Goal: Task Accomplishment & Management: Manage account settings

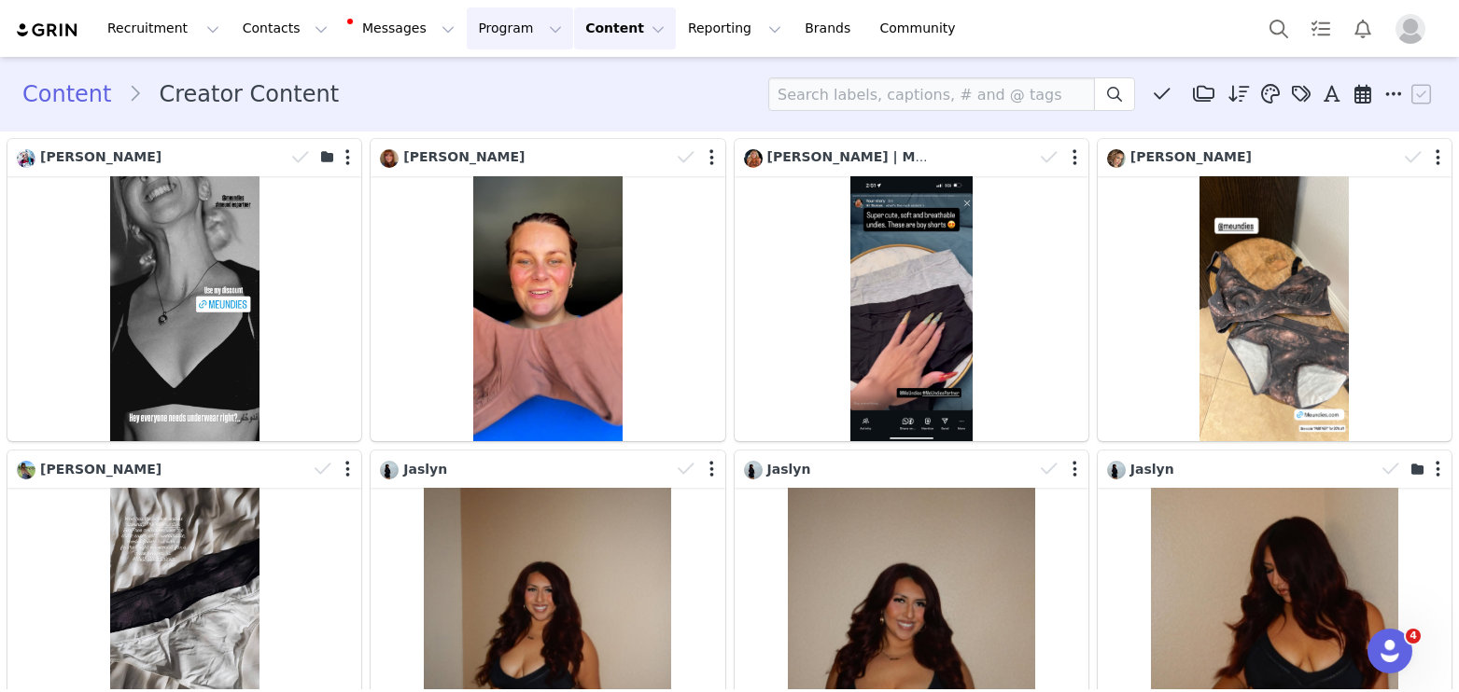
click at [482, 12] on button "Program Program" at bounding box center [520, 28] width 106 height 42
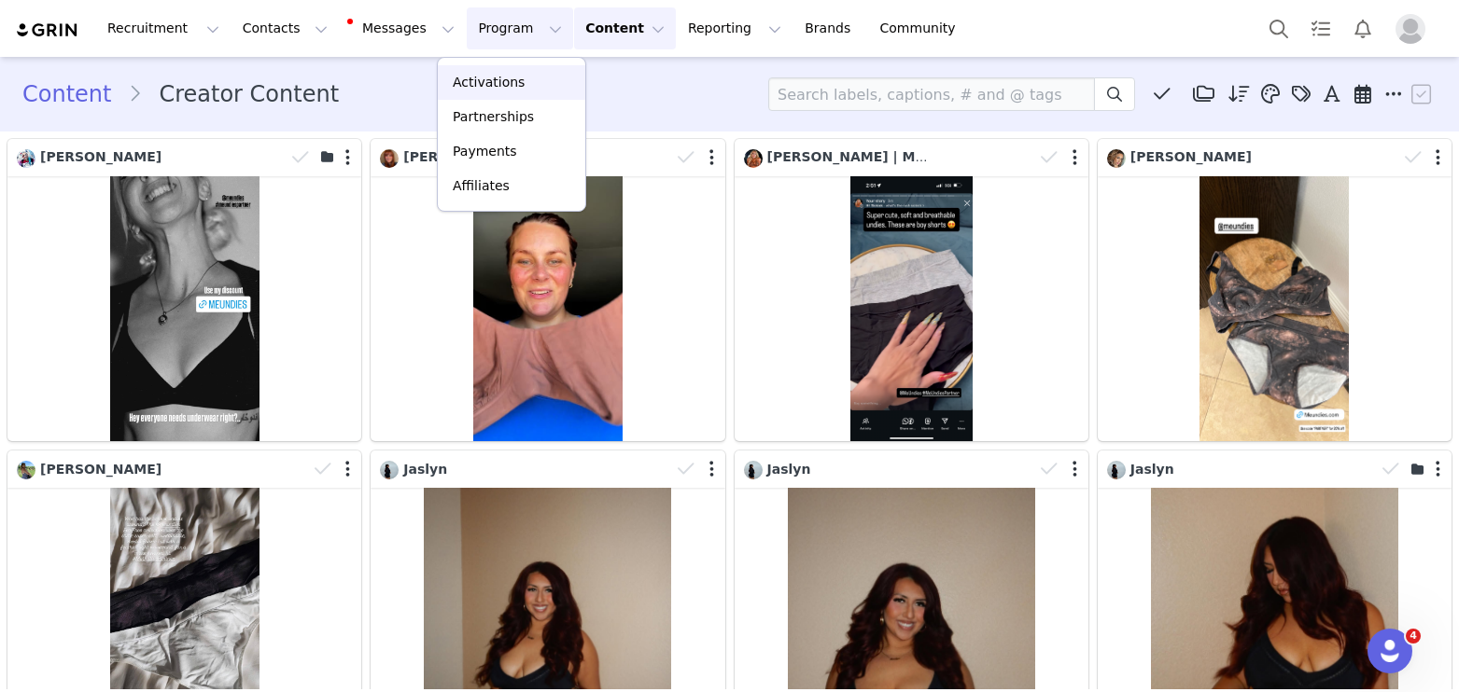
click at [480, 75] on p "Activations" at bounding box center [489, 83] width 72 height 20
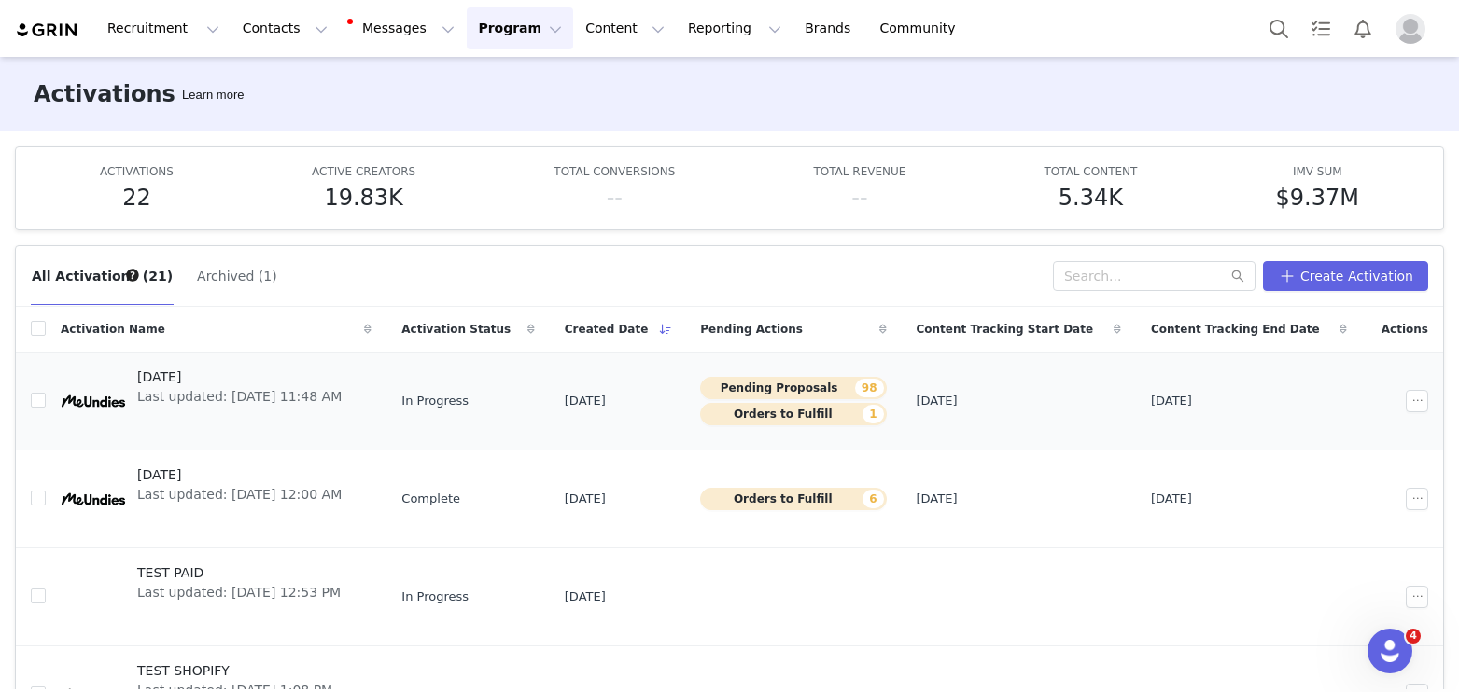
click at [249, 394] on span "Last updated: [DATE] 11:48 AM" at bounding box center [239, 397] width 204 height 20
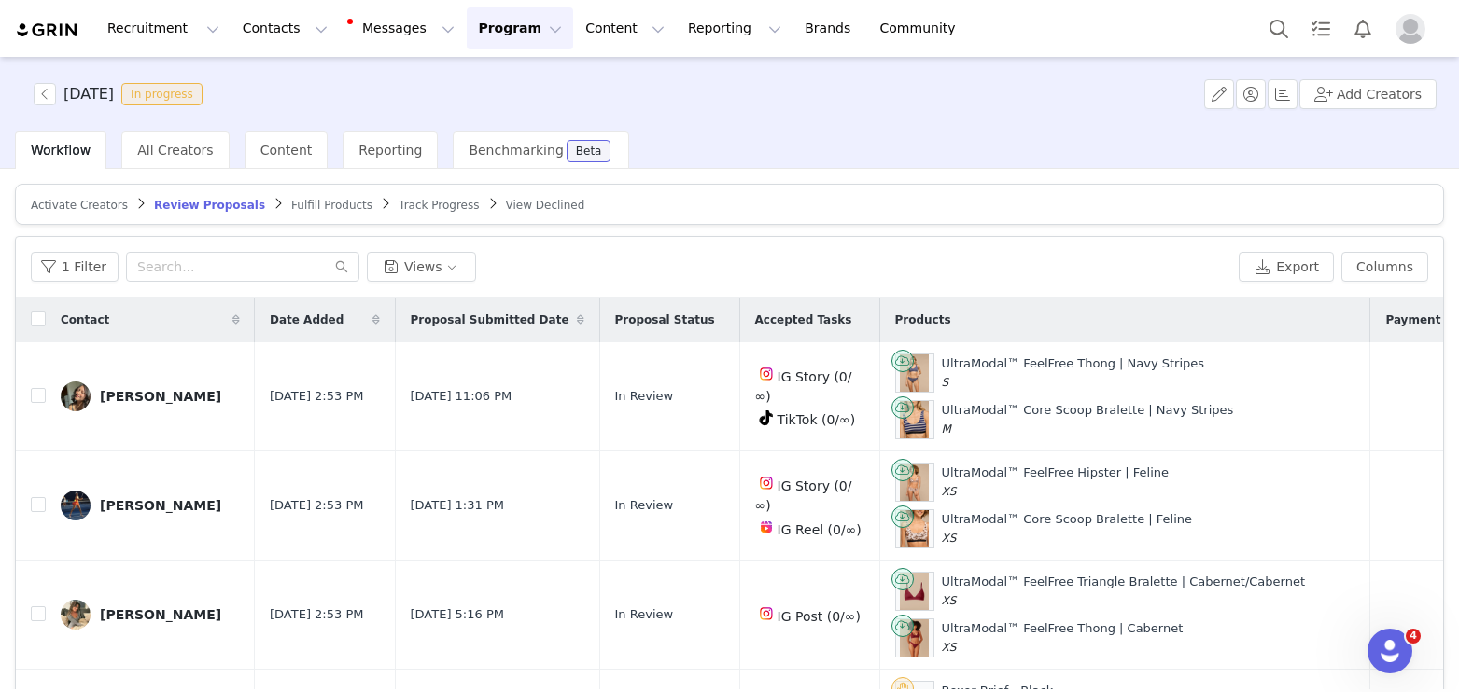
click at [291, 205] on span "Fulfill Products" at bounding box center [331, 205] width 81 height 13
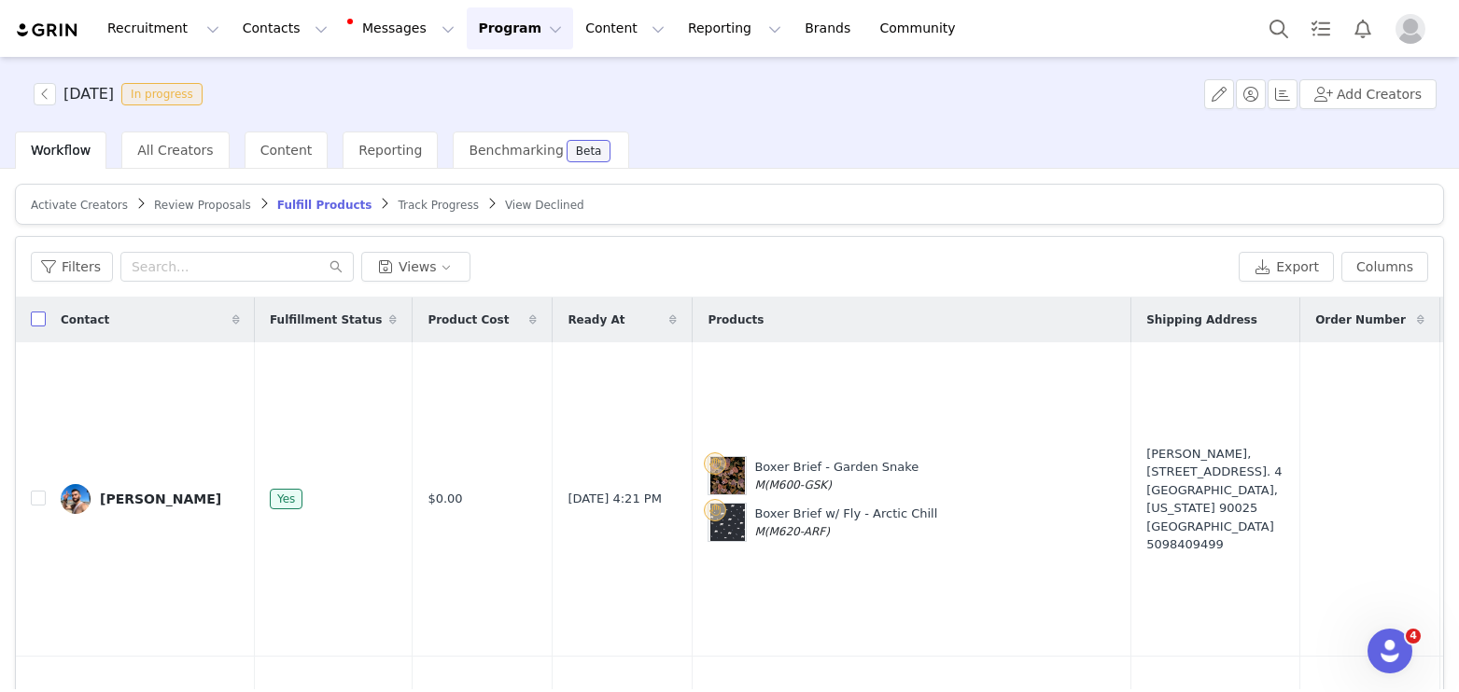
click at [37, 322] on input "checkbox" at bounding box center [38, 319] width 15 height 15
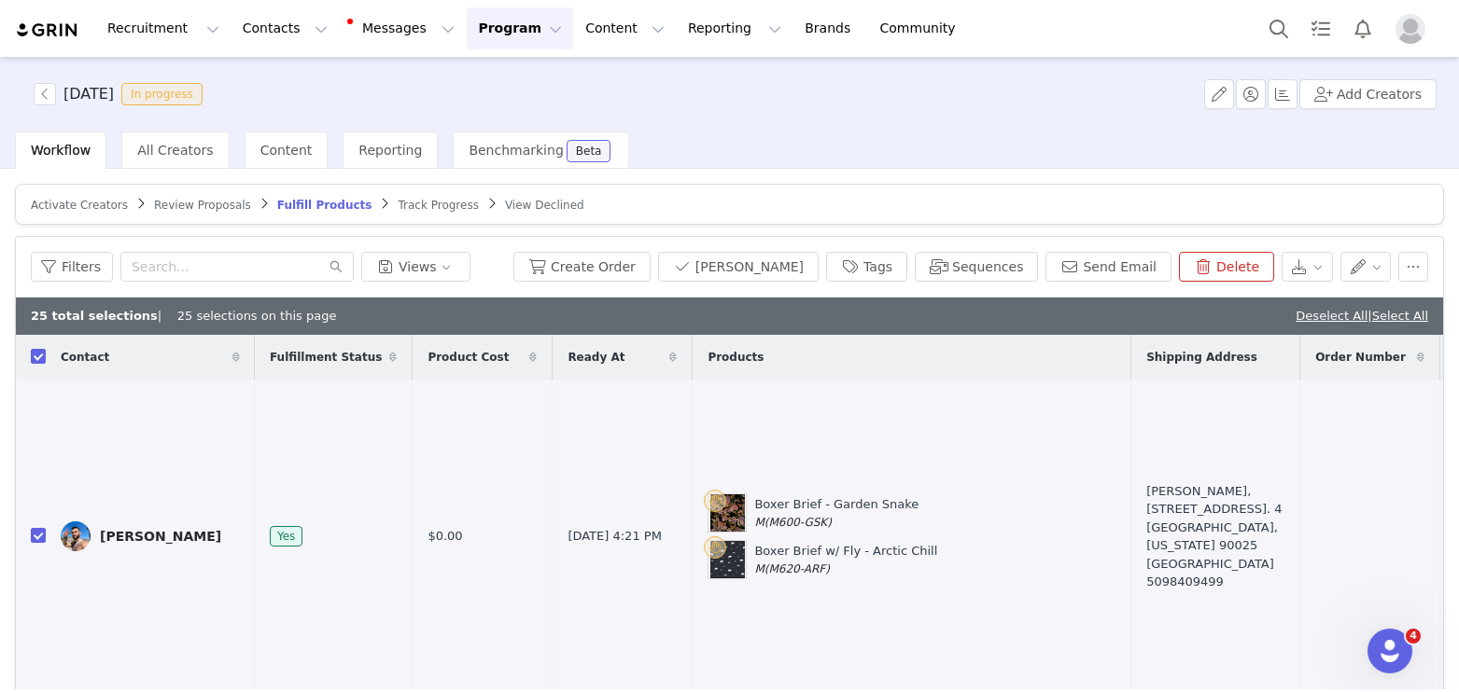
checkbox input "true"
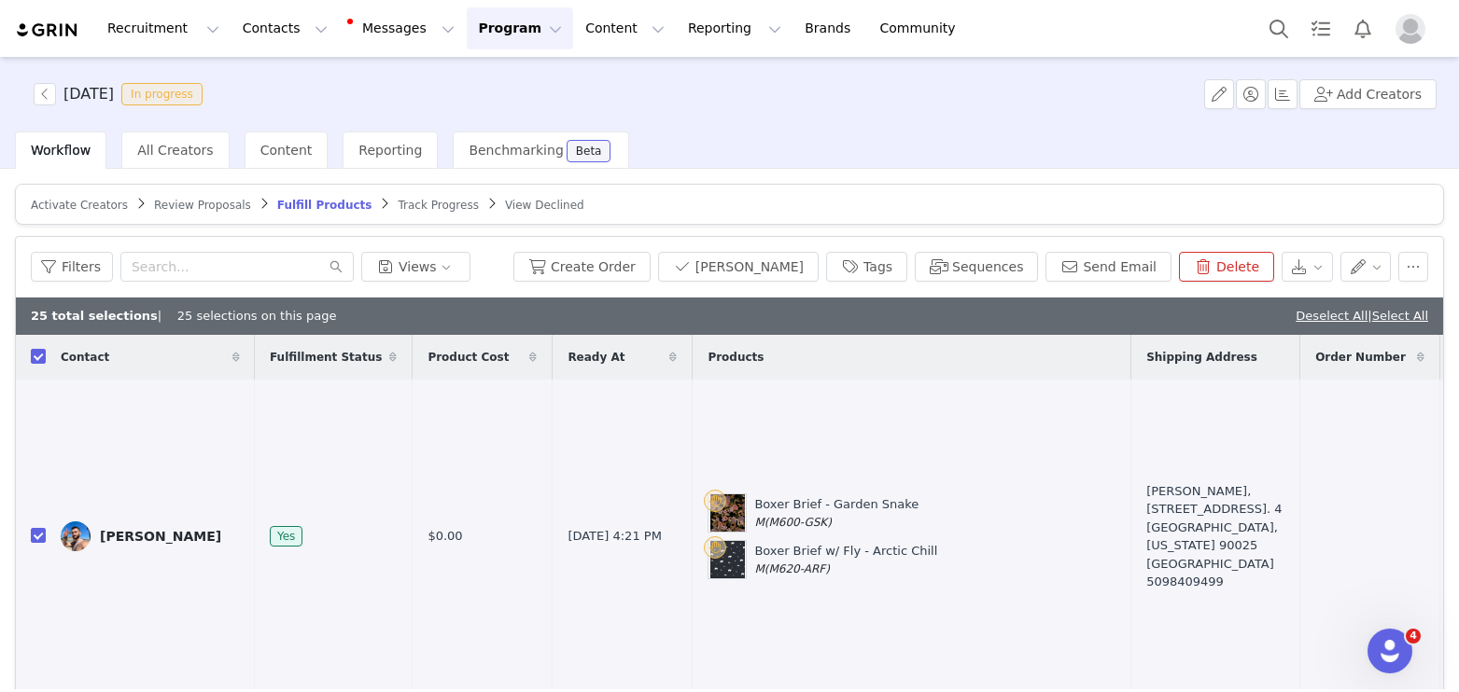
checkbox input "true"
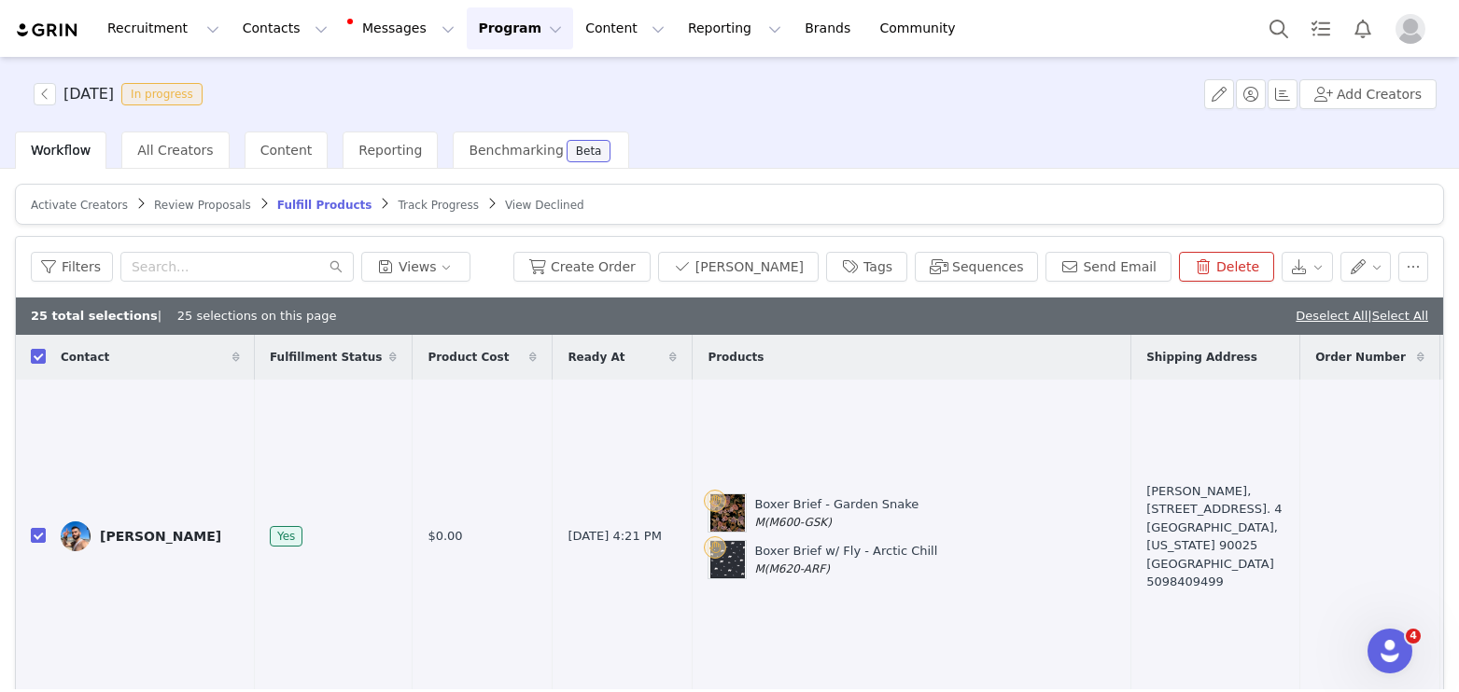
checkbox input "true"
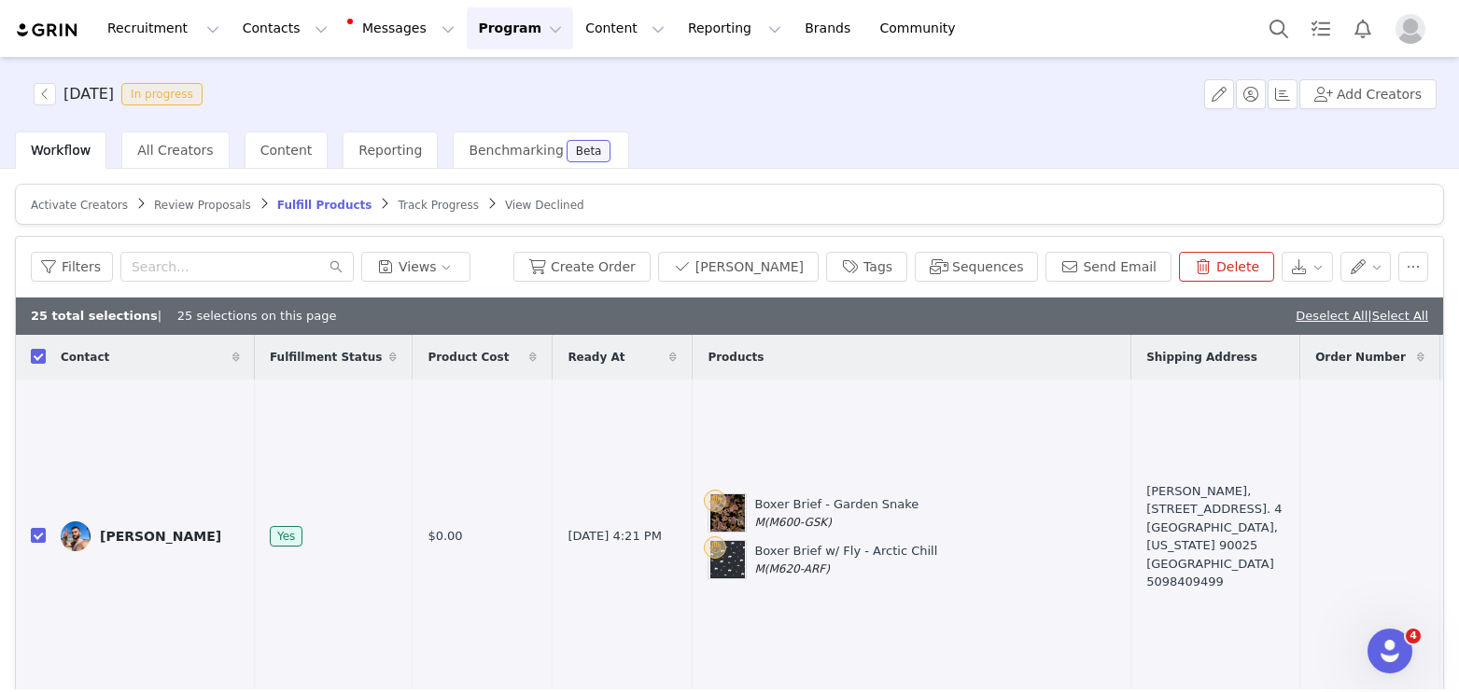
checkbox input "true"
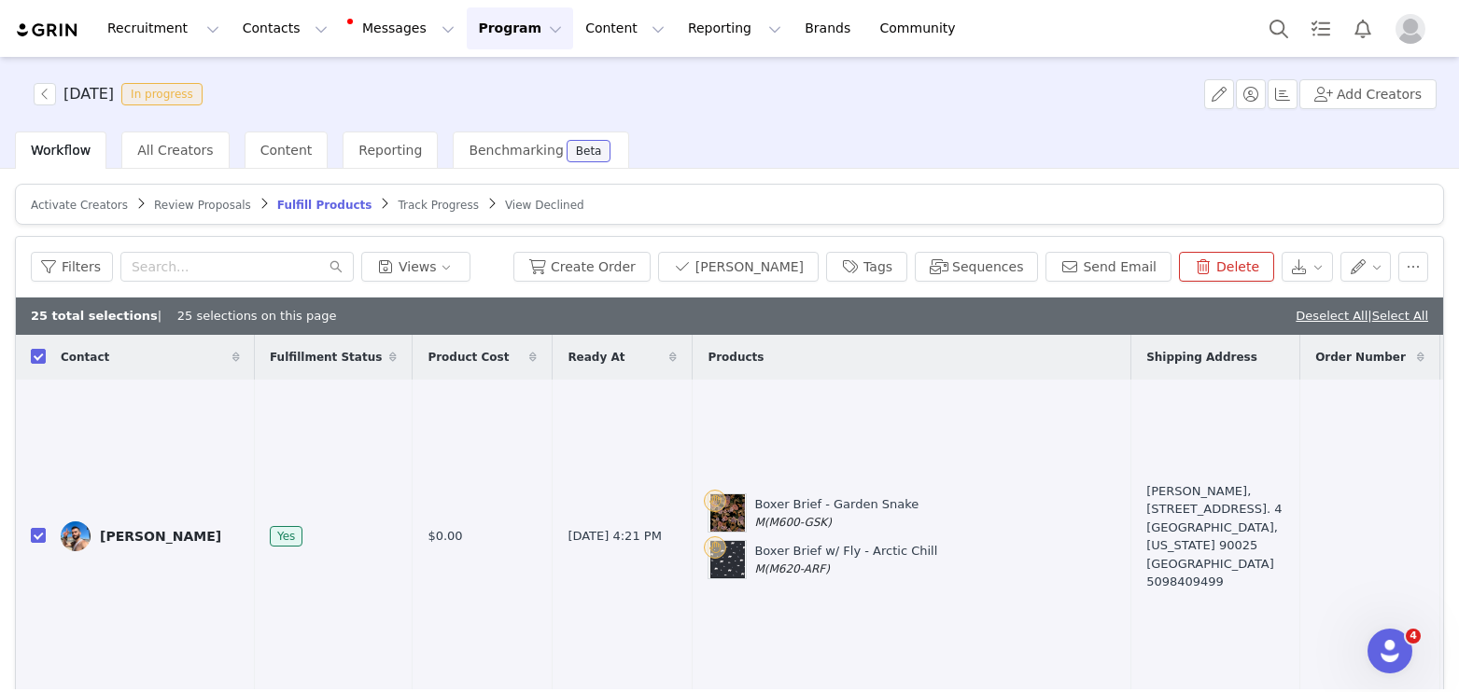
checkbox input "true"
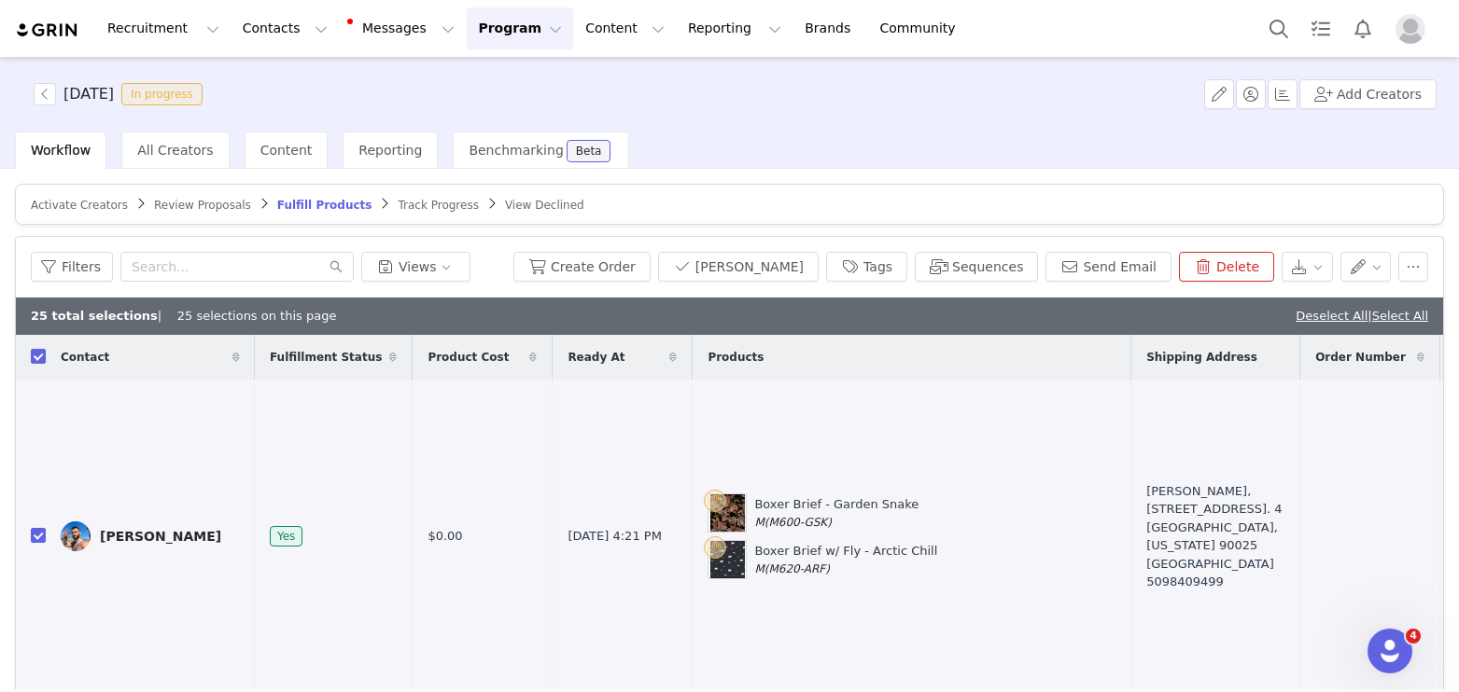
checkbox input "true"
click at [1397, 314] on link "Select All" at bounding box center [1400, 316] width 56 height 14
click at [273, 30] on button "Contacts Contacts" at bounding box center [284, 28] width 107 height 42
click at [278, 88] on p "Creators" at bounding box center [261, 83] width 56 height 20
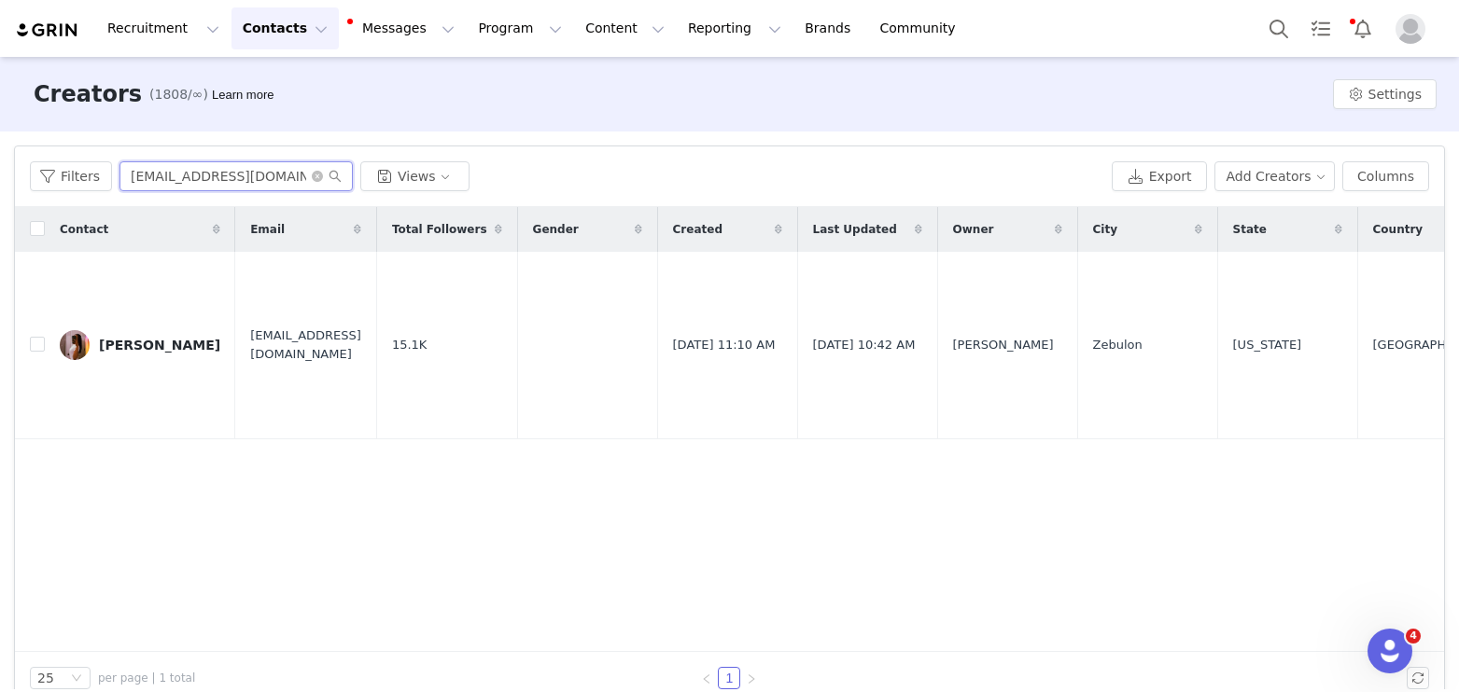
click at [259, 162] on input "6diosaa@gmail.com" at bounding box center [235, 176] width 233 height 30
paste input "partnerships@nicolecolee"
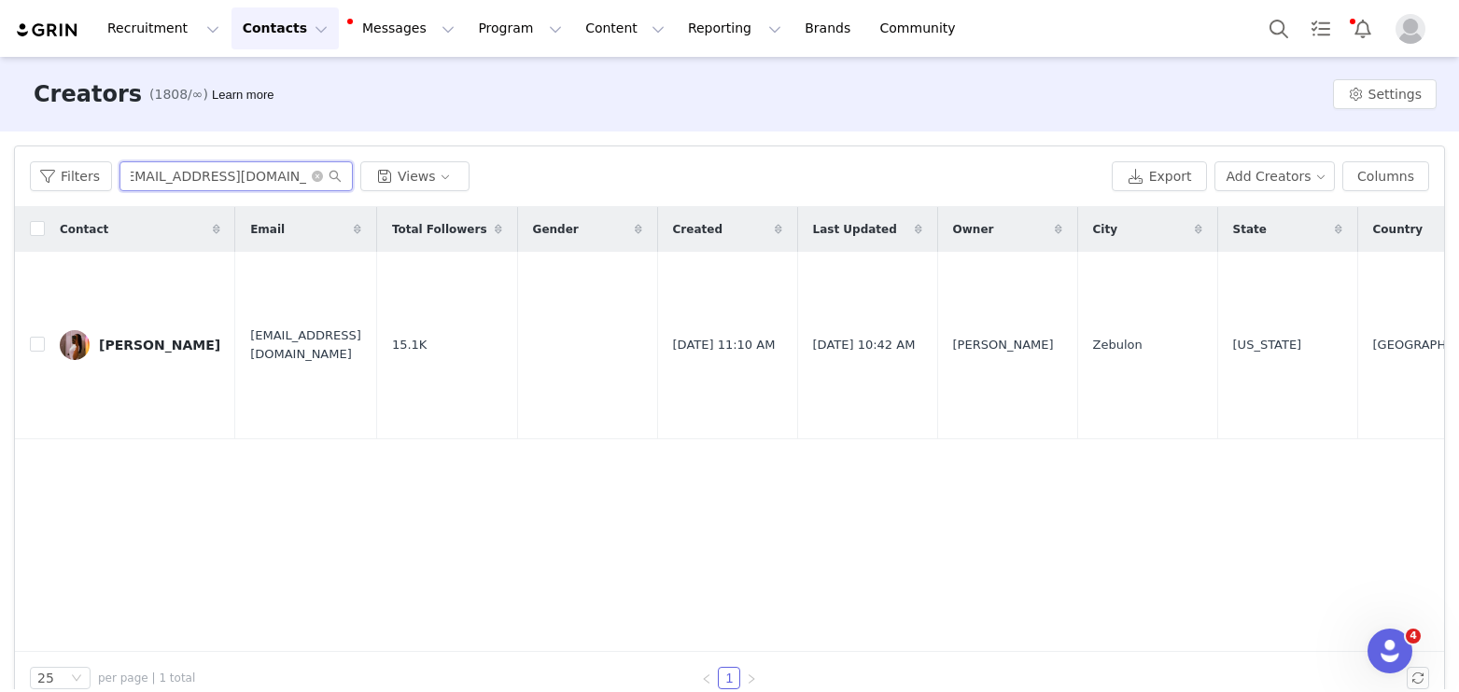
type input "partnerships@nicolecolee.com"
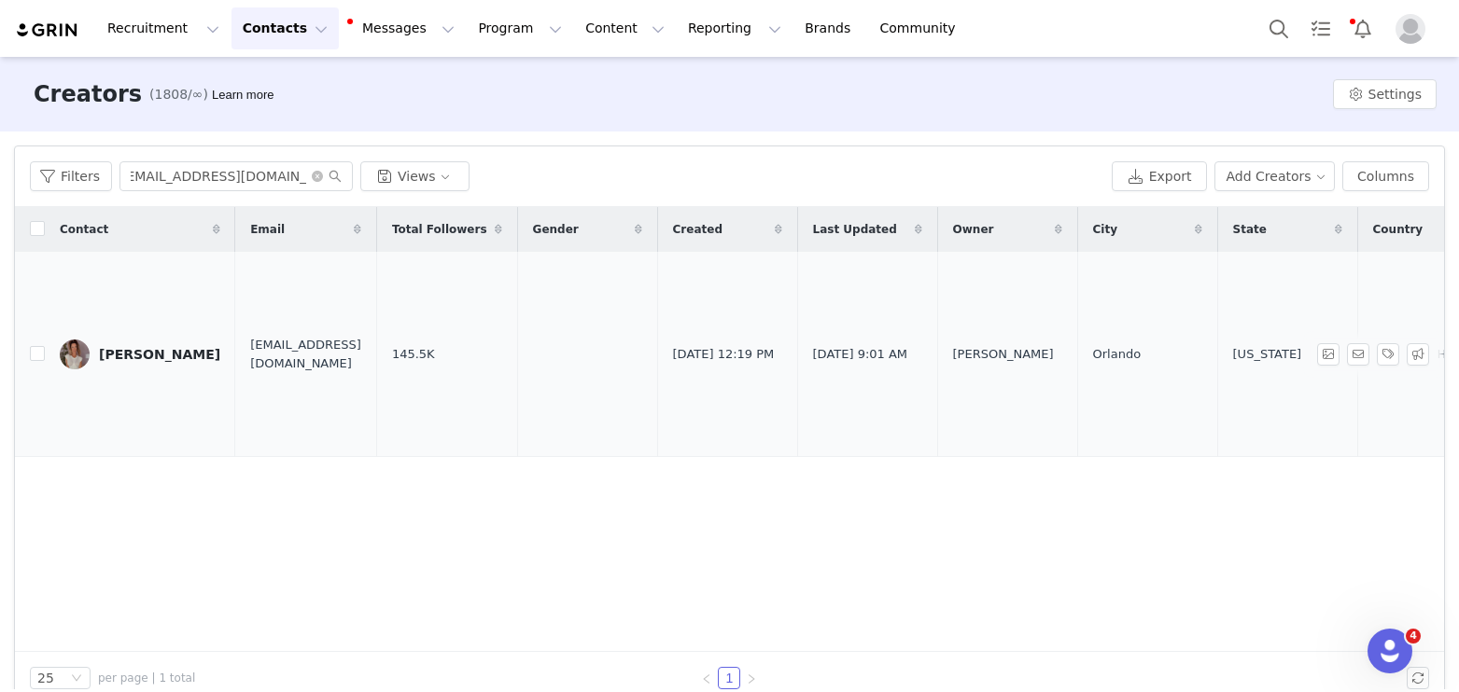
click at [120, 348] on div "Nicole Colee" at bounding box center [159, 354] width 121 height 15
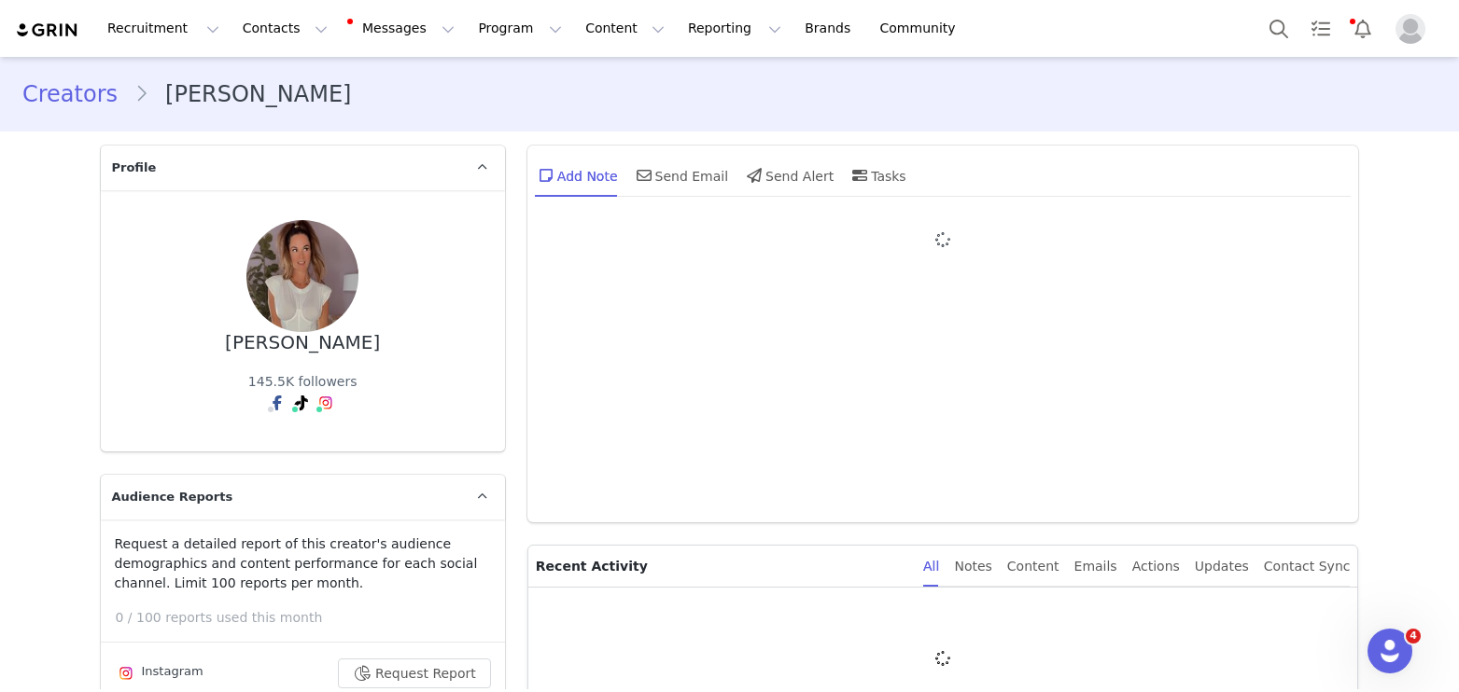
type input "+1 ([GEOGRAPHIC_DATA])"
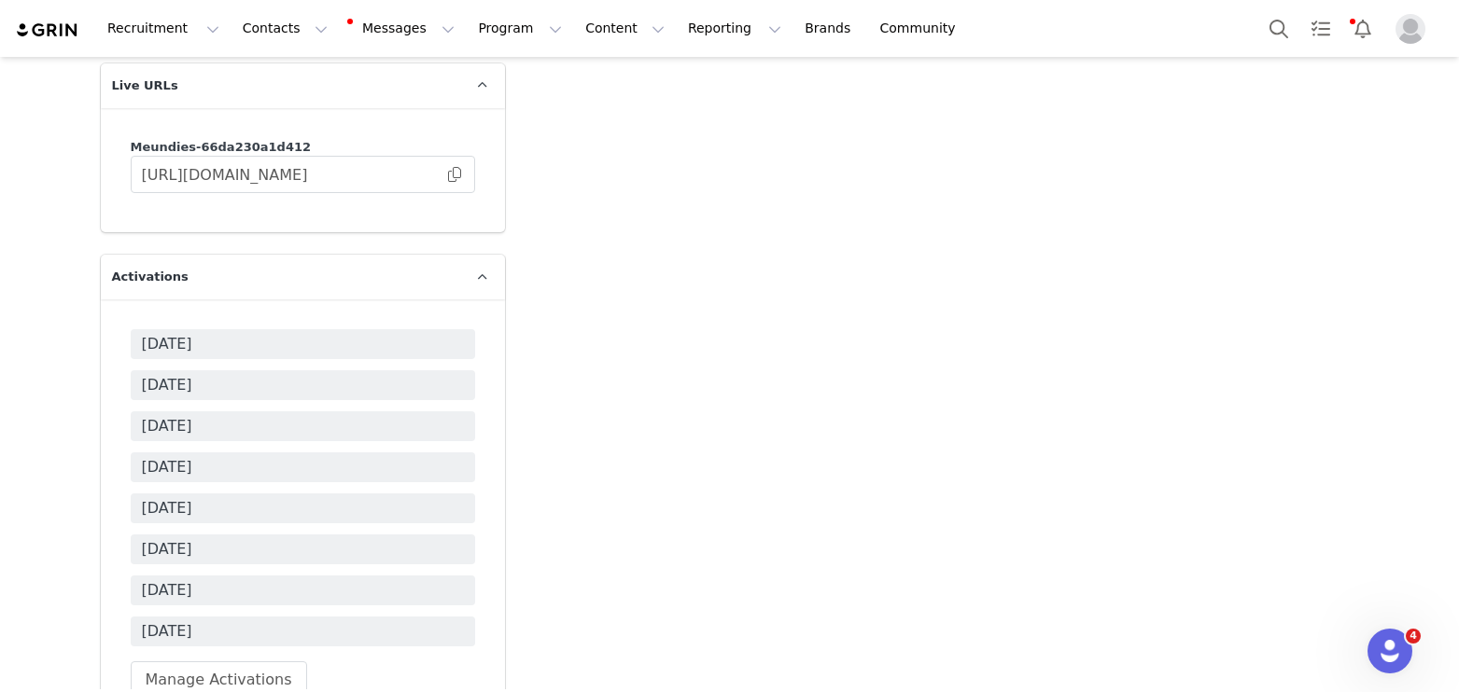
scroll to position [3397, 0]
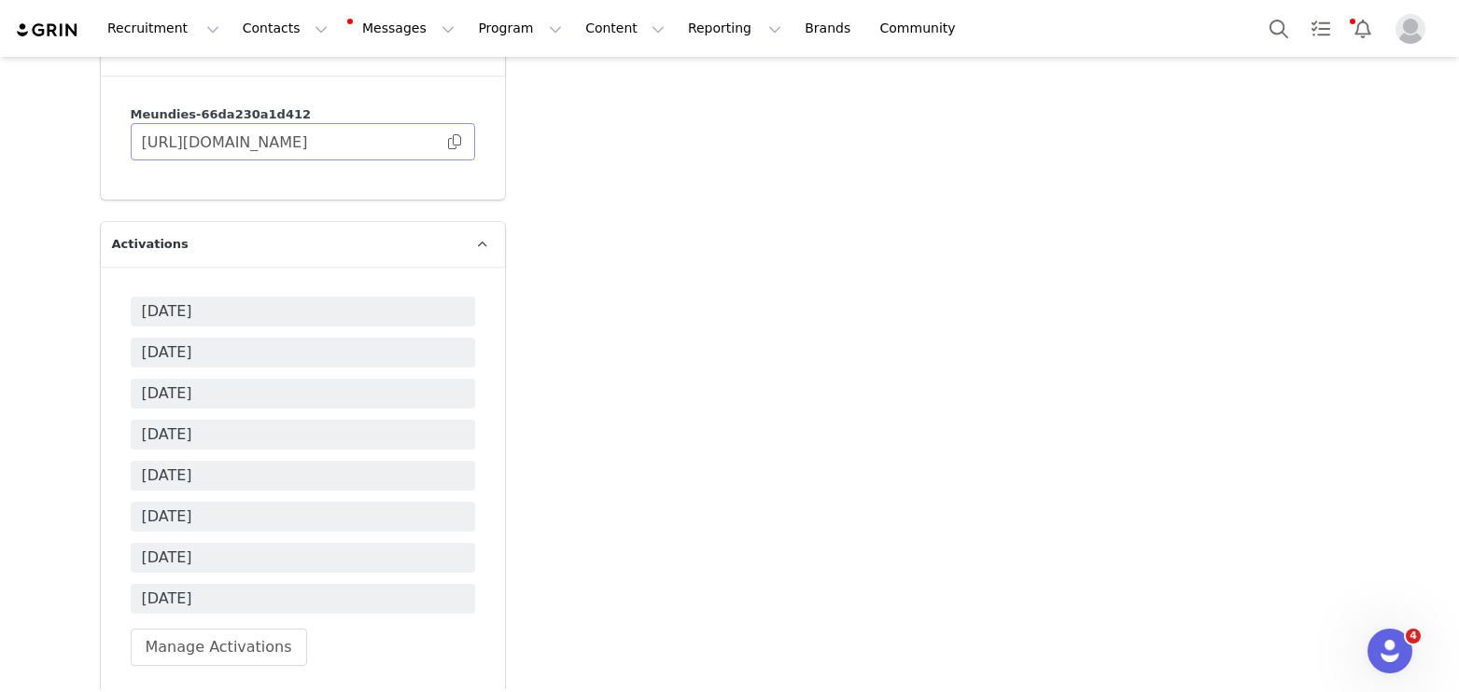
click at [455, 142] on span at bounding box center [454, 142] width 19 height 0
click at [467, 30] on button "Program Program" at bounding box center [520, 28] width 106 height 42
click at [468, 88] on p "Activations" at bounding box center [489, 83] width 72 height 20
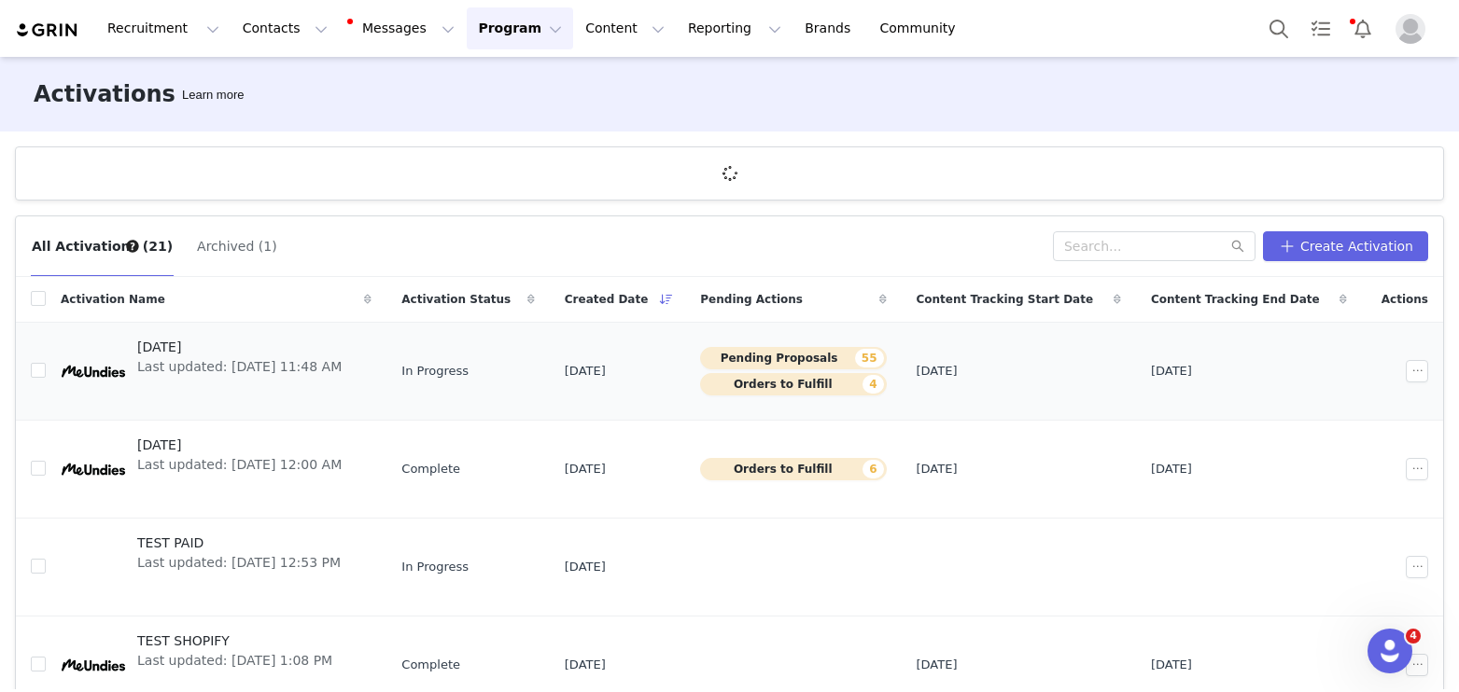
click at [186, 346] on span "[DATE]" at bounding box center [239, 348] width 204 height 20
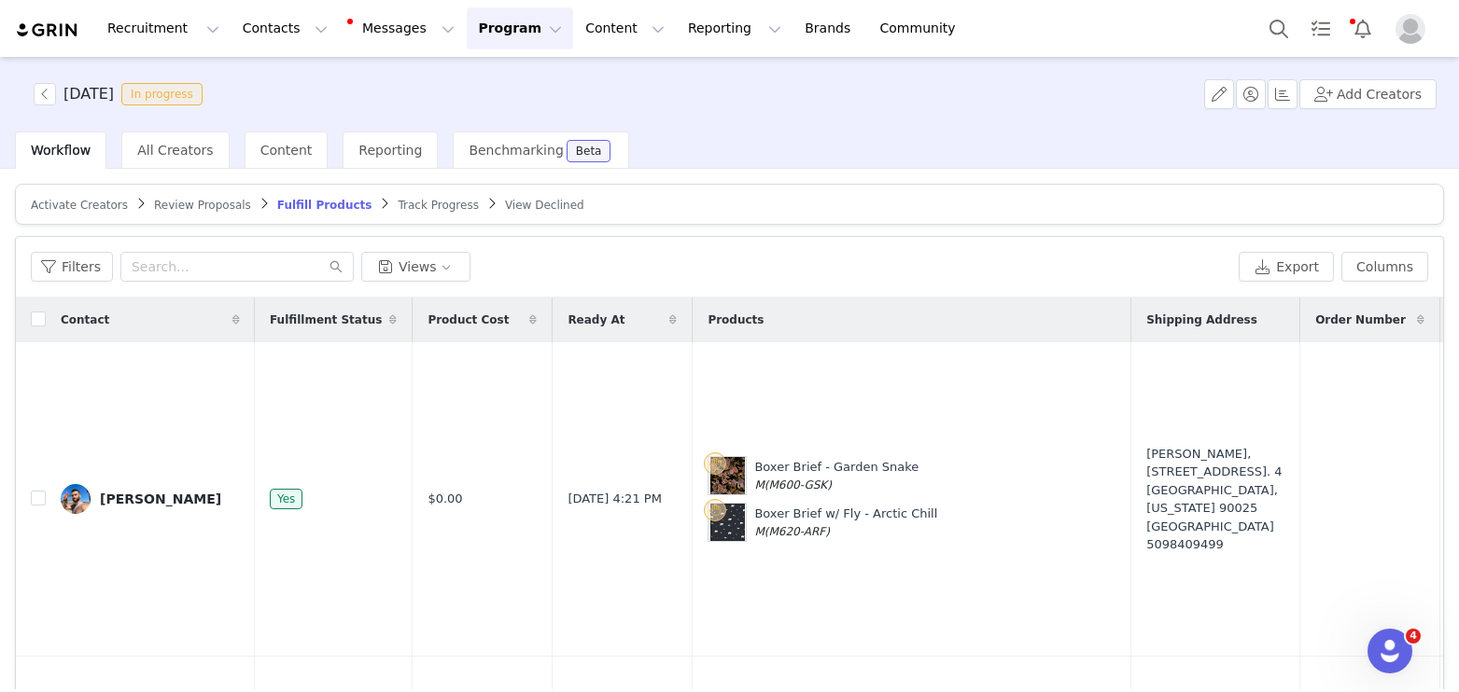
click at [186, 205] on span "Review Proposals" at bounding box center [202, 205] width 97 height 13
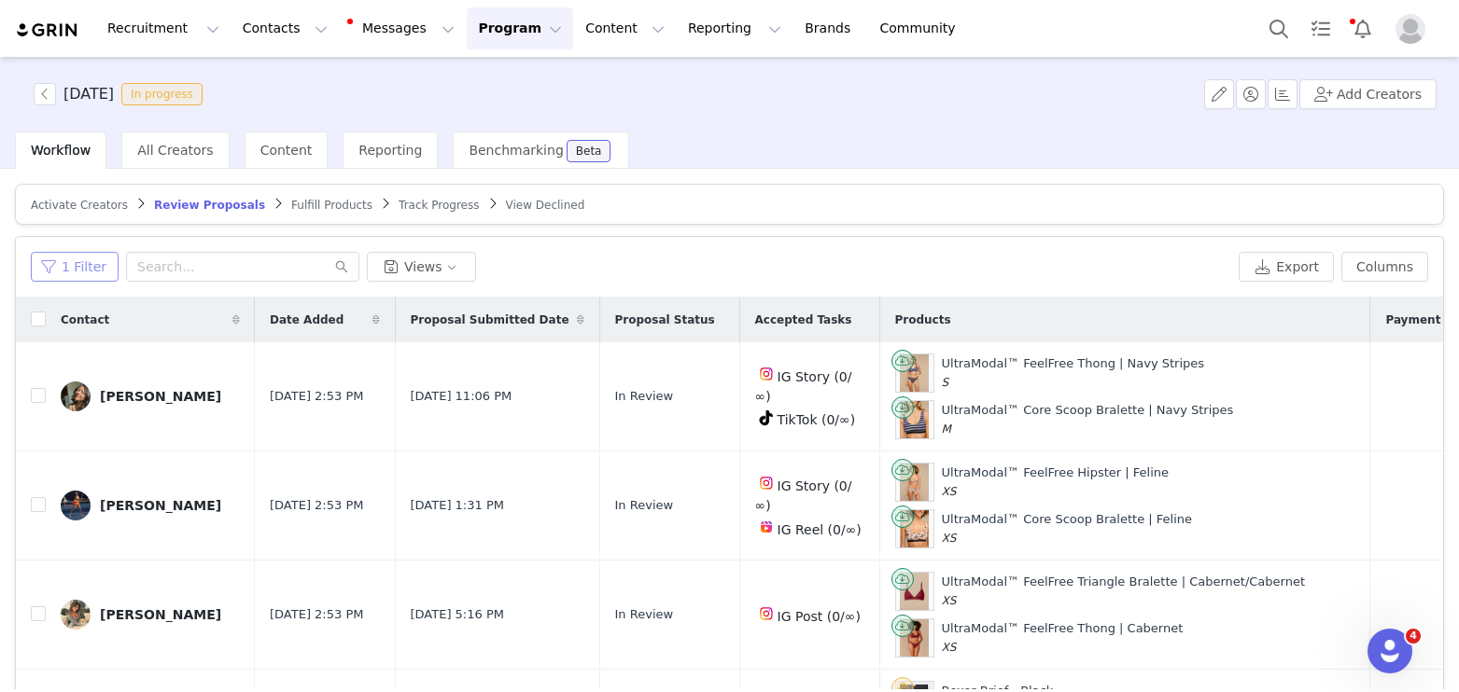
click at [81, 257] on button "1 Filter" at bounding box center [75, 267] width 88 height 30
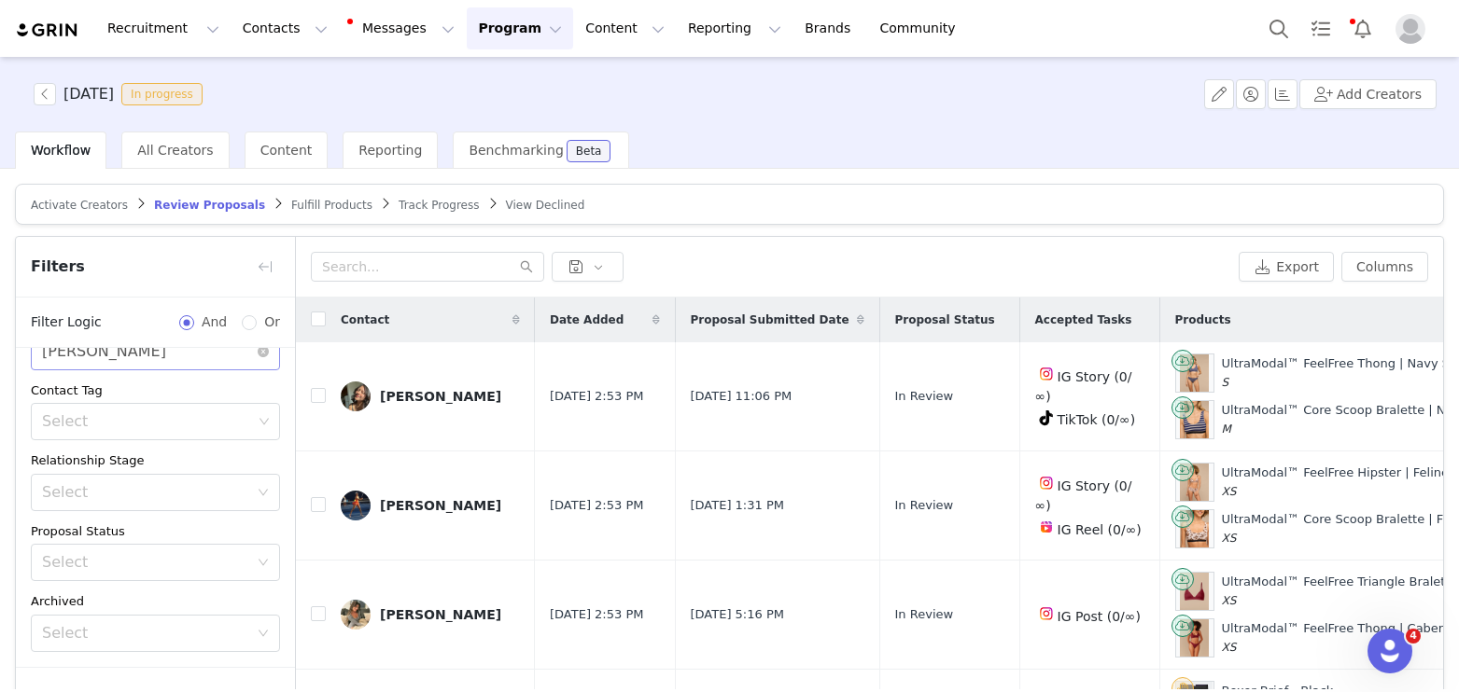
scroll to position [120, 0]
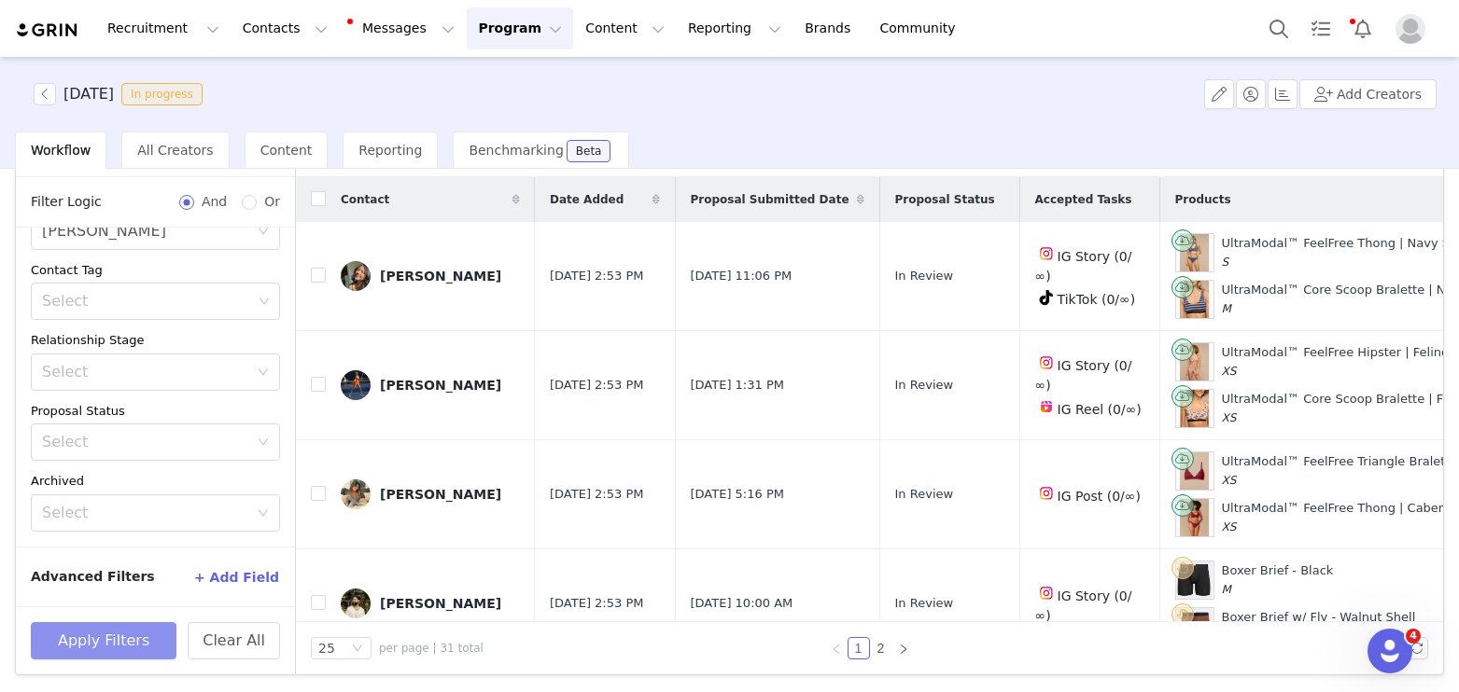
click at [123, 647] on button "Apply Filters" at bounding box center [104, 640] width 146 height 37
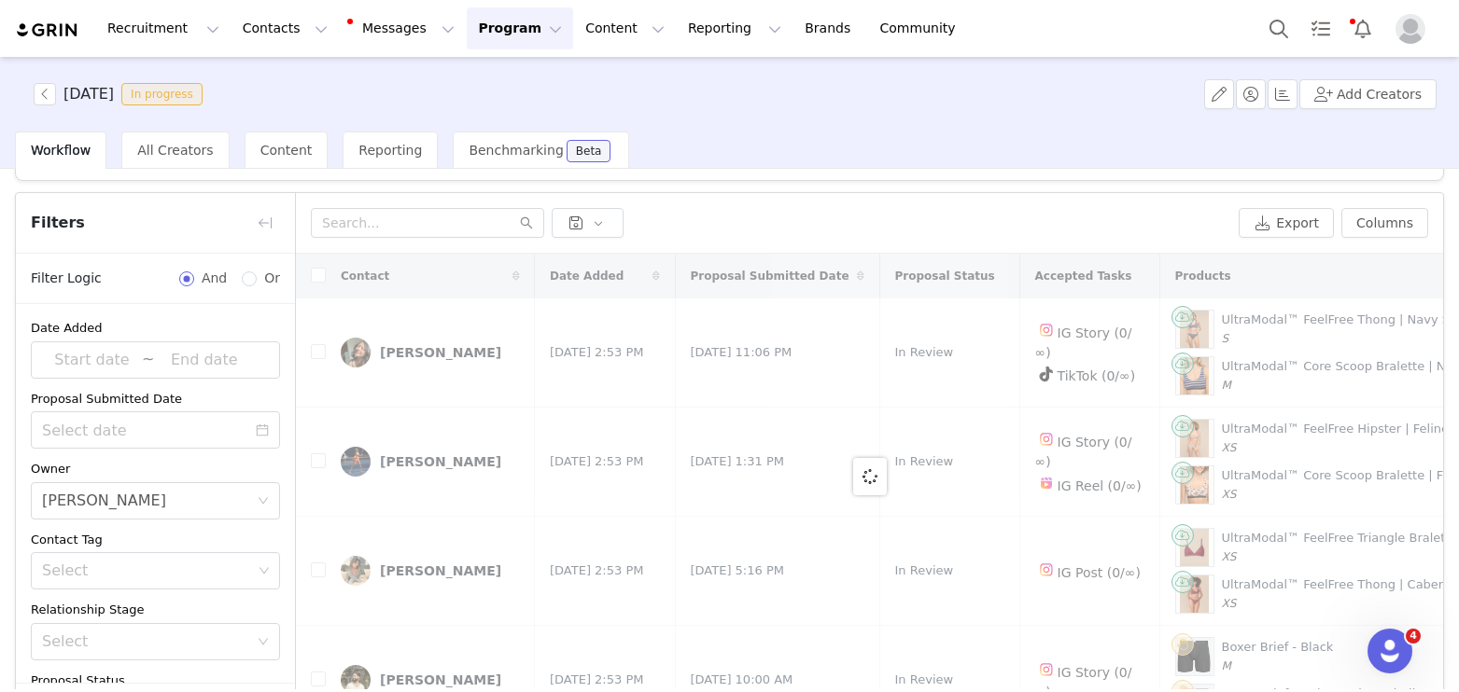
scroll to position [0, 0]
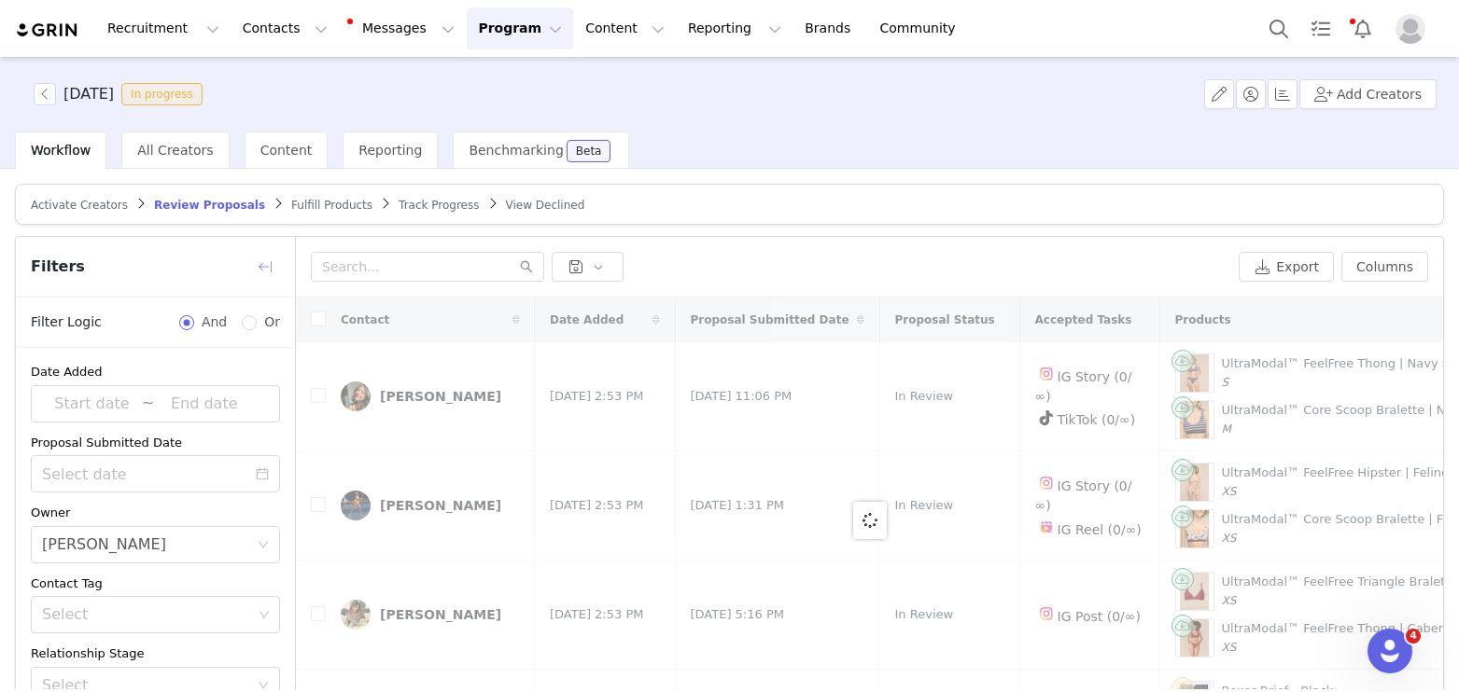
click at [263, 266] on button "button" at bounding box center [265, 267] width 30 height 30
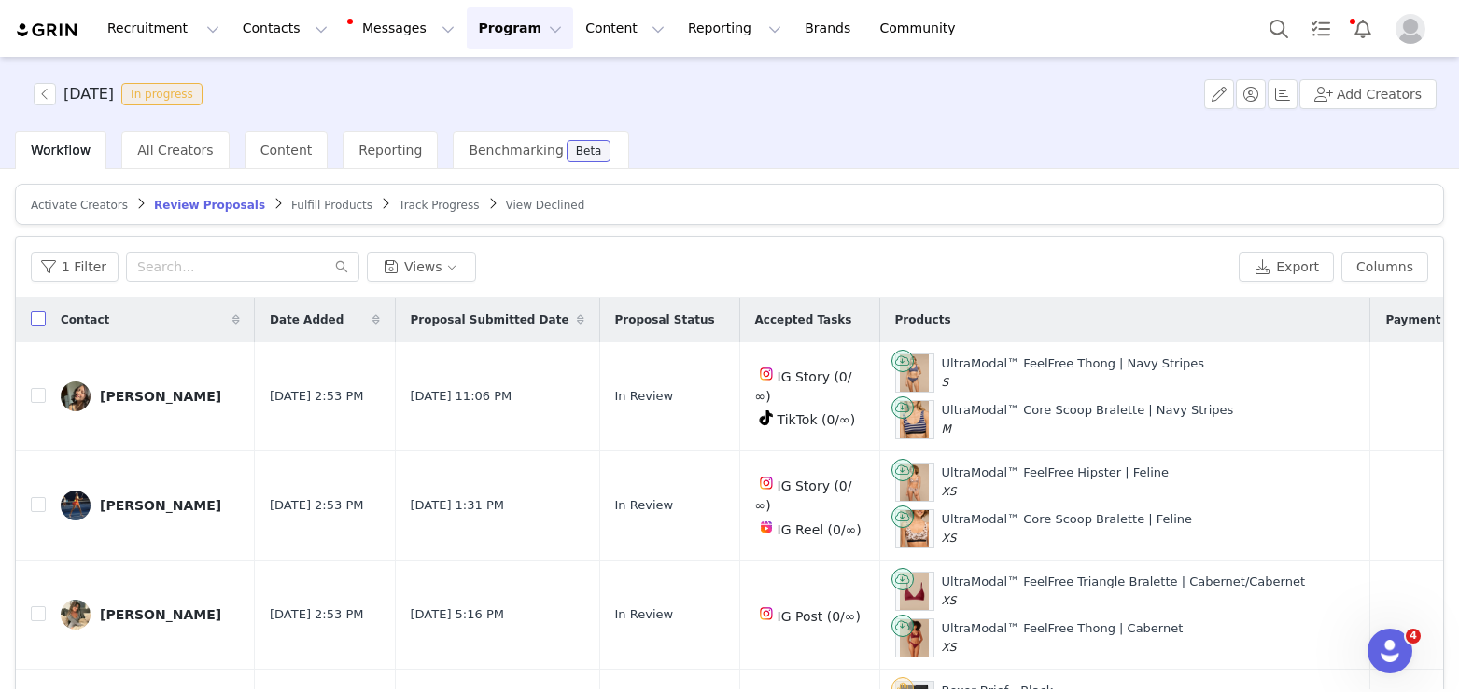
click at [35, 311] on label at bounding box center [38, 321] width 15 height 20
click at [35, 312] on input "checkbox" at bounding box center [38, 319] width 15 height 15
checkbox input "true"
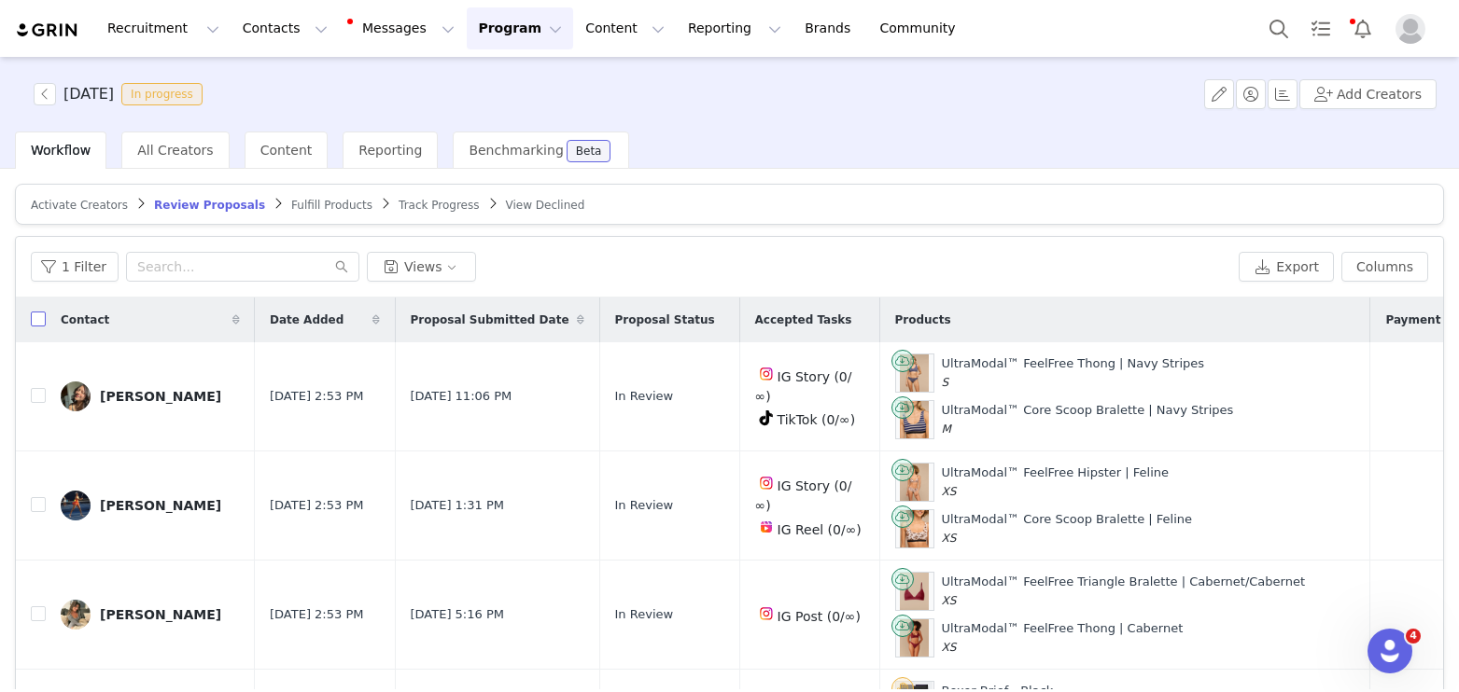
checkbox input "true"
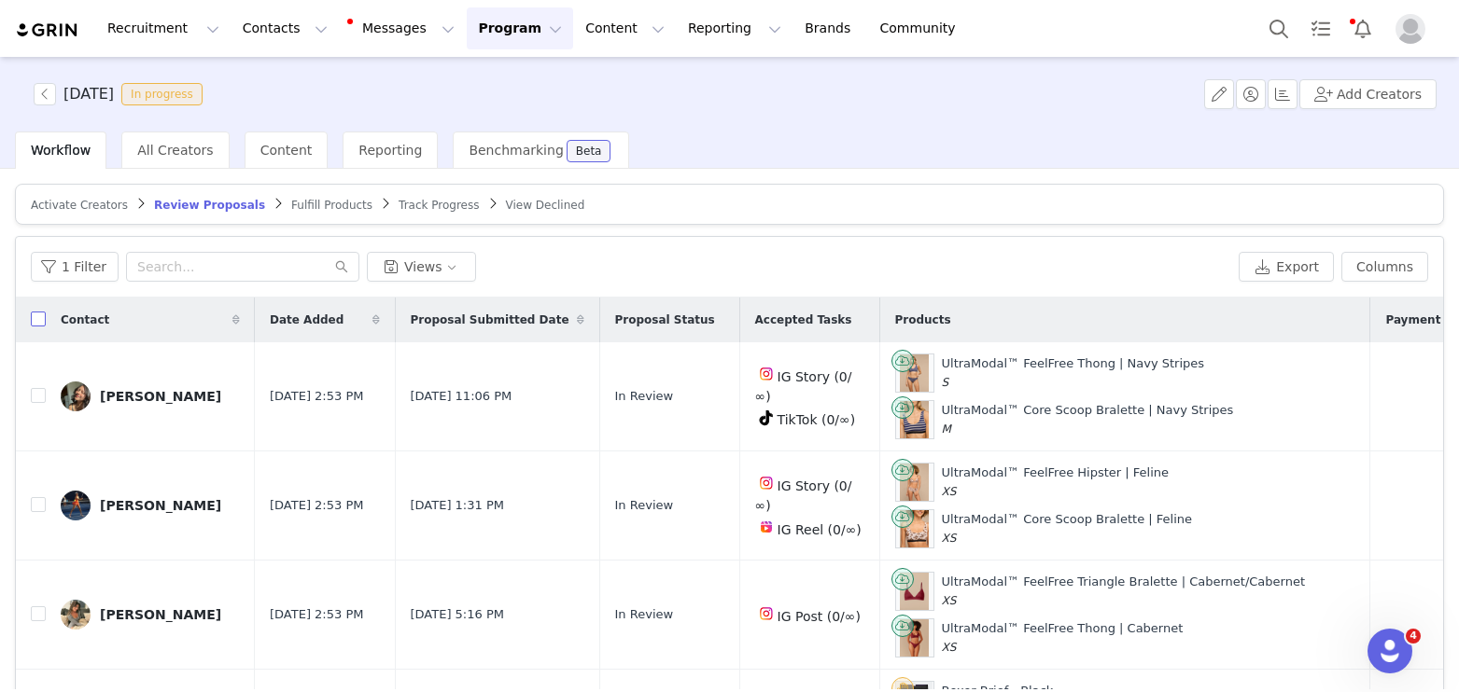
checkbox input "true"
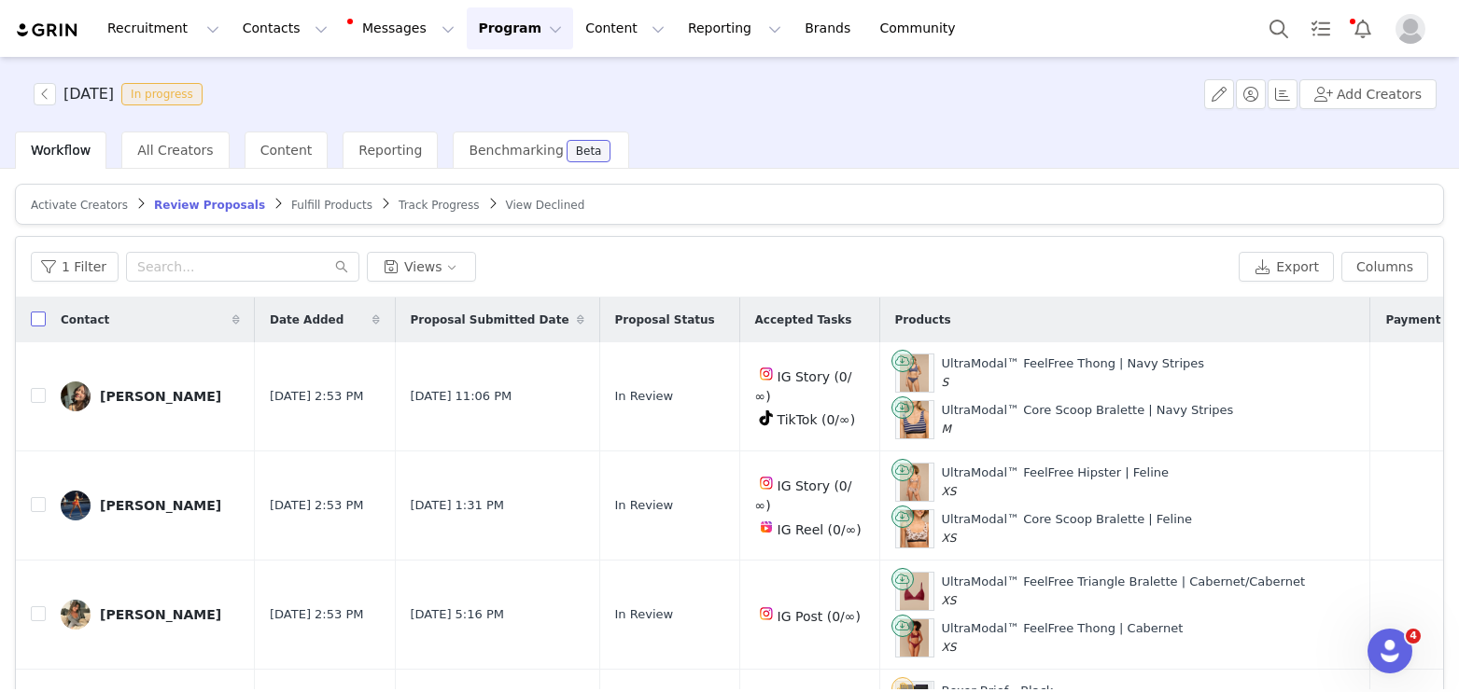
checkbox input "true"
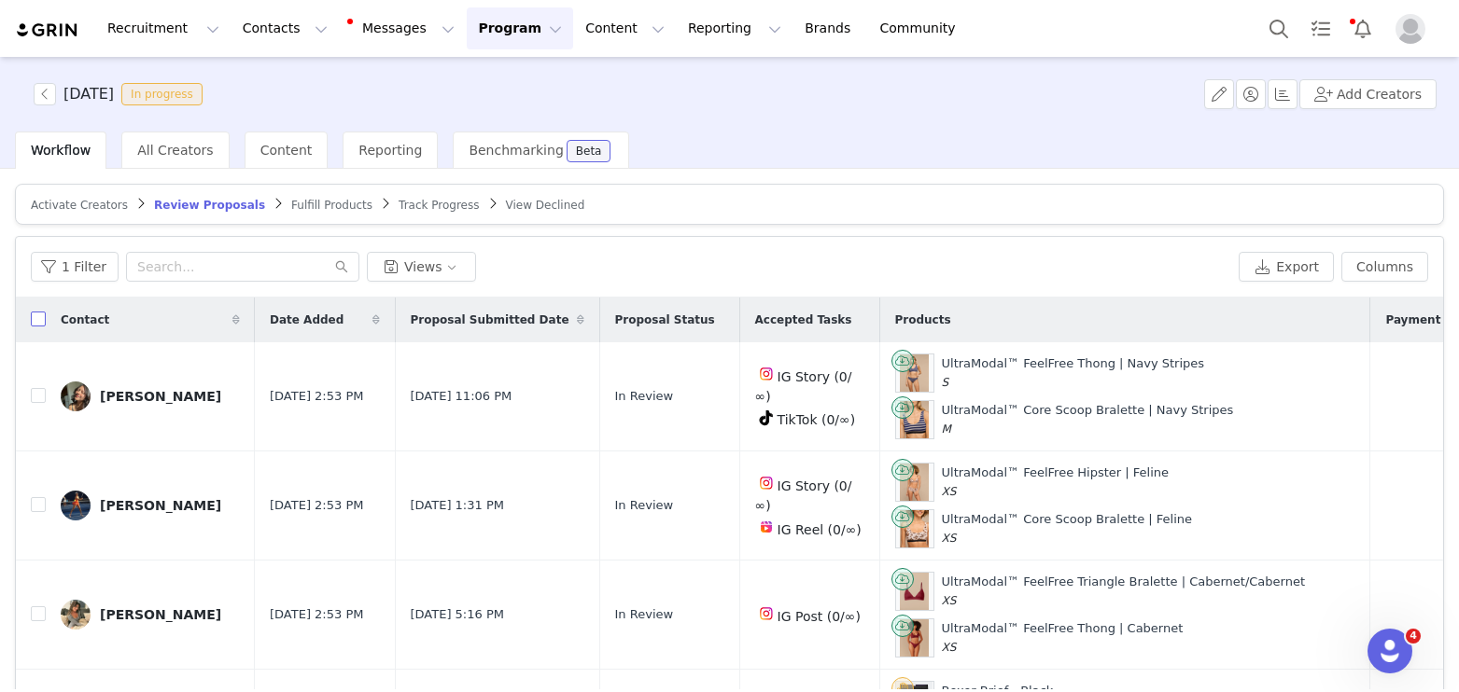
checkbox input "true"
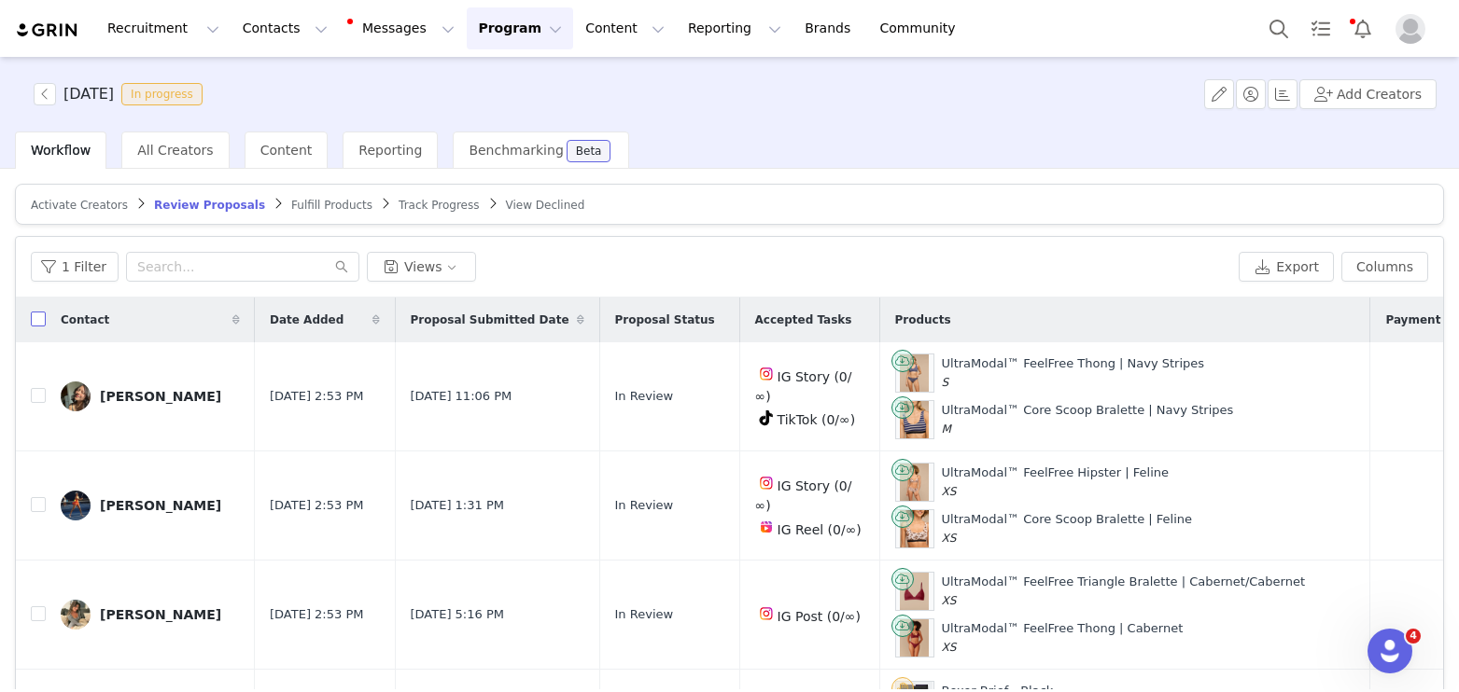
checkbox input "true"
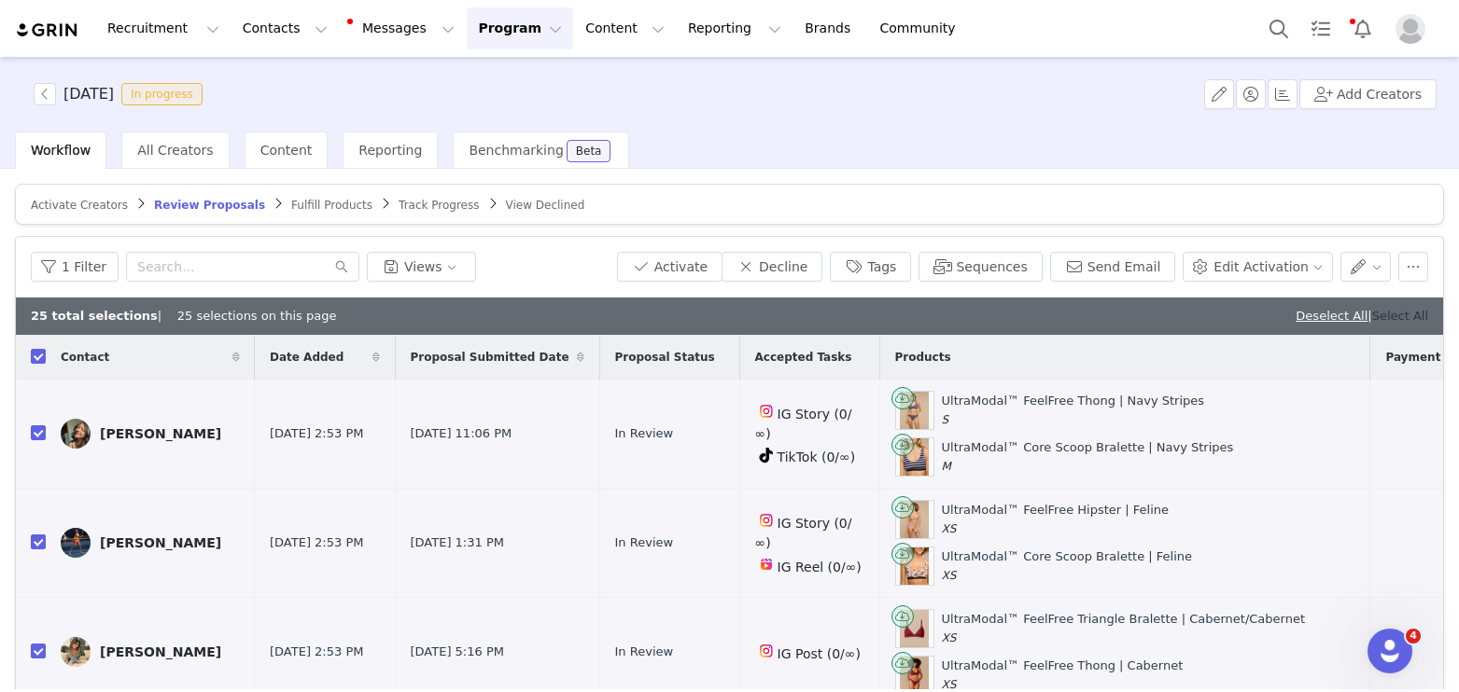
click at [1390, 317] on link "Select All" at bounding box center [1400, 316] width 56 height 14
click at [692, 265] on button "Activate" at bounding box center [669, 267] width 105 height 30
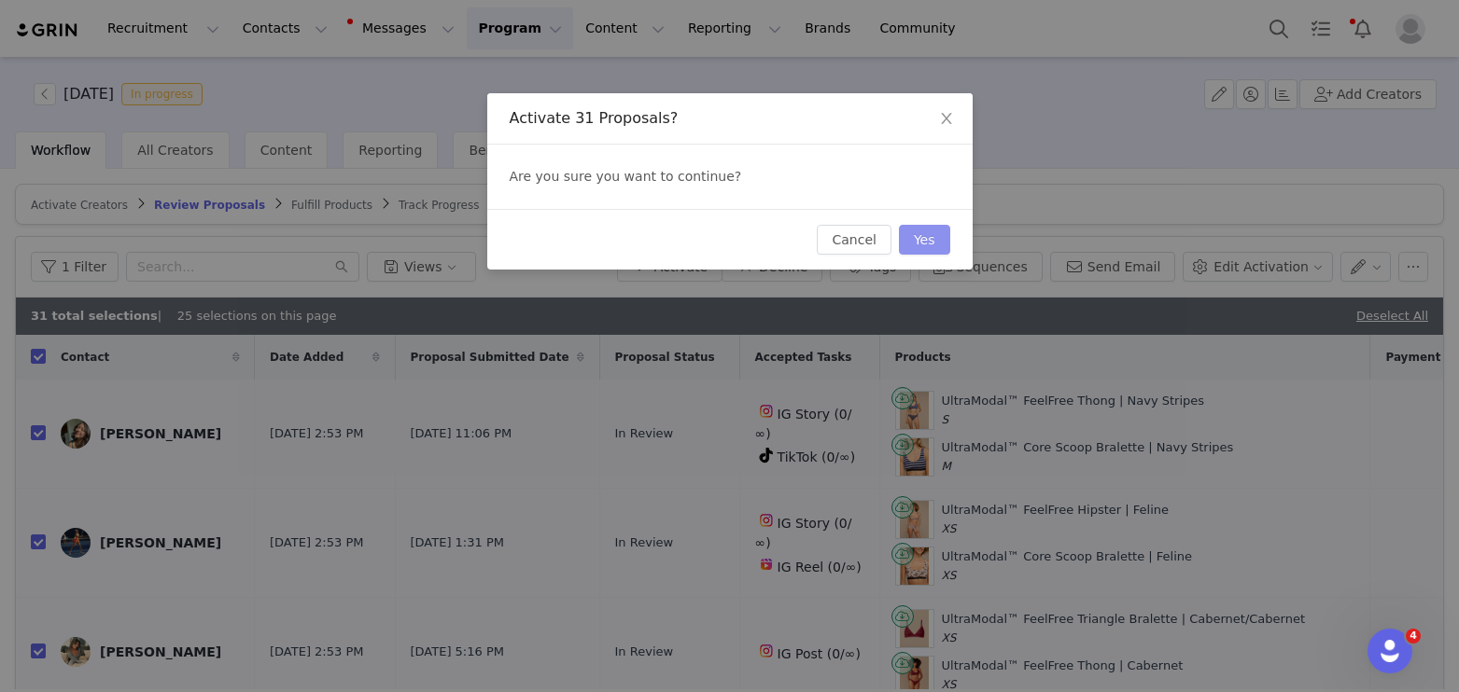
click at [915, 240] on button "Yes" at bounding box center [924, 240] width 51 height 30
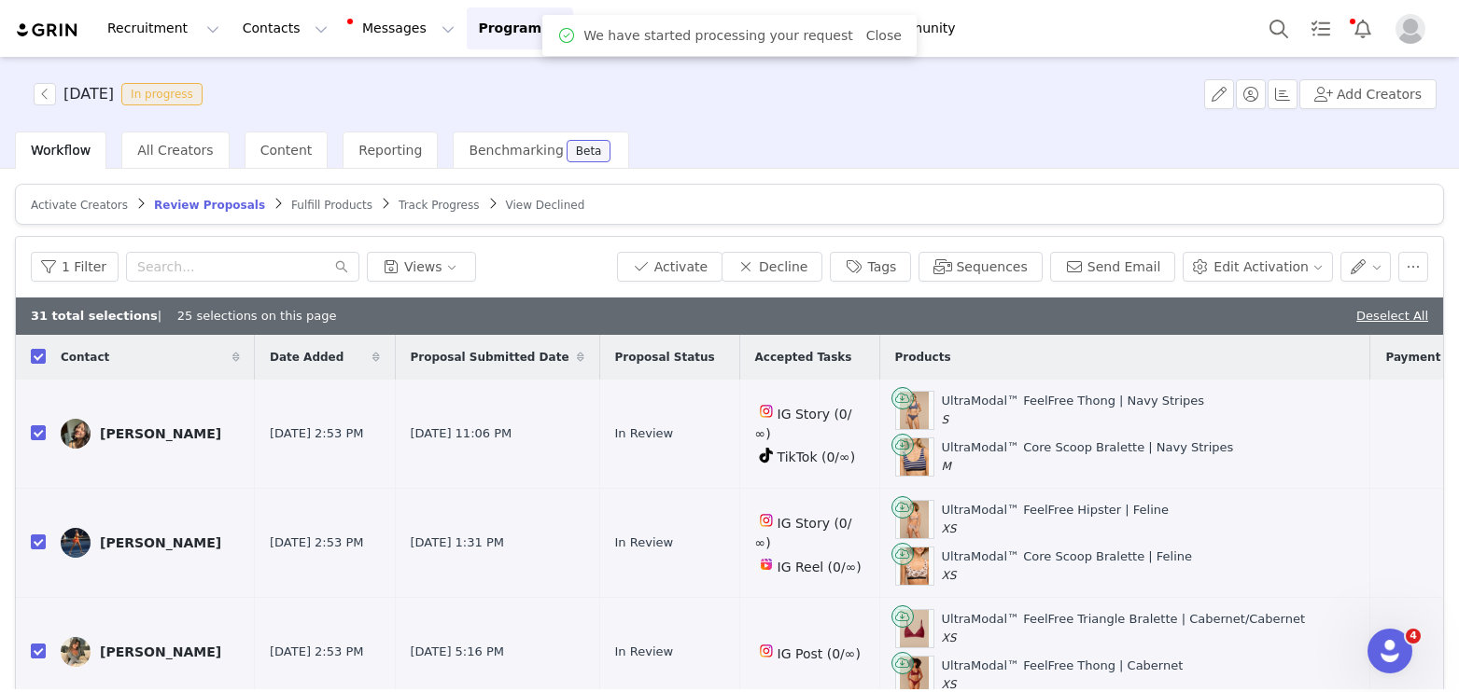
click at [296, 201] on span "Fulfill Products" at bounding box center [331, 205] width 81 height 13
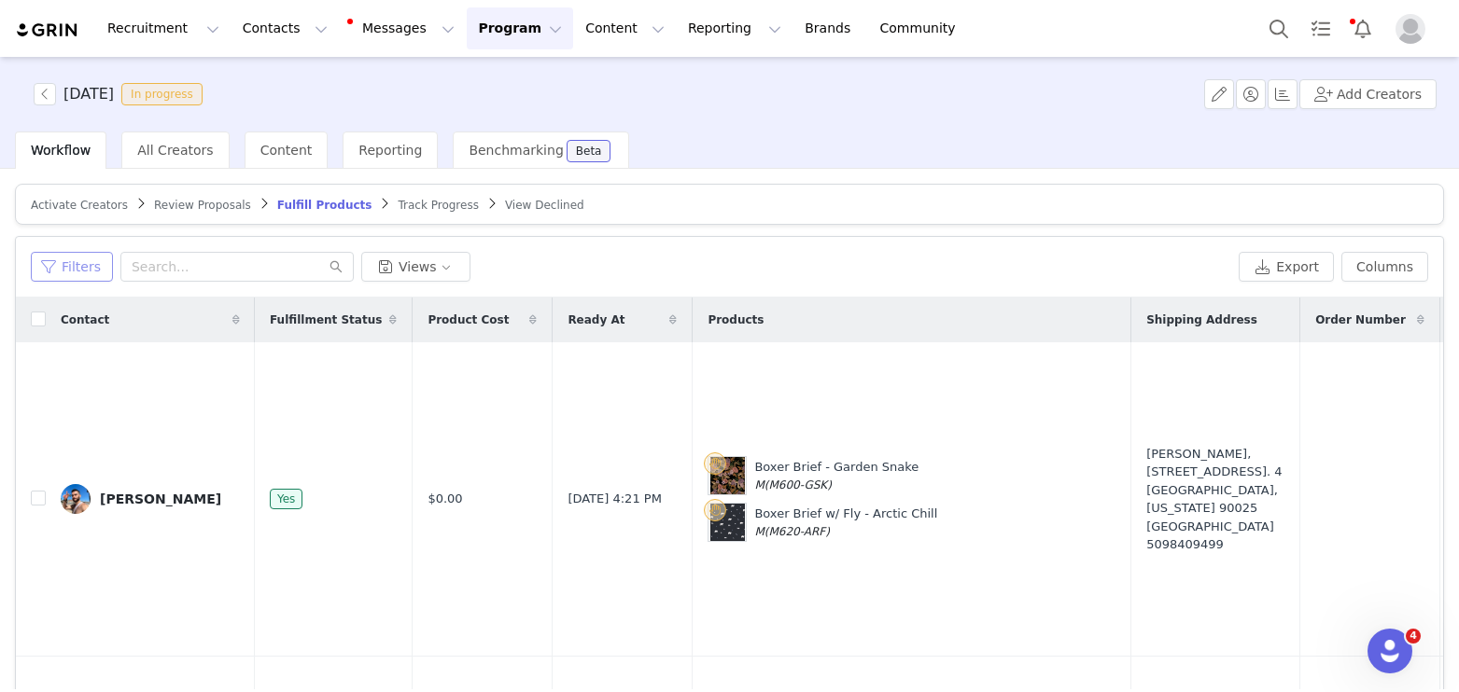
click at [49, 269] on button "Filters" at bounding box center [72, 267] width 82 height 30
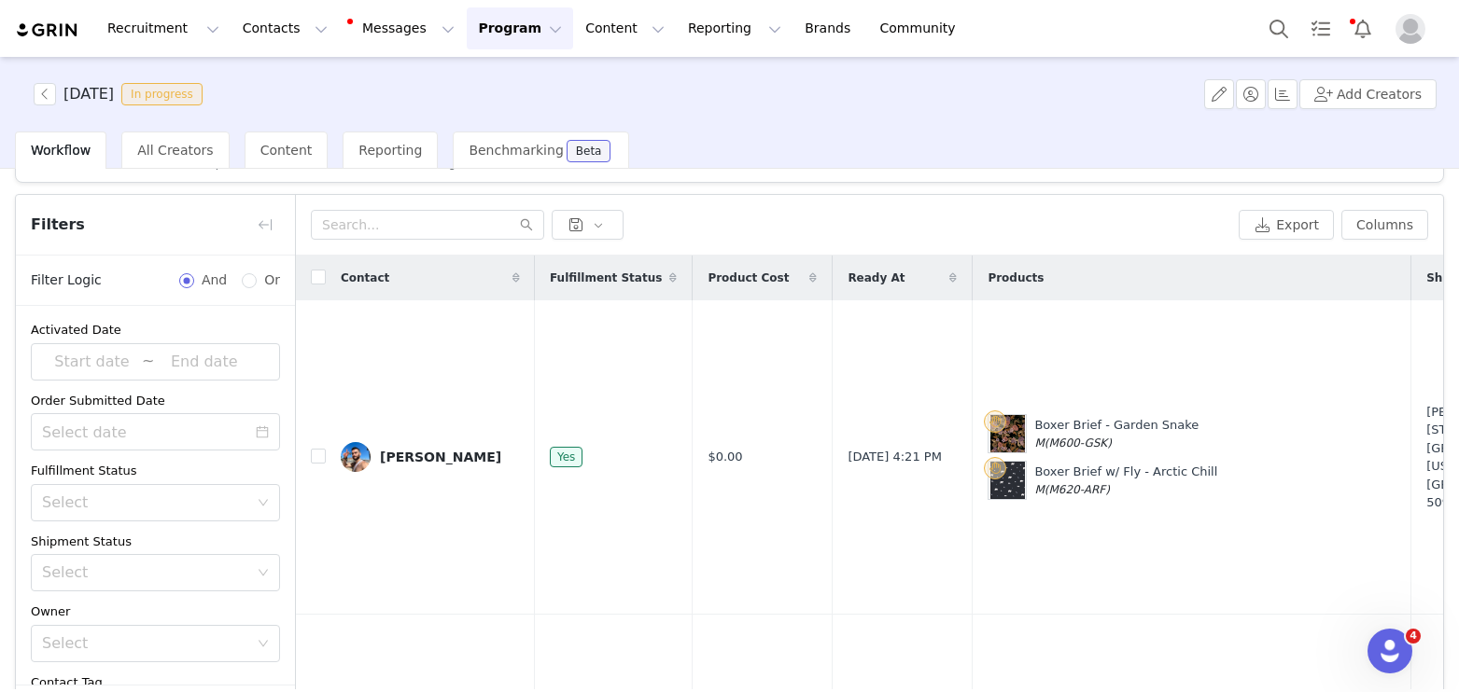
scroll to position [67, 0]
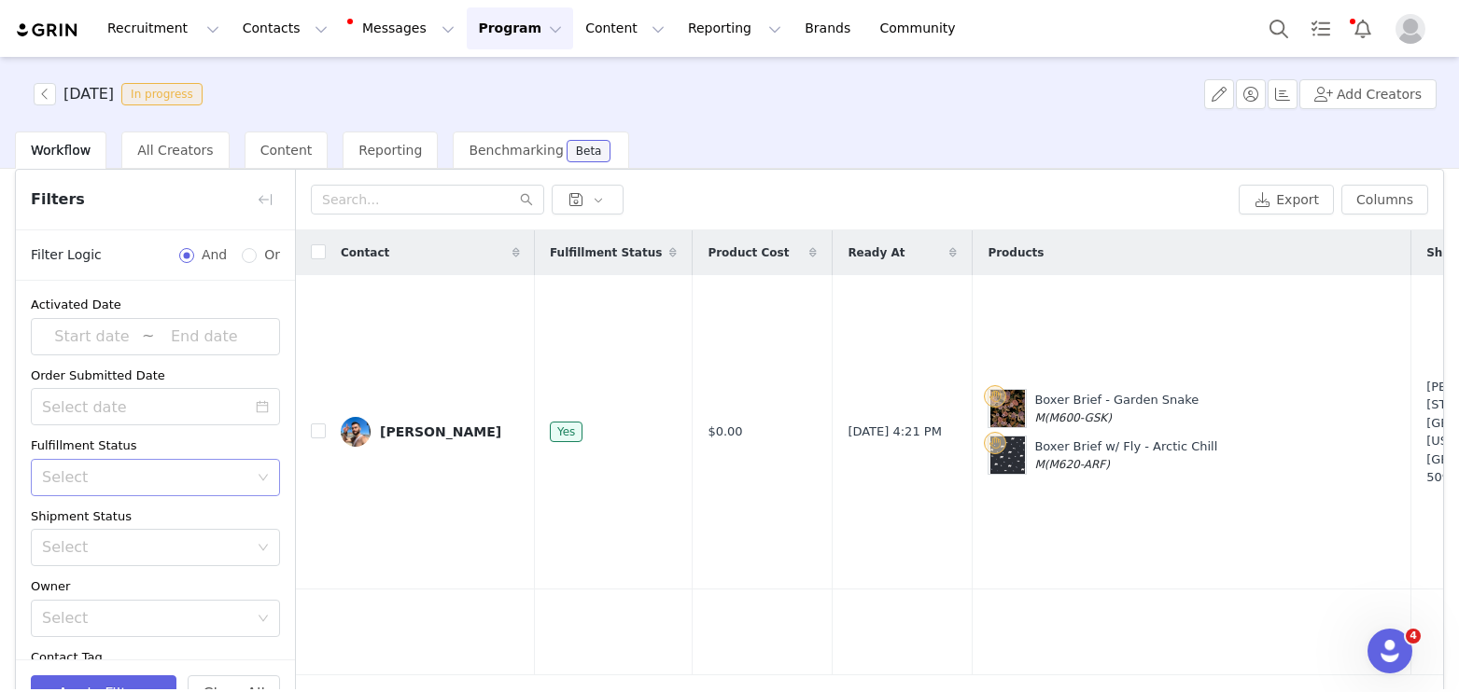
click at [90, 482] on div "Select" at bounding box center [145, 477] width 206 height 19
click at [81, 544] on li "Unfulfilled" at bounding box center [155, 548] width 249 height 30
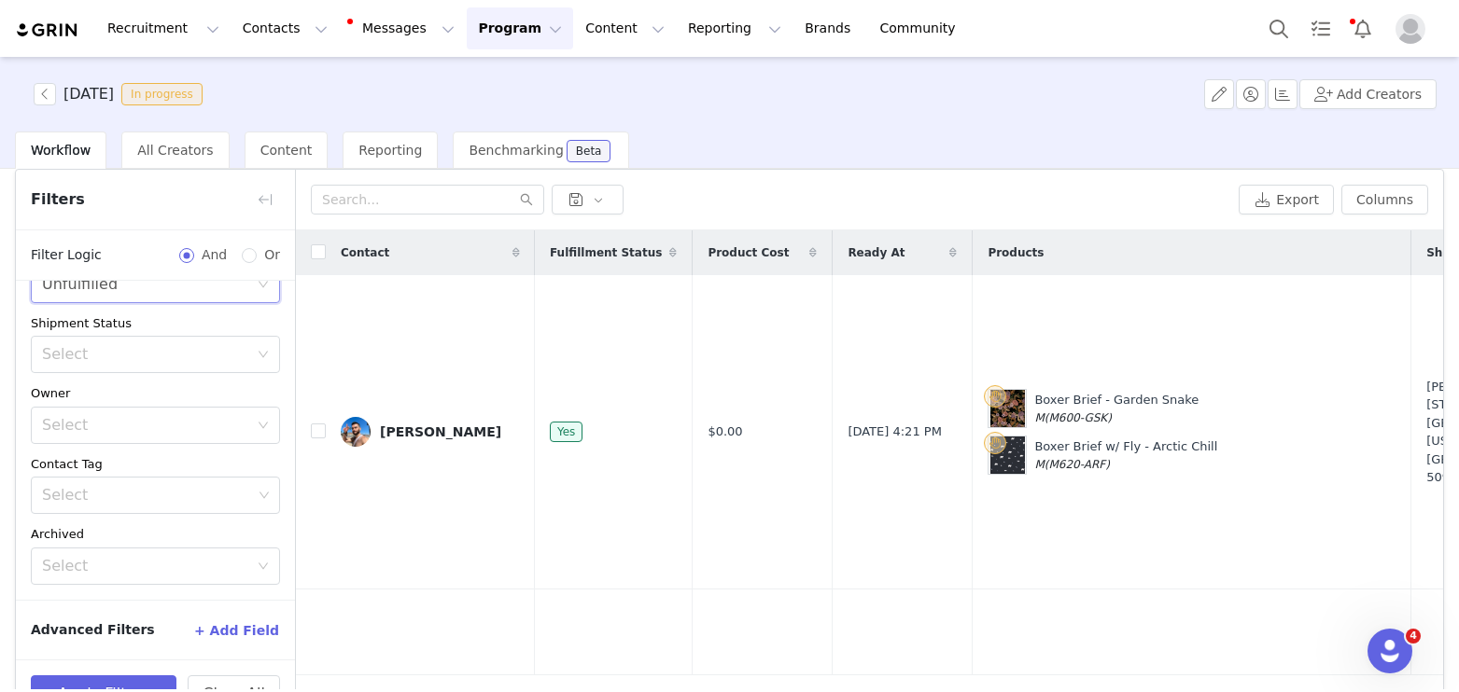
click at [234, 625] on button "+ Add Field" at bounding box center [236, 631] width 87 height 30
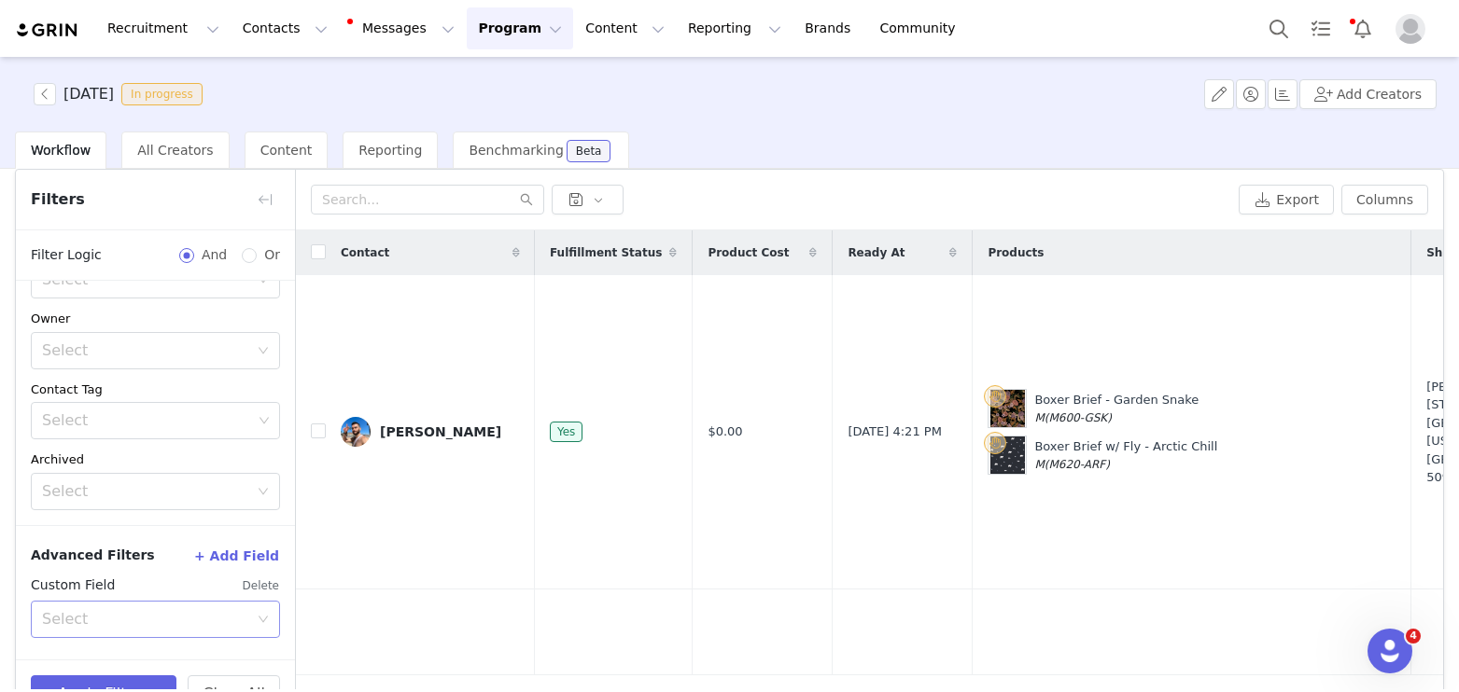
click at [180, 622] on div "Select" at bounding box center [145, 619] width 206 height 19
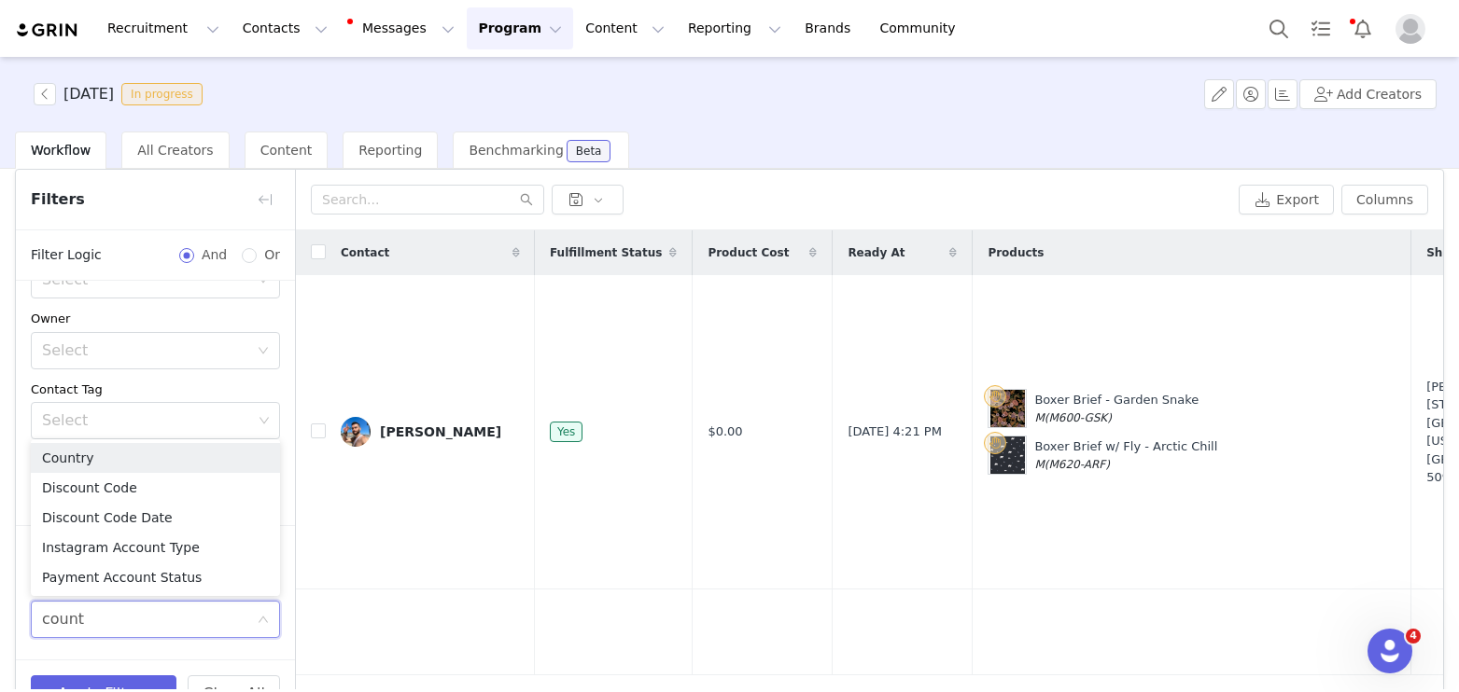
type input "countr"
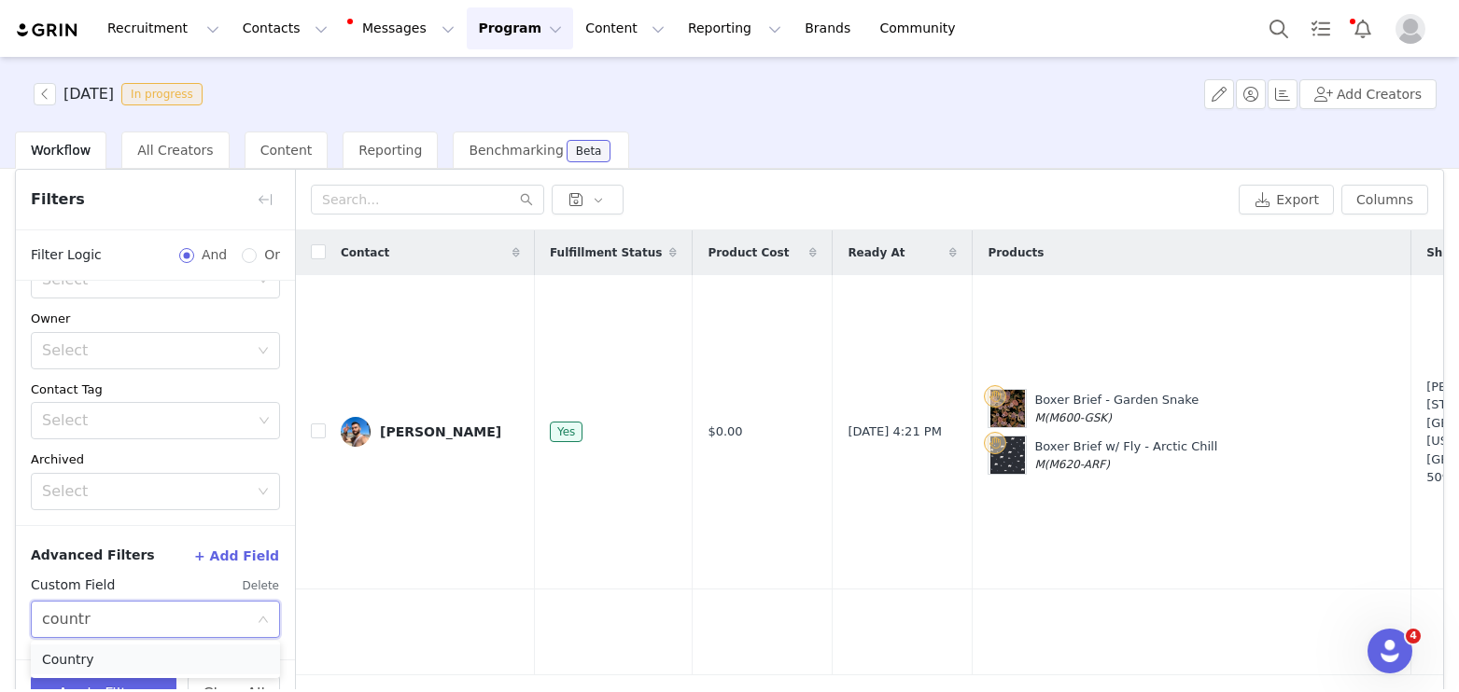
click at [102, 670] on li "Country" at bounding box center [155, 660] width 249 height 30
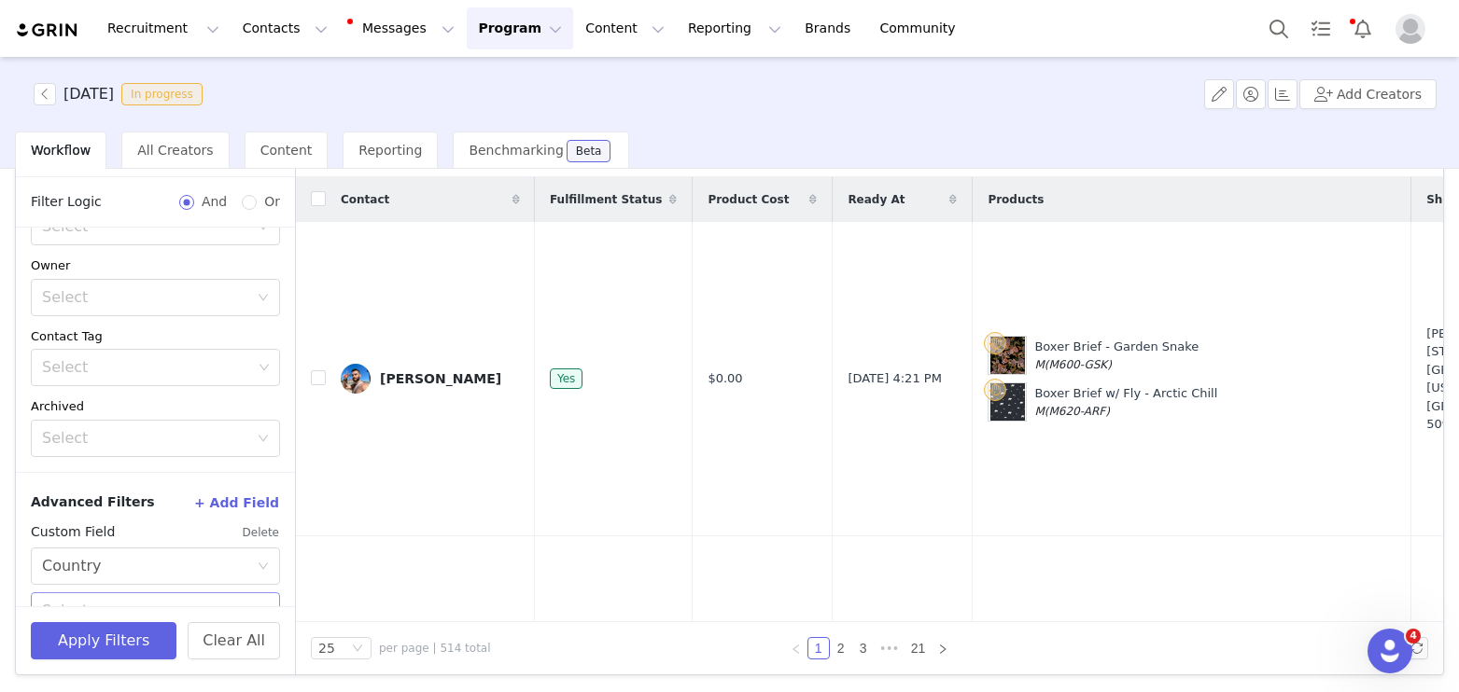
scroll to position [350, 0]
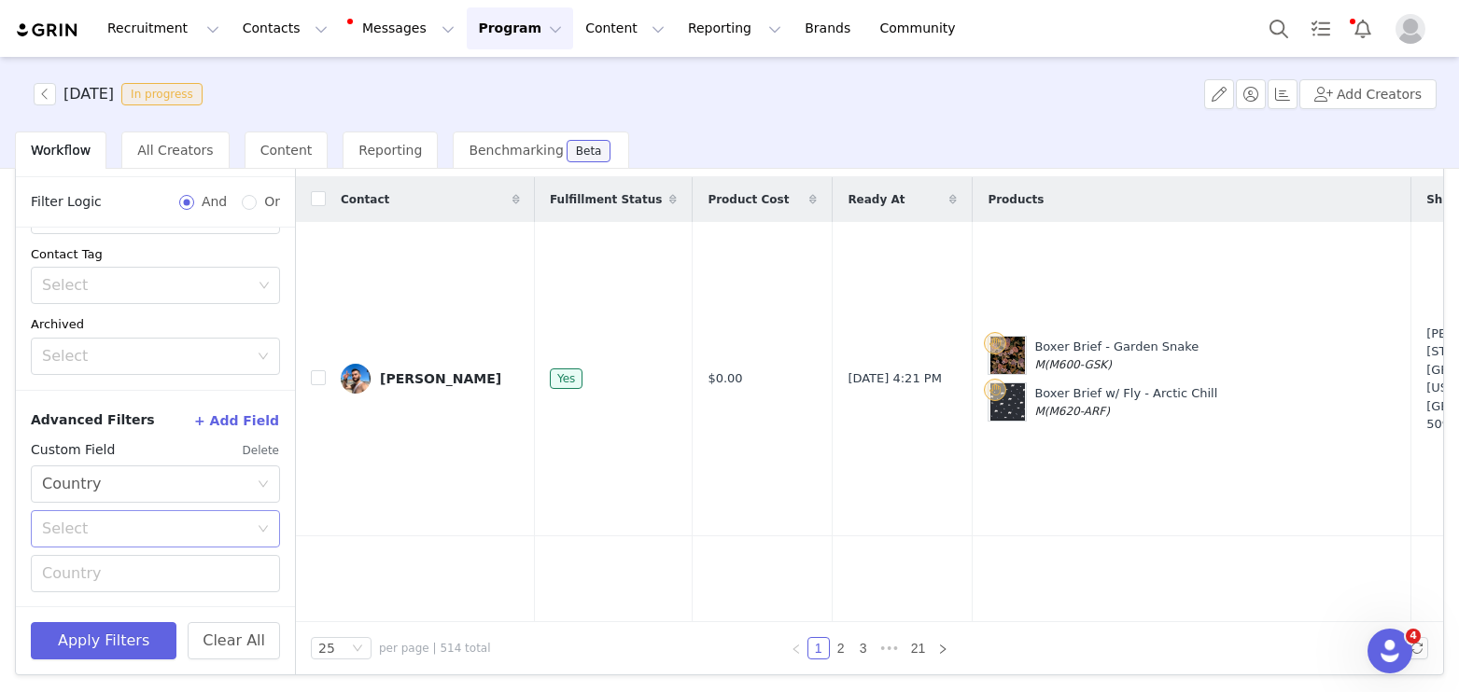
click at [80, 537] on div "Select" at bounding box center [145, 529] width 206 height 19
click at [66, 550] on ul "Equal Not equal" at bounding box center [155, 583] width 249 height 67
click at [67, 564] on li "Equal" at bounding box center [155, 568] width 249 height 30
click at [89, 570] on input "text" at bounding box center [155, 573] width 249 height 37
type input "[GEOGRAPHIC_DATA]"
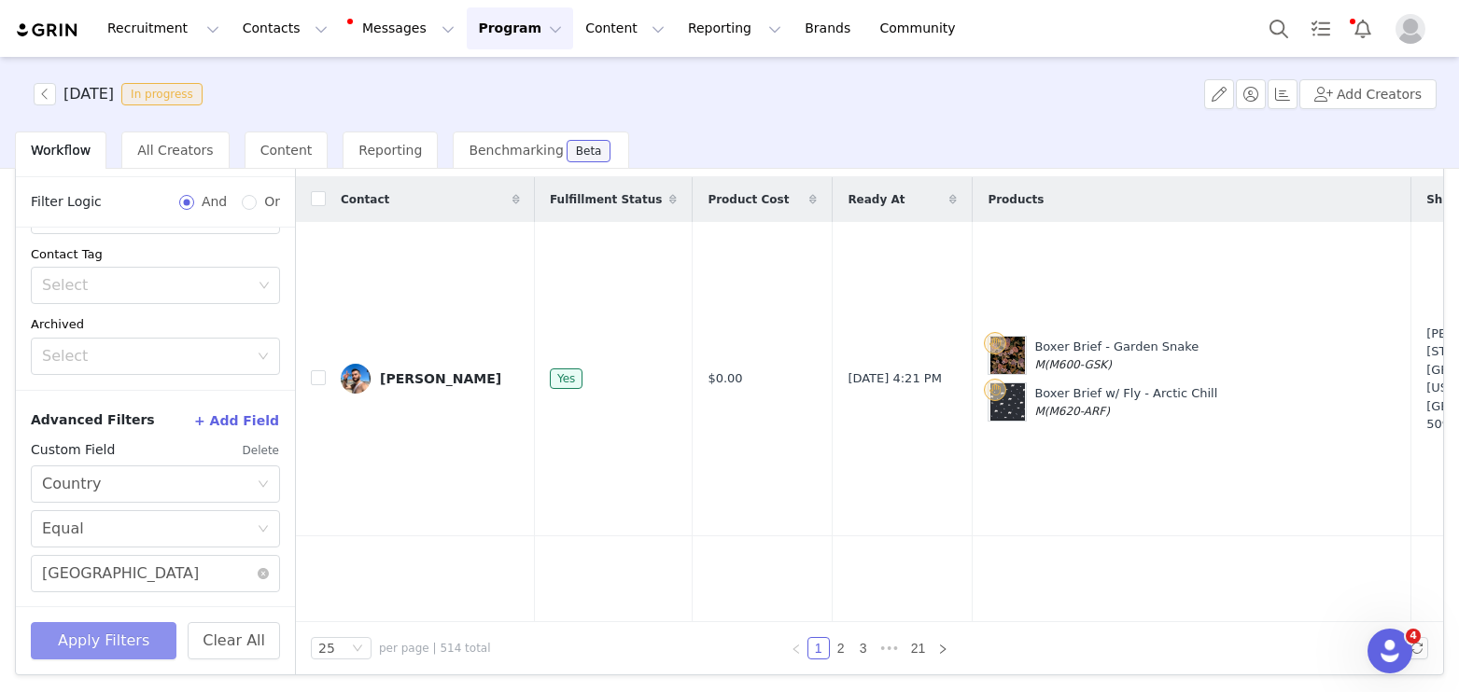
click at [96, 635] on button "Apply Filters" at bounding box center [104, 640] width 146 height 37
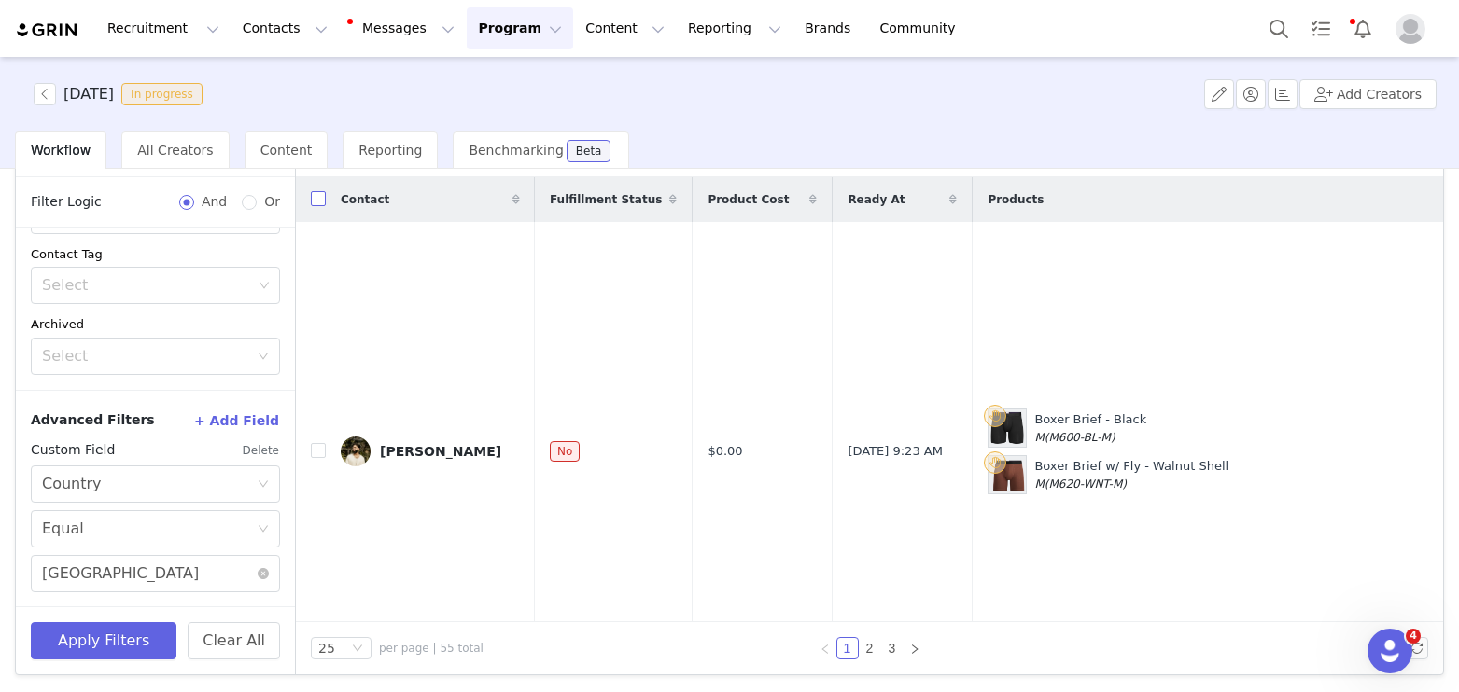
scroll to position [0, 0]
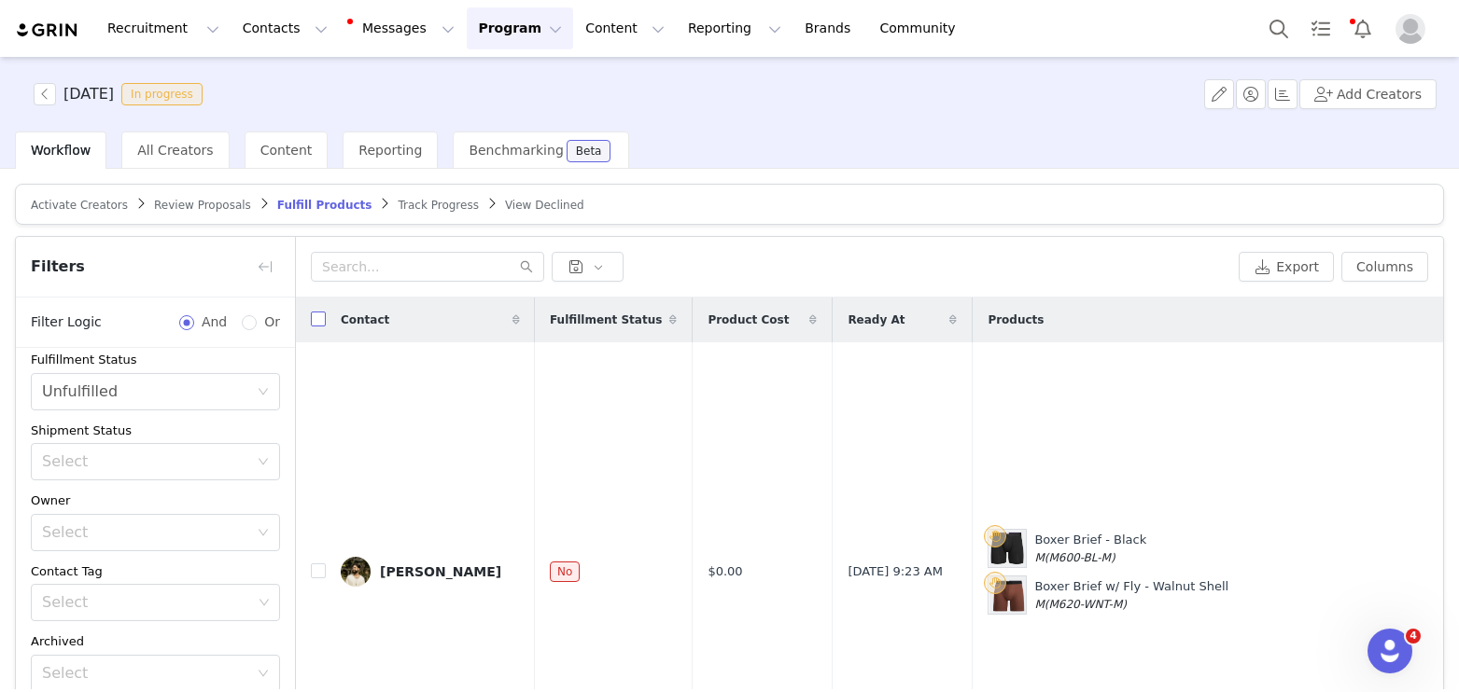
click at [322, 320] on input "checkbox" at bounding box center [318, 319] width 15 height 15
checkbox input "true"
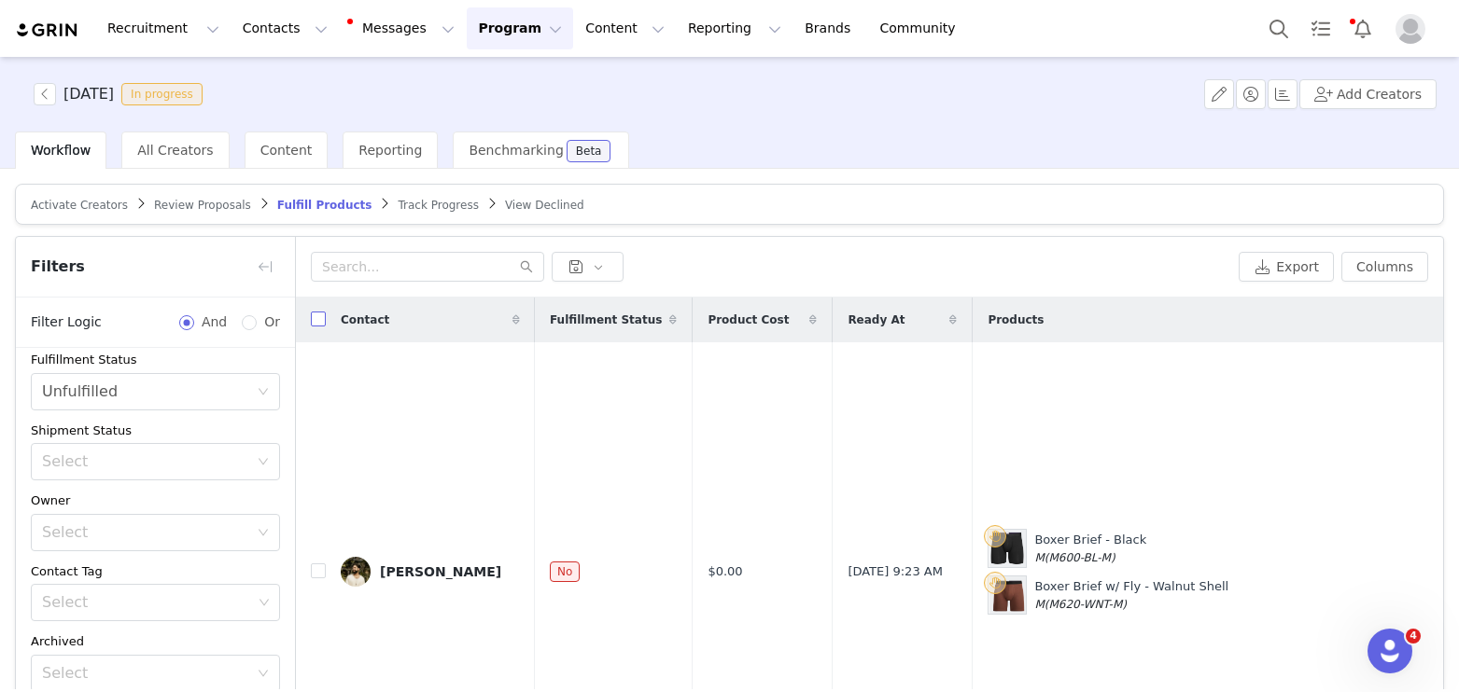
checkbox input "true"
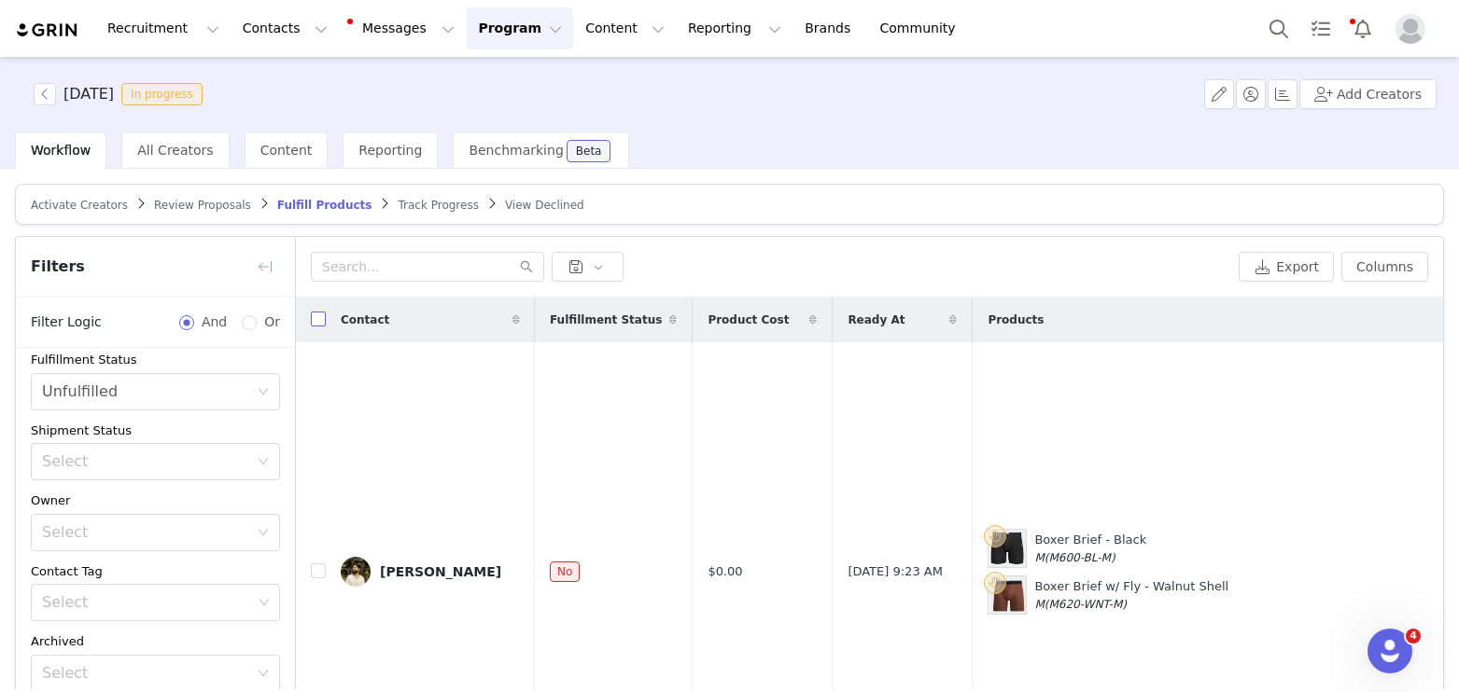
checkbox input "true"
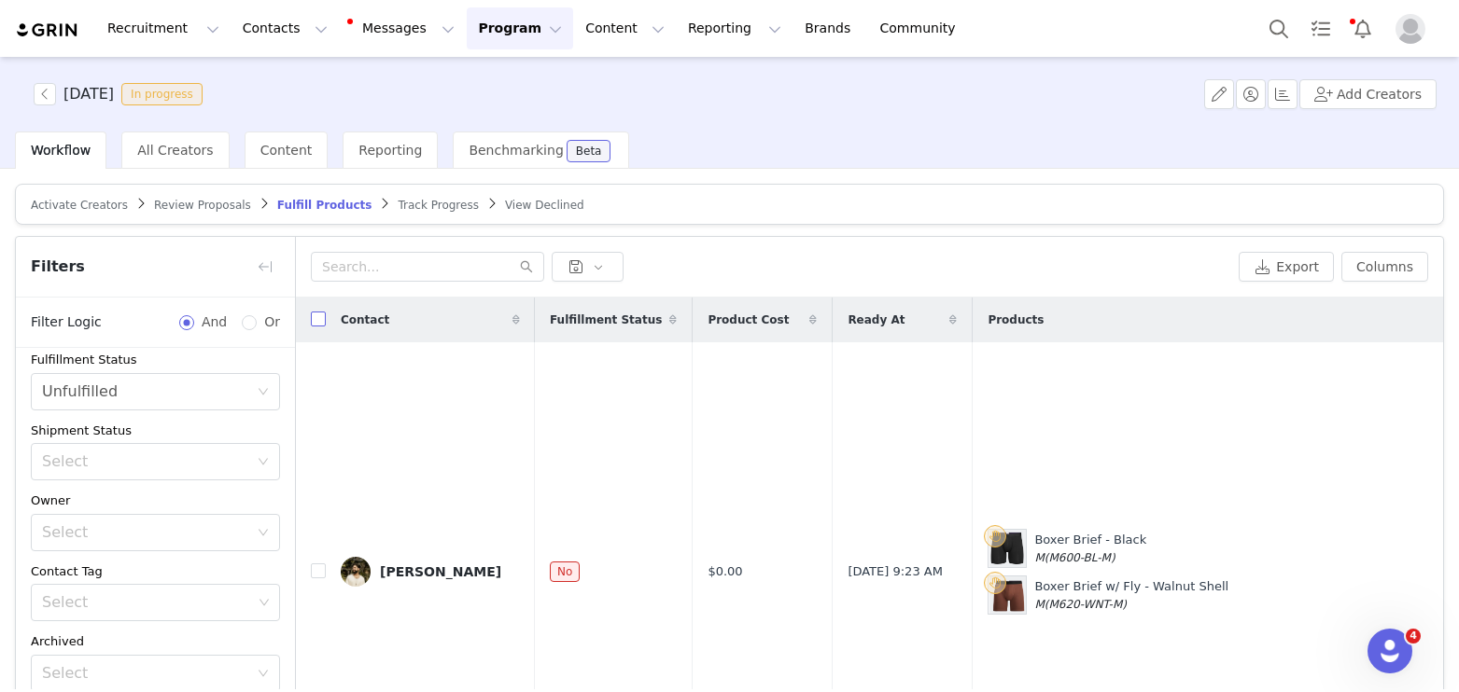
checkbox input "true"
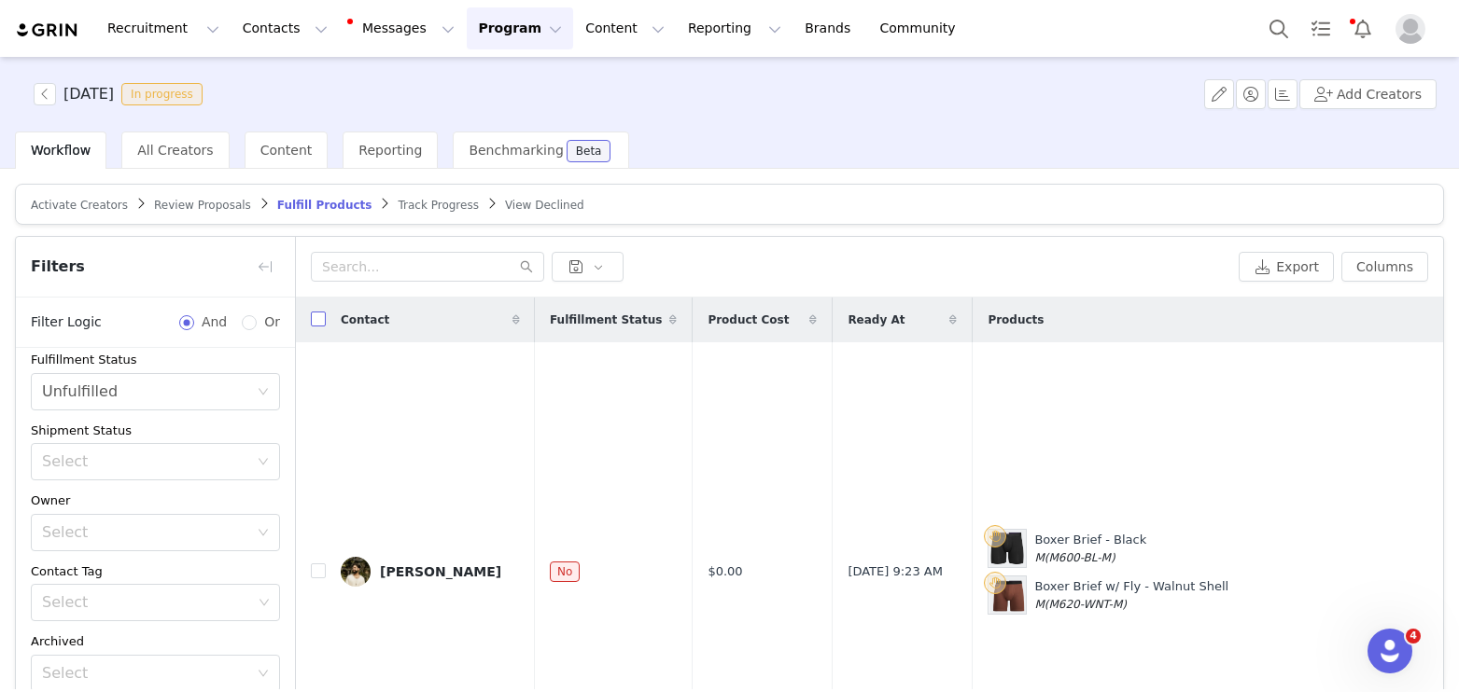
checkbox input "true"
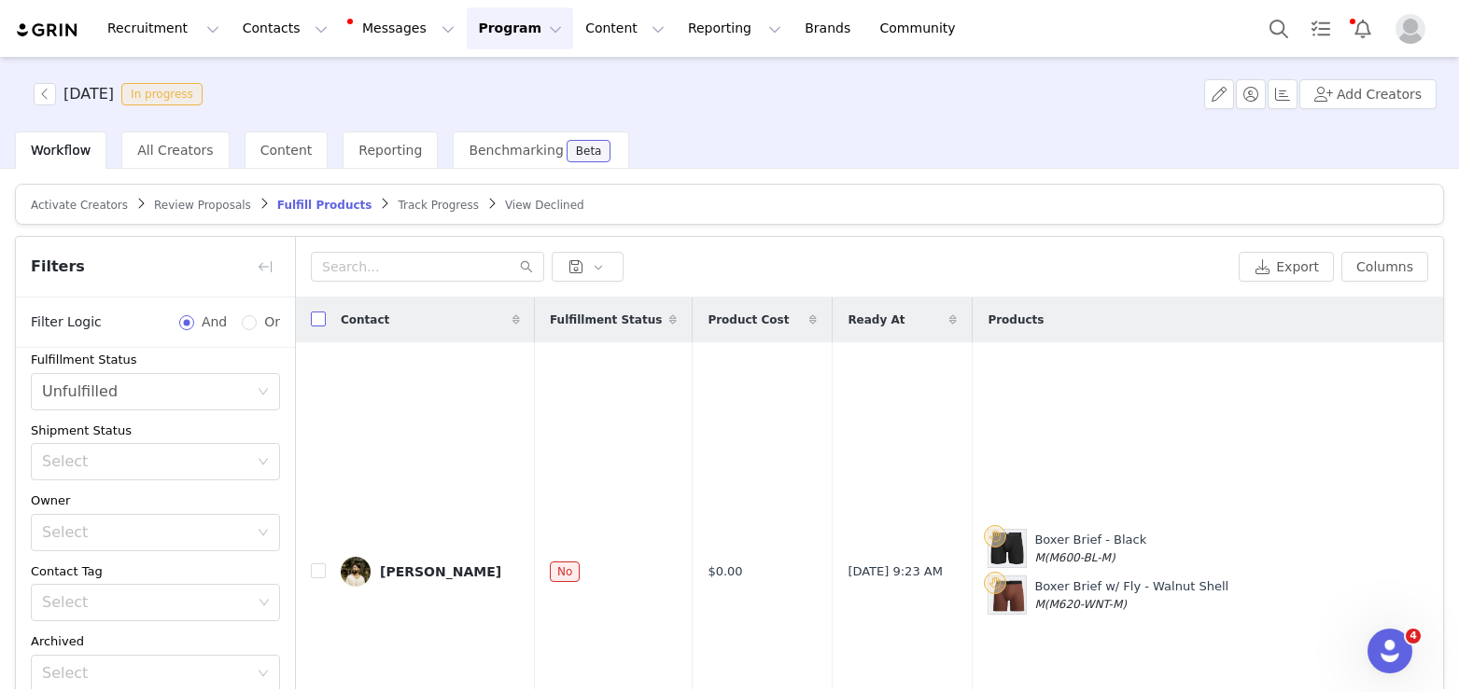
checkbox input "true"
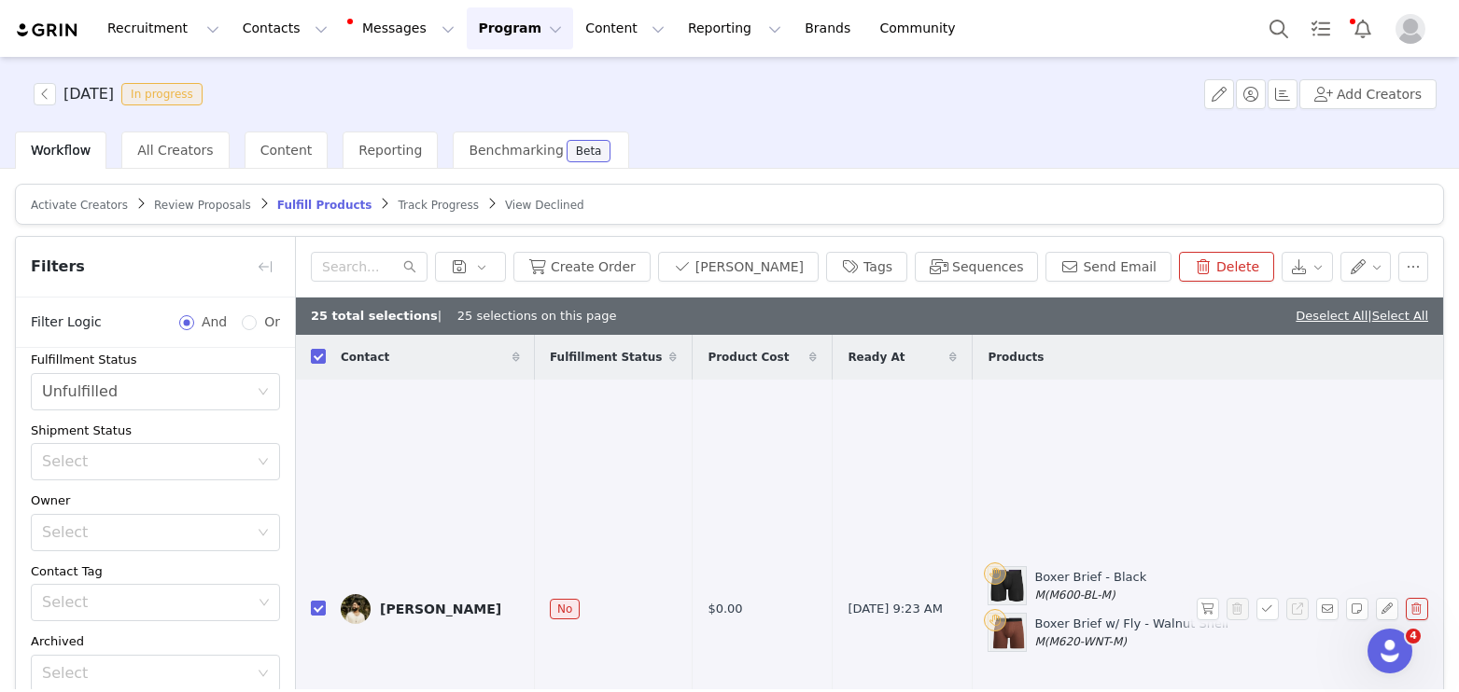
click at [1306, 313] on link "Deselect All" at bounding box center [1331, 316] width 72 height 14
checkbox input "false"
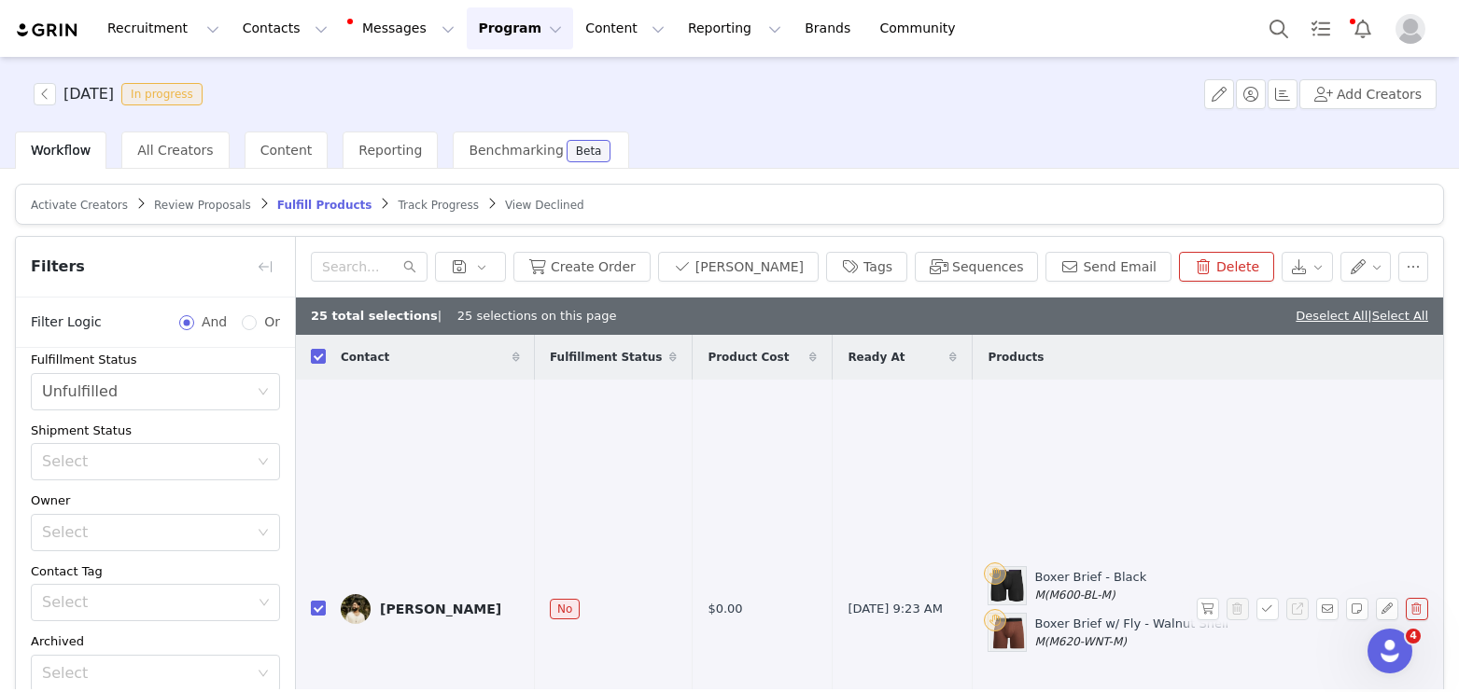
checkbox input "false"
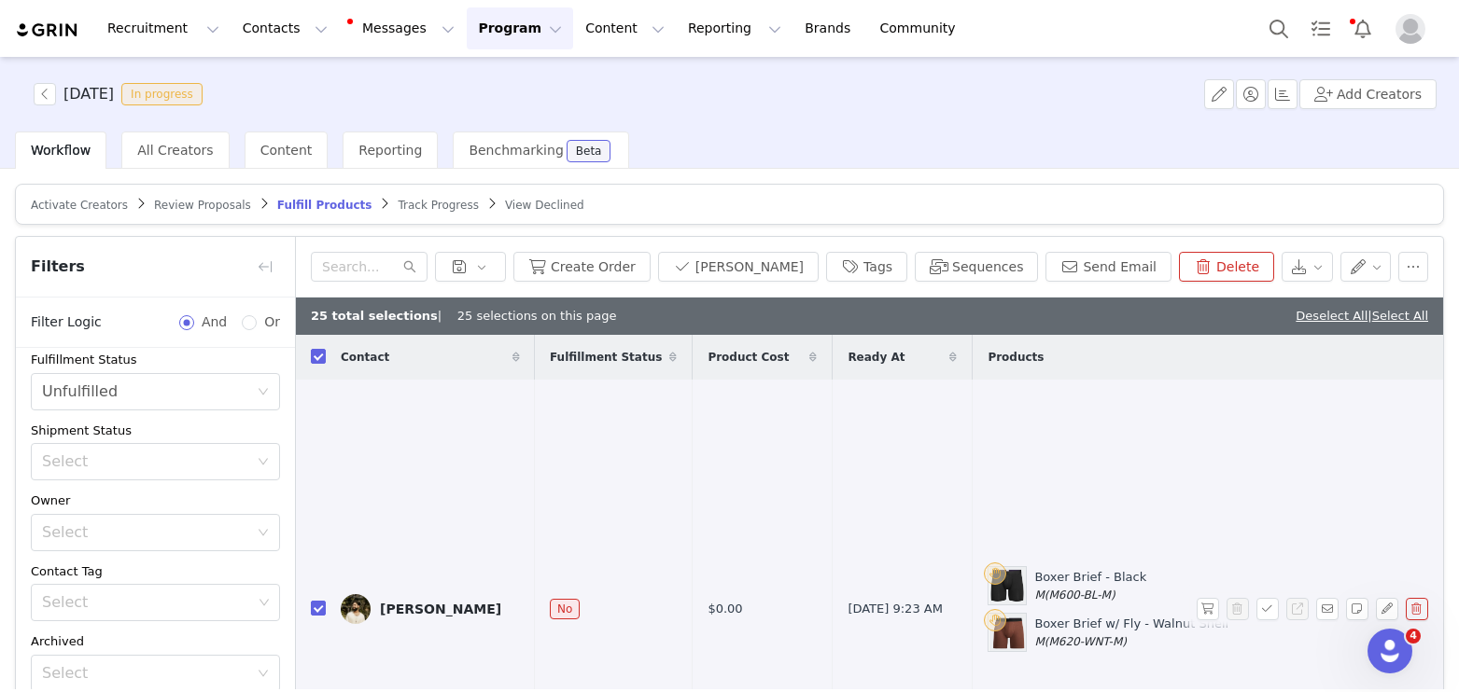
checkbox input "false"
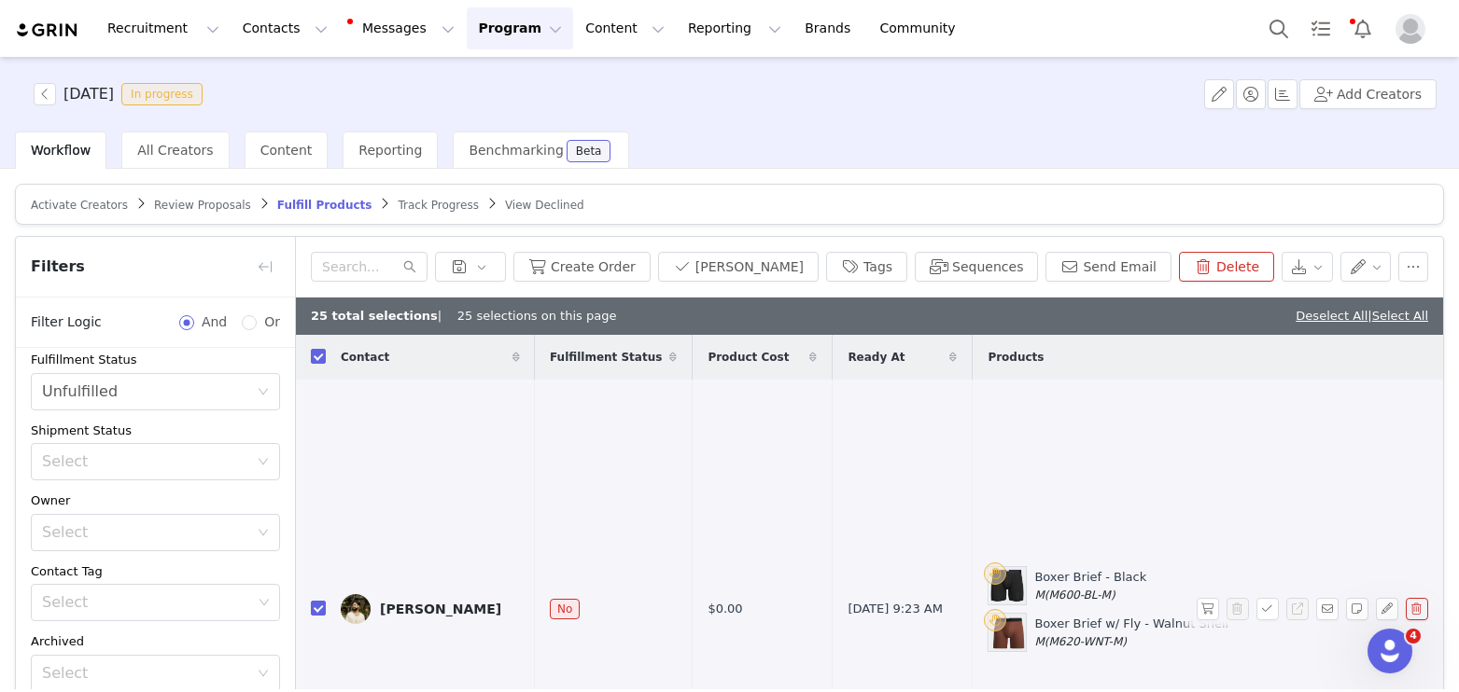
checkbox input "false"
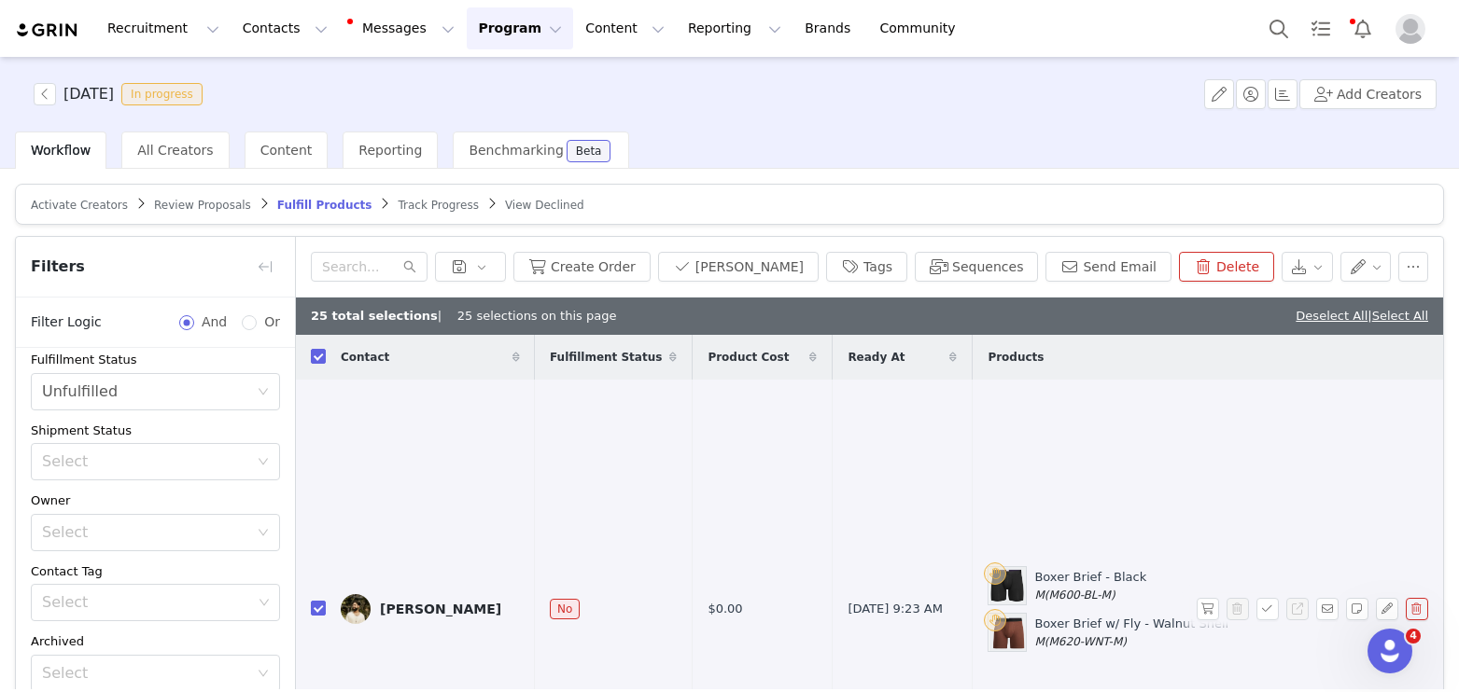
checkbox input "false"
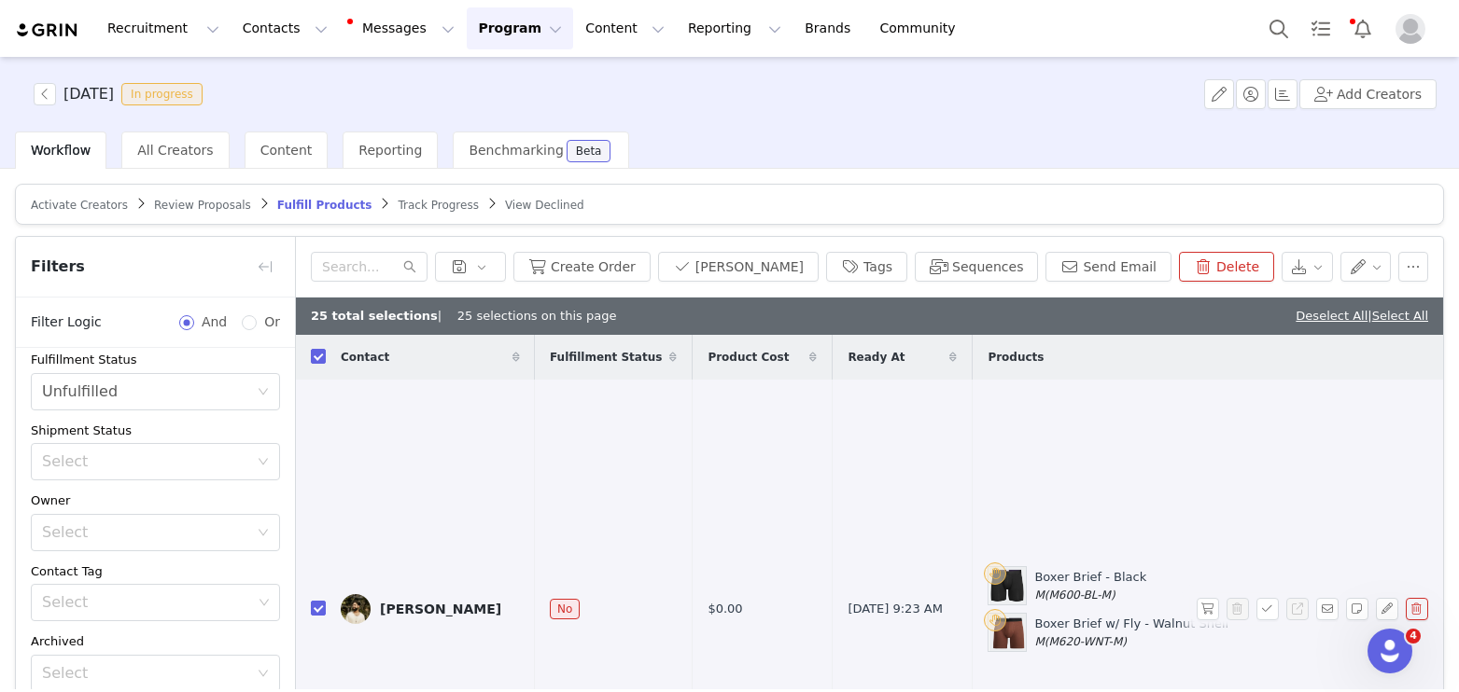
checkbox input "false"
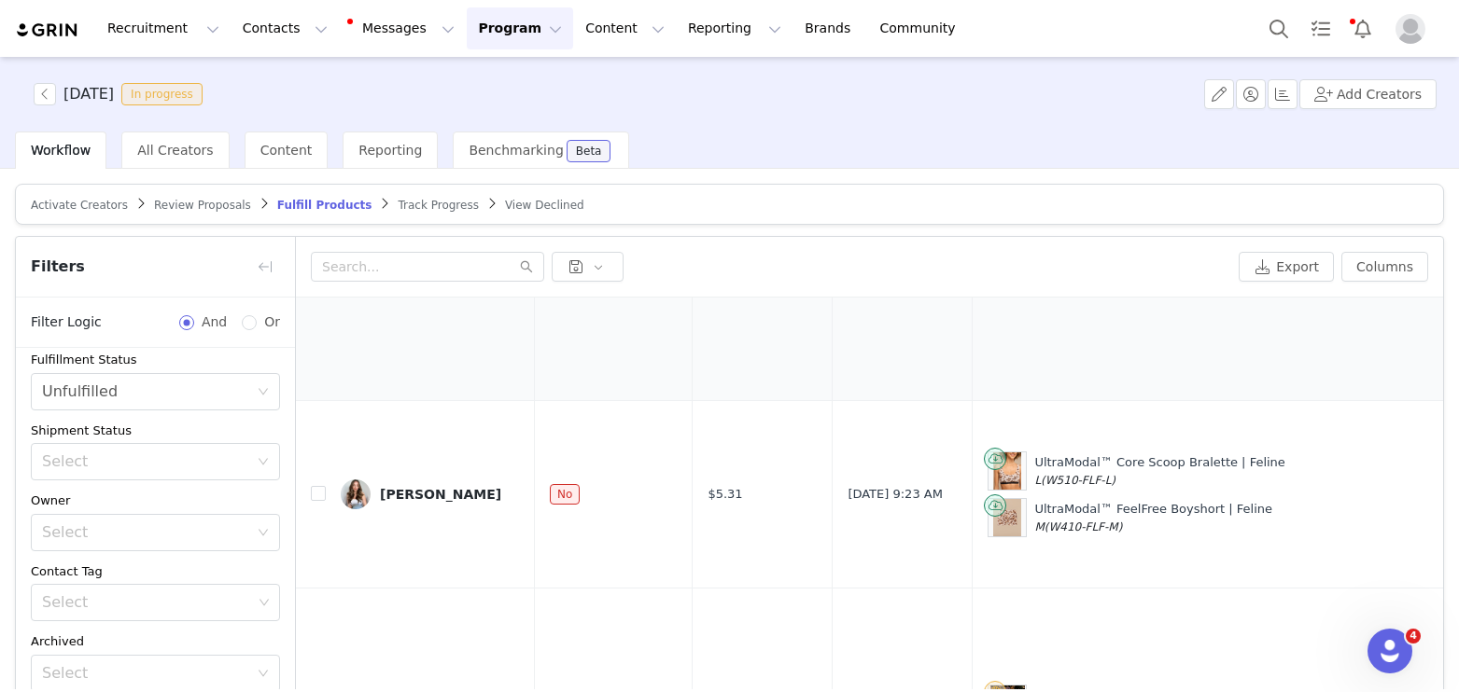
scroll to position [423, 0]
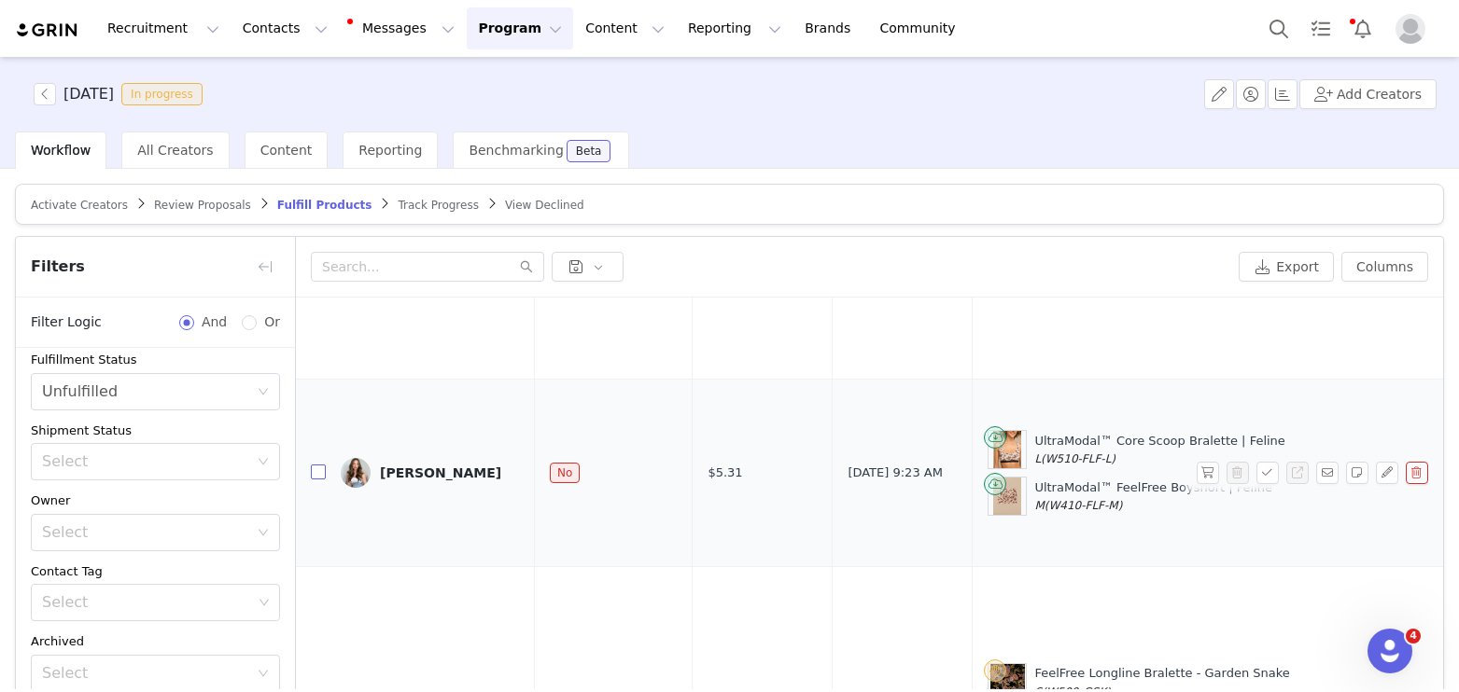
click at [322, 465] on input "checkbox" at bounding box center [318, 472] width 15 height 15
checkbox input "true"
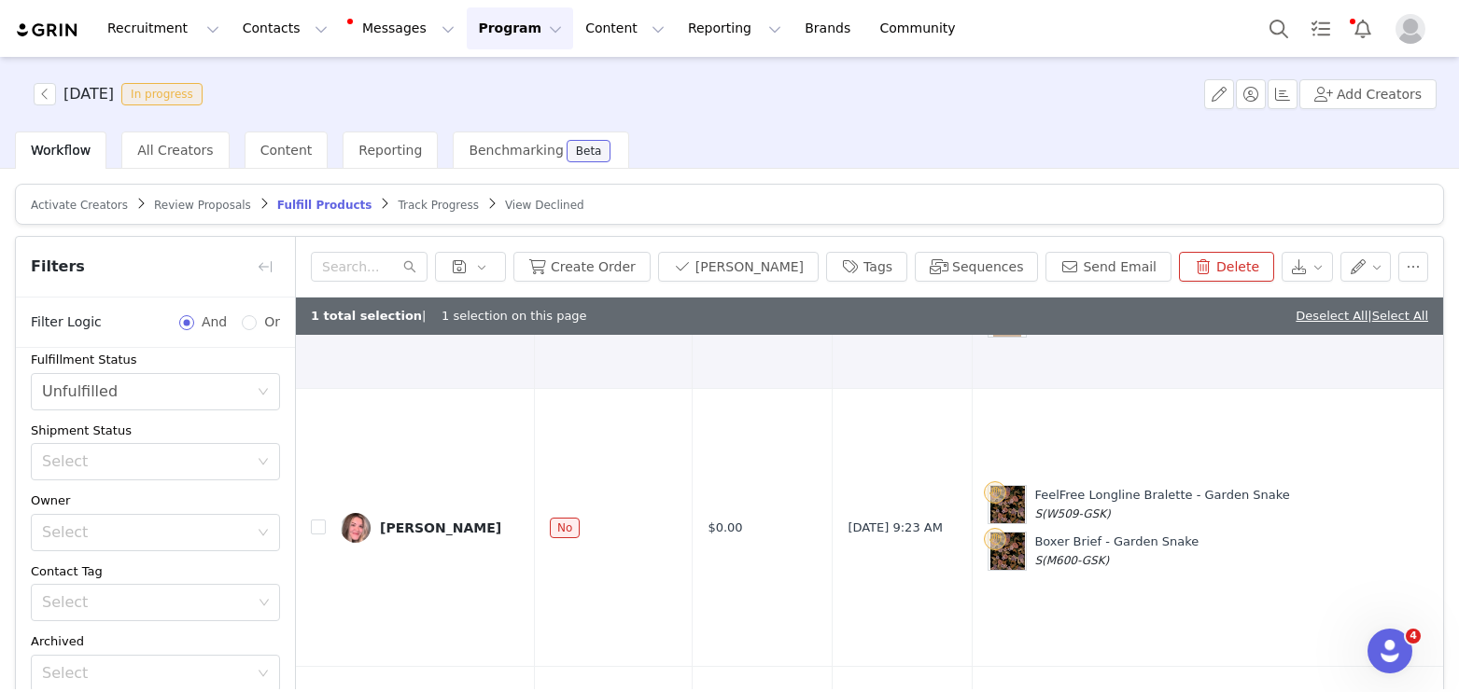
scroll to position [876, 0]
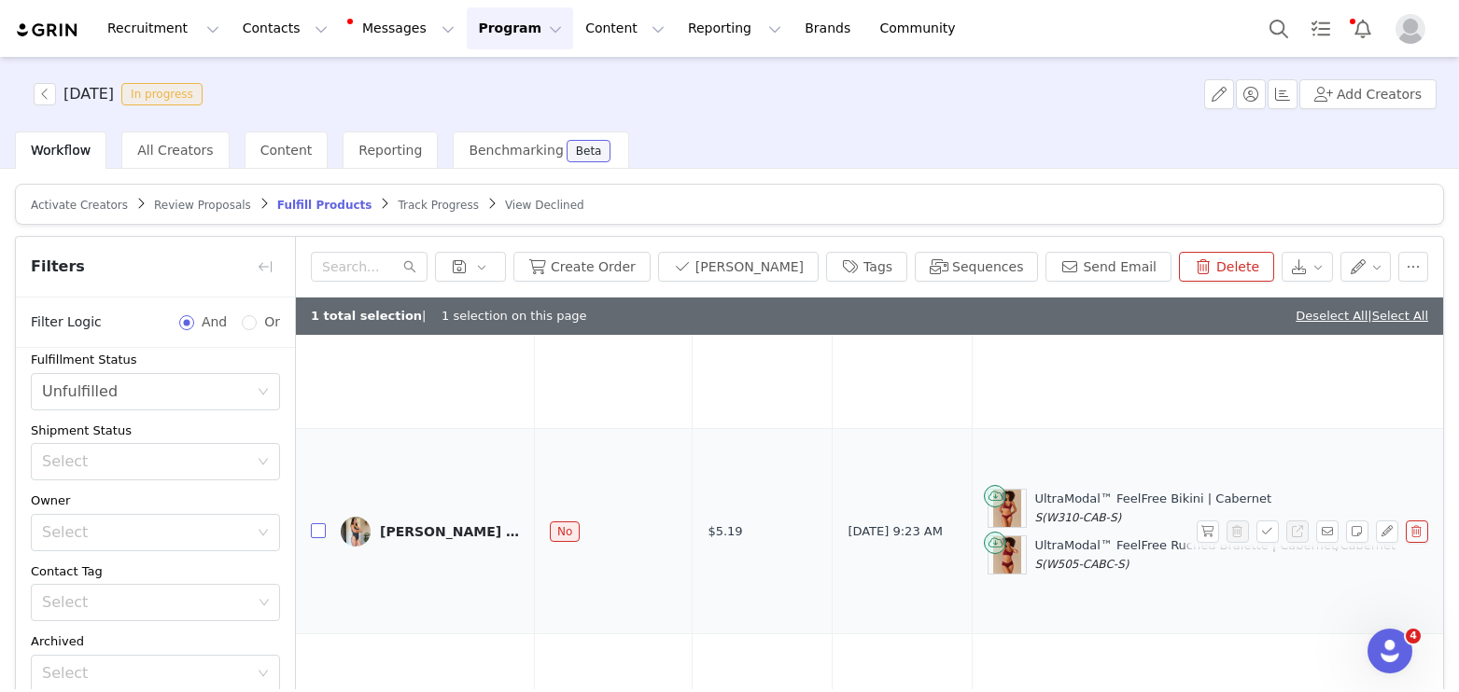
click at [313, 524] on input "checkbox" at bounding box center [318, 531] width 15 height 15
checkbox input "true"
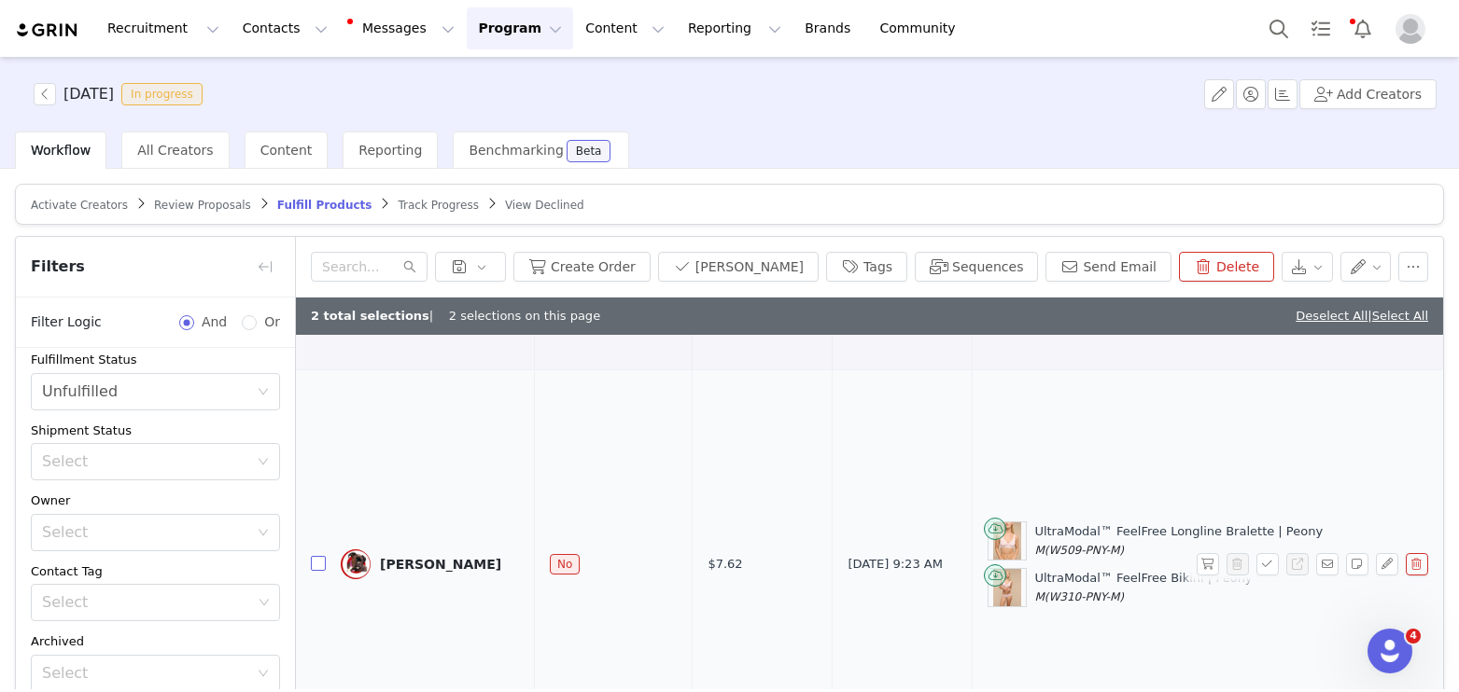
click at [317, 556] on input "checkbox" at bounding box center [318, 563] width 15 height 15
checkbox input "true"
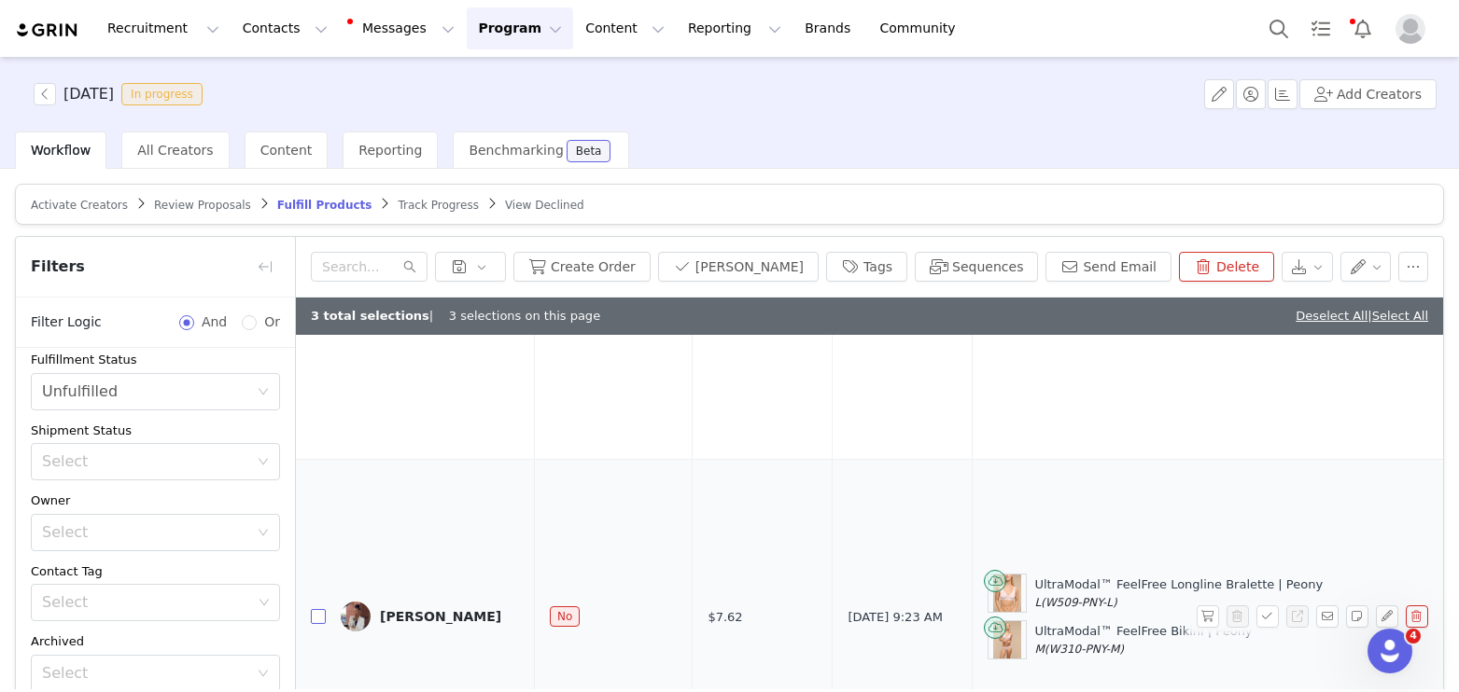
click at [312, 609] on input "checkbox" at bounding box center [318, 616] width 15 height 15
checkbox input "true"
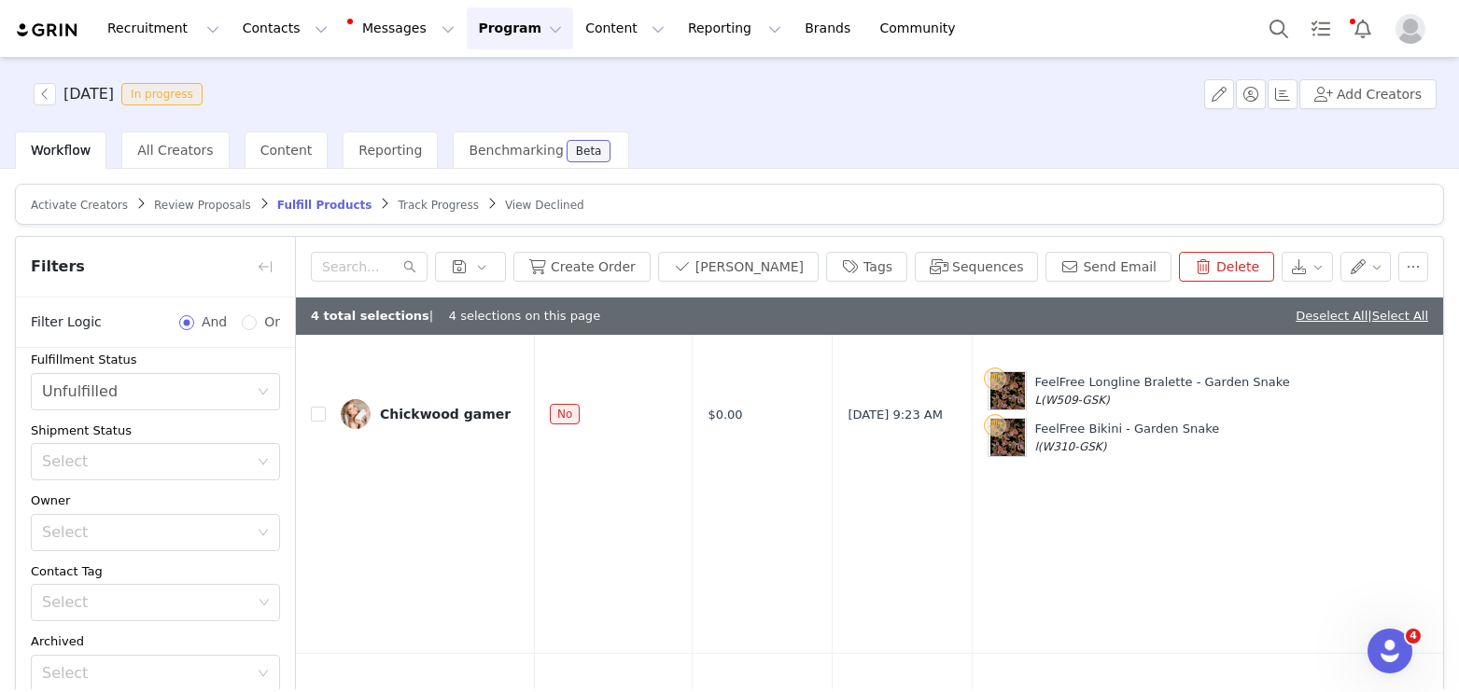
scroll to position [2914, 0]
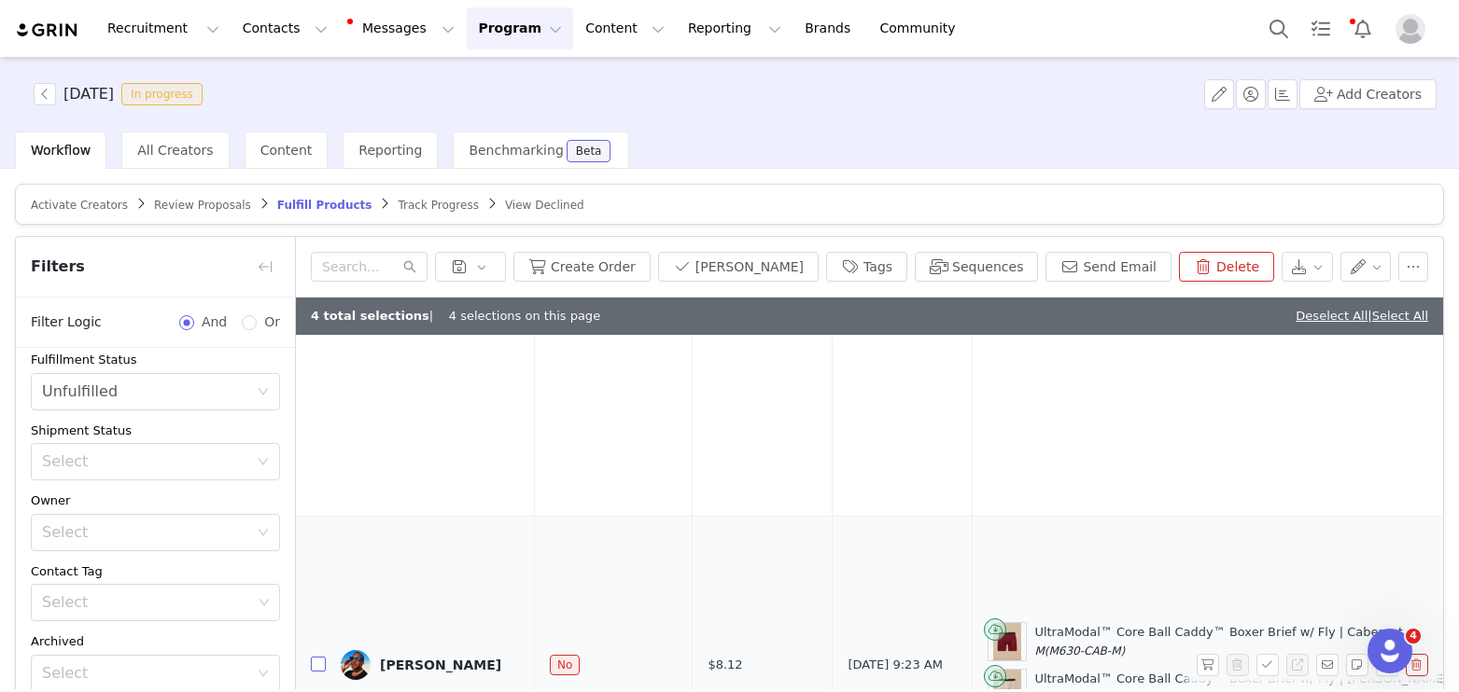
click at [311, 657] on input "checkbox" at bounding box center [318, 664] width 15 height 15
checkbox input "true"
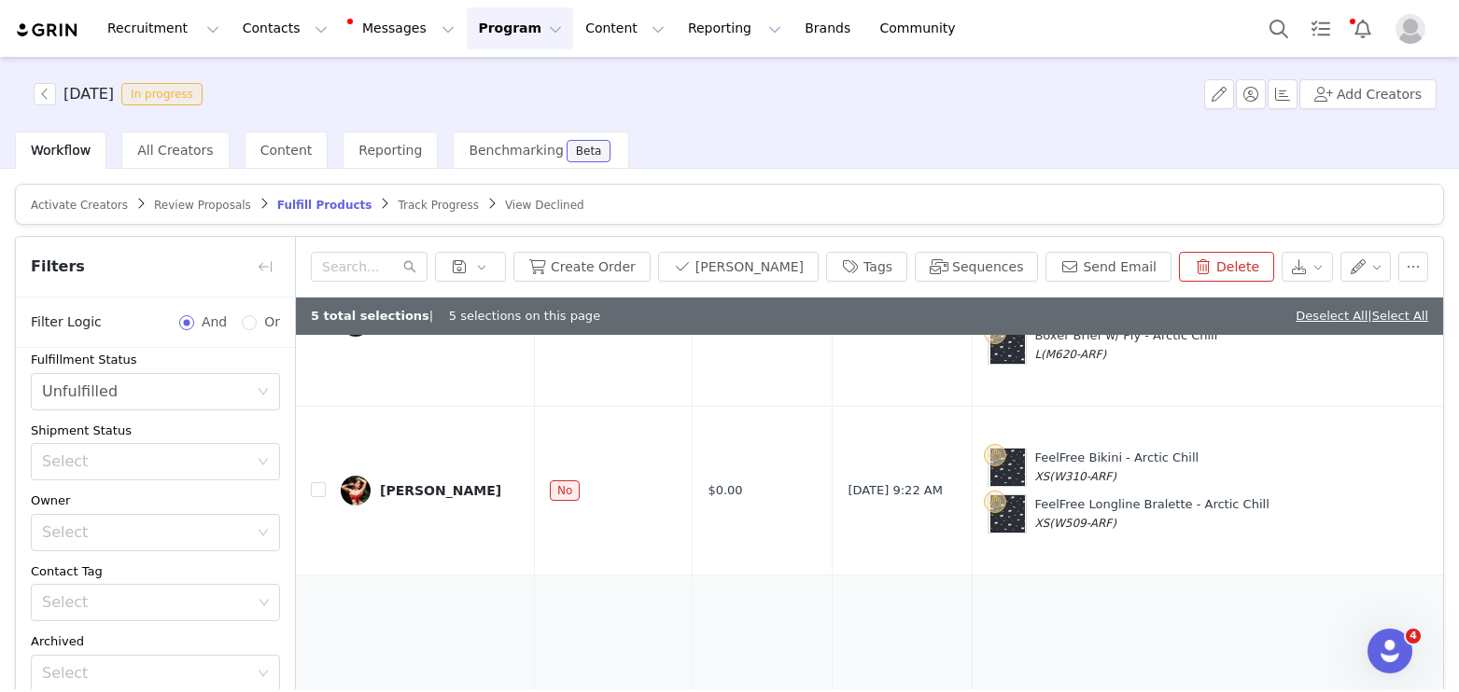
checkbox input "true"
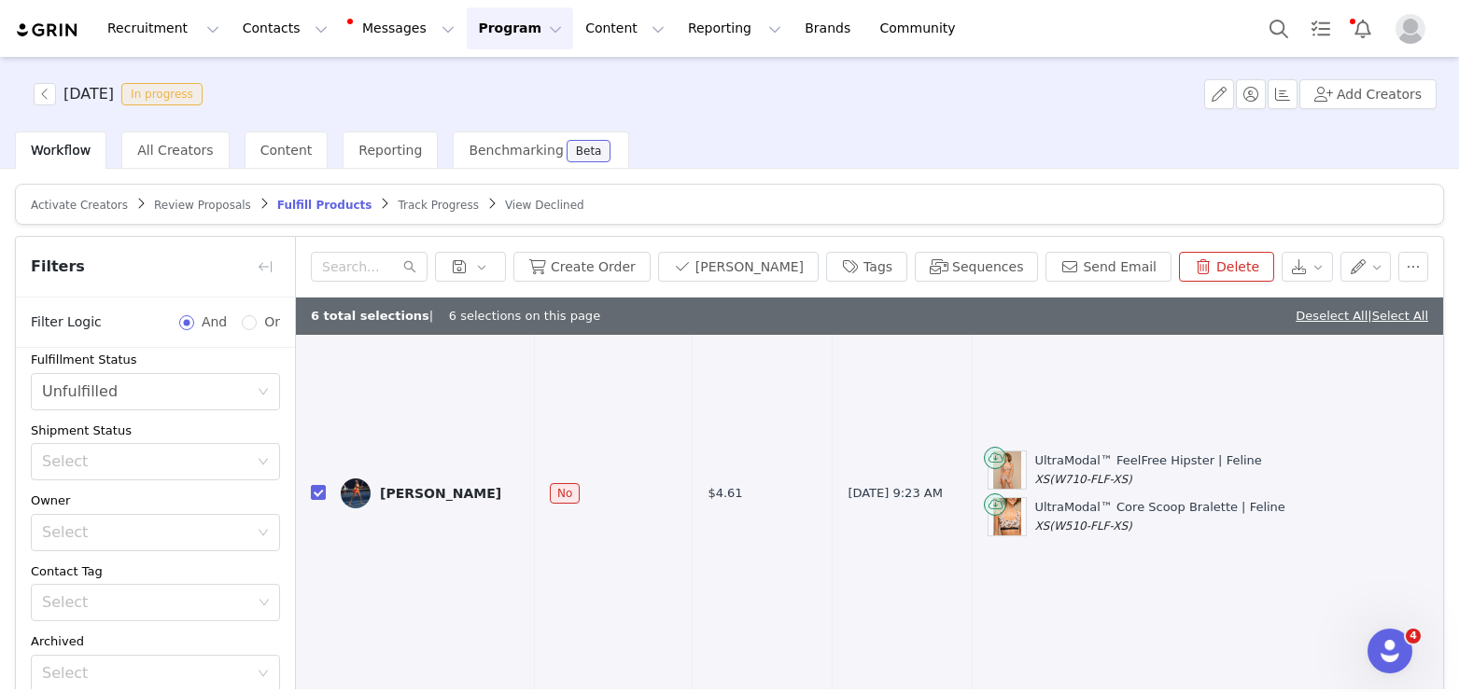
checkbox input "true"
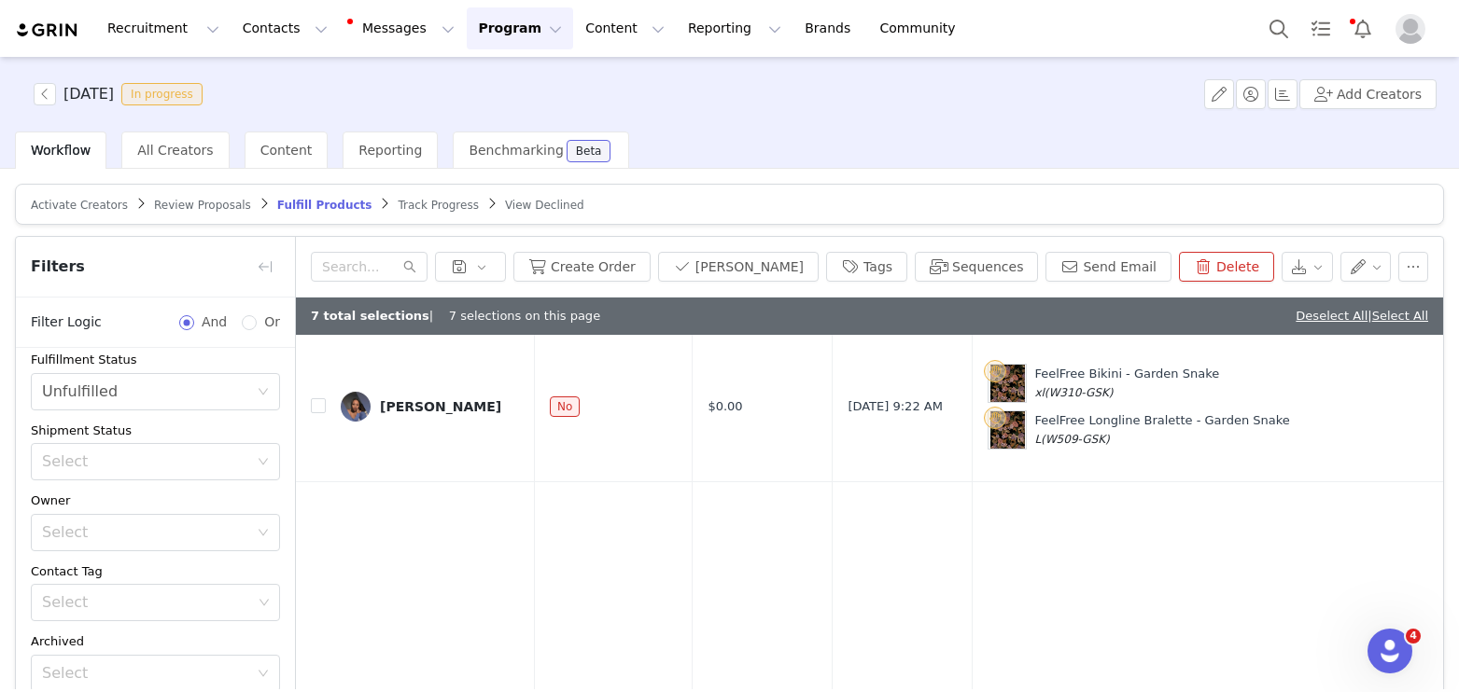
scroll to position [5485, 0]
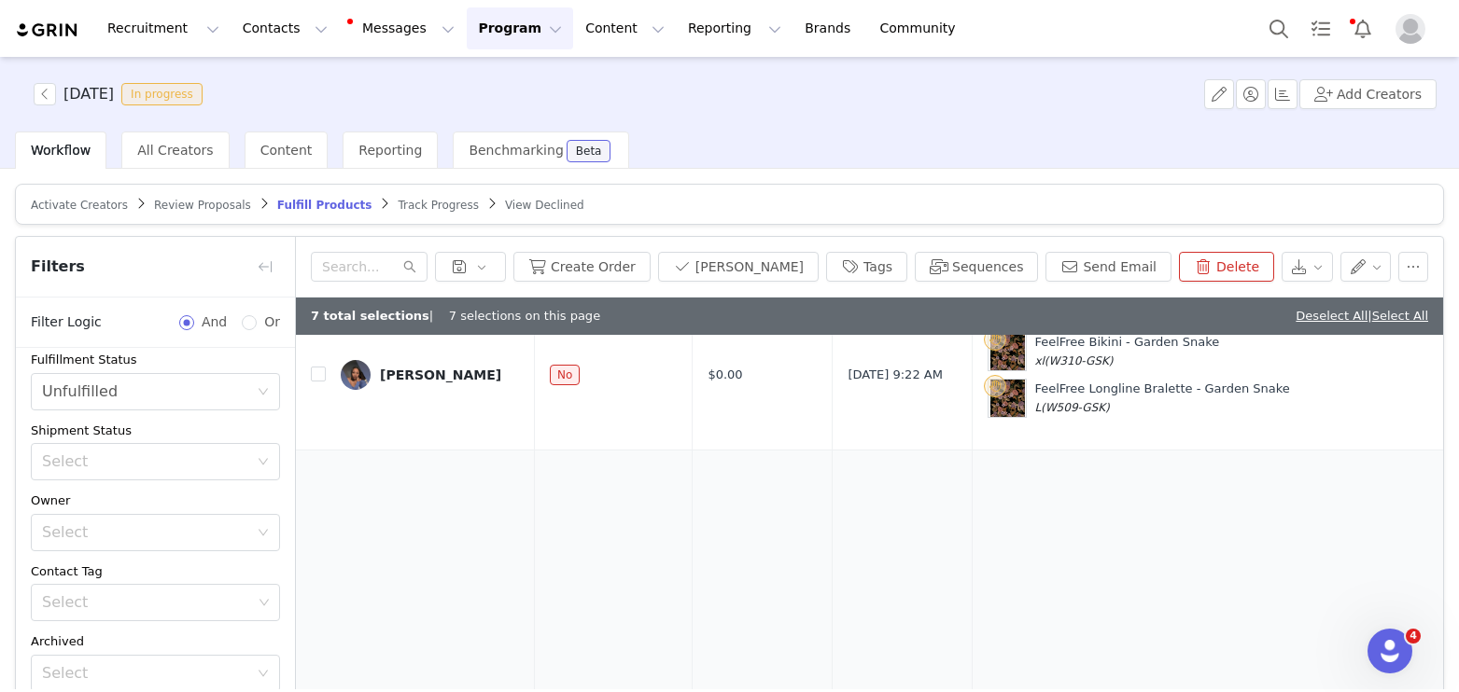
checkbox input "true"
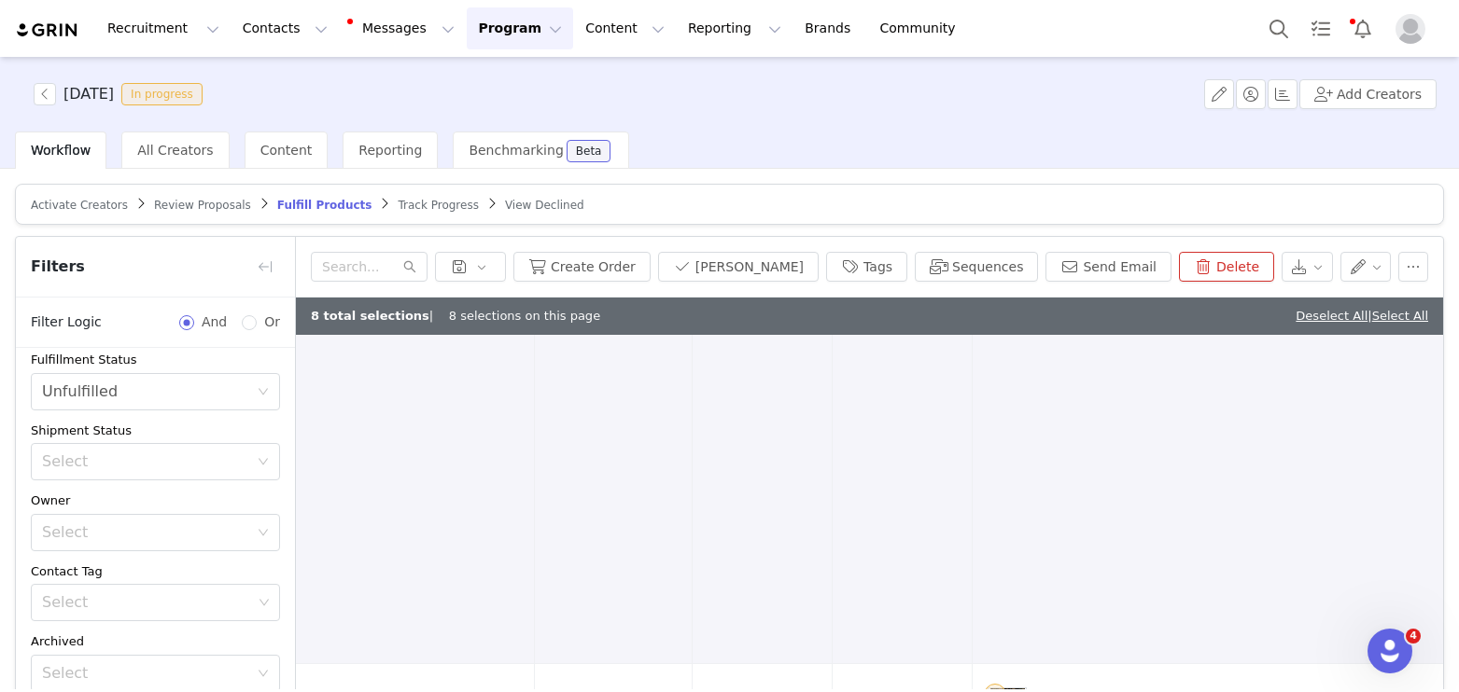
scroll to position [6079, 0]
checkbox input "true"
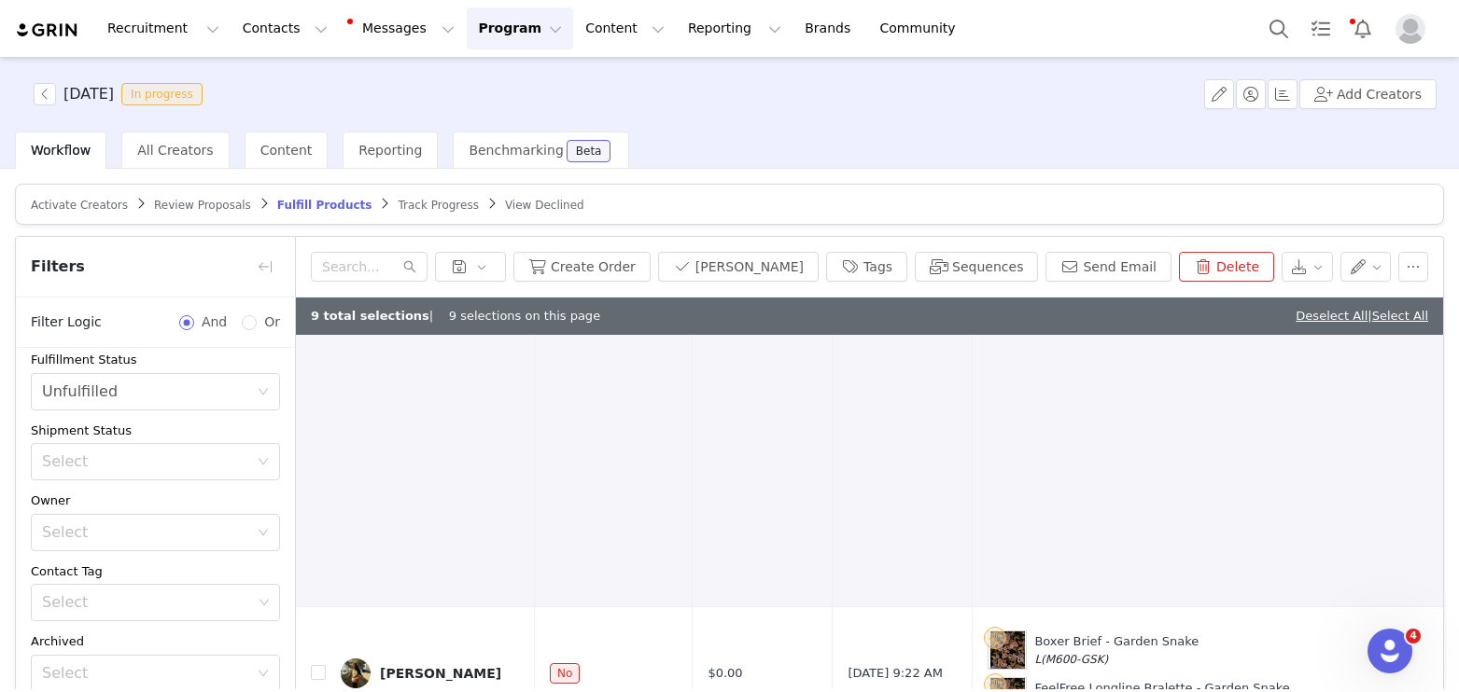
scroll to position [6402, 0]
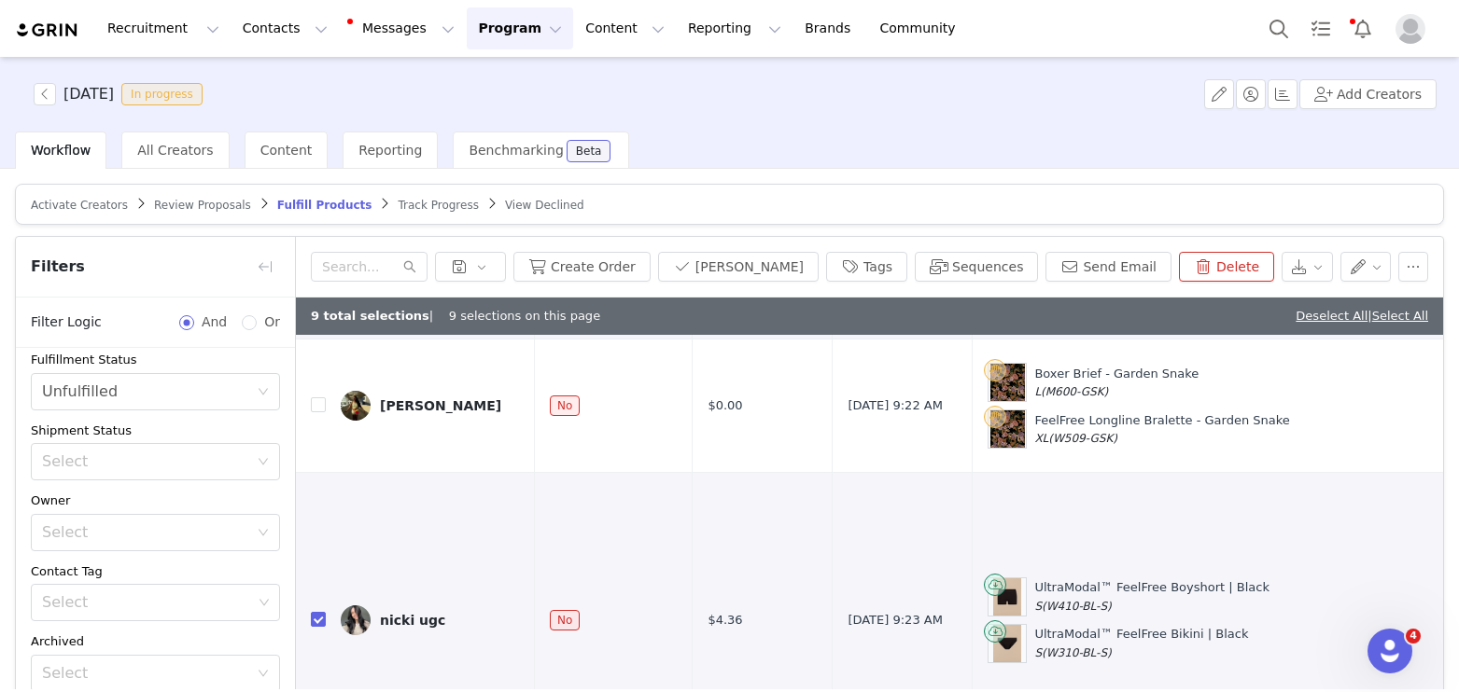
checkbox input "true"
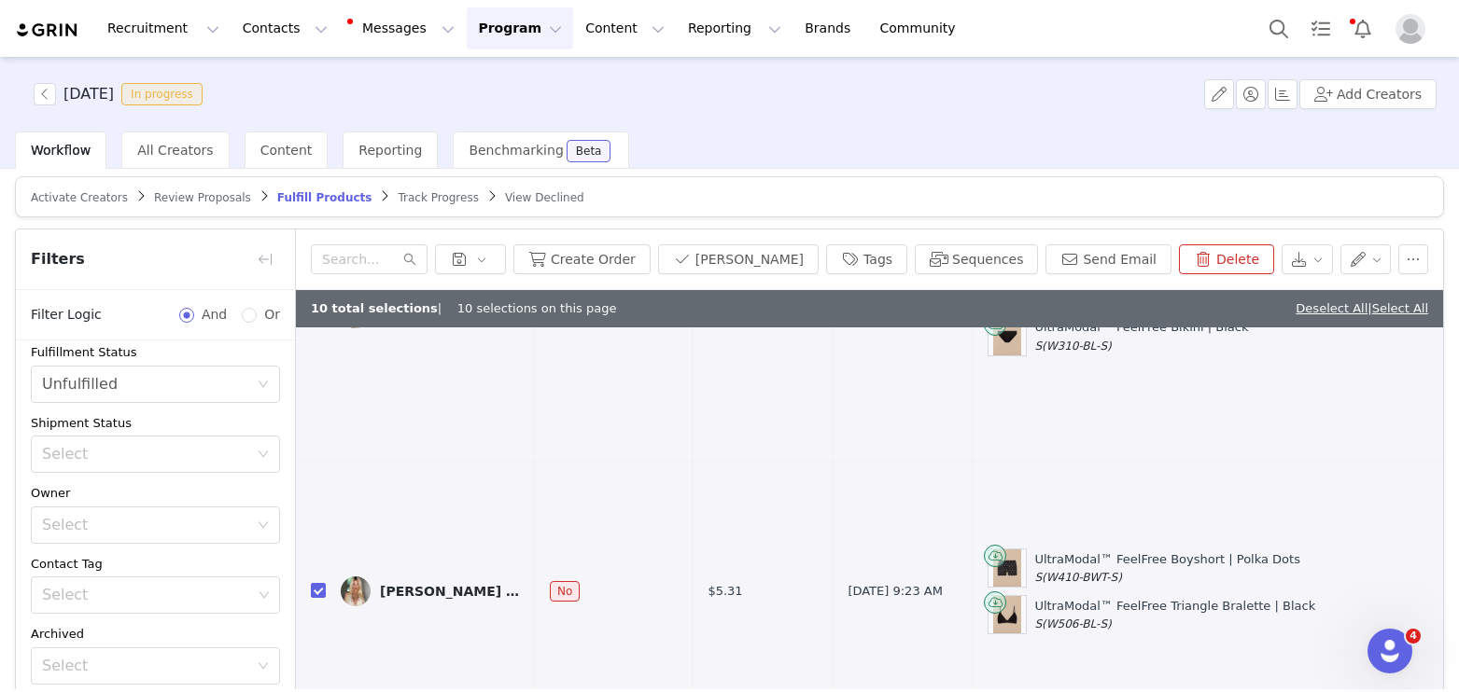
scroll to position [120, 0]
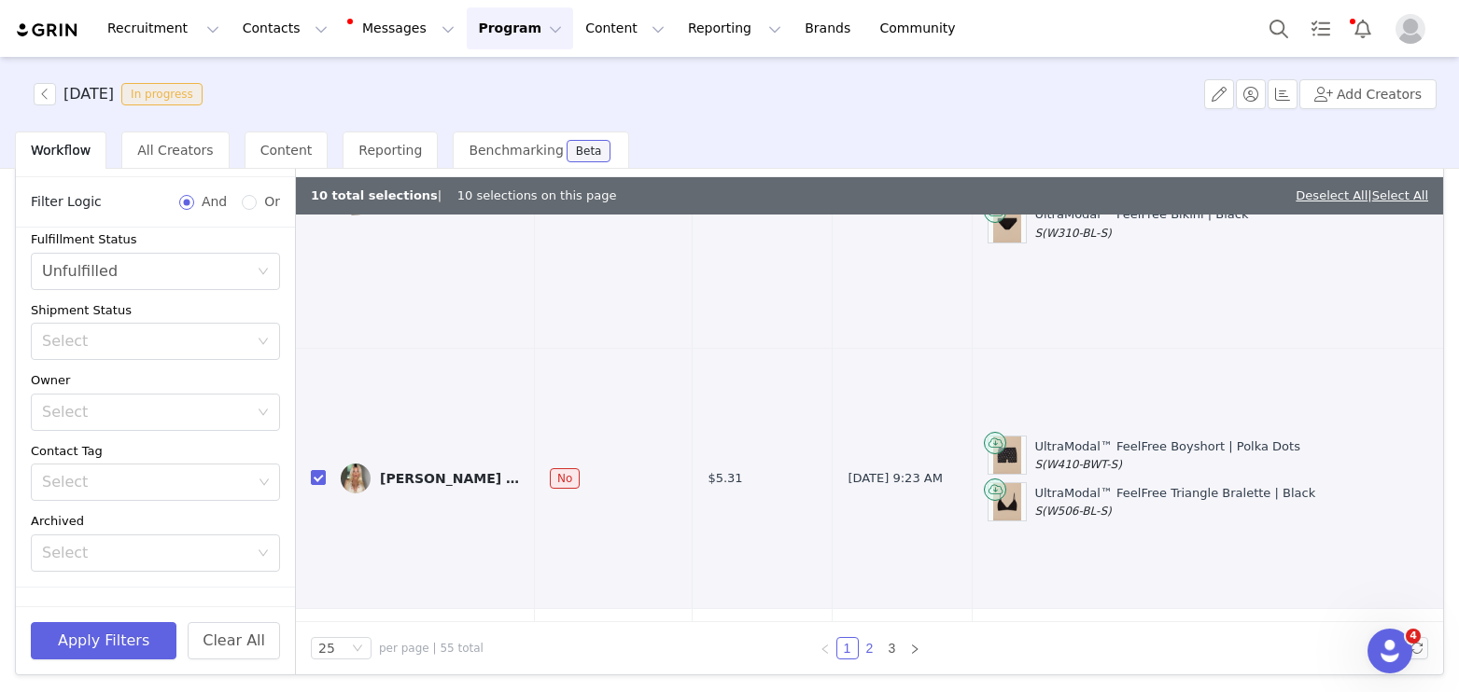
click at [872, 647] on link "2" at bounding box center [869, 648] width 21 height 21
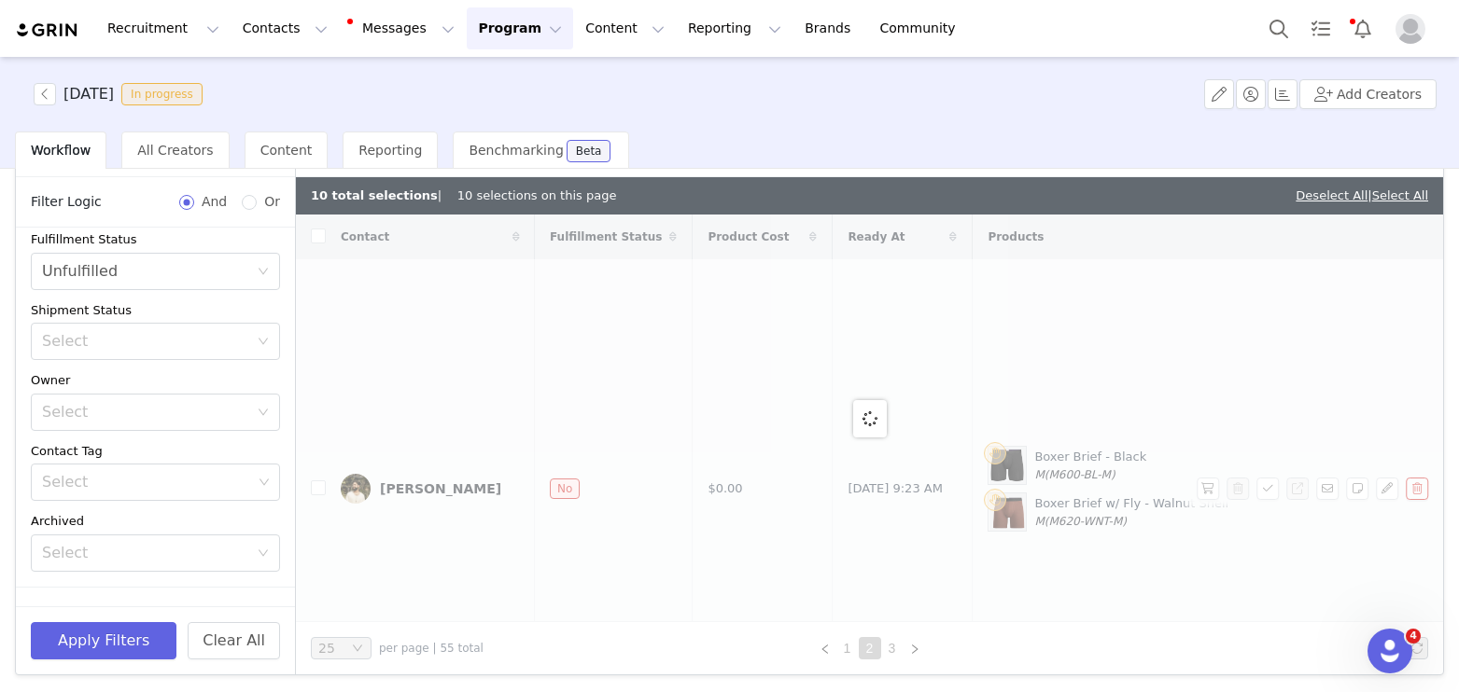
checkbox input "false"
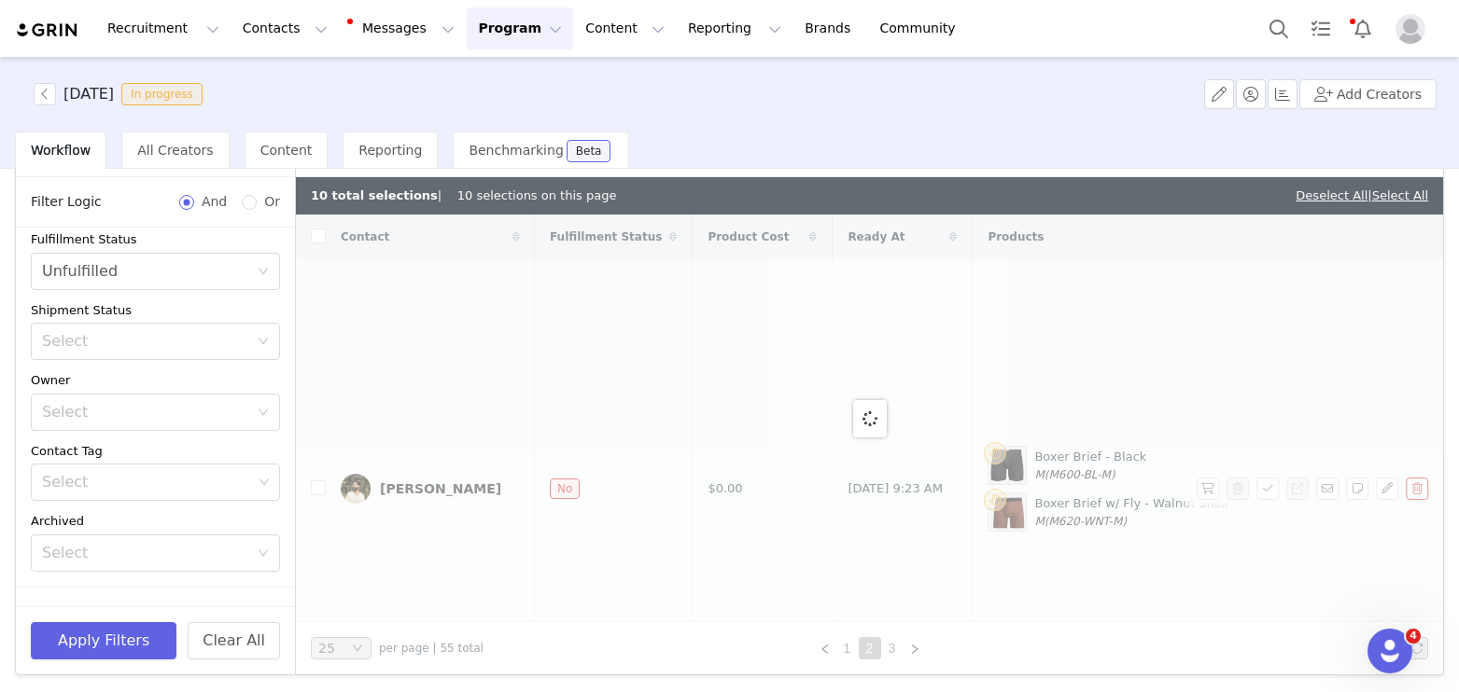
checkbox input "false"
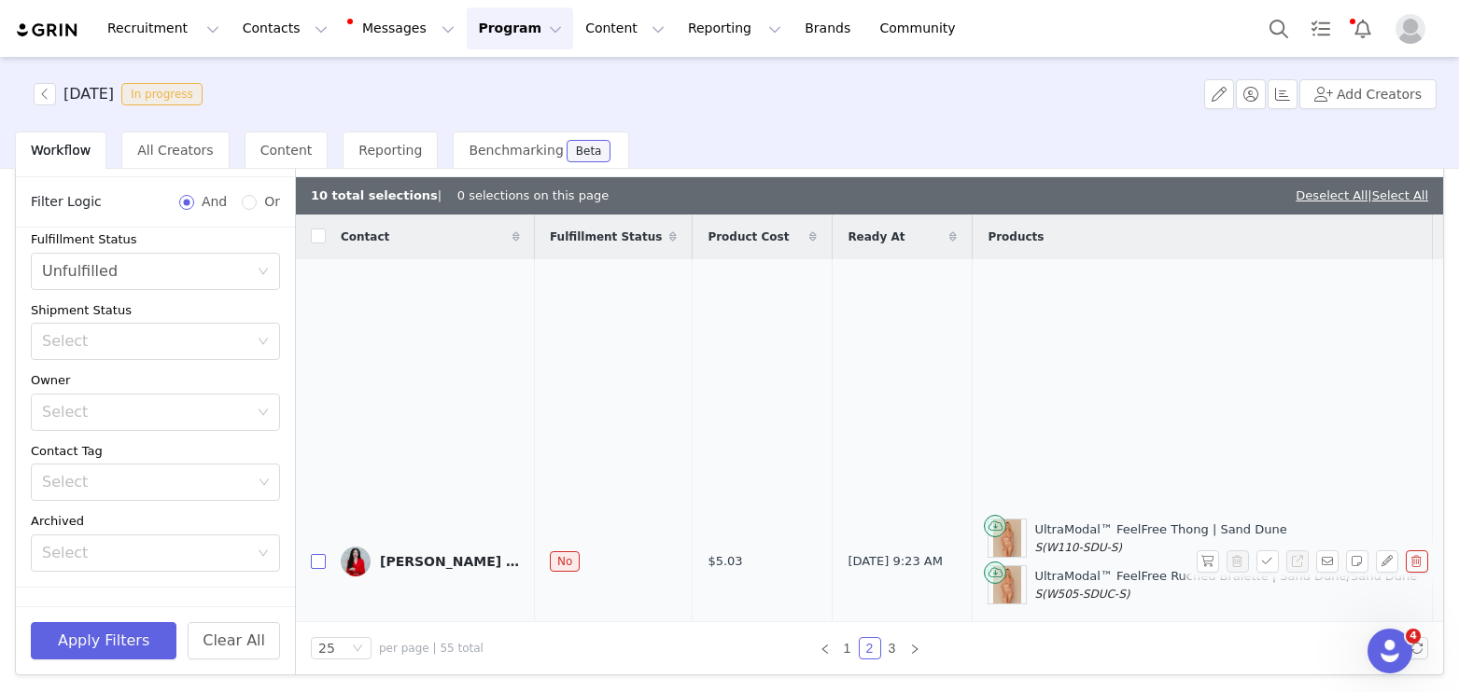
click at [316, 554] on input "checkbox" at bounding box center [318, 561] width 15 height 15
checkbox input "true"
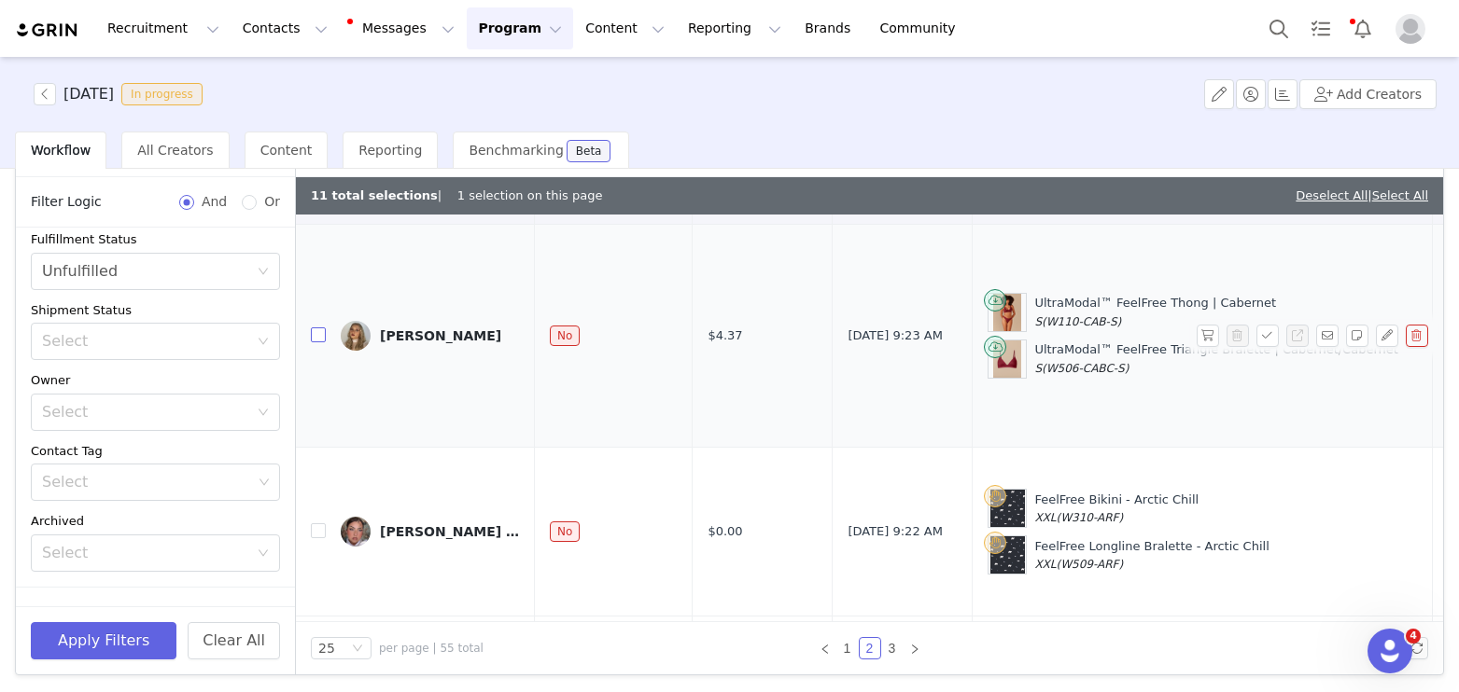
click at [319, 328] on input "checkbox" at bounding box center [318, 335] width 15 height 15
checkbox input "true"
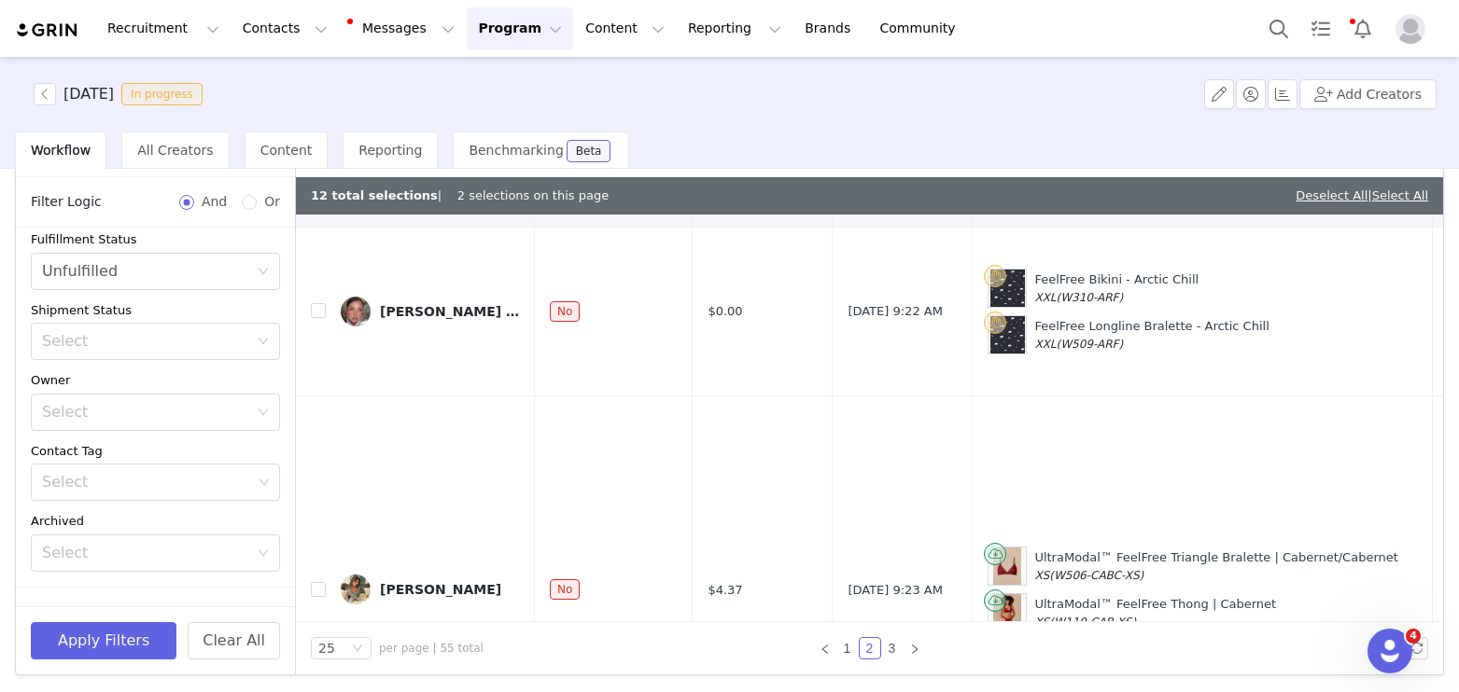
scroll to position [920, 0]
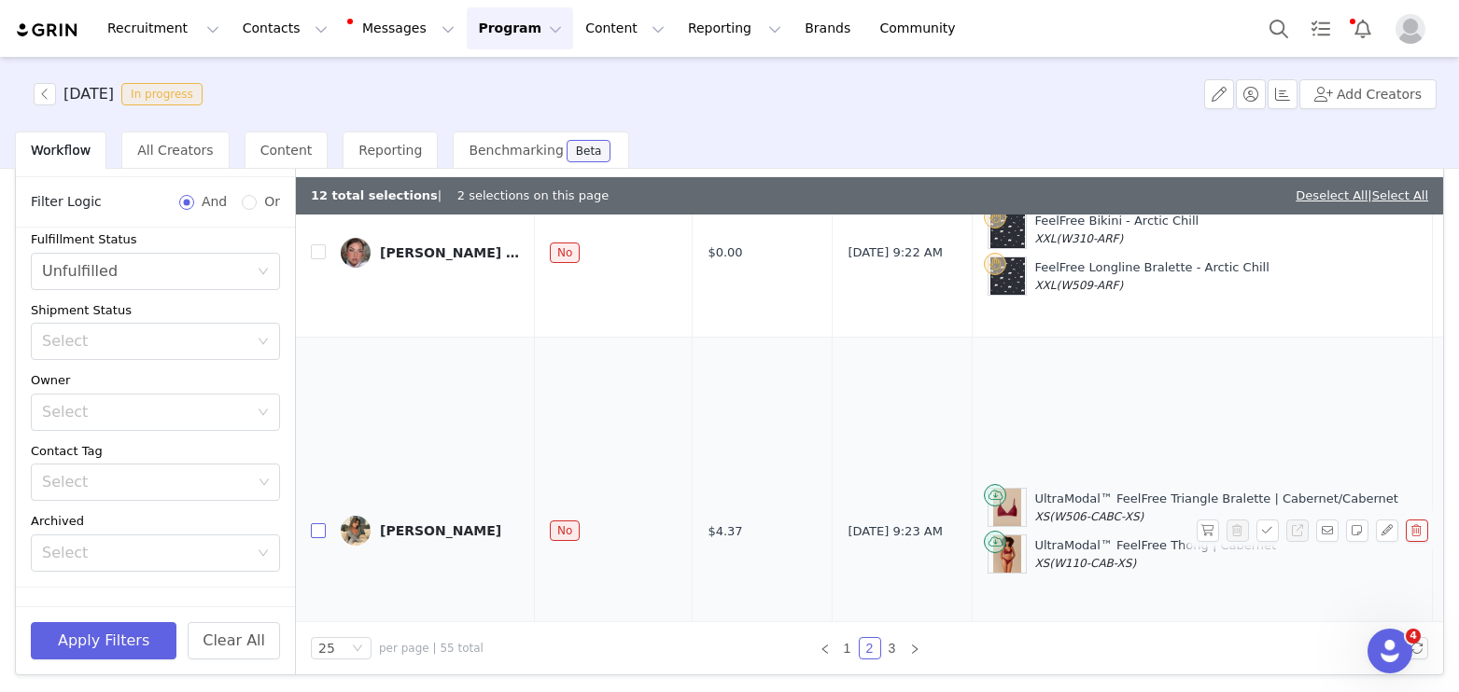
click at [320, 524] on input "checkbox" at bounding box center [318, 531] width 15 height 15
checkbox input "true"
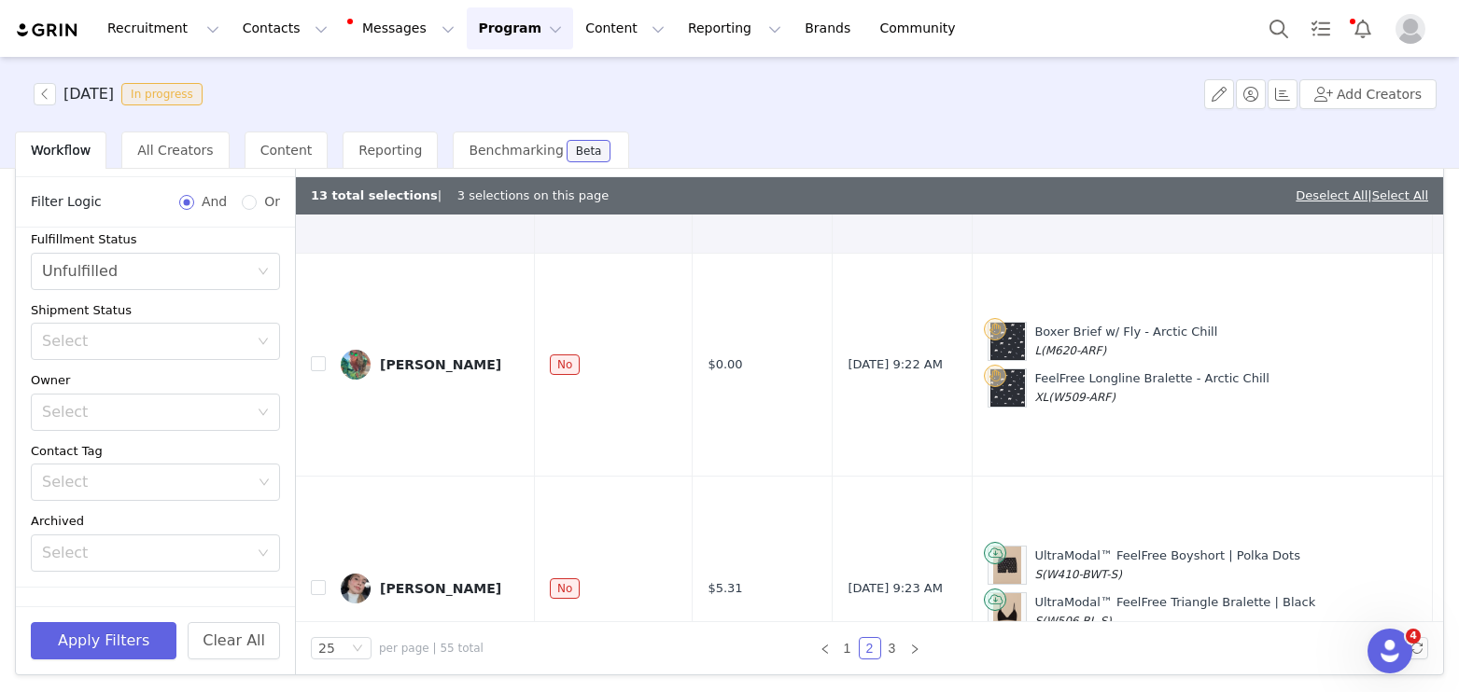
scroll to position [1480, 0]
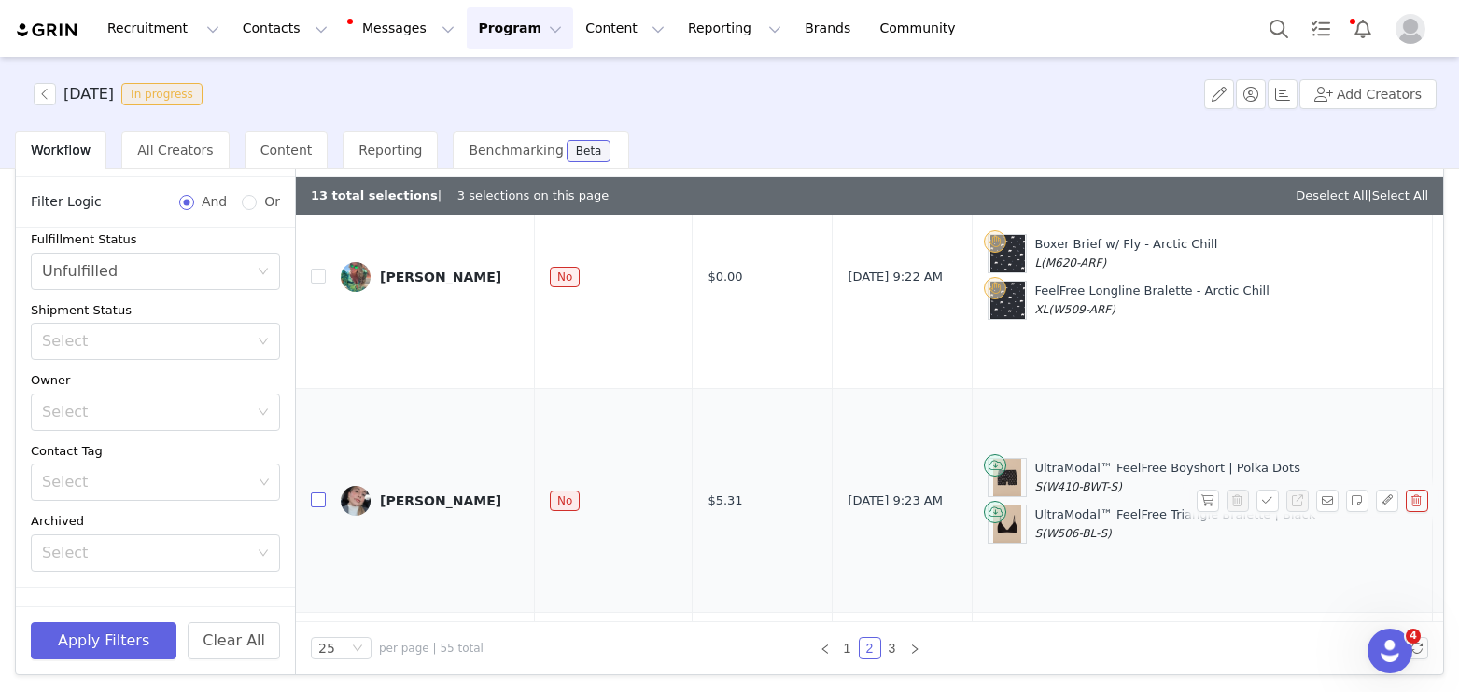
click at [319, 493] on input "checkbox" at bounding box center [318, 500] width 15 height 15
checkbox input "true"
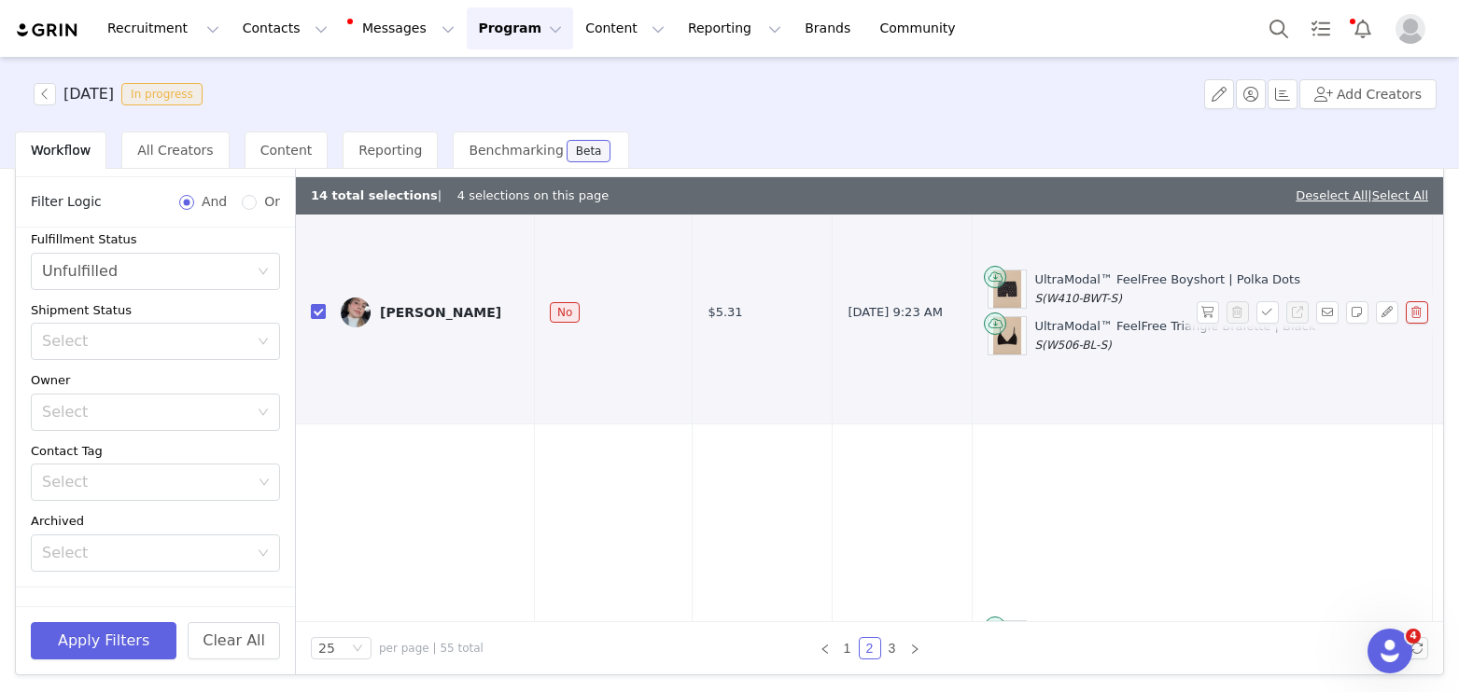
scroll to position [1838, 0]
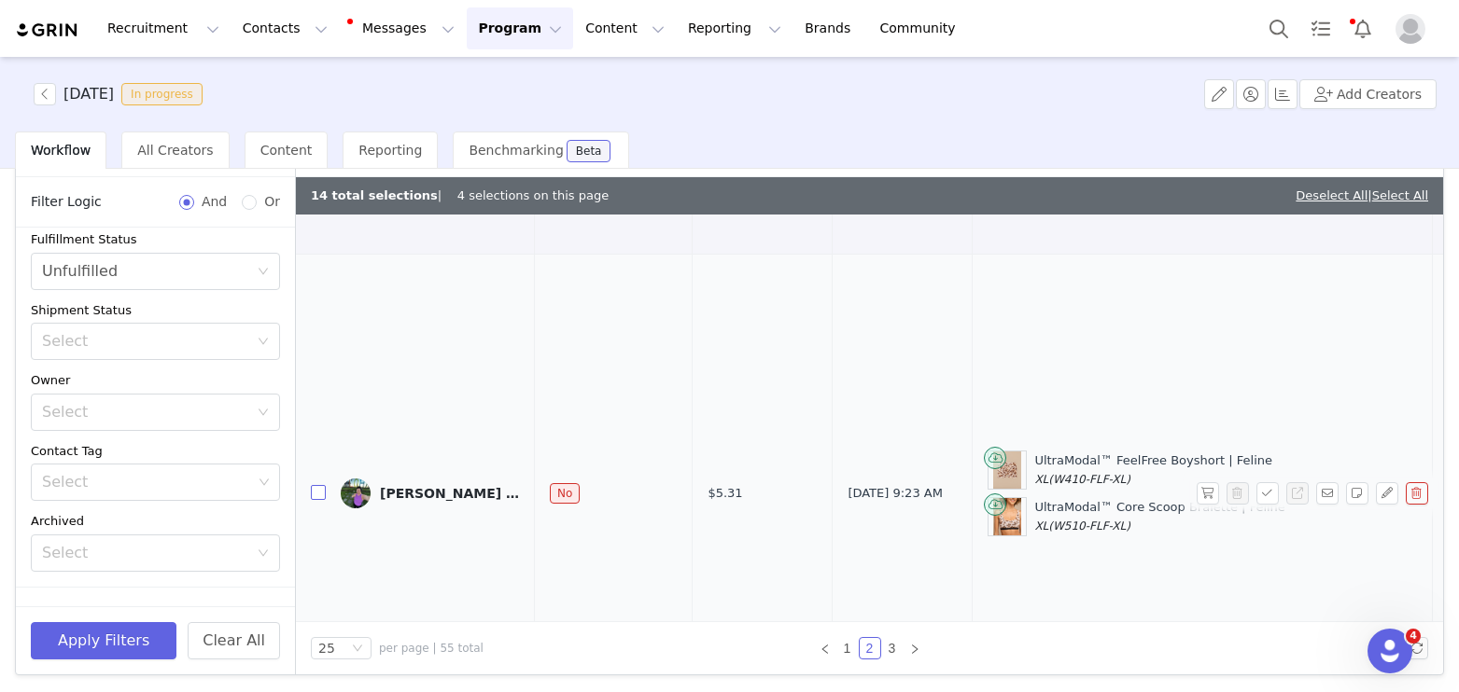
click at [317, 485] on input "checkbox" at bounding box center [318, 492] width 15 height 15
checkbox input "true"
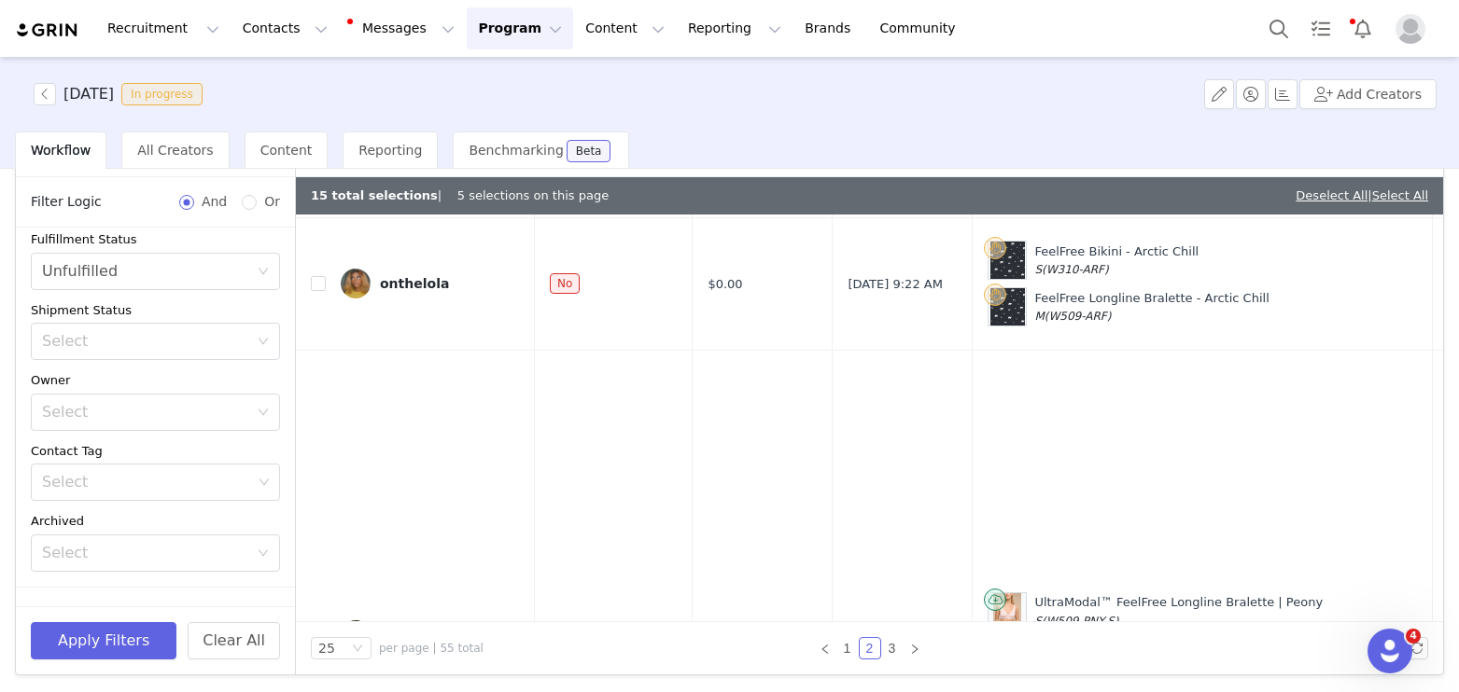
scroll to position [2632, 0]
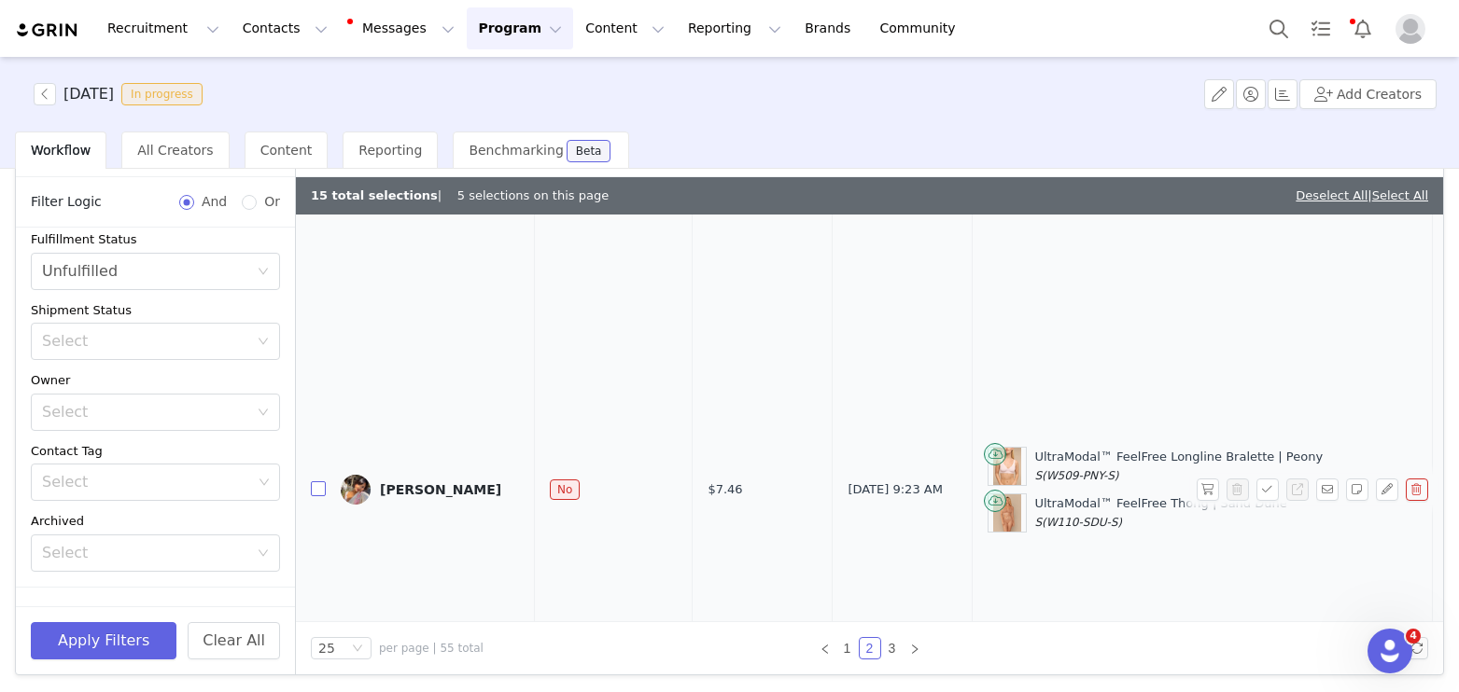
click at [321, 482] on input "checkbox" at bounding box center [318, 489] width 15 height 15
checkbox input "true"
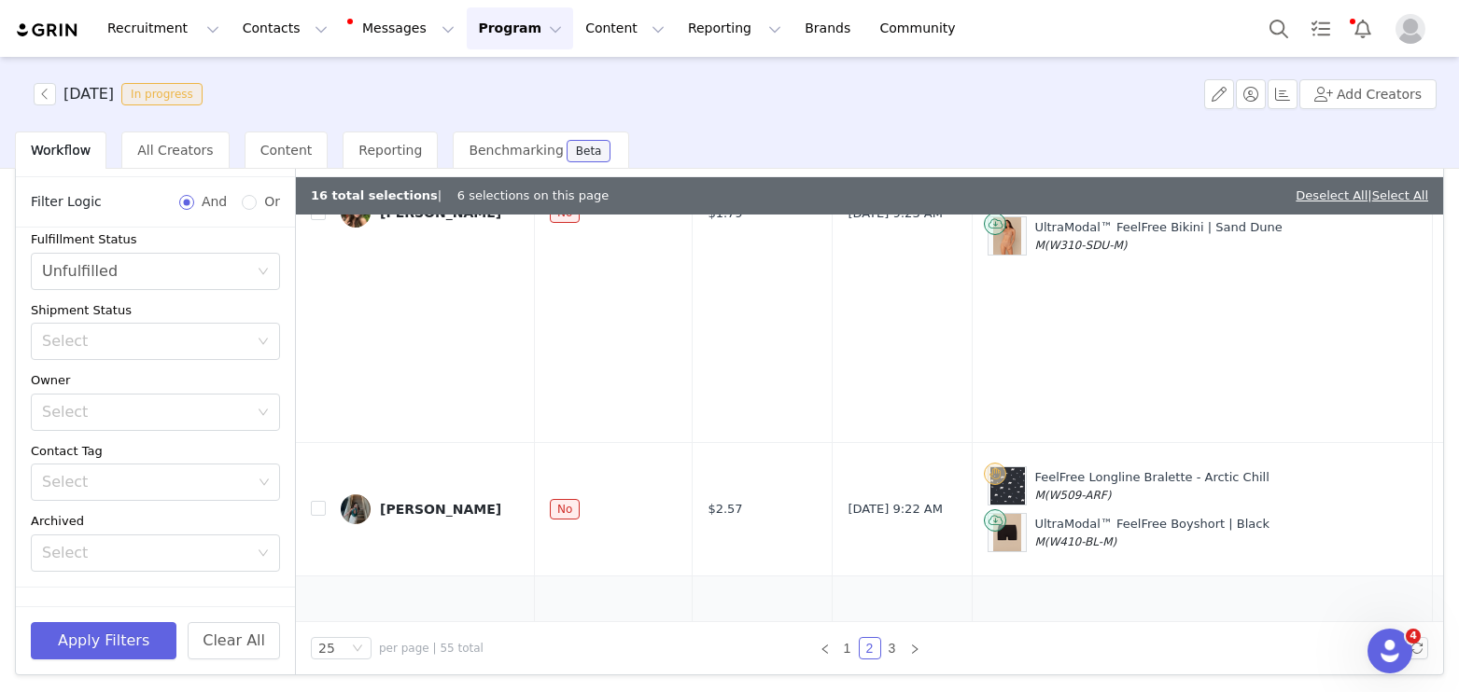
scroll to position [3599, 0]
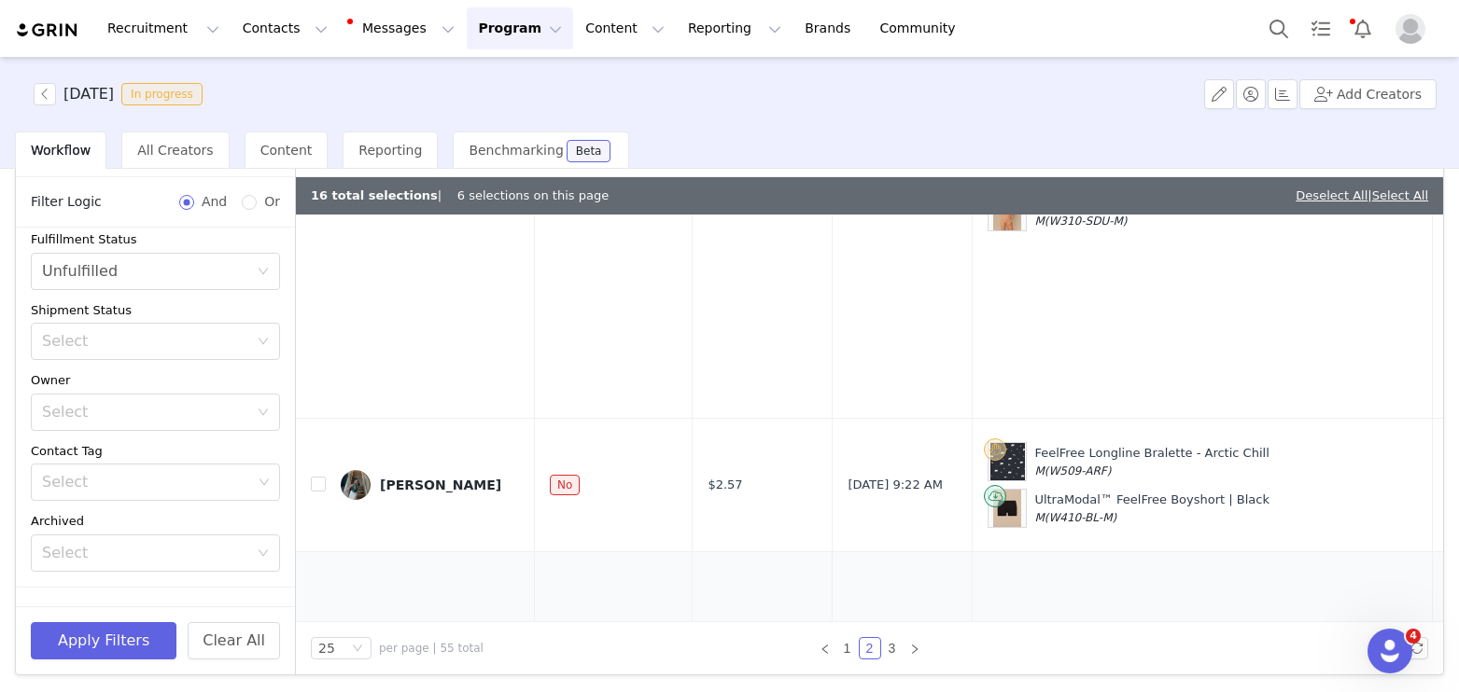
click at [320, 672] on label at bounding box center [318, 682] width 15 height 20
click at [320, 674] on input "checkbox" at bounding box center [318, 681] width 15 height 15
checkbox input "true"
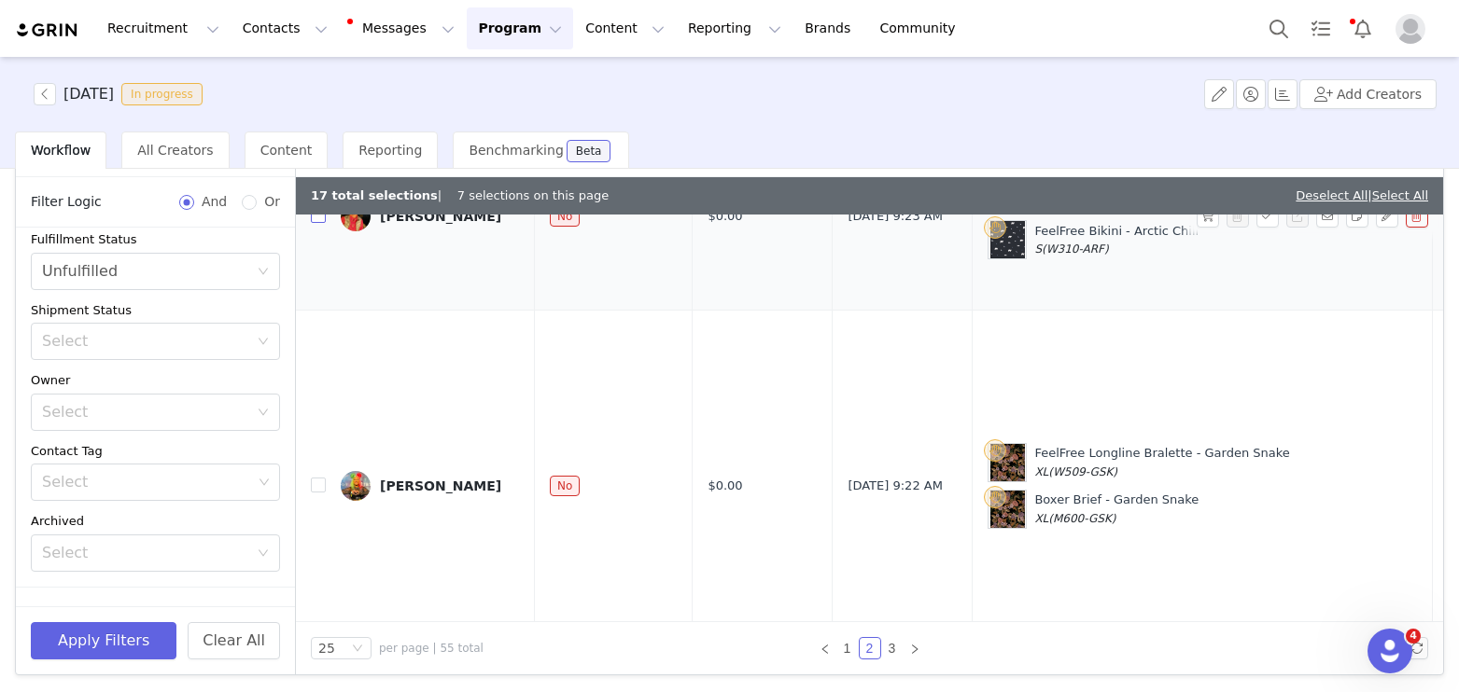
scroll to position [4544, 0]
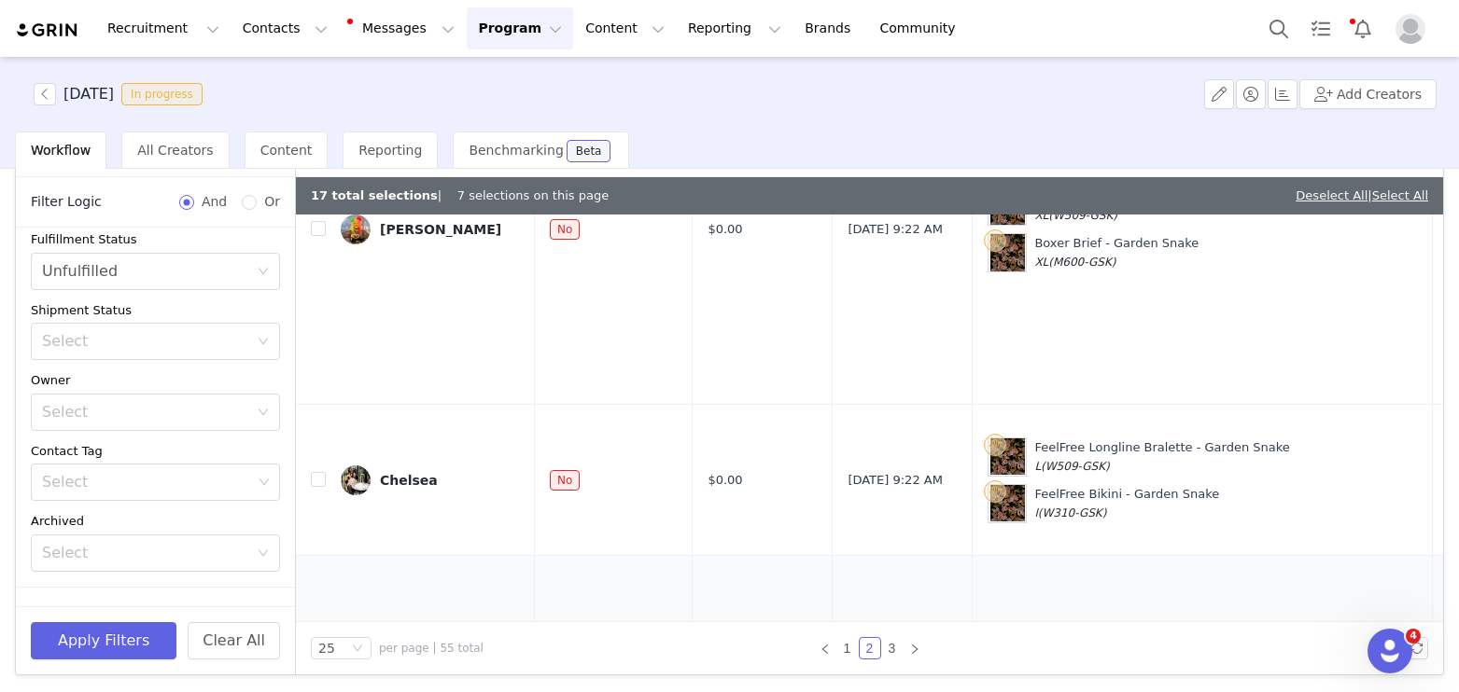
checkbox input "true"
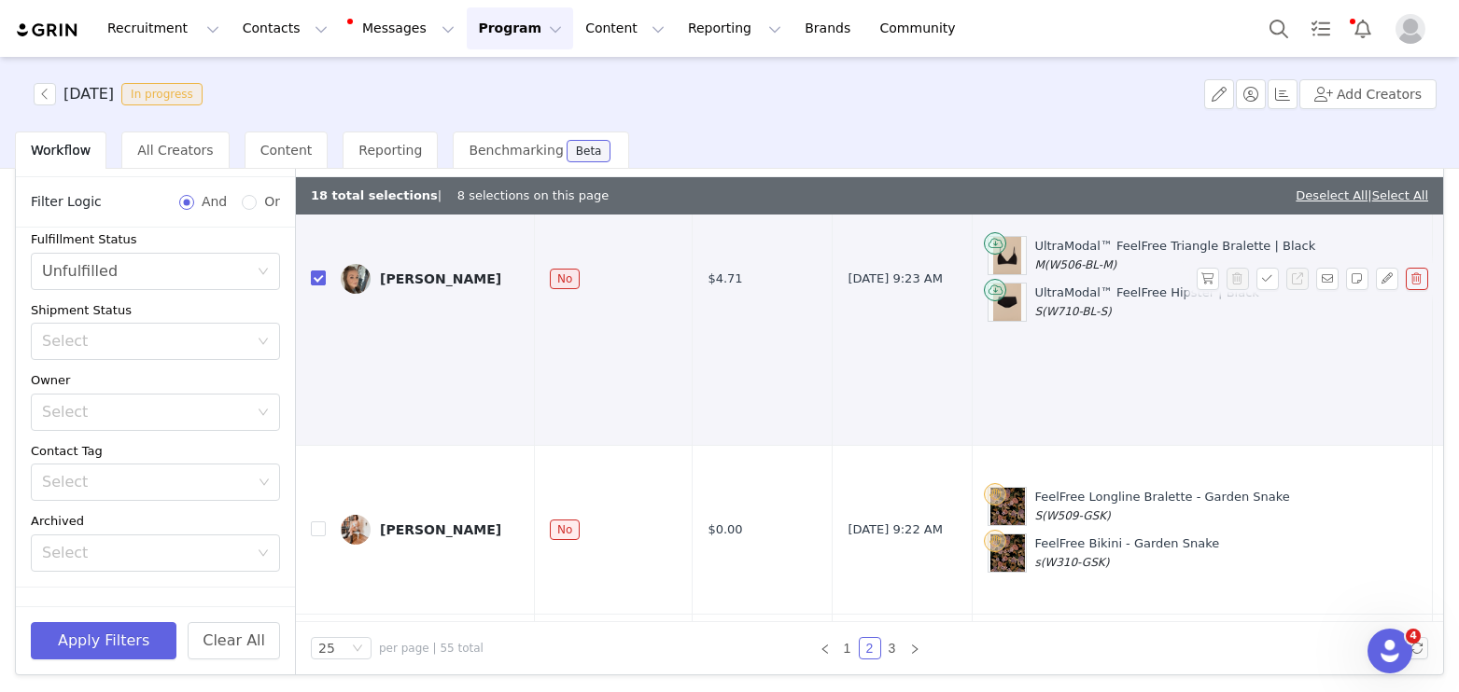
scroll to position [5059, 0]
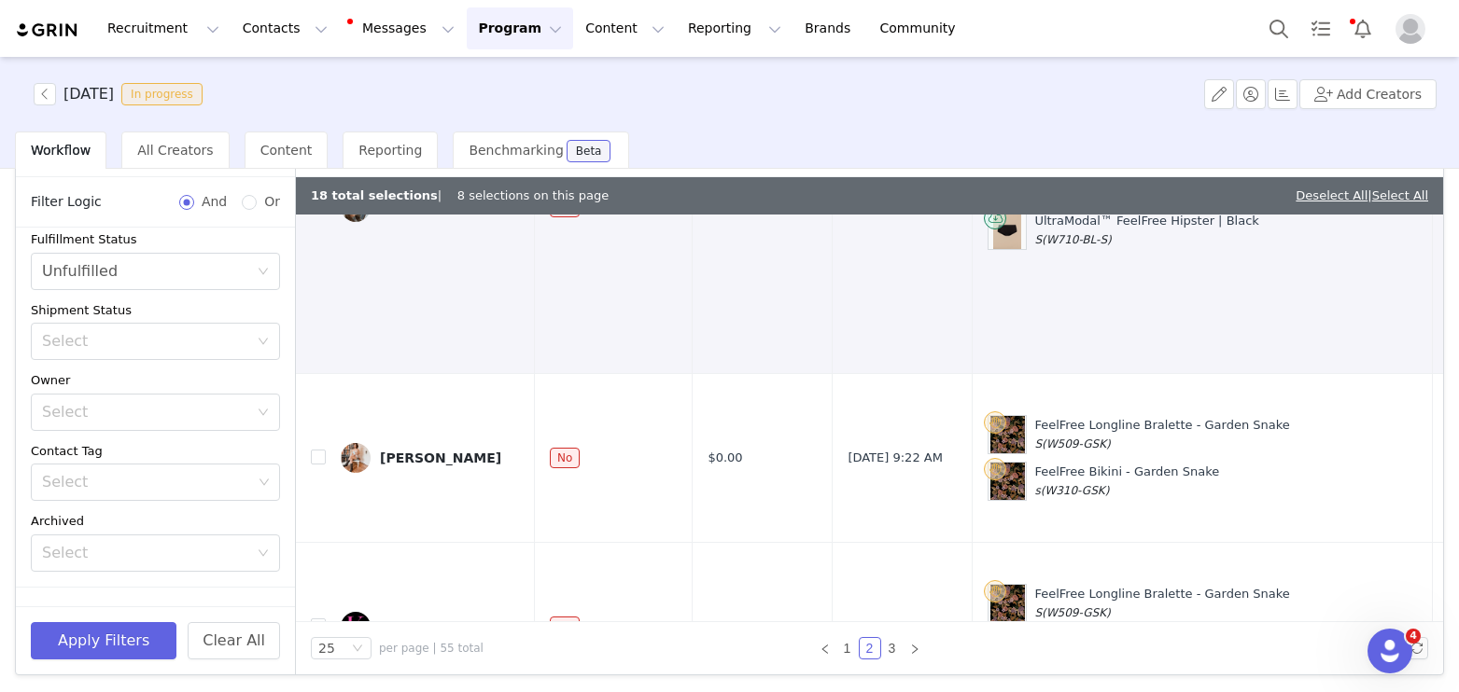
checkbox input "true"
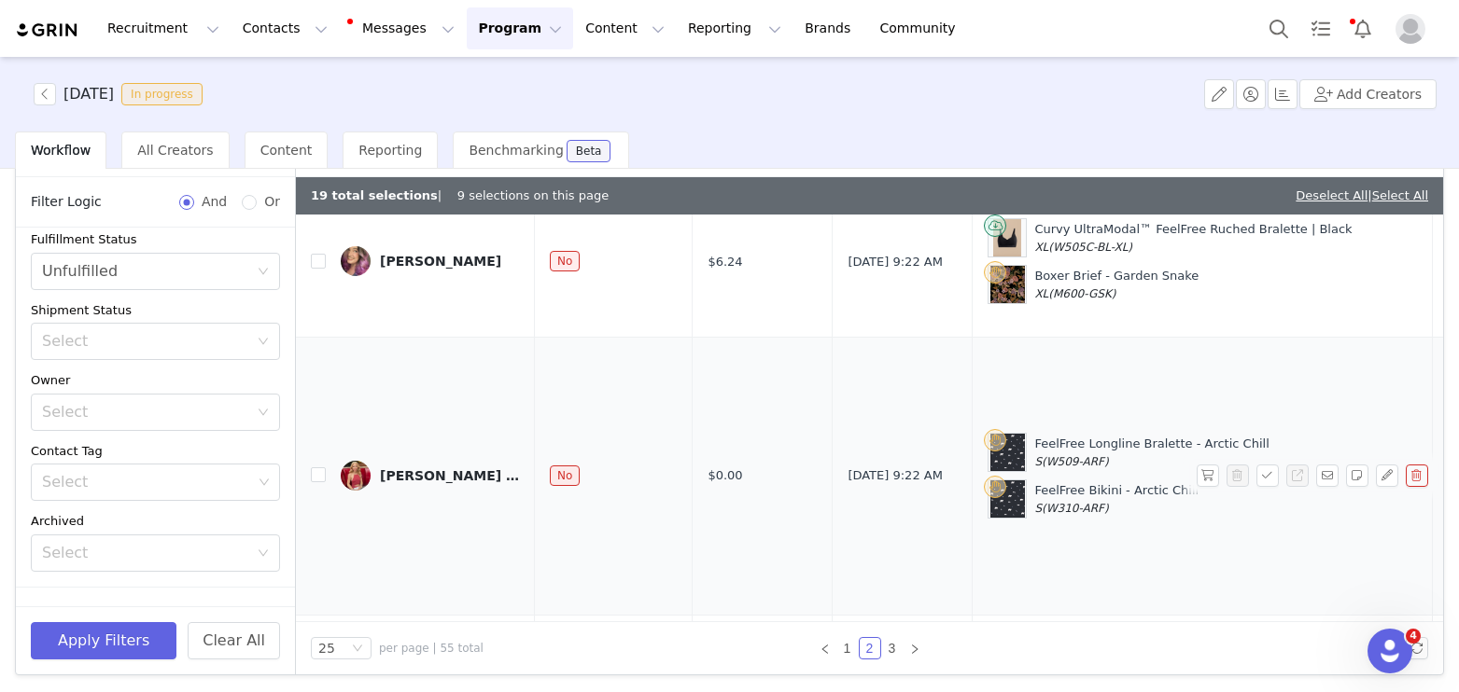
scroll to position [5754, 0]
click at [892, 650] on link "3" at bounding box center [892, 648] width 21 height 21
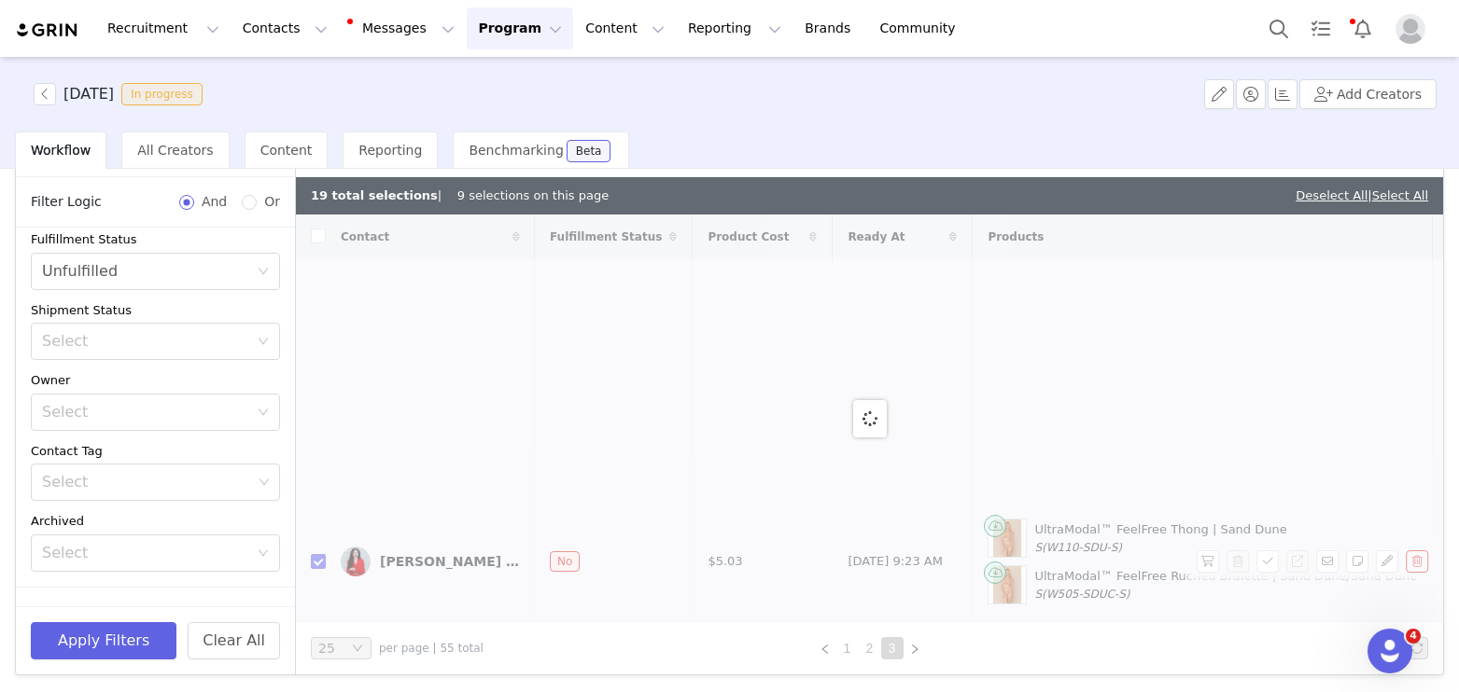
checkbox input "false"
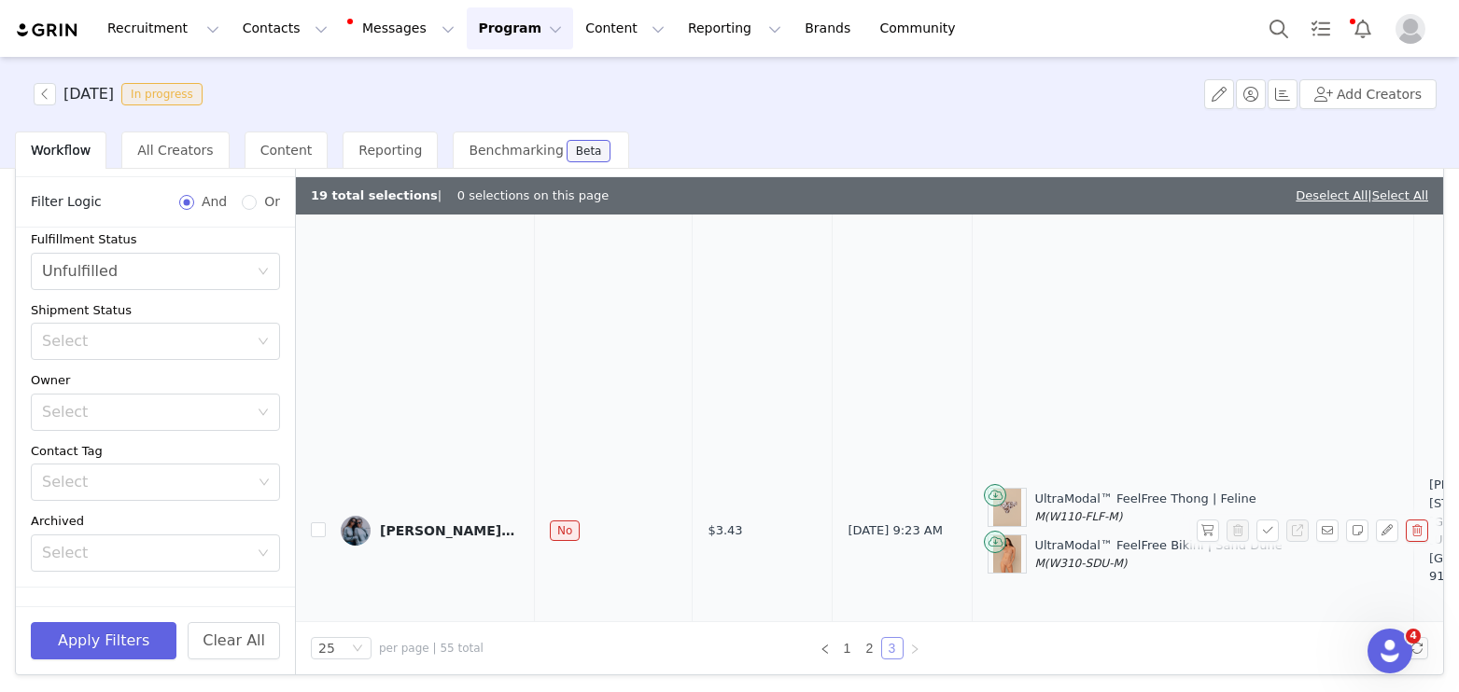
scroll to position [105, 0]
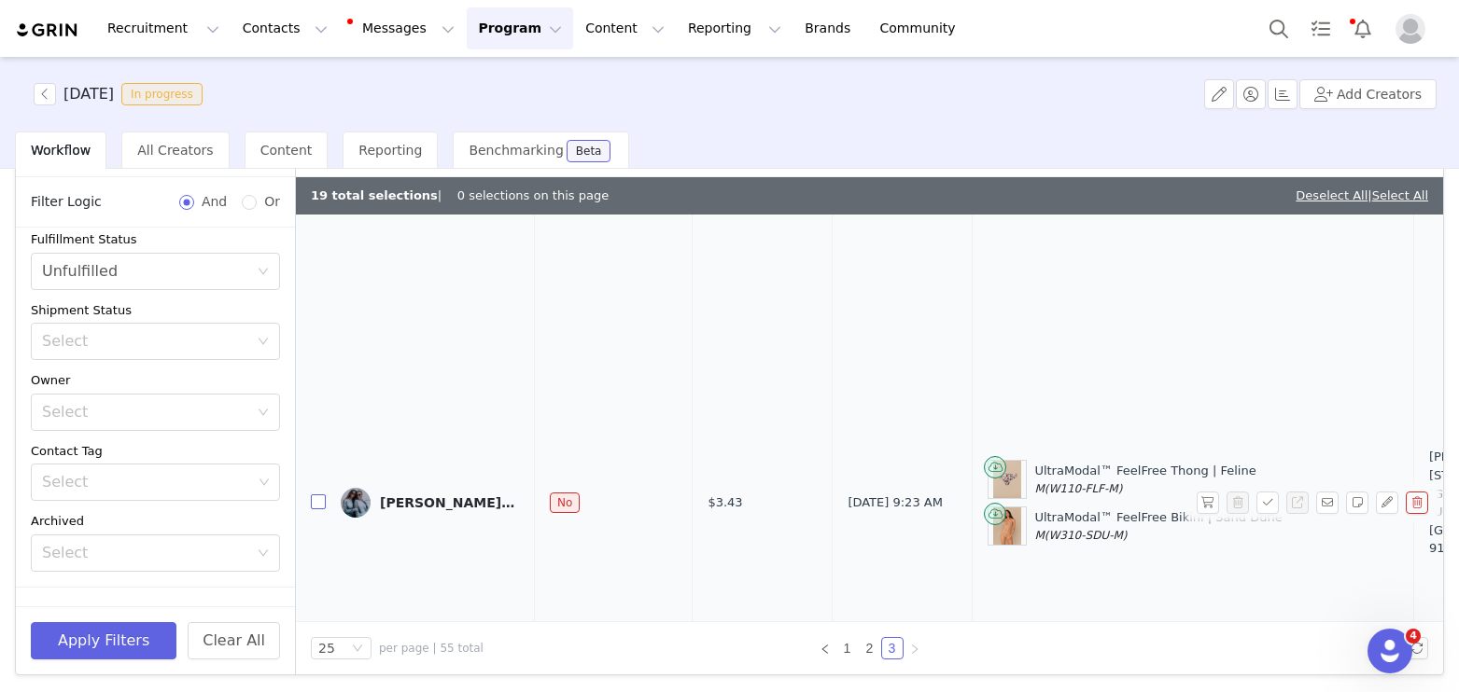
click at [322, 495] on input "checkbox" at bounding box center [318, 502] width 15 height 15
checkbox input "true"
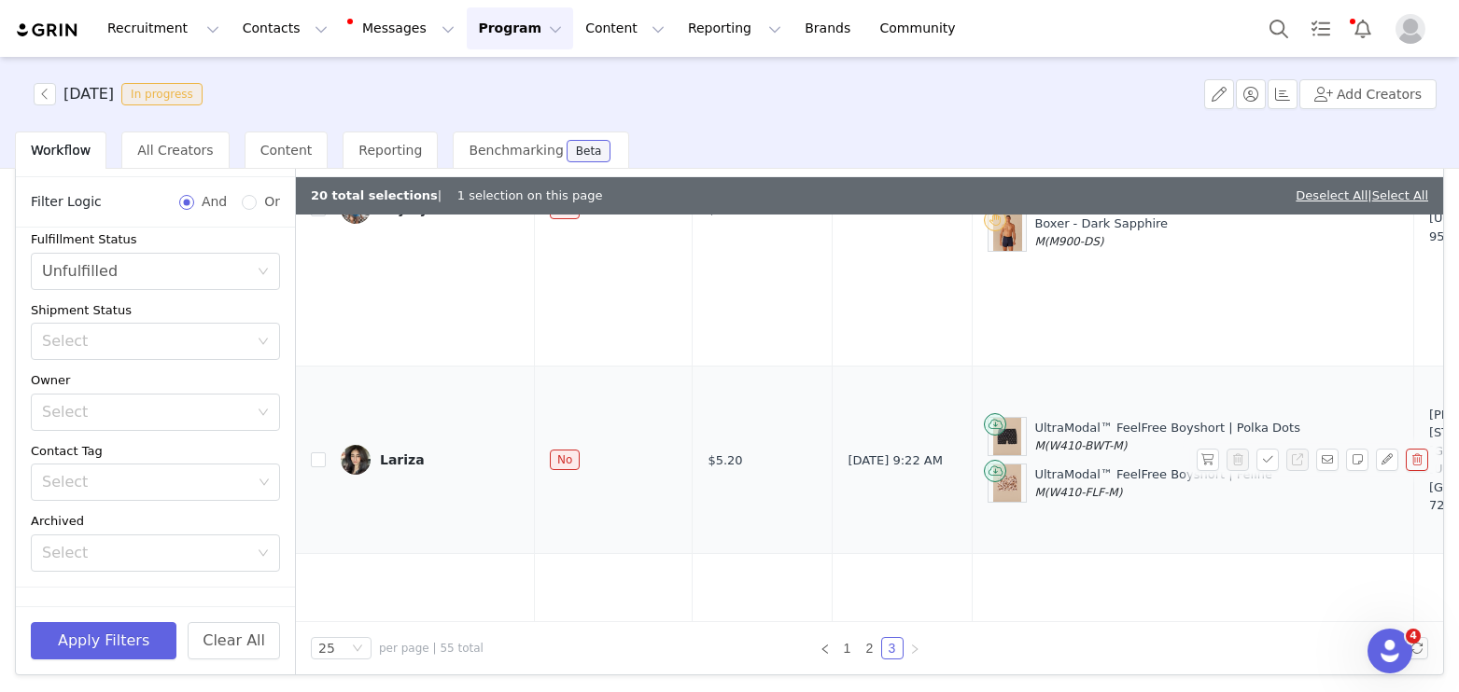
scroll to position [1088, 0]
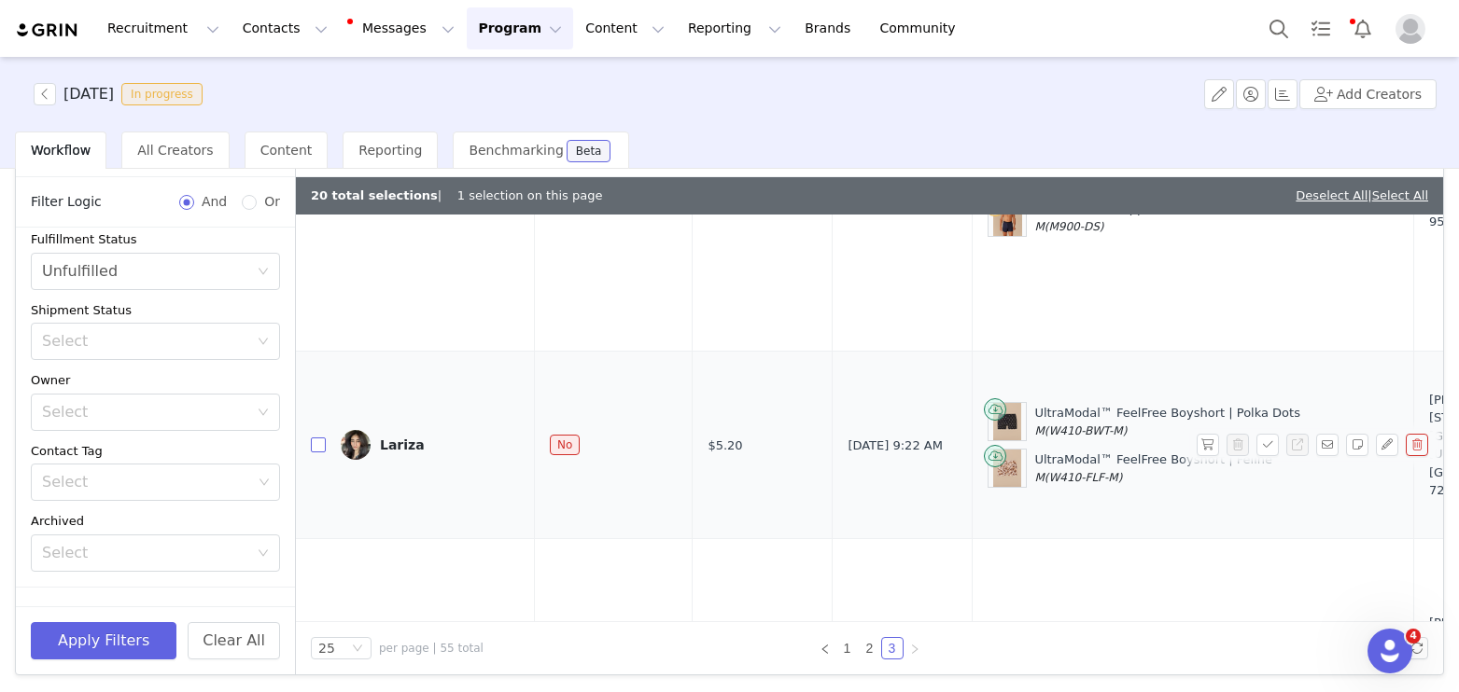
click at [317, 438] on input "checkbox" at bounding box center [318, 445] width 15 height 15
checkbox input "true"
click at [317, 661] on input "checkbox" at bounding box center [318, 668] width 15 height 15
checkbox input "true"
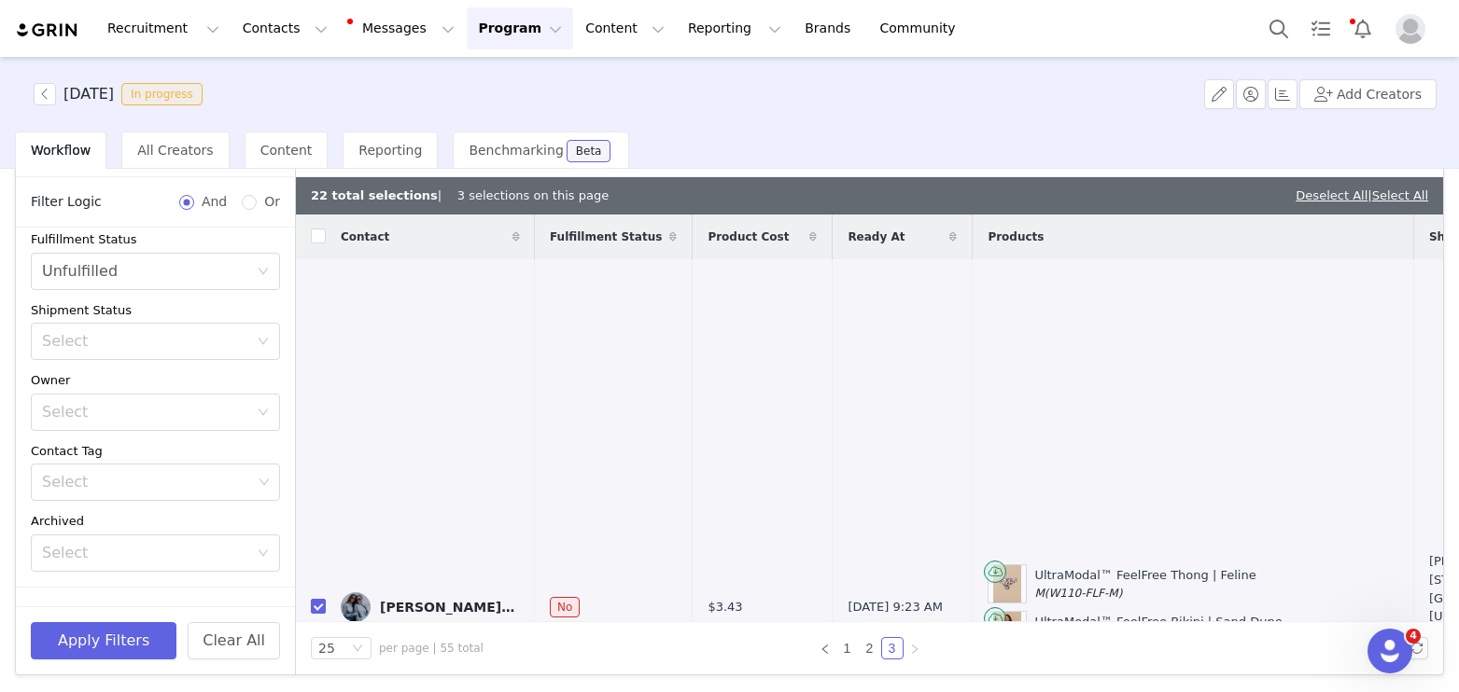
scroll to position [0, 0]
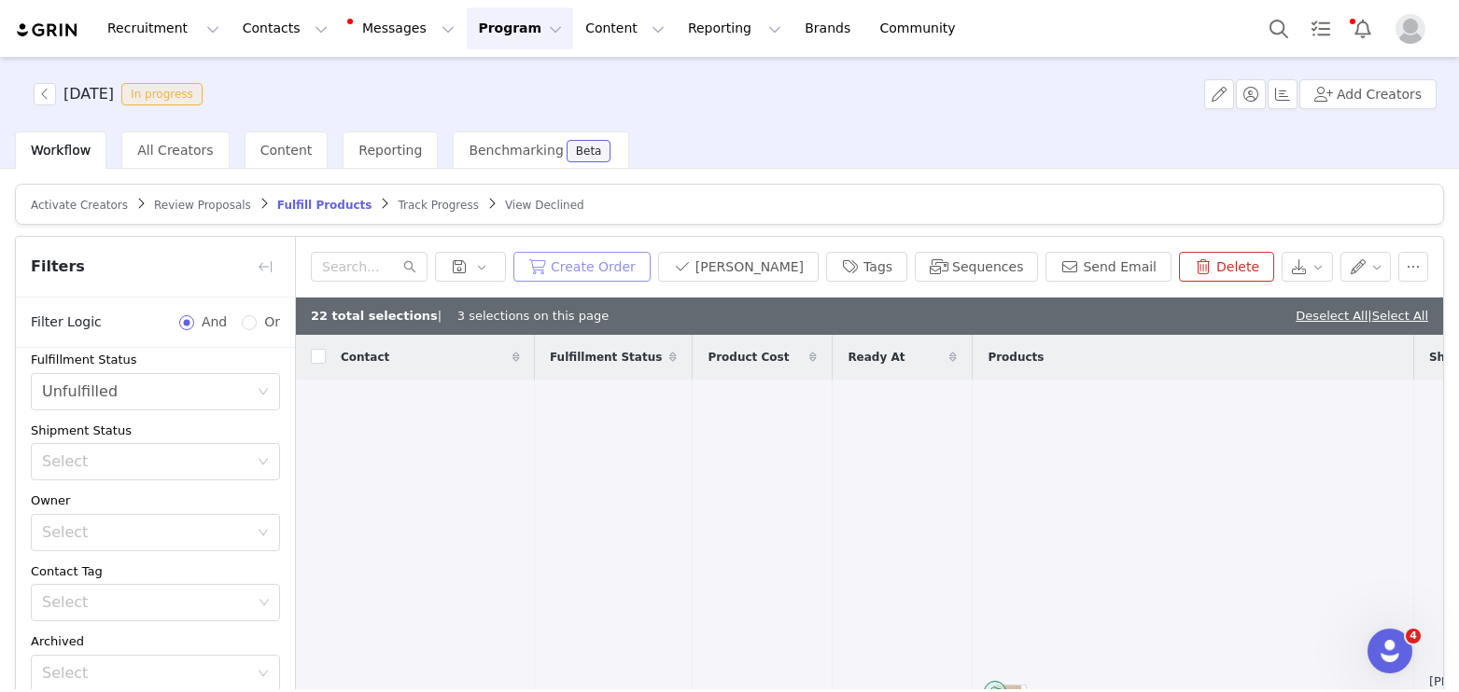
click at [647, 256] on button "Create Order" at bounding box center [581, 267] width 137 height 30
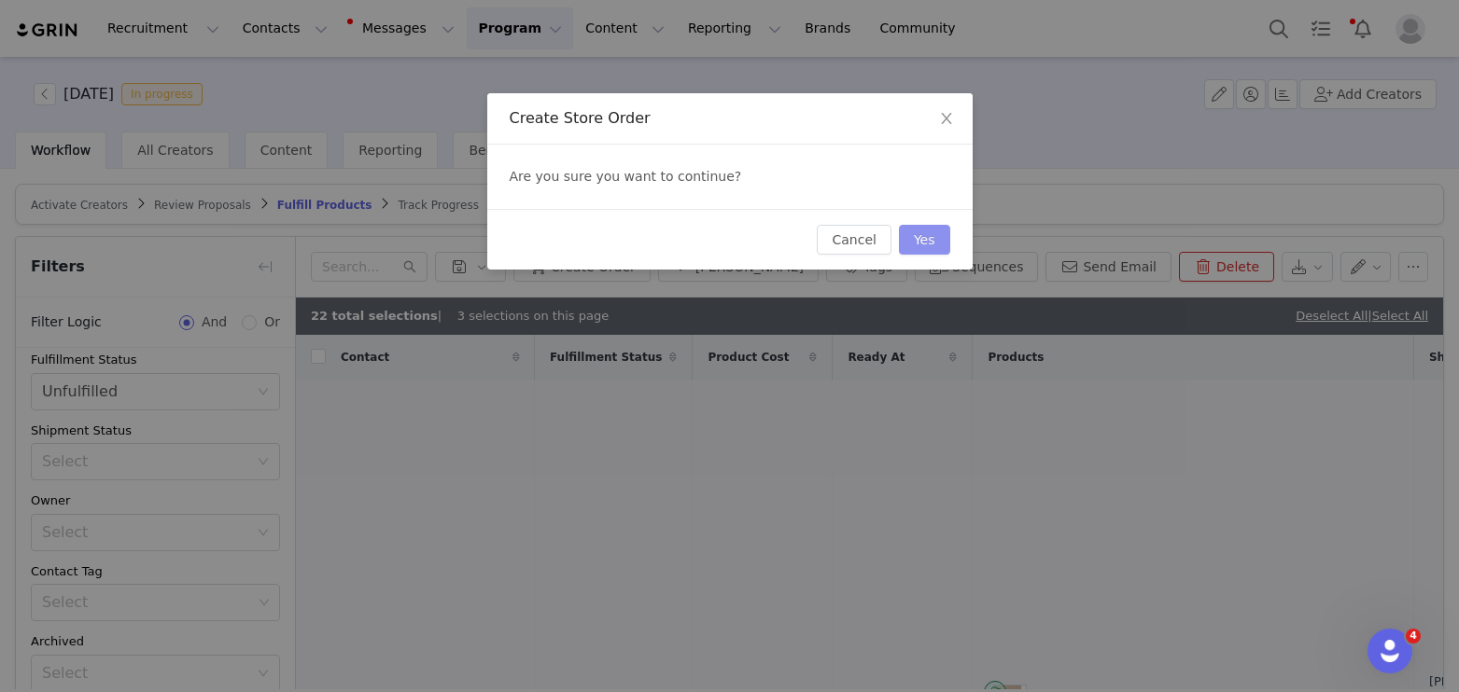
click at [935, 243] on button "Yes" at bounding box center [924, 240] width 51 height 30
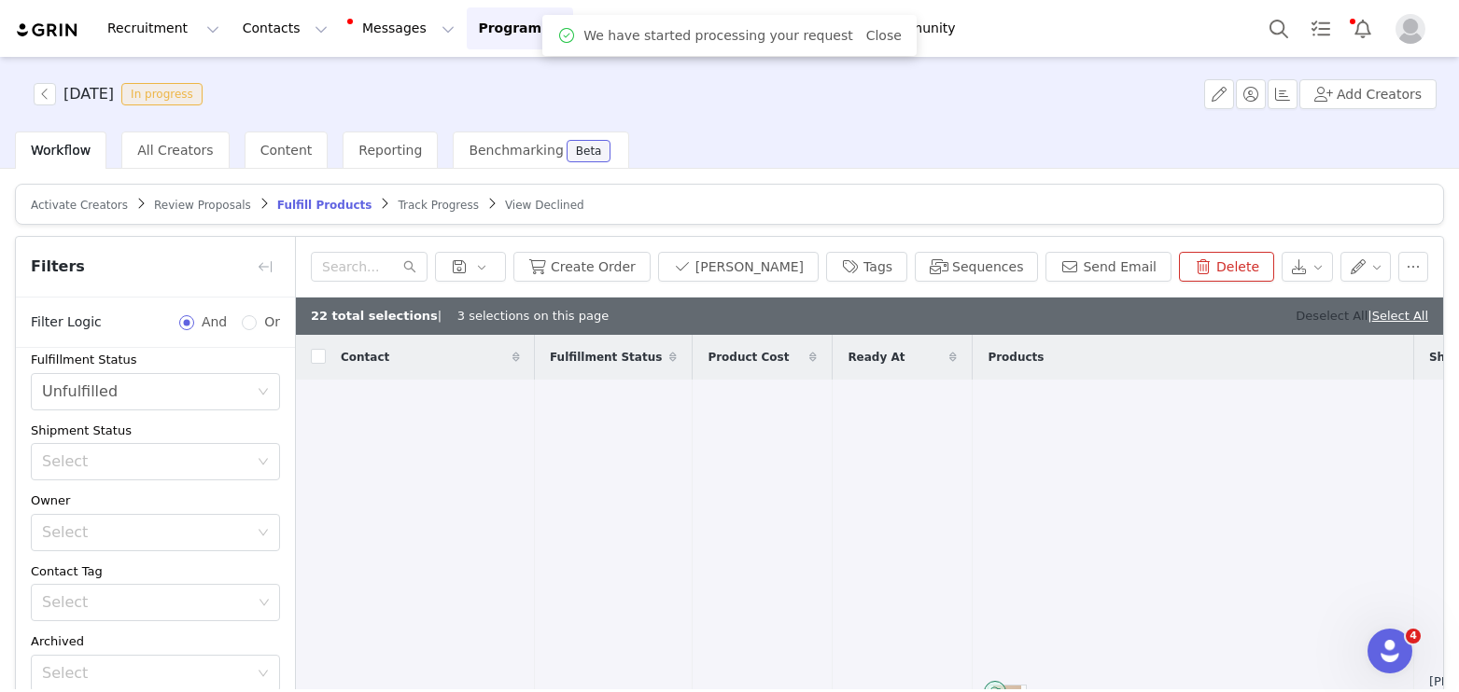
click at [1321, 315] on link "Deselect All" at bounding box center [1331, 316] width 72 height 14
checkbox input "false"
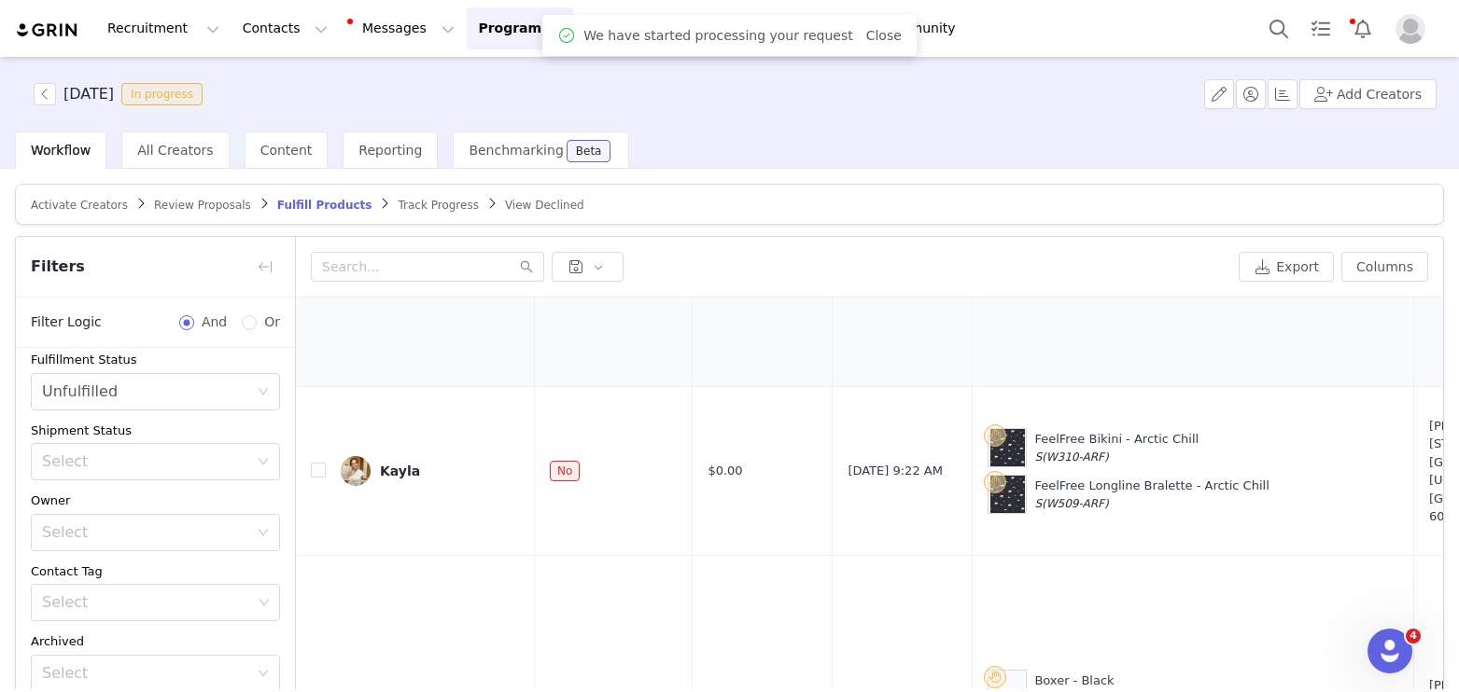
scroll to position [683, 0]
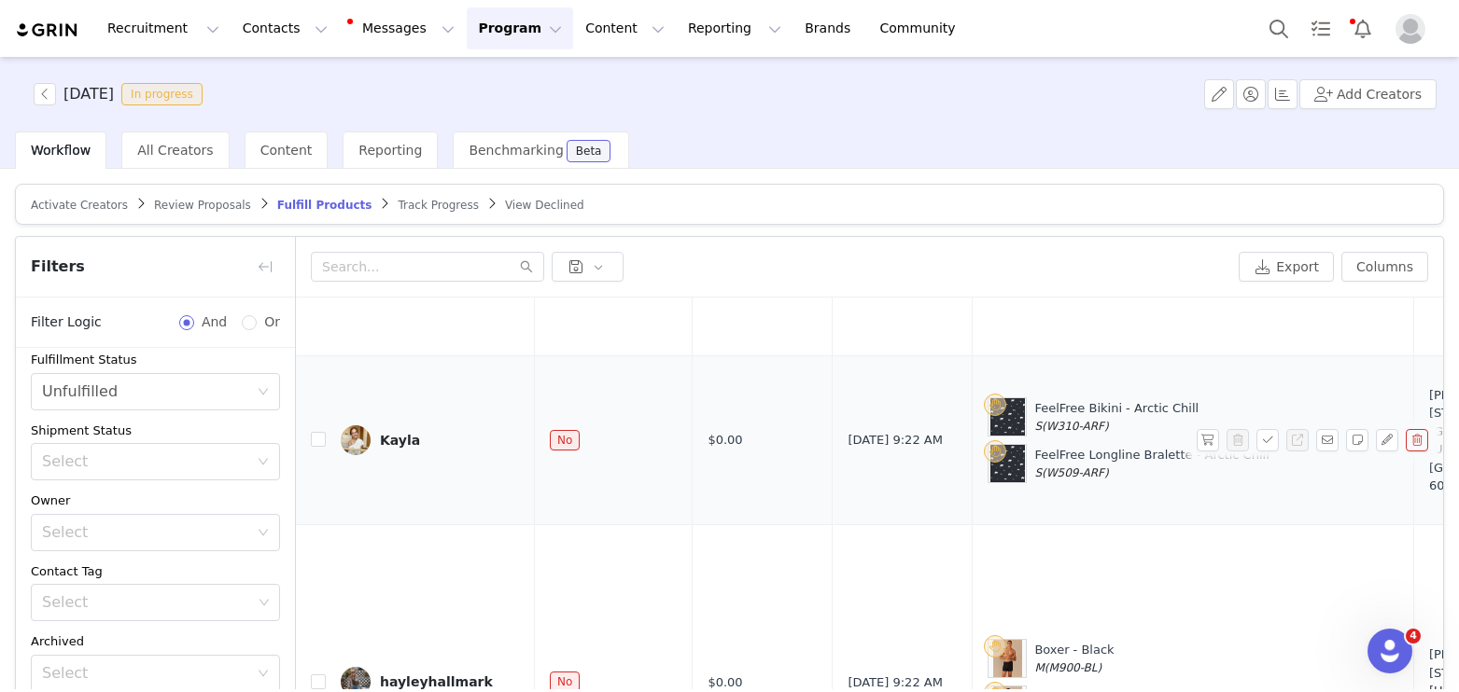
click at [327, 393] on td "Kayla" at bounding box center [430, 440] width 209 height 169
click at [321, 432] on input "checkbox" at bounding box center [318, 439] width 15 height 15
checkbox input "true"
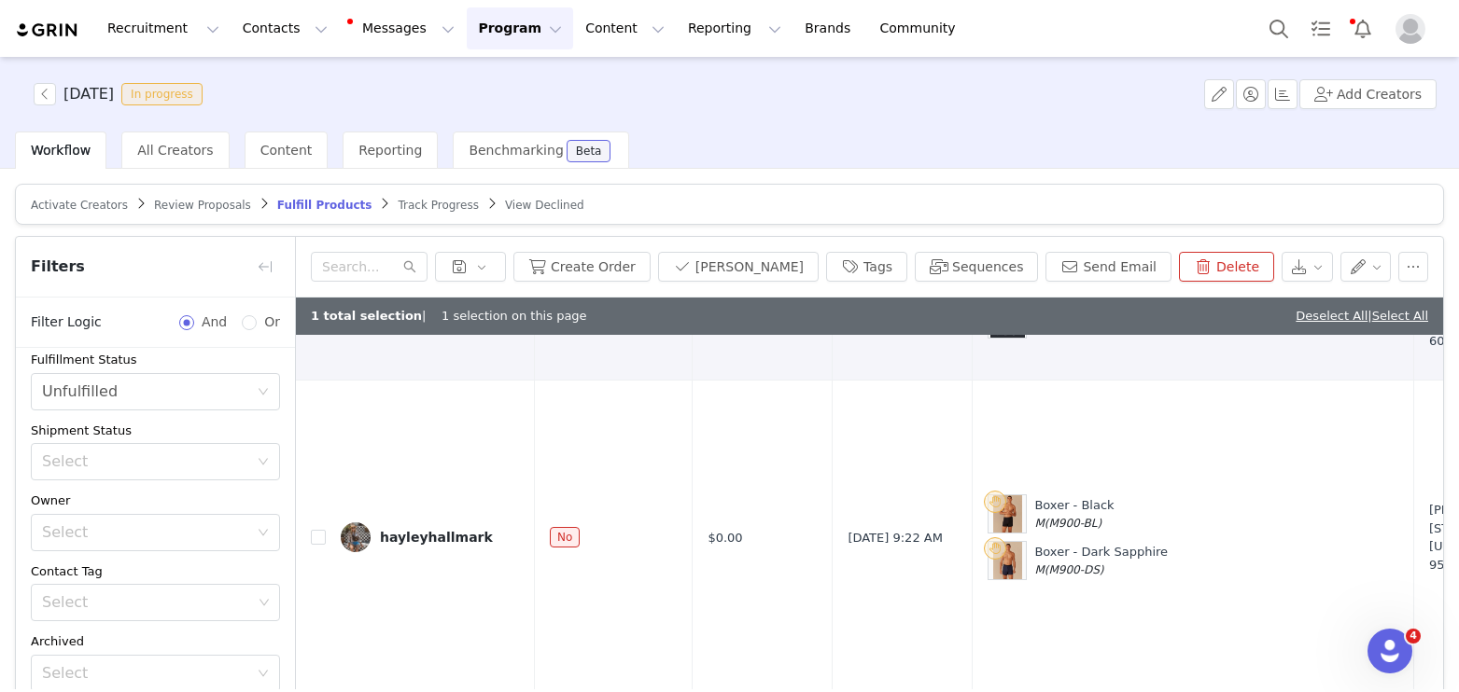
scroll to position [893, 0]
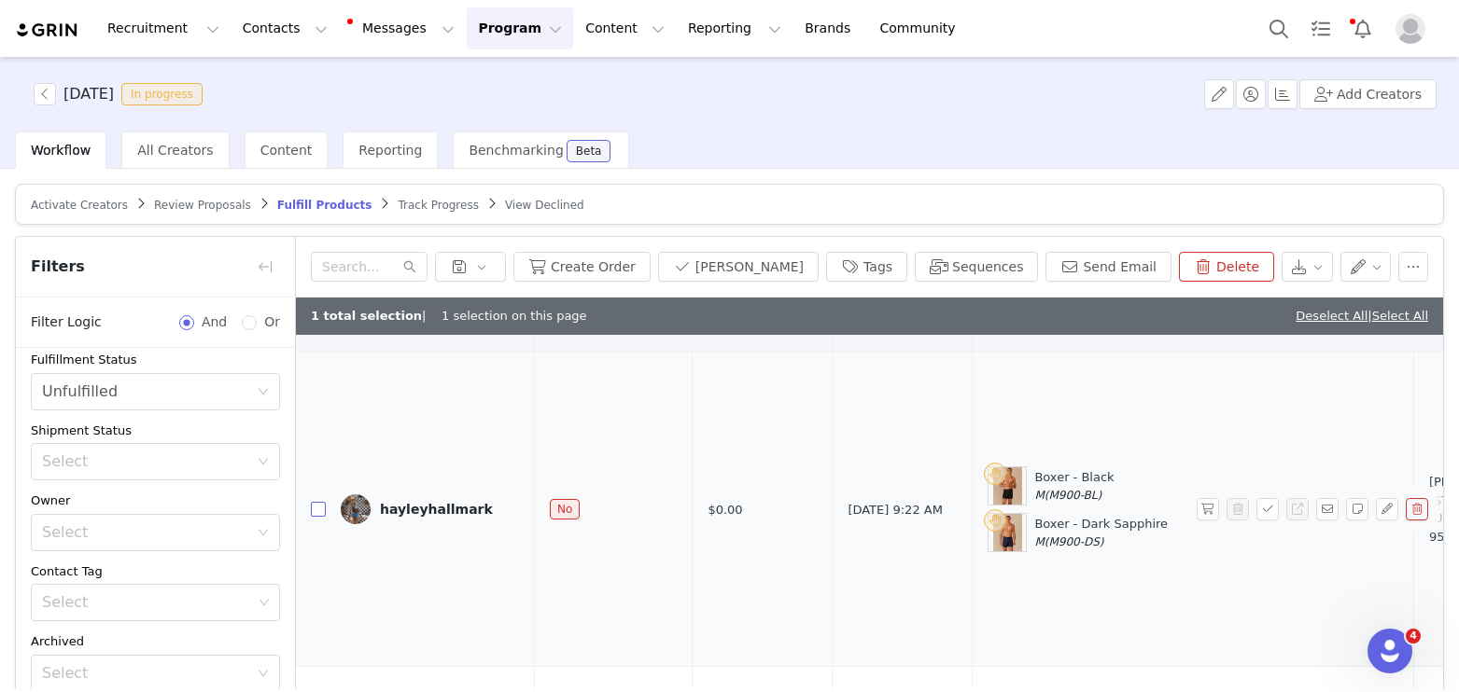
click at [321, 502] on input "checkbox" at bounding box center [318, 509] width 15 height 15
checkbox input "true"
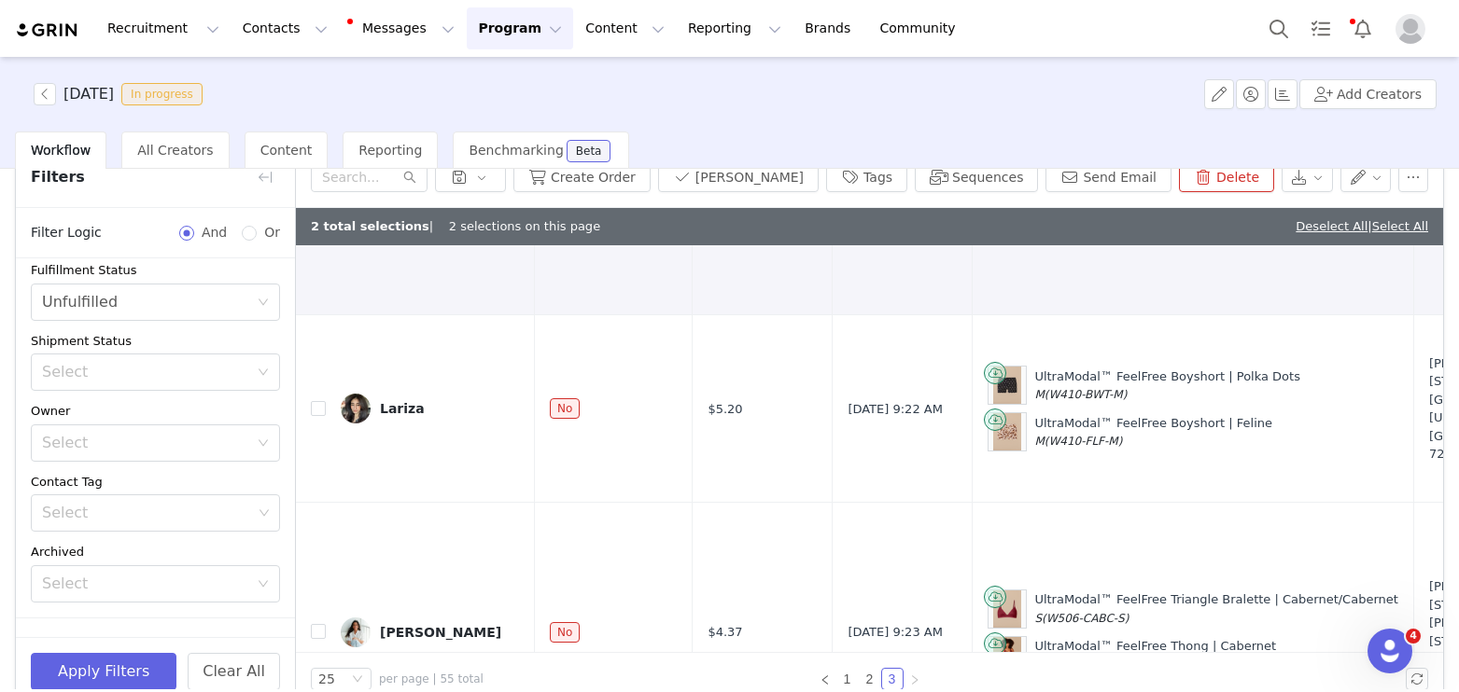
scroll to position [120, 0]
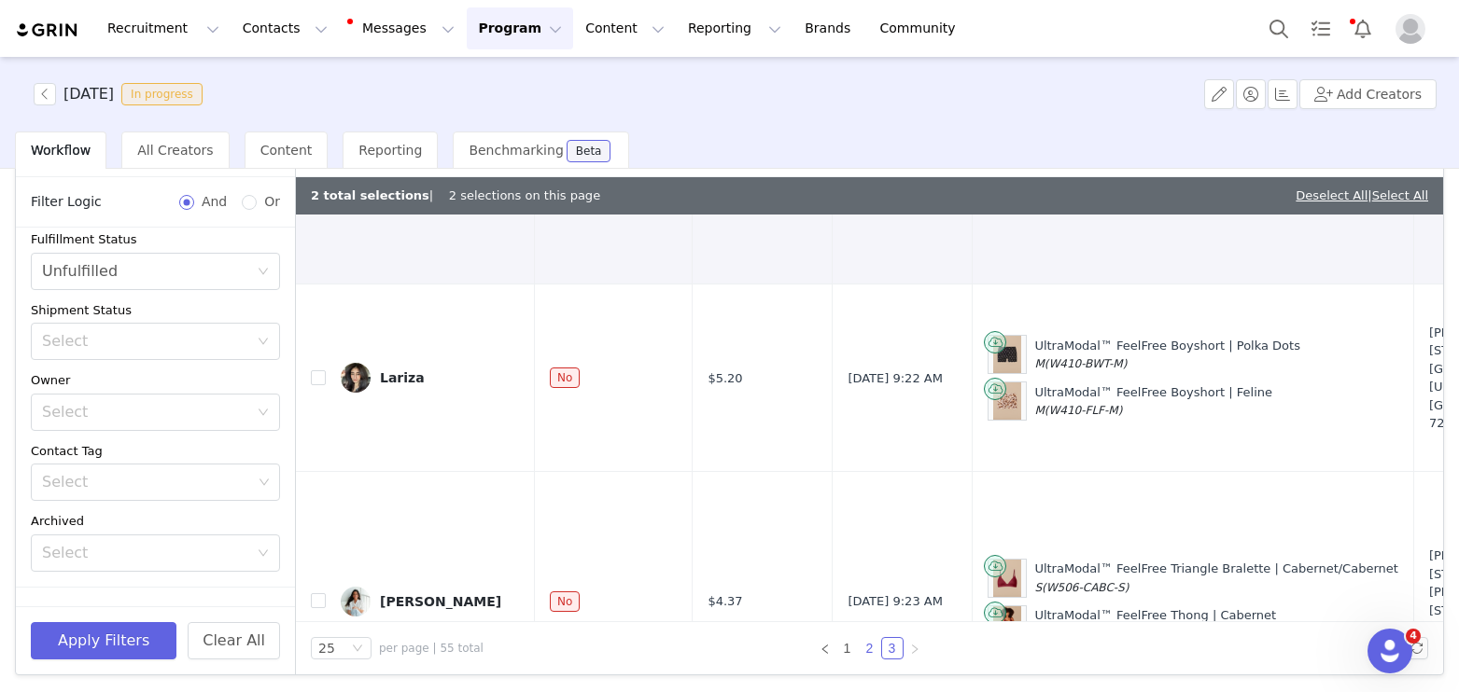
click at [868, 646] on link "2" at bounding box center [869, 648] width 21 height 21
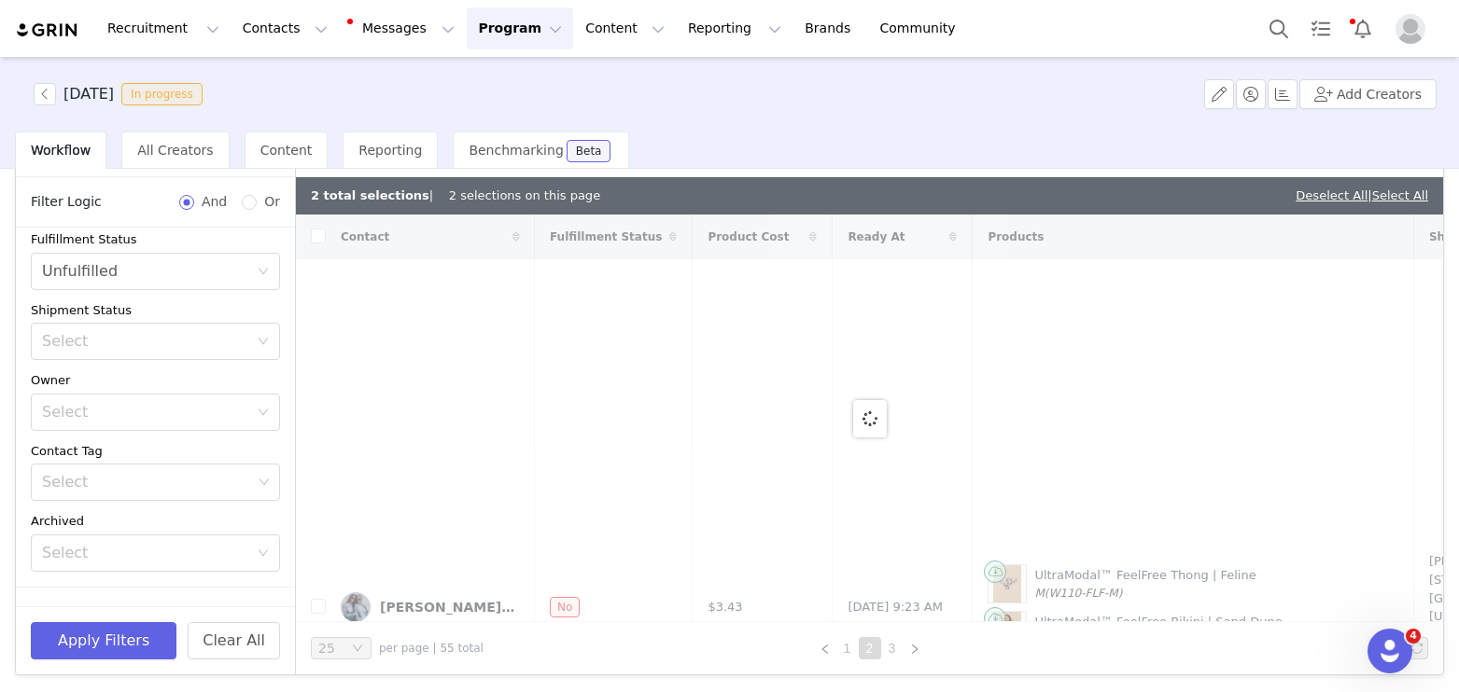
checkbox input "false"
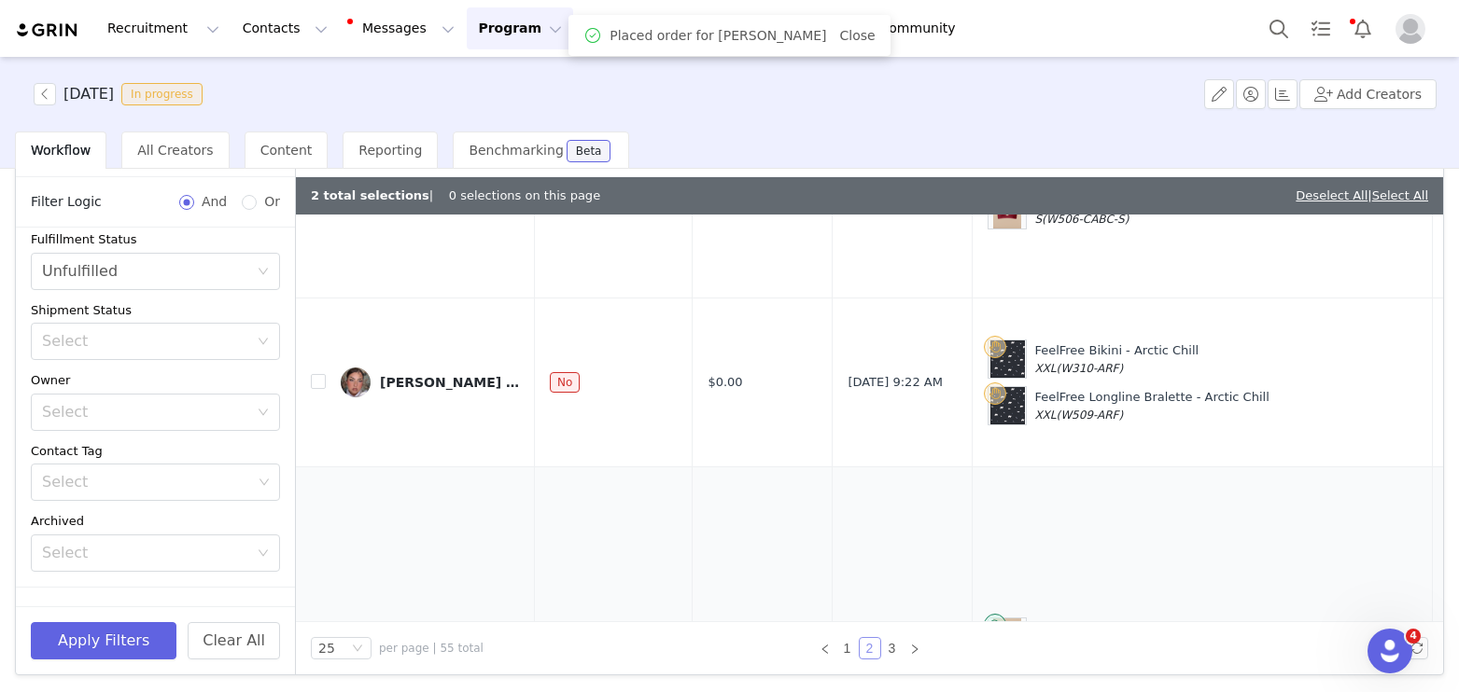
scroll to position [770, 0]
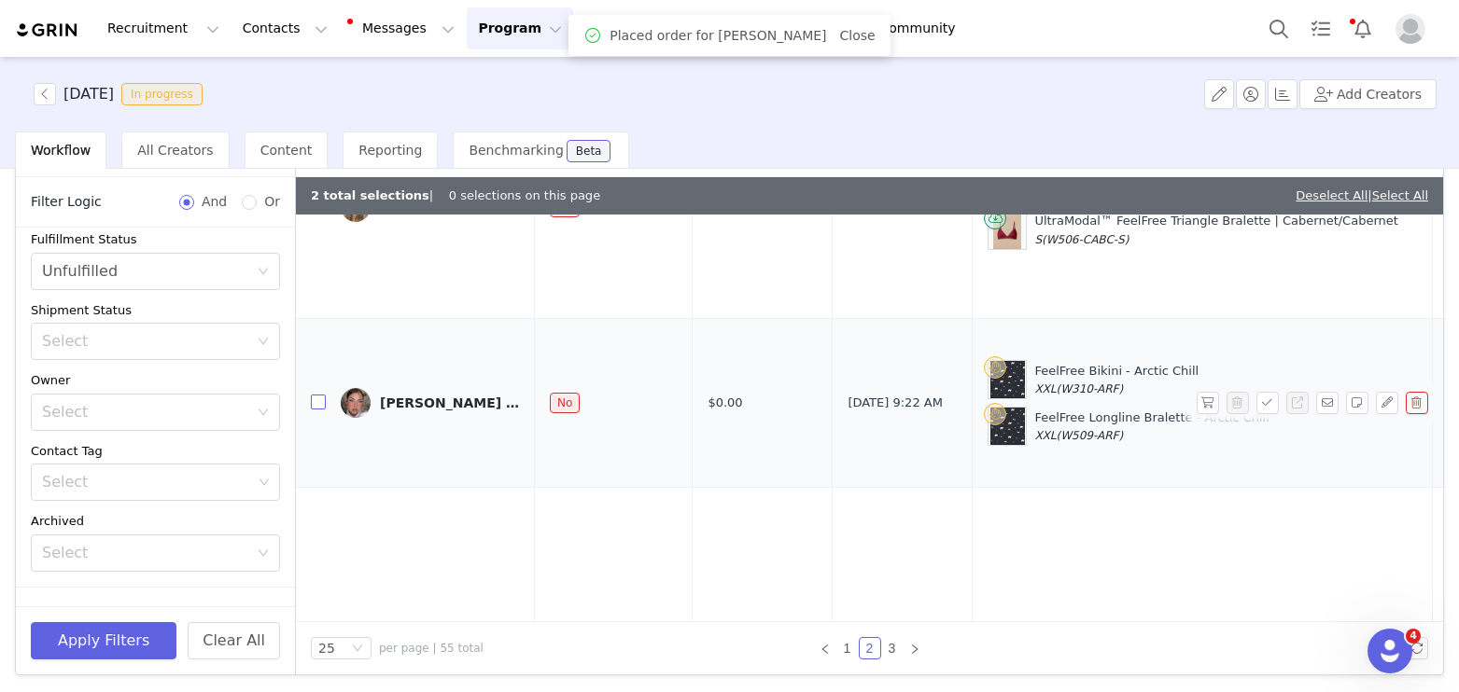
click at [321, 395] on input "checkbox" at bounding box center [318, 402] width 15 height 15
checkbox input "true"
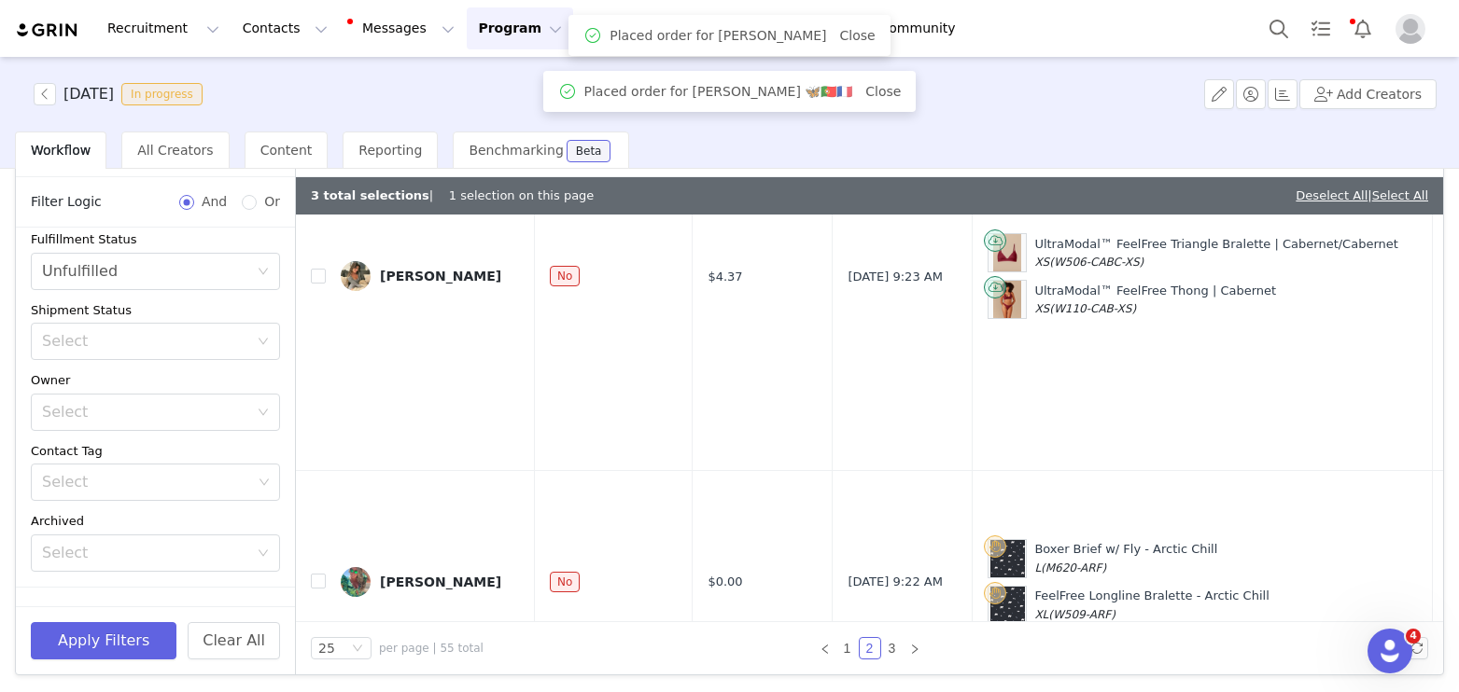
scroll to position [1253, 0]
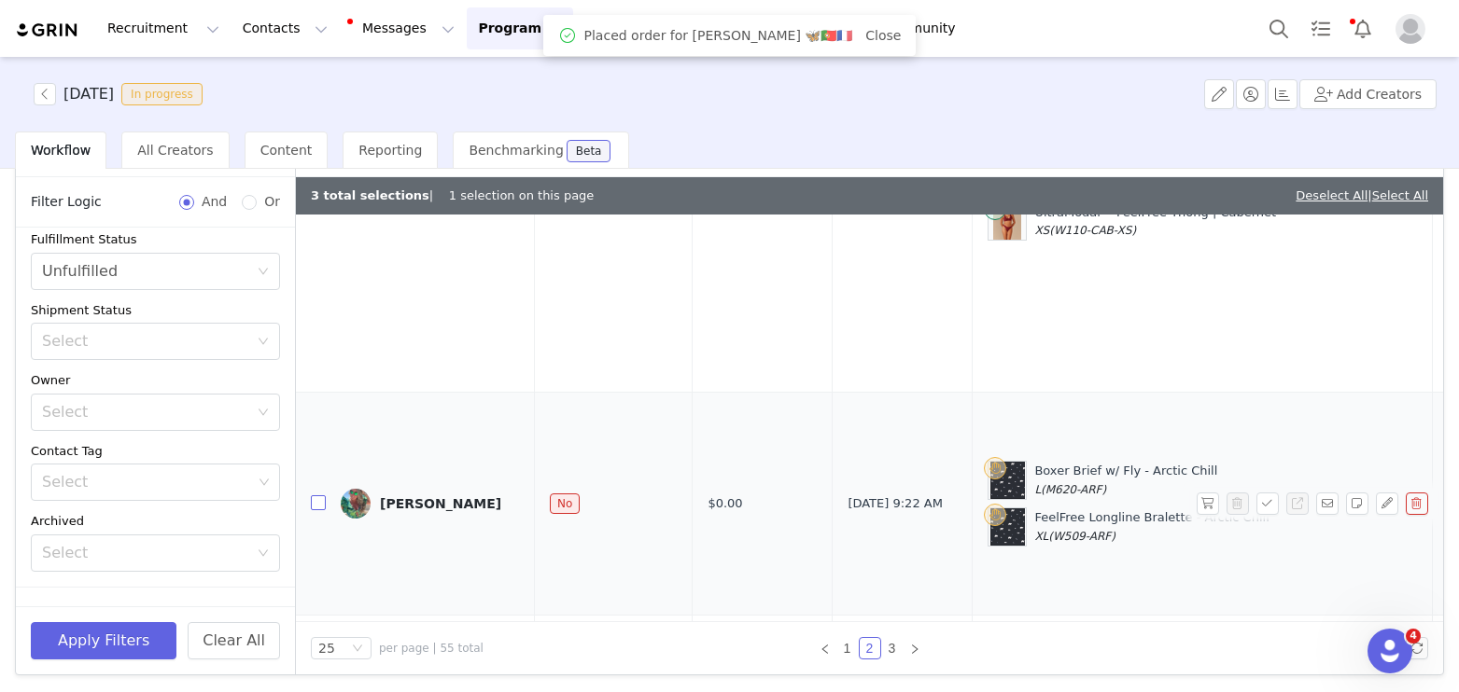
click at [322, 496] on input "checkbox" at bounding box center [318, 503] width 15 height 15
checkbox input "true"
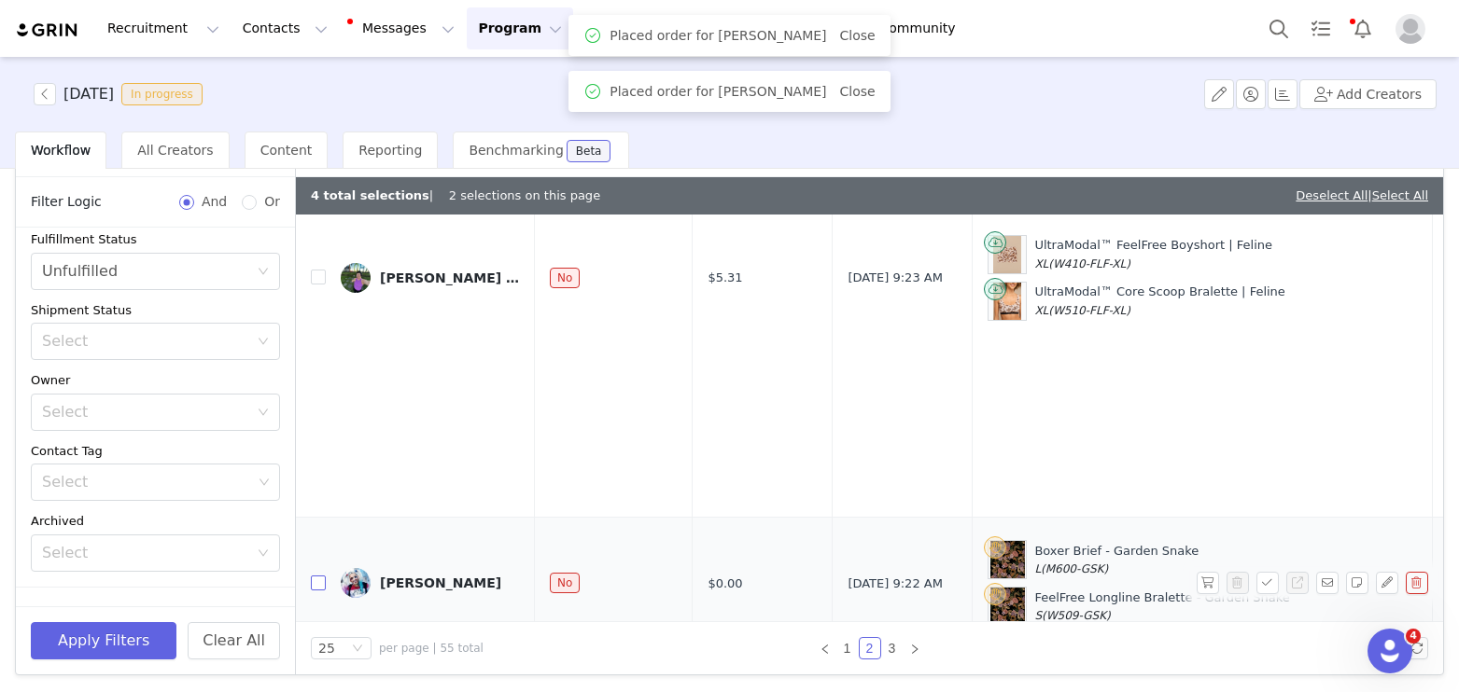
click at [318, 576] on input "checkbox" at bounding box center [318, 583] width 15 height 15
checkbox input "true"
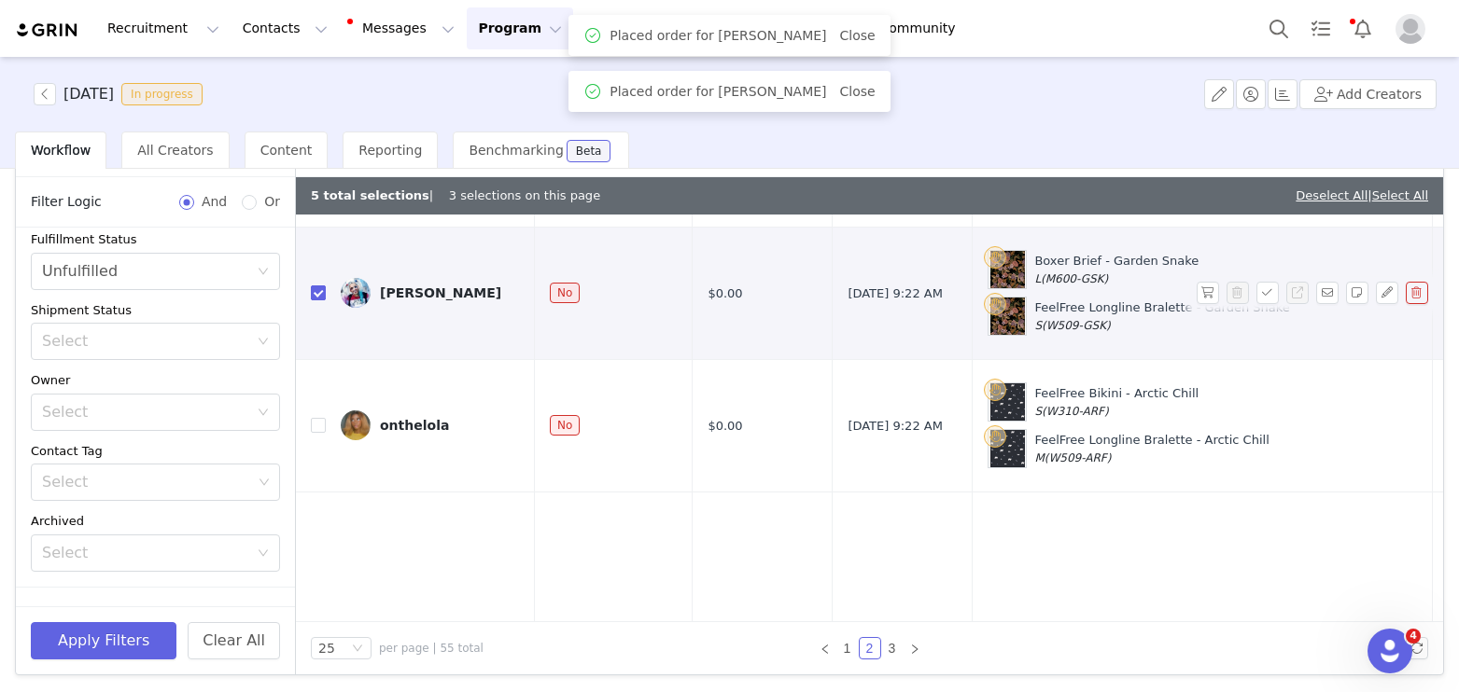
scroll to position [2280, 0]
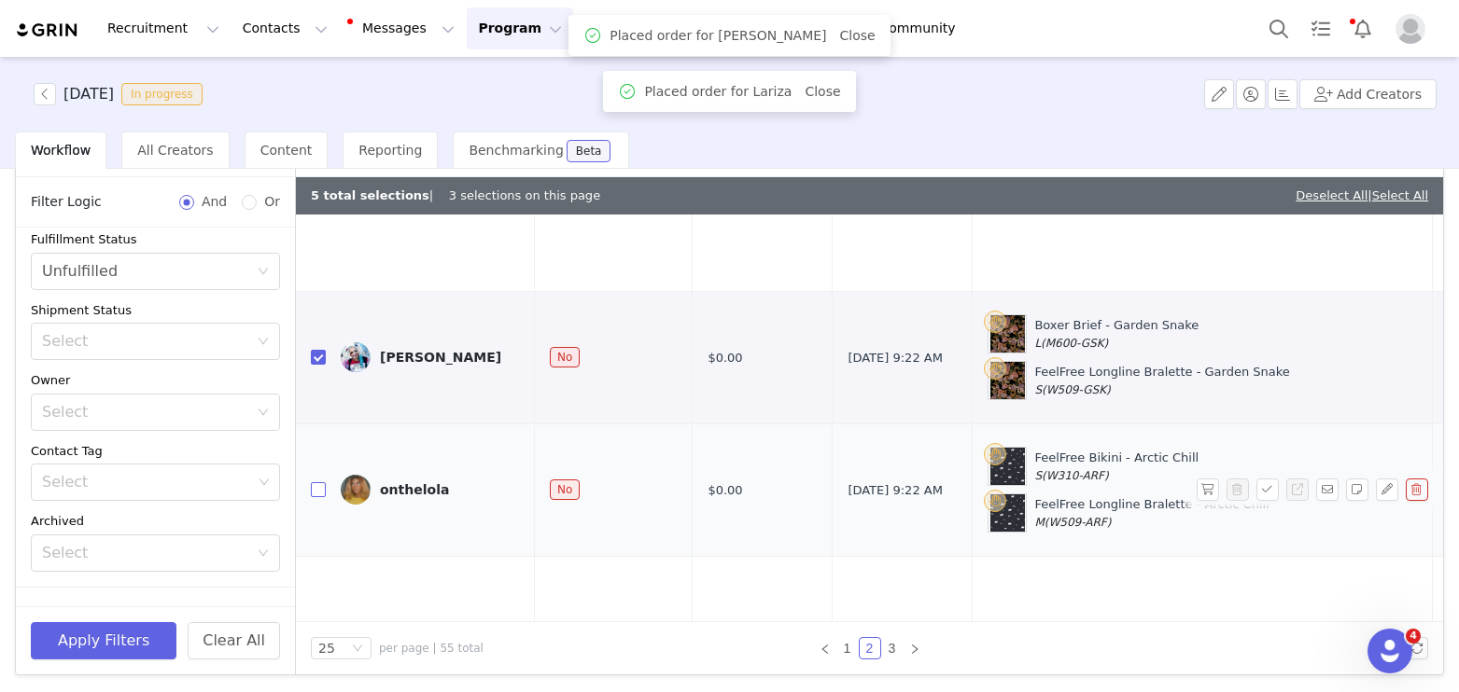
click at [321, 482] on input "checkbox" at bounding box center [318, 489] width 15 height 15
checkbox input "true"
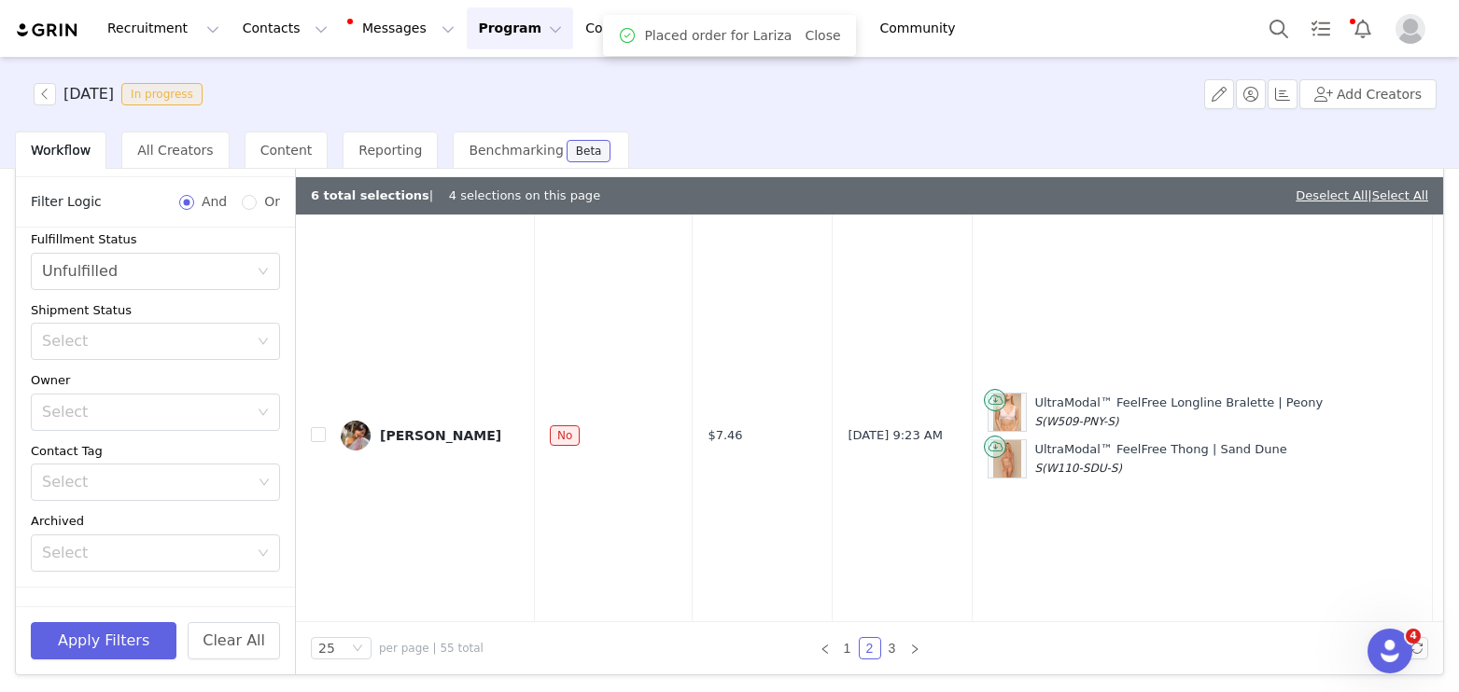
scroll to position [2828, 0]
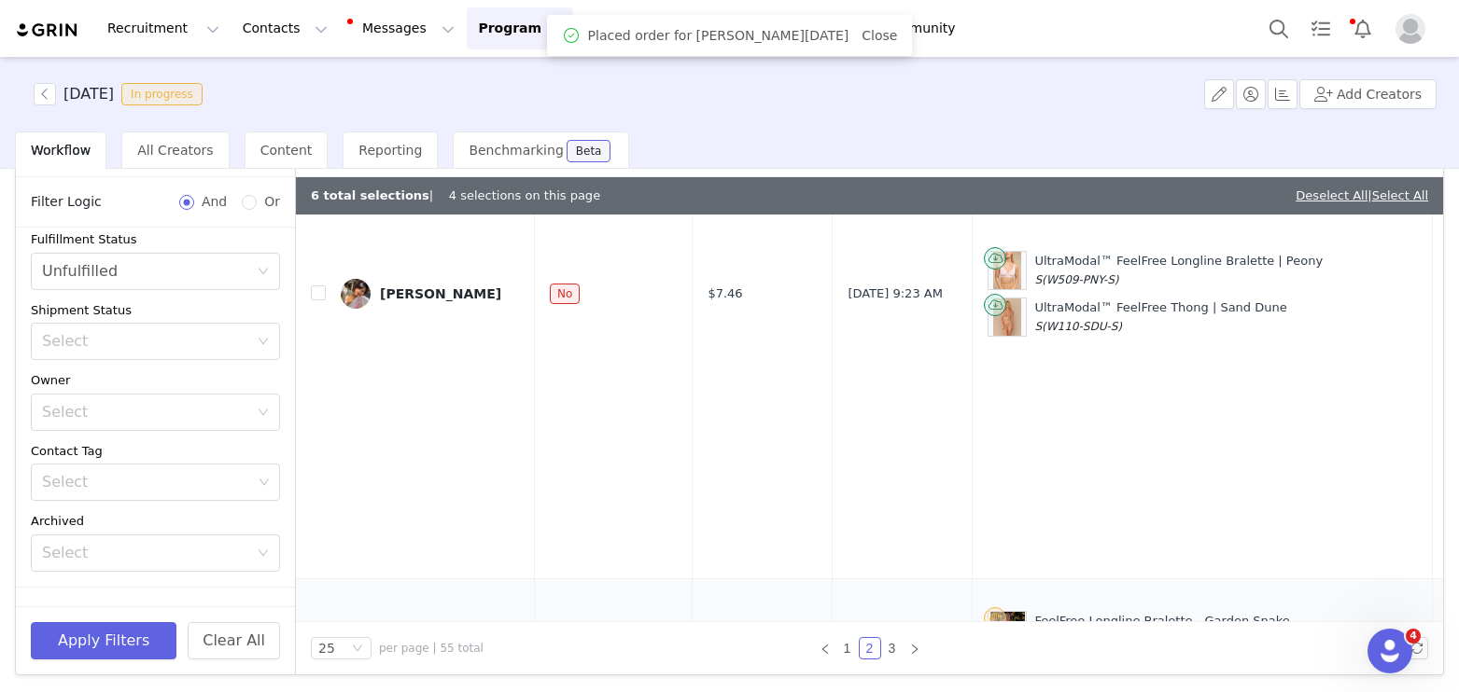
click at [317, 646] on input "checkbox" at bounding box center [318, 653] width 15 height 15
checkbox input "true"
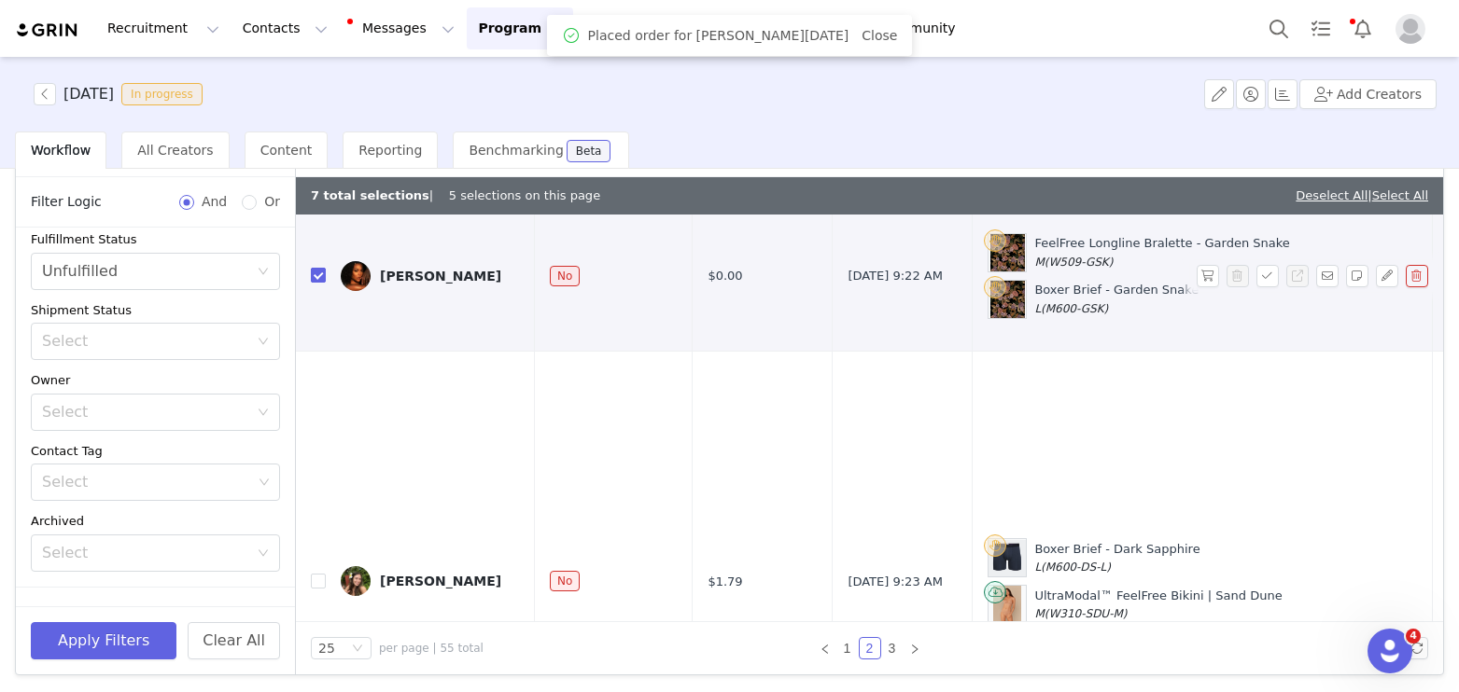
scroll to position [3286, 0]
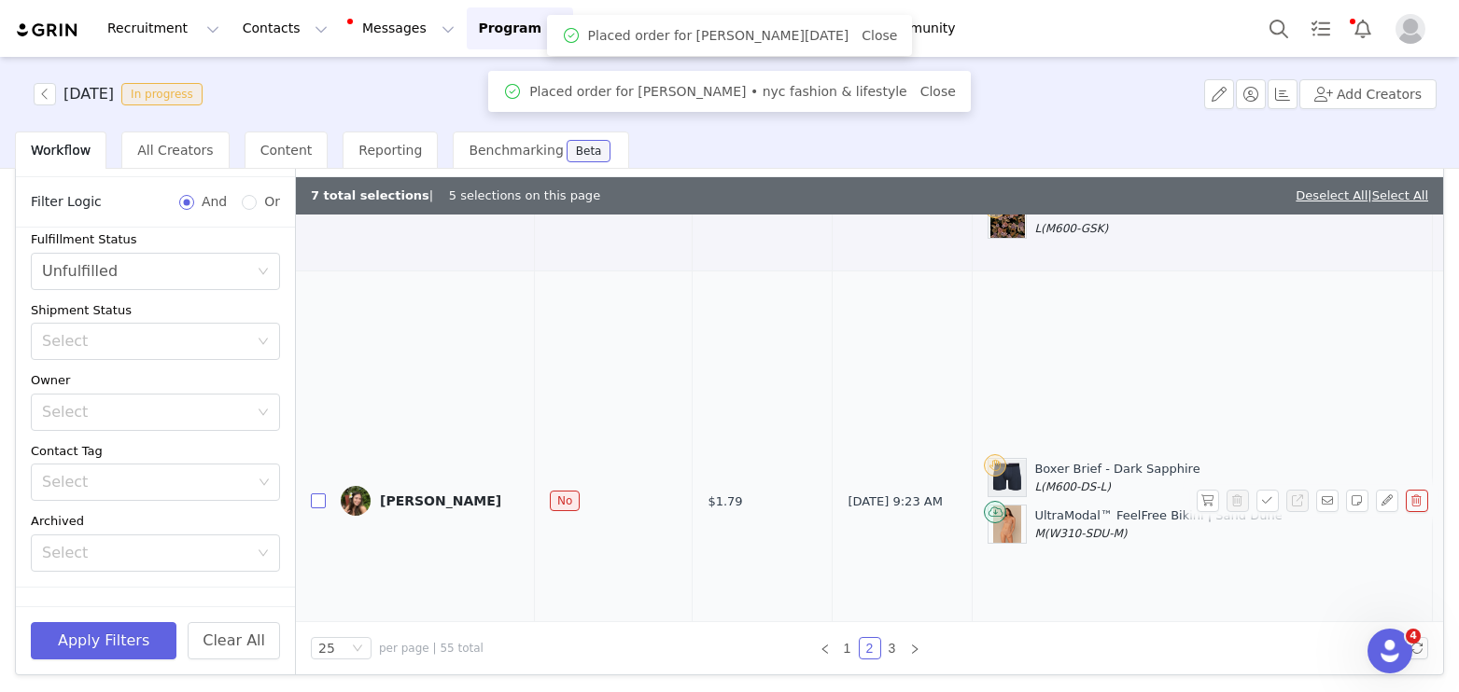
click at [324, 494] on input "checkbox" at bounding box center [318, 501] width 15 height 15
checkbox input "true"
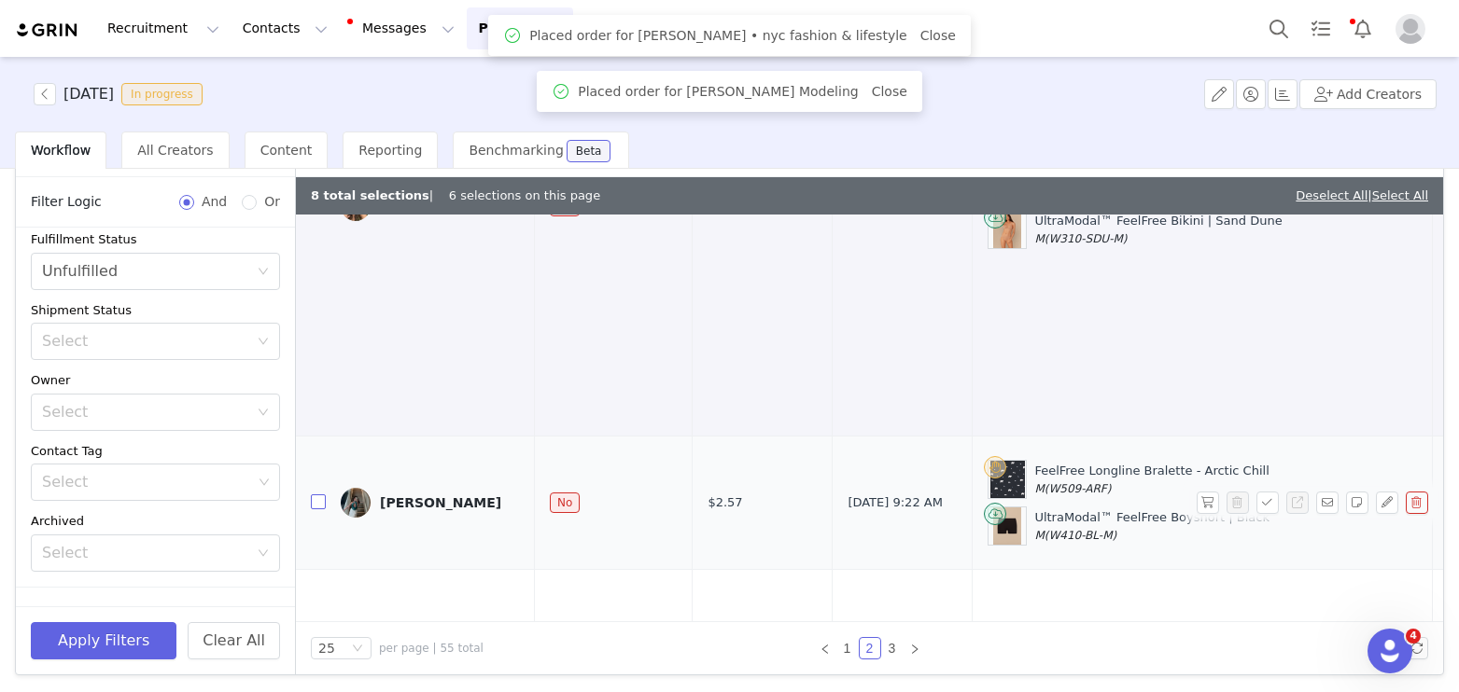
click at [316, 495] on input "checkbox" at bounding box center [318, 502] width 15 height 15
checkbox input "true"
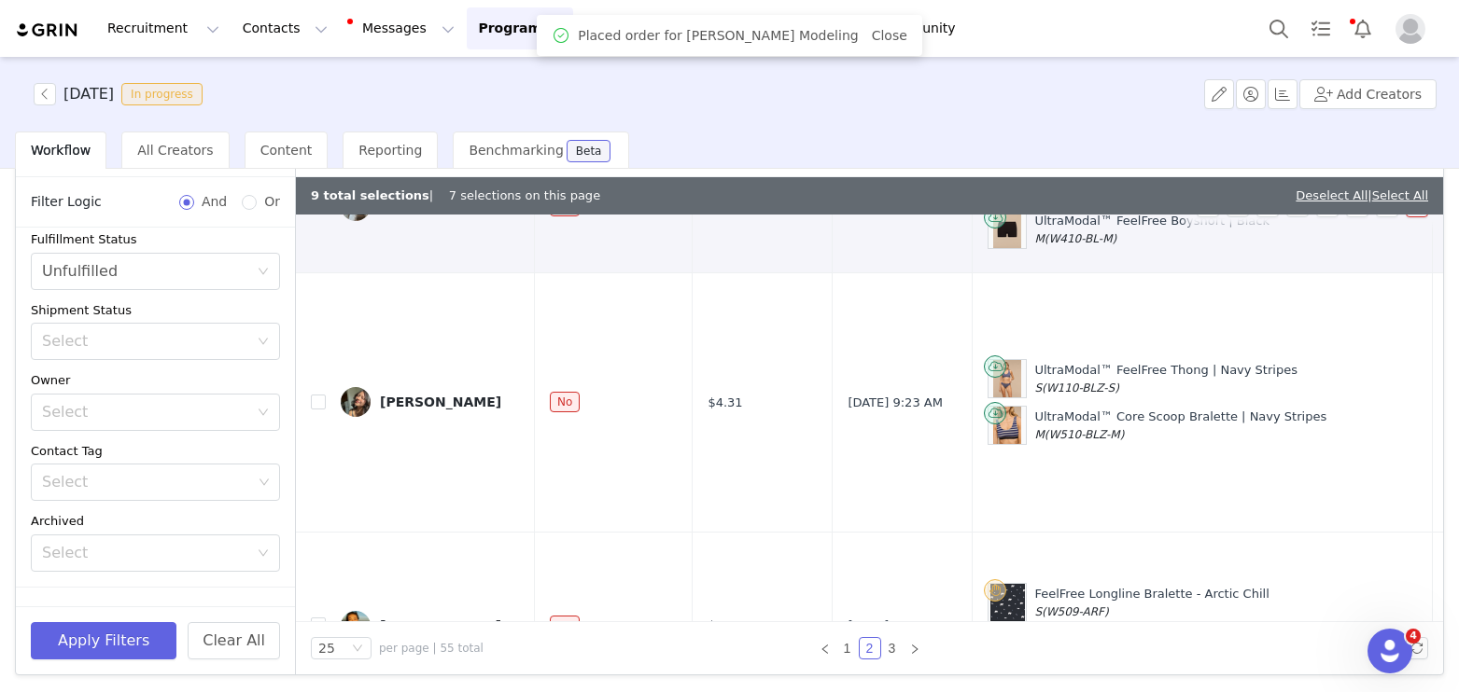
scroll to position [3883, 0]
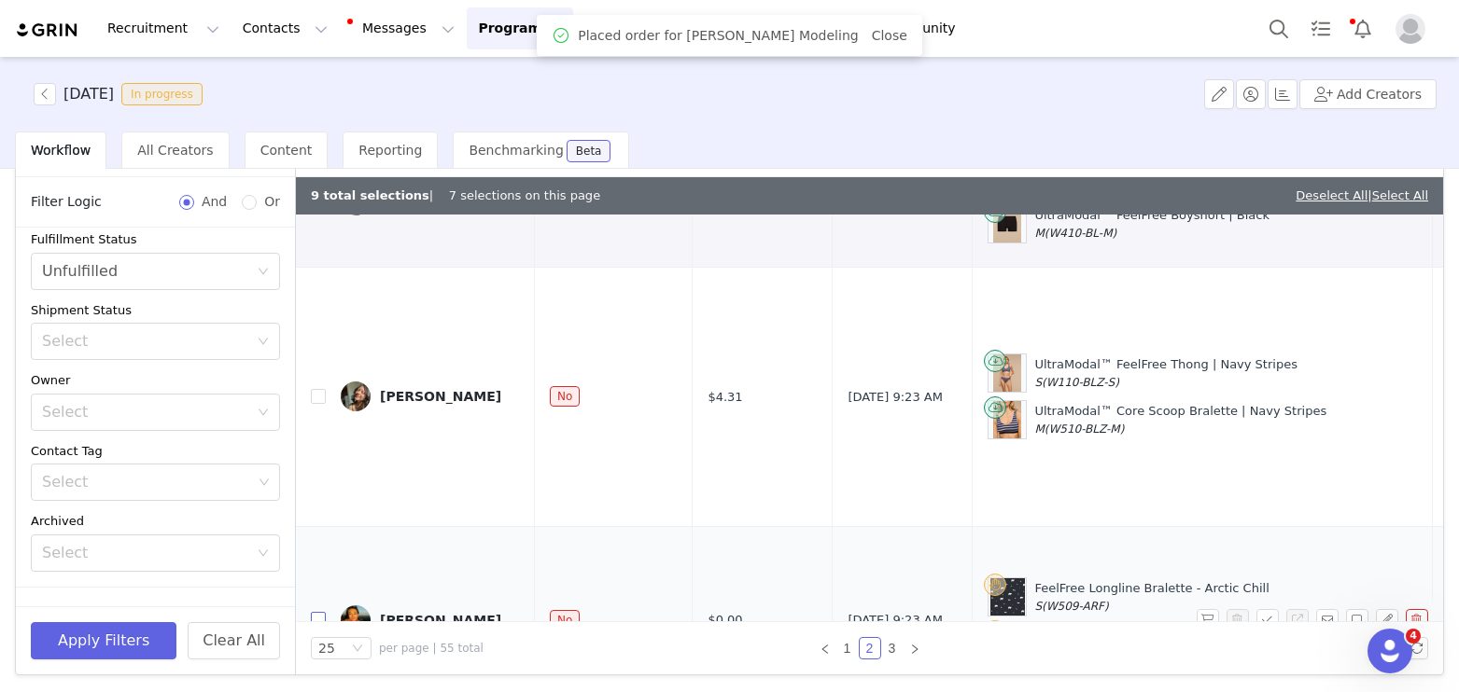
click at [316, 612] on input "checkbox" at bounding box center [318, 619] width 15 height 15
checkbox input "true"
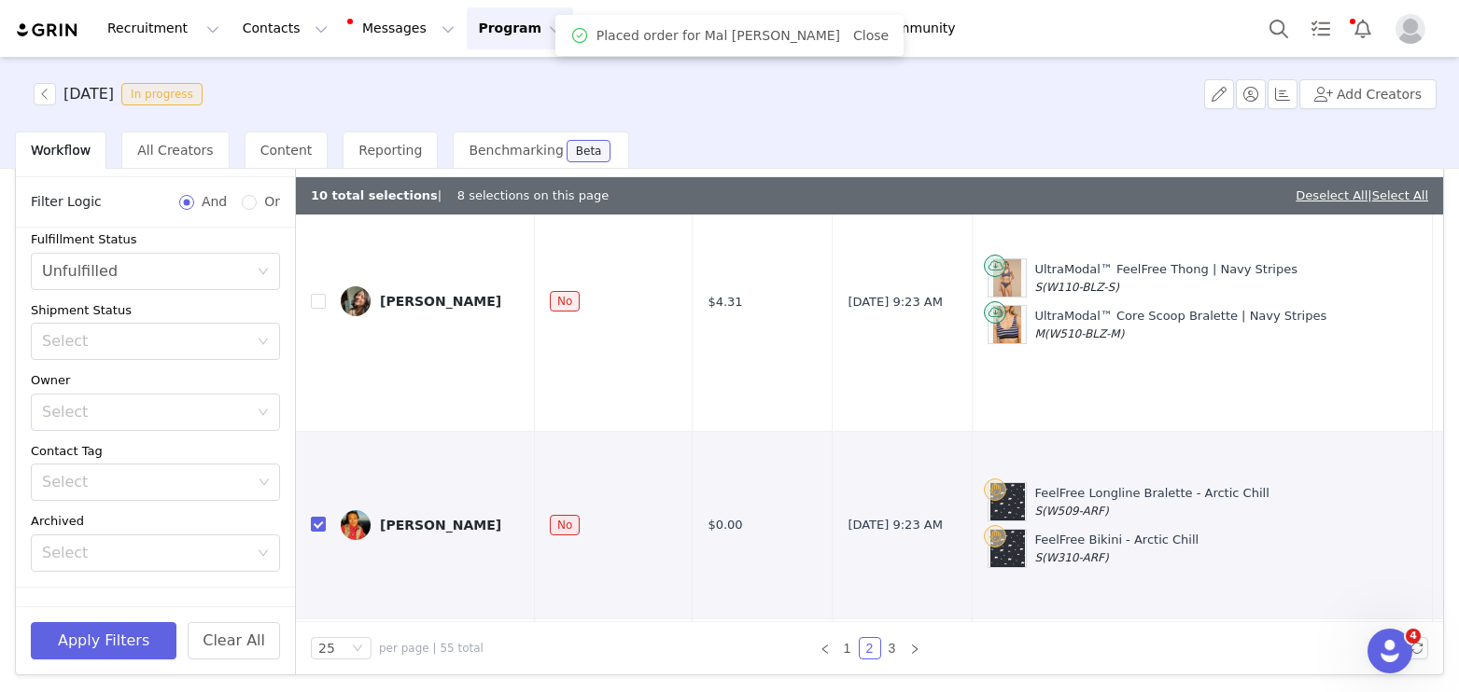
scroll to position [4089, 0]
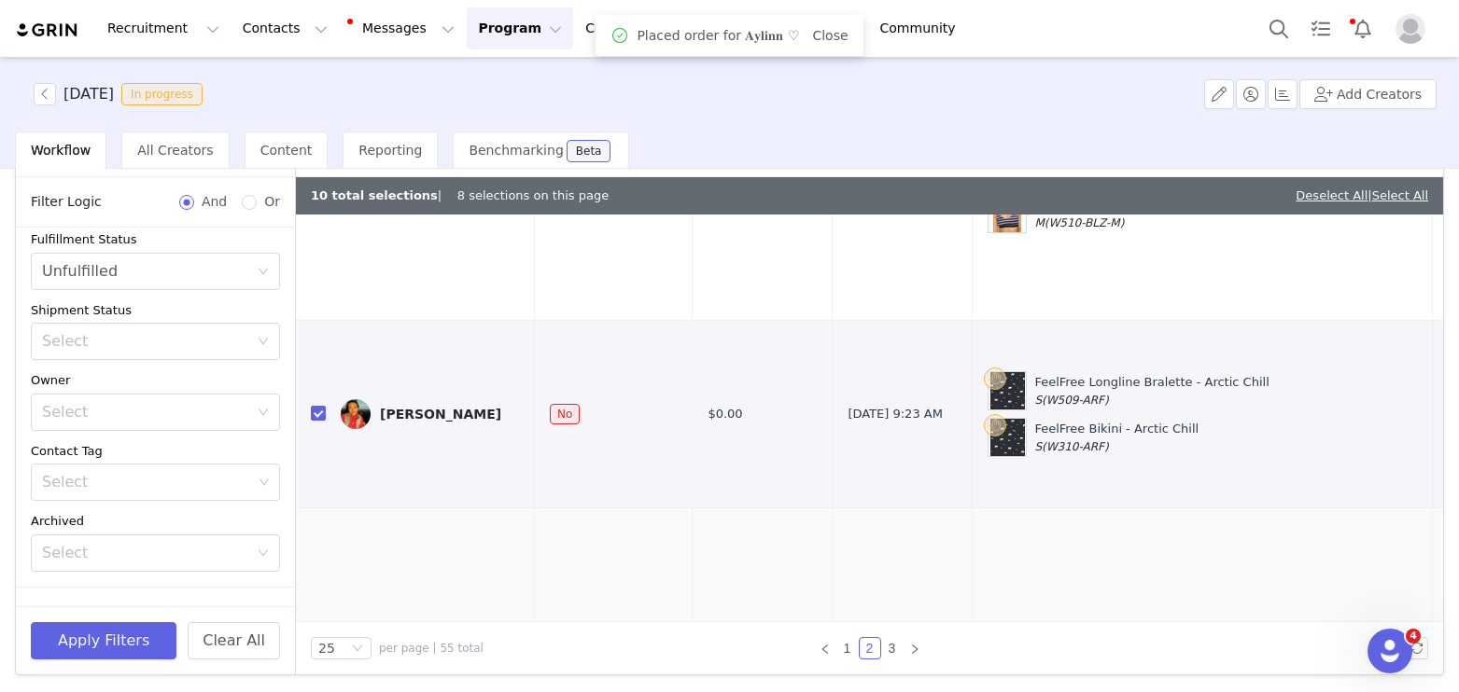
click at [319, 676] on input "checkbox" at bounding box center [318, 683] width 15 height 15
checkbox input "true"
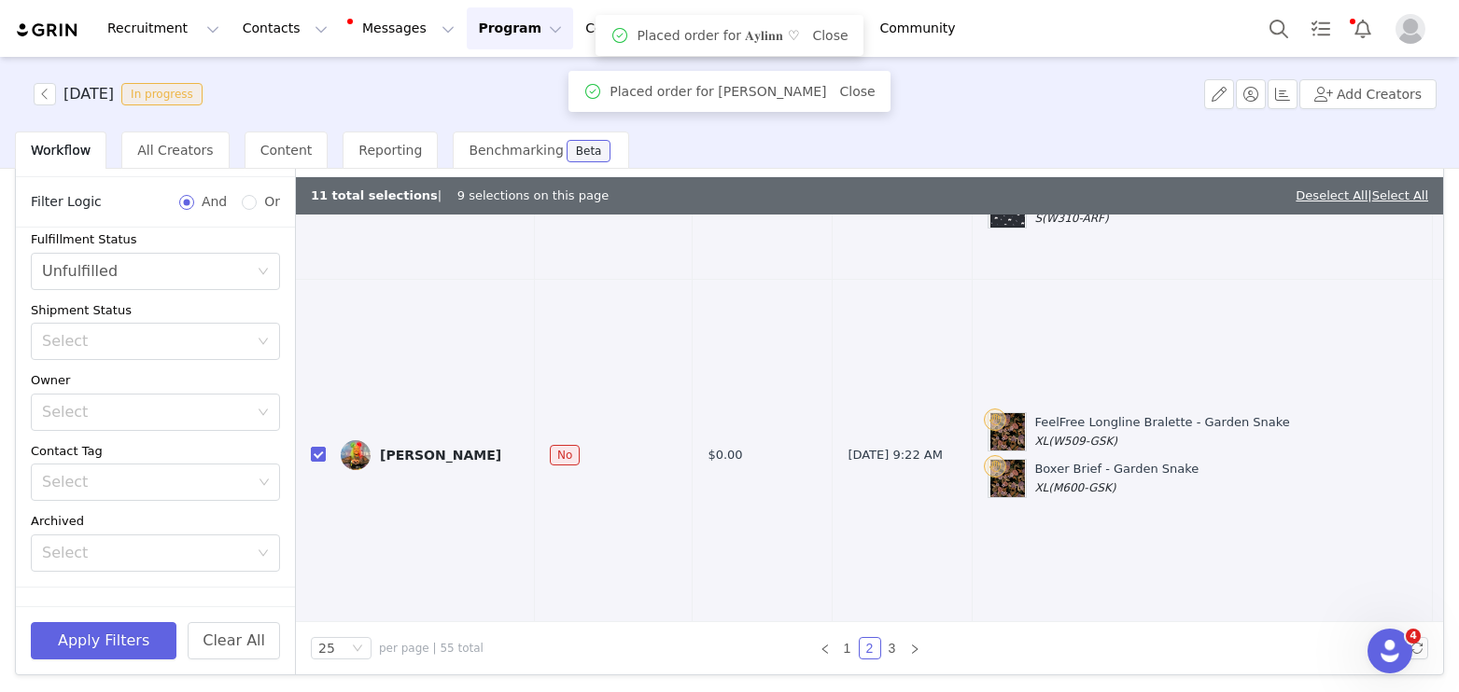
checkbox input "true"
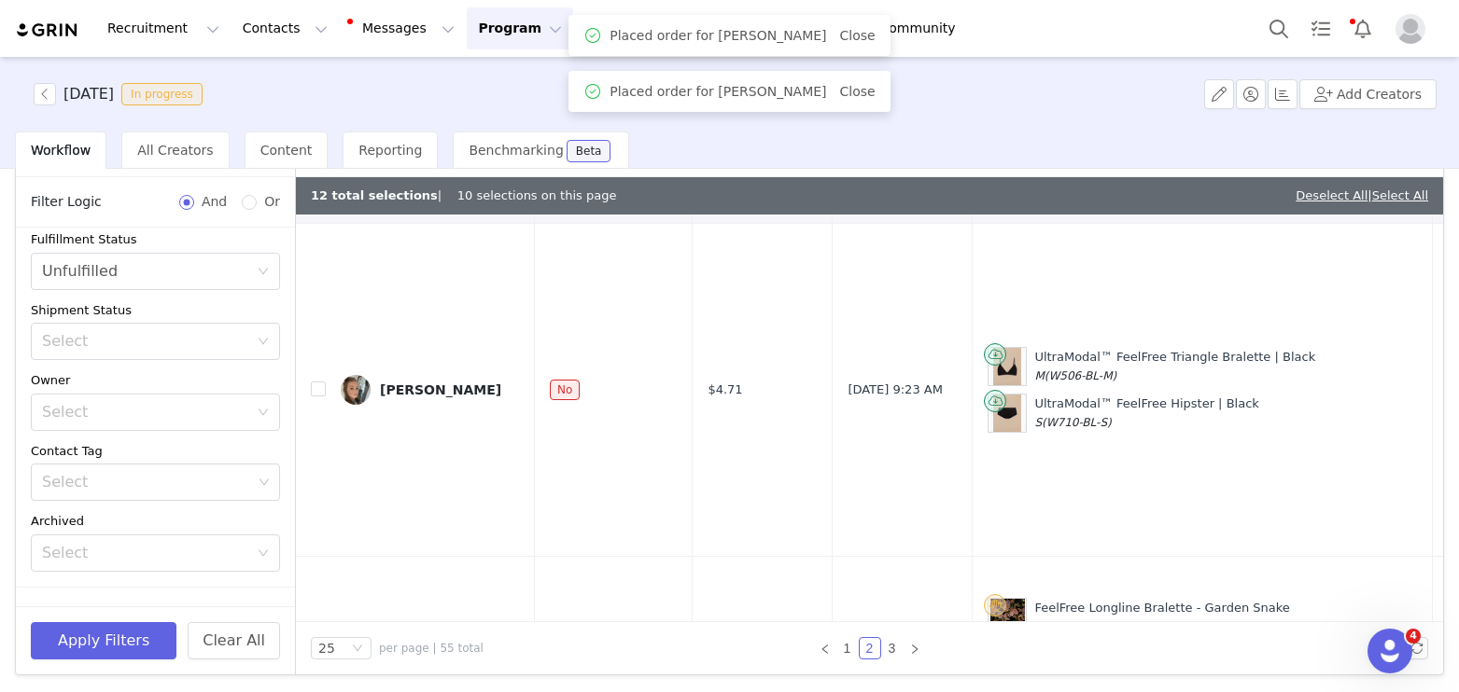
scroll to position [4887, 0]
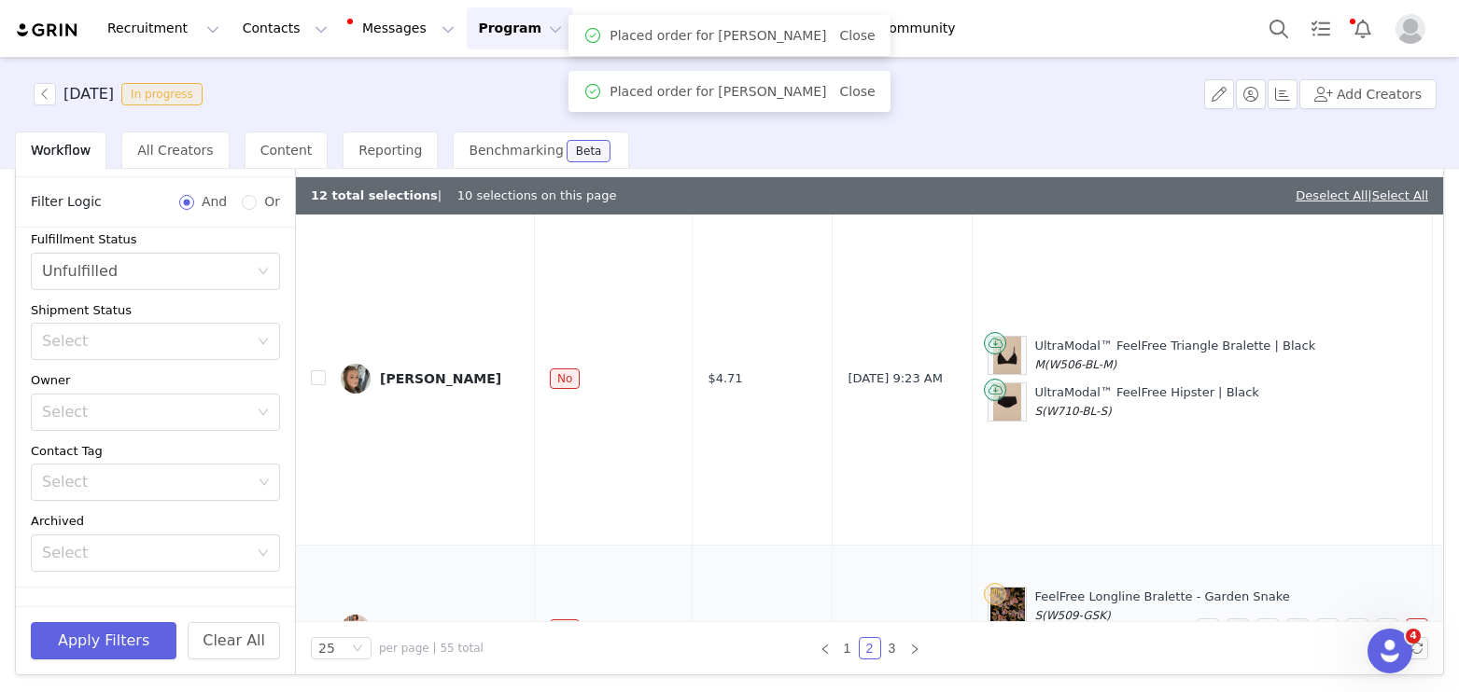
click at [315, 622] on input "checkbox" at bounding box center [318, 629] width 15 height 15
checkbox input "true"
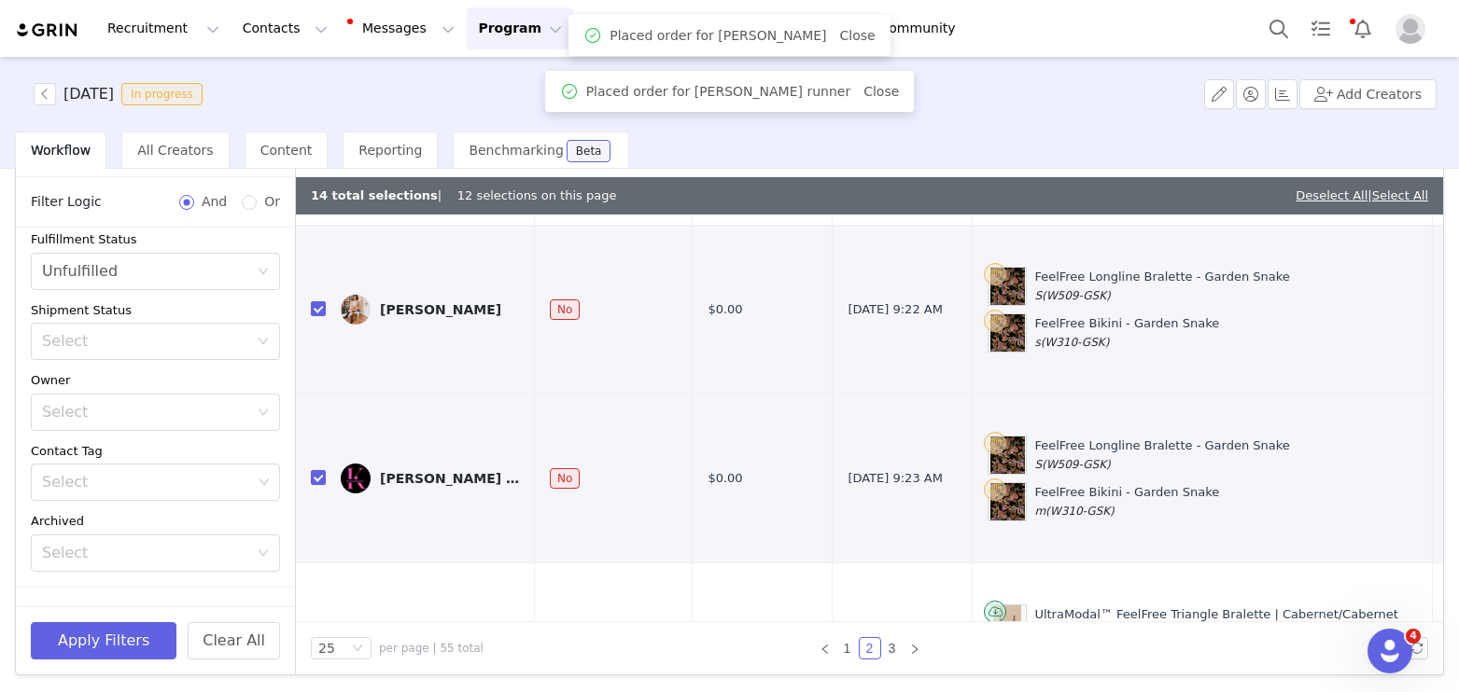
scroll to position [5213, 0]
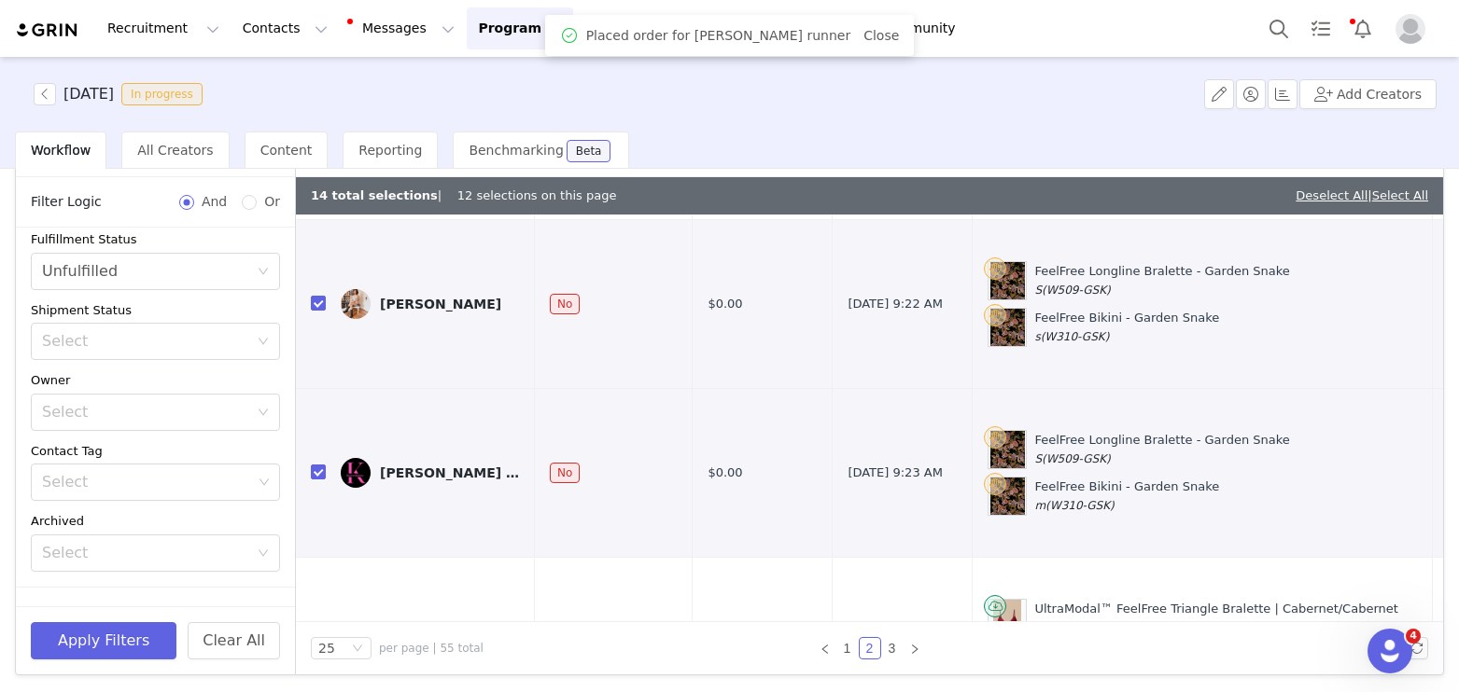
checkbox input "true"
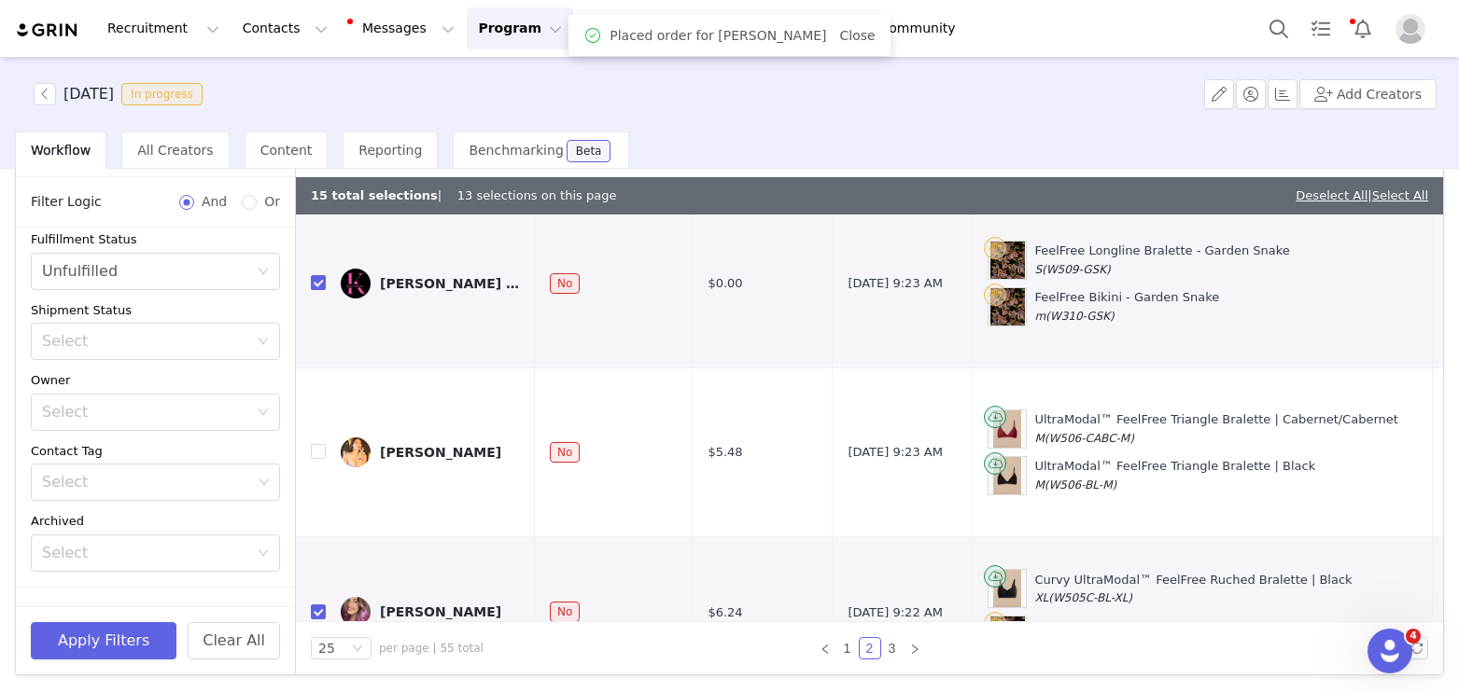
checkbox input "true"
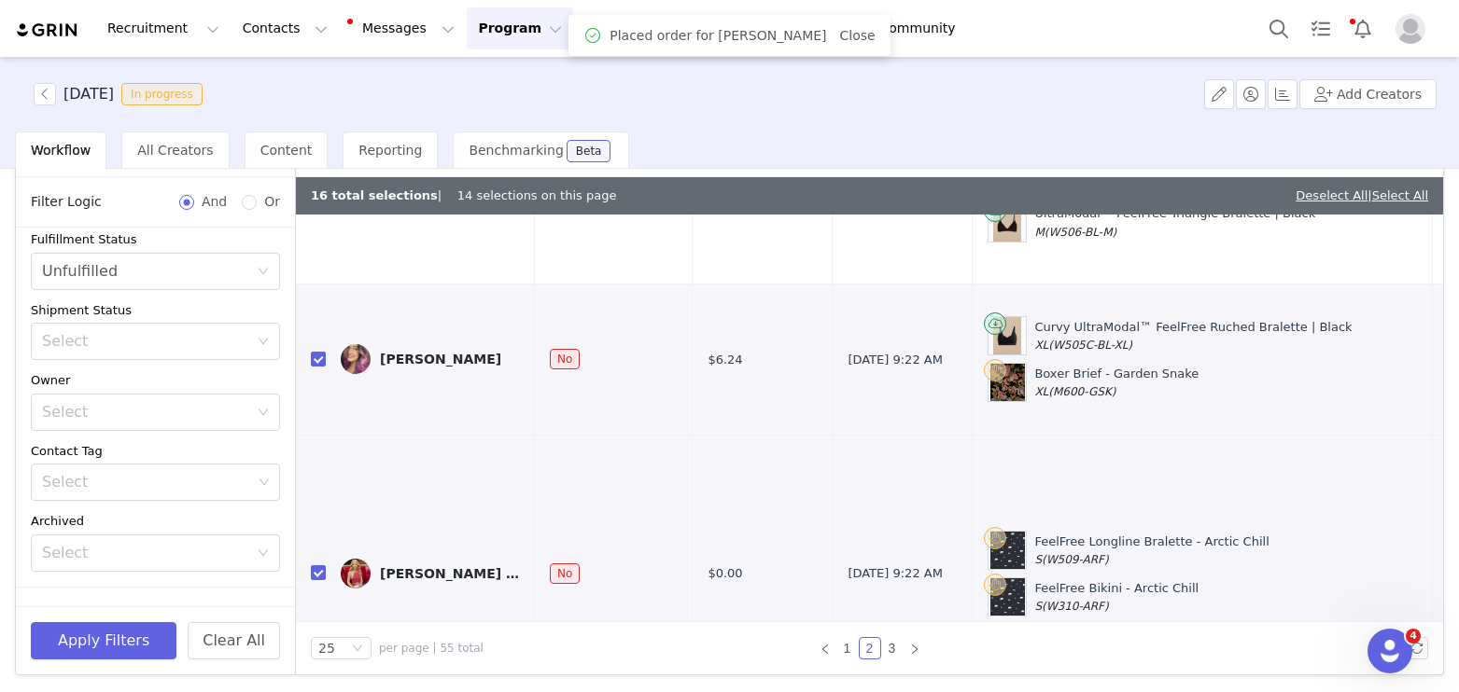
checkbox input "true"
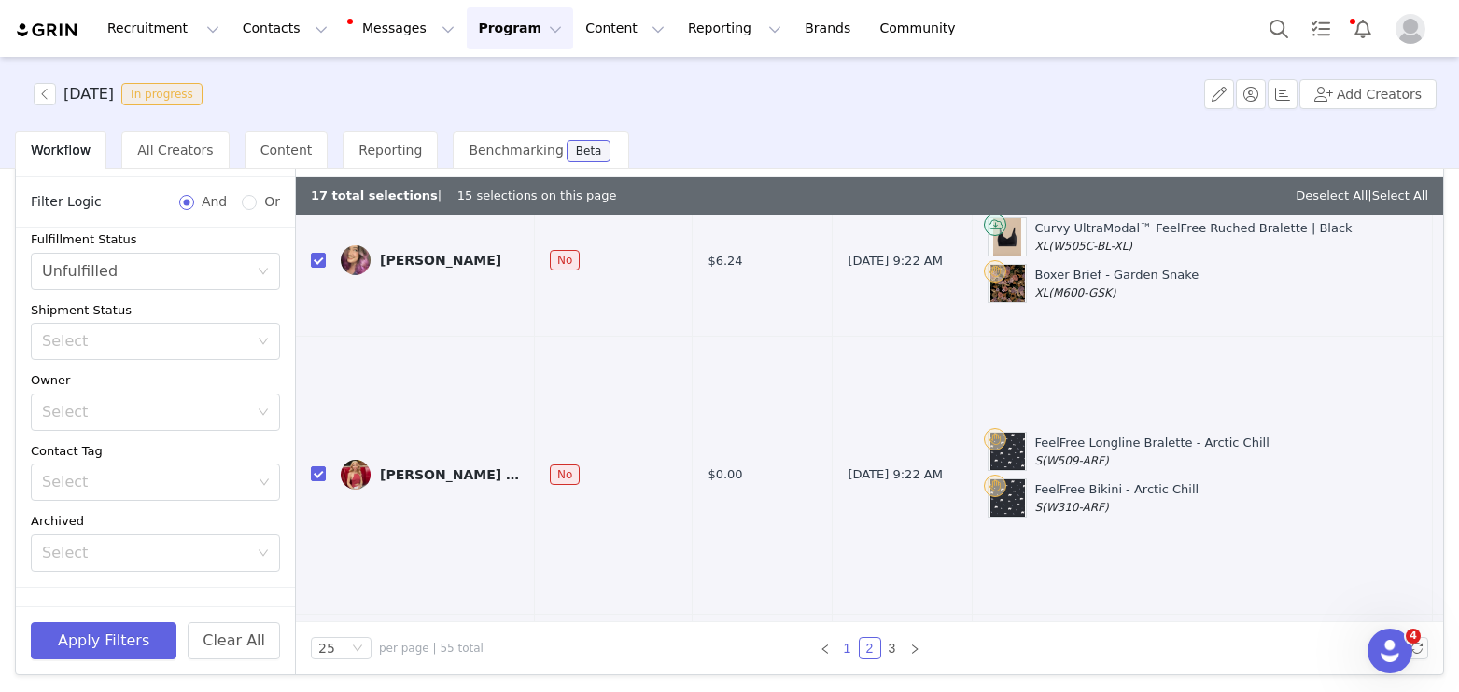
click at [844, 643] on link "1" at bounding box center [847, 648] width 21 height 21
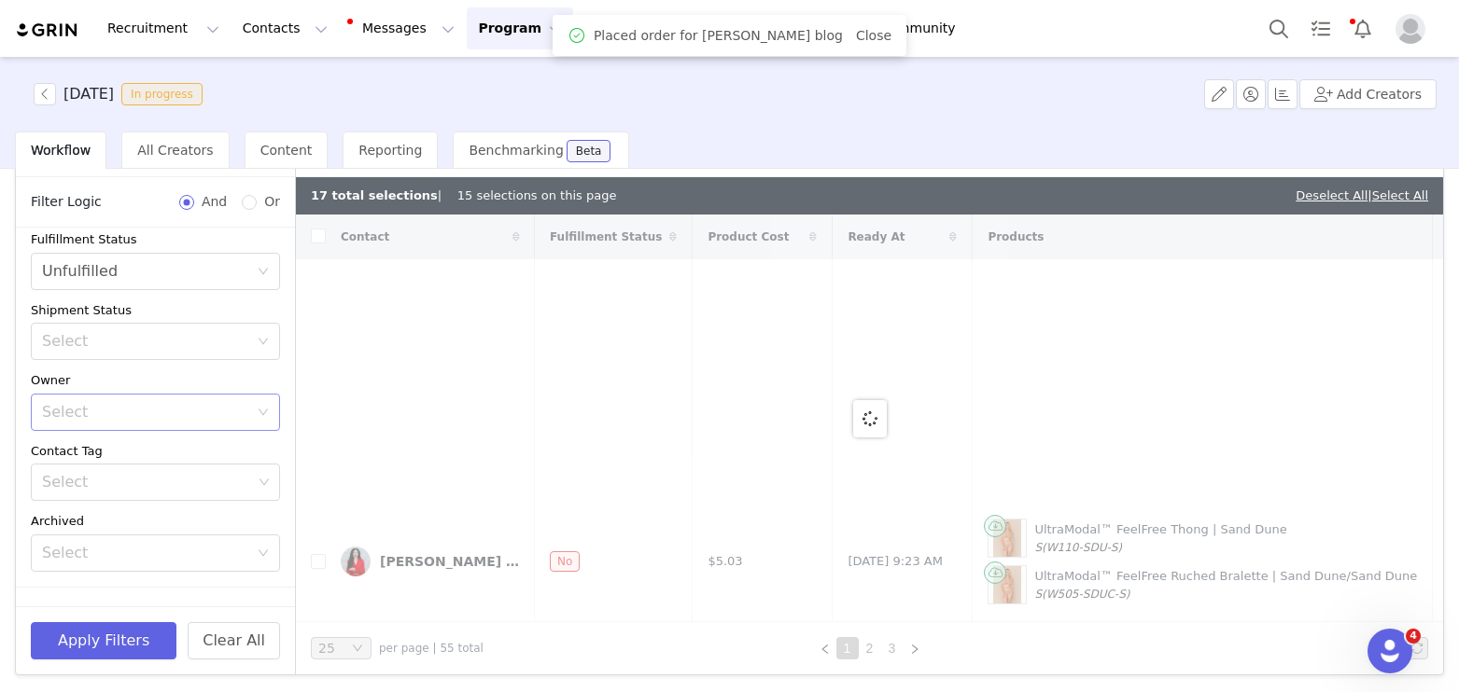
checkbox input "false"
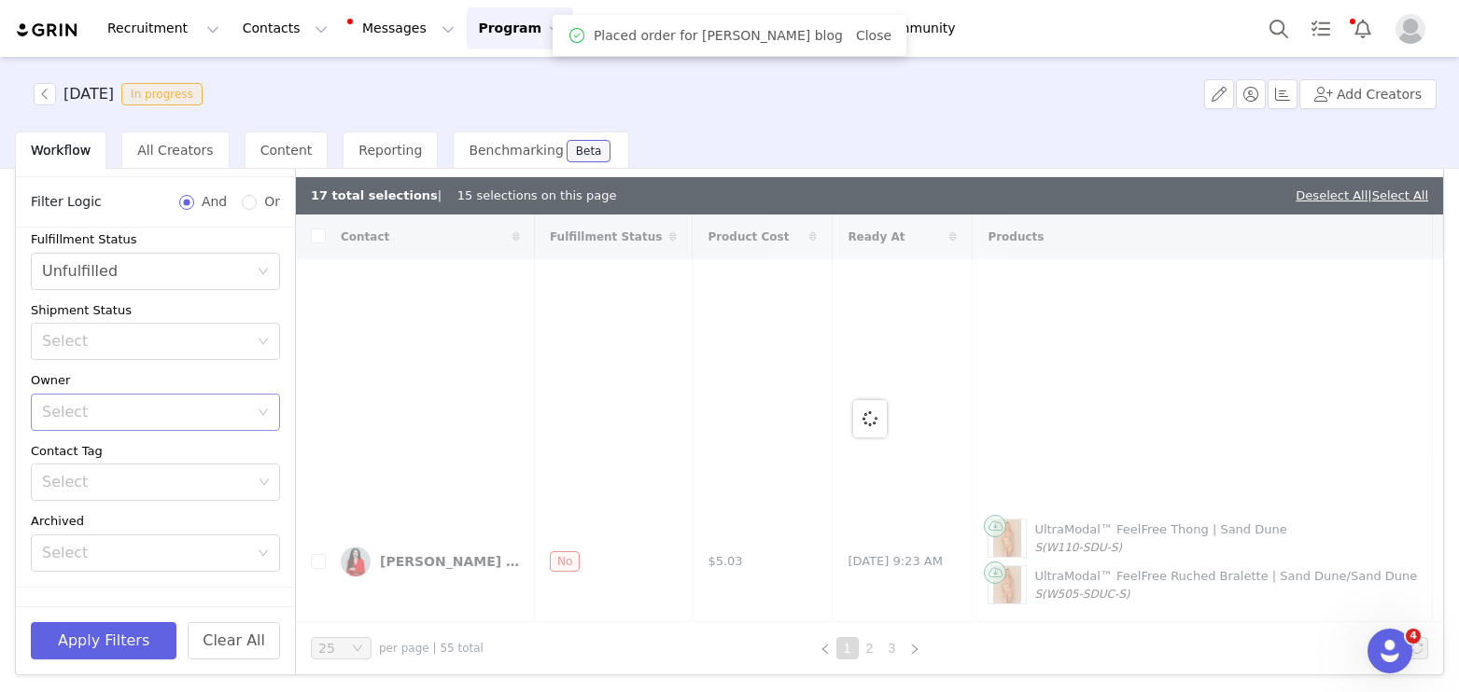
checkbox input "false"
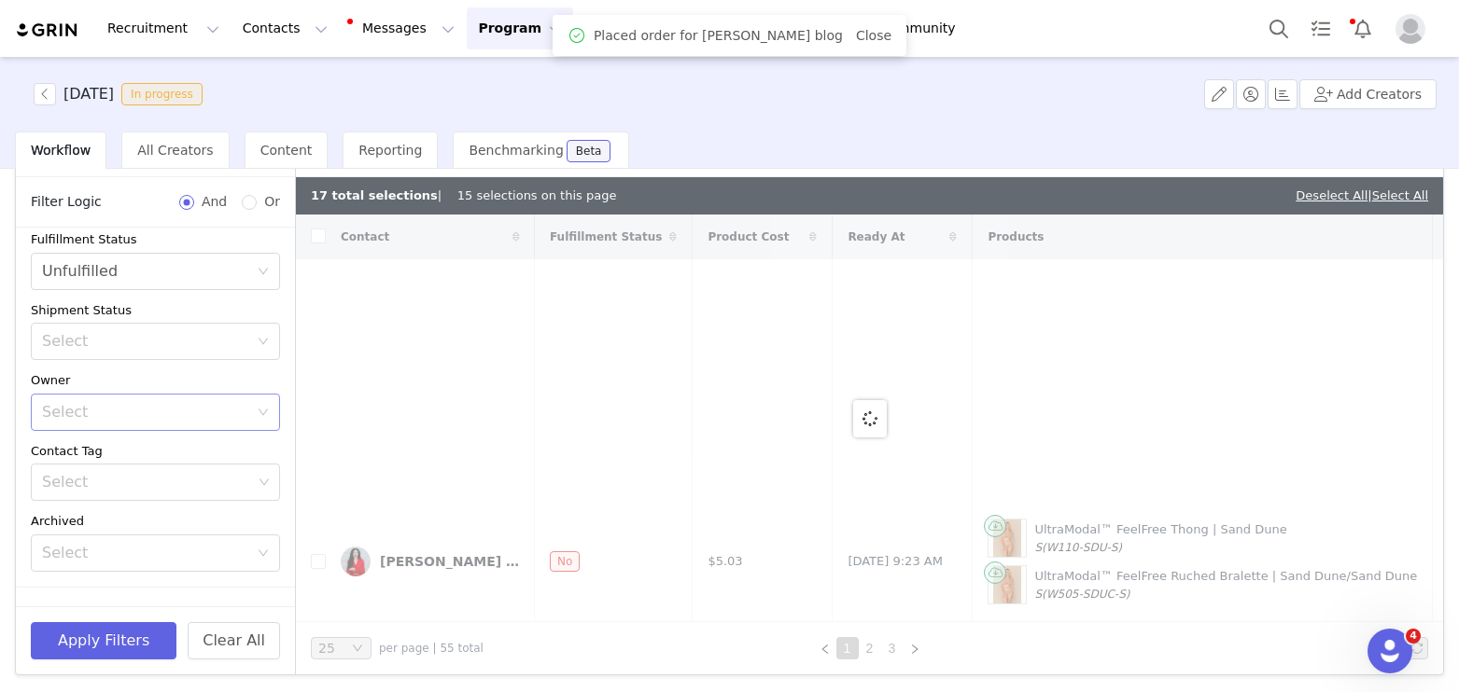
checkbox input "false"
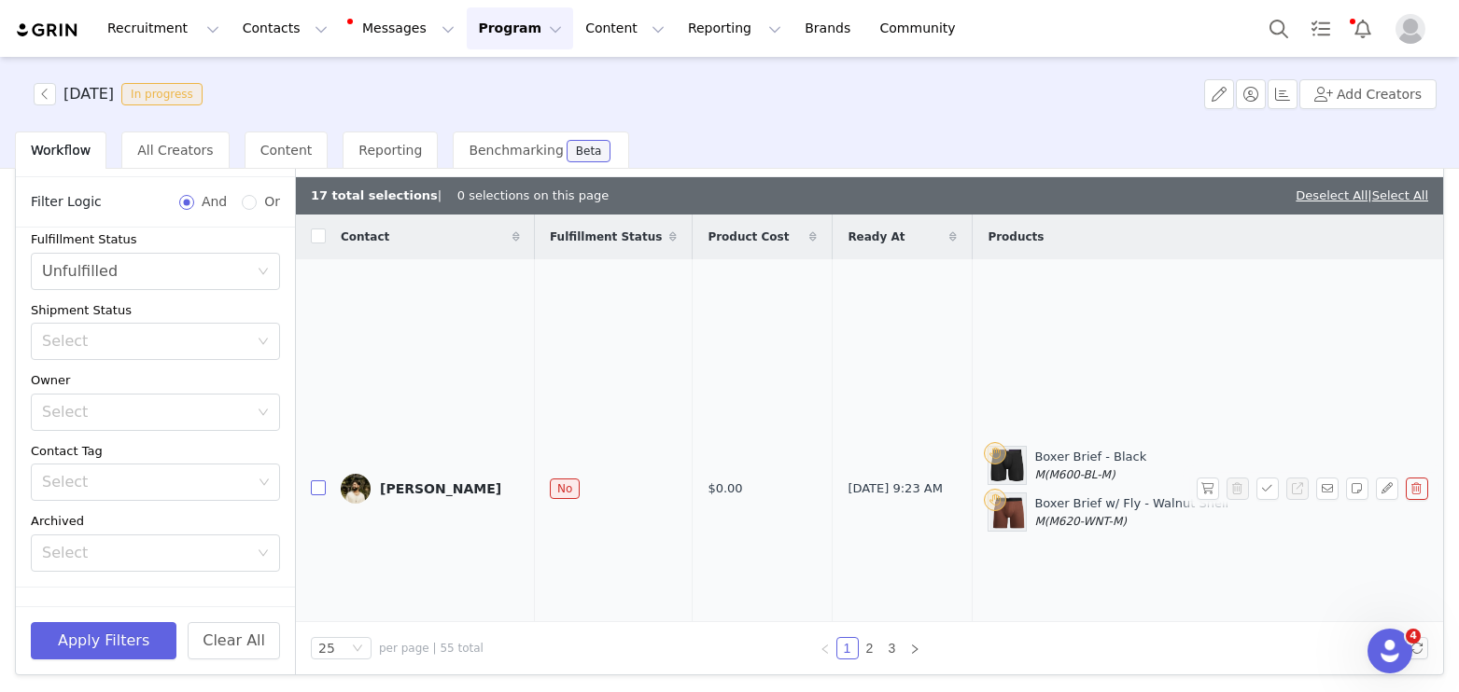
click at [315, 481] on input "checkbox" at bounding box center [318, 488] width 15 height 15
checkbox input "true"
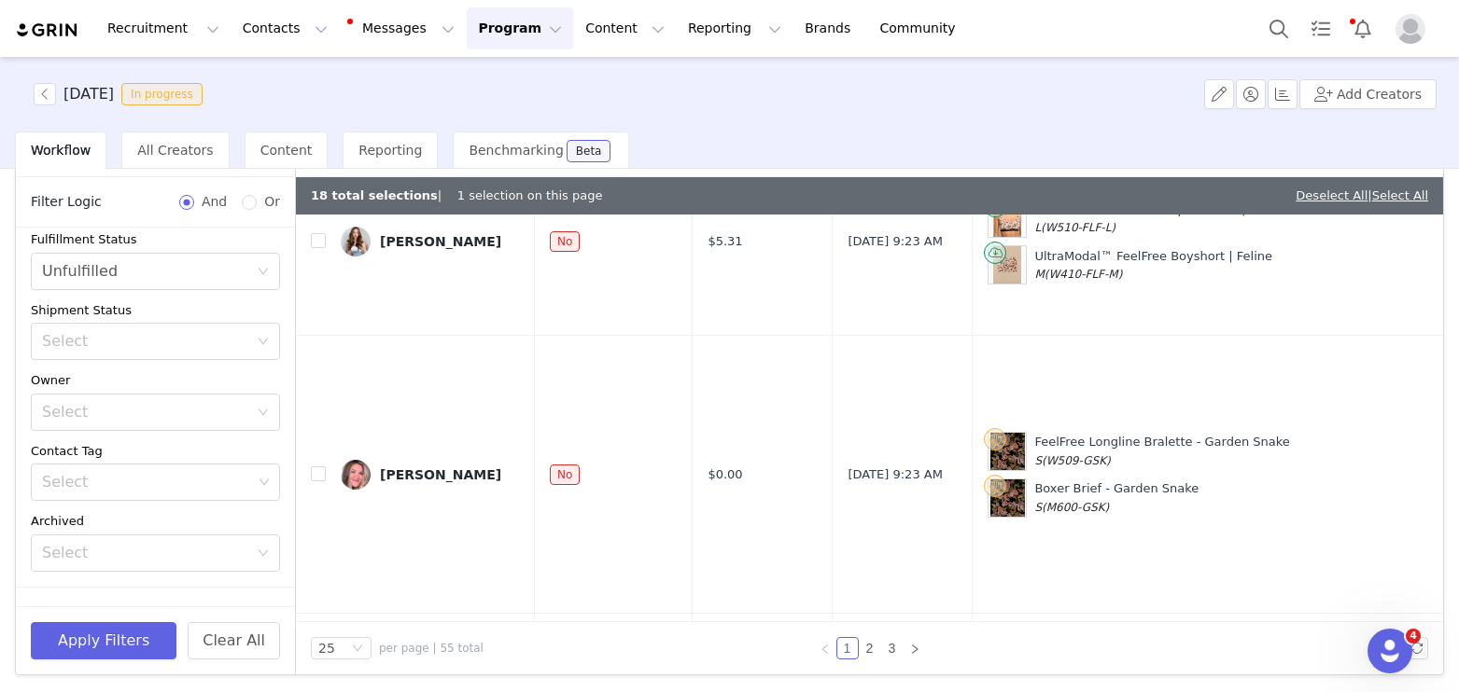
scroll to position [607, 0]
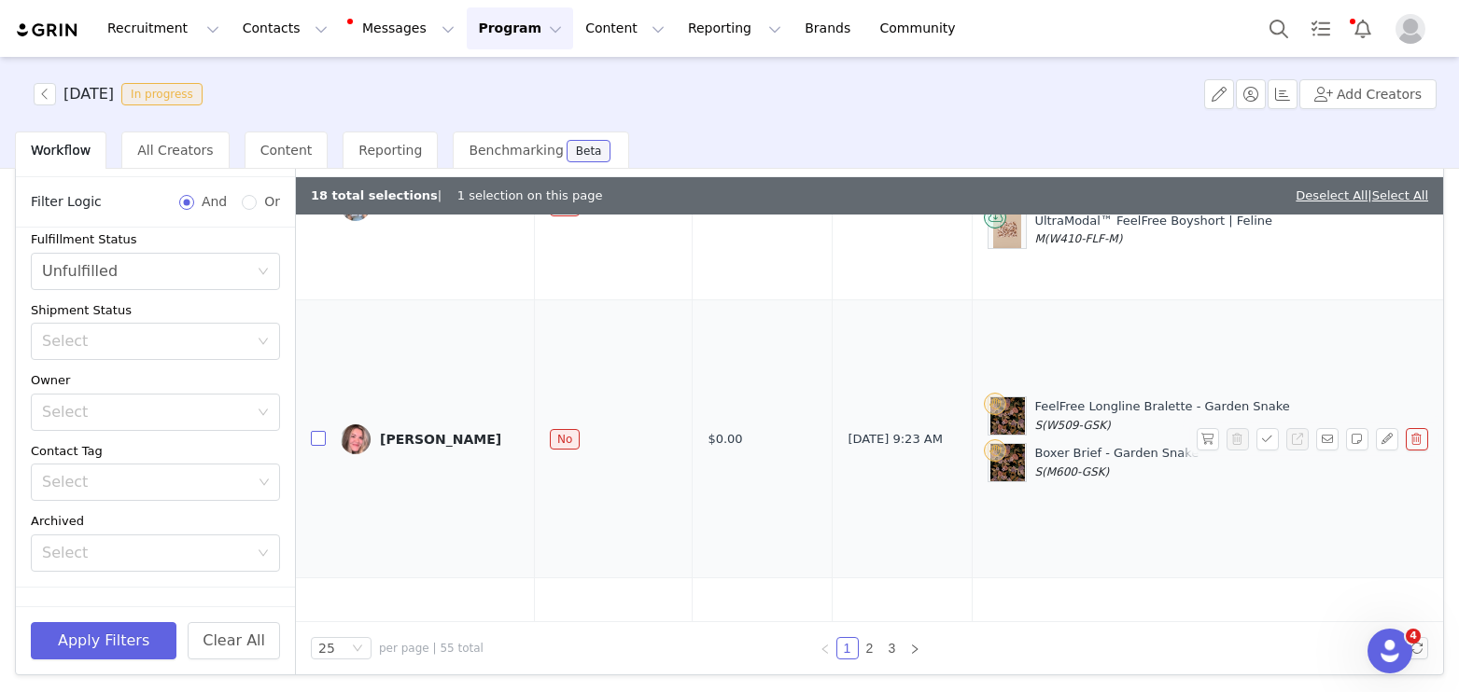
click at [317, 431] on input "checkbox" at bounding box center [318, 438] width 15 height 15
checkbox input "true"
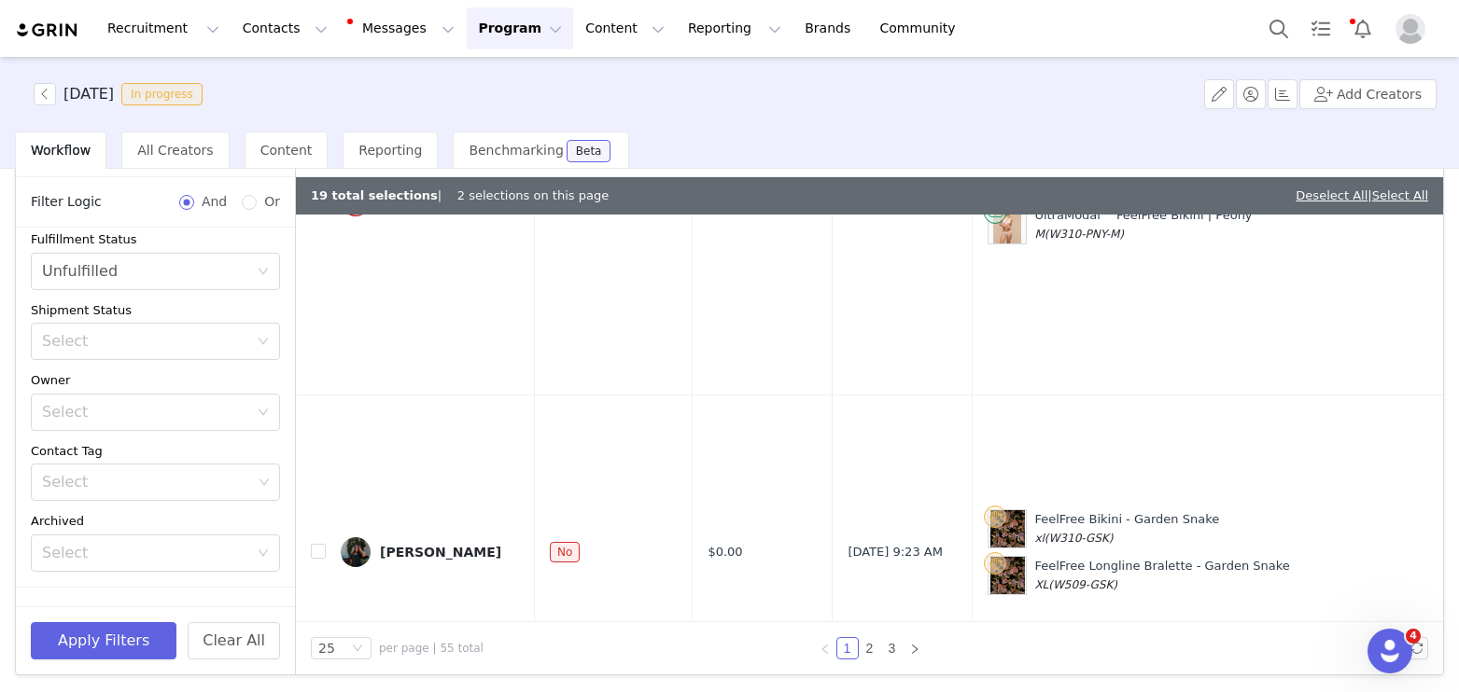
scroll to position [1395, 0]
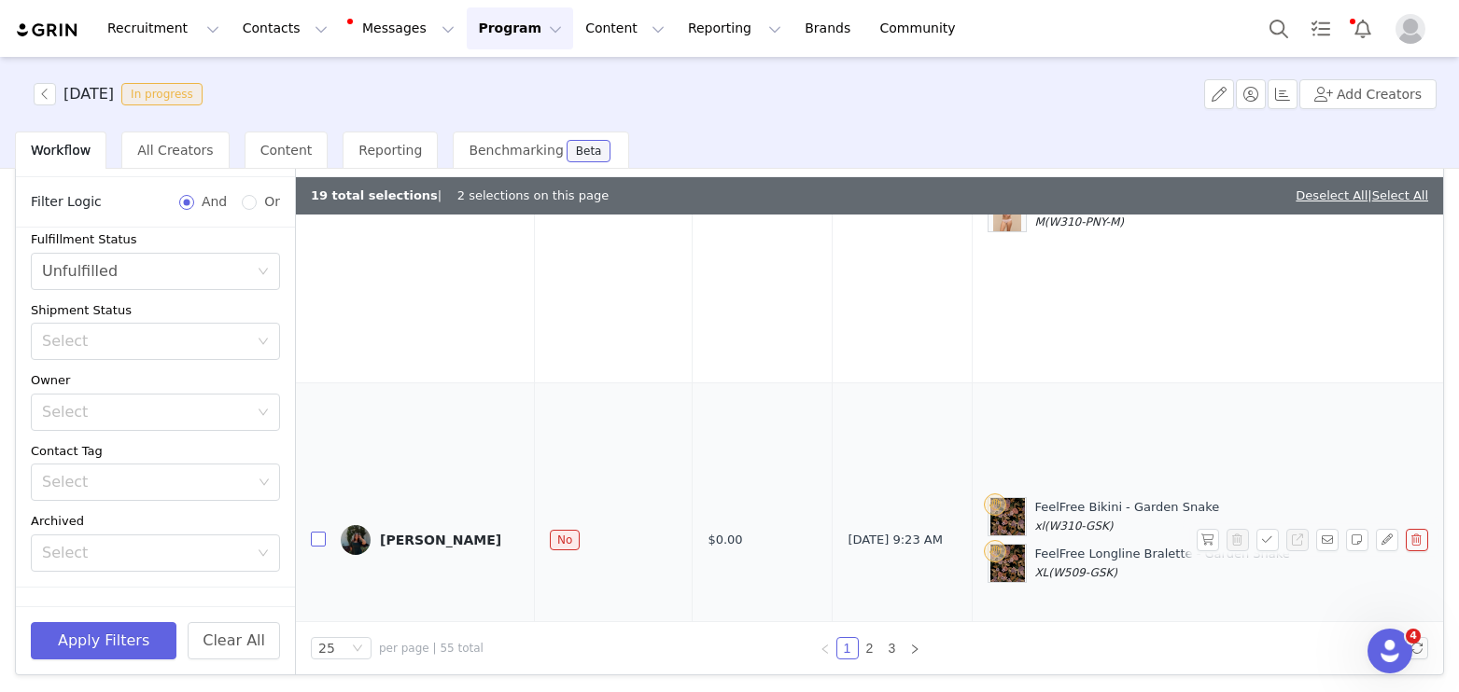
click at [320, 532] on input "checkbox" at bounding box center [318, 539] width 15 height 15
checkbox input "true"
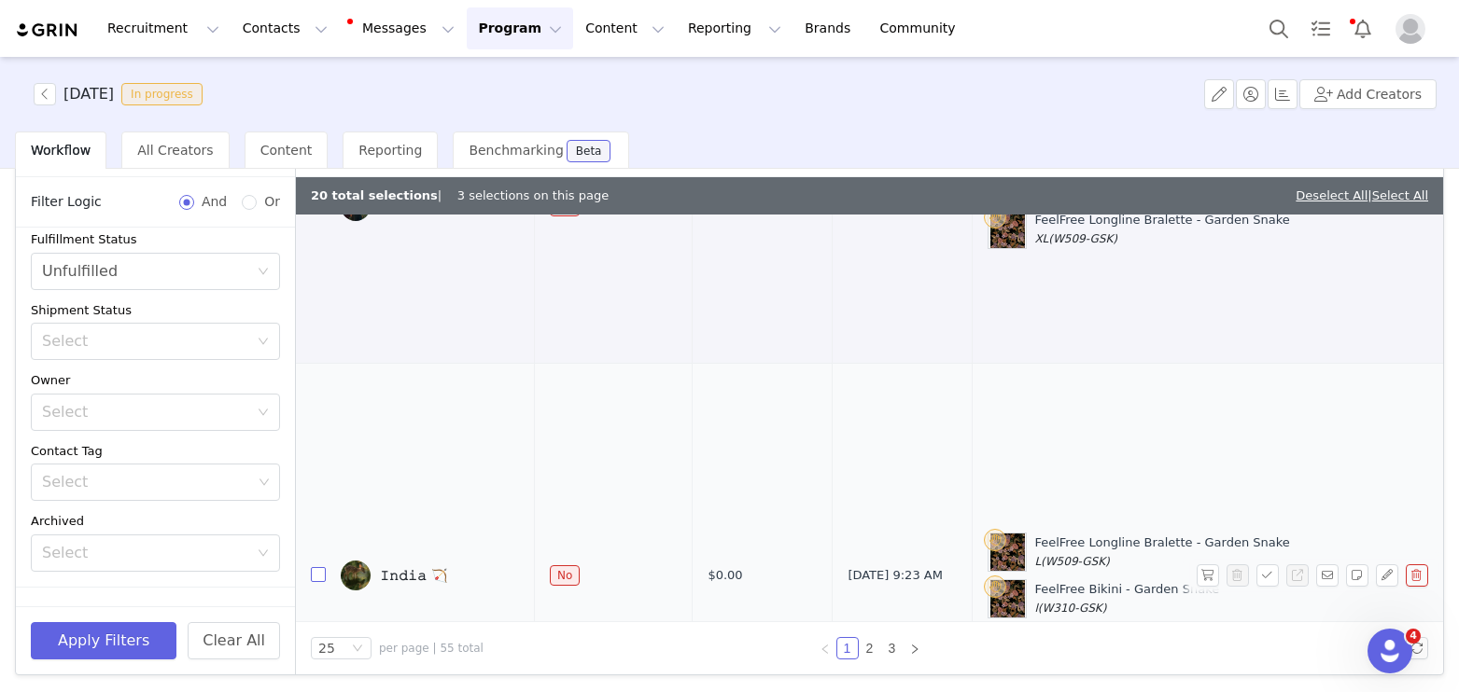
click at [320, 567] on input "checkbox" at bounding box center [318, 574] width 15 height 15
checkbox input "true"
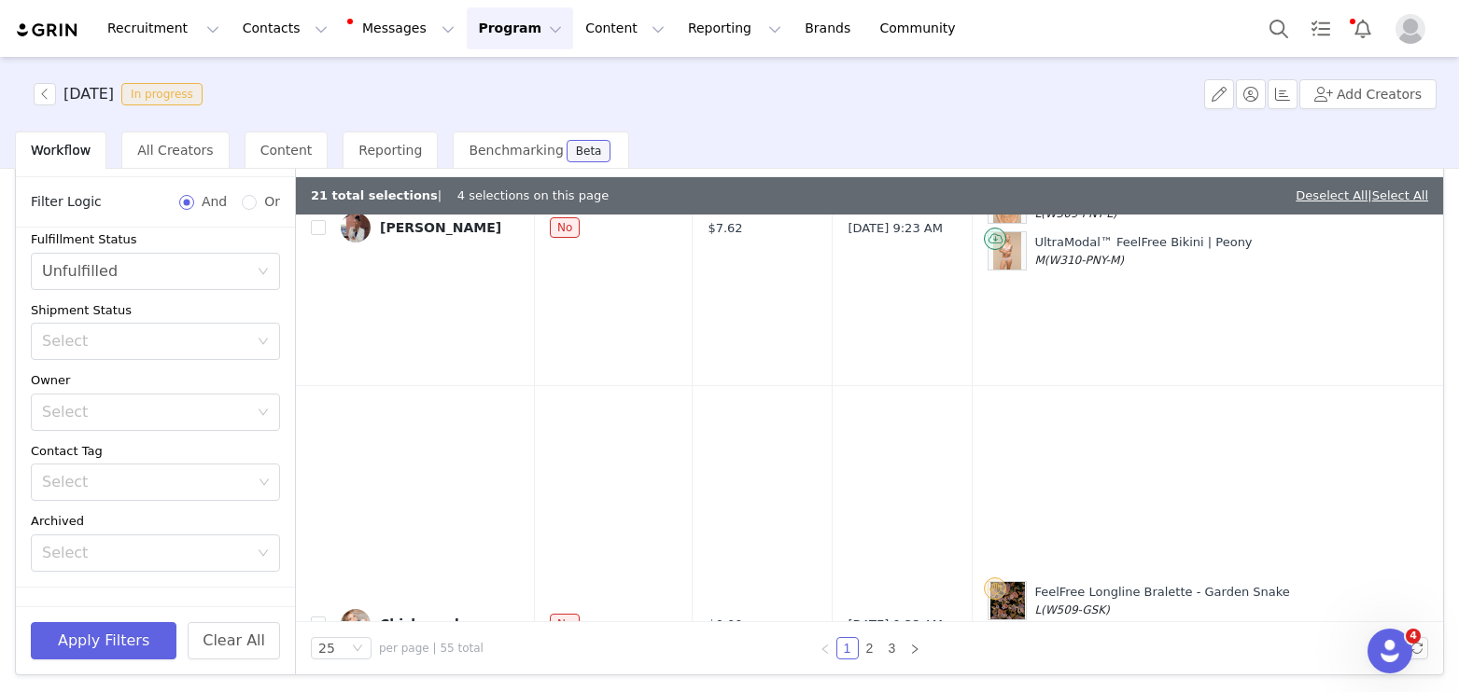
scroll to position [2507, 0]
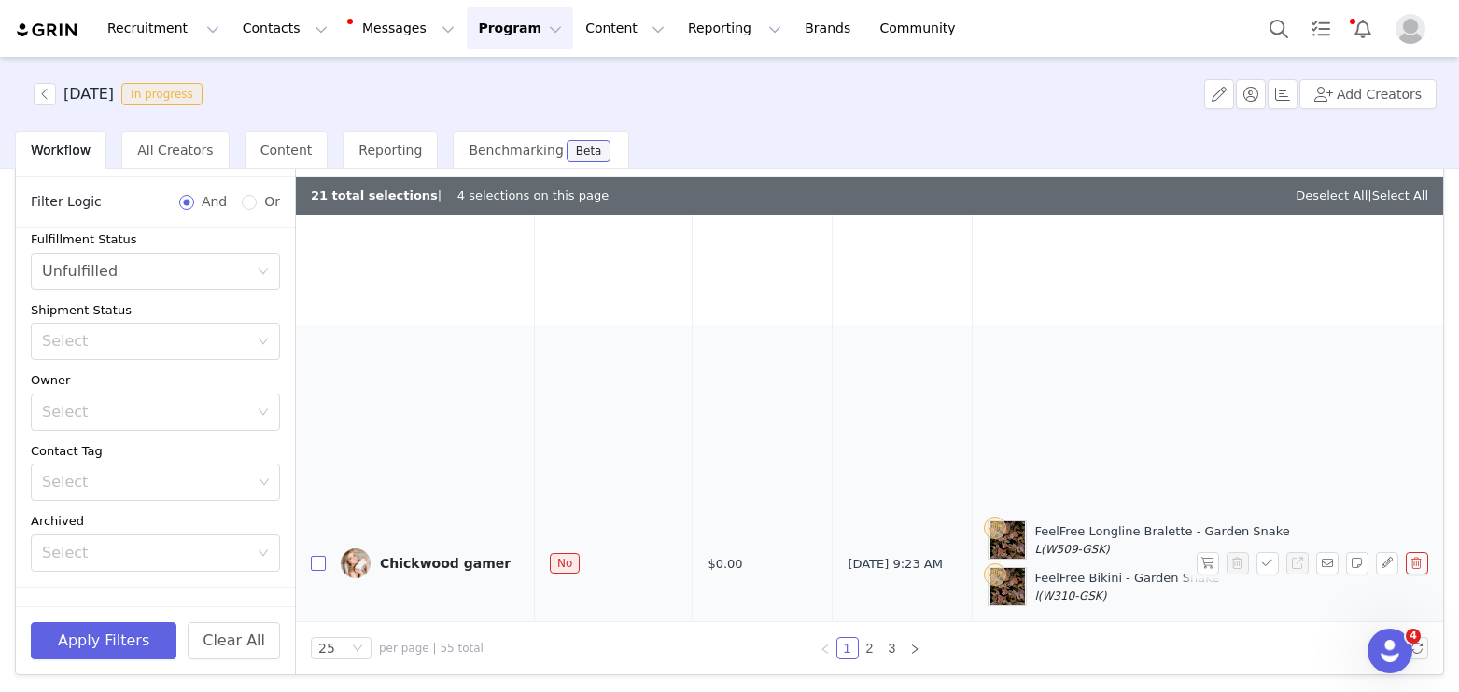
click at [316, 556] on input "checkbox" at bounding box center [318, 563] width 15 height 15
checkbox input "true"
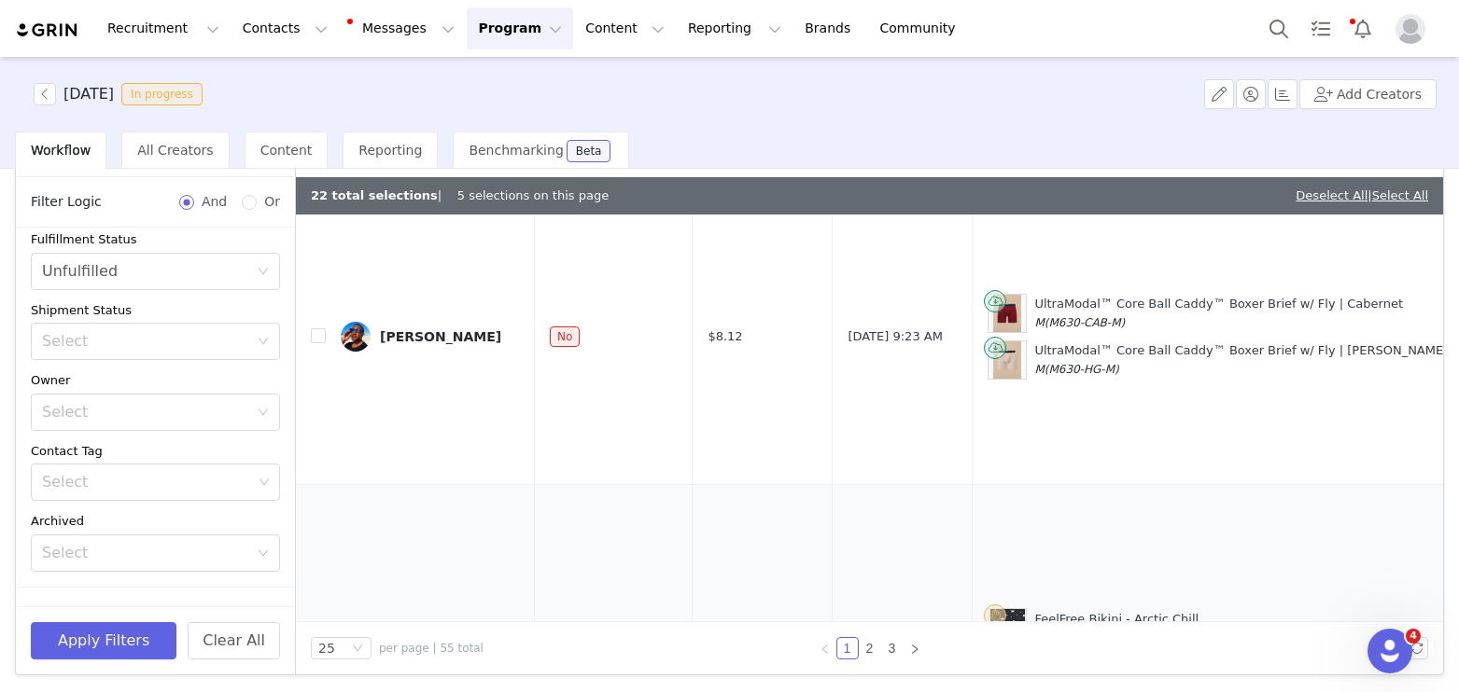
click at [315, 643] on input "checkbox" at bounding box center [318, 650] width 15 height 15
checkbox input "true"
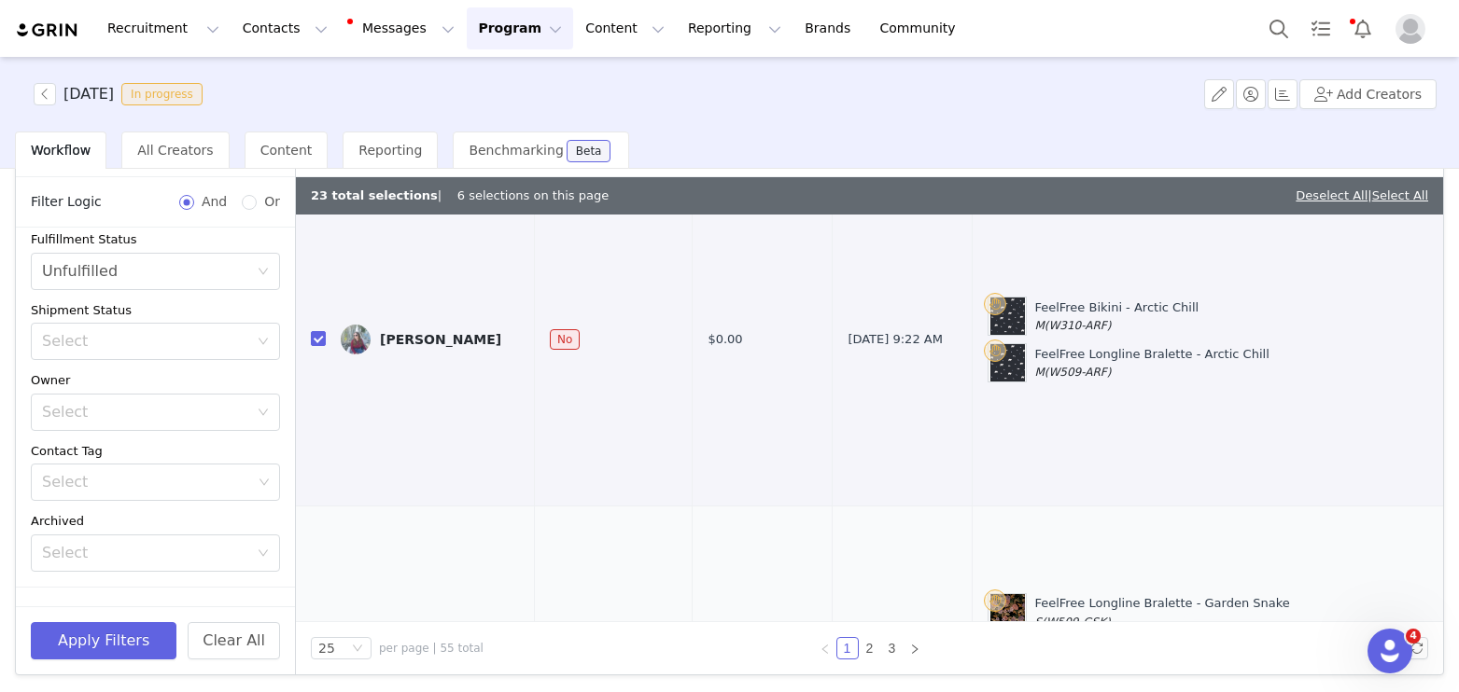
click at [315, 628] on input "checkbox" at bounding box center [318, 635] width 15 height 15
checkbox input "true"
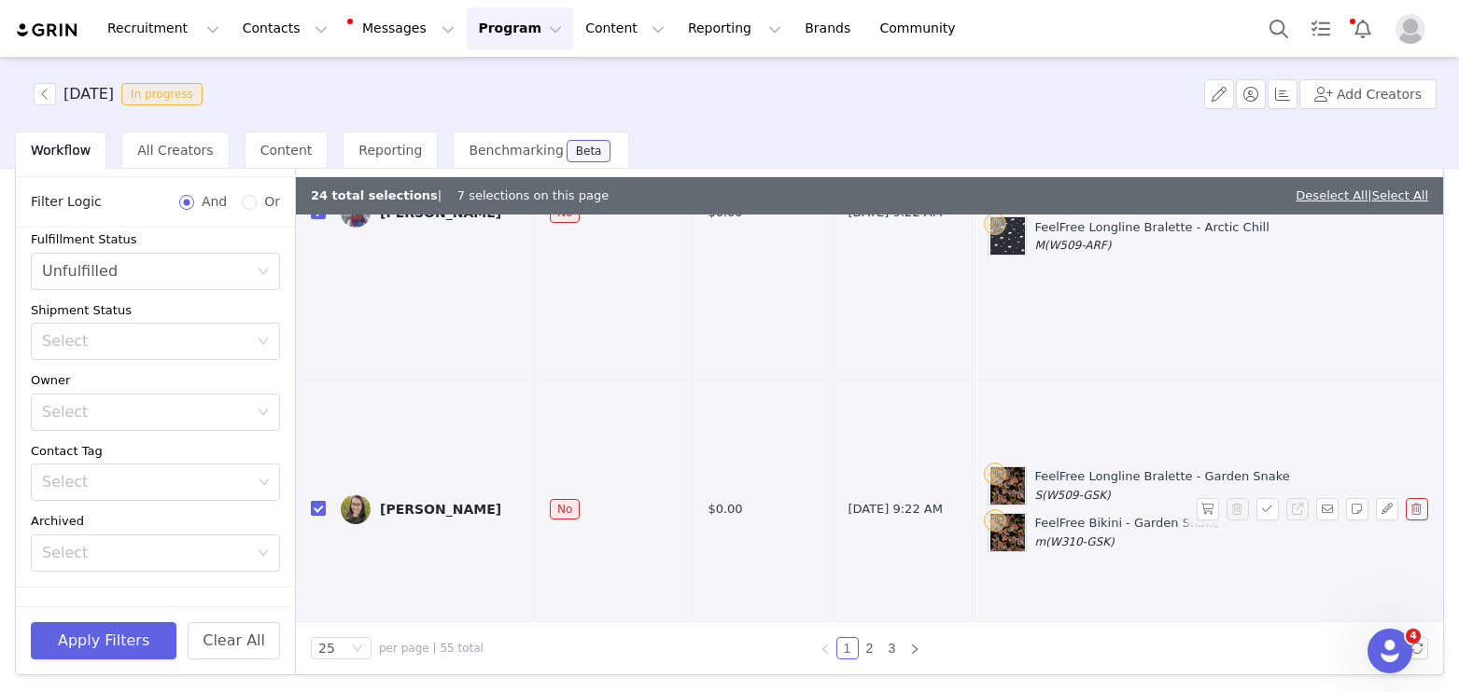
scroll to position [3649, 0]
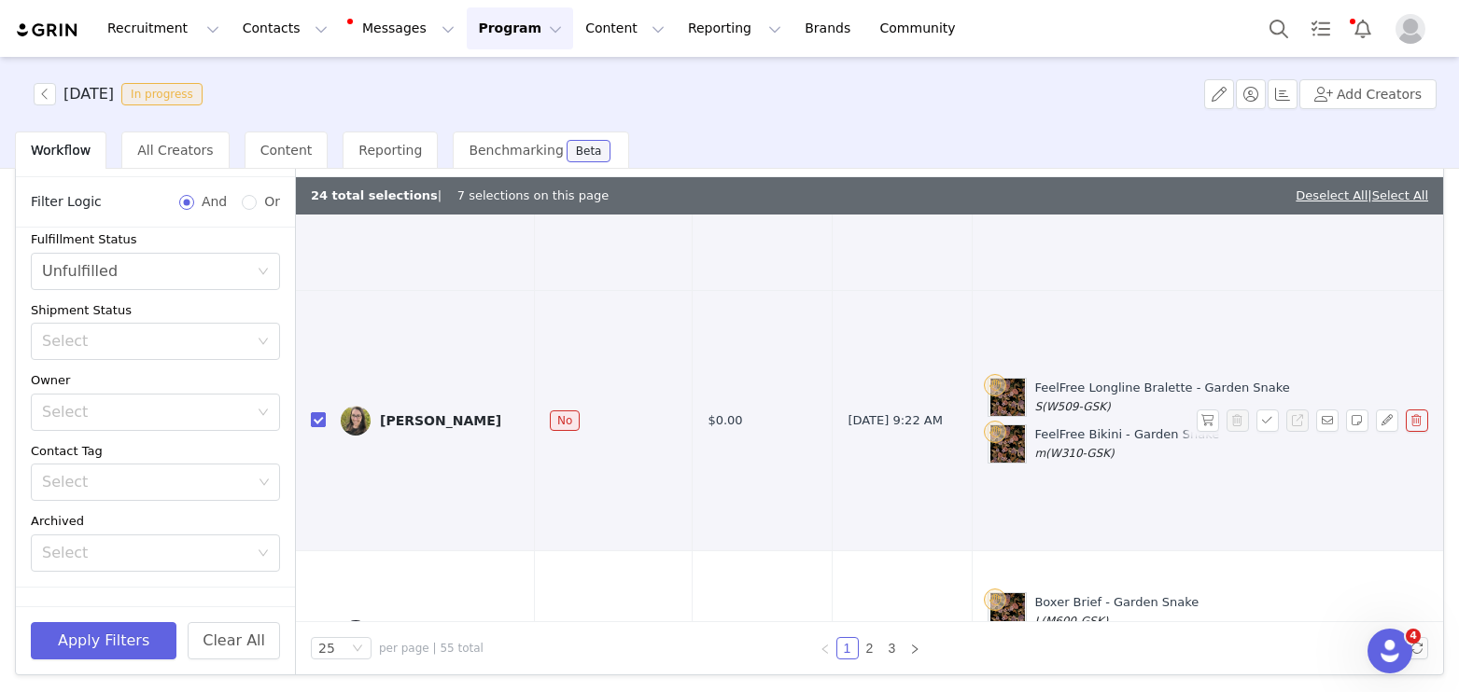
click at [315, 551] on td at bounding box center [311, 635] width 30 height 169
click at [317, 625] on label at bounding box center [318, 635] width 15 height 20
click at [317, 627] on input "checkbox" at bounding box center [318, 634] width 15 height 15
checkbox input "true"
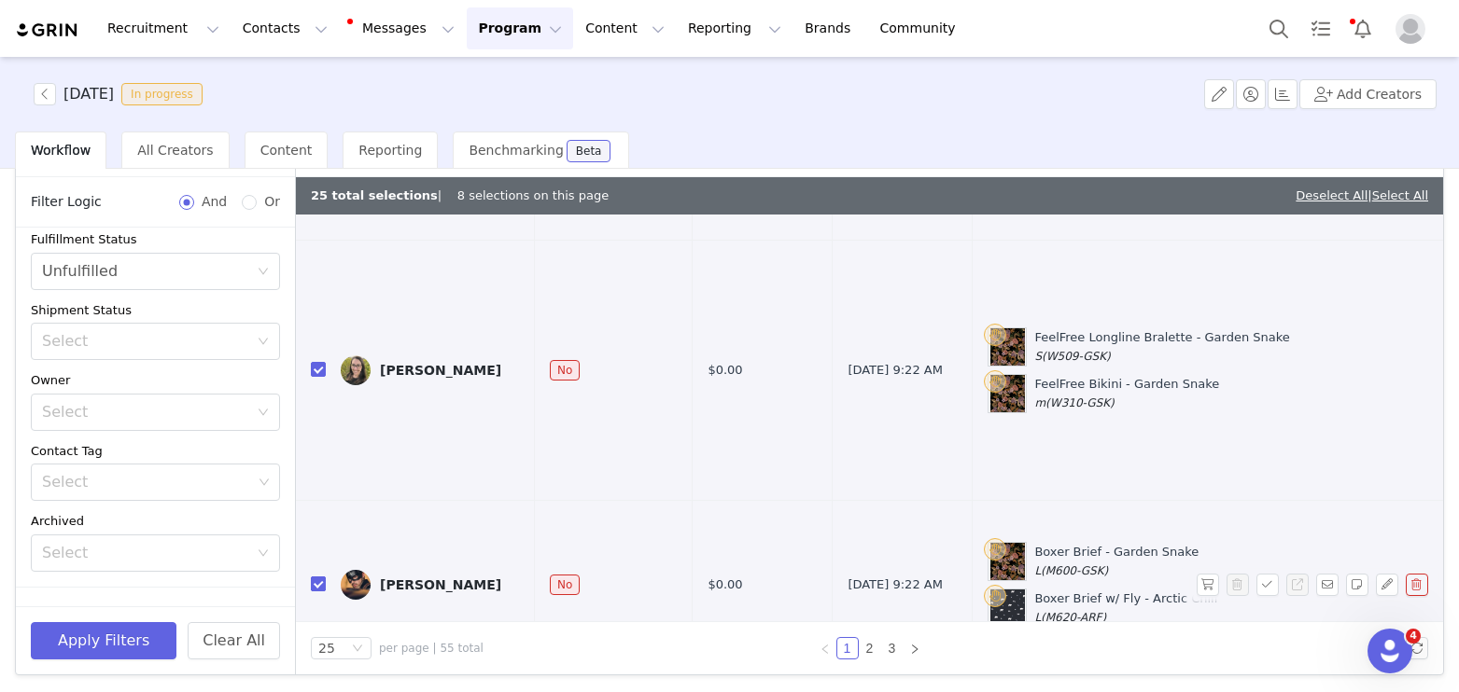
scroll to position [3852, 0]
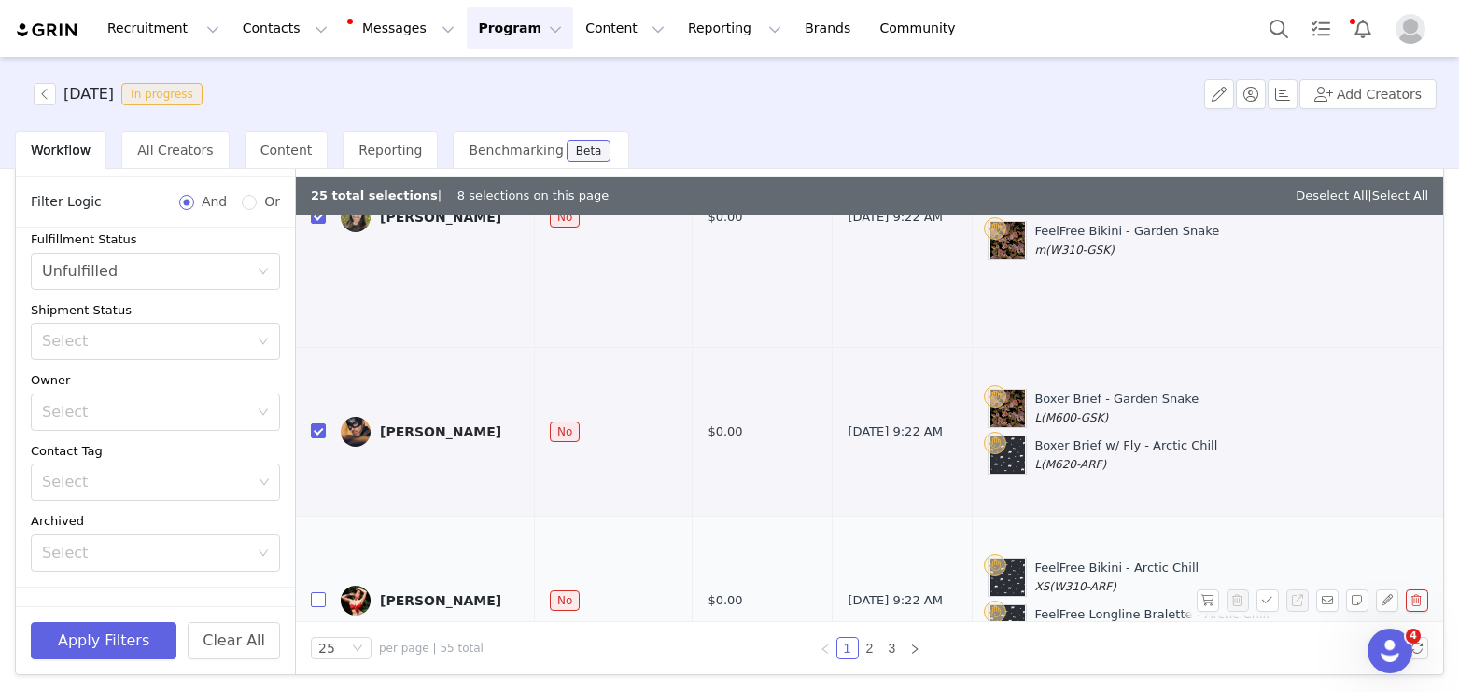
click at [316, 593] on input "checkbox" at bounding box center [318, 600] width 15 height 15
checkbox input "true"
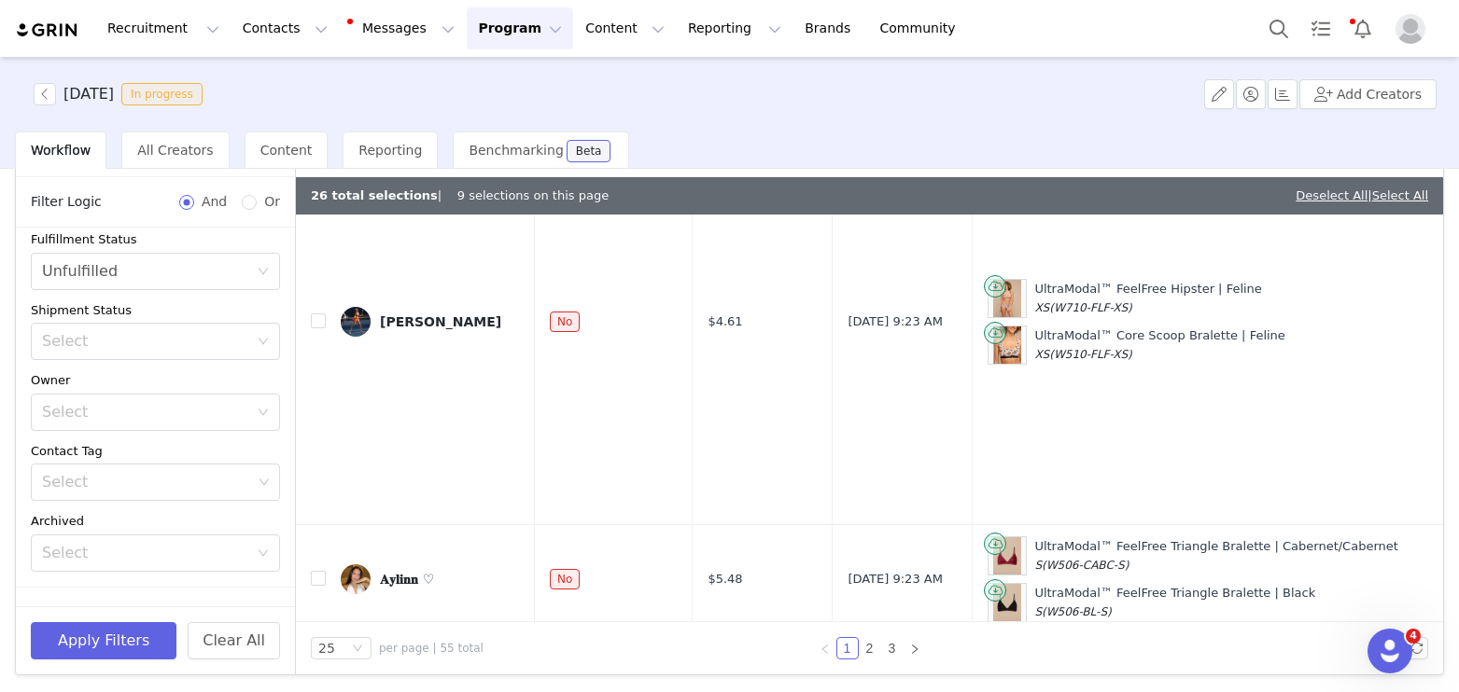
scroll to position [4507, 0]
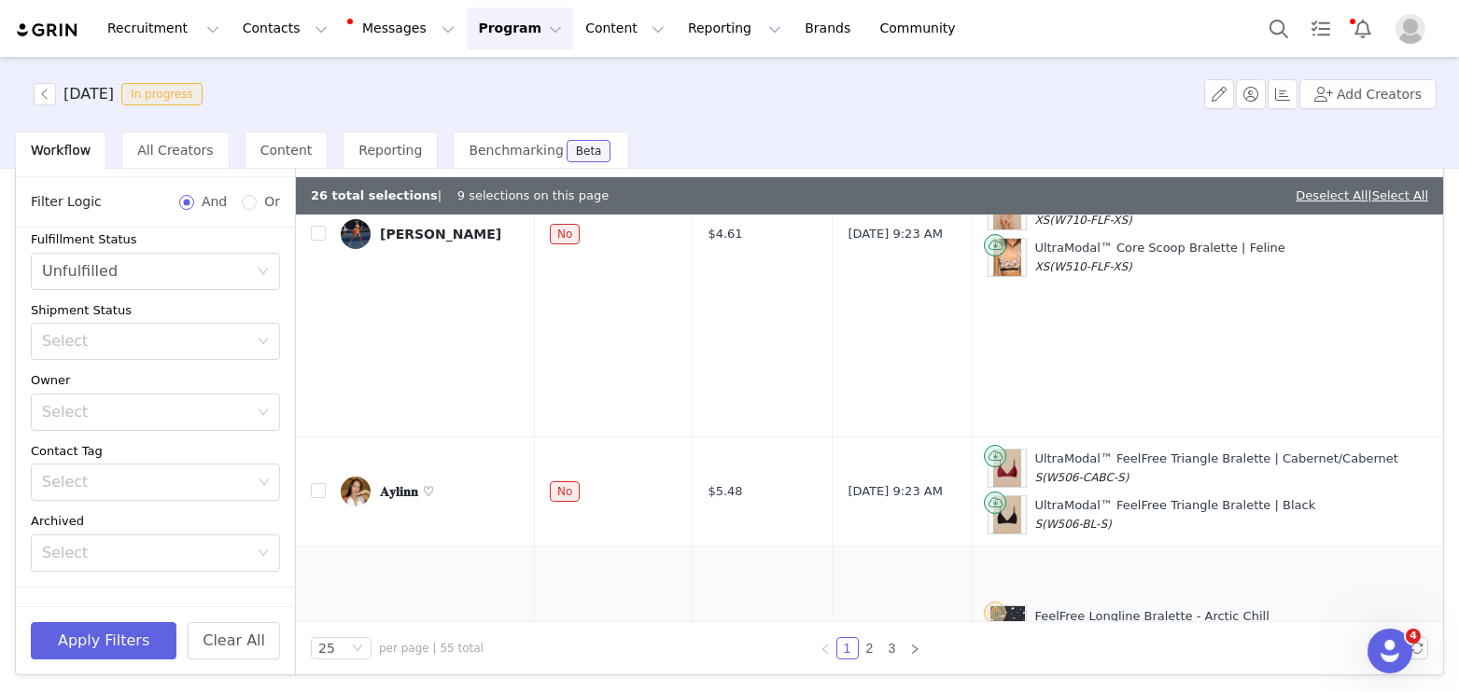
click at [319, 641] on input "checkbox" at bounding box center [318, 648] width 15 height 15
checkbox input "true"
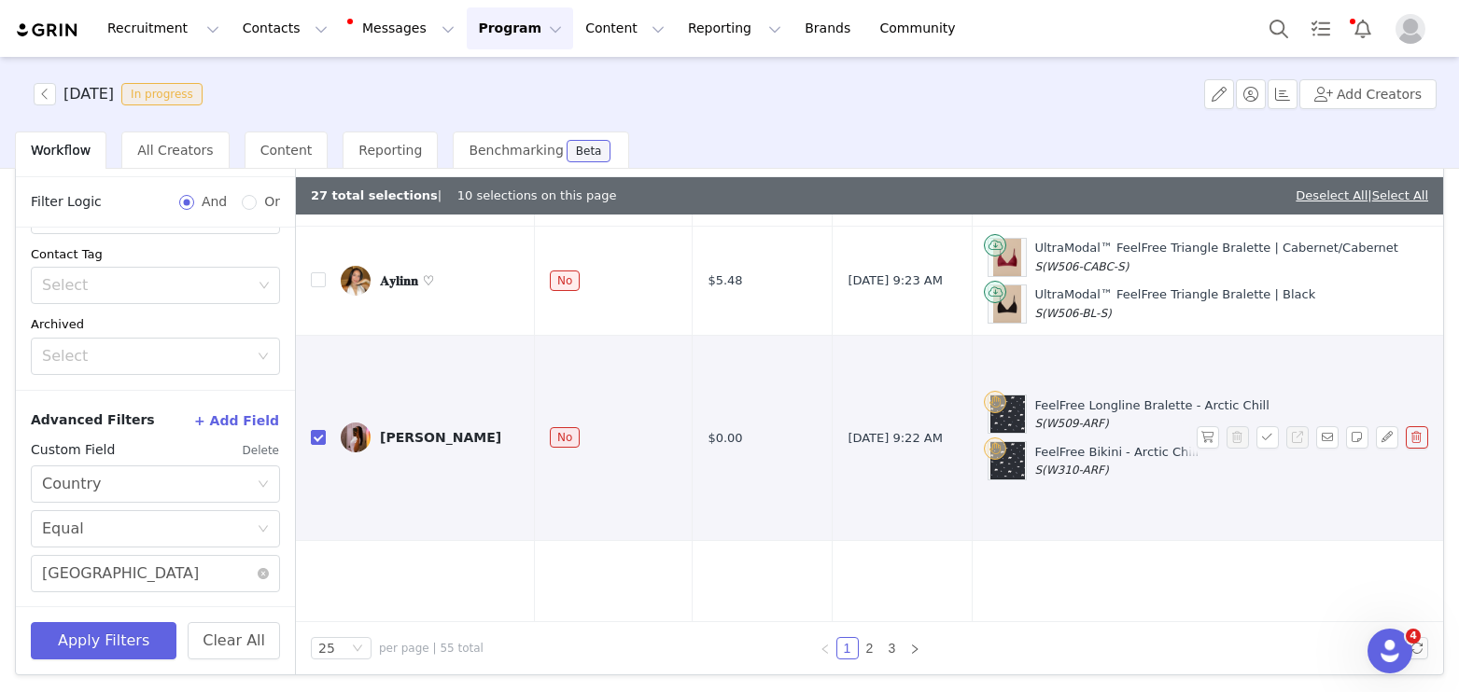
scroll to position [4738, 0]
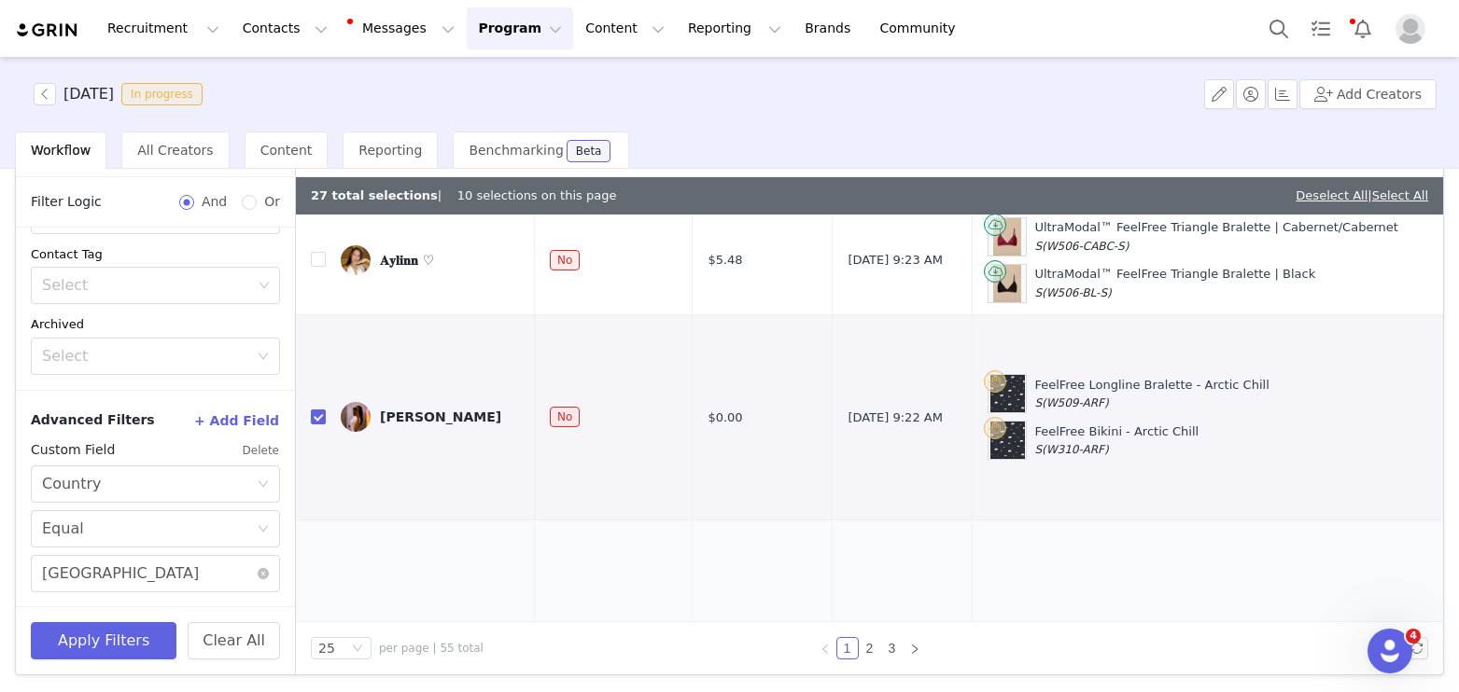
checkbox input "true"
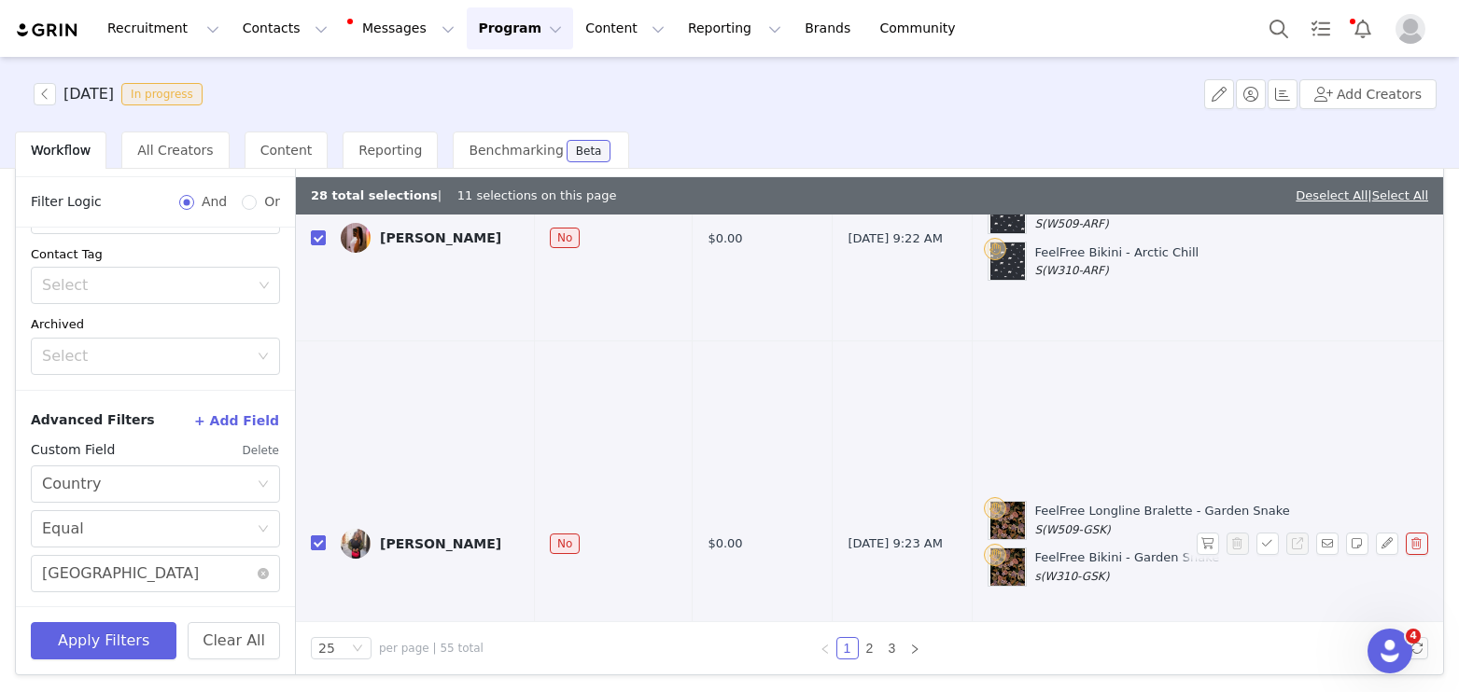
scroll to position [5043, 0]
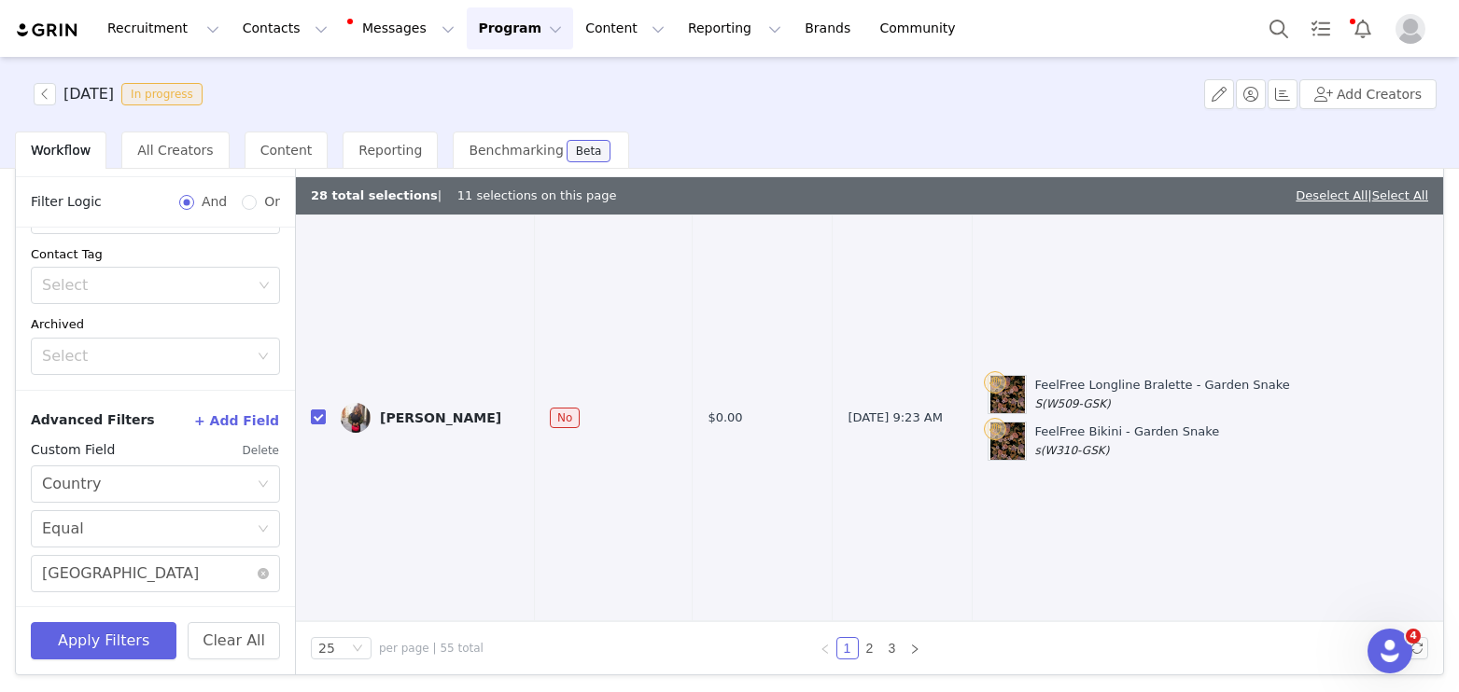
click at [317, 688] on input "checkbox" at bounding box center [318, 695] width 15 height 15
checkbox input "true"
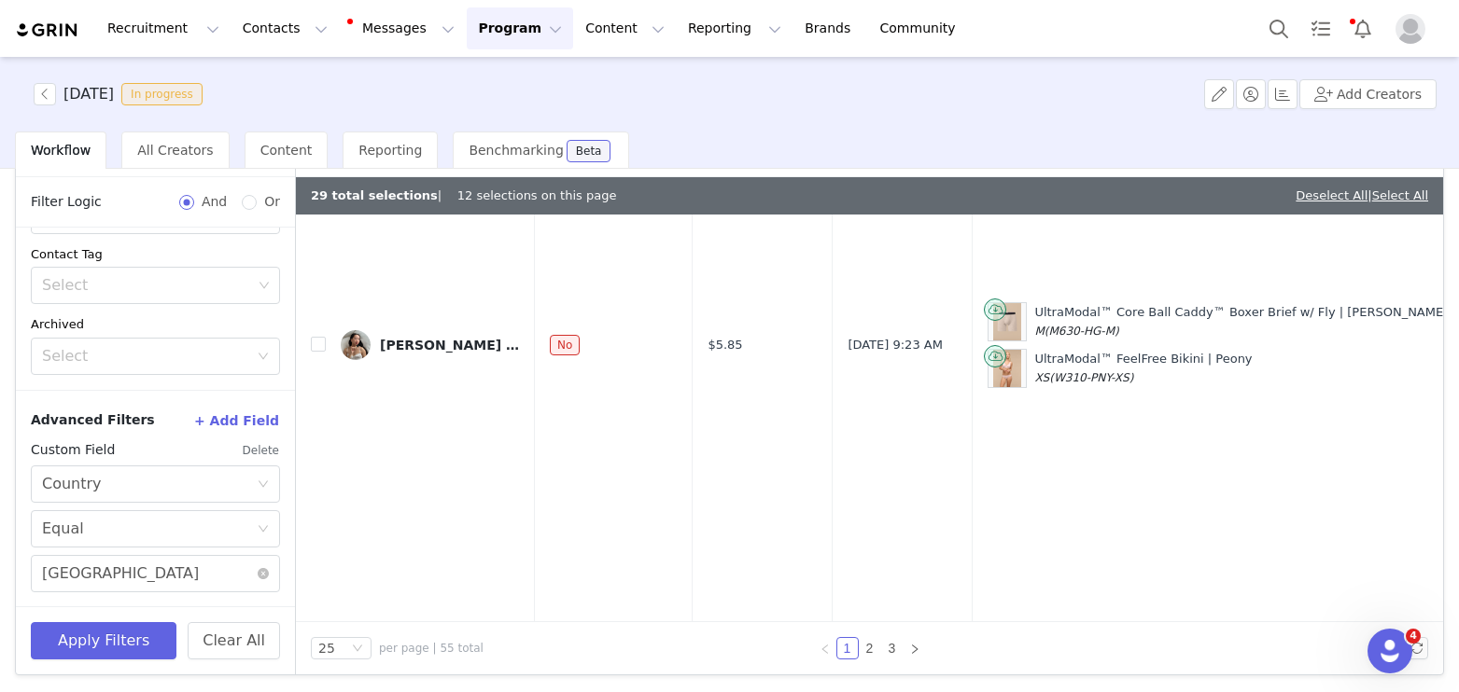
scroll to position [5878, 0]
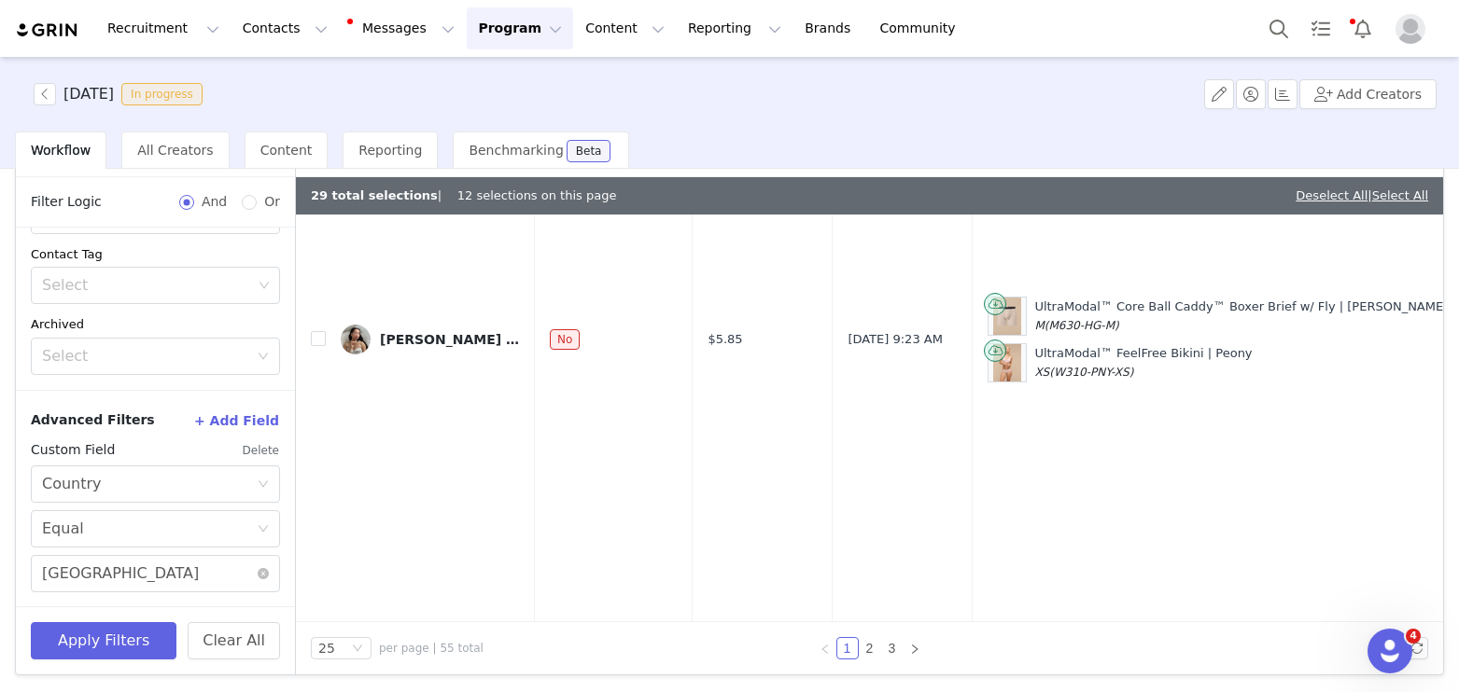
checkbox input "true"
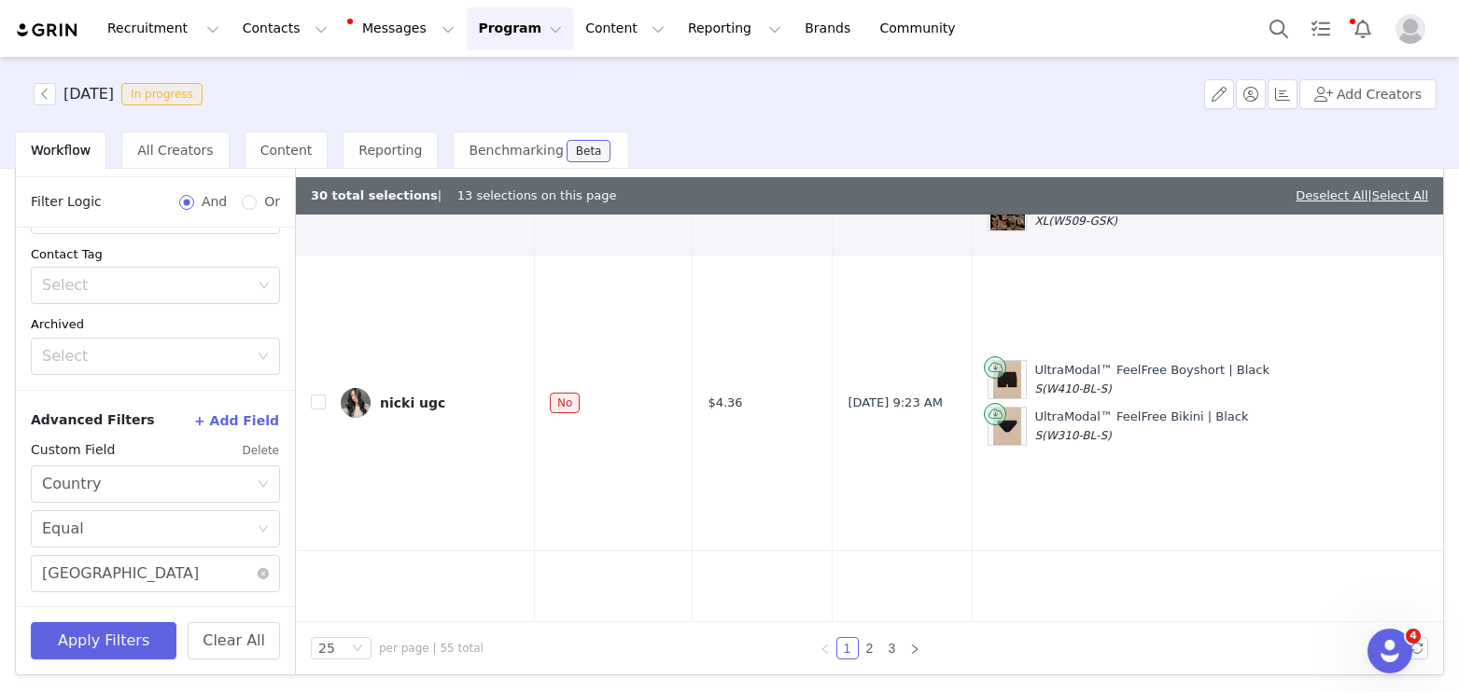
scroll to position [6635, 0]
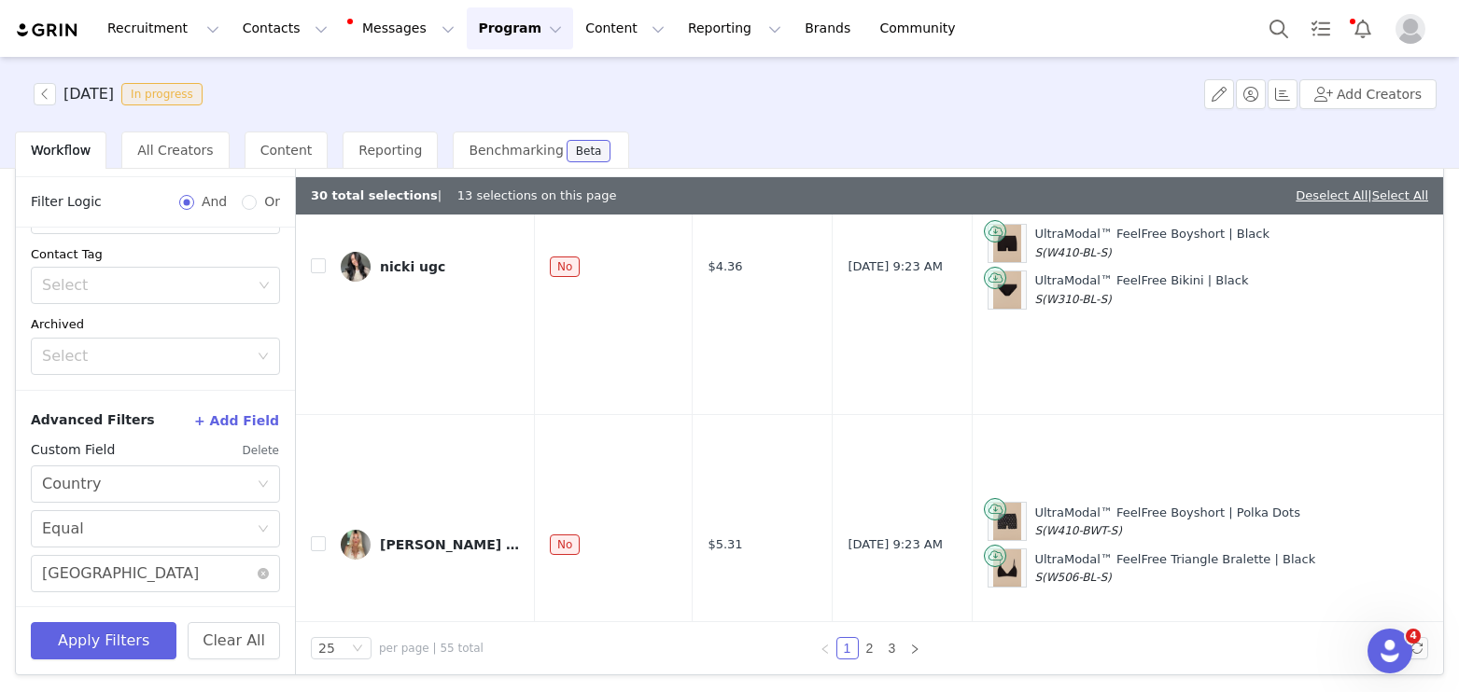
checkbox input "true"
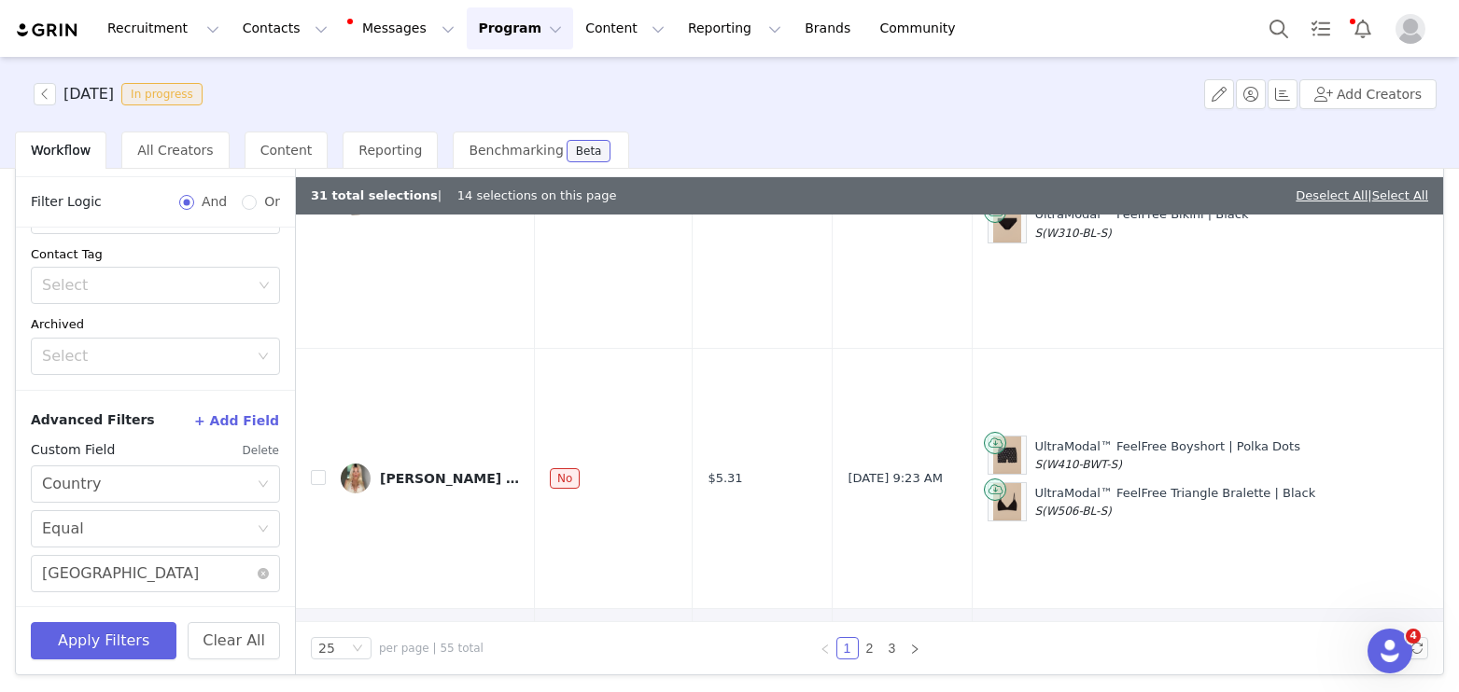
checkbox input "true"
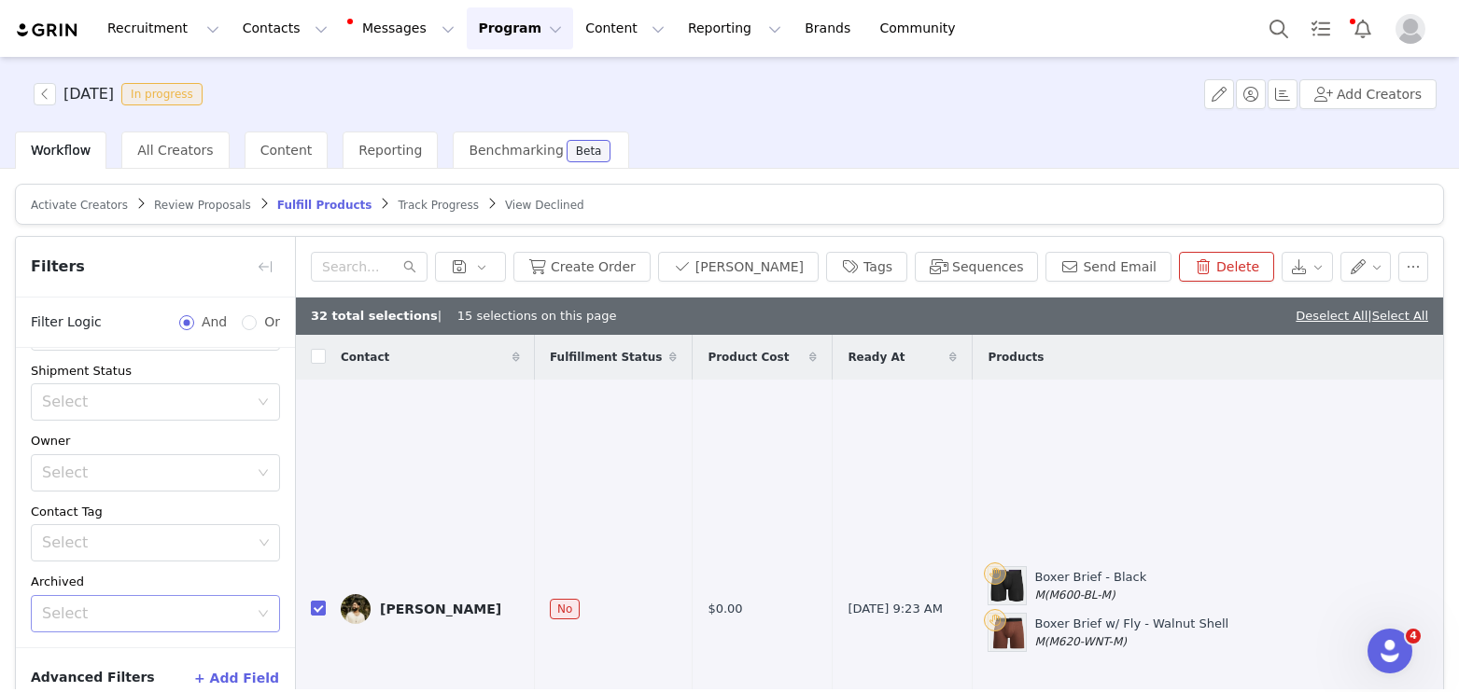
scroll to position [37, 0]
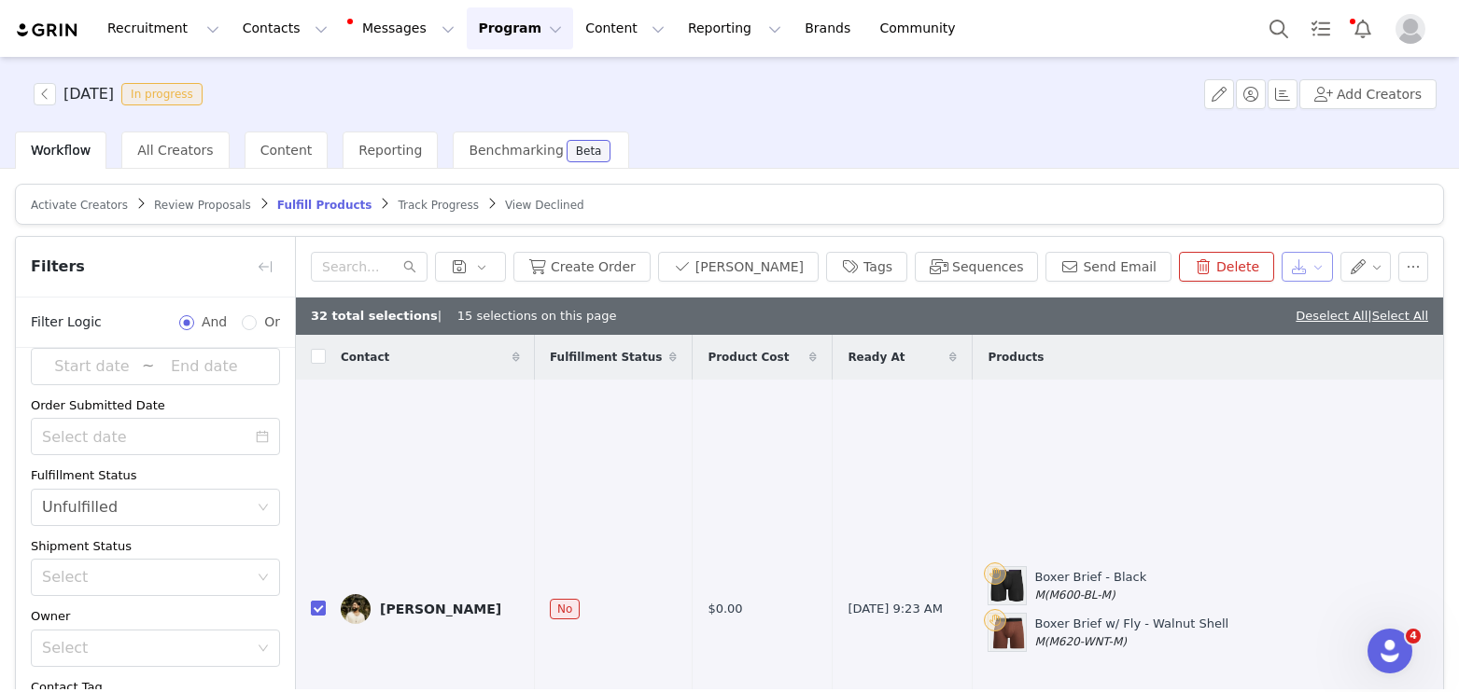
click at [1314, 273] on button "button" at bounding box center [1306, 267] width 51 height 30
click at [1285, 306] on div "Export" at bounding box center [1241, 304] width 186 height 21
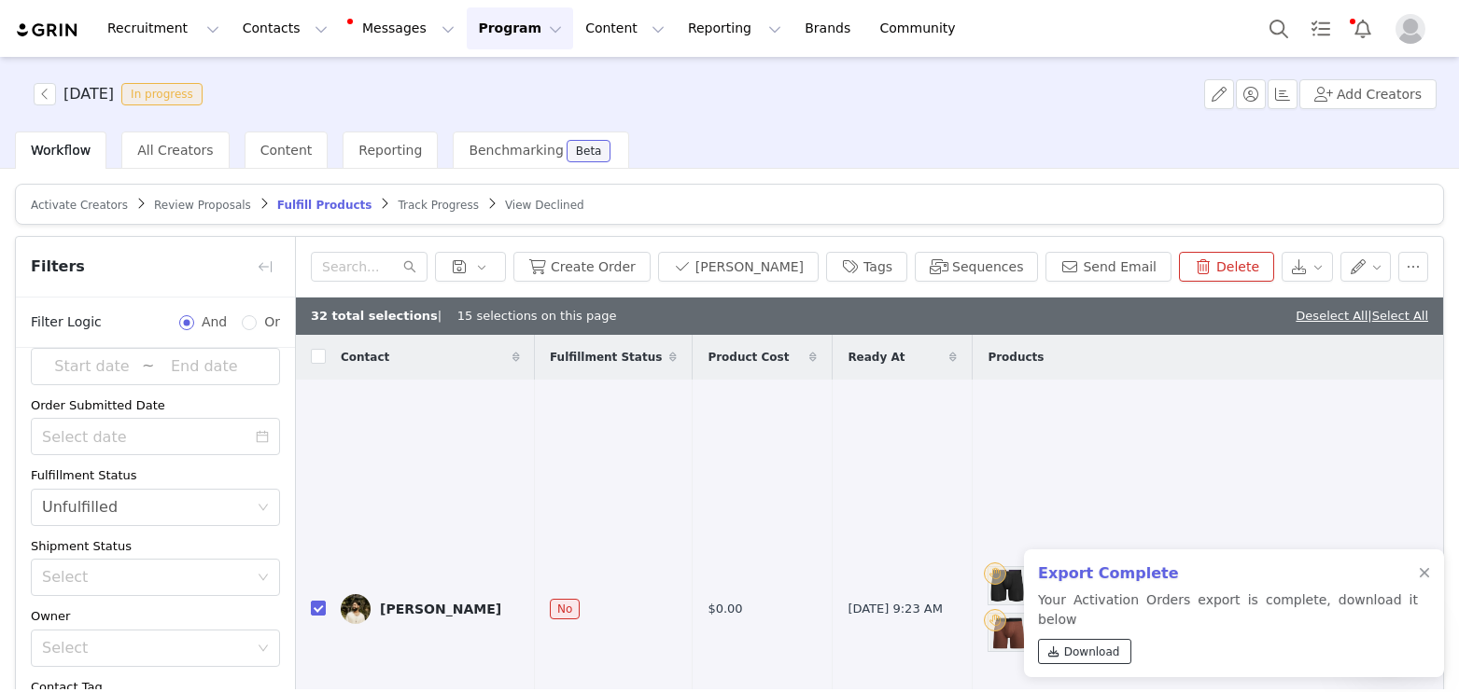
click at [1078, 650] on span "Download" at bounding box center [1092, 652] width 56 height 17
click at [1151, 28] on div "Recruitment Recruitment Creator Search Curated Lists Landing Pages Web Extensio…" at bounding box center [729, 28] width 1459 height 57
click at [315, 354] on input "checkbox" at bounding box center [318, 356] width 15 height 15
checkbox input "true"
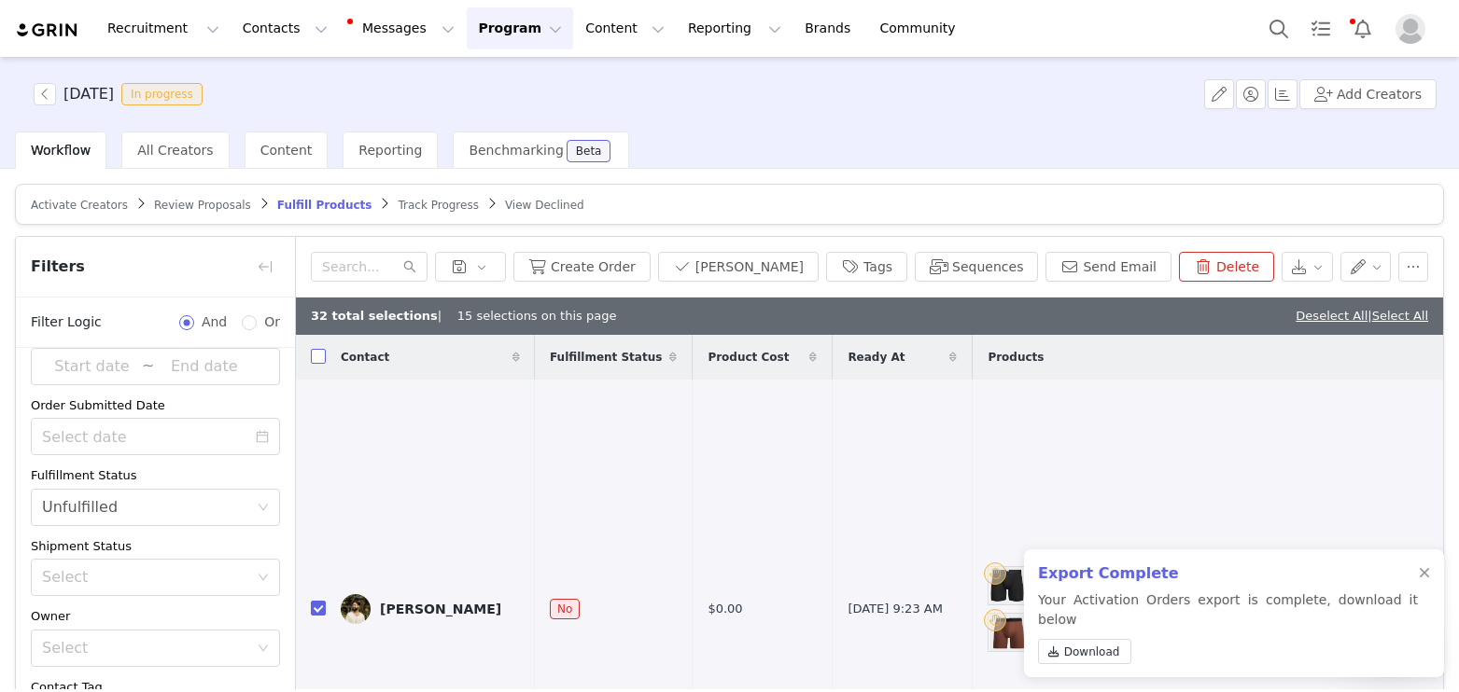
checkbox input "true"
click at [1411, 319] on link "Select All" at bounding box center [1400, 316] width 56 height 14
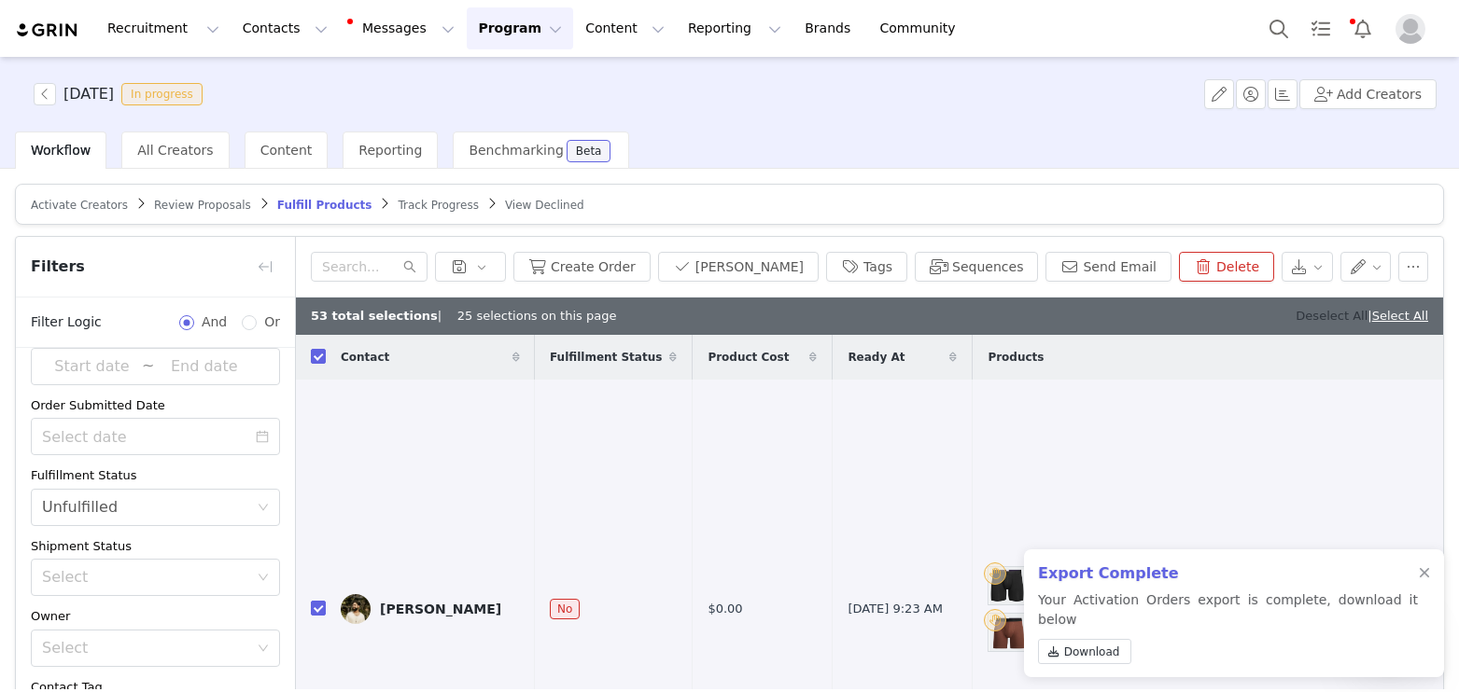
click at [1337, 320] on link "Deselect All" at bounding box center [1331, 316] width 72 height 14
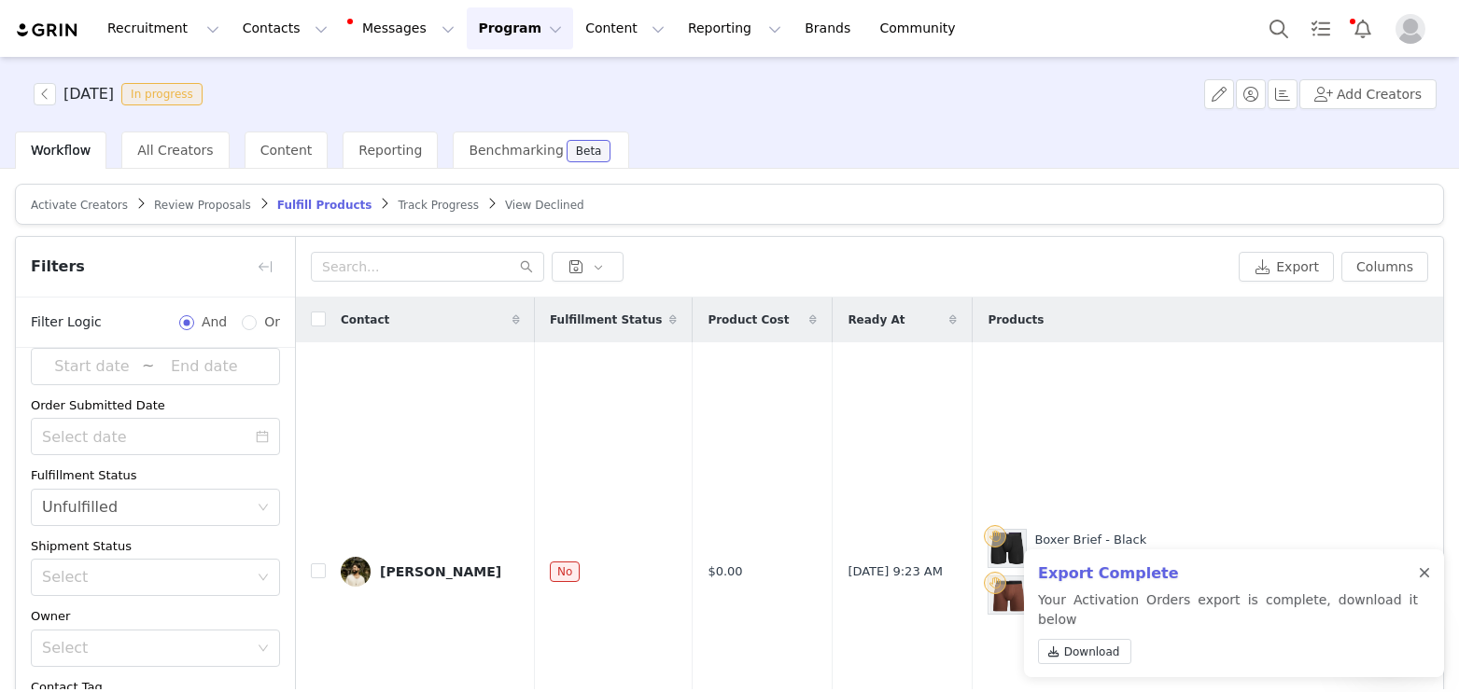
click at [1421, 581] on div at bounding box center [1424, 573] width 11 height 15
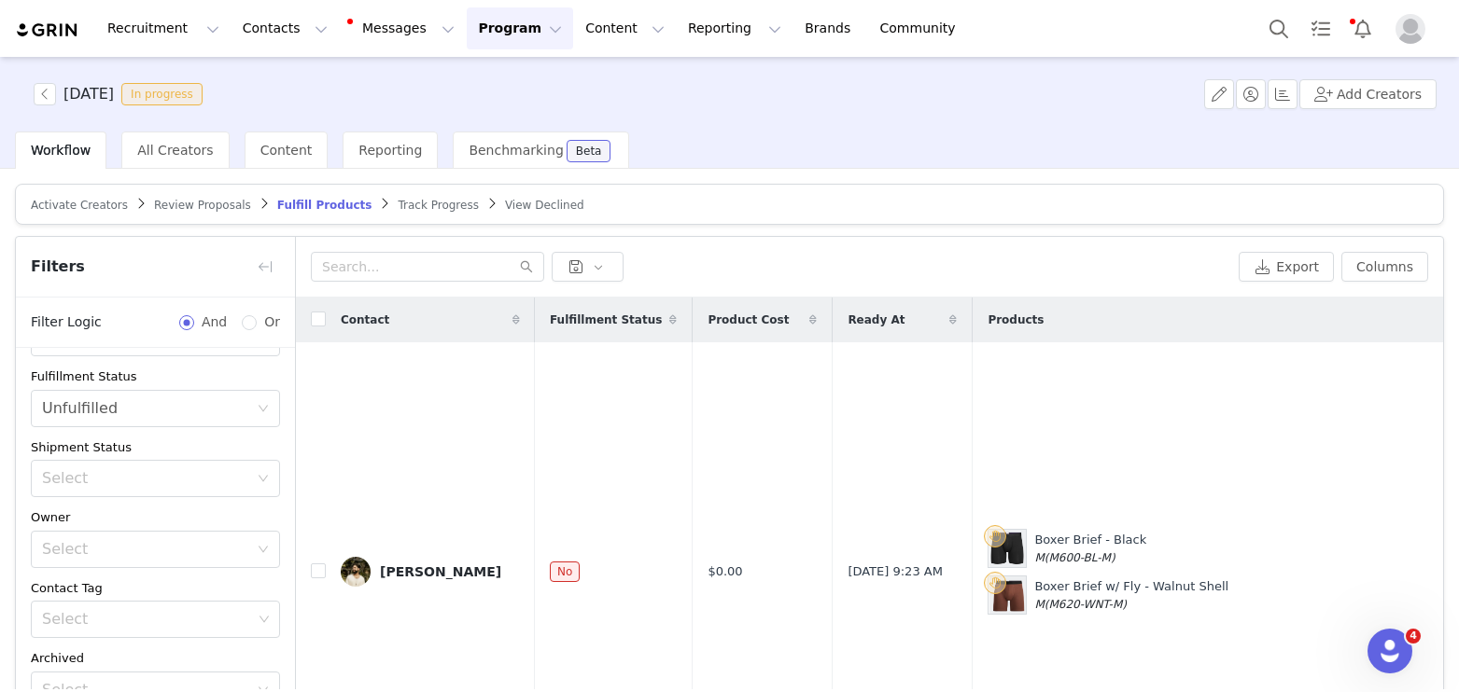
scroll to position [237, 0]
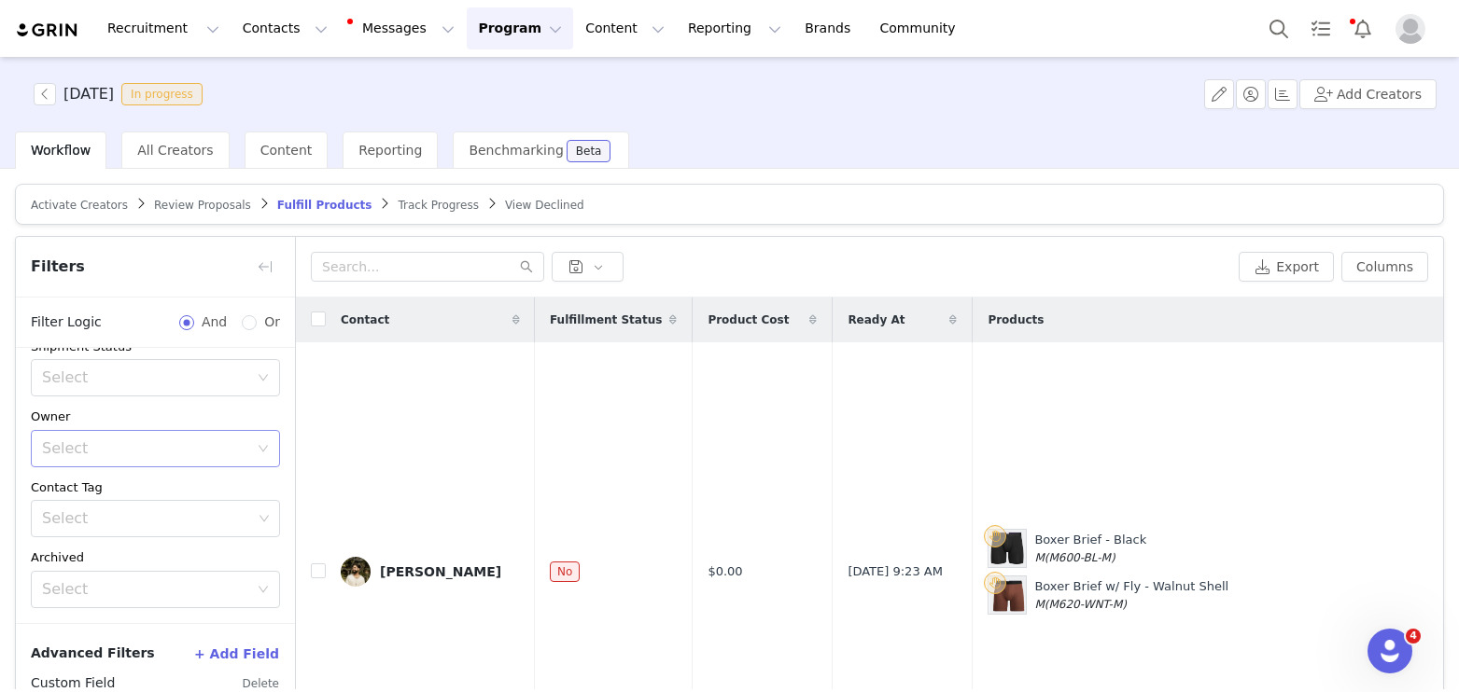
click at [75, 446] on div "Select" at bounding box center [145, 449] width 206 height 19
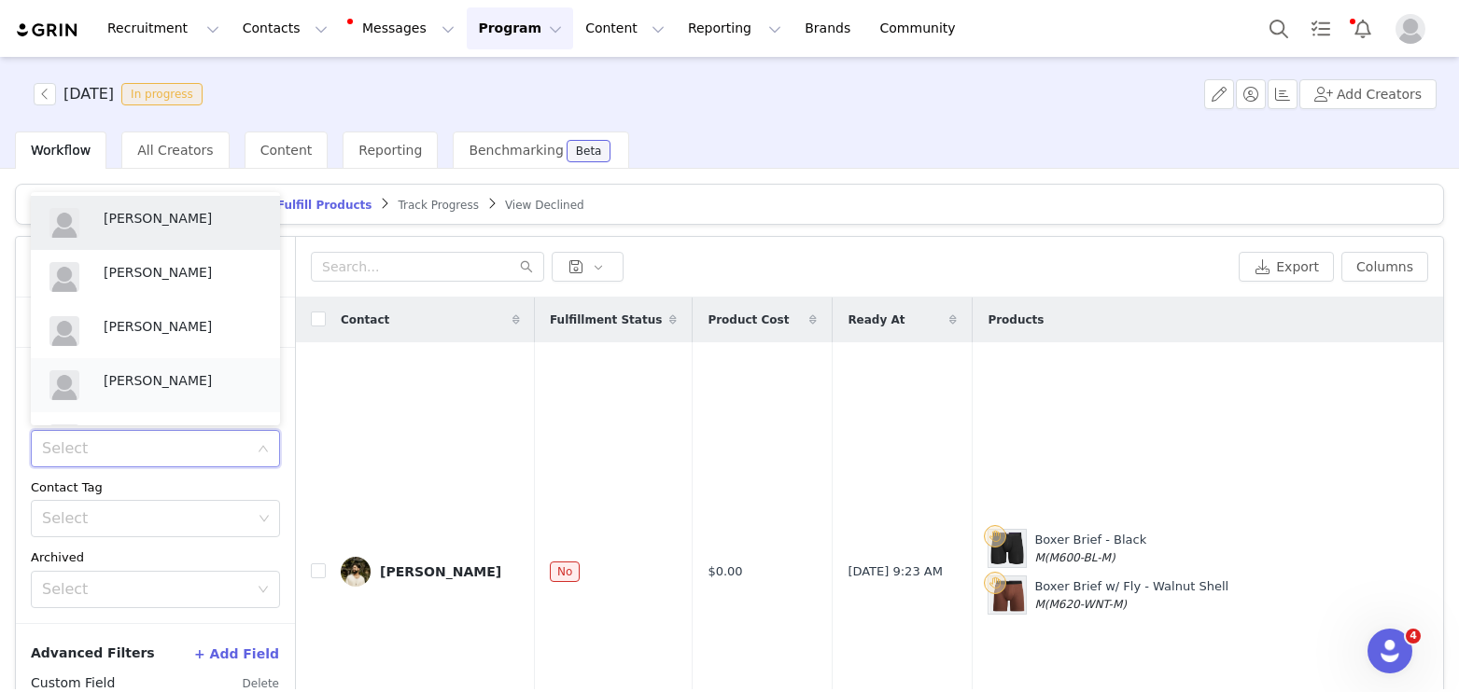
scroll to position [41, 0]
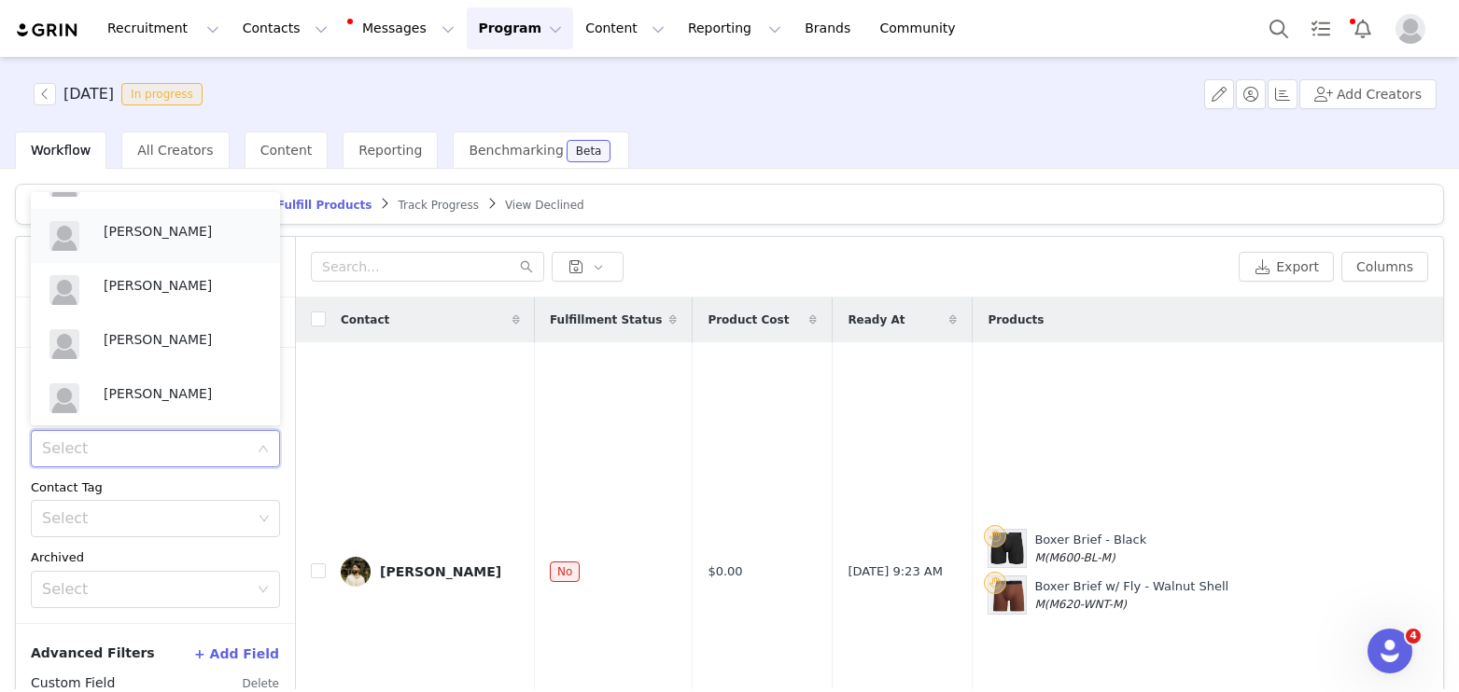
click at [149, 244] on div "[PERSON_NAME]" at bounding box center [183, 235] width 158 height 28
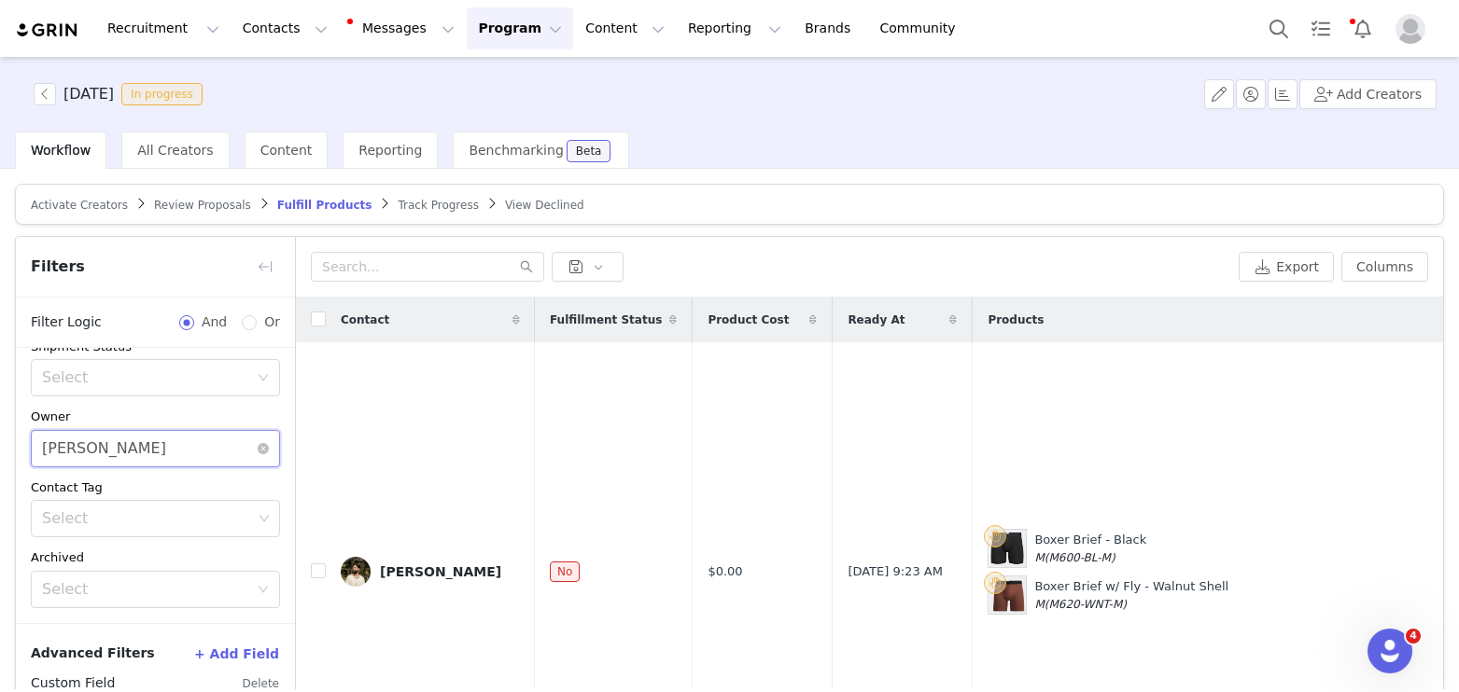
click at [162, 449] on div "Select Maddie Froomer" at bounding box center [149, 448] width 215 height 35
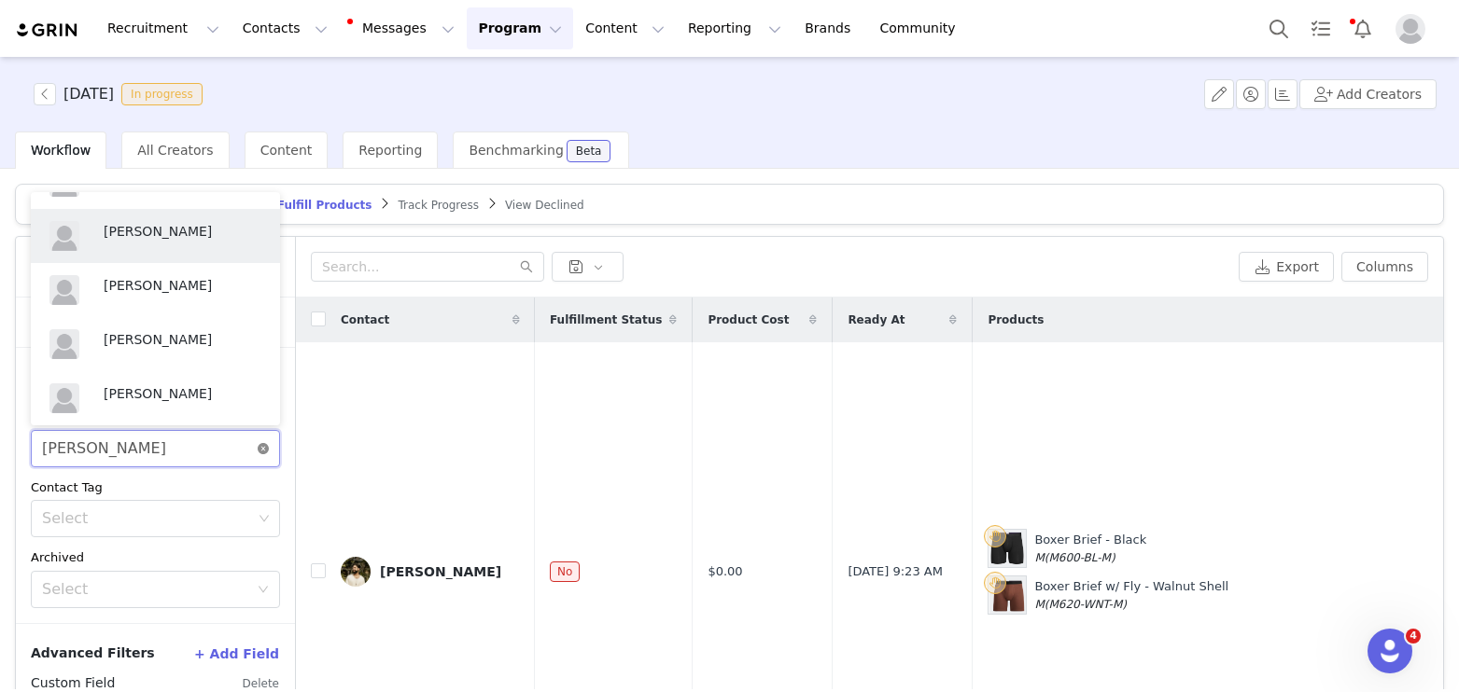
click at [261, 451] on icon "icon: close-circle" at bounding box center [263, 448] width 11 height 11
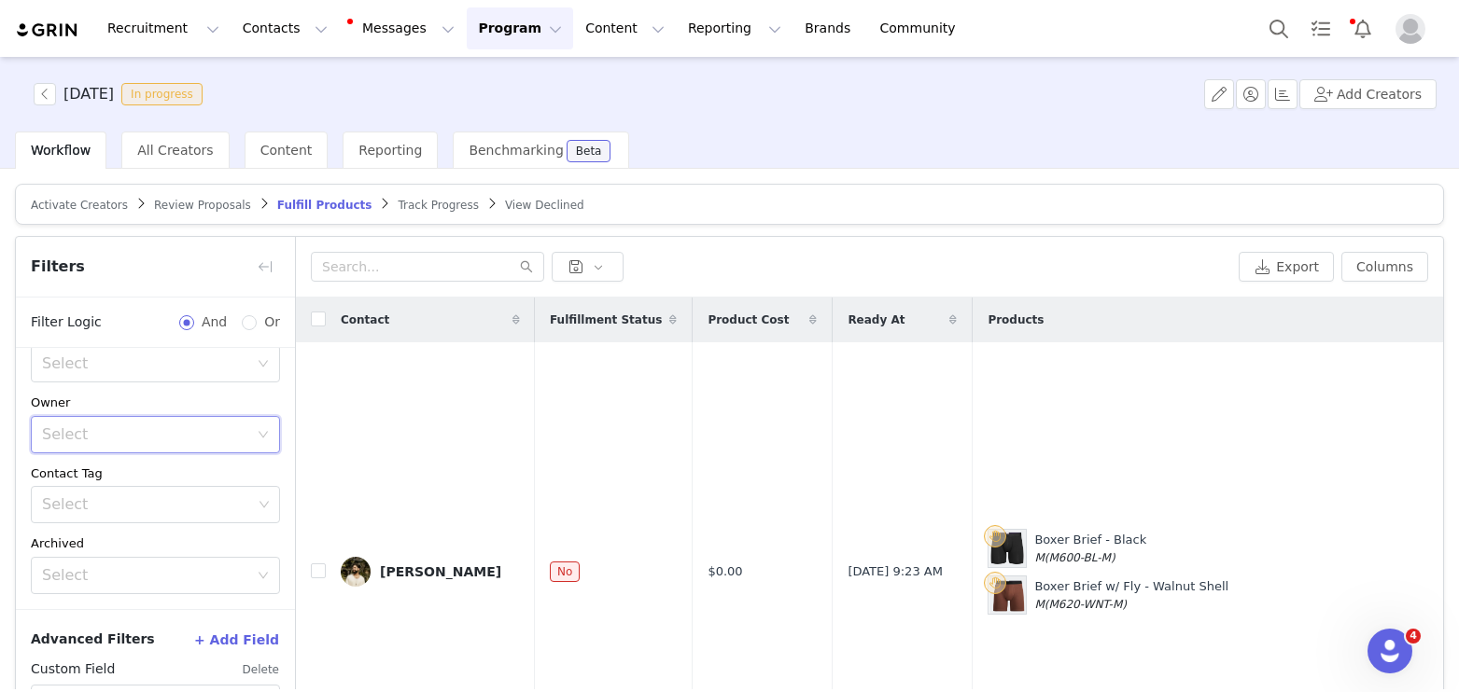
scroll to position [314, 0]
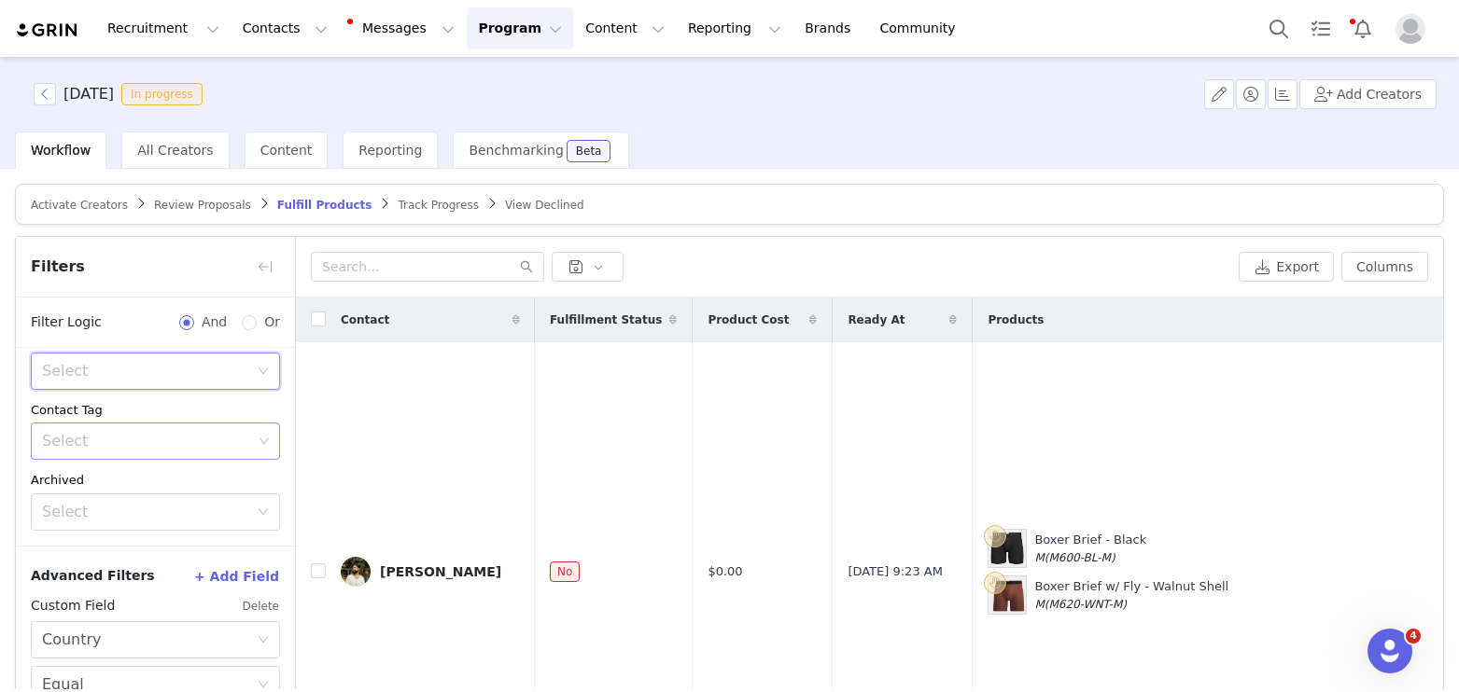
click at [151, 432] on div "Select" at bounding box center [147, 441] width 210 height 19
click at [113, 488] on li "Fashion Creator" at bounding box center [155, 482] width 249 height 30
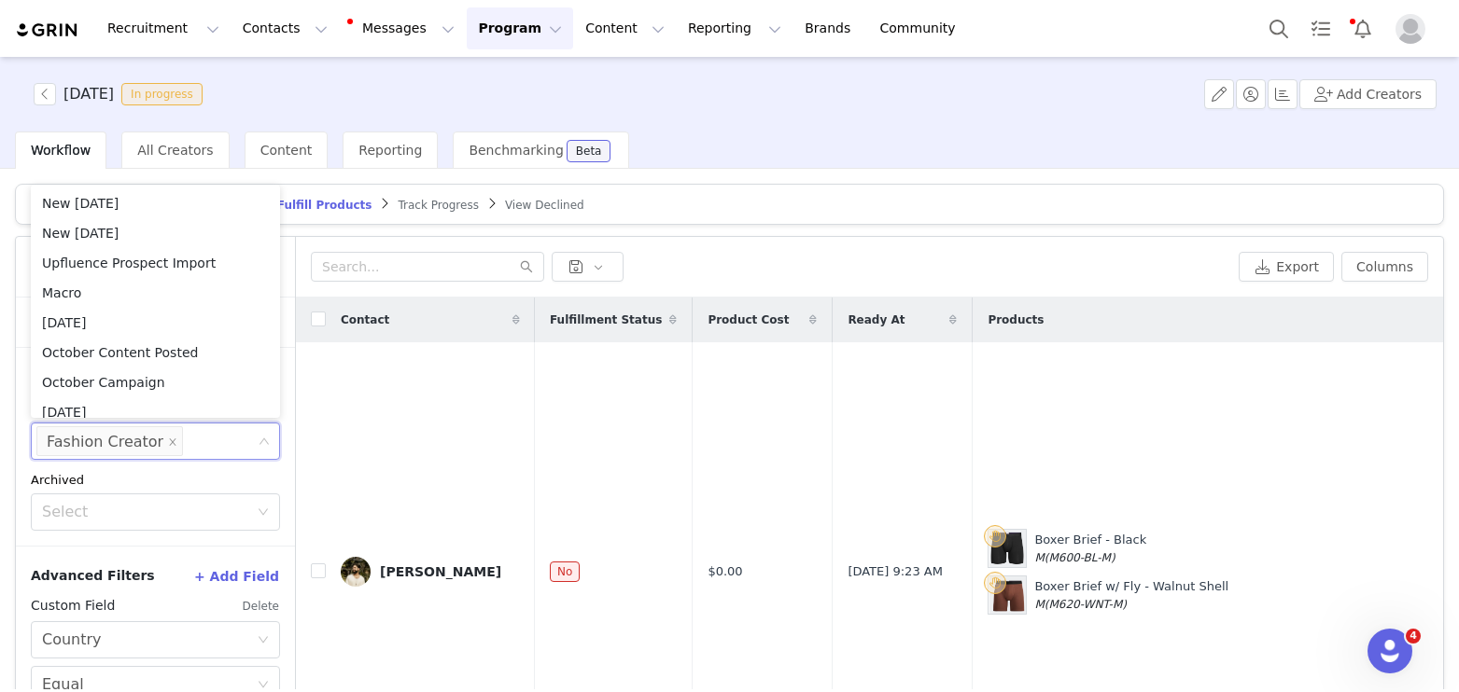
click at [167, 542] on div "Activated Date ~ Order Submitted Date Fulfillment Status Select Unfulfilled Shi…" at bounding box center [155, 290] width 279 height 512
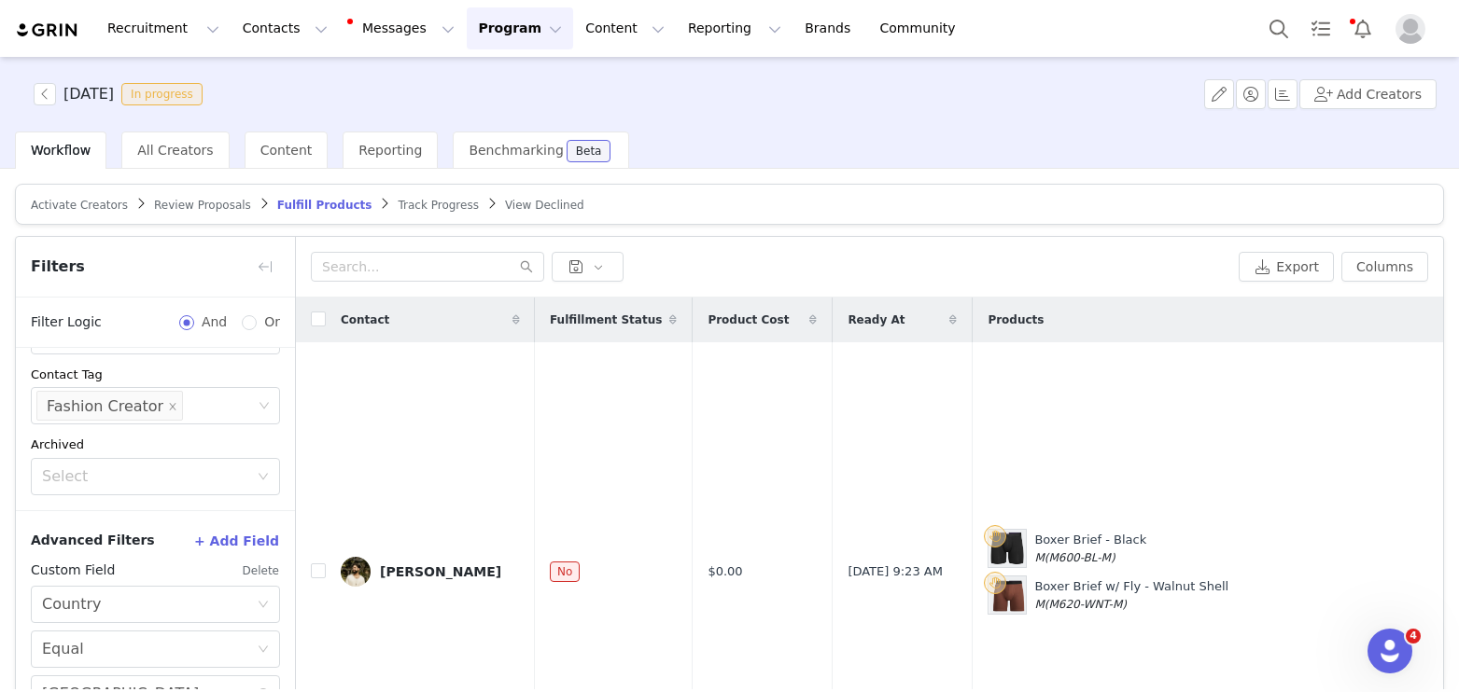
scroll to position [120, 0]
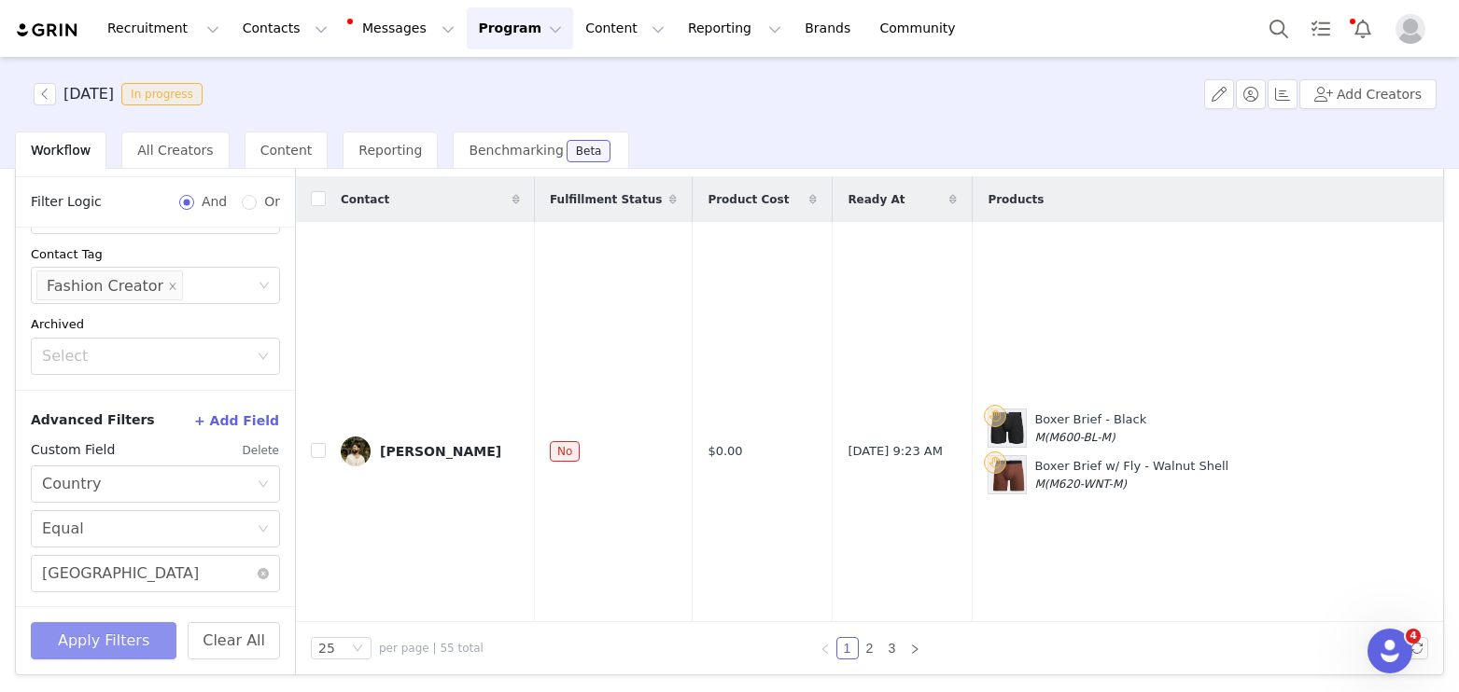
click at [121, 651] on button "Apply Filters" at bounding box center [104, 640] width 146 height 37
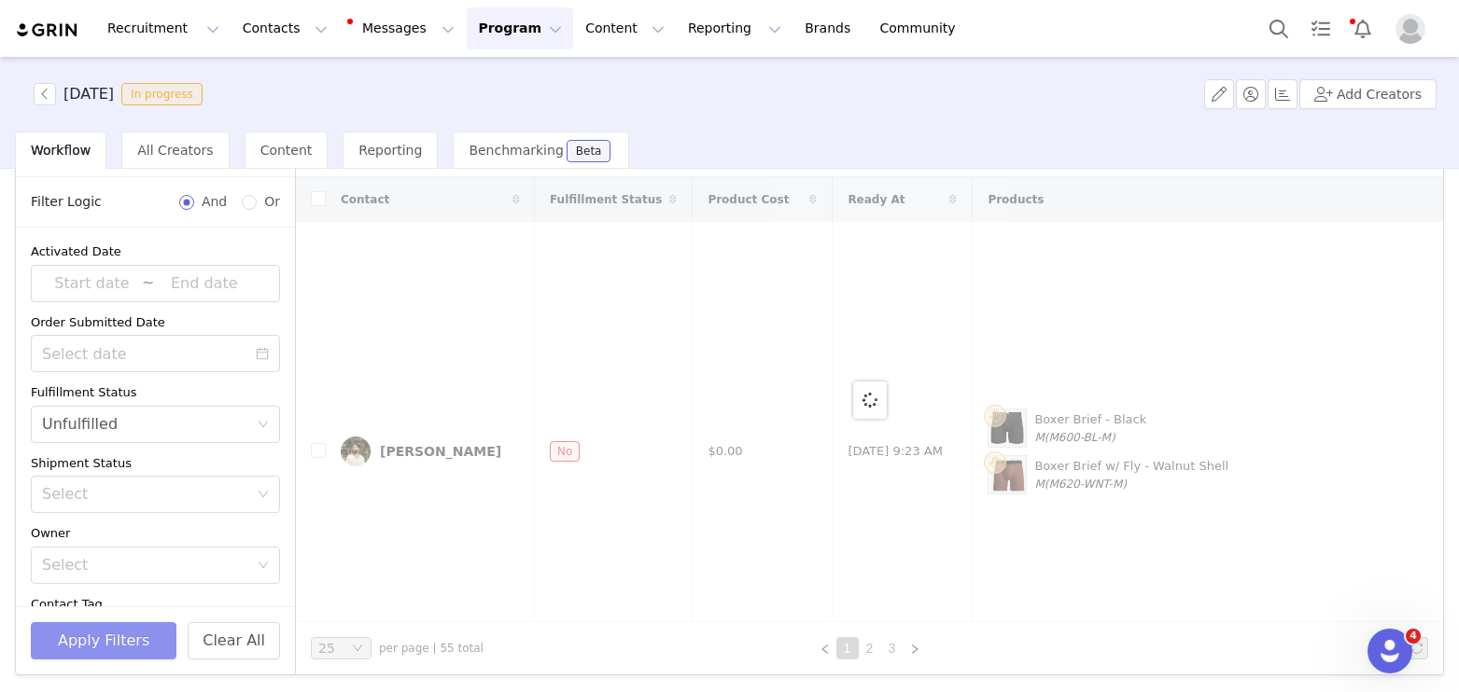
scroll to position [0, 0]
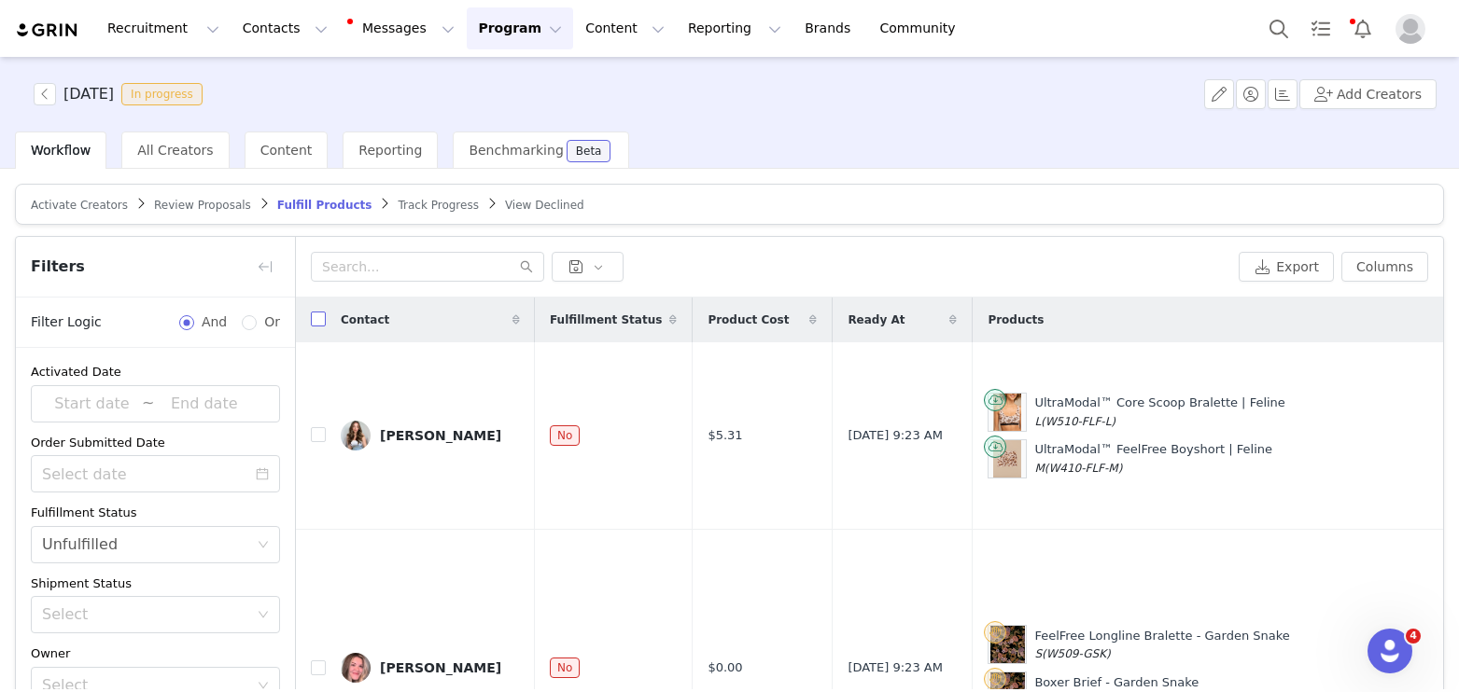
click at [315, 317] on input "checkbox" at bounding box center [318, 319] width 15 height 15
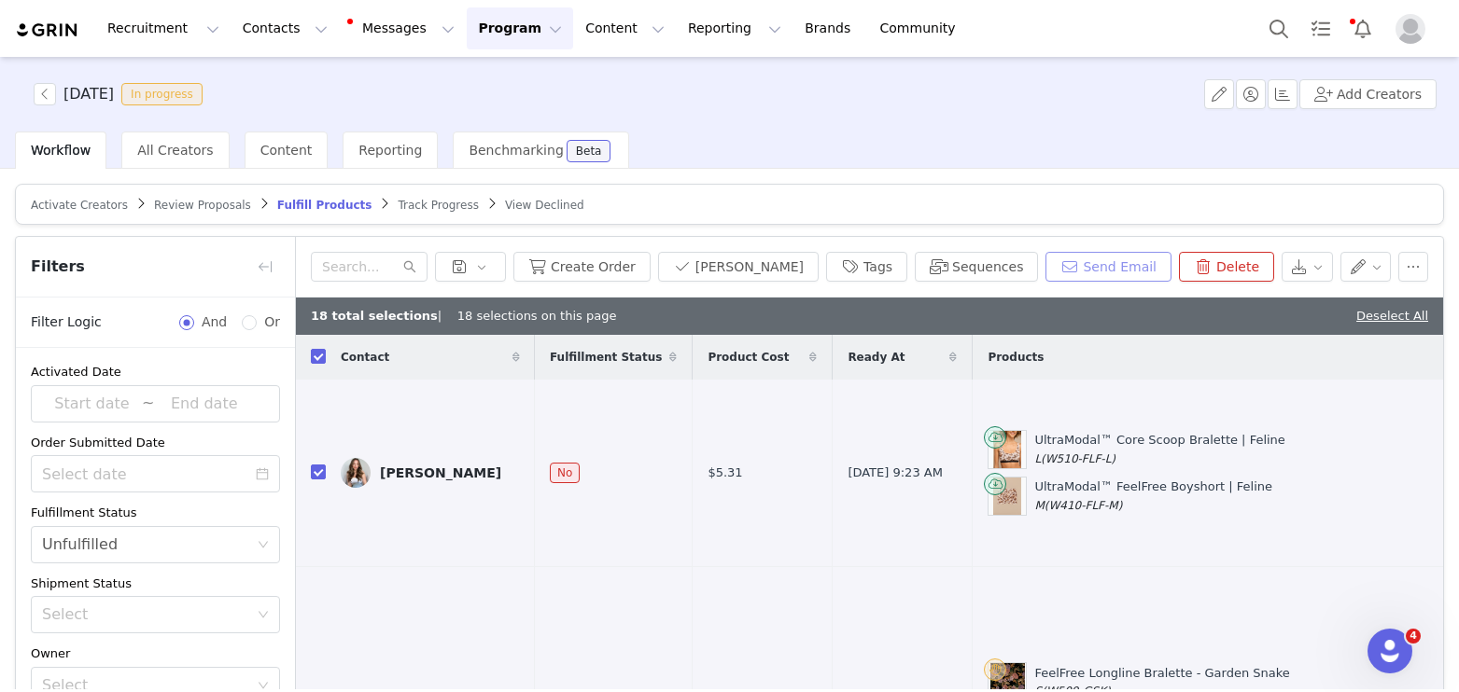
click at [1104, 261] on button "Send Email" at bounding box center [1108, 267] width 126 height 30
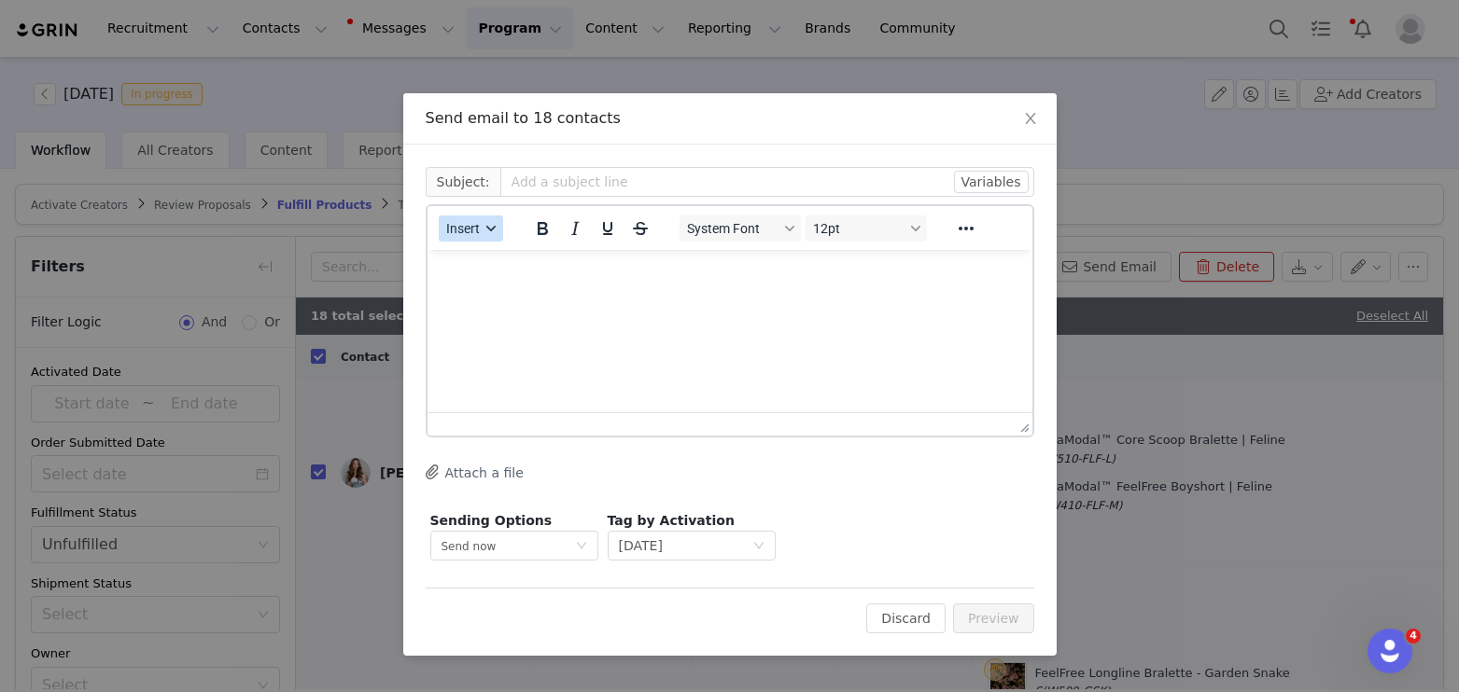
click at [468, 233] on span "Insert" at bounding box center [463, 228] width 34 height 15
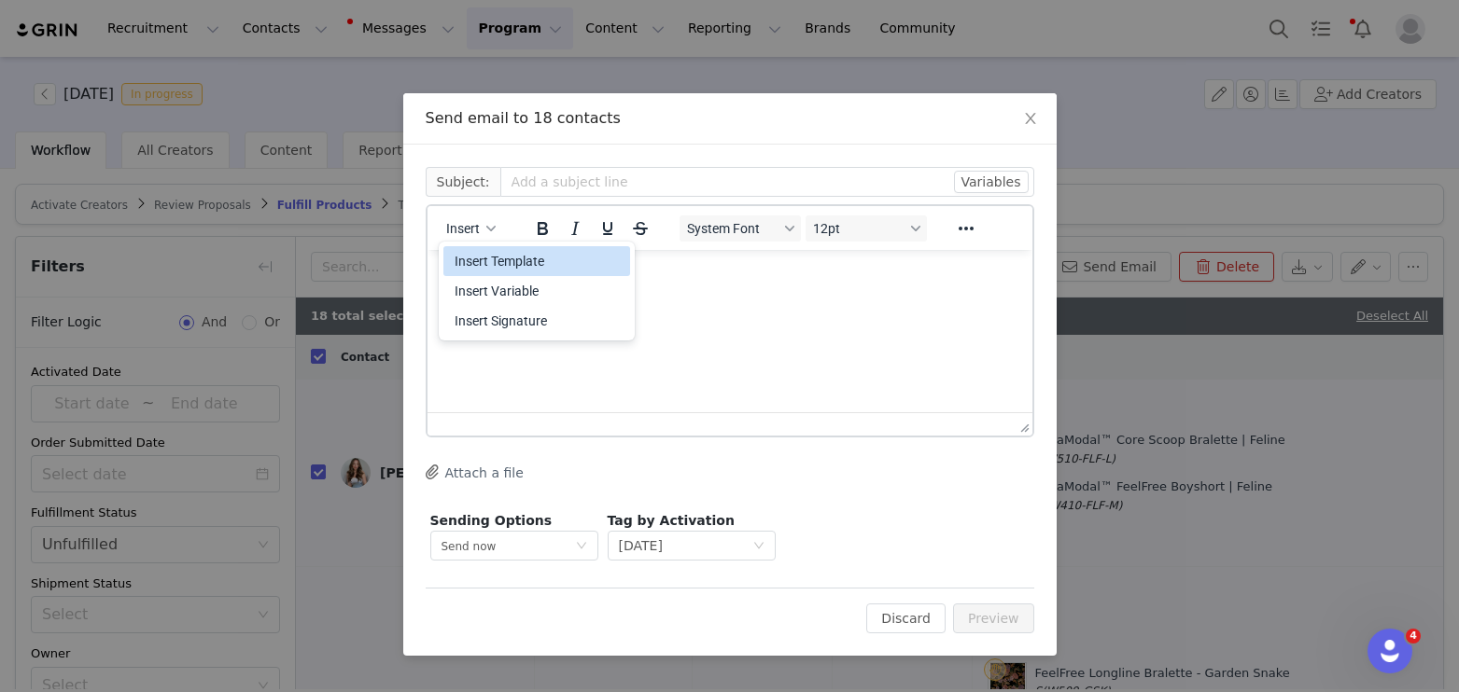
click at [483, 258] on div "Insert Template" at bounding box center [538, 261] width 168 height 22
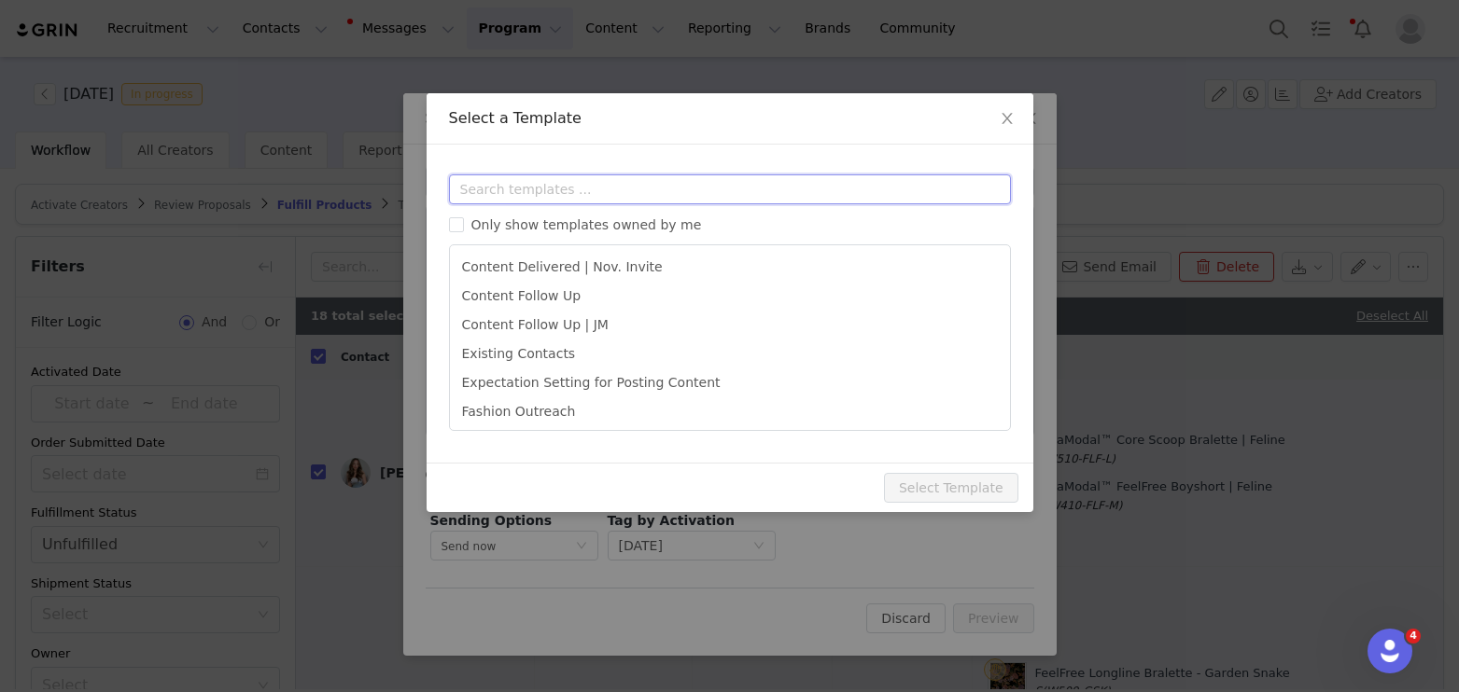
click at [509, 185] on input "text" at bounding box center [730, 190] width 562 height 30
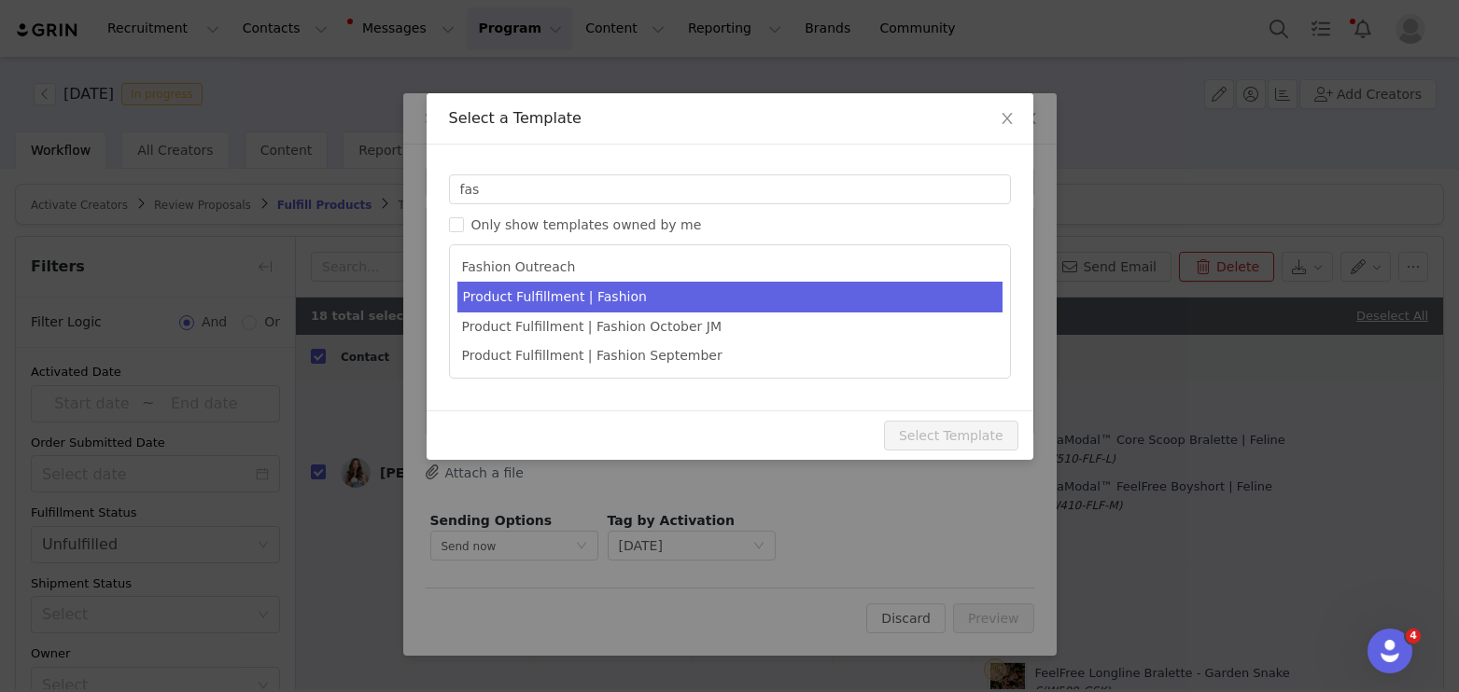
click at [603, 301] on li "Product Fulfillment | Fashion" at bounding box center [729, 297] width 545 height 31
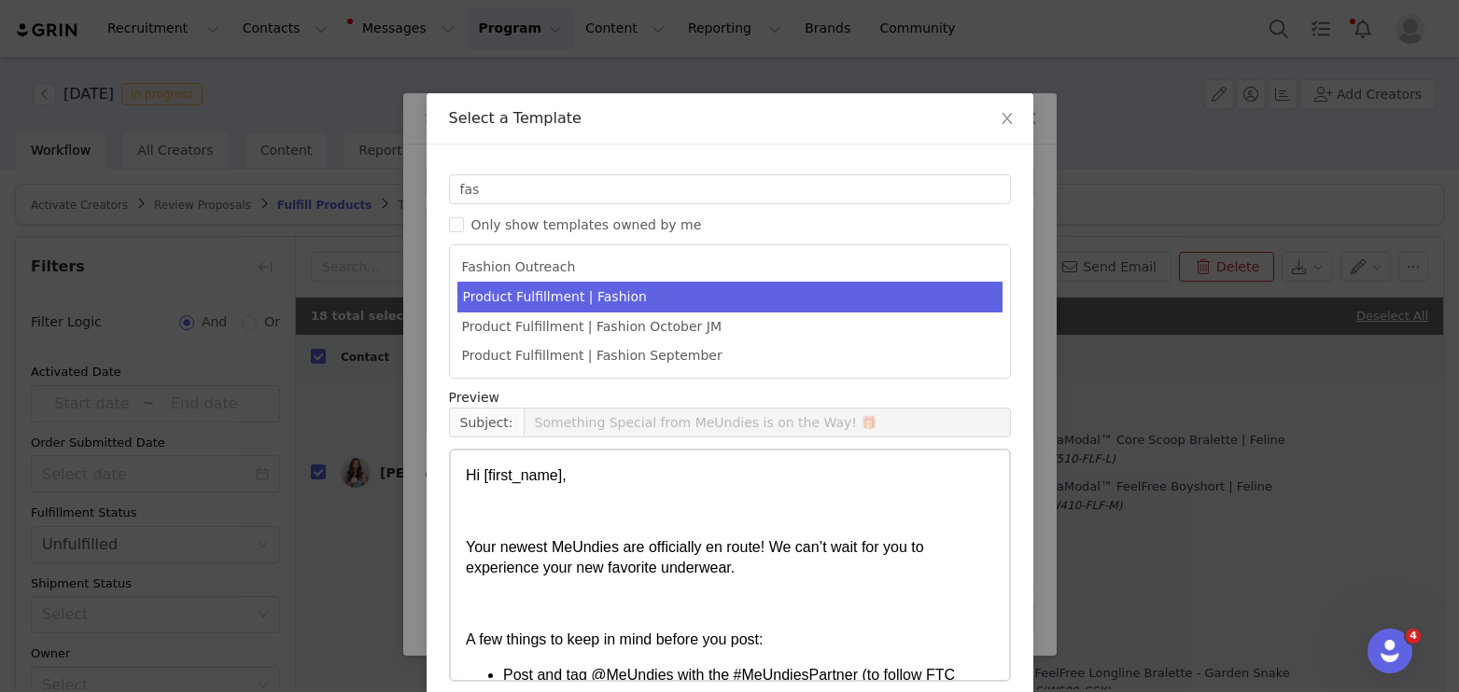
scroll to position [84, 0]
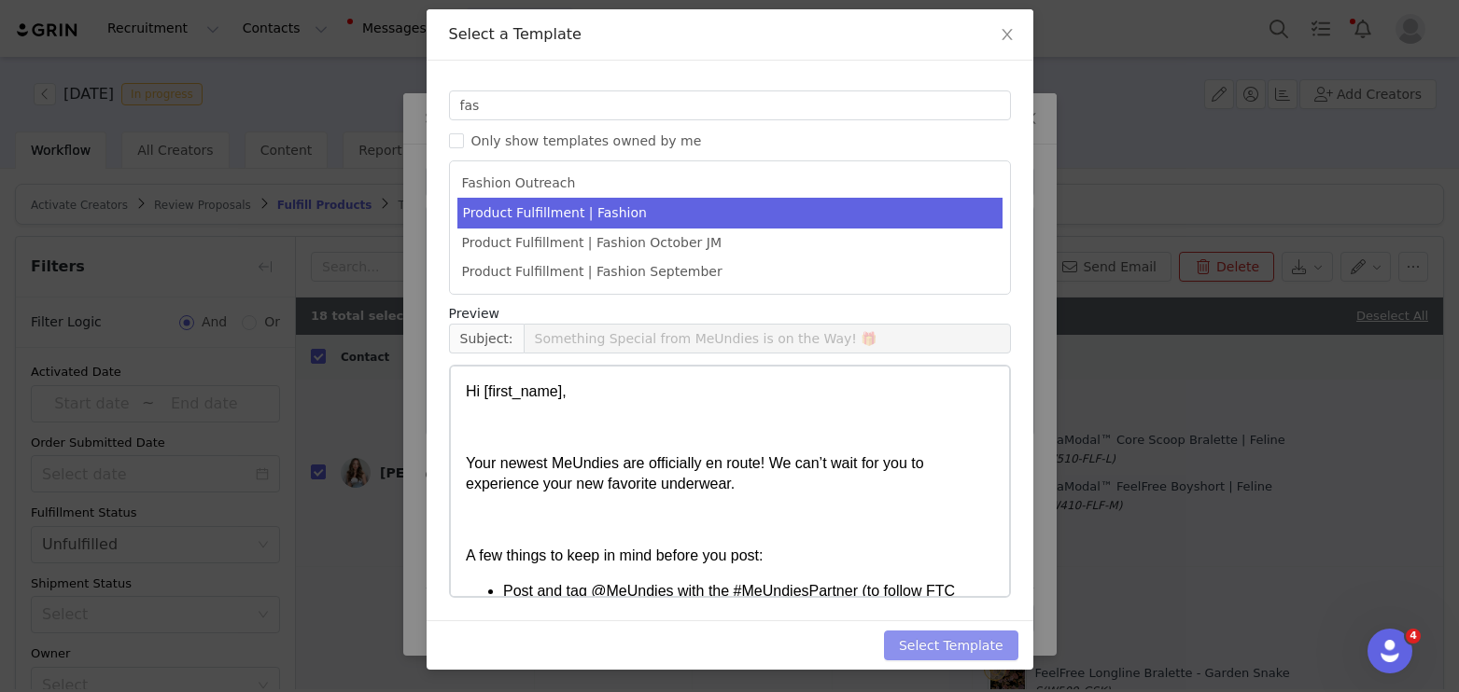
click at [991, 645] on button "Select Template" at bounding box center [951, 646] width 134 height 30
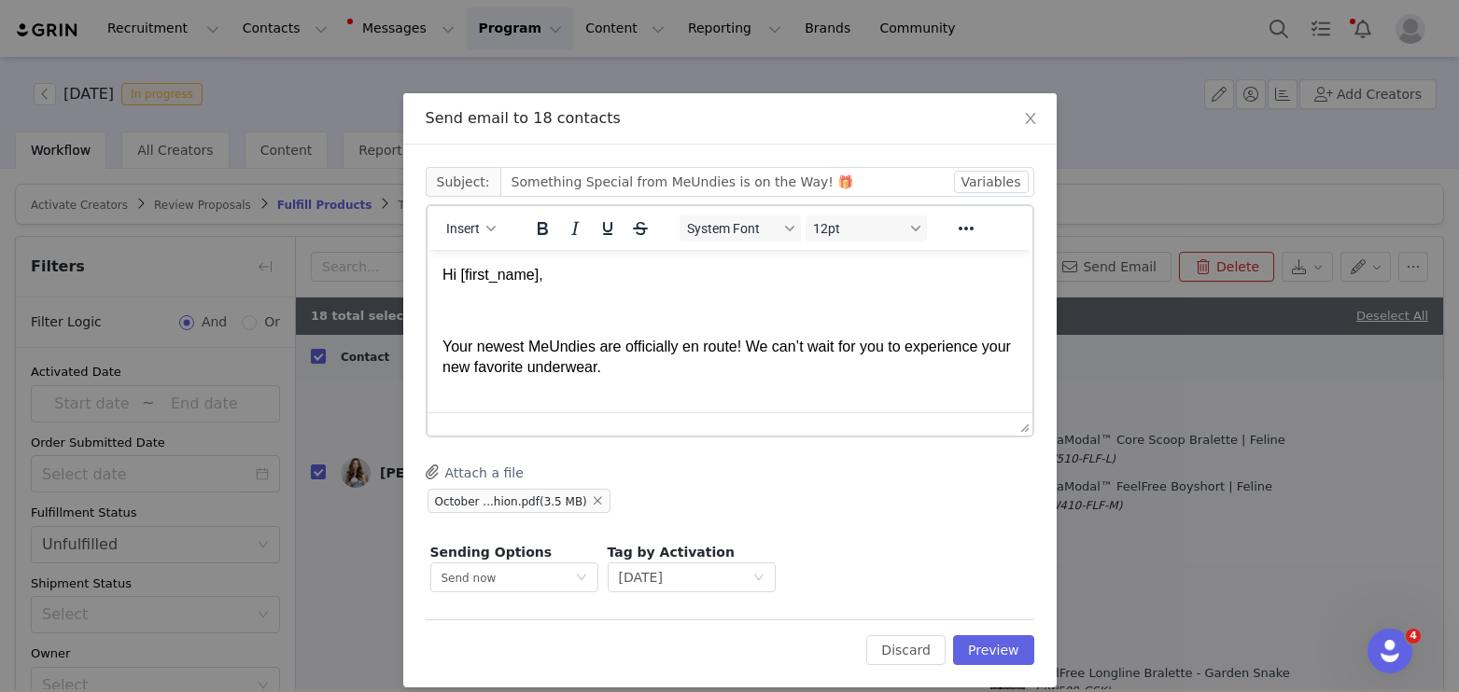
scroll to position [0, 0]
click at [992, 649] on button "Preview" at bounding box center [993, 651] width 81 height 30
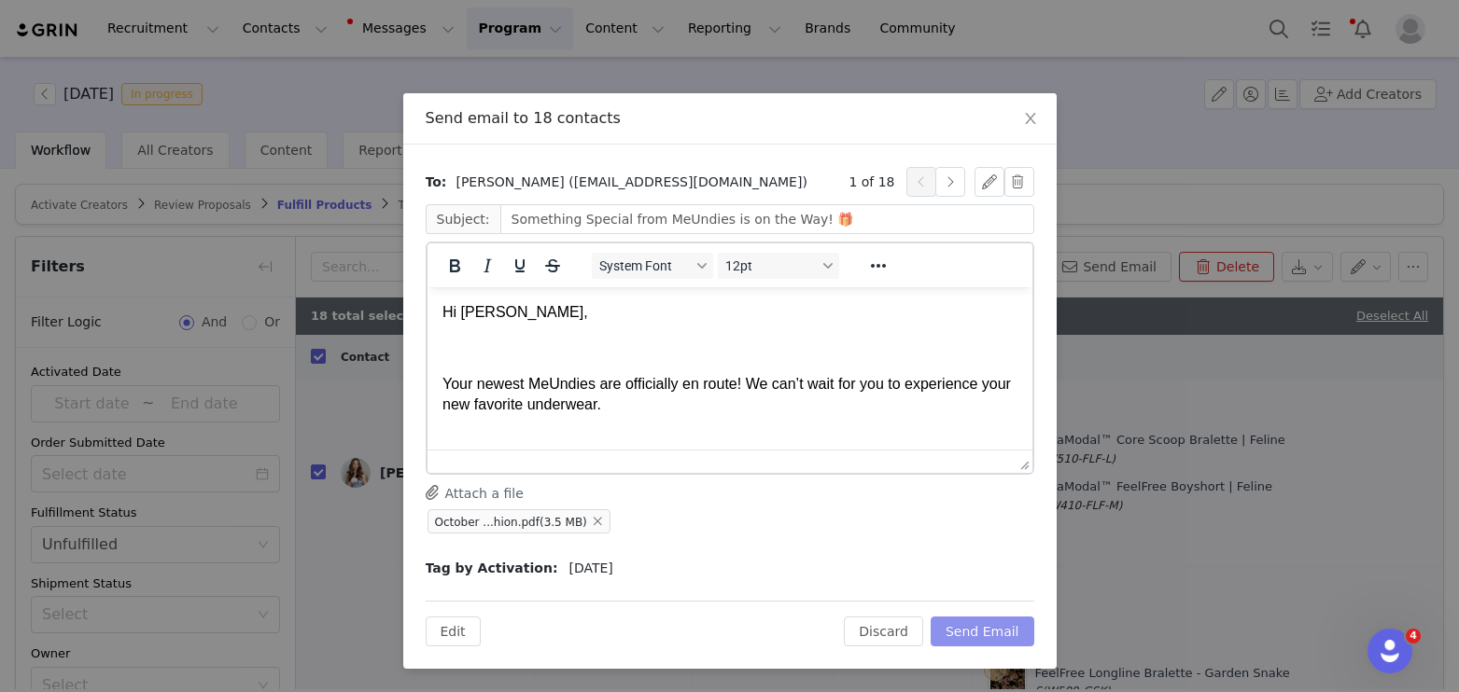
click at [985, 632] on button "Send Email" at bounding box center [982, 632] width 104 height 30
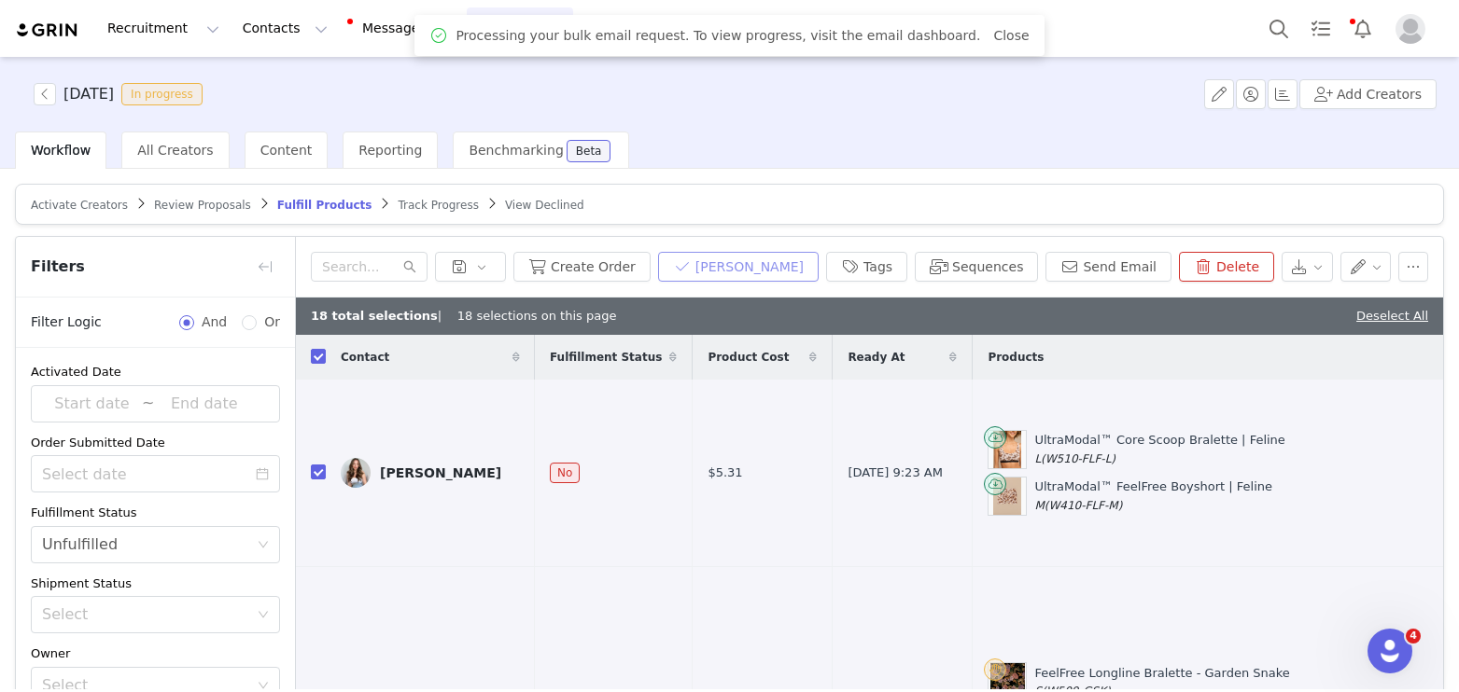
click at [755, 266] on button "[PERSON_NAME]" at bounding box center [738, 267] width 161 height 30
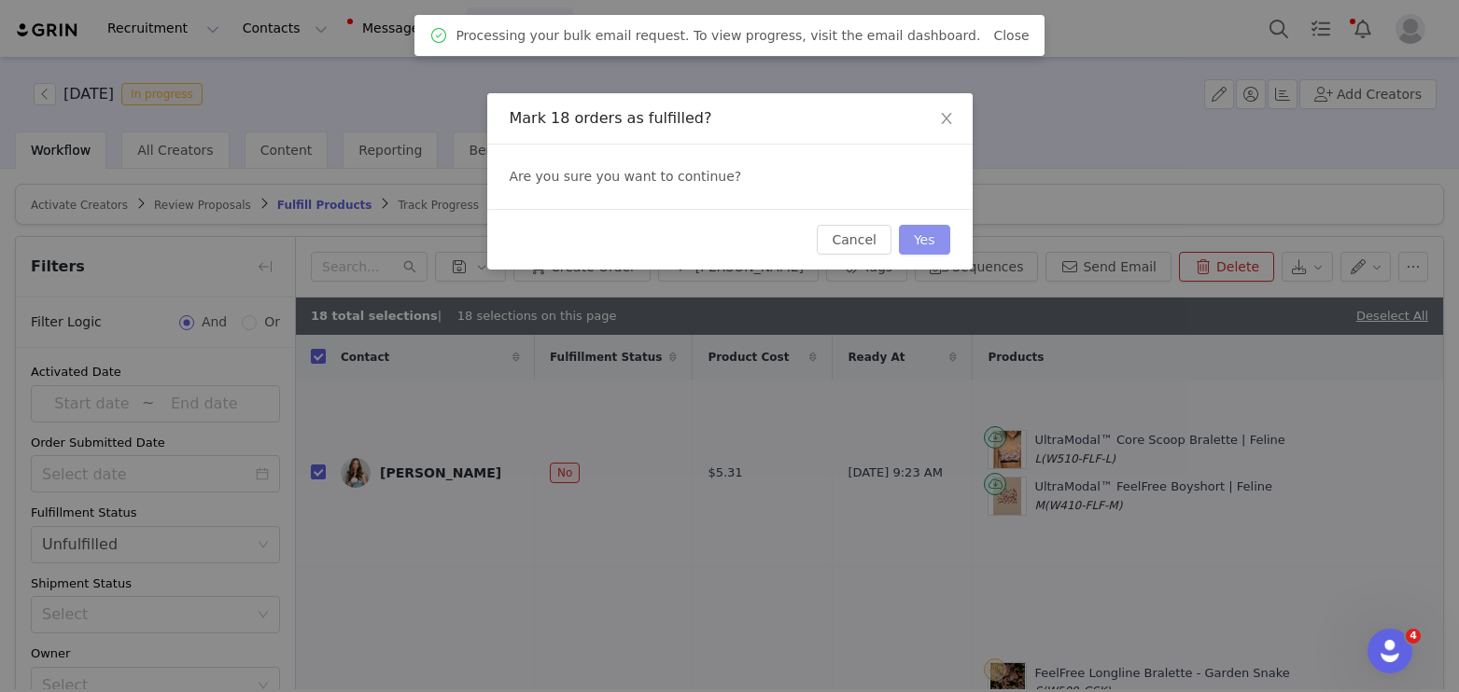
click at [929, 239] on button "Yes" at bounding box center [924, 240] width 51 height 30
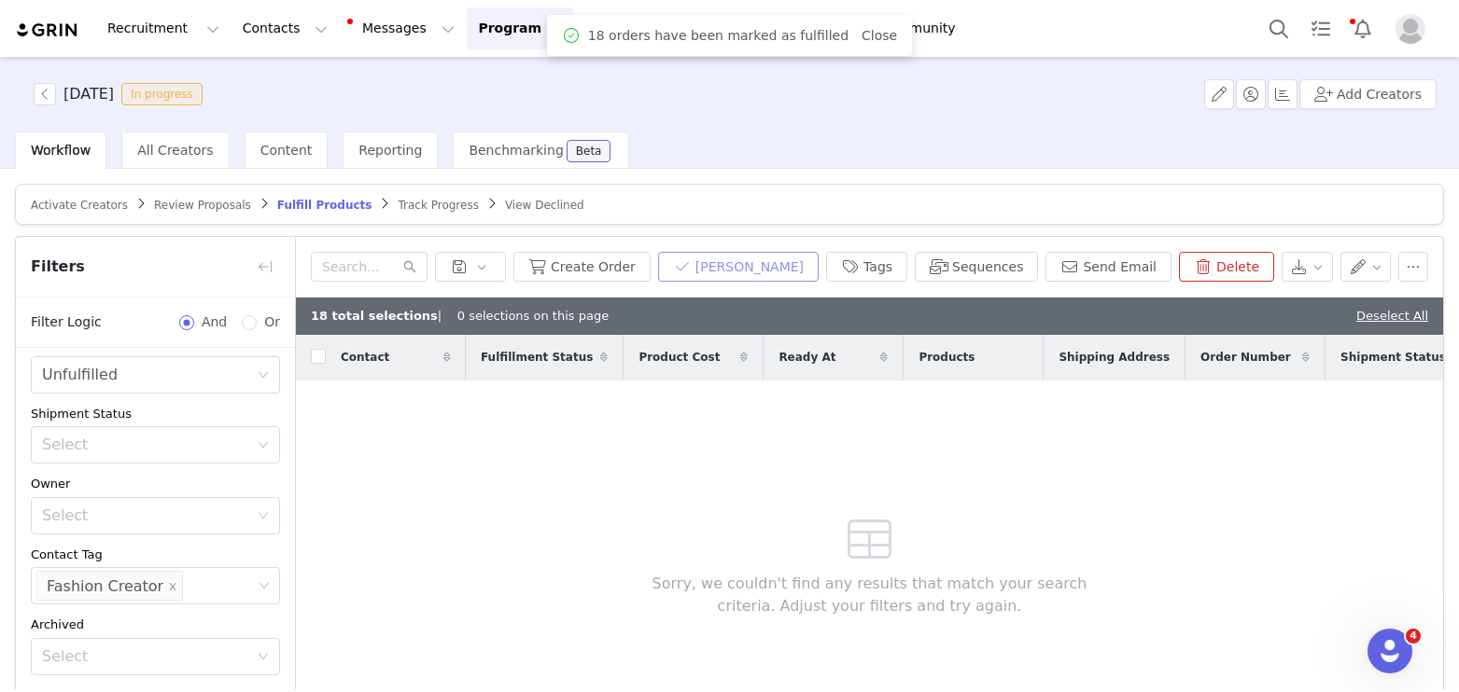
scroll to position [191, 0]
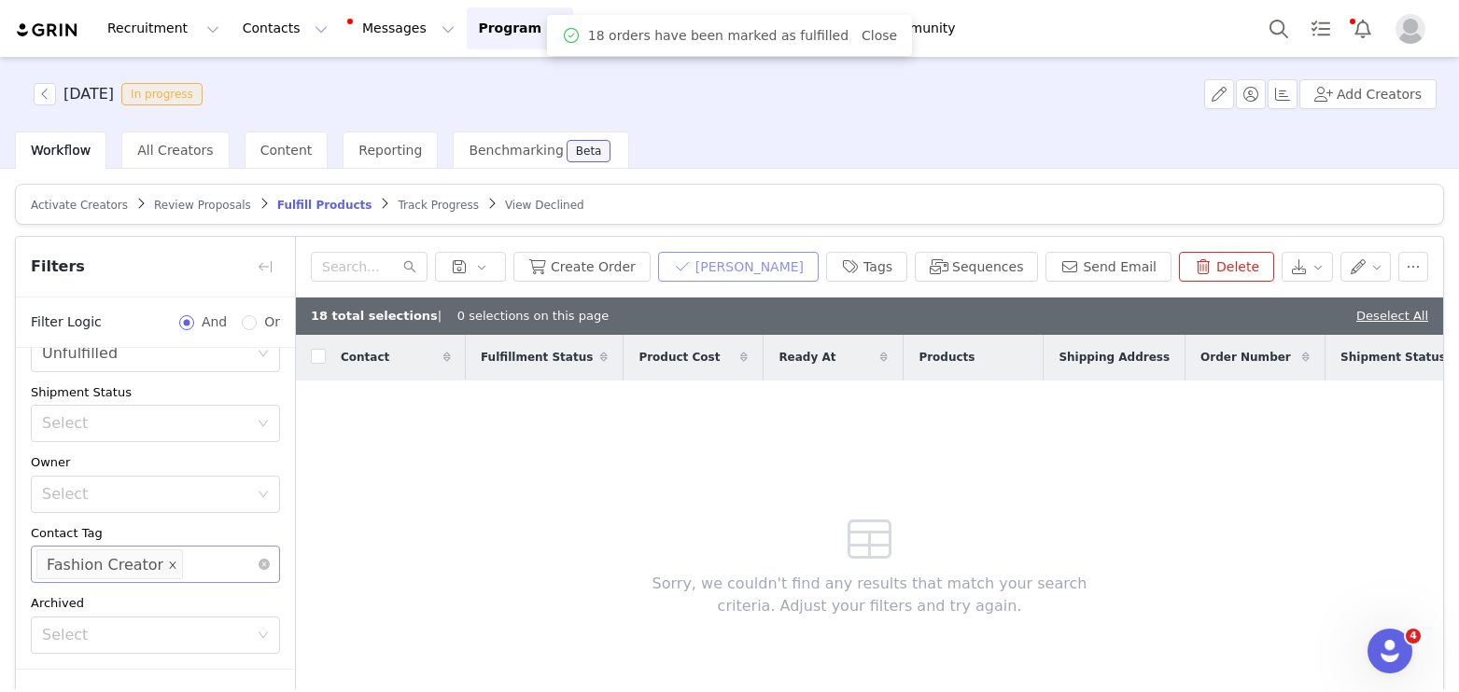
click at [168, 571] on span at bounding box center [172, 565] width 9 height 25
click at [156, 566] on div "Select" at bounding box center [147, 564] width 210 height 19
click at [147, 594] on li "Wellness Creator" at bounding box center [155, 606] width 249 height 30
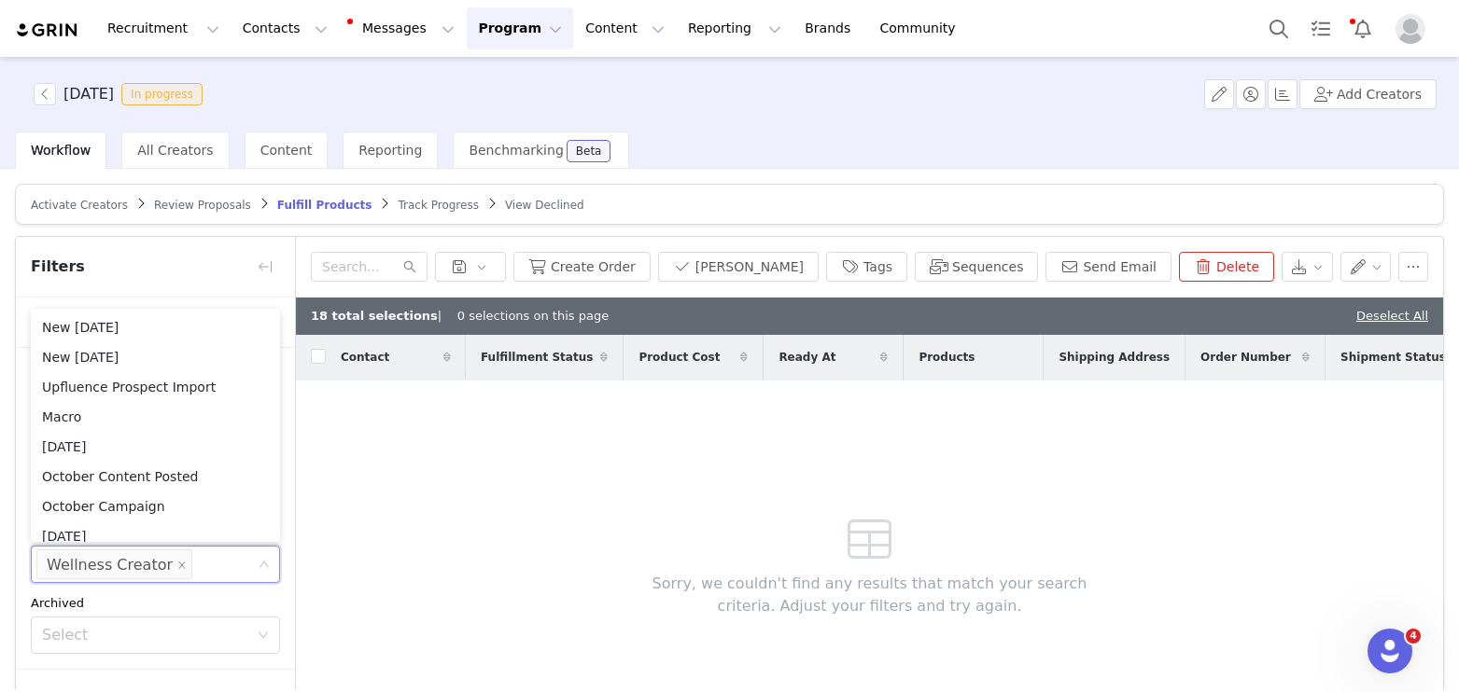
click at [147, 602] on div "Archived" at bounding box center [155, 603] width 249 height 19
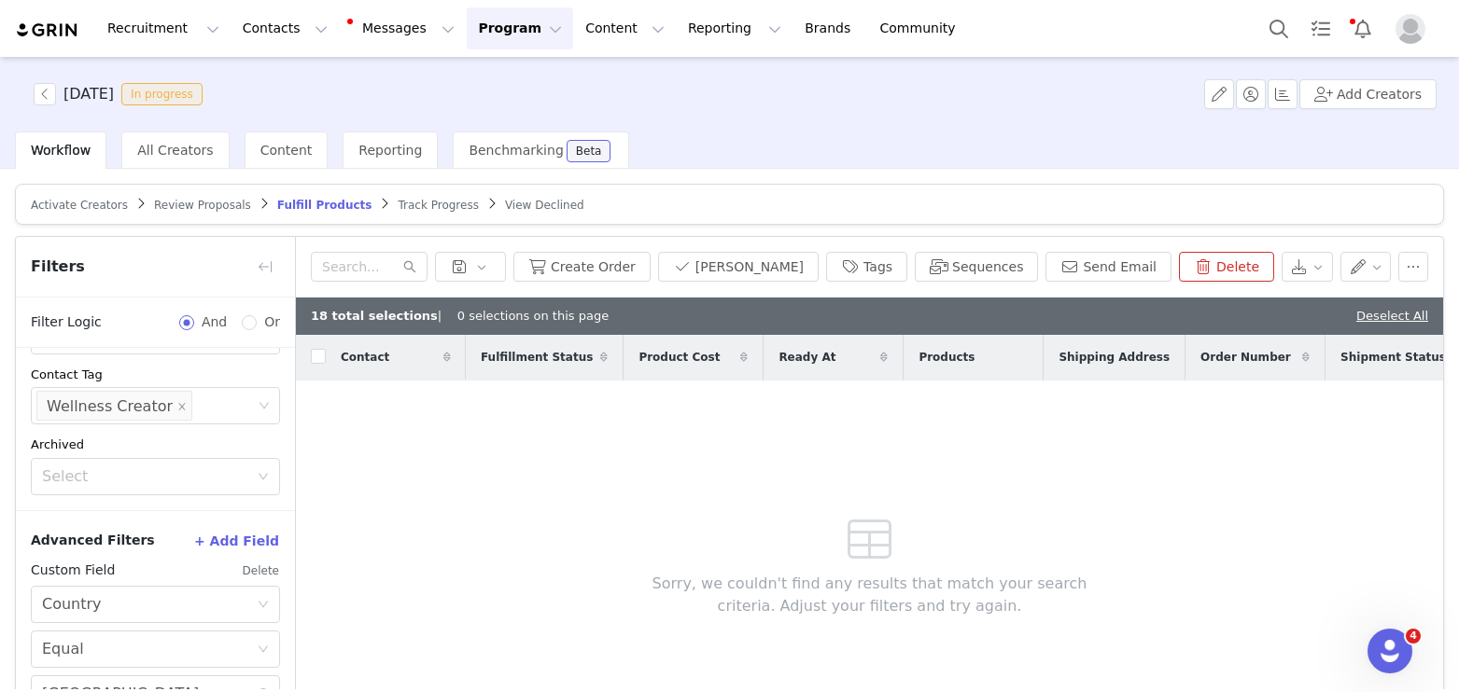
scroll to position [120, 0]
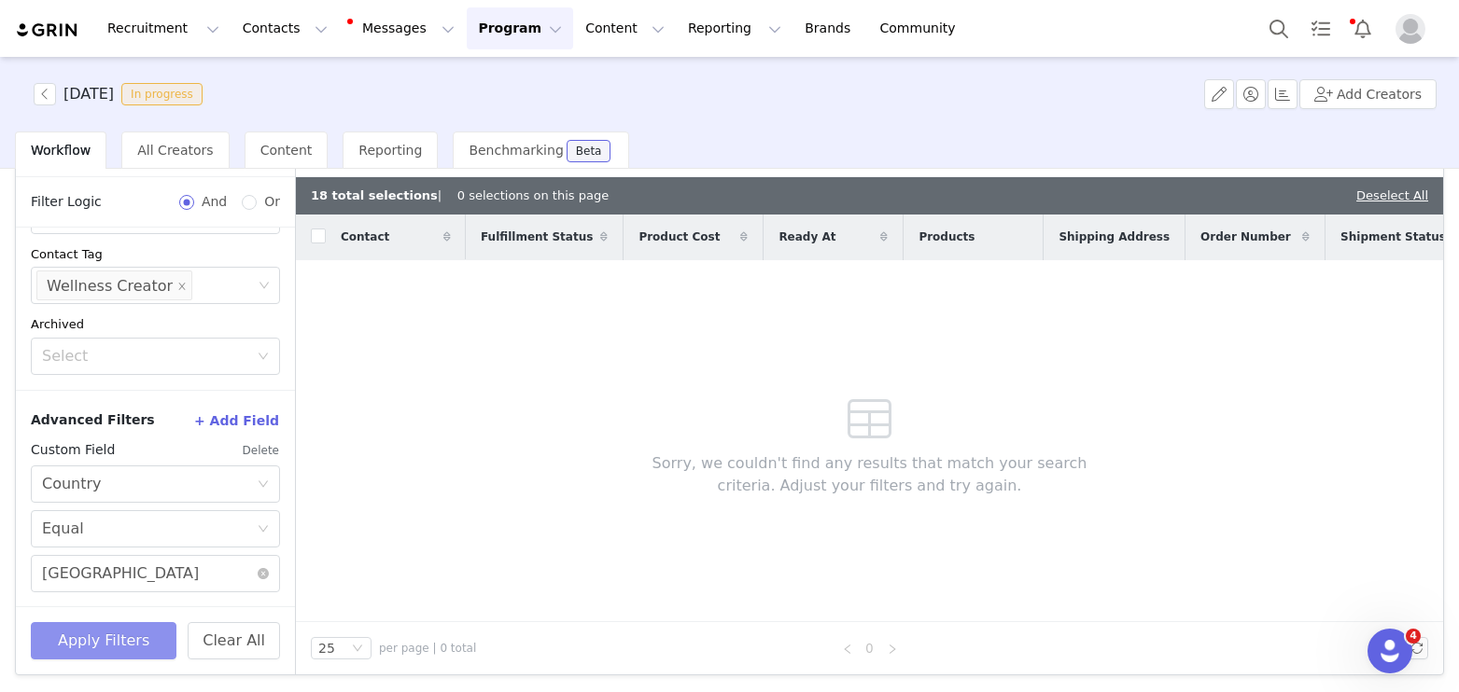
click at [101, 656] on button "Apply Filters" at bounding box center [104, 640] width 146 height 37
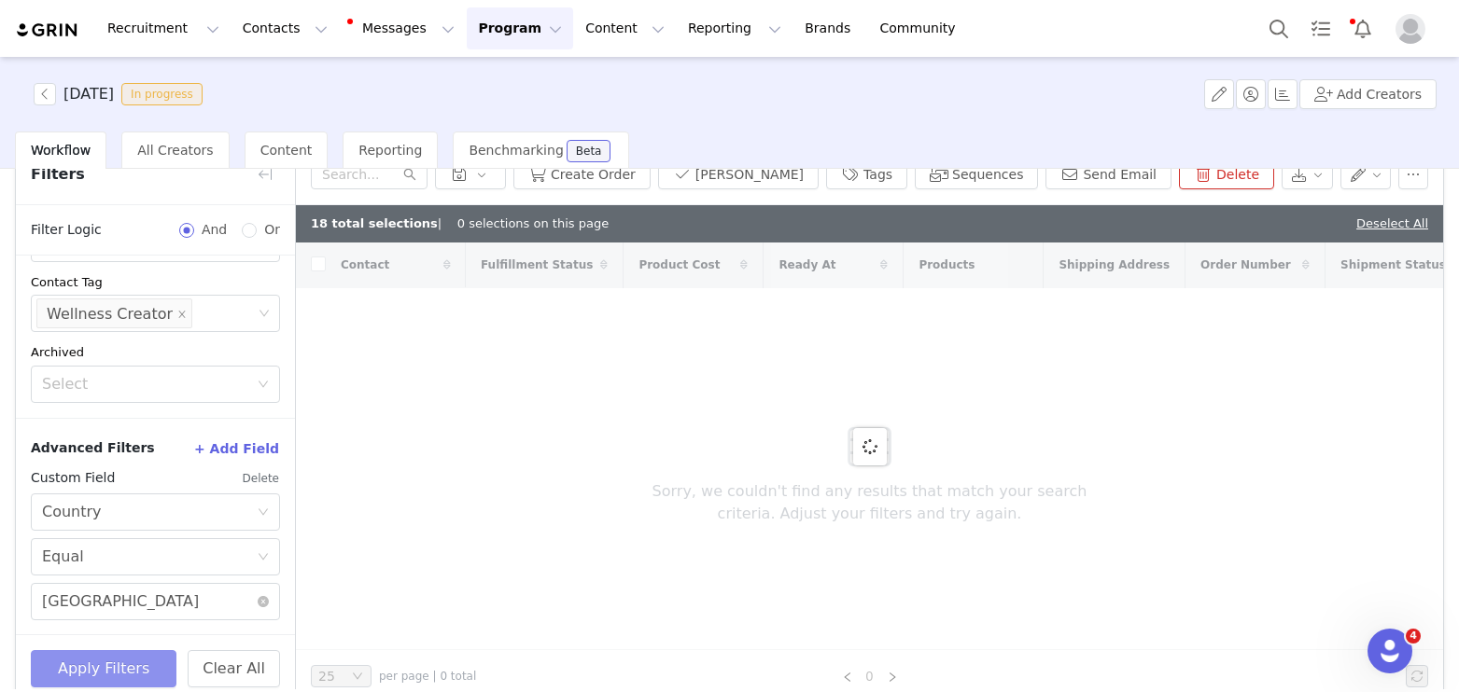
scroll to position [0, 0]
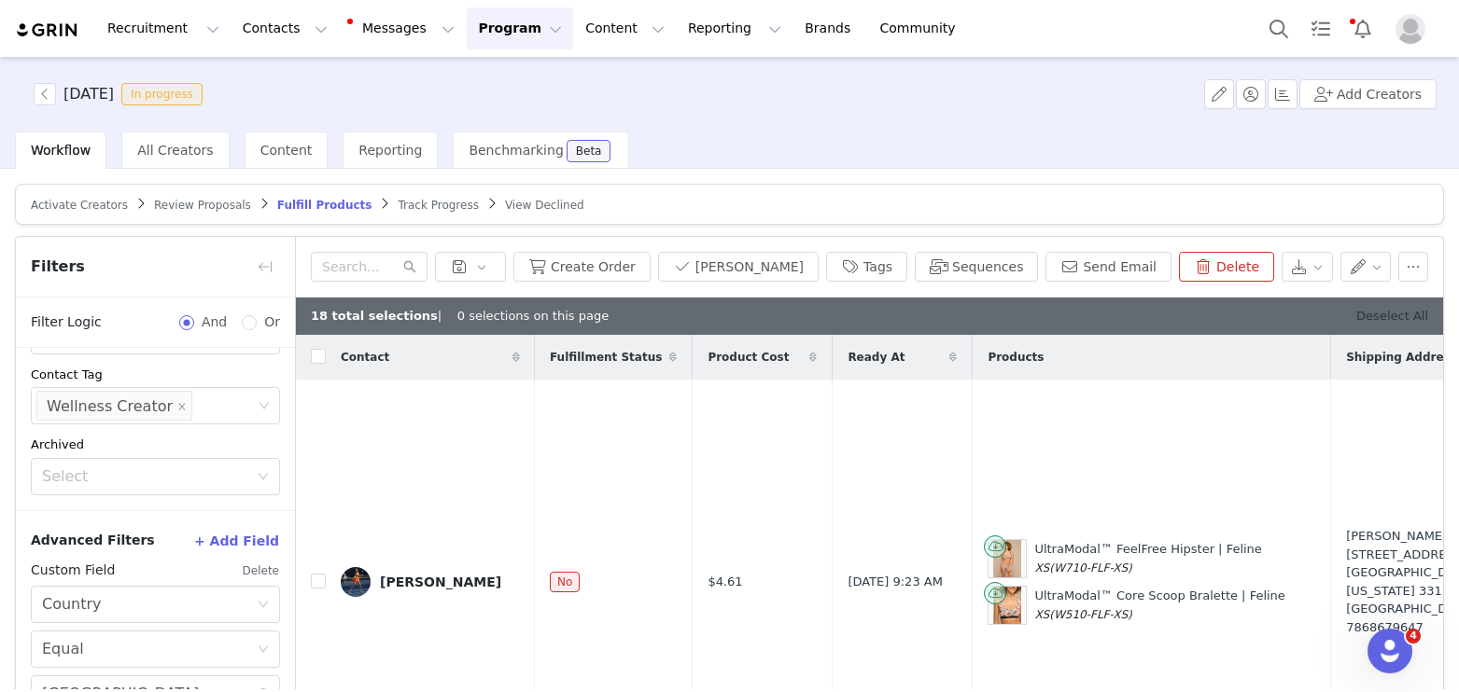
click at [1405, 309] on link "Deselect All" at bounding box center [1392, 316] width 72 height 14
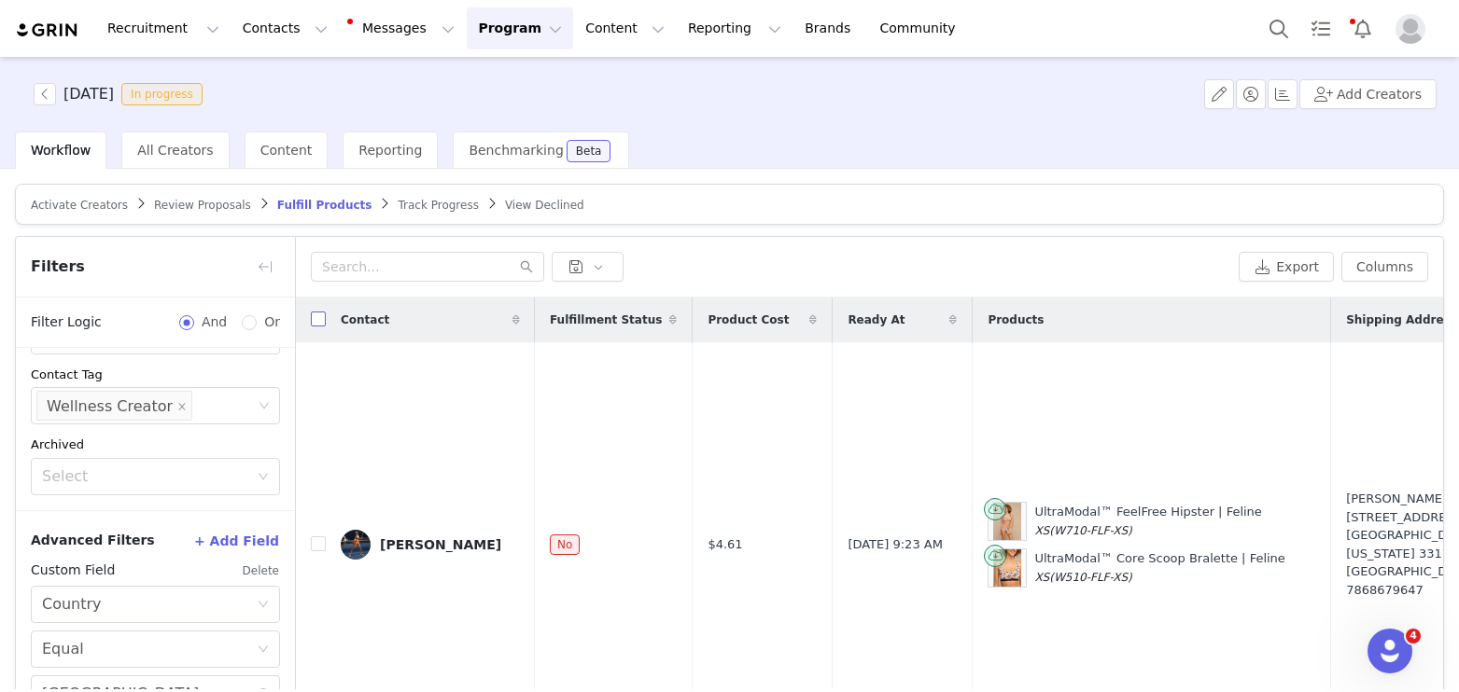
click at [316, 321] on input "checkbox" at bounding box center [318, 319] width 15 height 15
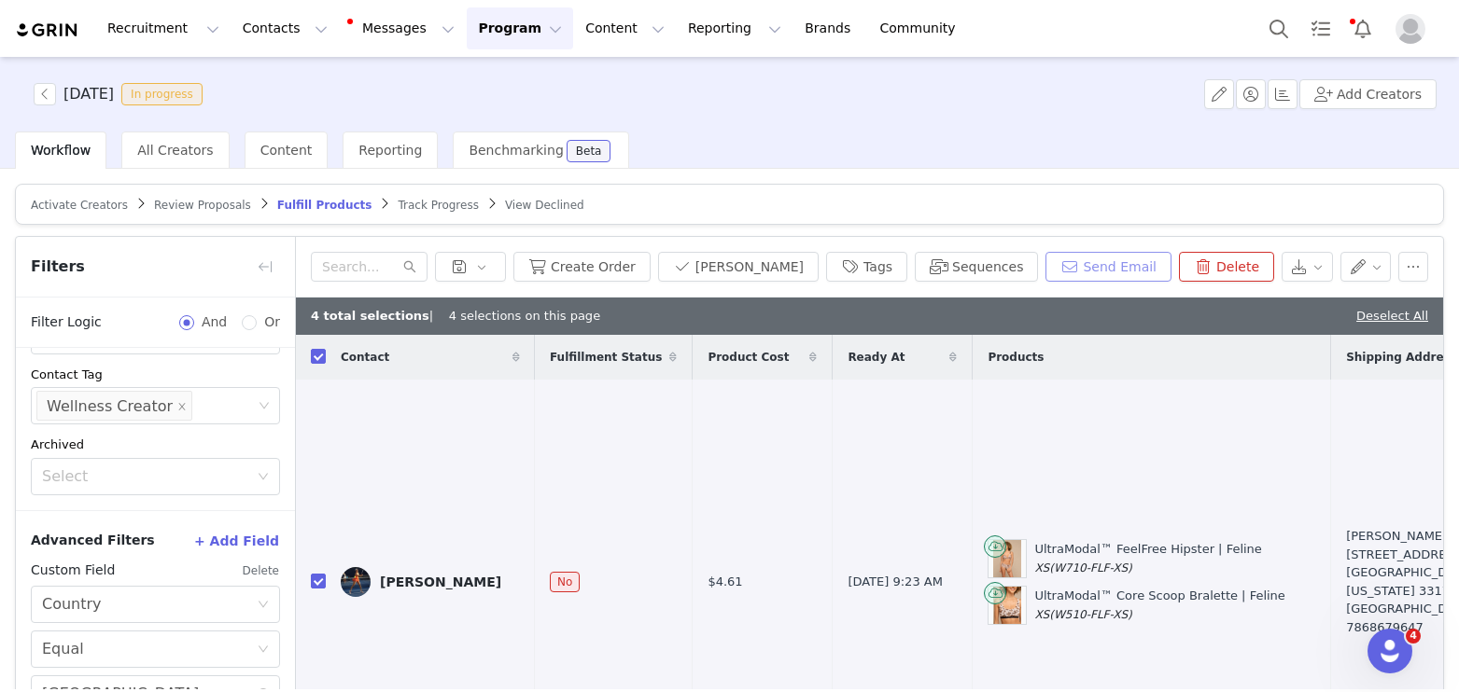
click at [1107, 281] on button "Send Email" at bounding box center [1108, 267] width 126 height 30
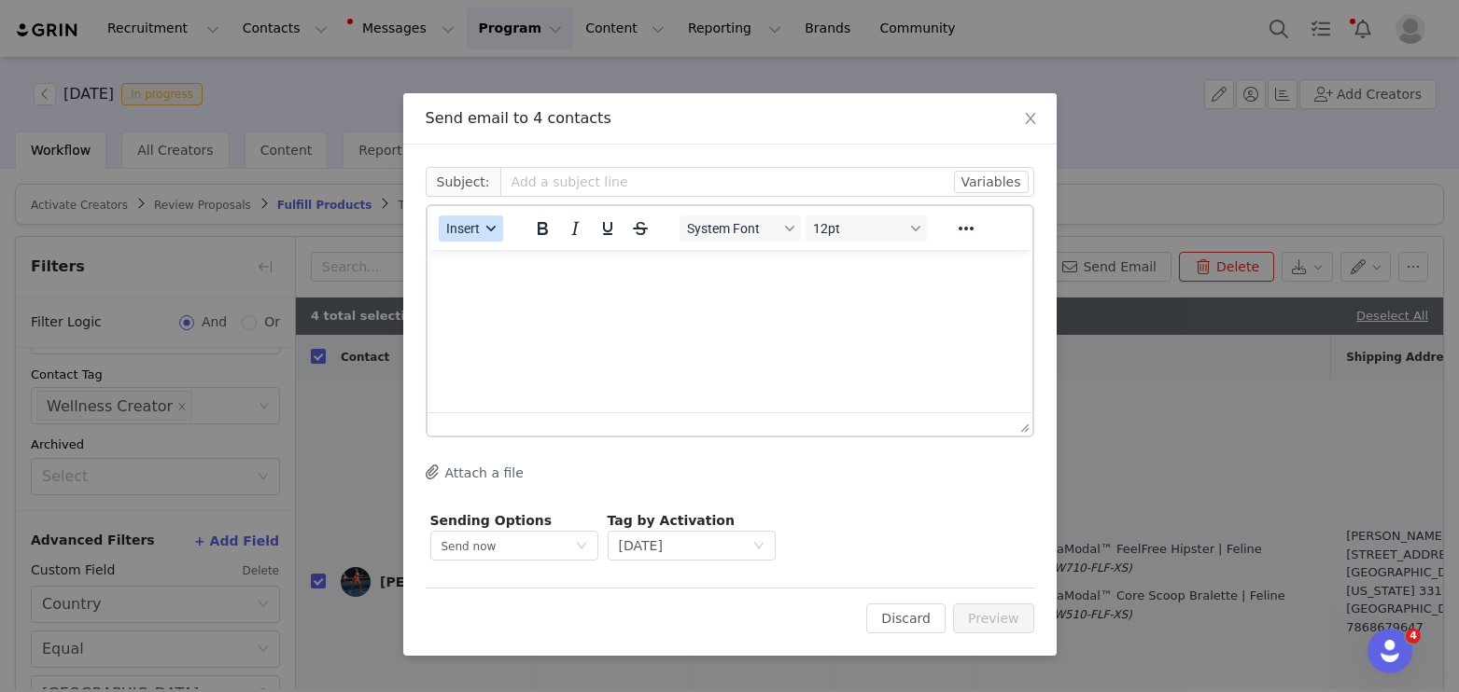
click at [456, 222] on span "Insert" at bounding box center [463, 228] width 34 height 15
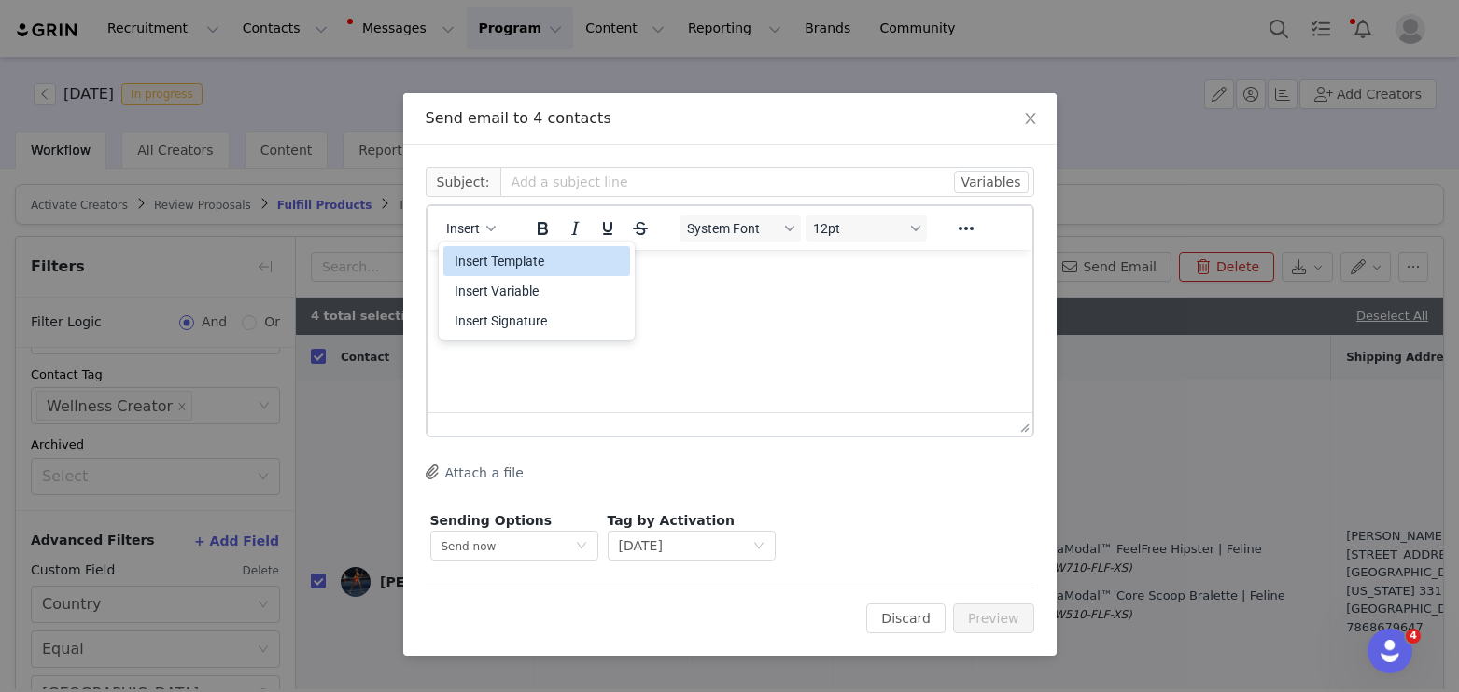
click at [476, 259] on div "Insert Template" at bounding box center [538, 261] width 168 height 22
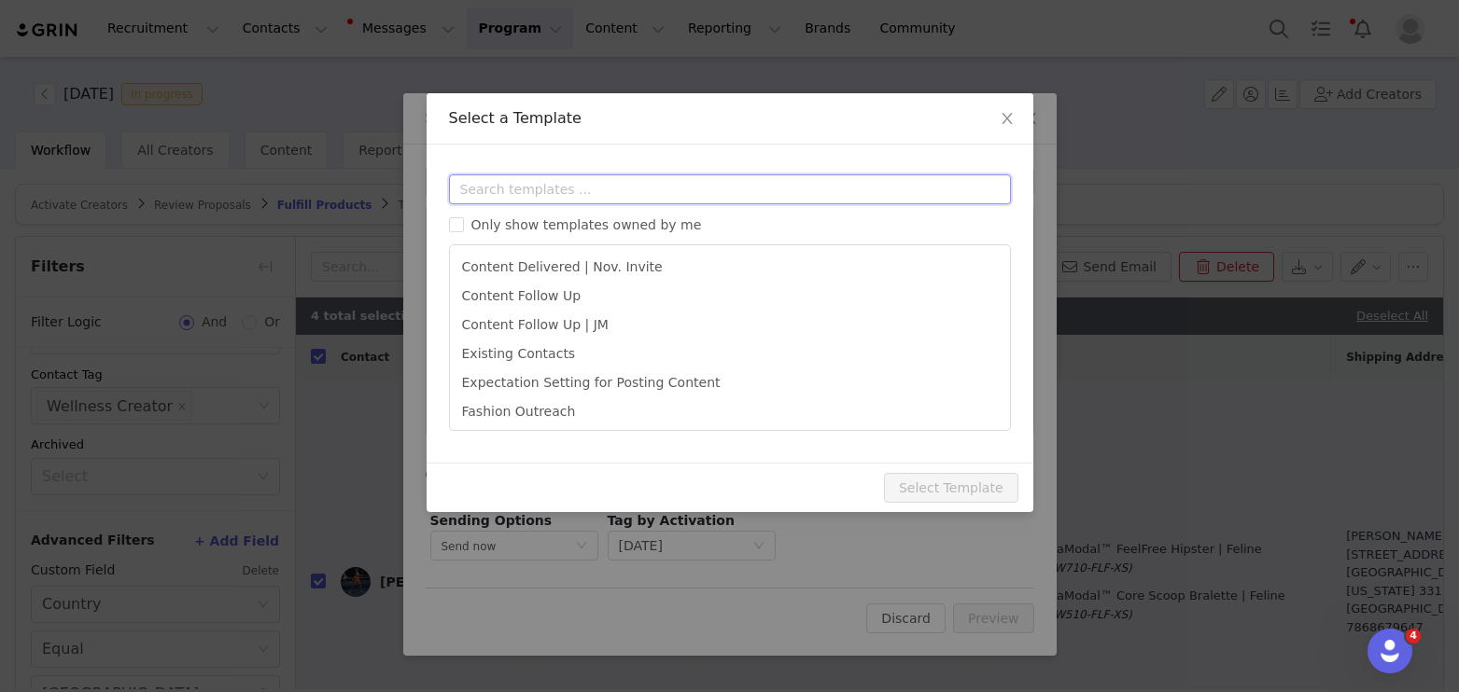
click at [488, 198] on input "text" at bounding box center [730, 190] width 562 height 30
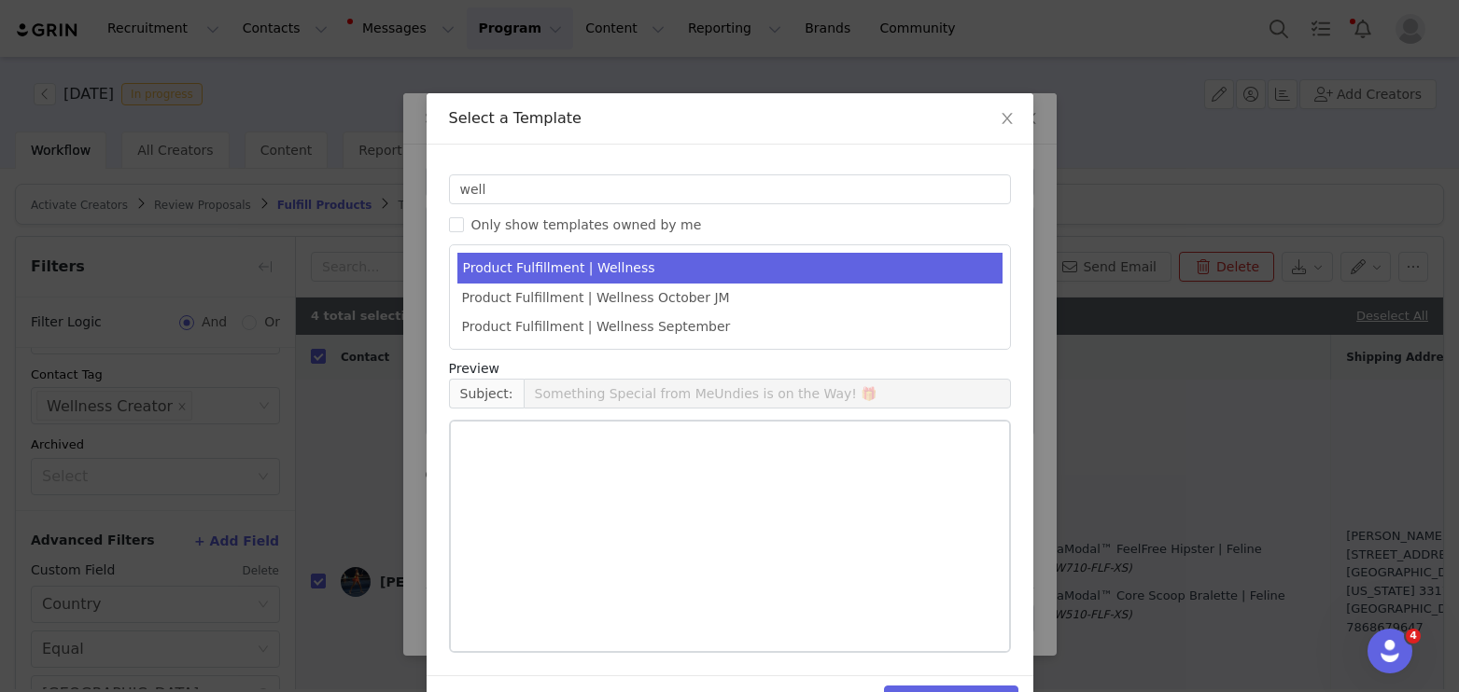
click at [562, 277] on li "Product Fulfillment | Wellness" at bounding box center [729, 268] width 545 height 31
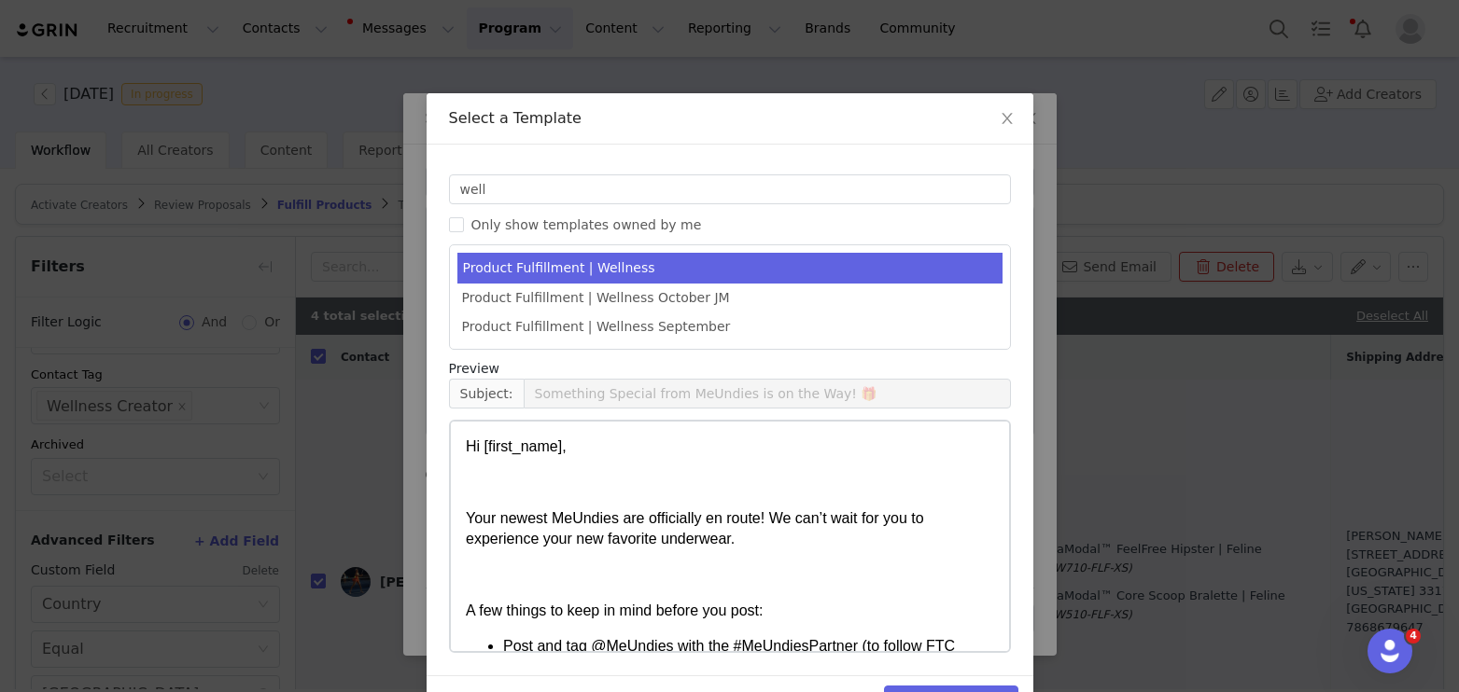
scroll to position [55, 0]
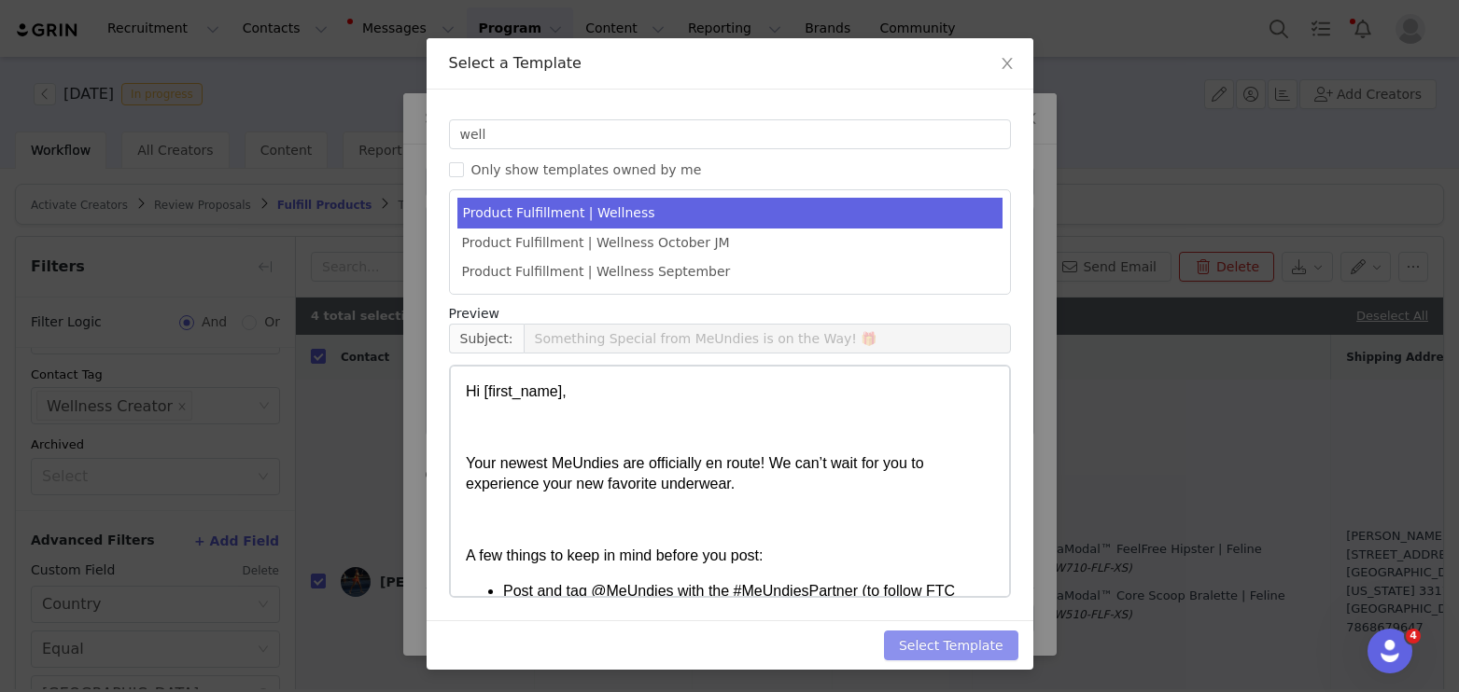
click at [980, 650] on button "Select Template" at bounding box center [951, 646] width 134 height 30
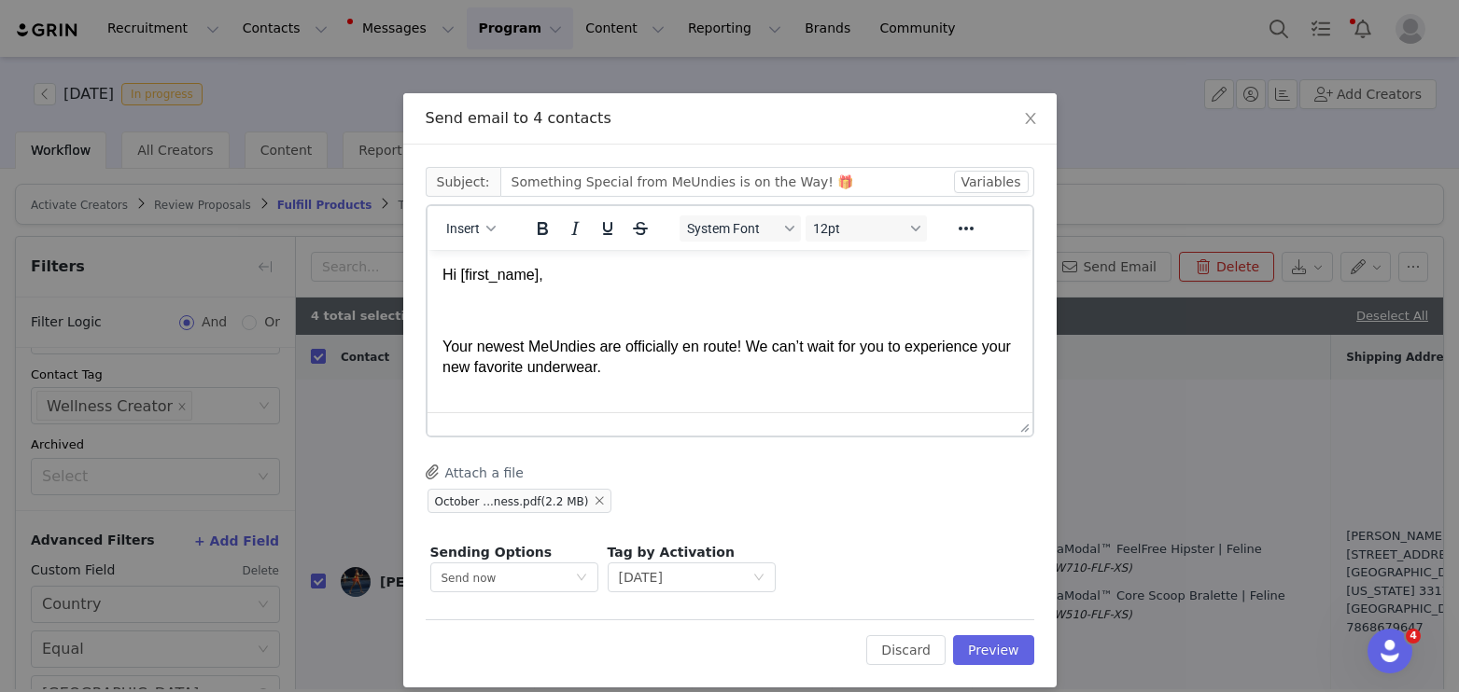
scroll to position [0, 0]
click at [1000, 643] on button "Preview" at bounding box center [993, 651] width 81 height 30
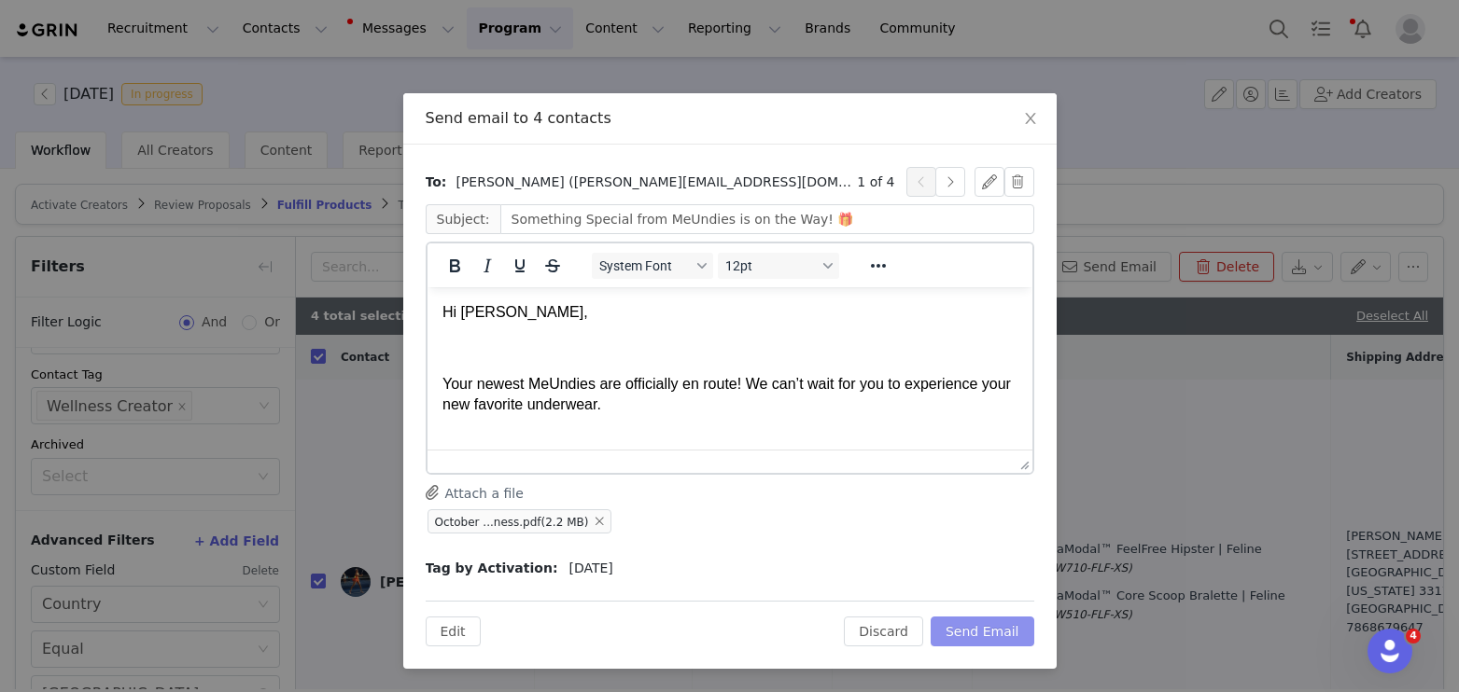
click at [984, 629] on button "Send Email" at bounding box center [982, 632] width 104 height 30
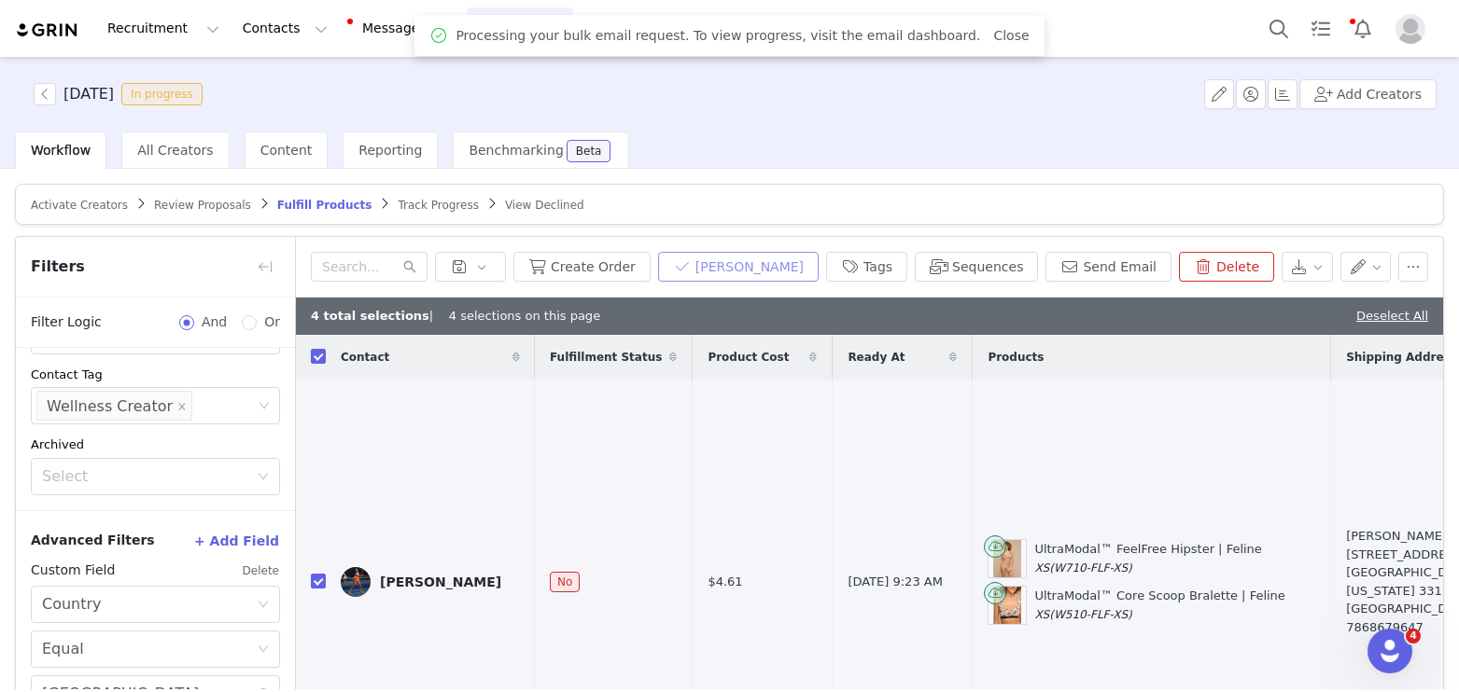
click at [764, 265] on button "[PERSON_NAME]" at bounding box center [738, 267] width 161 height 30
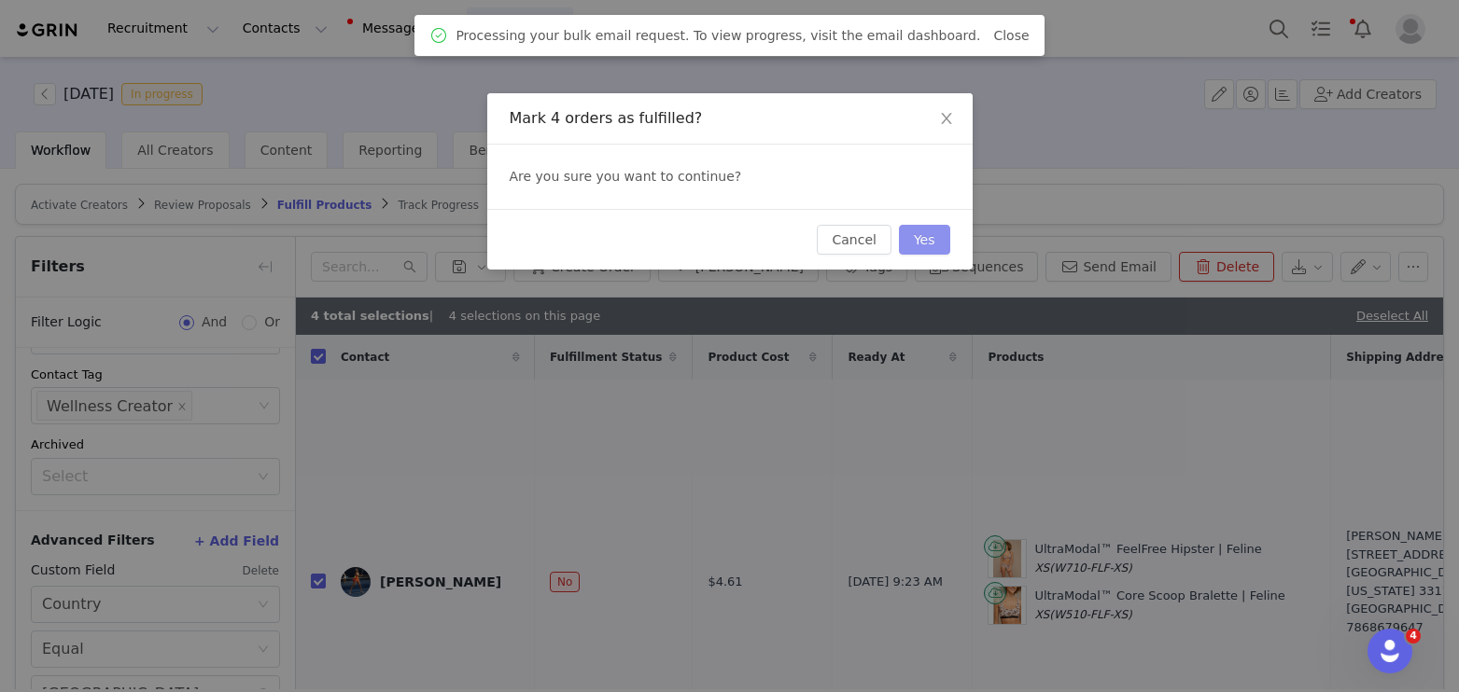
click at [934, 232] on button "Yes" at bounding box center [924, 240] width 51 height 30
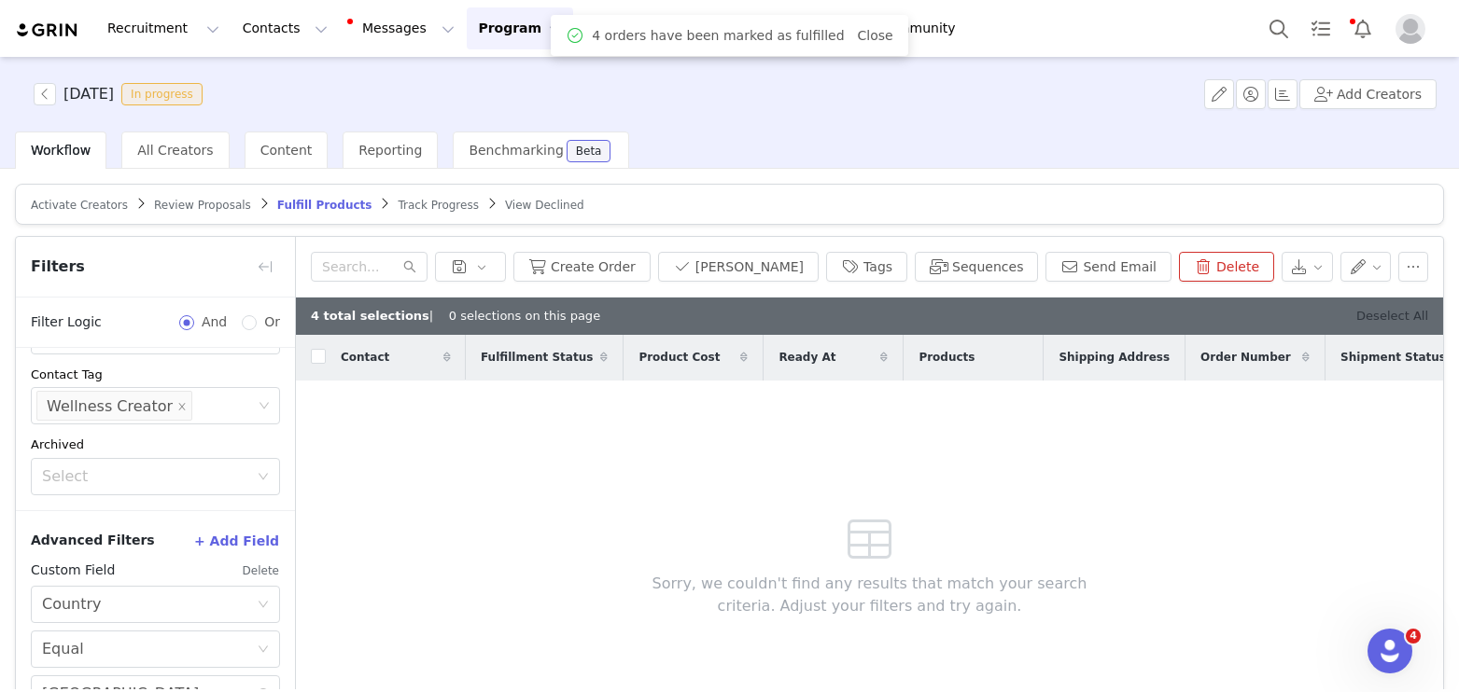
click at [1401, 314] on link "Deselect All" at bounding box center [1392, 316] width 72 height 14
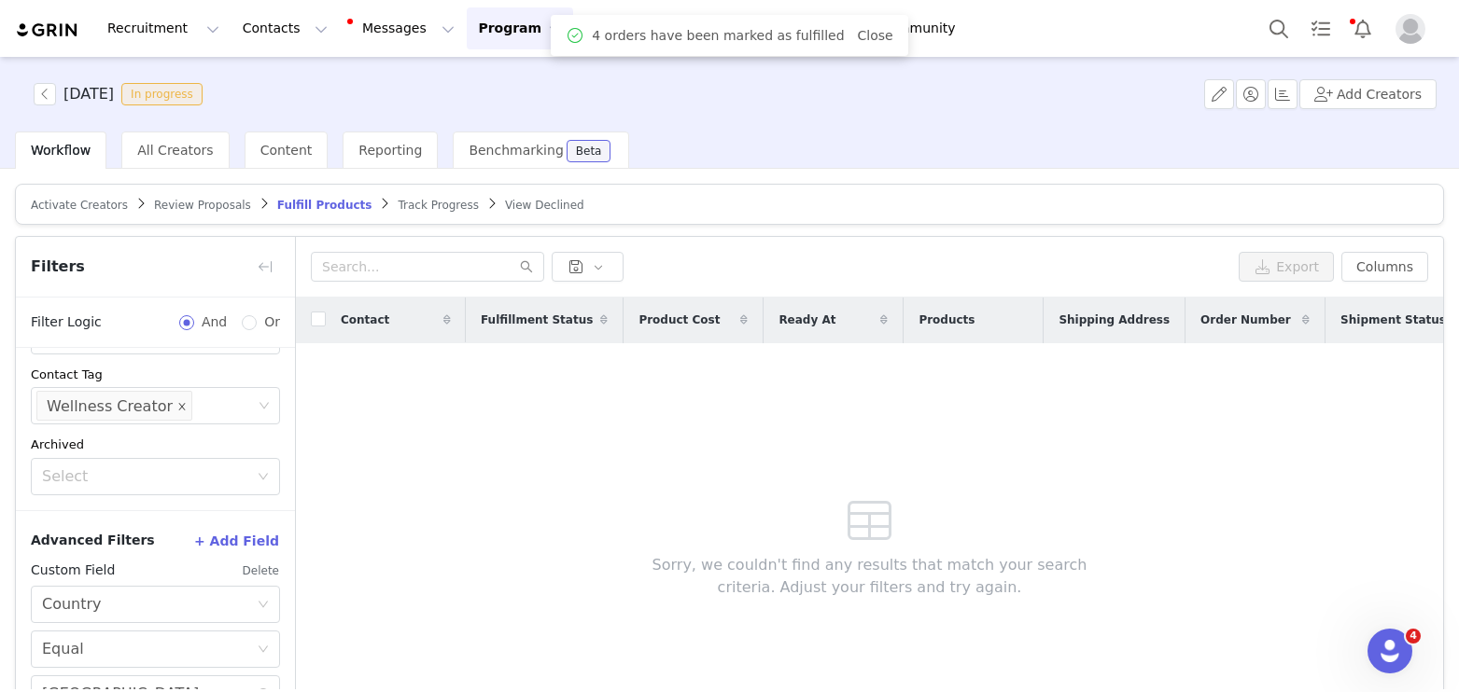
click at [177, 404] on icon "icon: close" at bounding box center [181, 406] width 9 height 9
click at [175, 405] on div "Select" at bounding box center [147, 406] width 210 height 19
click at [147, 440] on li "Mama Creator" at bounding box center [155, 446] width 249 height 30
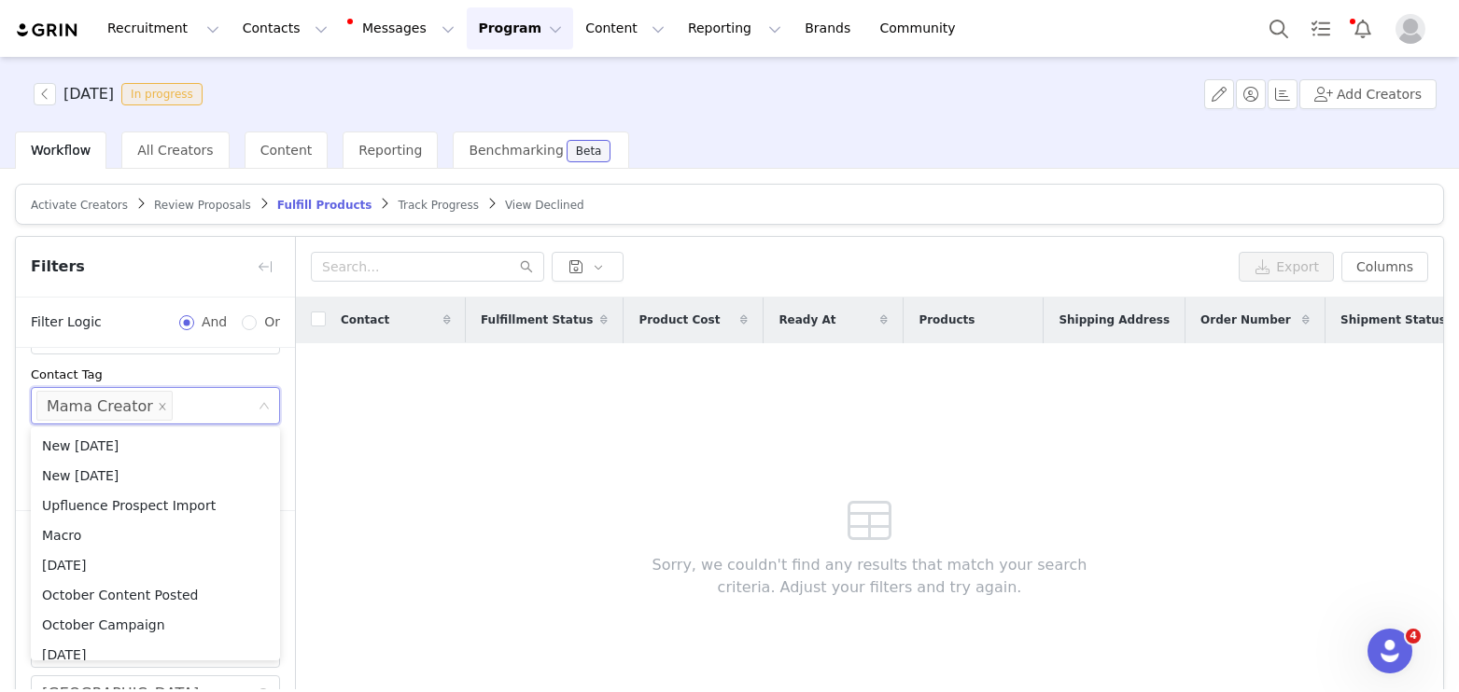
click at [134, 367] on div "Contact Tag" at bounding box center [155, 375] width 249 height 19
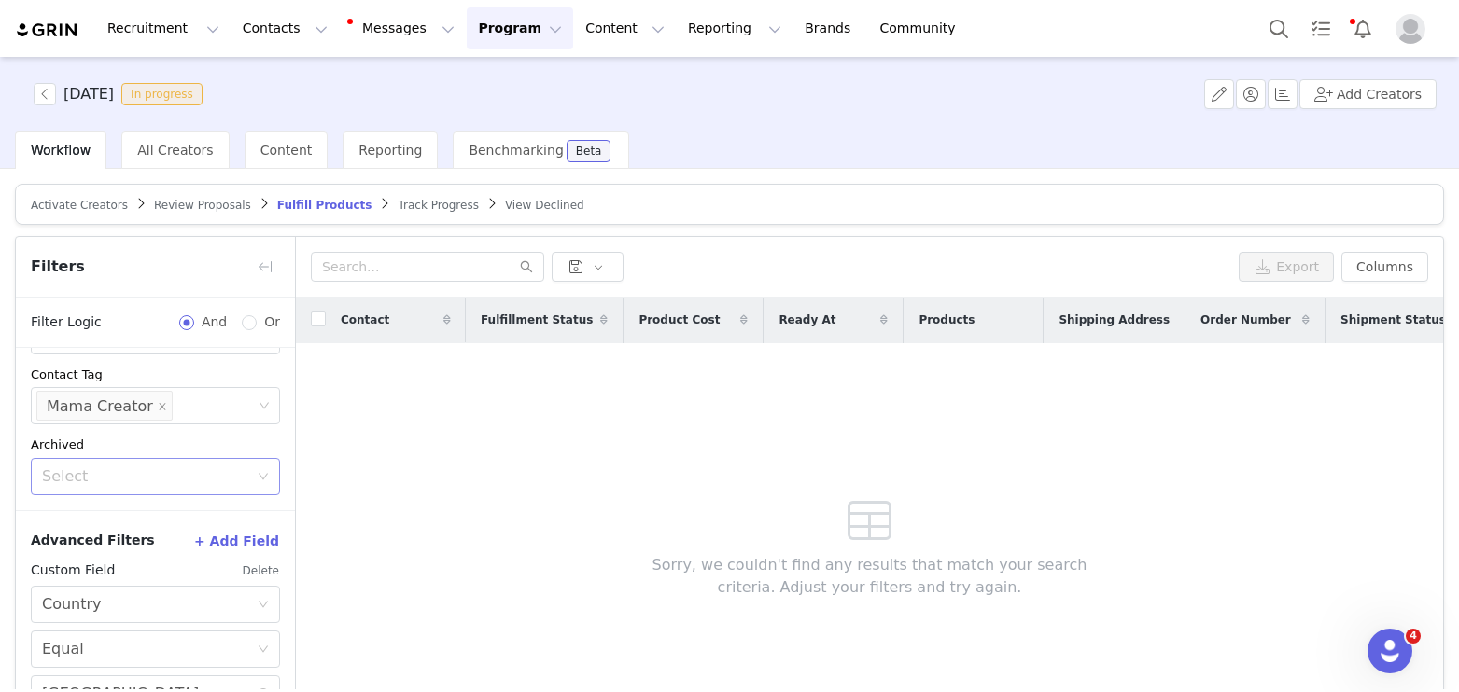
scroll to position [120, 0]
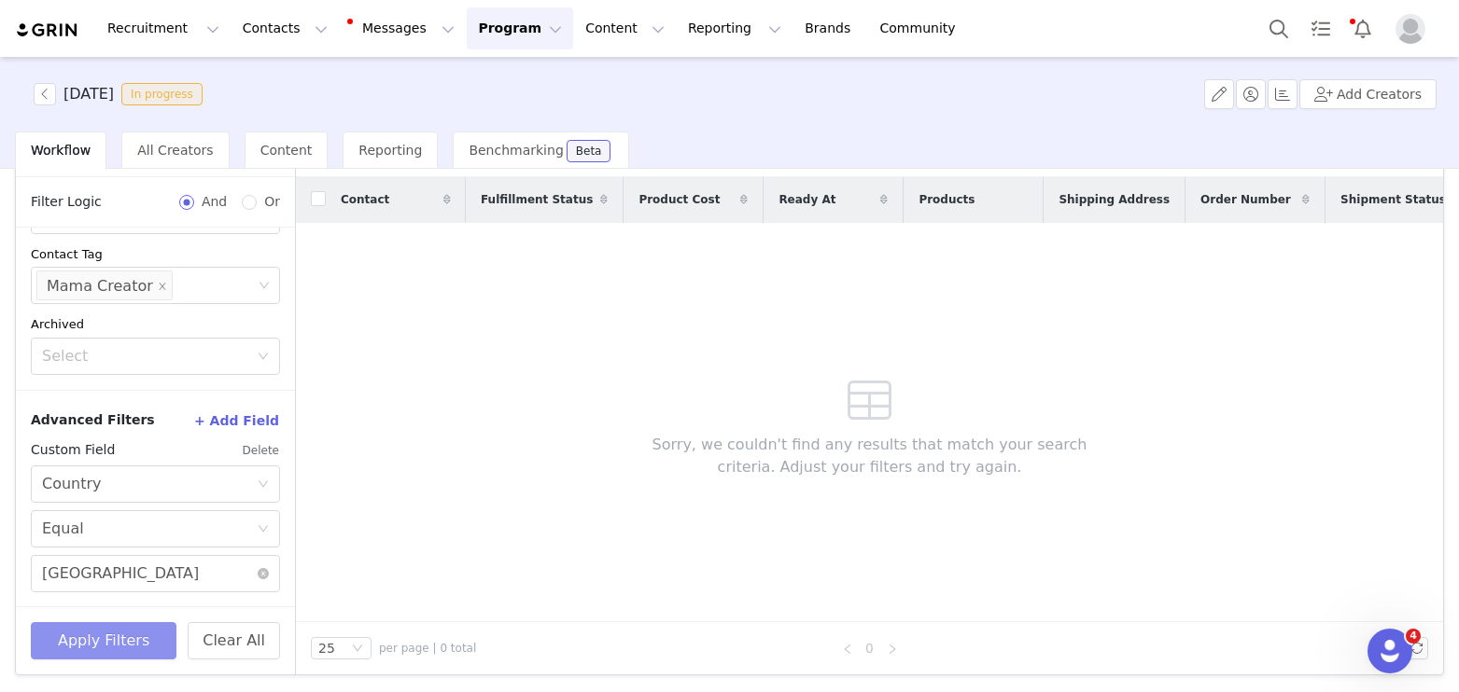
click at [119, 639] on button "Apply Filters" at bounding box center [104, 640] width 146 height 37
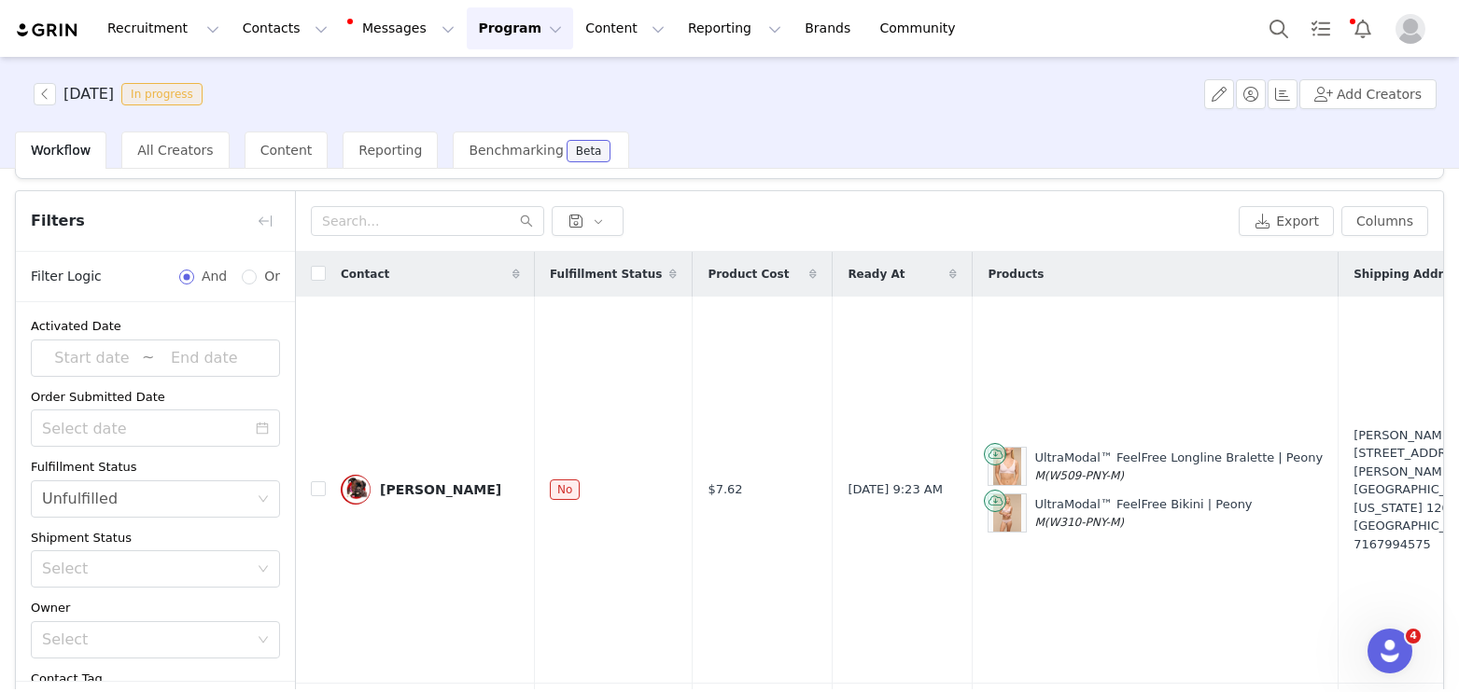
scroll to position [37, 0]
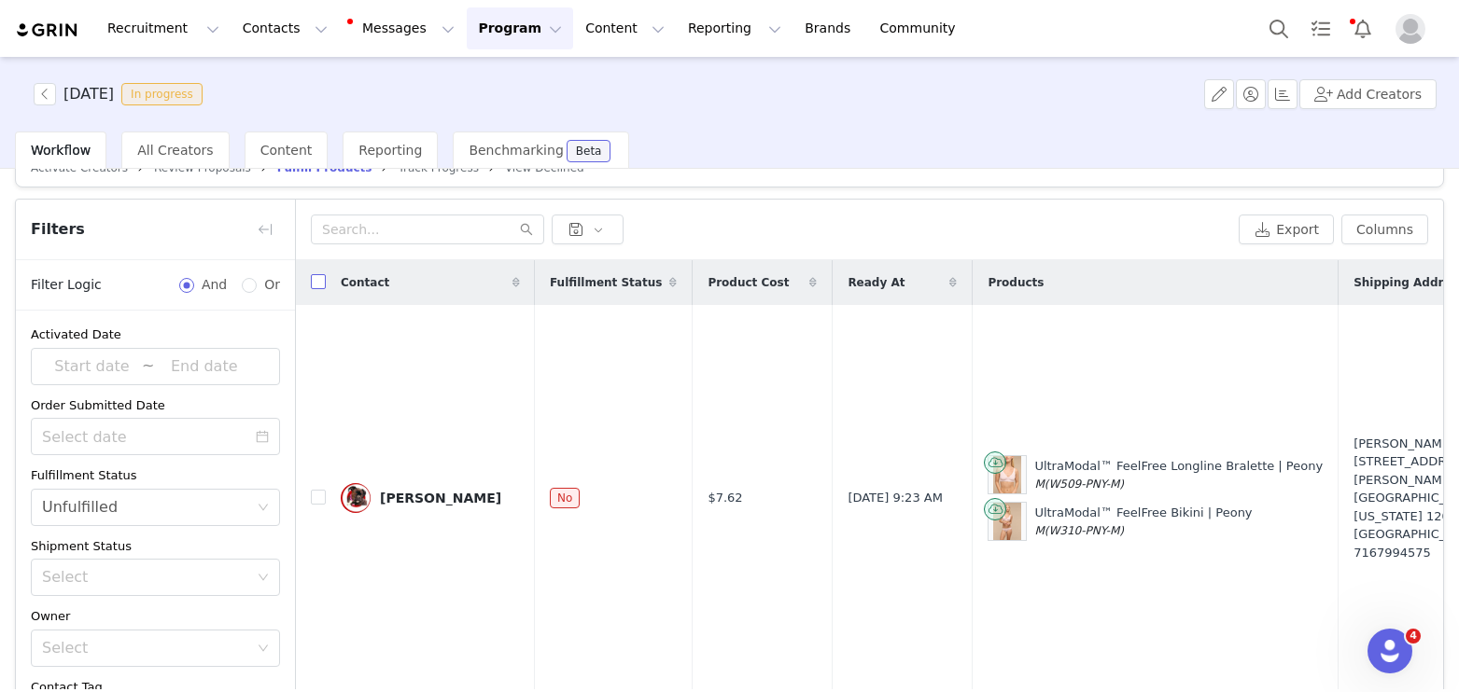
click at [321, 279] on input "checkbox" at bounding box center [318, 281] width 15 height 15
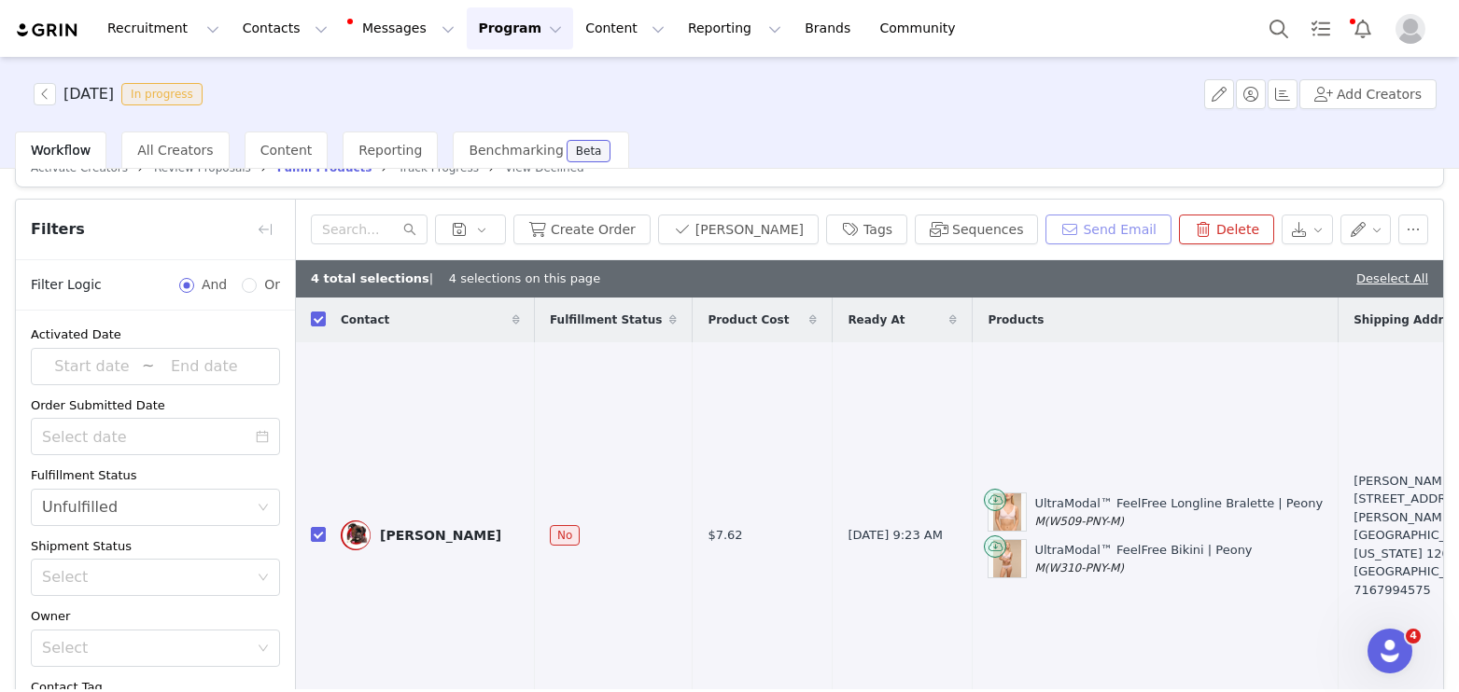
click at [1139, 226] on button "Send Email" at bounding box center [1108, 230] width 126 height 30
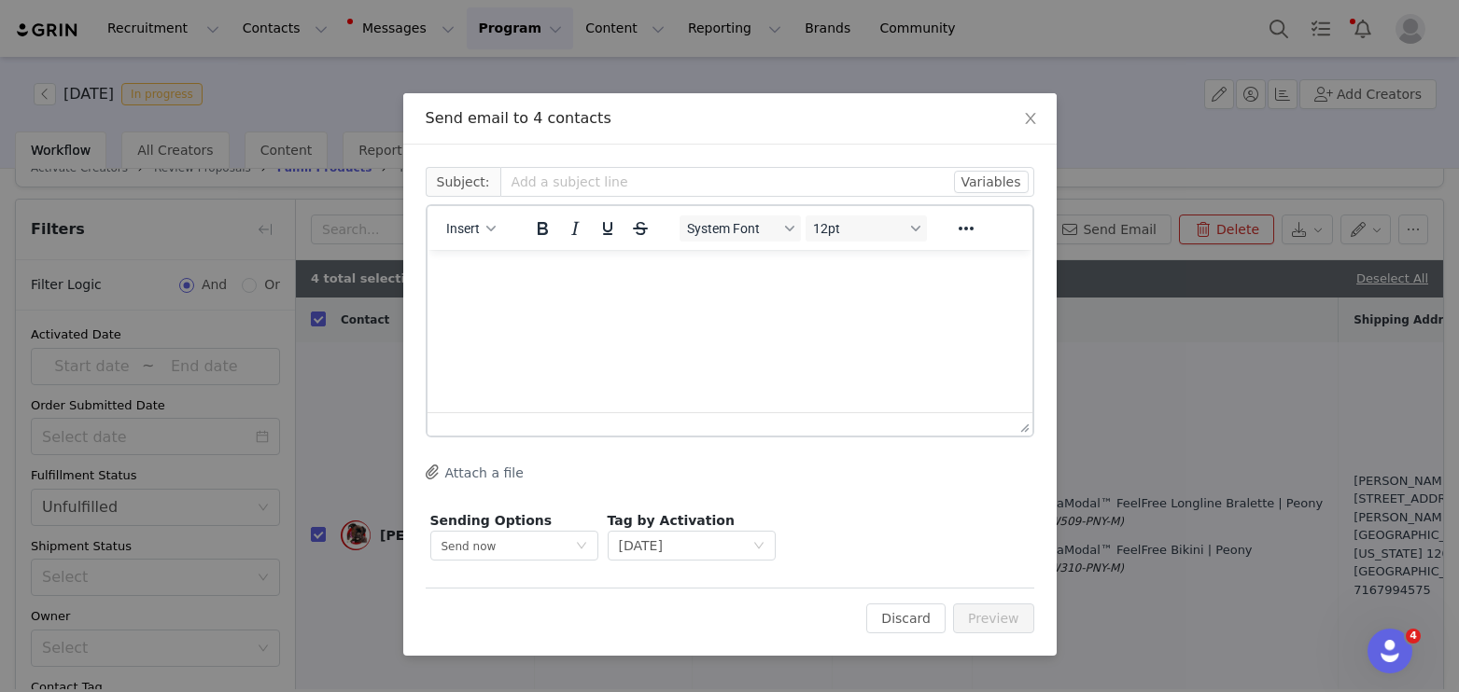
scroll to position [0, 0]
click at [482, 226] on button "Insert" at bounding box center [471, 229] width 64 height 26
click at [490, 250] on div "Insert Template" at bounding box center [538, 261] width 168 height 22
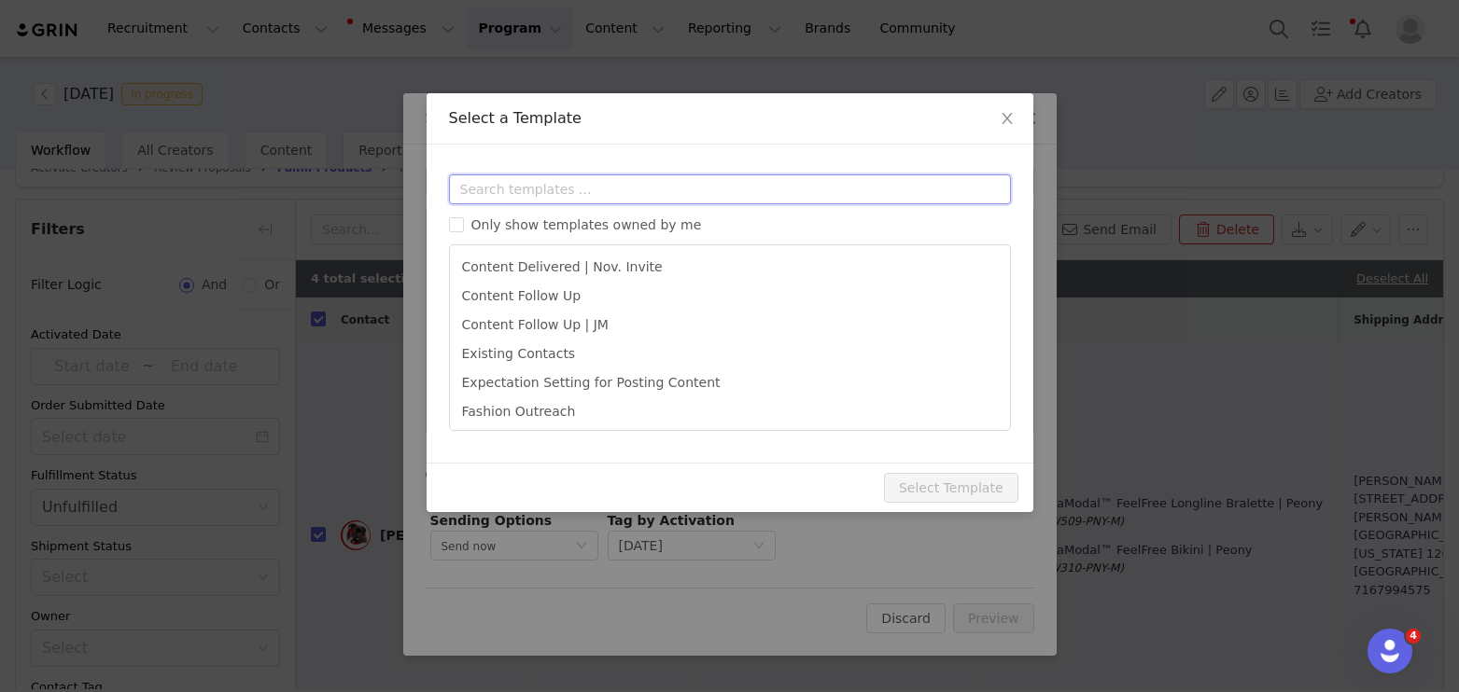
click at [527, 190] on input "text" at bounding box center [730, 190] width 562 height 30
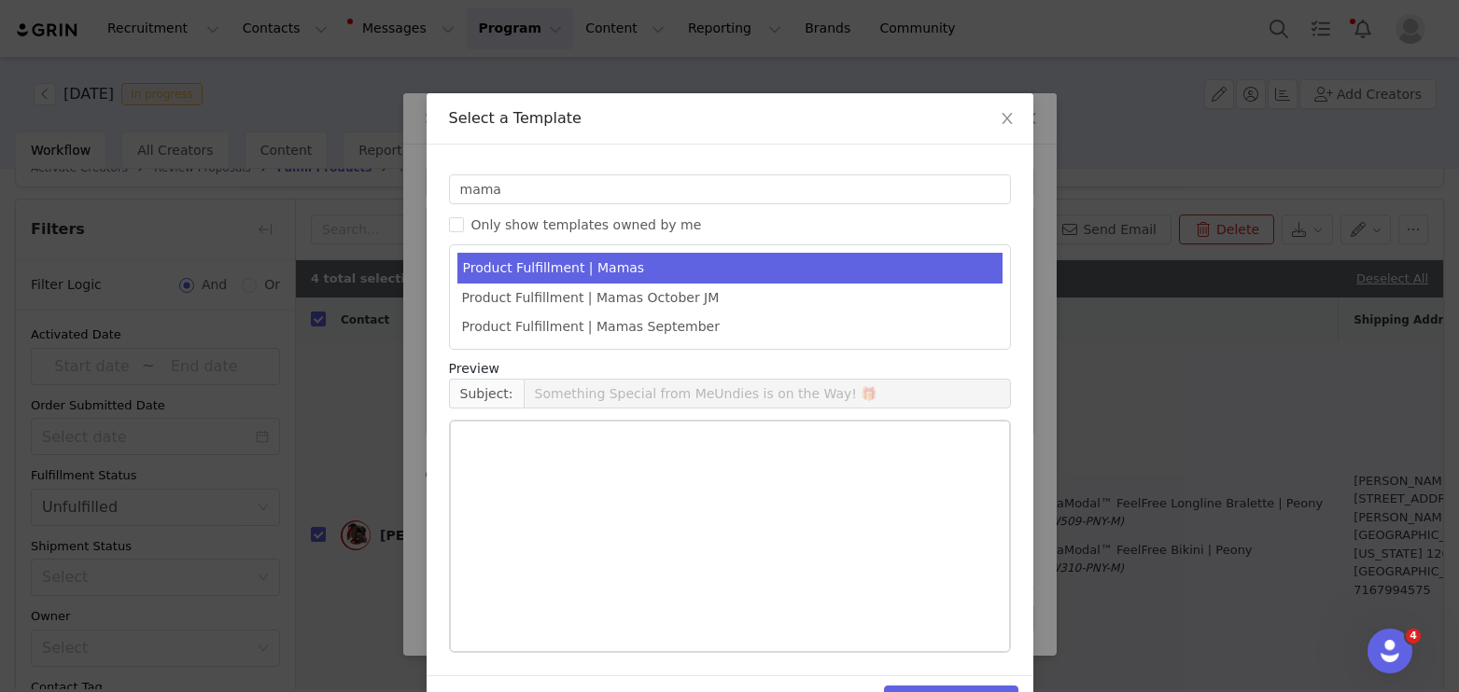
click at [664, 262] on li "Product Fulfillment | Mamas" at bounding box center [729, 268] width 545 height 31
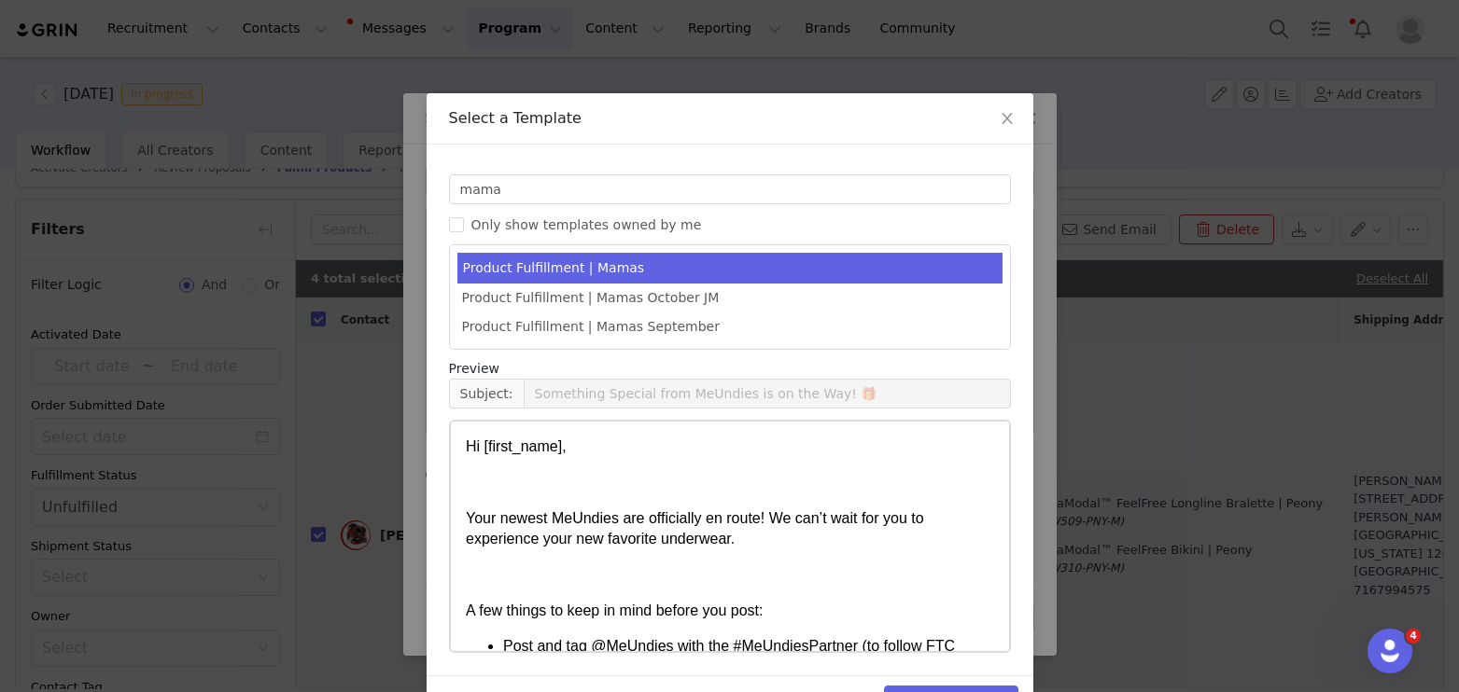
scroll to position [55, 0]
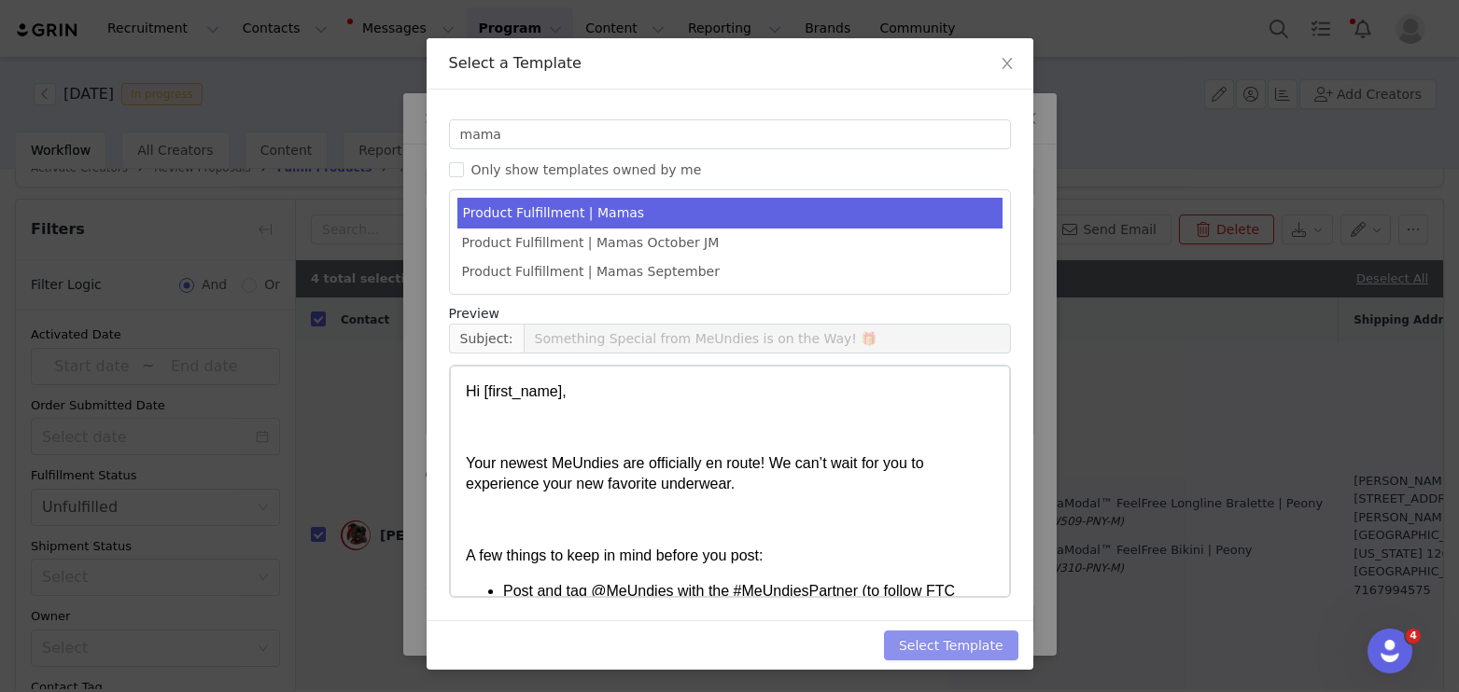
click at [959, 646] on button "Select Template" at bounding box center [951, 646] width 134 height 30
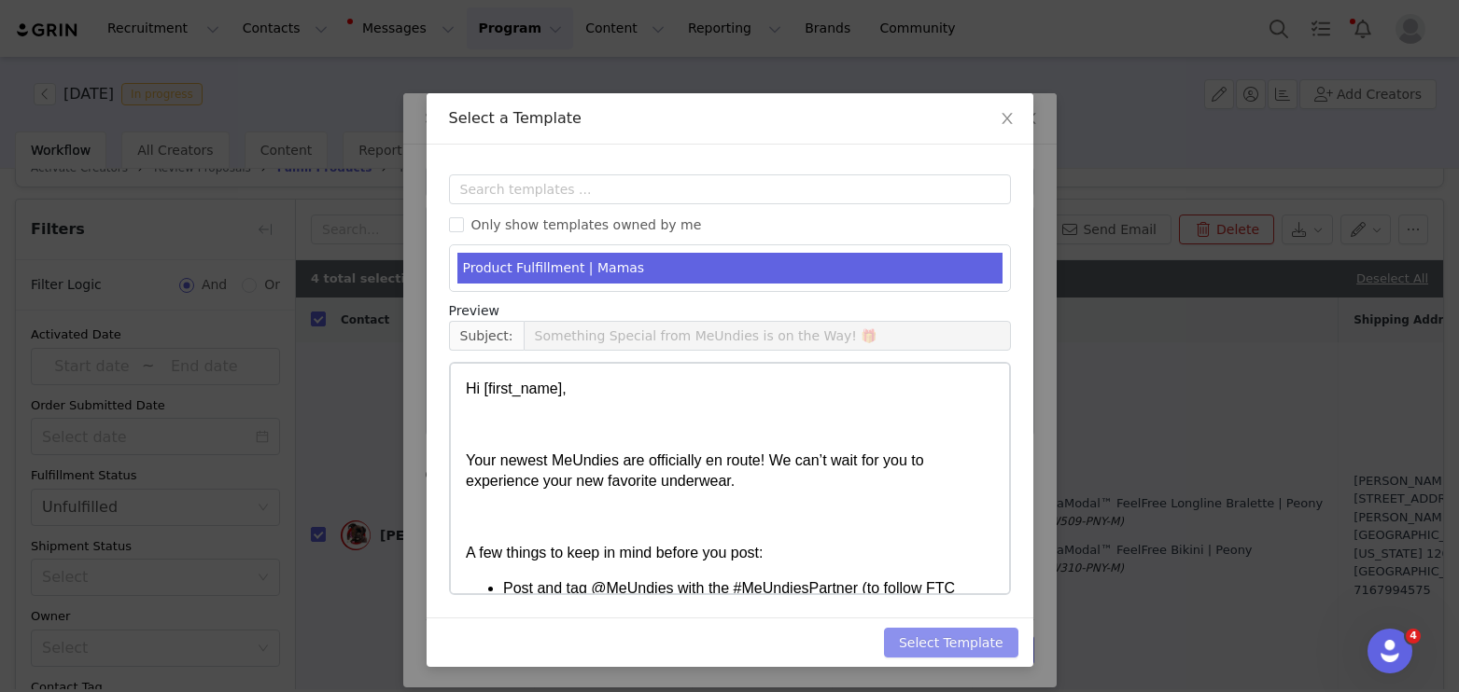
scroll to position [0, 0]
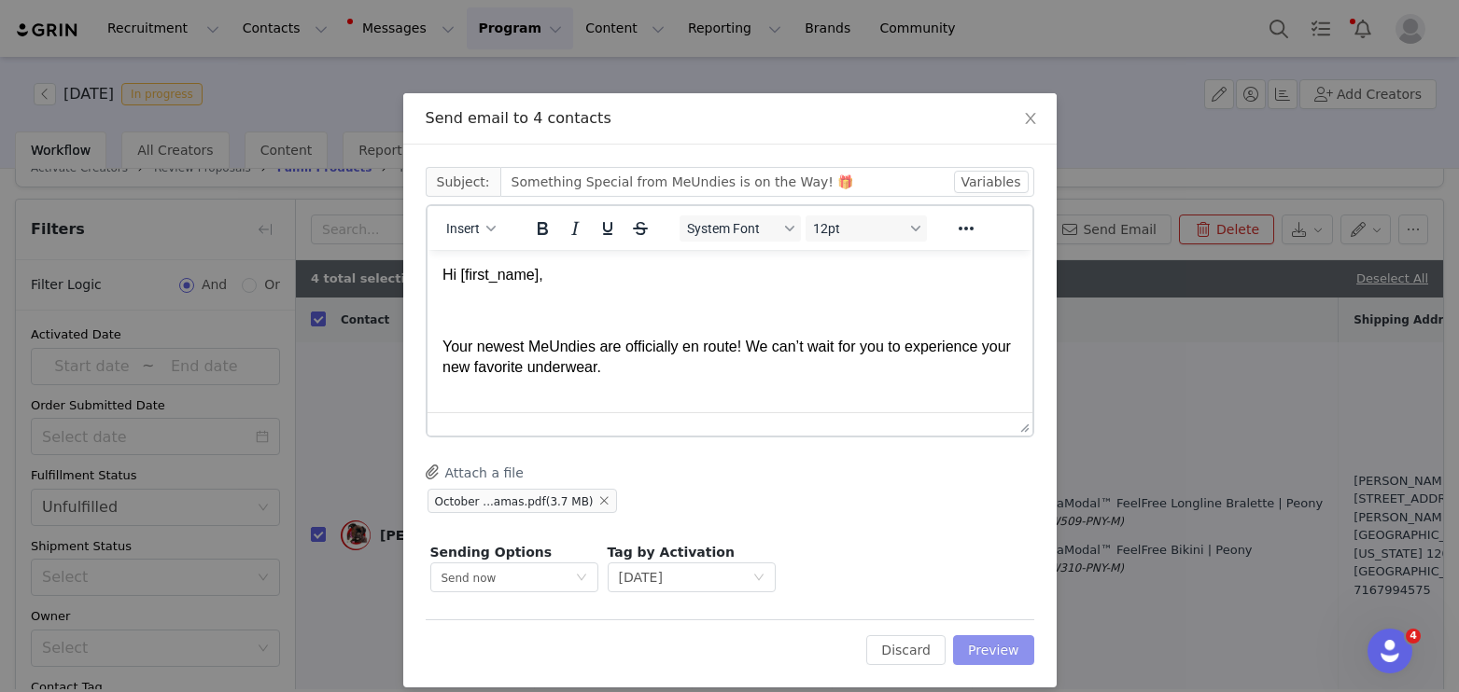
click at [996, 650] on button "Preview" at bounding box center [993, 651] width 81 height 30
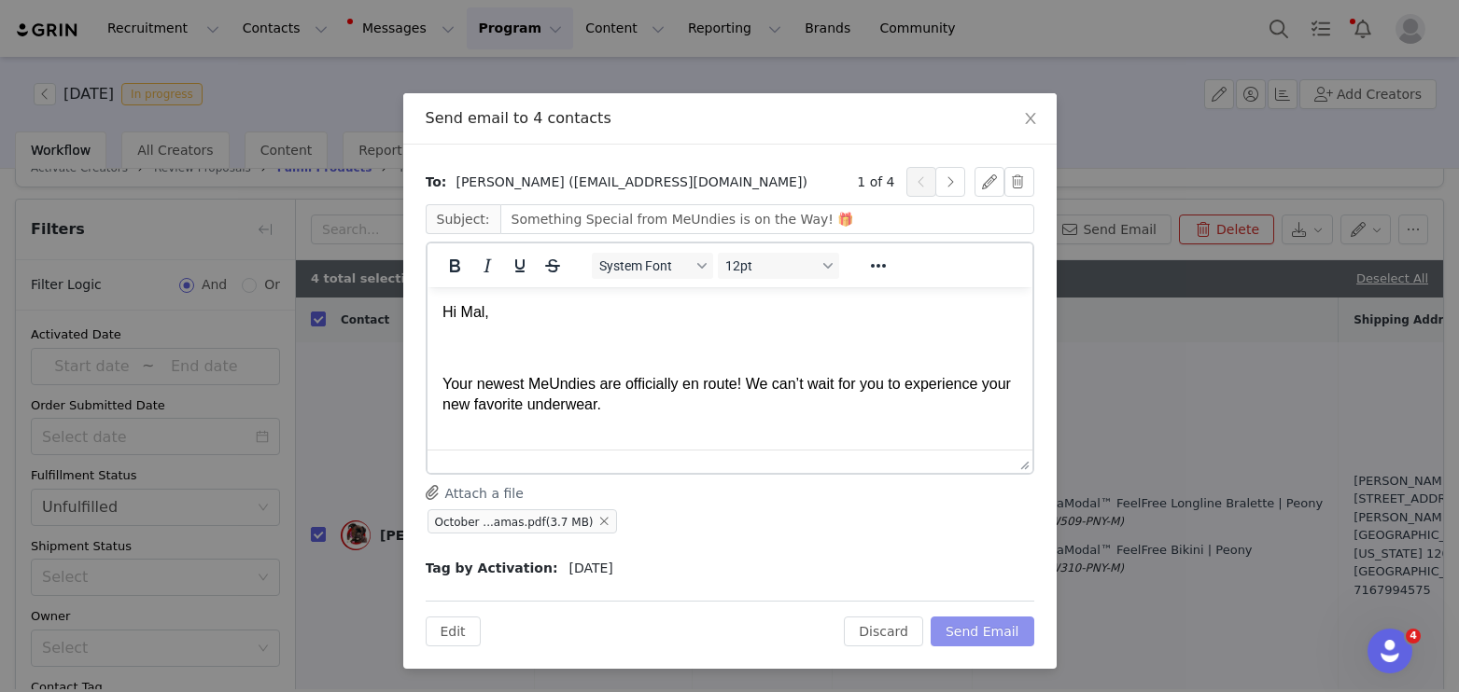
click at [995, 633] on button "Send Email" at bounding box center [982, 632] width 104 height 30
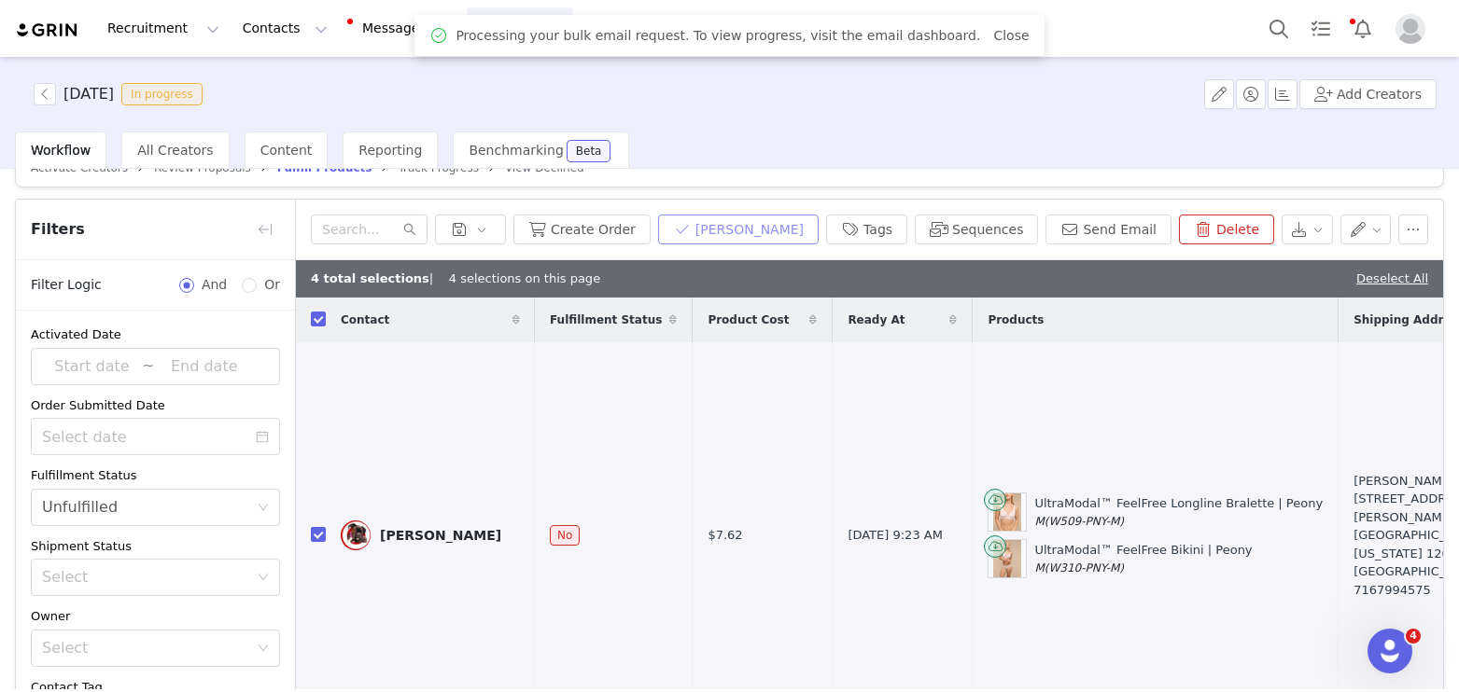
click at [758, 222] on button "[PERSON_NAME]" at bounding box center [738, 230] width 161 height 30
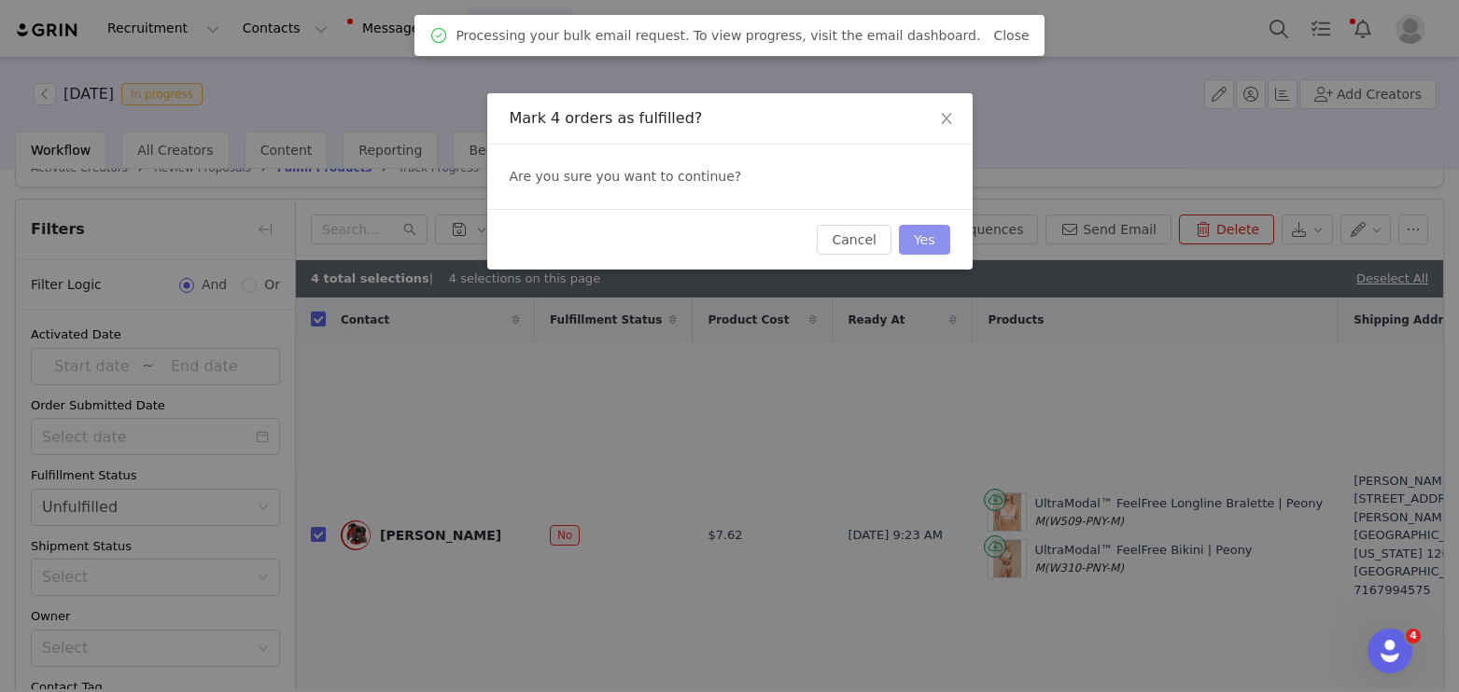
click at [919, 238] on button "Yes" at bounding box center [924, 240] width 51 height 30
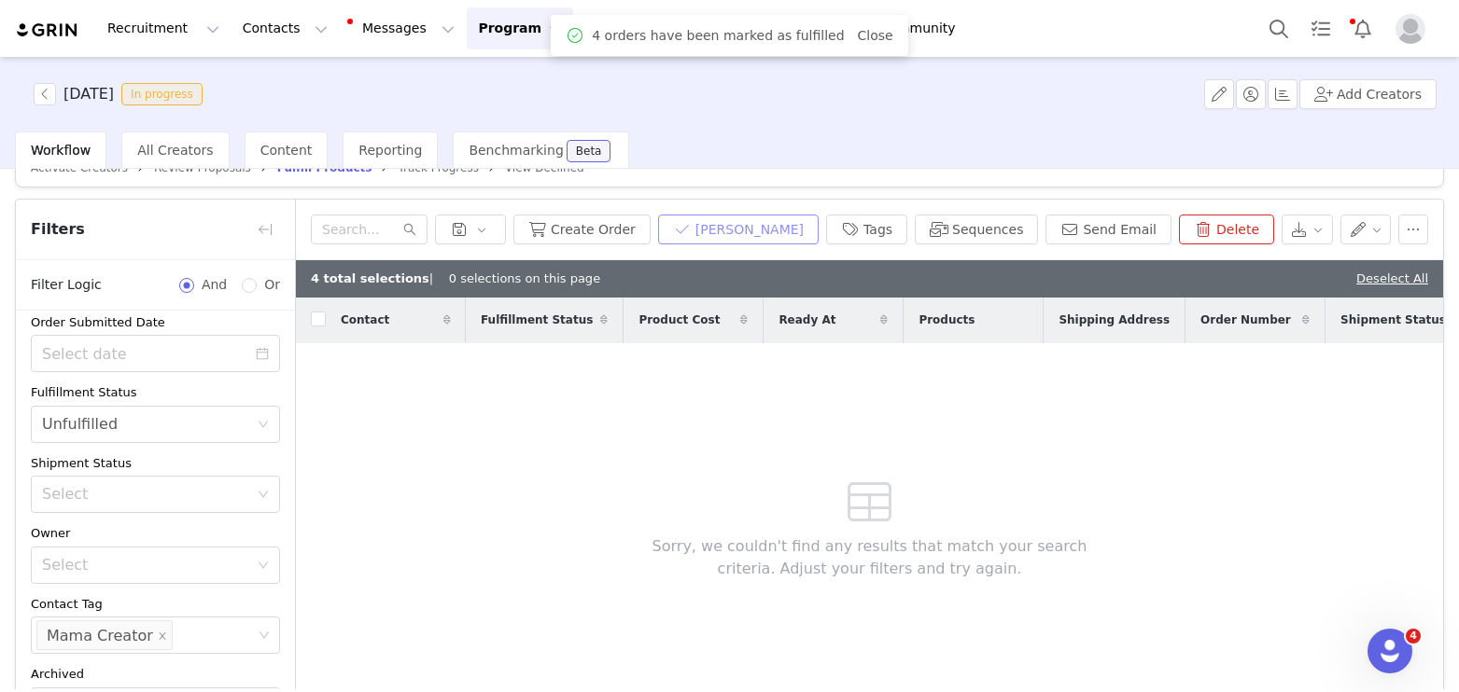
scroll to position [204, 0]
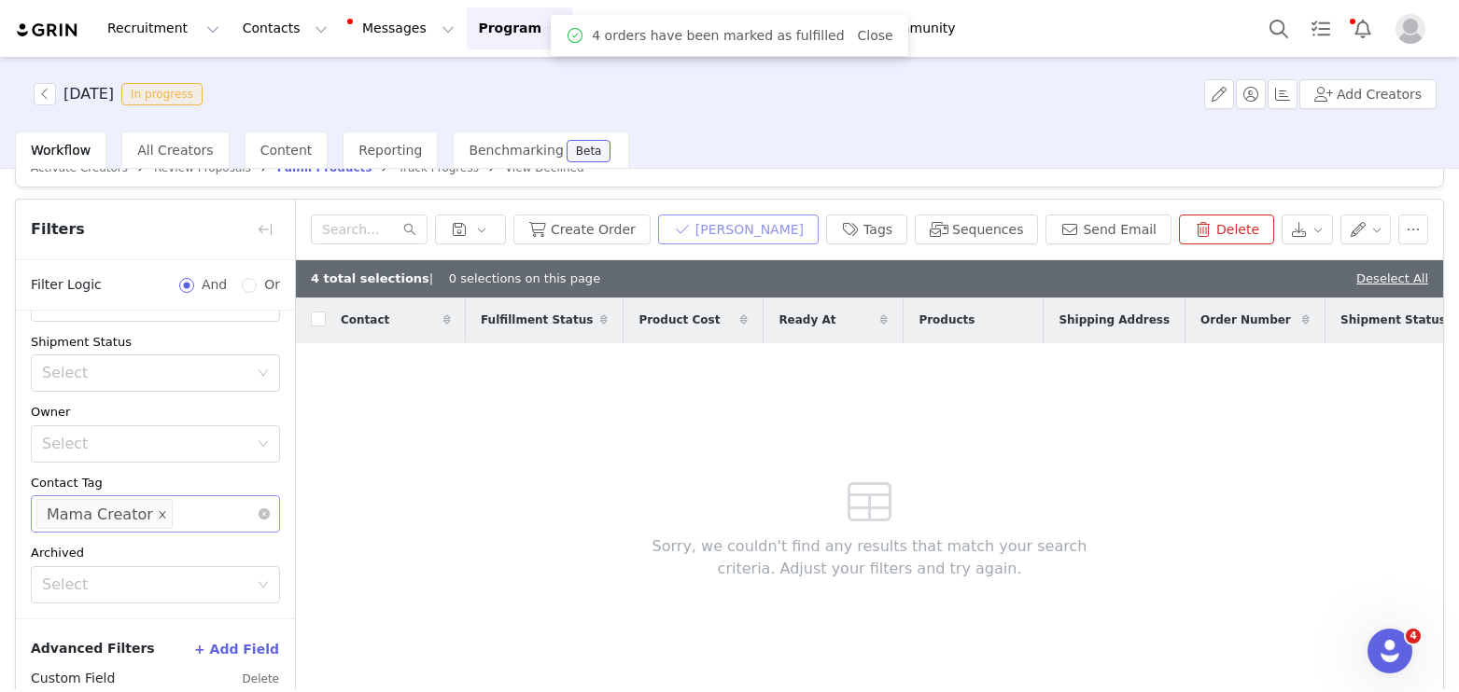
click at [158, 513] on icon "icon: close" at bounding box center [162, 514] width 9 height 9
click at [153, 513] on div "Select" at bounding box center [147, 514] width 210 height 19
click at [144, 550] on li "Gym Bros" at bounding box center [155, 554] width 249 height 30
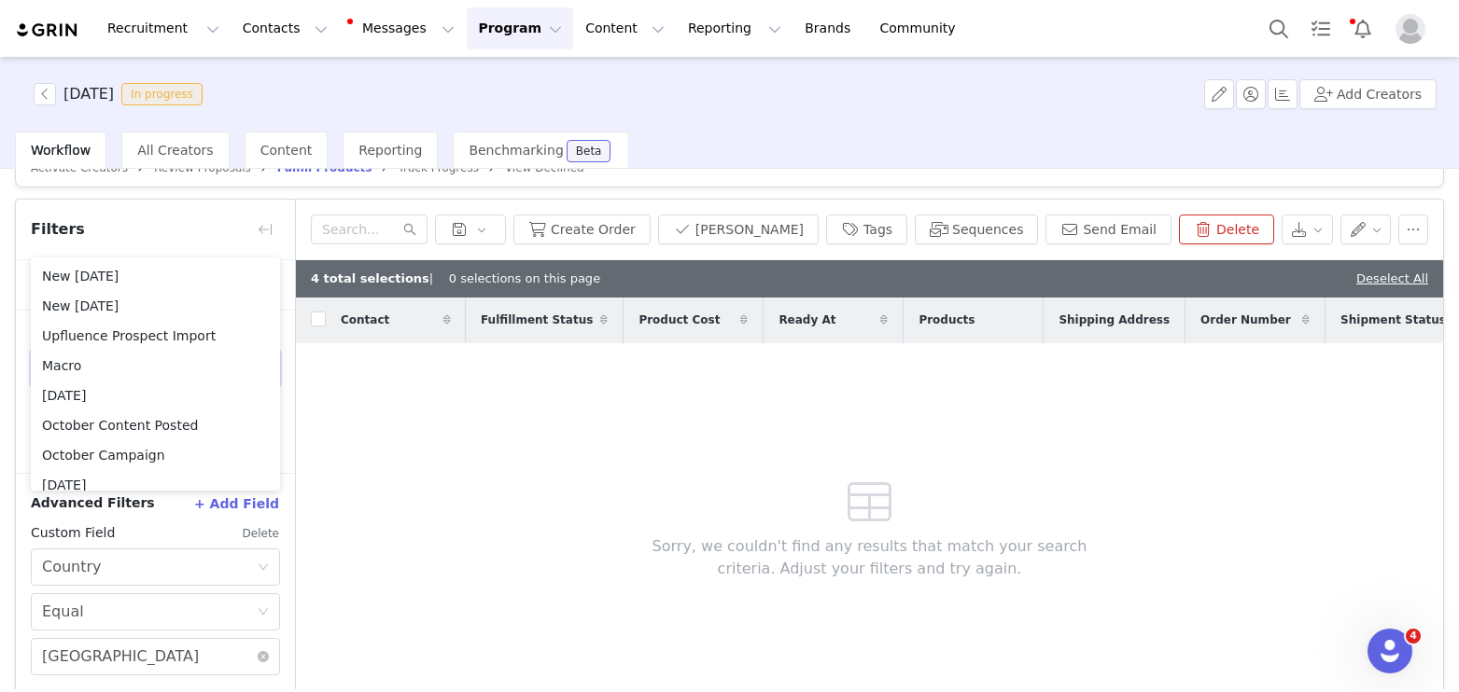
scroll to position [120, 0]
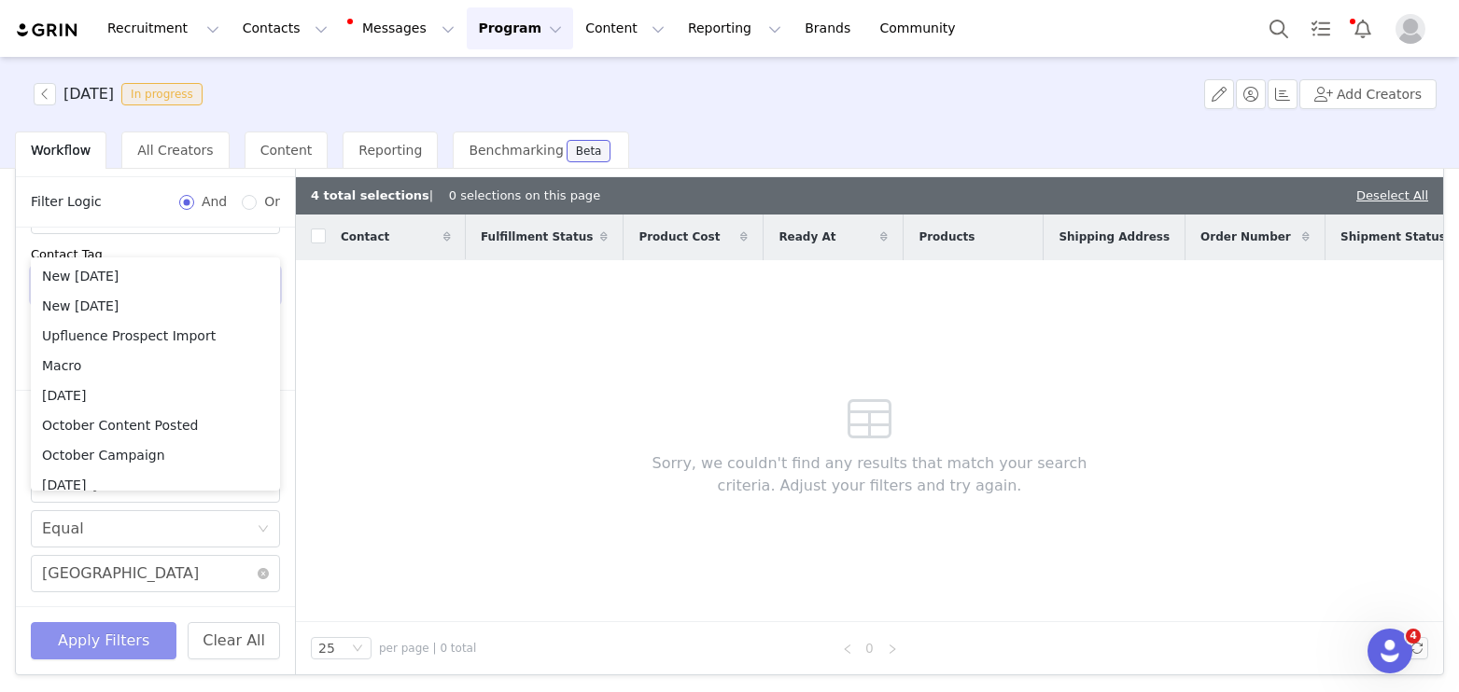
click at [108, 640] on button "Apply Filters" at bounding box center [104, 640] width 146 height 37
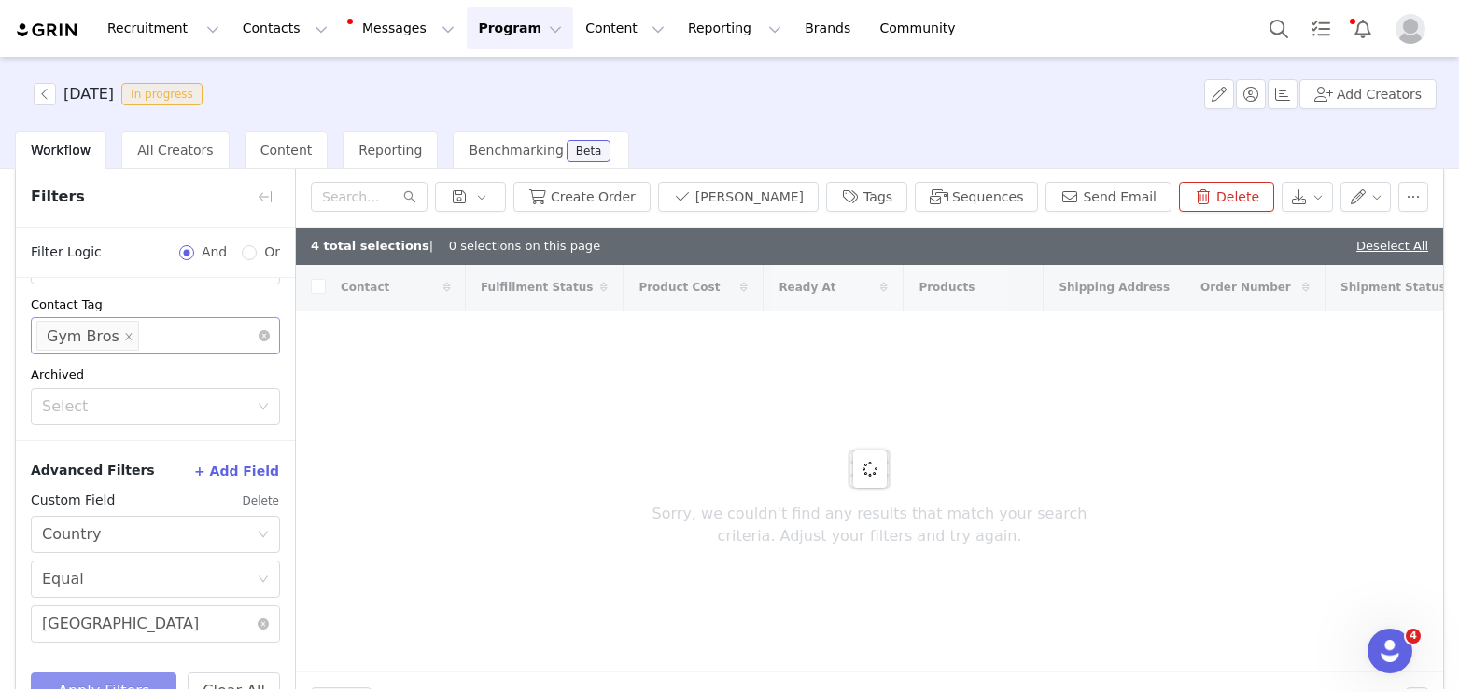
scroll to position [0, 0]
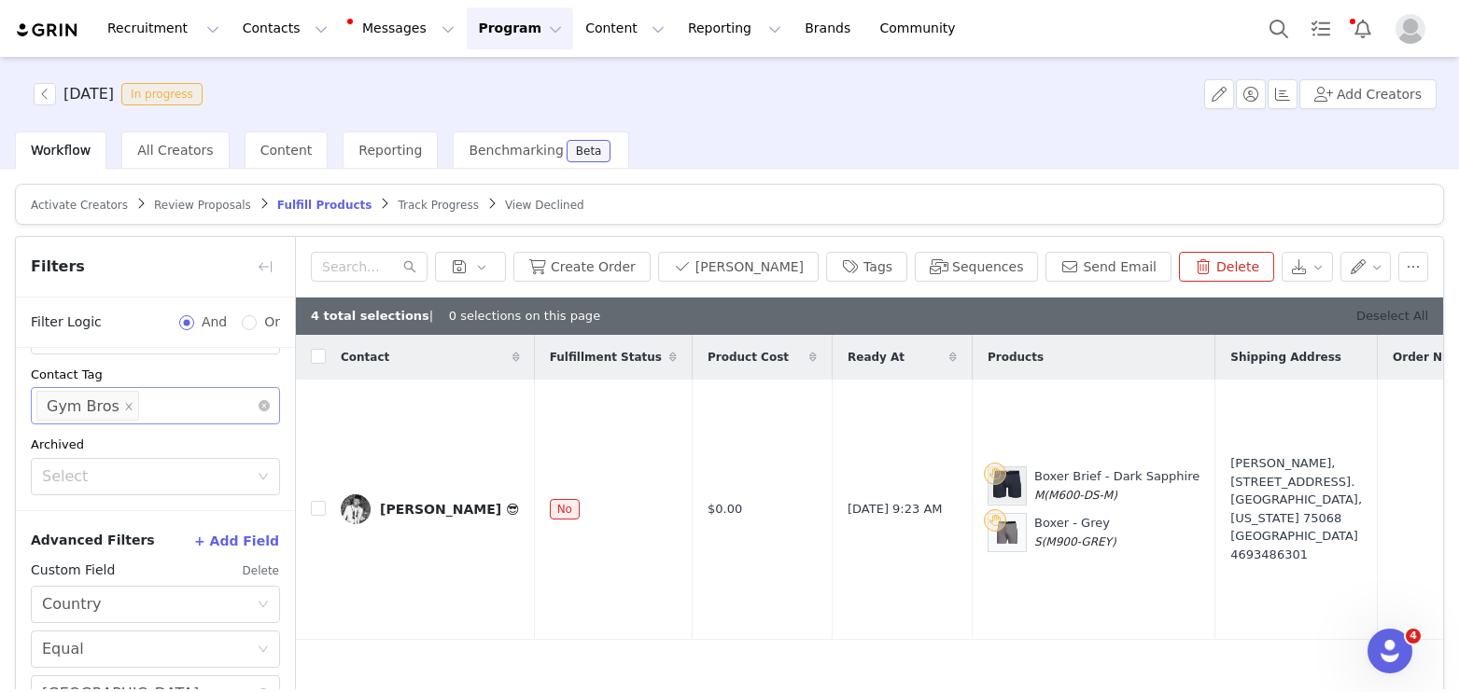
click at [1406, 313] on link "Deselect All" at bounding box center [1392, 316] width 72 height 14
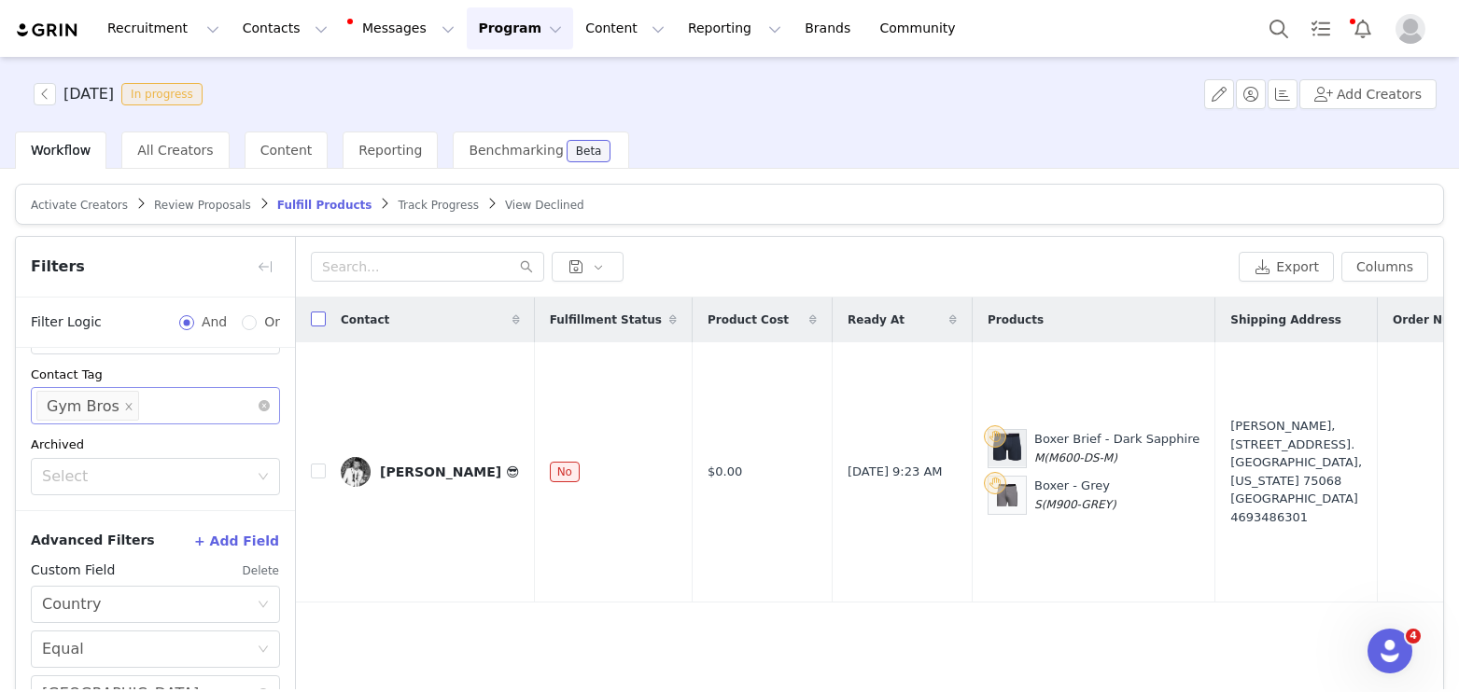
click at [314, 314] on input "checkbox" at bounding box center [318, 319] width 15 height 15
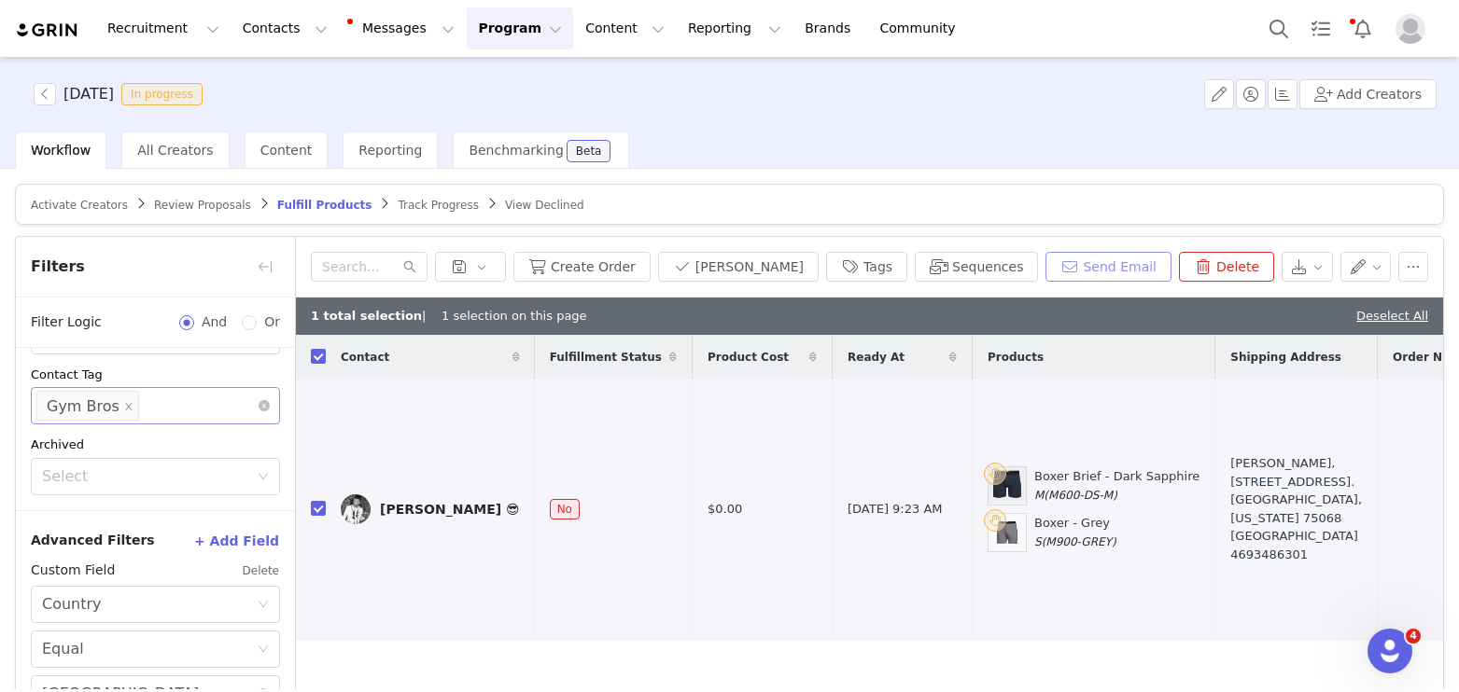
click at [1094, 259] on button "Send Email" at bounding box center [1108, 267] width 126 height 30
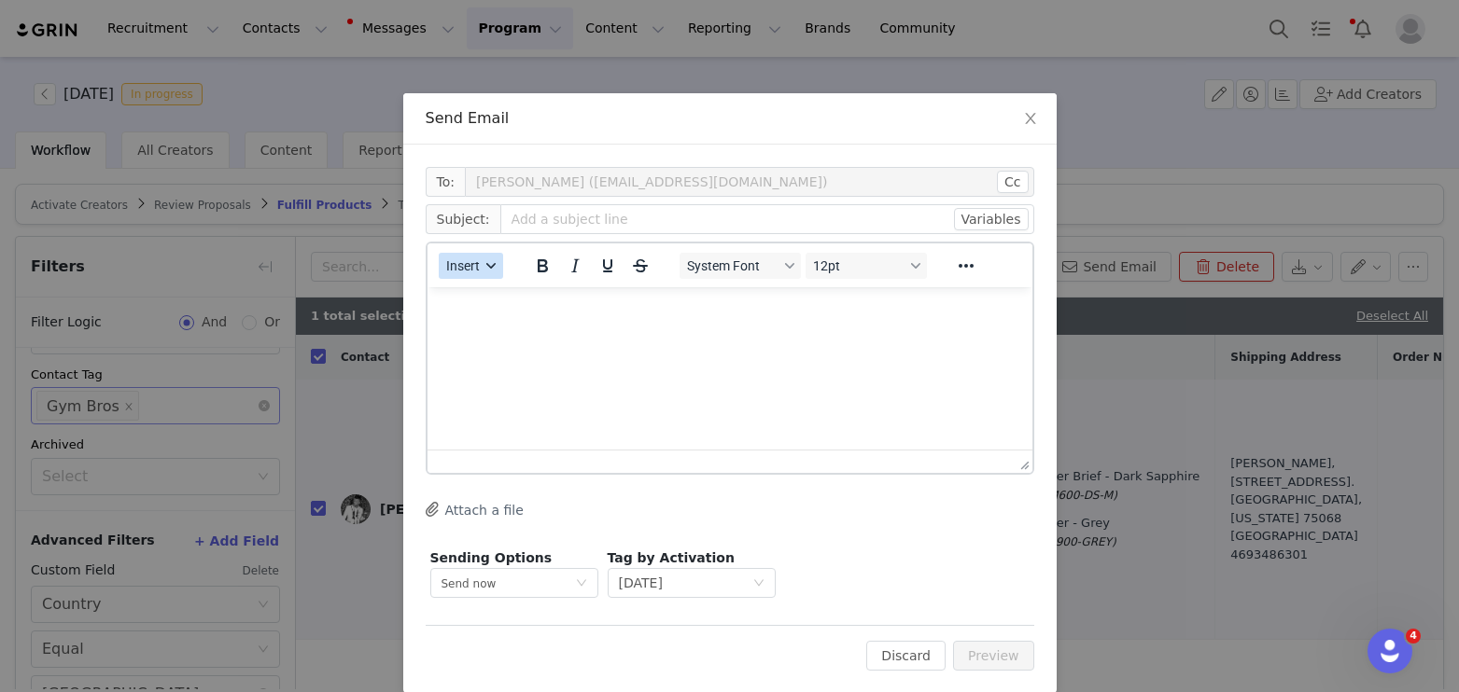
click at [485, 260] on button "Insert" at bounding box center [471, 266] width 64 height 26
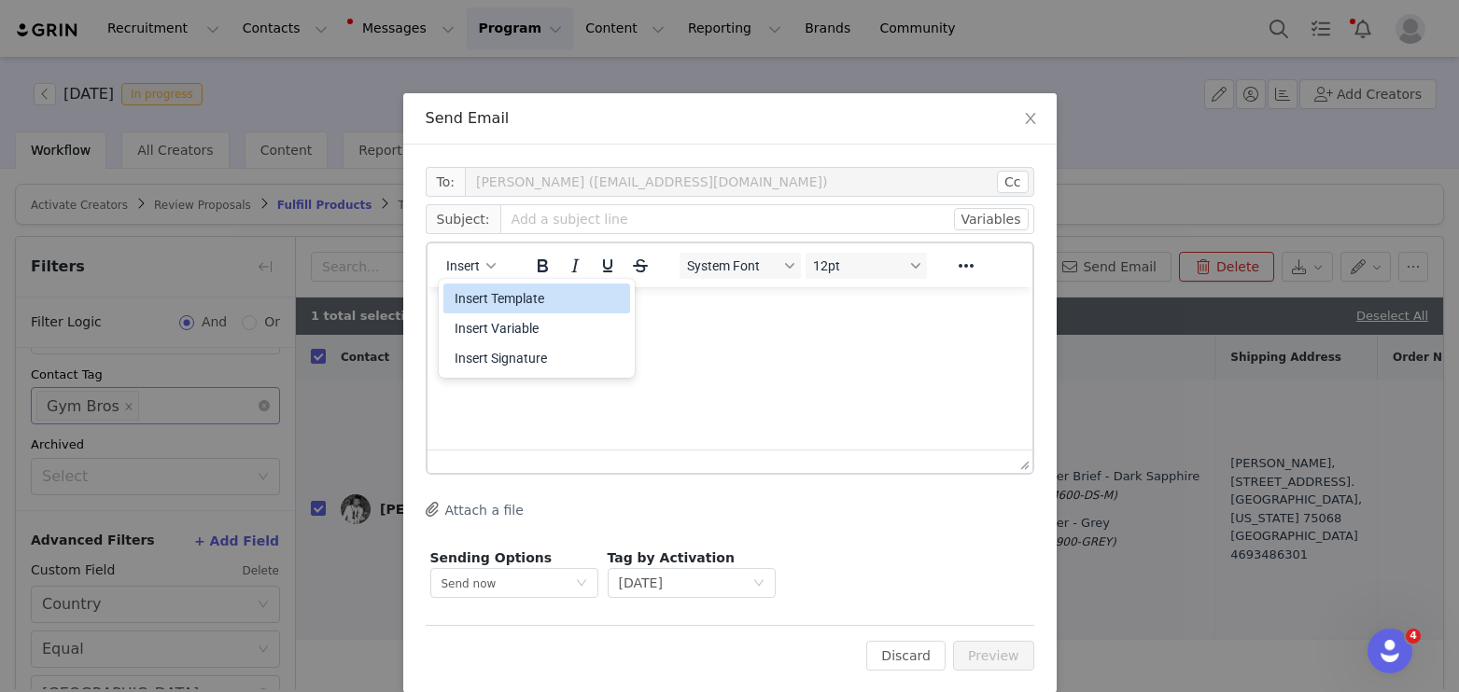
click at [495, 295] on div "Insert Template" at bounding box center [538, 298] width 168 height 22
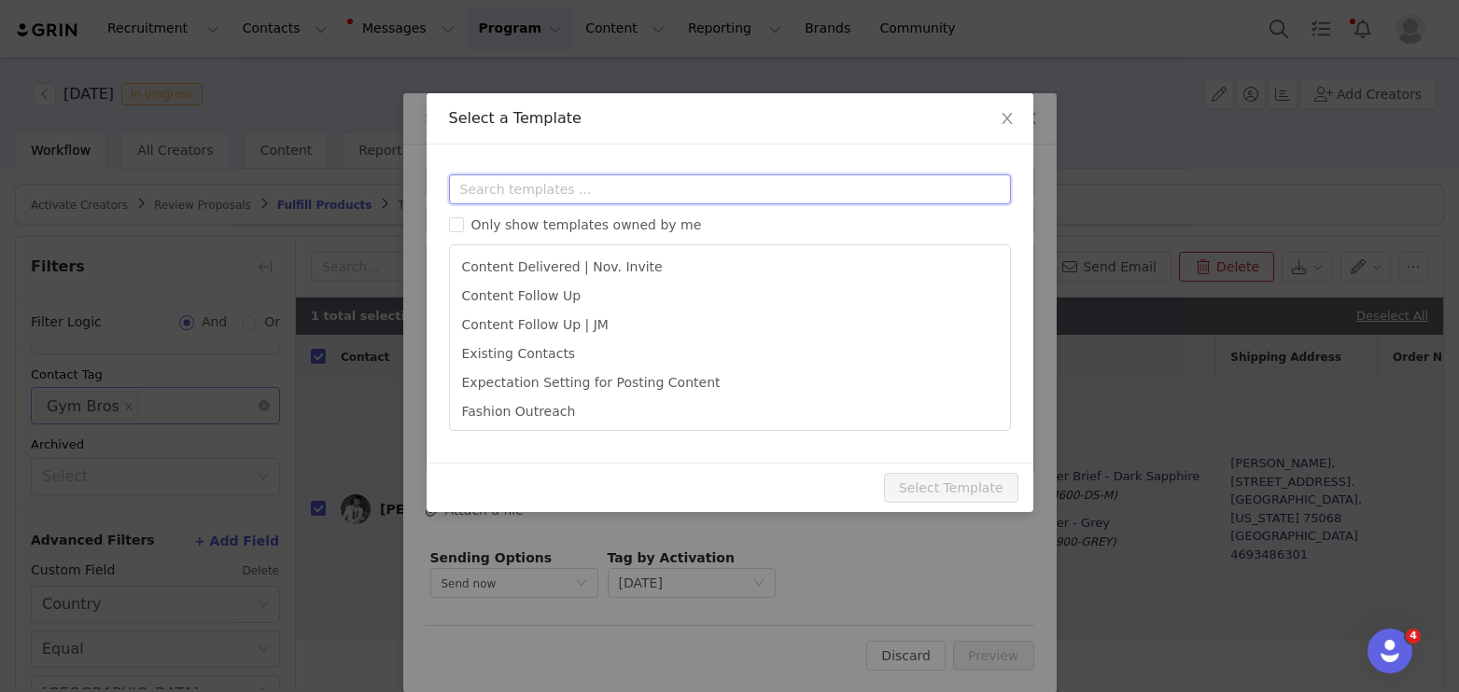
click at [537, 184] on input "text" at bounding box center [730, 190] width 562 height 30
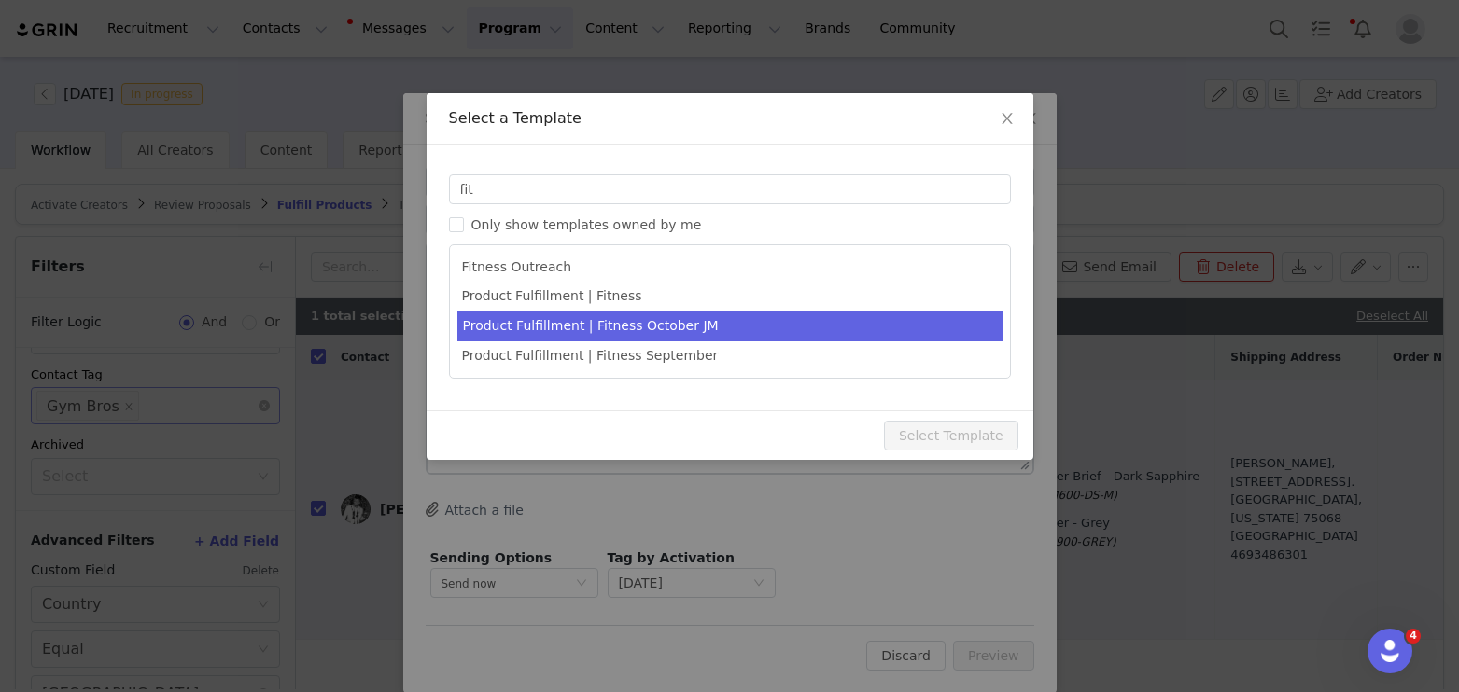
click at [634, 310] on ul "Fitness Outreach Product Fulfillment | Fitness Product Fulfillment | Fitness Oc…" at bounding box center [730, 312] width 562 height 134
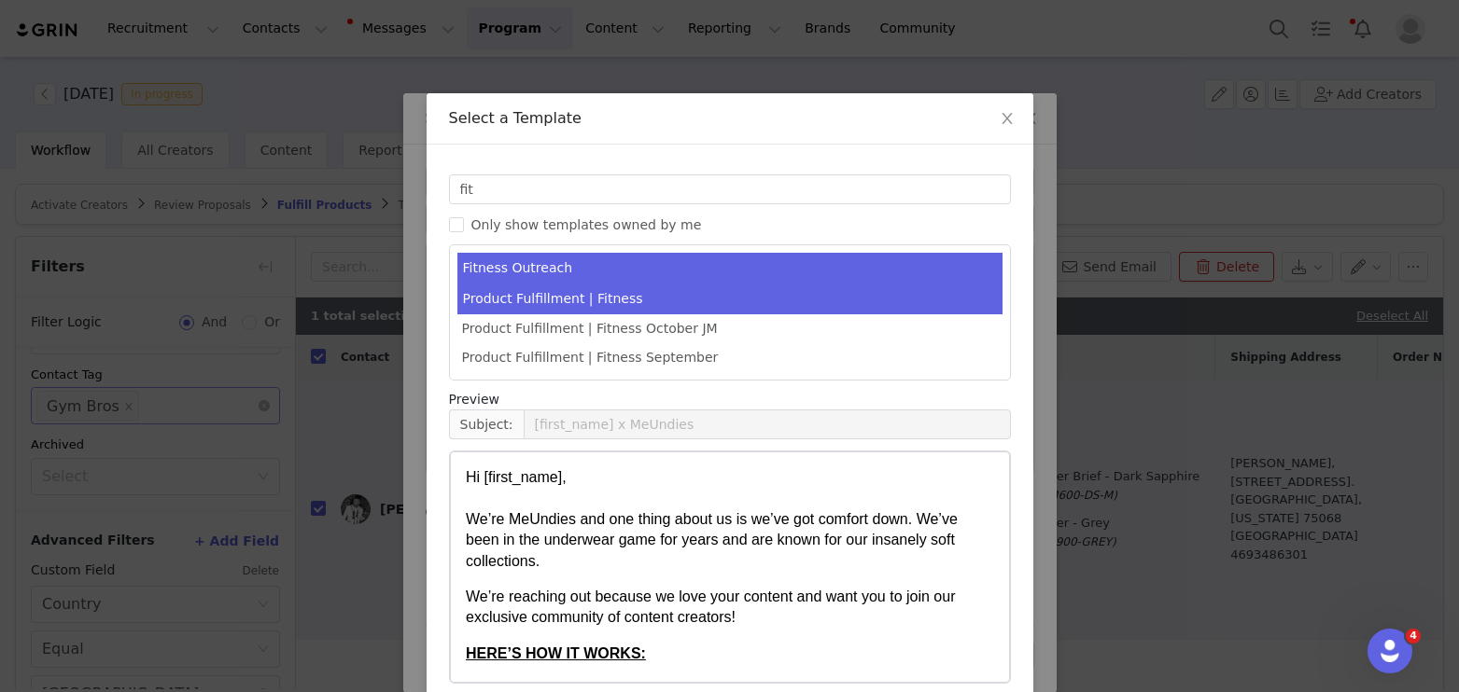
click at [638, 300] on li "Product Fulfillment | Fitness" at bounding box center [729, 299] width 545 height 31
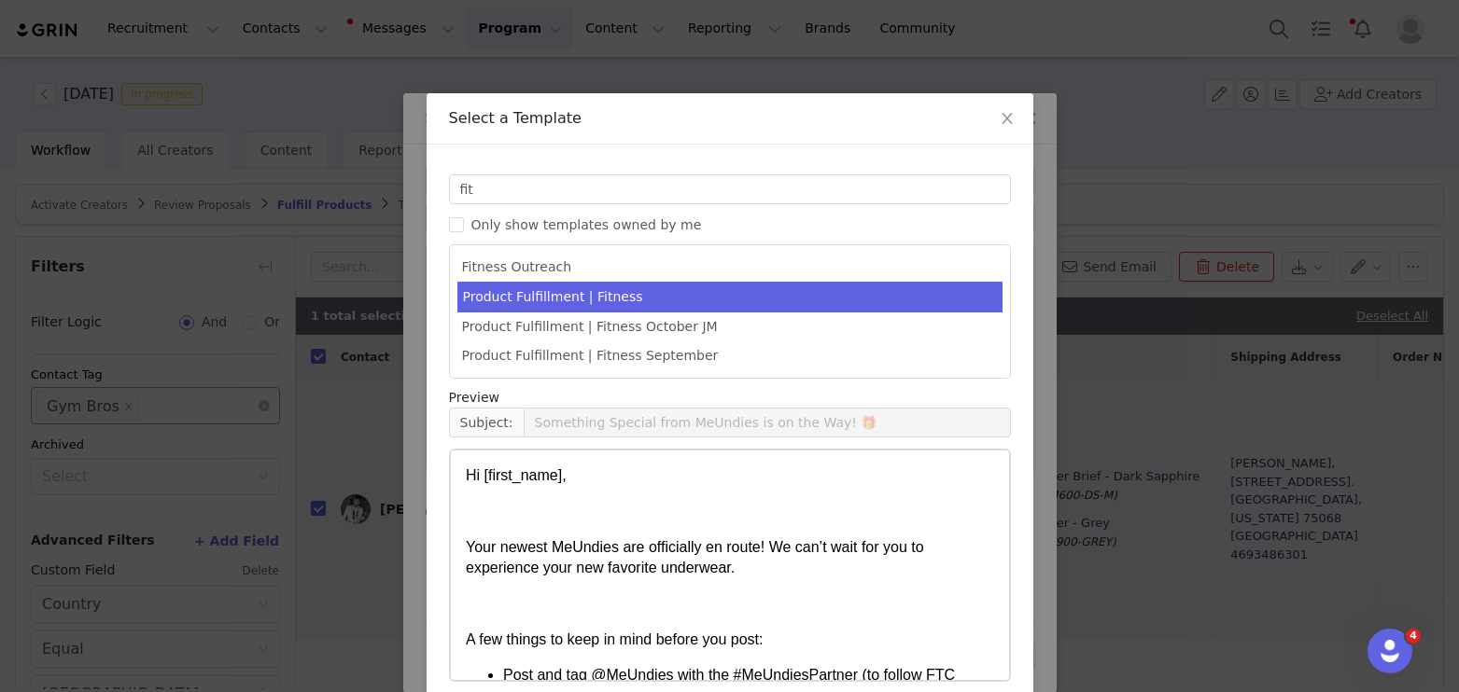
scroll to position [84, 0]
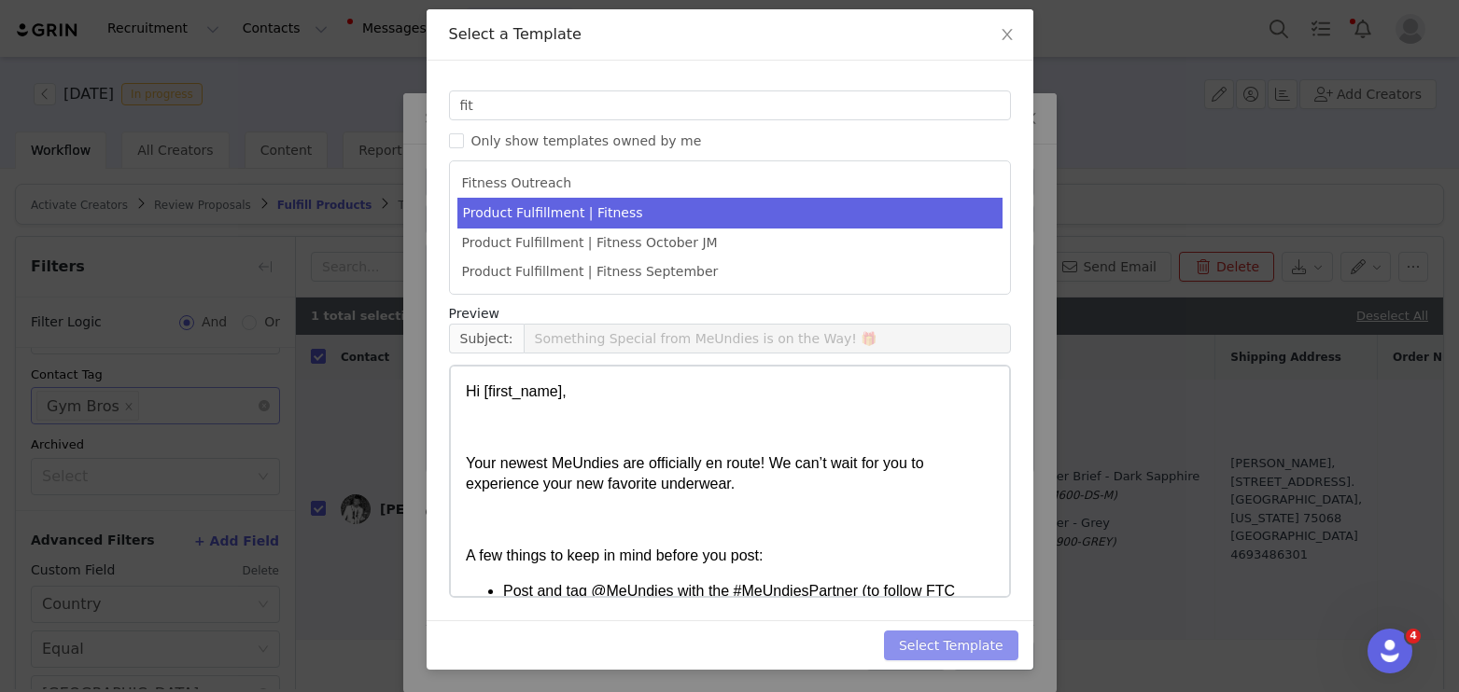
click at [970, 648] on button "Select Template" at bounding box center [951, 646] width 134 height 30
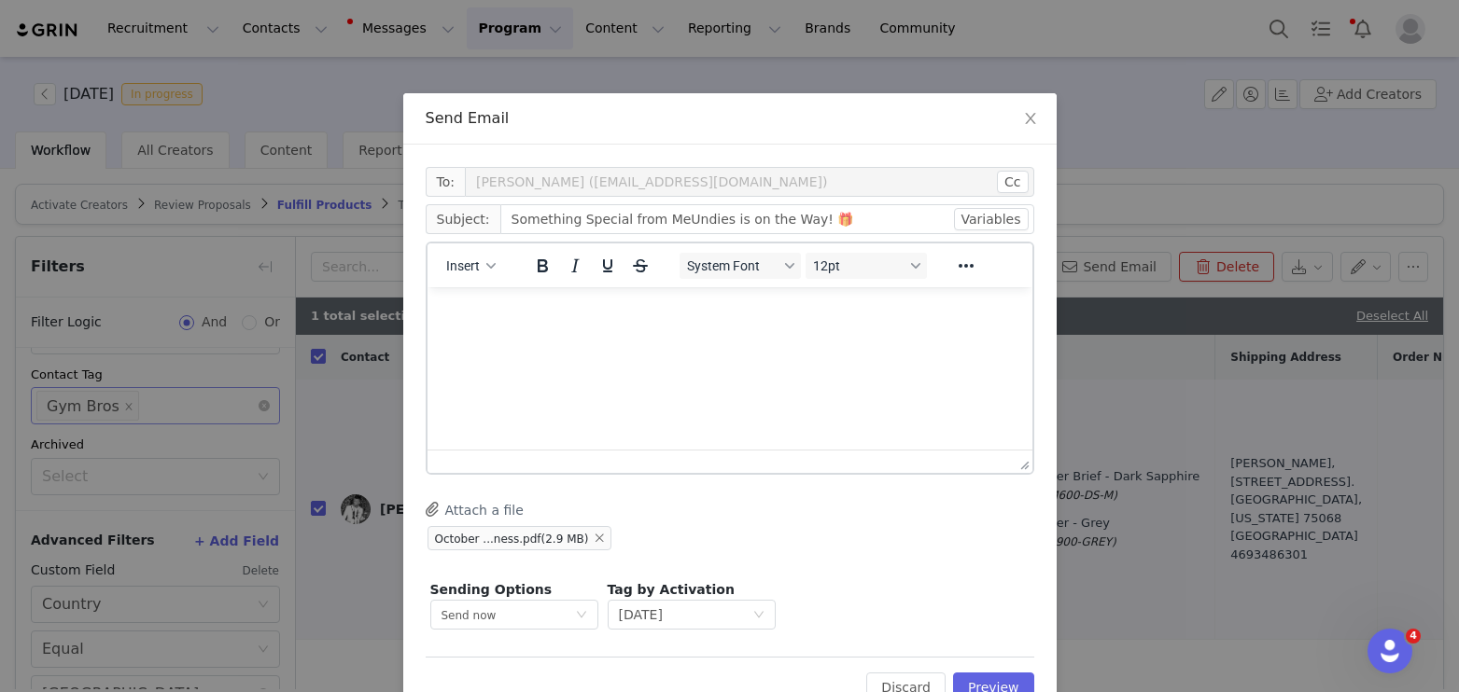
scroll to position [0, 0]
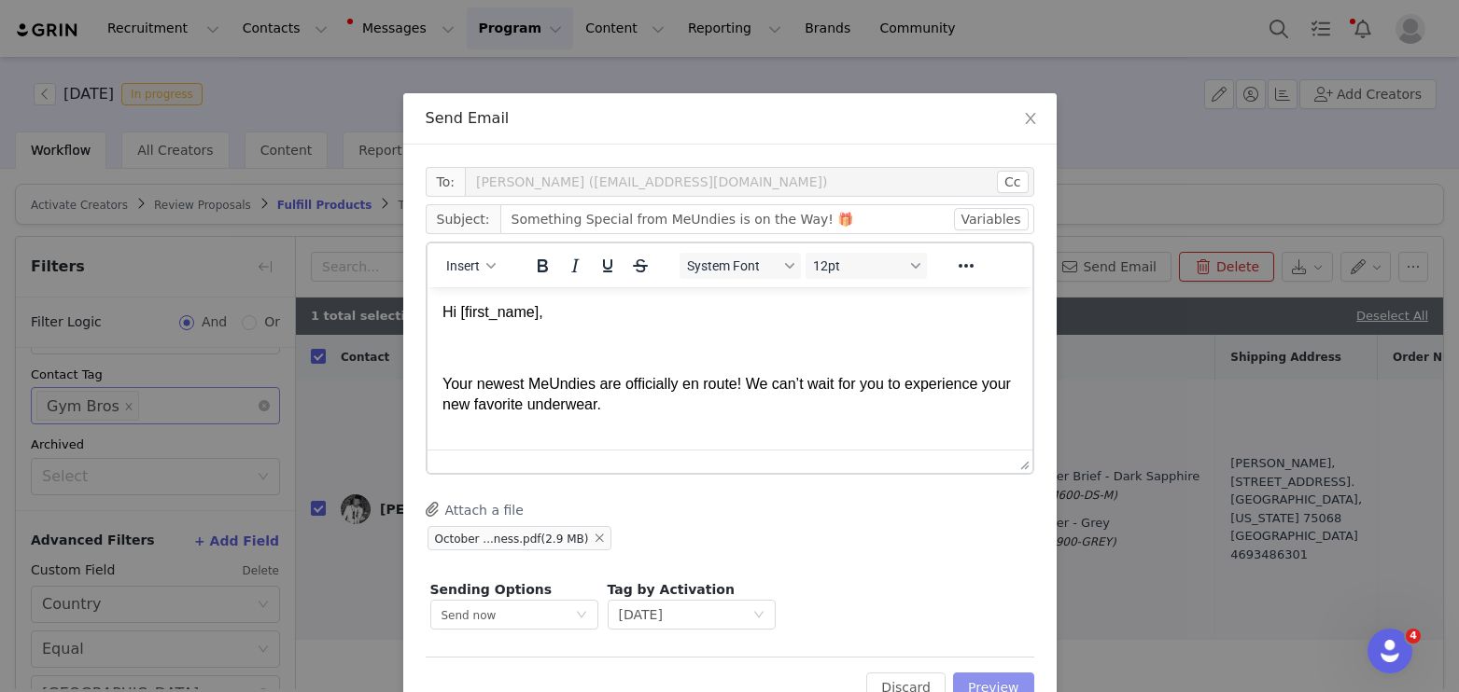
click at [975, 680] on button "Preview" at bounding box center [993, 688] width 81 height 30
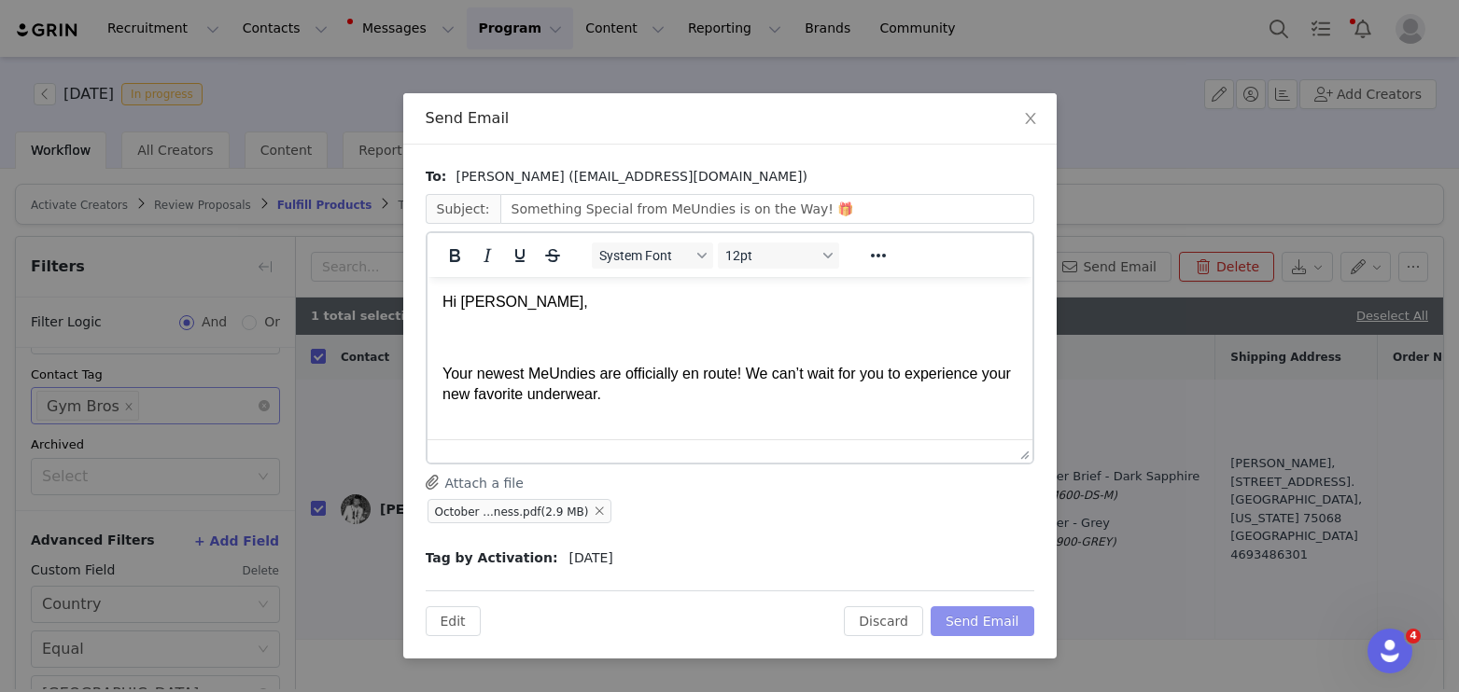
click at [989, 621] on button "Send Email" at bounding box center [982, 622] width 104 height 30
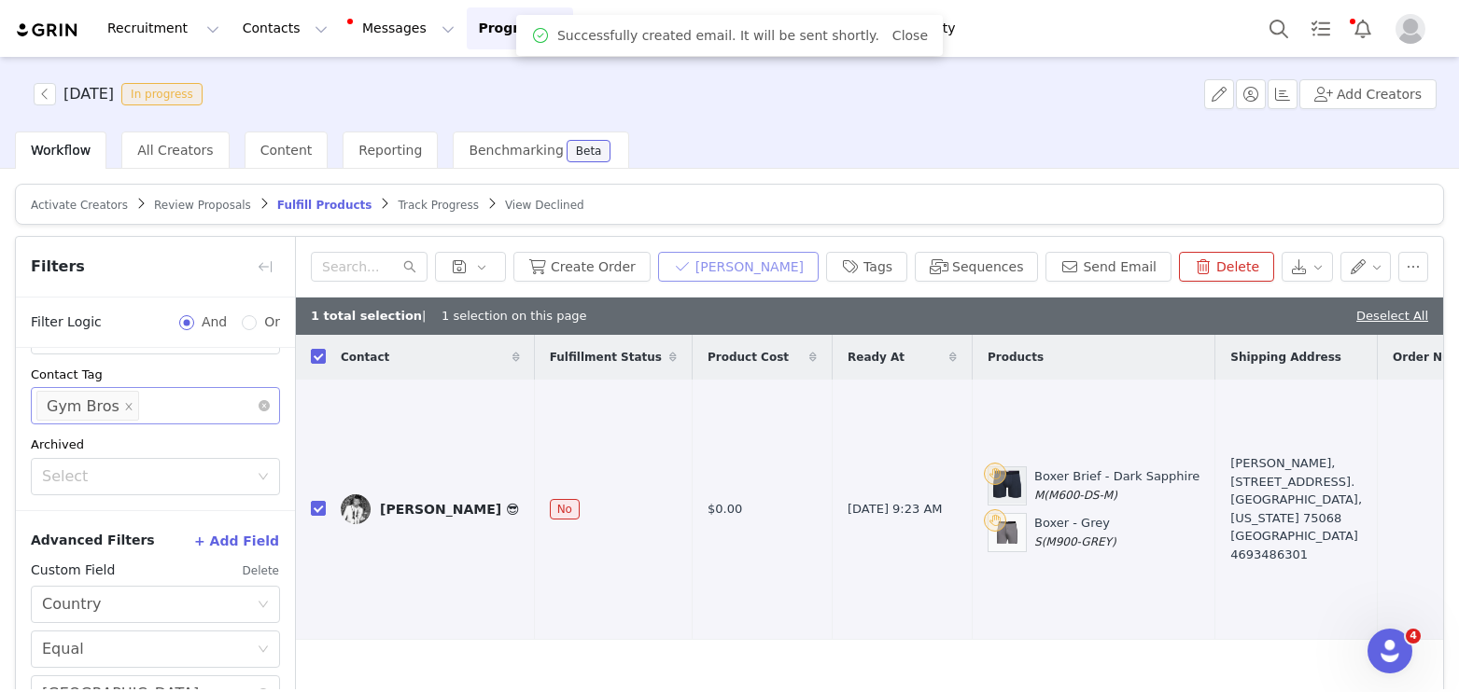
click at [729, 264] on button "[PERSON_NAME]" at bounding box center [738, 267] width 161 height 30
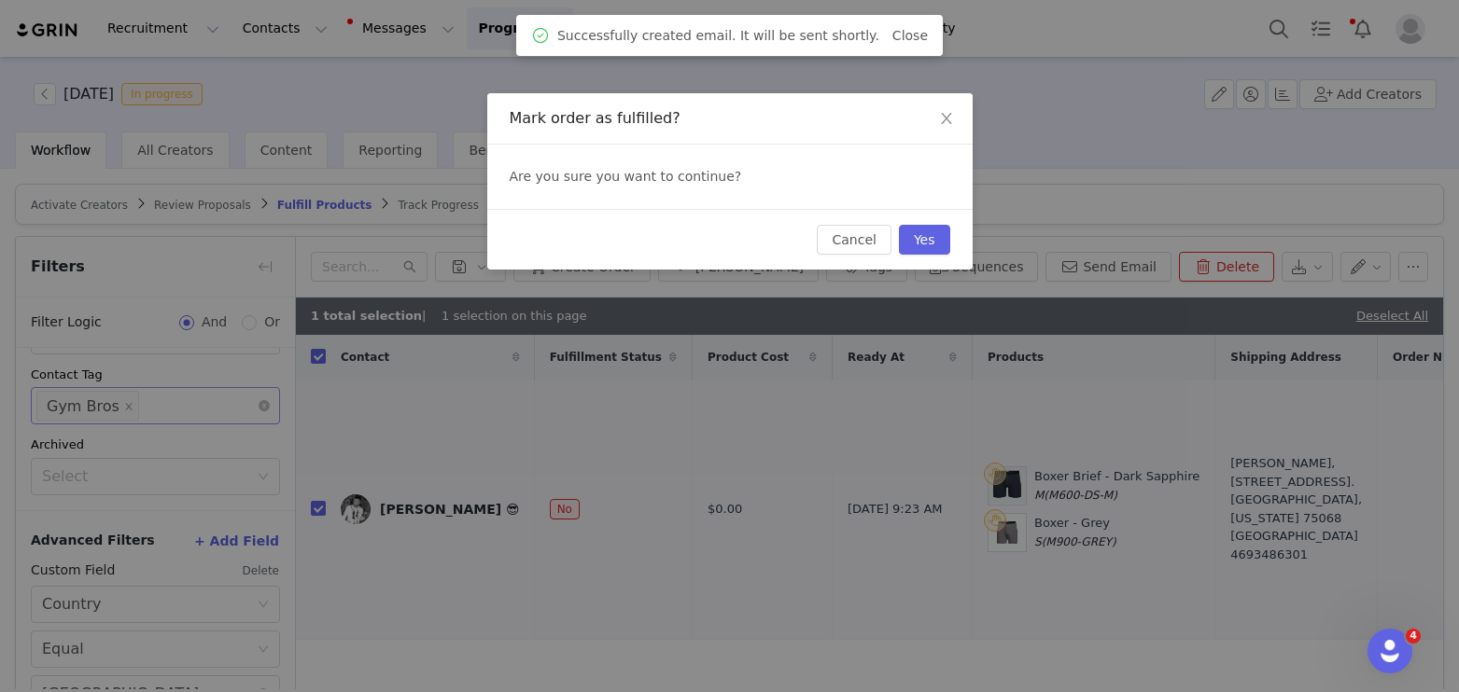
click at [917, 258] on div "Cancel Yes" at bounding box center [729, 239] width 485 height 61
click at [917, 244] on button "Yes" at bounding box center [924, 240] width 51 height 30
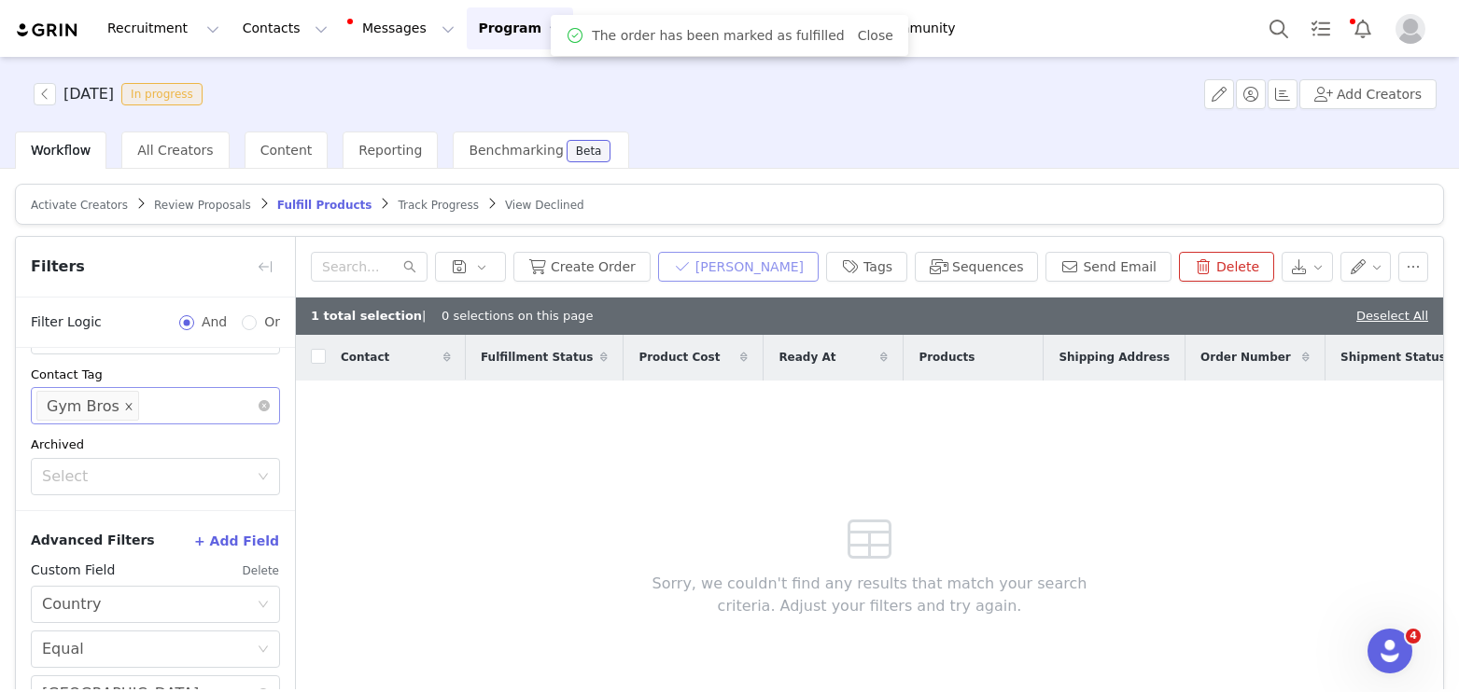
click at [124, 402] on icon "icon: close" at bounding box center [128, 406] width 9 height 9
click at [154, 390] on div "Select" at bounding box center [148, 405] width 224 height 35
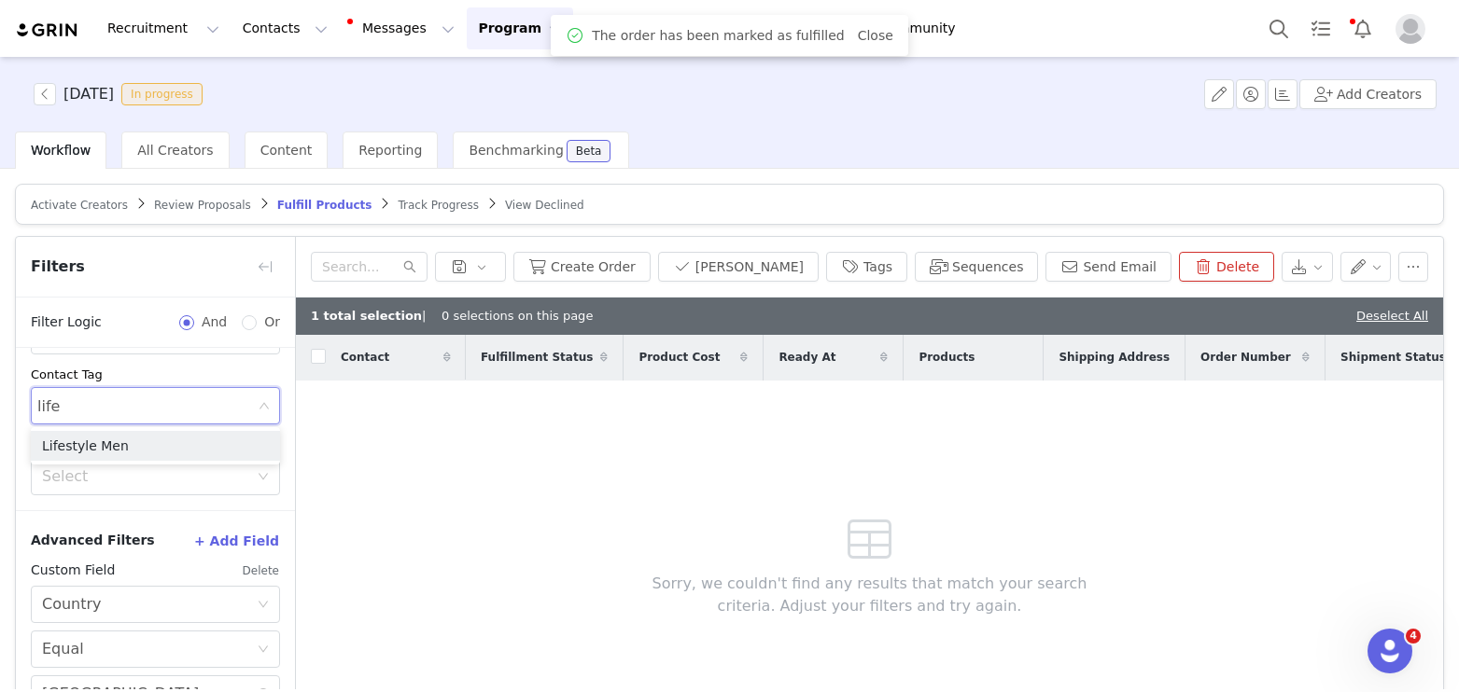
click at [143, 429] on ul "Lifestyle Men" at bounding box center [155, 445] width 249 height 37
click at [143, 434] on li "Lifestyle Men" at bounding box center [155, 446] width 249 height 30
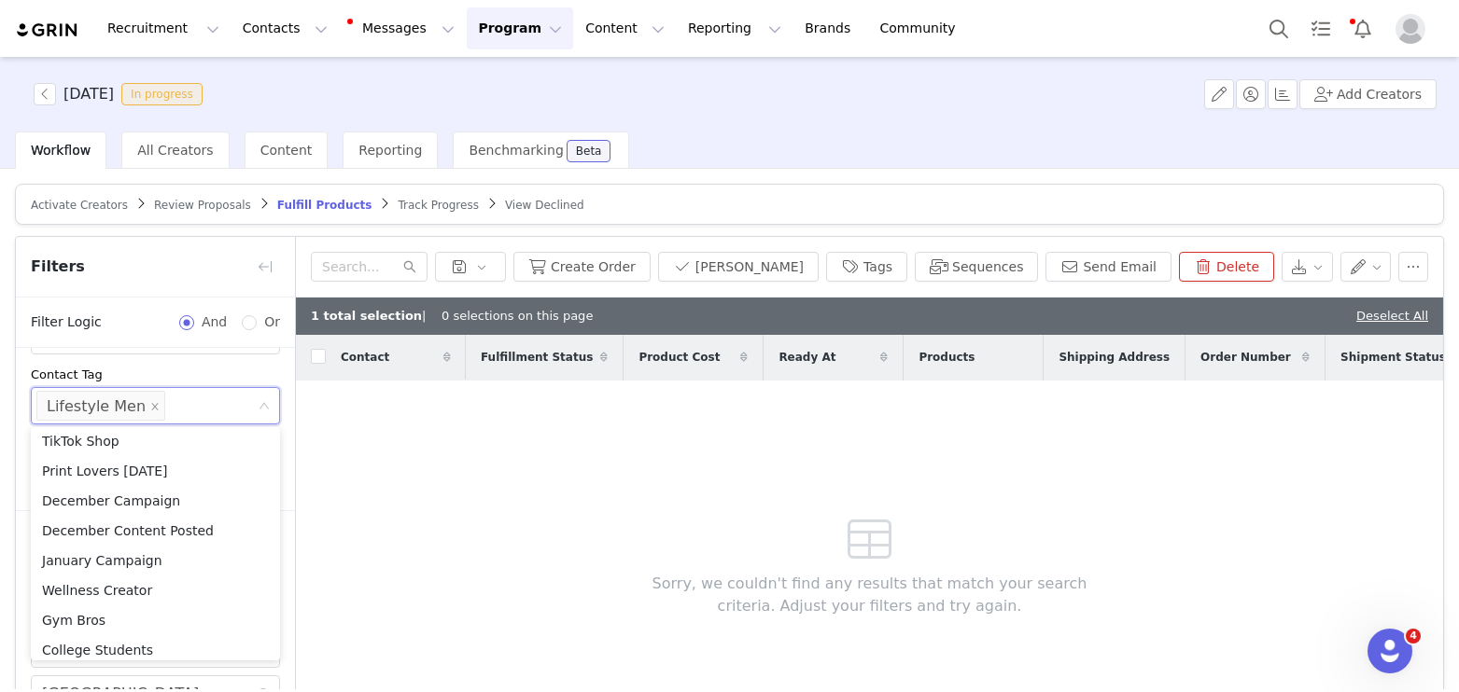
scroll to position [525, 0]
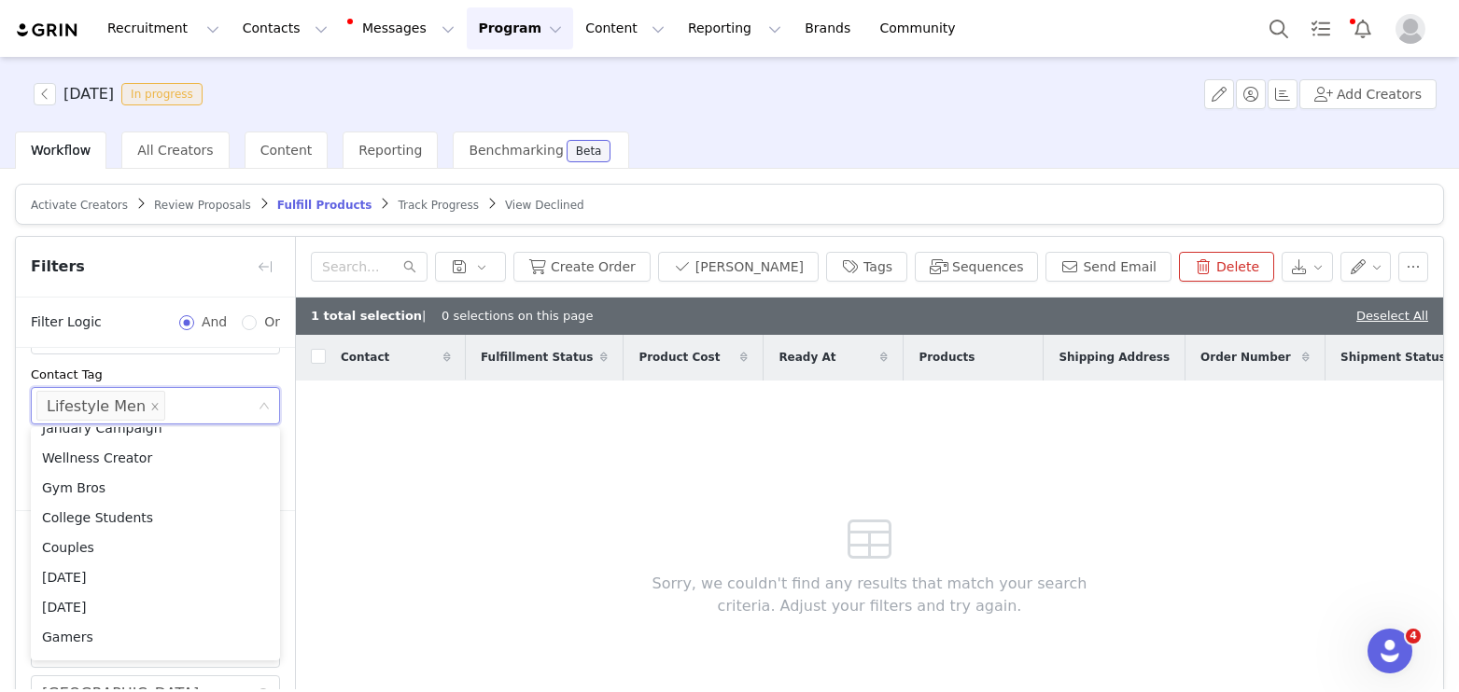
click at [373, 531] on div "Contact Fulfillment Status Product Cost Ready At Products Shipping Address Orde…" at bounding box center [869, 539] width 1147 height 408
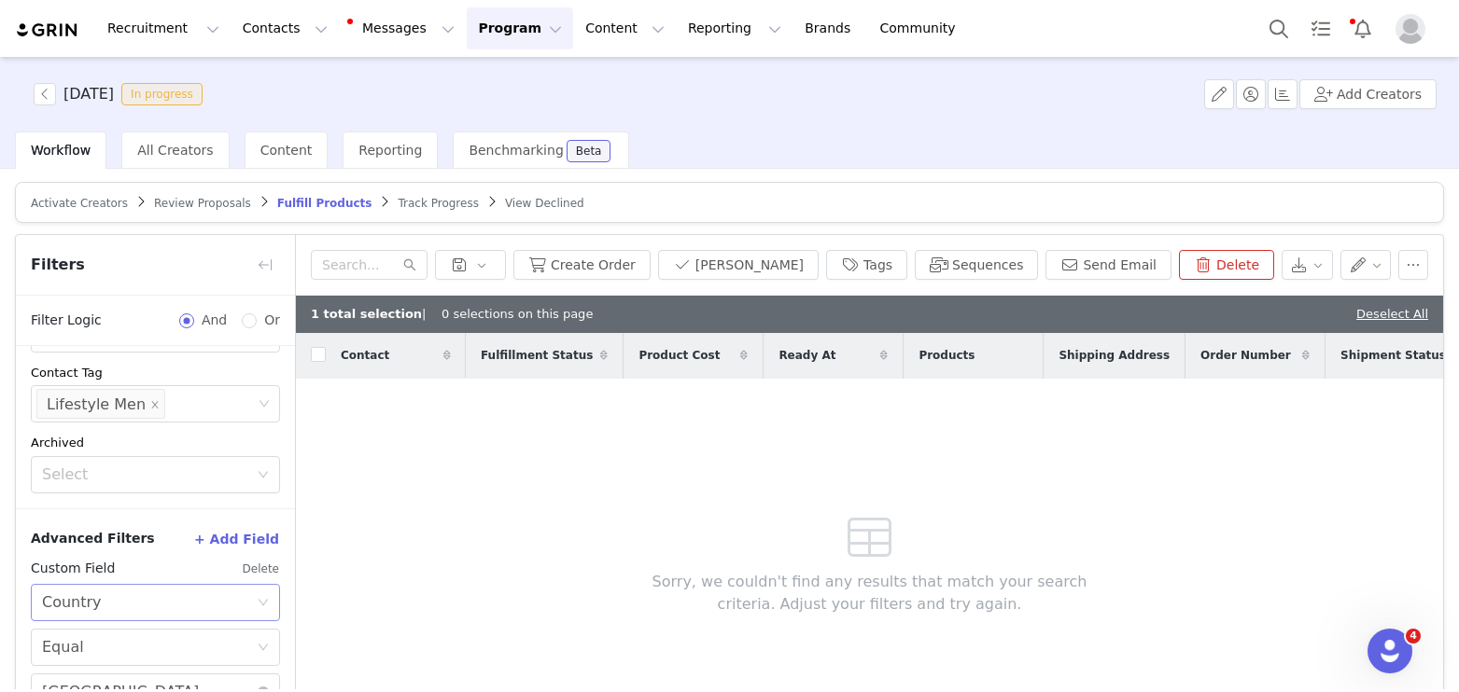
scroll to position [120, 0]
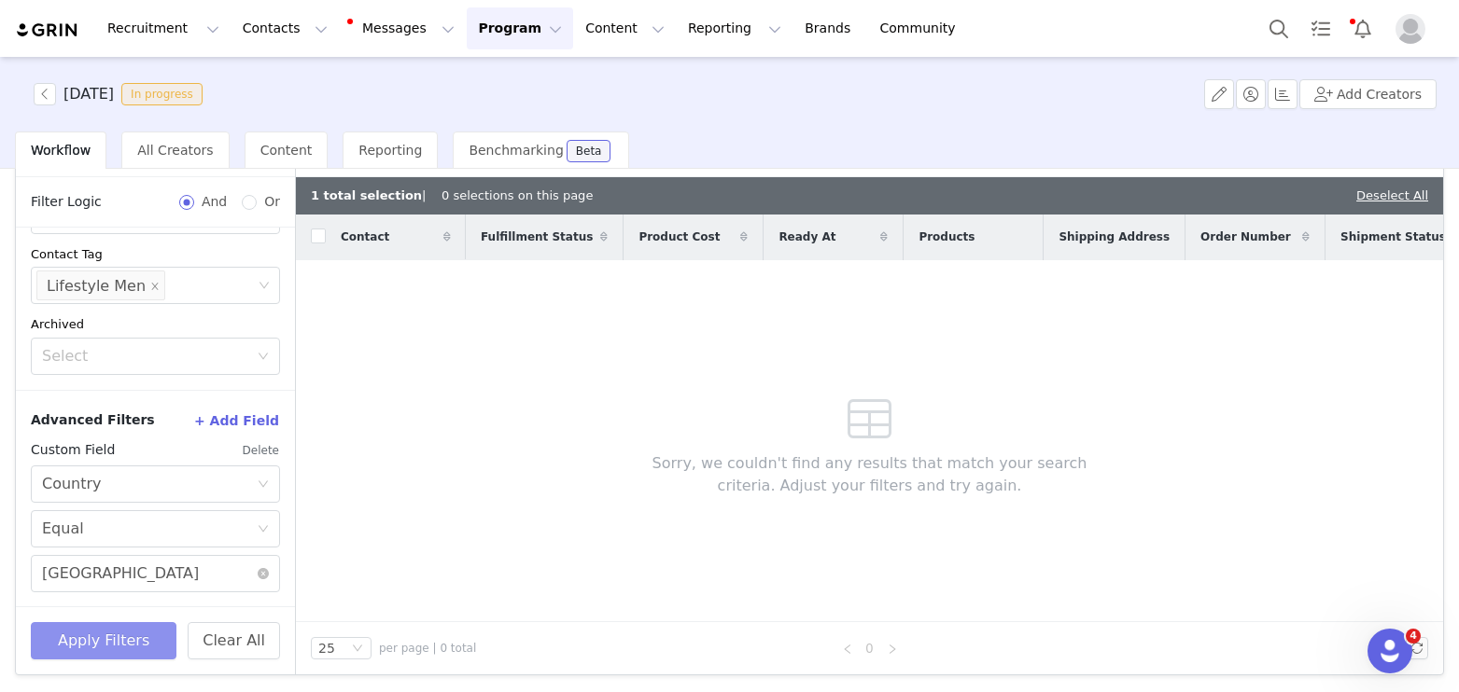
click at [134, 636] on button "Apply Filters" at bounding box center [104, 640] width 146 height 37
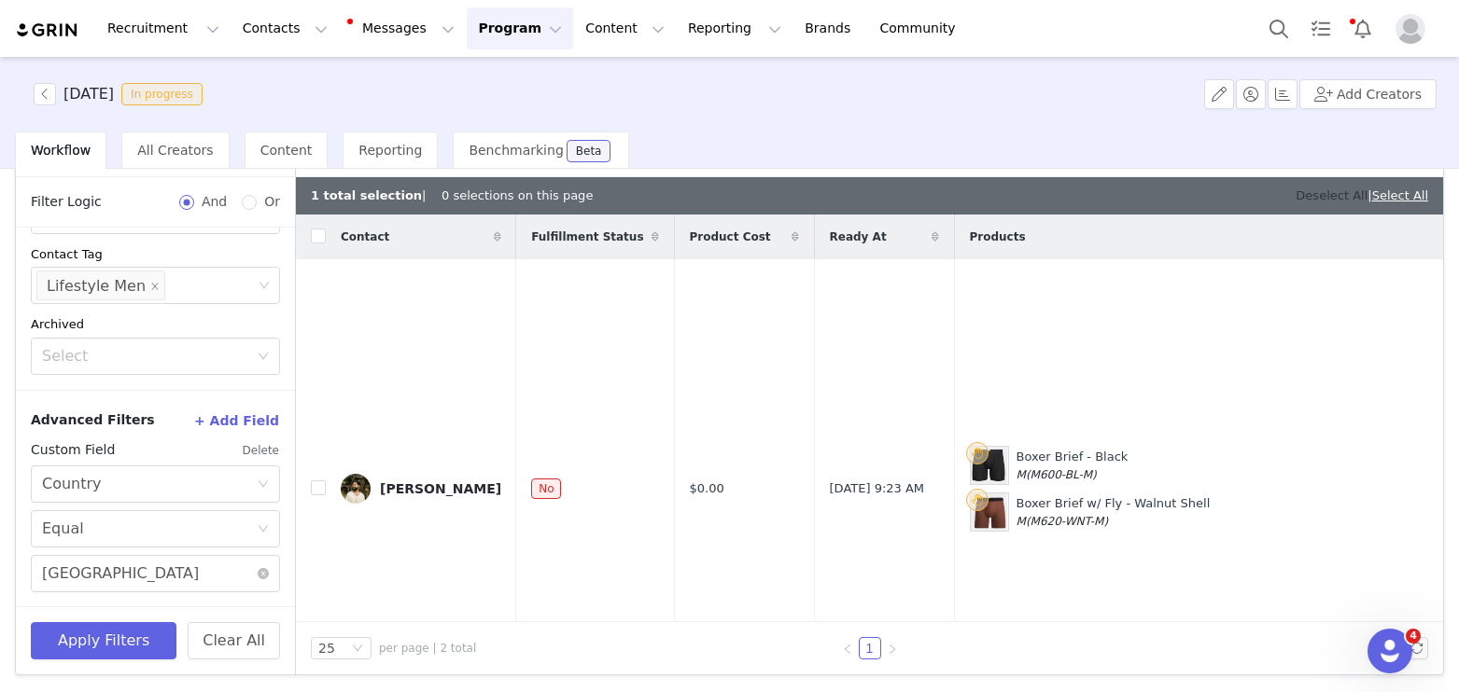
click at [1322, 193] on link "Deselect All" at bounding box center [1331, 196] width 72 height 14
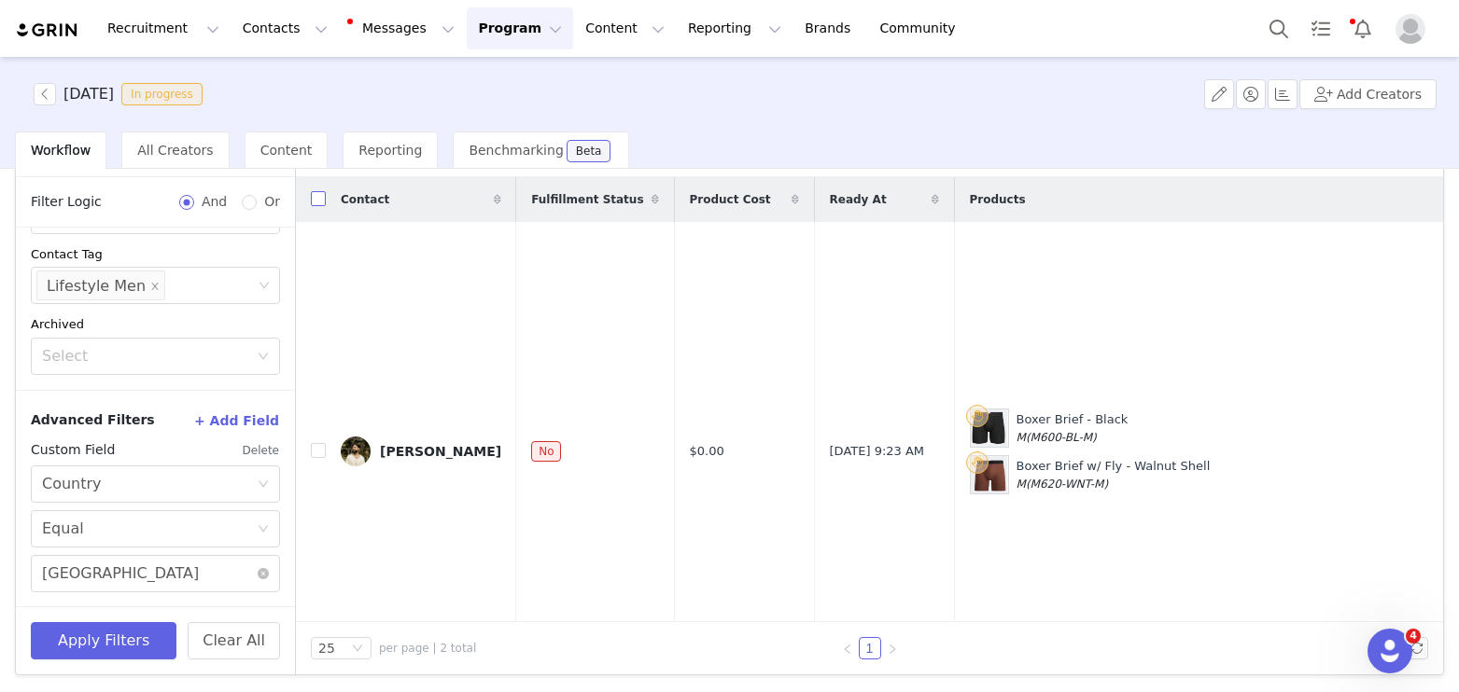
click at [314, 195] on input "checkbox" at bounding box center [318, 198] width 15 height 15
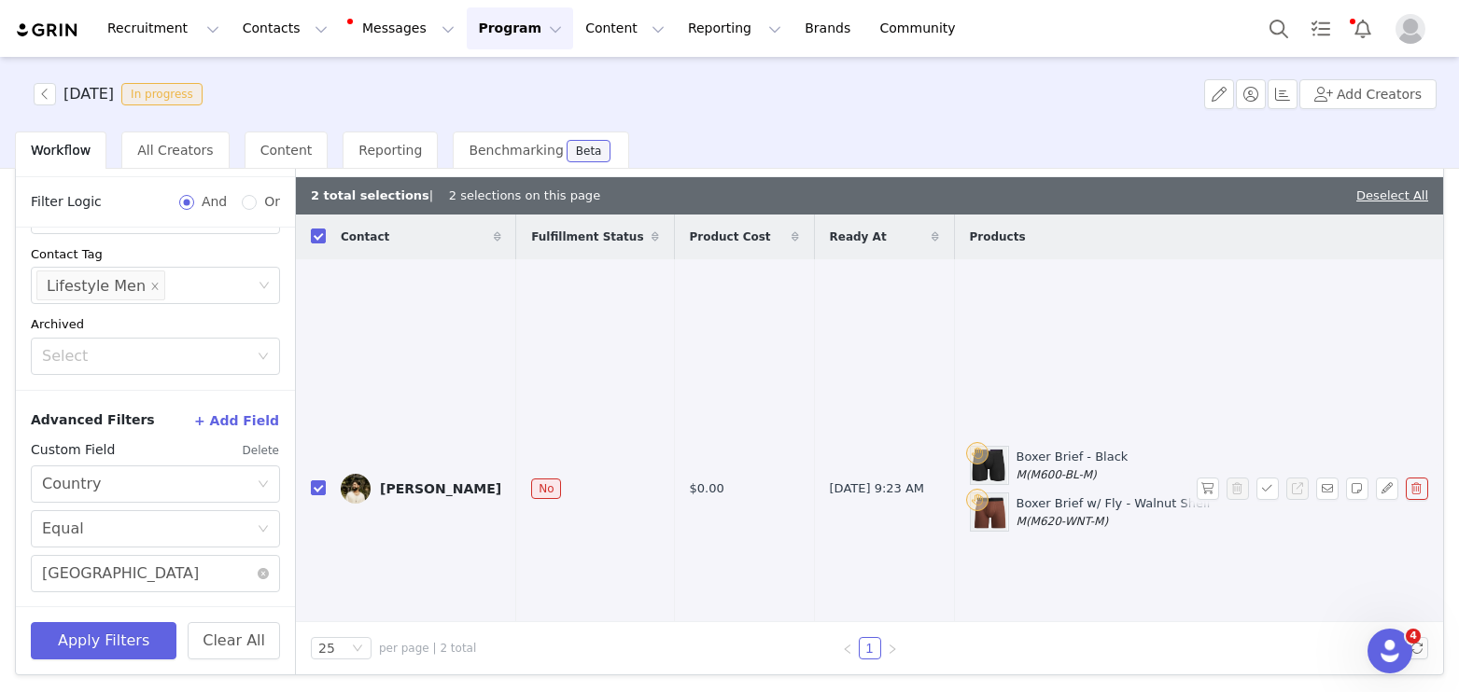
scroll to position [0, 0]
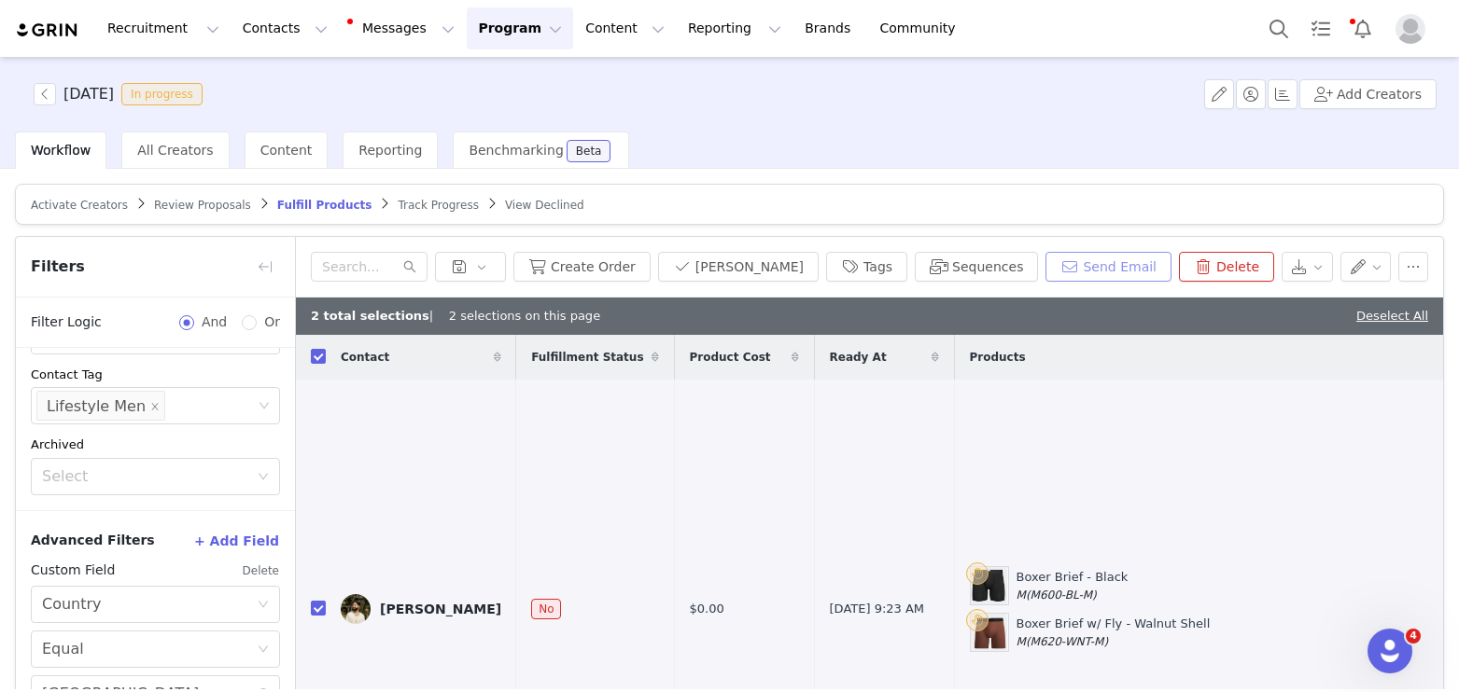
click at [1134, 253] on button "Send Email" at bounding box center [1108, 267] width 126 height 30
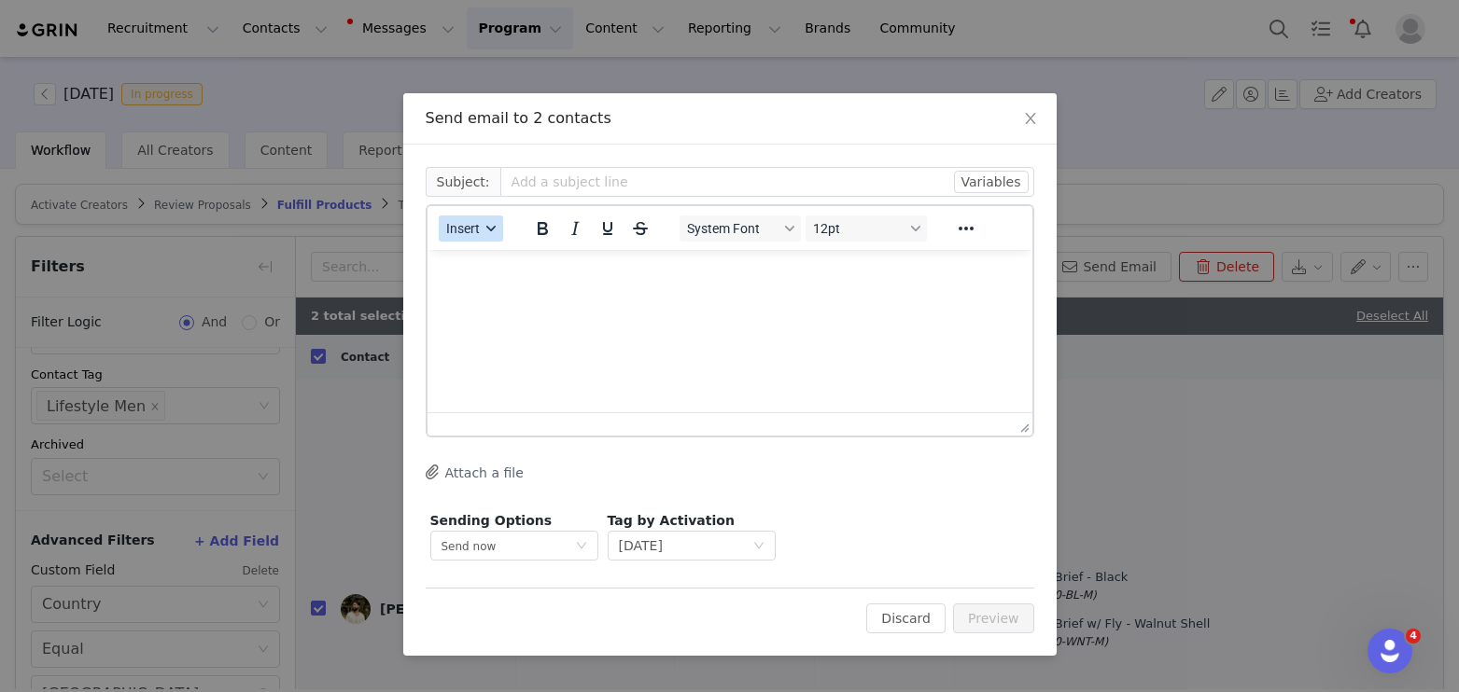
click at [492, 218] on button "Insert" at bounding box center [471, 229] width 64 height 26
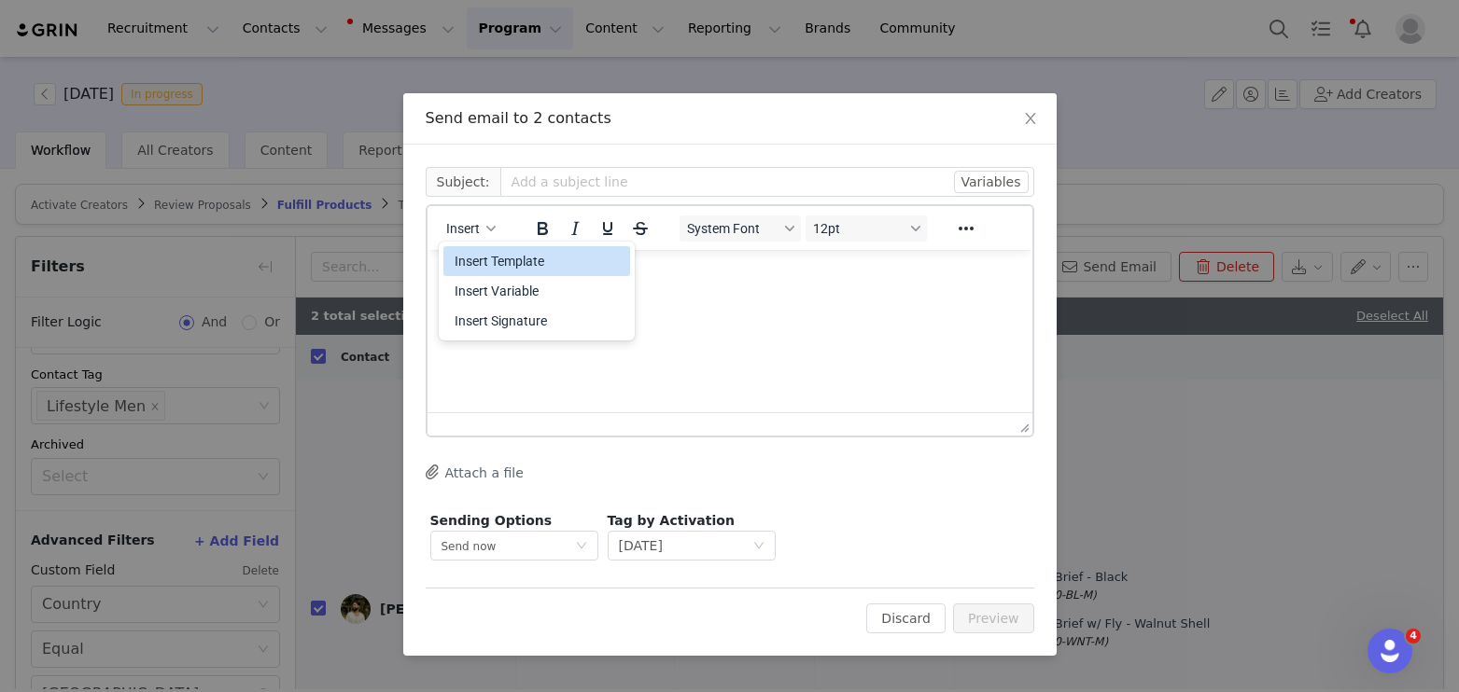
click at [506, 250] on div "Insert Template" at bounding box center [538, 261] width 168 height 22
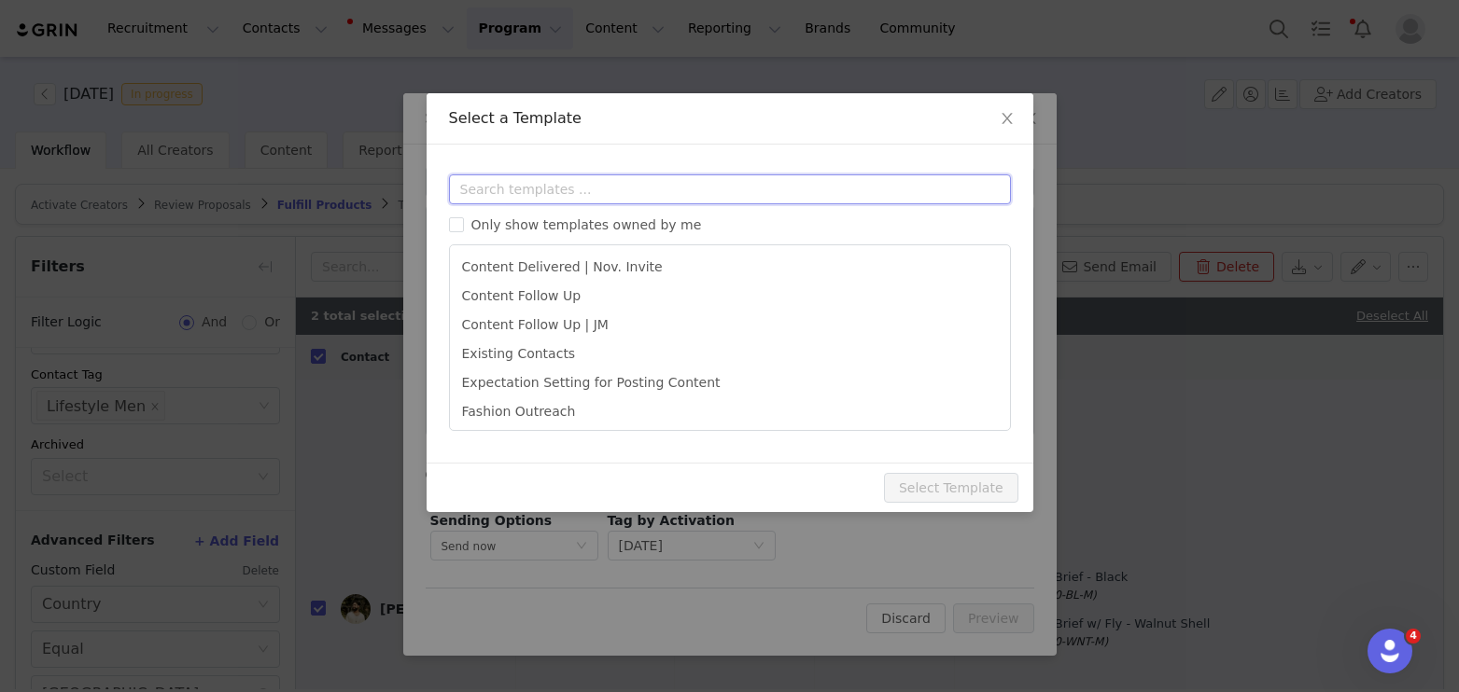
click at [565, 198] on input "text" at bounding box center [730, 190] width 562 height 30
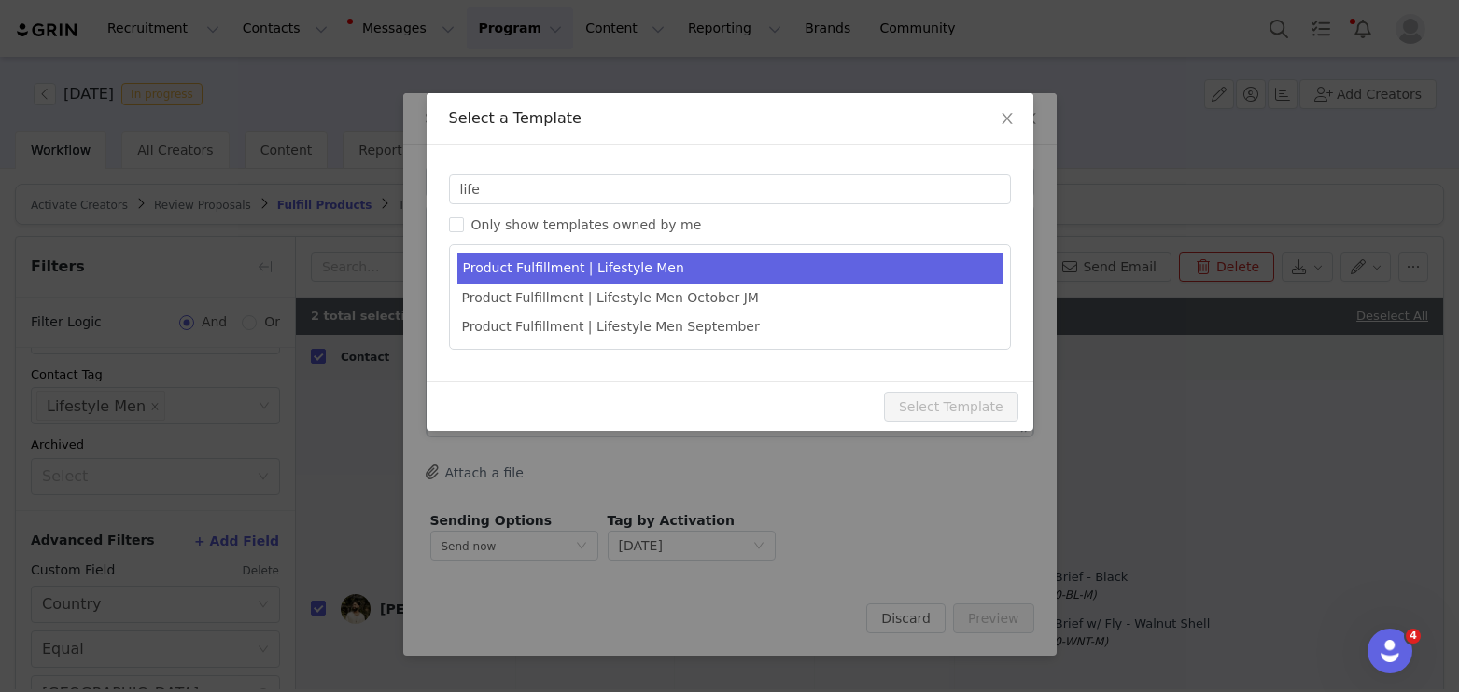
click at [663, 278] on li "Product Fulfillment | Lifestyle Men" at bounding box center [729, 268] width 545 height 31
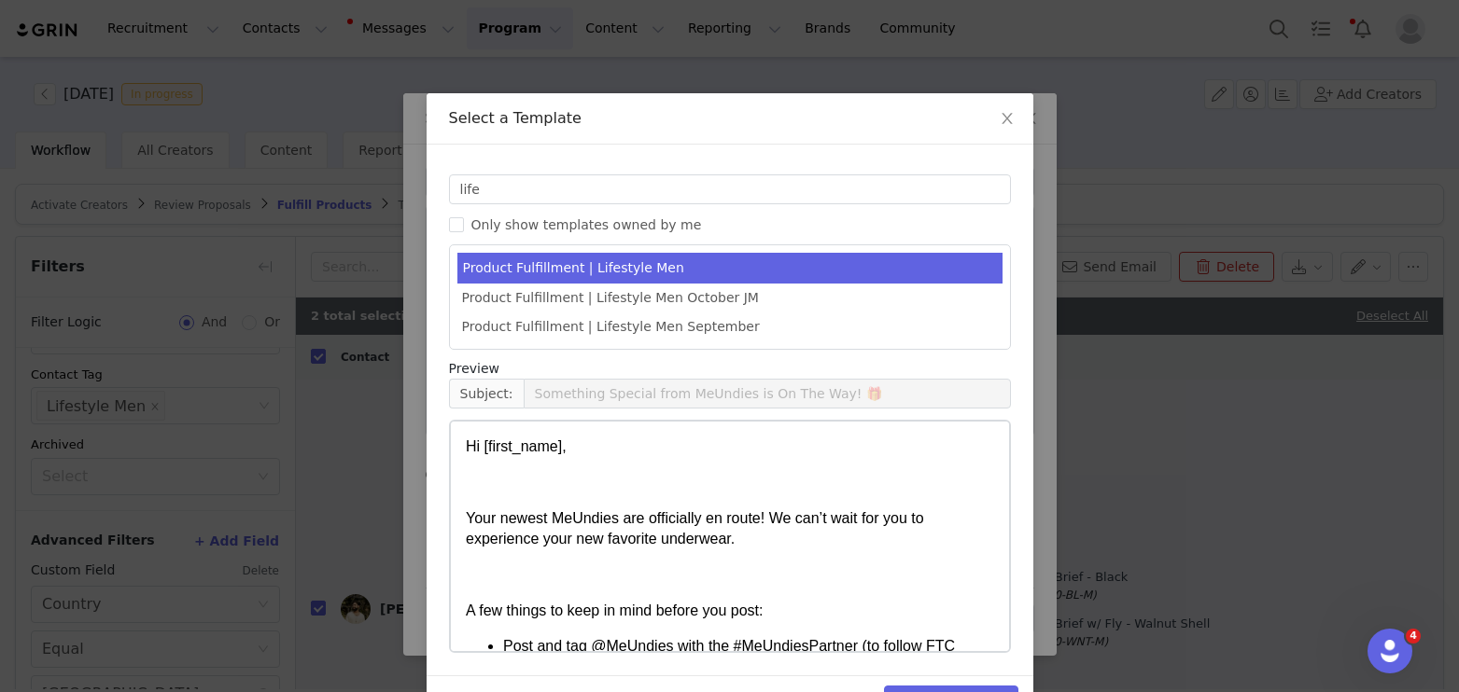
scroll to position [55, 0]
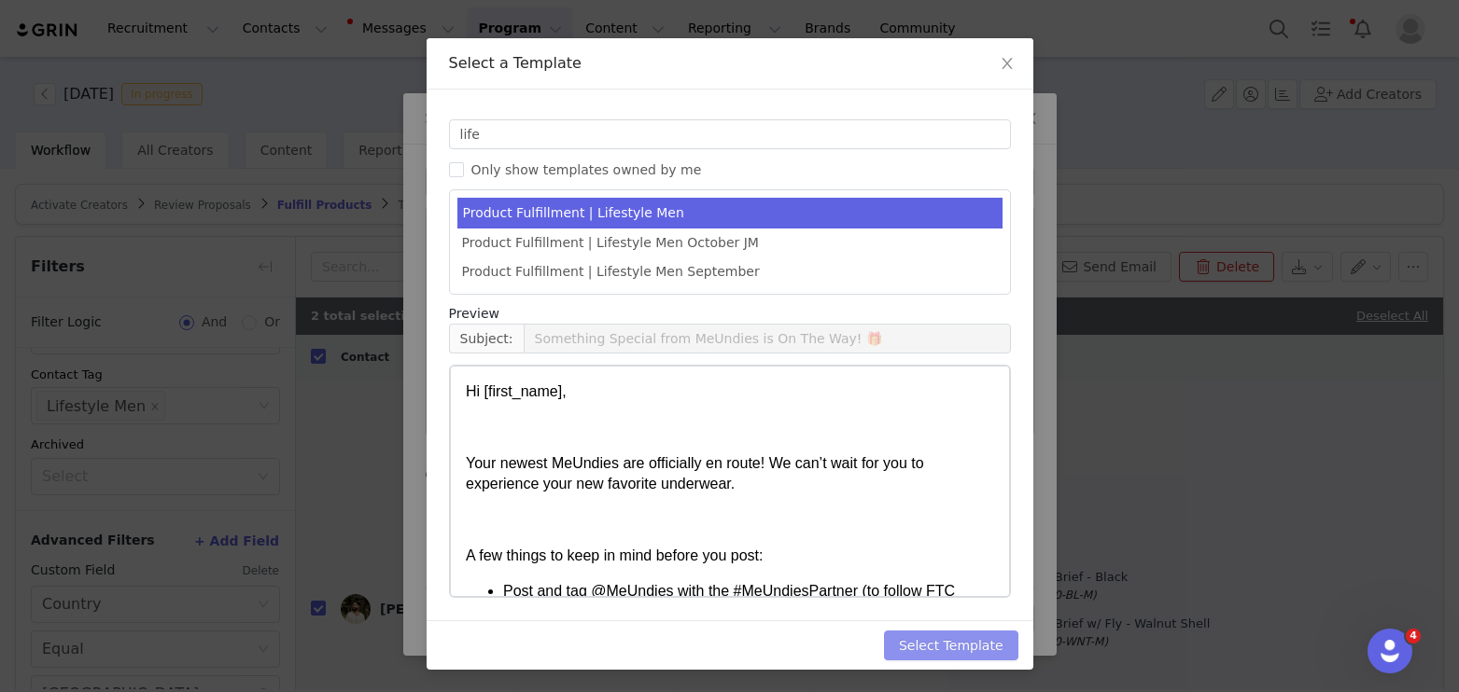
click at [974, 637] on button "Select Template" at bounding box center [951, 646] width 134 height 30
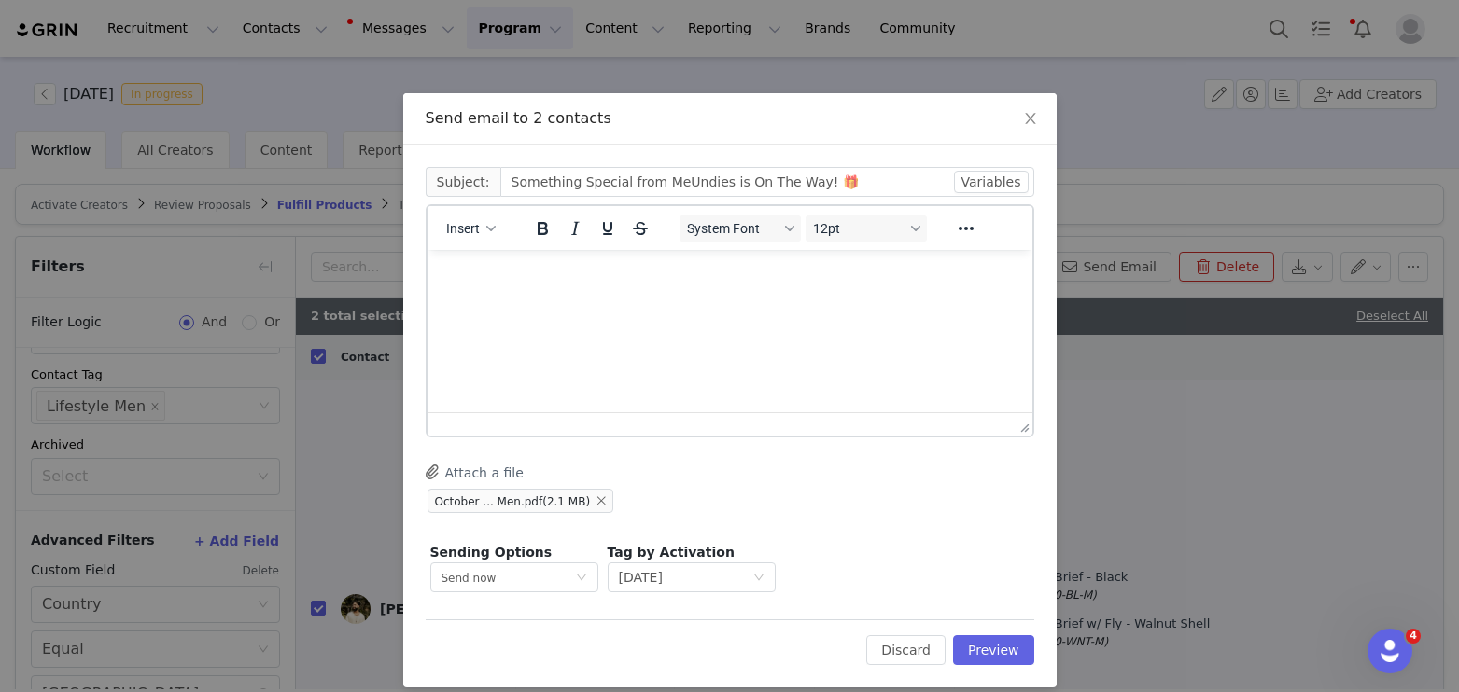
scroll to position [0, 0]
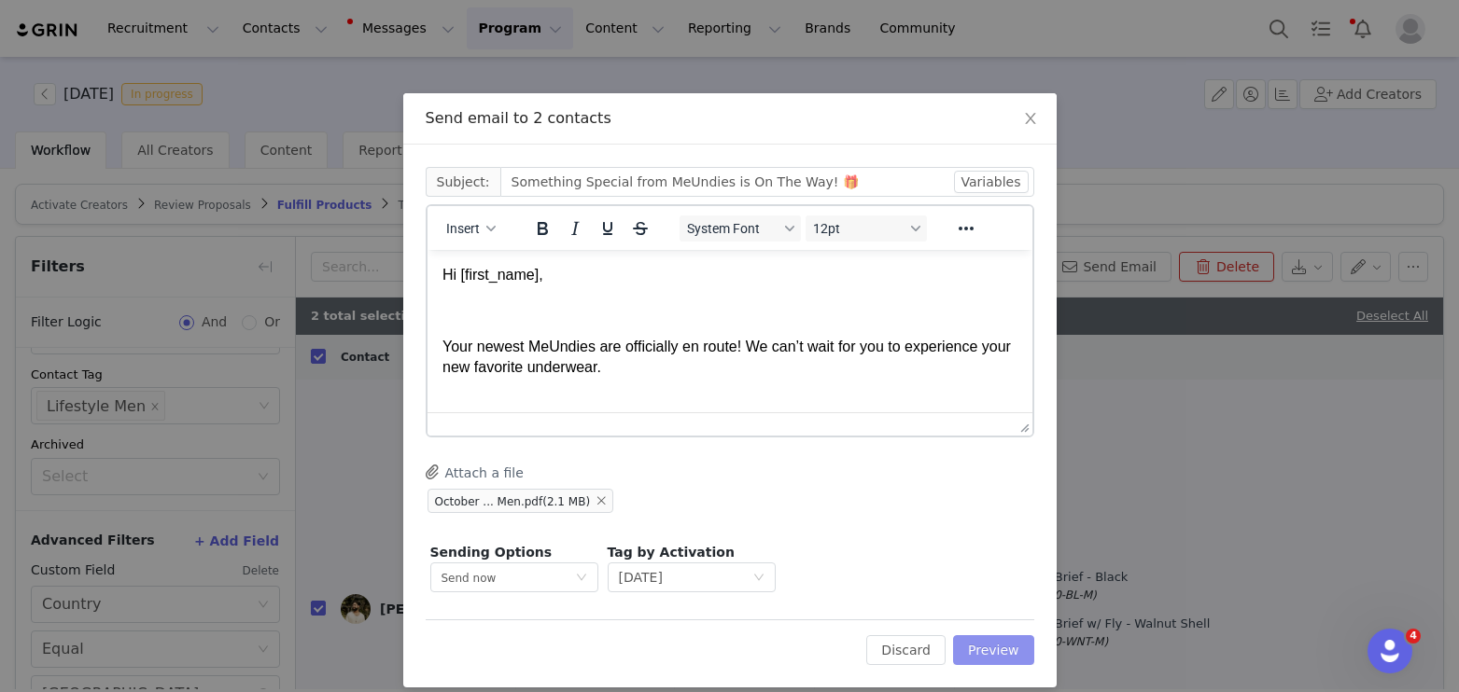
click at [1007, 650] on button "Preview" at bounding box center [993, 651] width 81 height 30
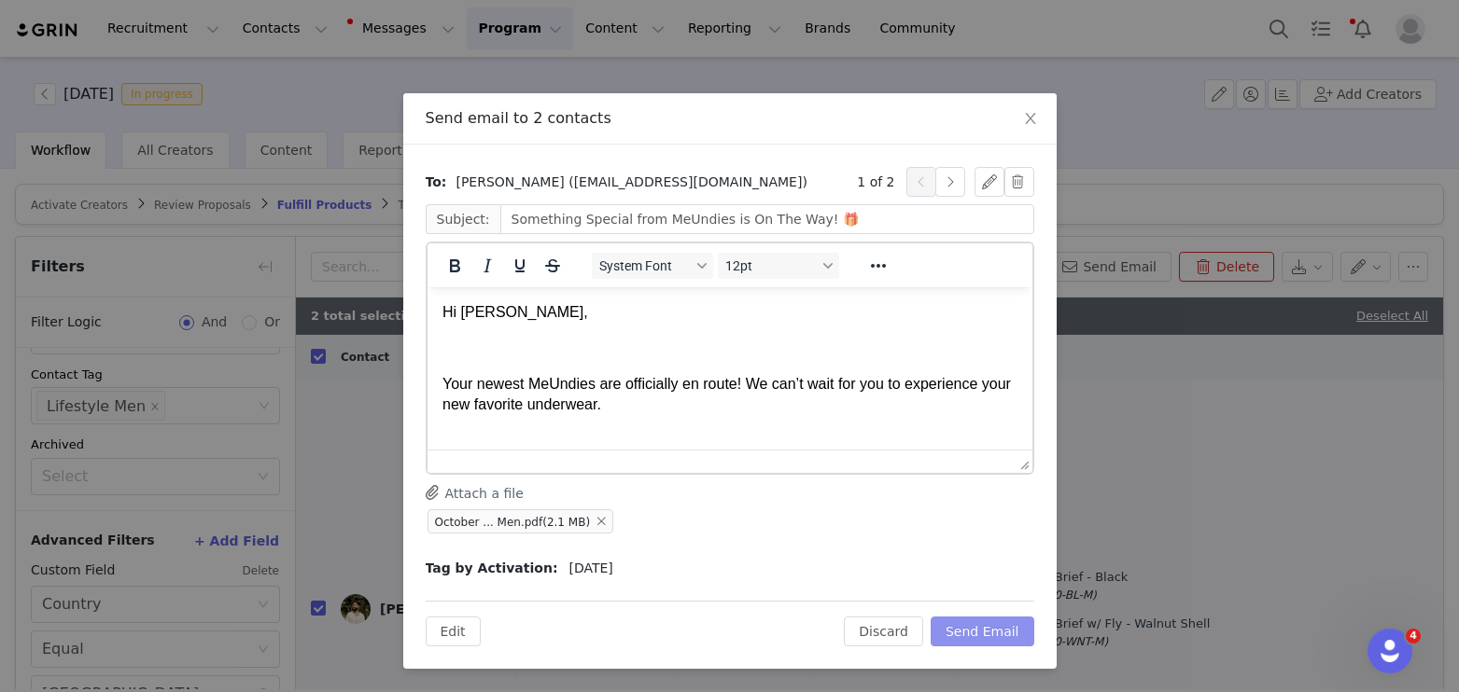
click at [983, 632] on button "Send Email" at bounding box center [982, 632] width 104 height 30
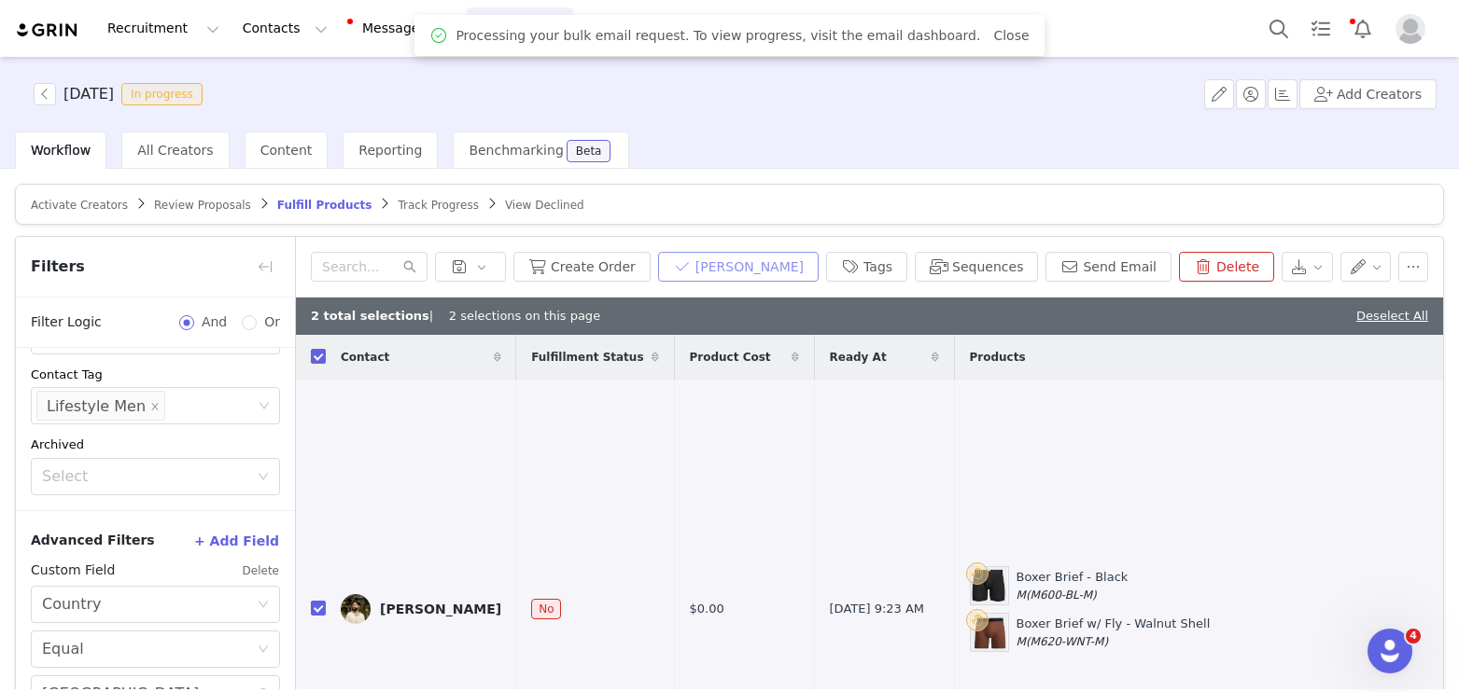
click at [749, 277] on button "[PERSON_NAME]" at bounding box center [738, 267] width 161 height 30
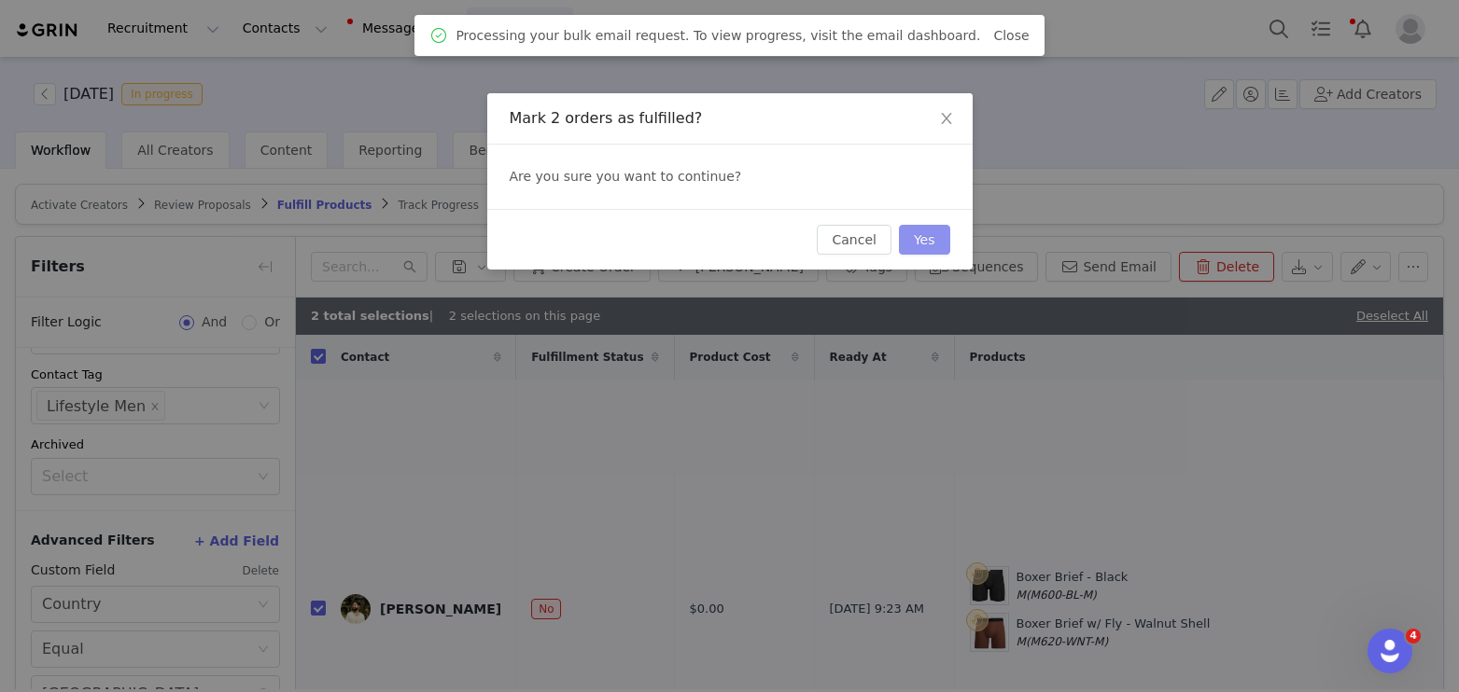
click at [927, 233] on button "Yes" at bounding box center [924, 240] width 51 height 30
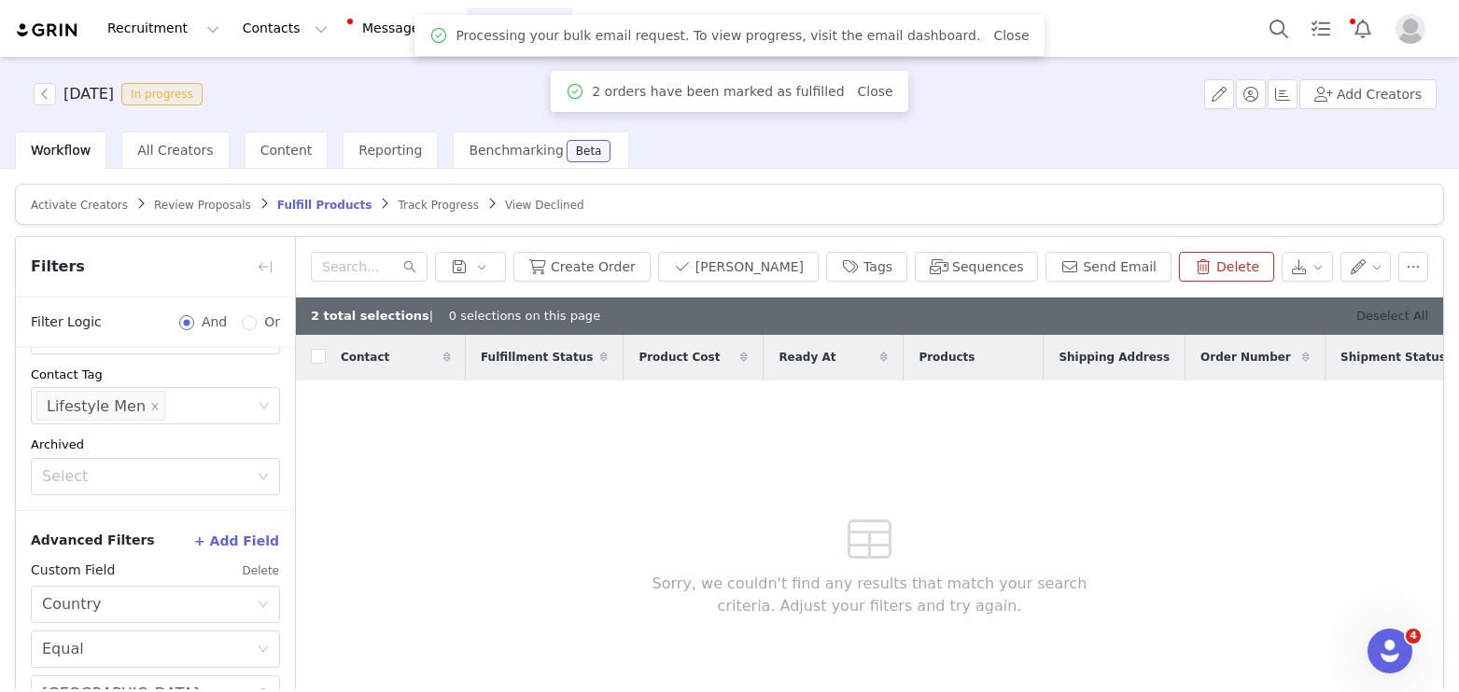
click at [1414, 315] on link "Deselect All" at bounding box center [1392, 316] width 72 height 14
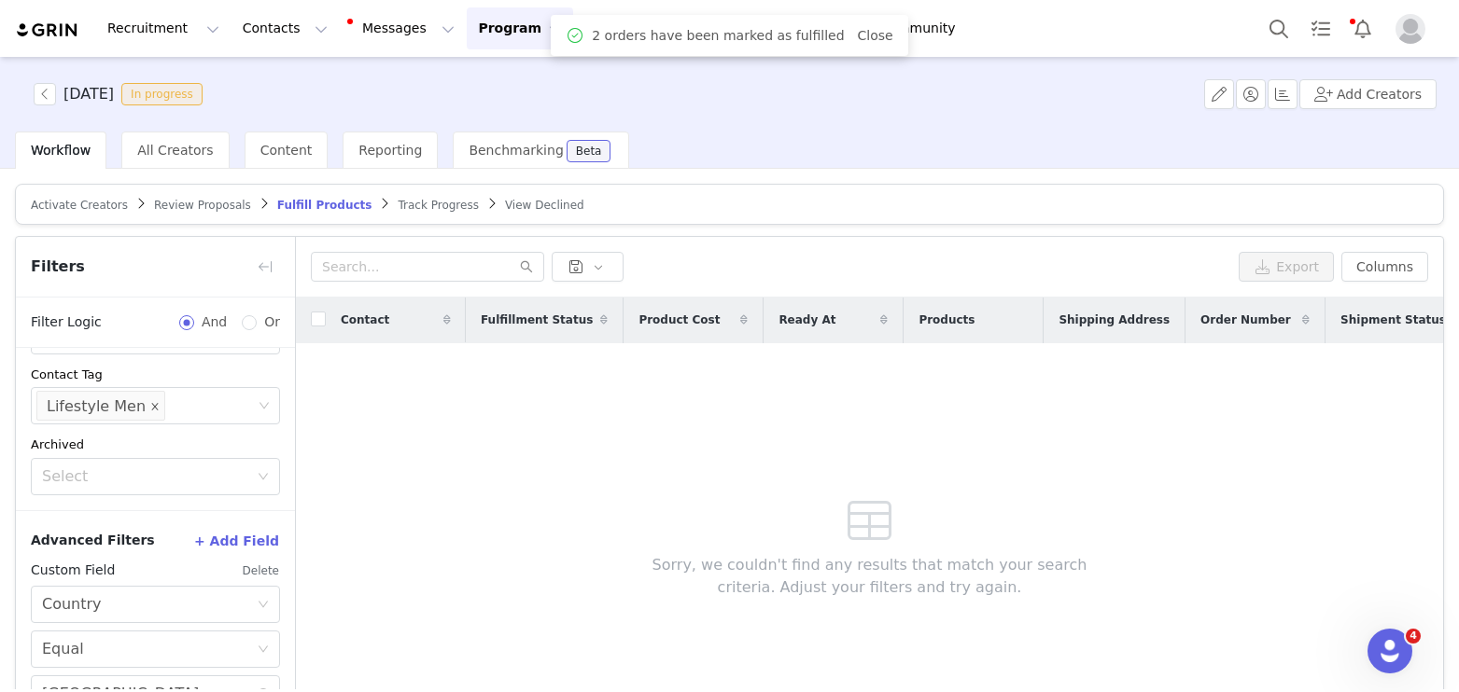
click at [150, 403] on icon "icon: close" at bounding box center [154, 406] width 9 height 9
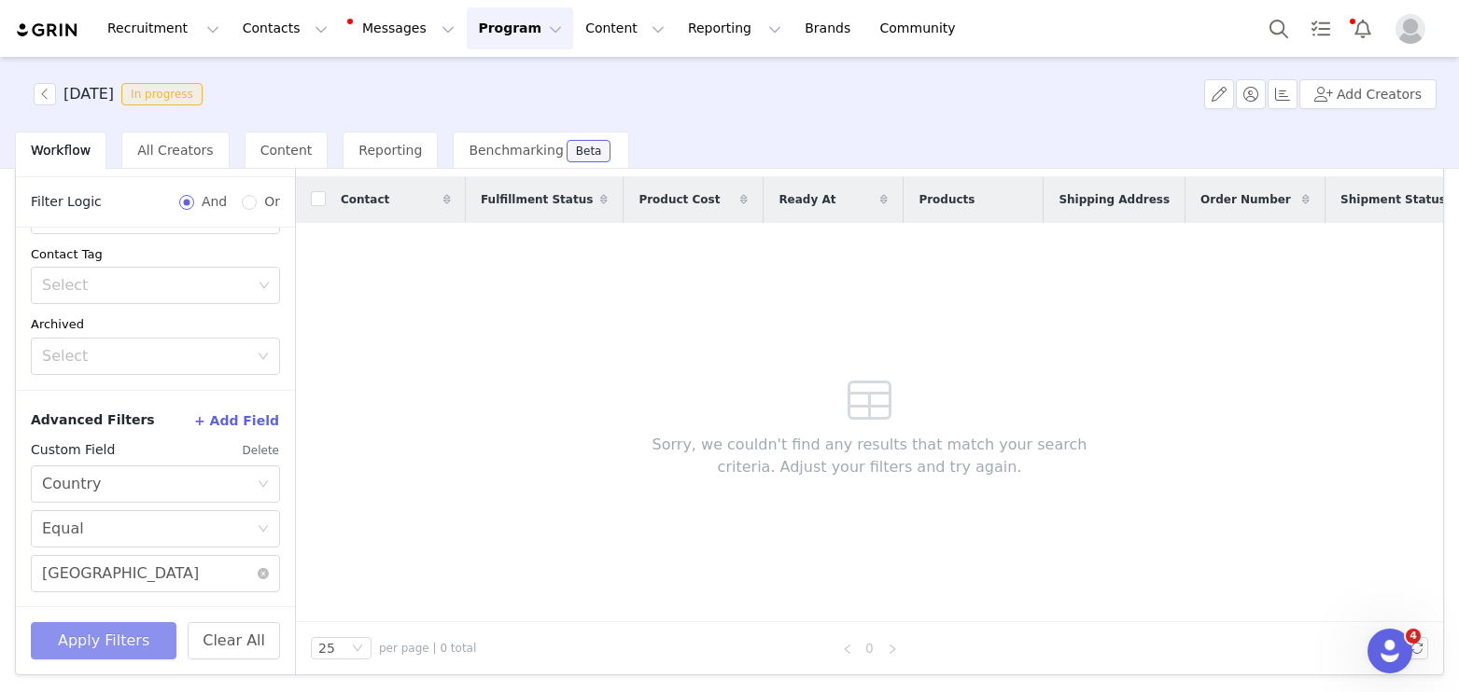
click at [125, 628] on button "Apply Filters" at bounding box center [104, 640] width 146 height 37
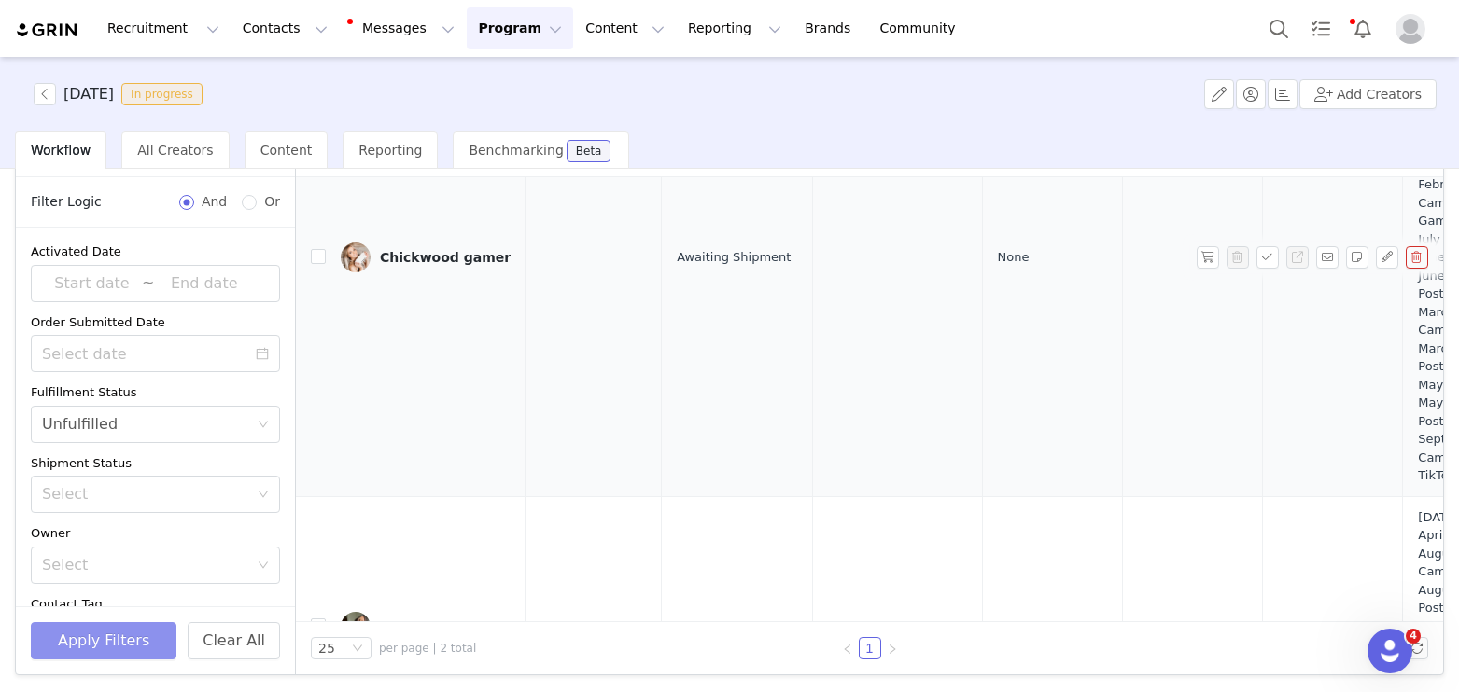
scroll to position [191, 973]
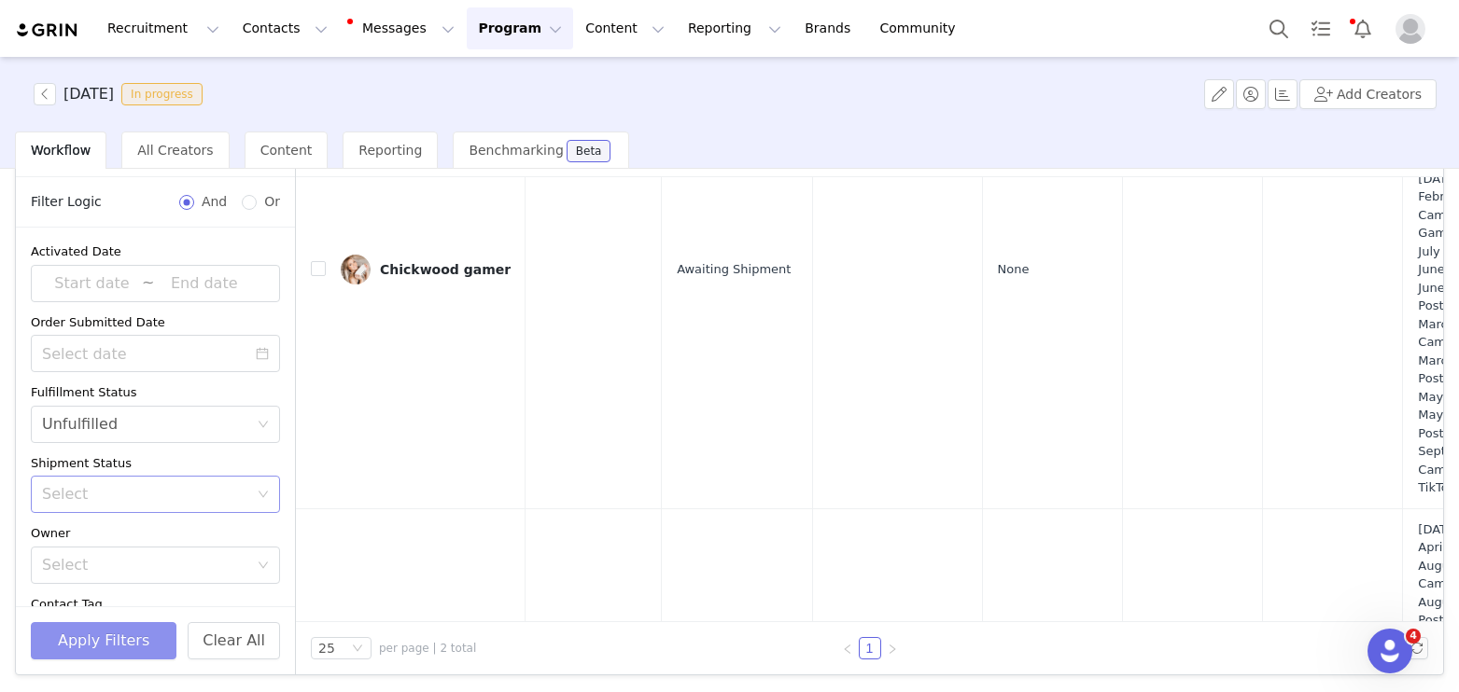
click at [96, 495] on div "Select" at bounding box center [145, 494] width 206 height 19
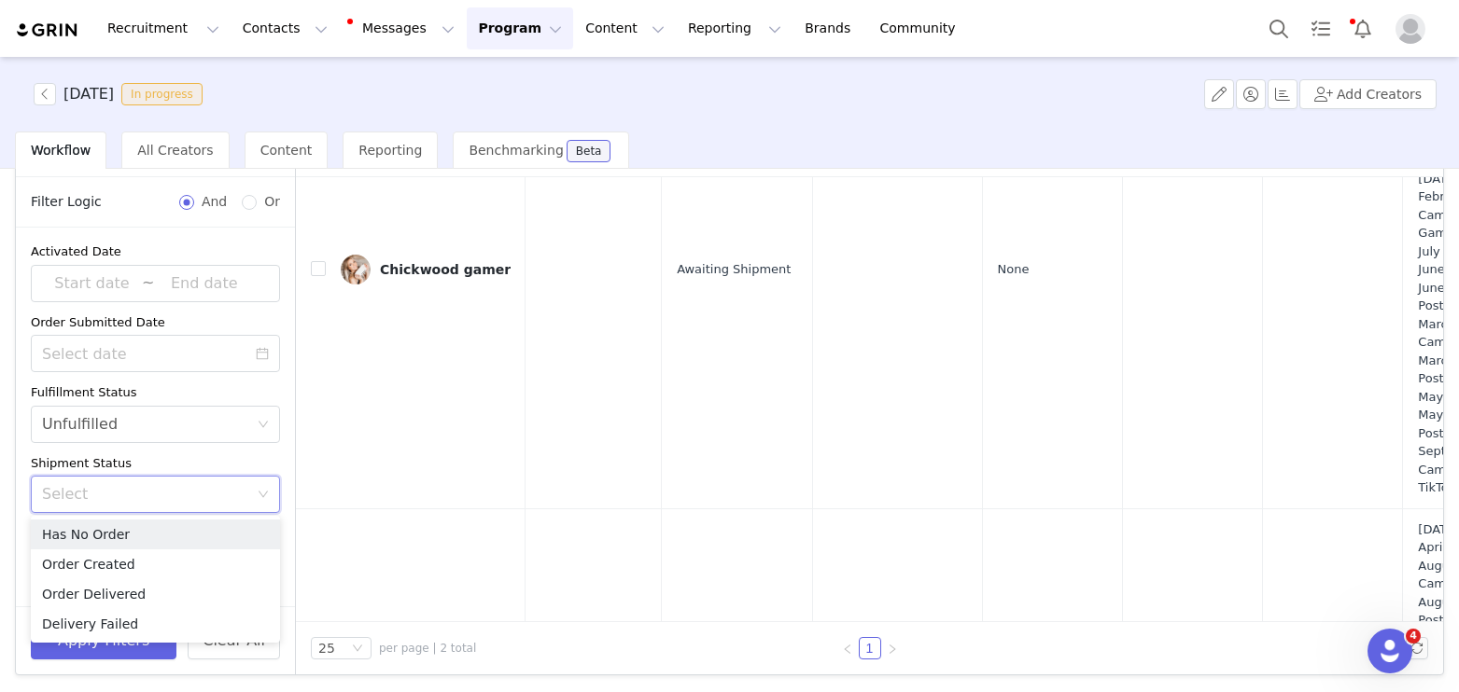
click at [82, 461] on div "Shipment Status" at bounding box center [155, 463] width 249 height 19
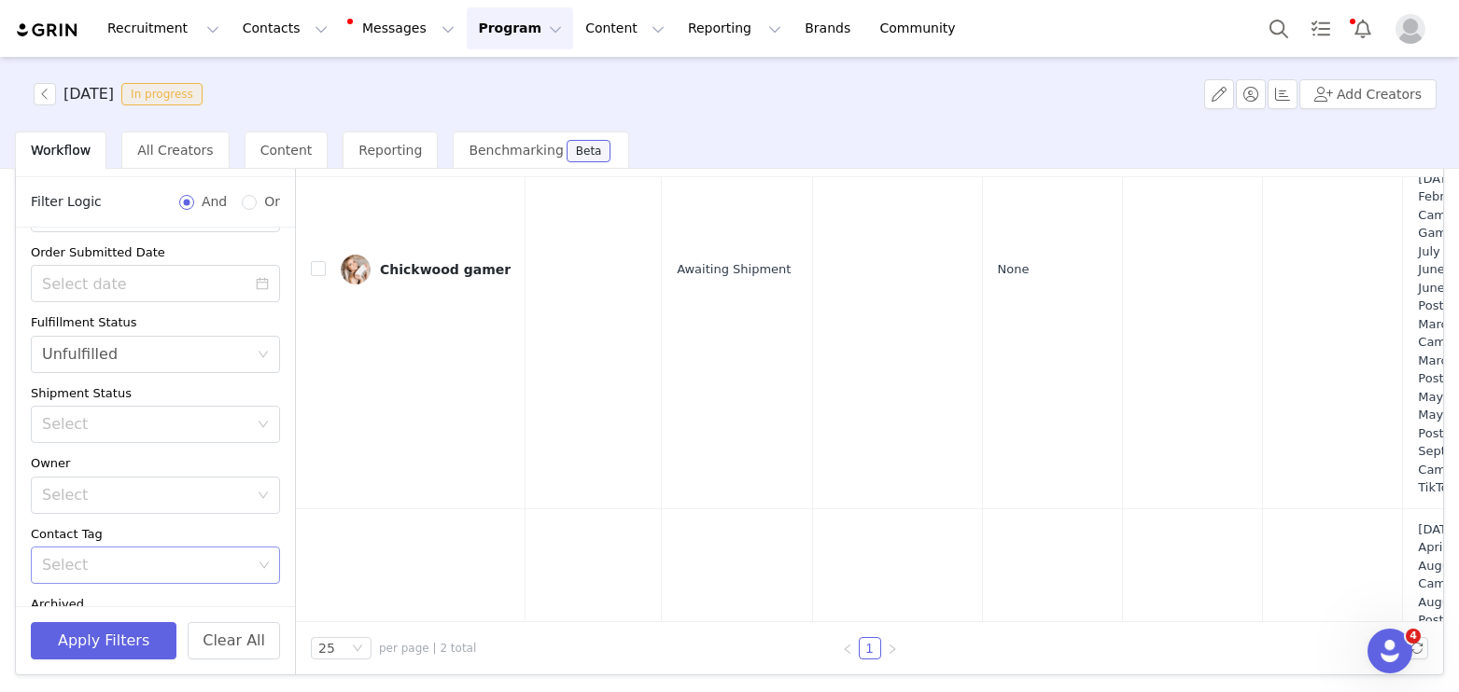
scroll to position [77, 0]
click at [112, 574] on div "Select" at bounding box center [148, 557] width 224 height 35
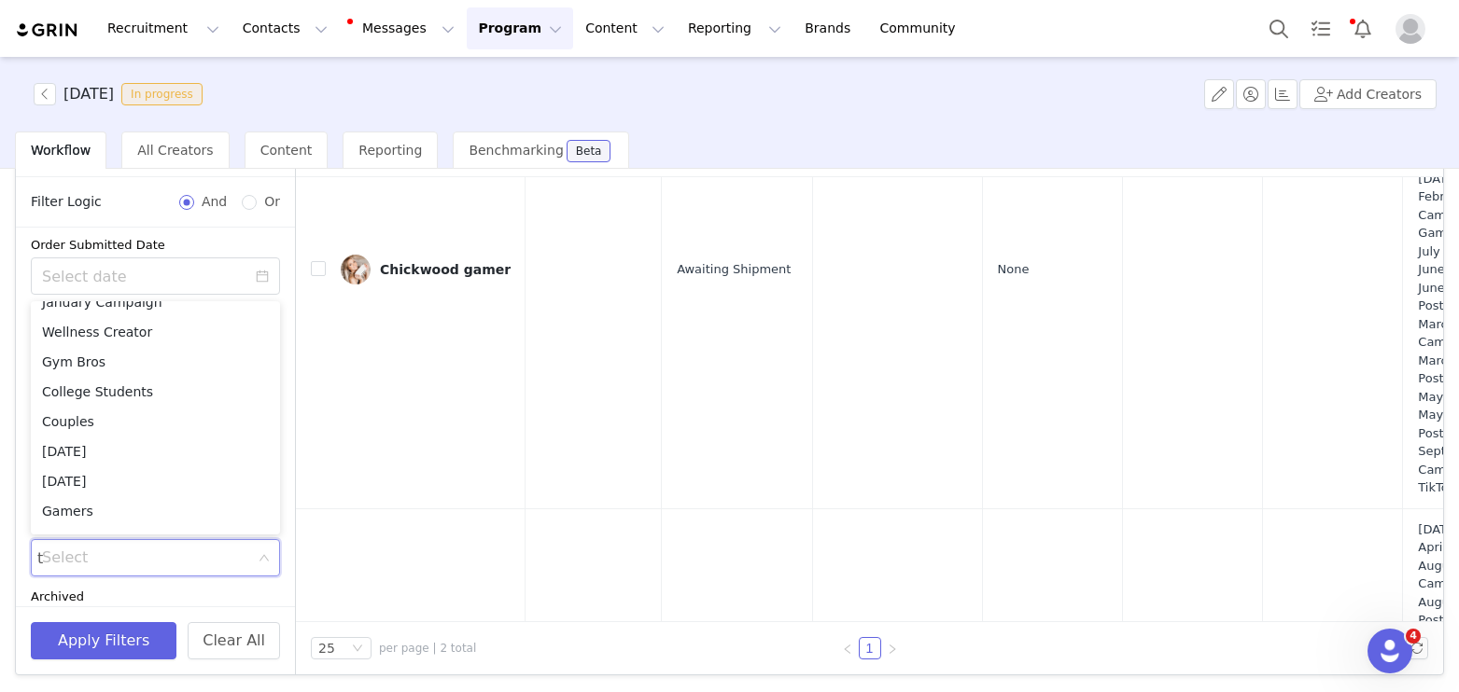
scroll to position [0, 0]
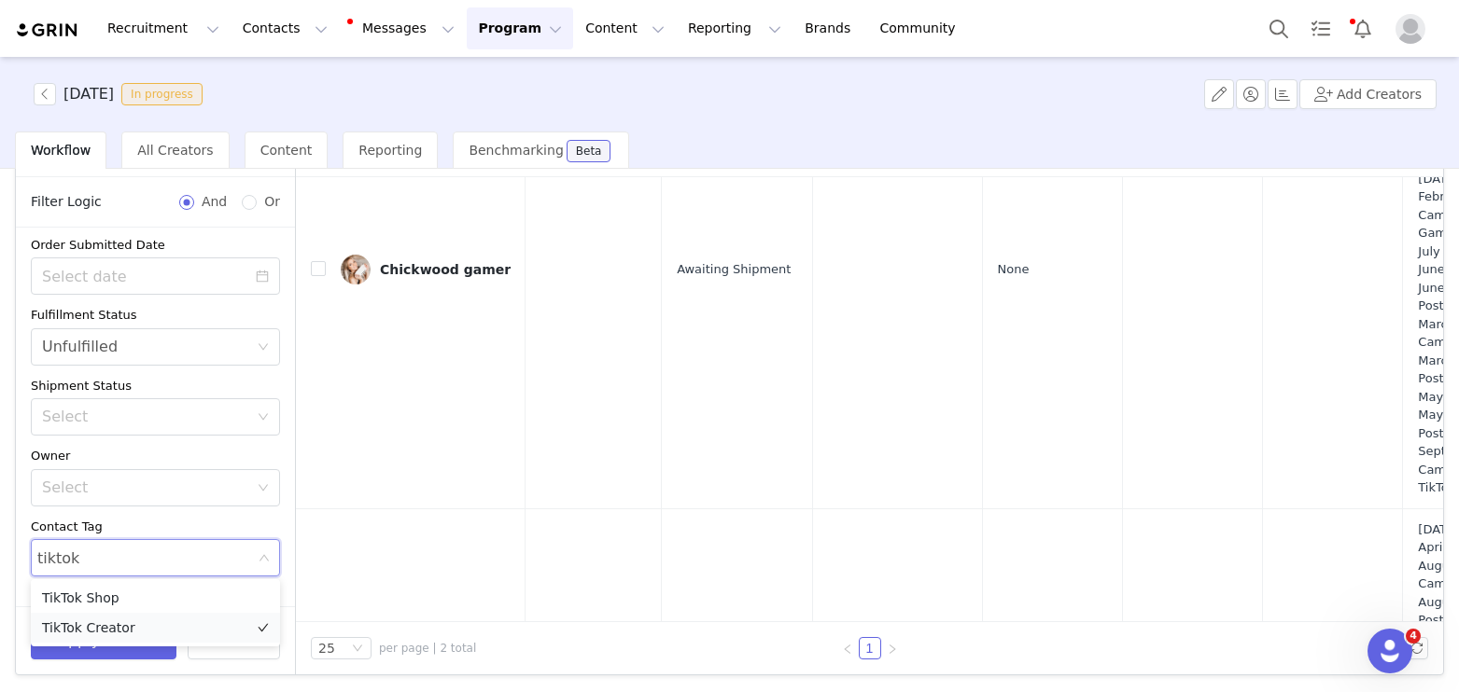
click at [110, 625] on li "TikTok Creator" at bounding box center [155, 628] width 249 height 30
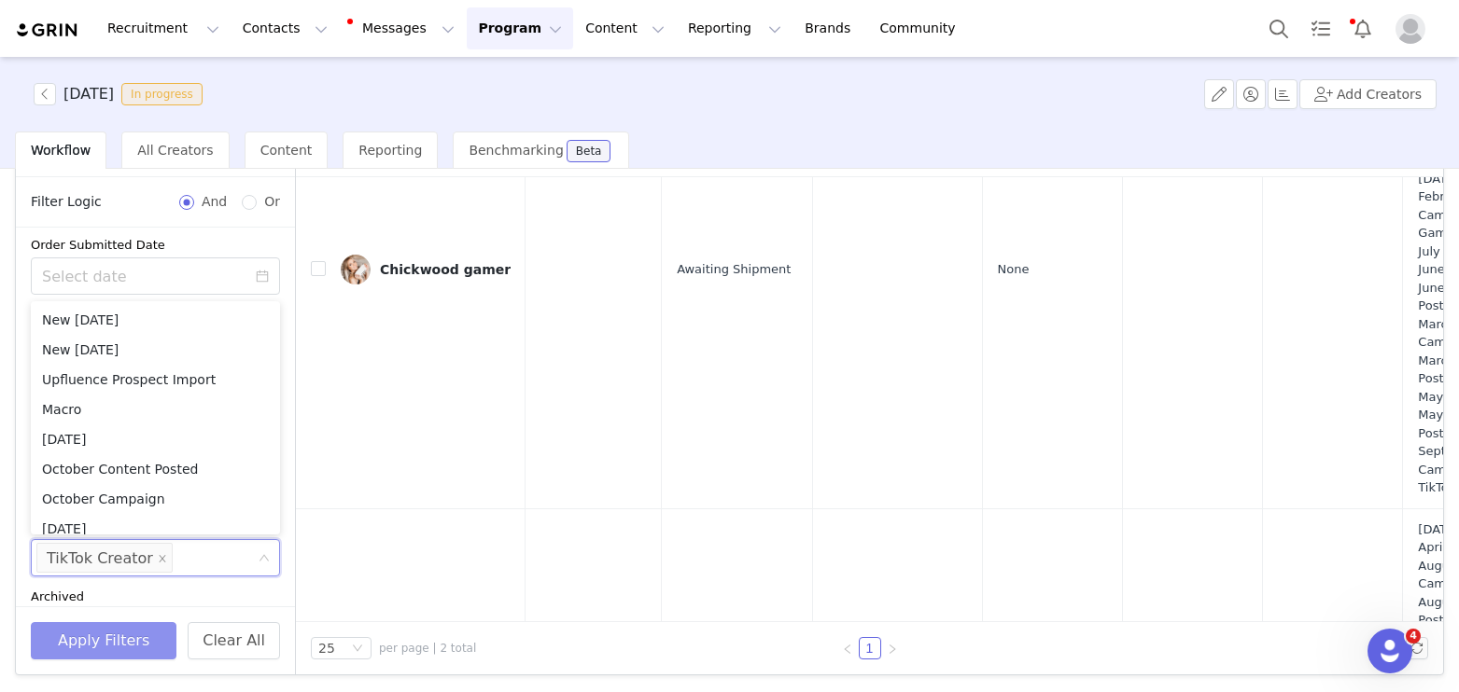
click at [110, 647] on button "Apply Filters" at bounding box center [104, 640] width 146 height 37
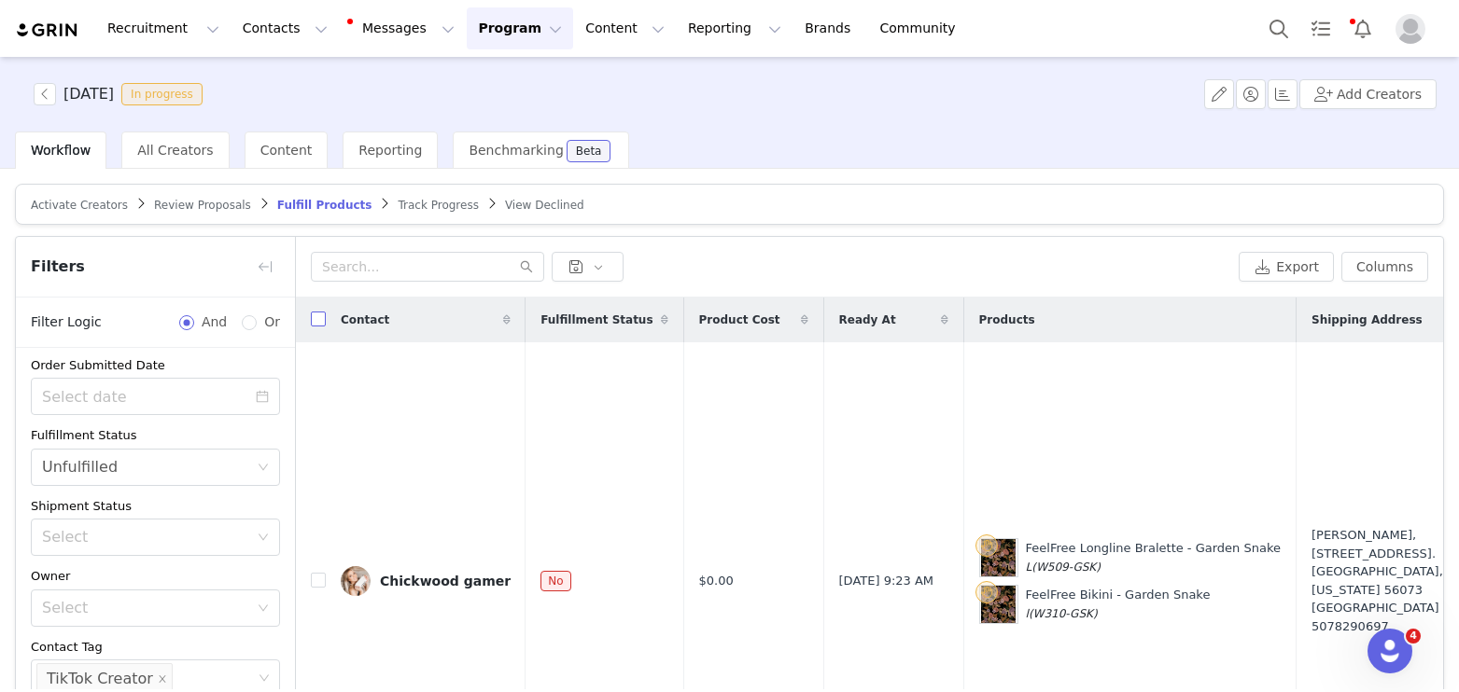
click at [314, 316] on input "checkbox" at bounding box center [318, 319] width 15 height 15
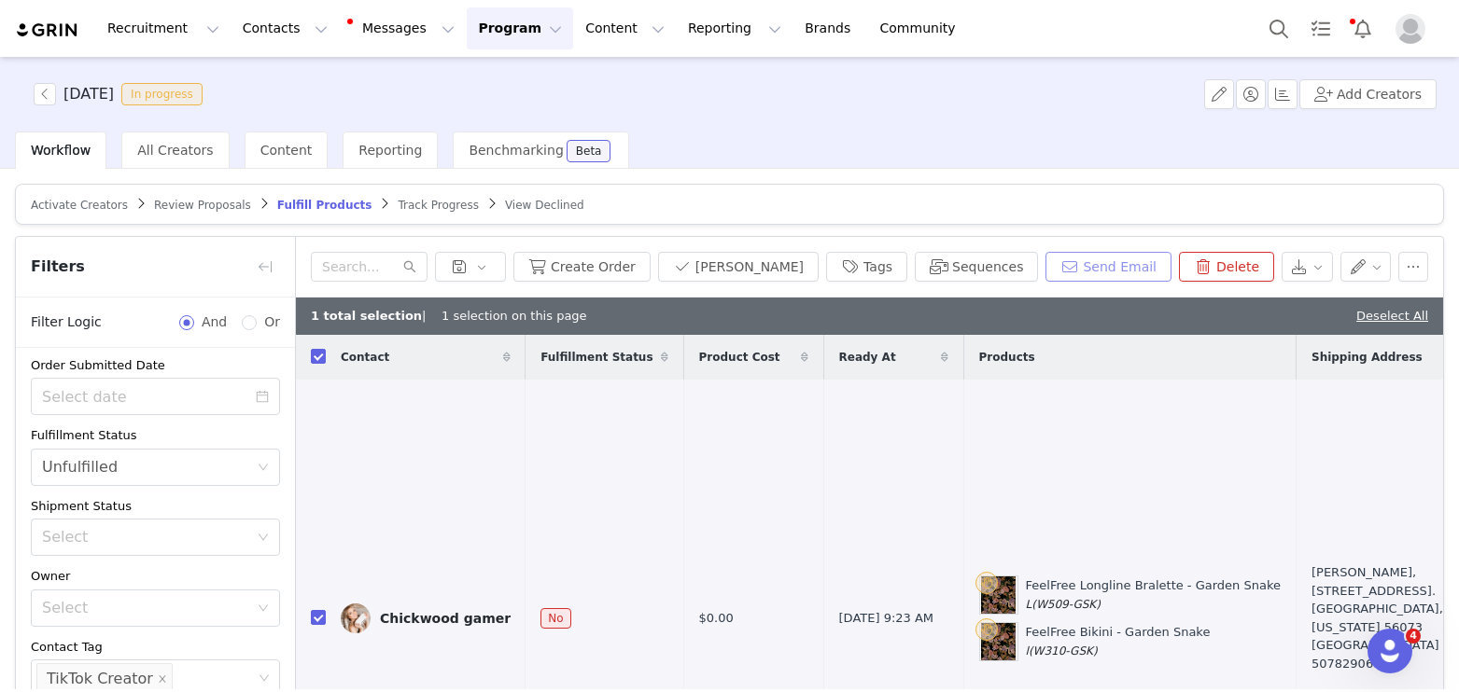
click at [1111, 266] on button "Send Email" at bounding box center [1108, 267] width 126 height 30
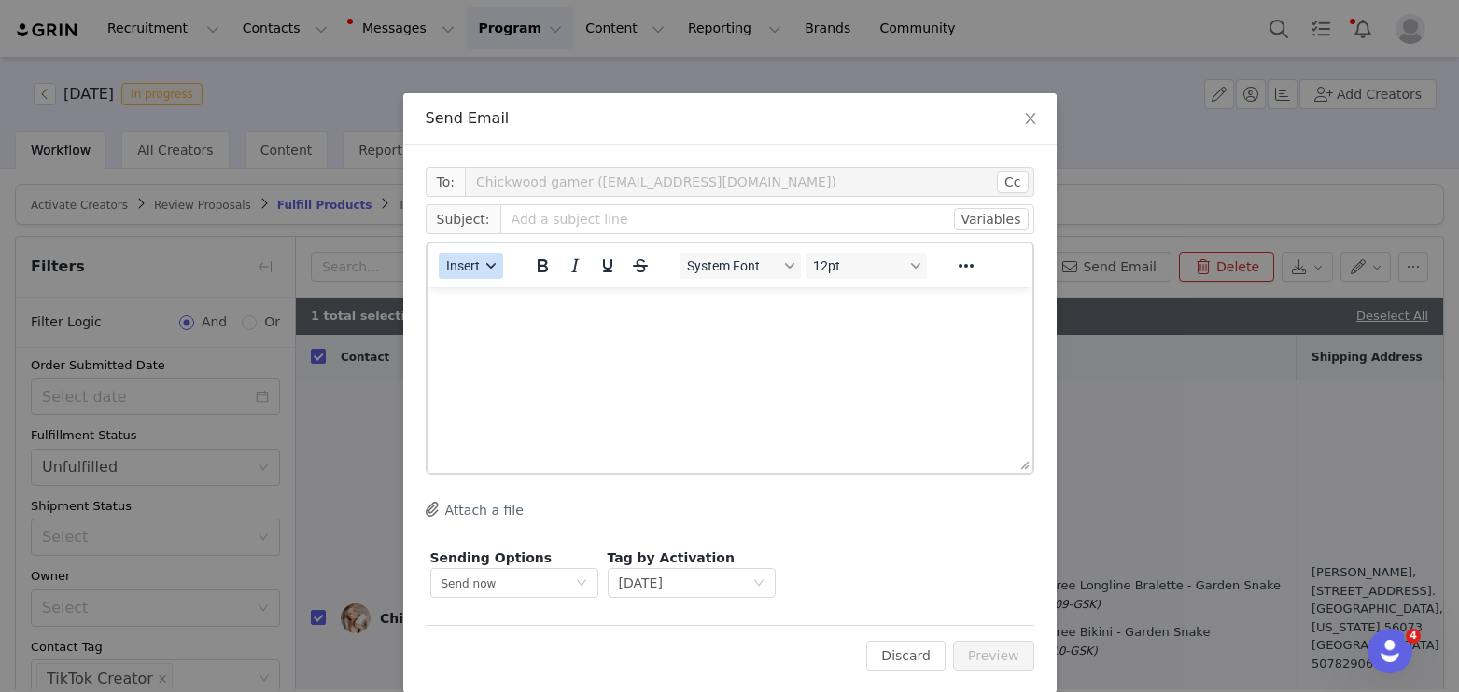
click at [482, 263] on button "Insert" at bounding box center [471, 266] width 64 height 26
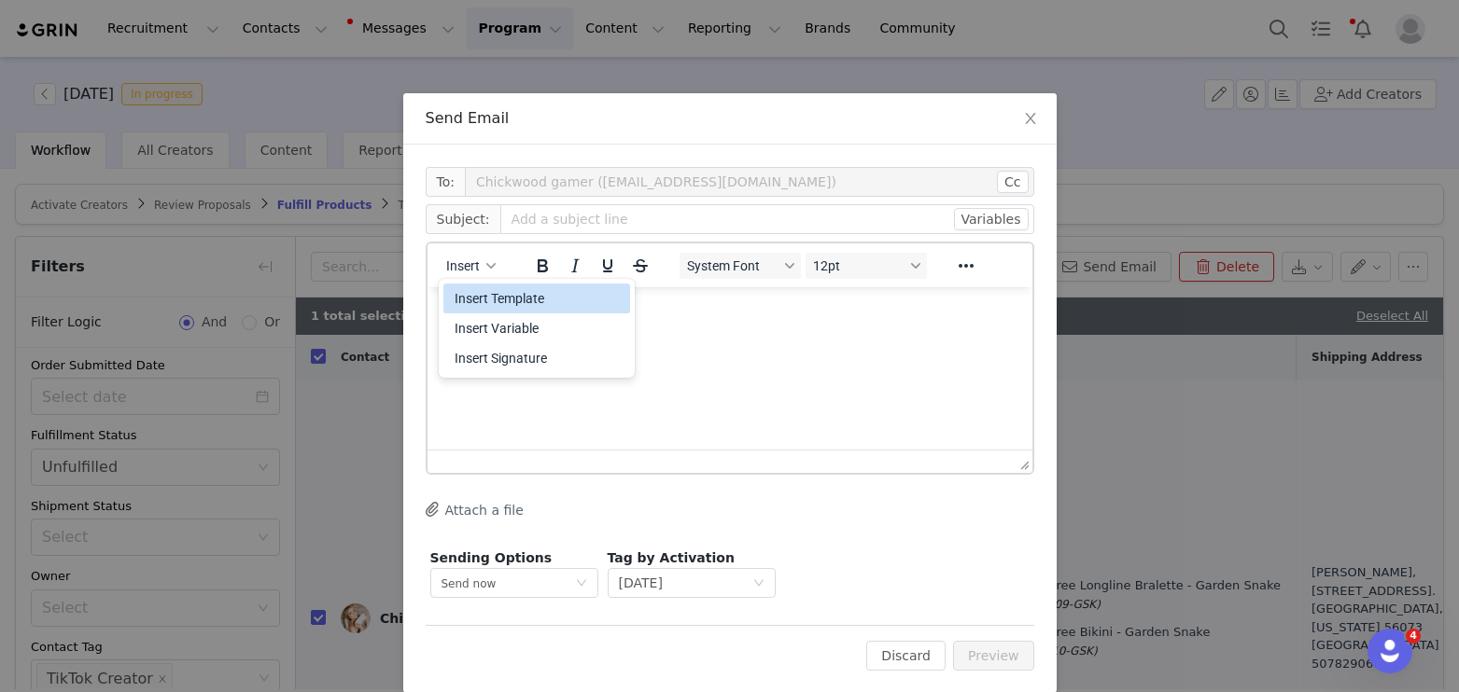
click at [495, 288] on div "Insert Template" at bounding box center [538, 298] width 168 height 22
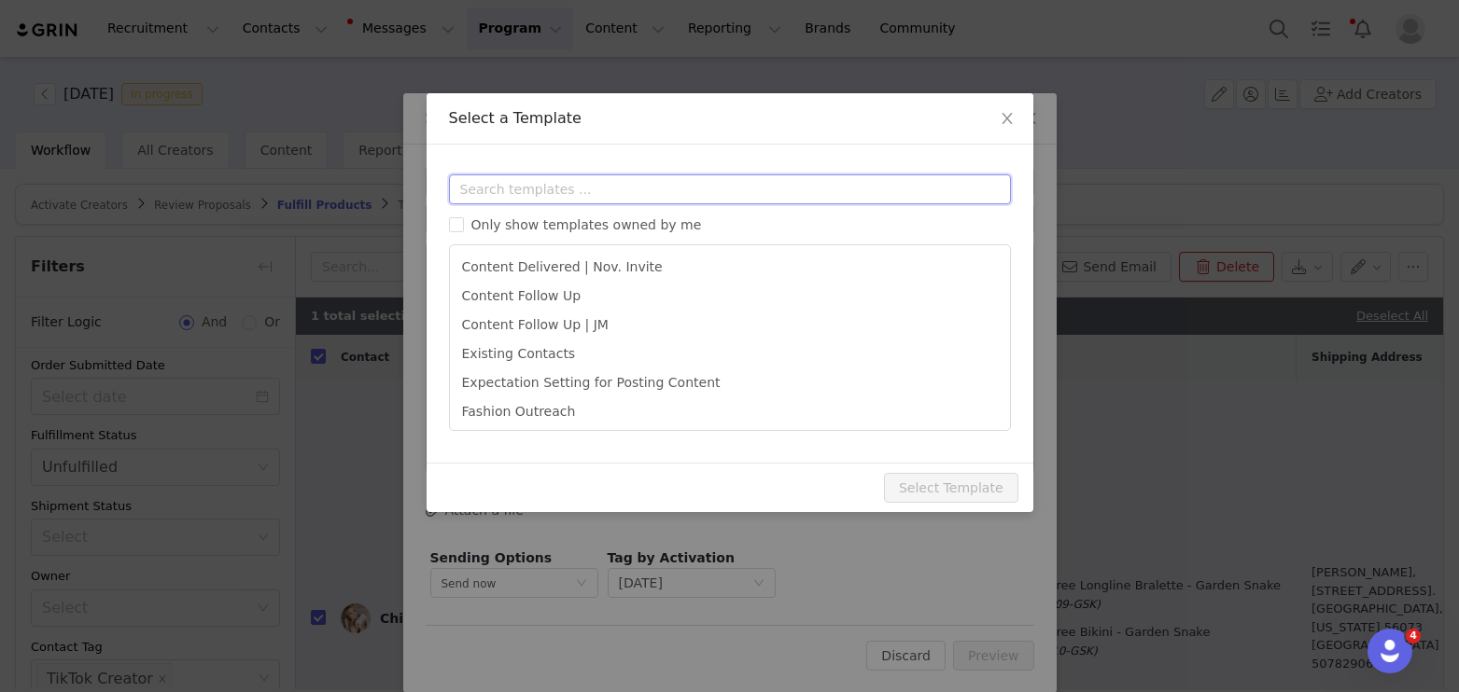
click at [510, 191] on input "text" at bounding box center [730, 190] width 562 height 30
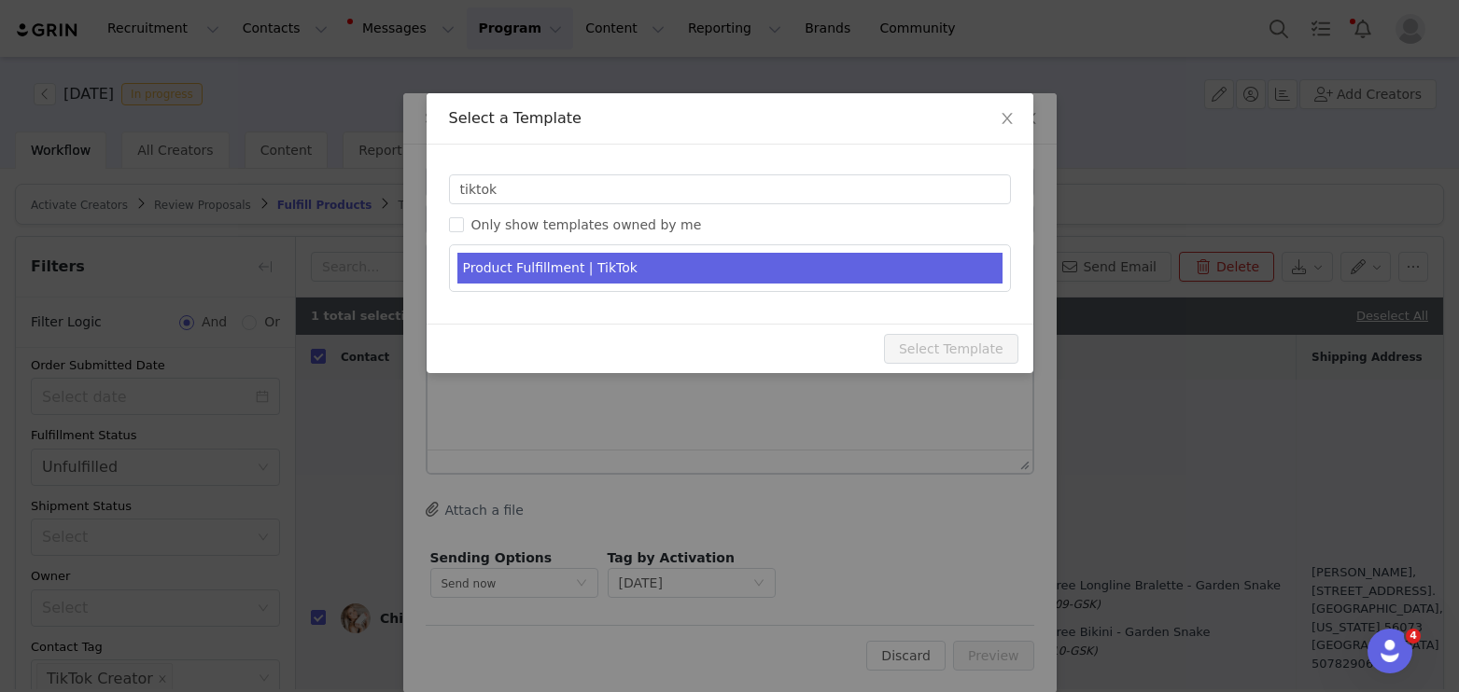
click at [572, 271] on li "Product Fulfillment | TikTok" at bounding box center [729, 268] width 545 height 31
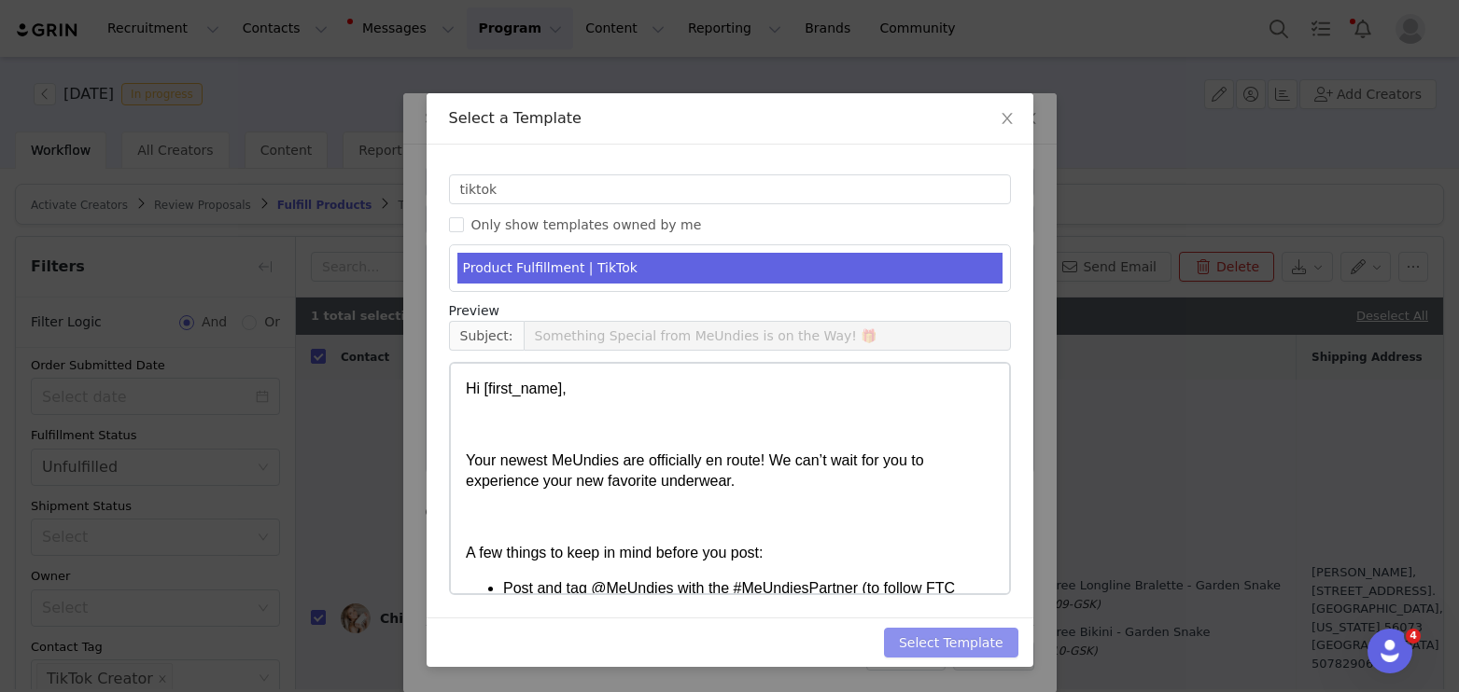
click at [998, 646] on button "Select Template" at bounding box center [951, 643] width 134 height 30
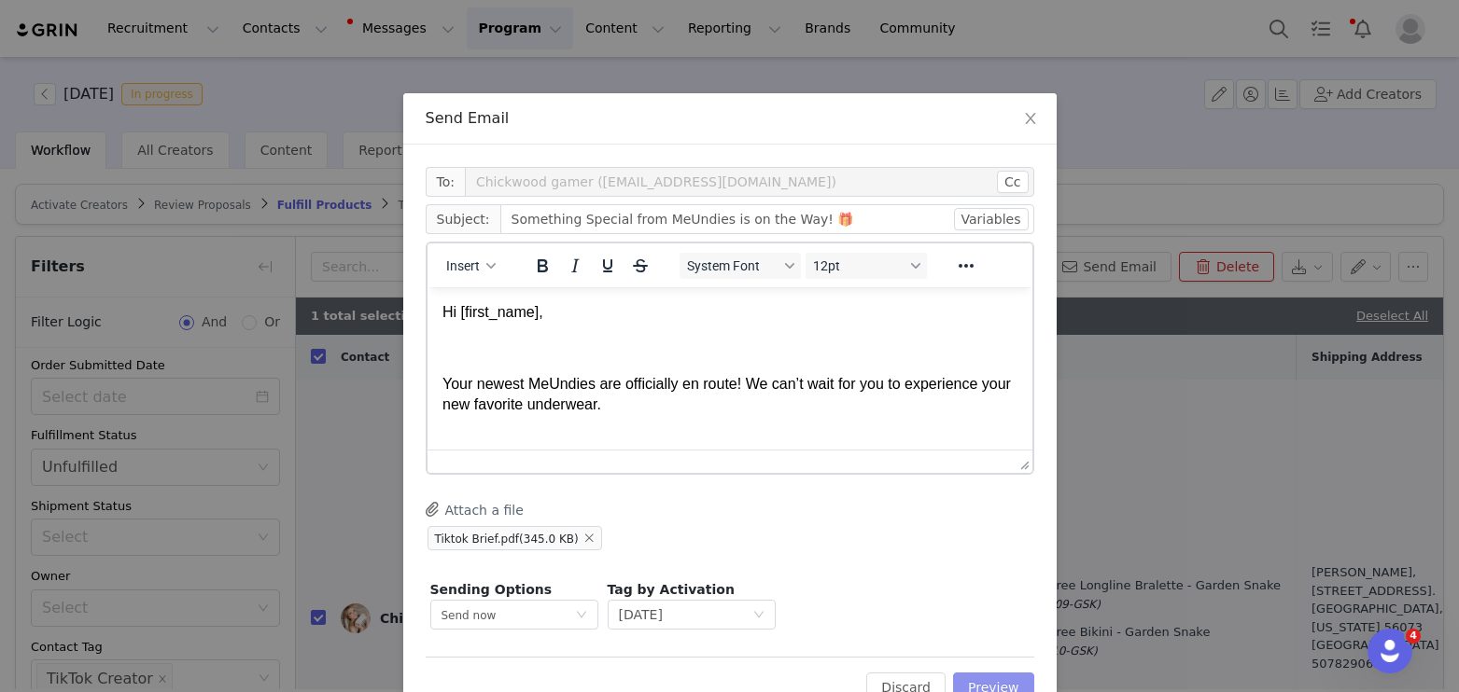
click at [990, 684] on button "Preview" at bounding box center [993, 688] width 81 height 30
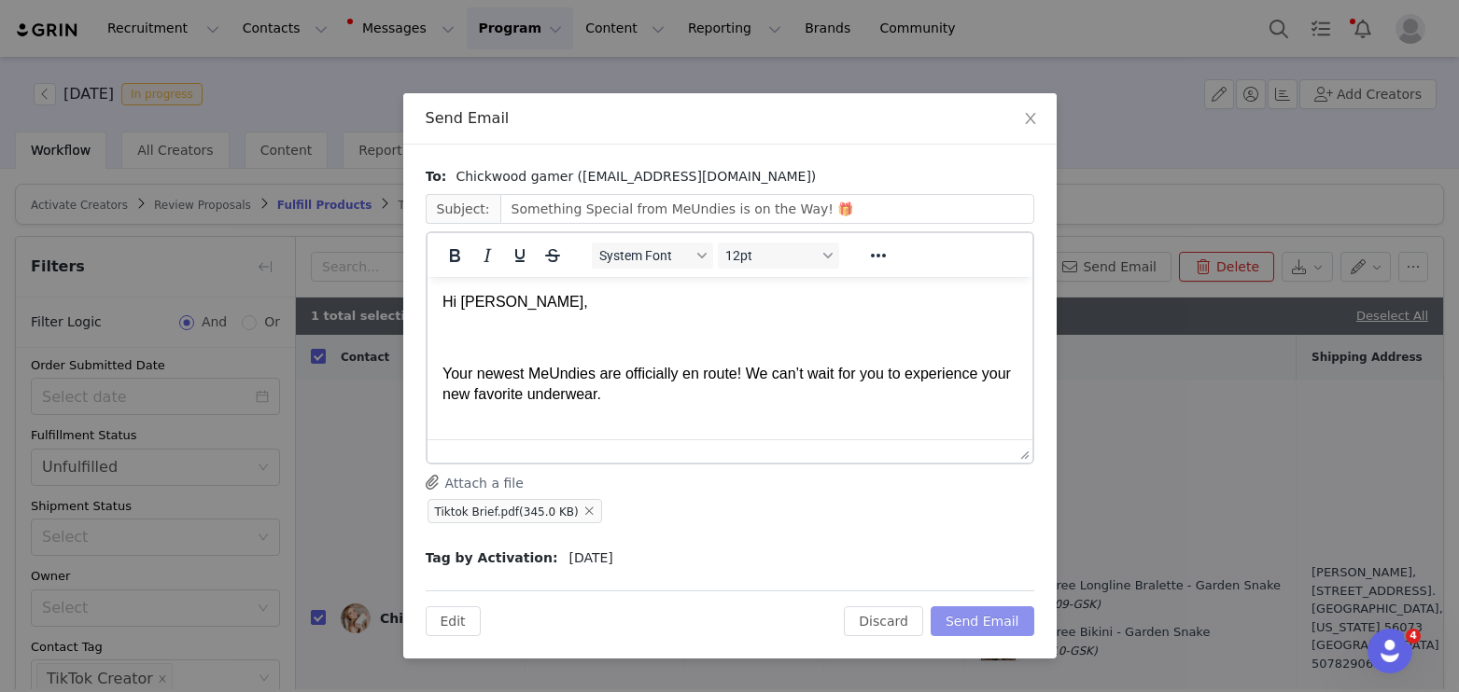
click at [978, 622] on button "Send Email" at bounding box center [982, 622] width 104 height 30
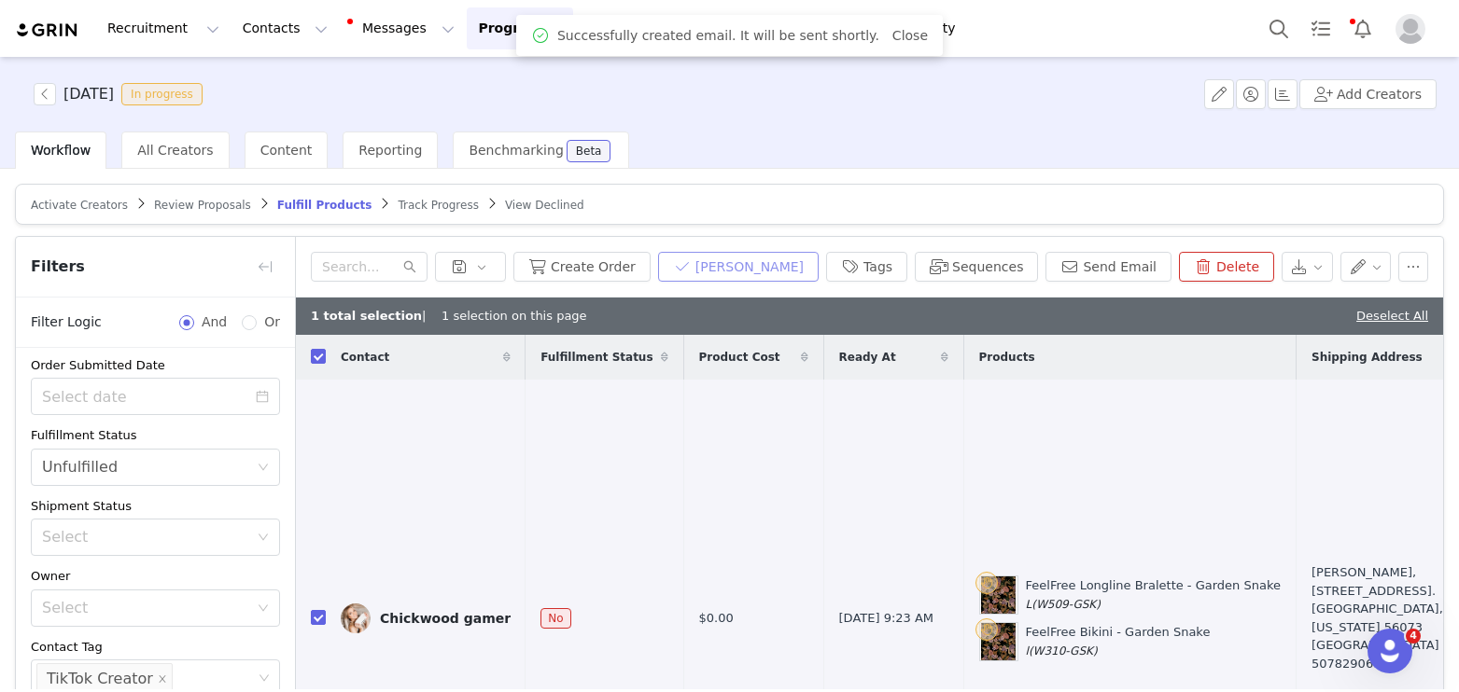
click at [778, 264] on button "[PERSON_NAME]" at bounding box center [738, 267] width 161 height 30
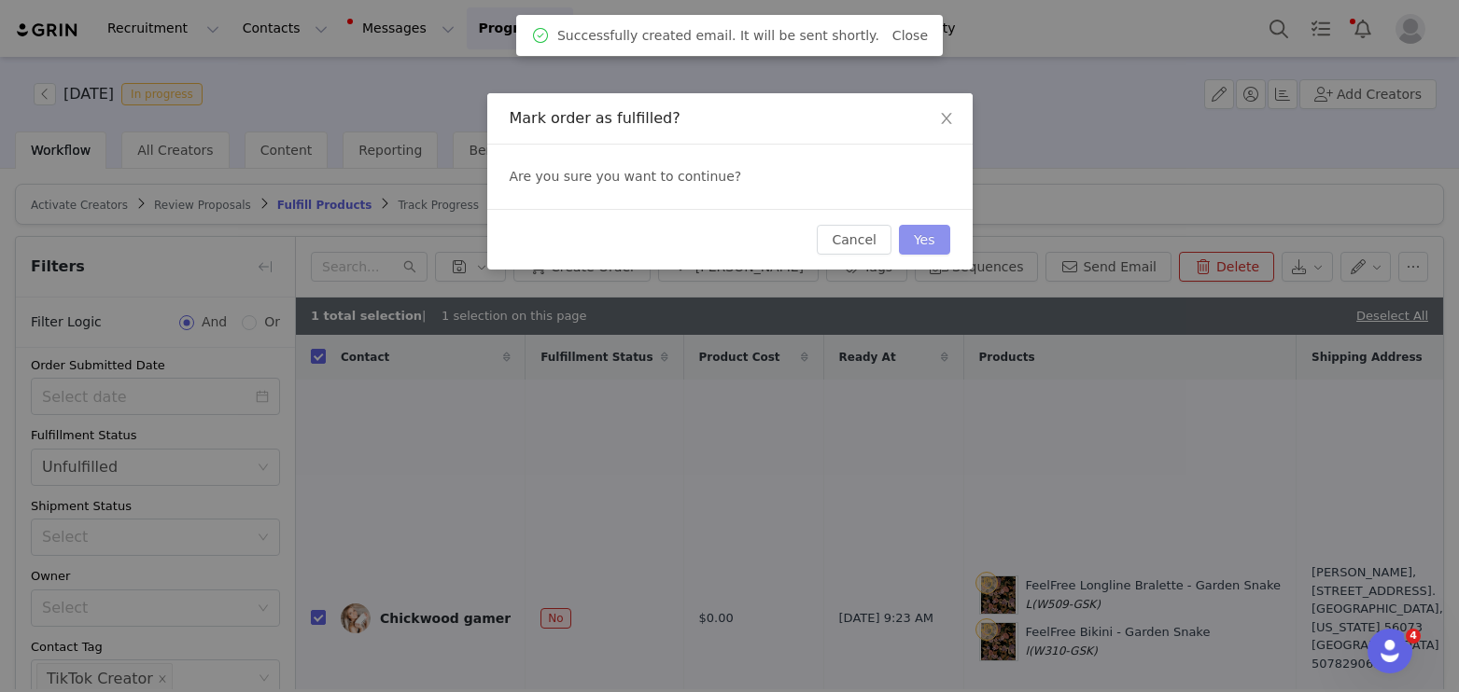
click at [913, 249] on button "Yes" at bounding box center [924, 240] width 51 height 30
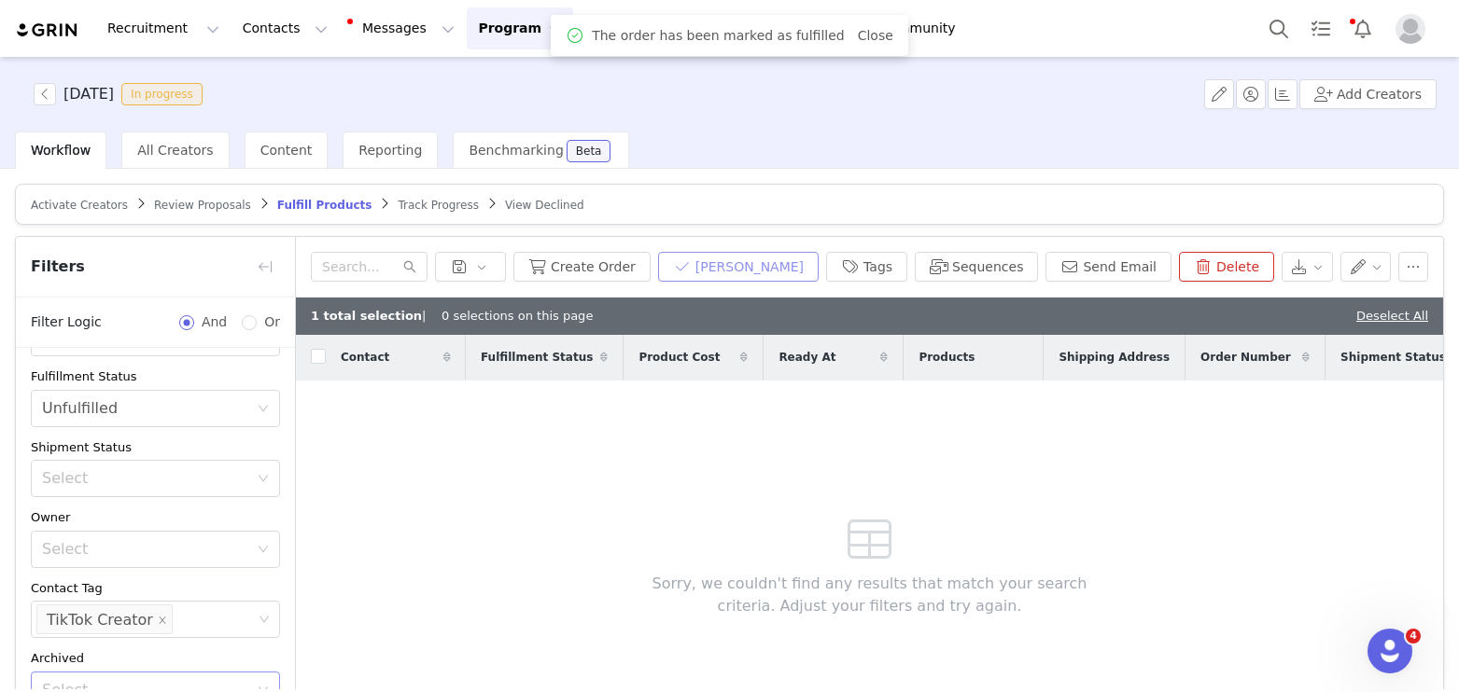
scroll to position [210, 0]
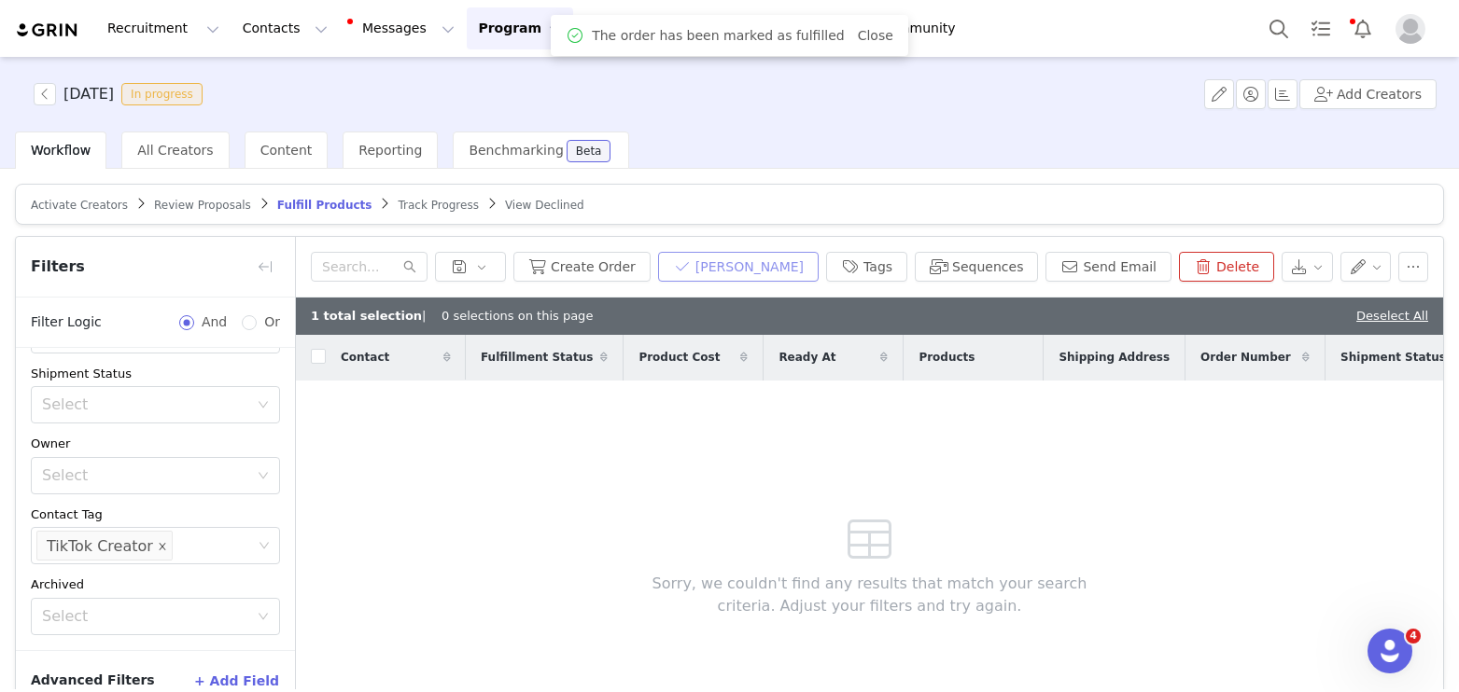
click at [158, 542] on span at bounding box center [162, 547] width 9 height 25
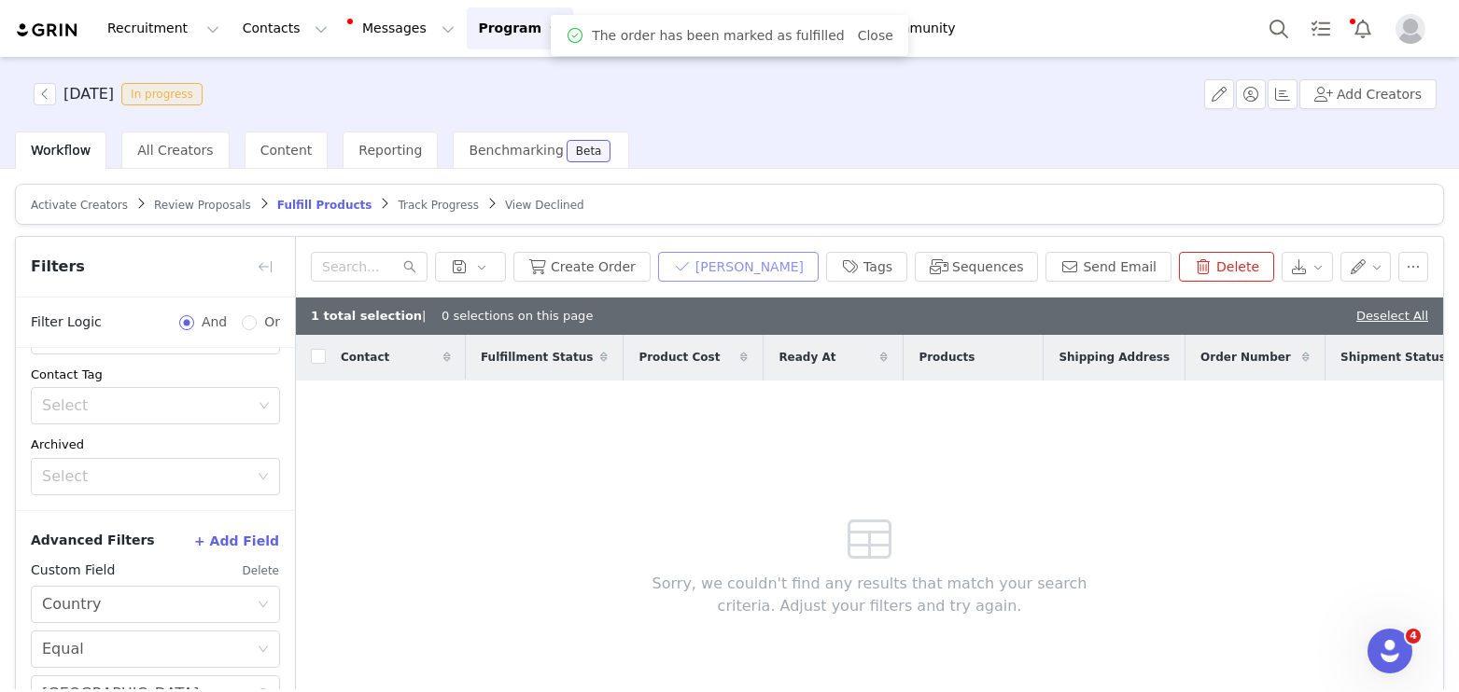
scroll to position [120, 0]
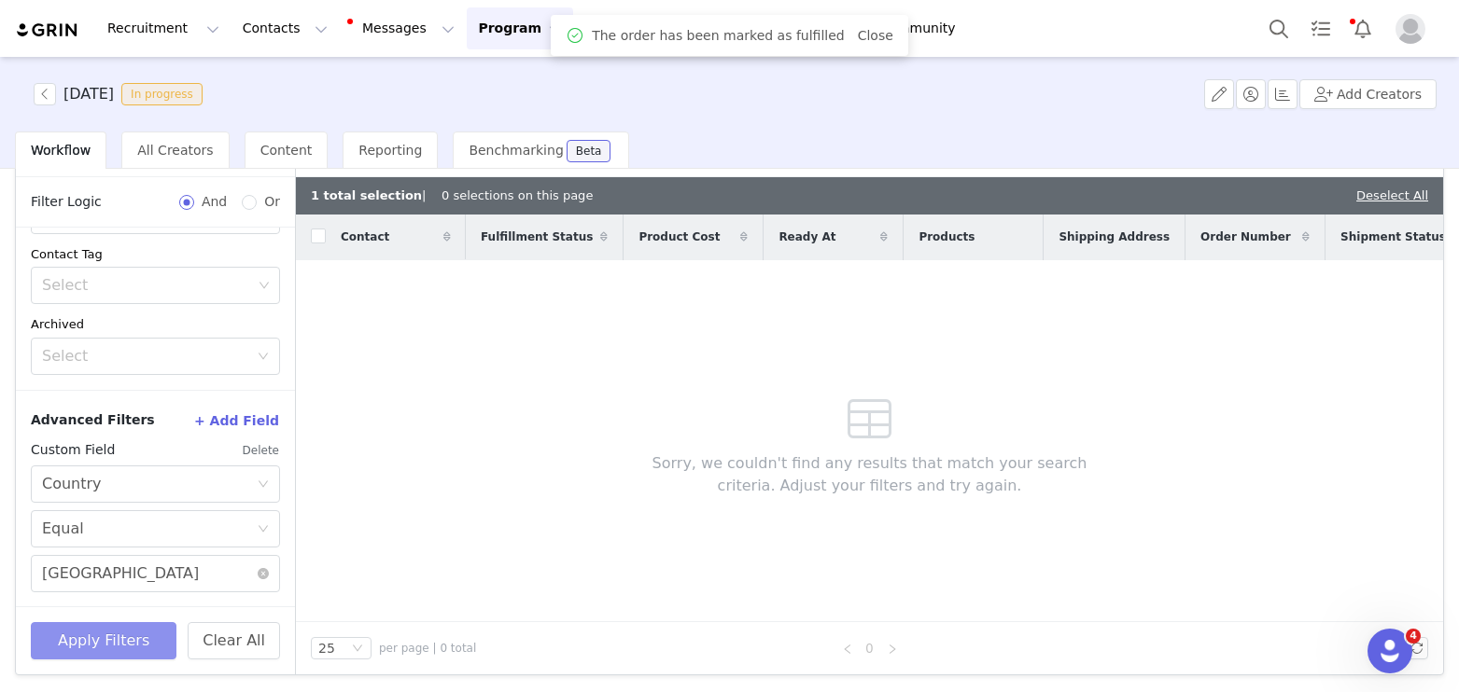
click at [131, 632] on button "Apply Filters" at bounding box center [104, 640] width 146 height 37
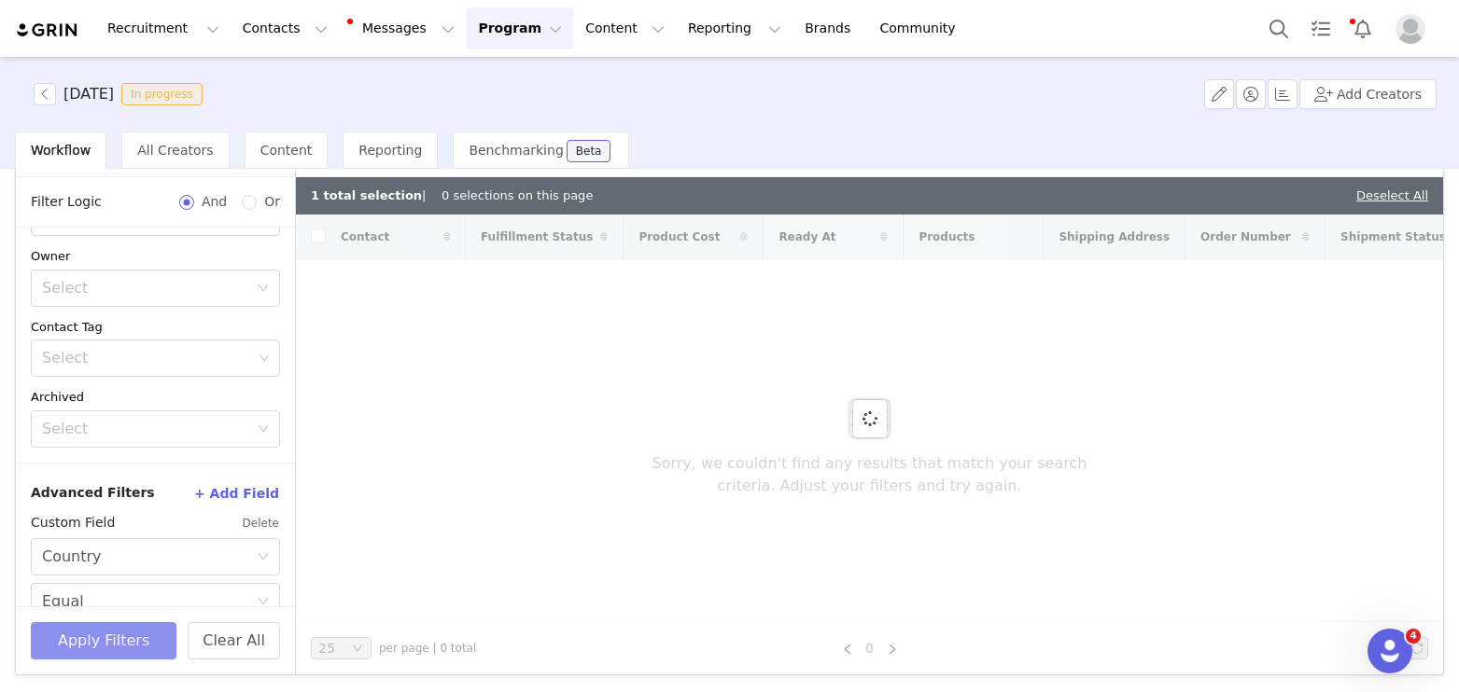
scroll to position [0, 0]
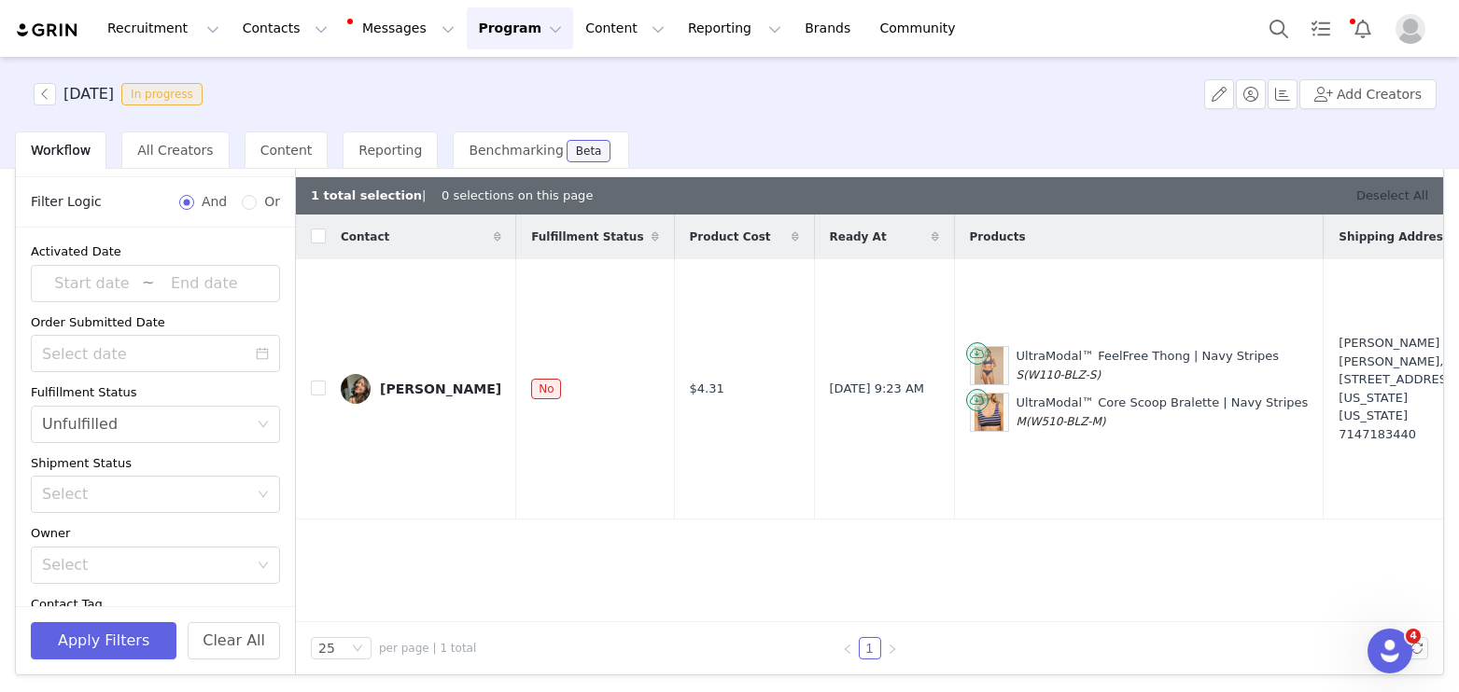
click at [1405, 196] on link "Deselect All" at bounding box center [1392, 196] width 72 height 14
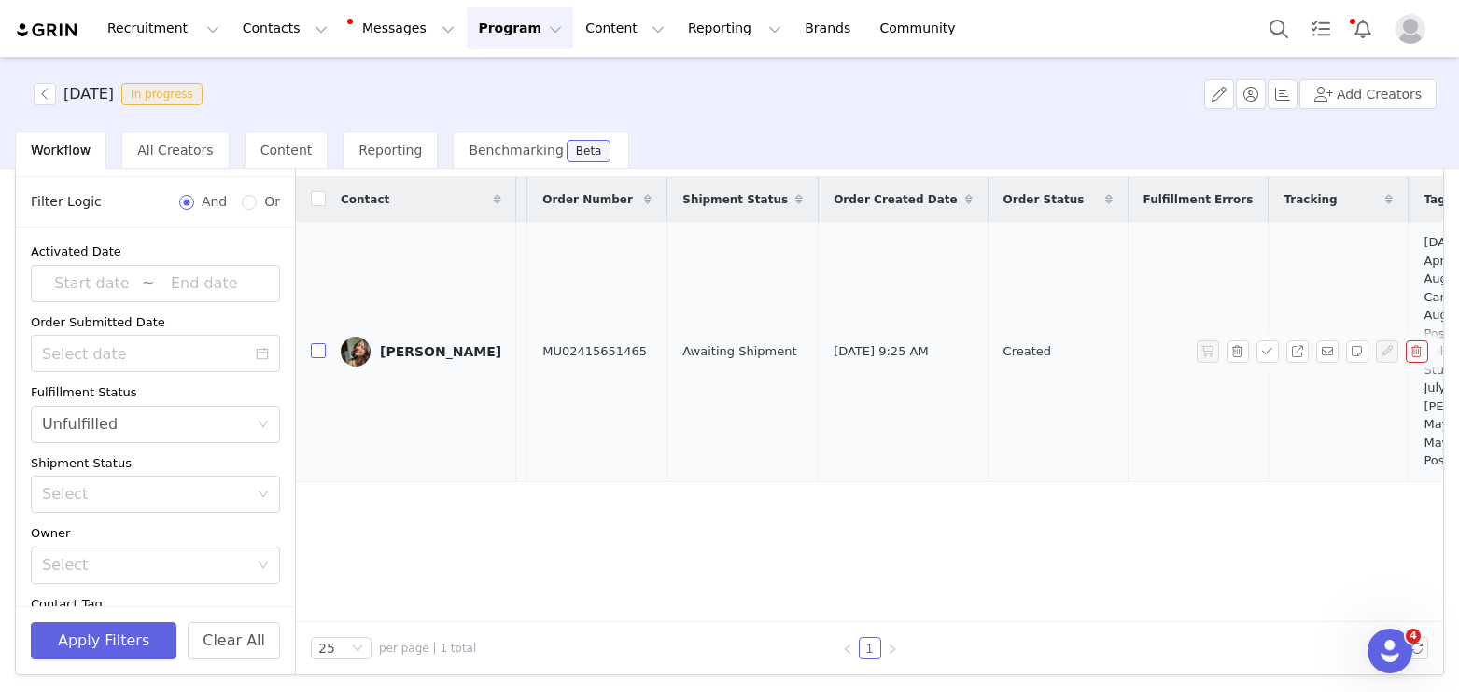
click at [315, 343] on input "checkbox" at bounding box center [318, 350] width 15 height 15
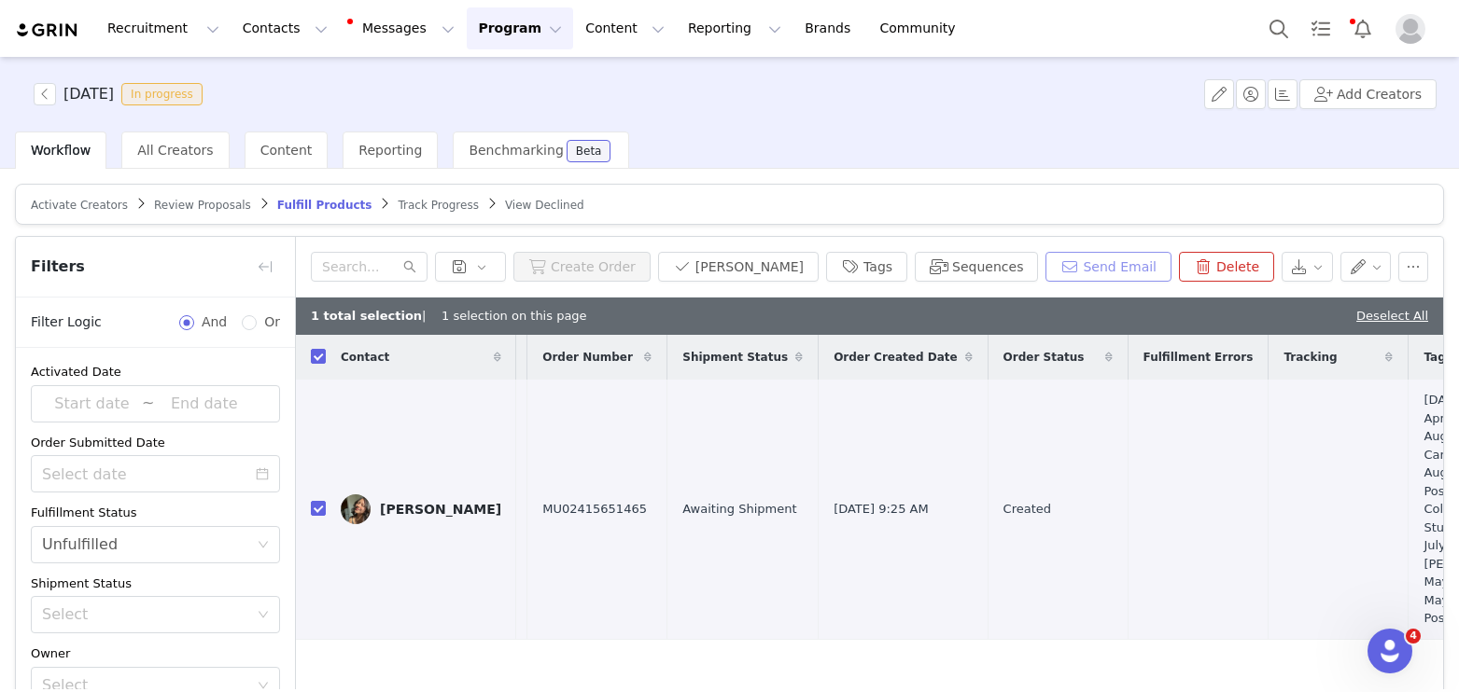
click at [1119, 269] on button "Send Email" at bounding box center [1108, 267] width 126 height 30
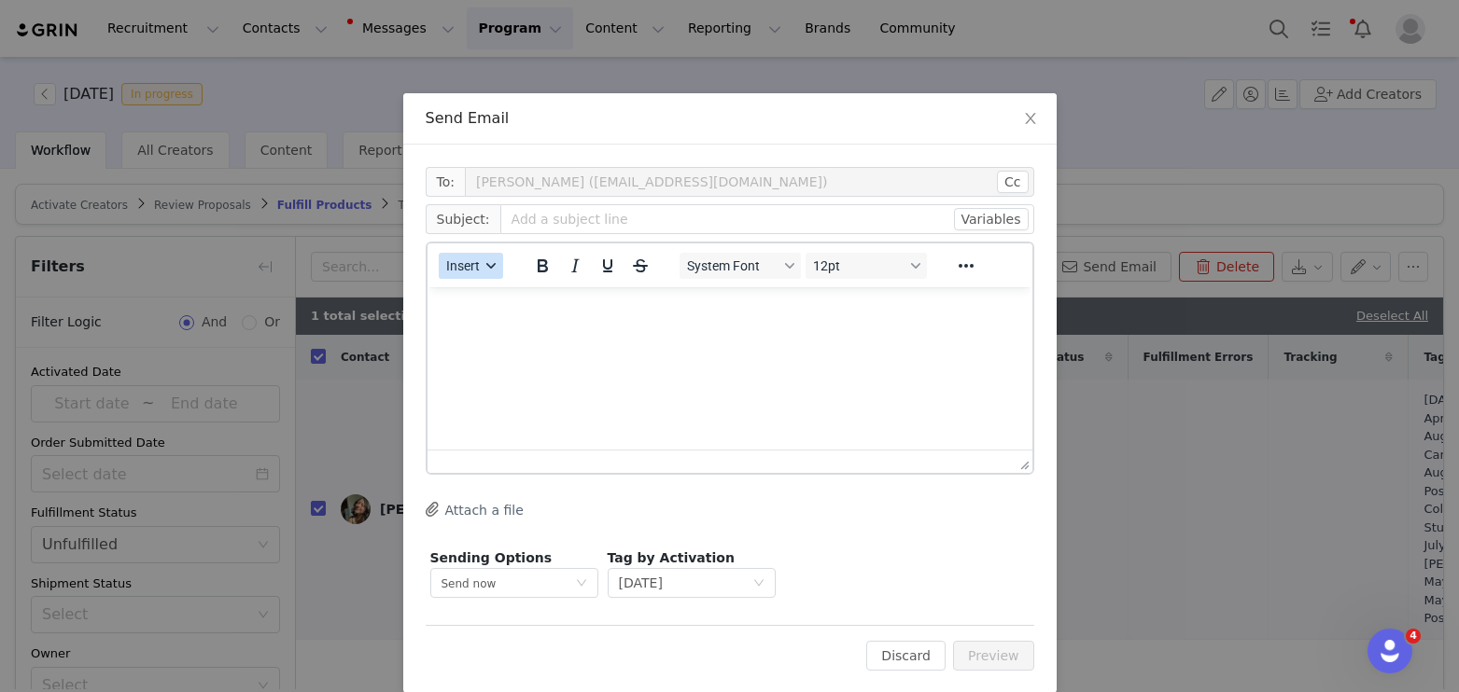
click at [472, 267] on span "Insert" at bounding box center [463, 266] width 34 height 15
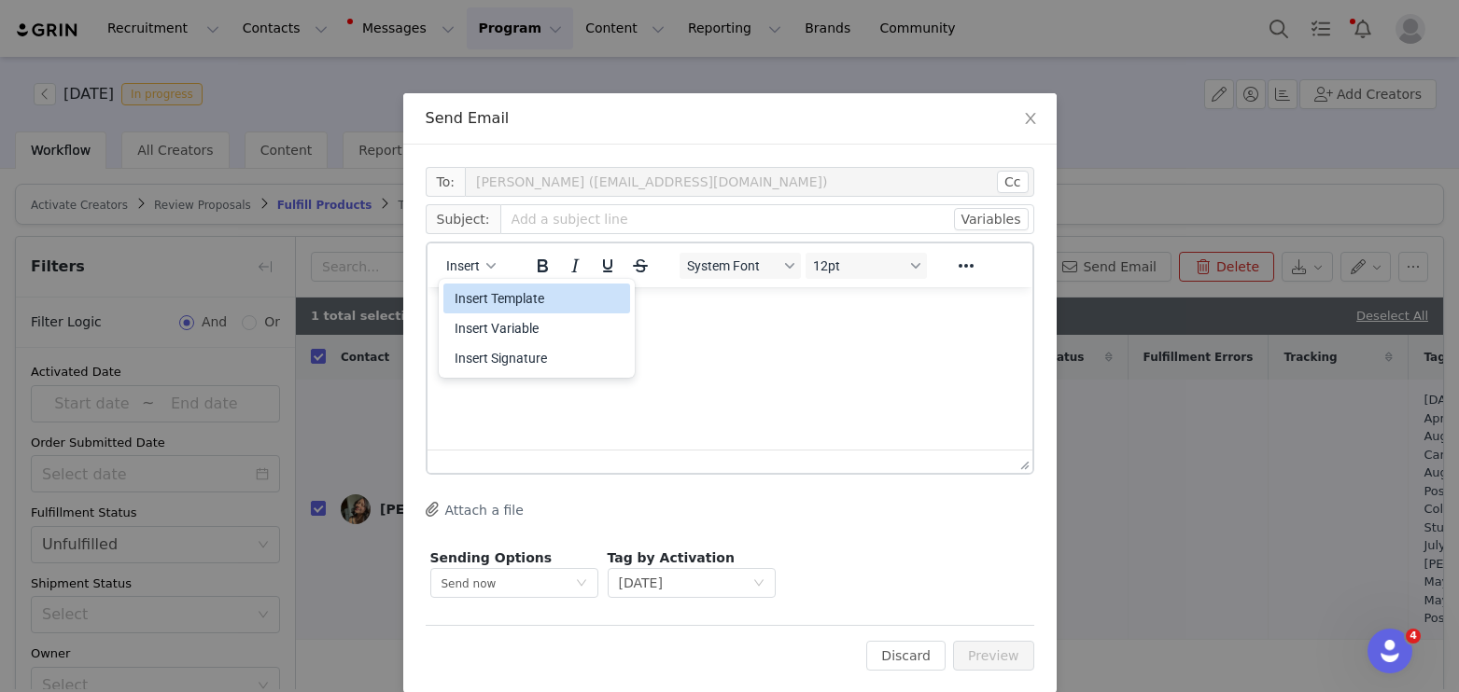
click at [477, 290] on div "Insert Template" at bounding box center [538, 298] width 168 height 22
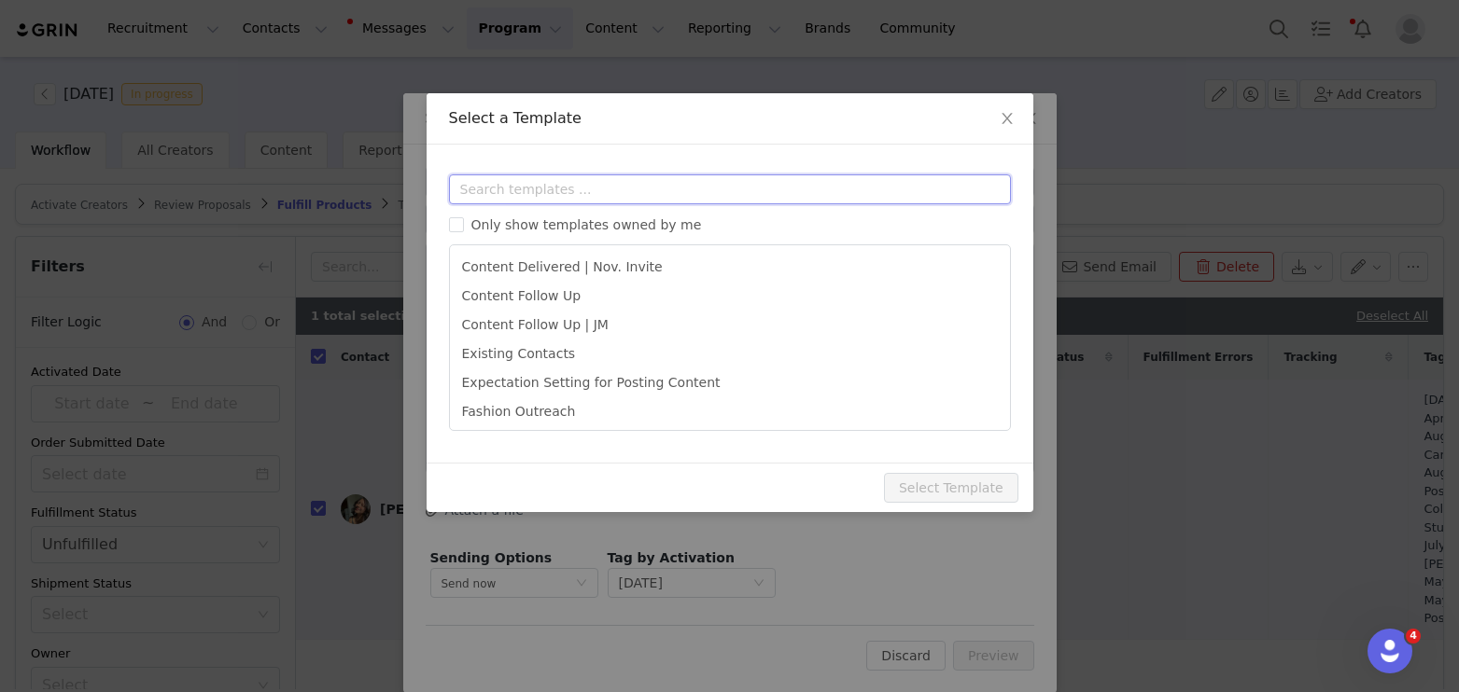
click at [520, 198] on input "text" at bounding box center [730, 190] width 562 height 30
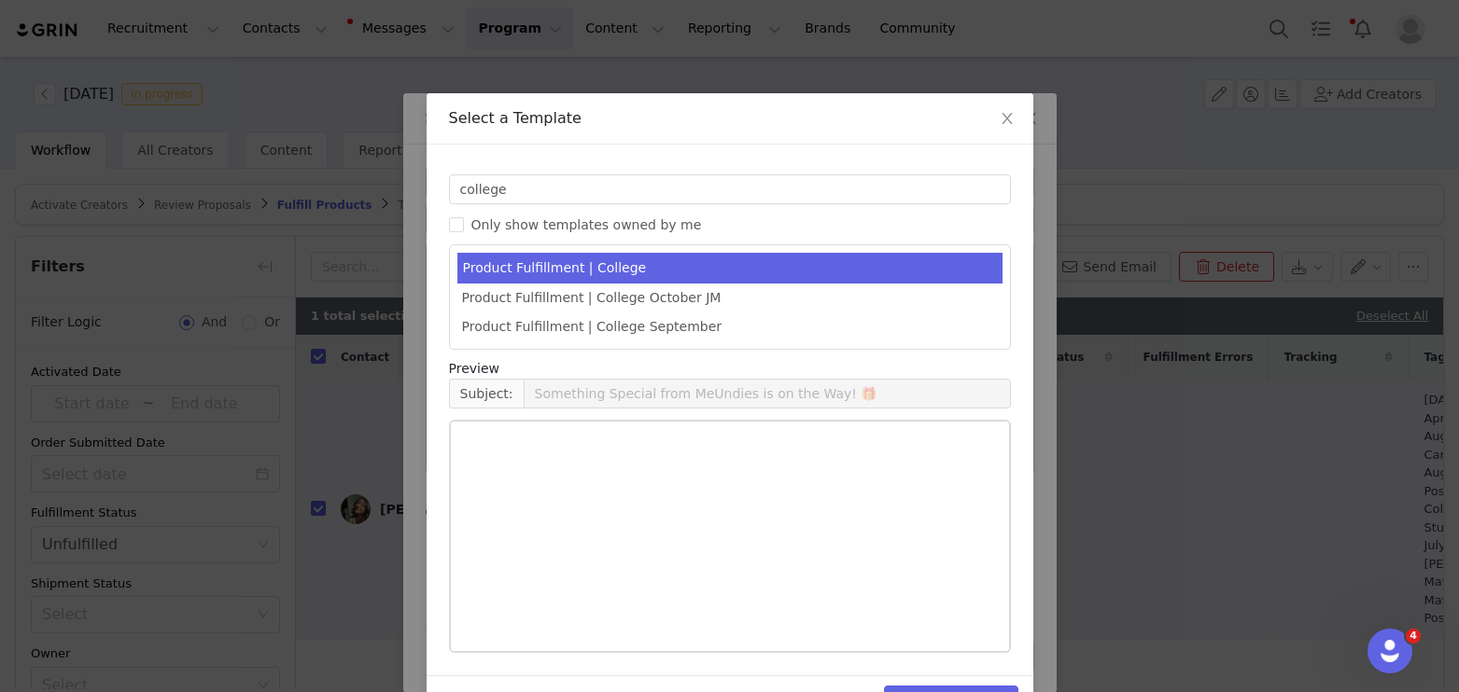
click at [778, 263] on li "Product Fulfillment | College" at bounding box center [729, 268] width 545 height 31
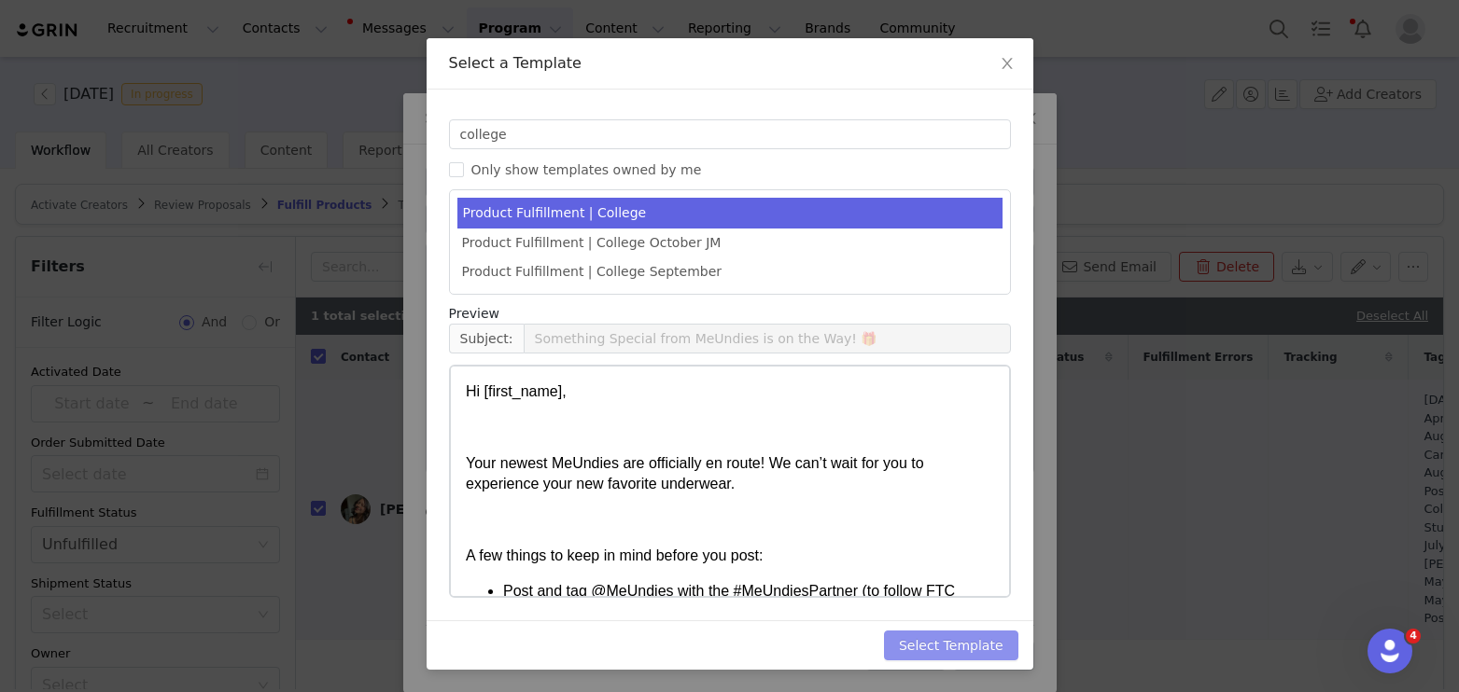
click at [990, 654] on button "Select Template" at bounding box center [951, 646] width 134 height 30
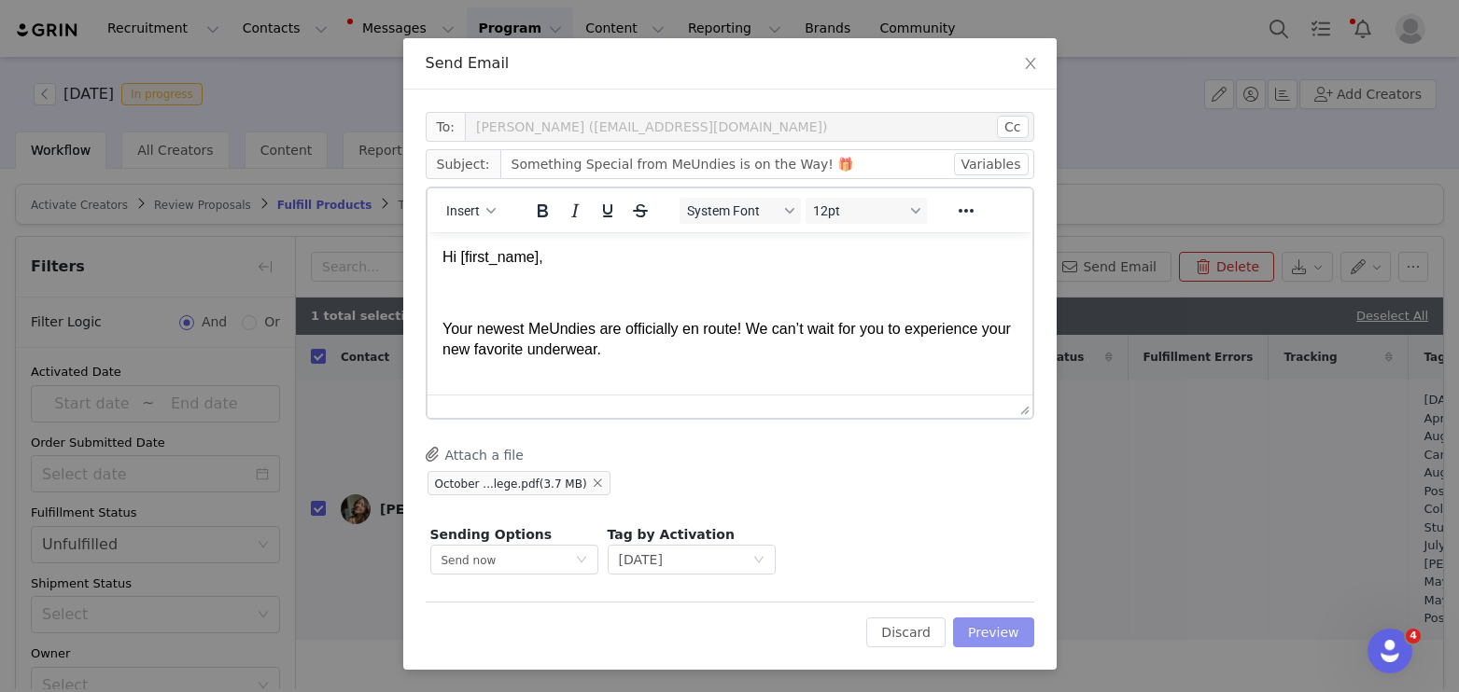
click at [988, 623] on button "Preview" at bounding box center [993, 633] width 81 height 30
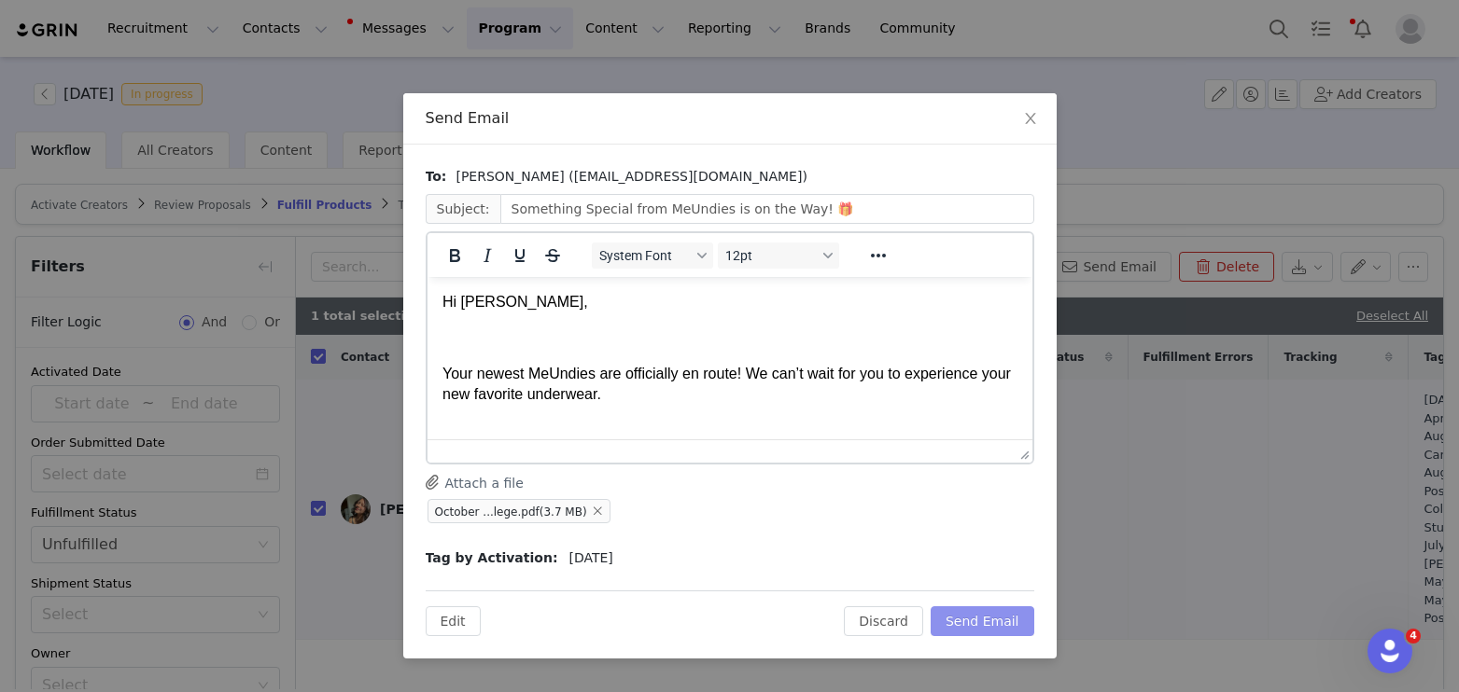
click at [996, 621] on button "Send Email" at bounding box center [982, 622] width 104 height 30
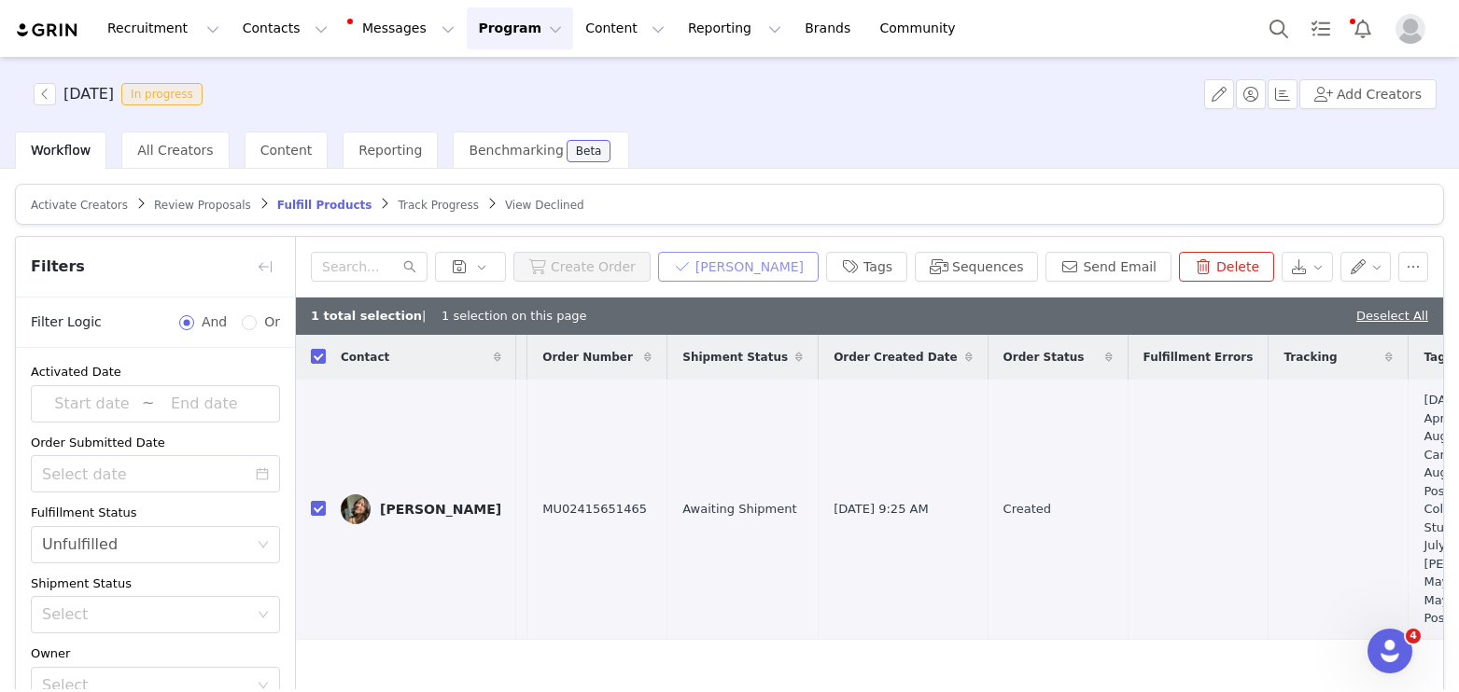
click at [733, 258] on button "[PERSON_NAME]" at bounding box center [738, 267] width 161 height 30
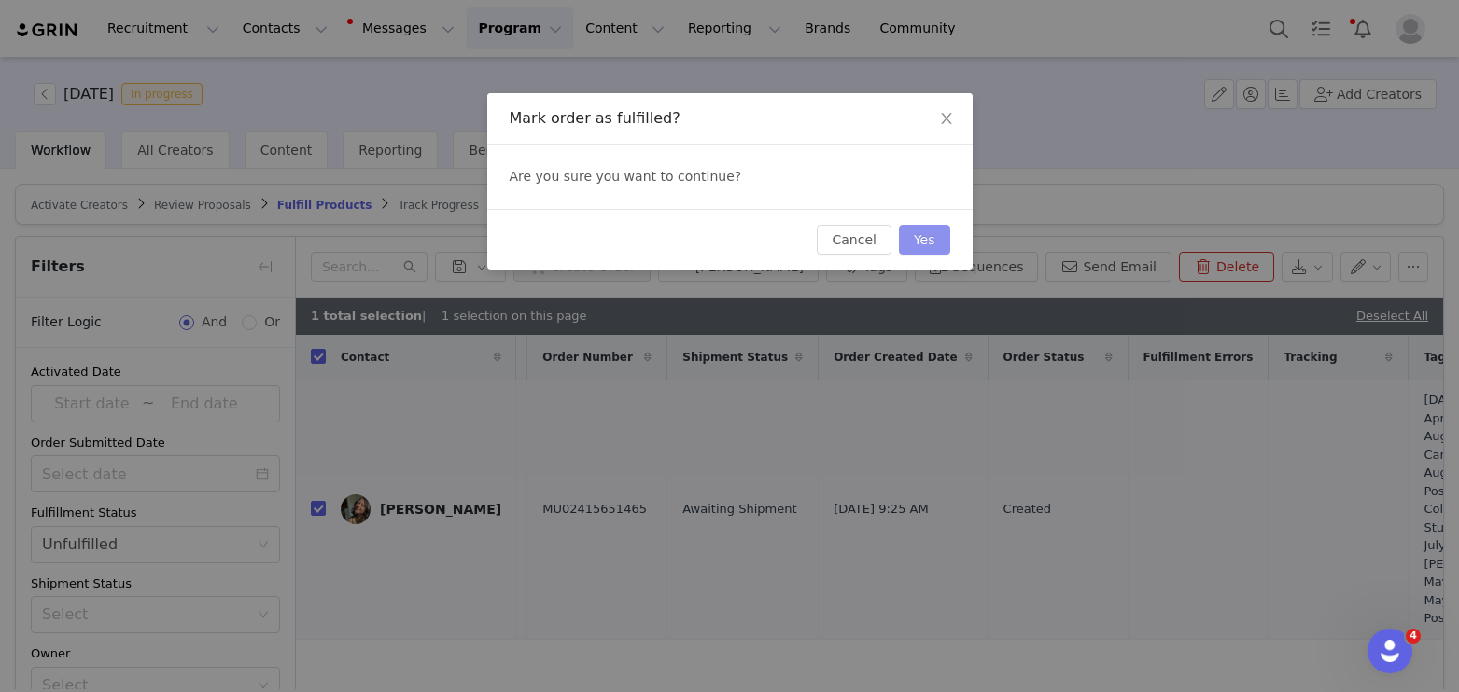
click at [934, 252] on button "Yes" at bounding box center [924, 240] width 51 height 30
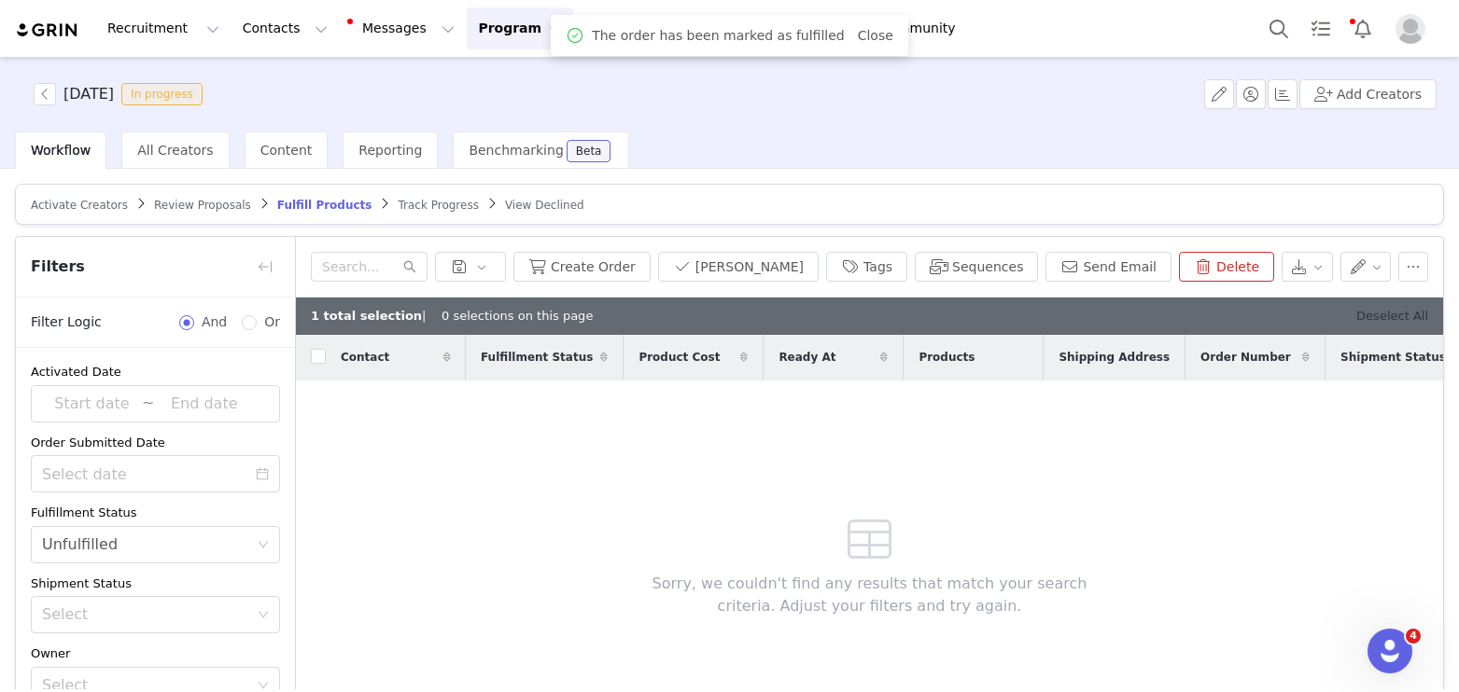
click at [1401, 317] on link "Deselect All" at bounding box center [1392, 316] width 72 height 14
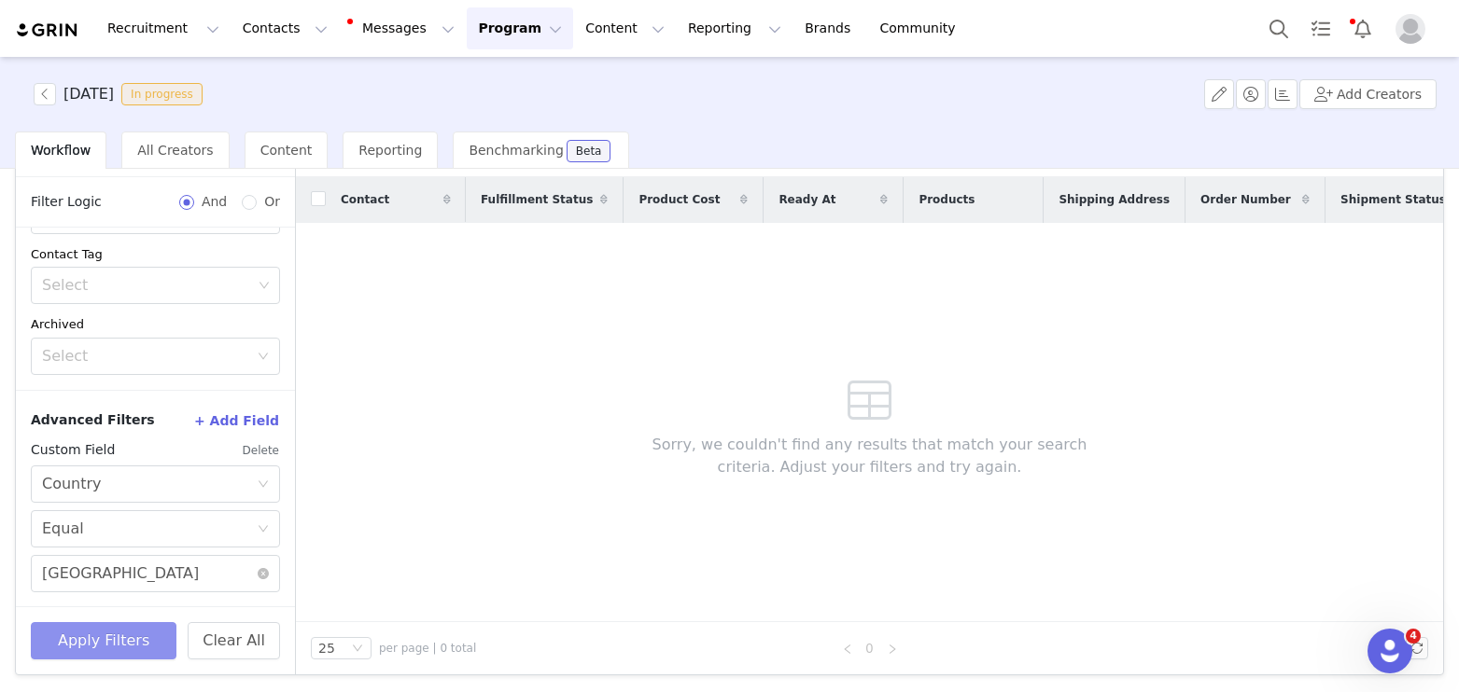
click at [147, 650] on button "Apply Filters" at bounding box center [104, 640] width 146 height 37
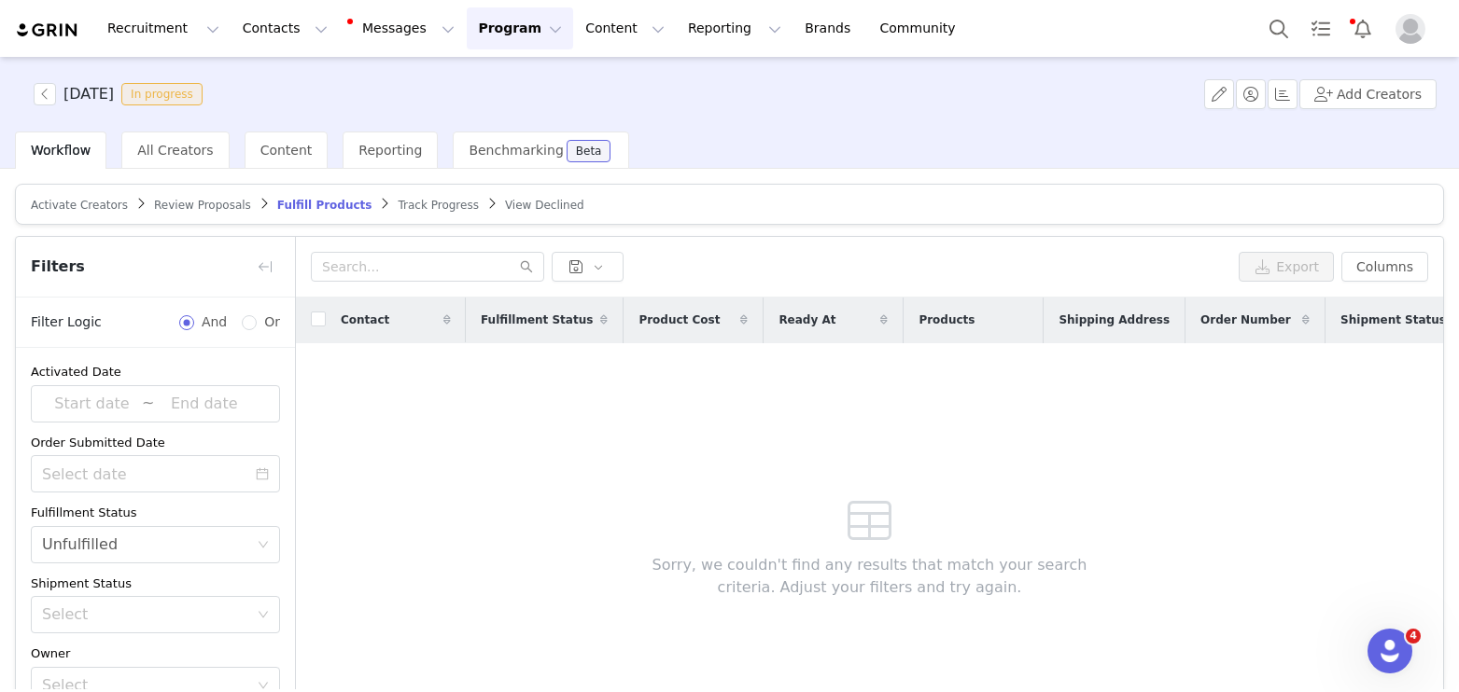
click at [192, 205] on span "Review Proposals" at bounding box center [202, 205] width 97 height 13
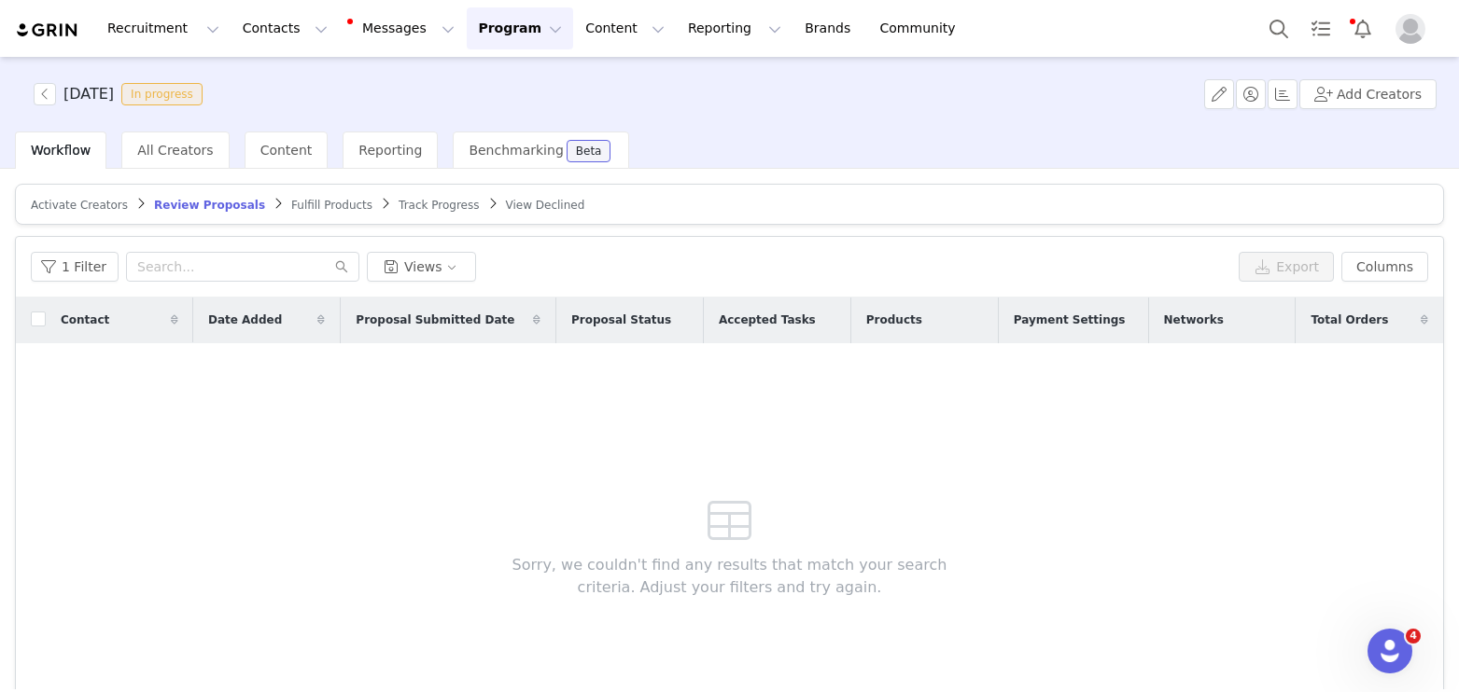
click at [89, 199] on span "Activate Creators" at bounding box center [79, 205] width 97 height 13
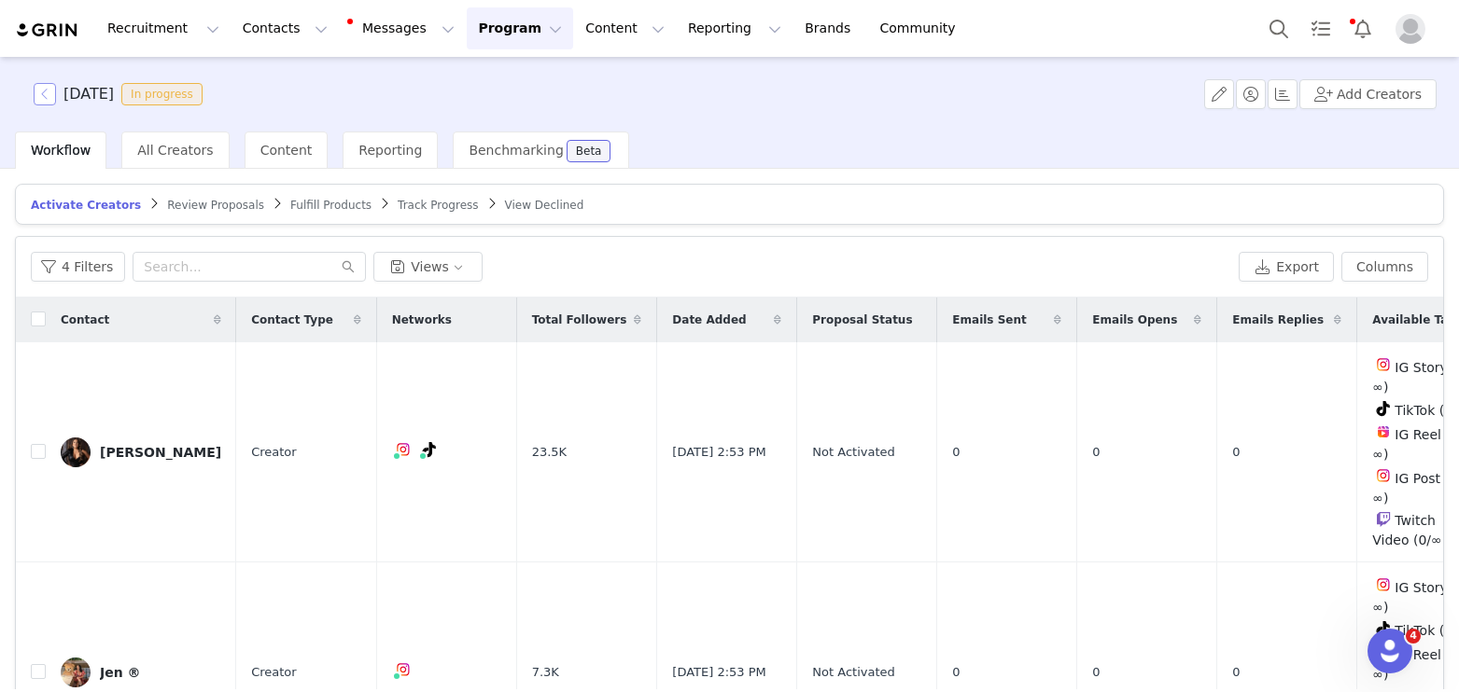
click at [44, 89] on button "button" at bounding box center [45, 94] width 22 height 22
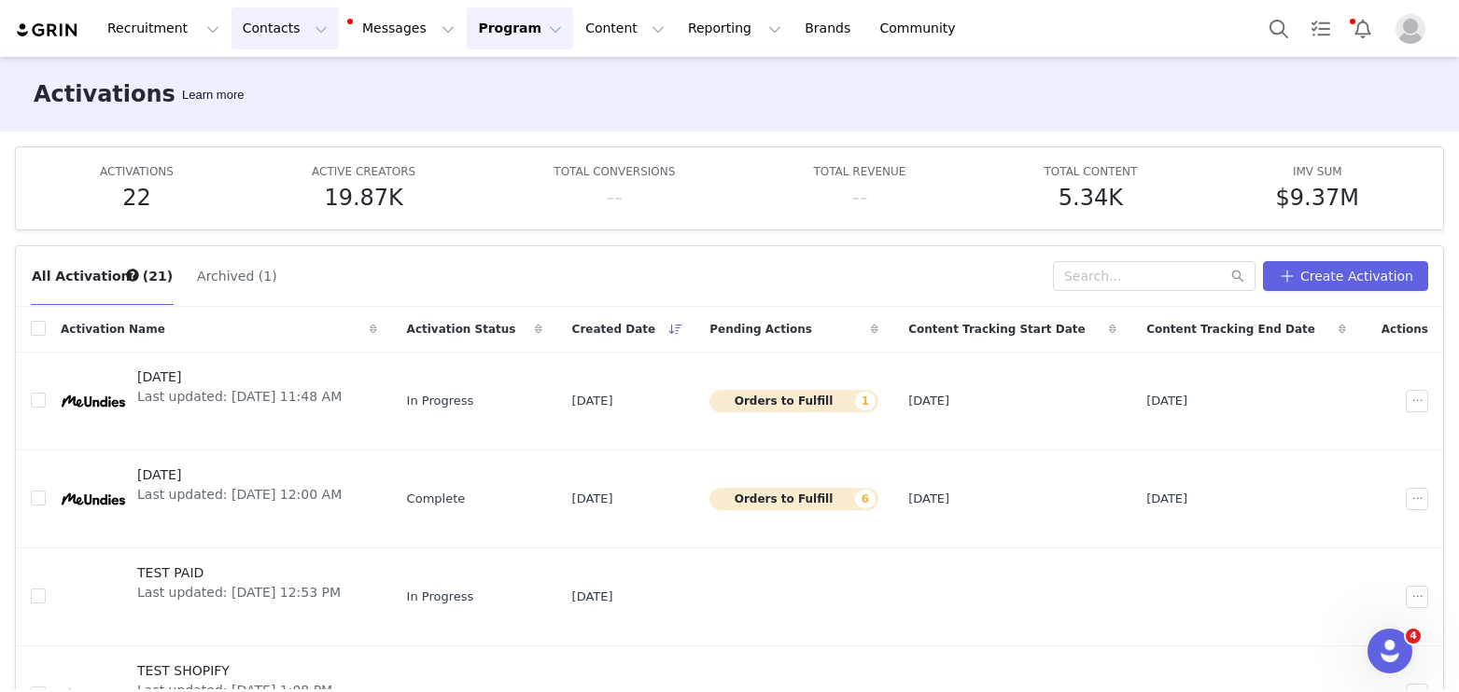
click at [256, 28] on button "Contacts Contacts" at bounding box center [284, 28] width 107 height 42
click at [277, 175] on div "Creators Prospects Applicants" at bounding box center [291, 117] width 149 height 120
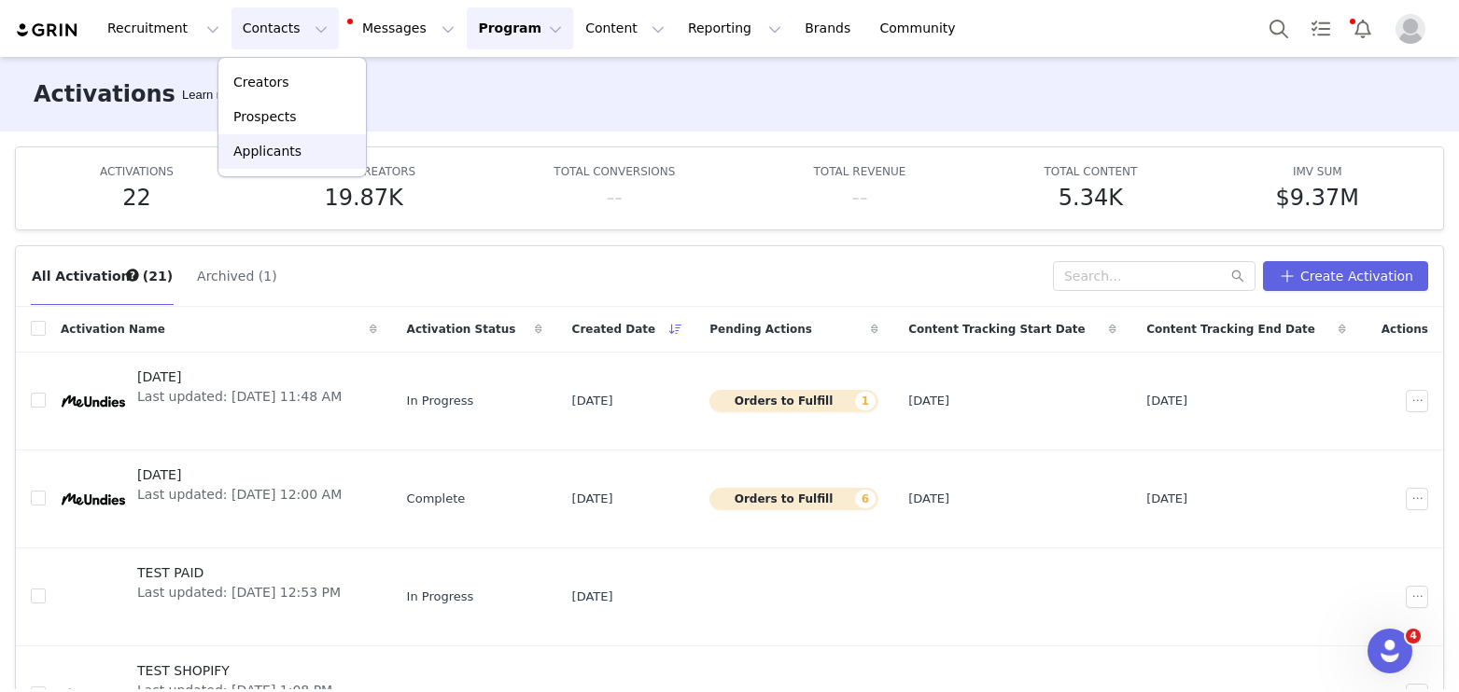
click at [271, 161] on p "Applicants" at bounding box center [267, 152] width 68 height 20
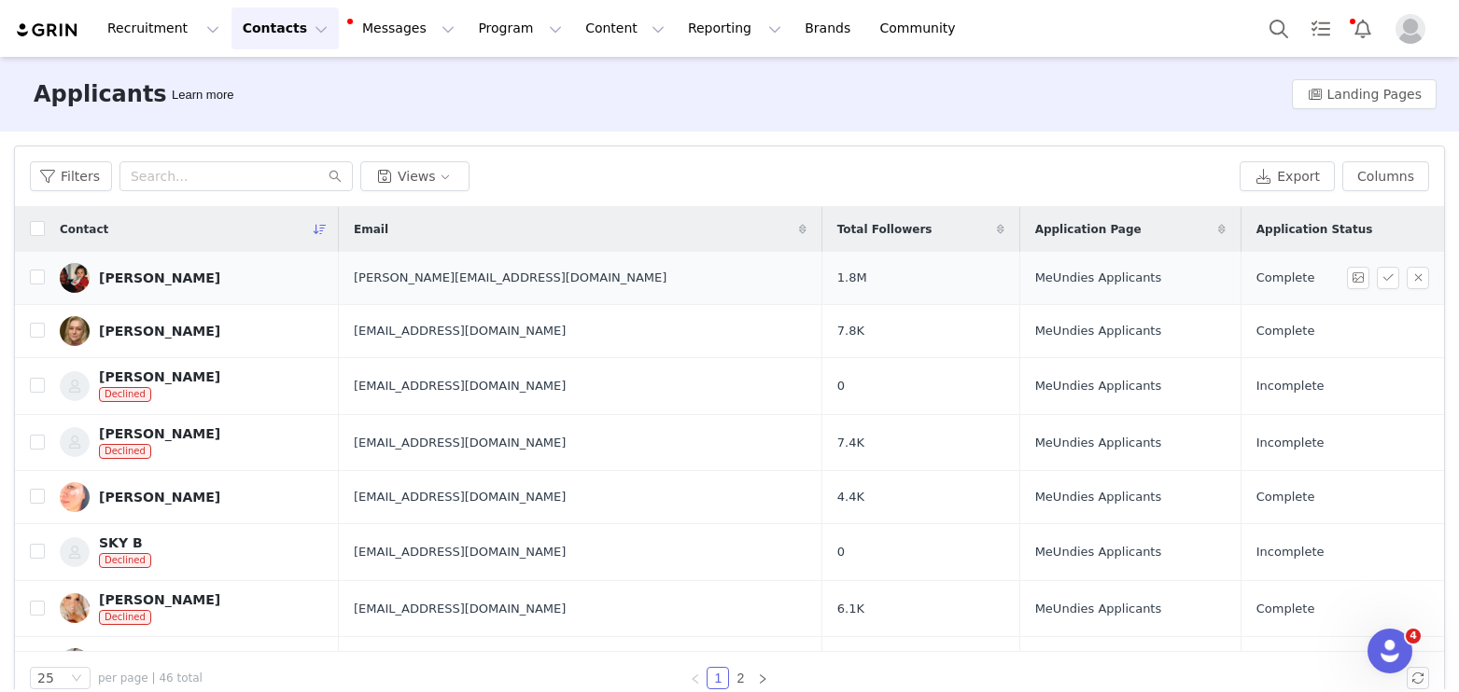
click at [169, 272] on div "Zachkary Jones" at bounding box center [159, 278] width 121 height 15
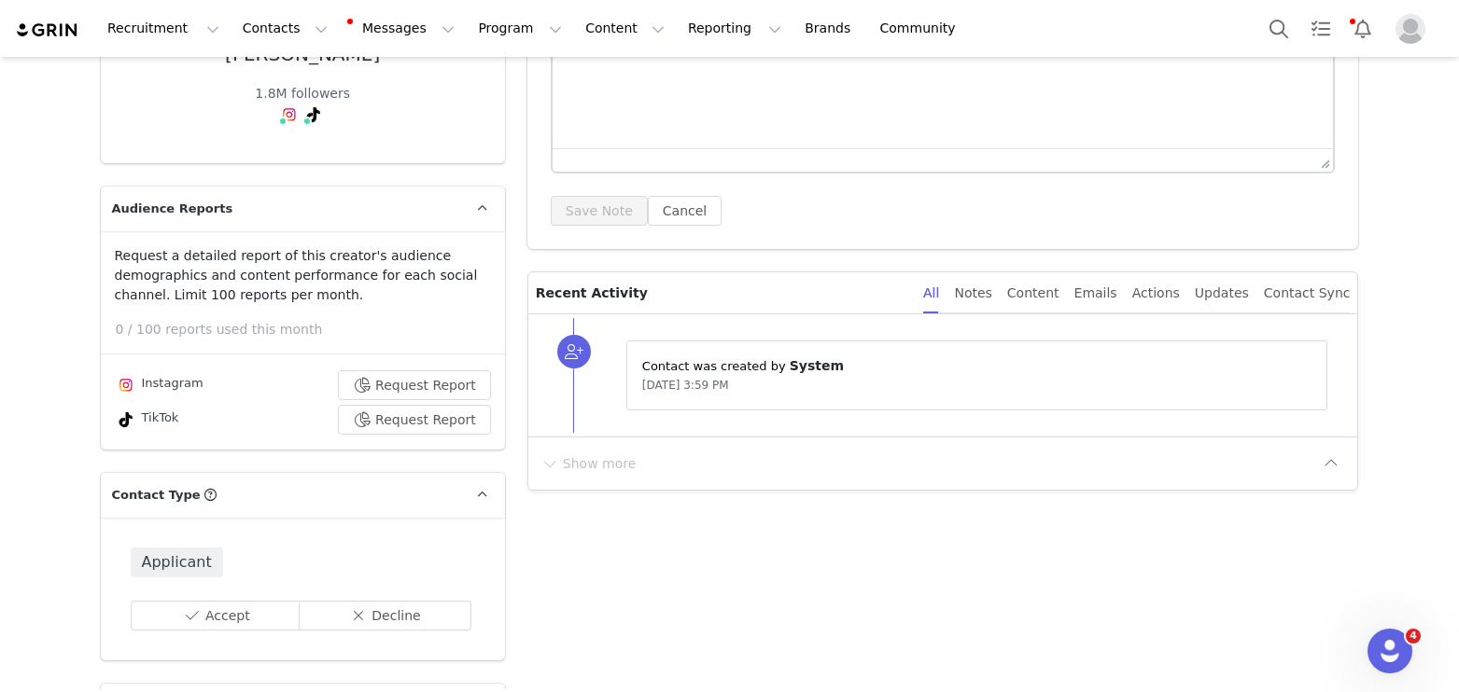
scroll to position [153, 0]
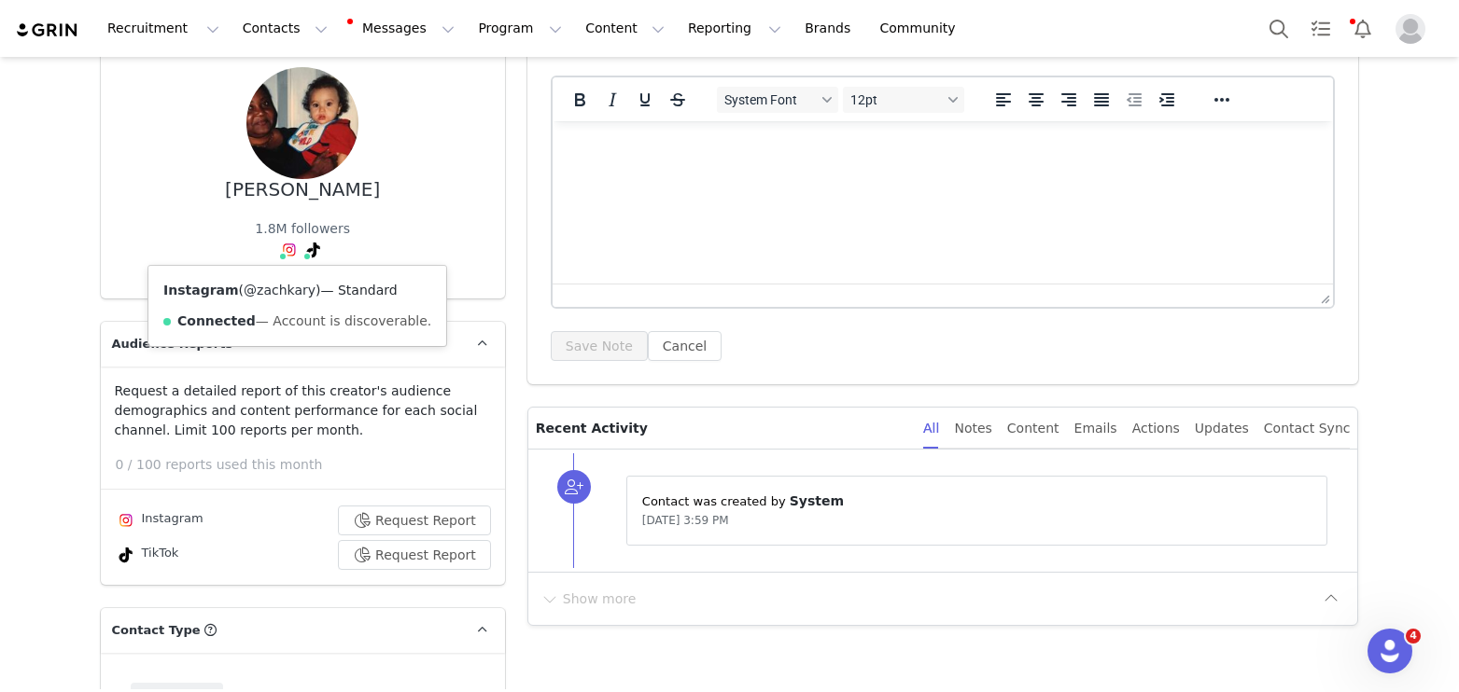
click at [279, 290] on link "@zachkary" at bounding box center [280, 290] width 72 height 15
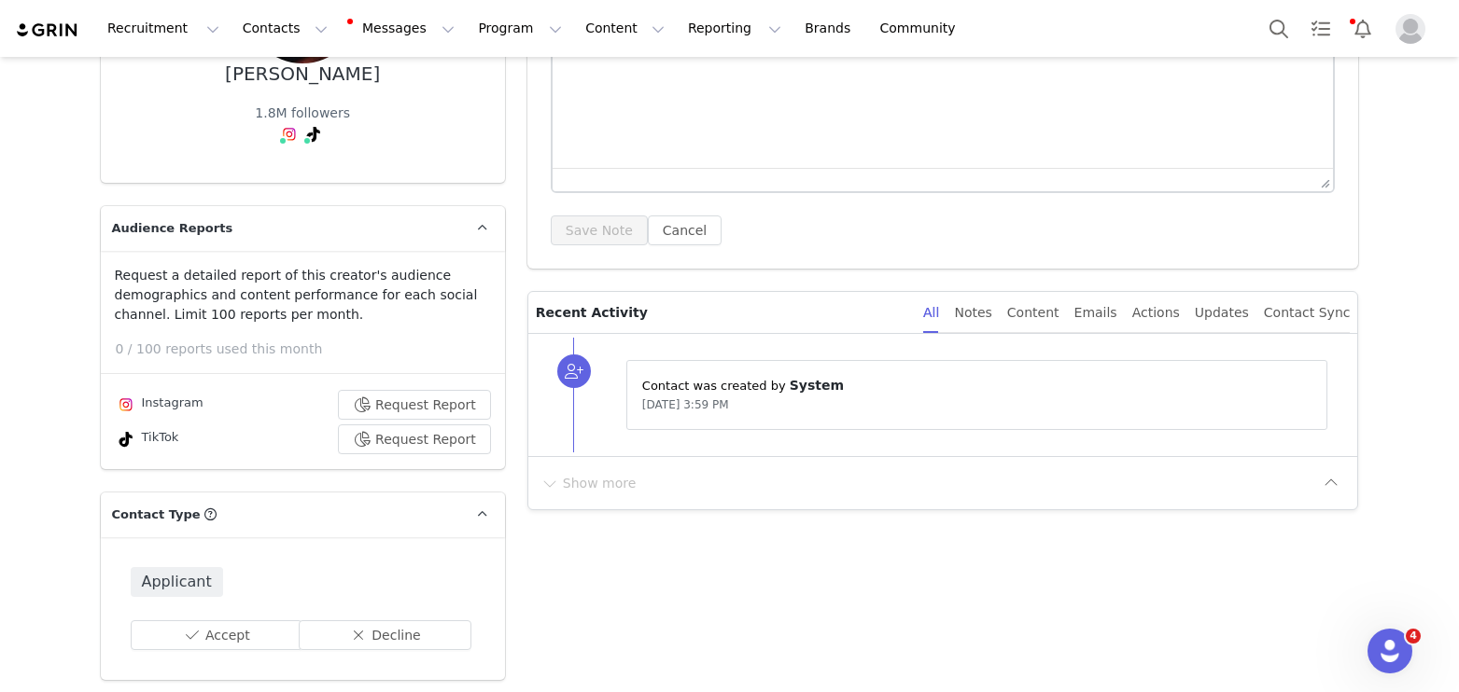
scroll to position [332, 0]
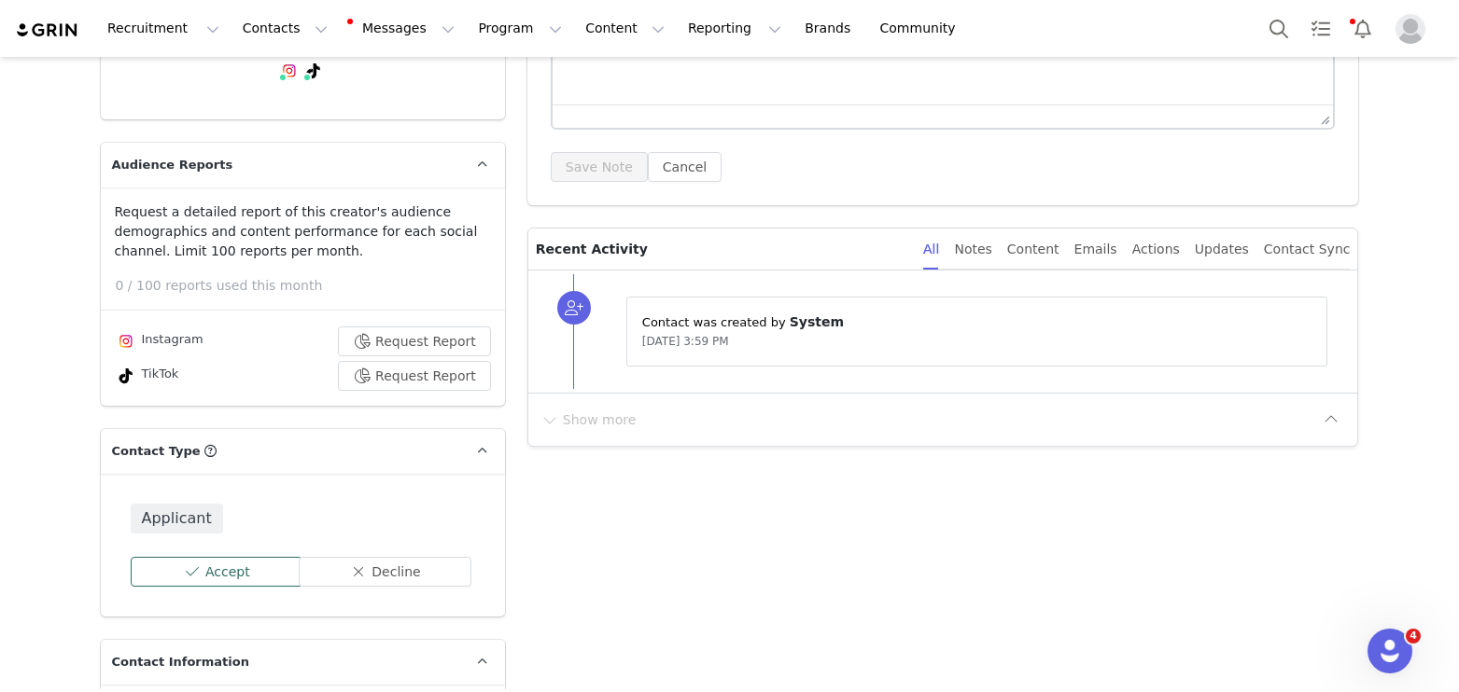
click at [185, 567] on button "Accept" at bounding box center [217, 572] width 173 height 30
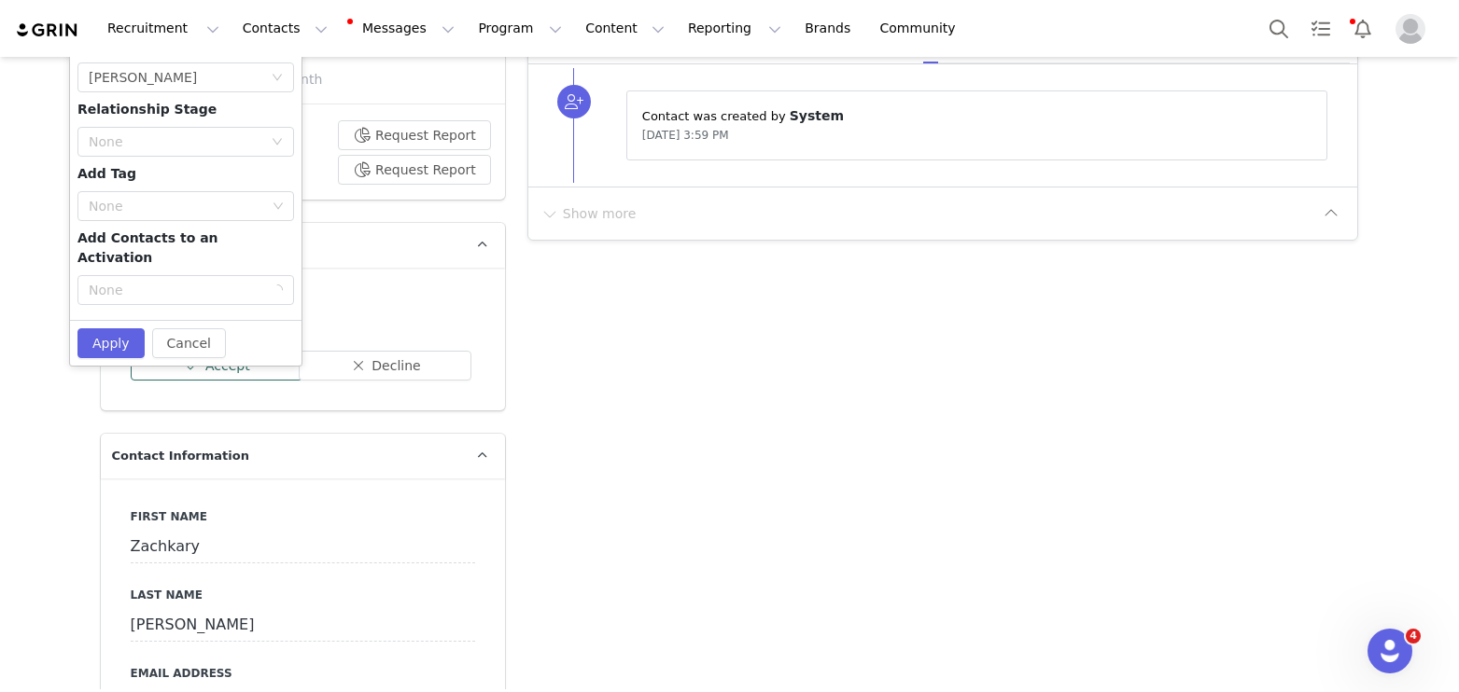
scroll to position [531, 0]
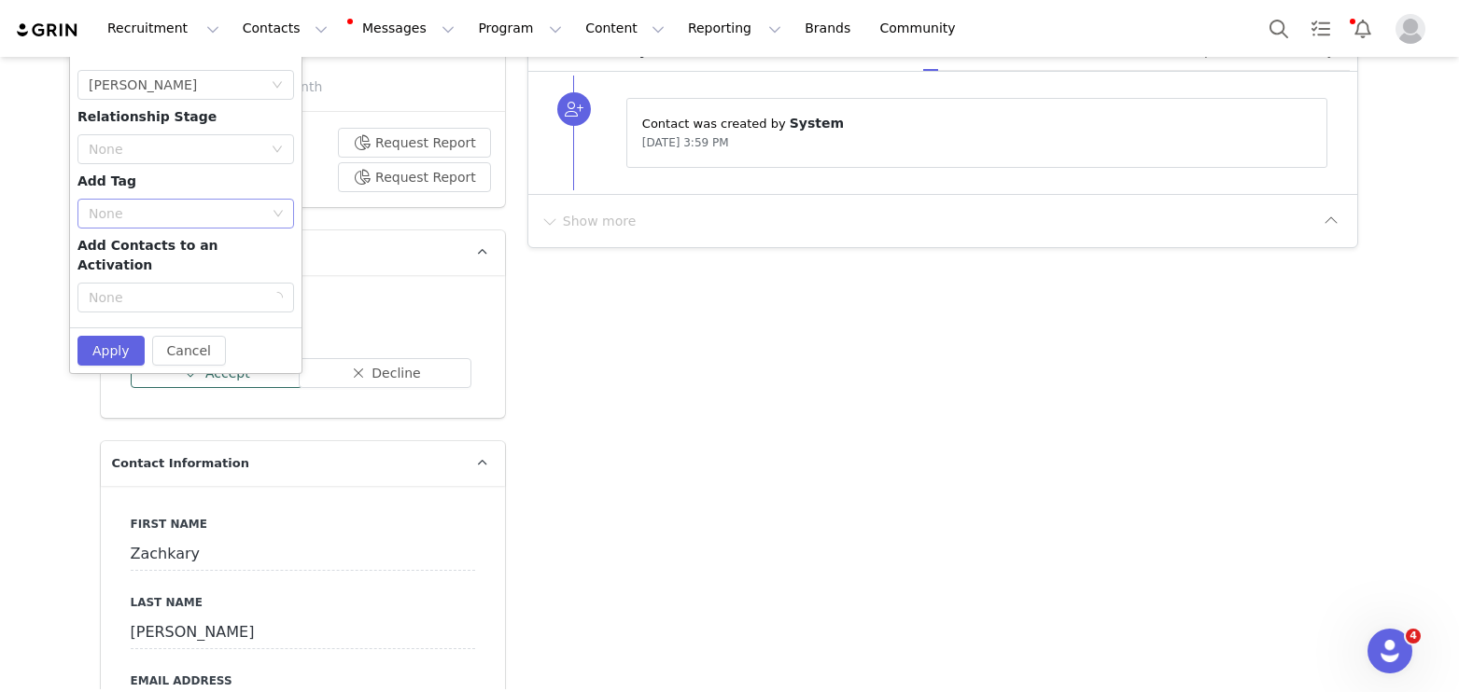
click at [129, 204] on div "None" at bounding box center [177, 213] width 177 height 19
click at [148, 275] on li "Lifestyle Men" at bounding box center [185, 280] width 217 height 30
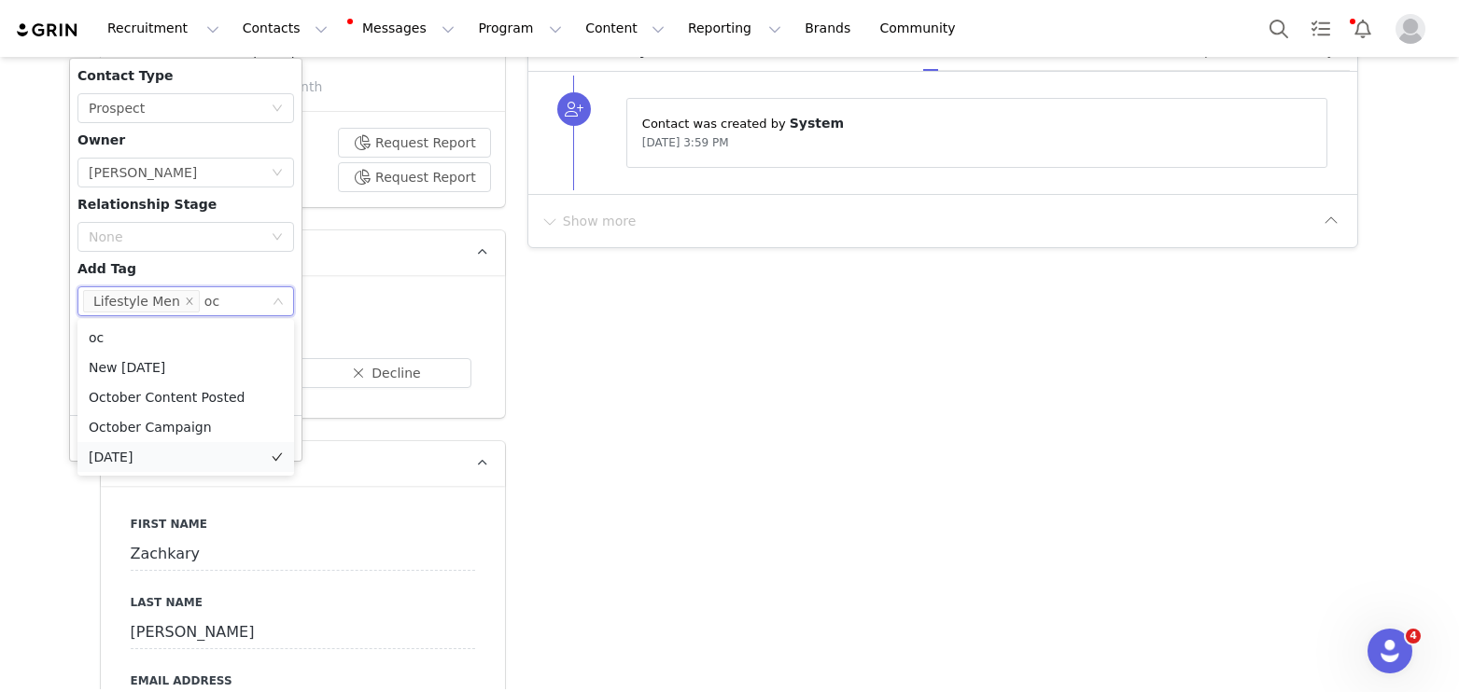
click at [146, 444] on li "[DATE]" at bounding box center [185, 457] width 217 height 30
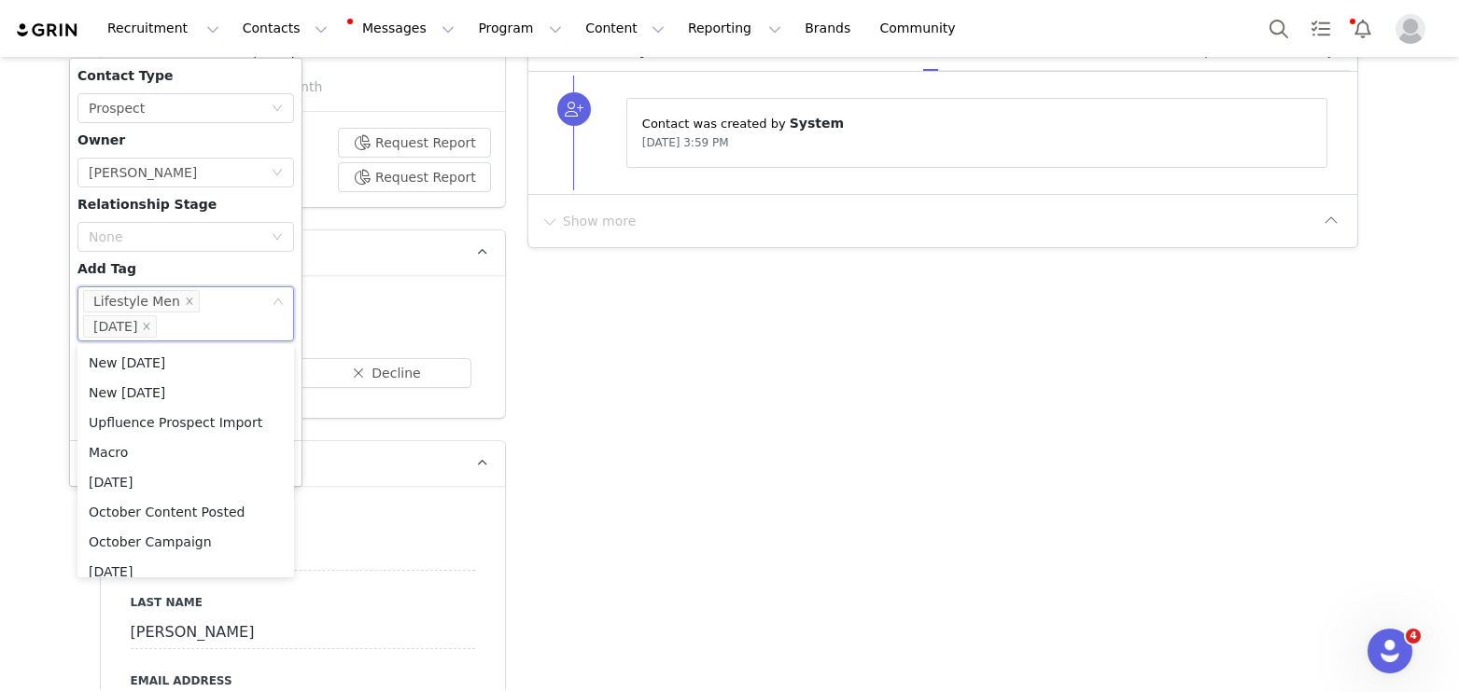
click at [161, 264] on div "Contact Type None Prospect Owner Select Owner [PERSON_NAME] Relationship Stage …" at bounding box center [185, 249] width 217 height 367
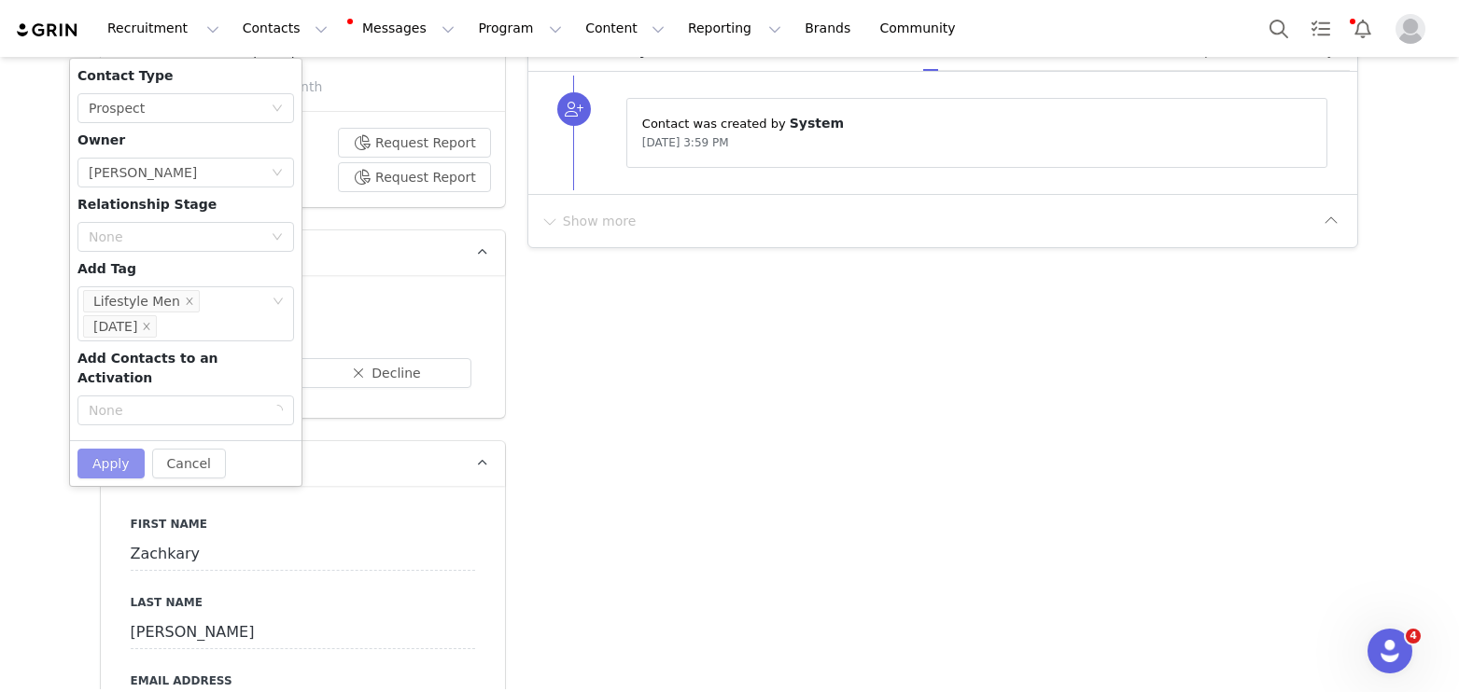
click at [123, 449] on button "Apply" at bounding box center [110, 464] width 67 height 30
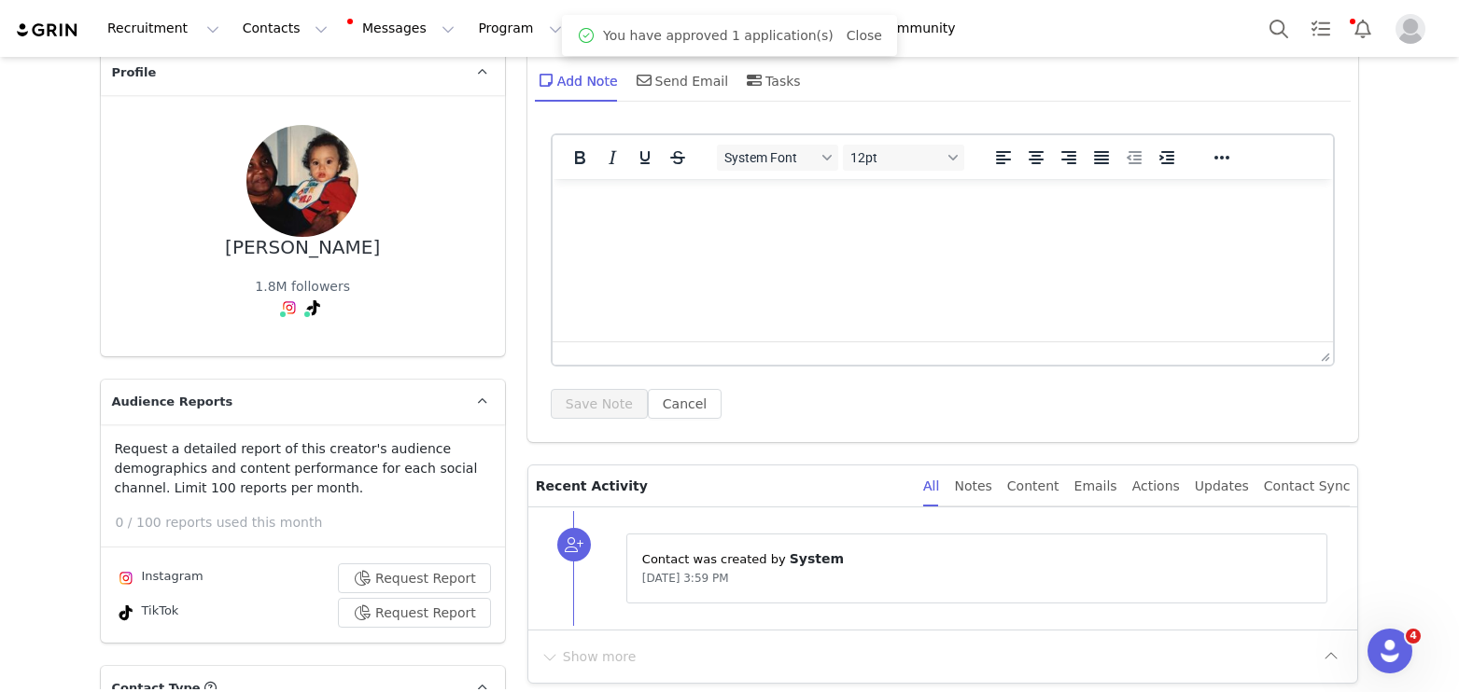
scroll to position [0, 0]
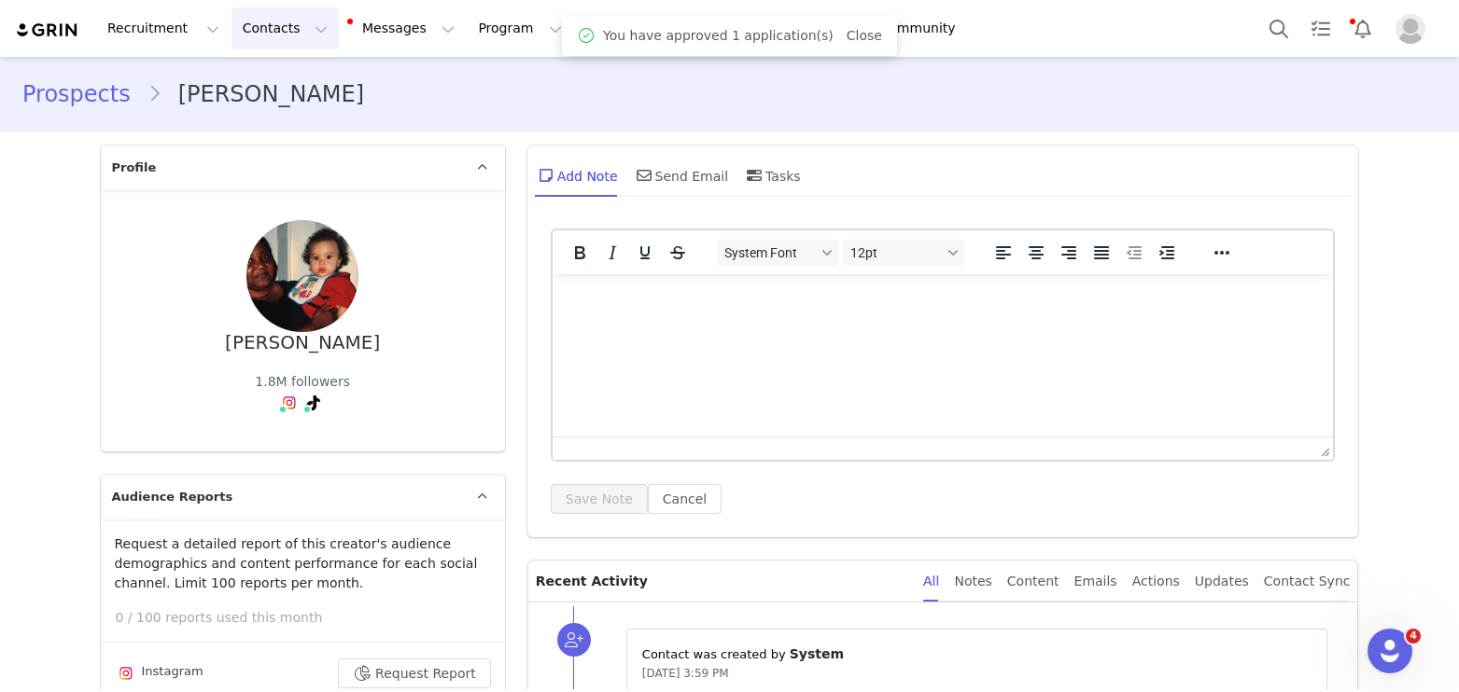
click at [239, 35] on button "Contacts Contacts" at bounding box center [284, 28] width 107 height 42
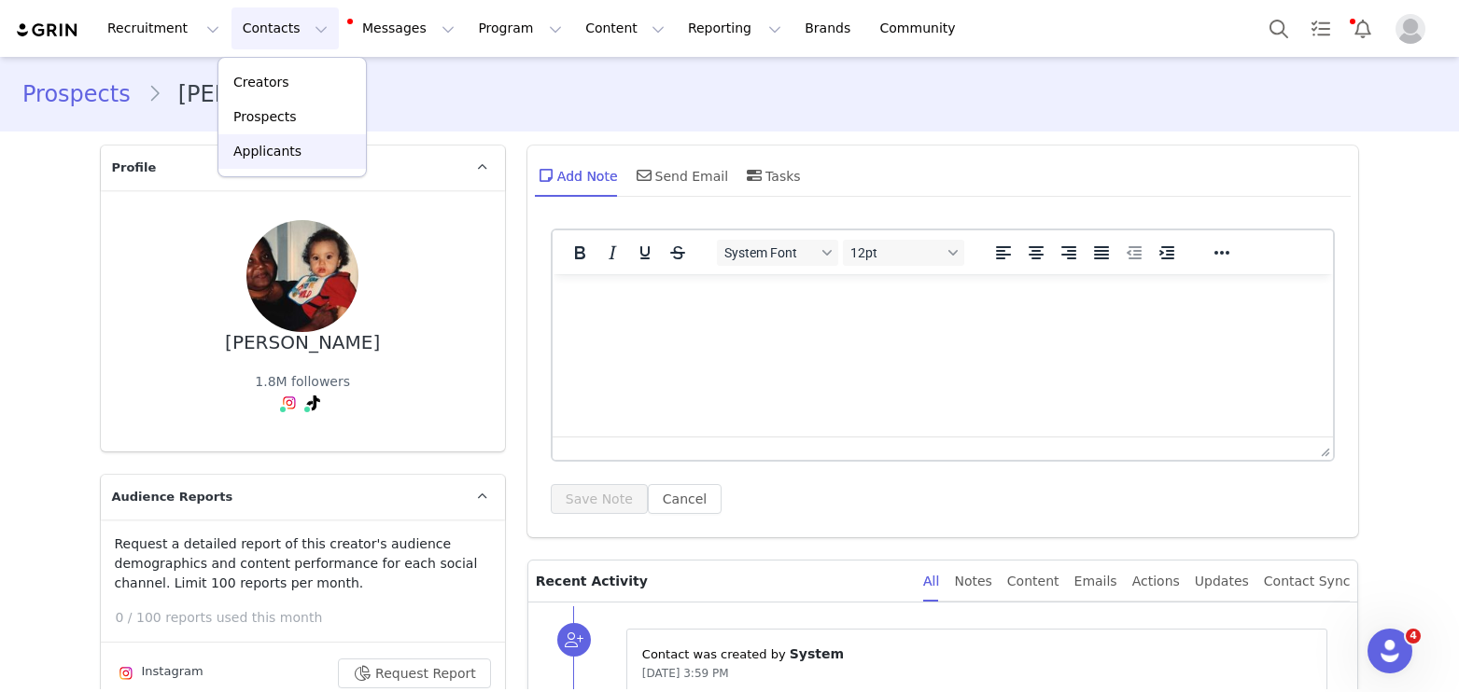
click at [268, 144] on p "Applicants" at bounding box center [267, 152] width 68 height 20
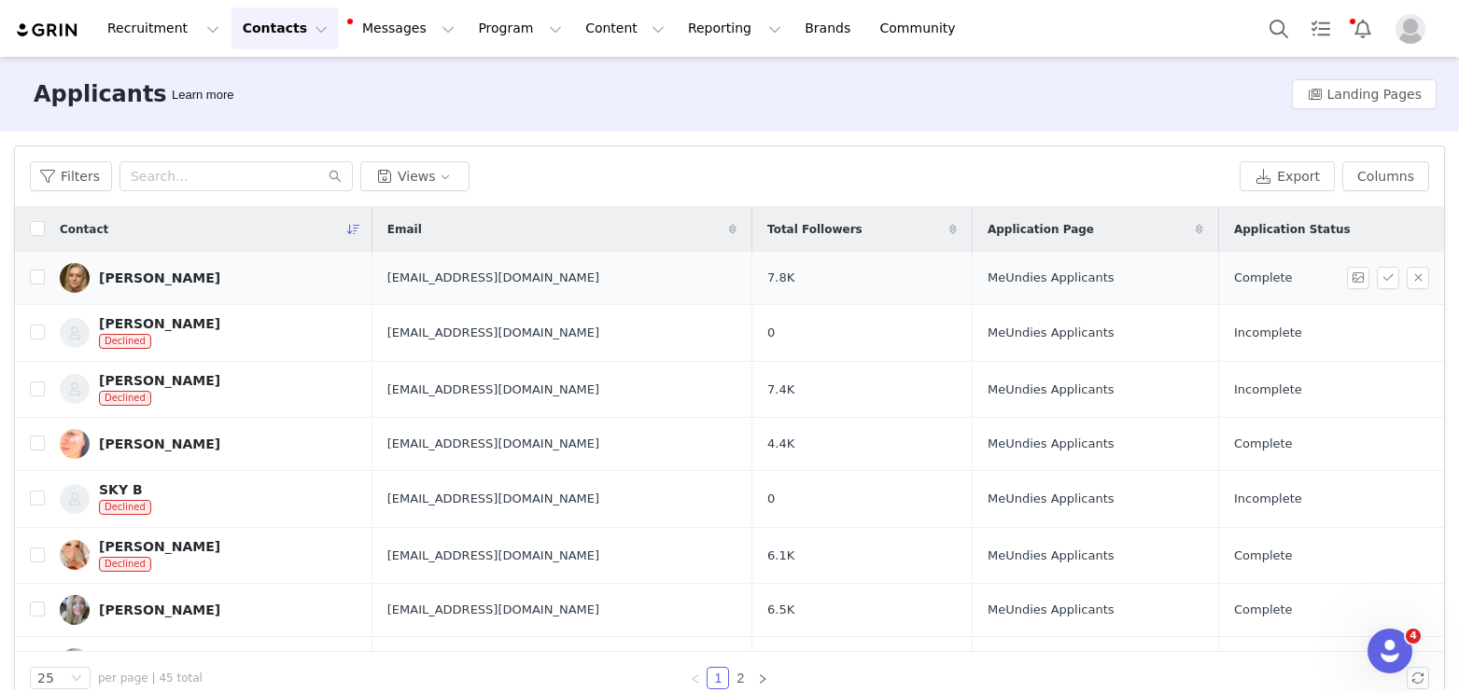
click at [180, 284] on div "[PERSON_NAME]" at bounding box center [159, 278] width 121 height 15
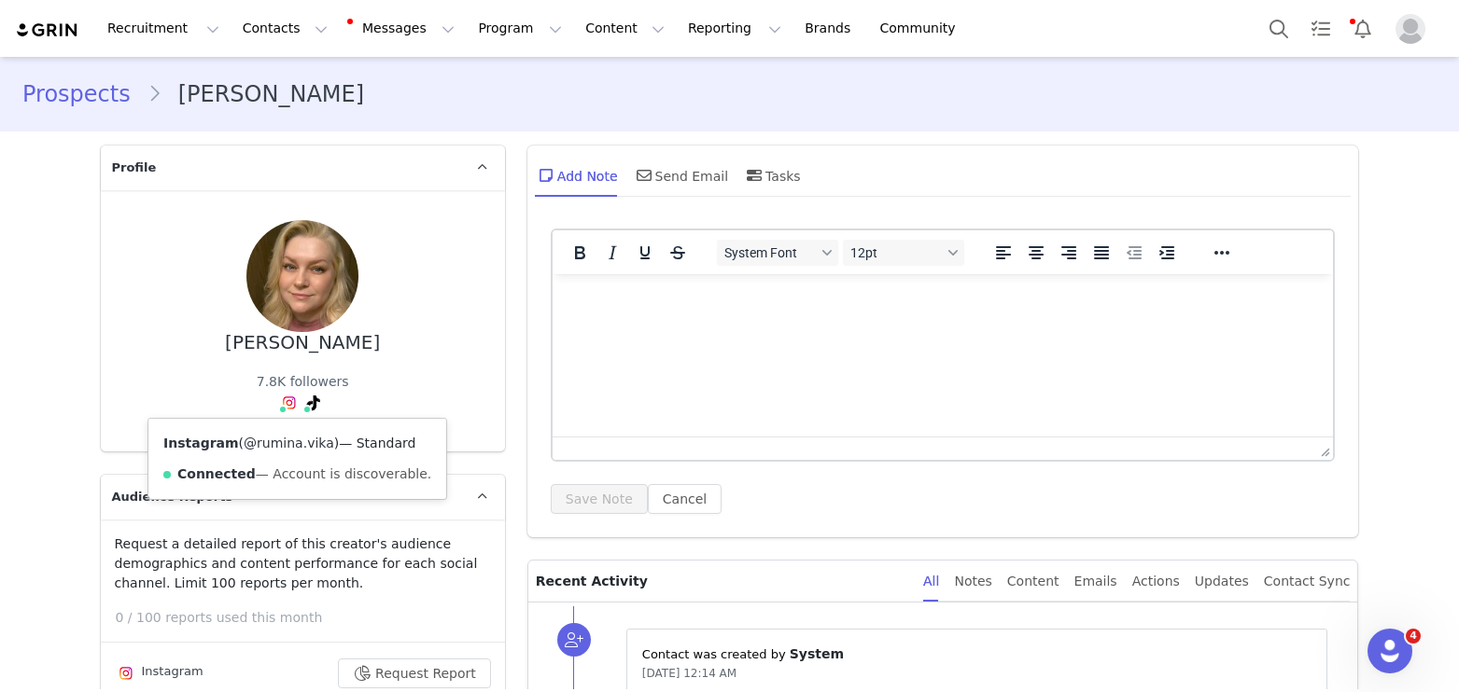
click at [293, 441] on link "@rumina.vika" at bounding box center [289, 443] width 91 height 15
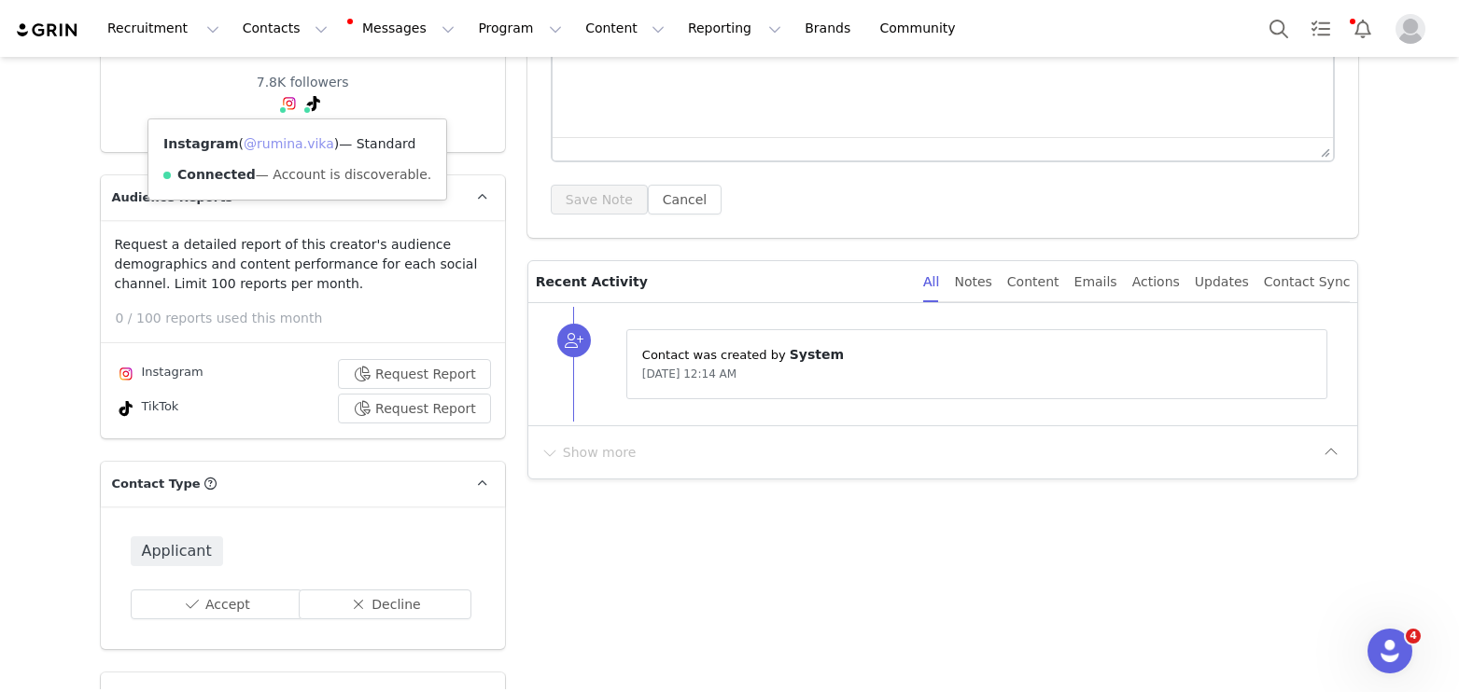
scroll to position [523, 0]
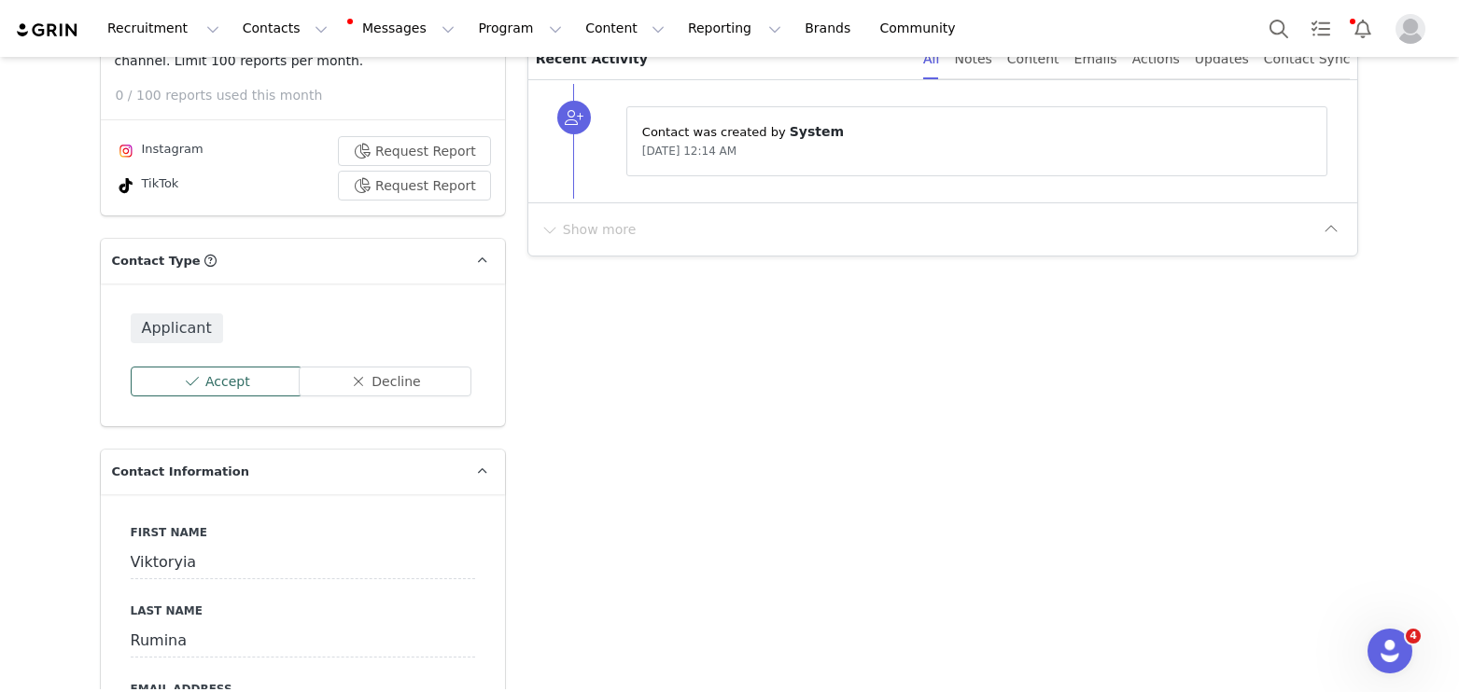
click at [174, 375] on button "Accept" at bounding box center [217, 382] width 173 height 30
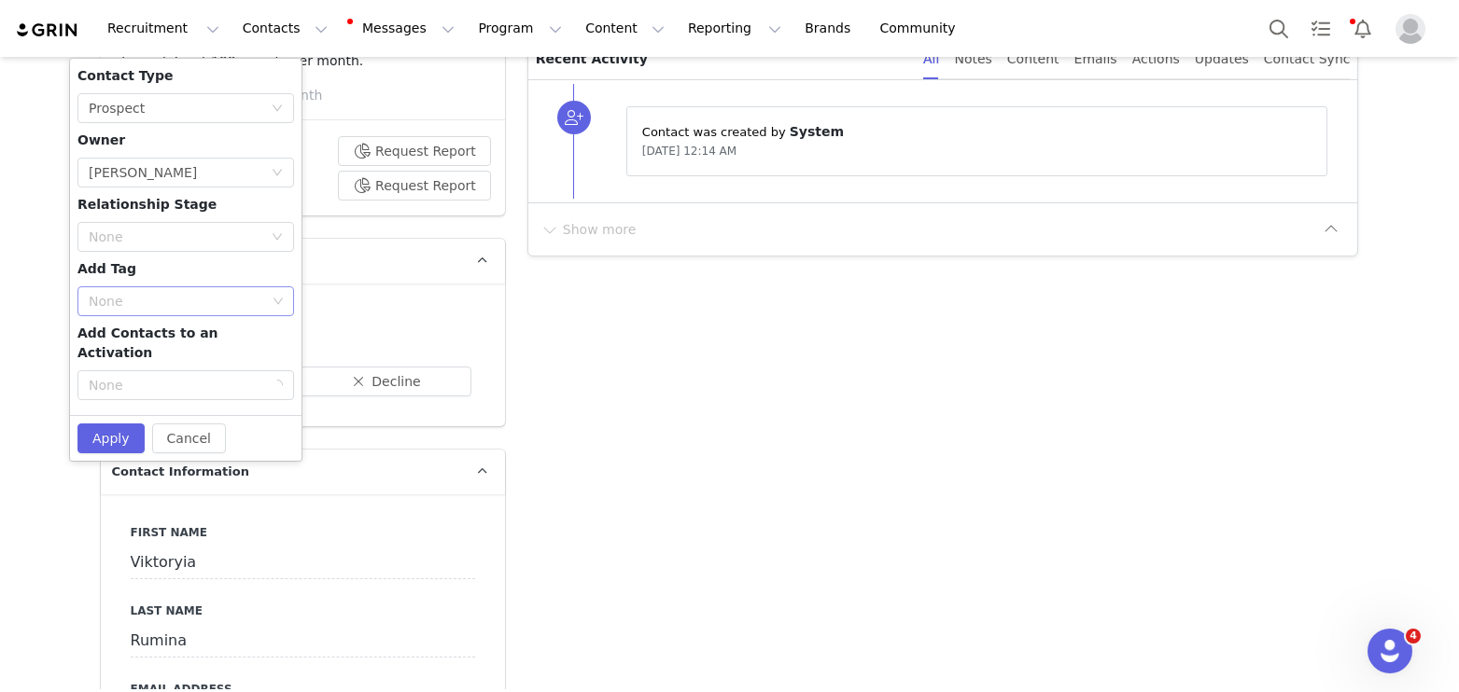
click at [159, 292] on div "None" at bounding box center [177, 301] width 177 height 19
click at [156, 365] on li "Wellness Creator" at bounding box center [185, 368] width 217 height 30
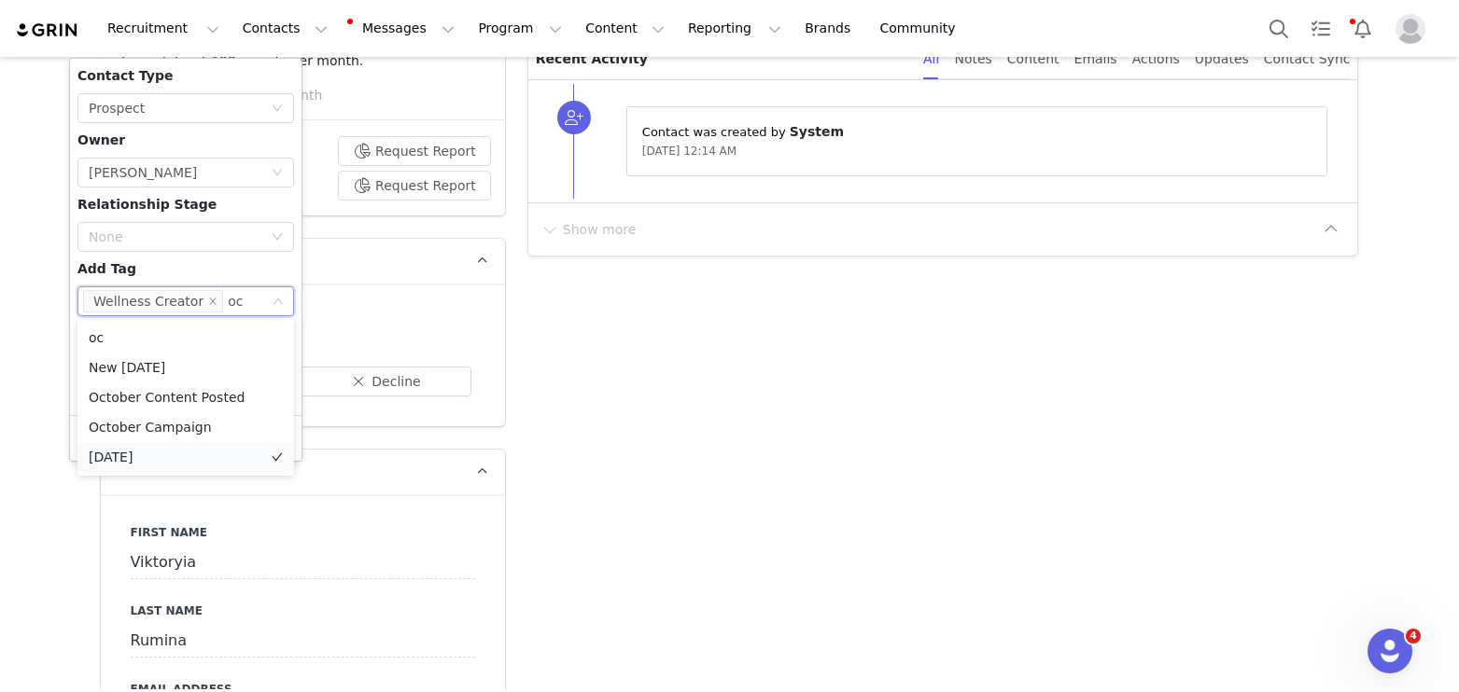
click at [155, 457] on li "[DATE]" at bounding box center [185, 457] width 217 height 30
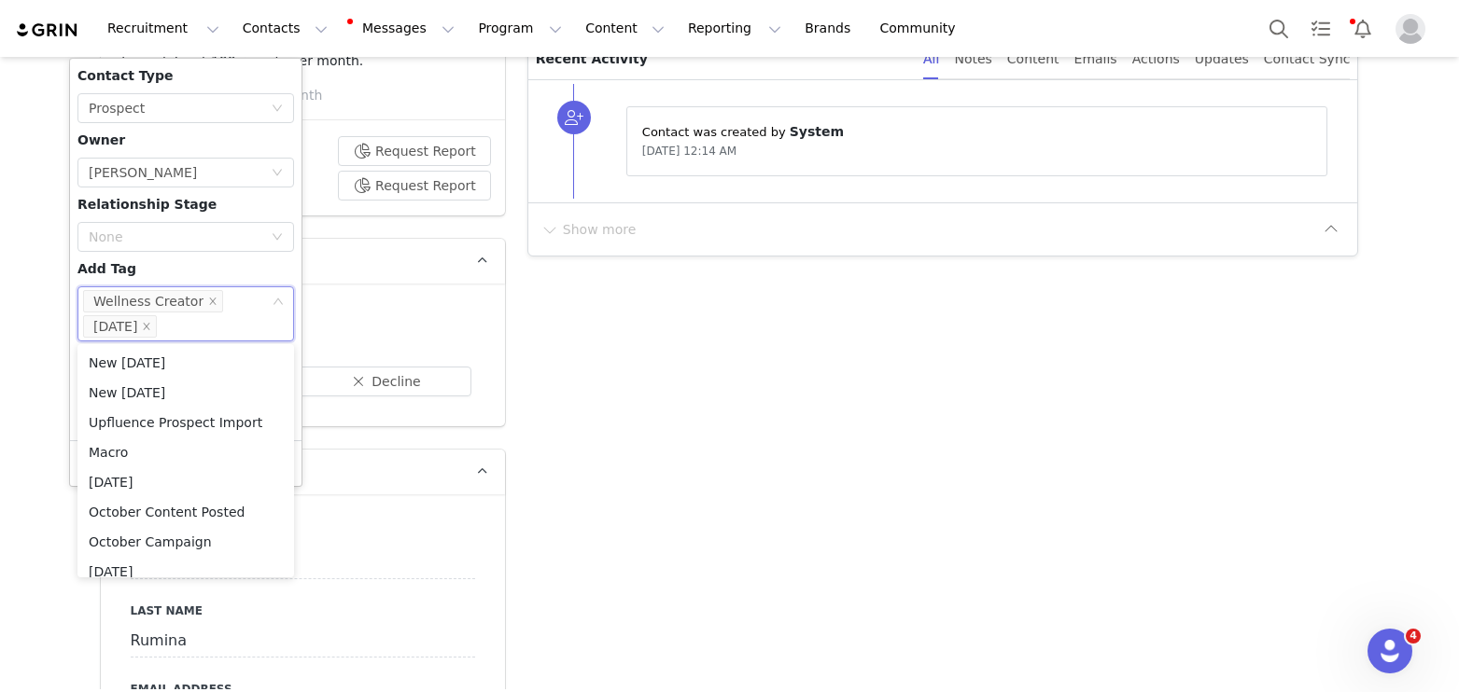
click at [153, 259] on div "Contact Type None Prospect Owner Select Owner [PERSON_NAME] Relationship Stage …" at bounding box center [185, 249] width 217 height 367
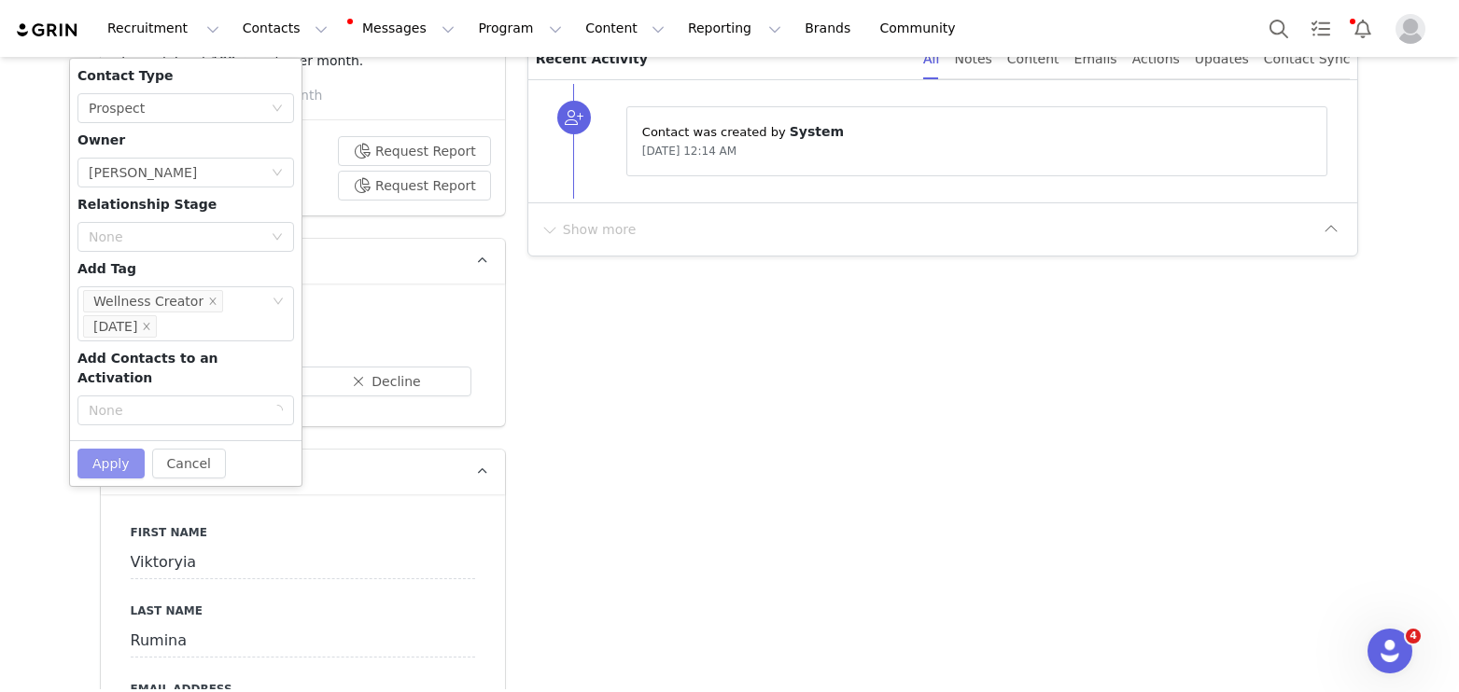
click at [114, 449] on button "Apply" at bounding box center [110, 464] width 67 height 30
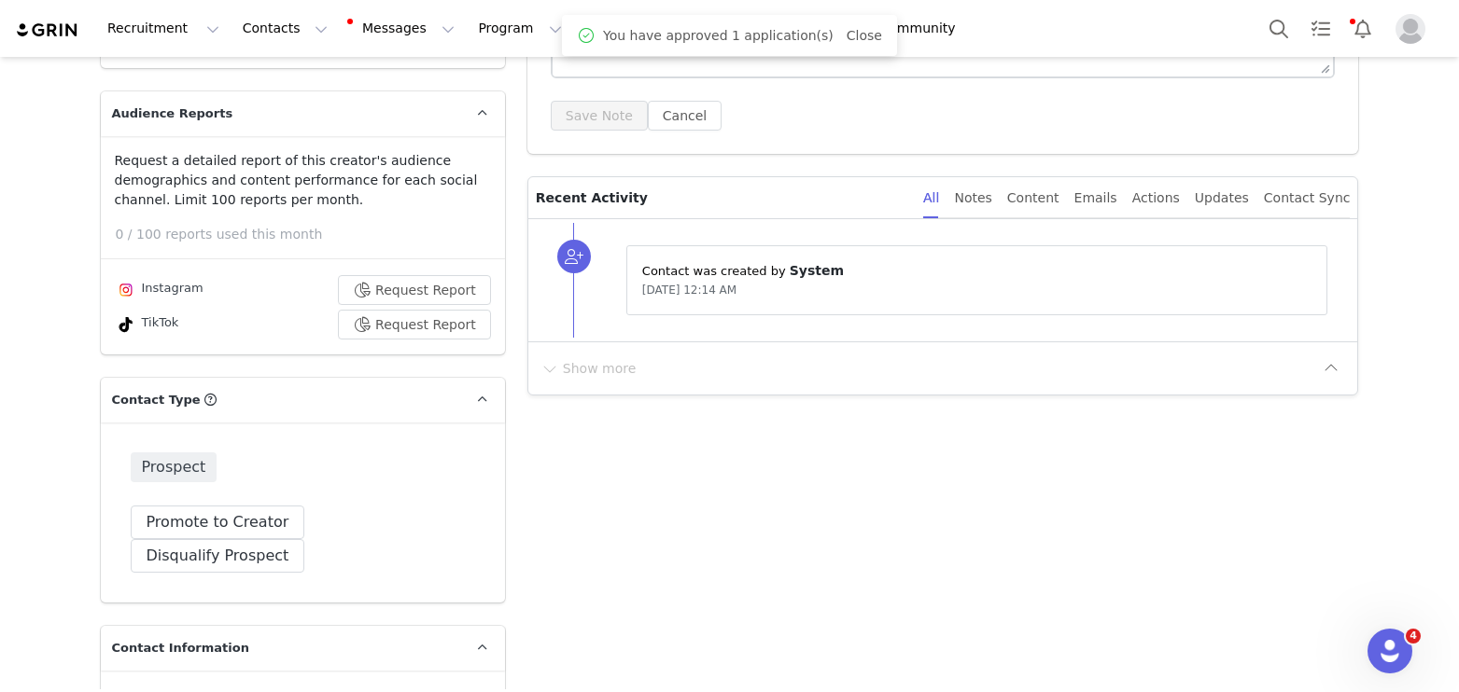
scroll to position [379, 0]
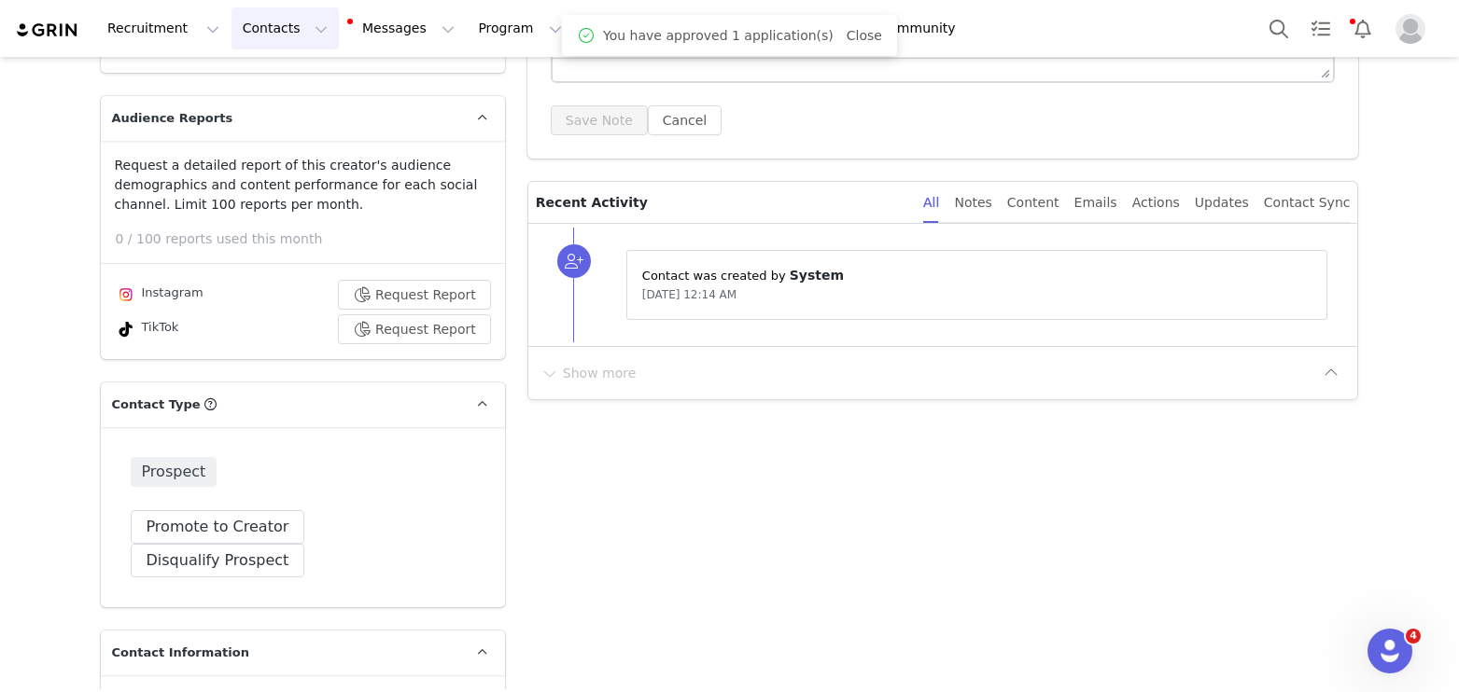
click at [290, 22] on button "Contacts Contacts" at bounding box center [284, 28] width 107 height 42
click at [286, 161] on link "Applicants" at bounding box center [291, 151] width 147 height 35
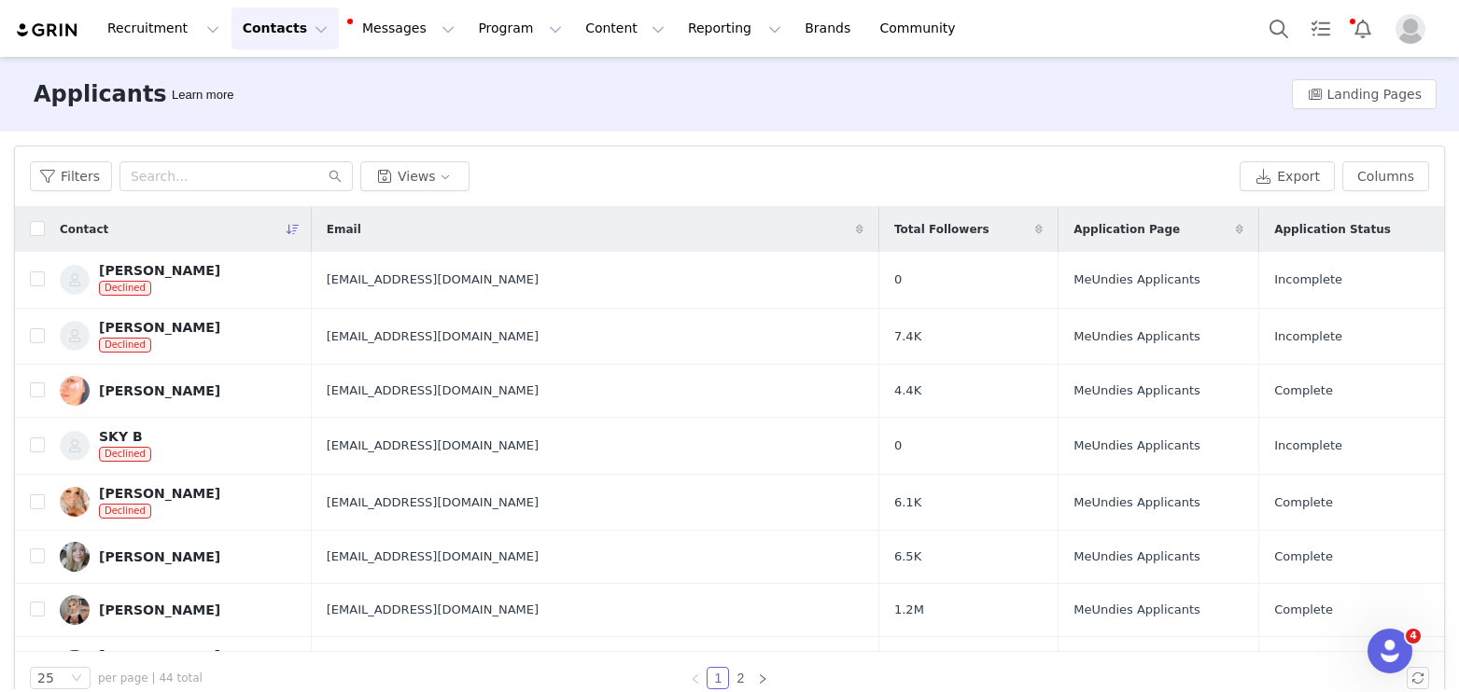
scroll to position [12, 0]
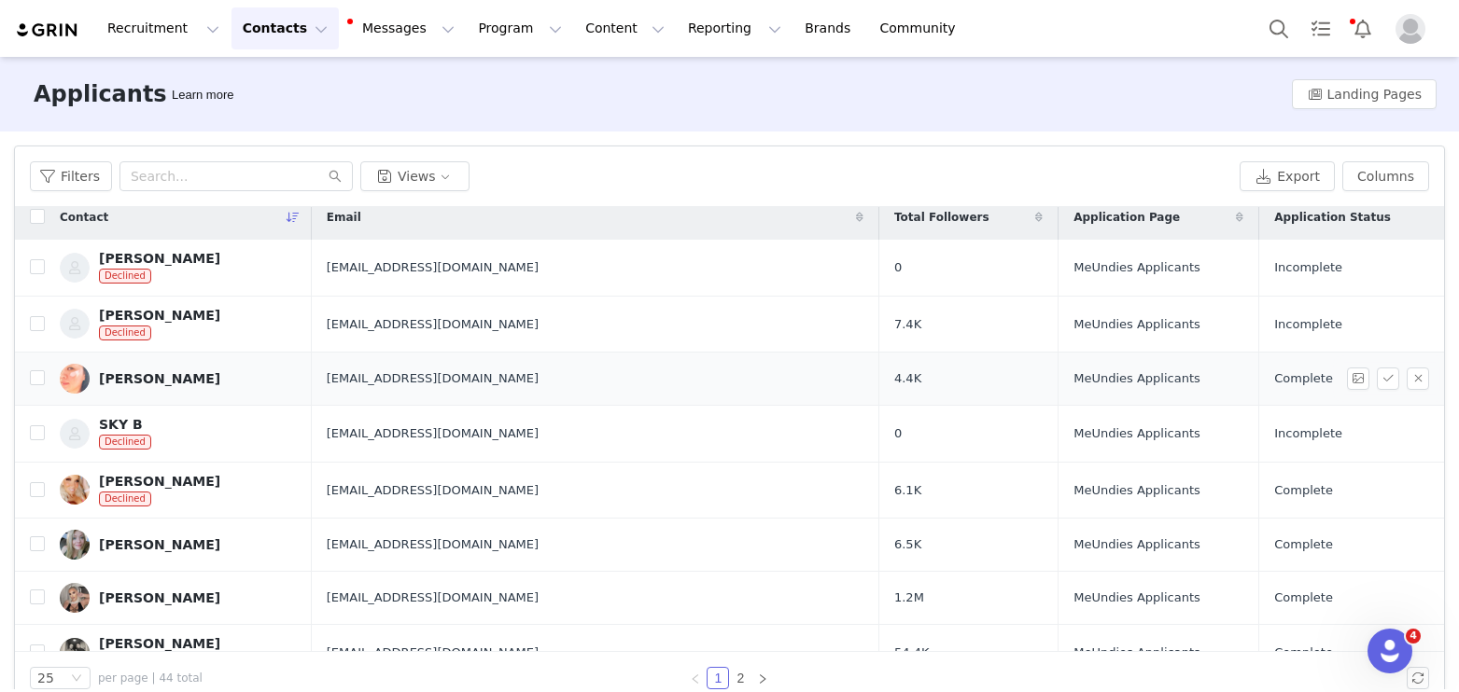
click at [198, 375] on link "[PERSON_NAME]" at bounding box center [178, 379] width 237 height 30
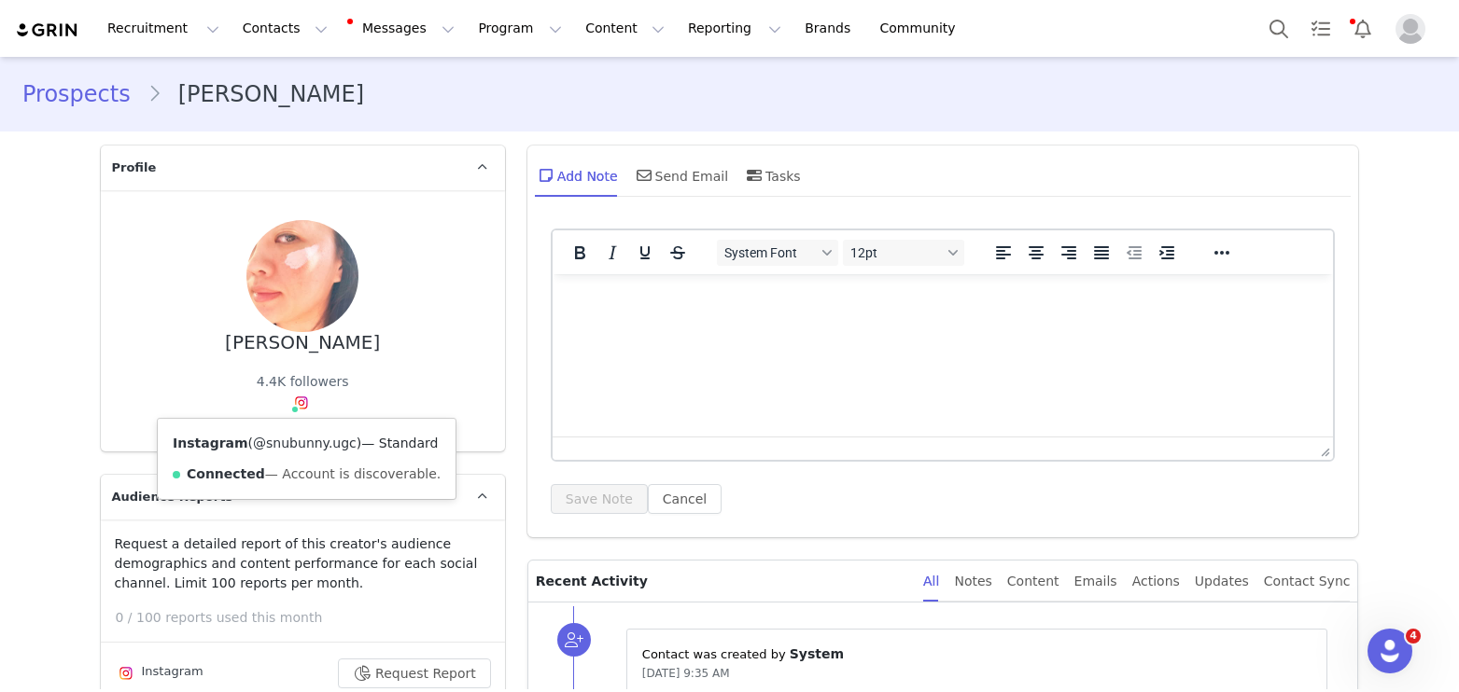
click at [300, 442] on link "@snubunny.ugc" at bounding box center [305, 443] width 104 height 15
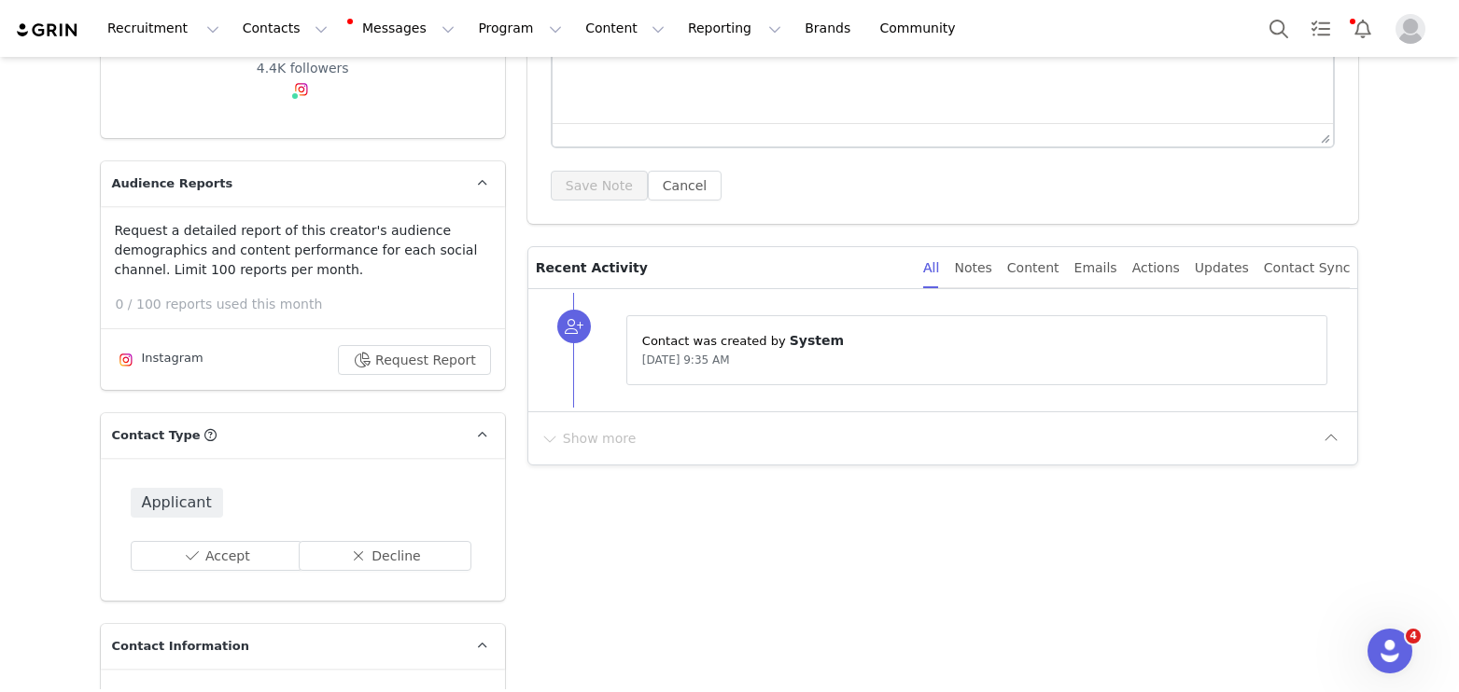
scroll to position [448, 0]
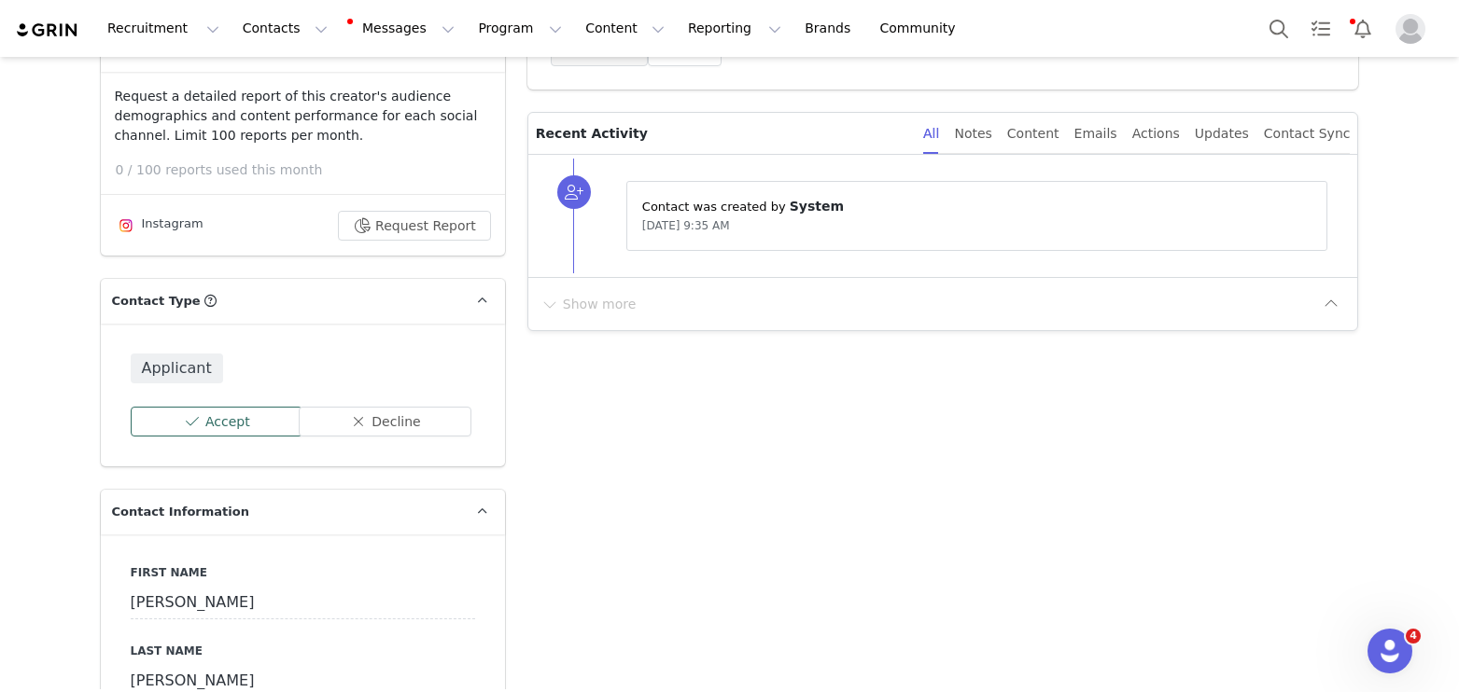
click at [210, 420] on button "Accept" at bounding box center [217, 422] width 173 height 30
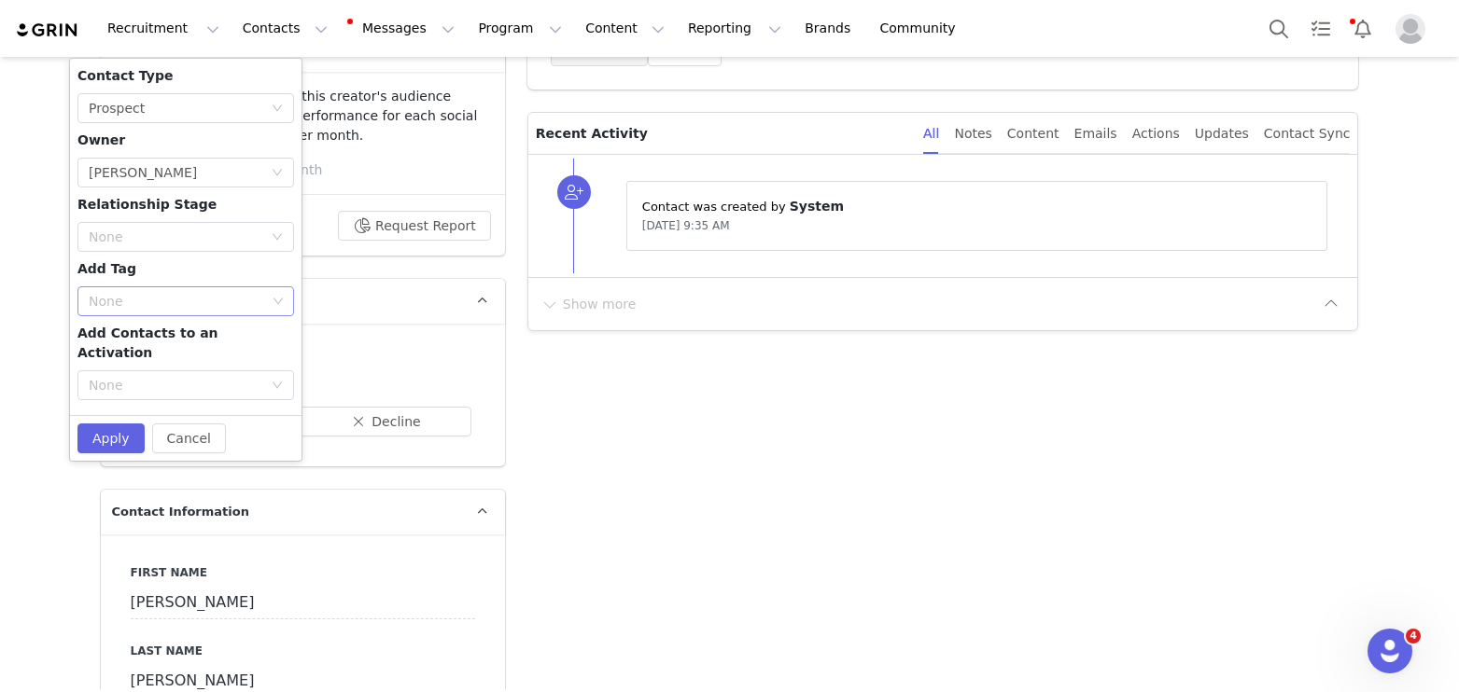
click at [139, 305] on div "None" at bounding box center [177, 301] width 177 height 19
click at [144, 365] on li "Wellness Creator" at bounding box center [185, 368] width 217 height 30
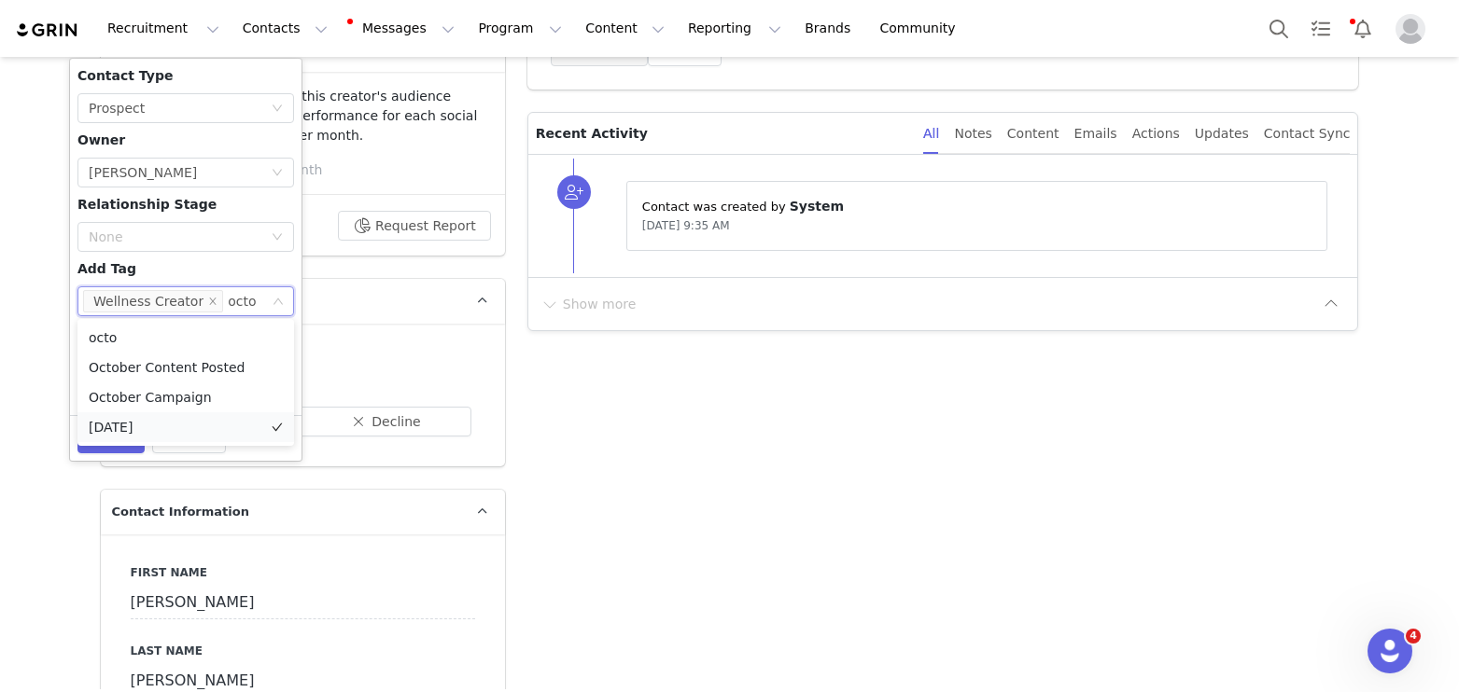
click at [176, 439] on li "[DATE]" at bounding box center [185, 427] width 217 height 30
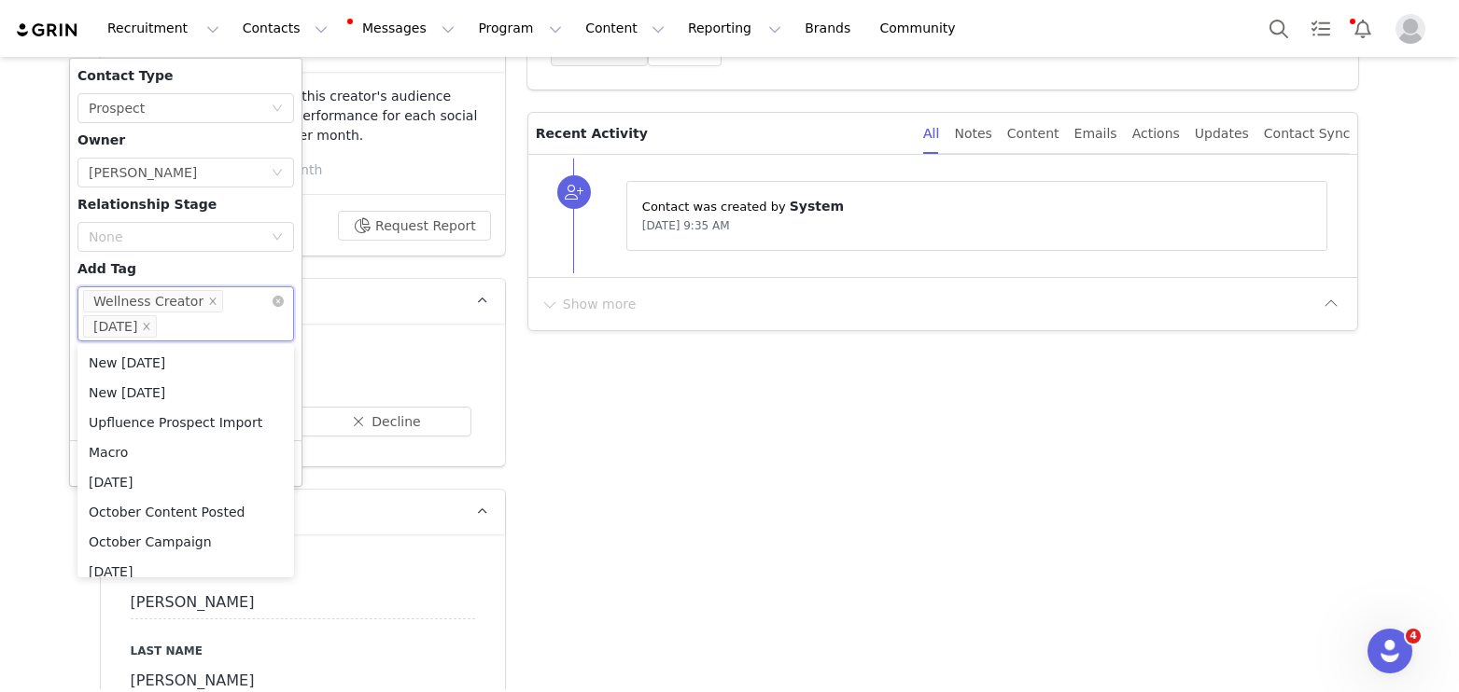
click at [163, 291] on div "Wellness Creator" at bounding box center [148, 301] width 110 height 21
click at [164, 273] on div "Contact Type None Prospect Owner Select Owner [PERSON_NAME] Relationship Stage …" at bounding box center [185, 249] width 217 height 367
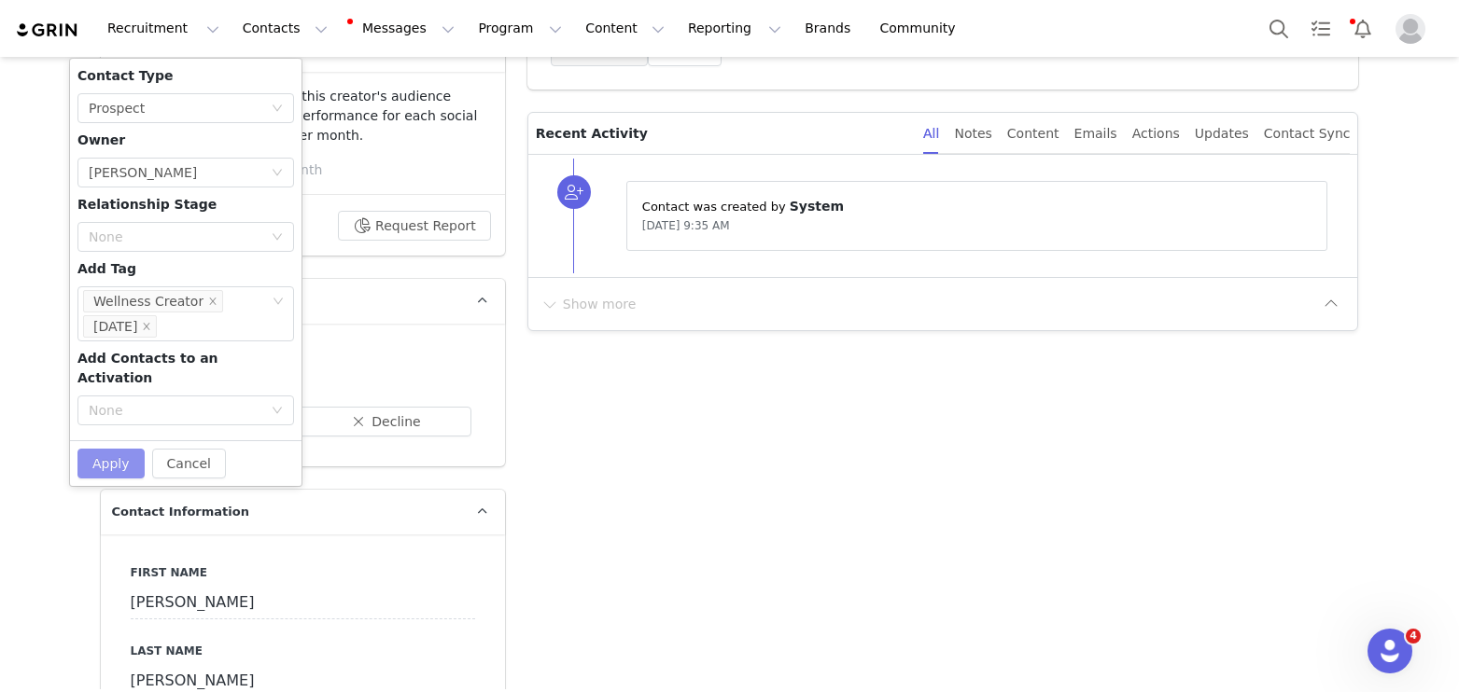
click at [119, 449] on button "Apply" at bounding box center [110, 464] width 67 height 30
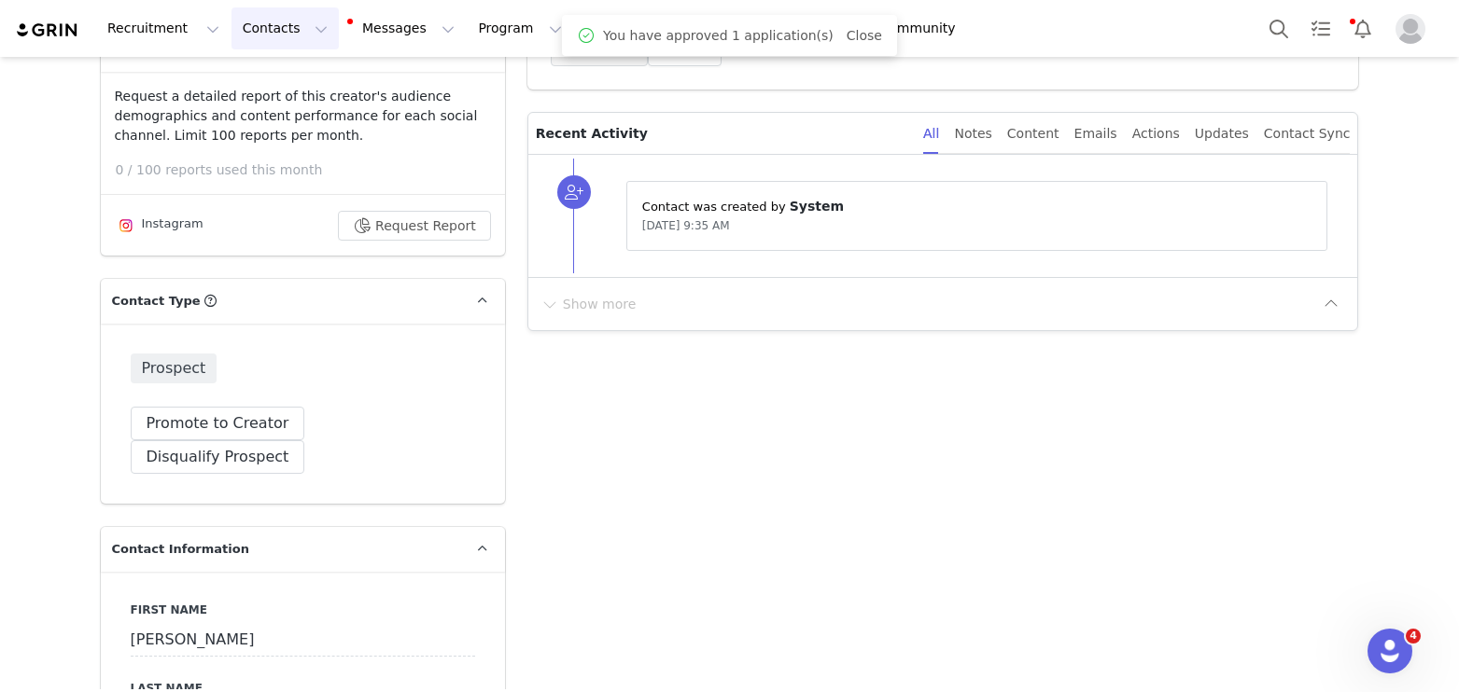
click at [286, 28] on button "Contacts Contacts" at bounding box center [284, 28] width 107 height 42
click at [285, 143] on p "Applicants" at bounding box center [267, 152] width 68 height 20
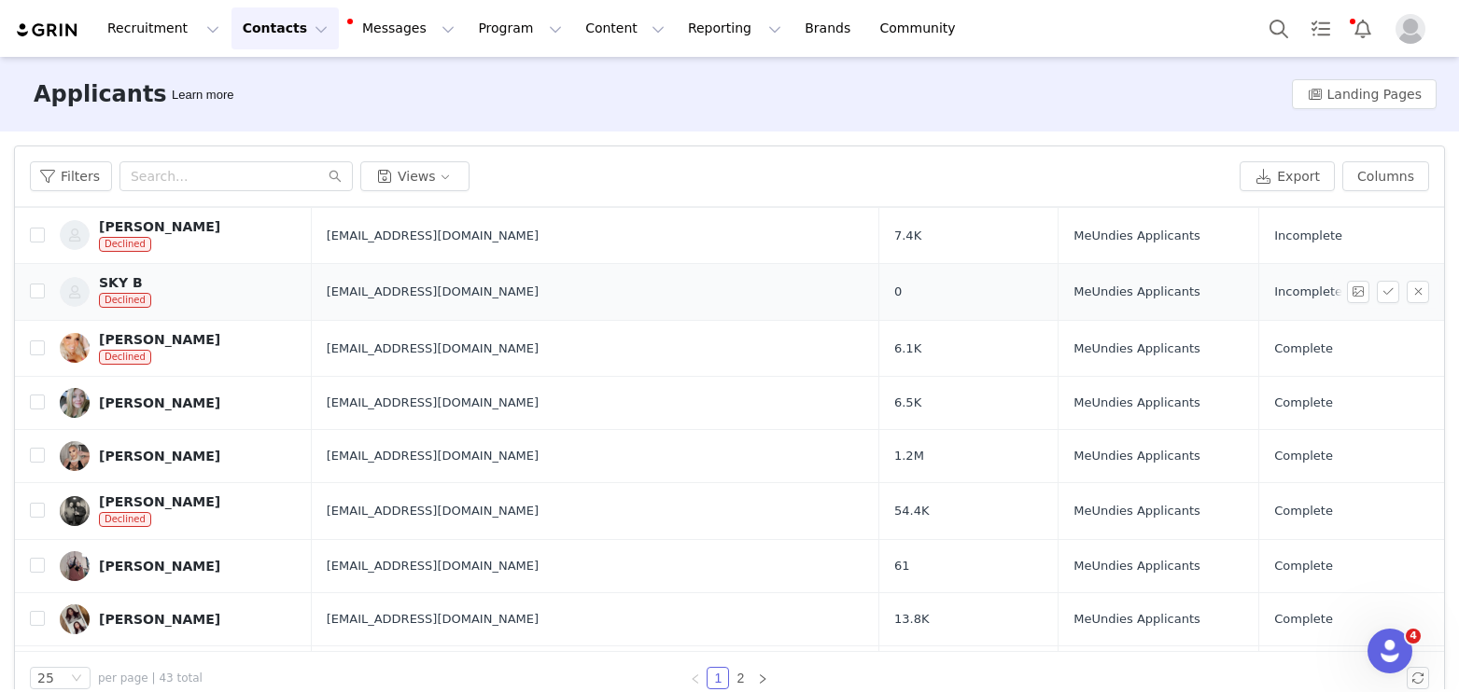
scroll to position [105, 0]
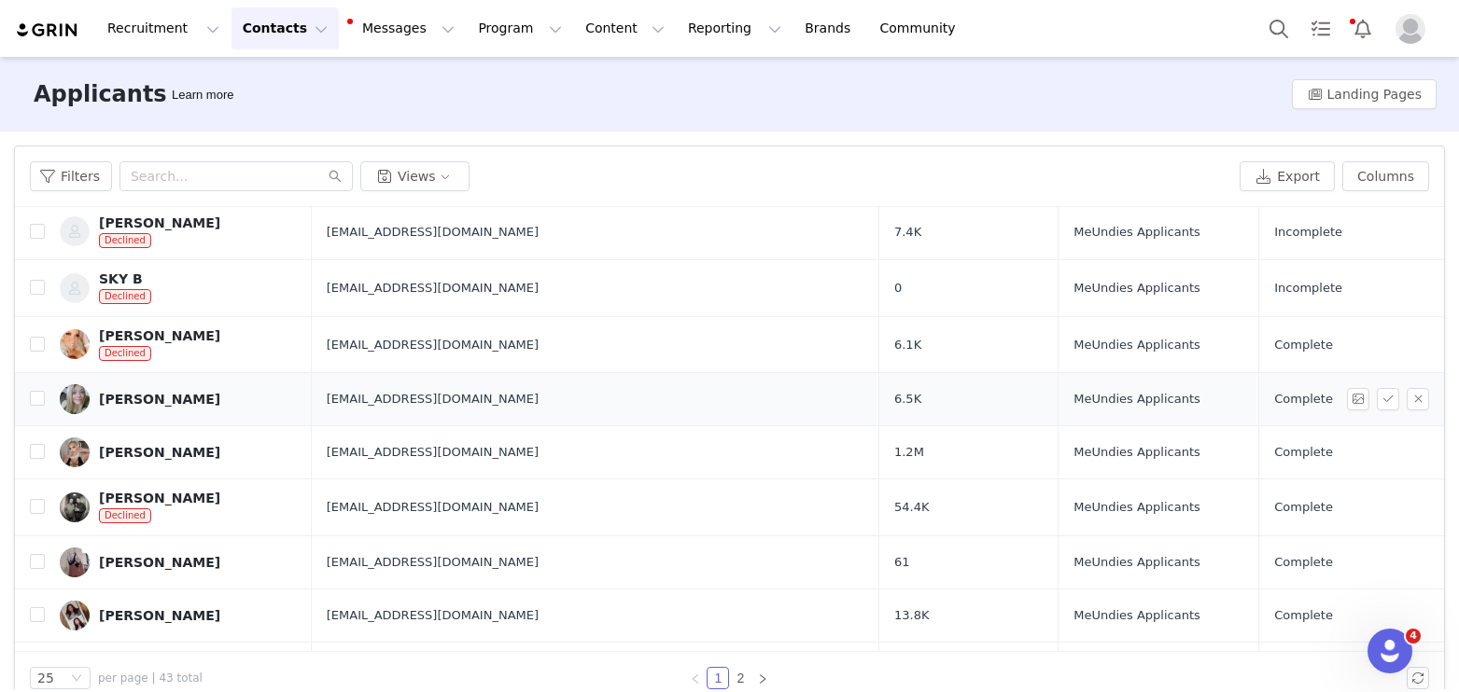
click at [144, 412] on link "[PERSON_NAME]" at bounding box center [178, 399] width 237 height 30
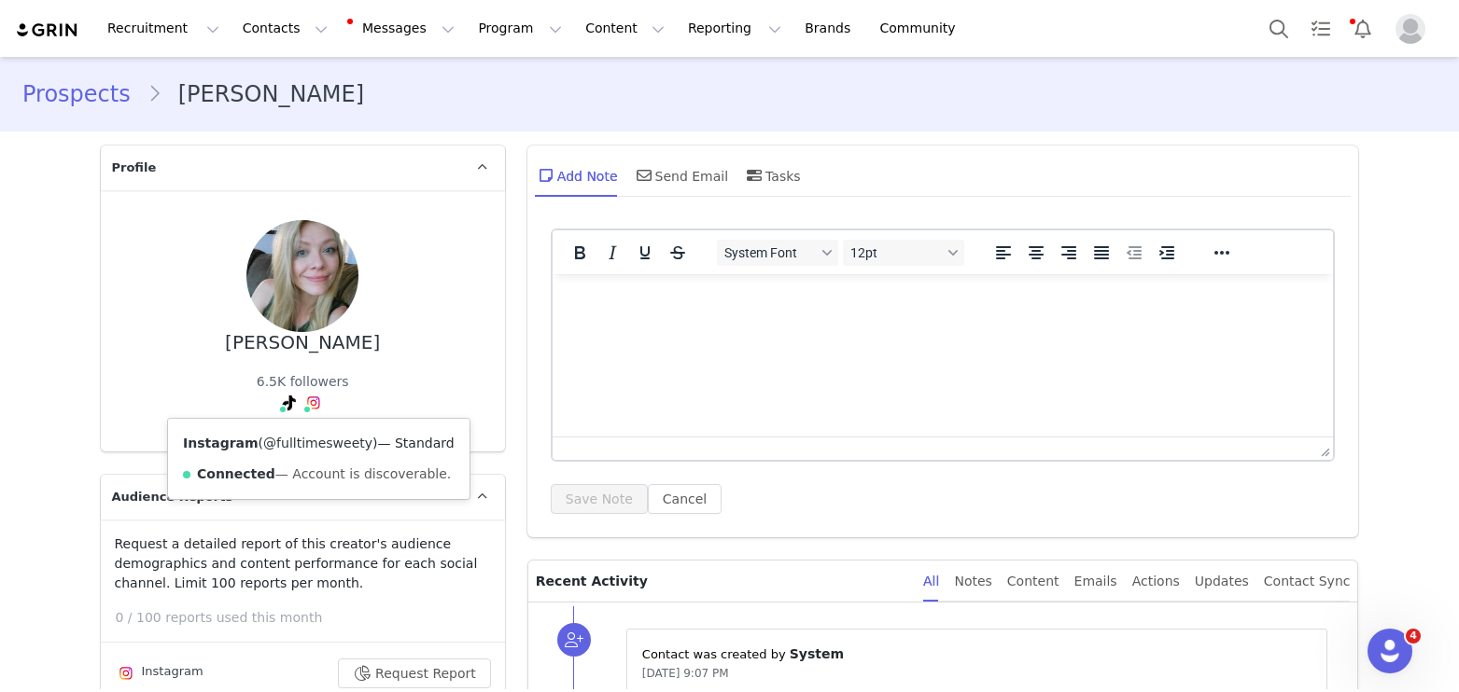
click at [302, 442] on link "@fulltimesweety" at bounding box center [317, 443] width 109 height 15
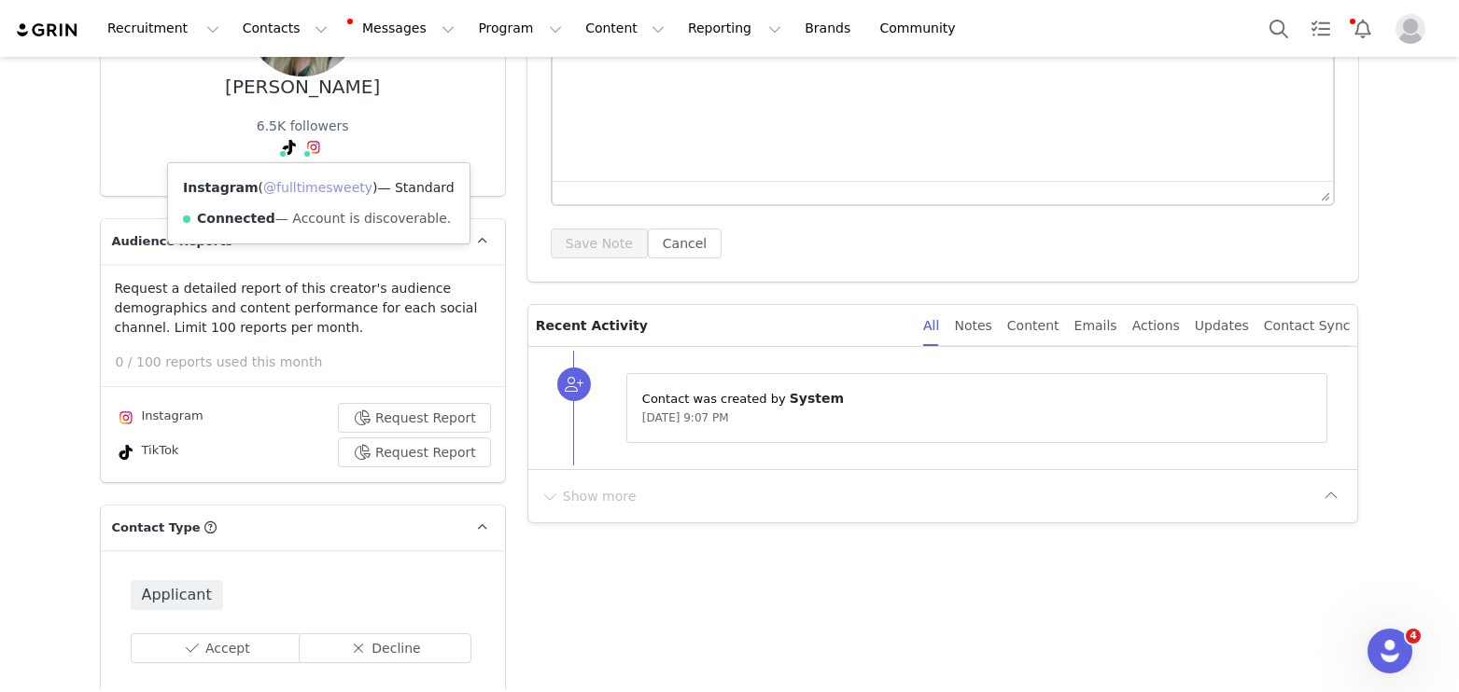
scroll to position [391, 0]
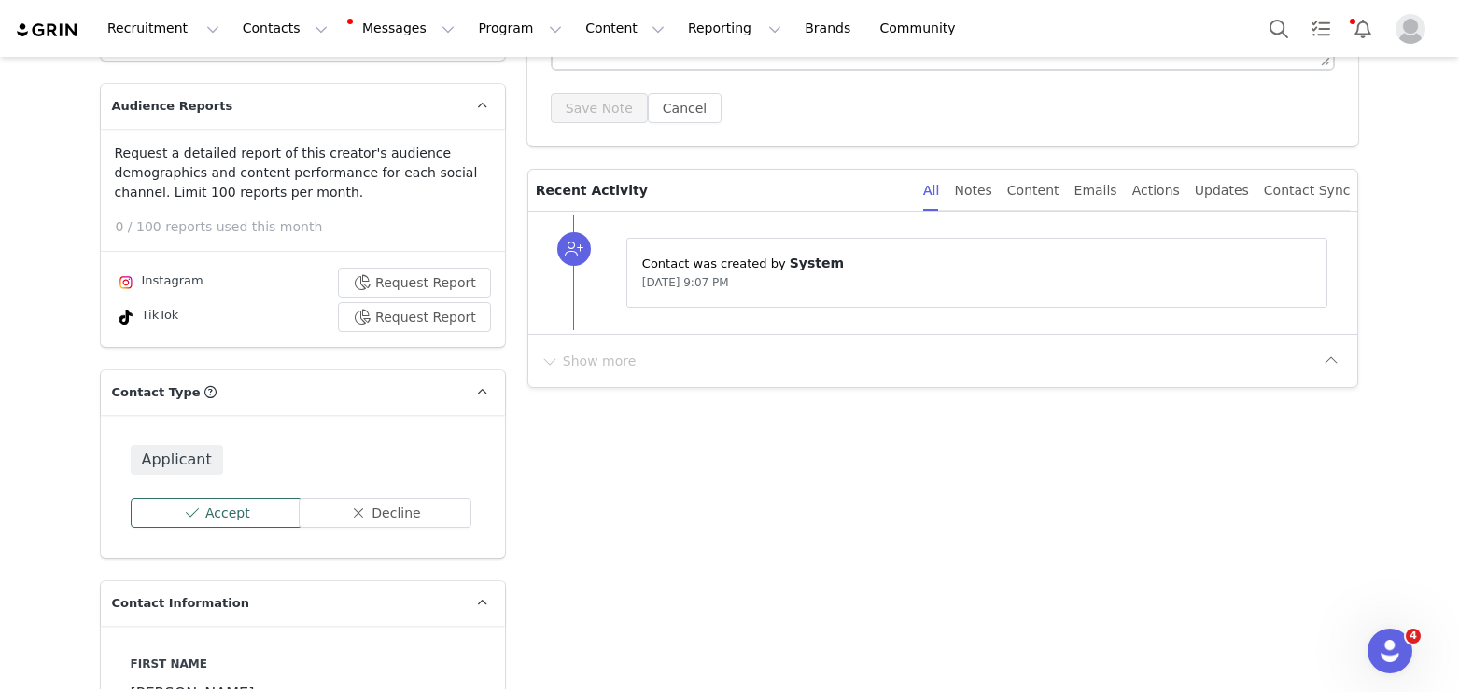
click at [203, 516] on button "Accept" at bounding box center [217, 513] width 173 height 30
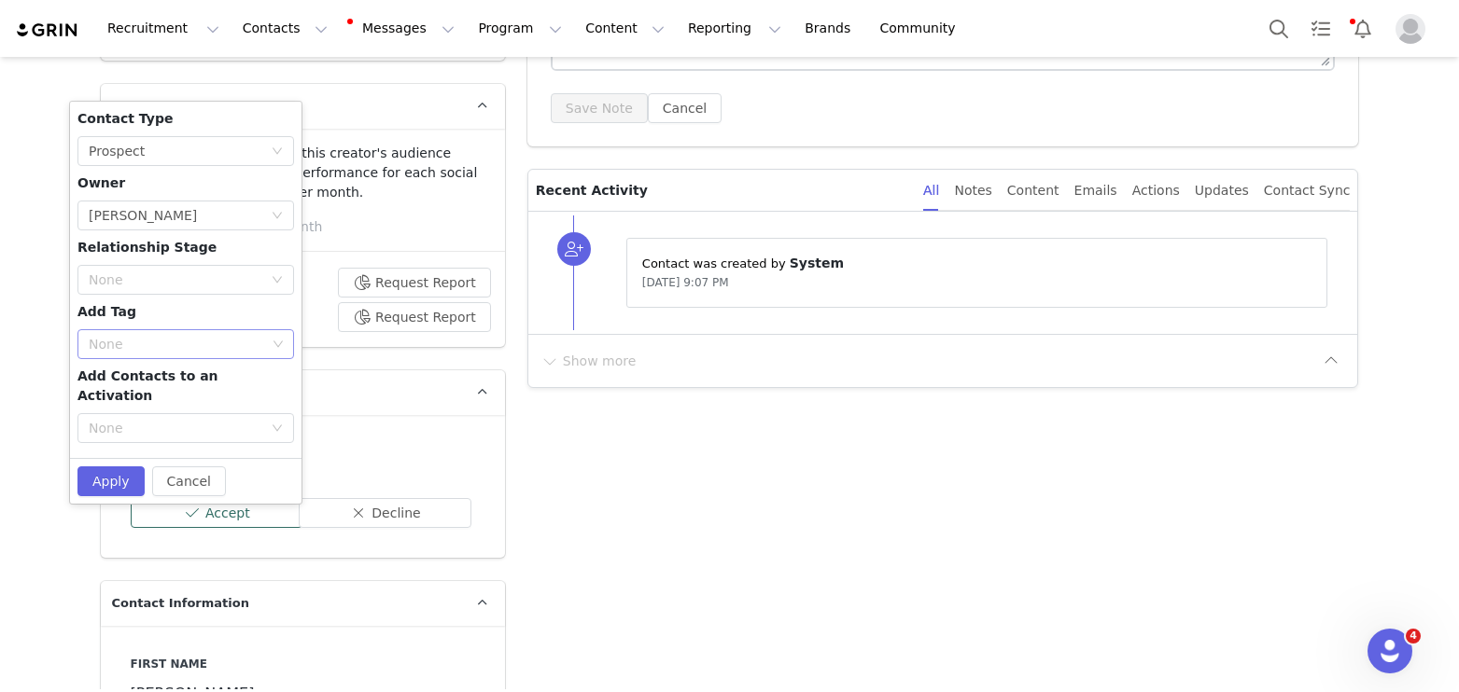
click at [156, 346] on div "None" at bounding box center [177, 344] width 177 height 19
click at [160, 405] on li "Wellness Creator" at bounding box center [185, 411] width 217 height 30
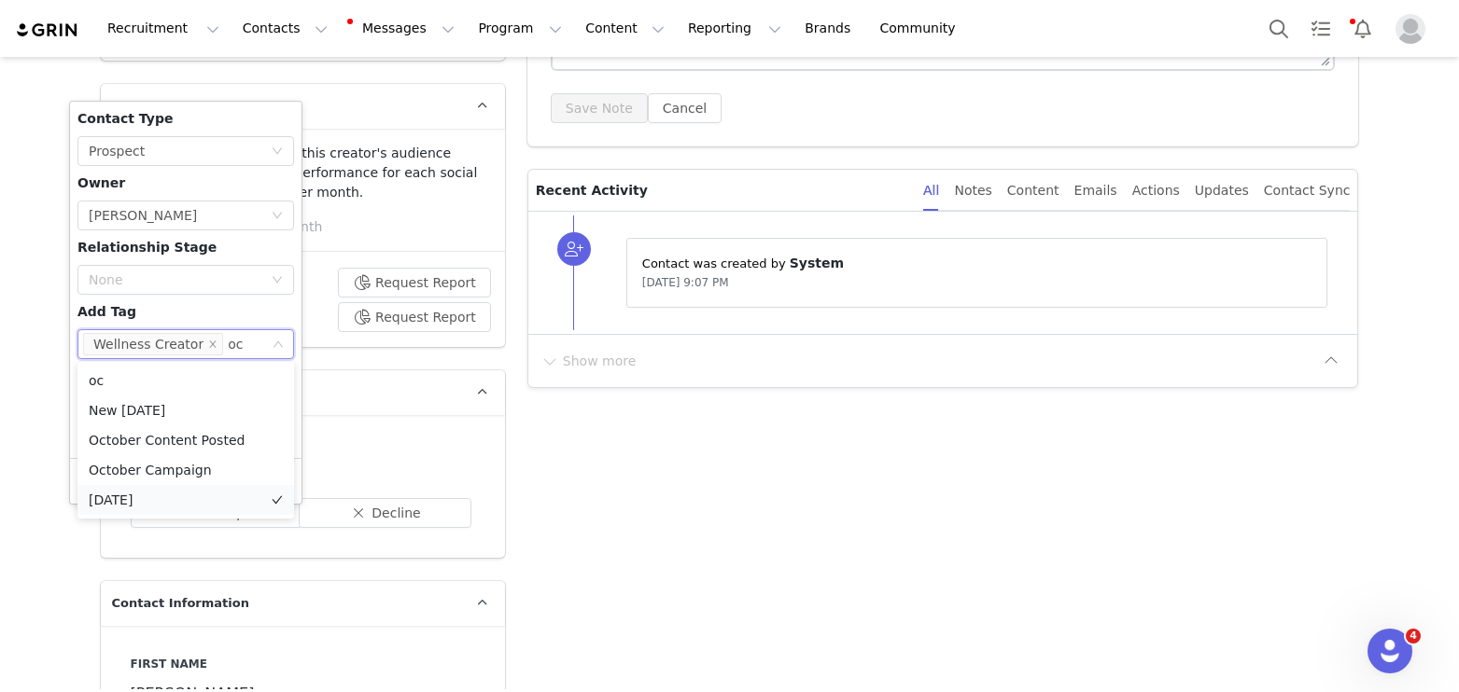
click at [150, 493] on li "[DATE]" at bounding box center [185, 500] width 217 height 30
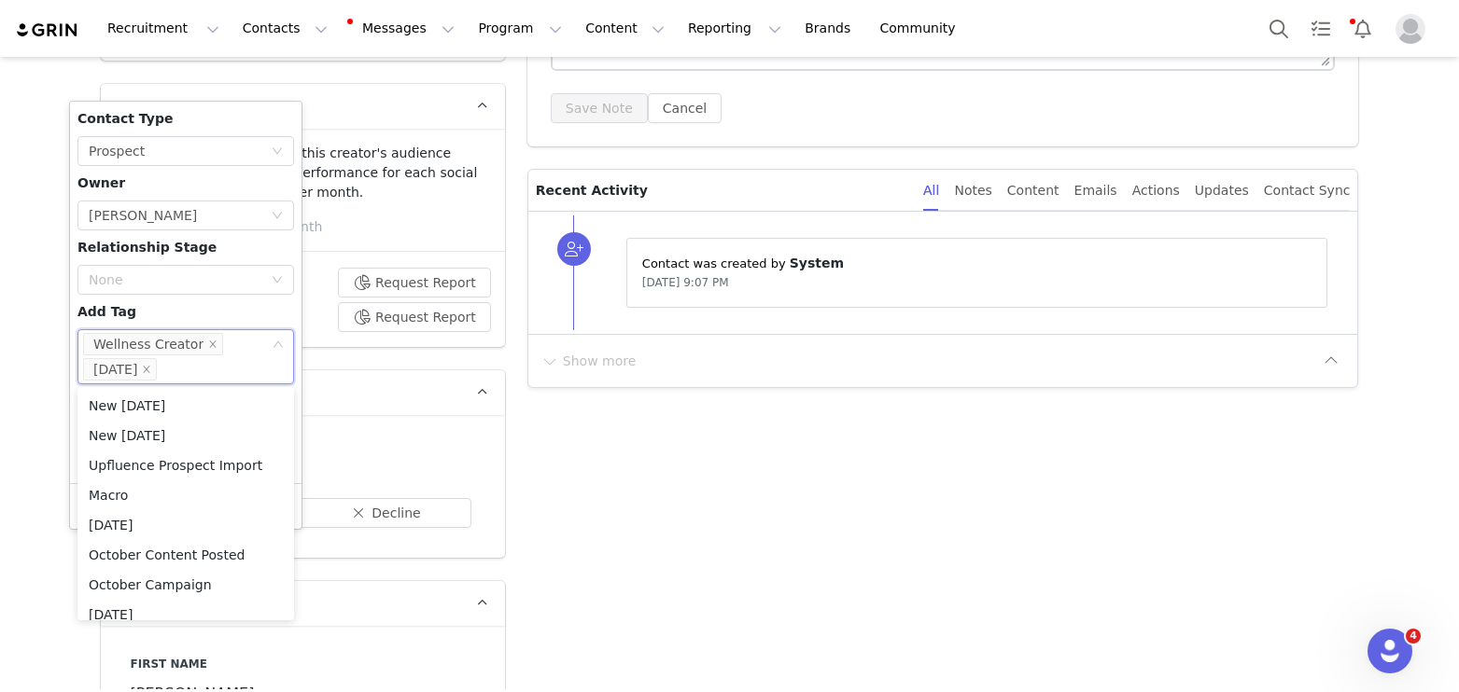
click at [154, 305] on div "Contact Type None Prospect Owner Select Owner [PERSON_NAME] Relationship Stage …" at bounding box center [185, 292] width 217 height 367
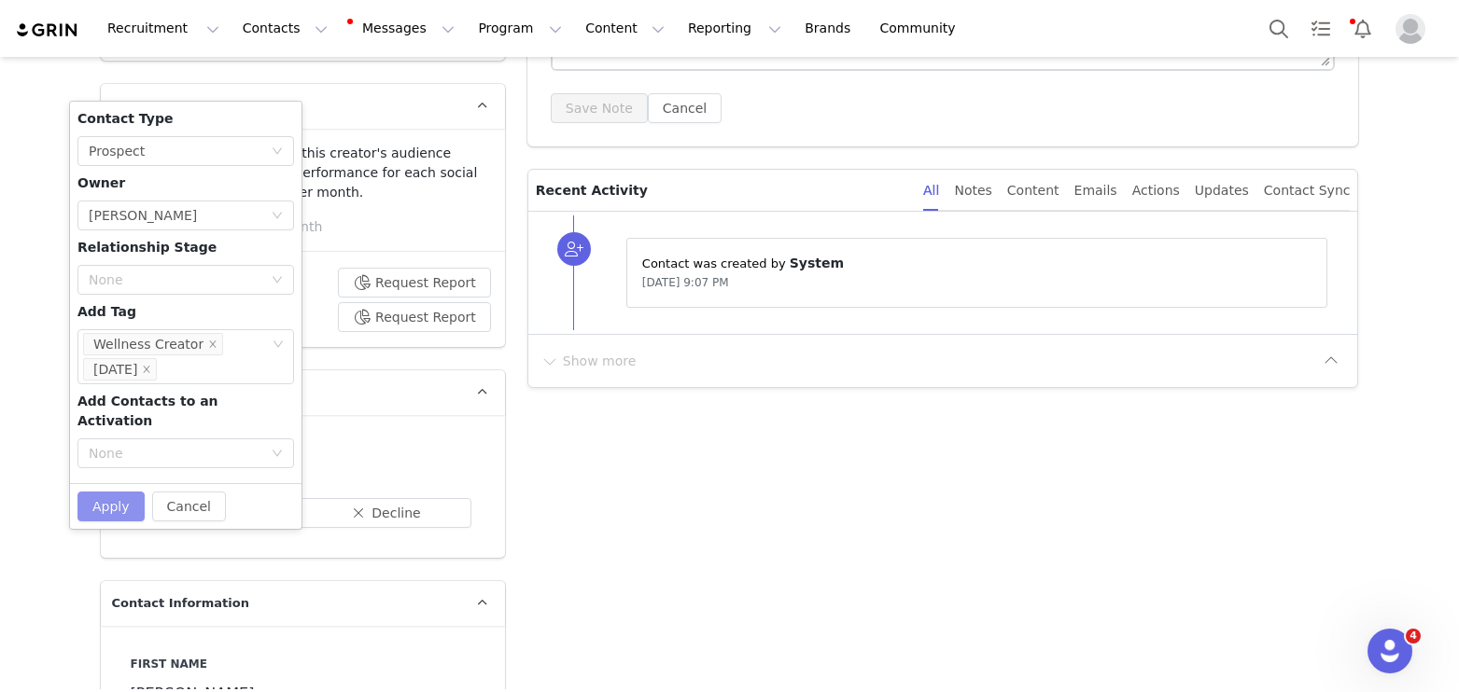
click at [120, 492] on button "Apply" at bounding box center [110, 507] width 67 height 30
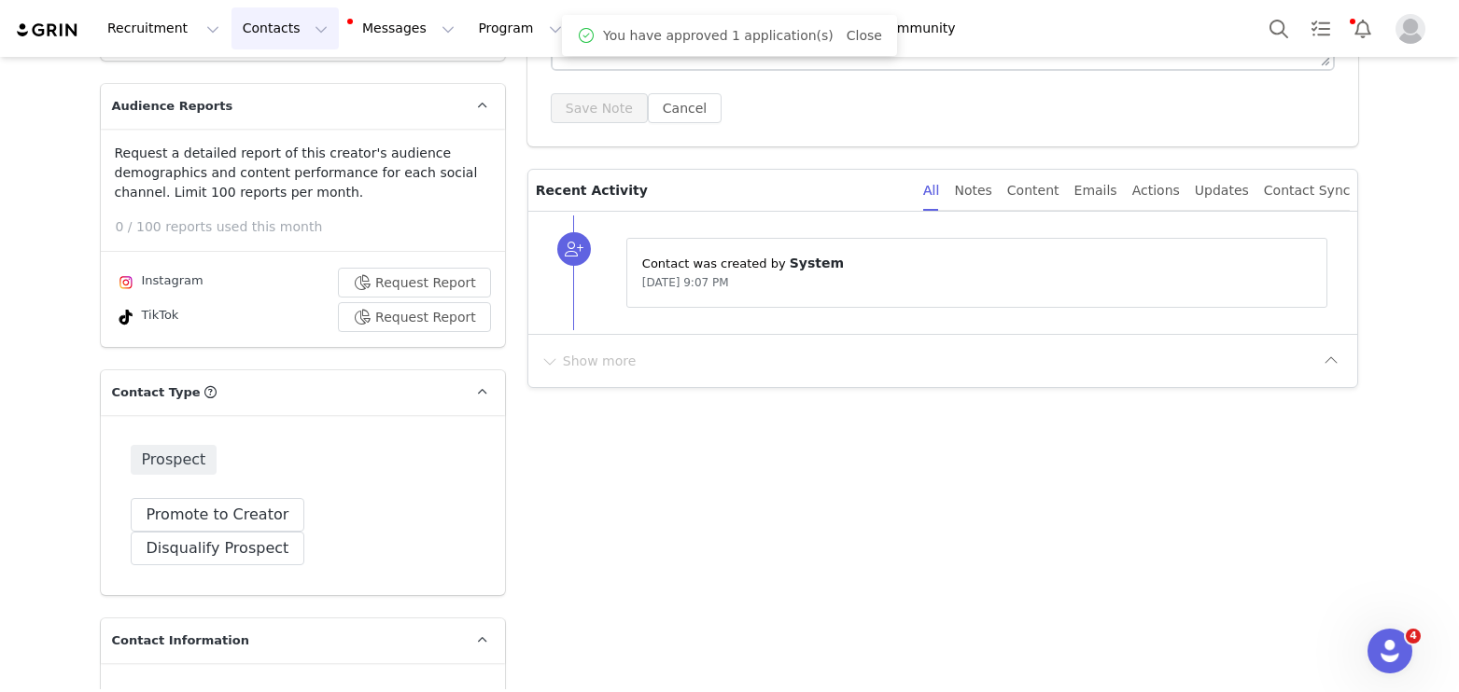
click at [280, 24] on button "Contacts Contacts" at bounding box center [284, 28] width 107 height 42
click at [295, 154] on p "Applicants" at bounding box center [267, 152] width 68 height 20
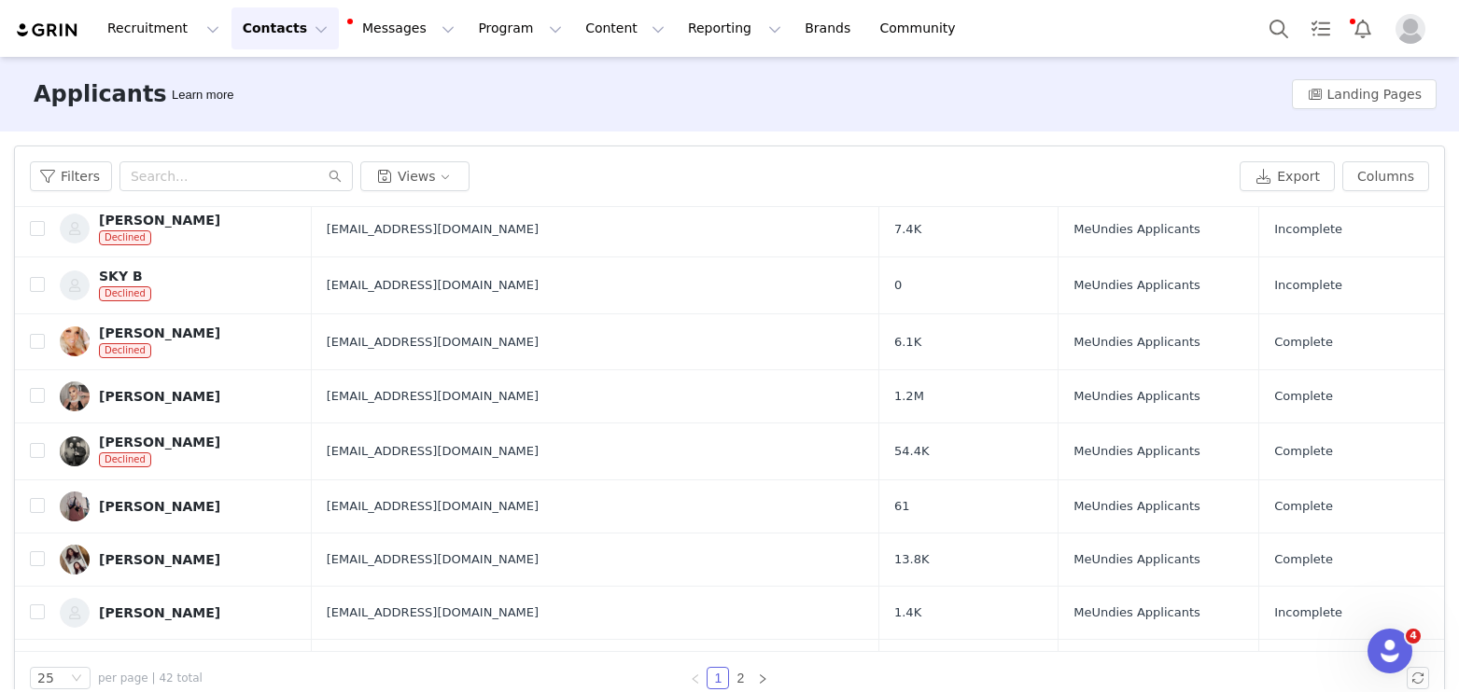
scroll to position [139, 0]
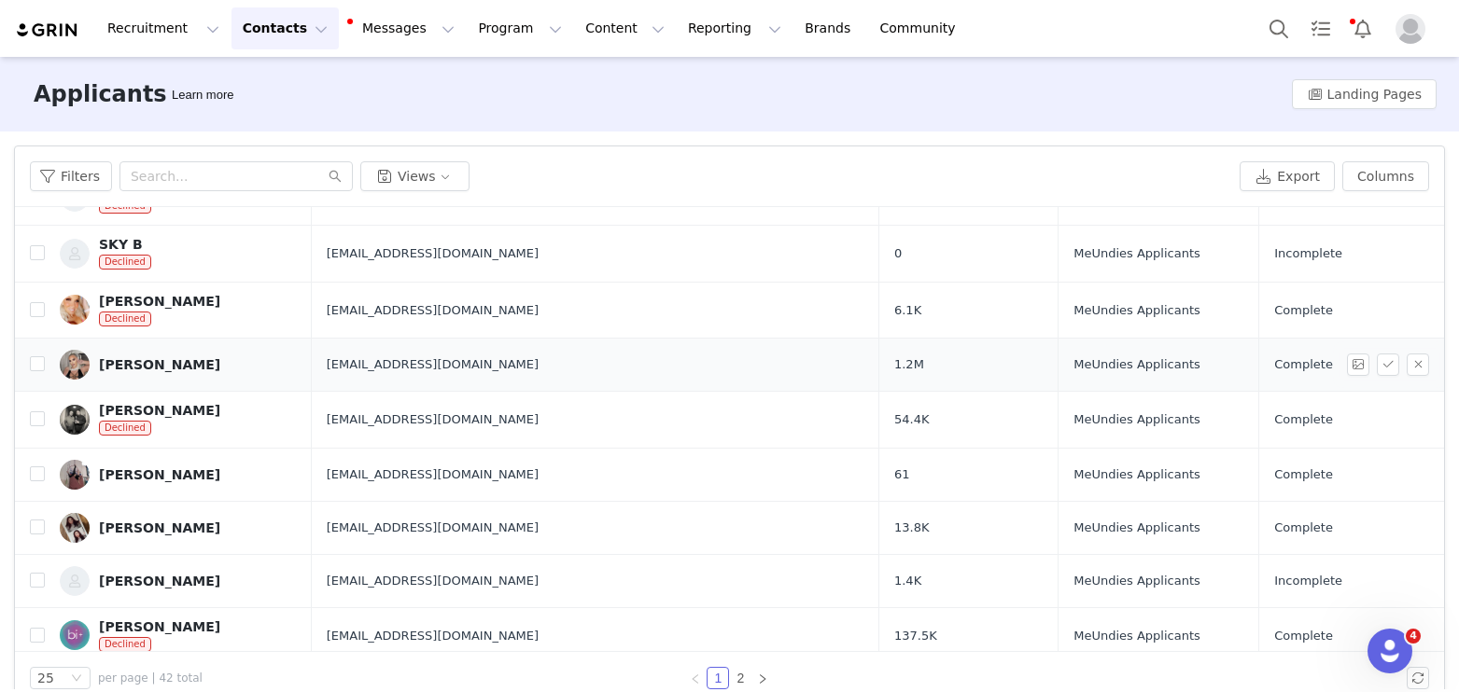
click at [129, 378] on link "Sara Allaby" at bounding box center [178, 365] width 237 height 30
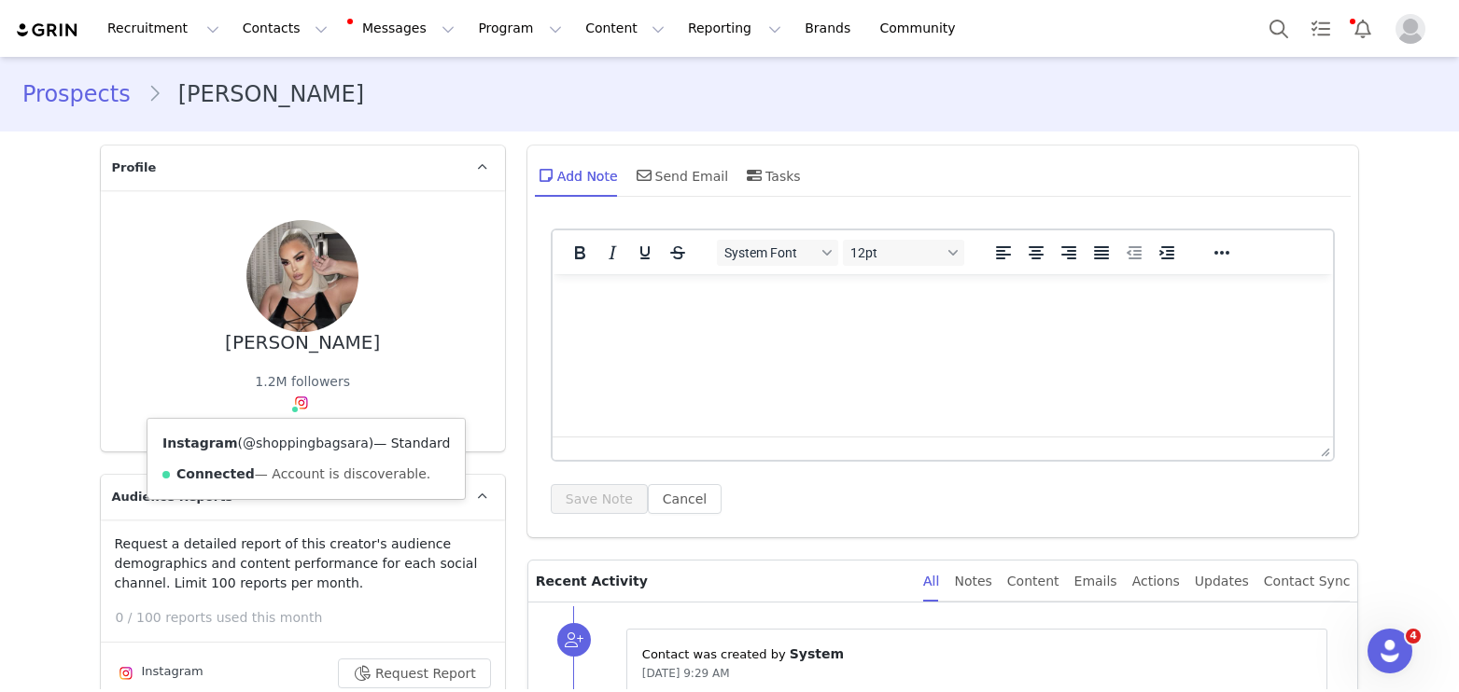
click at [291, 450] on link "@shoppingbagsara" at bounding box center [306, 443] width 126 height 15
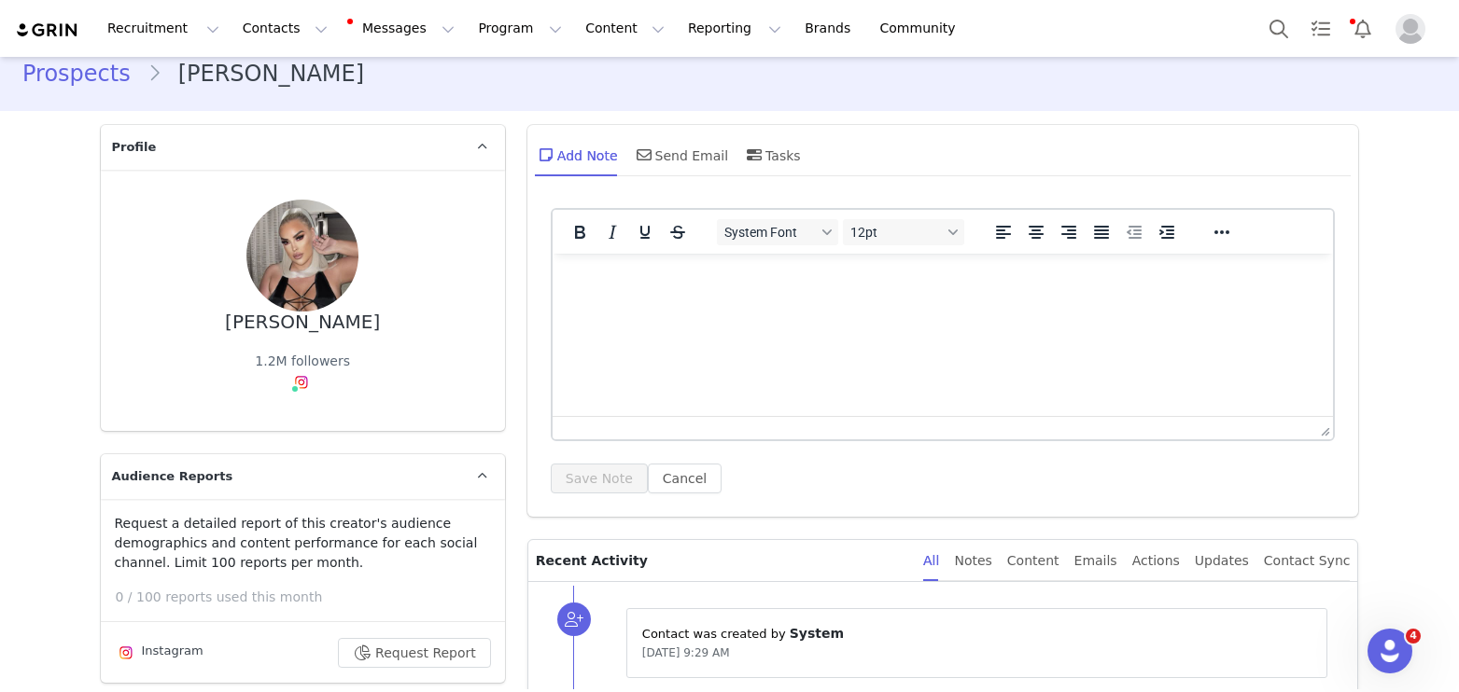
scroll to position [244, 0]
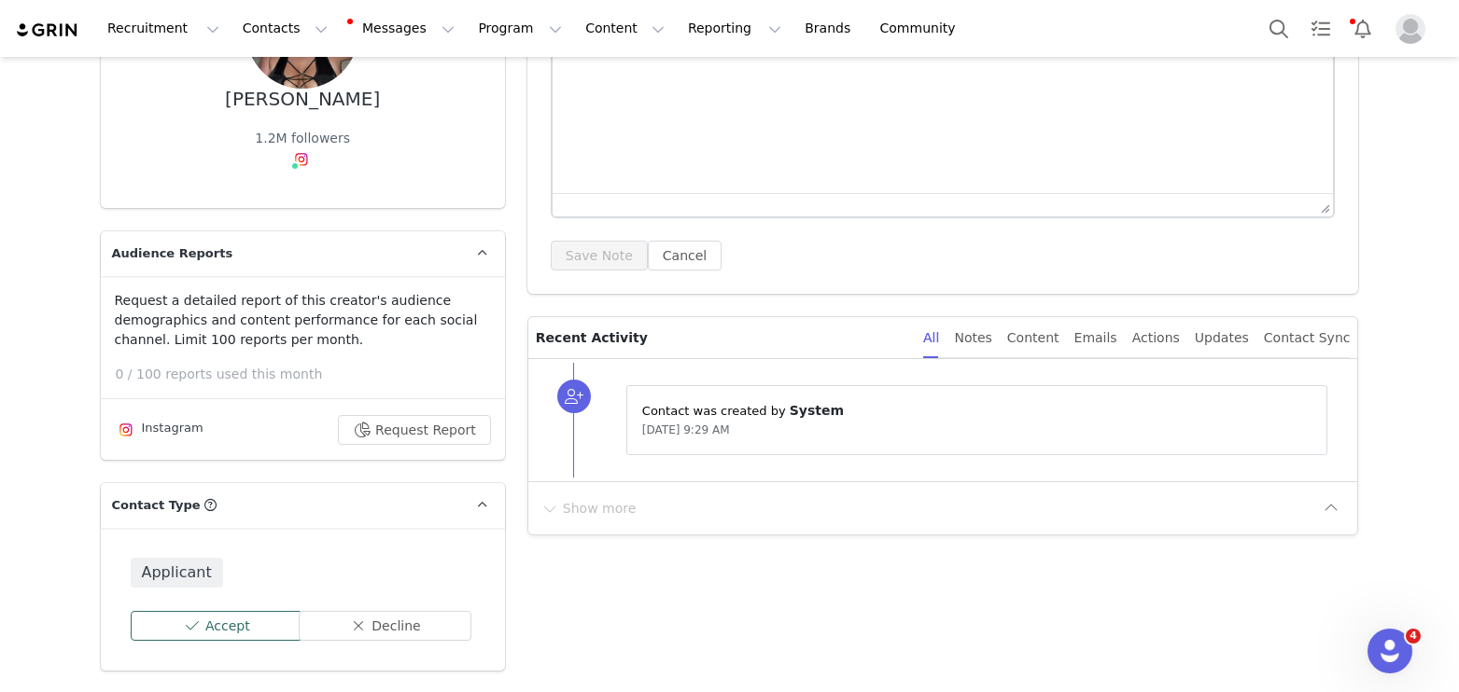
click at [211, 635] on button "Accept" at bounding box center [217, 626] width 173 height 30
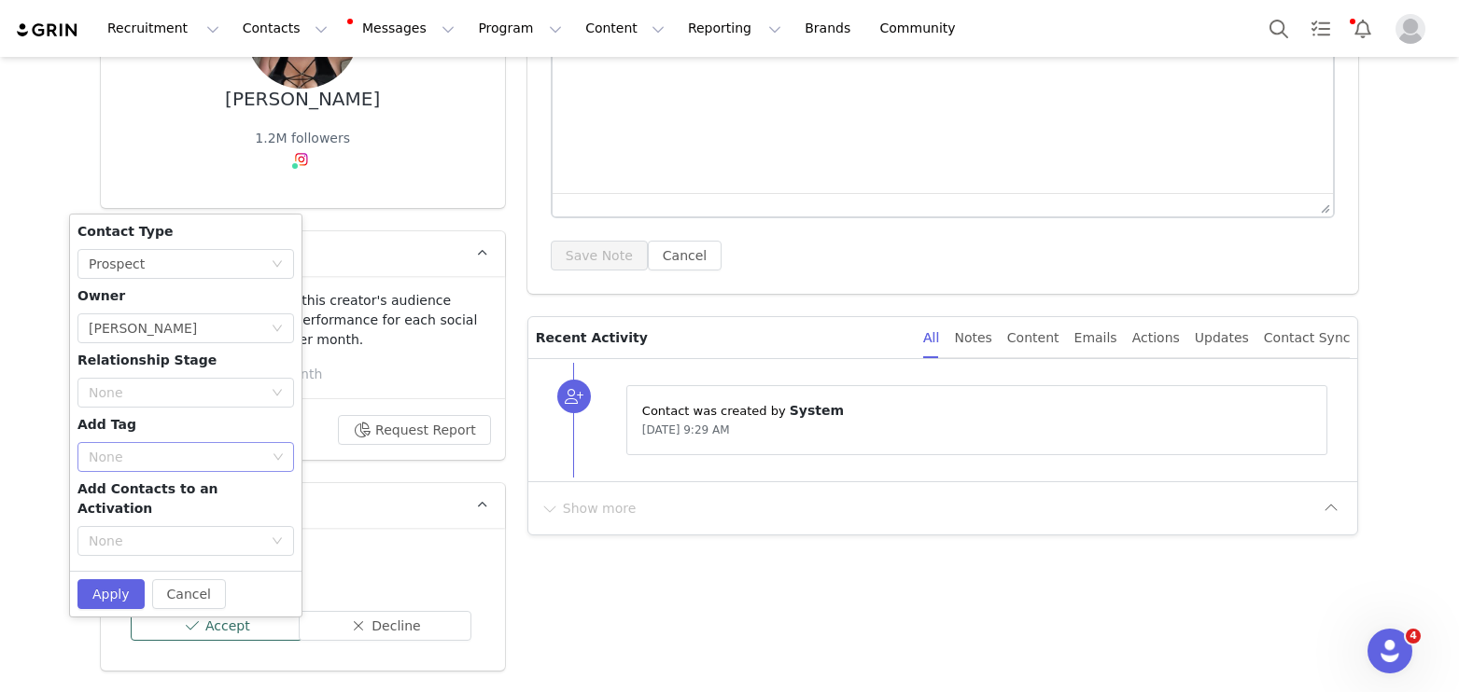
click at [171, 460] on div "None" at bounding box center [177, 457] width 177 height 19
click at [170, 520] on li "Fashion Creator" at bounding box center [185, 524] width 217 height 30
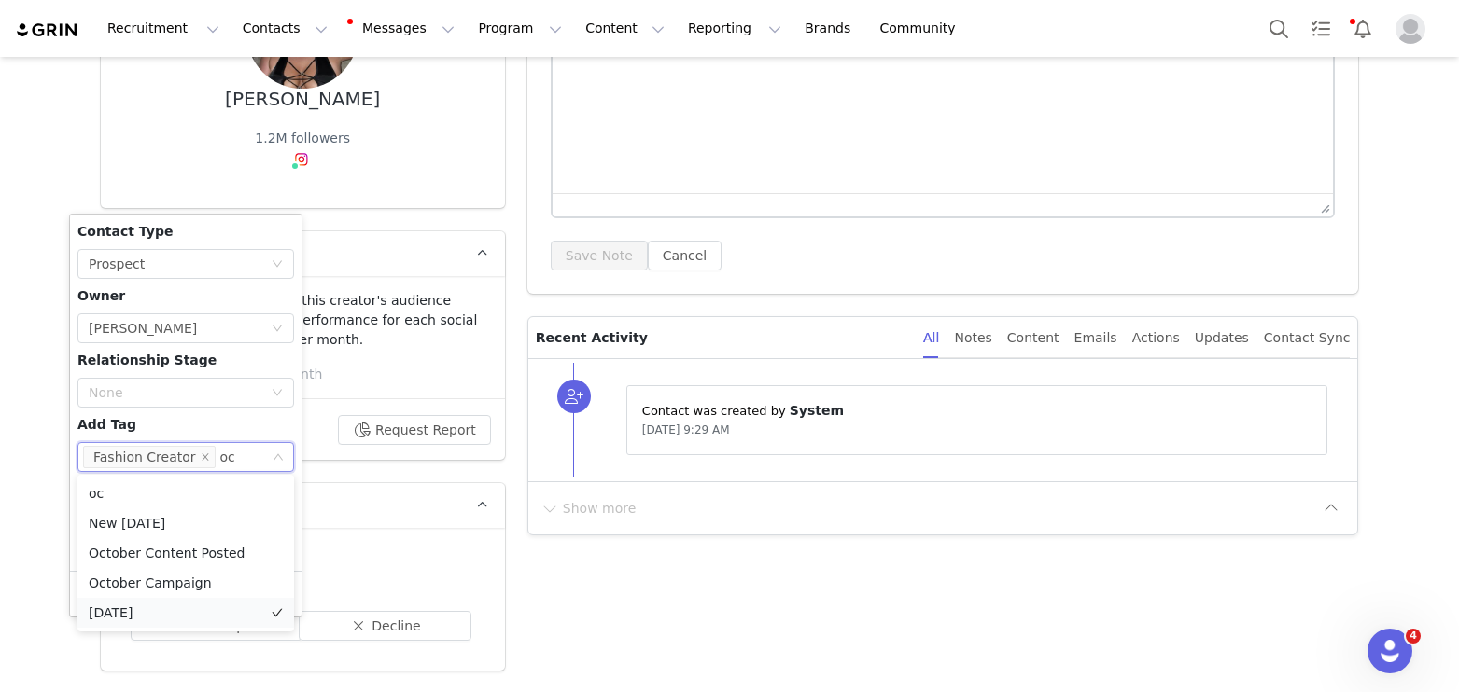
click at [153, 609] on li "[DATE]" at bounding box center [185, 613] width 217 height 30
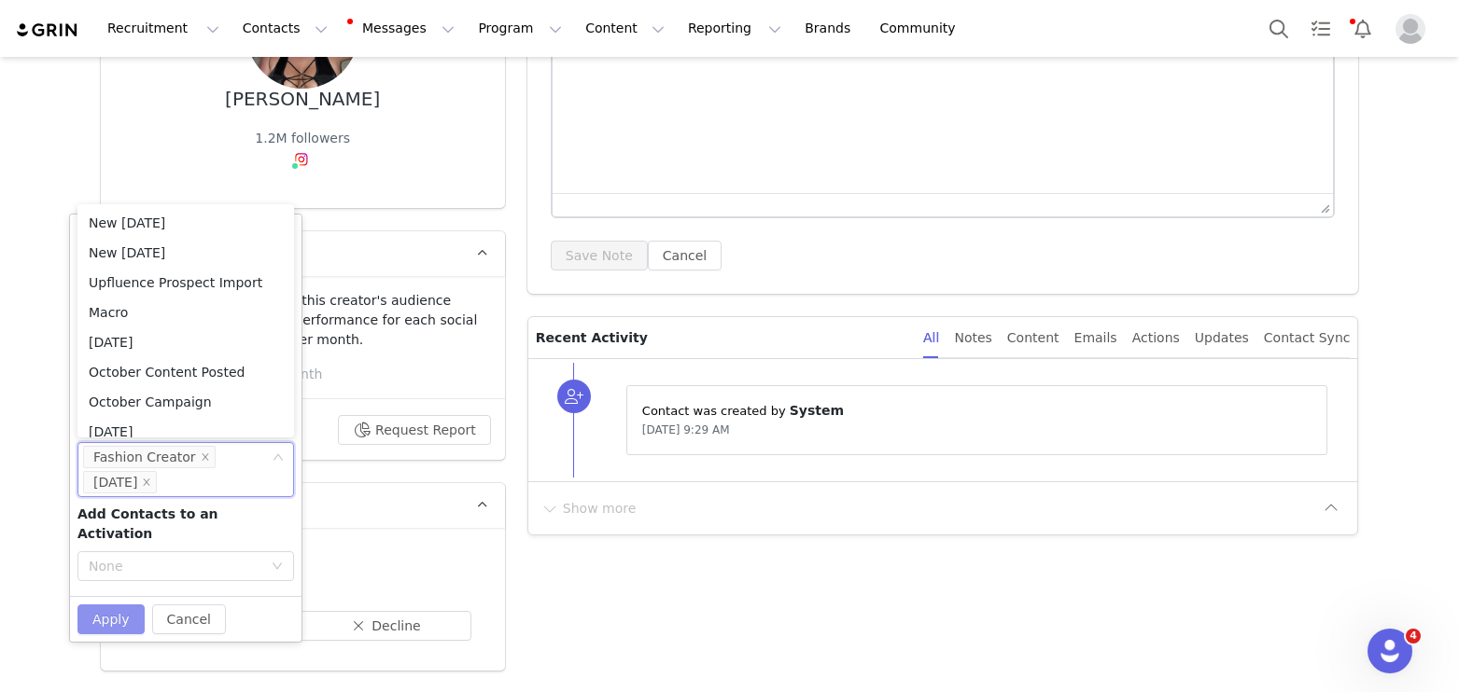
click at [124, 605] on button "Apply" at bounding box center [110, 620] width 67 height 30
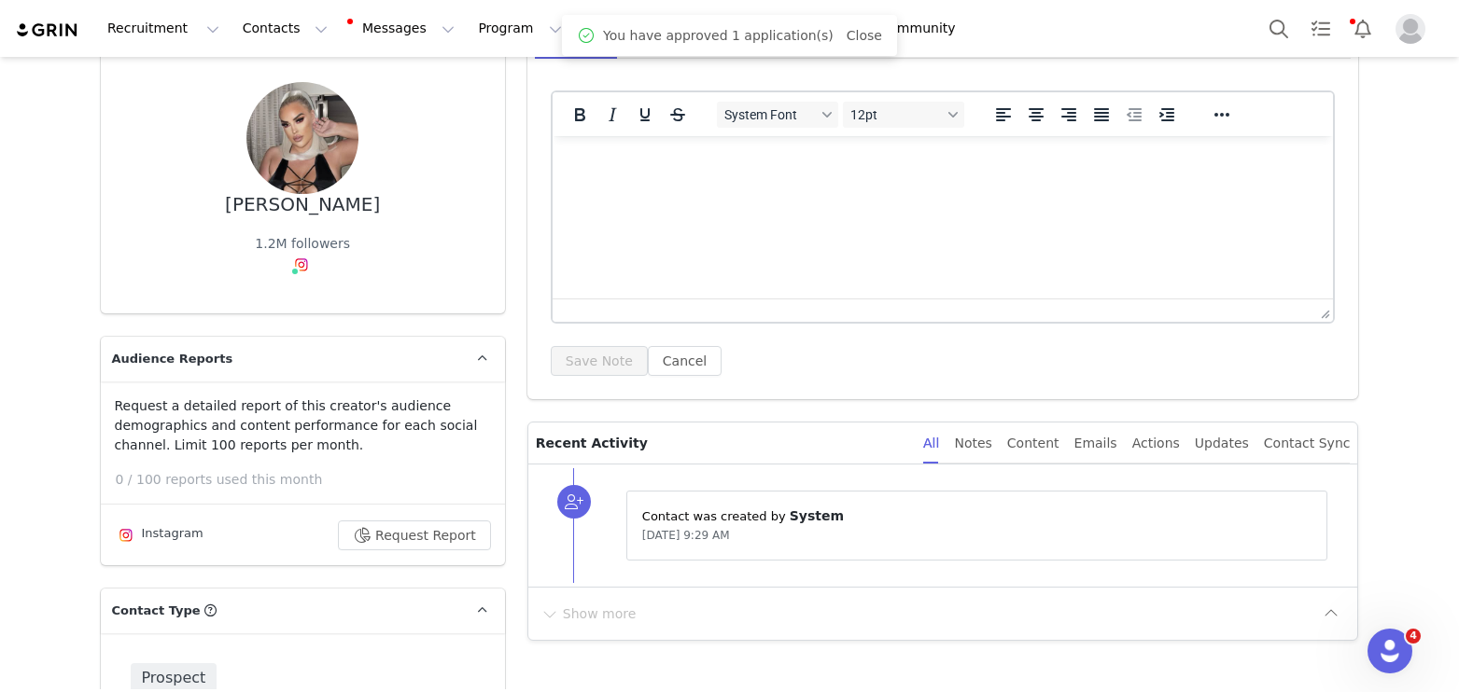
scroll to position [0, 0]
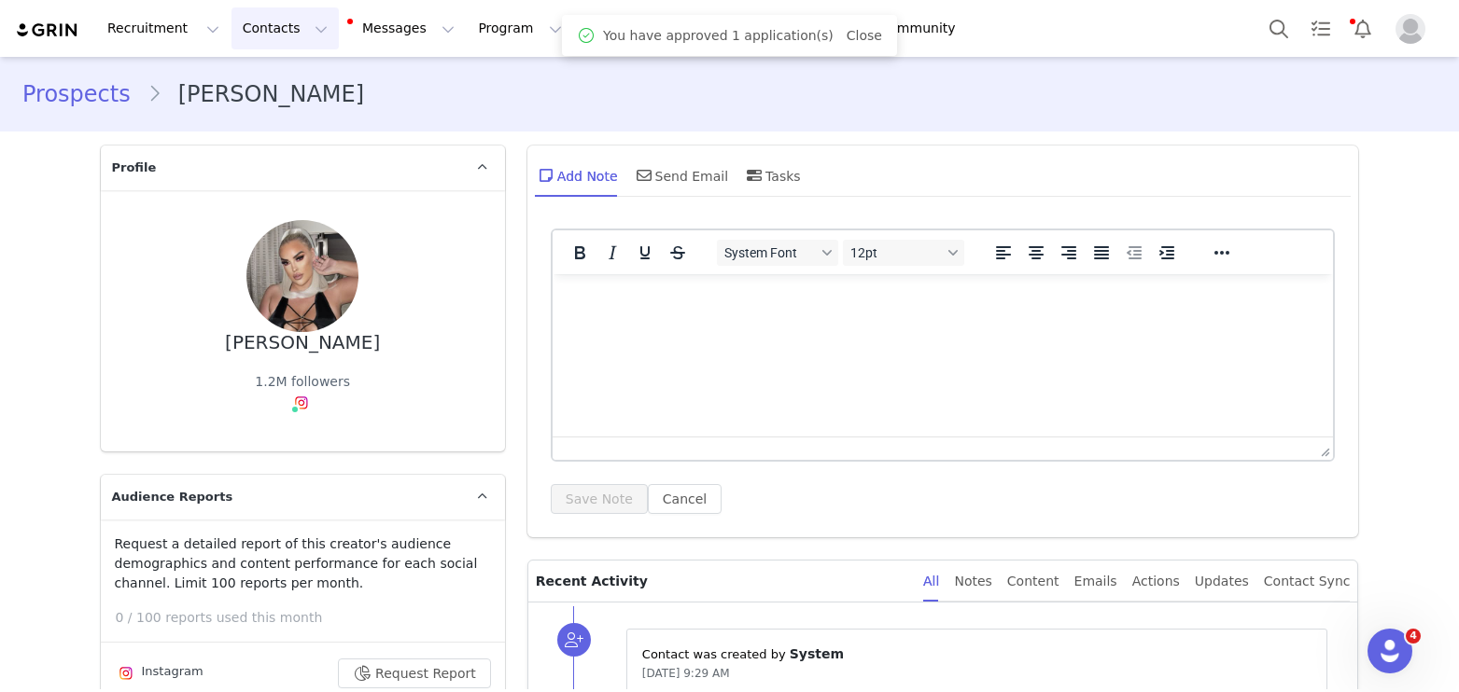
click at [242, 44] on button "Contacts Contacts" at bounding box center [284, 28] width 107 height 42
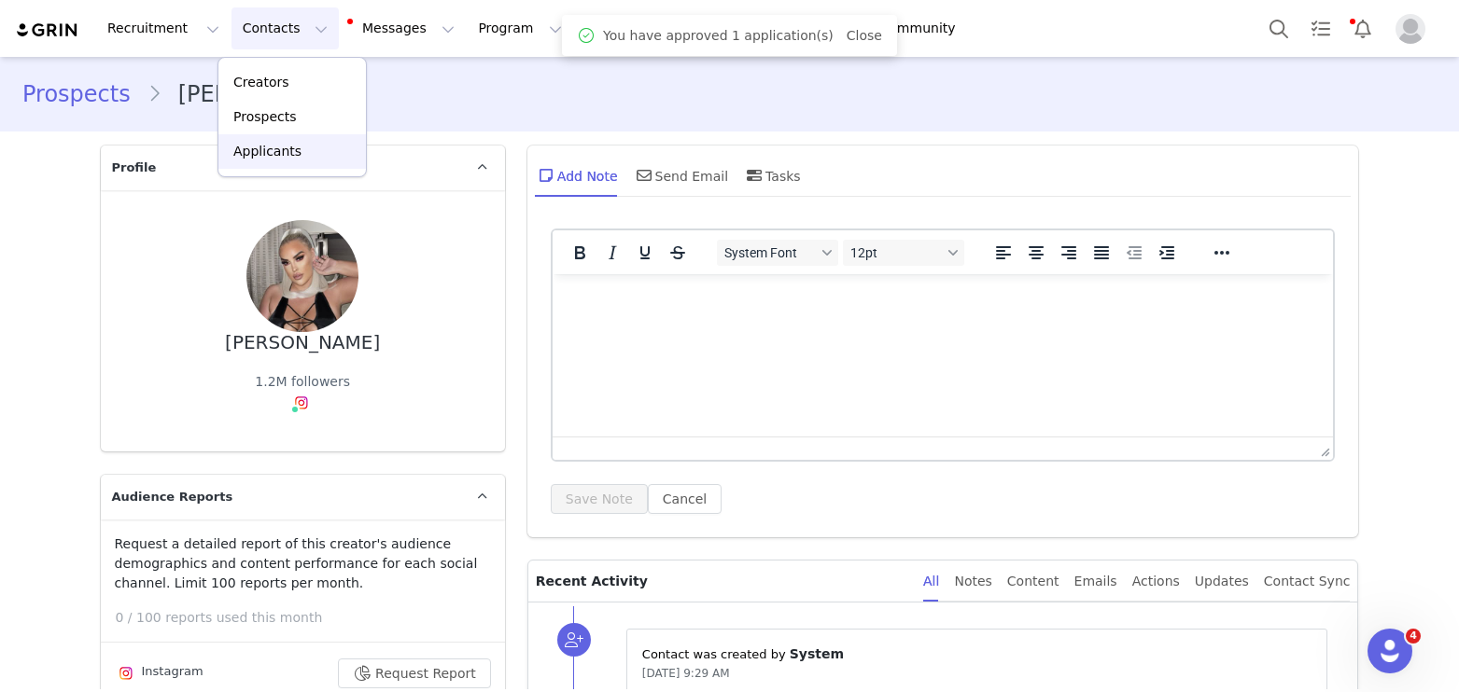
click at [255, 157] on p "Applicants" at bounding box center [267, 152] width 68 height 20
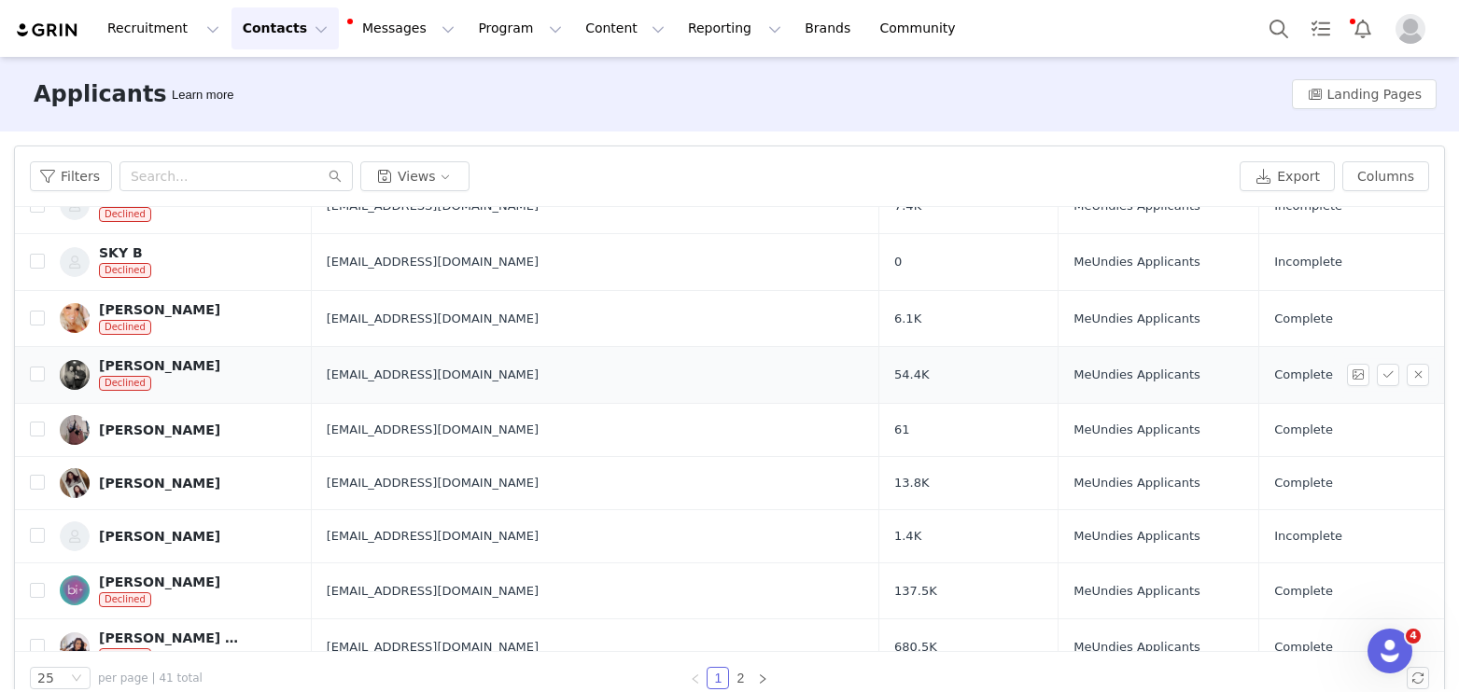
scroll to position [141, 0]
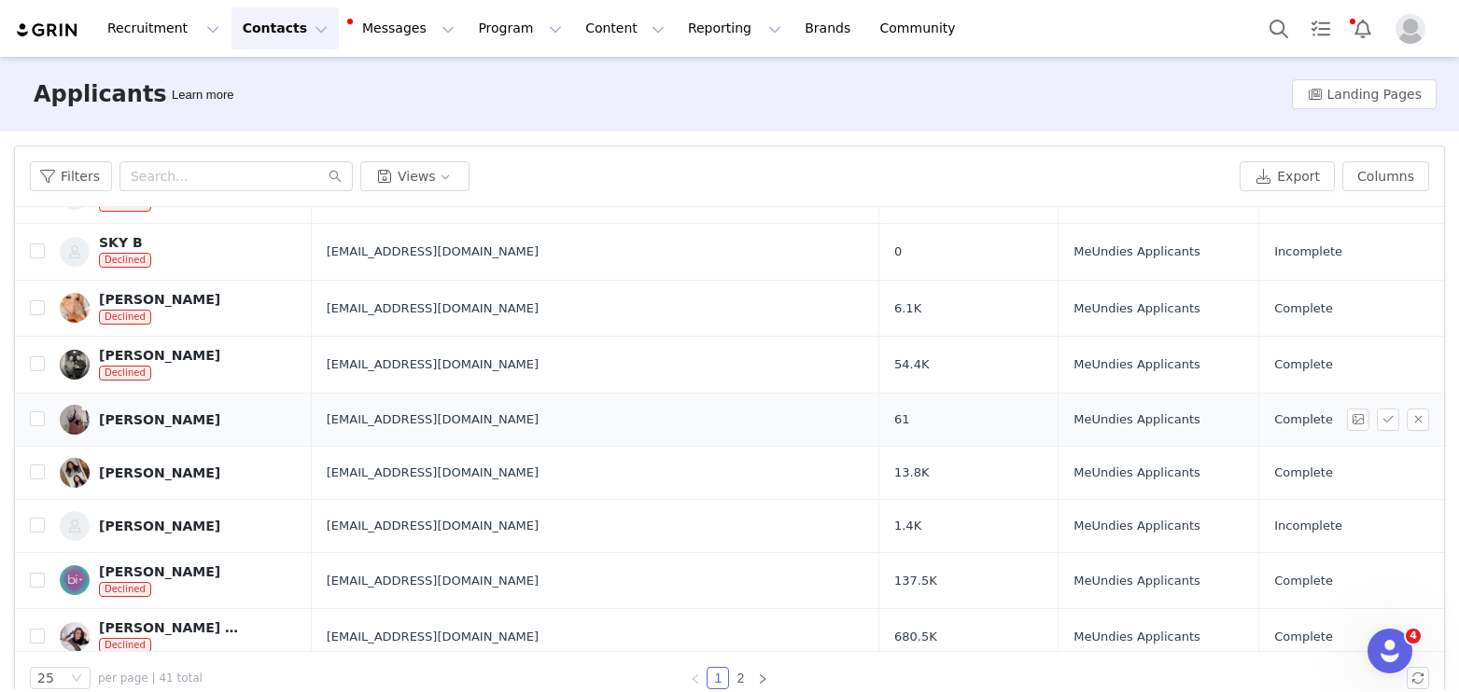
click at [138, 412] on div "[PERSON_NAME]" at bounding box center [159, 419] width 121 height 15
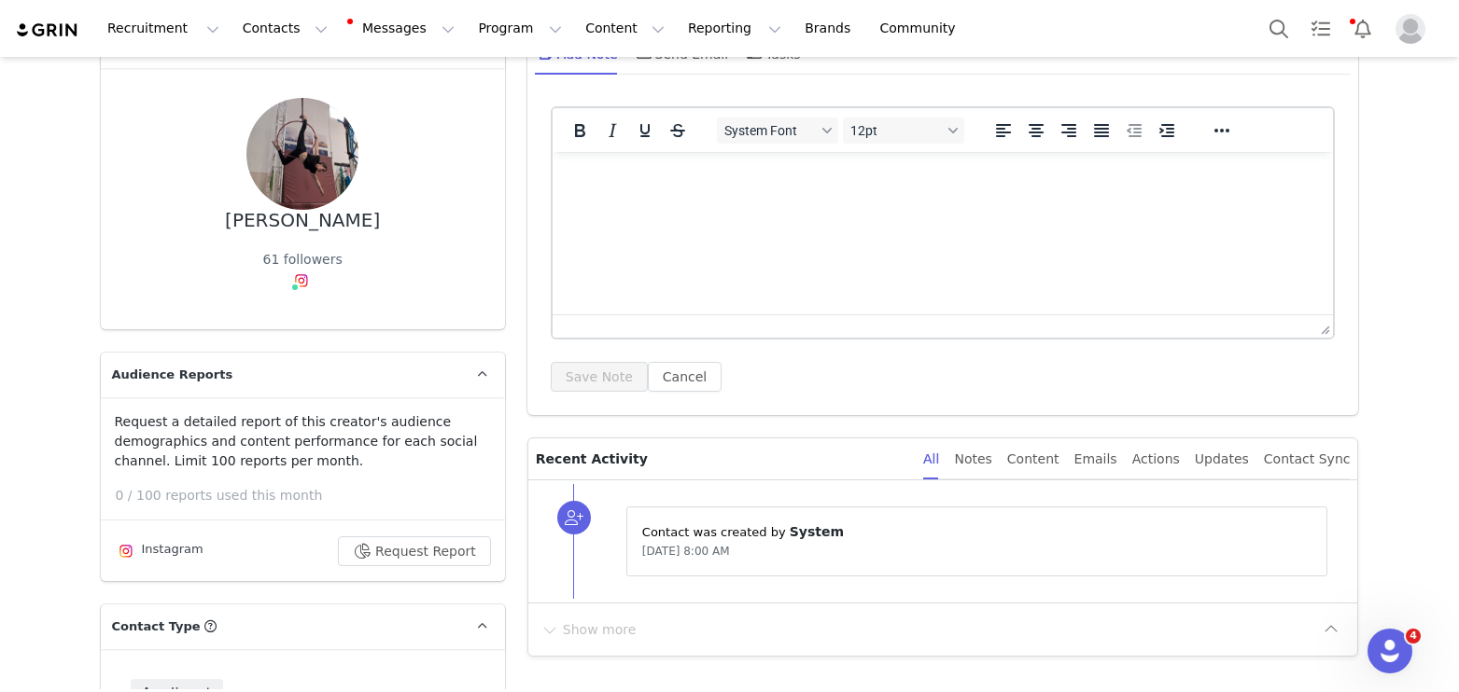
scroll to position [211, 0]
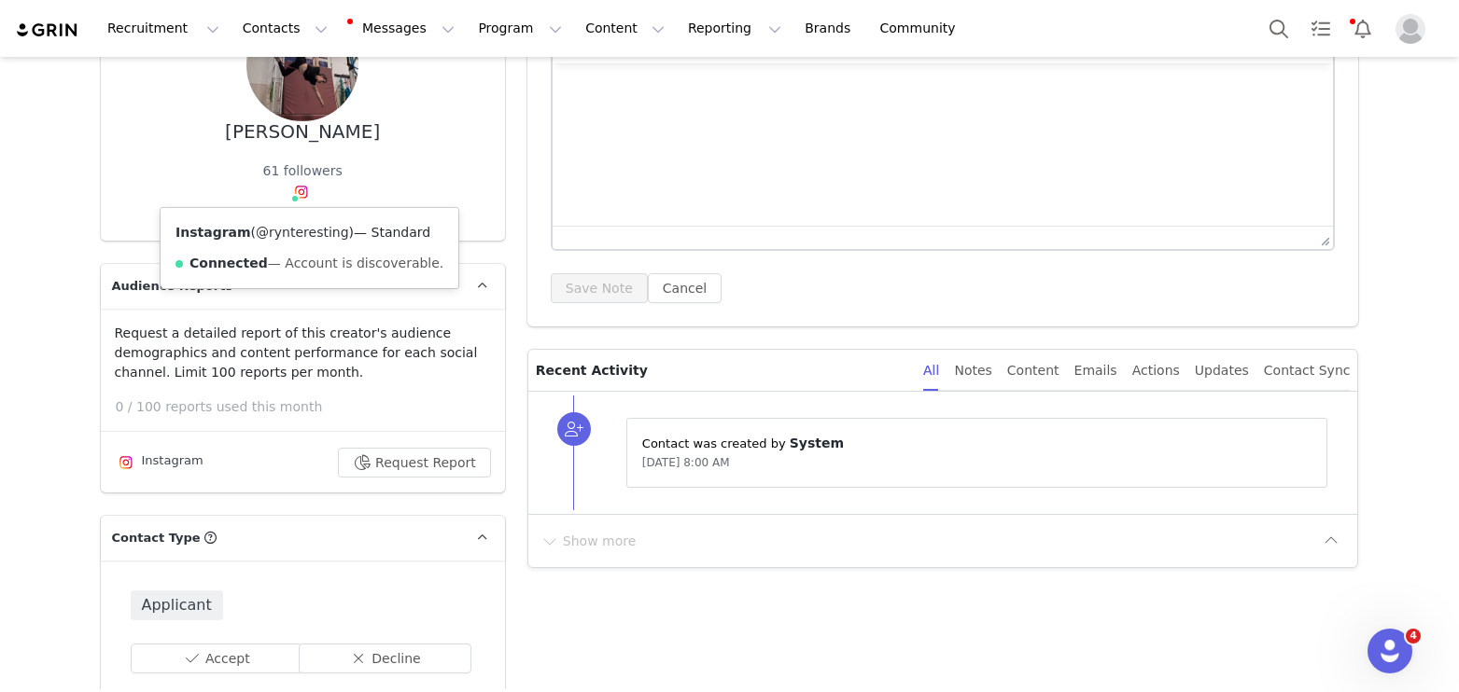
click at [300, 234] on link "@rynteresting" at bounding box center [302, 232] width 93 height 15
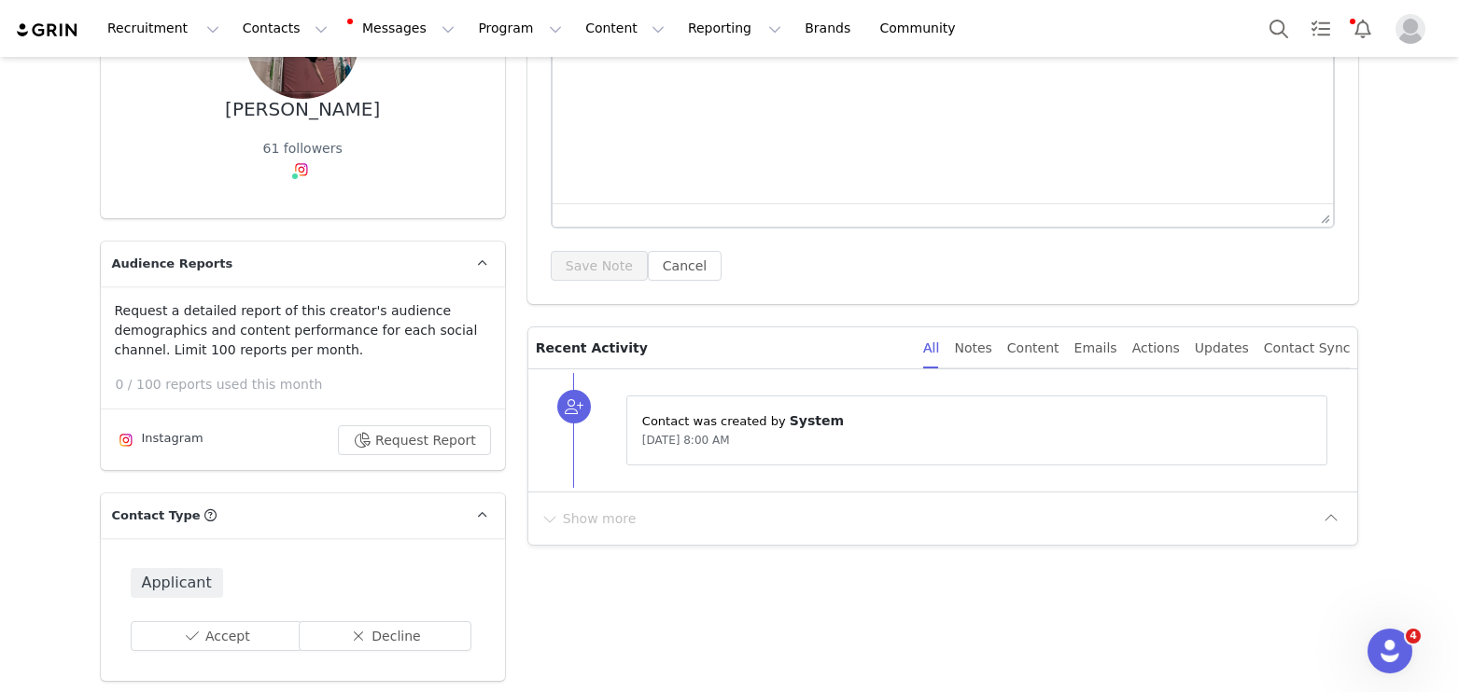
scroll to position [383, 0]
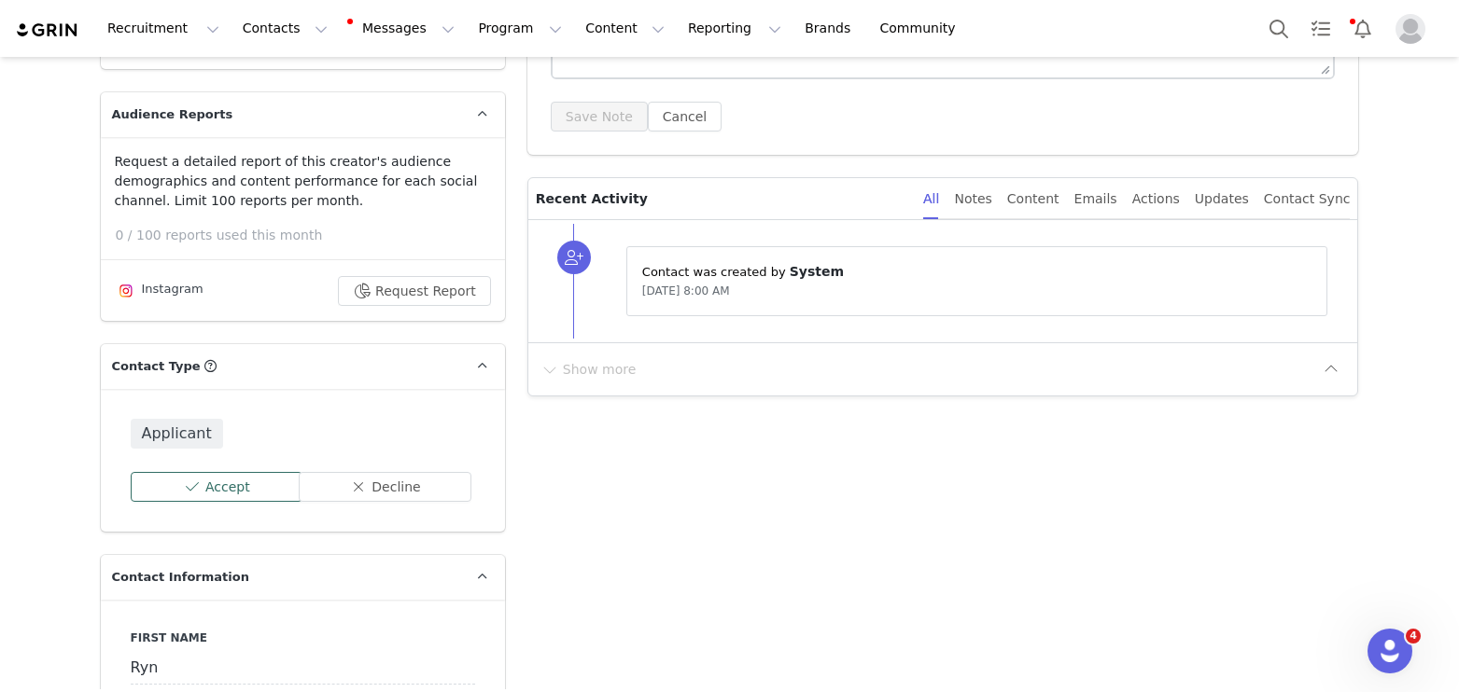
click at [210, 491] on button "Accept" at bounding box center [217, 487] width 173 height 30
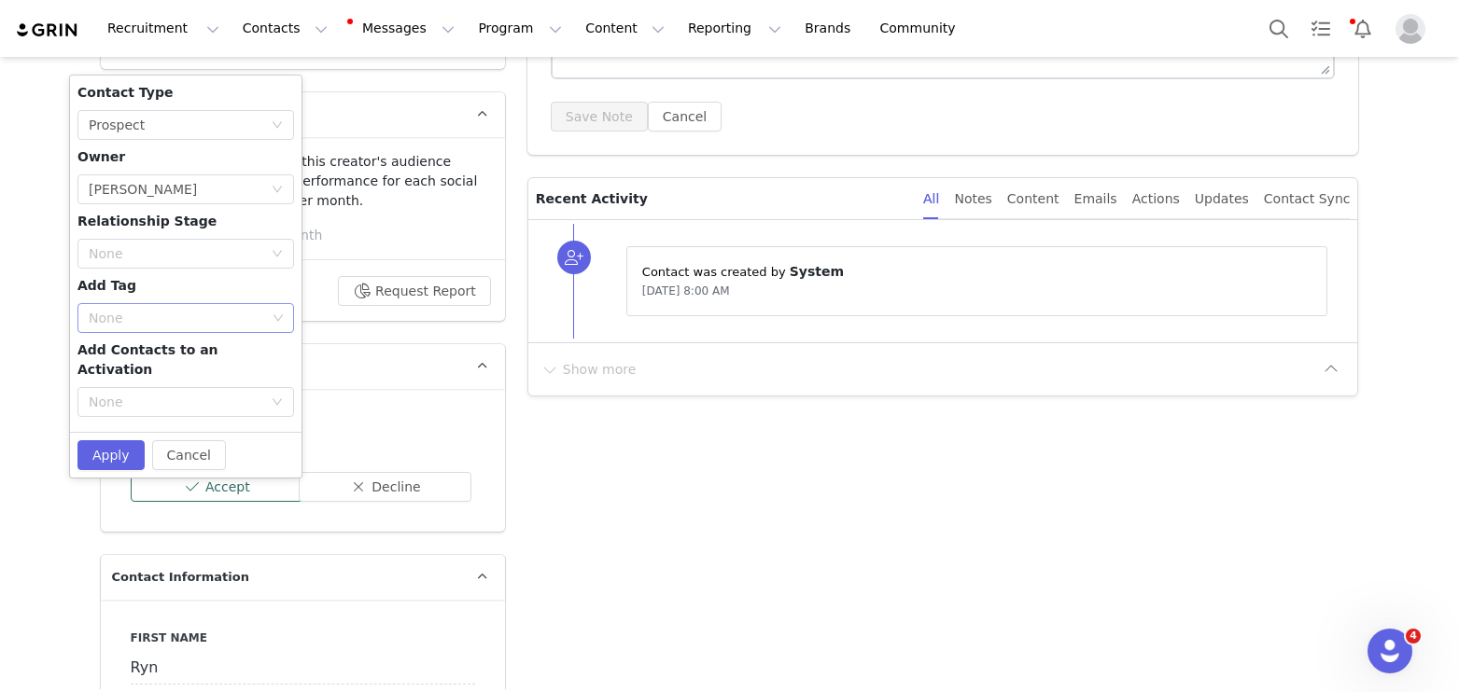
click at [131, 319] on div "None" at bounding box center [177, 318] width 177 height 19
click at [140, 393] on li "Wellness Creator" at bounding box center [185, 385] width 217 height 30
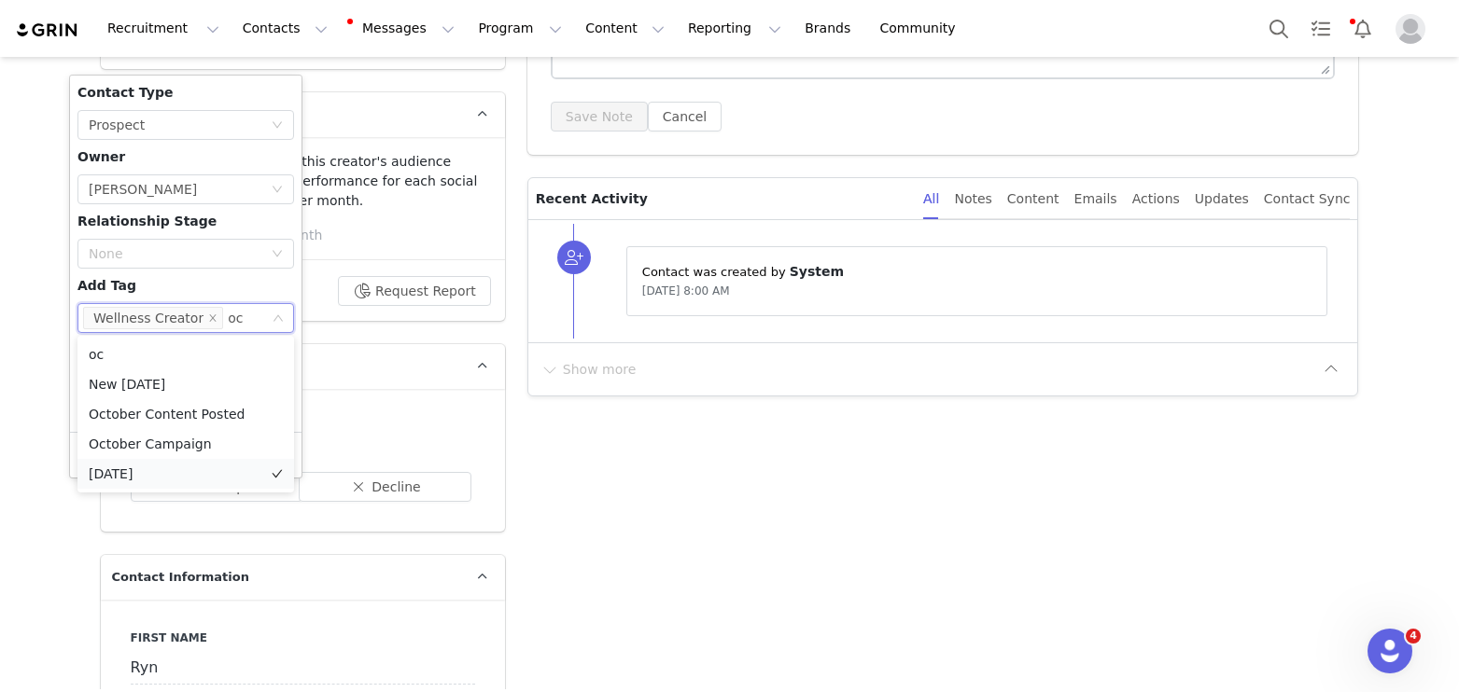
click at [151, 476] on li "[DATE]" at bounding box center [185, 474] width 217 height 30
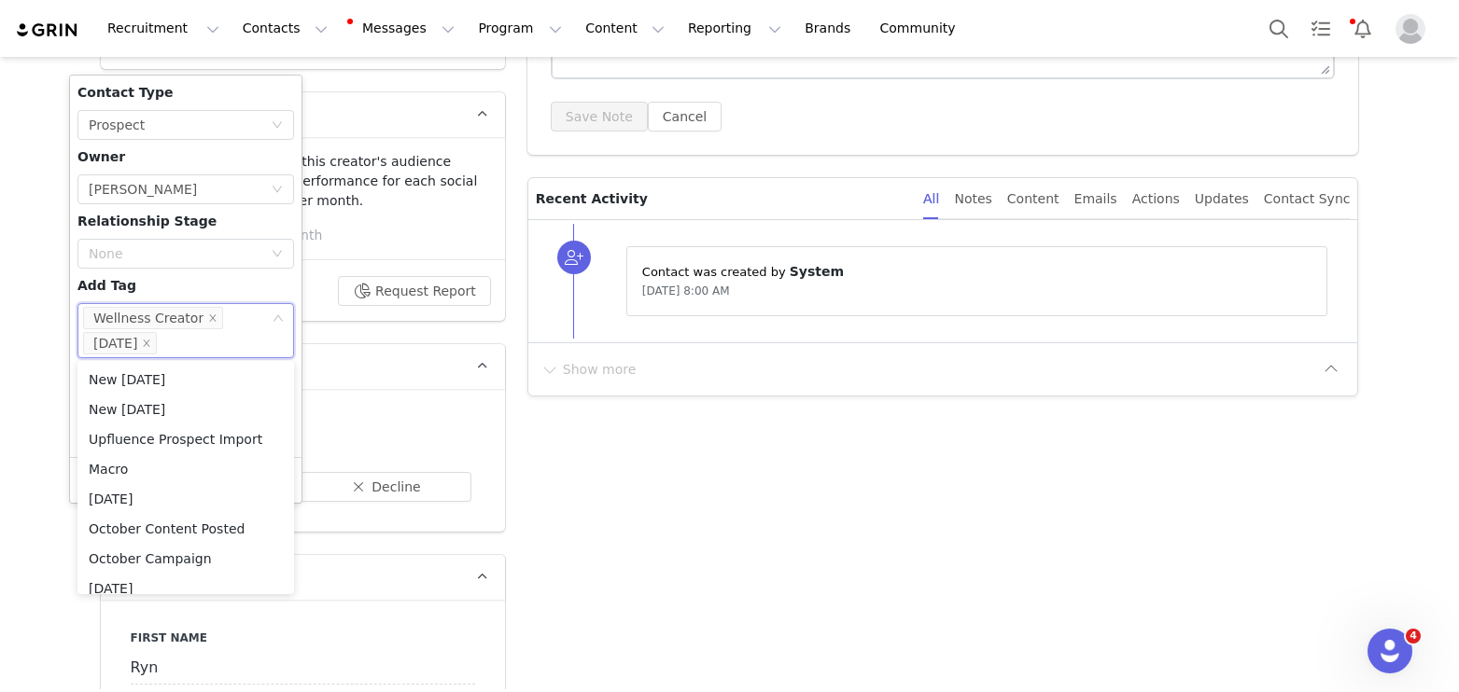
click at [149, 285] on div "Contact Type None Prospect Owner Select Owner [PERSON_NAME] Relationship Stage …" at bounding box center [185, 266] width 217 height 367
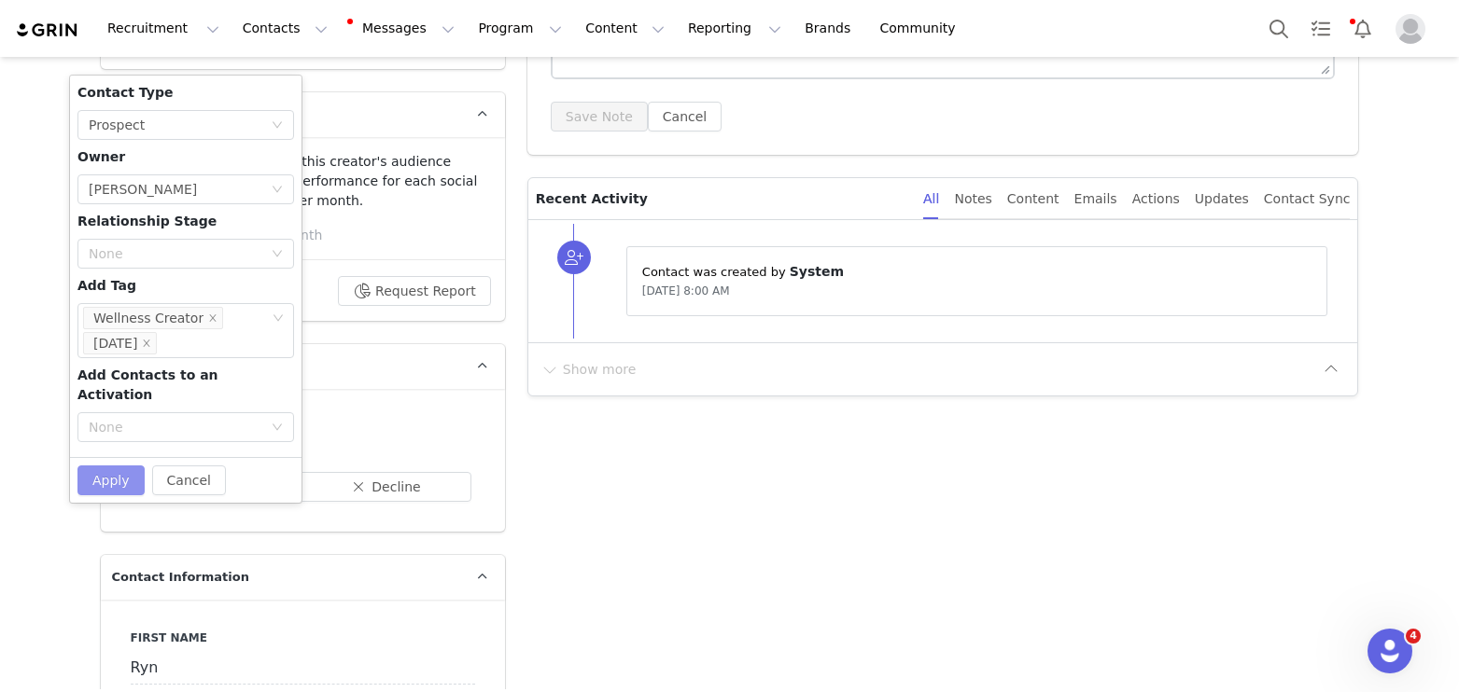
click at [110, 466] on button "Apply" at bounding box center [110, 481] width 67 height 30
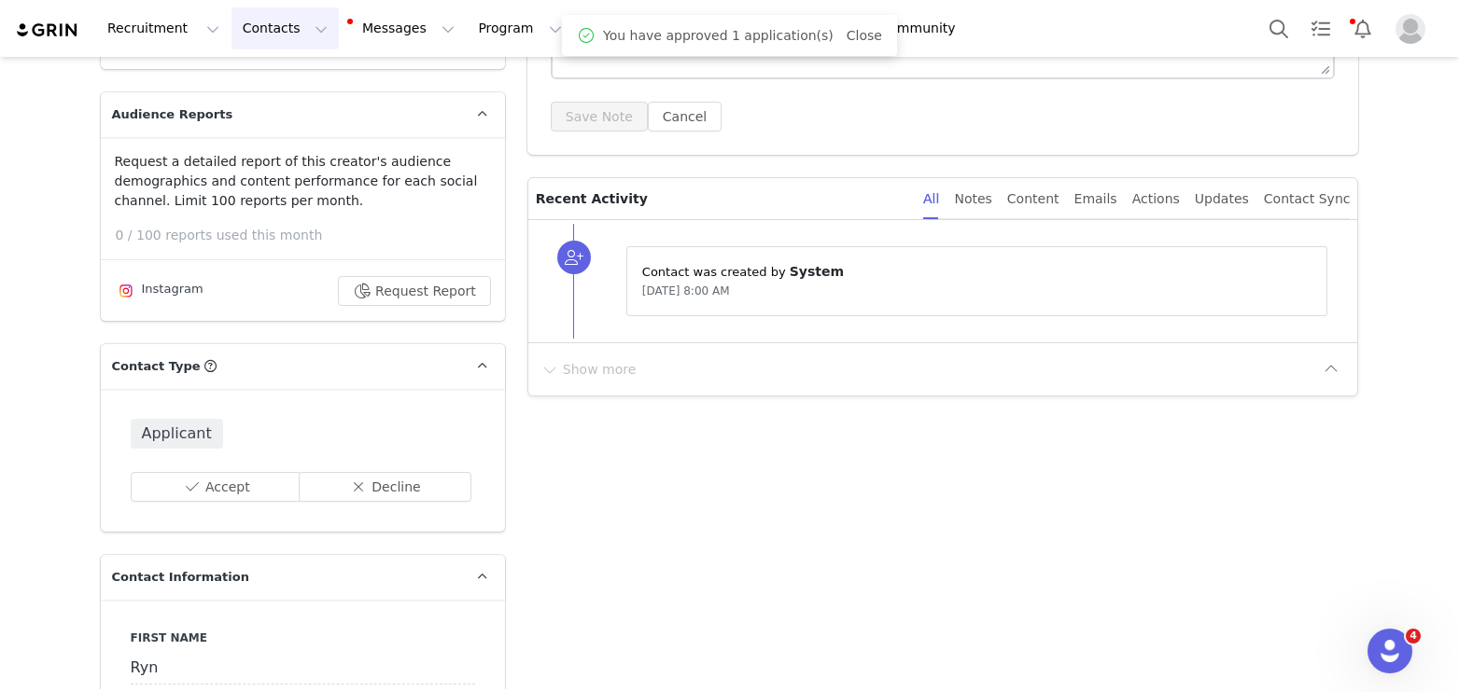
click at [276, 33] on button "Contacts Contacts" at bounding box center [284, 28] width 107 height 42
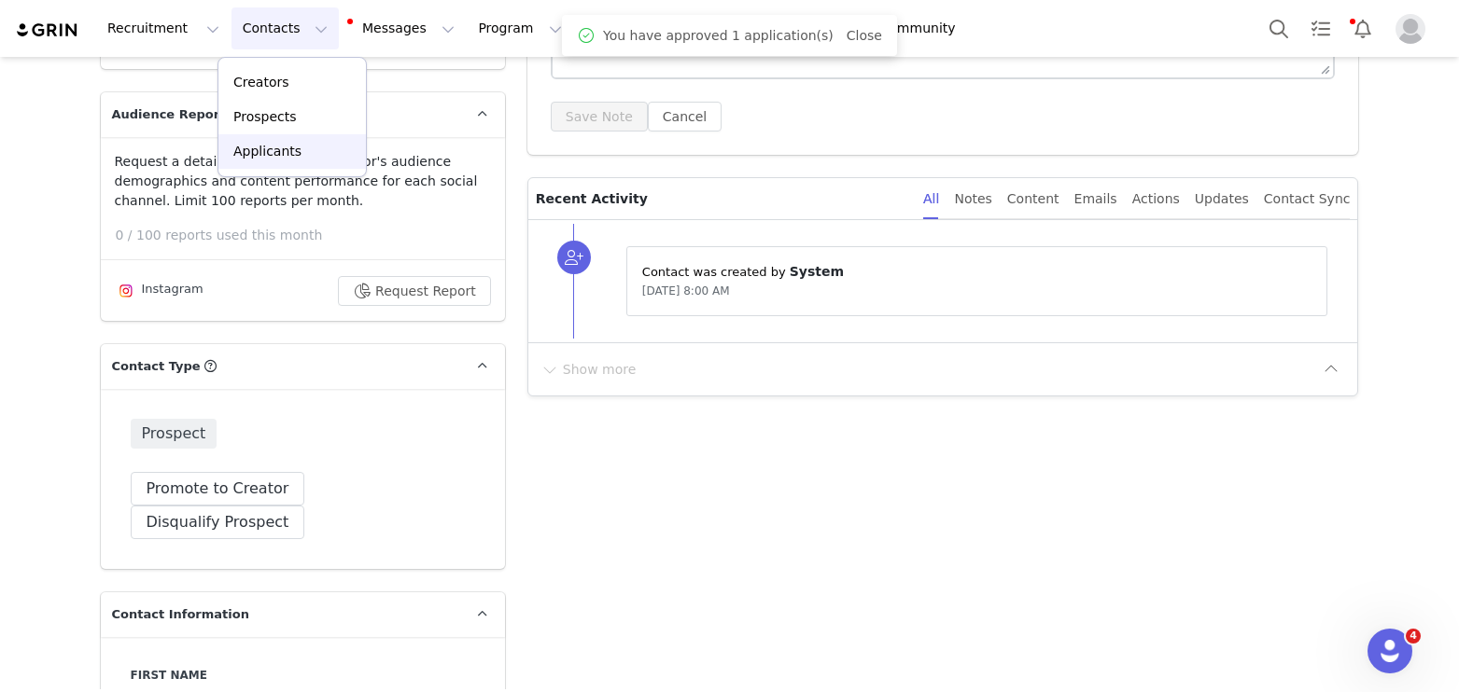
click at [269, 158] on p "Applicants" at bounding box center [267, 152] width 68 height 20
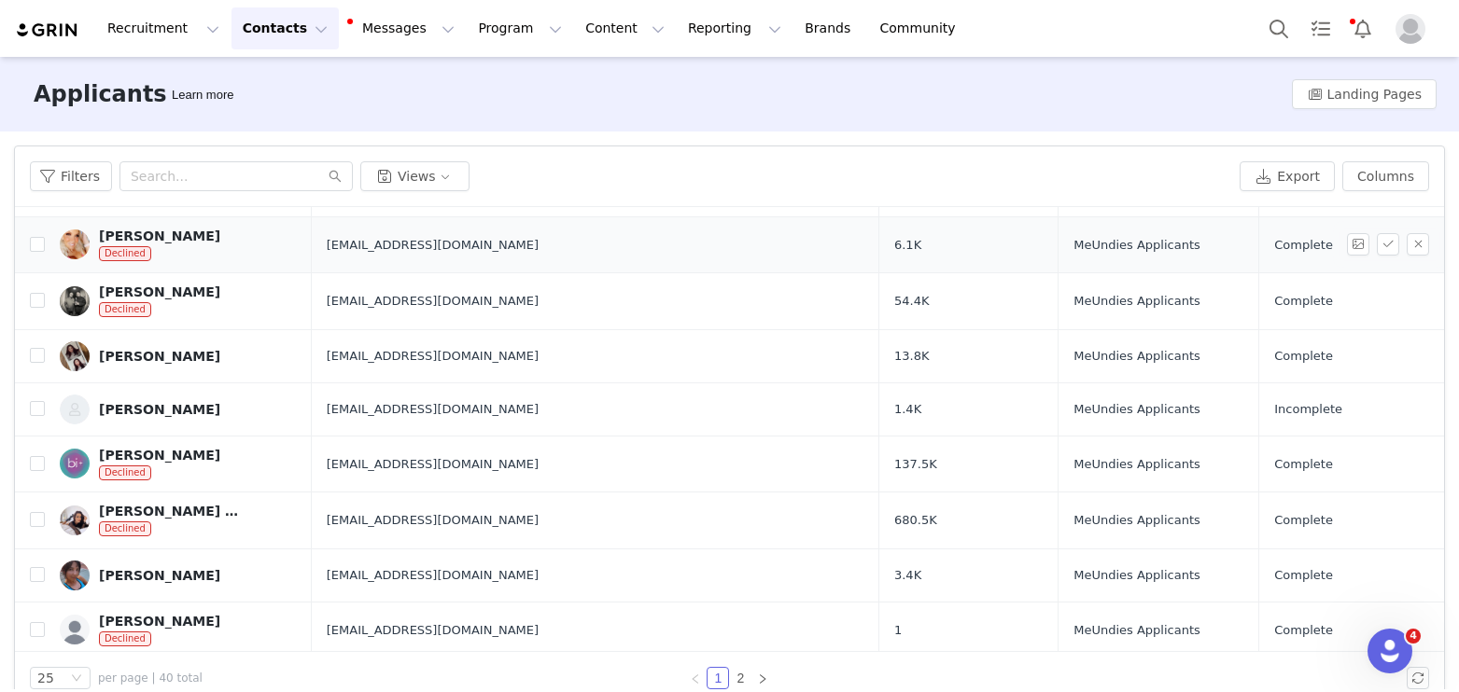
scroll to position [258, 0]
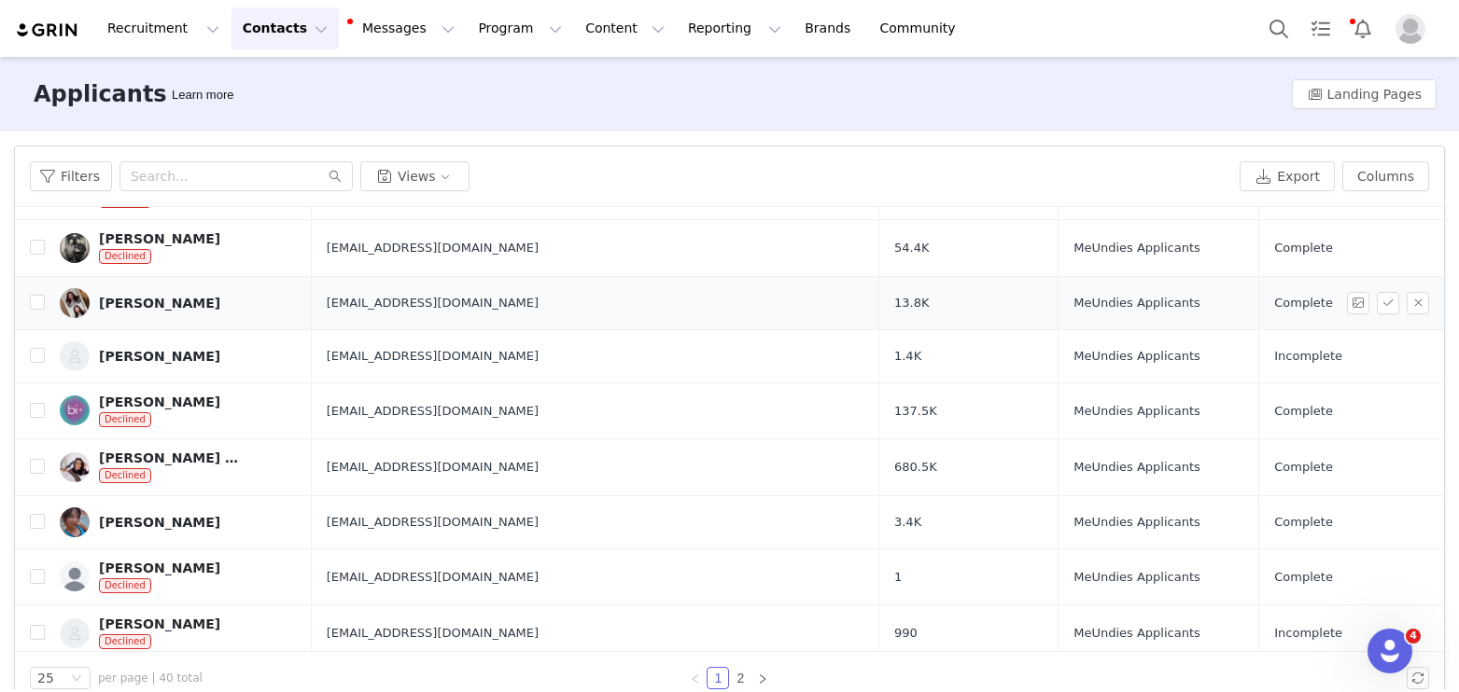
click at [163, 298] on div "[PERSON_NAME]" at bounding box center [159, 303] width 121 height 15
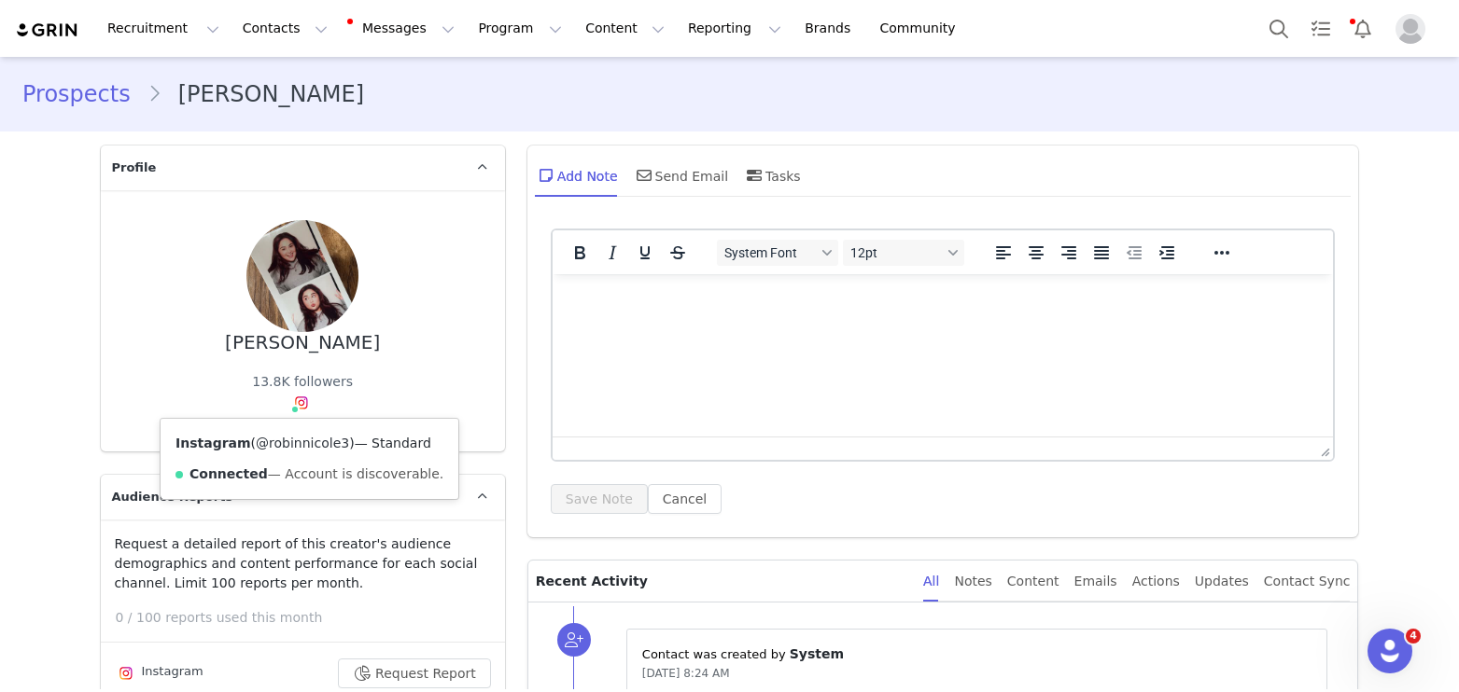
click at [311, 437] on link "@robinnicole3" at bounding box center [302, 443] width 93 height 15
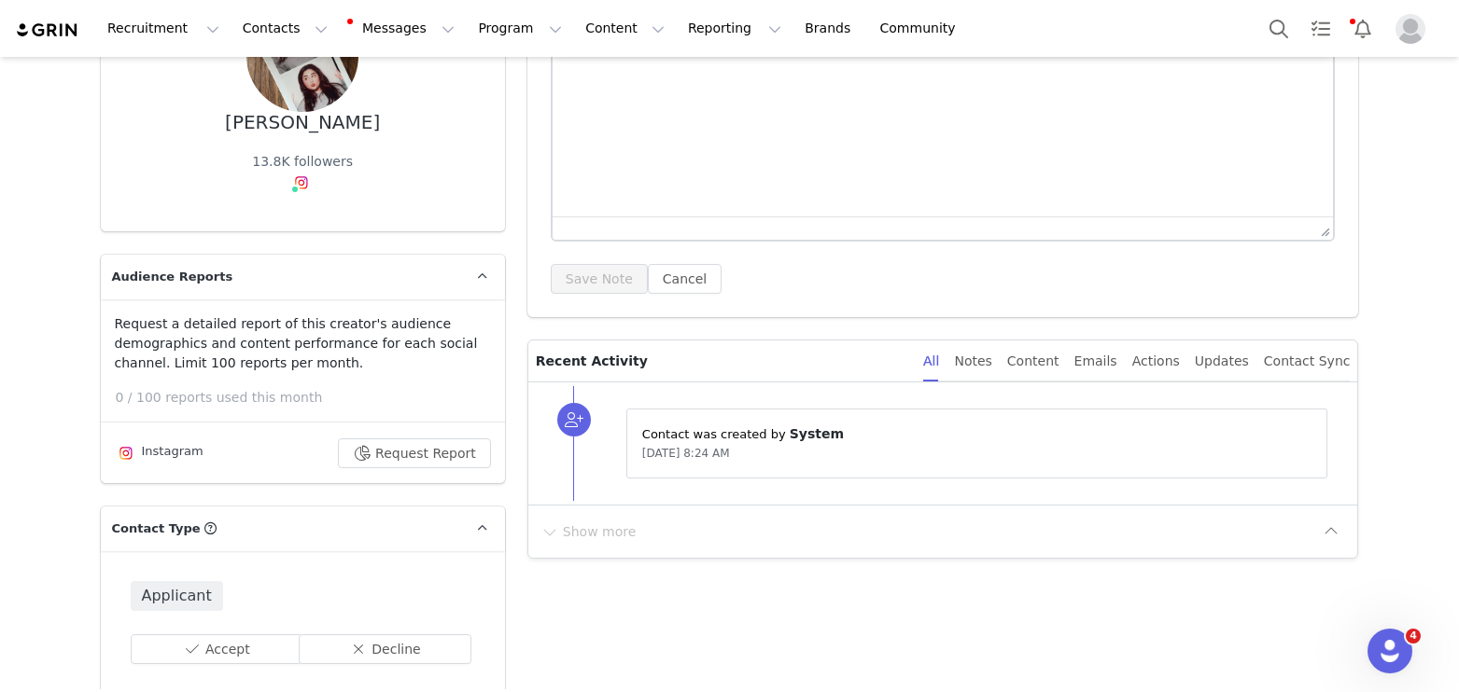
scroll to position [495, 0]
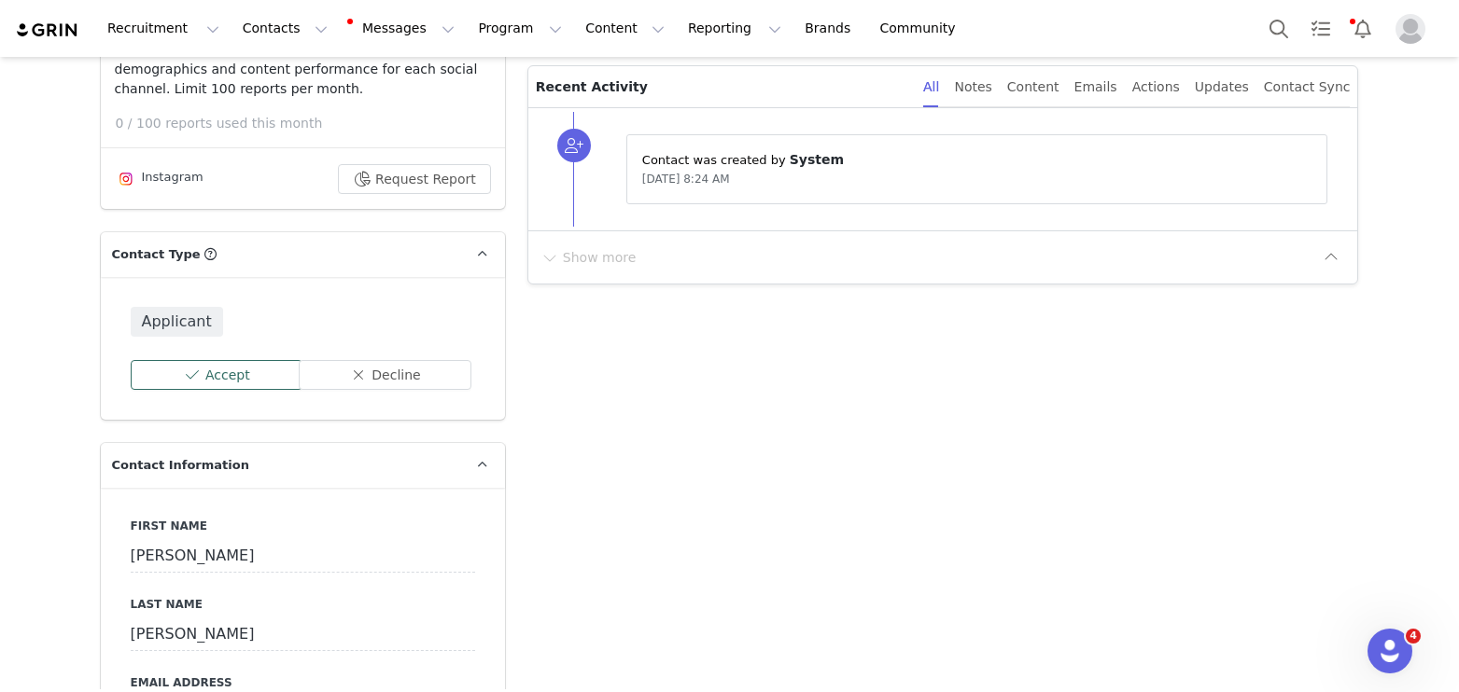
click at [189, 374] on button "Accept" at bounding box center [217, 375] width 173 height 30
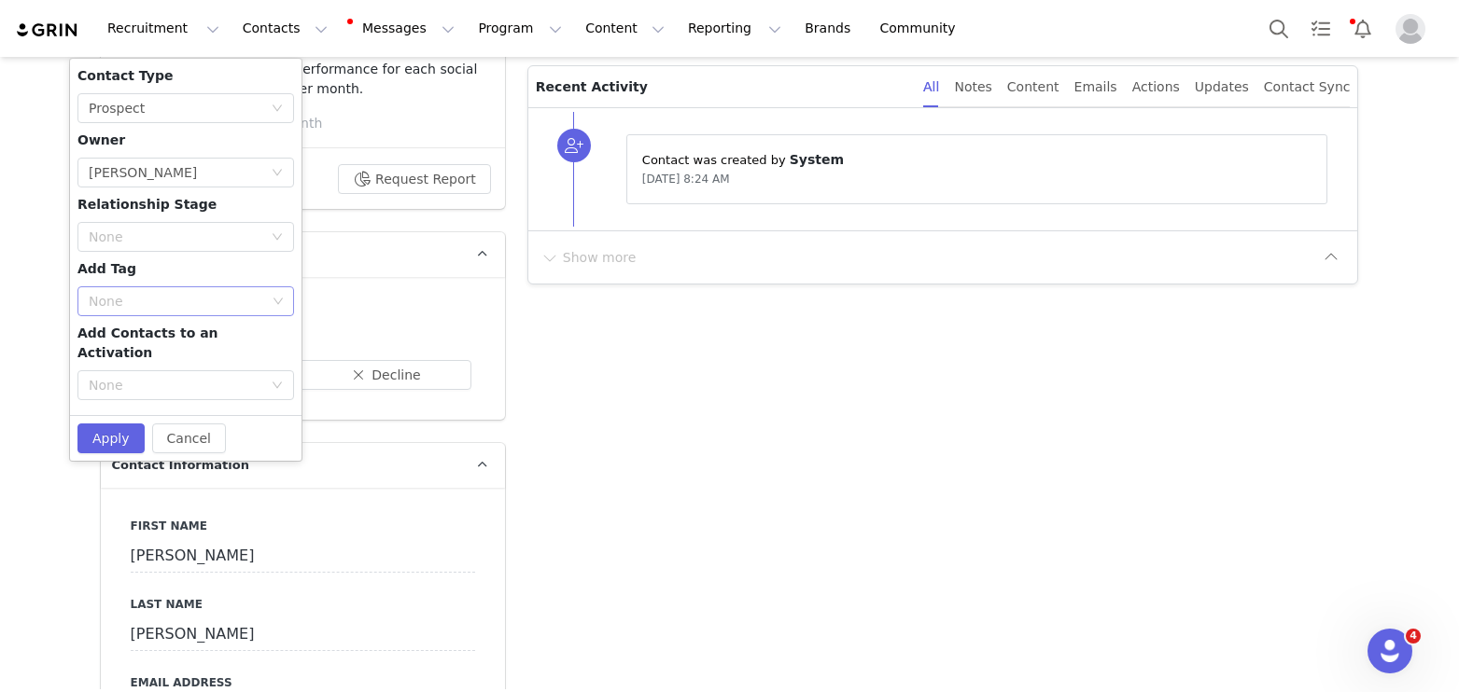
click at [127, 300] on div "None" at bounding box center [177, 301] width 177 height 19
click at [151, 364] on li "Fashion Creator" at bounding box center [185, 368] width 217 height 30
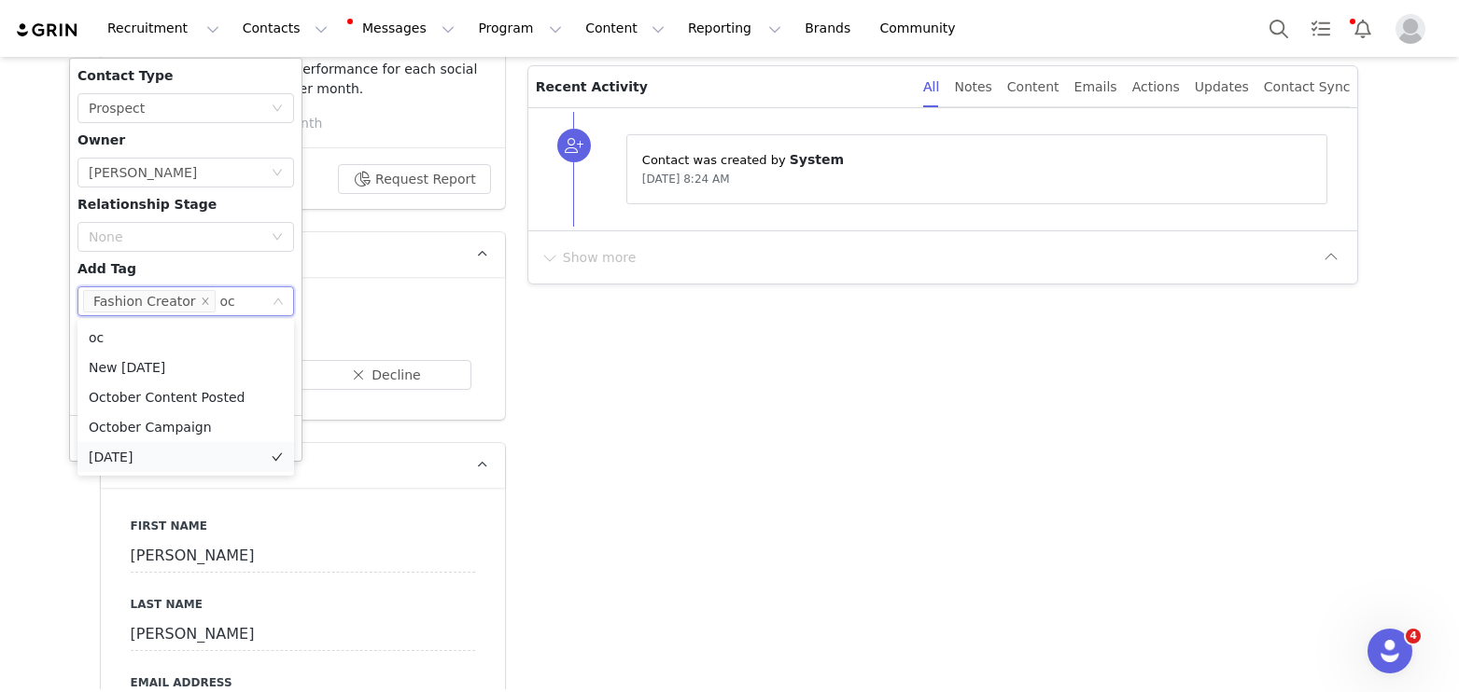
click at [149, 457] on li "[DATE]" at bounding box center [185, 457] width 217 height 30
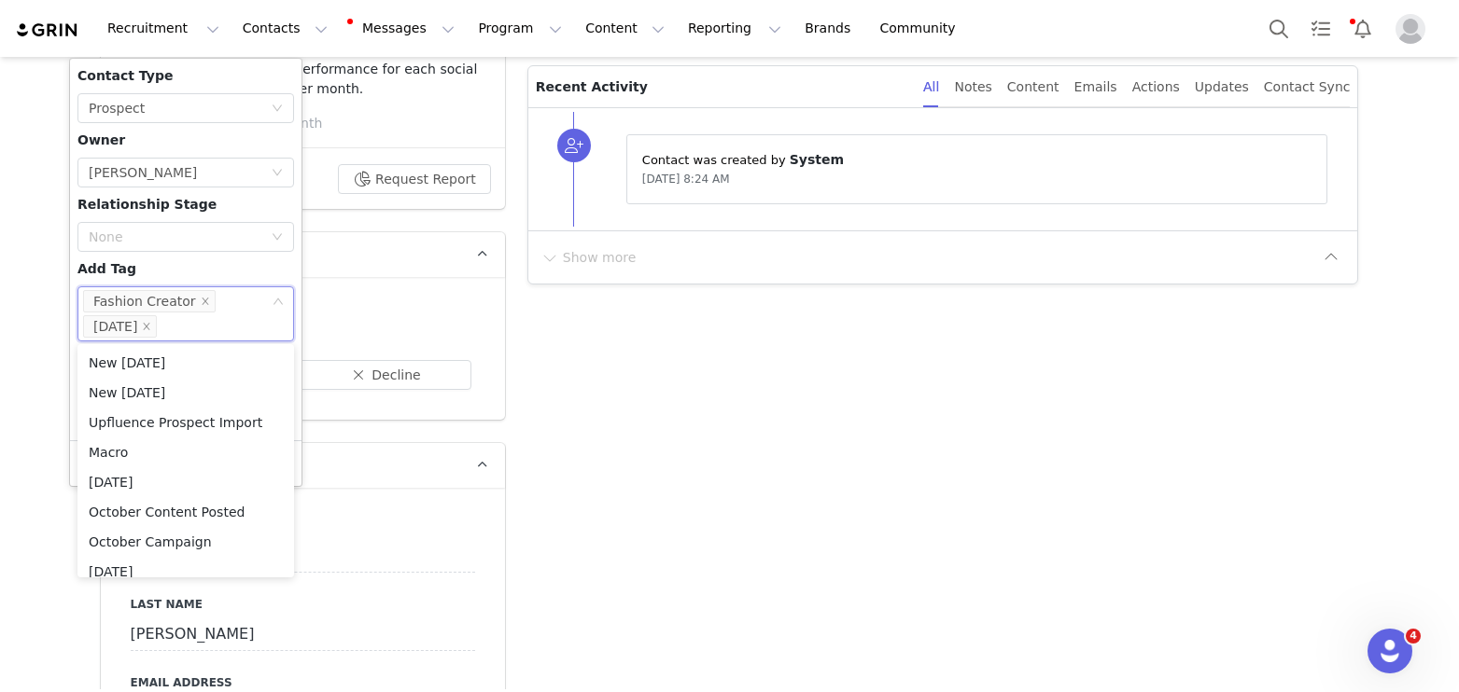
click at [161, 269] on div "Contact Type None Prospect Owner Select Owner [PERSON_NAME] Relationship Stage …" at bounding box center [185, 249] width 217 height 367
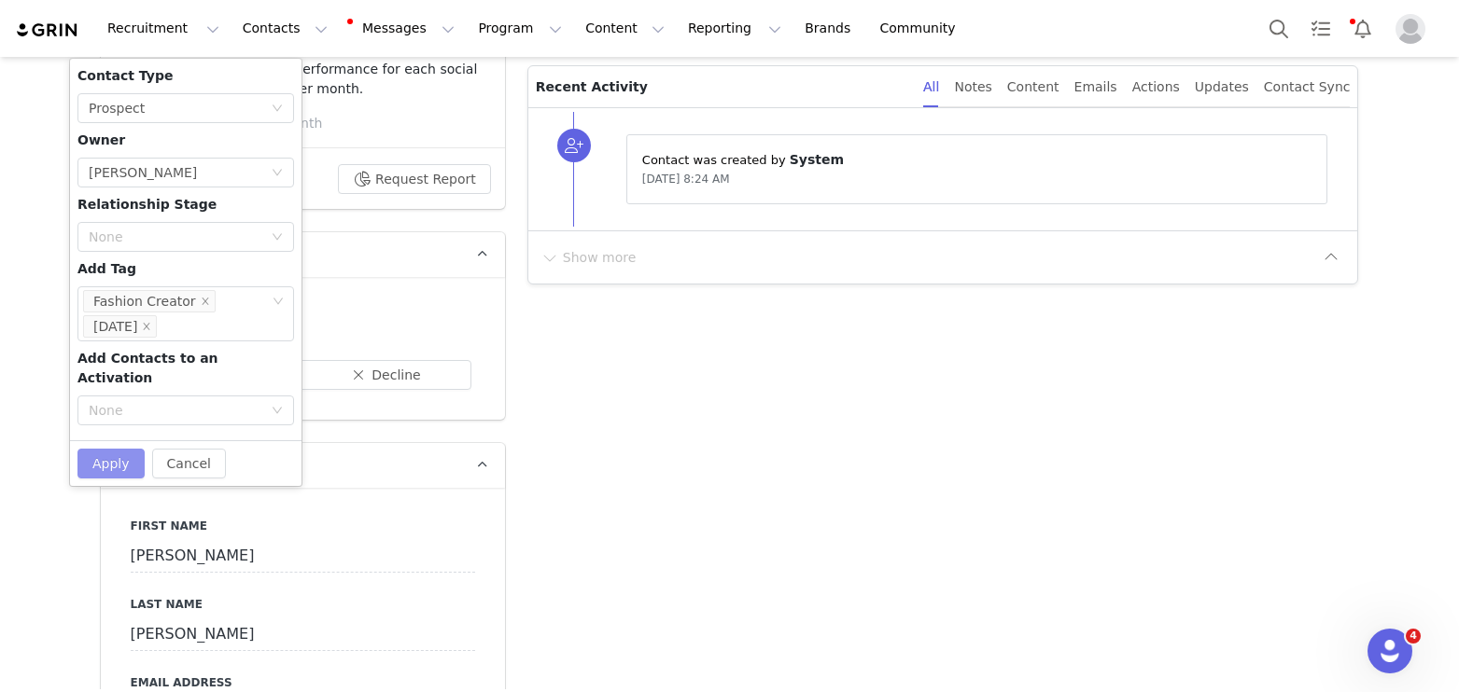
click at [126, 449] on button "Apply" at bounding box center [110, 464] width 67 height 30
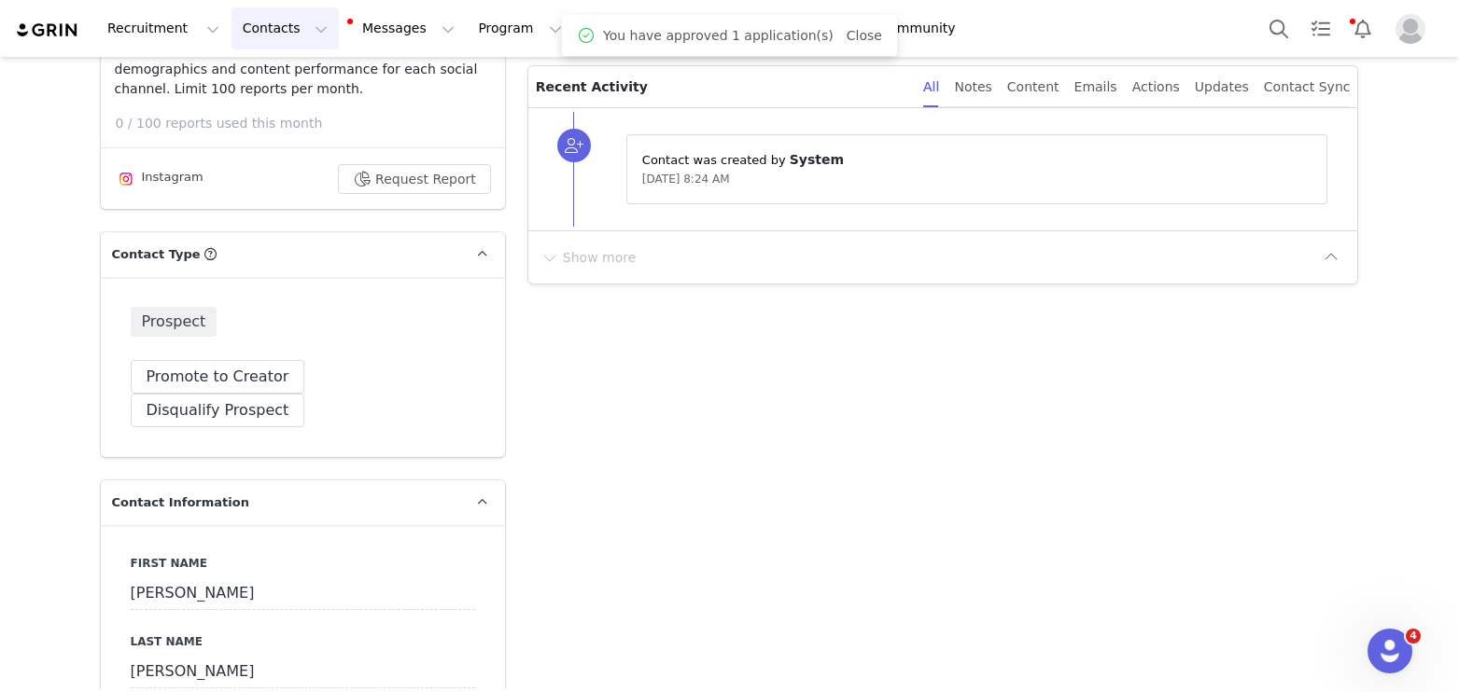
click at [272, 35] on button "Contacts Contacts" at bounding box center [284, 28] width 107 height 42
click at [275, 146] on p "Applicants" at bounding box center [267, 152] width 68 height 20
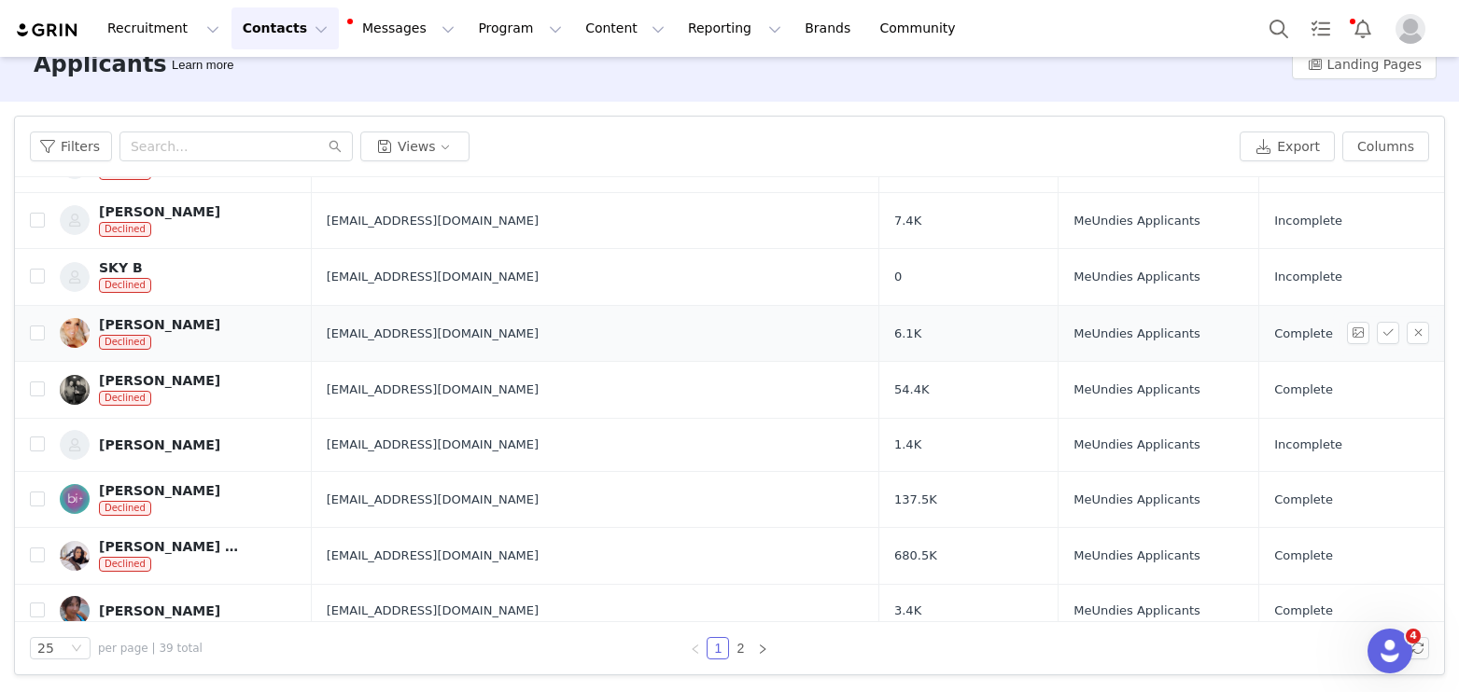
scroll to position [99, 0]
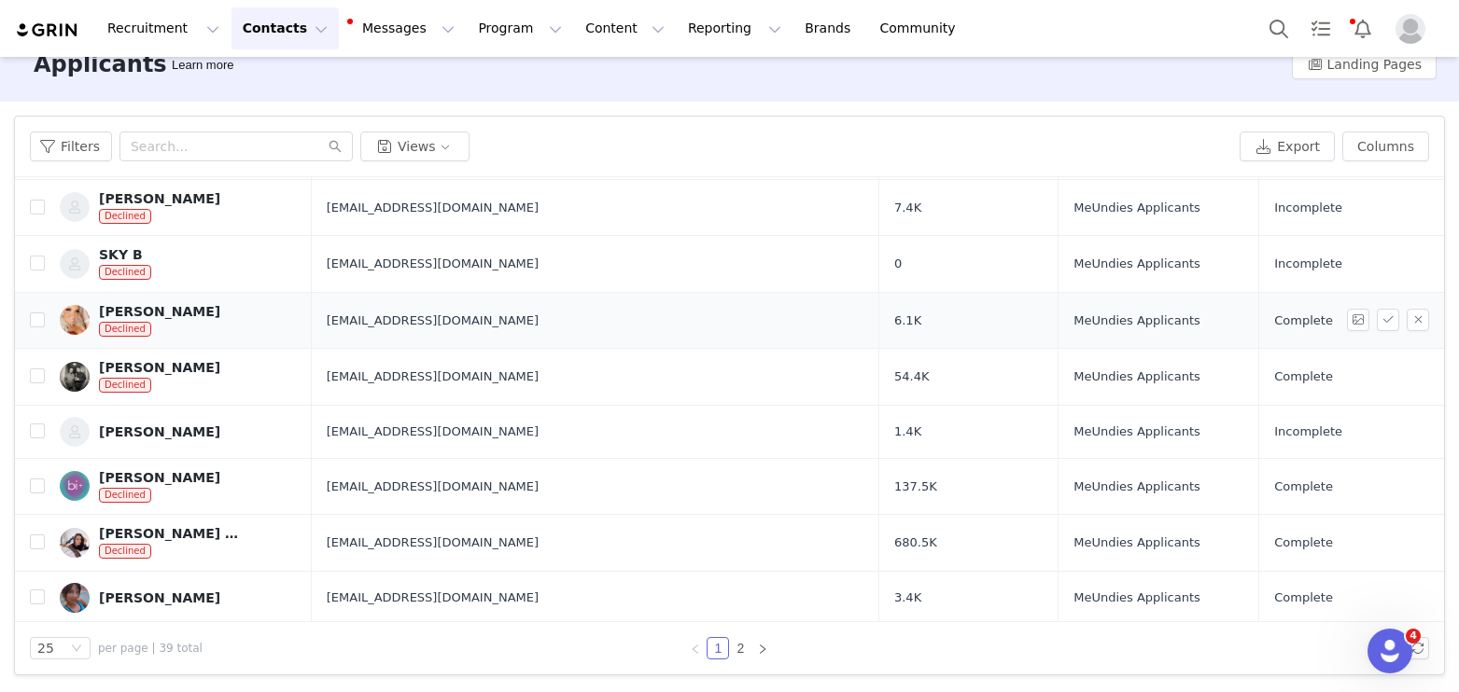
click at [164, 433] on div "[PERSON_NAME]" at bounding box center [159, 432] width 121 height 15
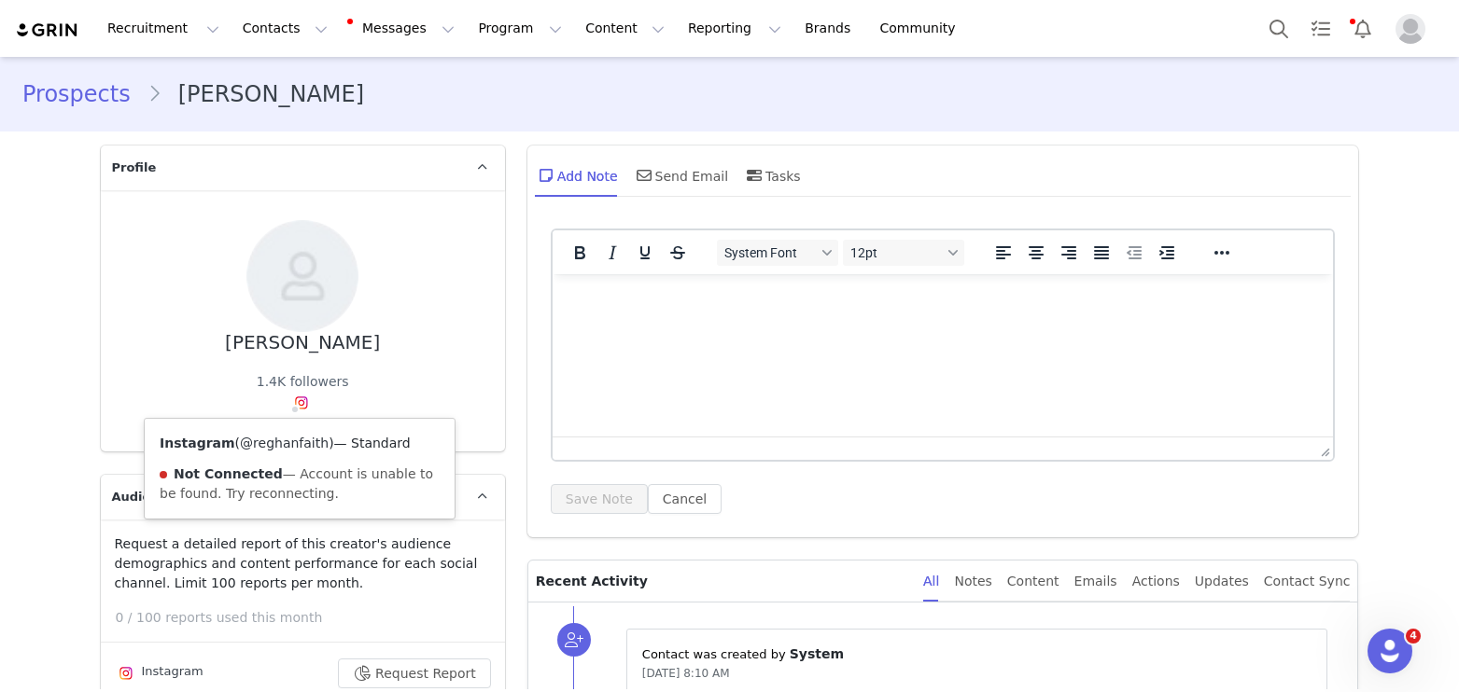
click at [295, 444] on link "@reghanfaith" at bounding box center [284, 443] width 89 height 15
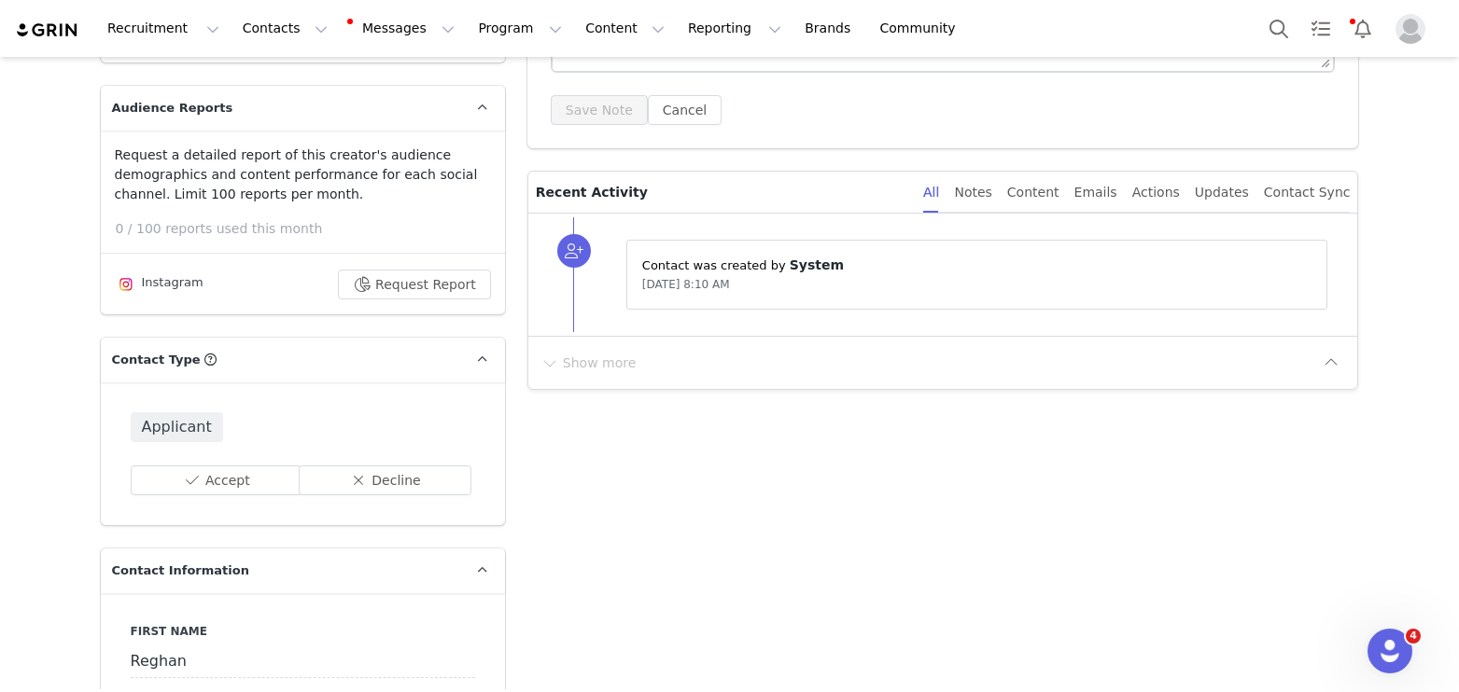
scroll to position [496, 0]
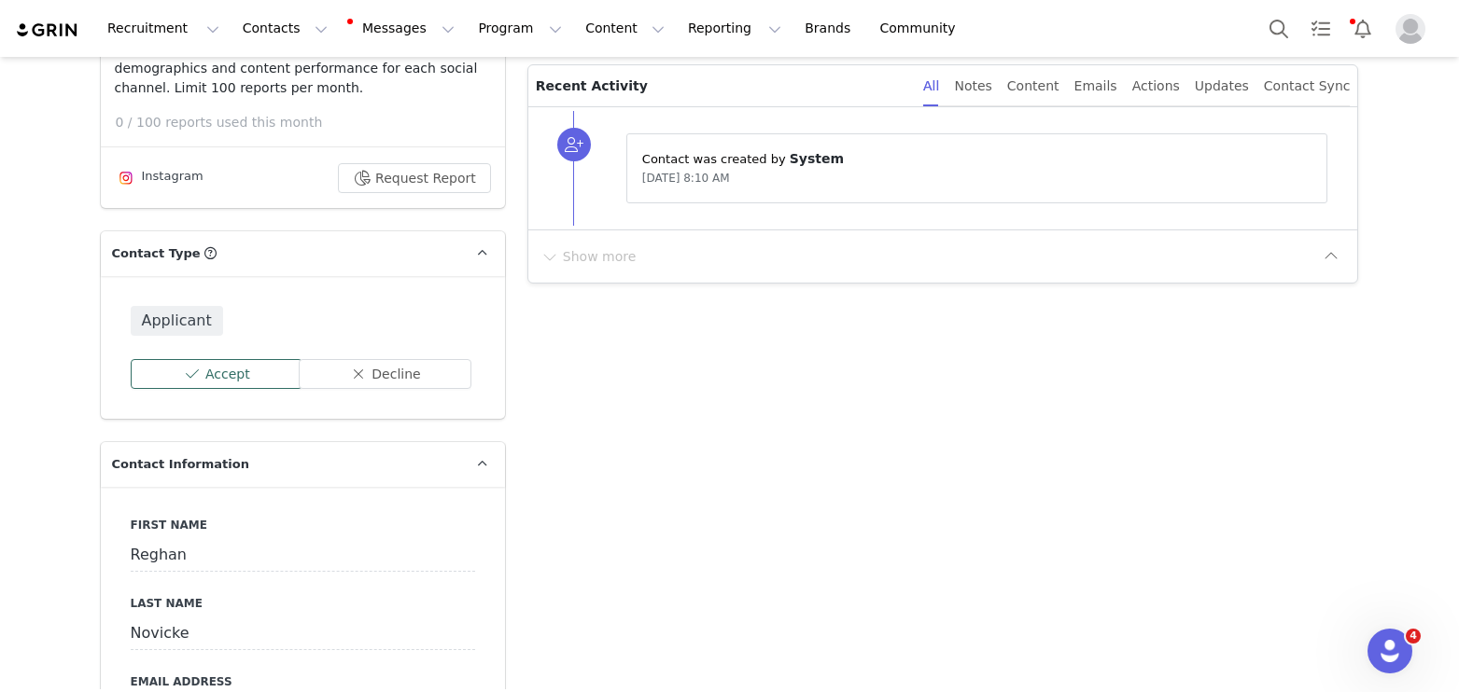
click at [208, 368] on button "Accept" at bounding box center [217, 374] width 173 height 30
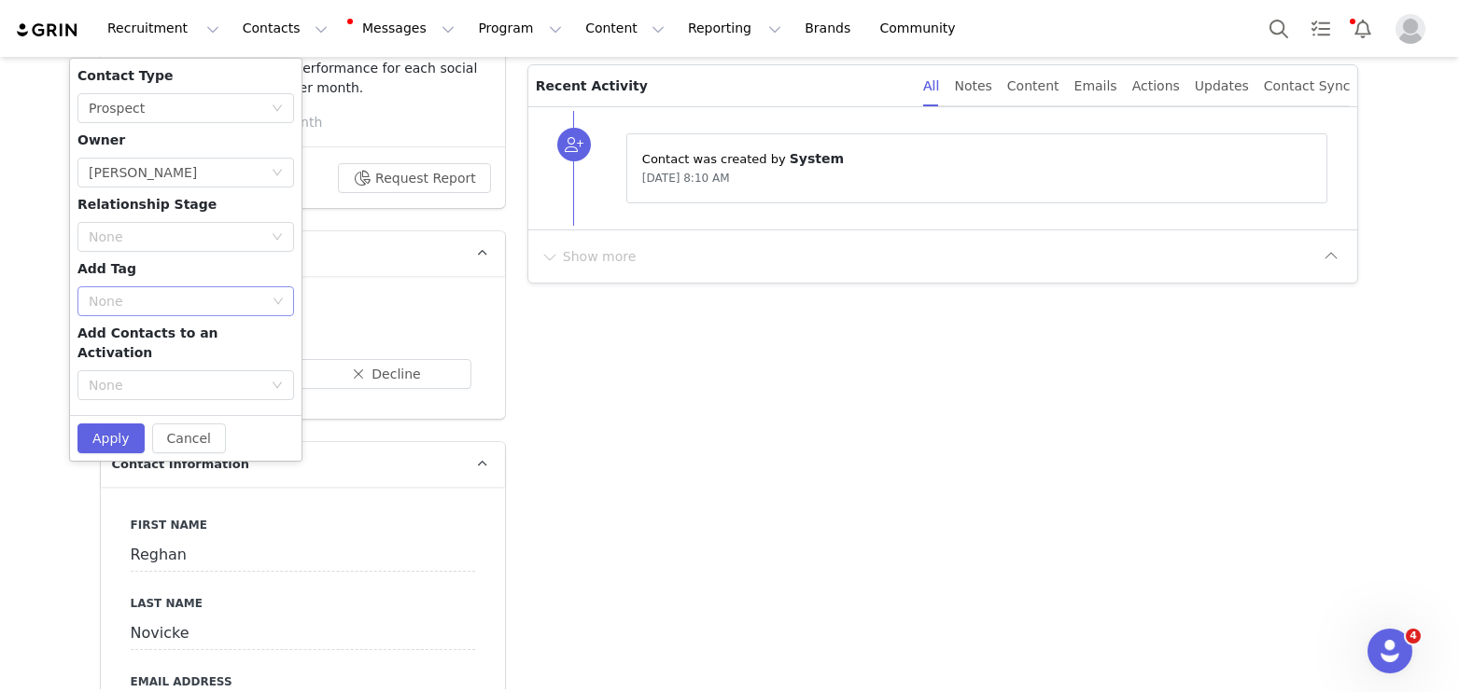
click at [160, 314] on div "None" at bounding box center [178, 301] width 191 height 28
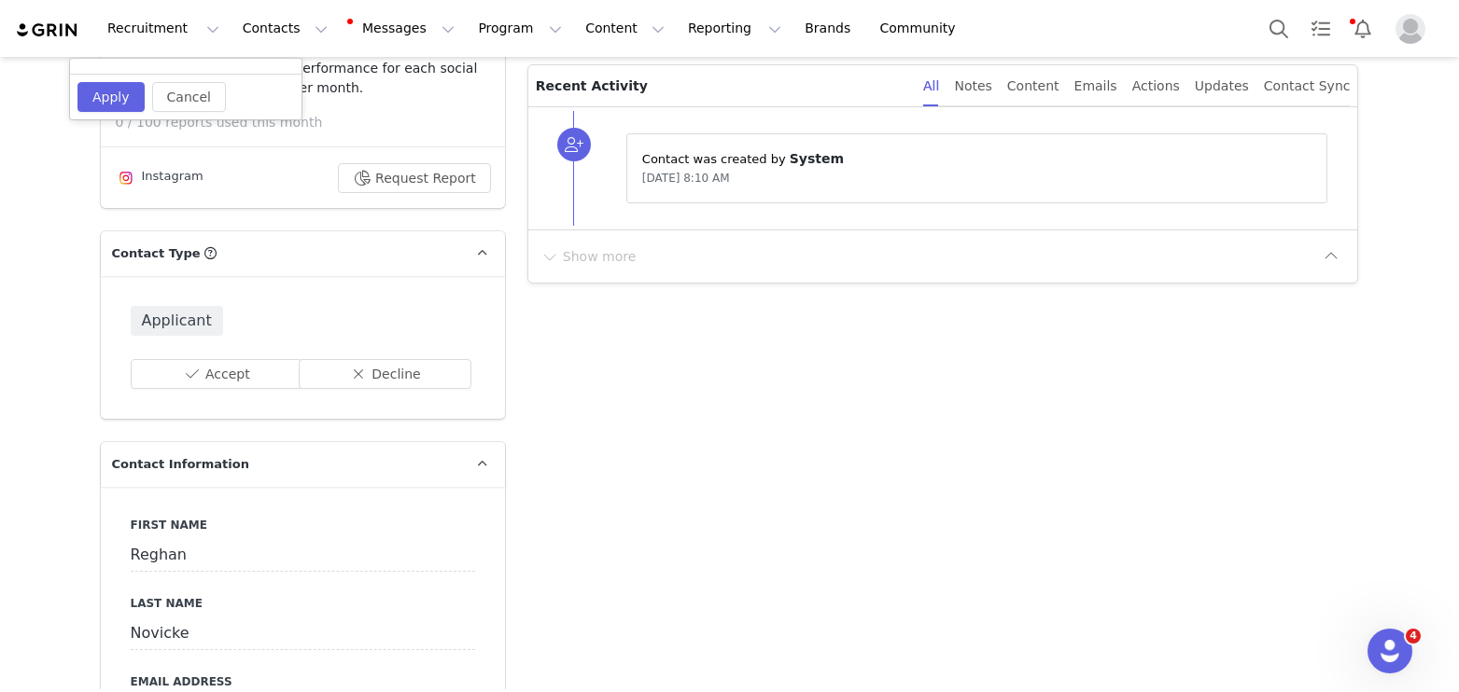
click at [368, 258] on p "Contact Type Contact type can be Creator, Prospect, Application, or Manager." at bounding box center [280, 253] width 359 height 45
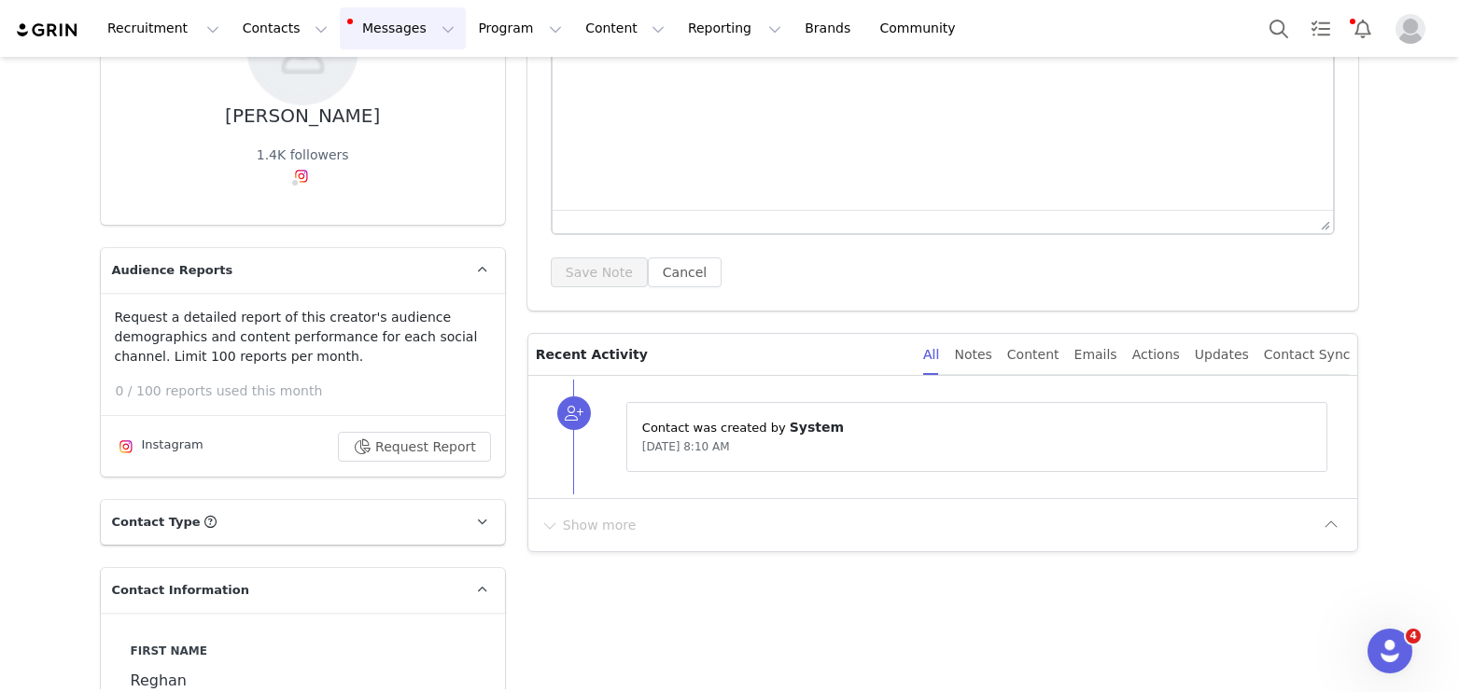
scroll to position [21, 0]
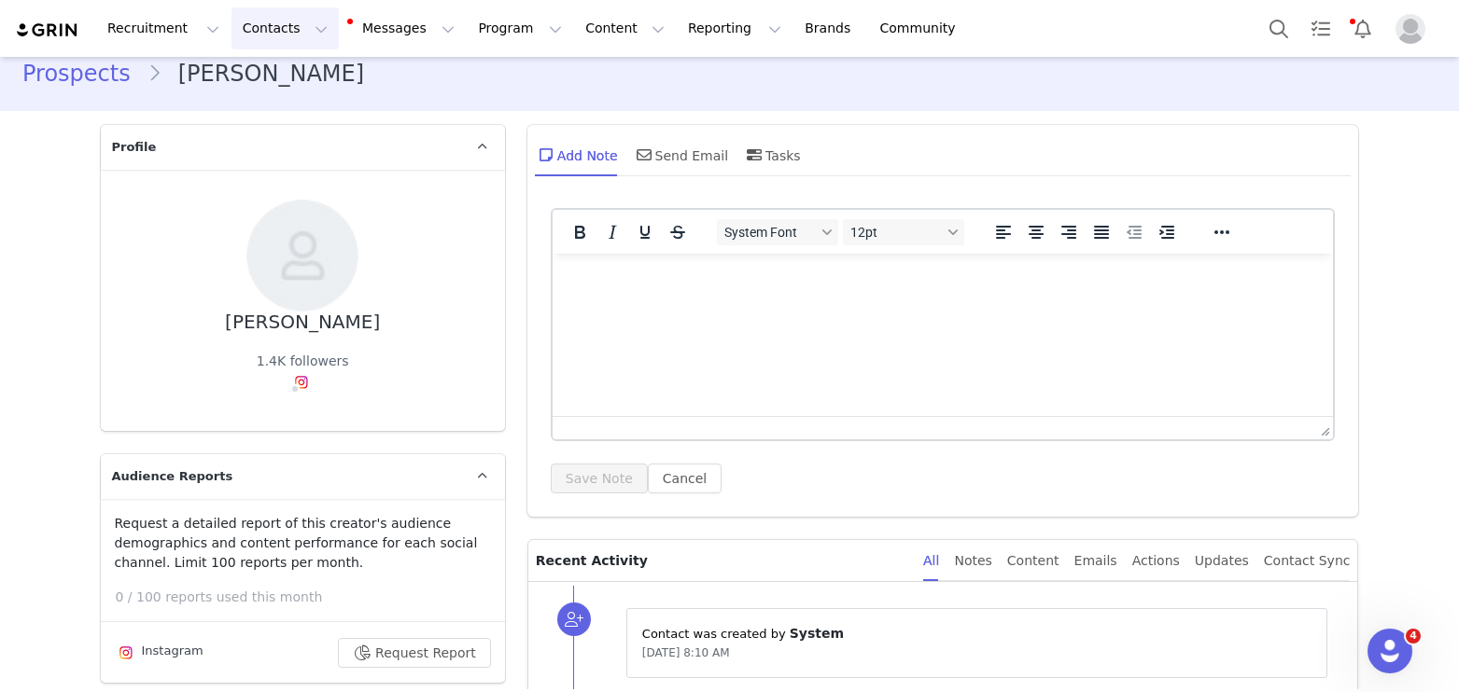
click at [272, 27] on button "Contacts Contacts" at bounding box center [284, 28] width 107 height 42
click at [285, 145] on p "Applicants" at bounding box center [267, 152] width 68 height 20
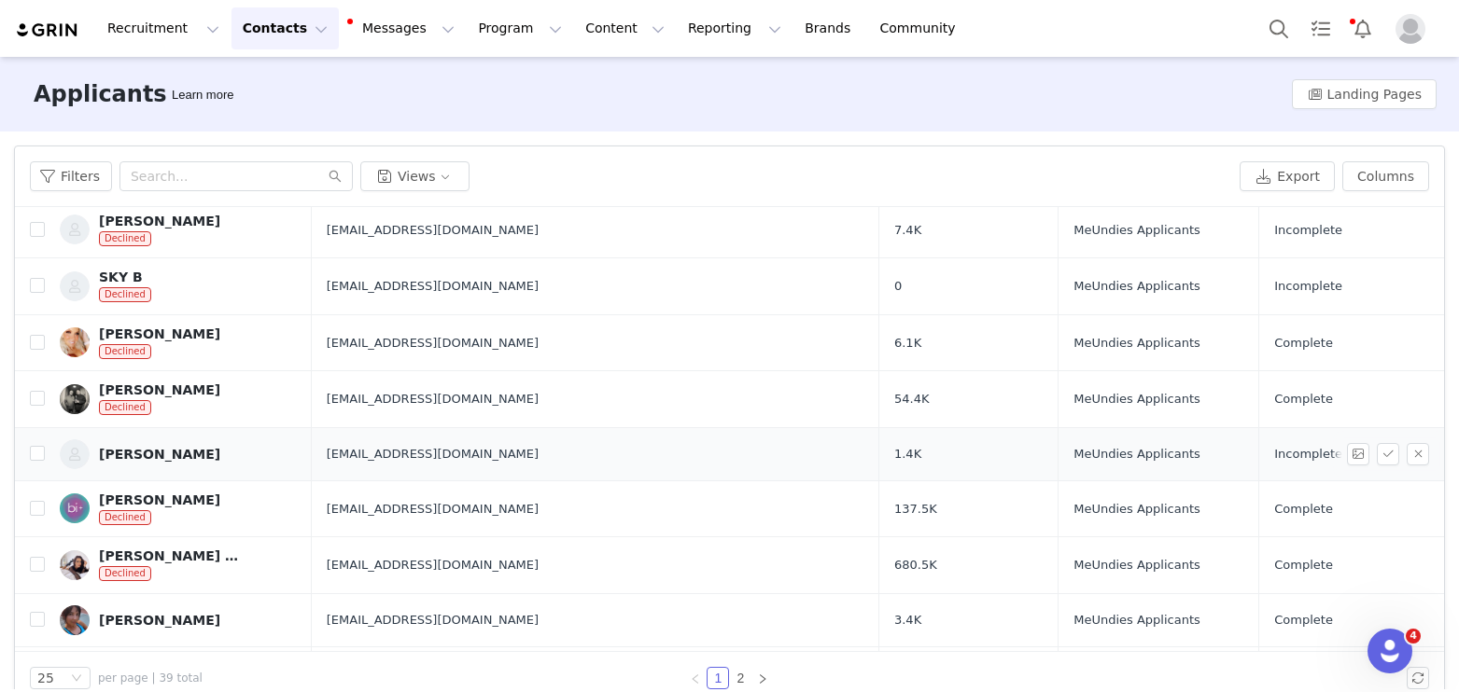
scroll to position [119, 0]
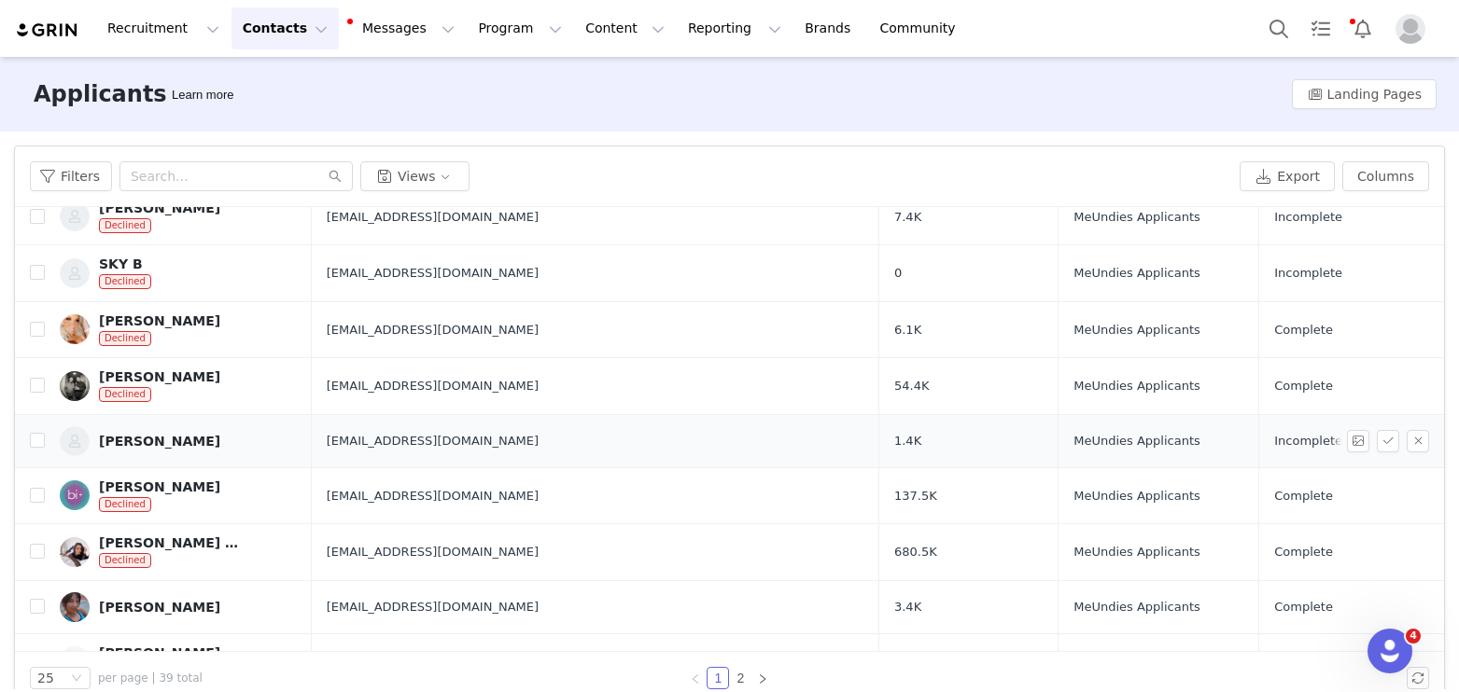
click at [170, 447] on div "[PERSON_NAME]" at bounding box center [159, 441] width 121 height 15
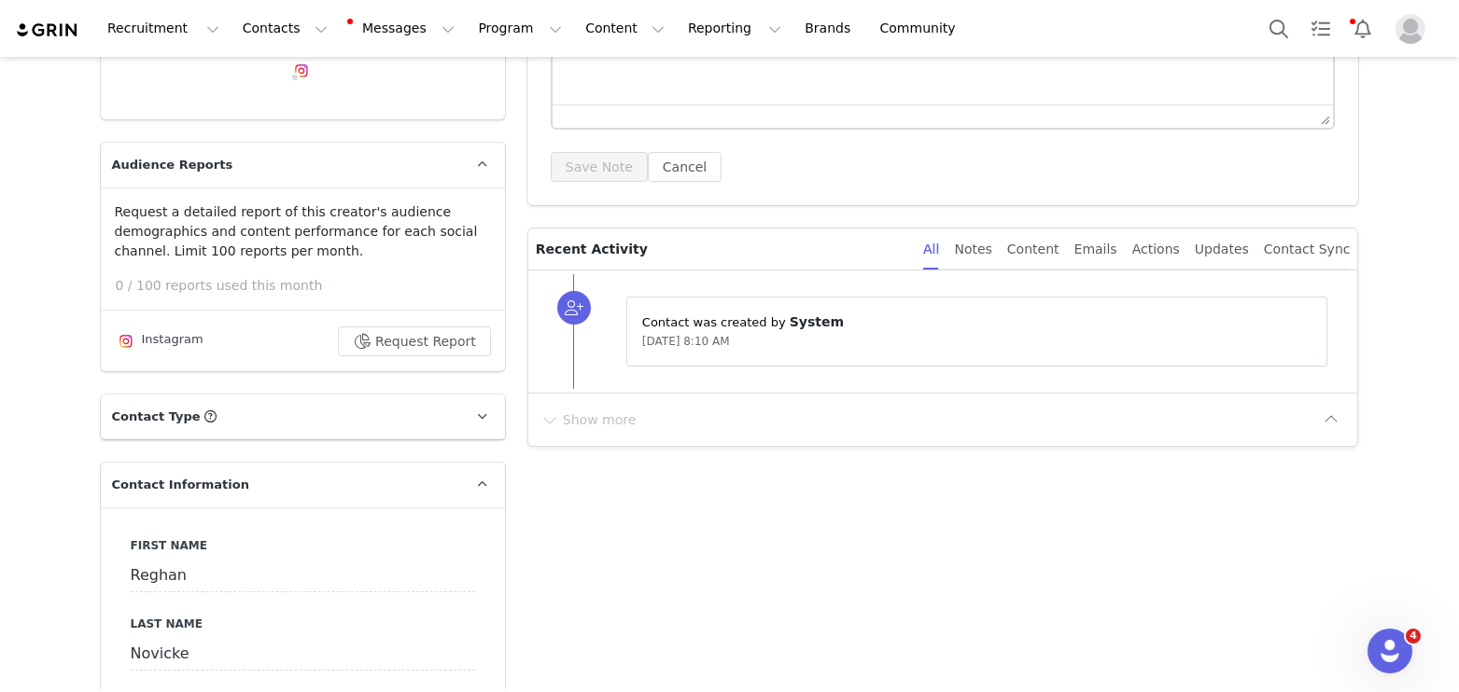
scroll to position [505, 0]
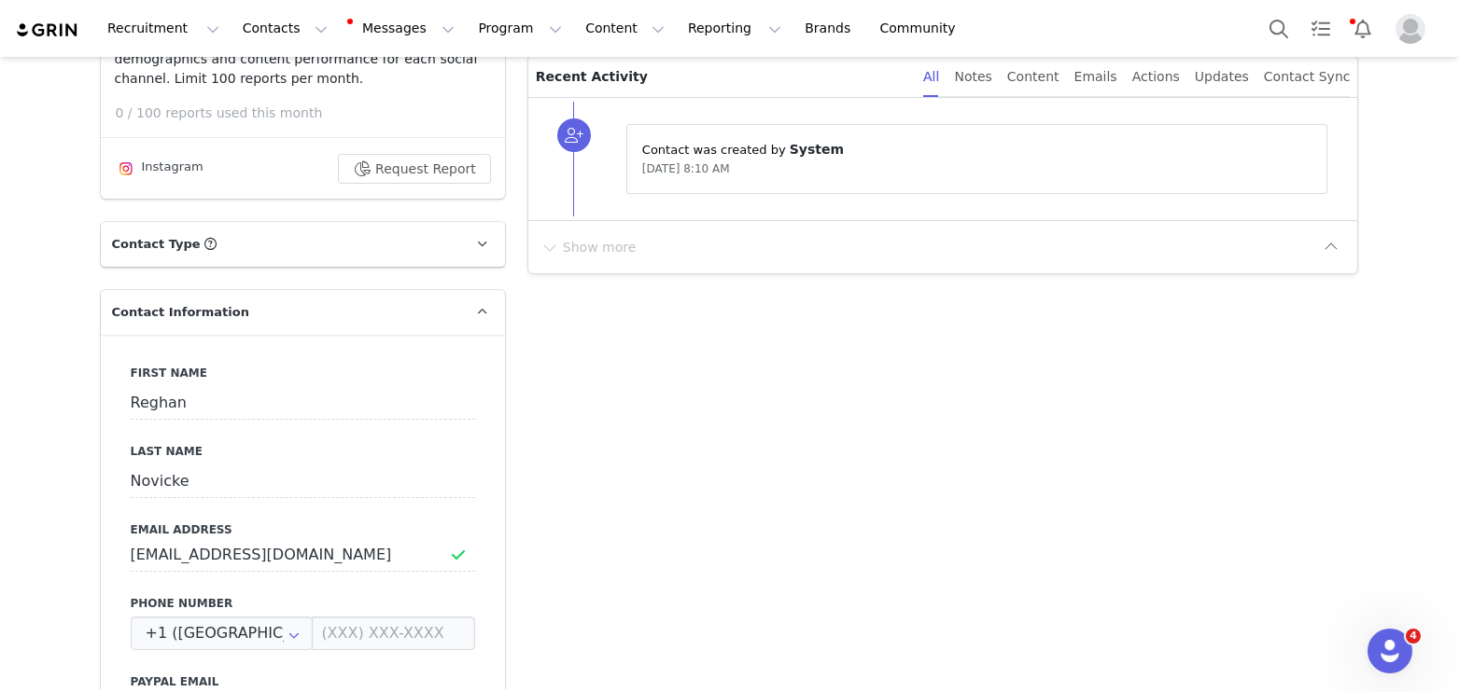
click at [288, 236] on p "Contact Type Contact type can be Creator, Prospect, Application, or Manager." at bounding box center [280, 244] width 359 height 45
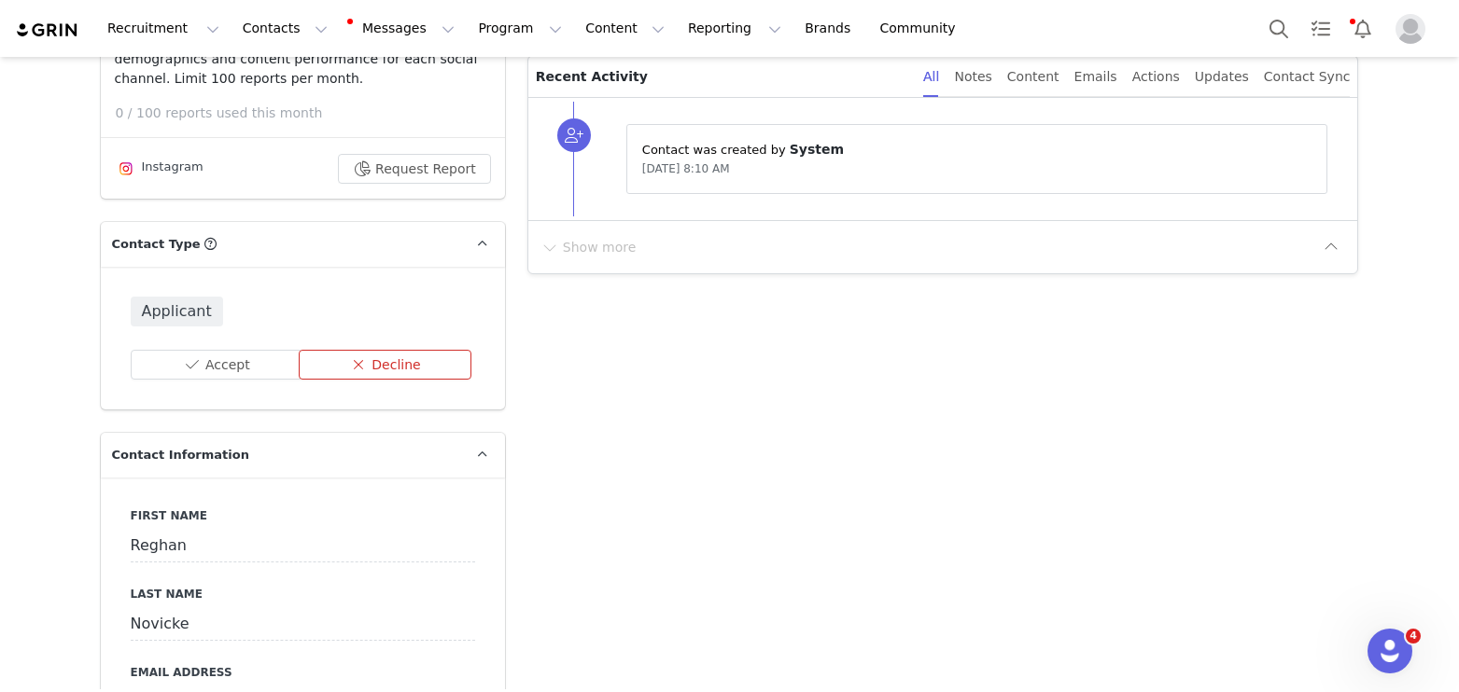
click at [363, 369] on button "Decline" at bounding box center [385, 365] width 173 height 30
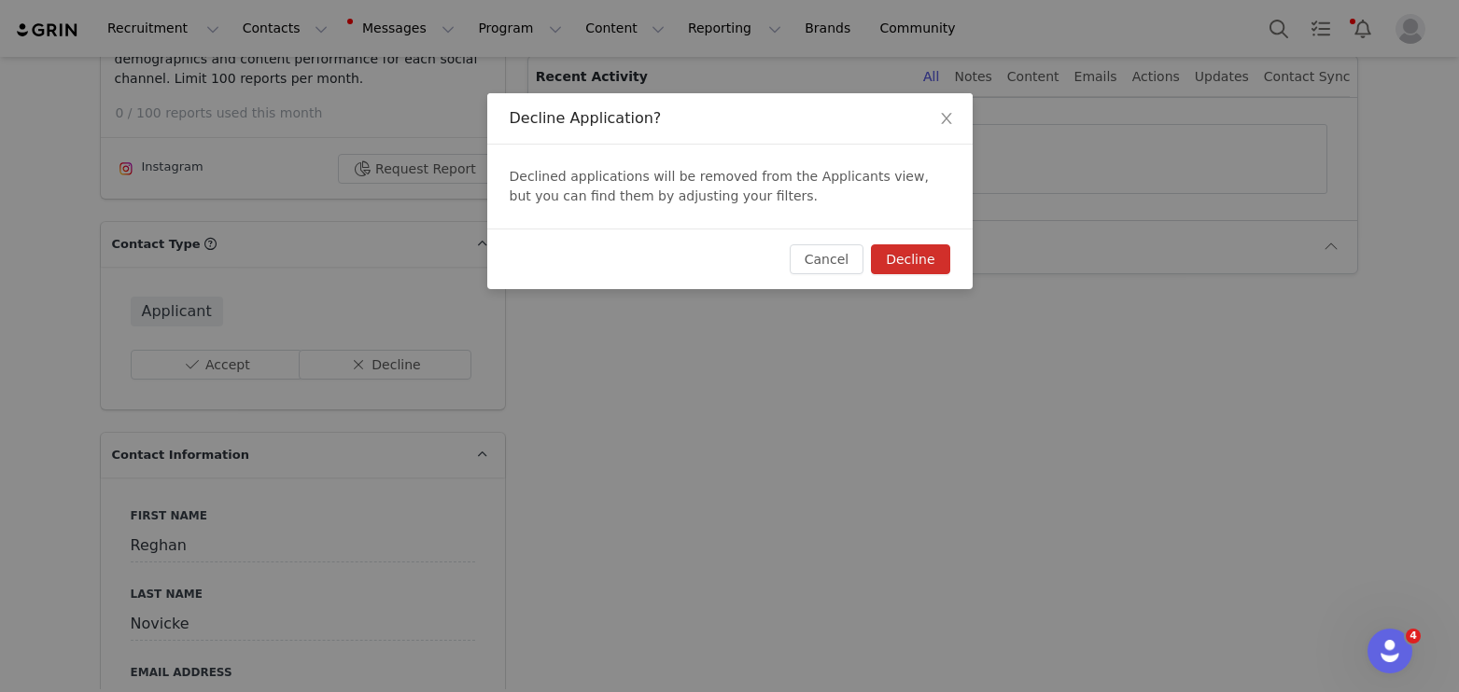
click at [901, 270] on button "Decline" at bounding box center [910, 260] width 78 height 30
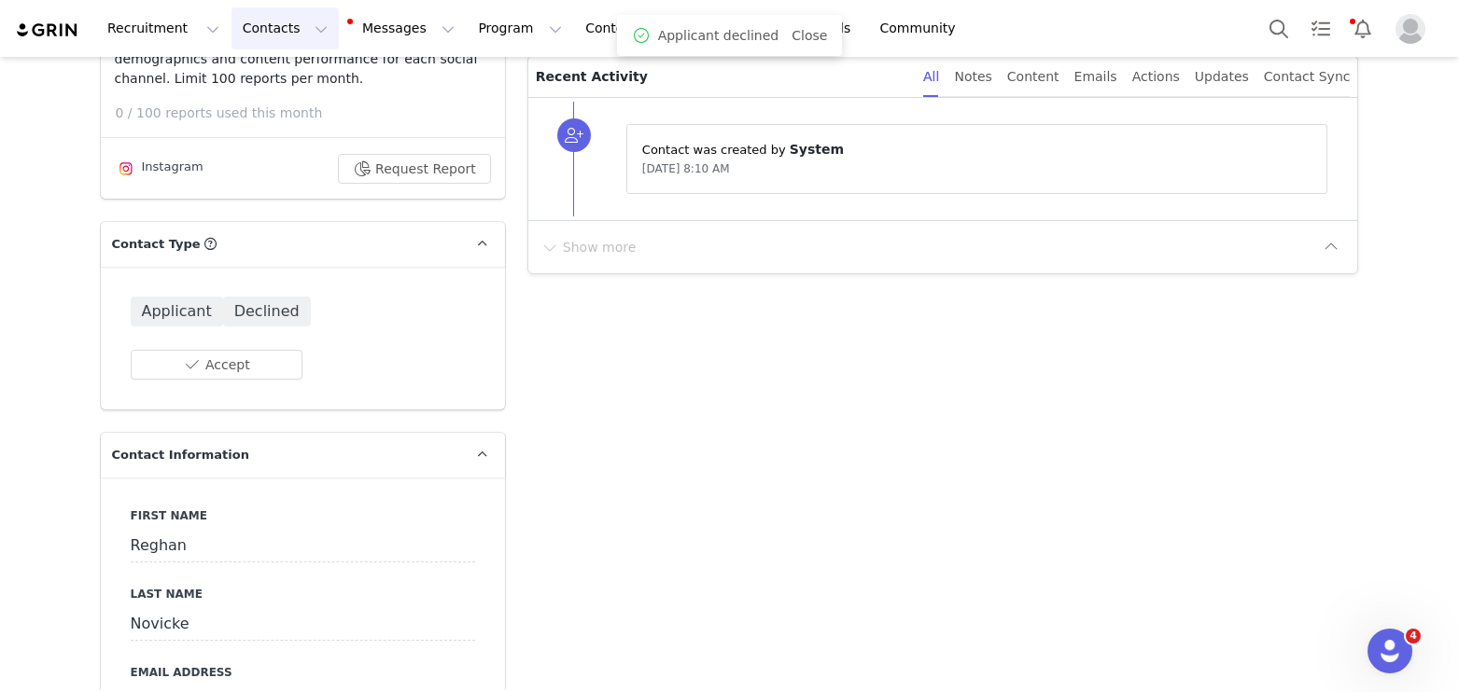
click at [251, 38] on button "Contacts Contacts" at bounding box center [284, 28] width 107 height 42
click at [283, 147] on p "Applicants" at bounding box center [267, 152] width 68 height 20
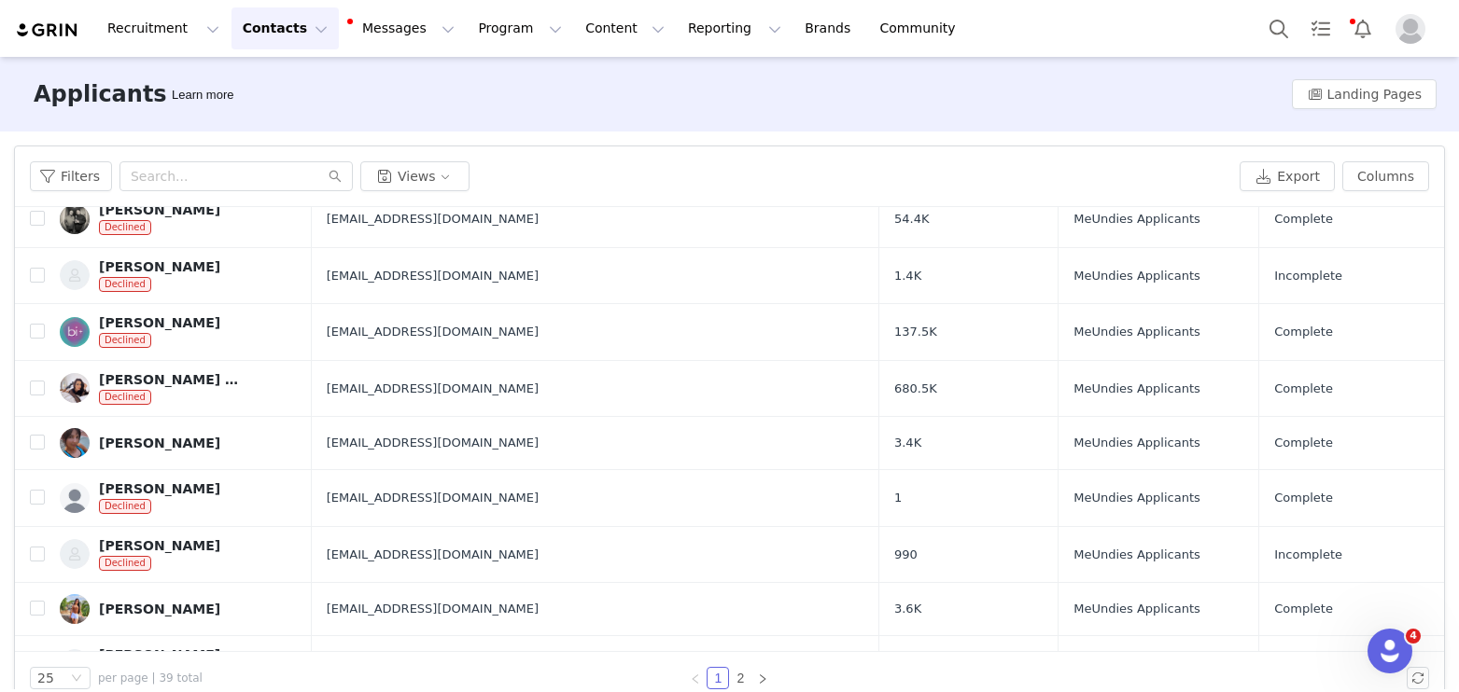
scroll to position [332, 0]
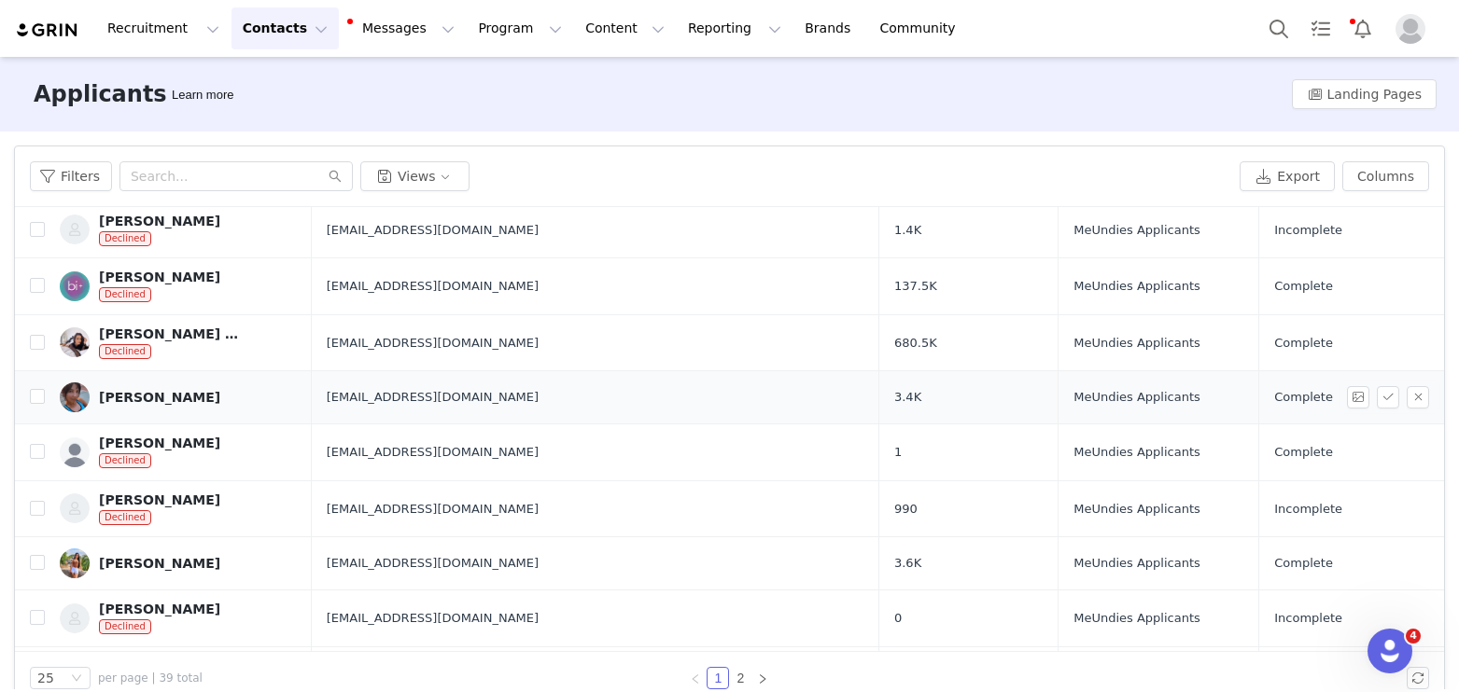
click at [172, 394] on div "Olesea Rudenco" at bounding box center [159, 397] width 121 height 15
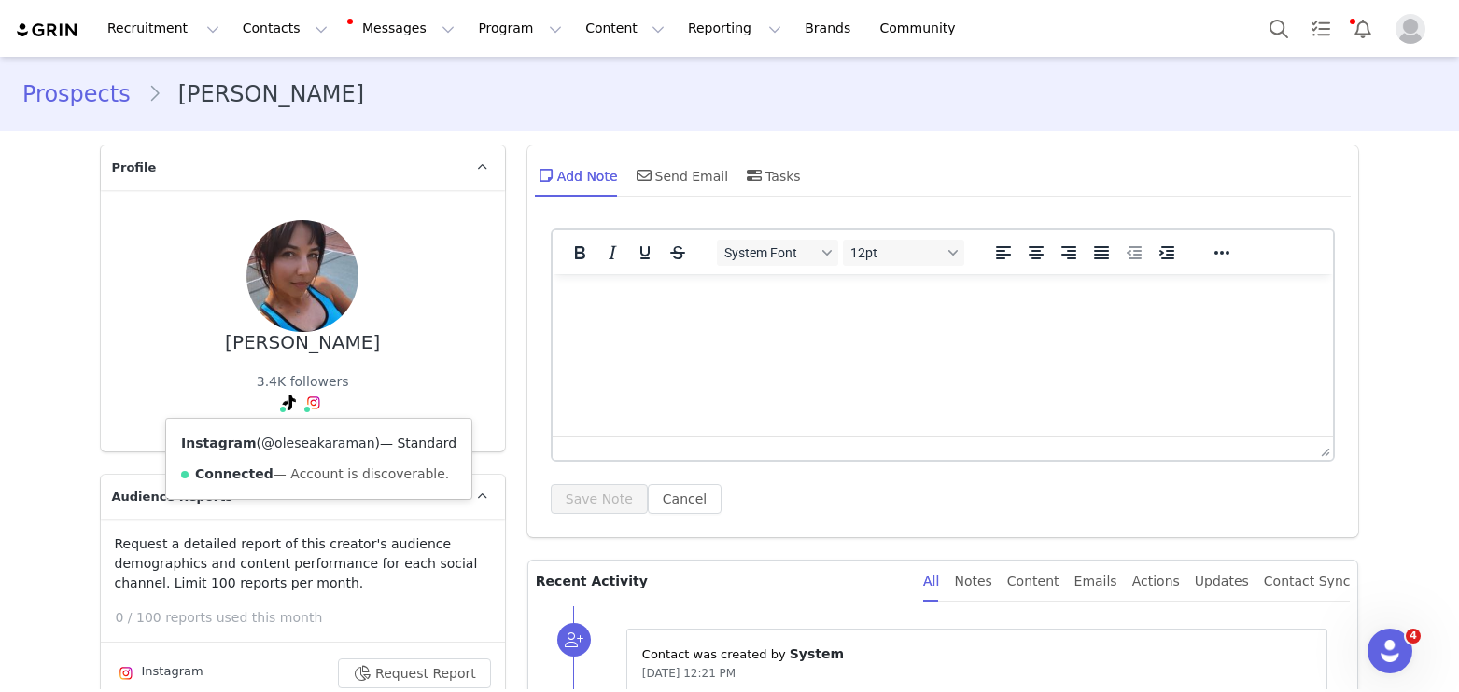
click at [321, 438] on link "@oleseakaraman" at bounding box center [317, 443] width 113 height 15
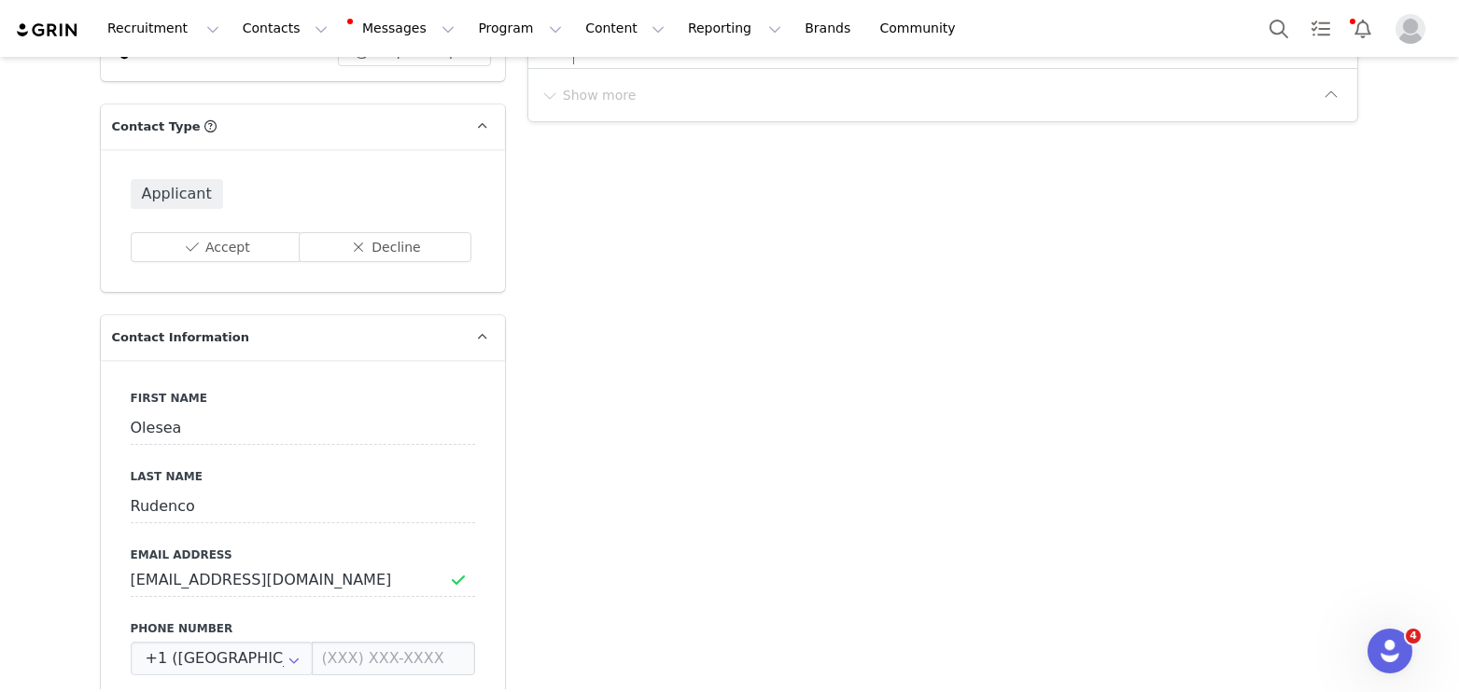
scroll to position [646, 0]
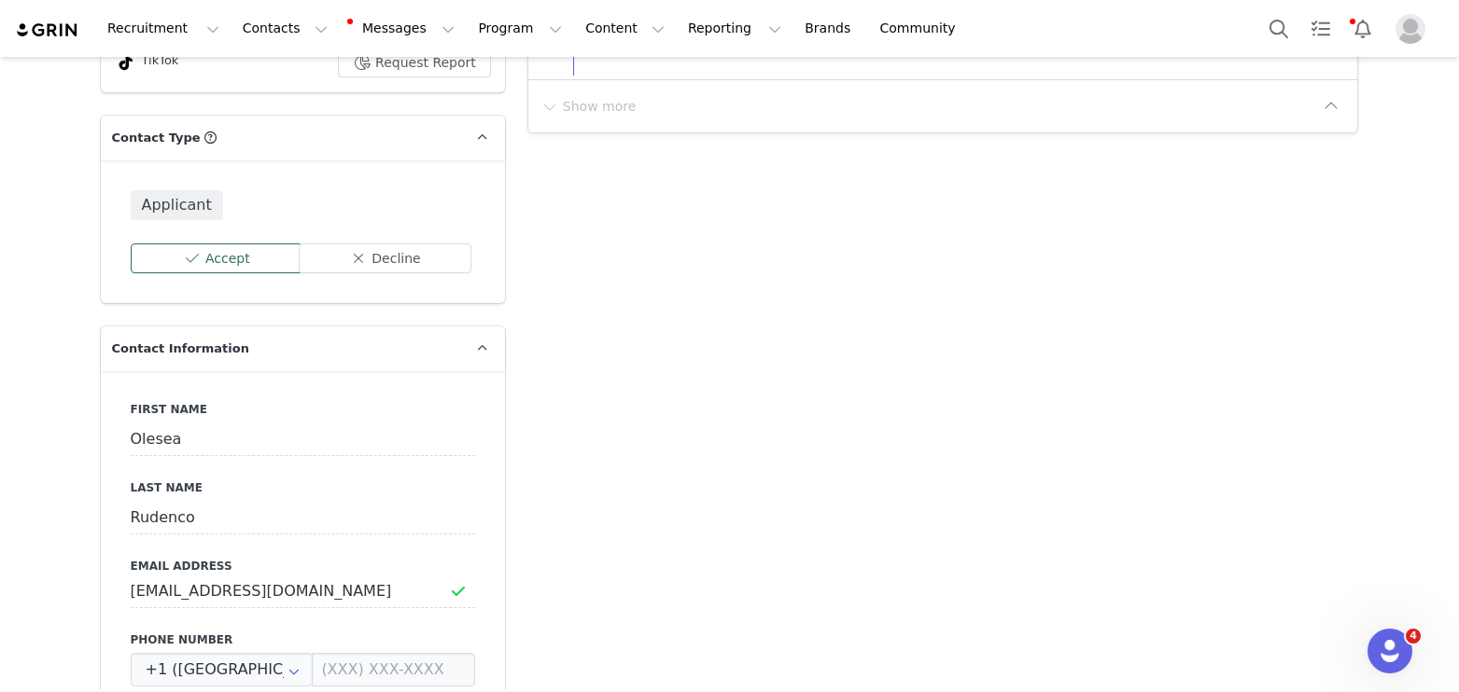
click at [231, 266] on button "Accept" at bounding box center [217, 259] width 173 height 30
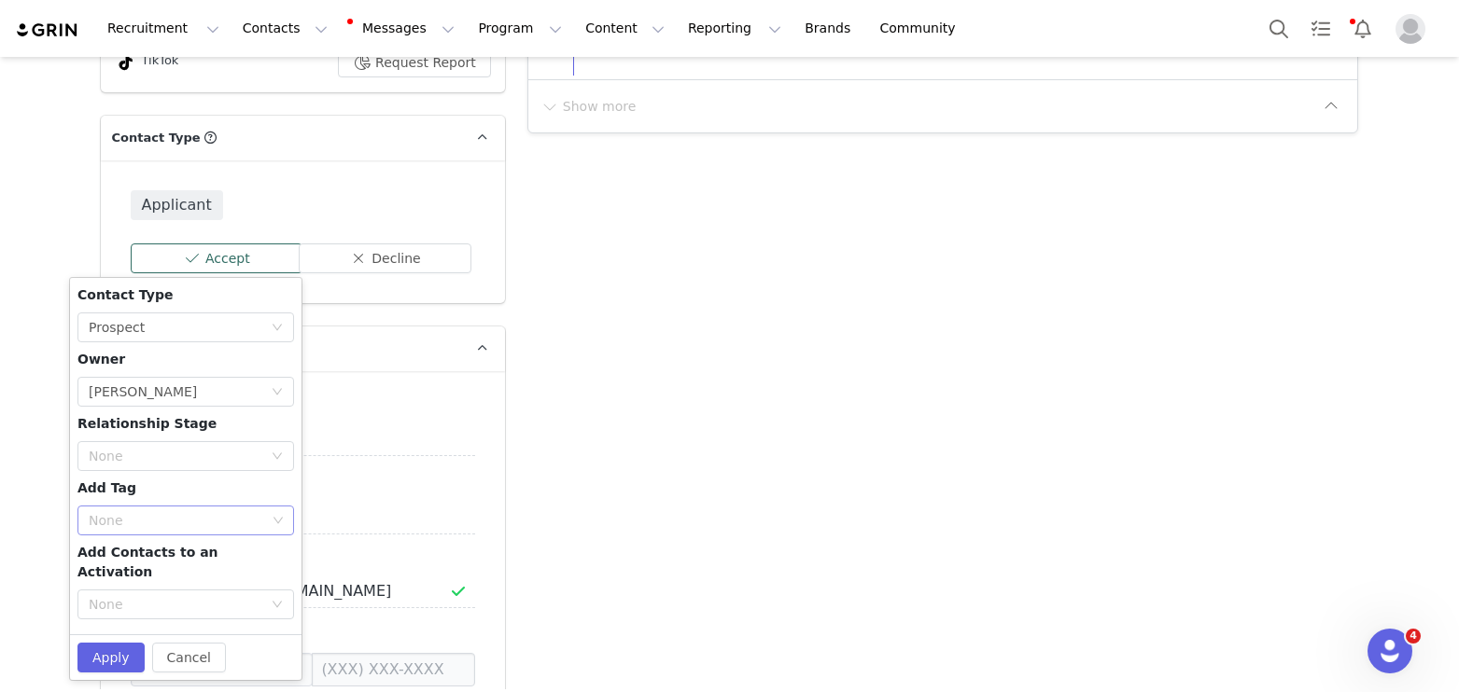
click at [174, 519] on div "None" at bounding box center [177, 520] width 177 height 19
click at [162, 577] on li "Wellness Creator" at bounding box center [185, 587] width 217 height 30
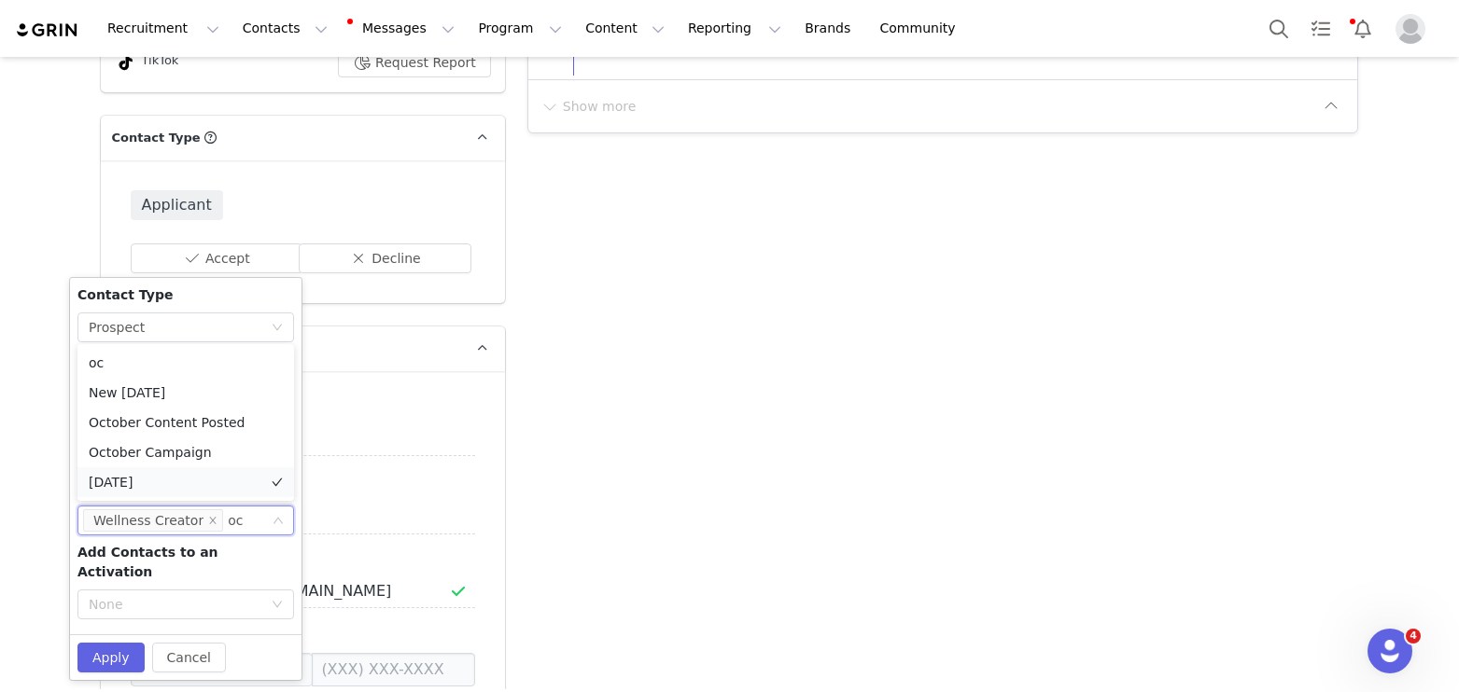
click at [136, 485] on li "[DATE]" at bounding box center [185, 483] width 217 height 30
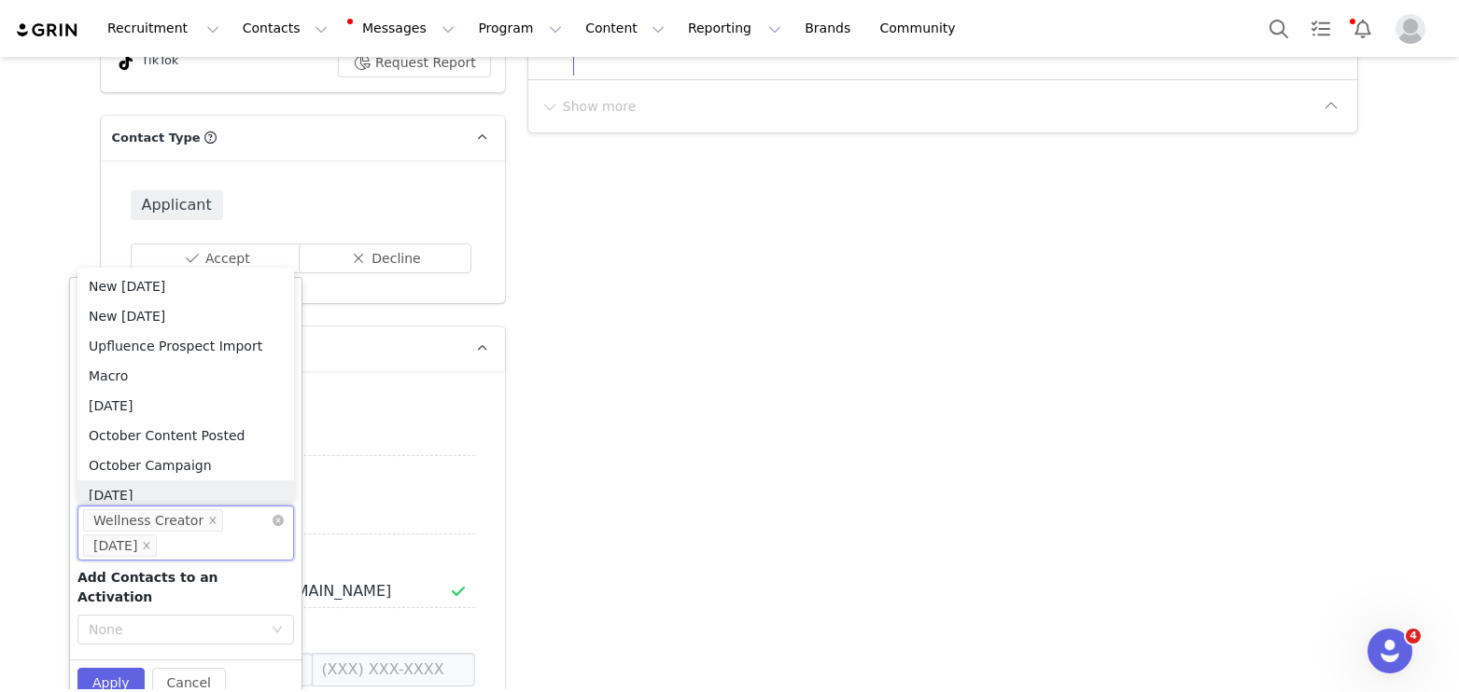
scroll to position [9, 0]
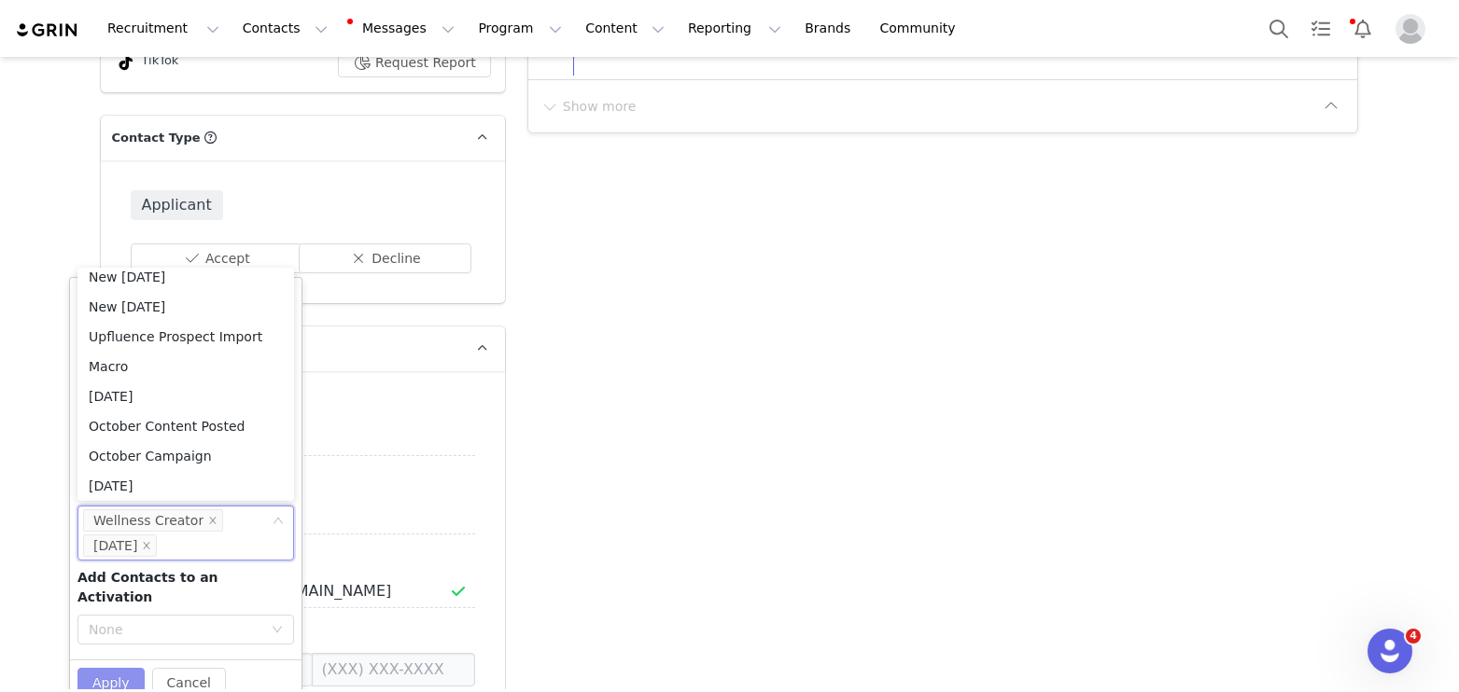
click at [108, 668] on button "Apply" at bounding box center [110, 683] width 67 height 30
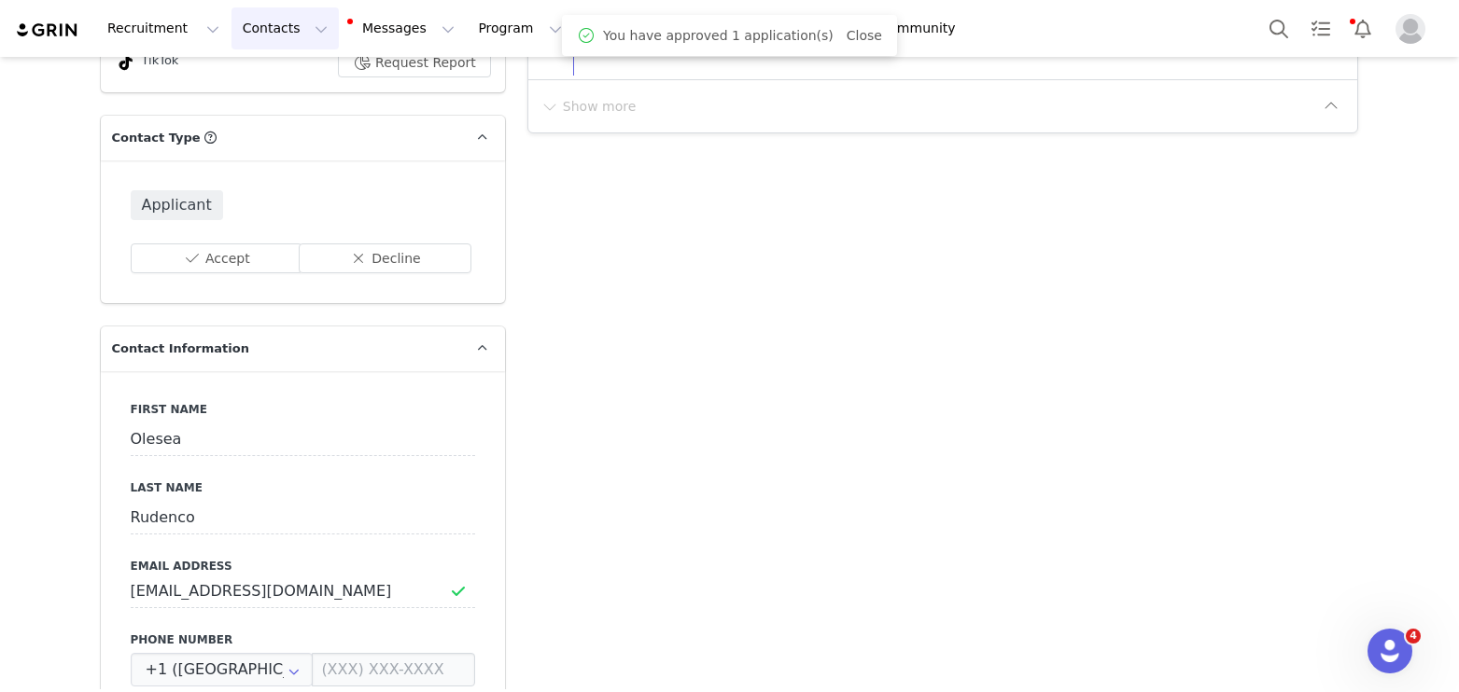
click at [266, 22] on button "Contacts Contacts" at bounding box center [284, 28] width 107 height 42
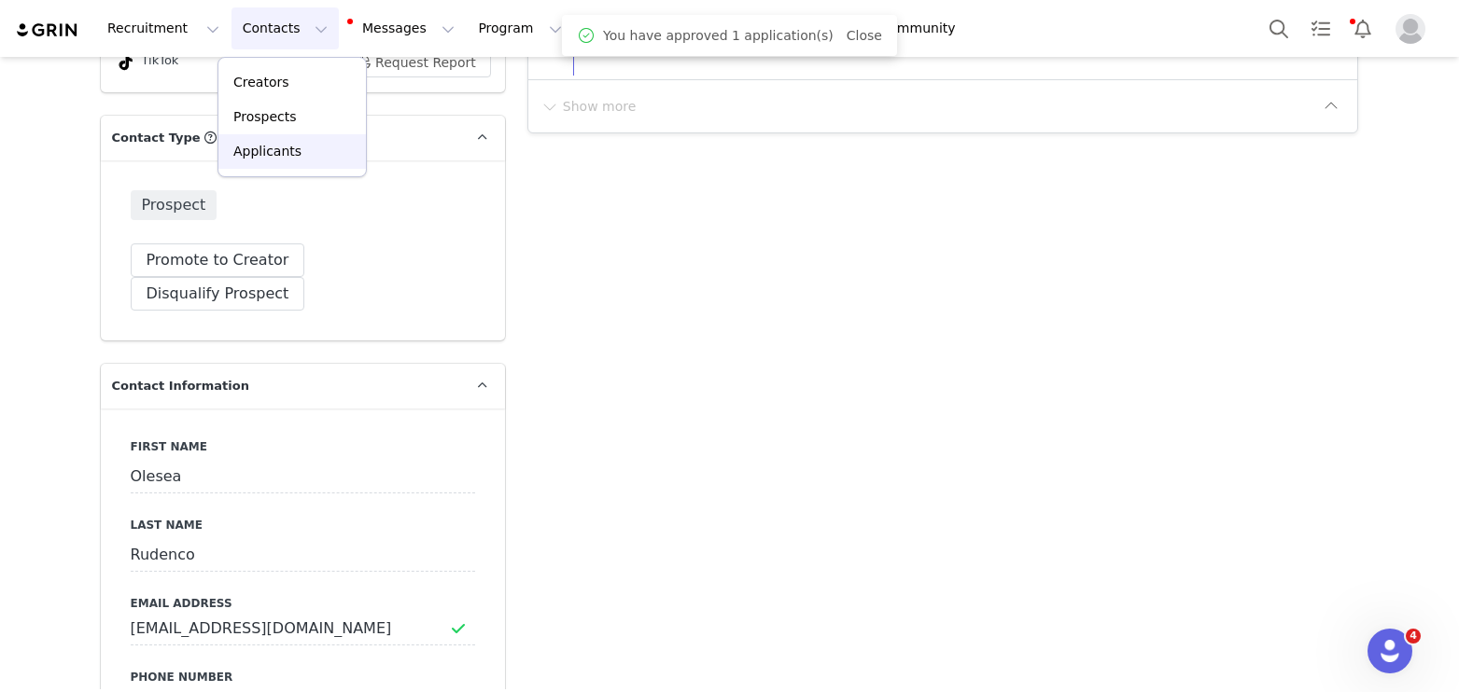
click at [270, 151] on p "Applicants" at bounding box center [267, 152] width 68 height 20
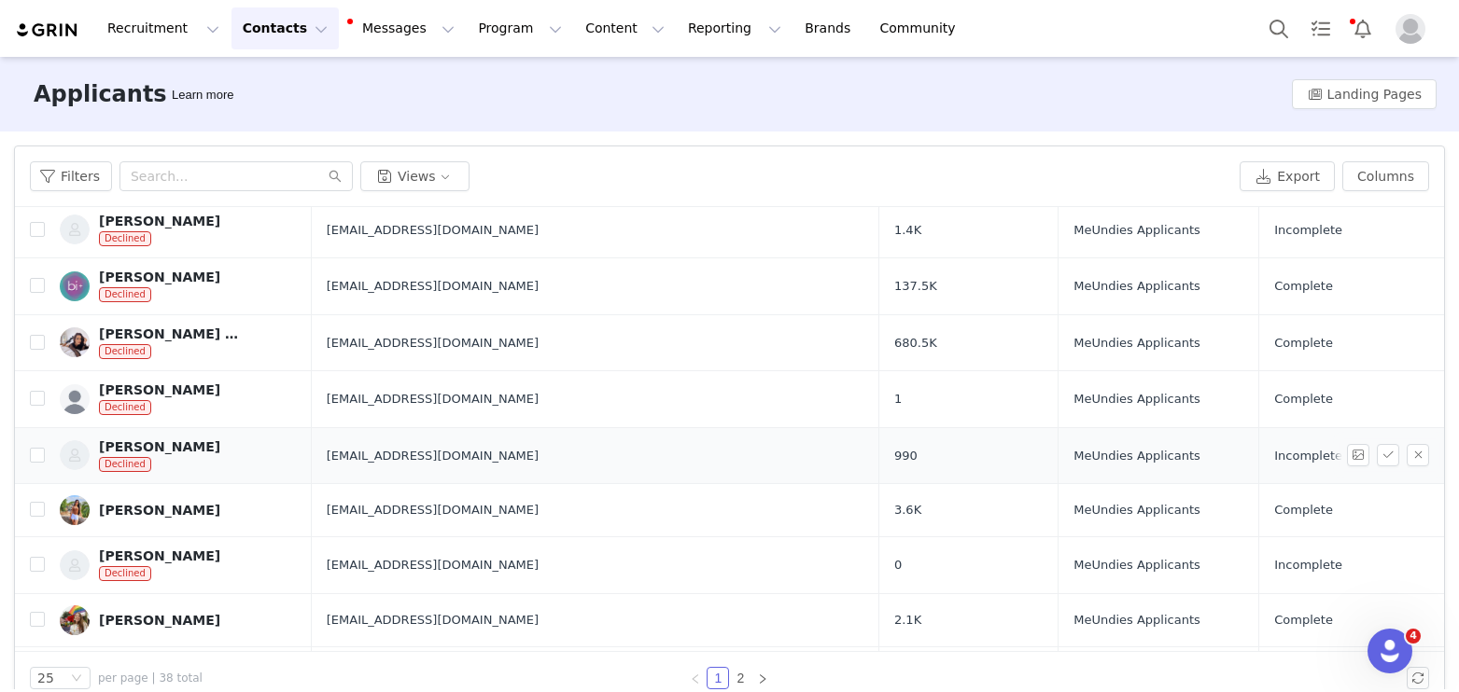
scroll to position [351, 0]
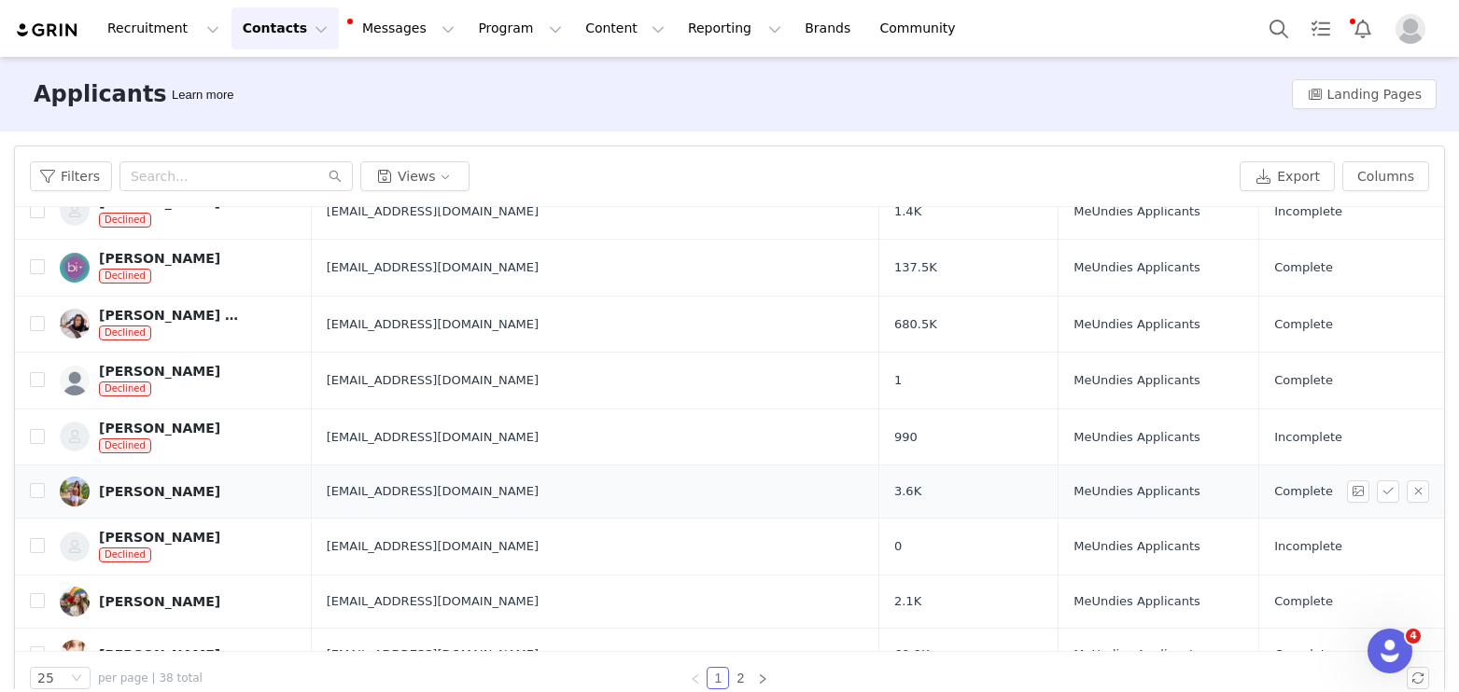
click at [174, 495] on div "[PERSON_NAME]" at bounding box center [159, 491] width 121 height 15
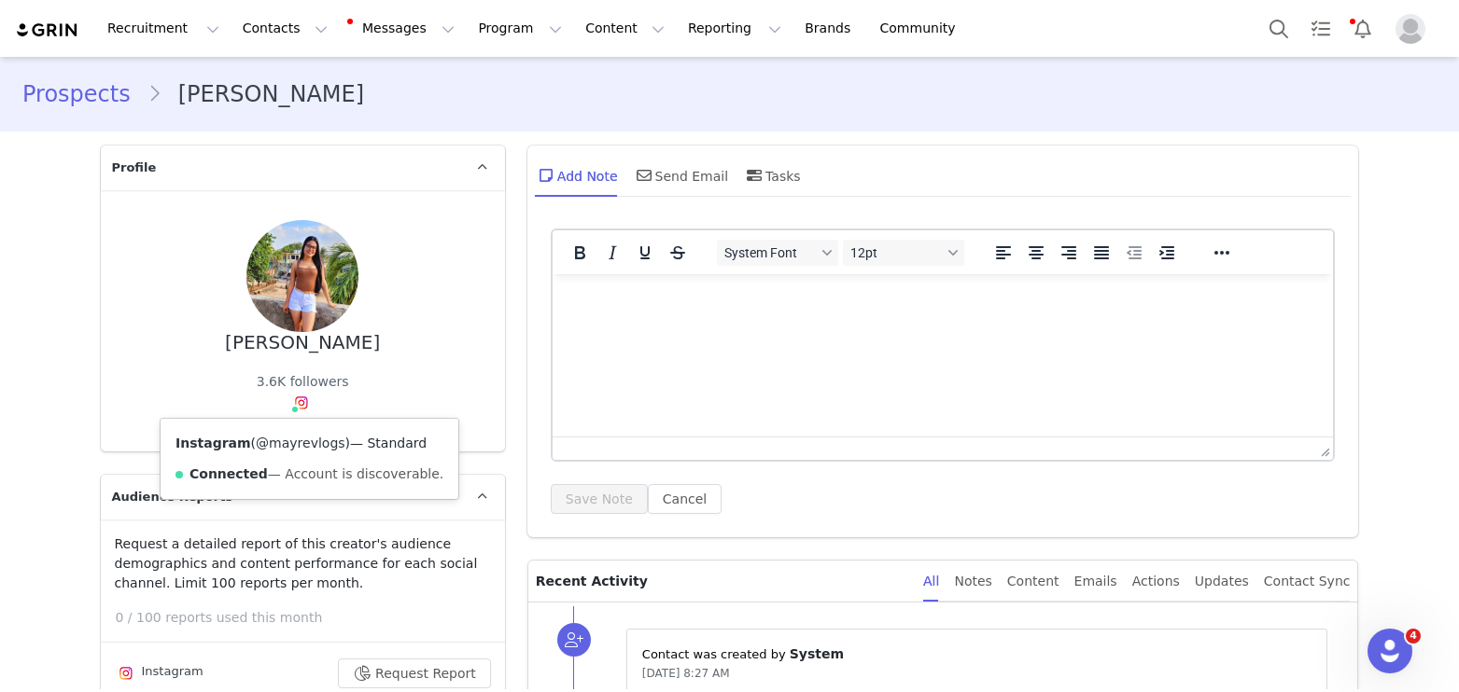
click at [294, 447] on link "@mayrevlogs" at bounding box center [300, 443] width 89 height 15
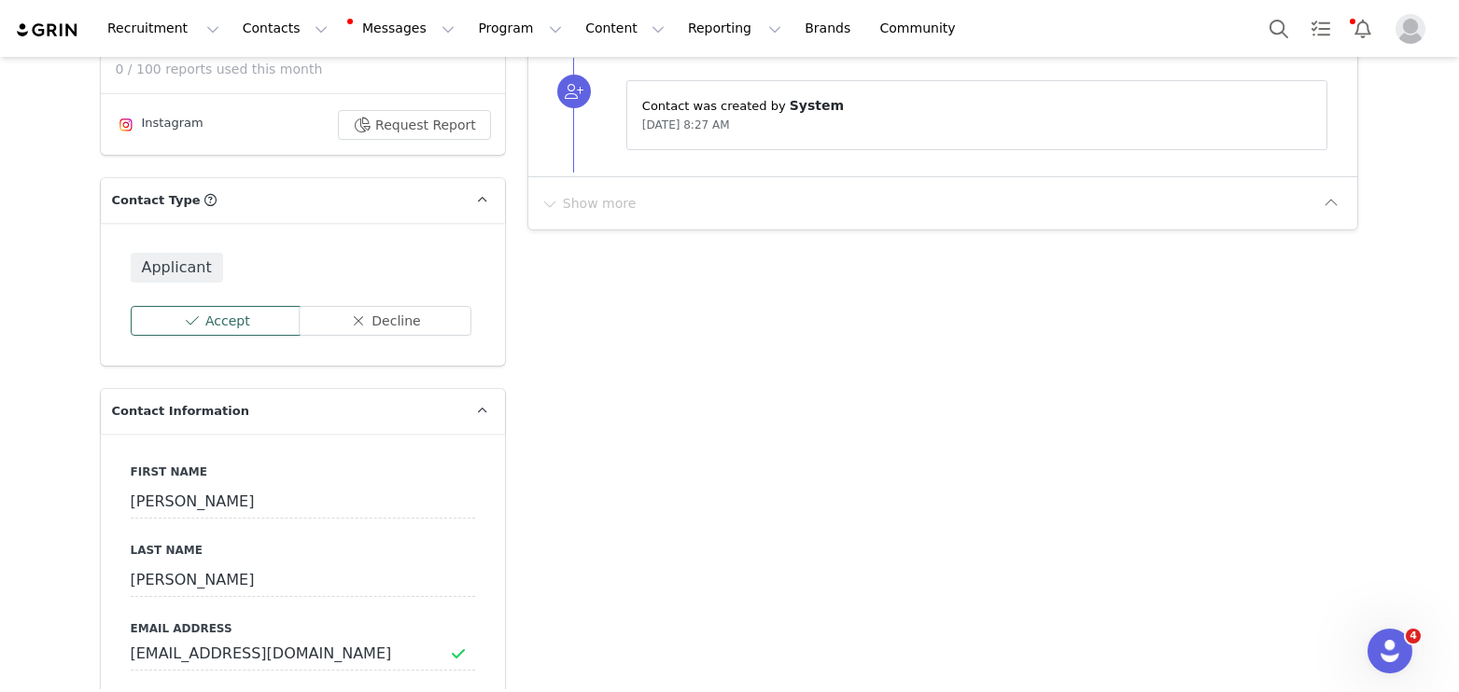
click at [194, 319] on button "Accept" at bounding box center [217, 321] width 173 height 30
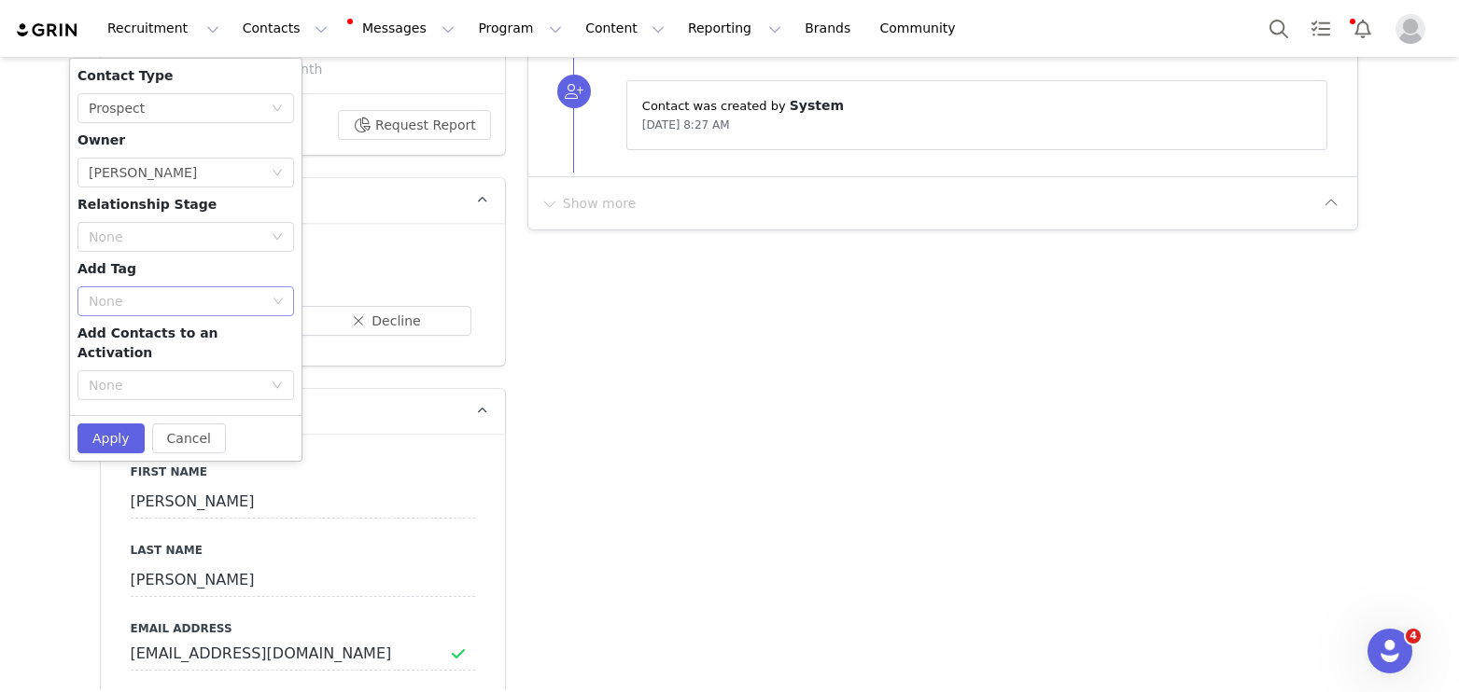
click at [133, 294] on div "None" at bounding box center [177, 301] width 177 height 19
click at [135, 369] on li "Wellness Creator" at bounding box center [185, 368] width 217 height 30
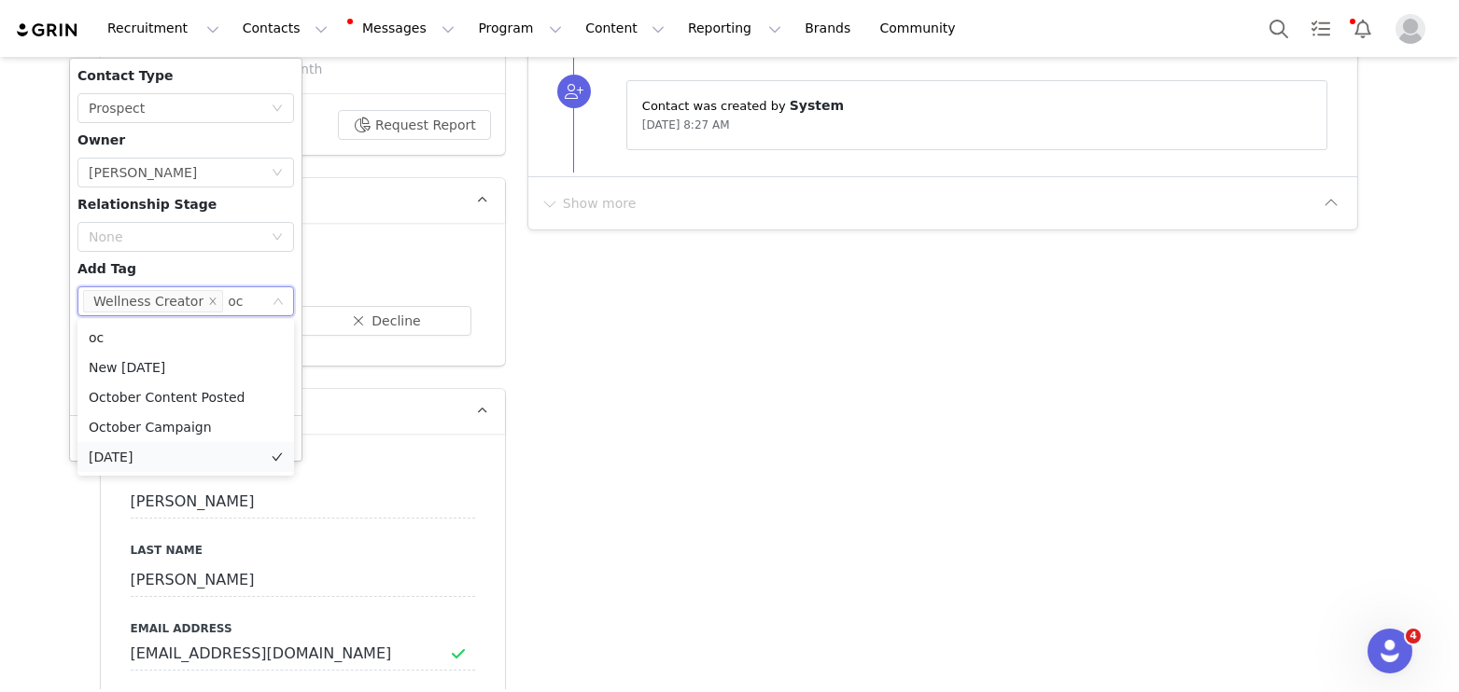
click at [138, 453] on li "[DATE]" at bounding box center [185, 457] width 217 height 30
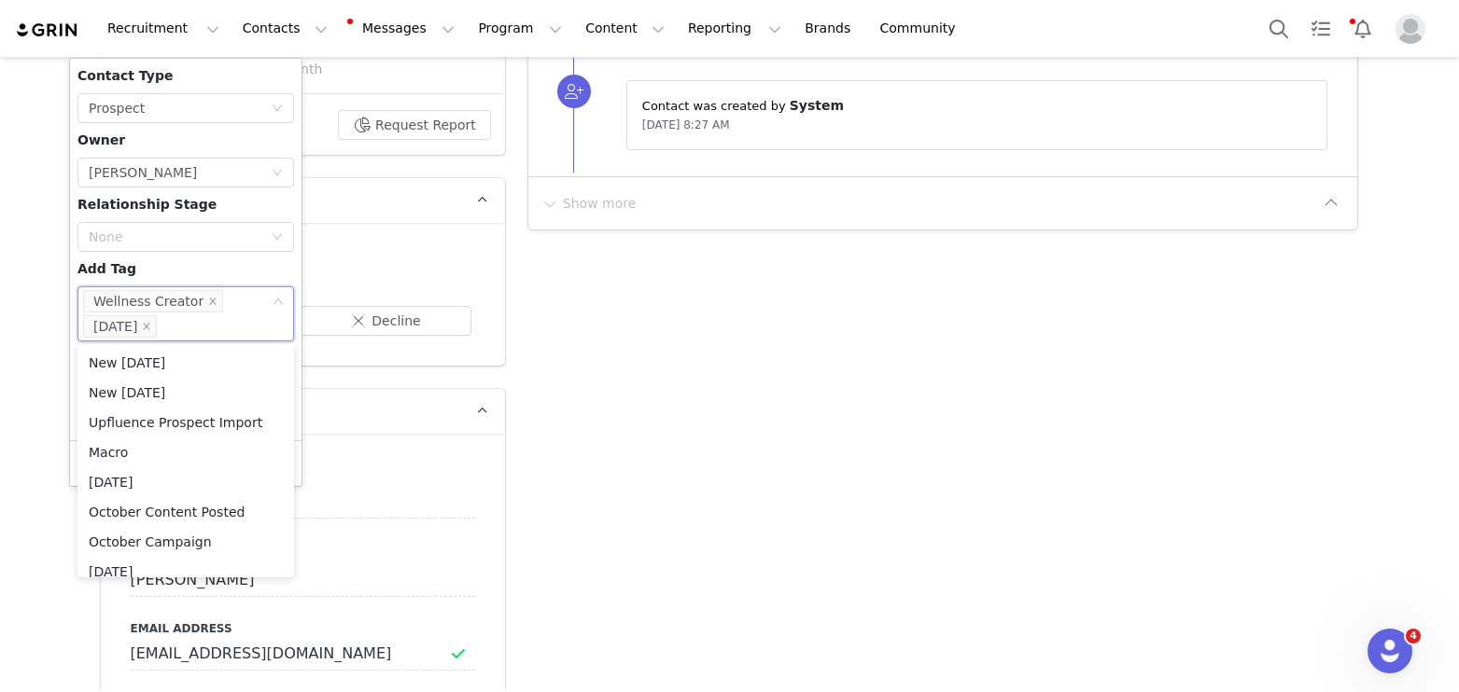
click at [140, 267] on div "Contact Type None Prospect Owner Select Owner [PERSON_NAME] Relationship Stage …" at bounding box center [185, 249] width 217 height 367
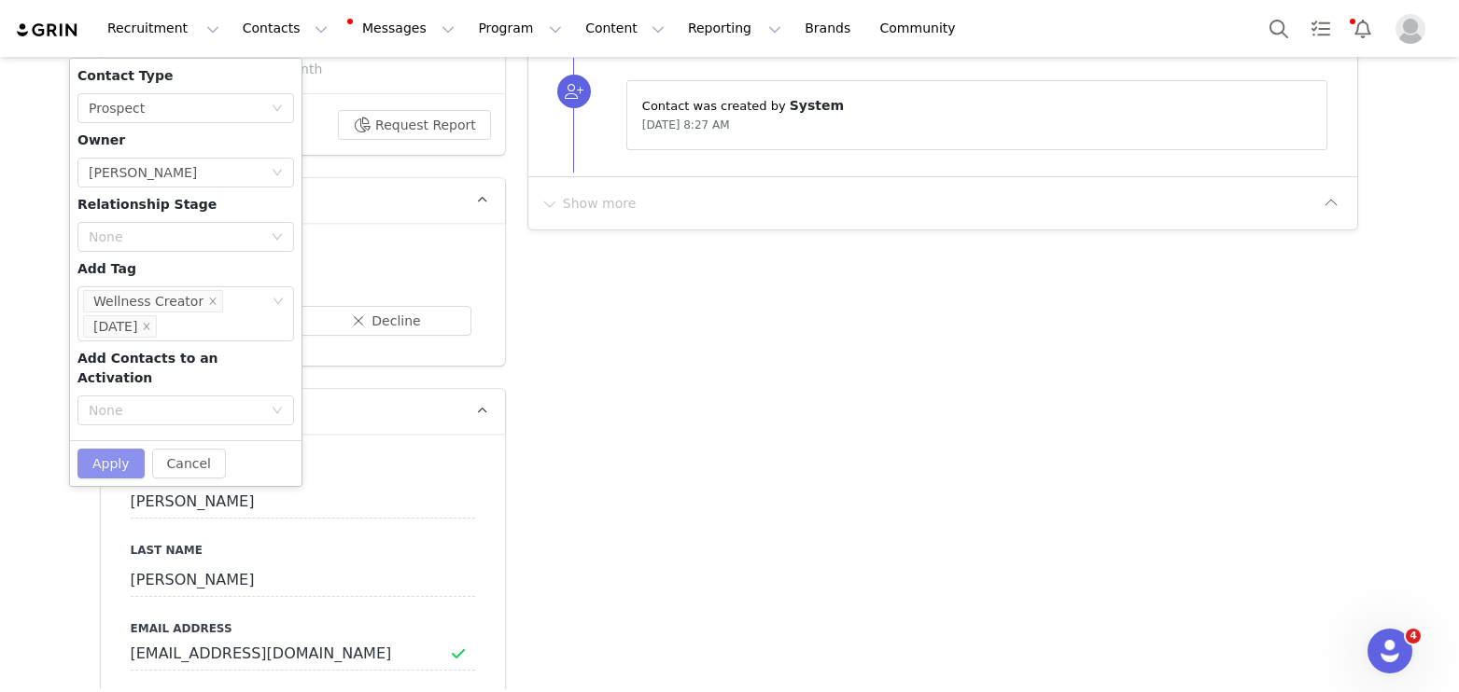
click at [124, 449] on button "Apply" at bounding box center [110, 464] width 67 height 30
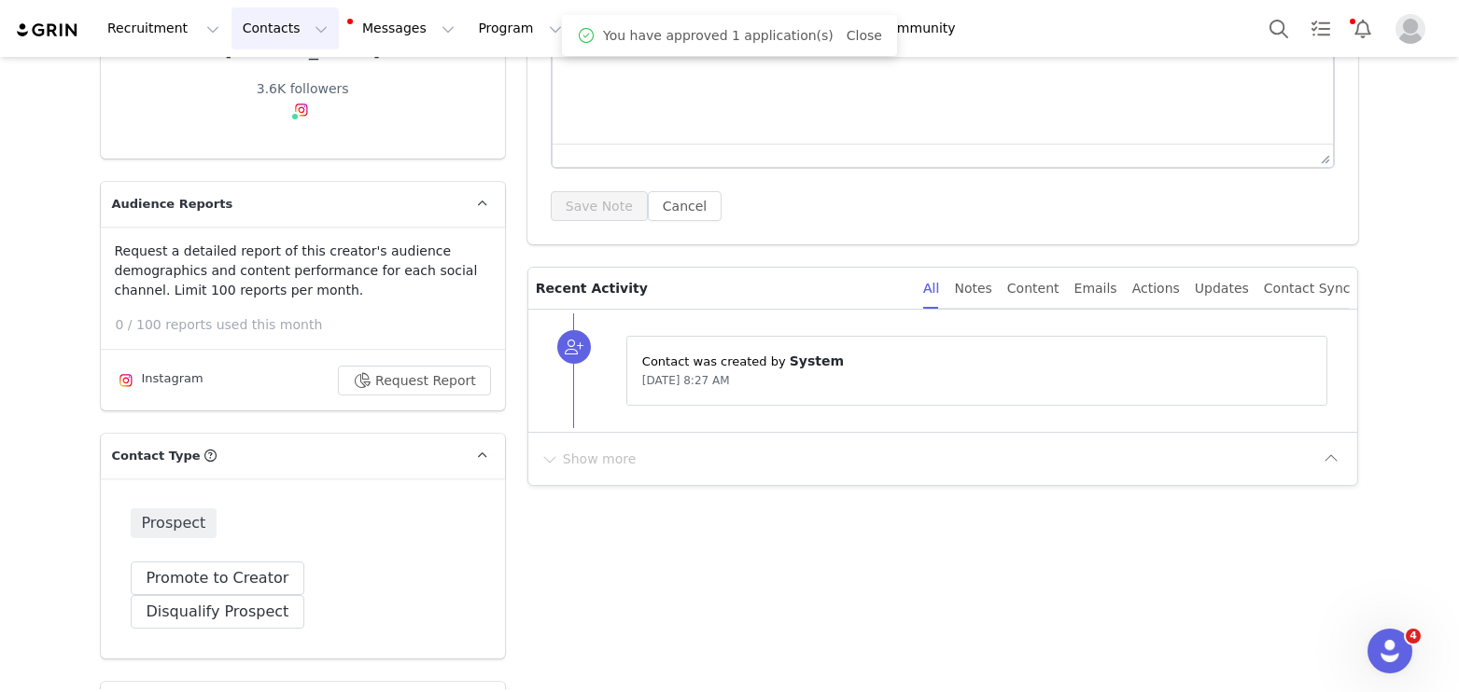
scroll to position [0, 0]
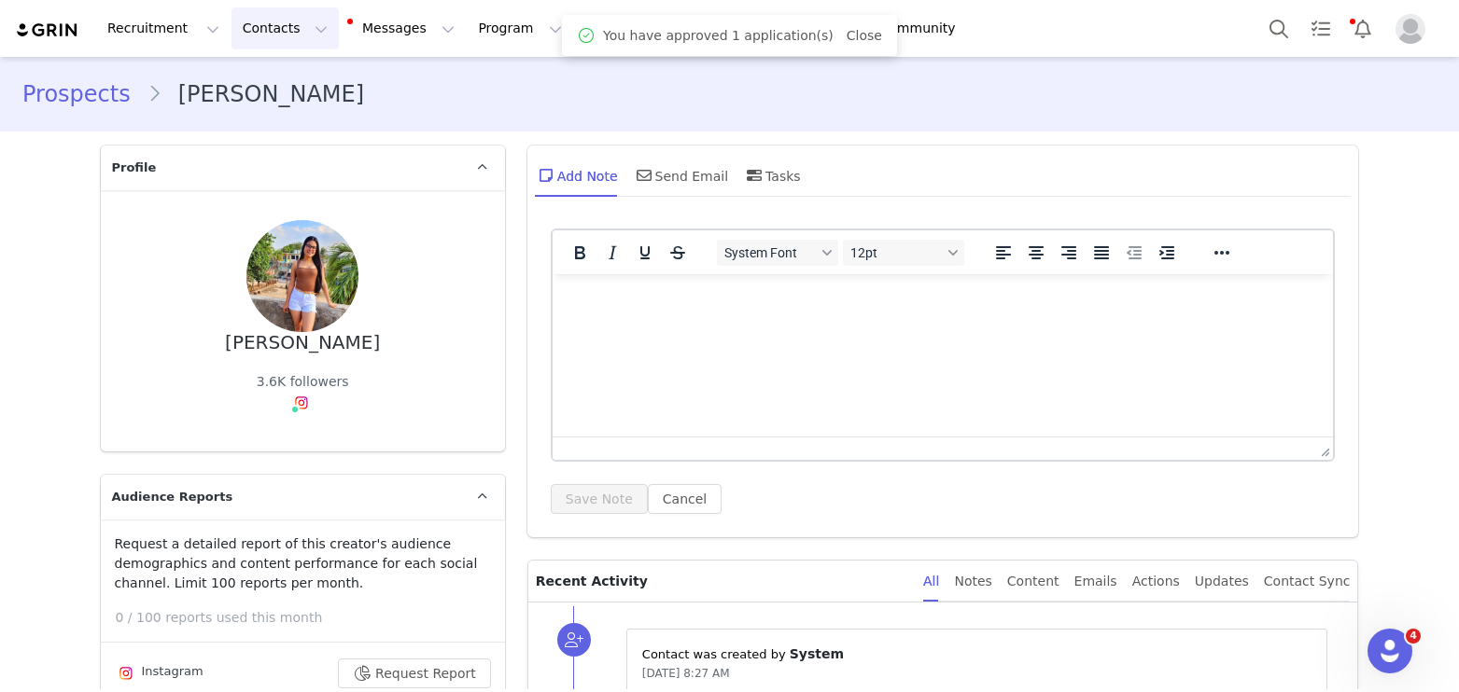
click at [267, 32] on button "Contacts Contacts" at bounding box center [284, 28] width 107 height 42
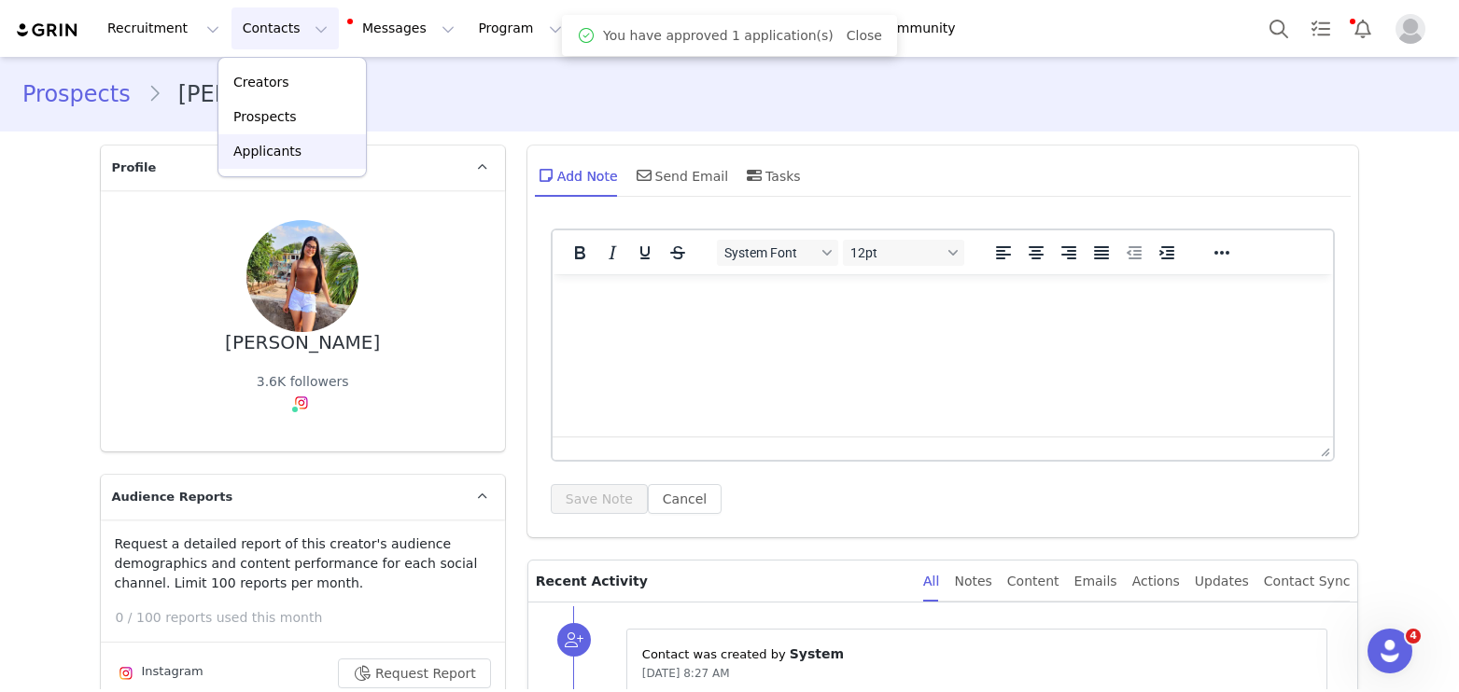
click at [269, 153] on p "Applicants" at bounding box center [267, 152] width 68 height 20
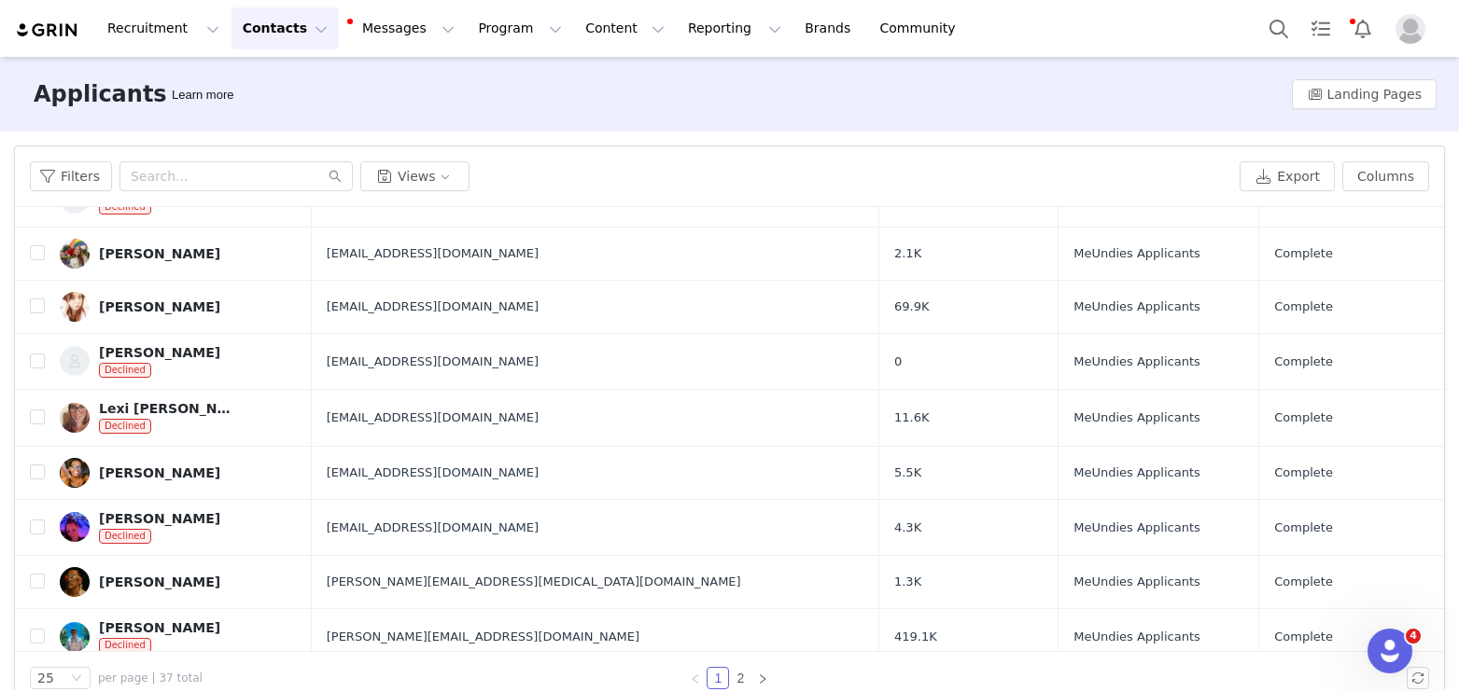
scroll to position [613, 0]
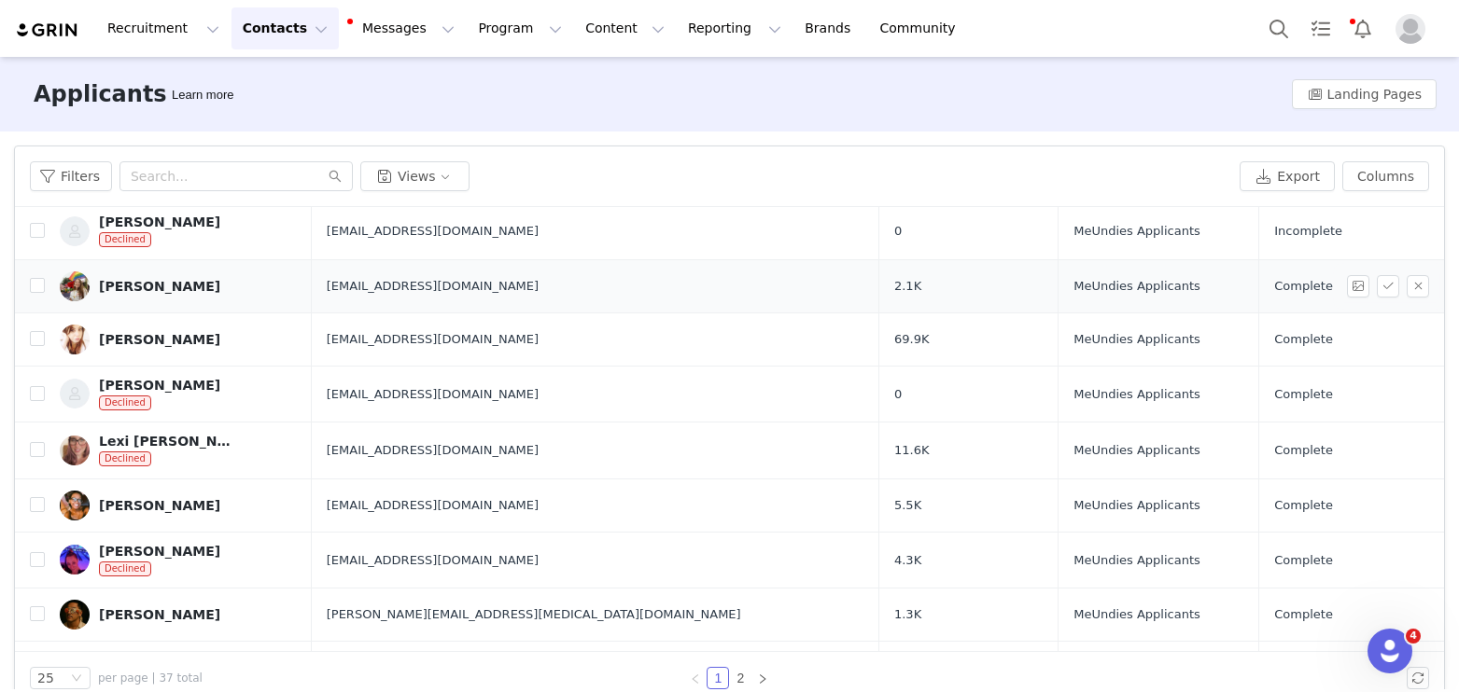
click at [172, 287] on div "[PERSON_NAME]" at bounding box center [159, 286] width 121 height 15
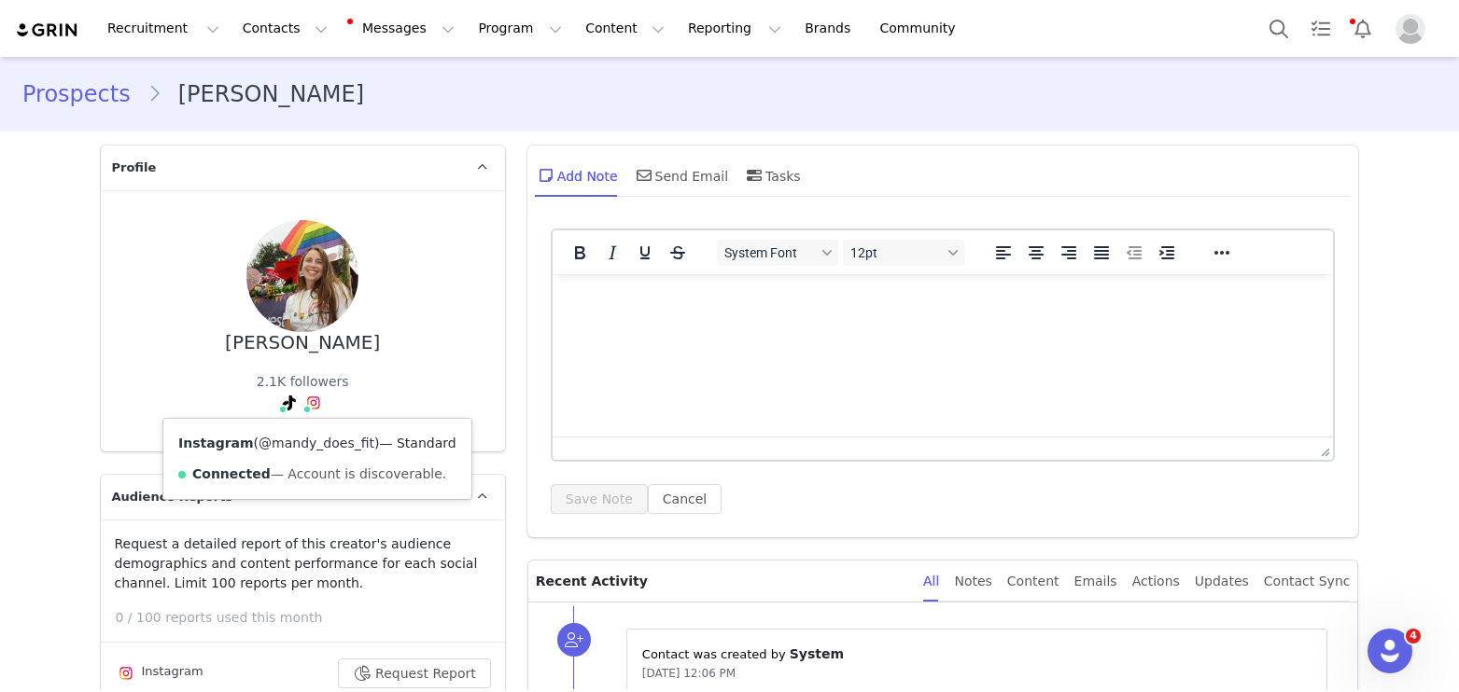
click at [305, 436] on link "@mandy_does_fit" at bounding box center [317, 443] width 116 height 15
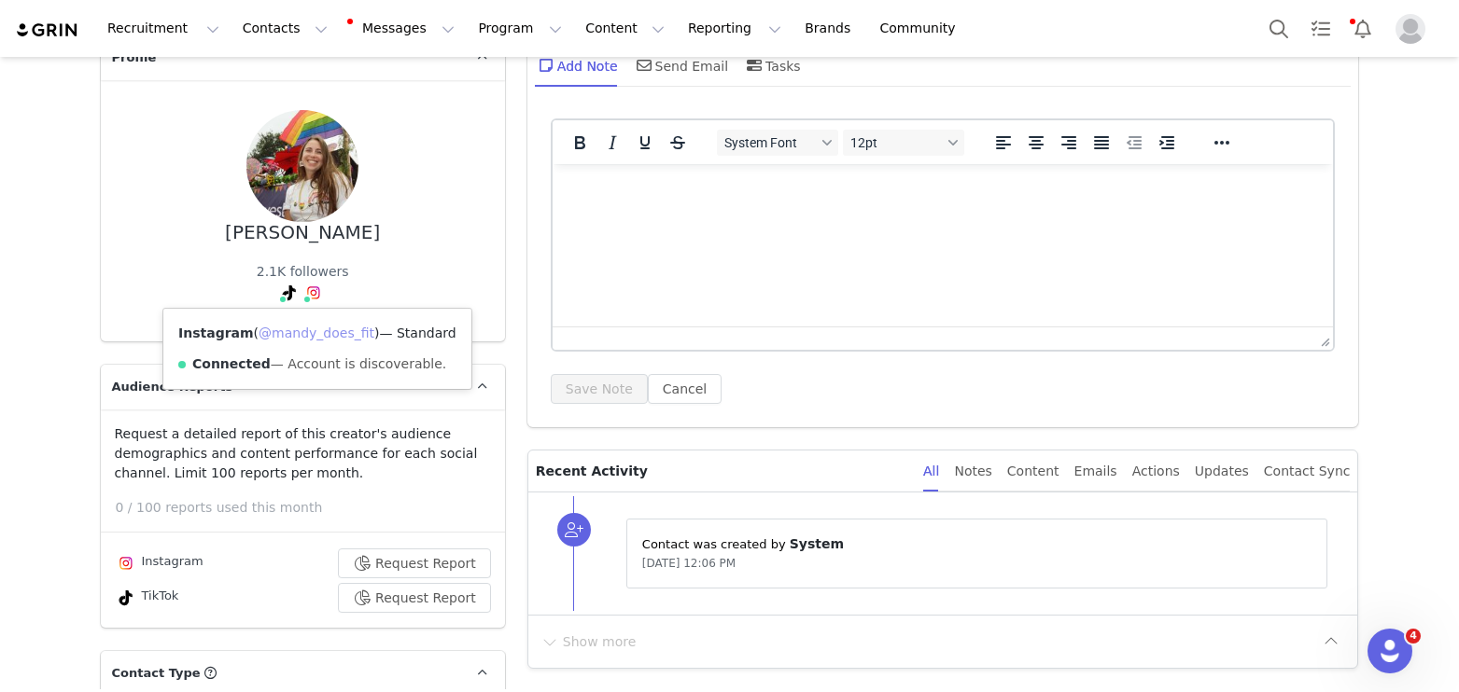
scroll to position [481, 0]
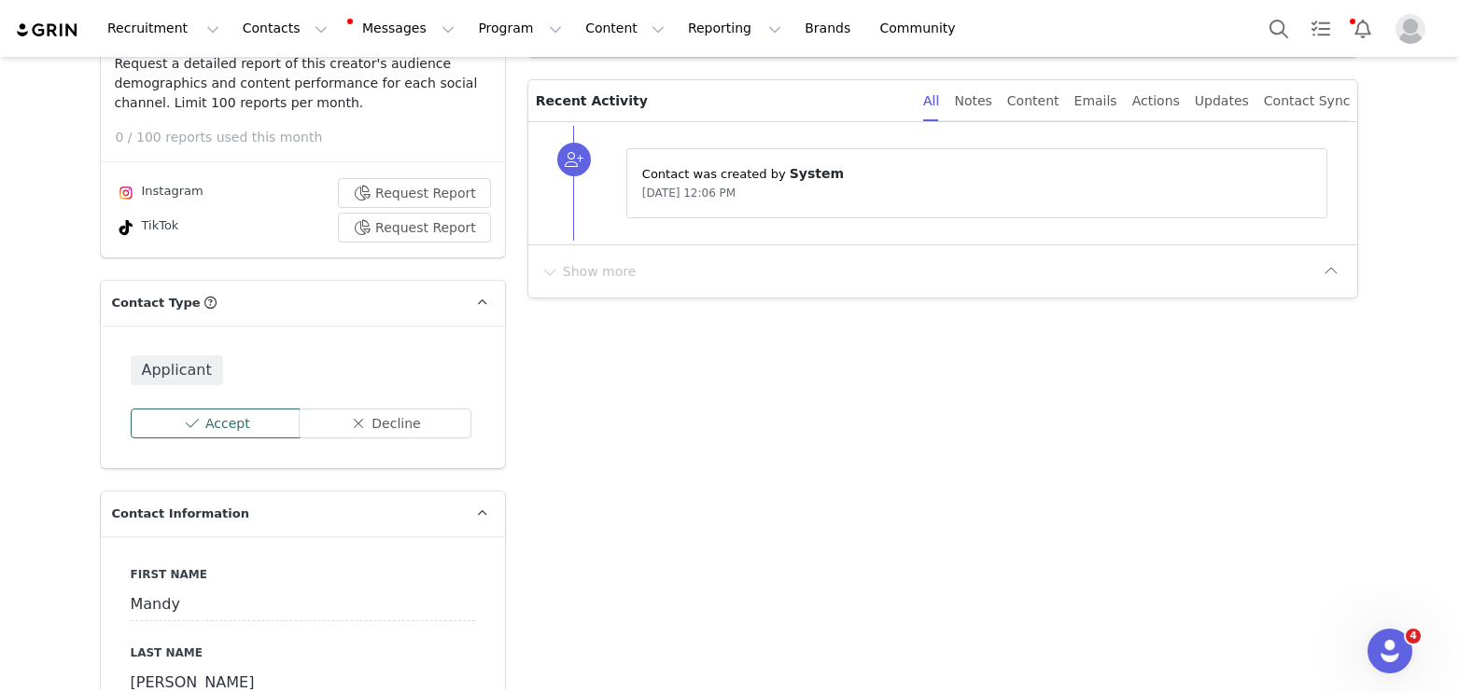
click at [186, 421] on button "Accept" at bounding box center [217, 424] width 173 height 30
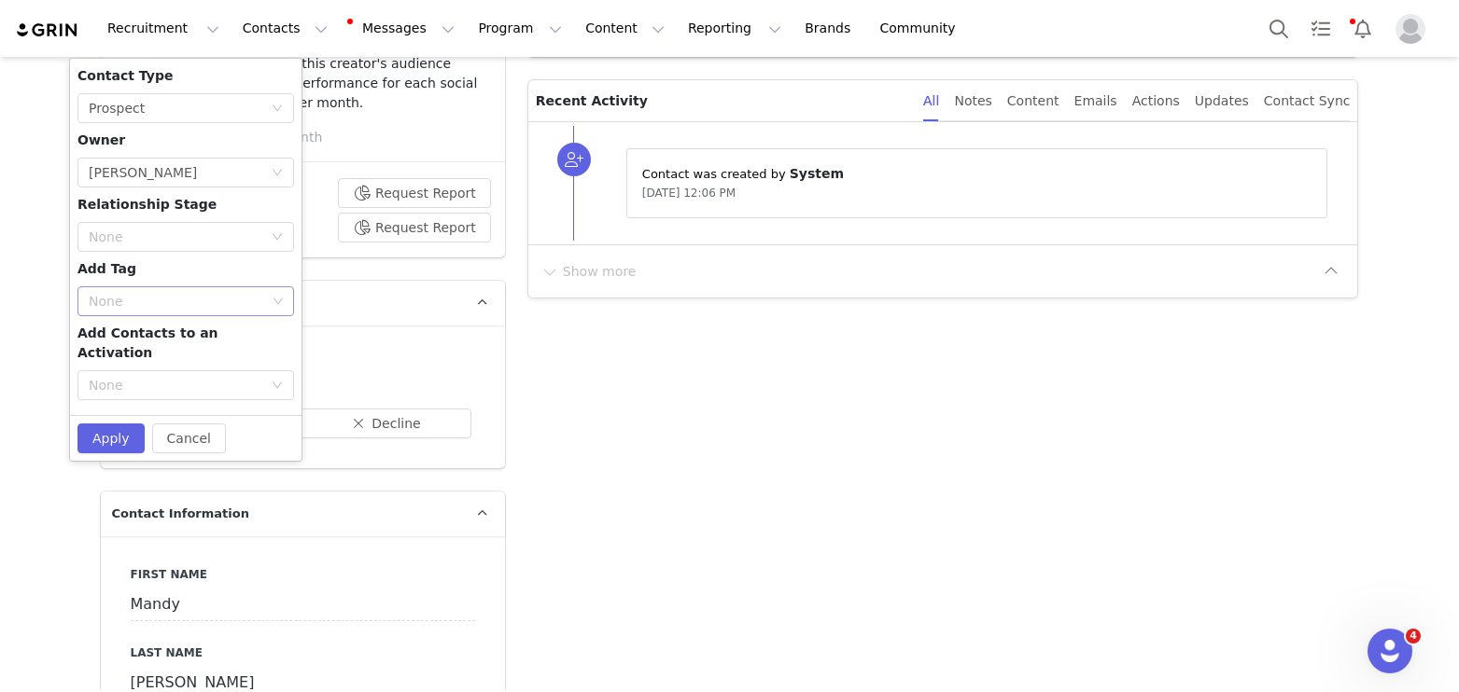
click at [129, 289] on div "None" at bounding box center [178, 301] width 191 height 28
click at [122, 372] on li "Wellness Creator" at bounding box center [185, 368] width 217 height 30
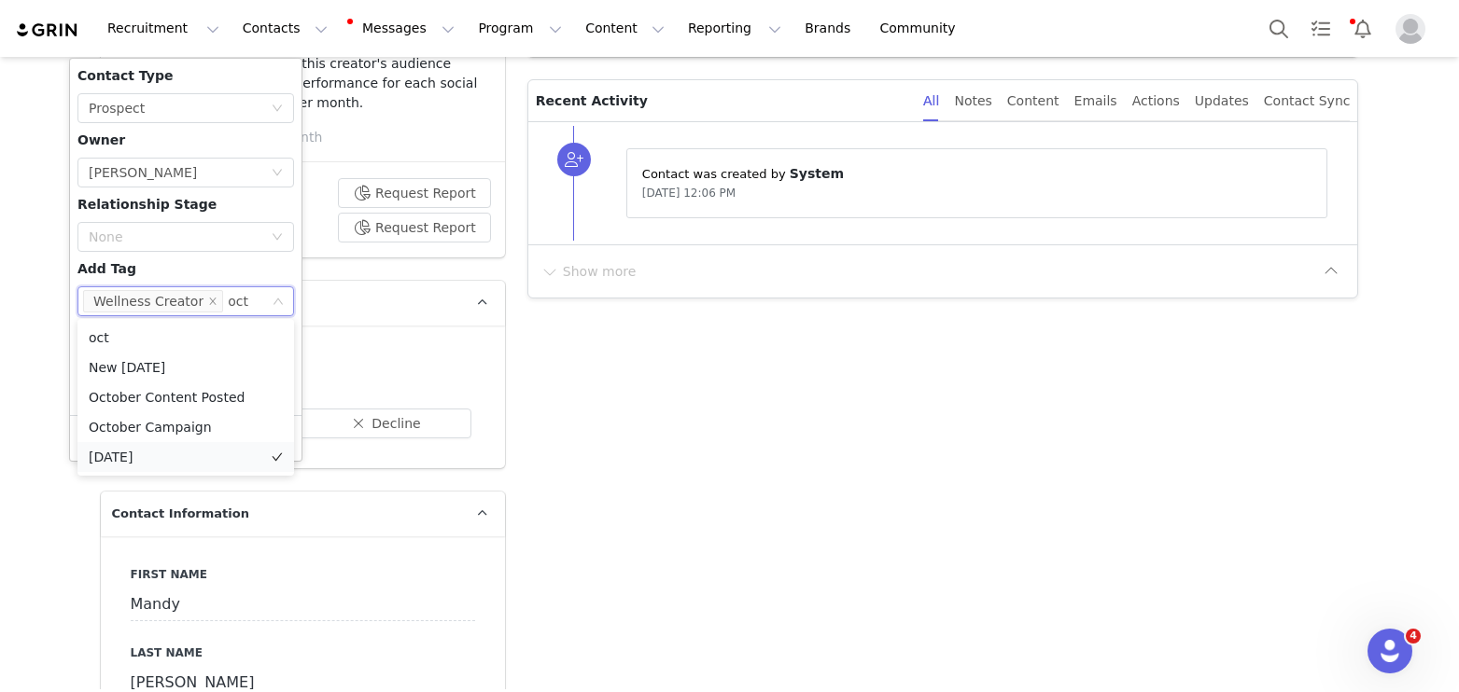
click at [146, 463] on li "[DATE]" at bounding box center [185, 457] width 217 height 30
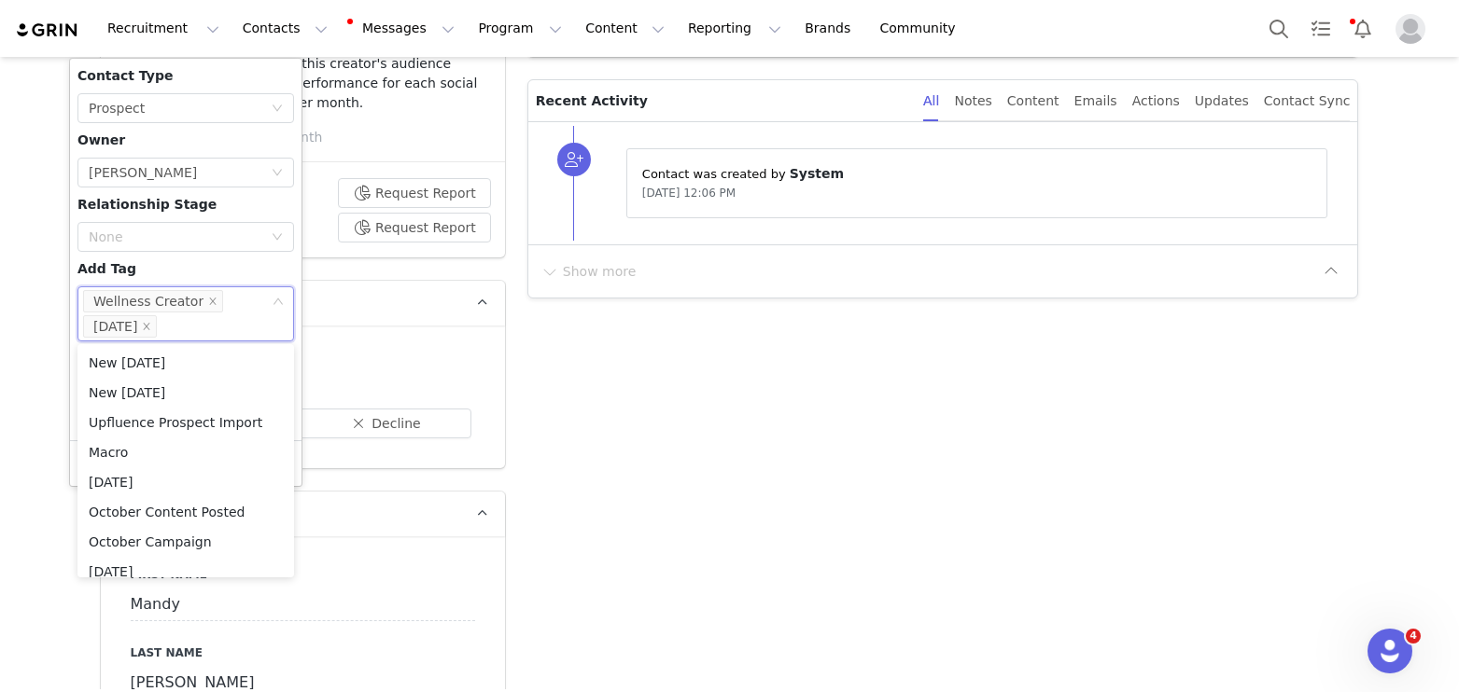
click at [172, 280] on div "Contact Type None Prospect Owner Select Owner [PERSON_NAME] Relationship Stage …" at bounding box center [185, 249] width 217 height 367
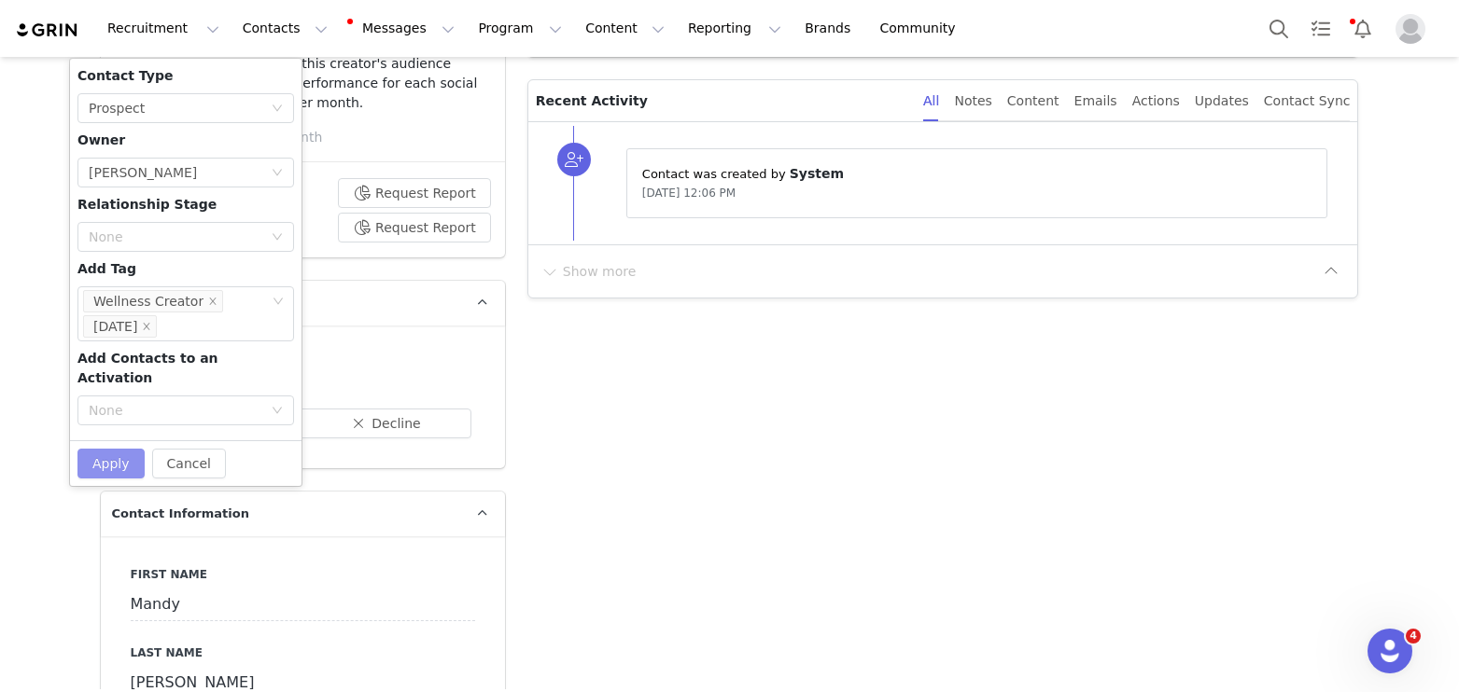
click at [114, 449] on button "Apply" at bounding box center [110, 464] width 67 height 30
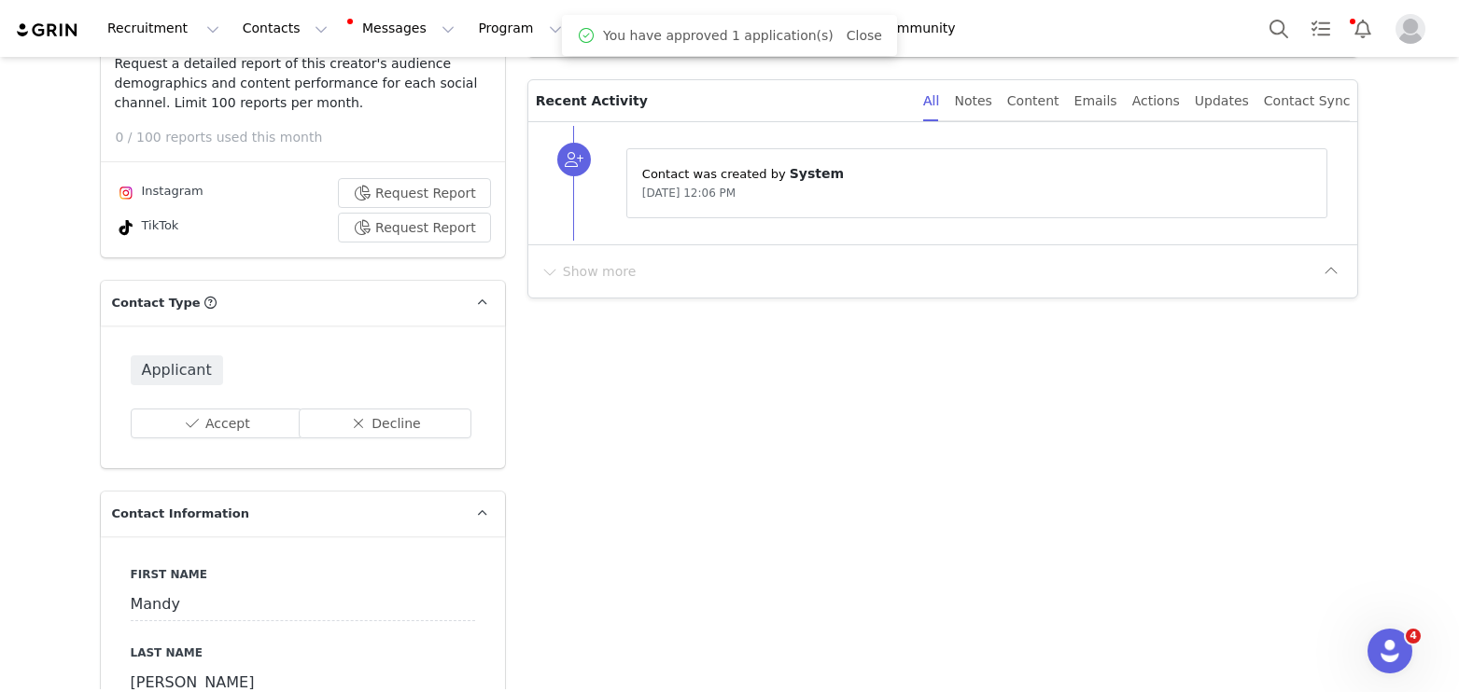
scroll to position [218, 0]
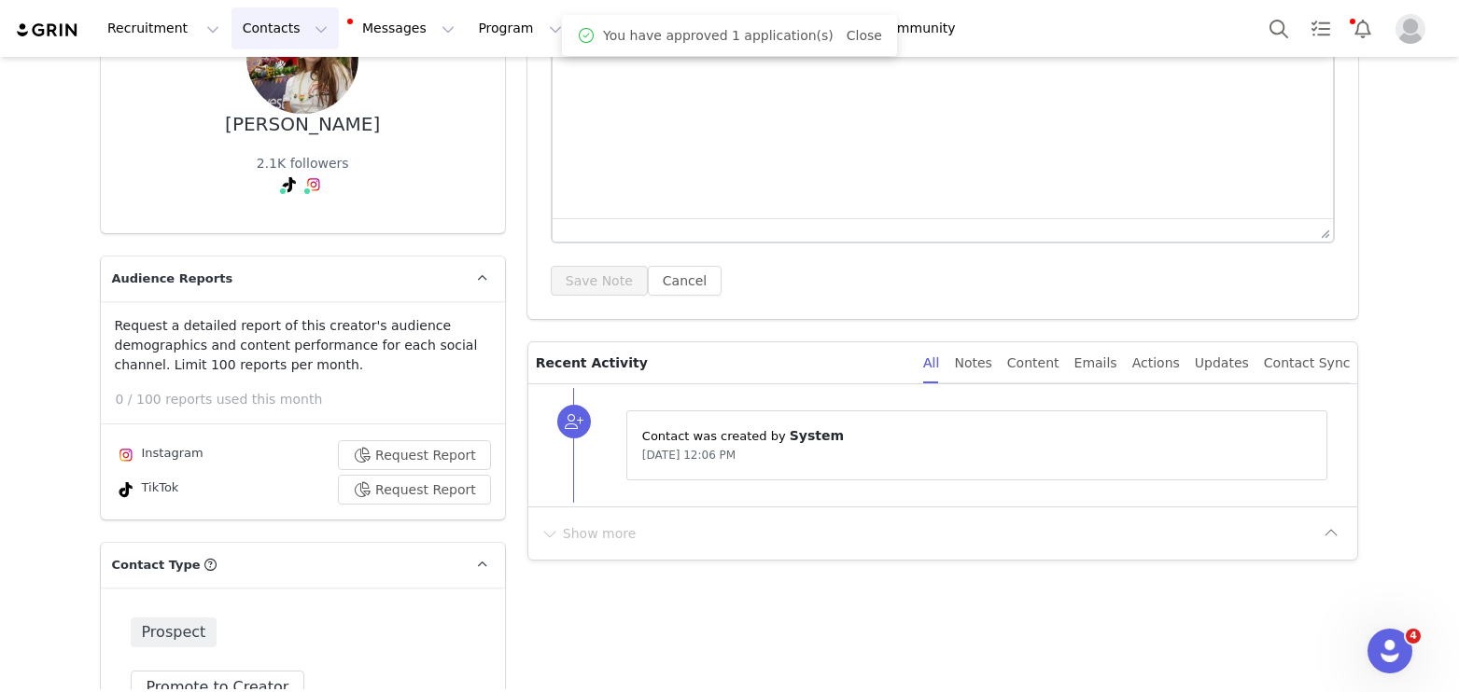
click at [268, 28] on button "Contacts Contacts" at bounding box center [284, 28] width 107 height 42
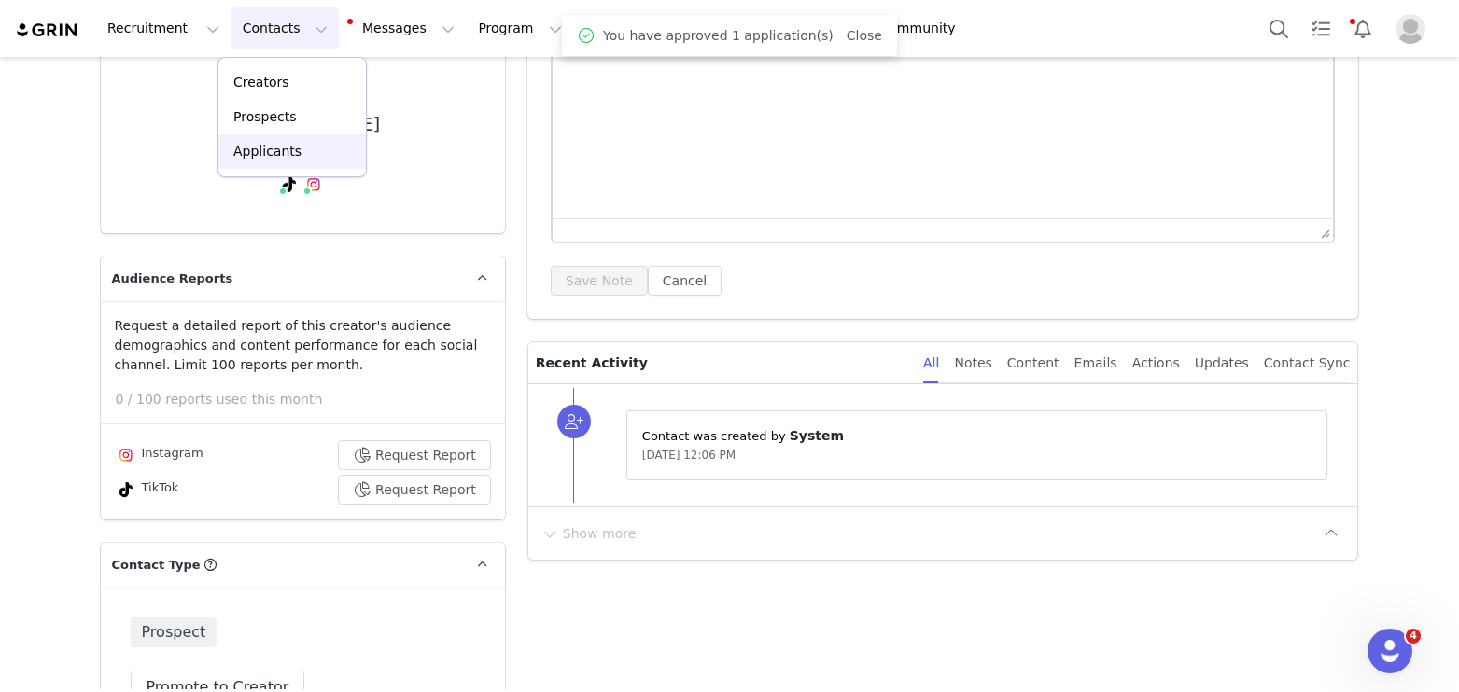
click at [272, 147] on p "Applicants" at bounding box center [267, 152] width 68 height 20
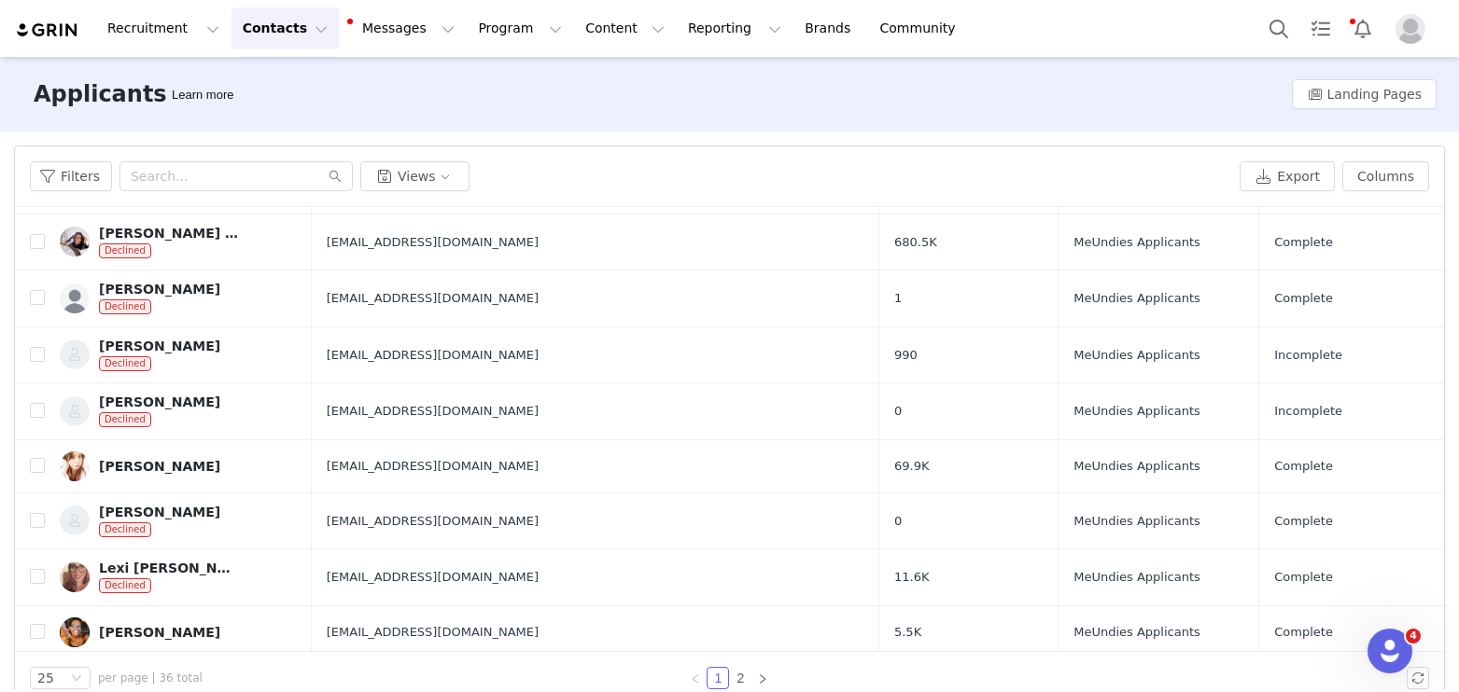
scroll to position [440, 0]
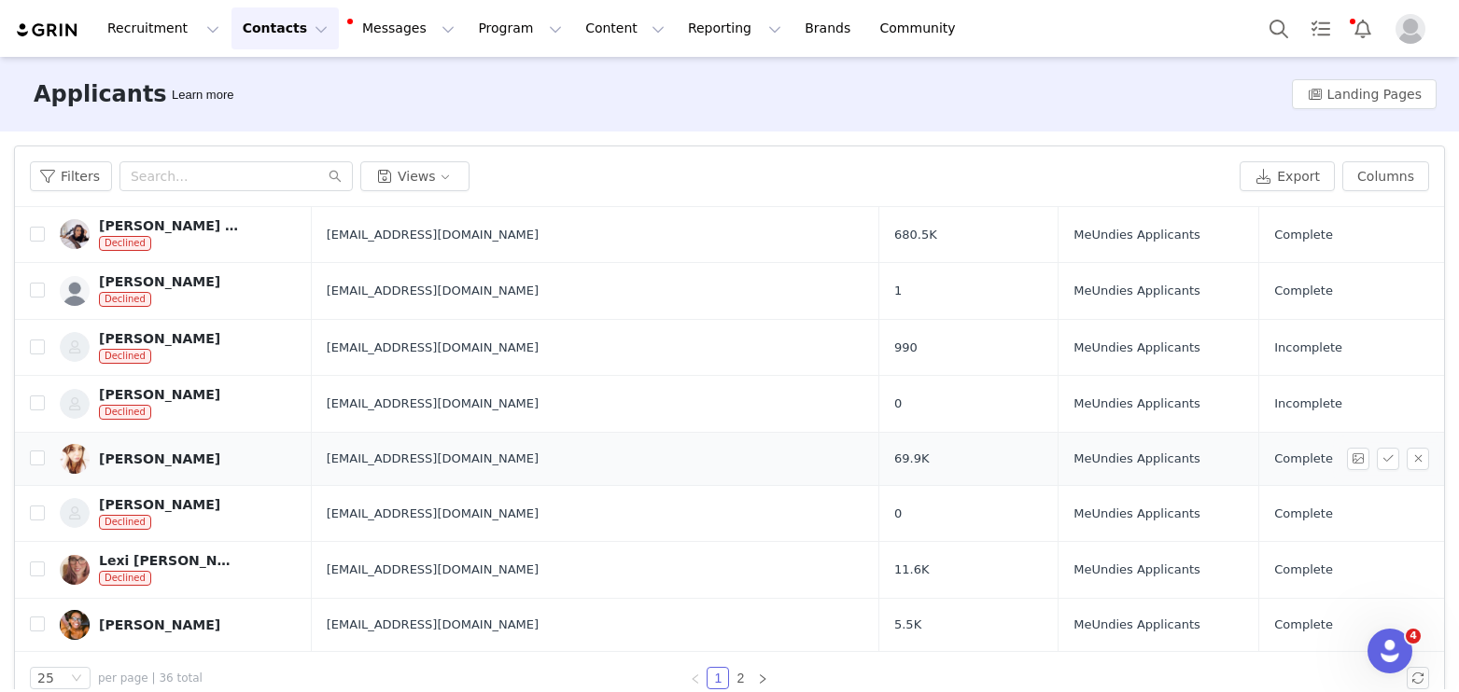
click at [184, 452] on div "[PERSON_NAME]" at bounding box center [159, 459] width 121 height 15
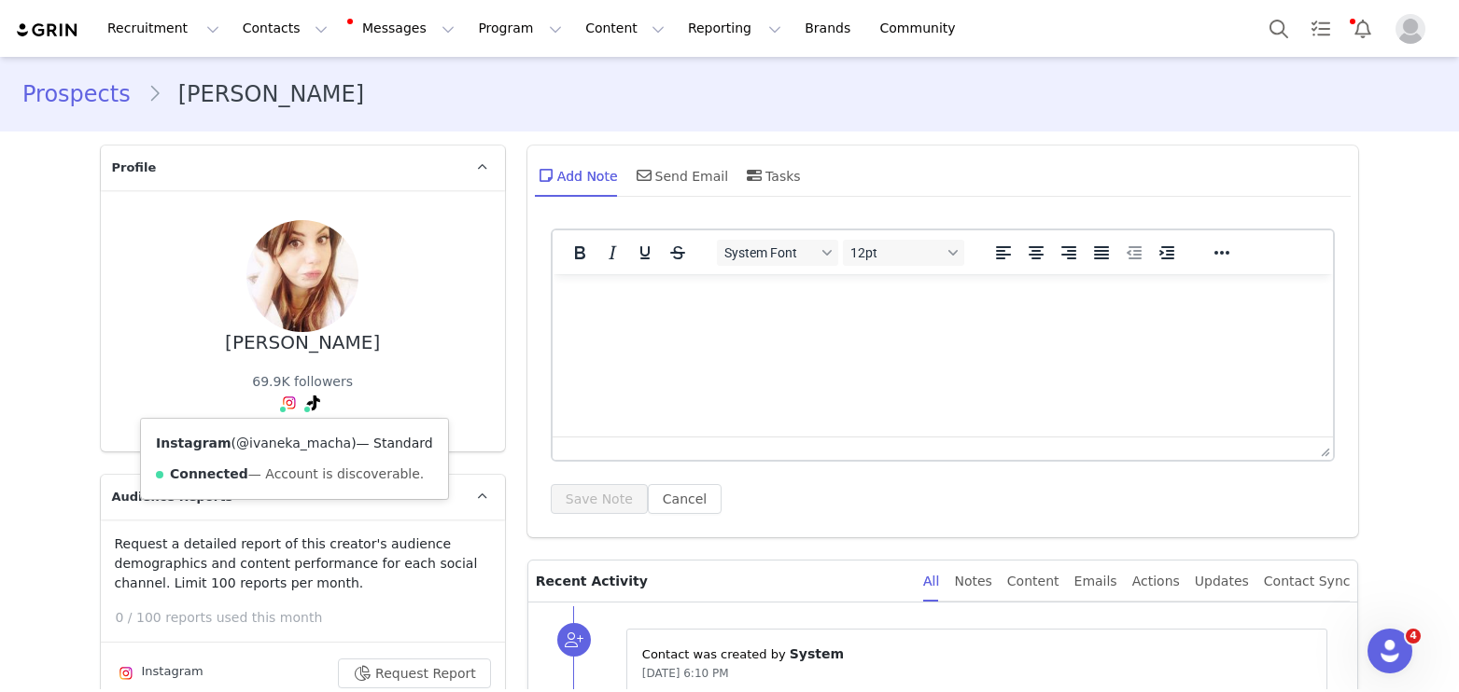
click at [288, 441] on link "@ivaneka_macha" at bounding box center [293, 443] width 115 height 15
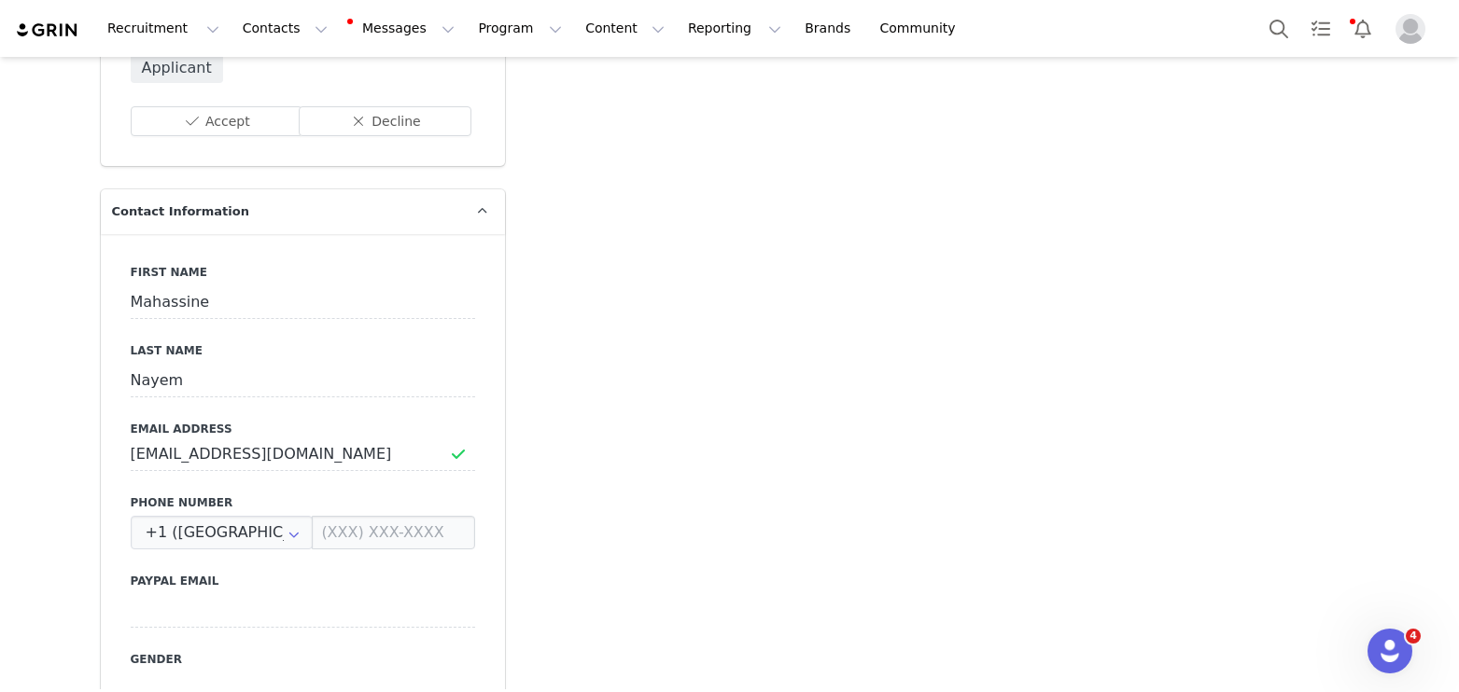
scroll to position [600, 0]
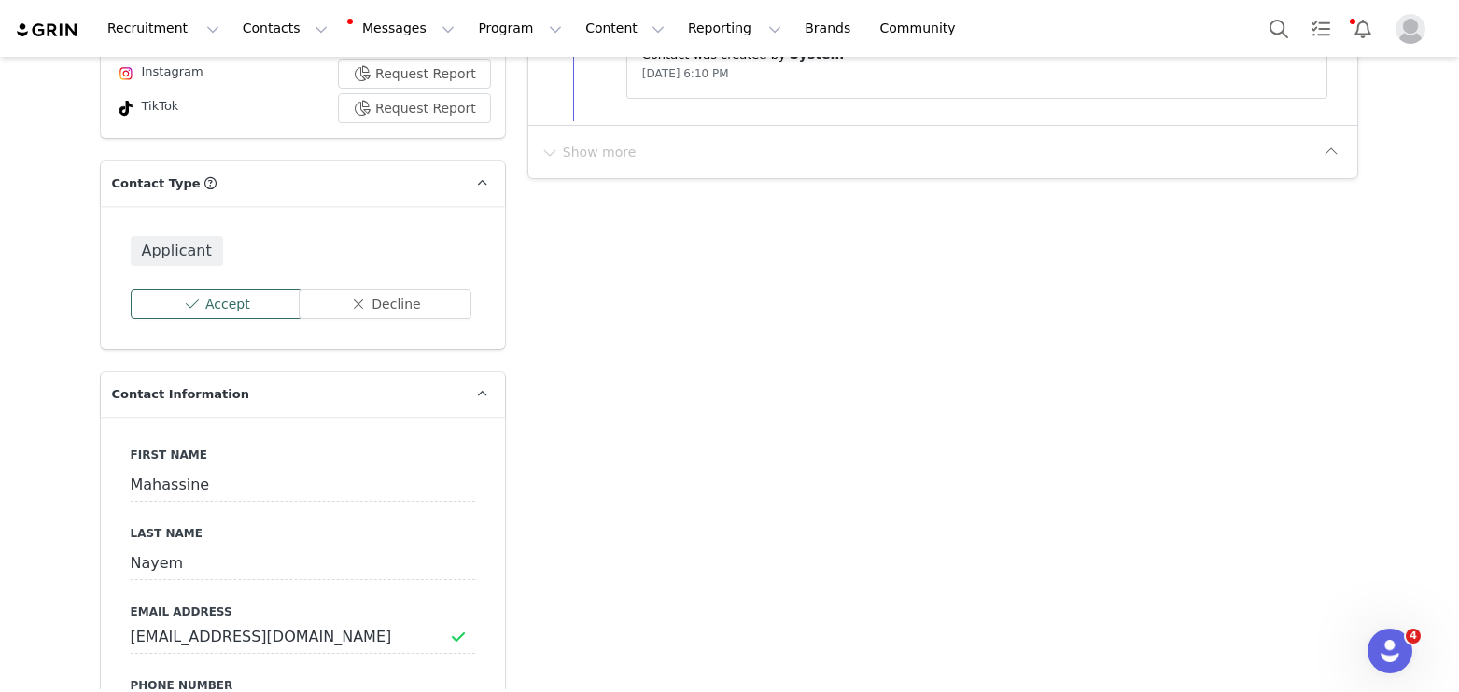
click at [206, 300] on button "Accept" at bounding box center [217, 304] width 173 height 30
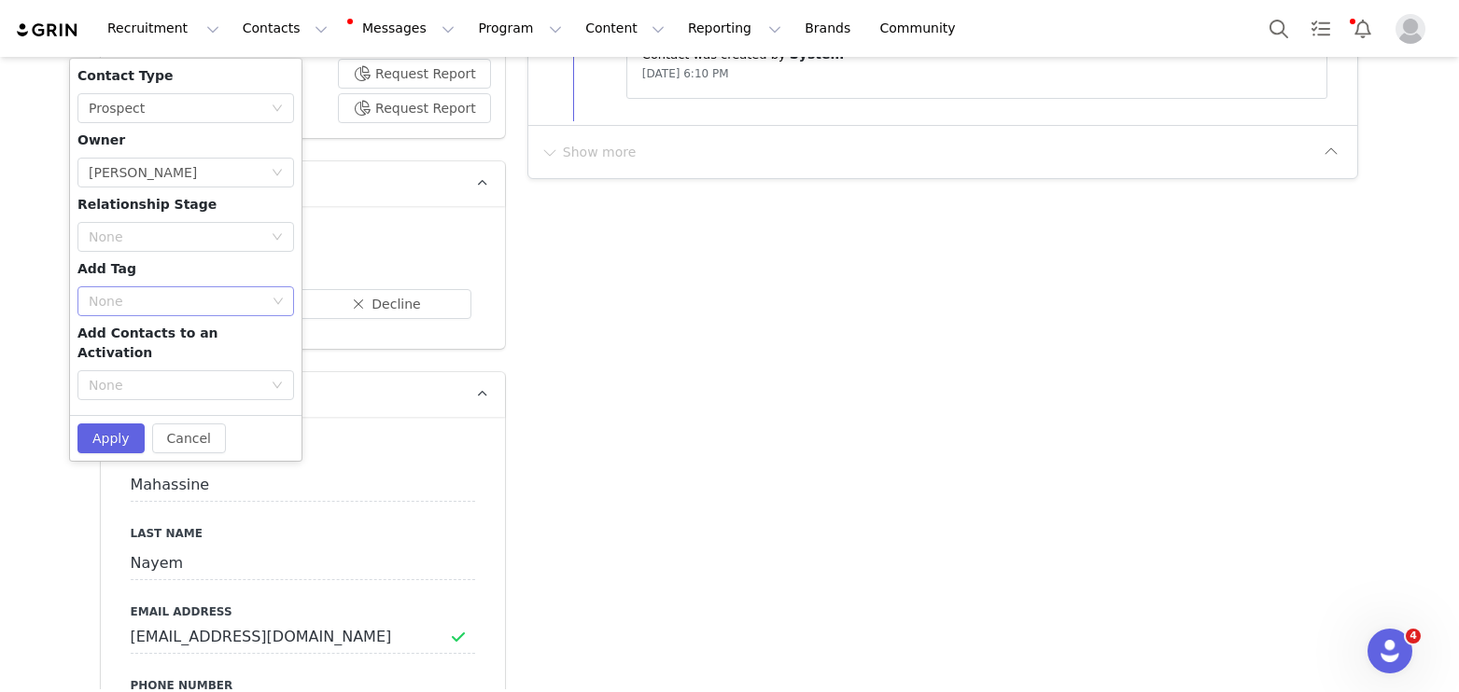
click at [136, 288] on div "None" at bounding box center [178, 301] width 191 height 28
click at [146, 370] on li "Fashion Creator" at bounding box center [185, 368] width 217 height 30
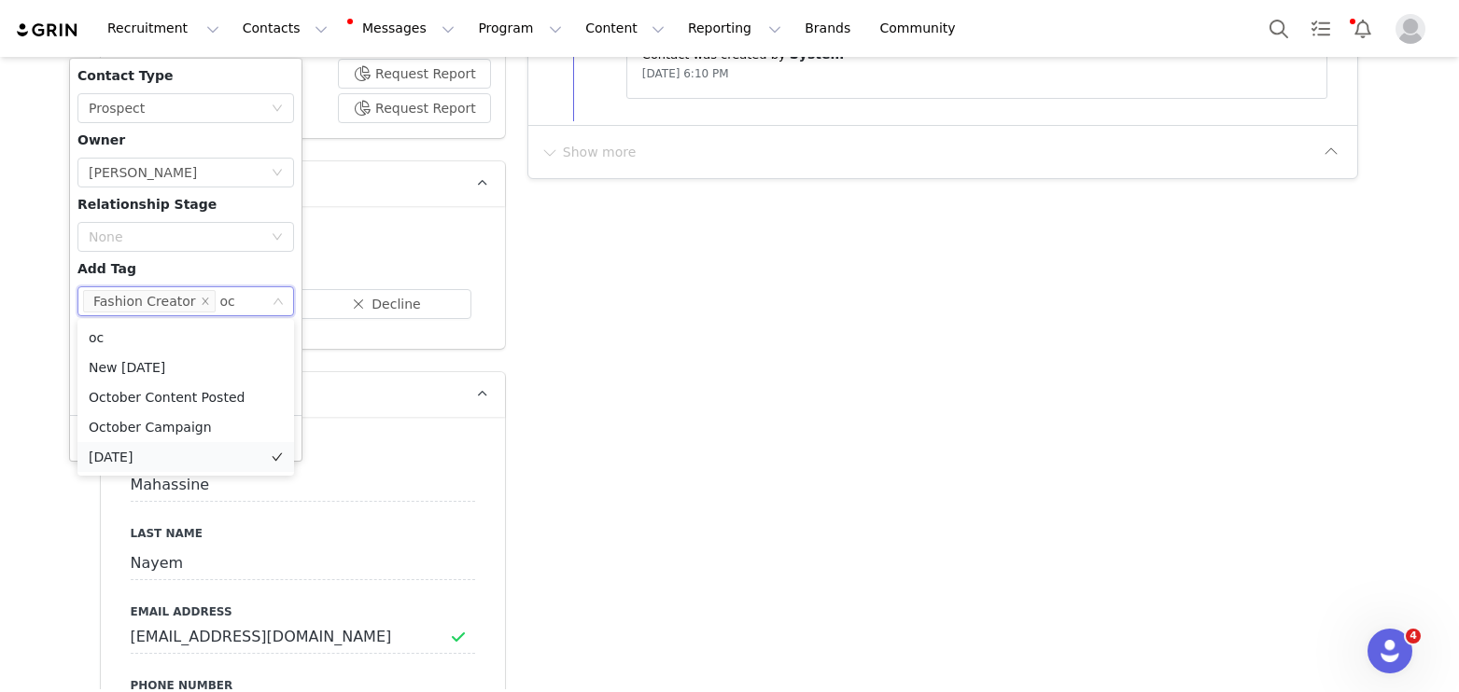
click at [147, 458] on li "[DATE]" at bounding box center [185, 457] width 217 height 30
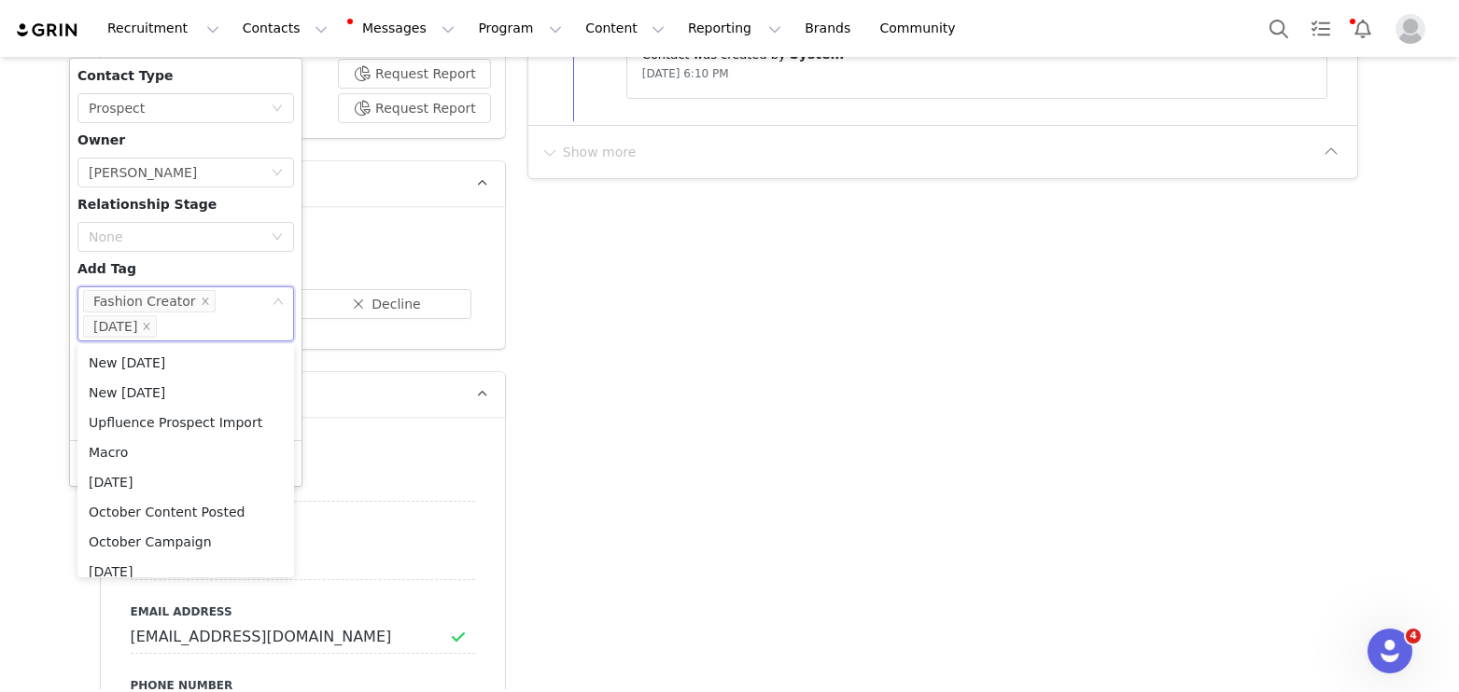
click at [182, 270] on div "Contact Type None Prospect Owner Select Owner [PERSON_NAME] Relationship Stage …" at bounding box center [185, 249] width 217 height 367
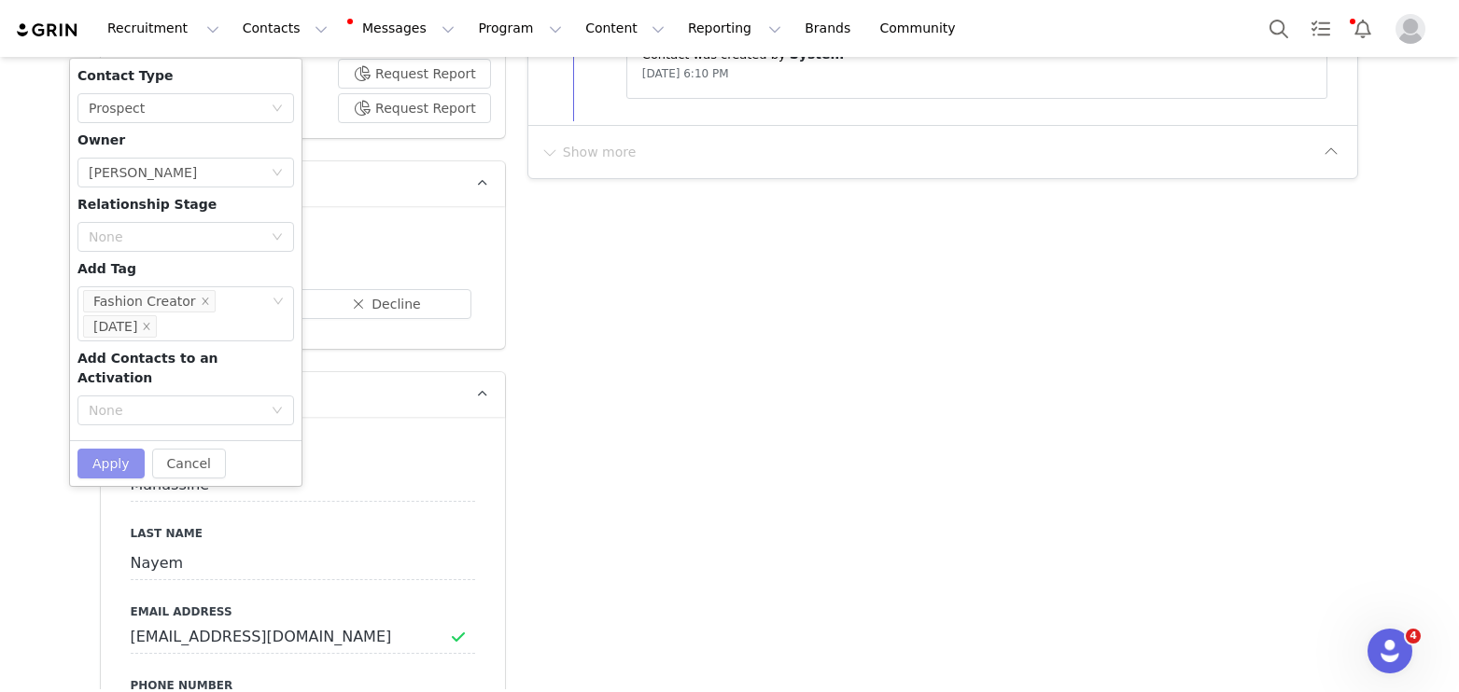
click at [117, 449] on button "Apply" at bounding box center [110, 464] width 67 height 30
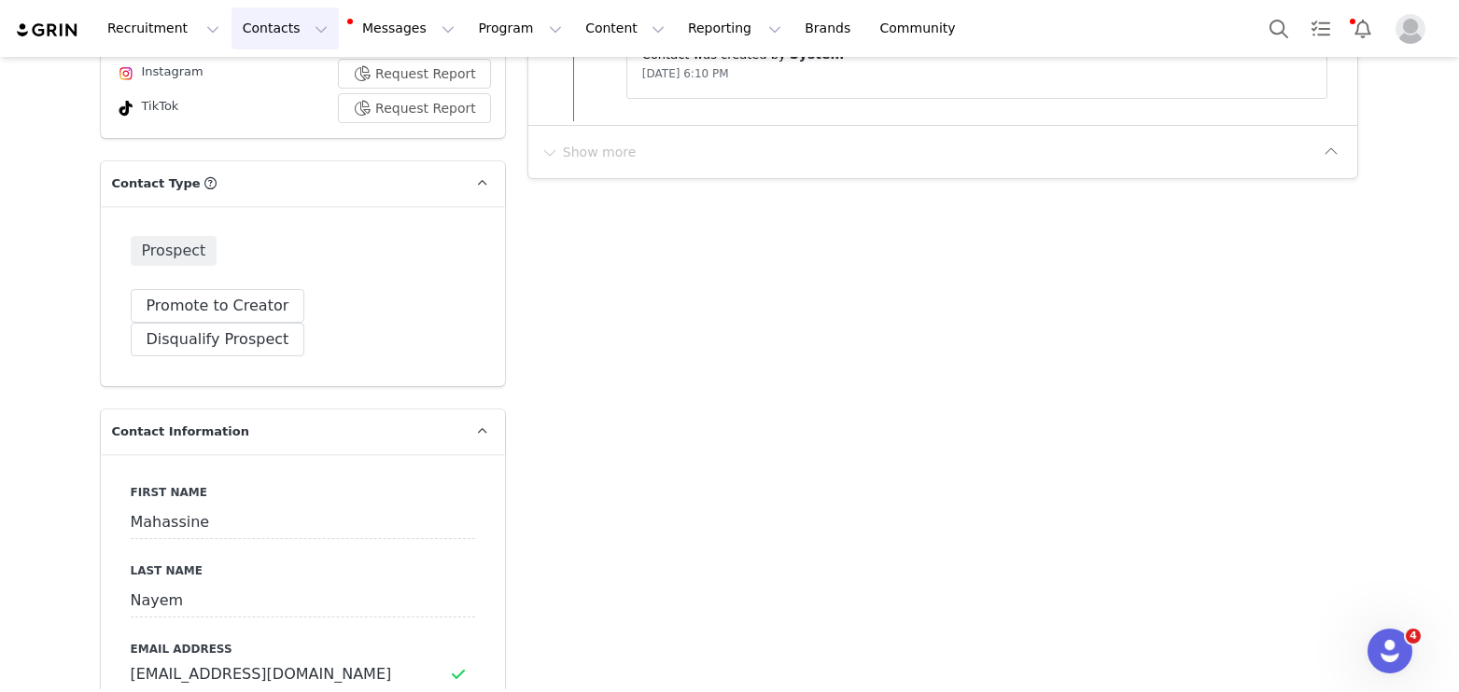
click at [272, 26] on button "Contacts Contacts" at bounding box center [284, 28] width 107 height 42
click at [271, 149] on p "Applicants" at bounding box center [267, 152] width 68 height 20
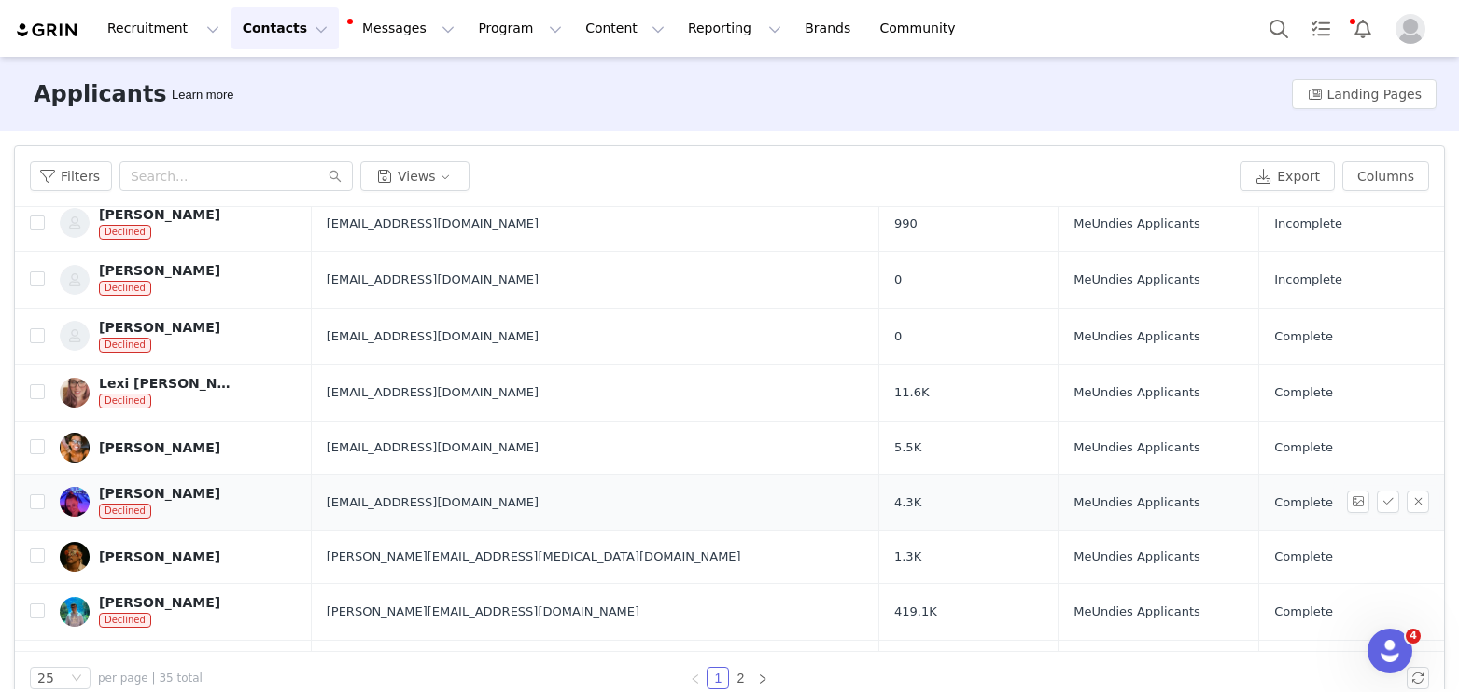
scroll to position [568, 0]
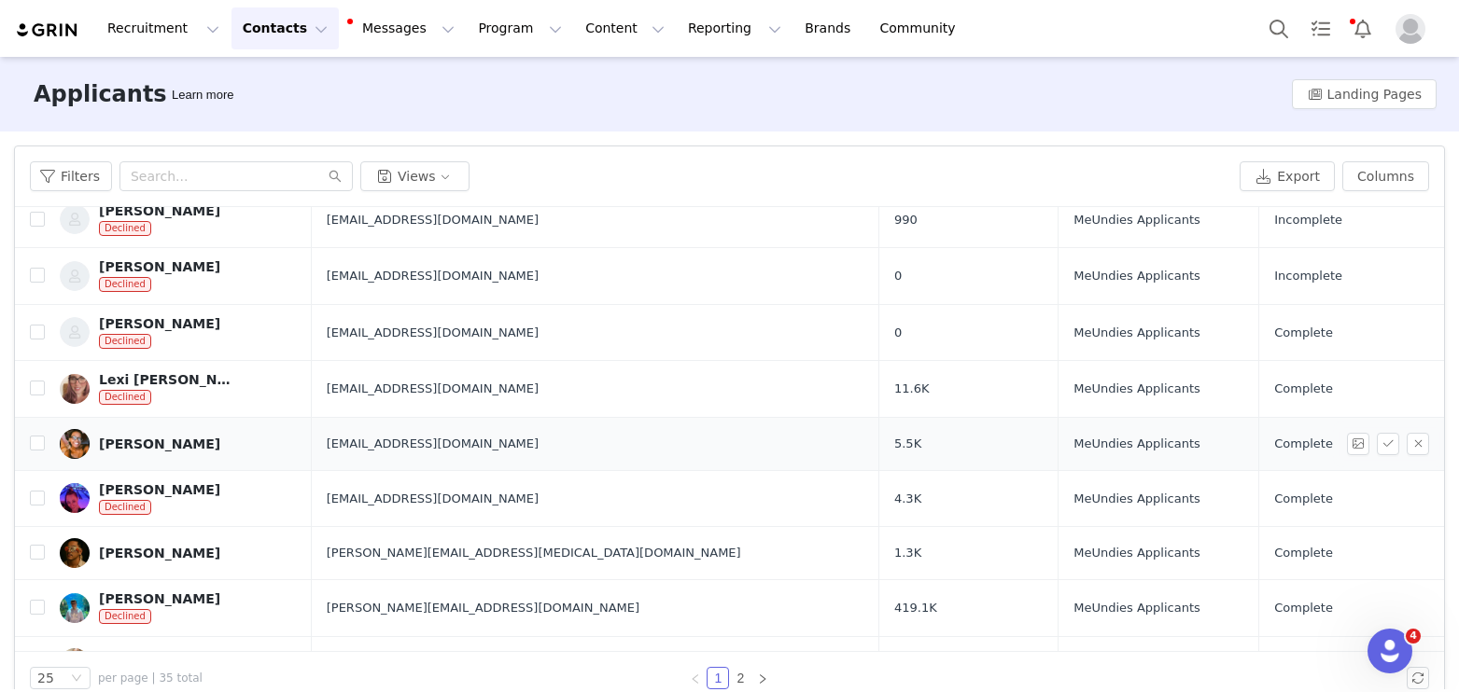
click at [112, 426] on td "Layla Zeferino" at bounding box center [178, 443] width 267 height 53
click at [114, 440] on div "Layla Zeferino" at bounding box center [159, 444] width 121 height 15
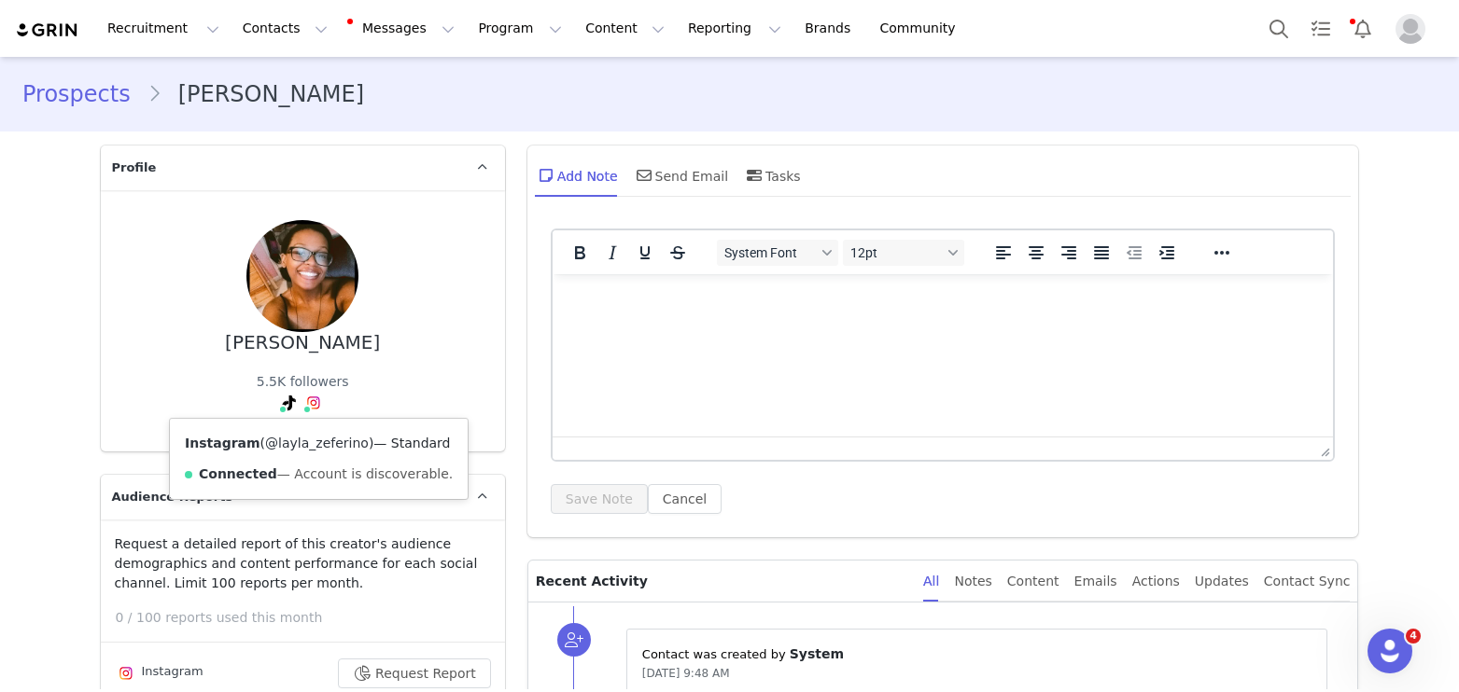
click at [286, 444] on link "@layla_zeferino" at bounding box center [317, 443] width 104 height 15
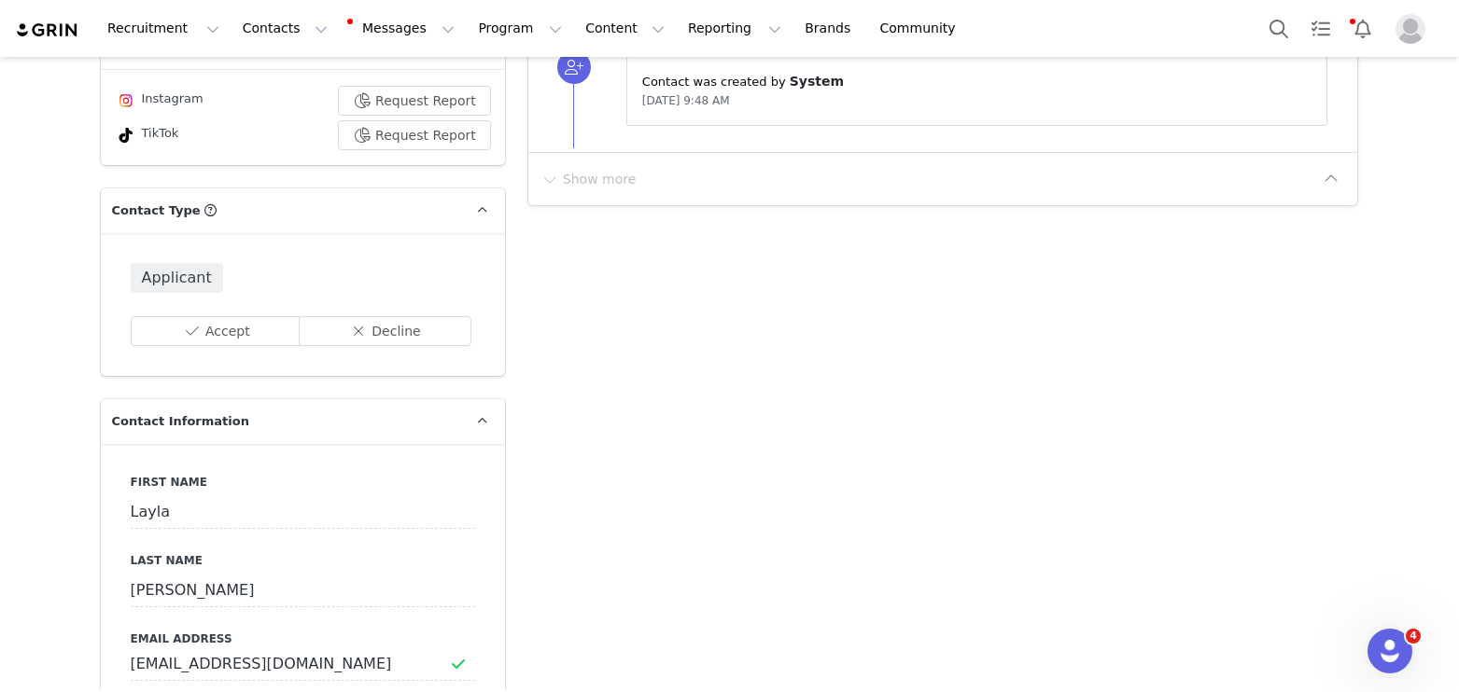
scroll to position [576, 0]
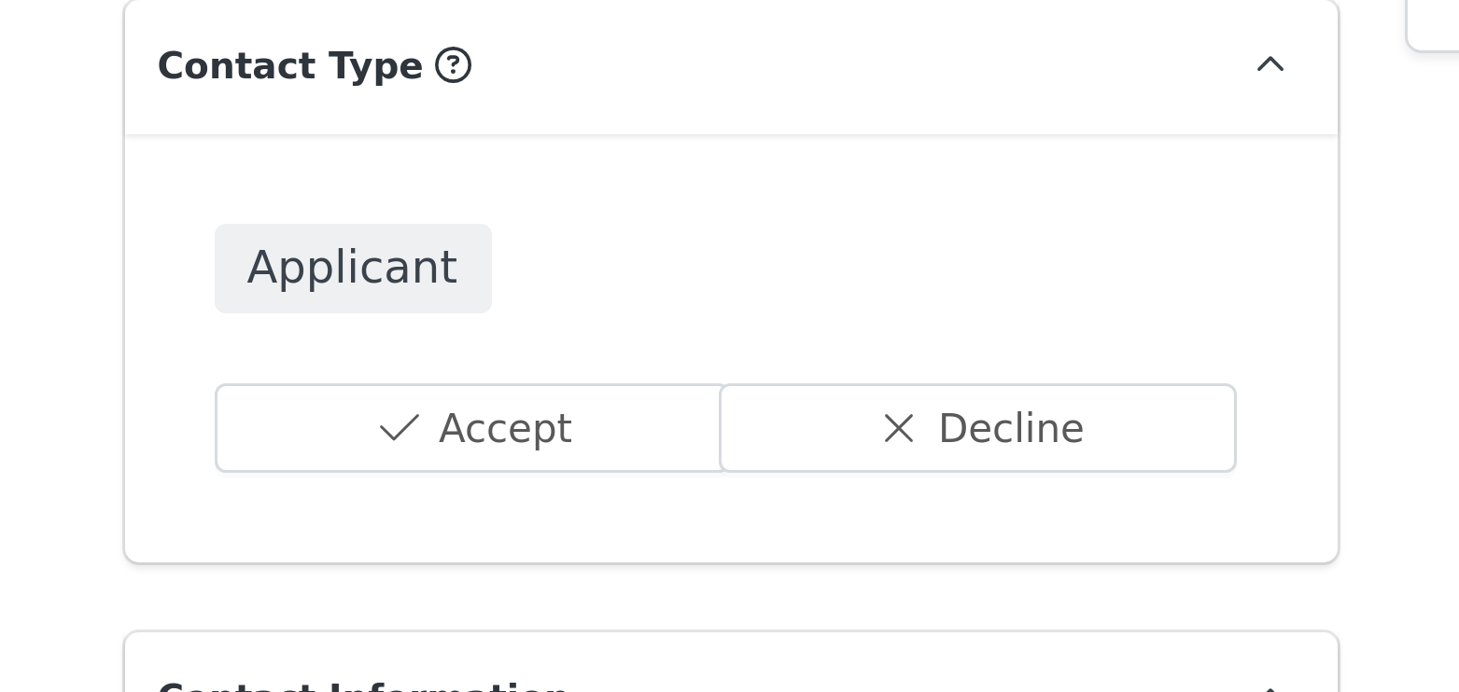
click at [131, 298] on div "Applicant Accept Decline" at bounding box center [303, 302] width 404 height 143
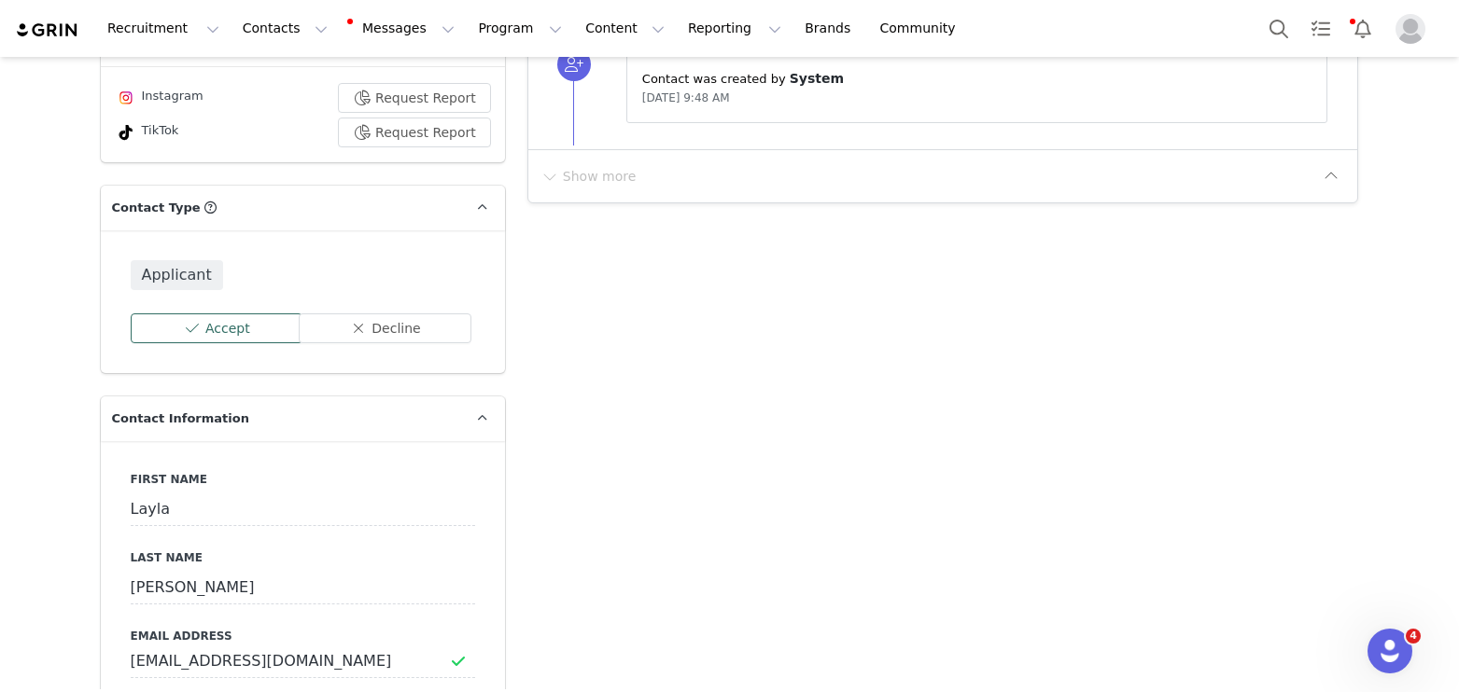
click at [231, 328] on button "Accept" at bounding box center [217, 329] width 173 height 30
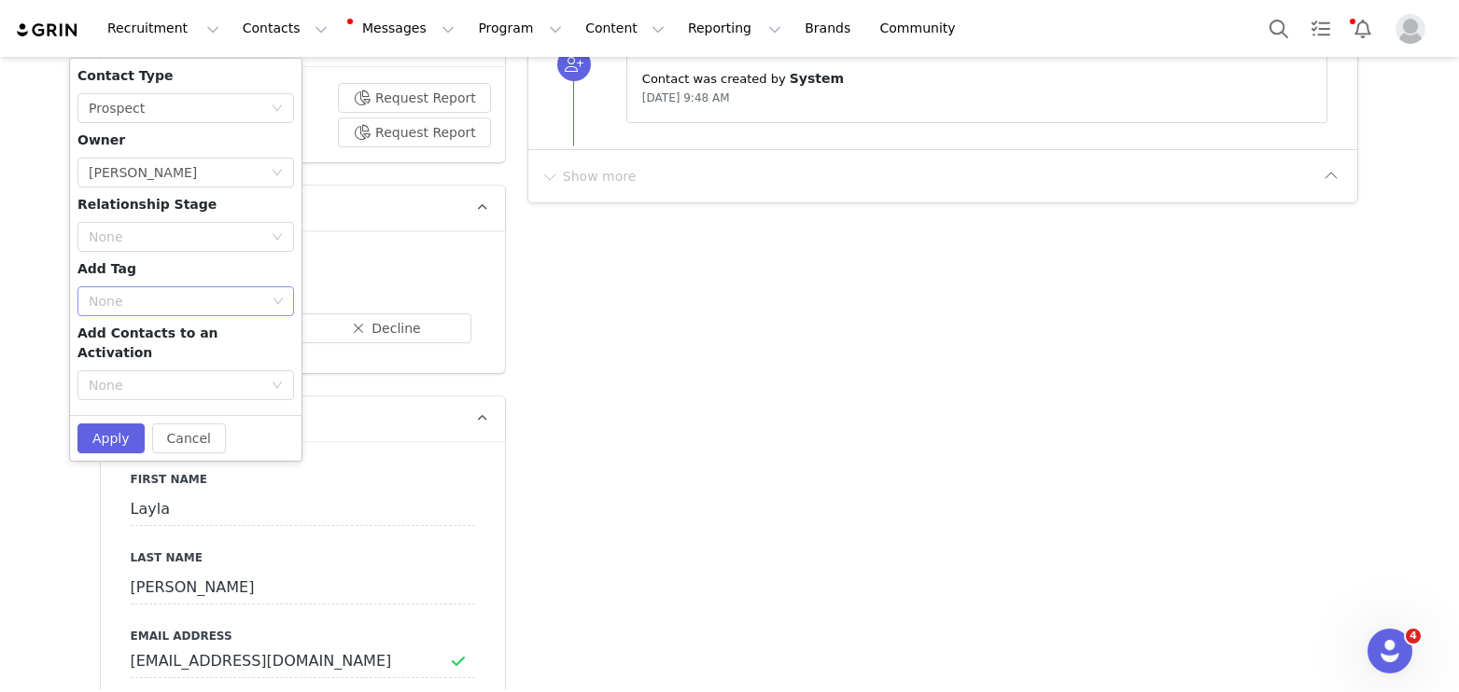
click at [134, 301] on div "None" at bounding box center [177, 301] width 177 height 19
click at [131, 364] on li "Wellness Creator" at bounding box center [185, 368] width 217 height 30
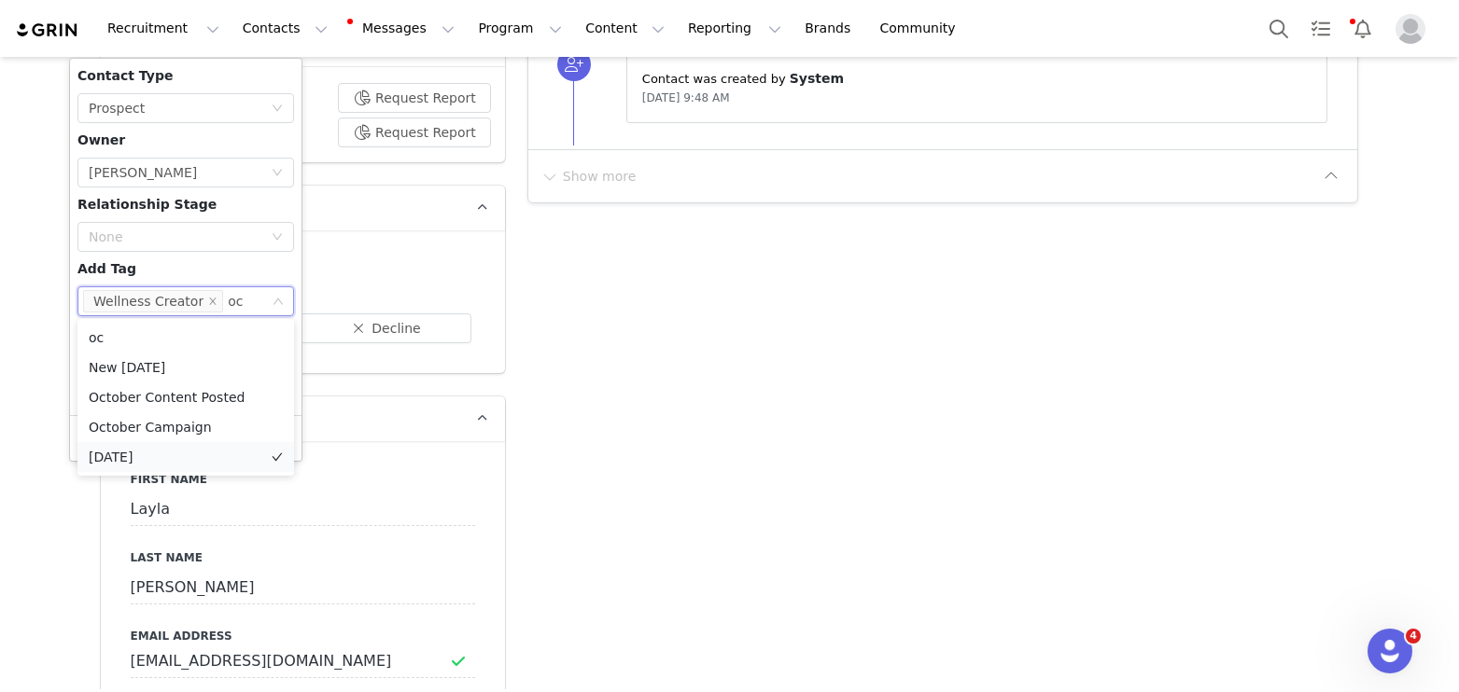
click at [138, 453] on li "[DATE]" at bounding box center [185, 457] width 217 height 30
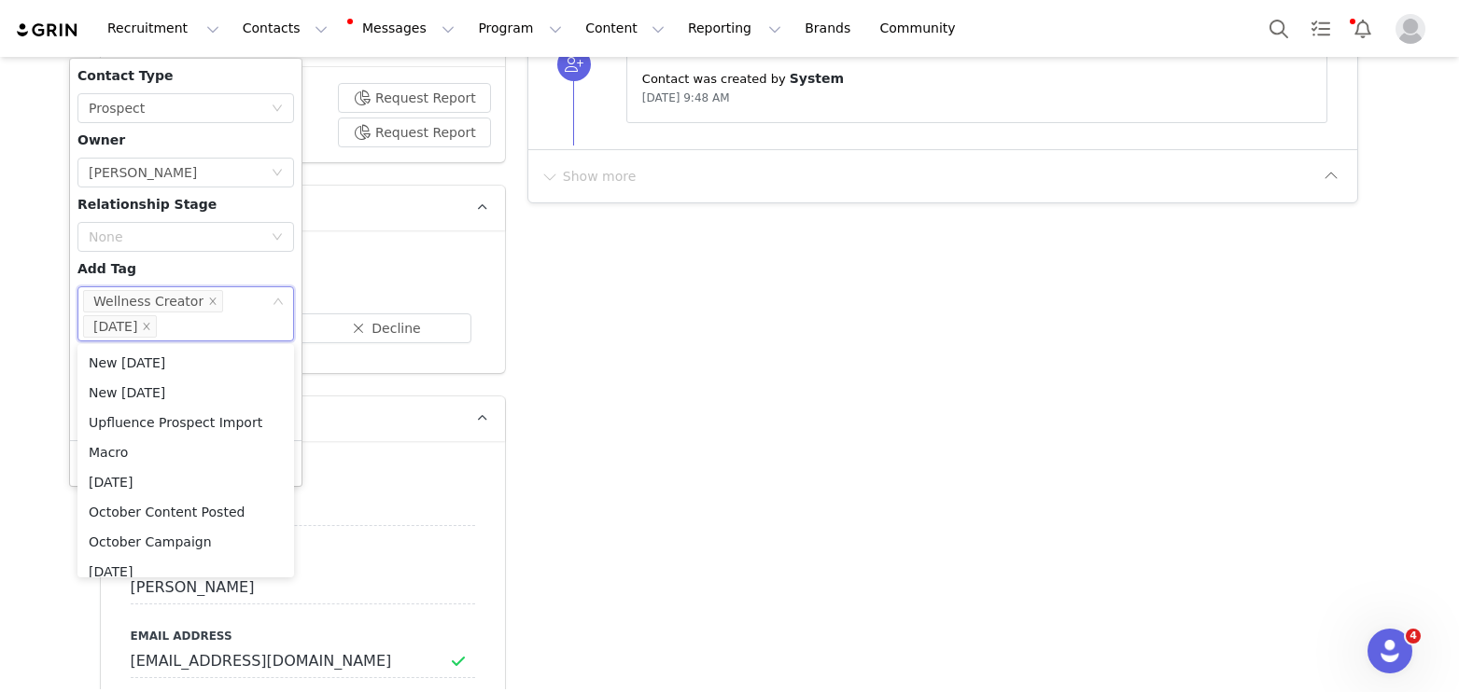
click at [142, 255] on div "Contact Type None Prospect Owner Select Owner [PERSON_NAME] Relationship Stage …" at bounding box center [185, 249] width 217 height 367
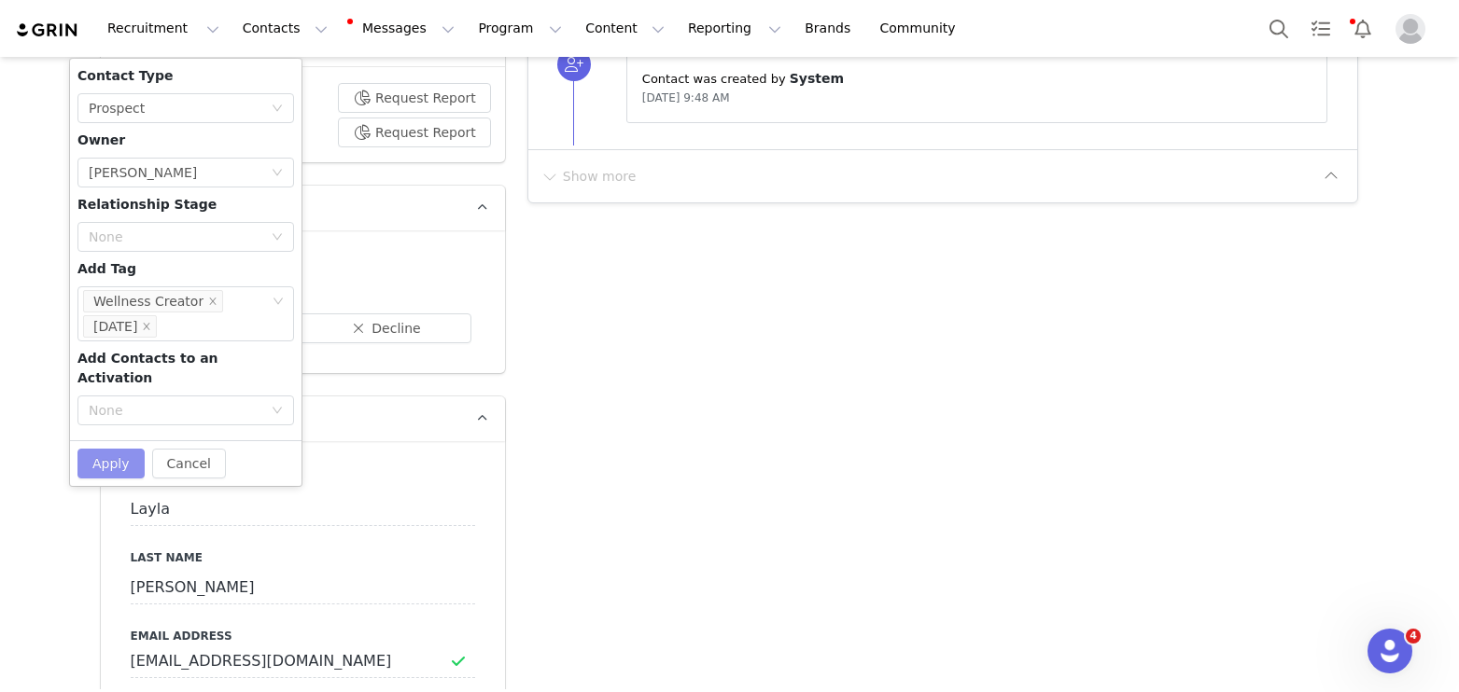
click at [115, 449] on button "Apply" at bounding box center [110, 464] width 67 height 30
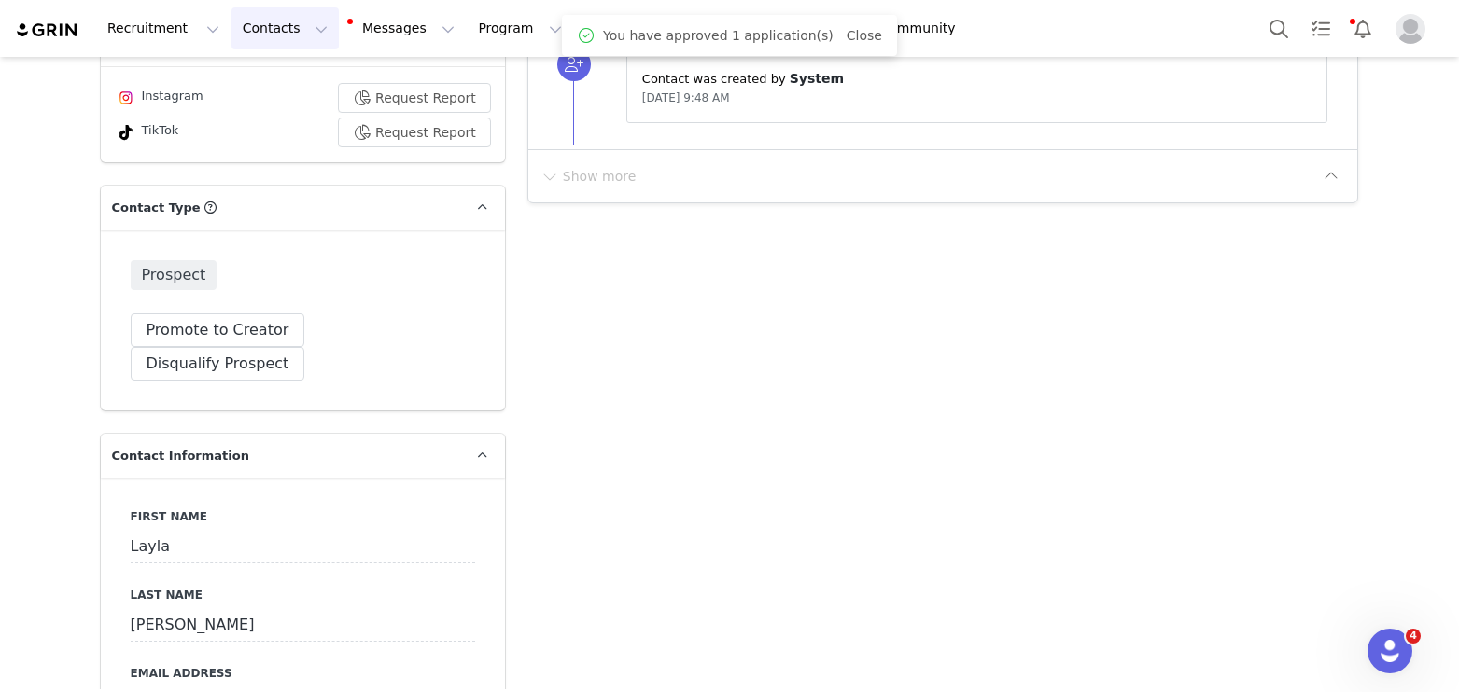
click at [259, 24] on button "Contacts Contacts" at bounding box center [284, 28] width 107 height 42
click at [263, 148] on p "Applicants" at bounding box center [267, 152] width 68 height 20
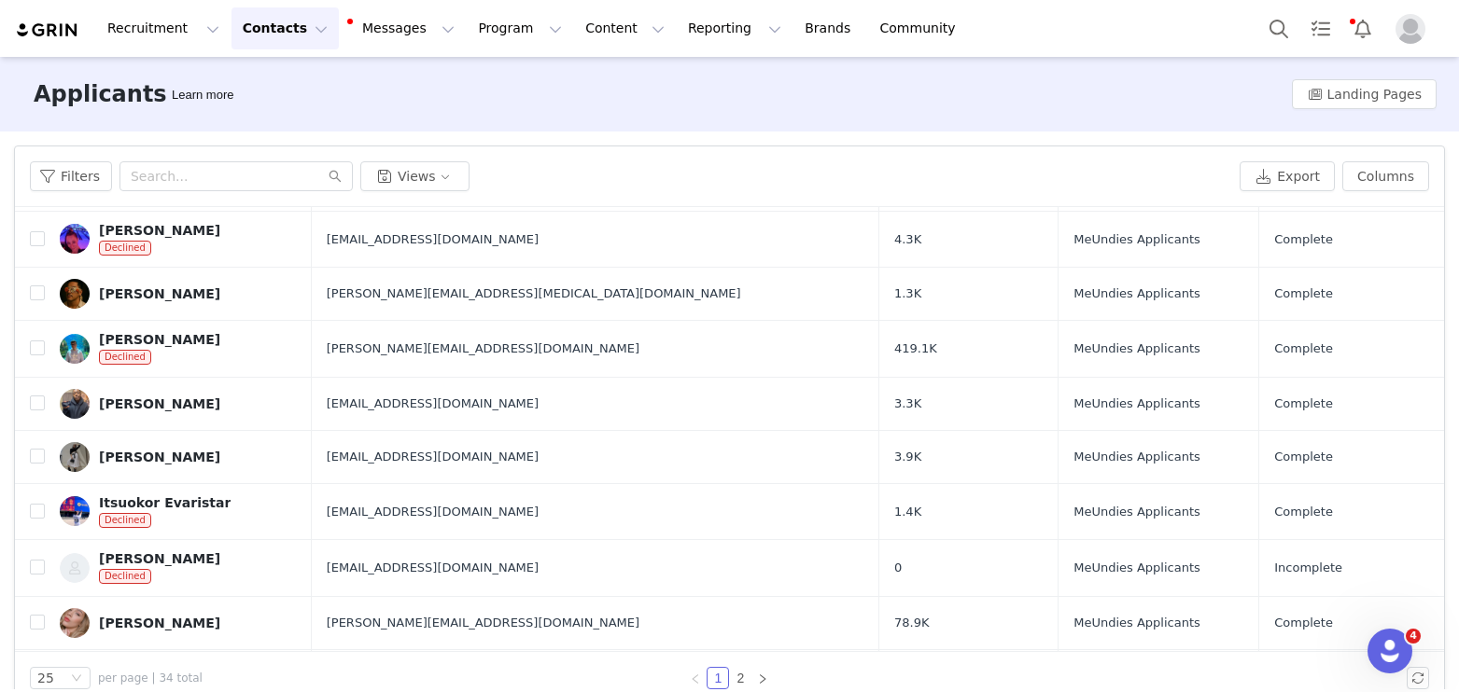
scroll to position [776, 0]
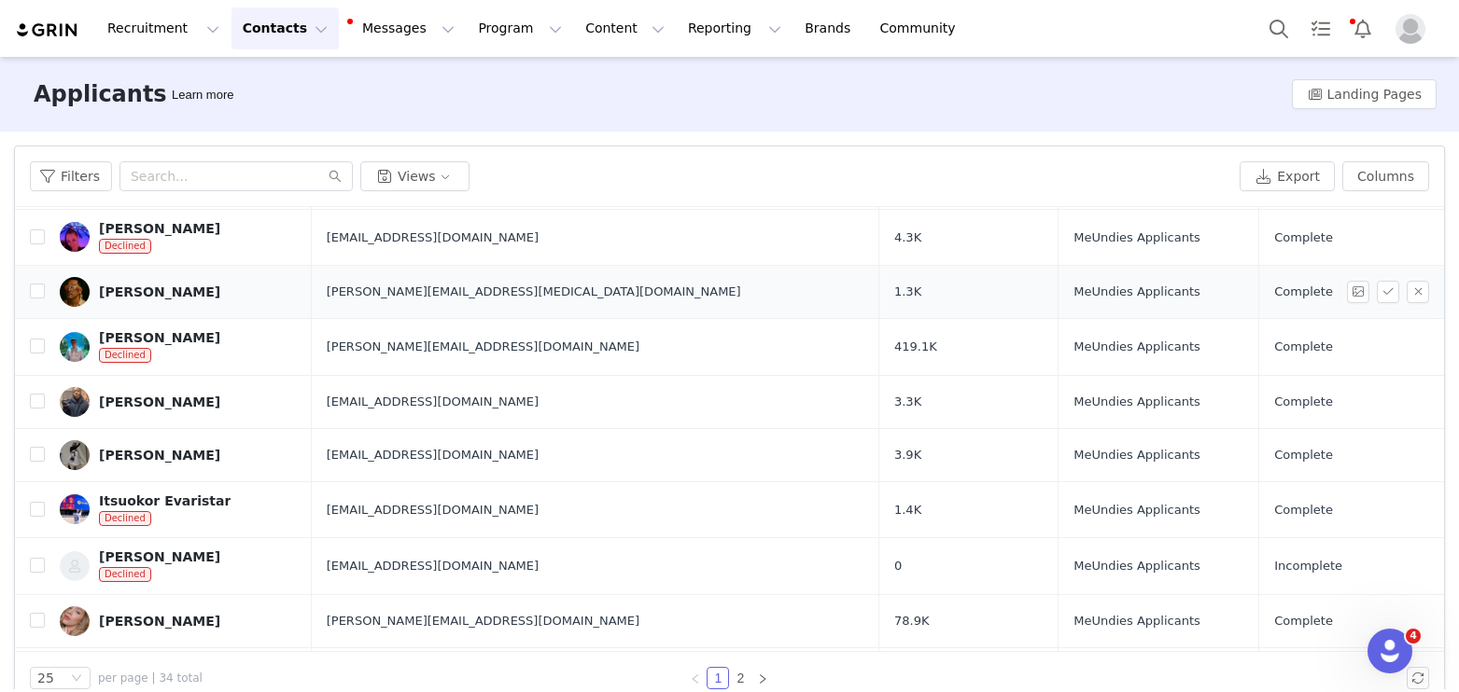
click at [154, 296] on div "[PERSON_NAME]" at bounding box center [159, 292] width 121 height 15
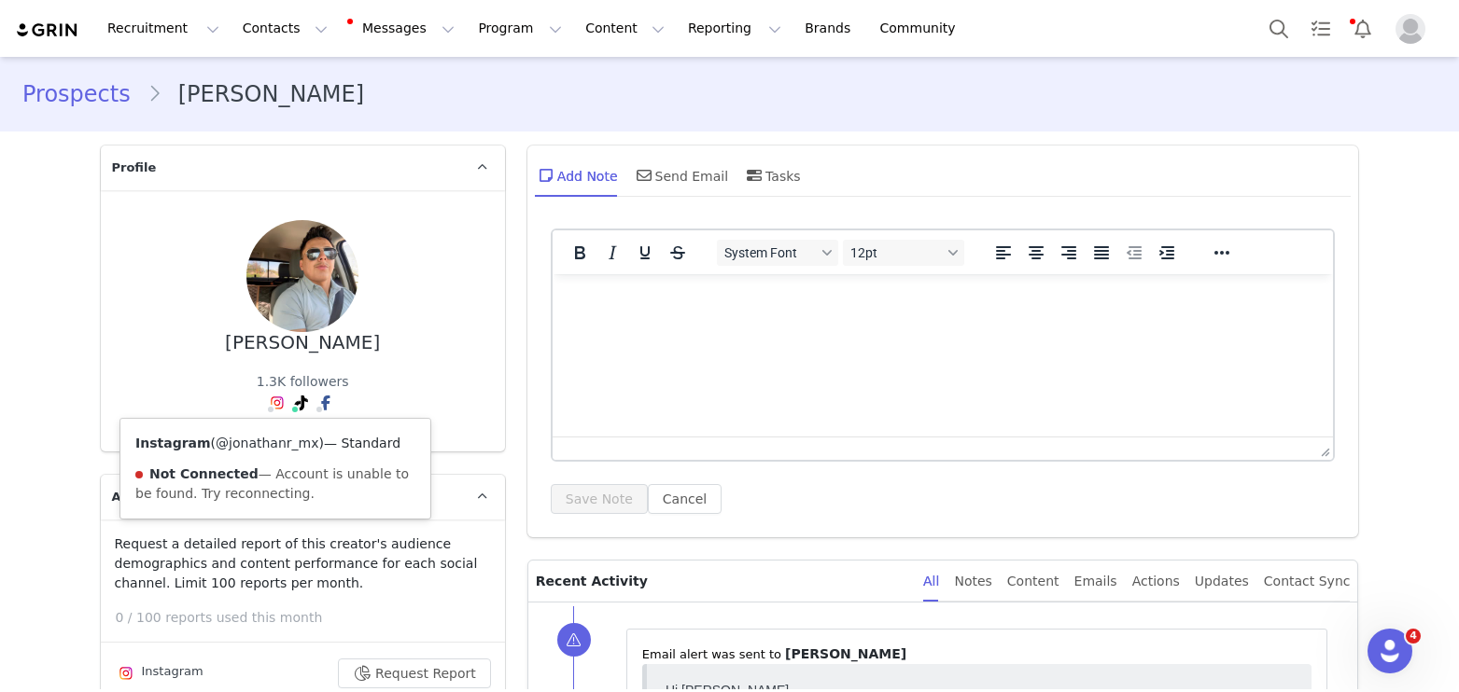
click at [260, 440] on link "@jonathanr_mx" at bounding box center [267, 443] width 103 height 15
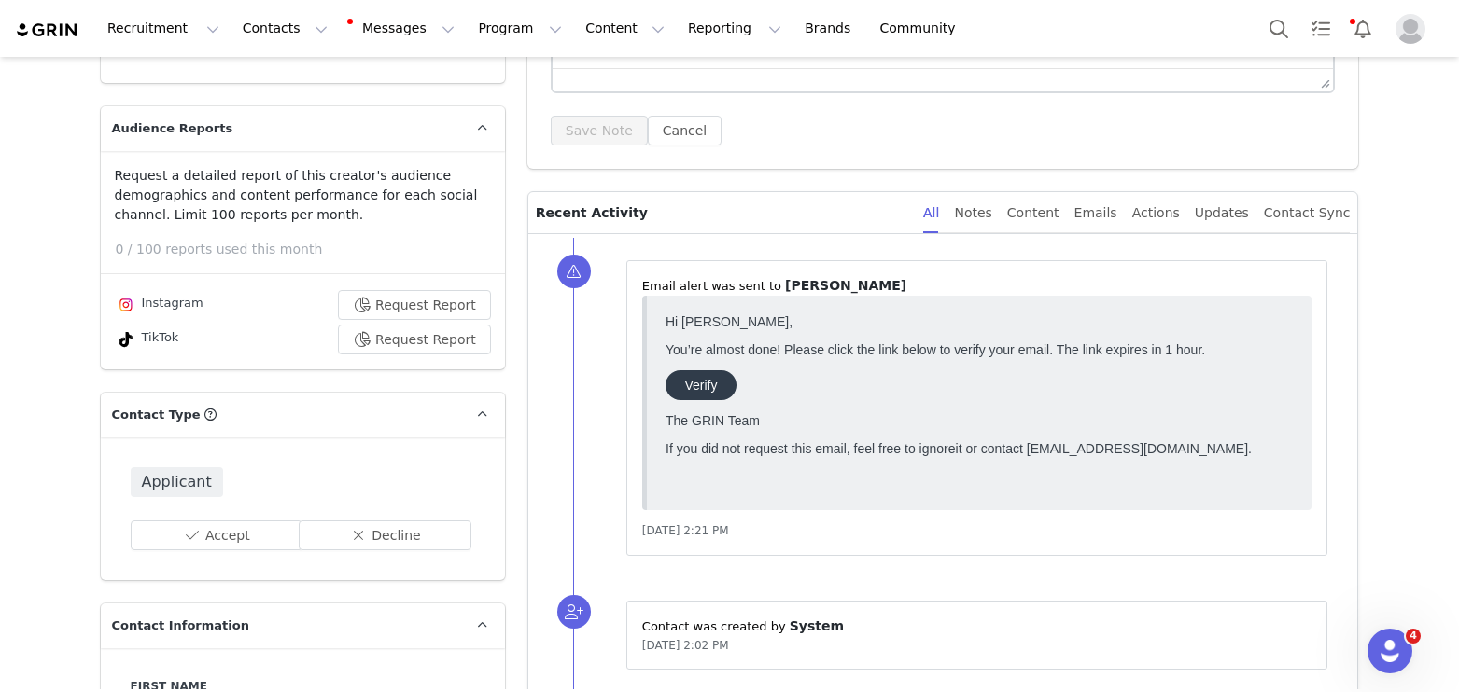
scroll to position [417, 0]
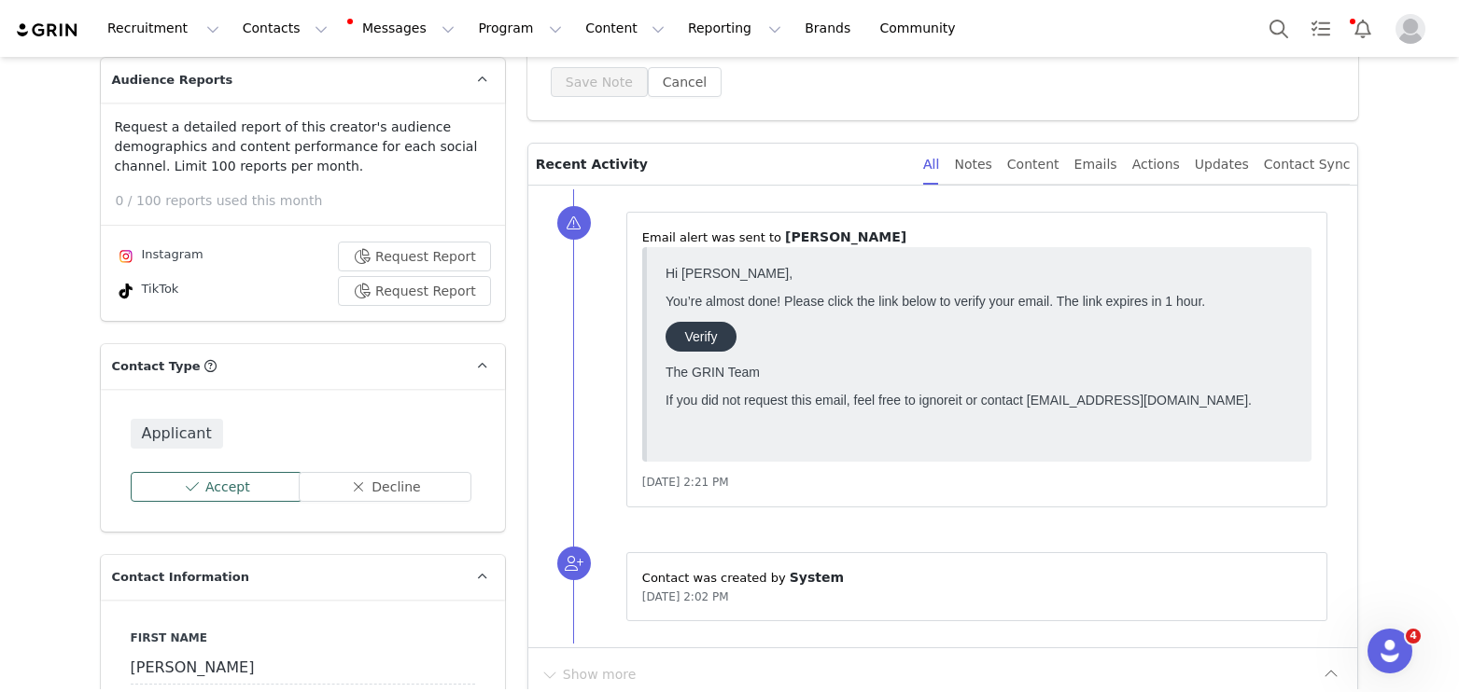
click at [168, 493] on button "Accept" at bounding box center [217, 487] width 173 height 30
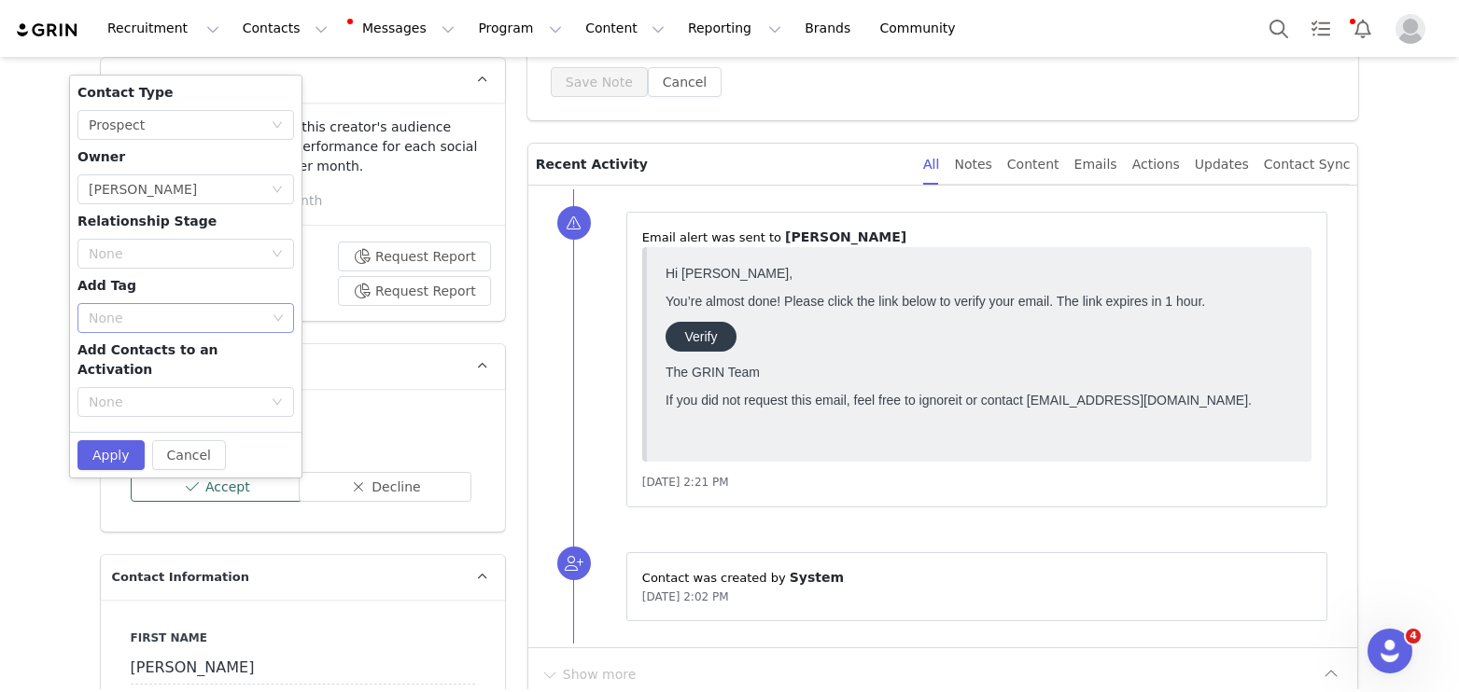
click at [124, 316] on div "None" at bounding box center [177, 318] width 177 height 19
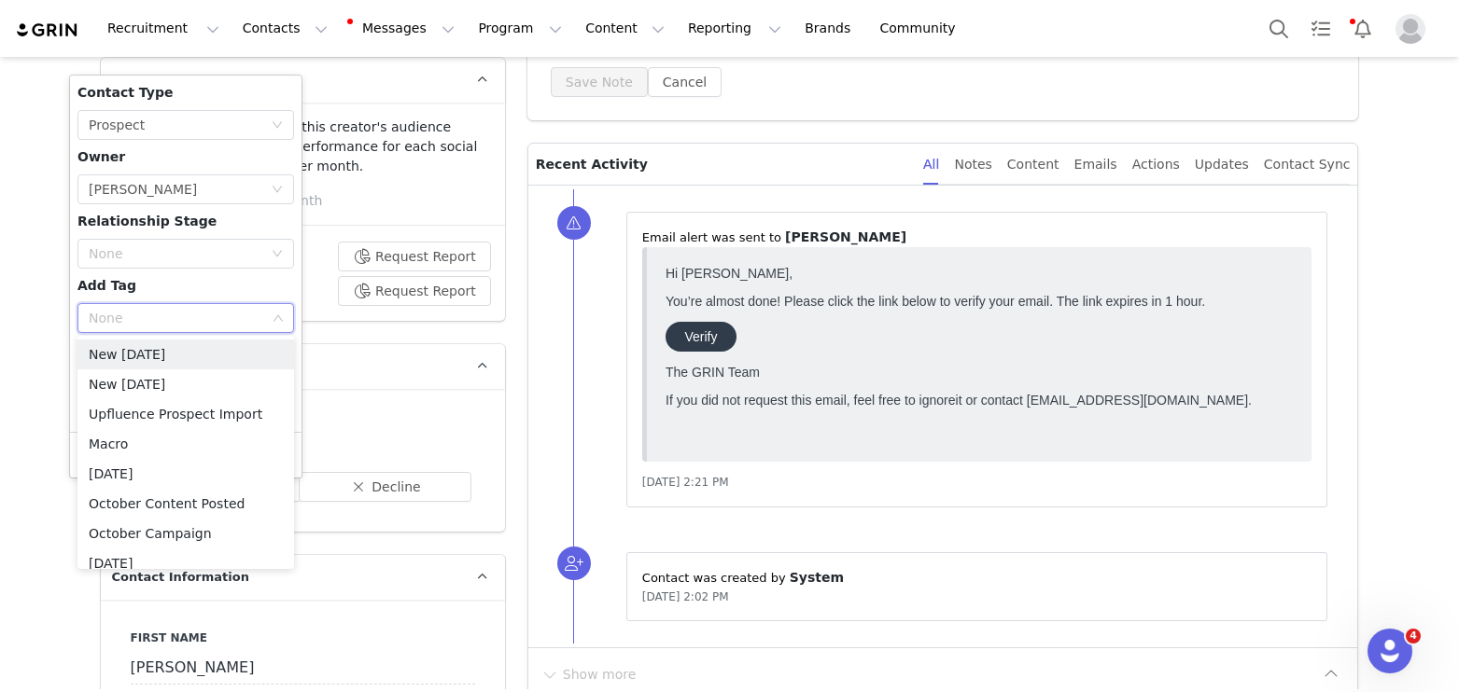
type input "k"
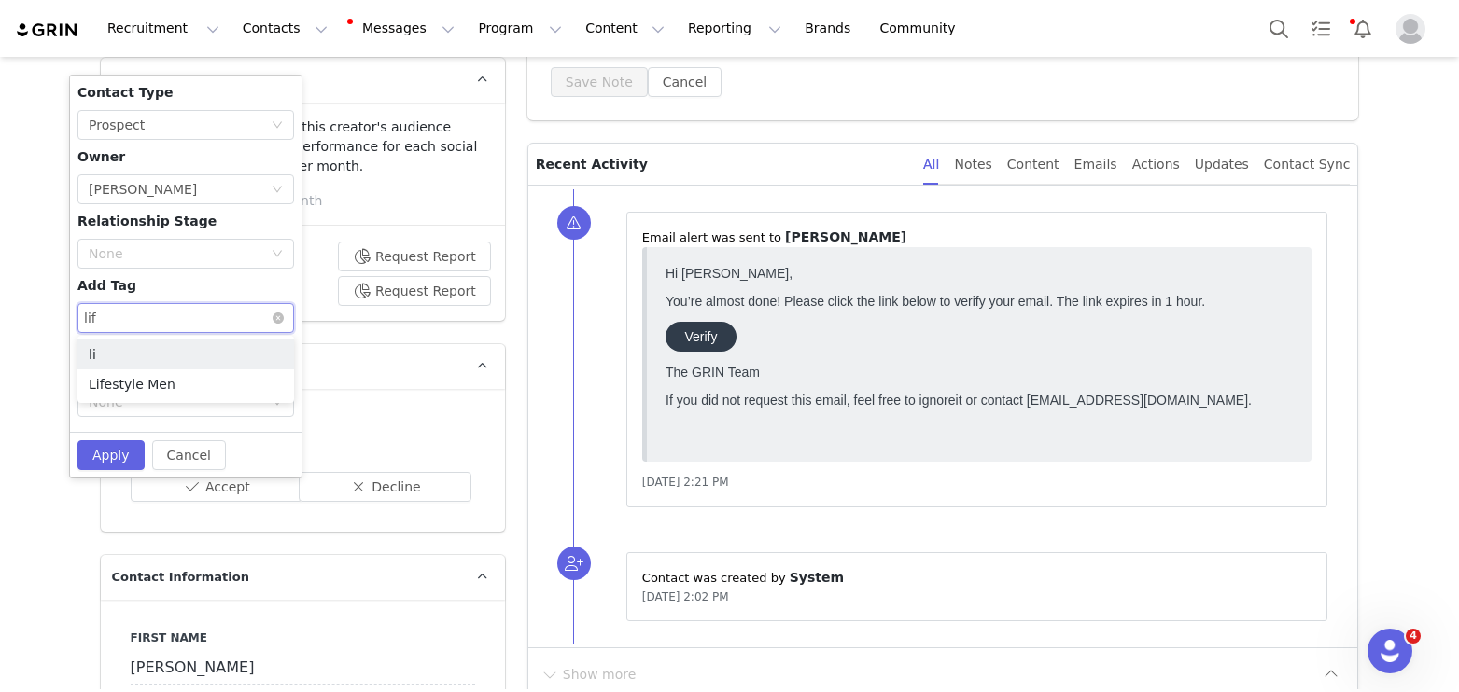
type input "life"
click at [156, 384] on li "Lifestyle Men" at bounding box center [185, 385] width 217 height 30
type input "oct"
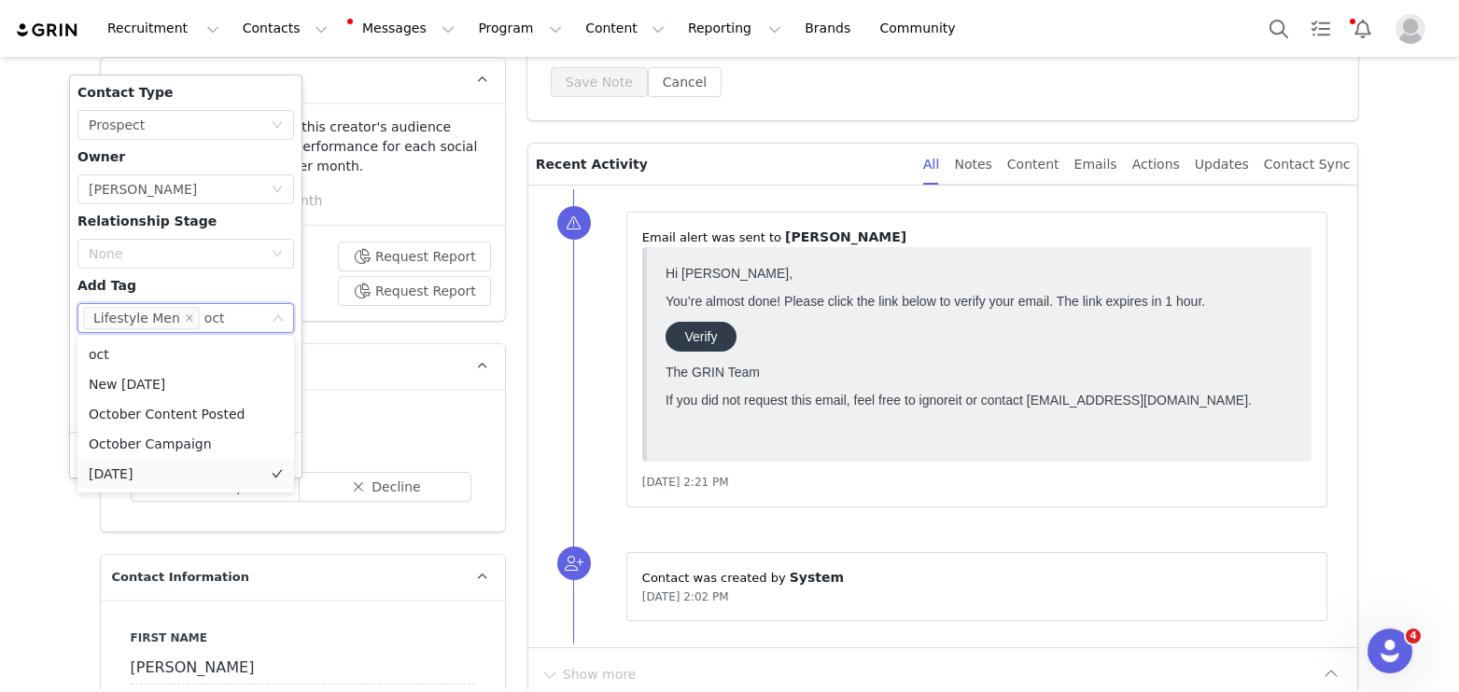
click at [138, 470] on li "[DATE]" at bounding box center [185, 474] width 217 height 30
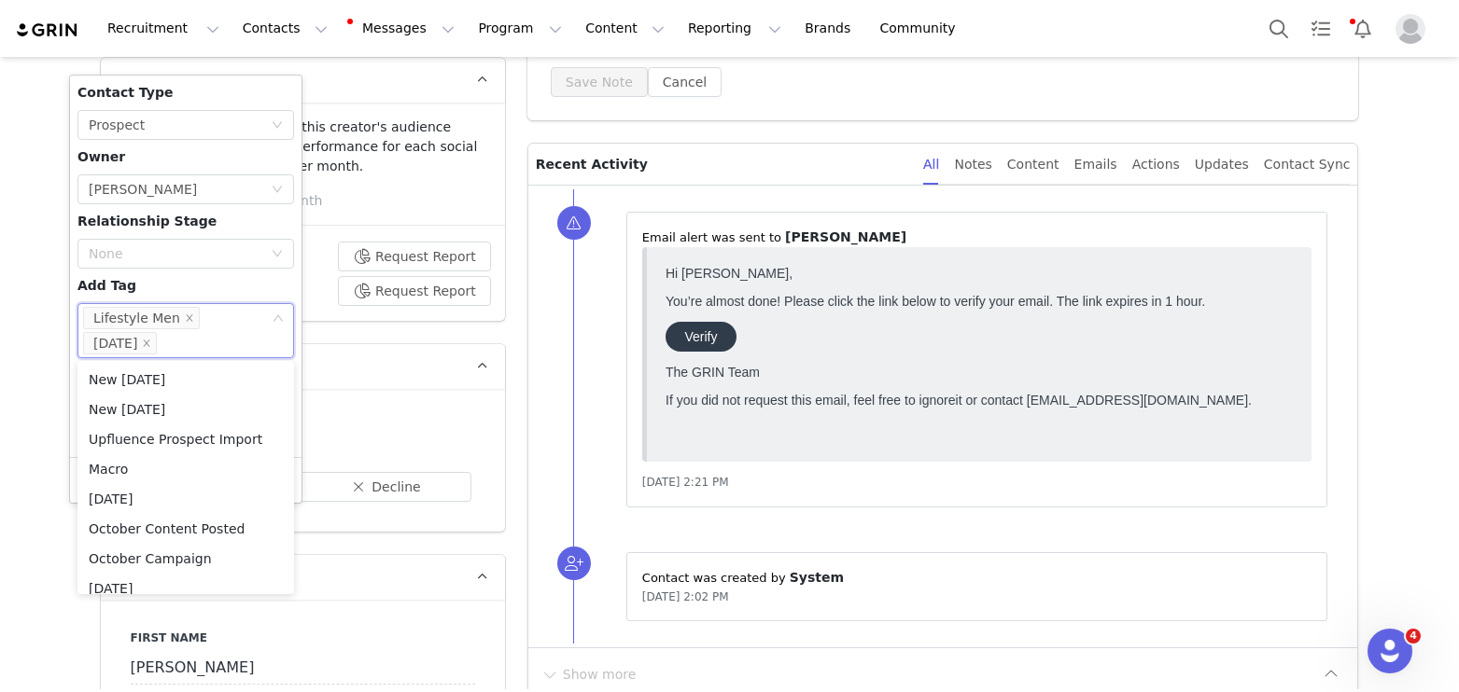
click at [169, 281] on div "Contact Type None Prospect Owner Select Owner [PERSON_NAME] Relationship Stage …" at bounding box center [185, 266] width 217 height 367
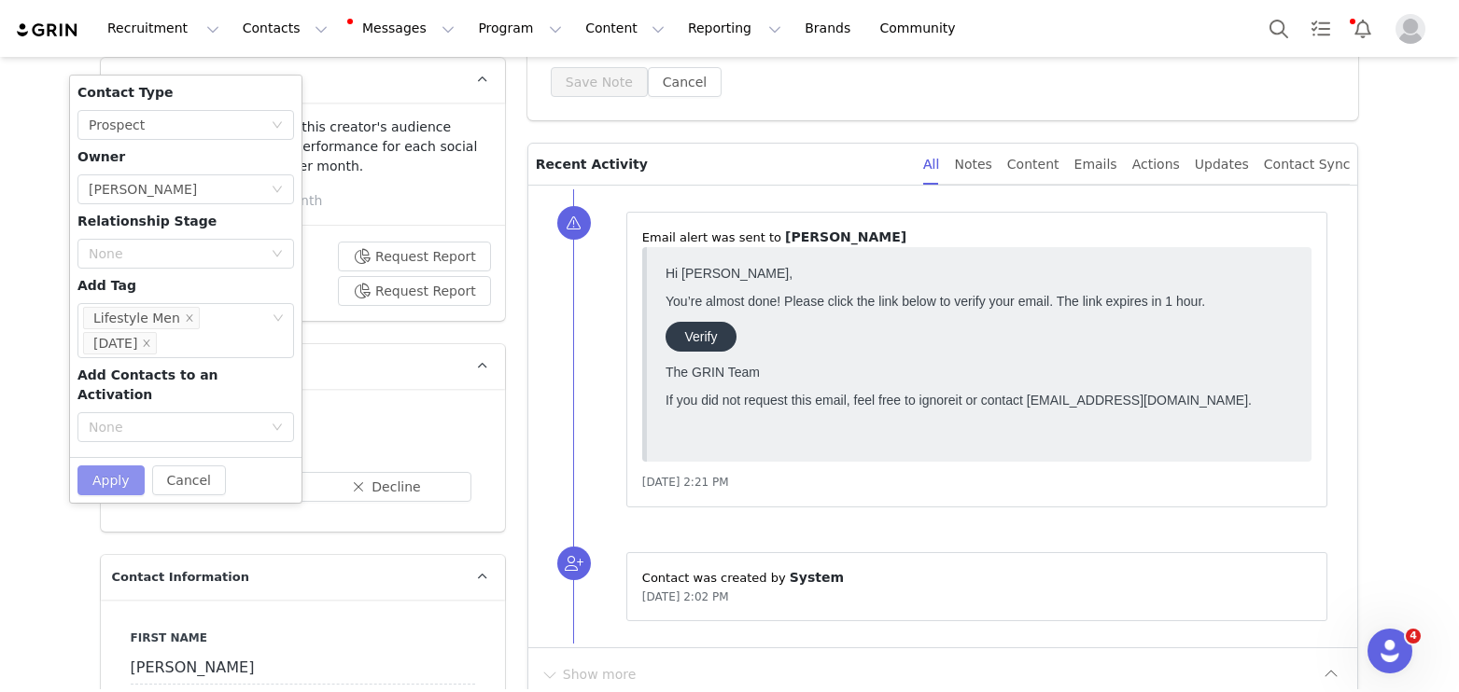
click at [117, 466] on button "Apply" at bounding box center [110, 481] width 67 height 30
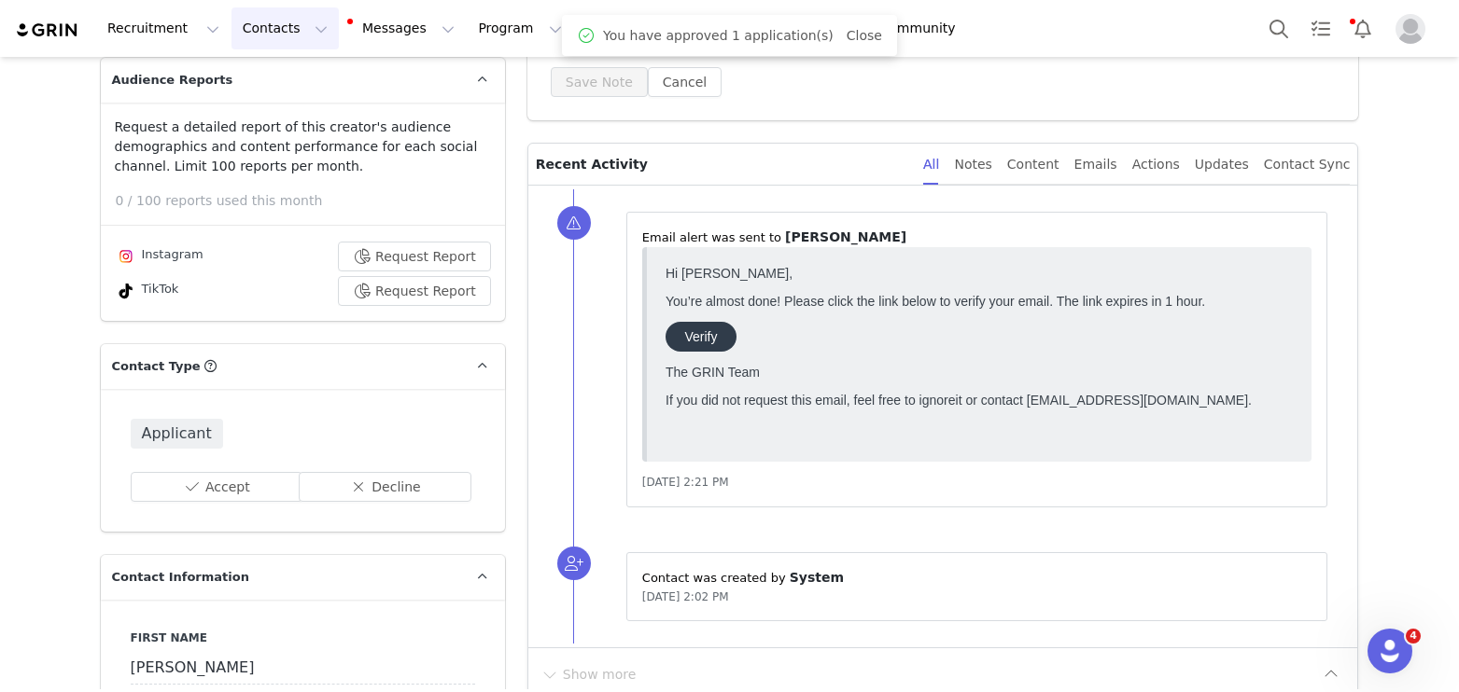
click at [245, 16] on button "Contacts Contacts" at bounding box center [284, 28] width 107 height 42
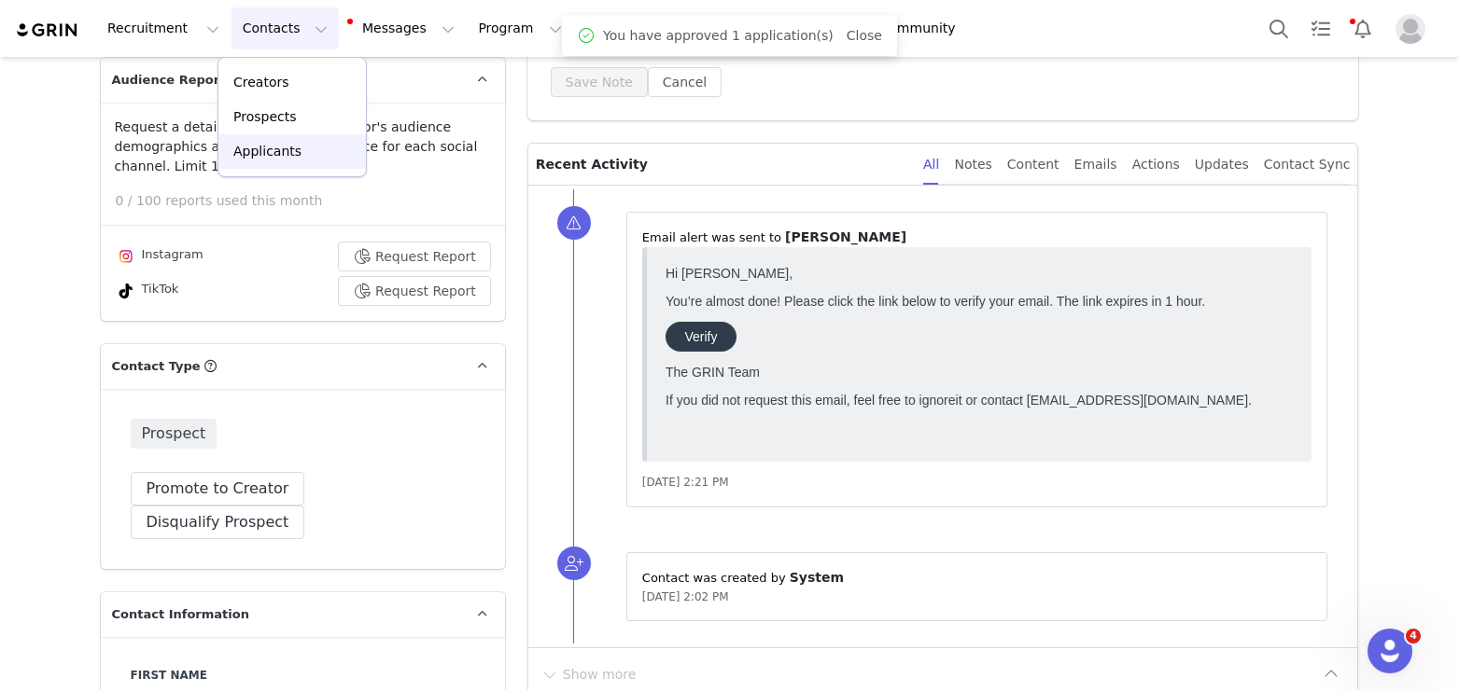
click at [291, 148] on p "Applicants" at bounding box center [267, 152] width 68 height 20
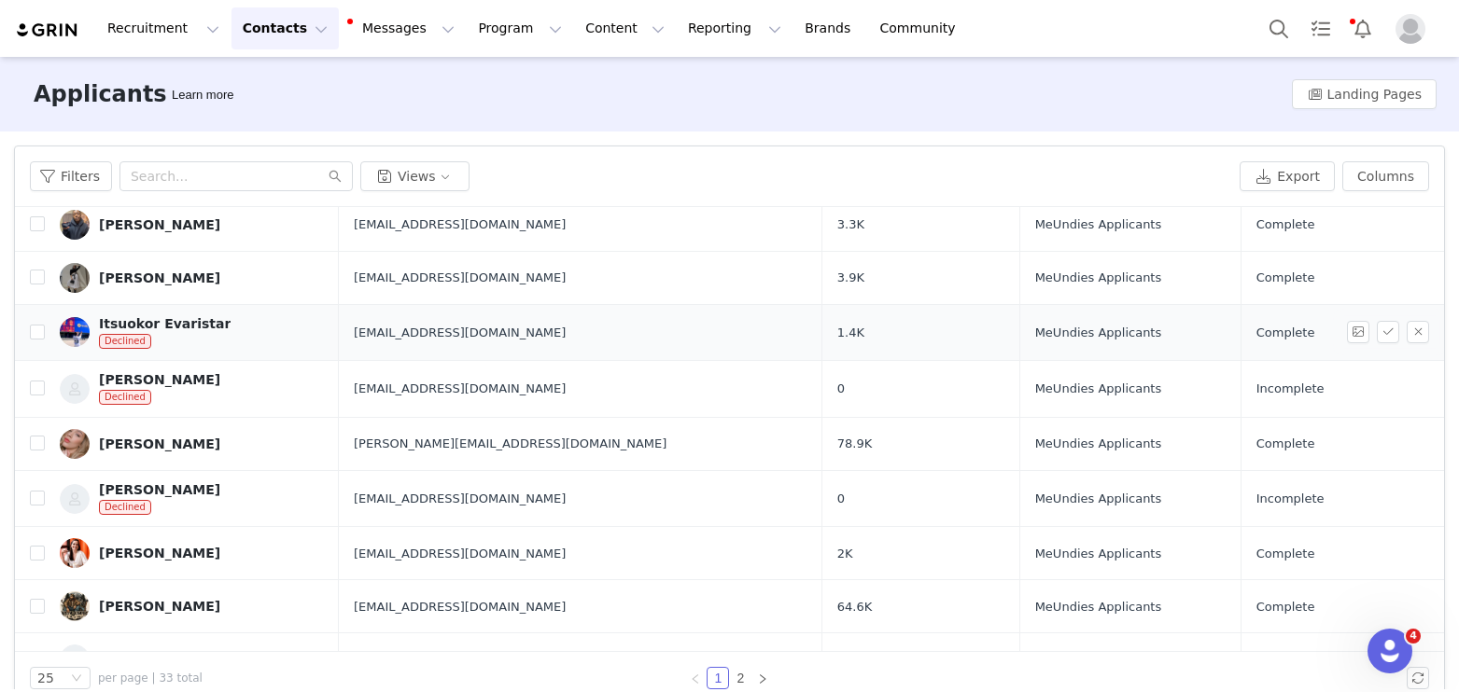
scroll to position [763, 0]
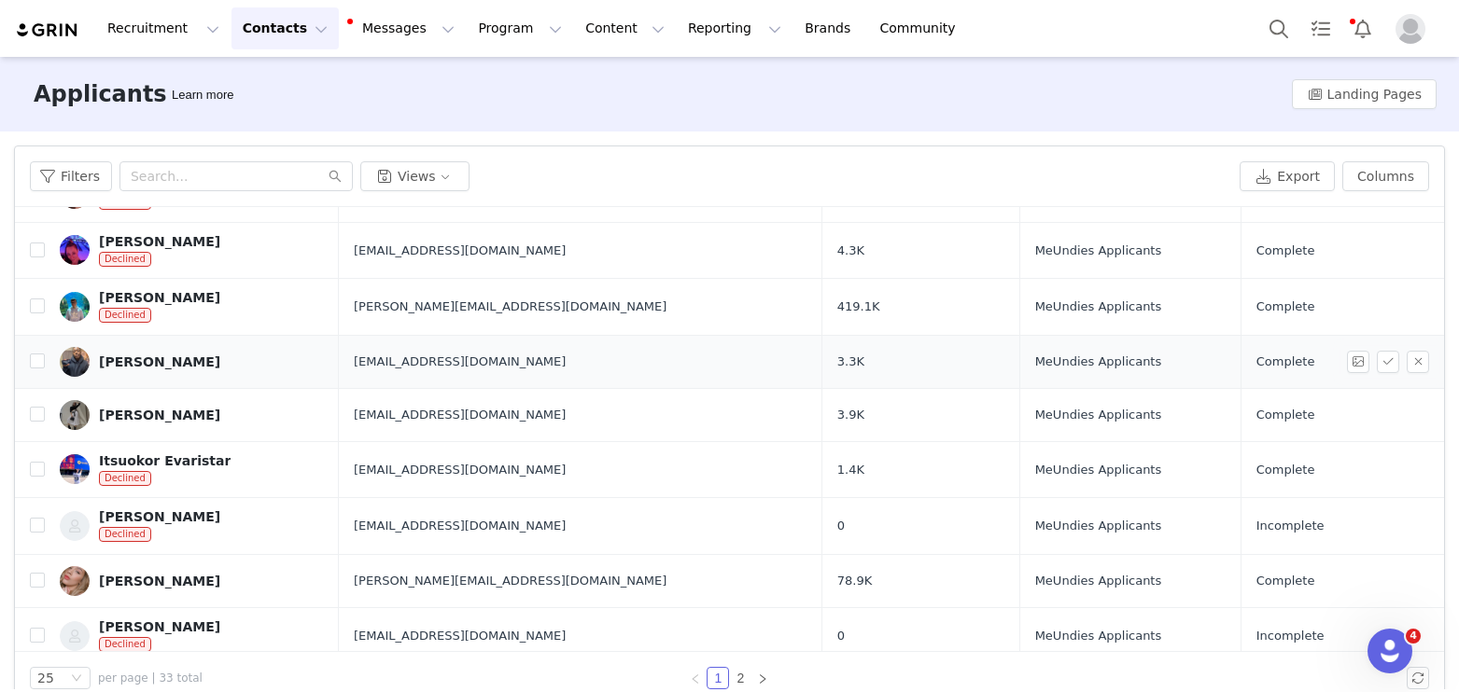
click at [192, 371] on link "[PERSON_NAME]" at bounding box center [192, 362] width 264 height 30
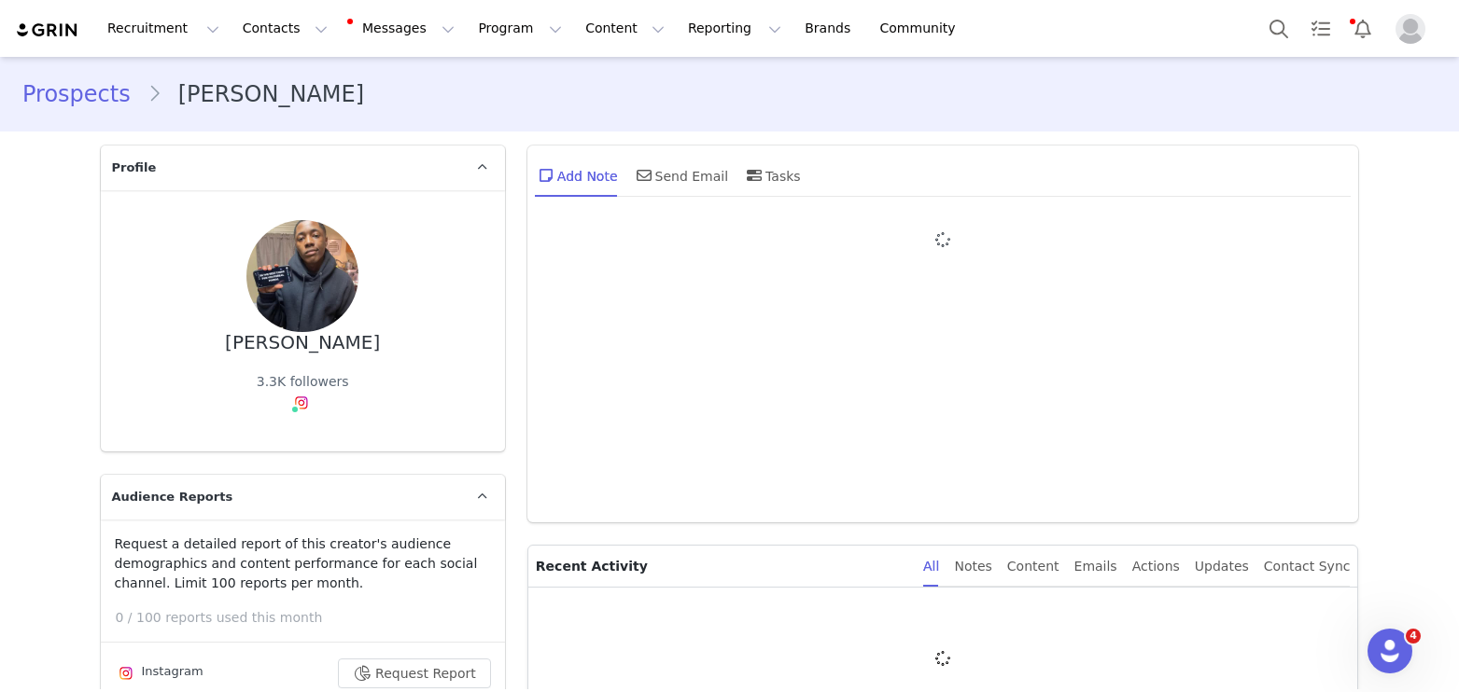
type input "+1 ([GEOGRAPHIC_DATA])"
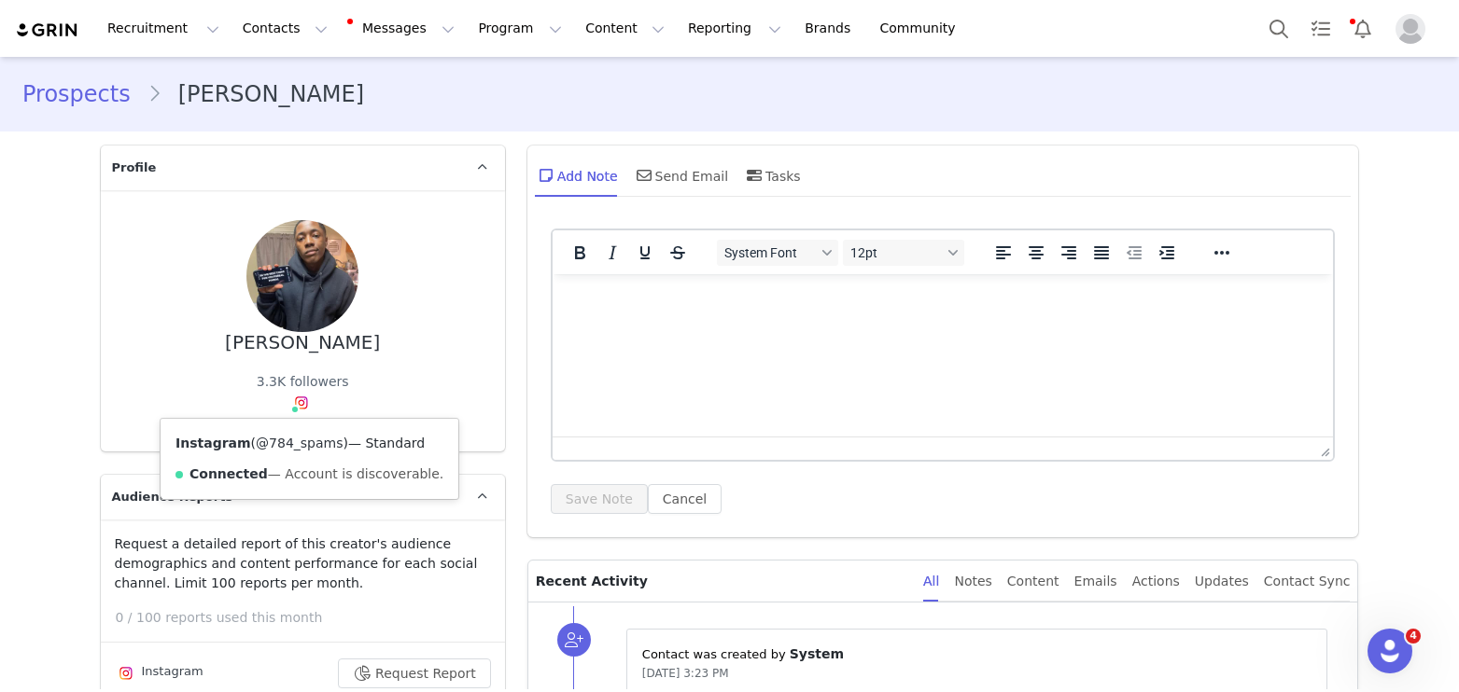
click at [302, 436] on link "@784_spams" at bounding box center [299, 443] width 87 height 15
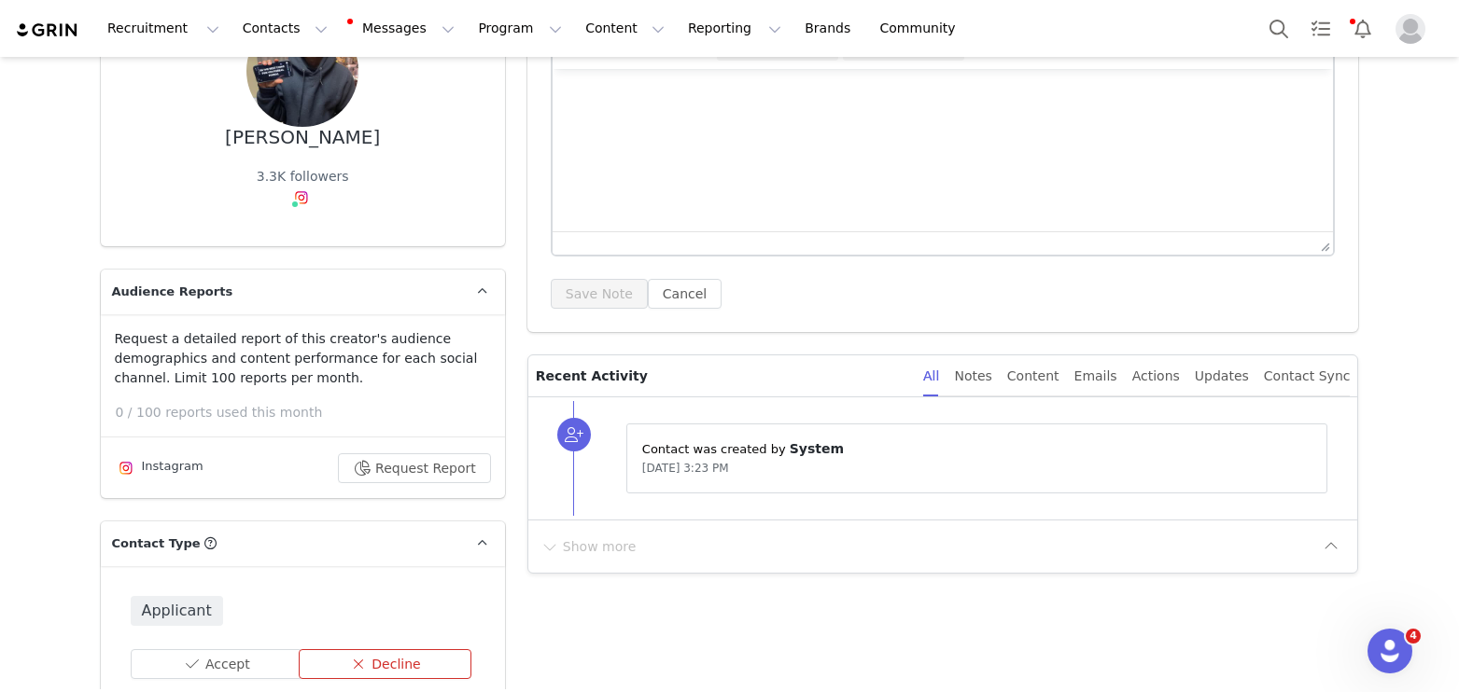
click at [360, 661] on button "Decline" at bounding box center [385, 665] width 173 height 30
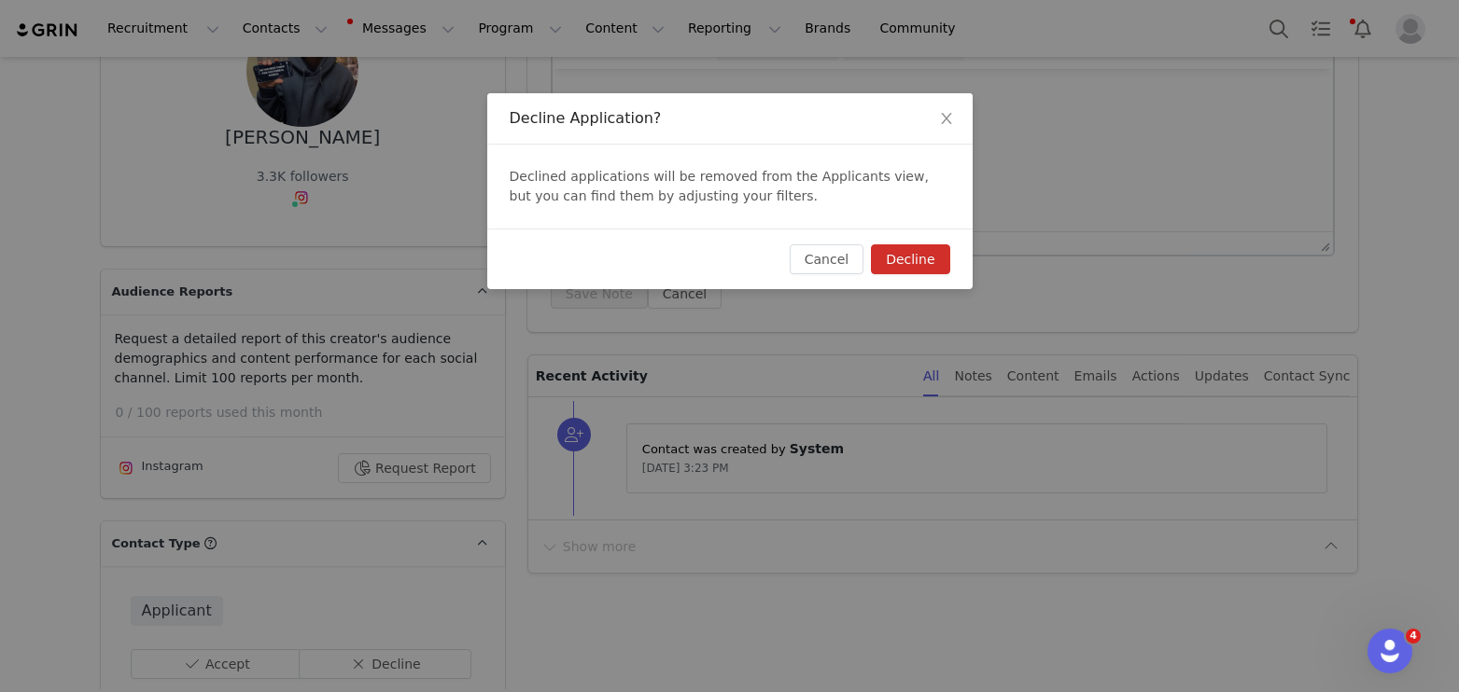
click at [931, 258] on button "Decline" at bounding box center [910, 260] width 78 height 30
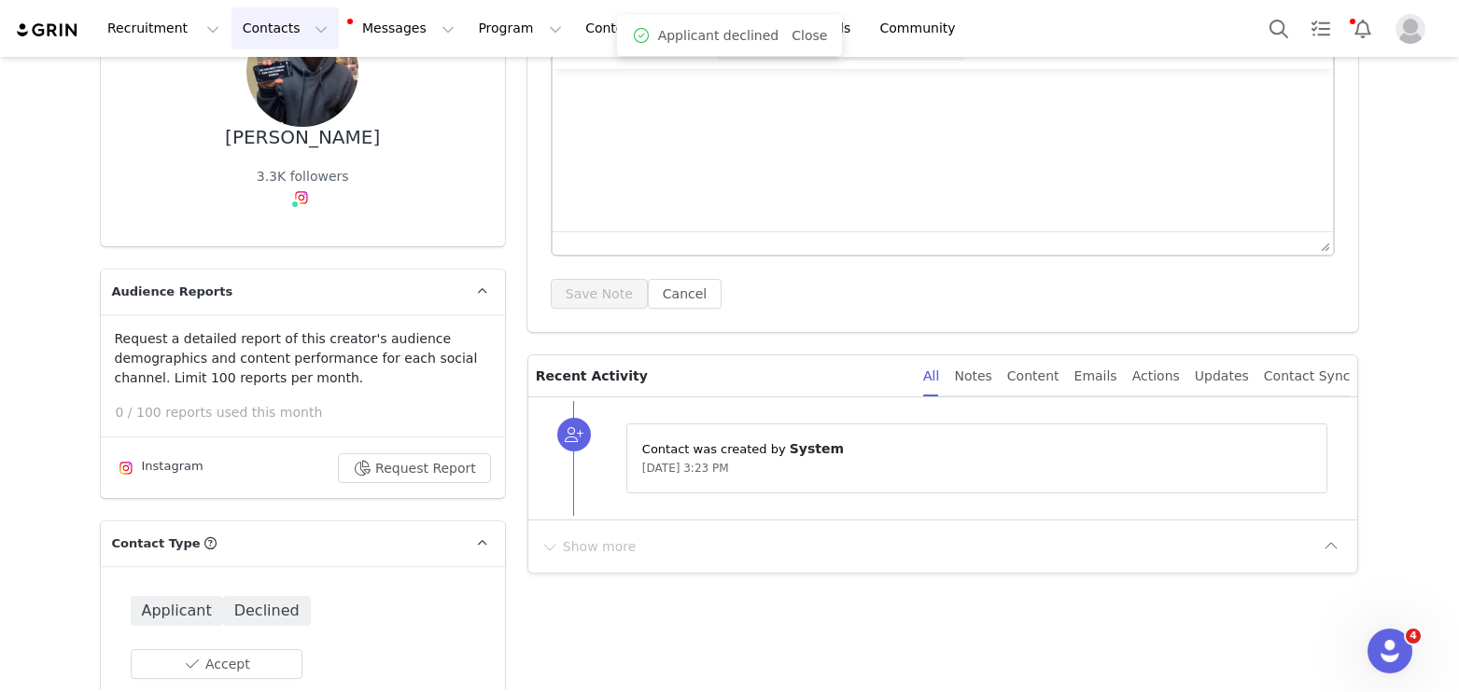
click at [258, 32] on button "Contacts Contacts" at bounding box center [284, 28] width 107 height 42
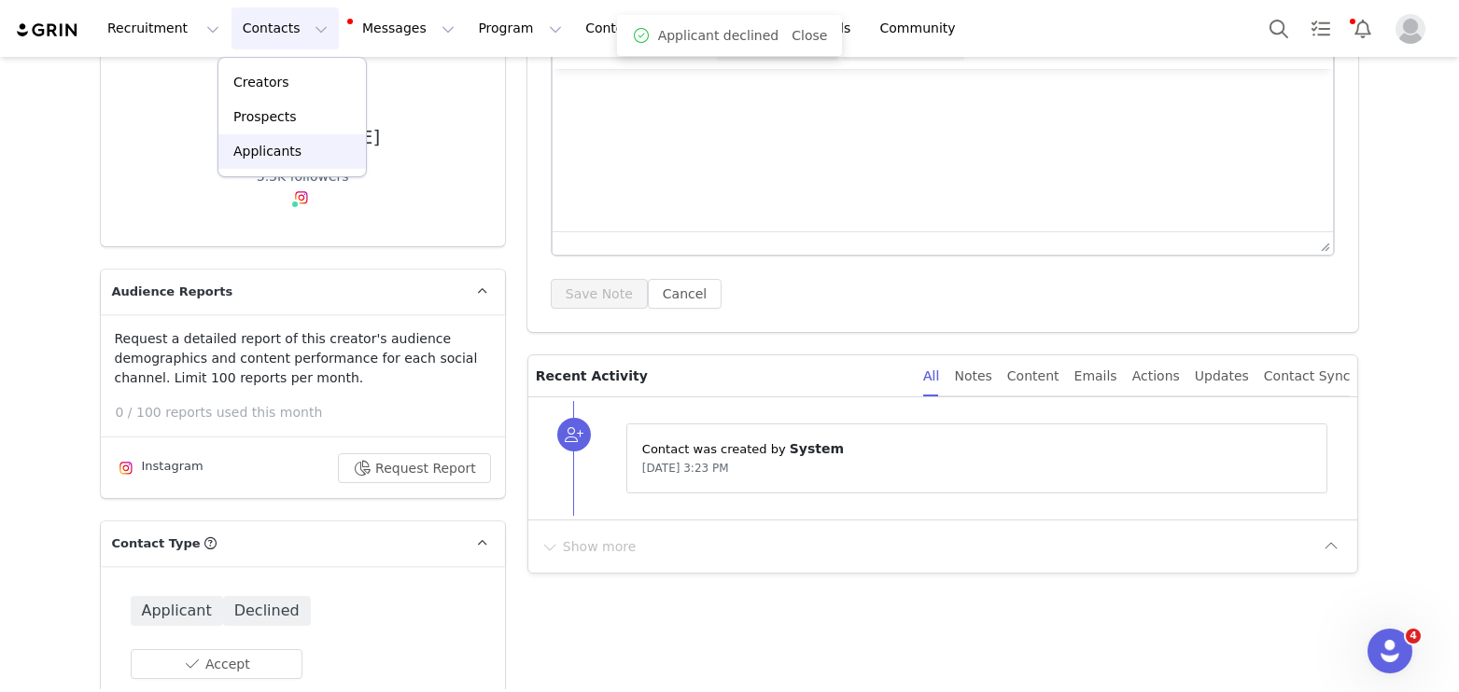
click at [259, 144] on p "Applicants" at bounding box center [267, 152] width 68 height 20
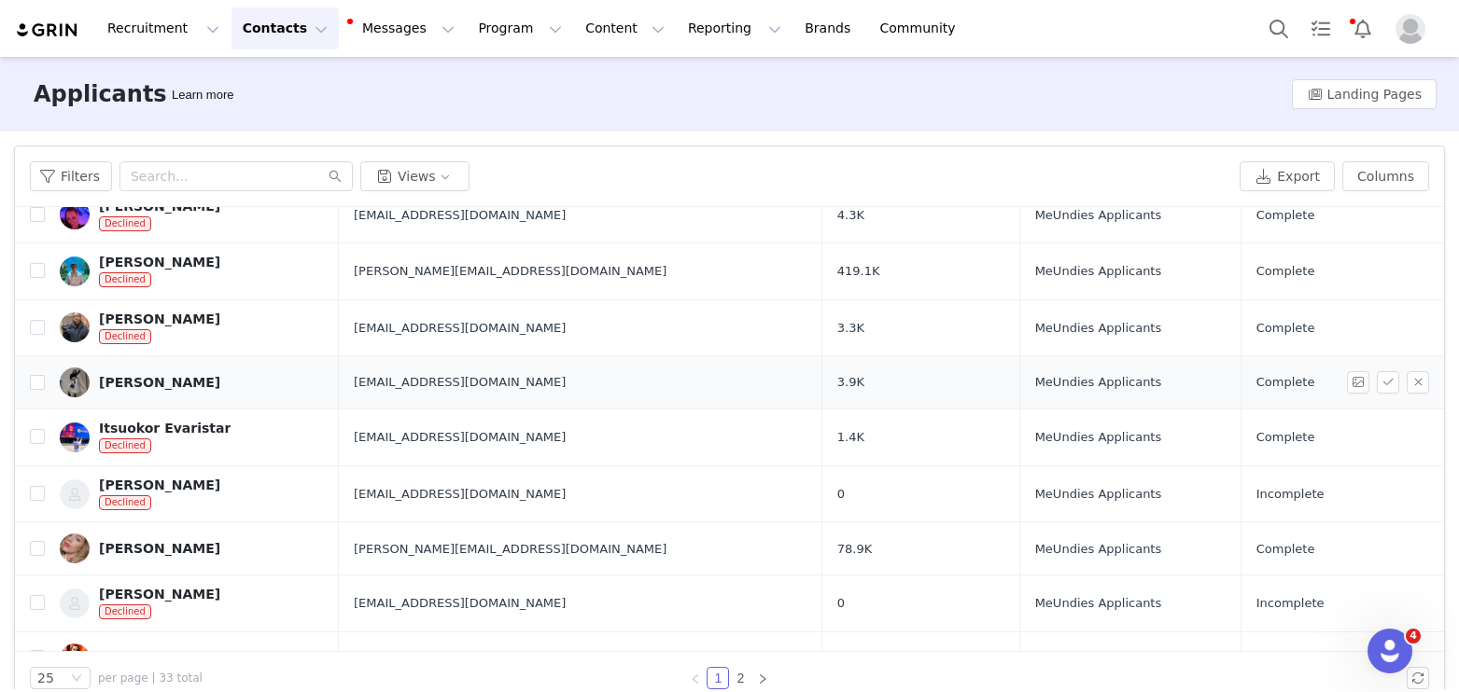
scroll to position [804, 0]
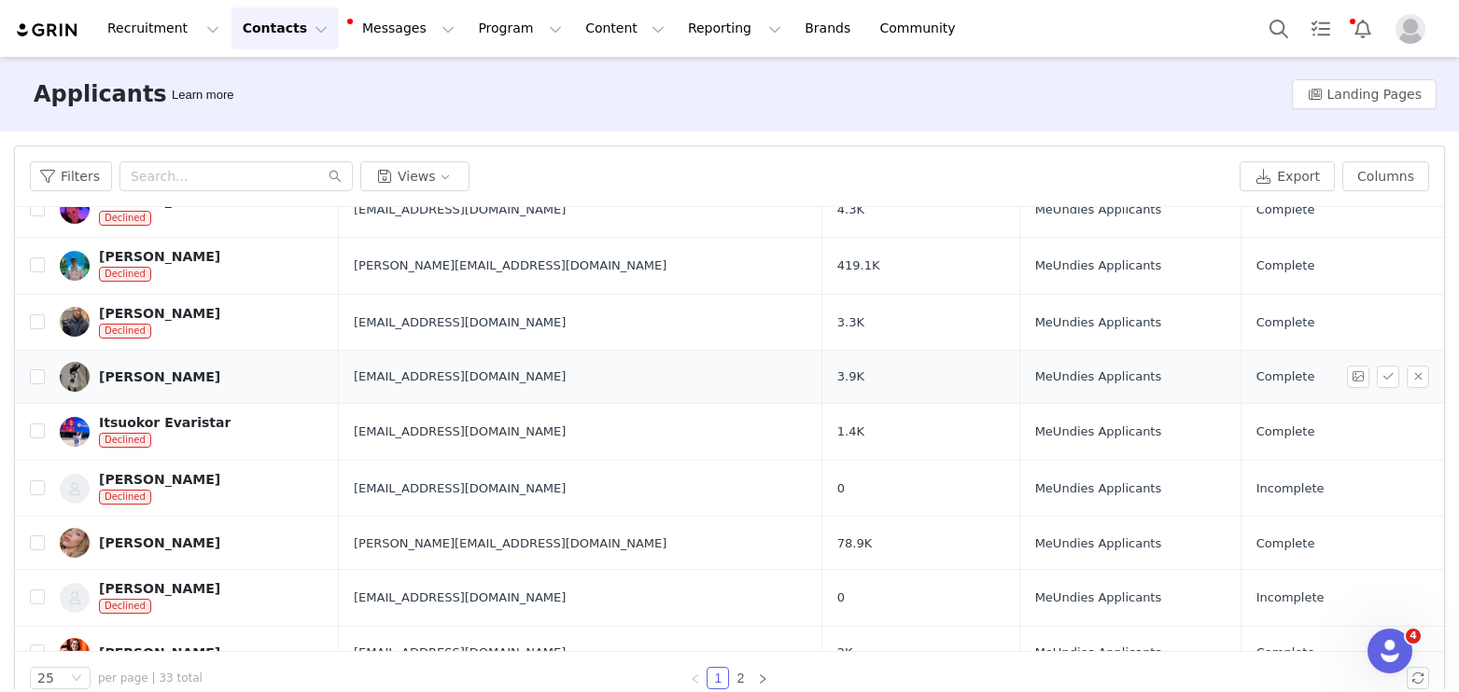
click at [154, 370] on div "[PERSON_NAME]" at bounding box center [159, 377] width 121 height 15
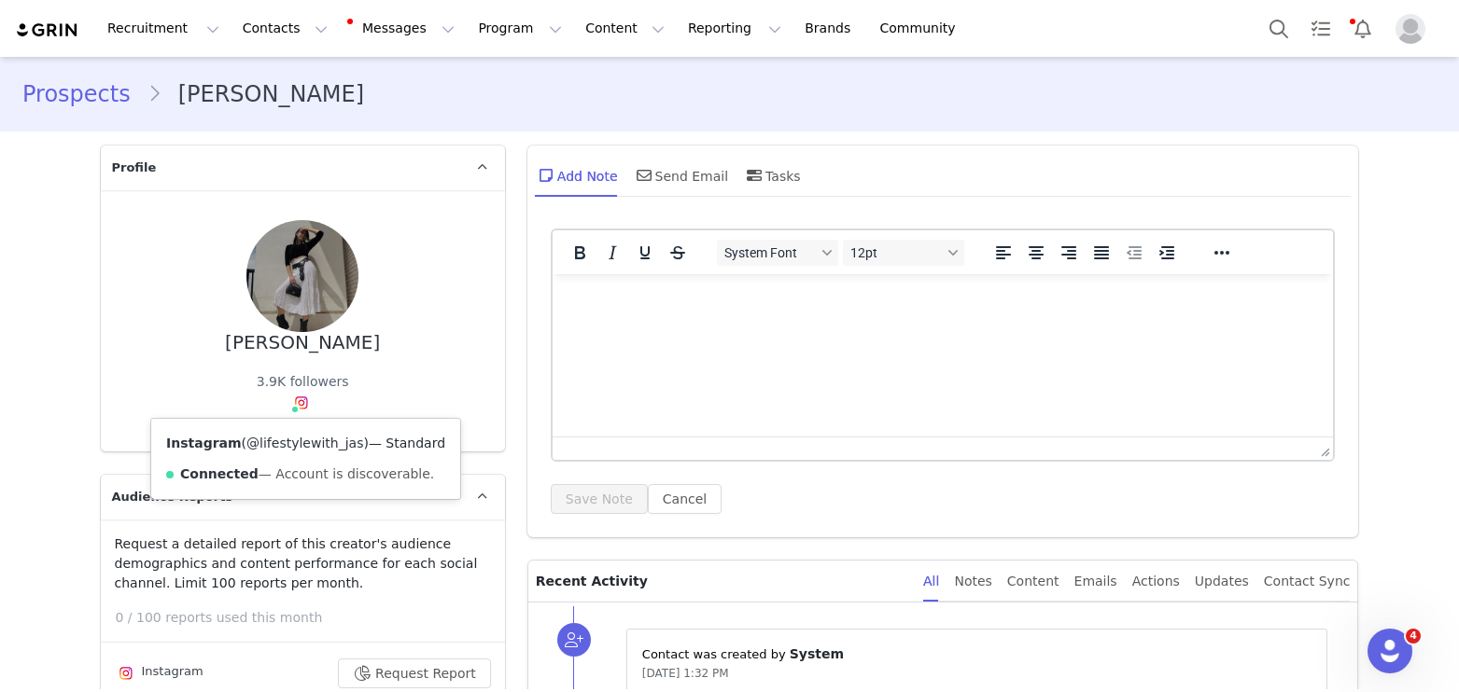
click at [303, 440] on link "@lifestylewith_jas" at bounding box center [304, 443] width 117 height 15
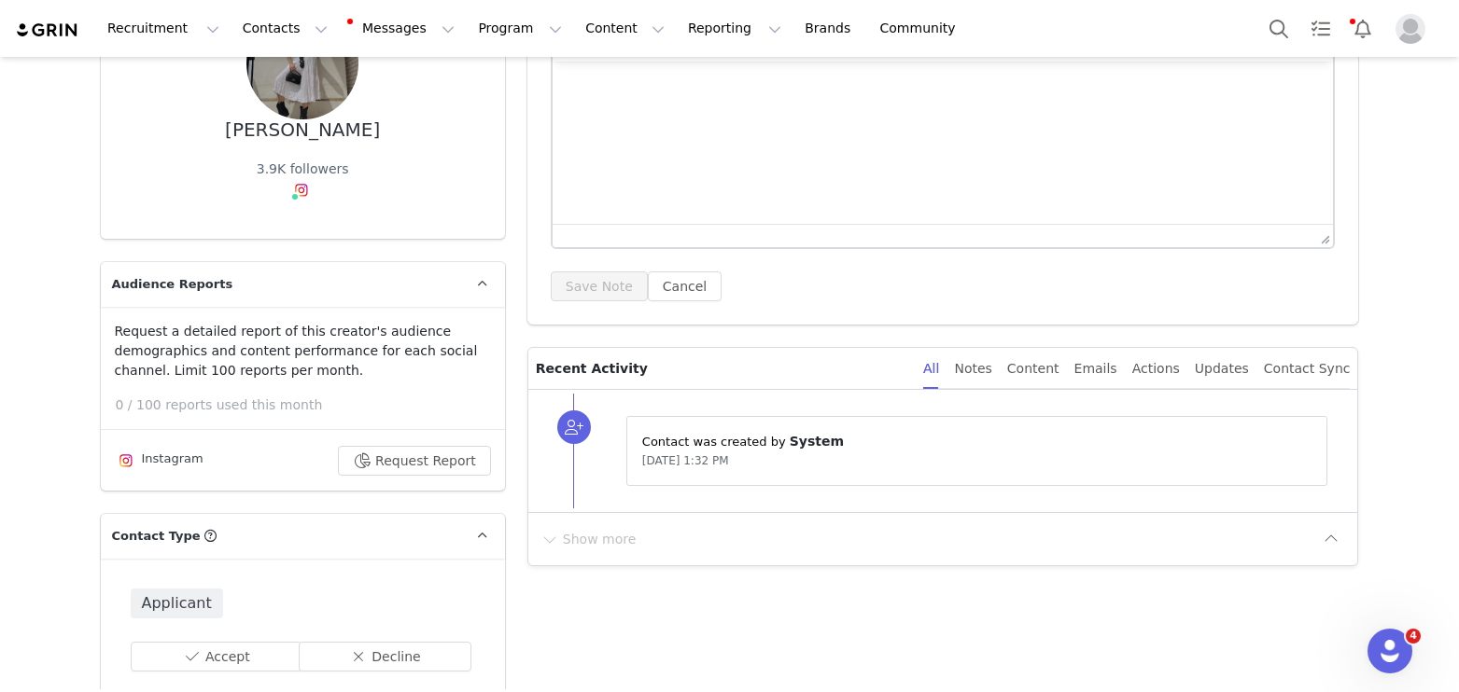
scroll to position [553, 0]
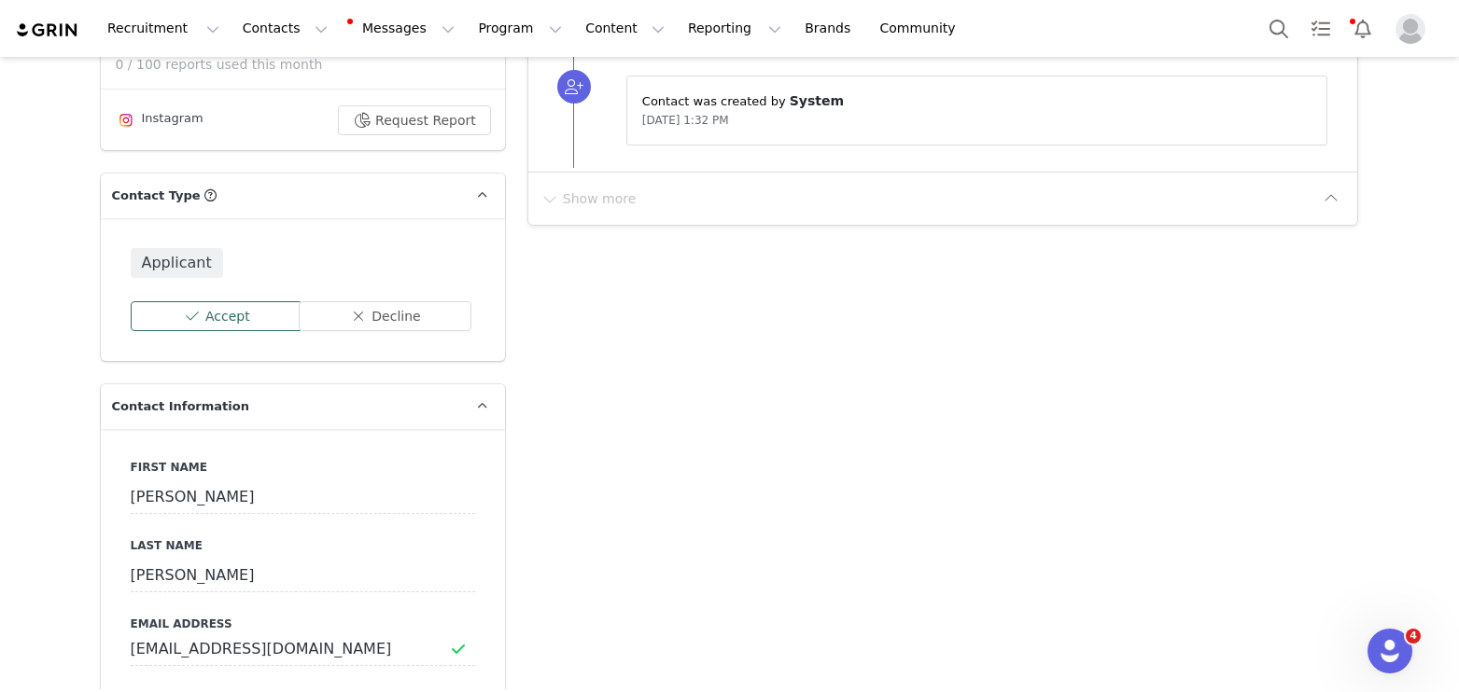
click at [184, 312] on button "Accept" at bounding box center [217, 316] width 173 height 30
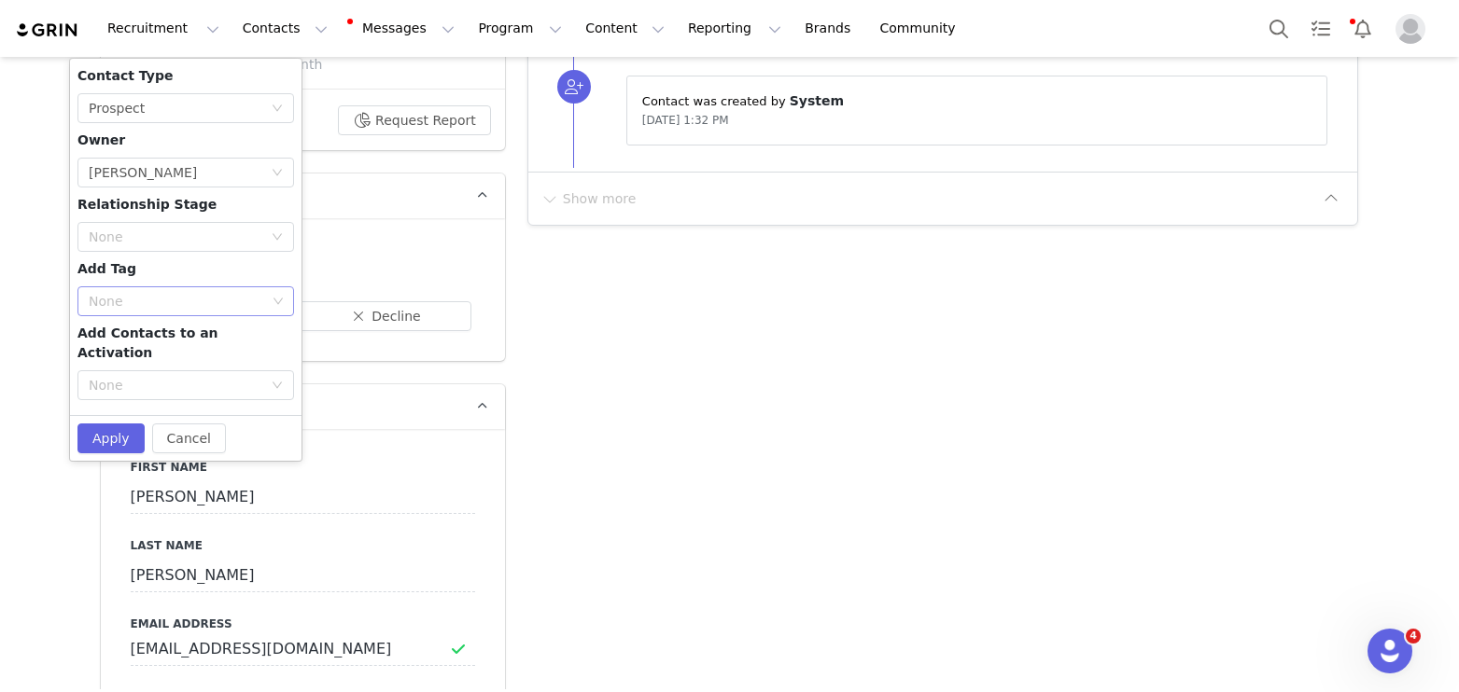
click at [141, 291] on div "None" at bounding box center [178, 301] width 191 height 28
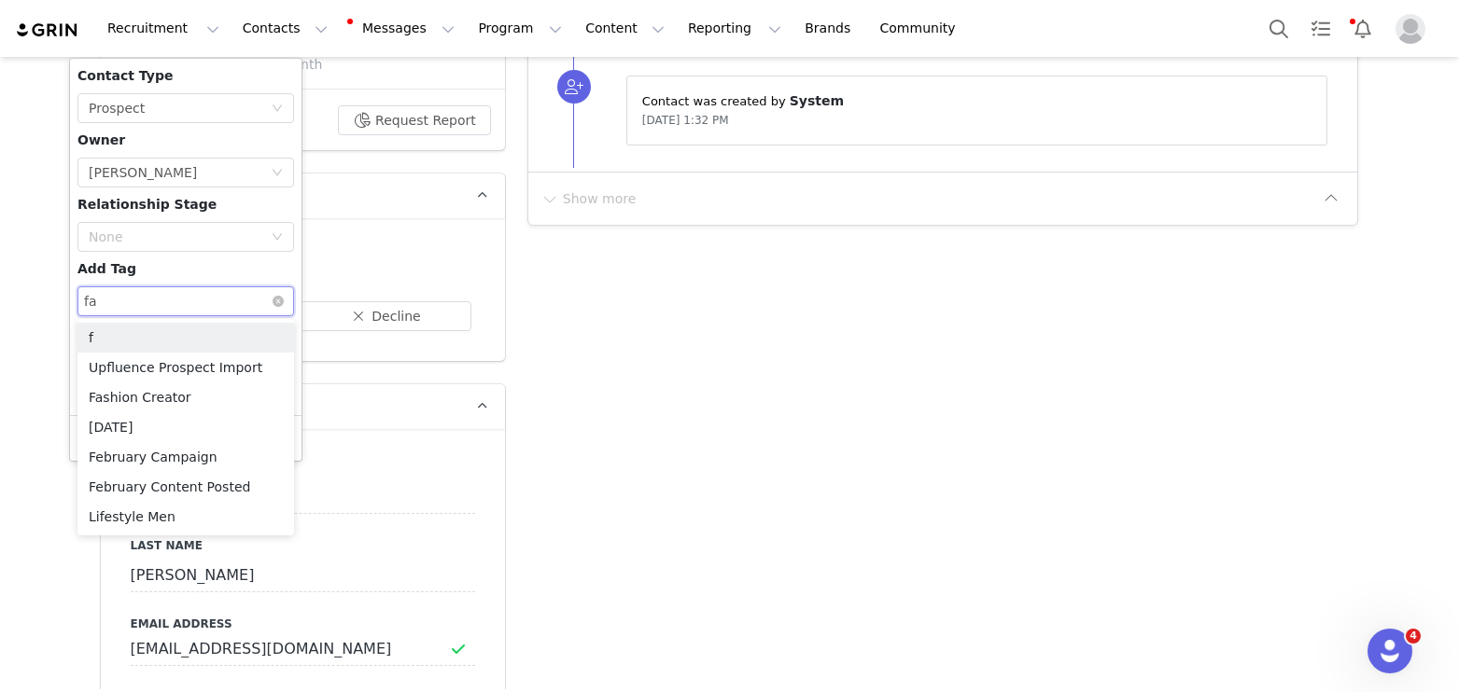
type input "fas"
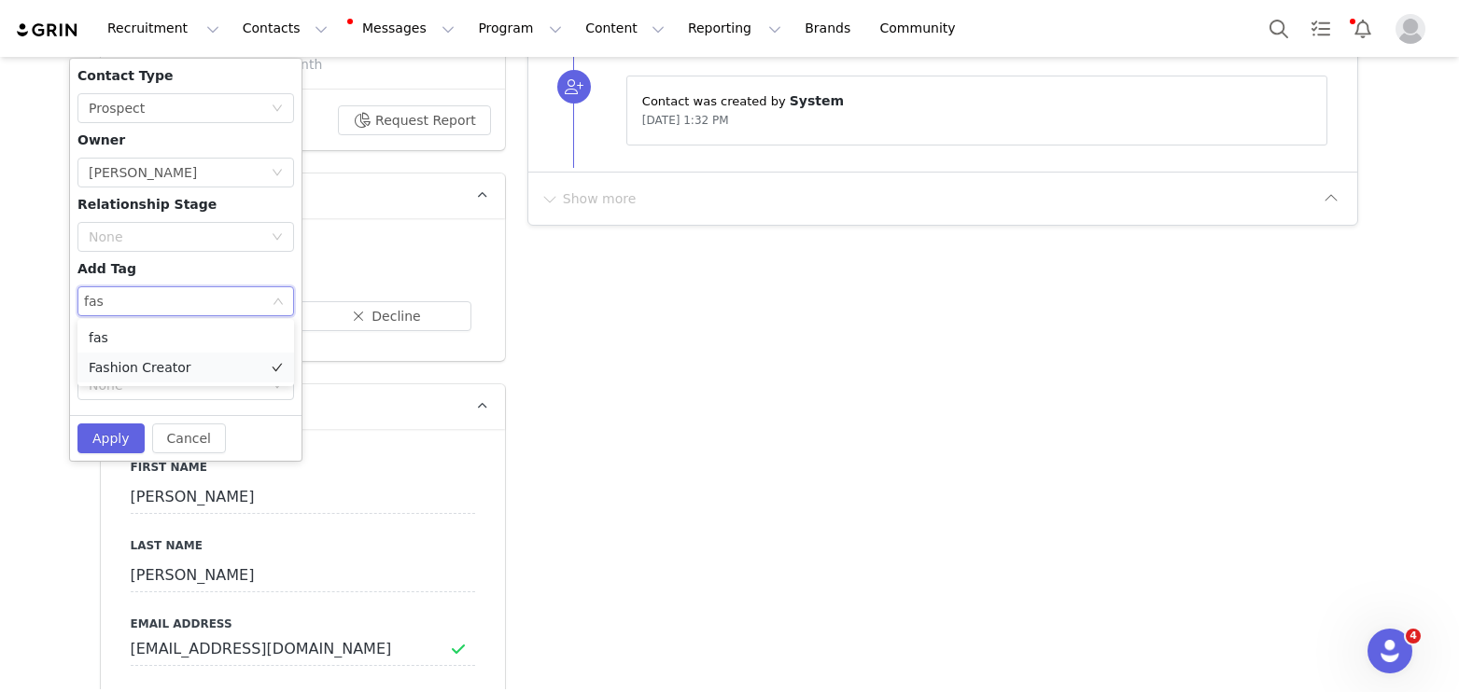
click at [151, 365] on li "Fashion Creator" at bounding box center [185, 368] width 217 height 30
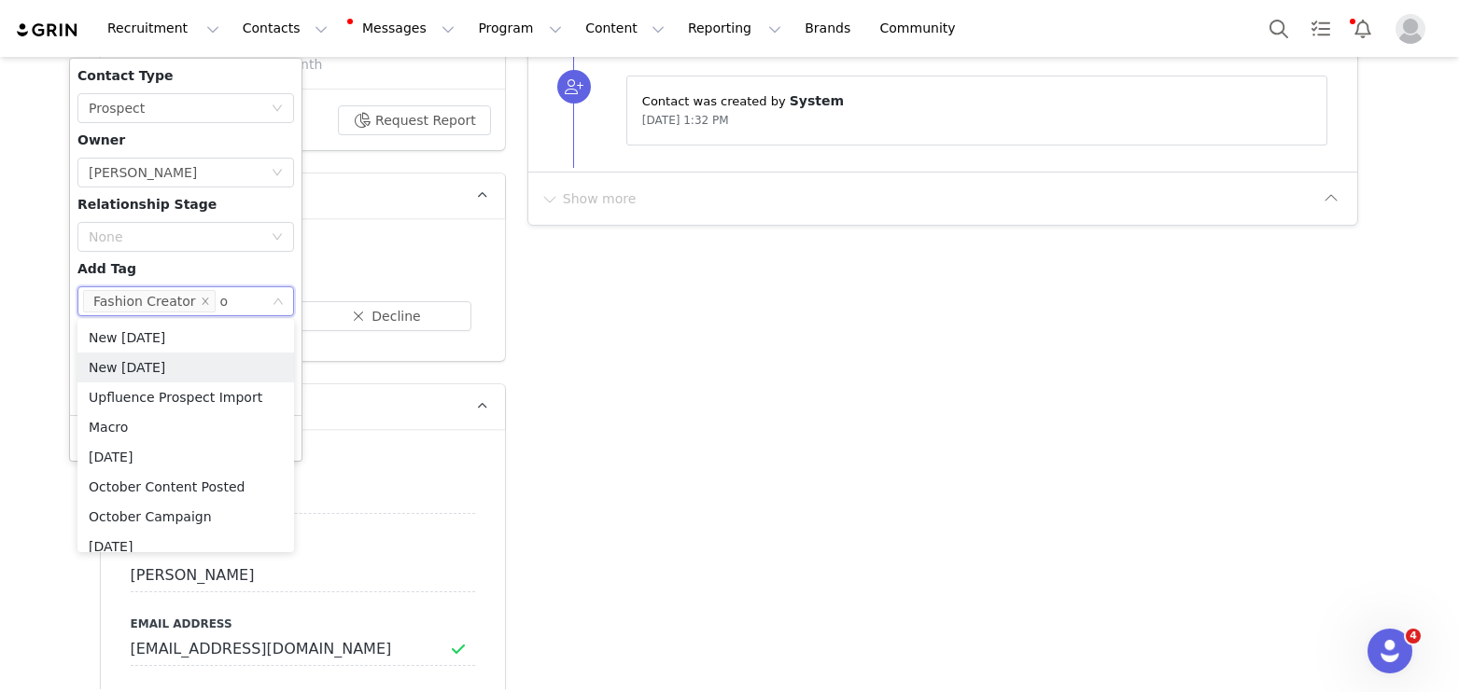
type input "oc"
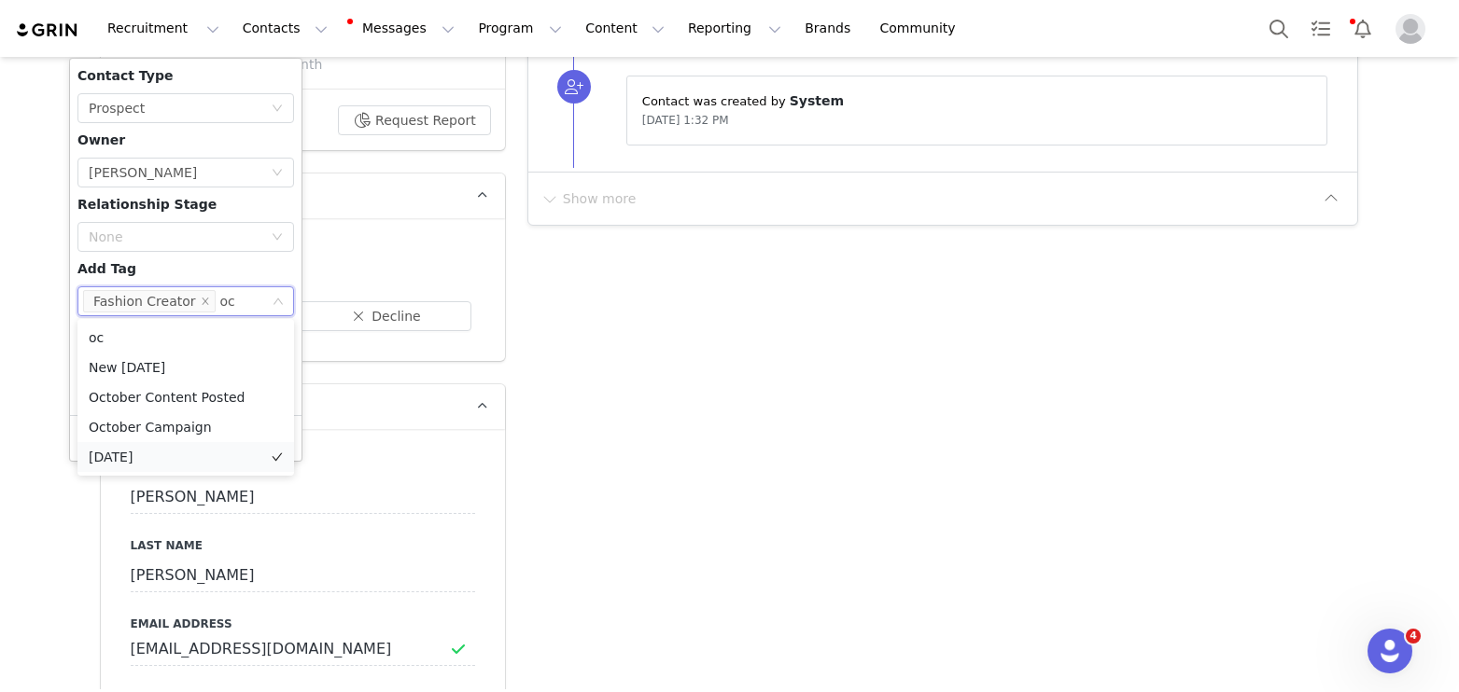
click at [139, 454] on li "[DATE]" at bounding box center [185, 457] width 217 height 30
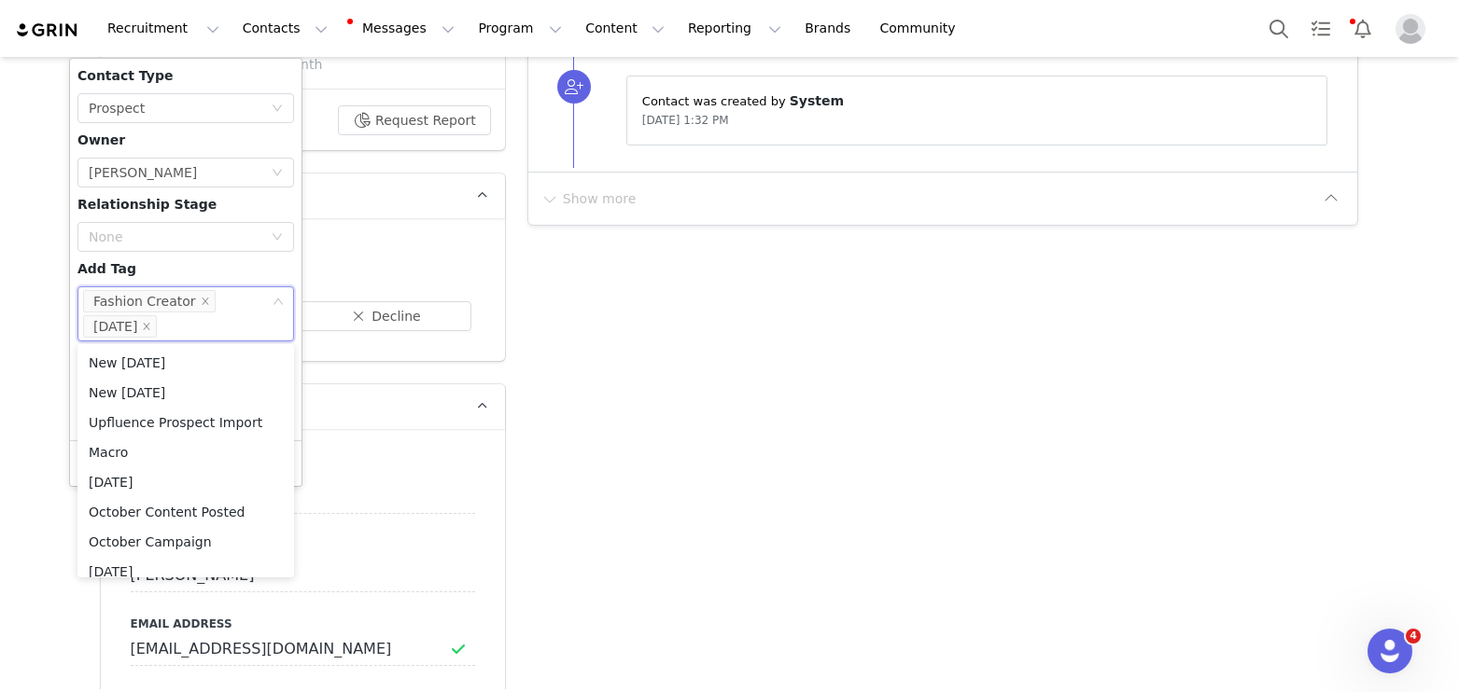
click at [150, 267] on div "Contact Type None Prospect Owner Select Owner [PERSON_NAME] Relationship Stage …" at bounding box center [185, 249] width 217 height 367
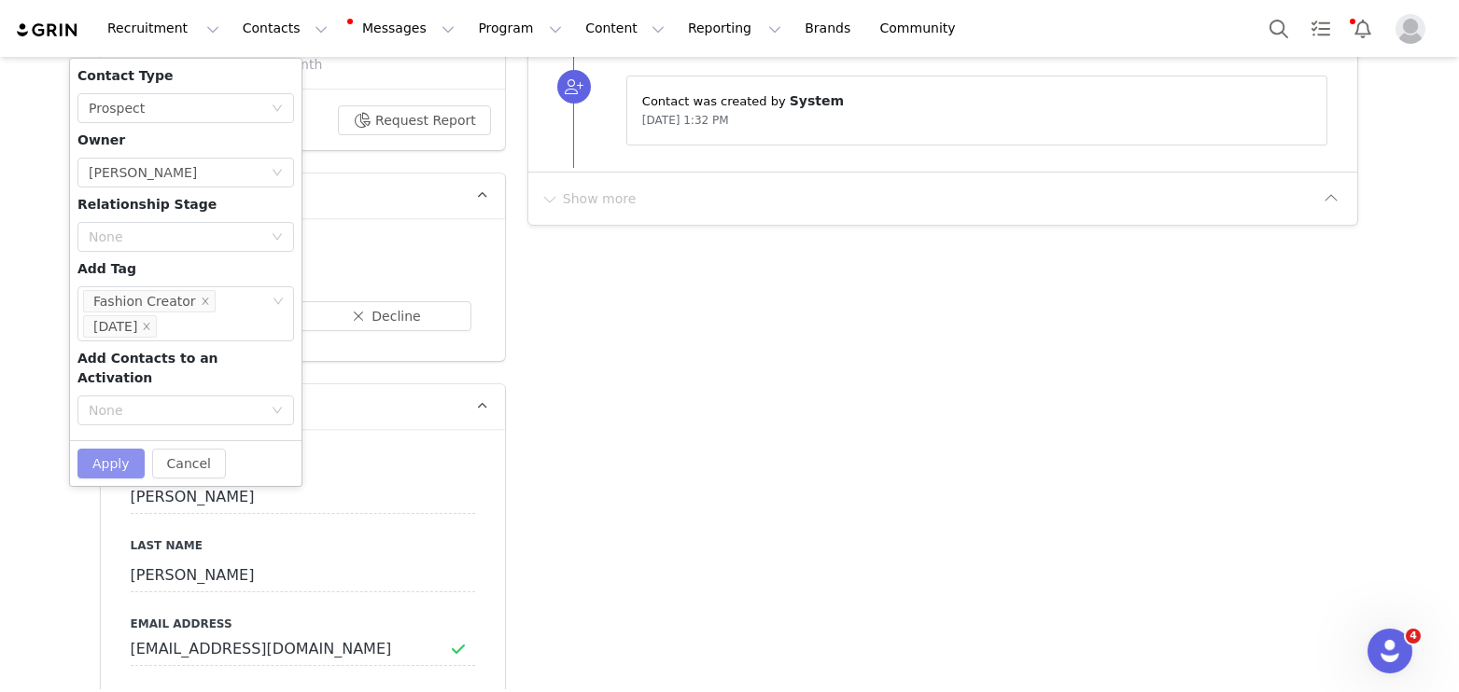
click at [121, 449] on button "Apply" at bounding box center [110, 464] width 67 height 30
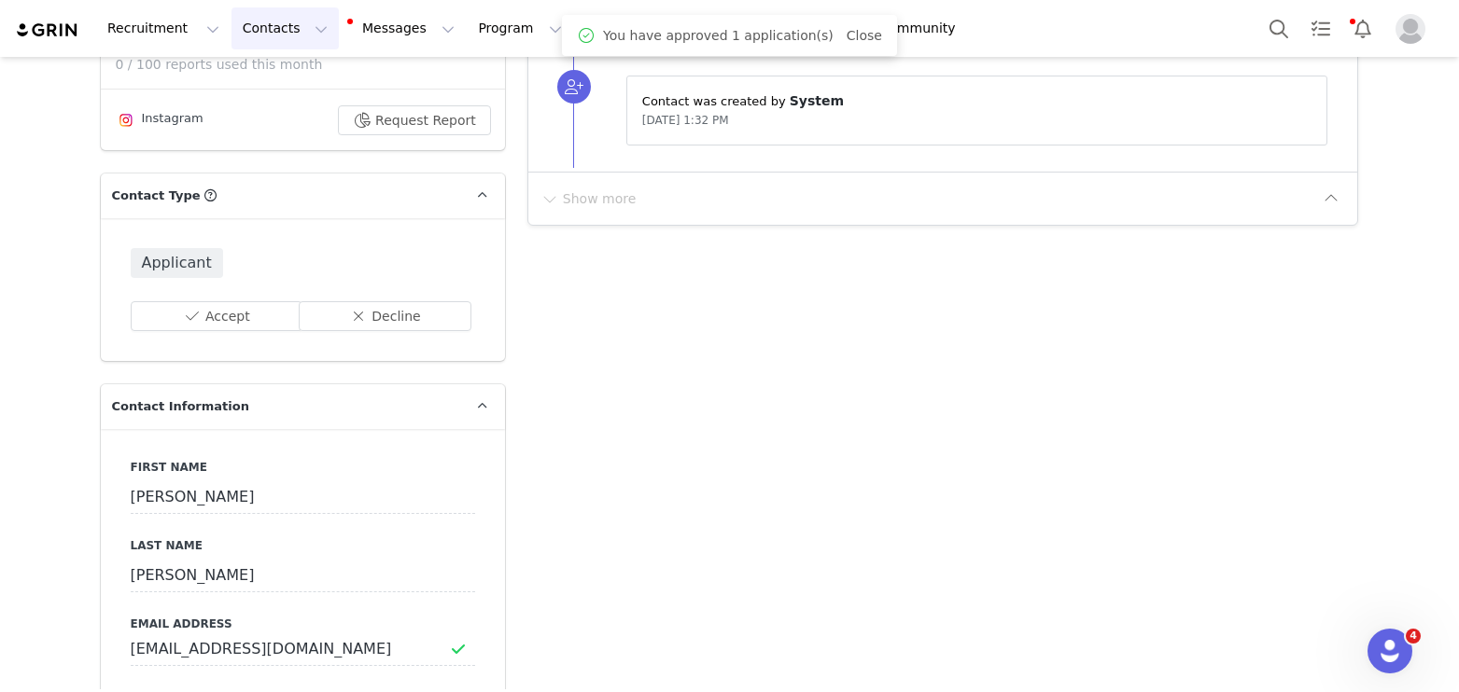
click at [266, 35] on button "Contacts Contacts" at bounding box center [284, 28] width 107 height 42
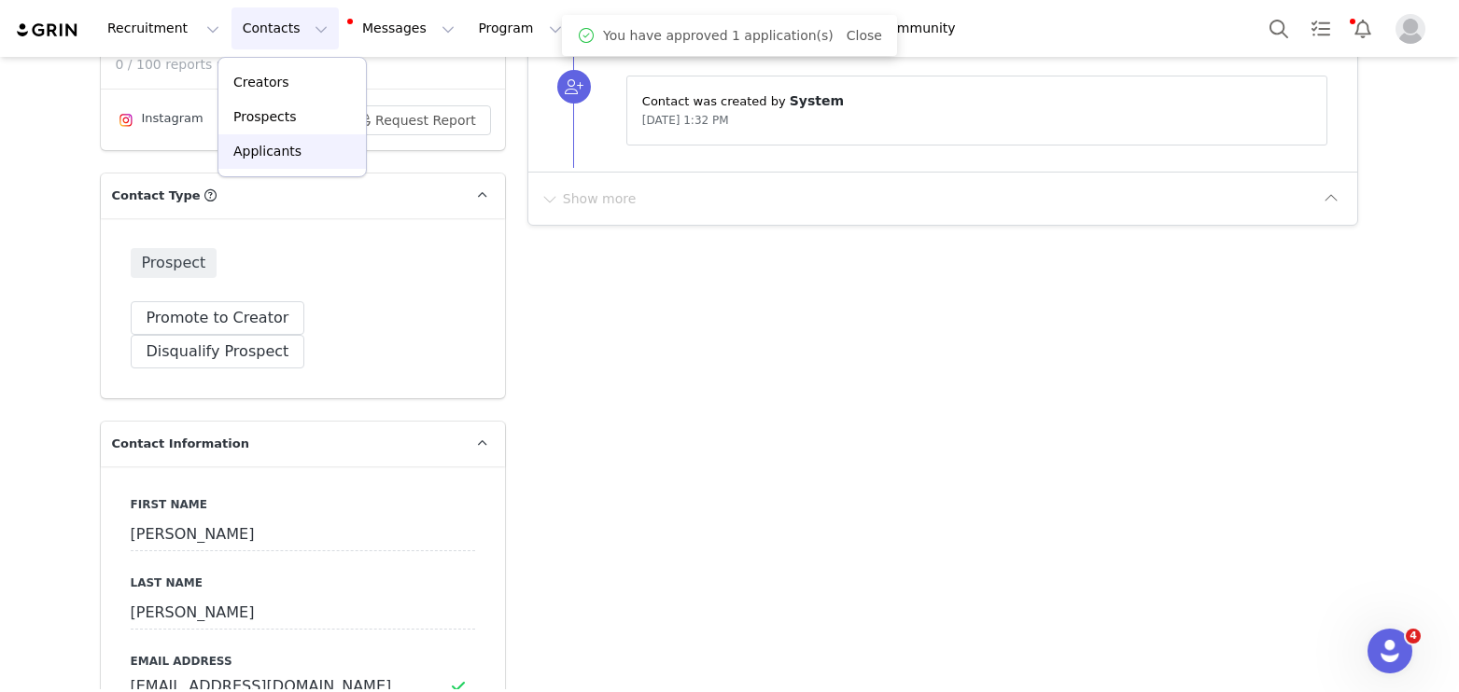
click at [306, 149] on div "Applicants" at bounding box center [292, 152] width 125 height 20
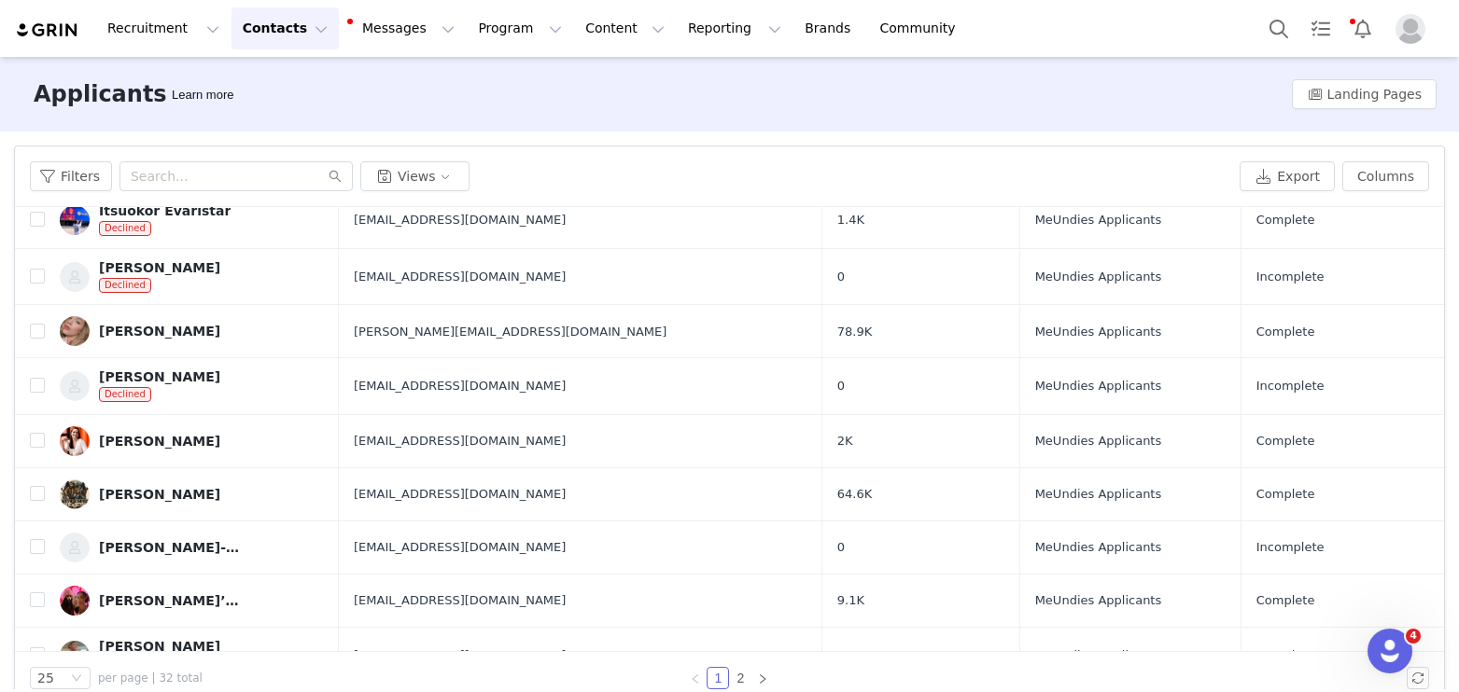
scroll to position [995, 0]
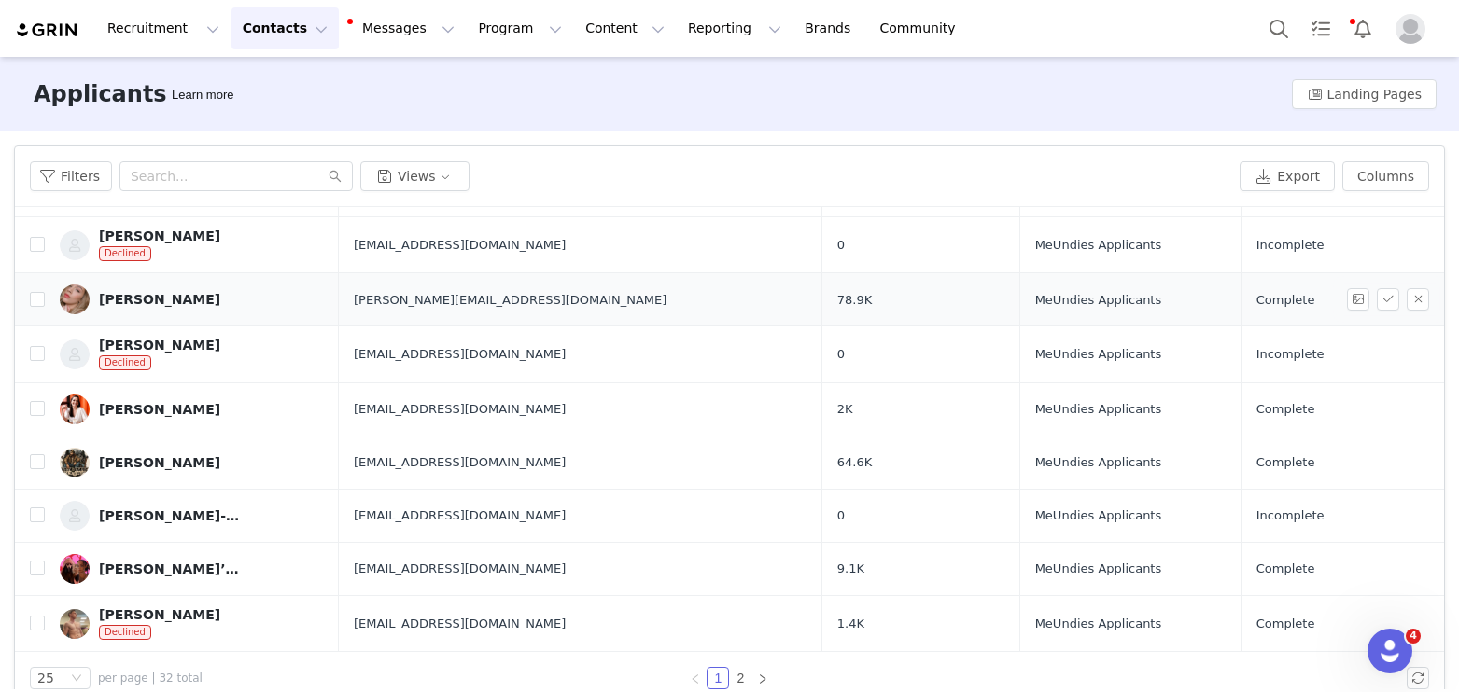
click at [192, 305] on div "[PERSON_NAME]" at bounding box center [159, 299] width 121 height 15
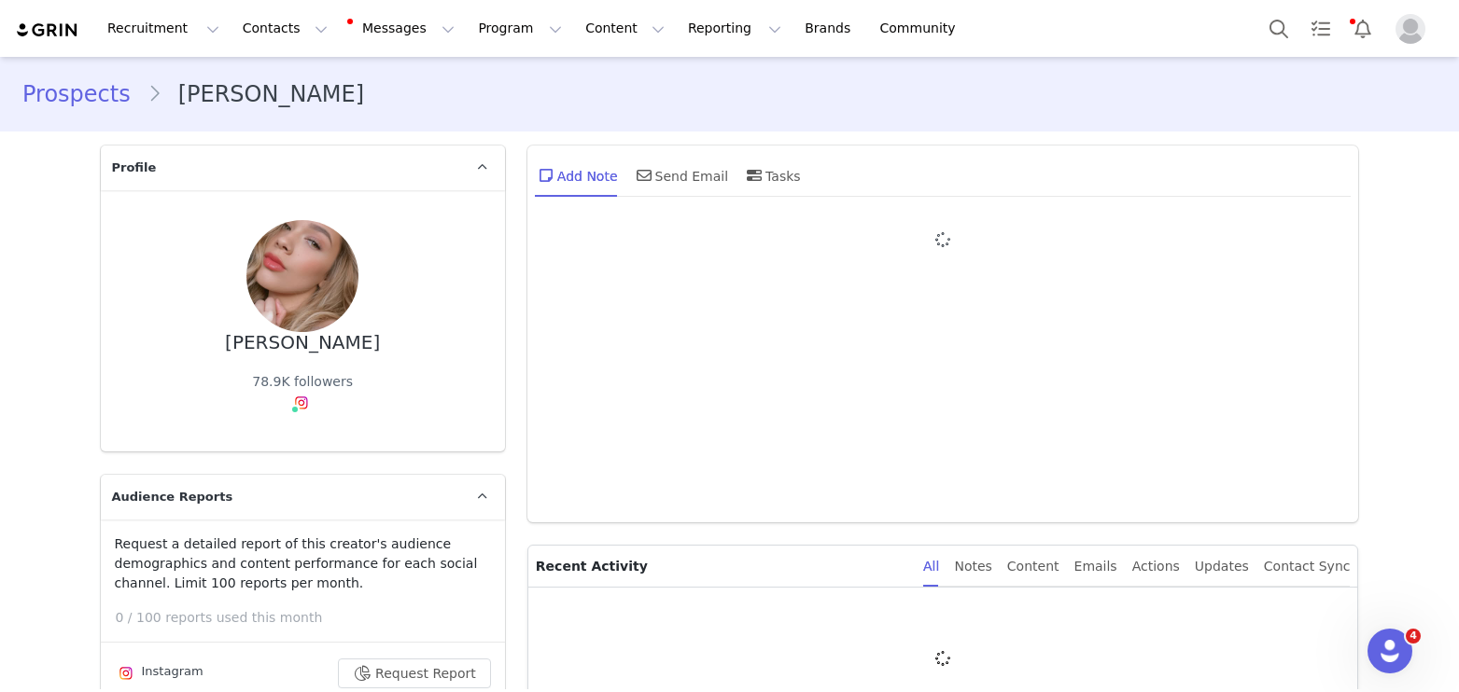
type input "+1 ([GEOGRAPHIC_DATA])"
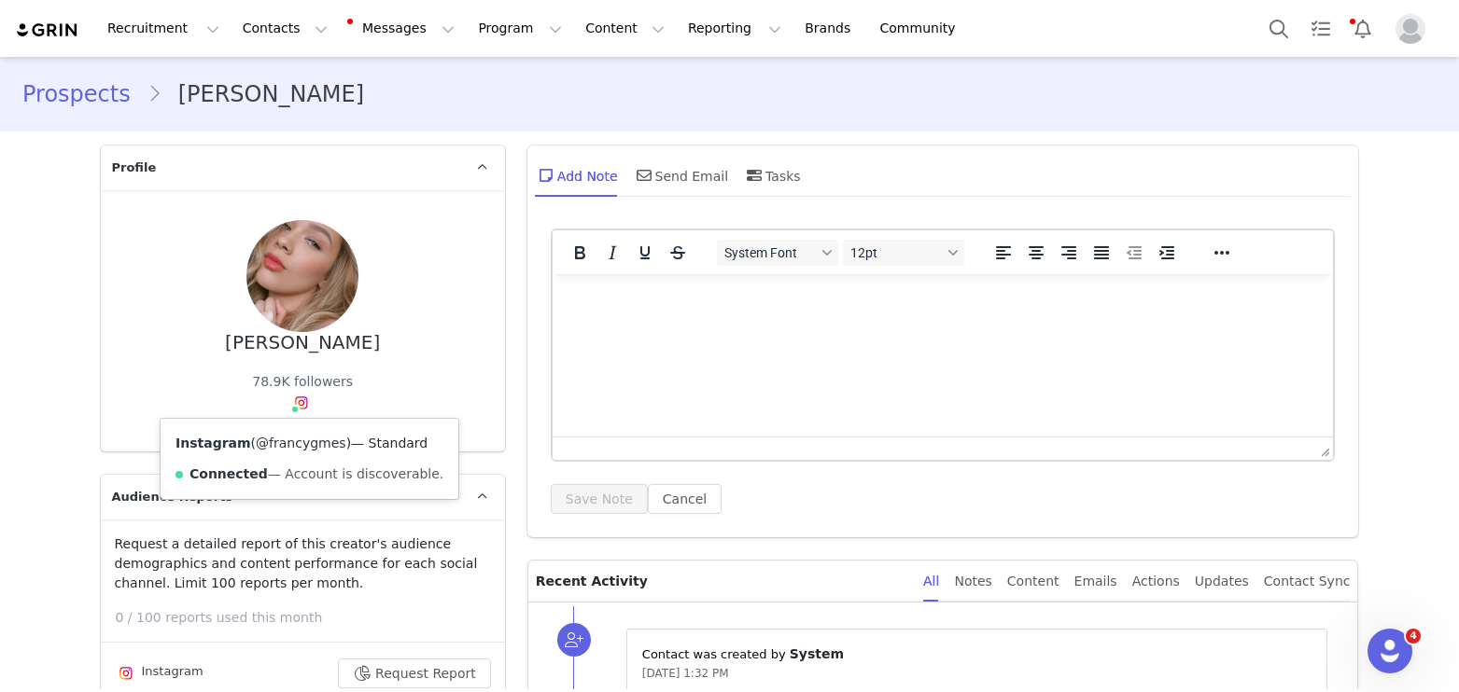
click at [299, 440] on link "@francygmes" at bounding box center [301, 443] width 91 height 15
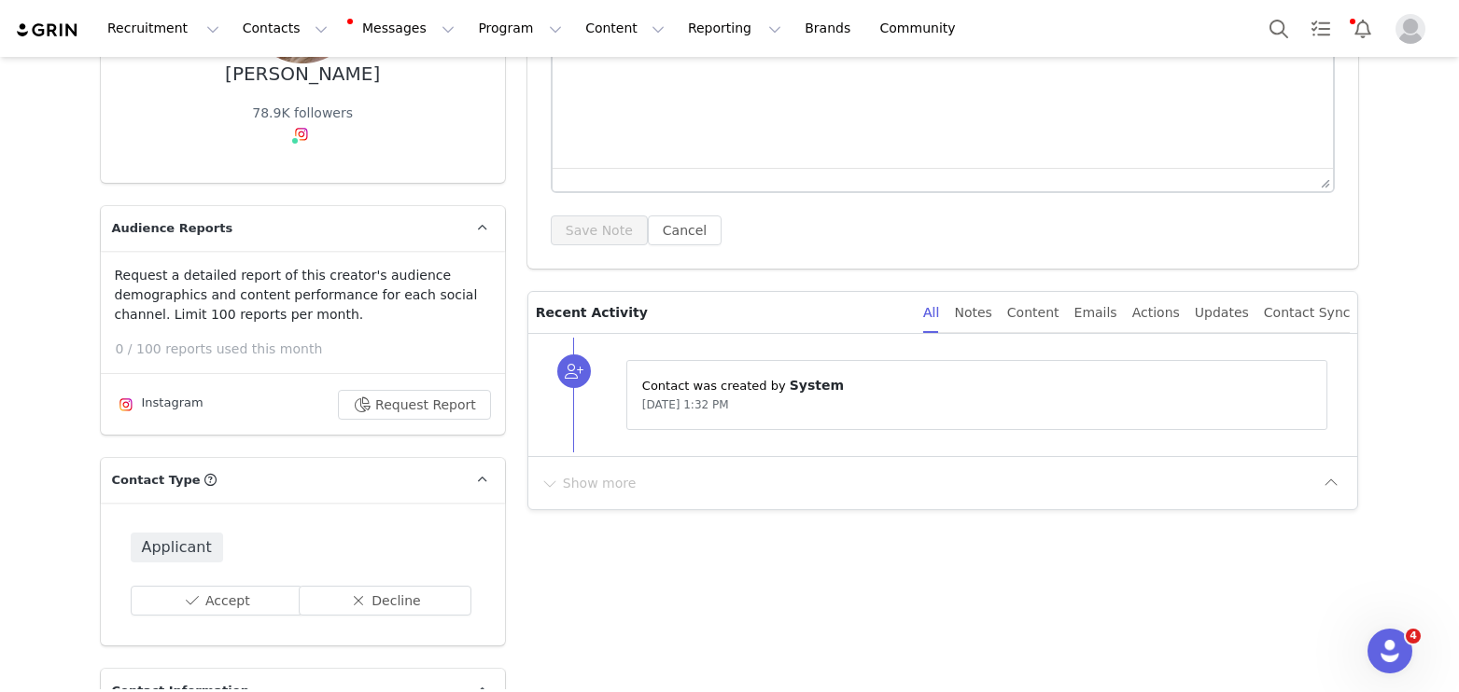
scroll to position [460, 0]
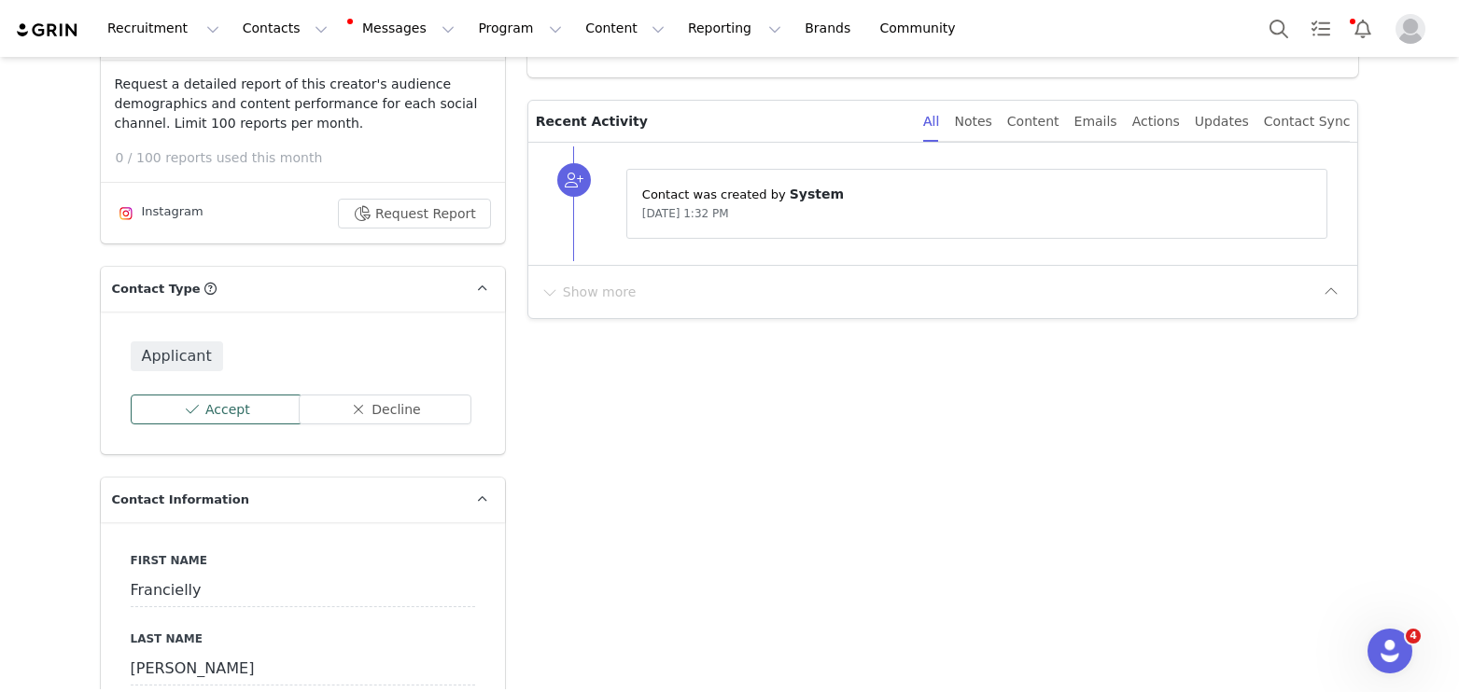
click at [175, 416] on button "Accept" at bounding box center [217, 410] width 173 height 30
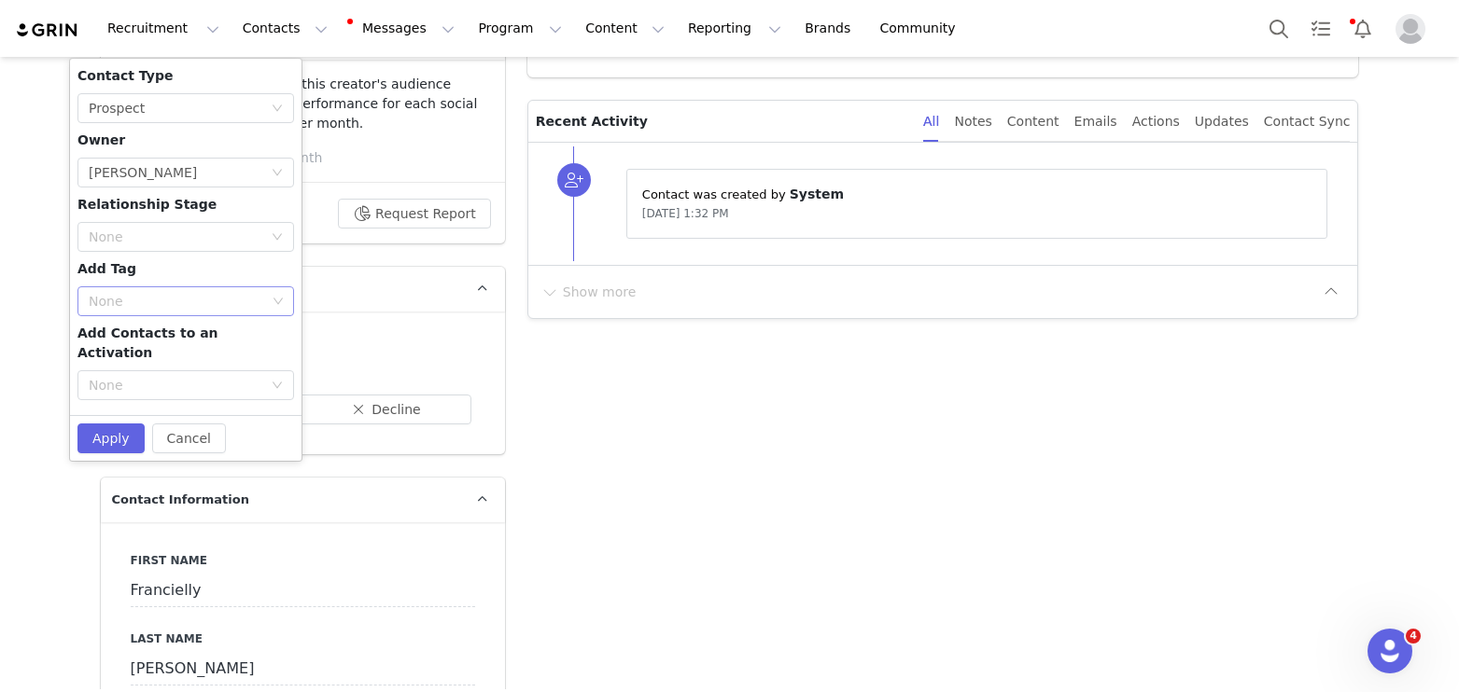
click at [169, 308] on div "None" at bounding box center [177, 301] width 177 height 19
type input "mama"
click at [155, 368] on li "Mama Creator" at bounding box center [185, 368] width 217 height 30
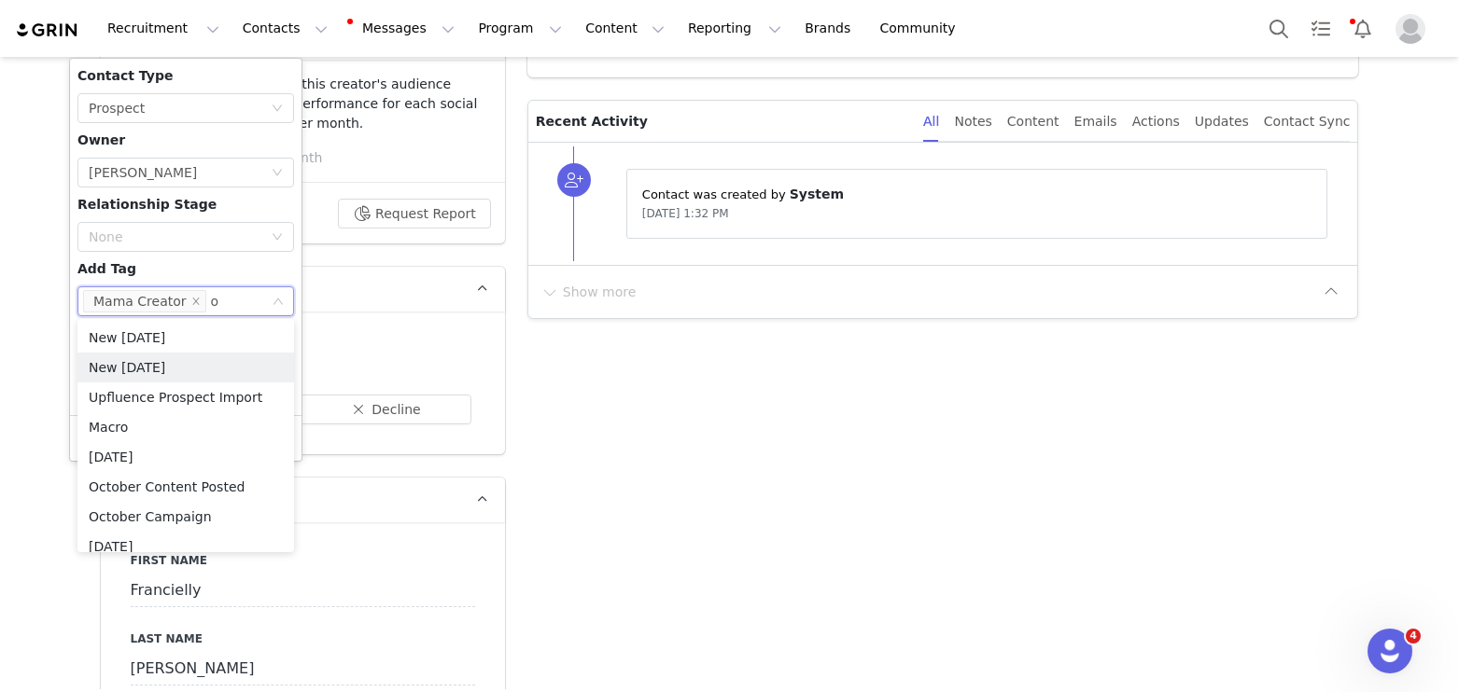
type input "oc"
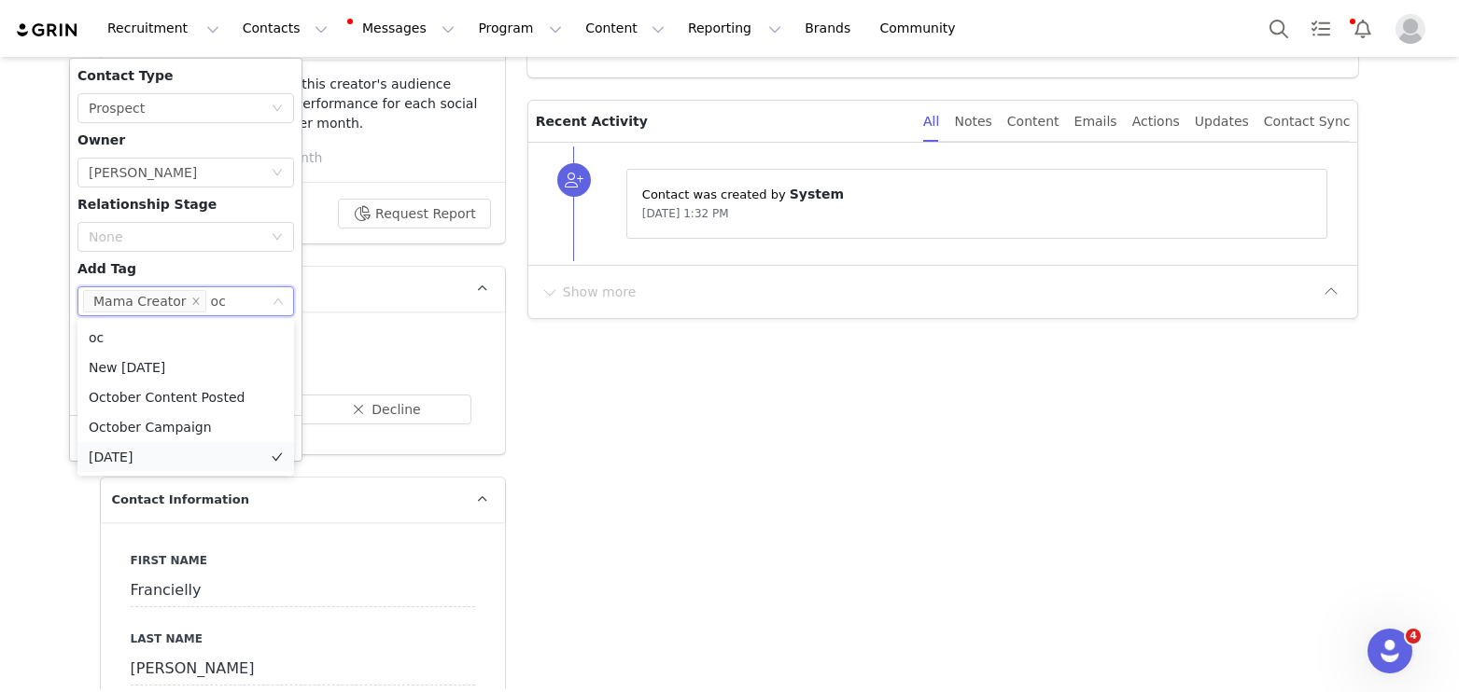
click at [145, 455] on li "[DATE]" at bounding box center [185, 457] width 217 height 30
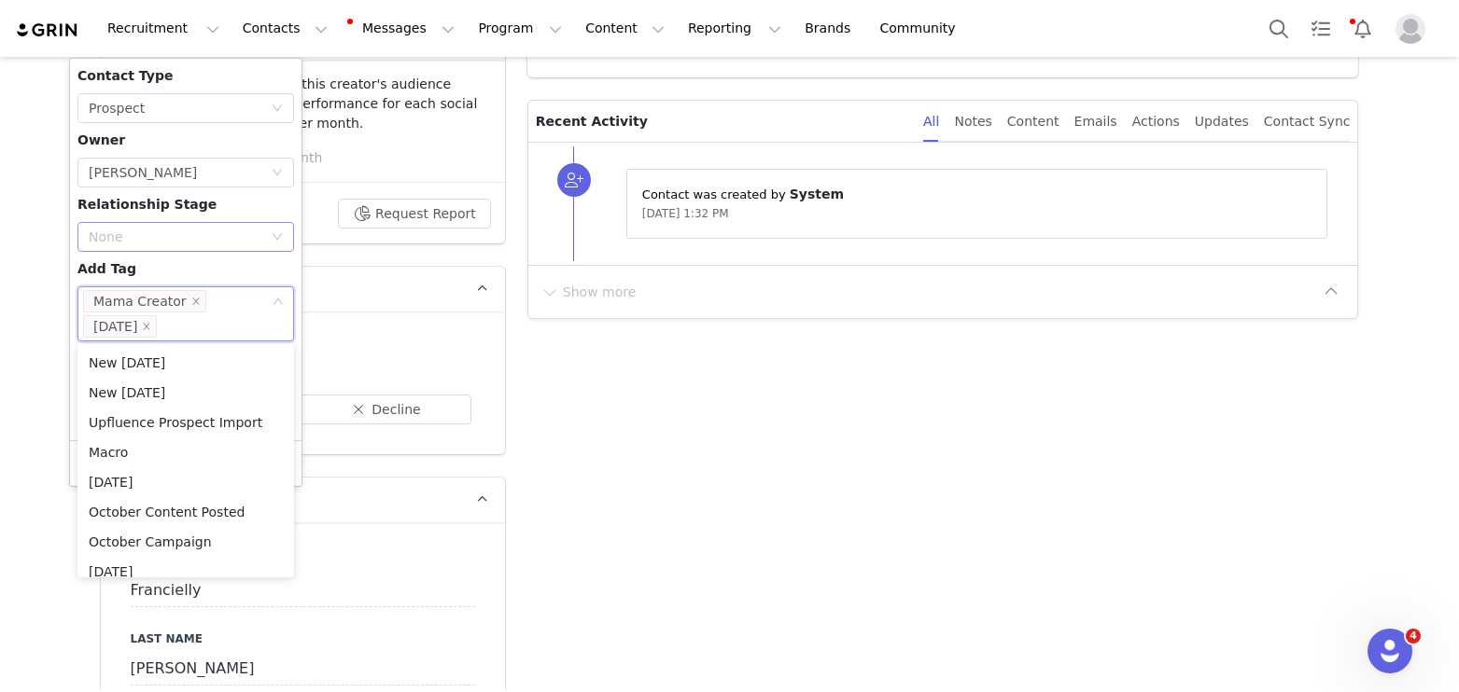
click at [168, 248] on div "None" at bounding box center [180, 237] width 182 height 28
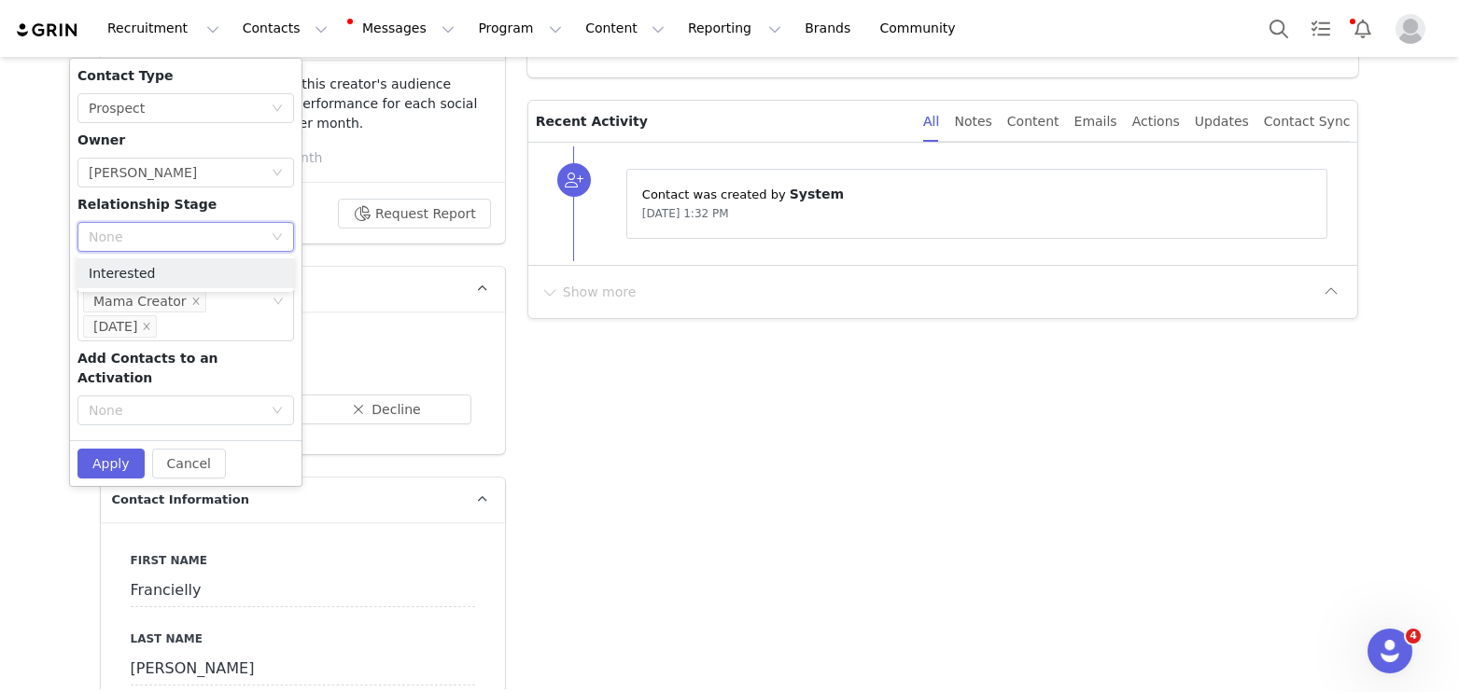
click at [172, 204] on span "Relationship Stage" at bounding box center [146, 204] width 139 height 15
click at [104, 449] on button "Apply" at bounding box center [110, 464] width 67 height 30
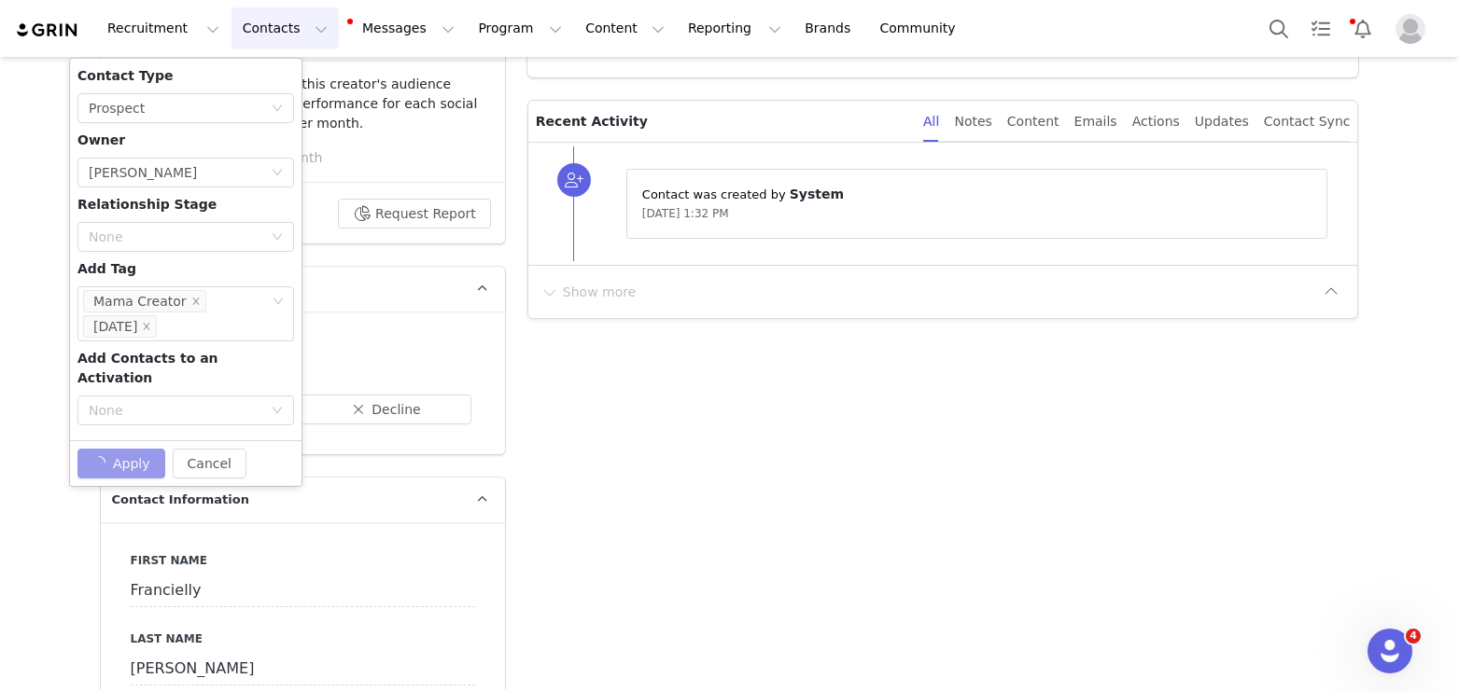
click at [262, 26] on button "Contacts Contacts" at bounding box center [284, 28] width 107 height 42
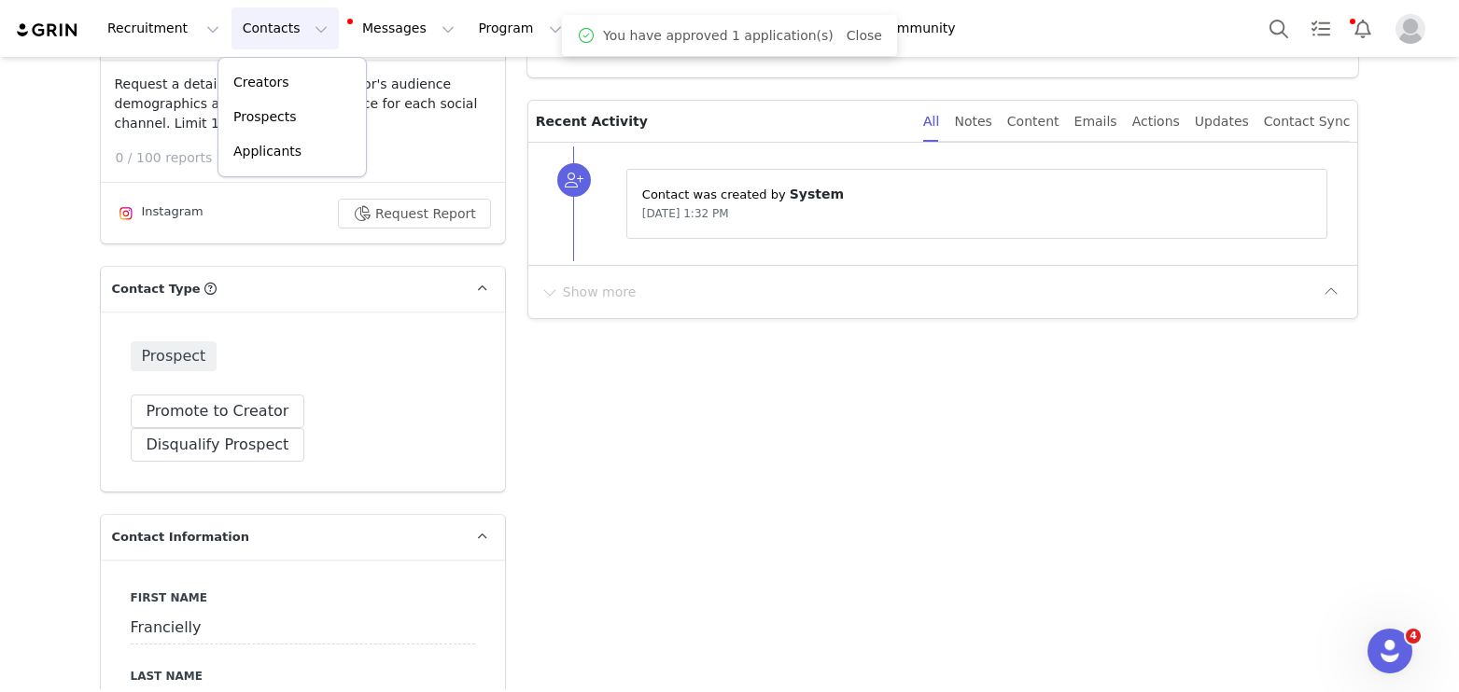
click at [273, 30] on button "Contacts Contacts" at bounding box center [284, 28] width 107 height 42
click at [262, 11] on button "Contacts Contacts" at bounding box center [284, 28] width 107 height 42
click at [270, 162] on link "Applicants" at bounding box center [291, 151] width 147 height 35
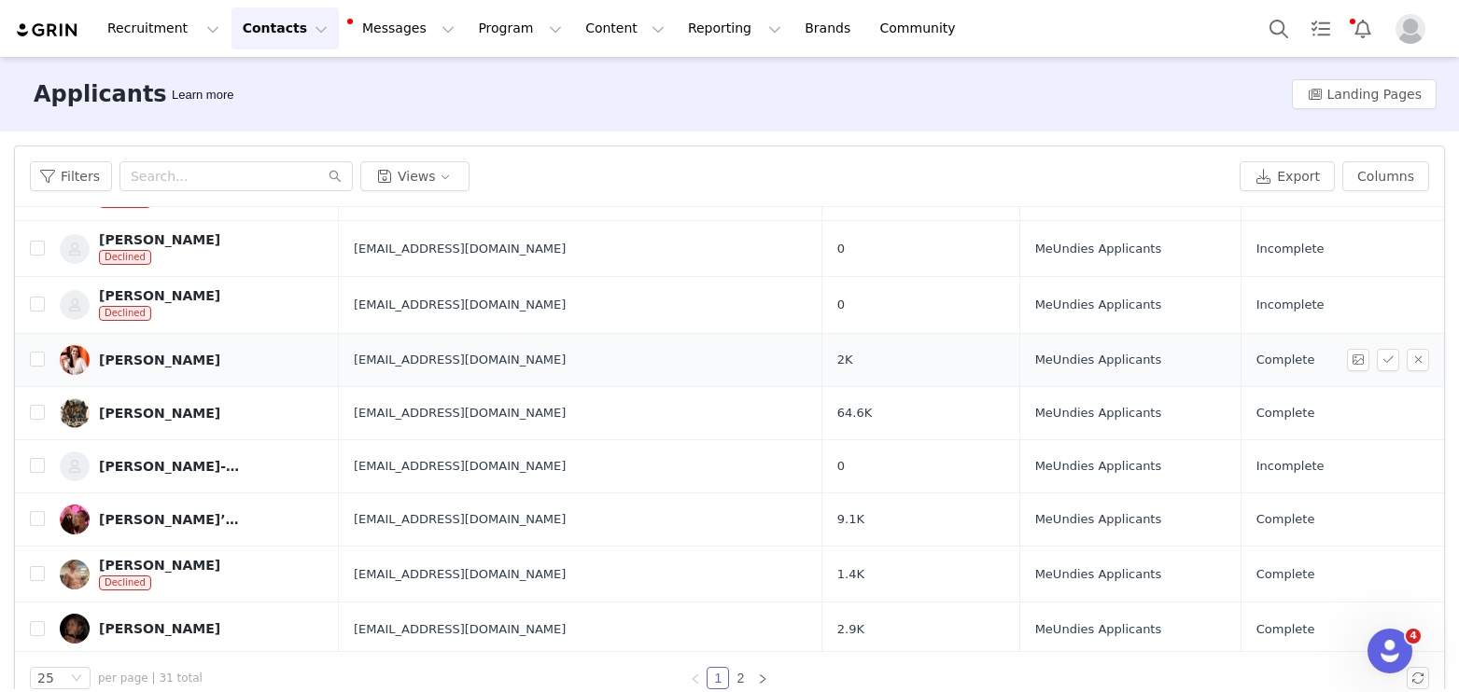
scroll to position [995, 0]
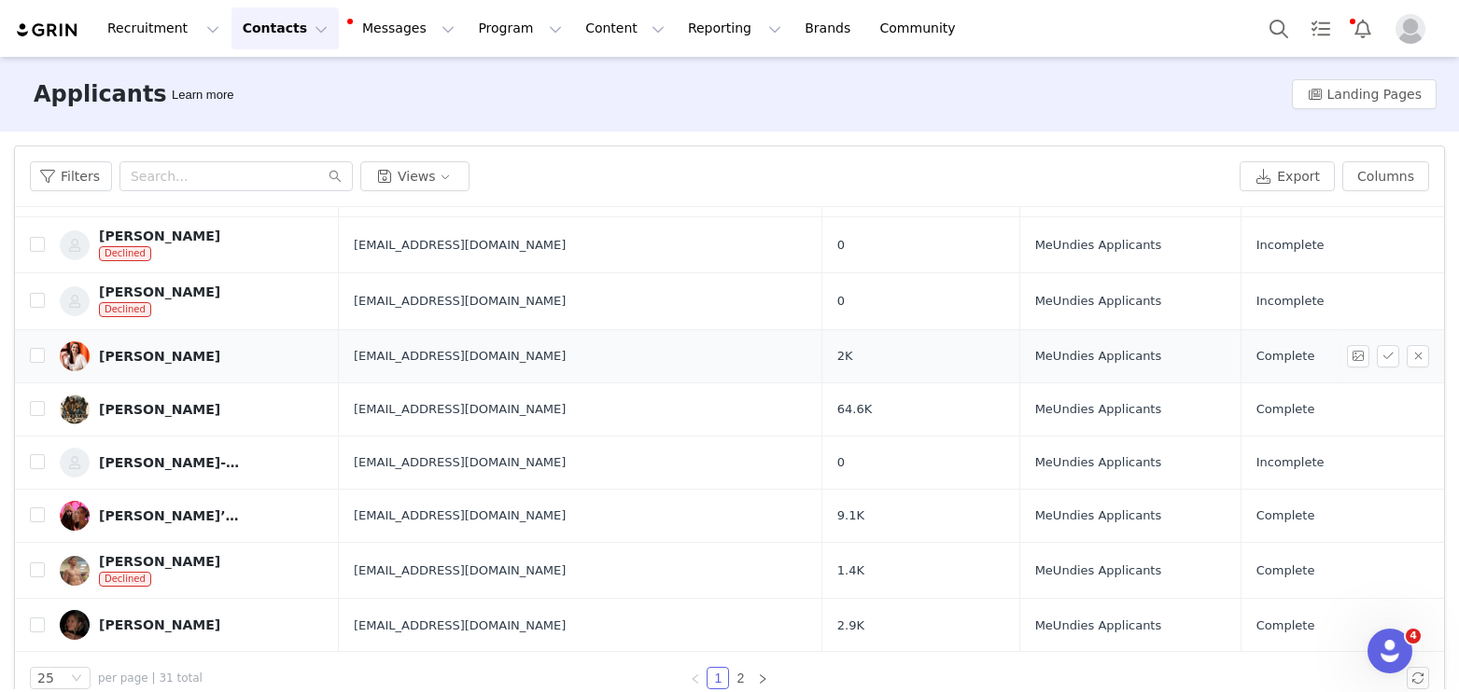
click at [137, 358] on div "[PERSON_NAME]" at bounding box center [159, 356] width 121 height 15
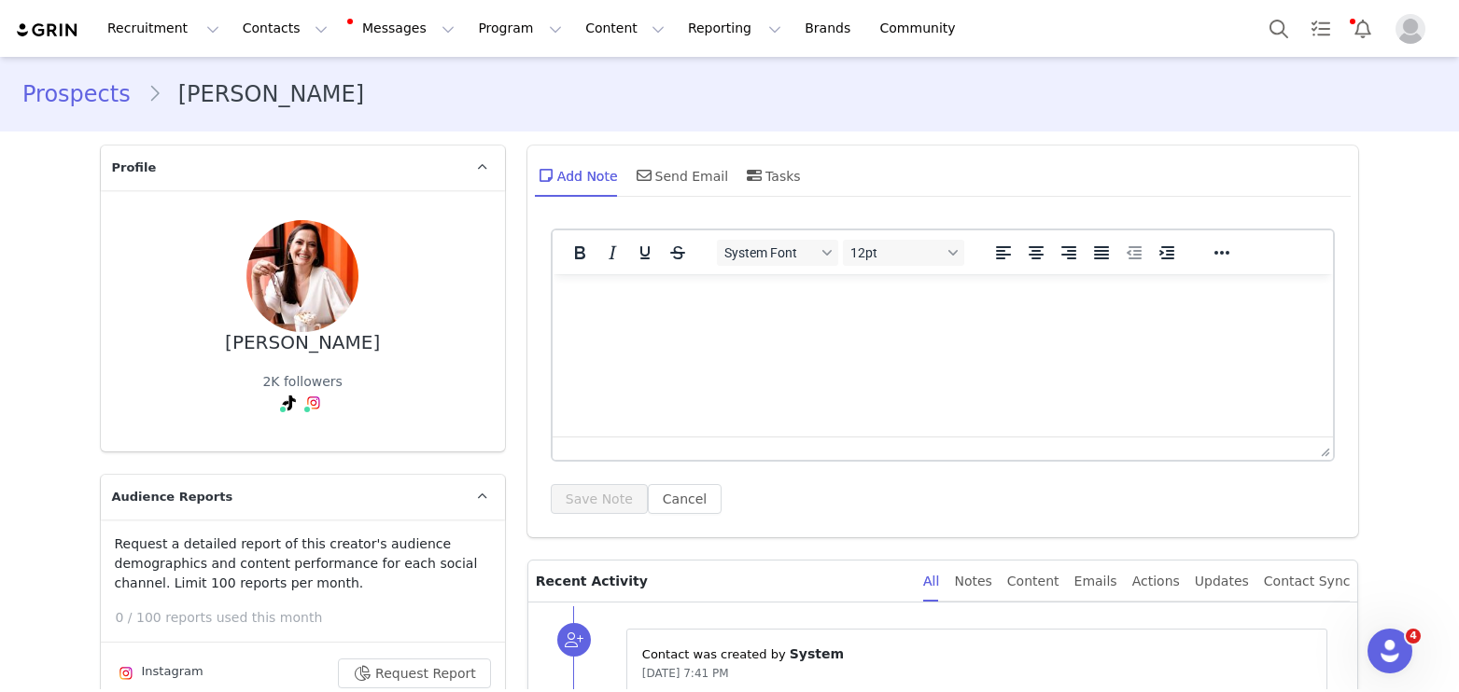
type input "+1 ([GEOGRAPHIC_DATA])"
click at [317, 443] on link "@elen_metring" at bounding box center [316, 443] width 99 height 15
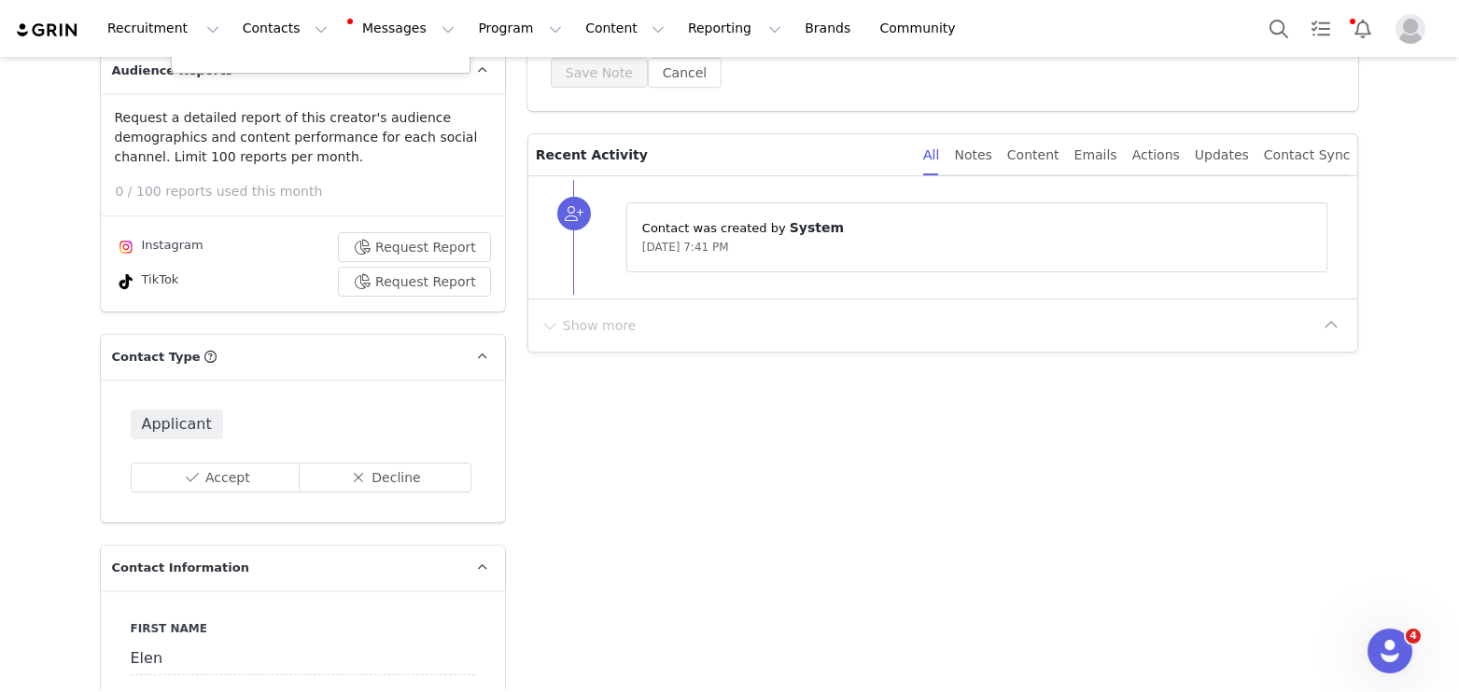
scroll to position [507, 0]
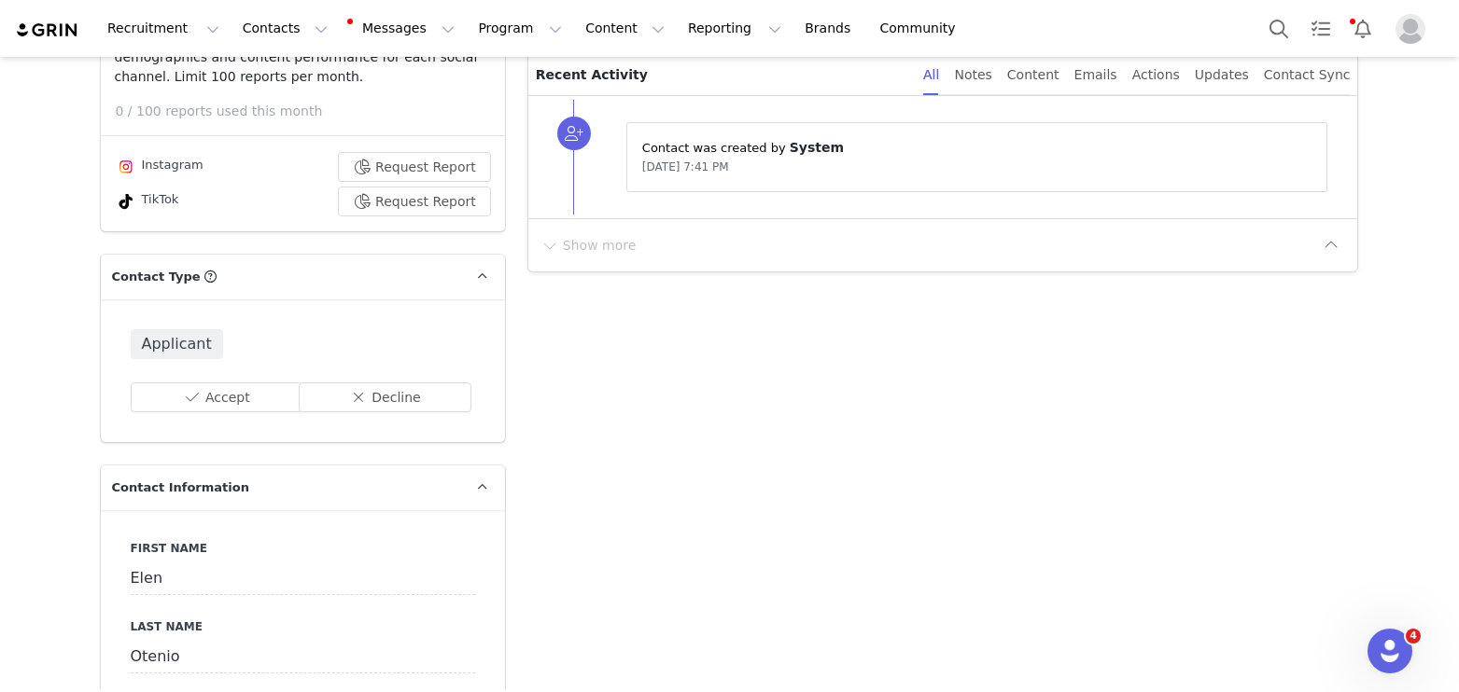
click at [205, 378] on div "Applicant Accept Decline" at bounding box center [303, 371] width 404 height 143
click at [205, 389] on button "Accept" at bounding box center [217, 398] width 173 height 30
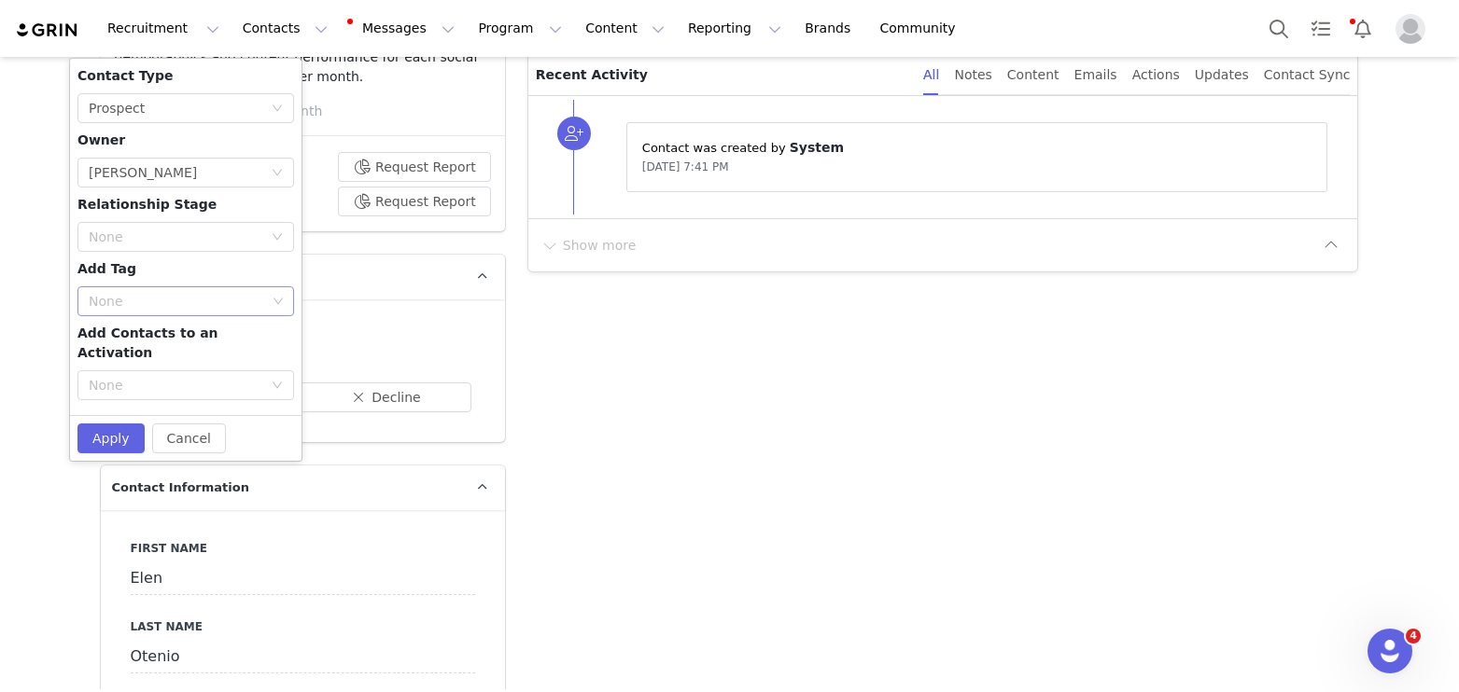
click at [153, 298] on div "None" at bounding box center [177, 301] width 177 height 19
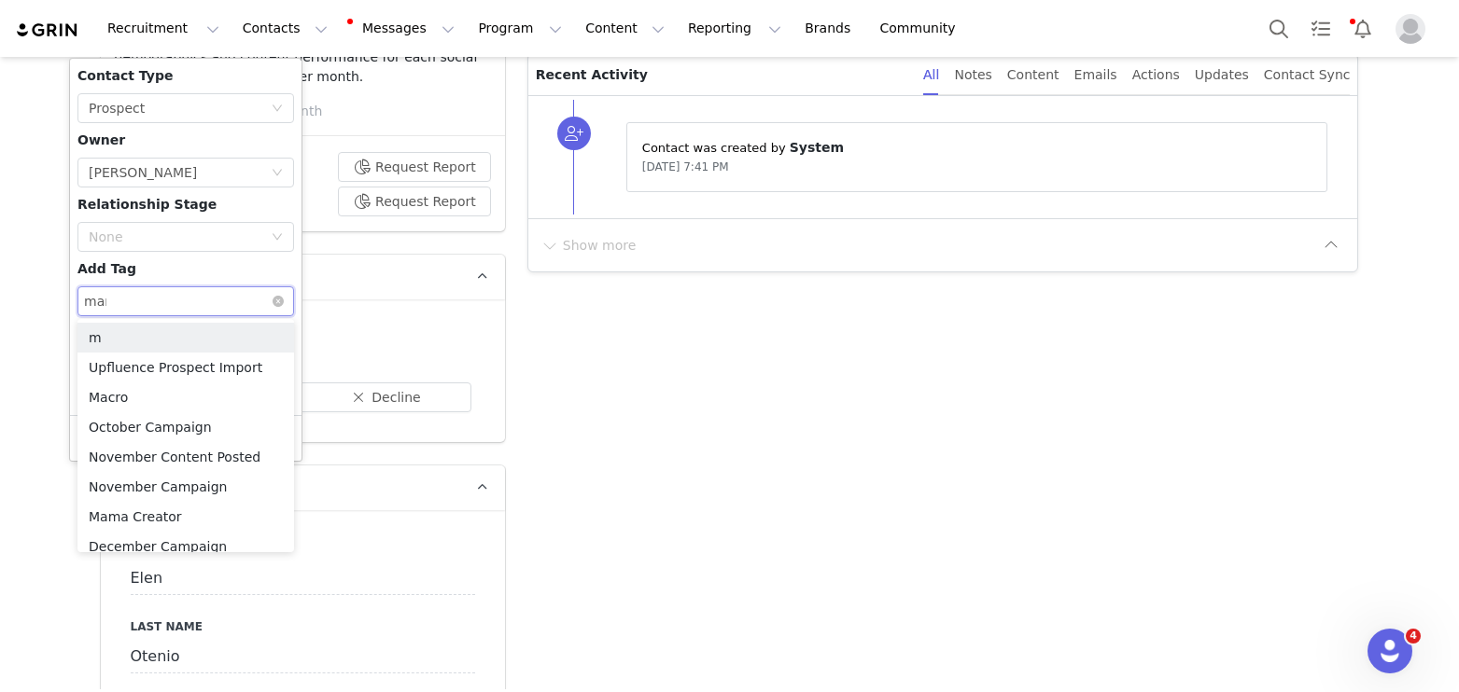
type input "mama"
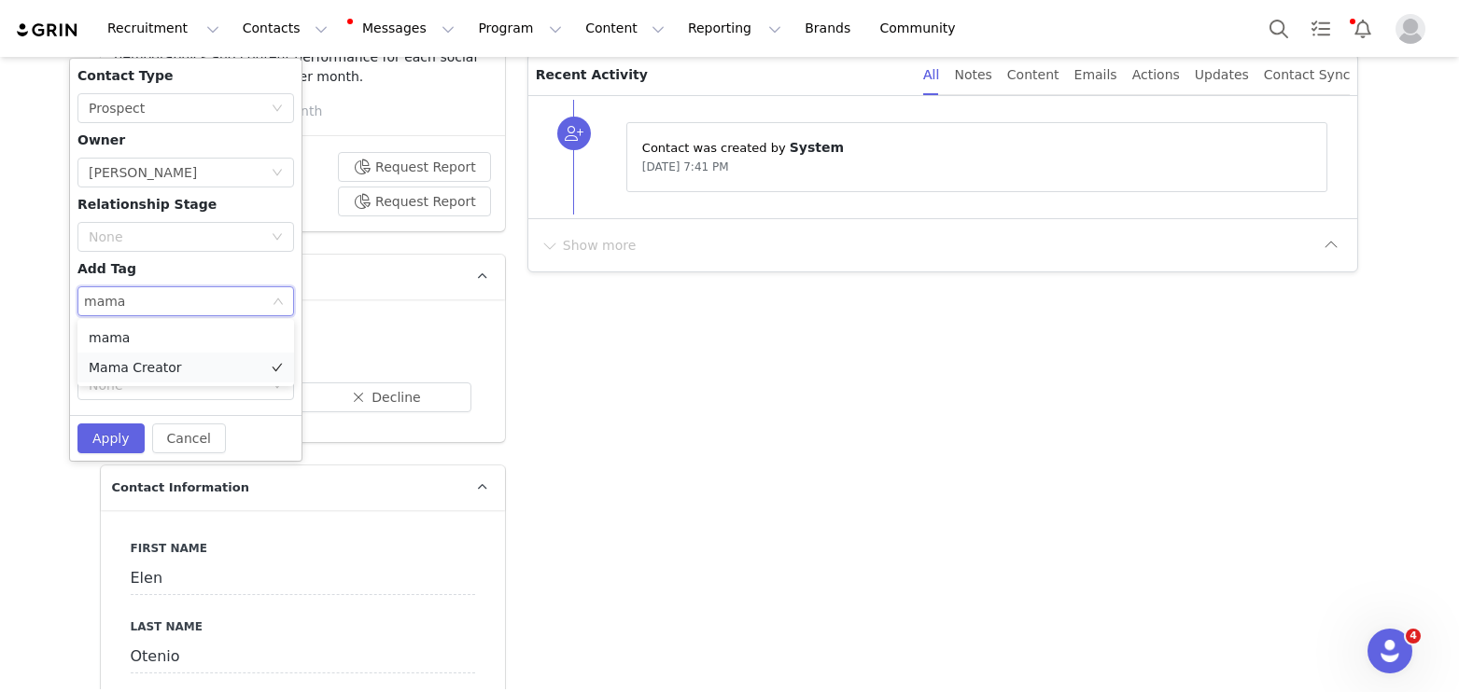
click at [163, 364] on li "Mama Creator" at bounding box center [185, 368] width 217 height 30
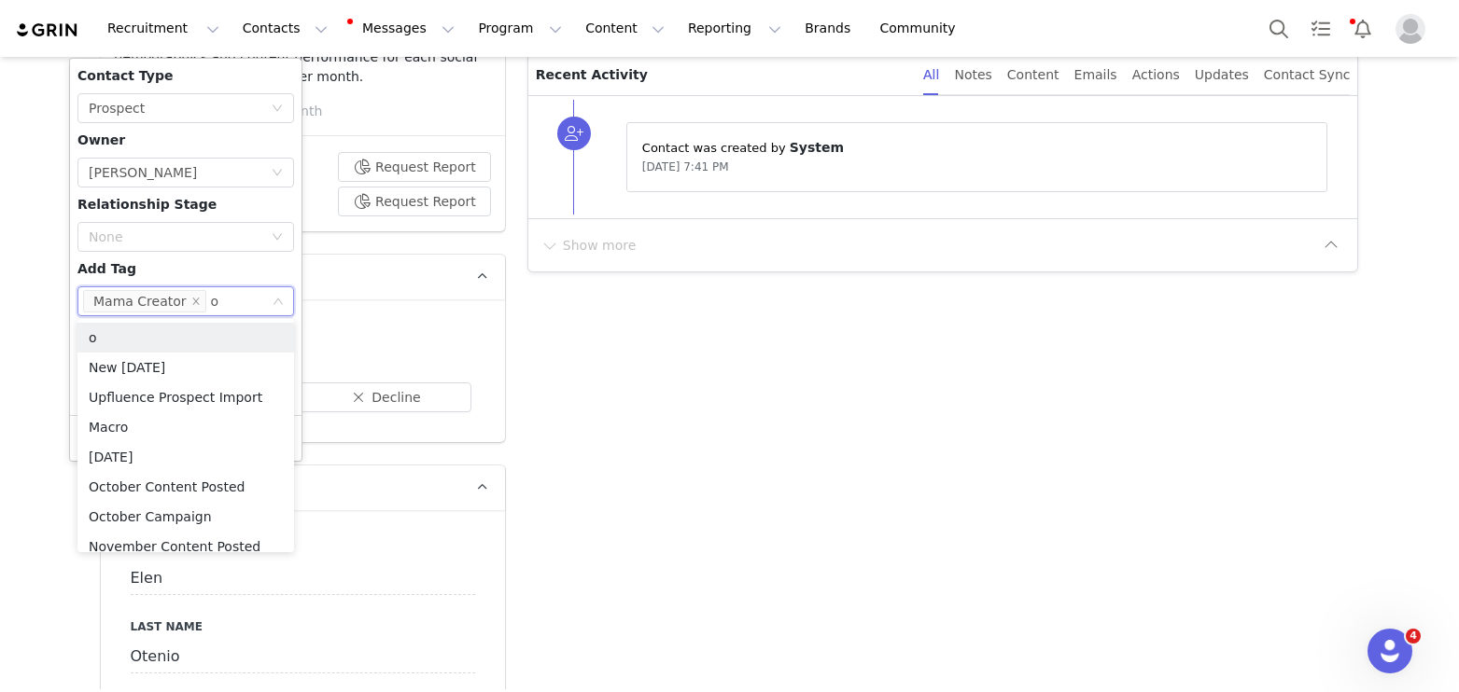
type input "oc"
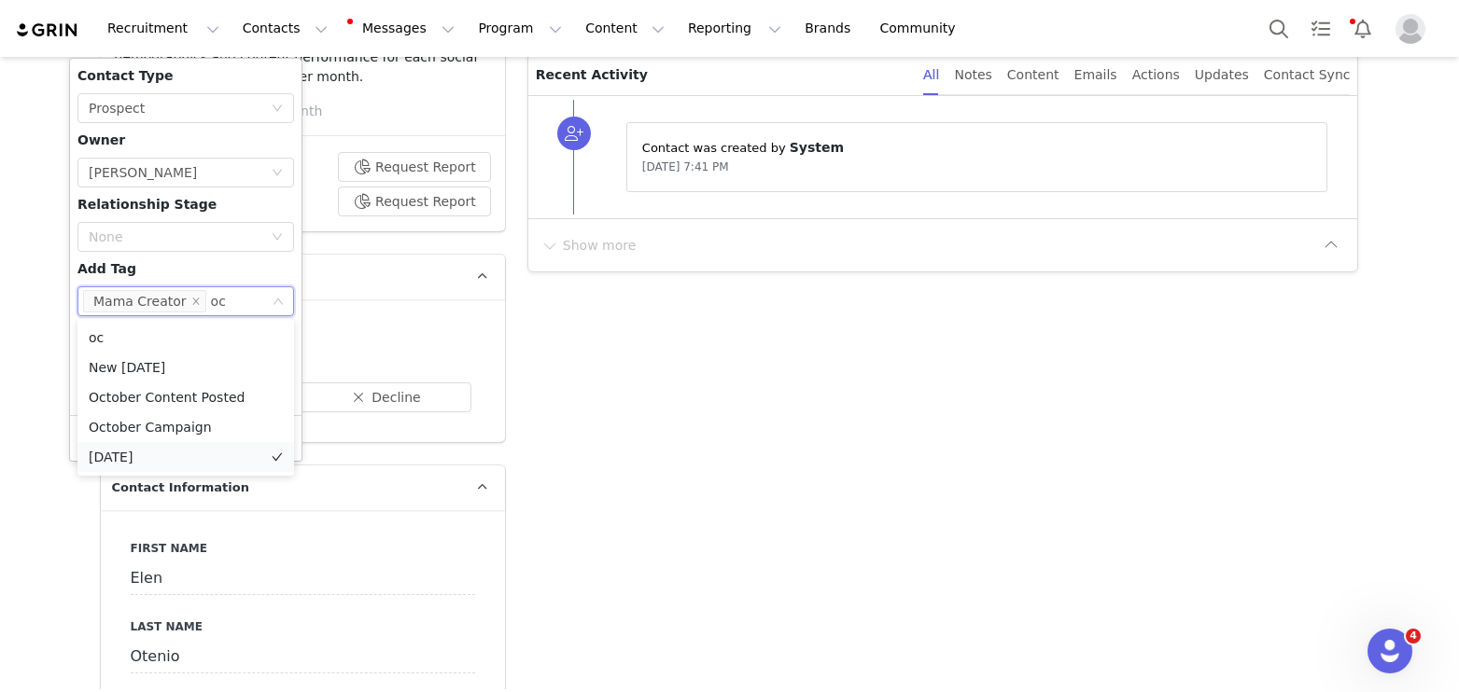
click at [162, 445] on li "[DATE]" at bounding box center [185, 457] width 217 height 30
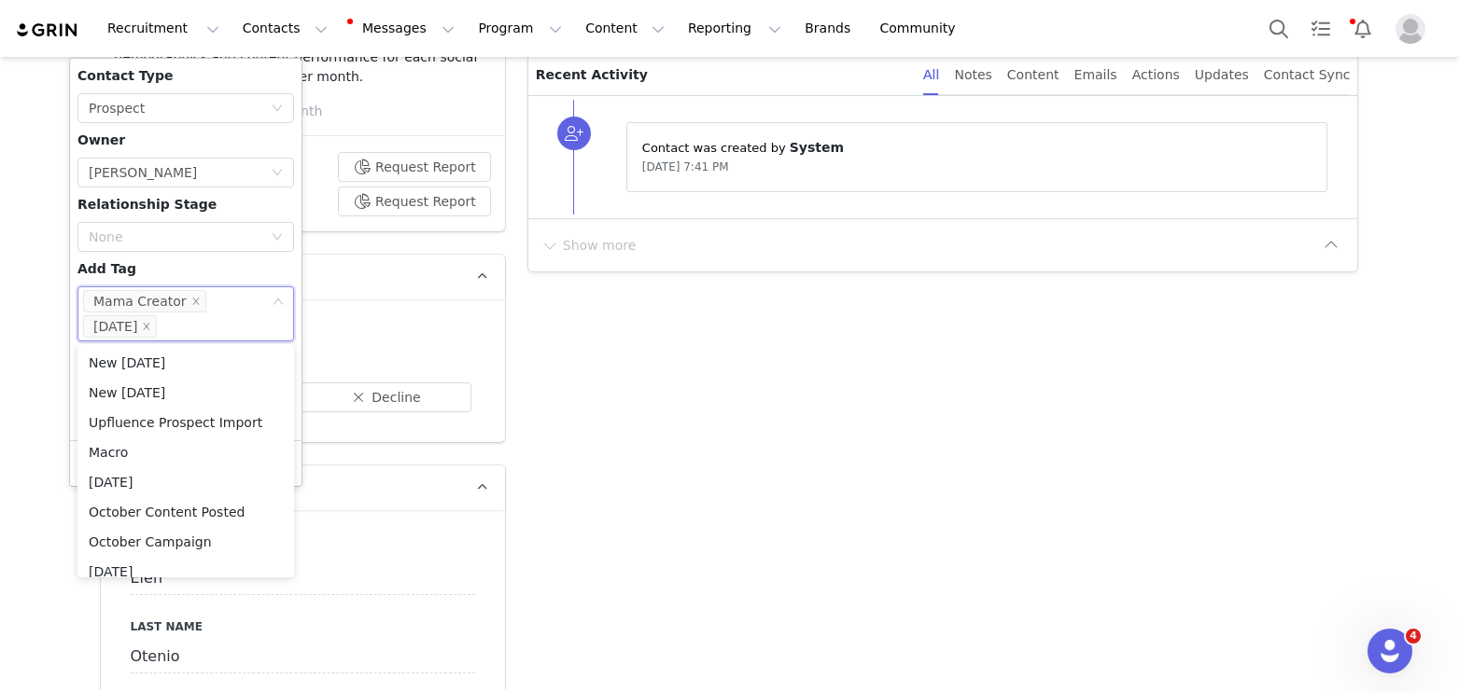
click at [162, 272] on div "Contact Type None Prospect Owner Select Owner [PERSON_NAME] Relationship Stage …" at bounding box center [185, 249] width 217 height 367
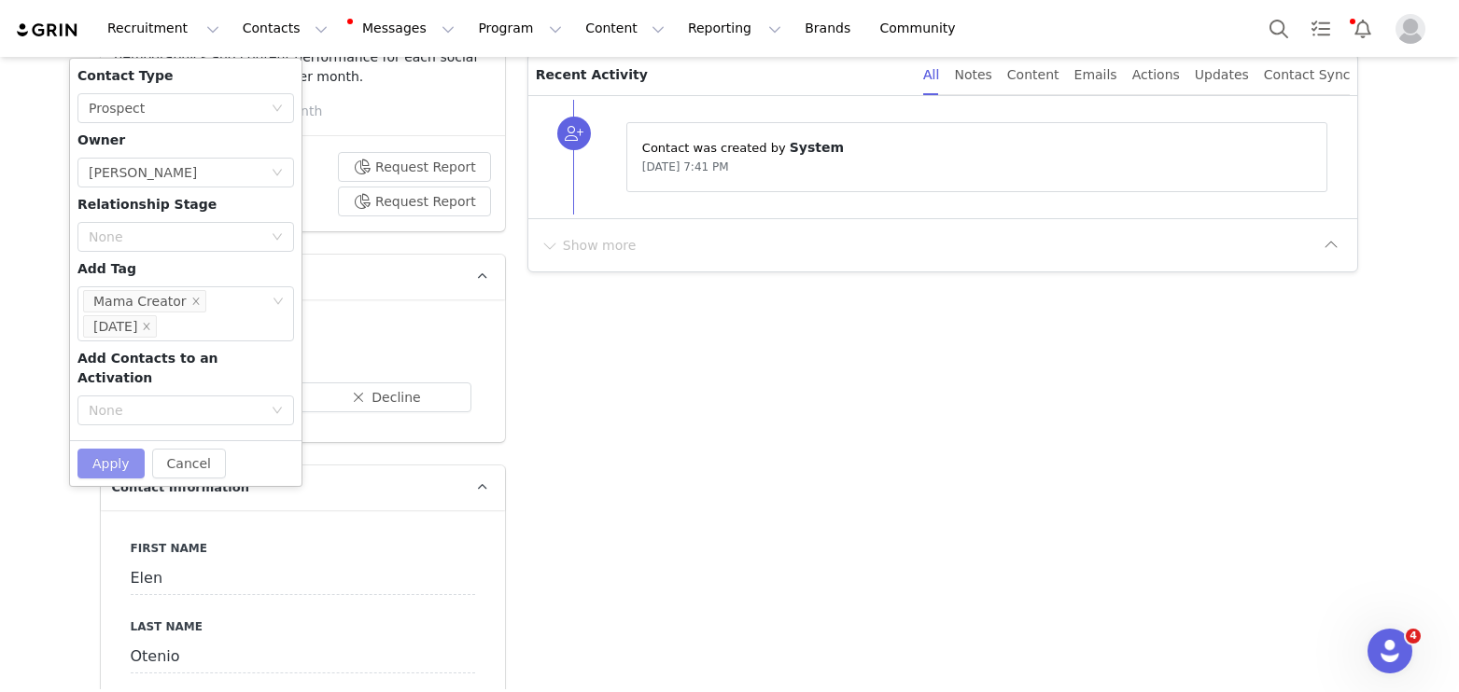
click at [106, 449] on button "Apply" at bounding box center [110, 464] width 67 height 30
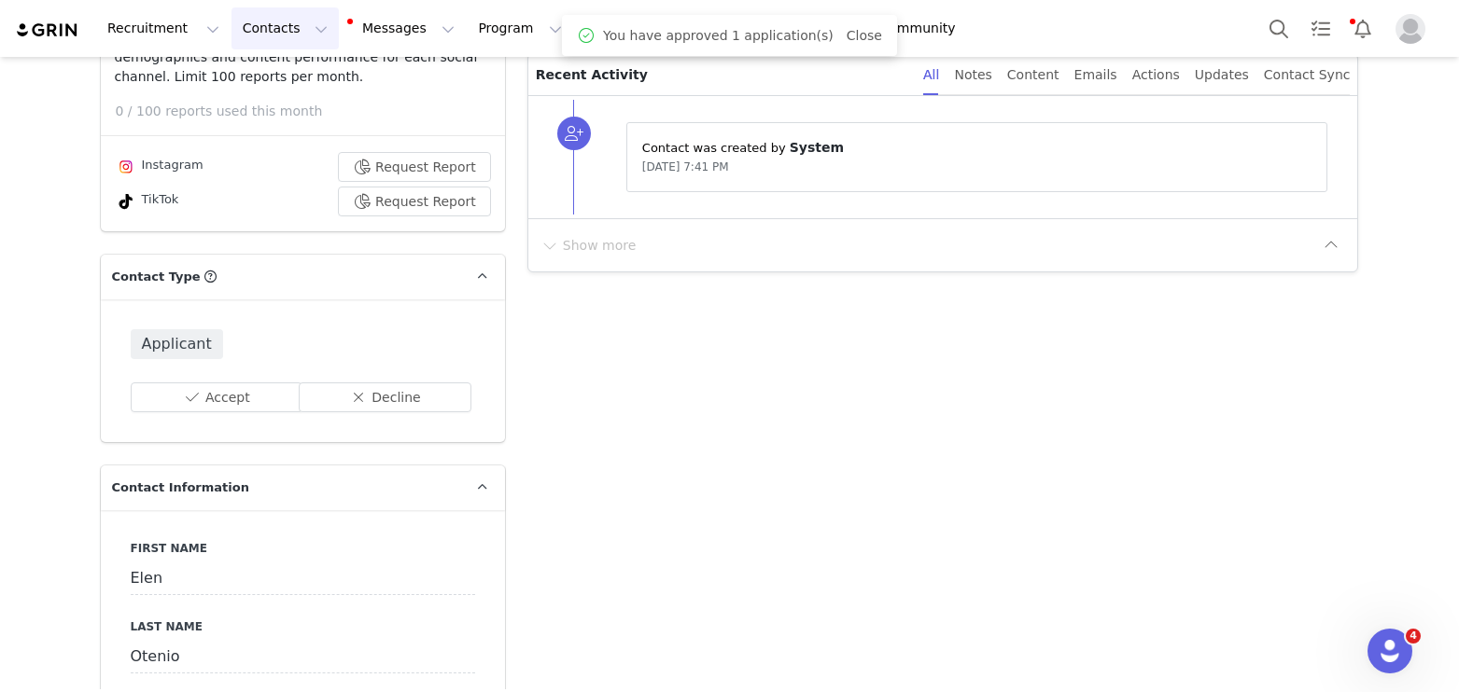
click at [246, 27] on button "Contacts Contacts" at bounding box center [284, 28] width 107 height 42
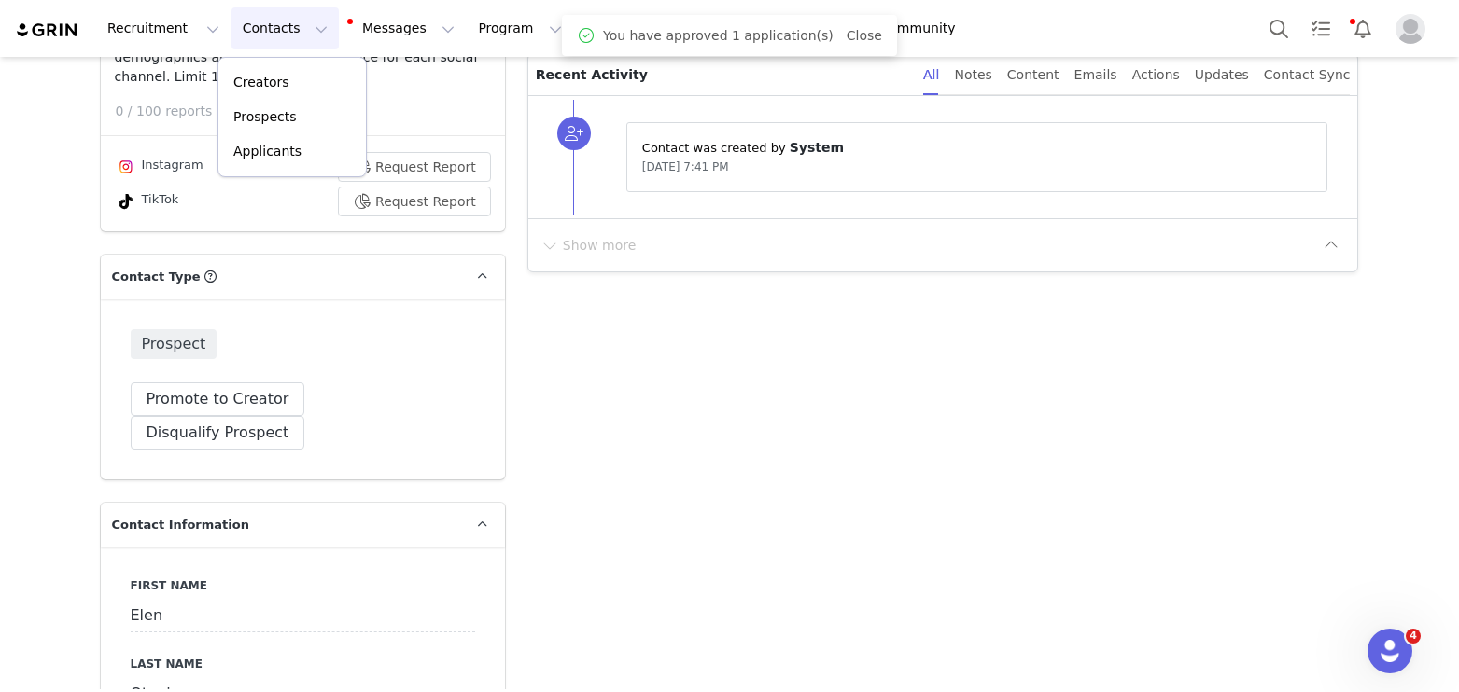
click at [263, 26] on button "Contacts Contacts" at bounding box center [284, 28] width 107 height 42
click at [264, 30] on button "Contacts Contacts" at bounding box center [284, 28] width 107 height 42
click at [266, 144] on p "Applicants" at bounding box center [267, 152] width 68 height 20
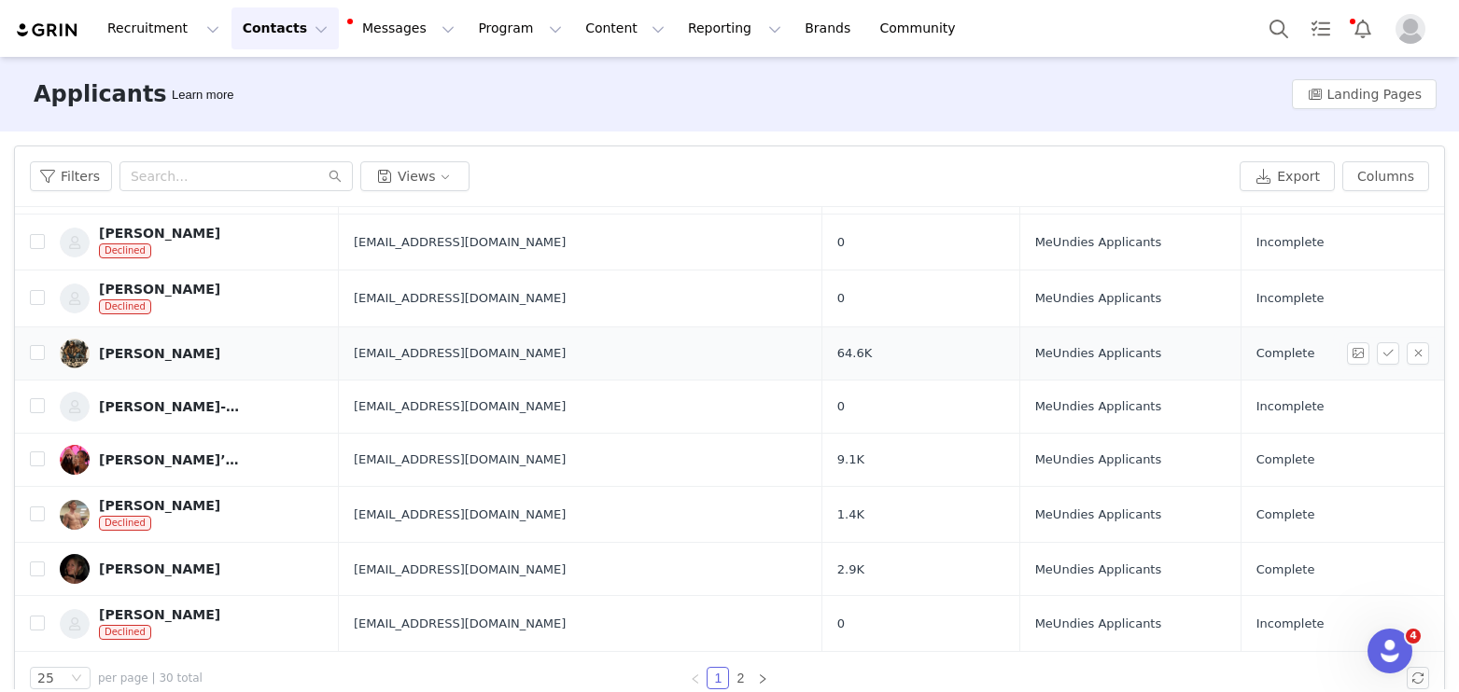
scroll to position [30, 0]
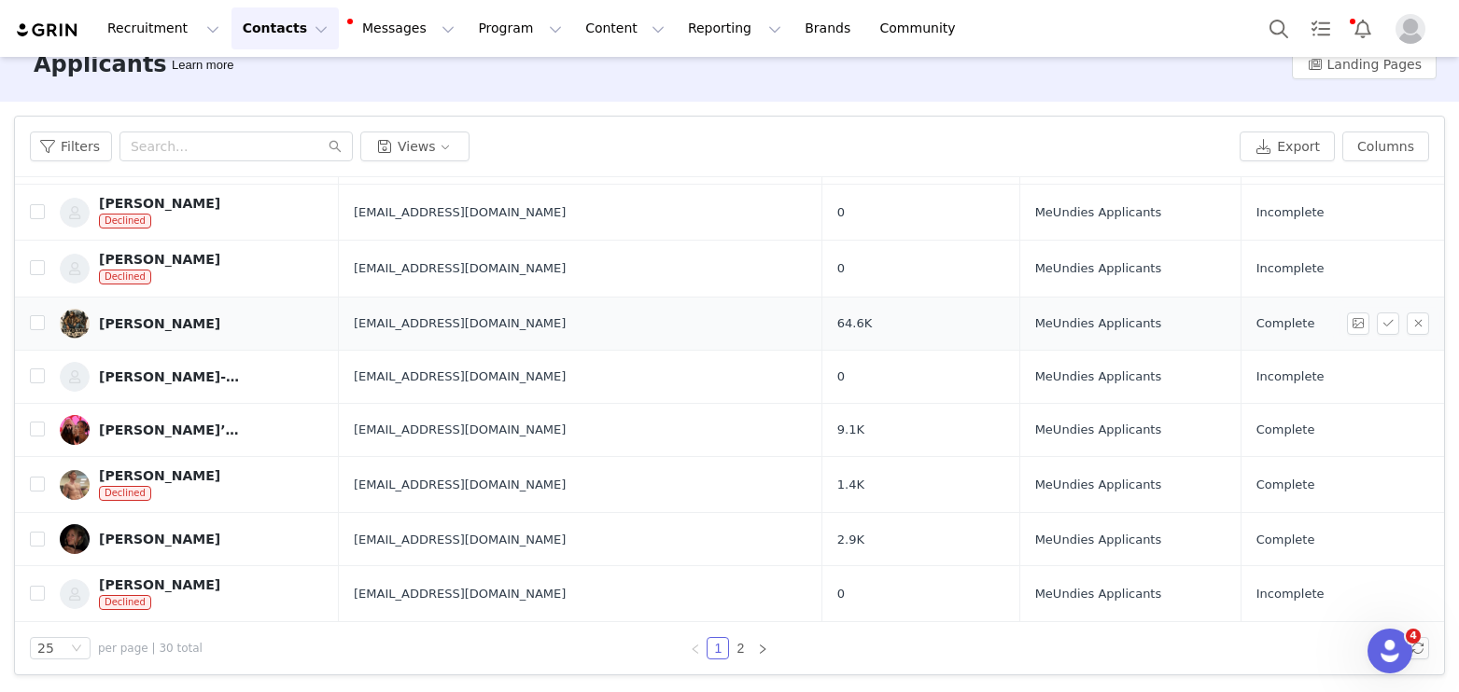
click at [148, 316] on div "[PERSON_NAME]" at bounding box center [159, 323] width 121 height 15
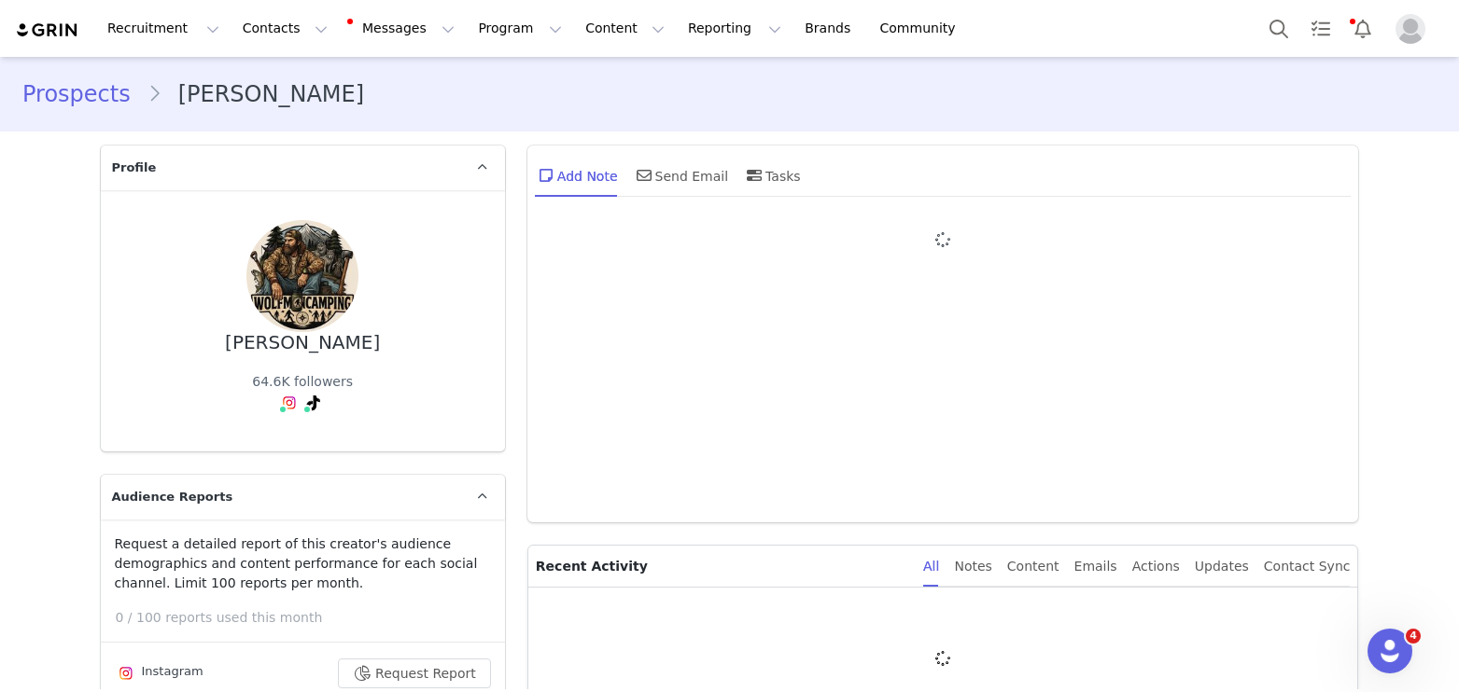
type input "+1 ([GEOGRAPHIC_DATA])"
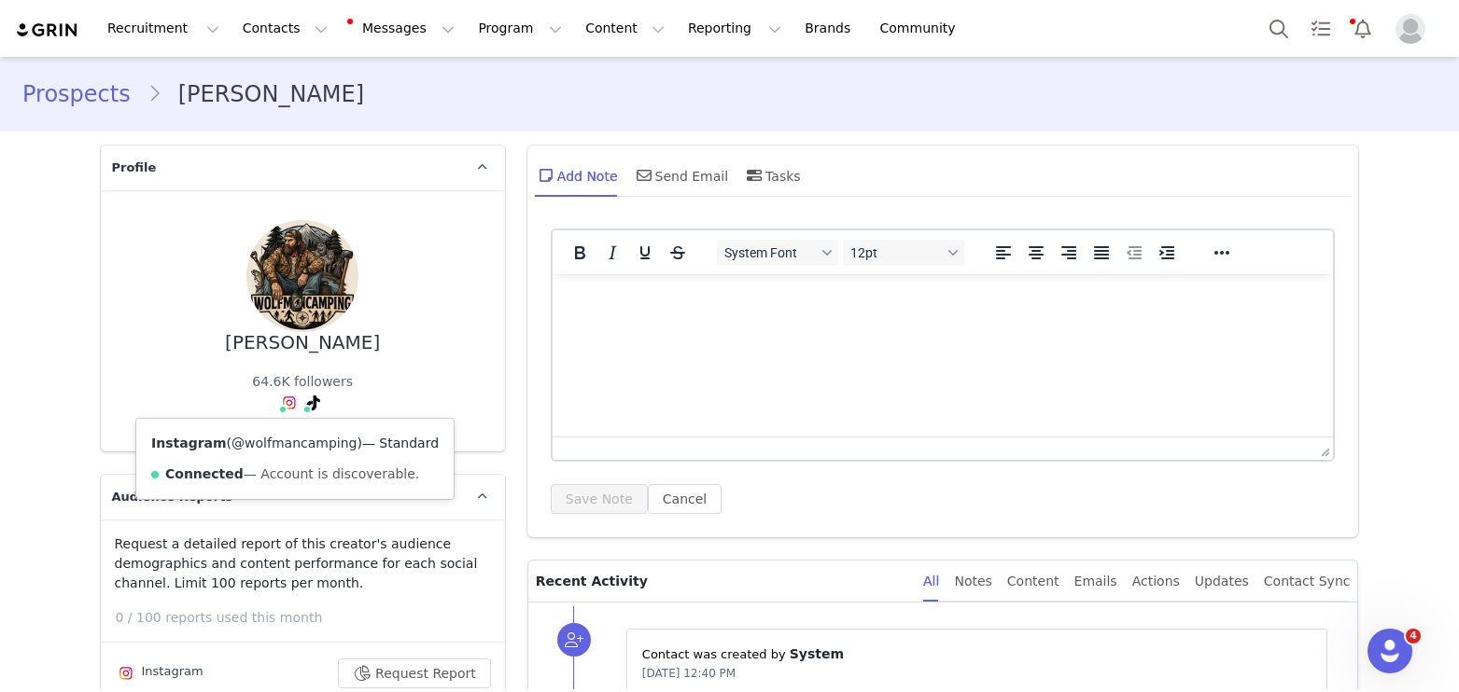
click at [288, 447] on link "@wolfmancamping" at bounding box center [293, 443] width 125 height 15
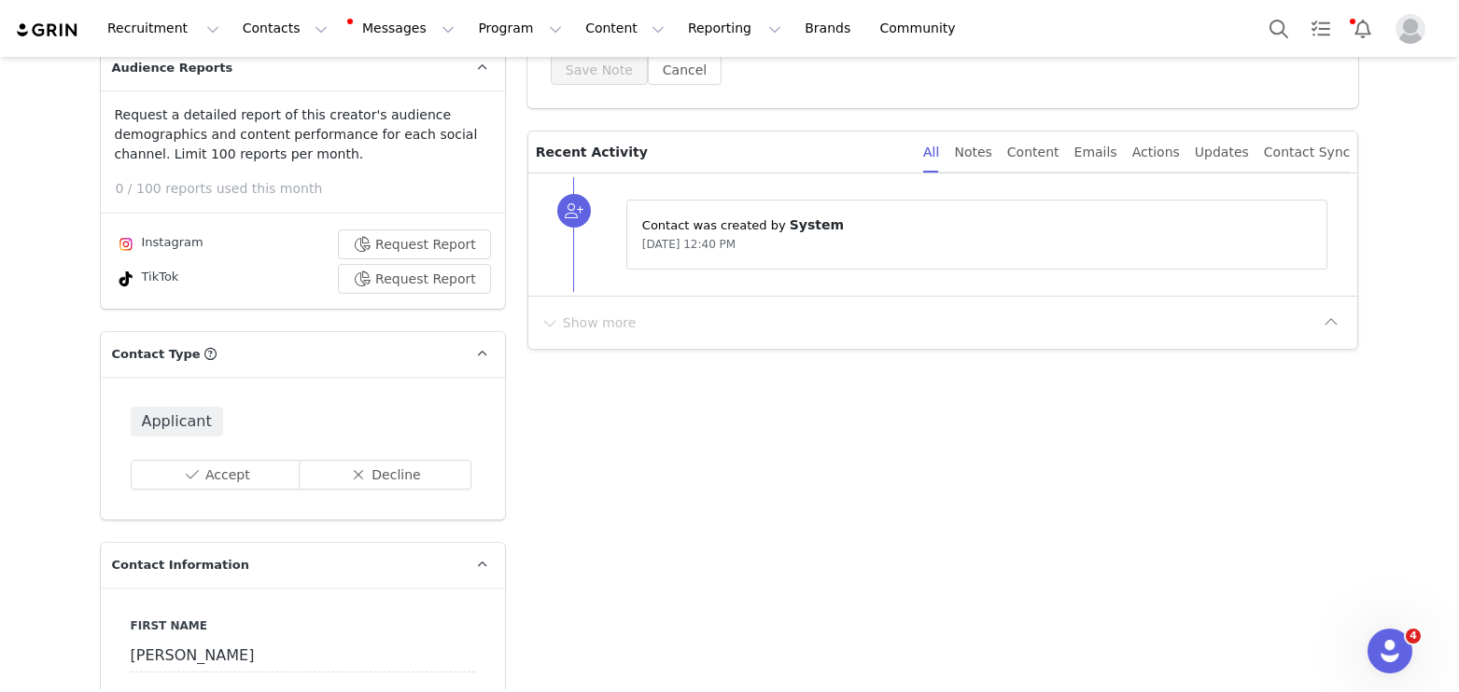
scroll to position [575, 0]
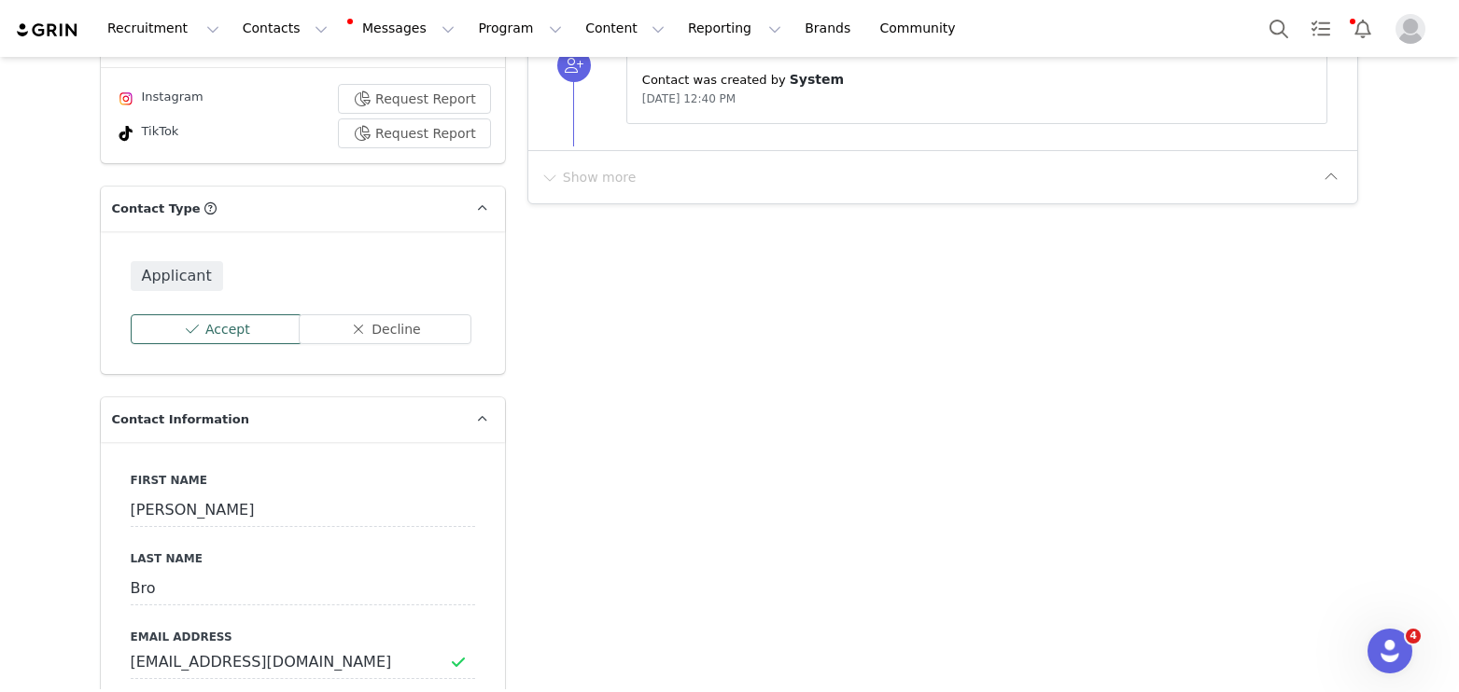
click at [236, 325] on button "Accept" at bounding box center [217, 329] width 173 height 30
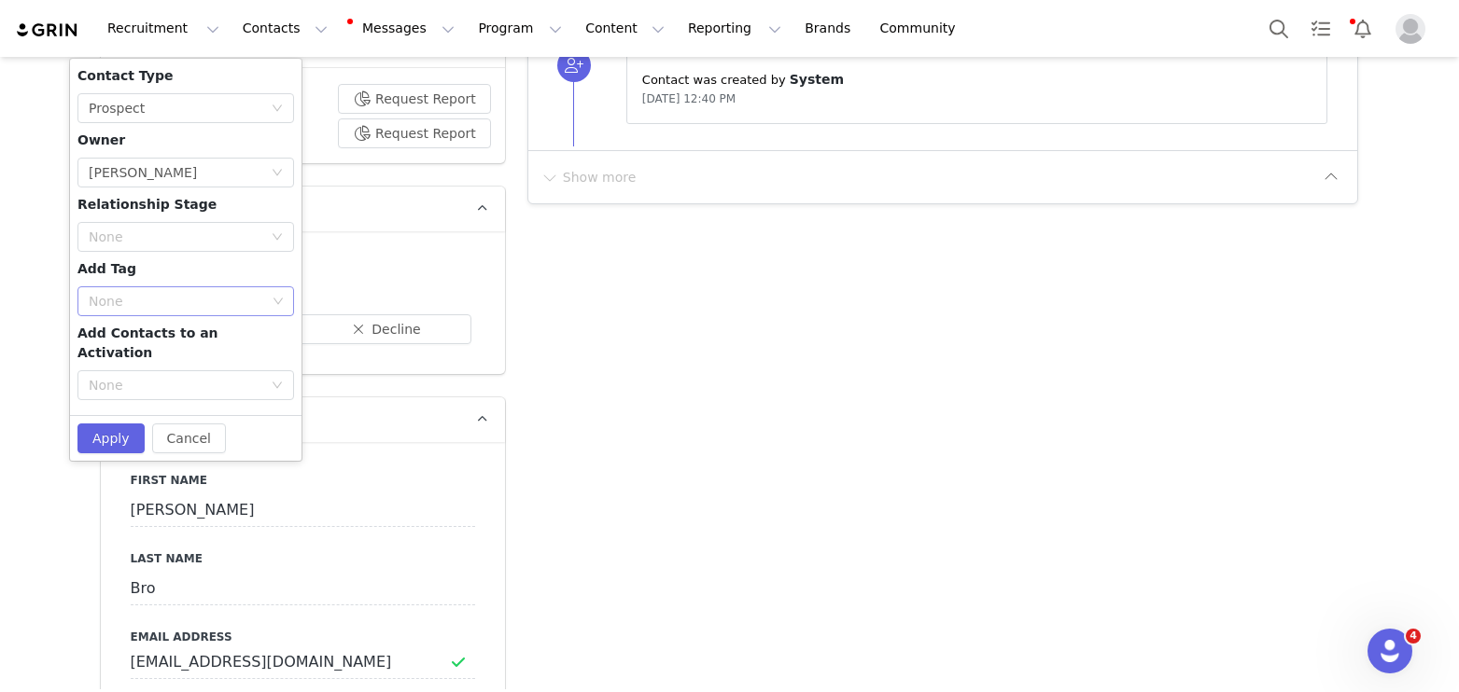
click at [147, 304] on div "None" at bounding box center [177, 301] width 177 height 19
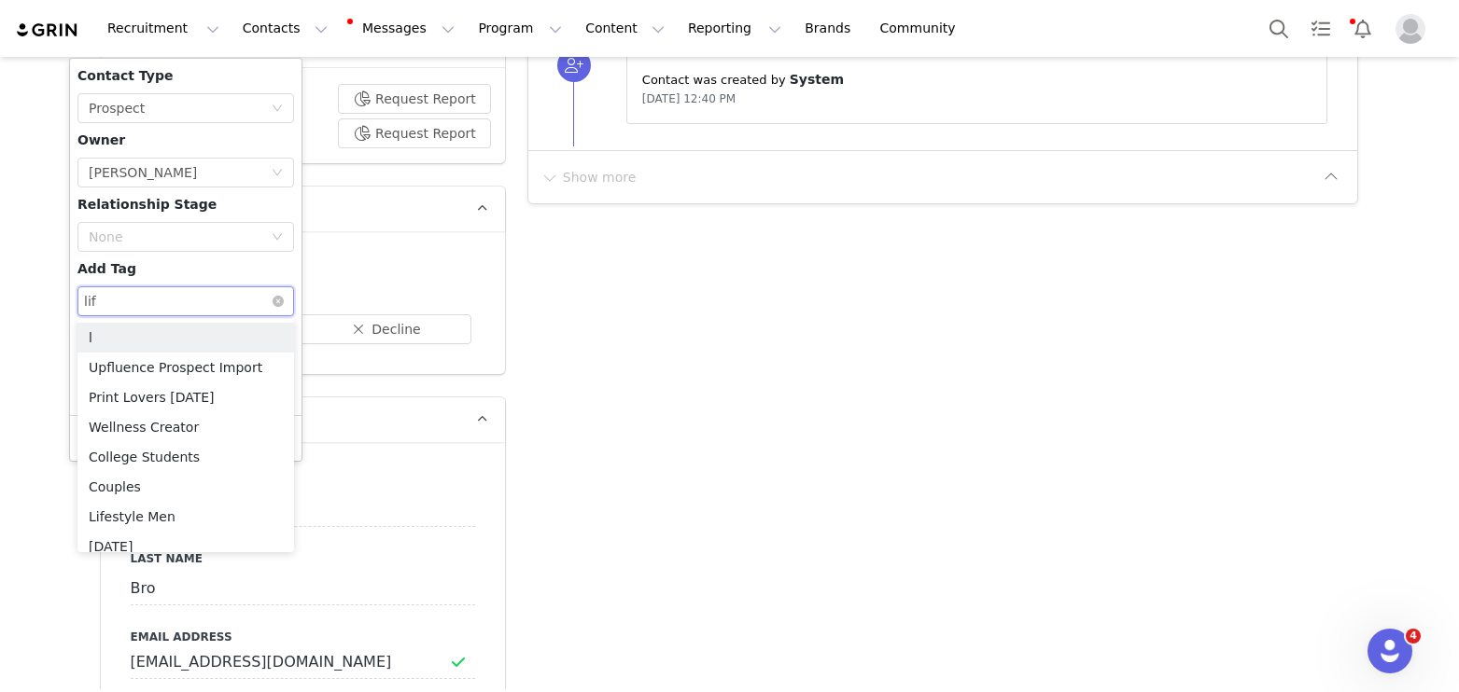
type input "life"
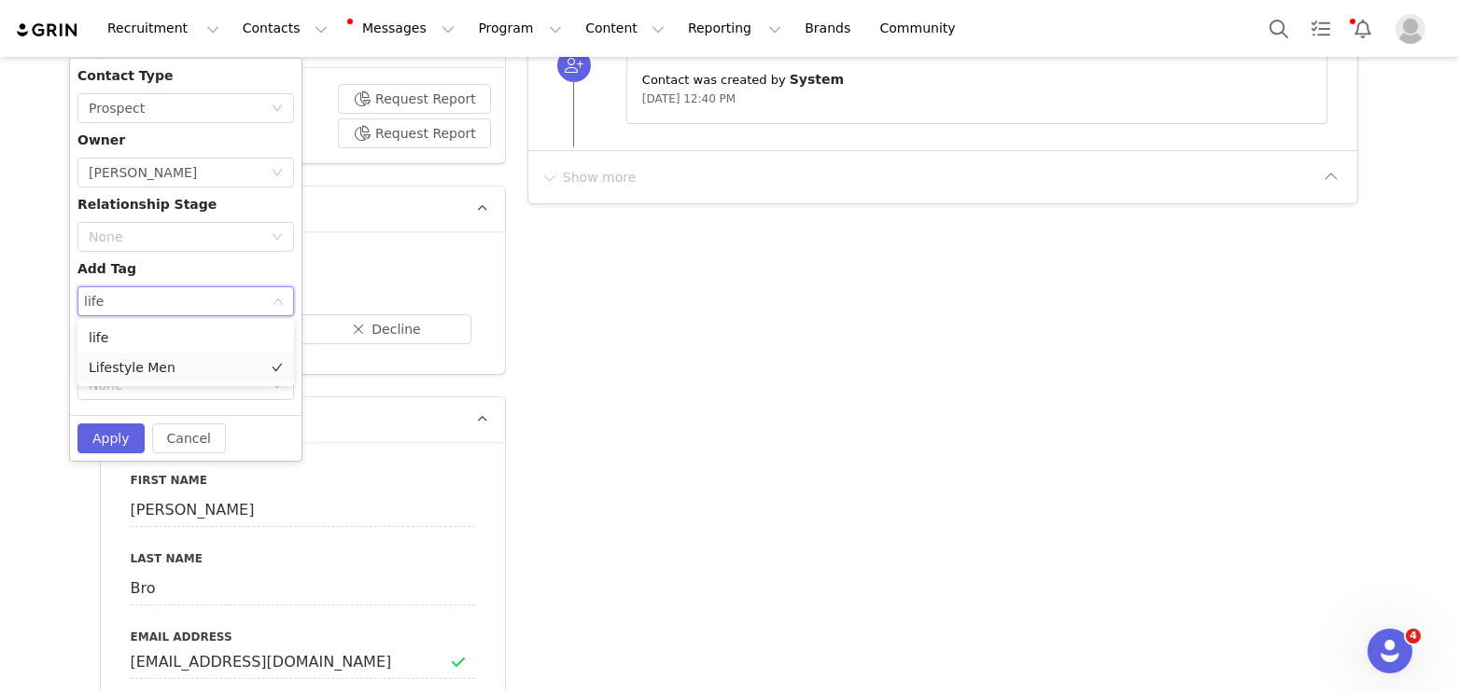
click at [154, 366] on li "Lifestyle Men" at bounding box center [185, 368] width 217 height 30
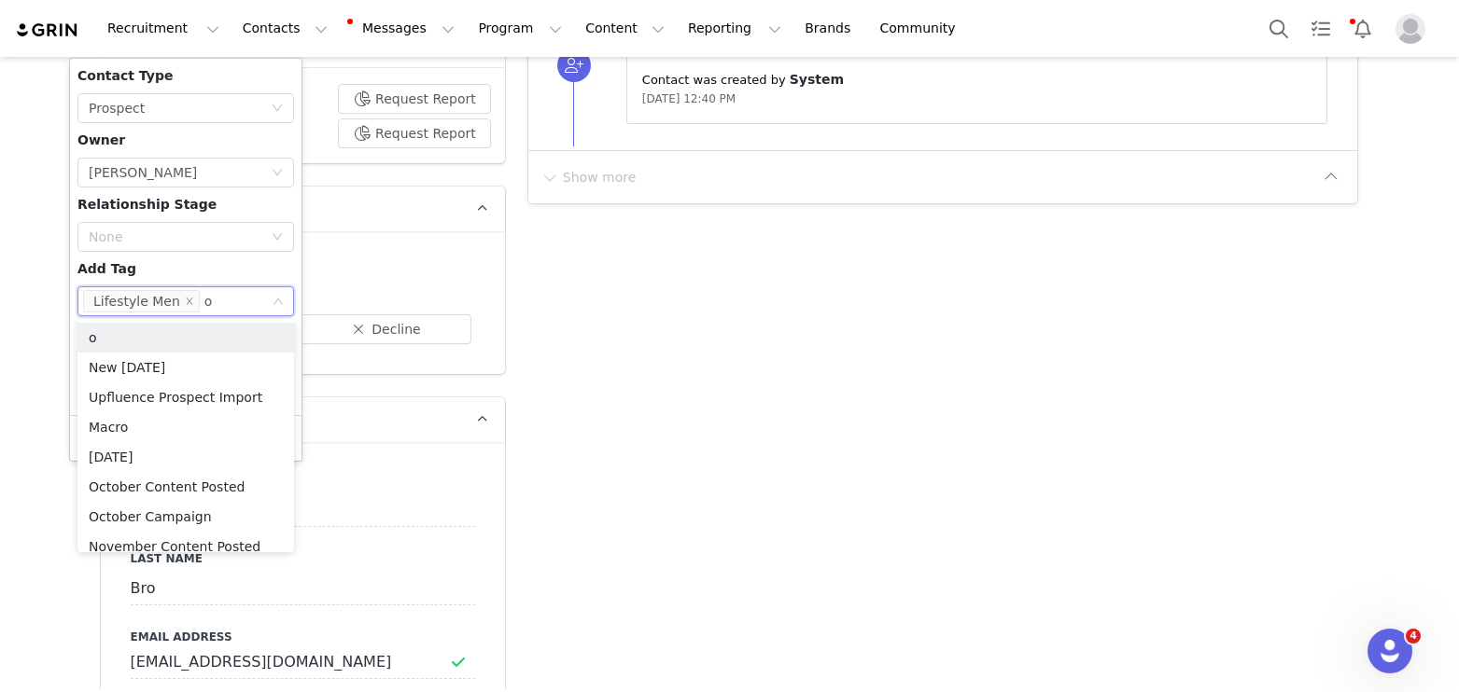
type input "oc"
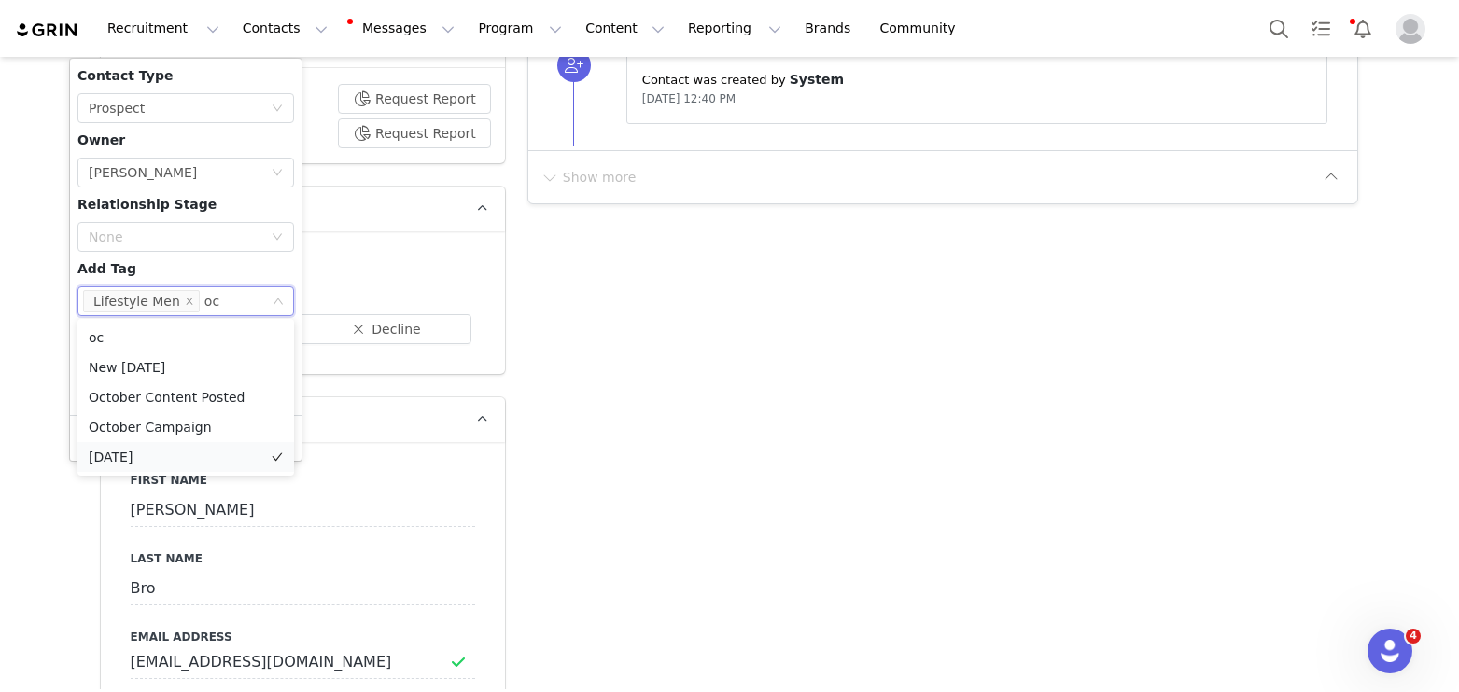
click at [152, 453] on li "[DATE]" at bounding box center [185, 457] width 217 height 30
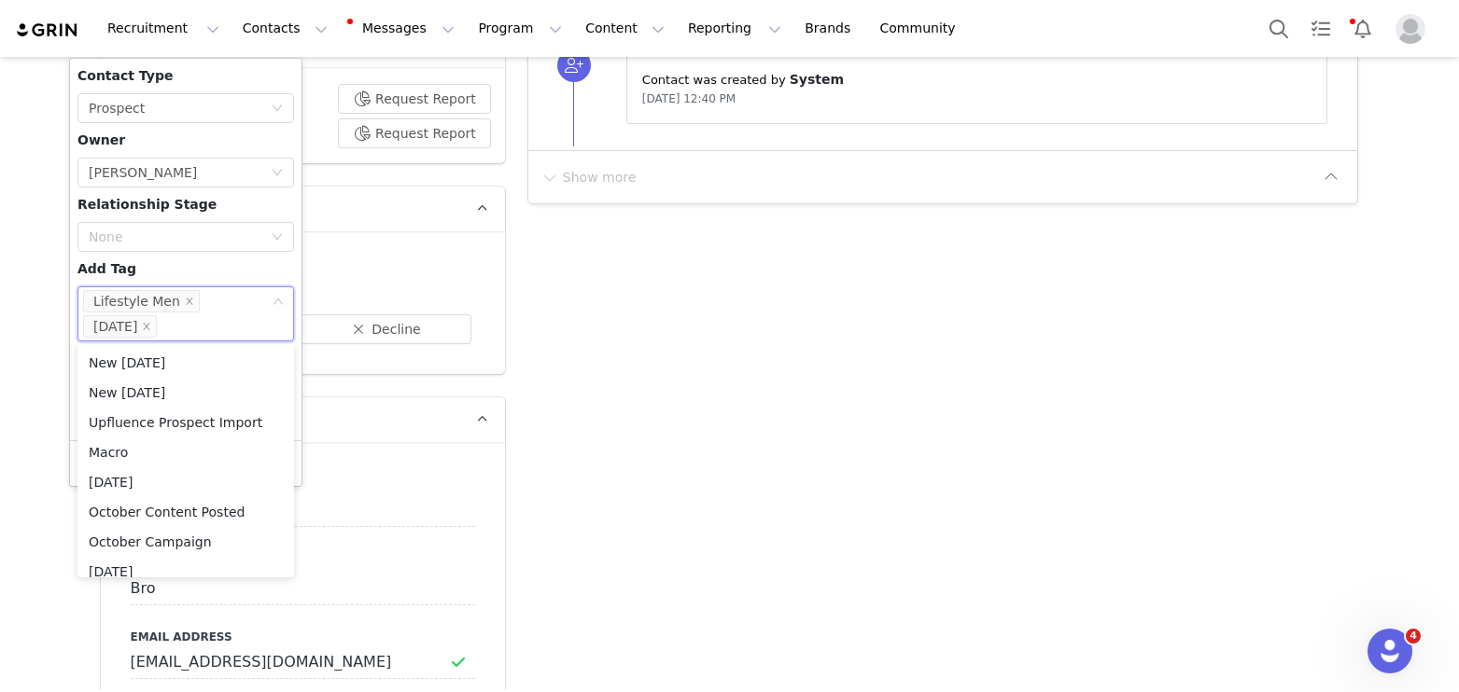
click at [168, 273] on div "Contact Type None Prospect Owner Select Owner [PERSON_NAME] Relationship Stage …" at bounding box center [185, 249] width 217 height 367
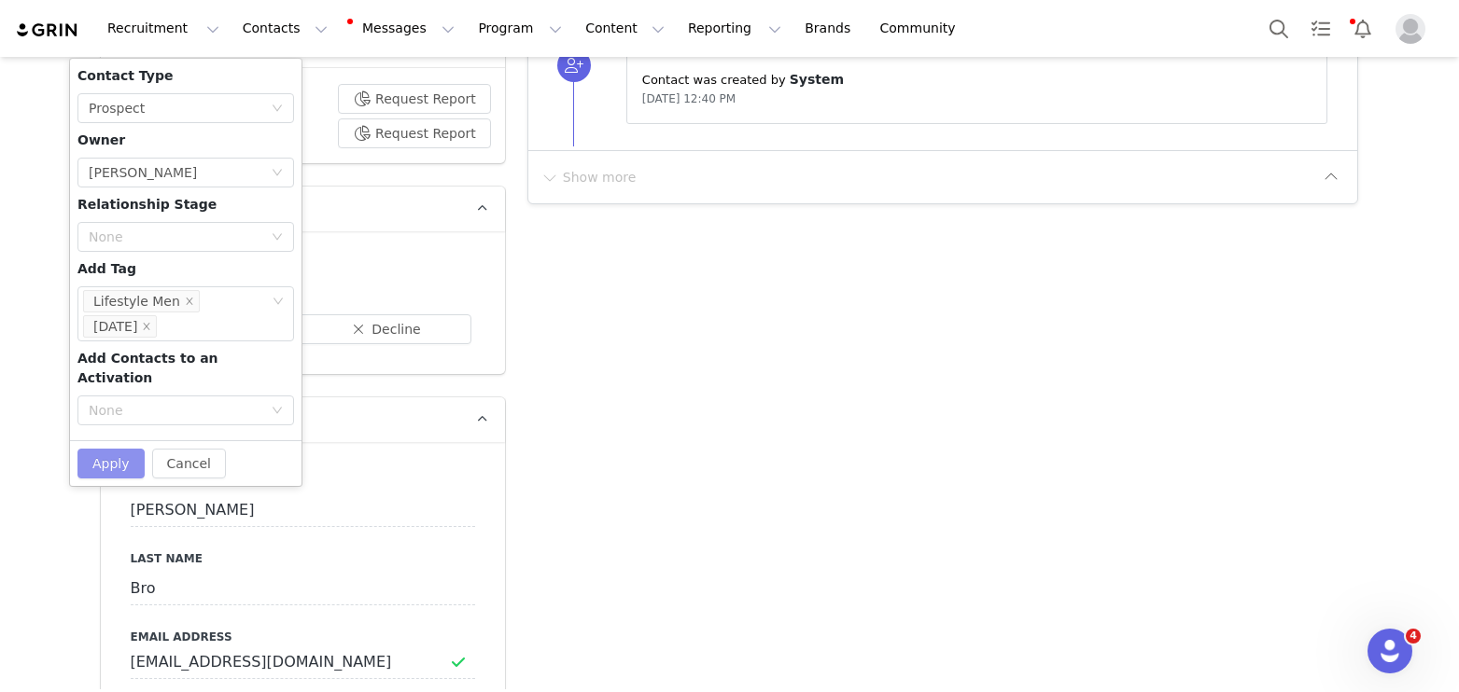
click at [119, 449] on button "Apply" at bounding box center [110, 464] width 67 height 30
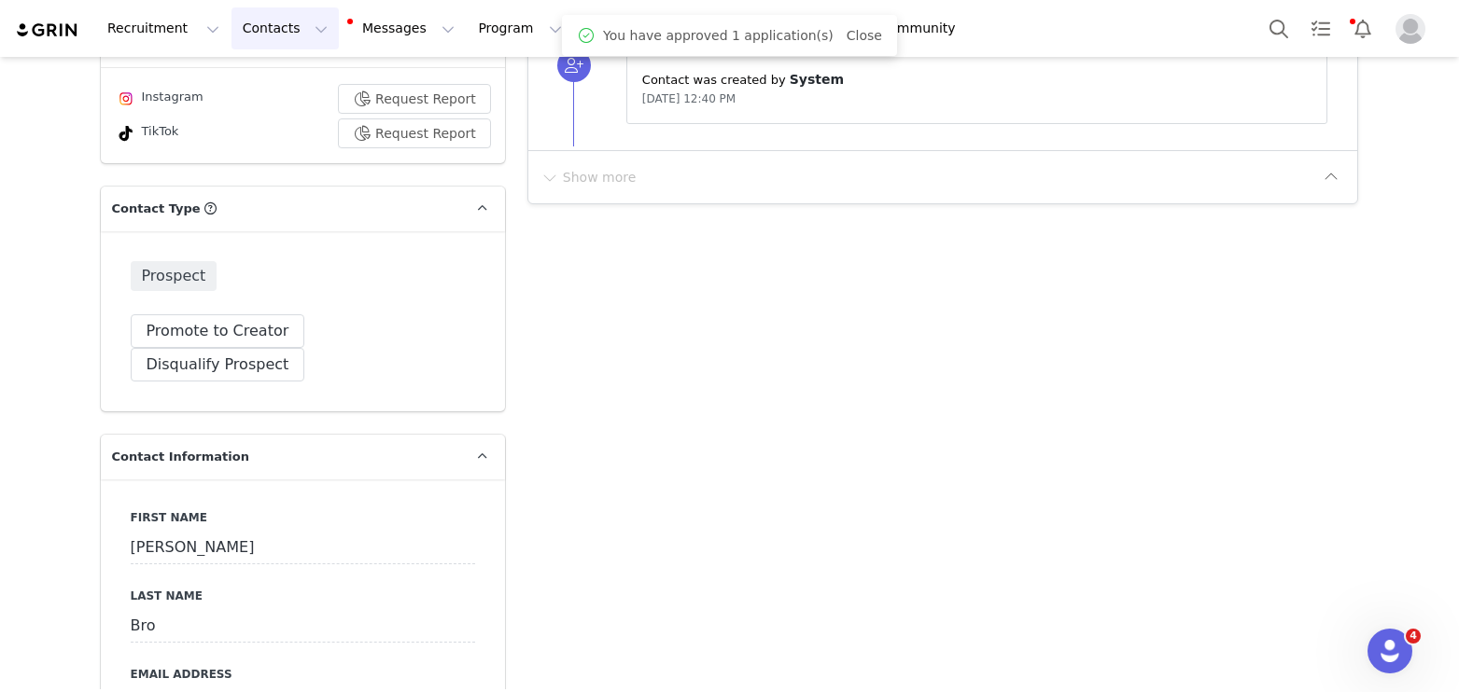
click at [245, 38] on button "Contacts Contacts" at bounding box center [284, 28] width 107 height 42
click at [282, 155] on p "Applicants" at bounding box center [267, 152] width 68 height 20
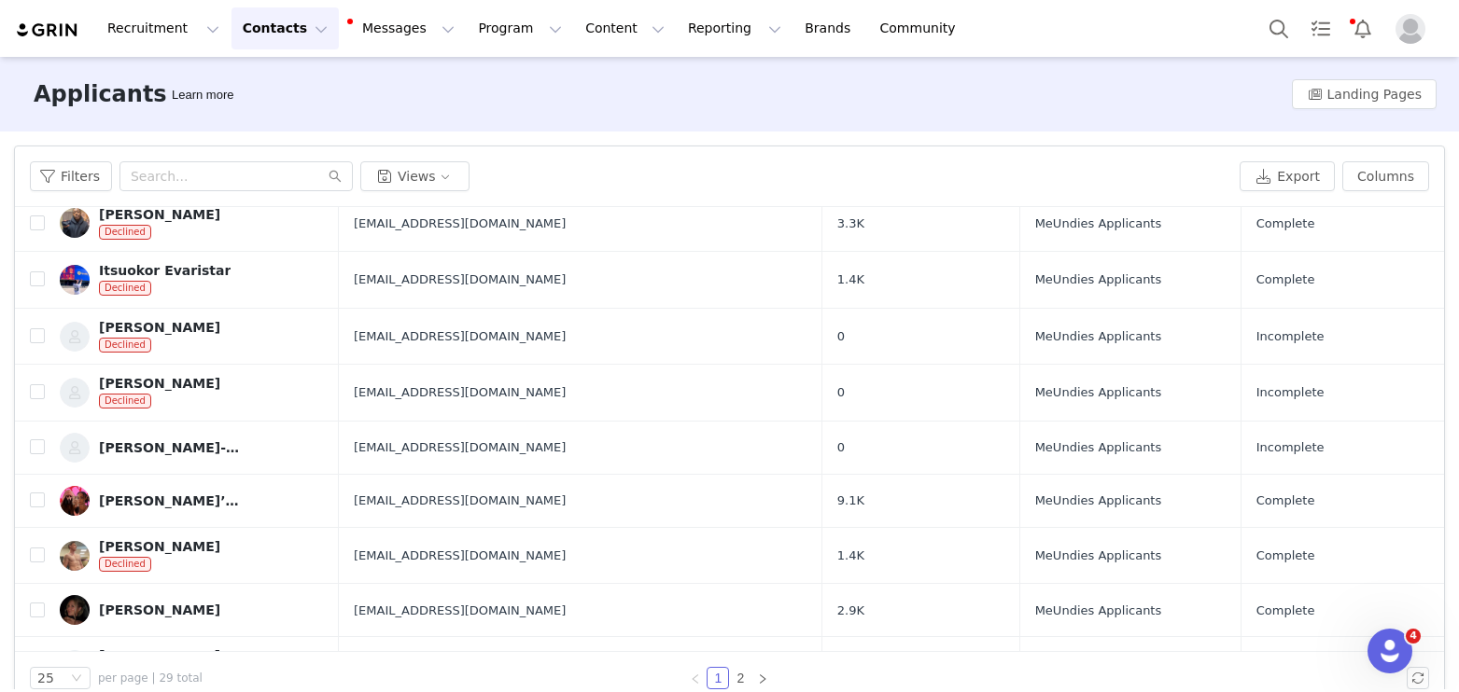
scroll to position [998, 0]
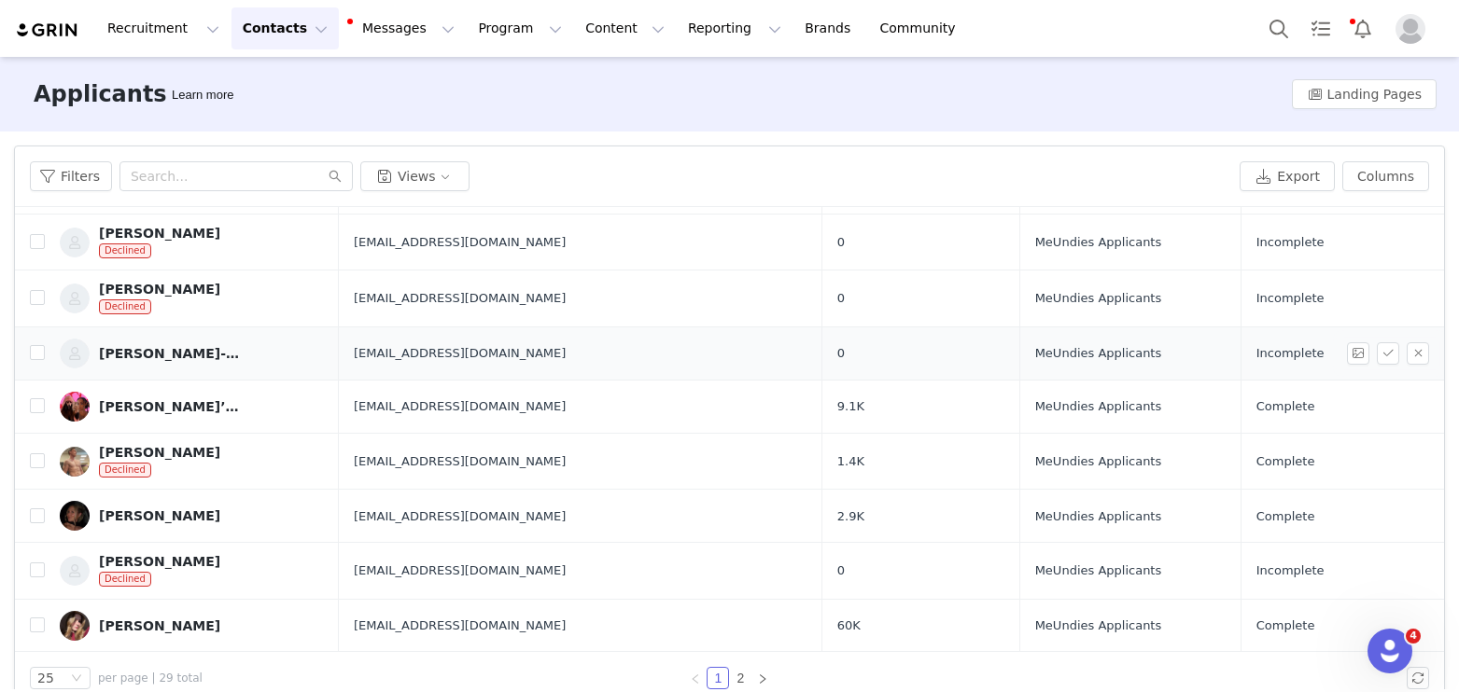
click at [215, 350] on div "[PERSON_NAME]-[PERSON_NAME]" at bounding box center [169, 353] width 140 height 15
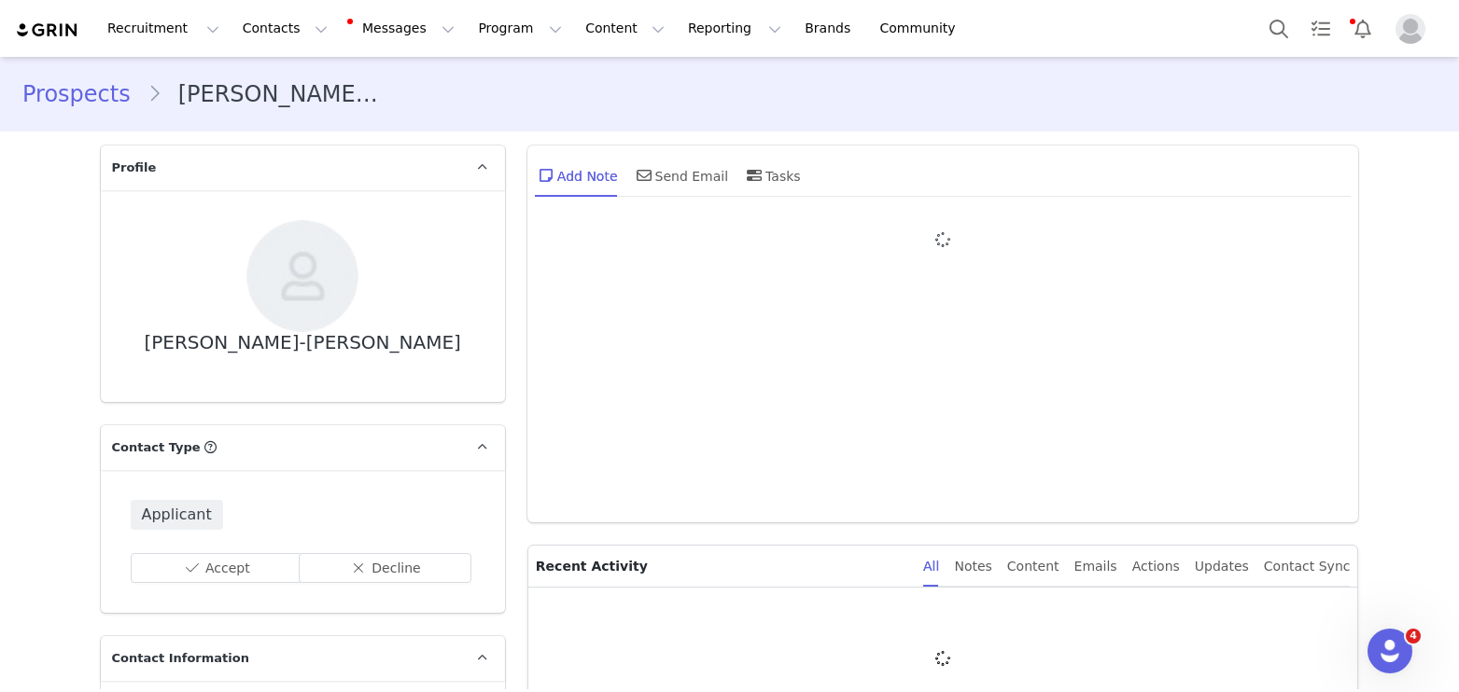
type input "+1 ([GEOGRAPHIC_DATA])"
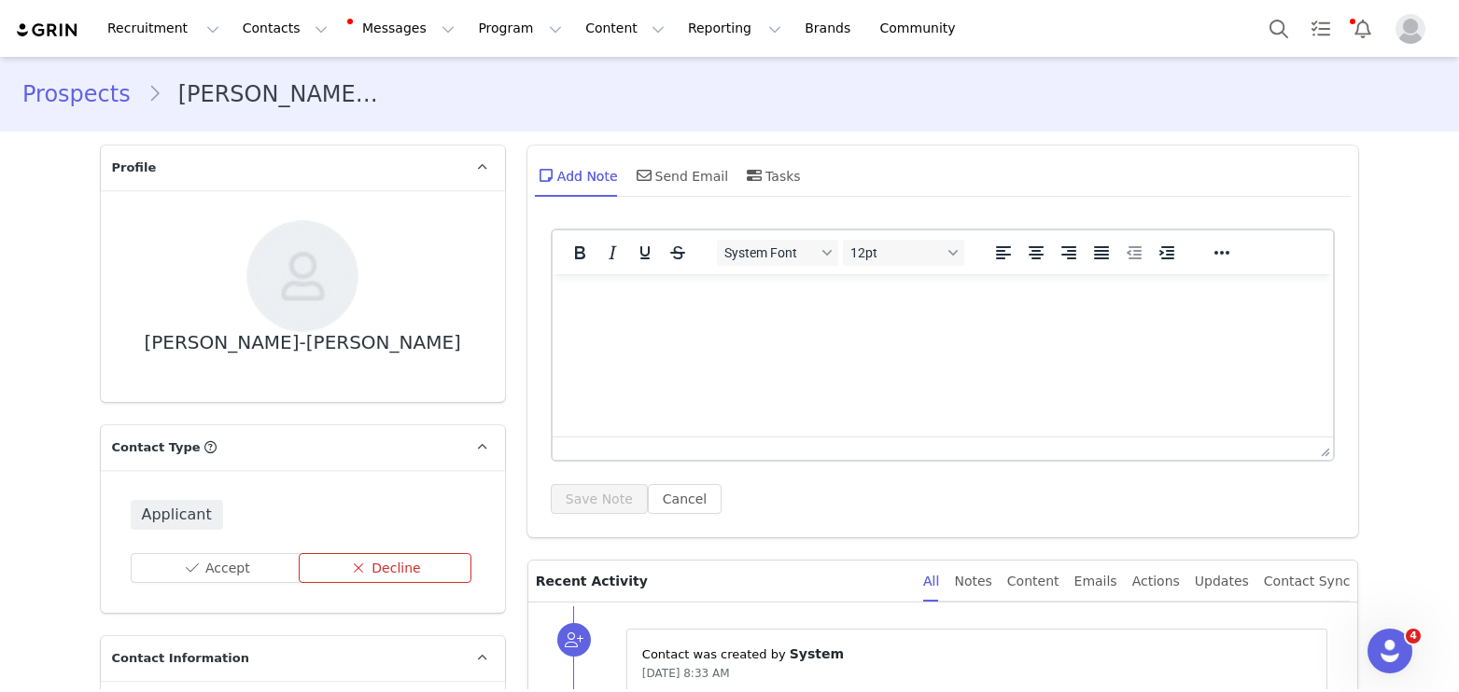
click at [342, 570] on button "Decline" at bounding box center [385, 568] width 173 height 30
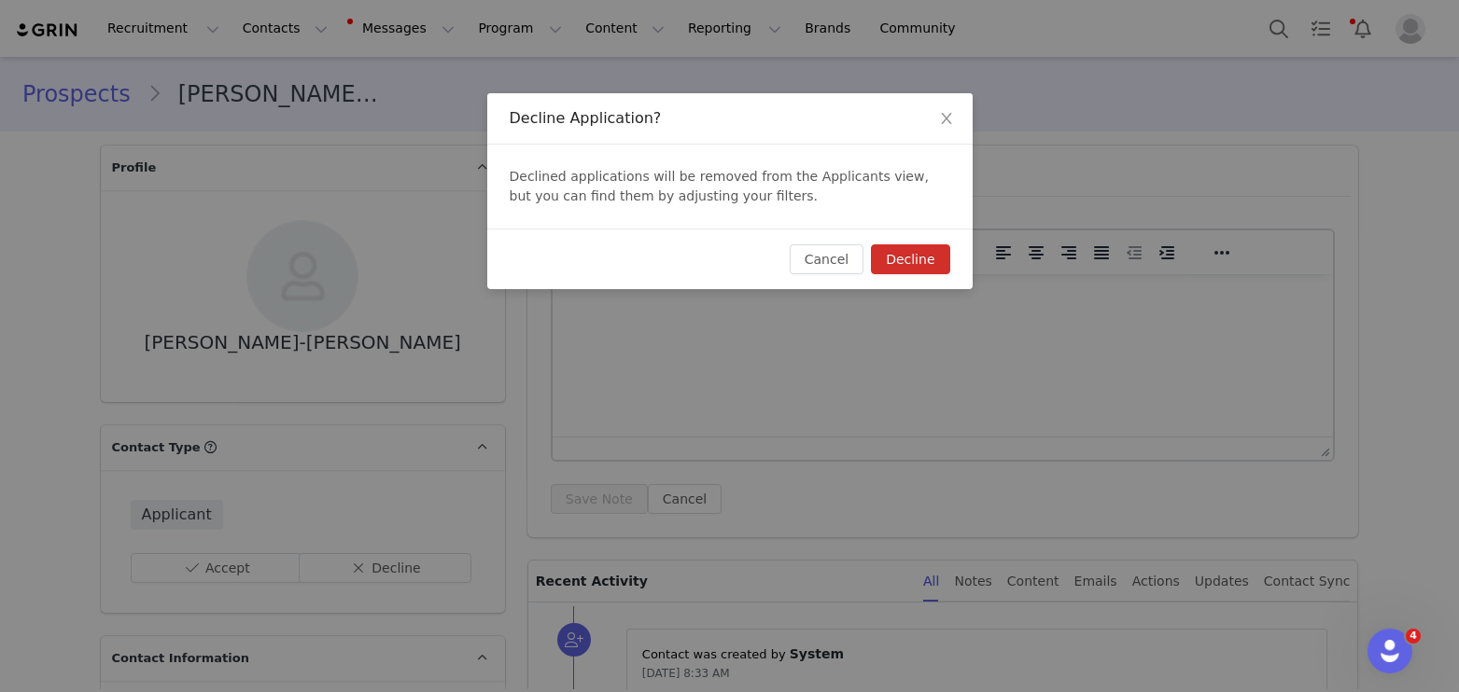
click at [924, 246] on button "Decline" at bounding box center [910, 260] width 78 height 30
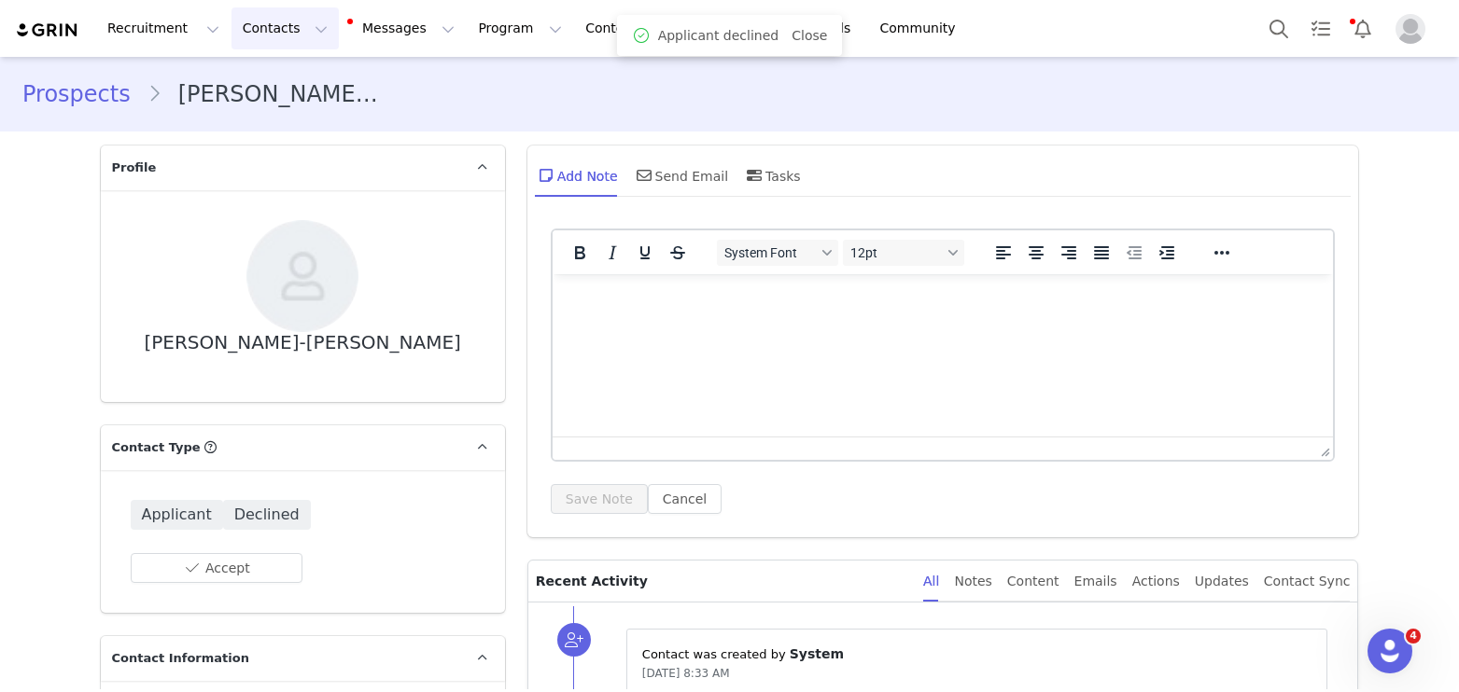
click at [260, 23] on button "Contacts Contacts" at bounding box center [284, 28] width 107 height 42
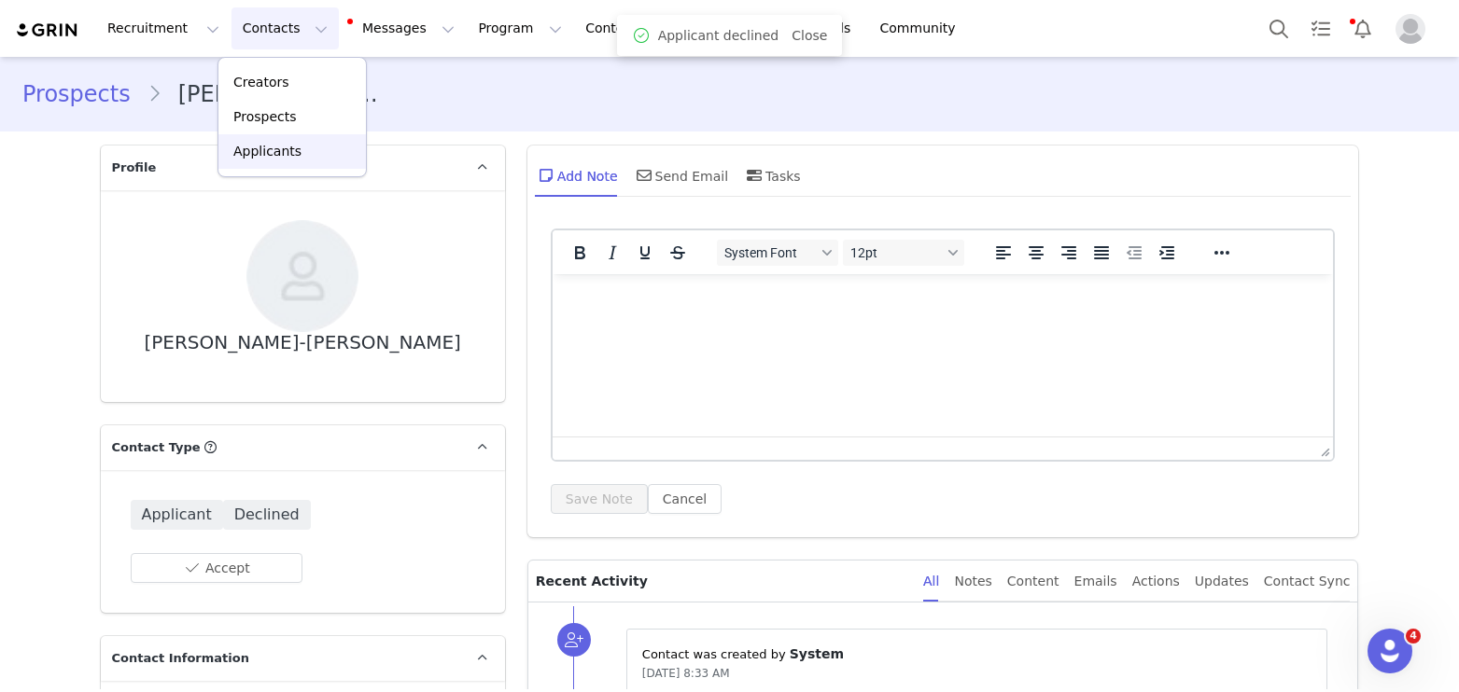
click at [286, 153] on p "Applicants" at bounding box center [267, 152] width 68 height 20
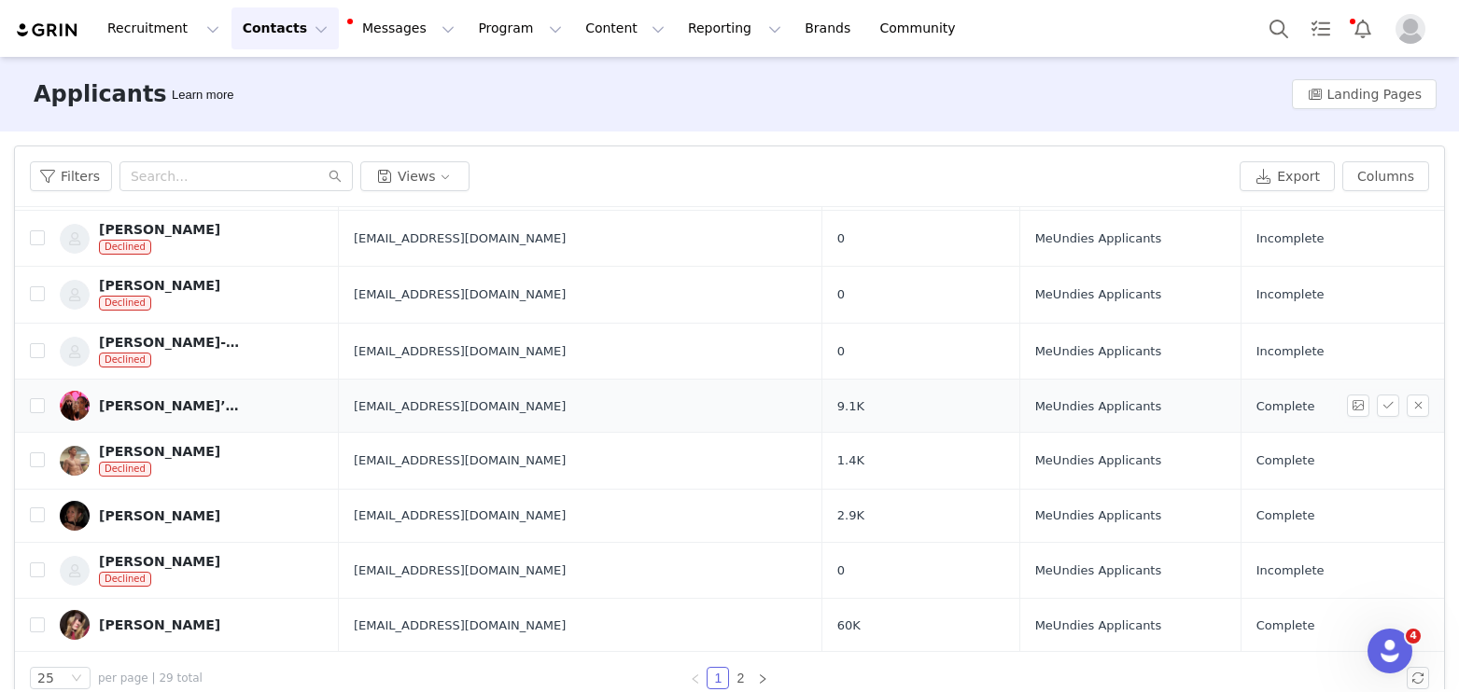
scroll to position [30, 0]
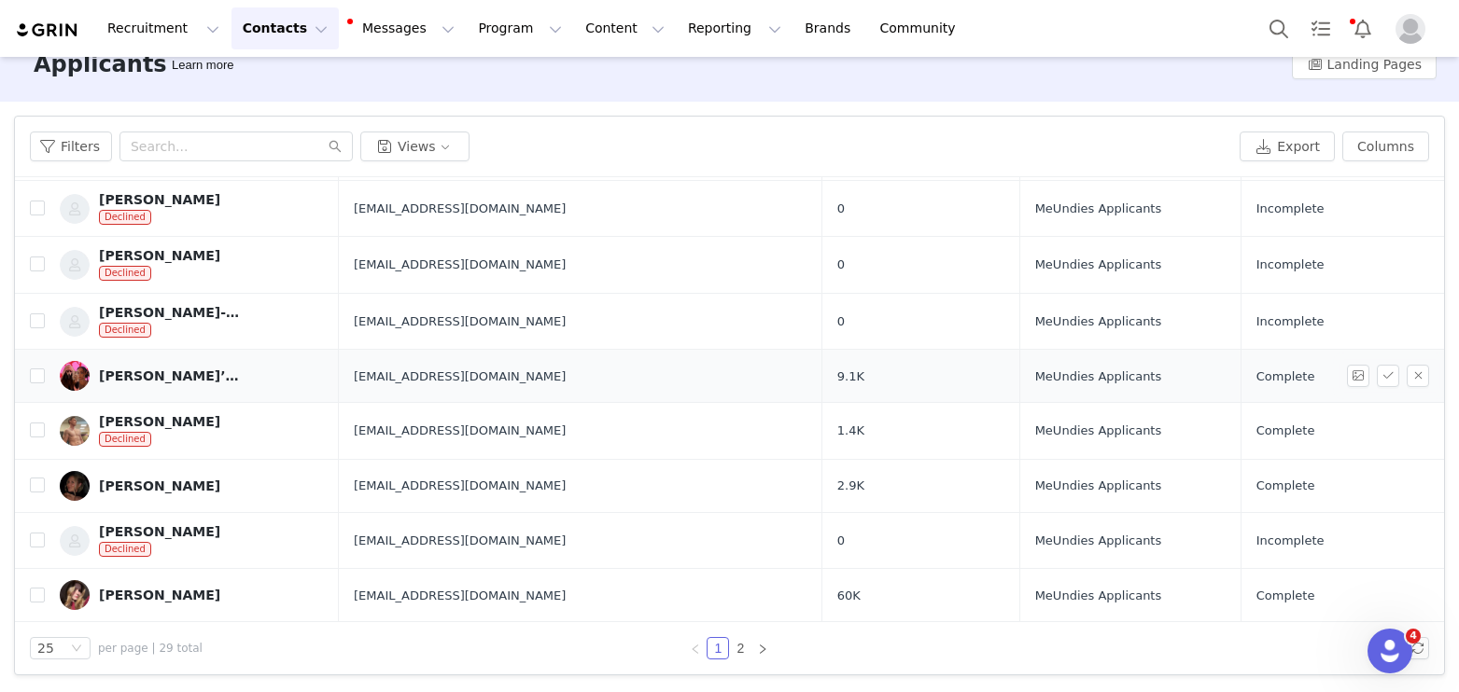
click at [153, 365] on link "[PERSON_NAME]’ [PERSON_NAME]" at bounding box center [192, 376] width 264 height 30
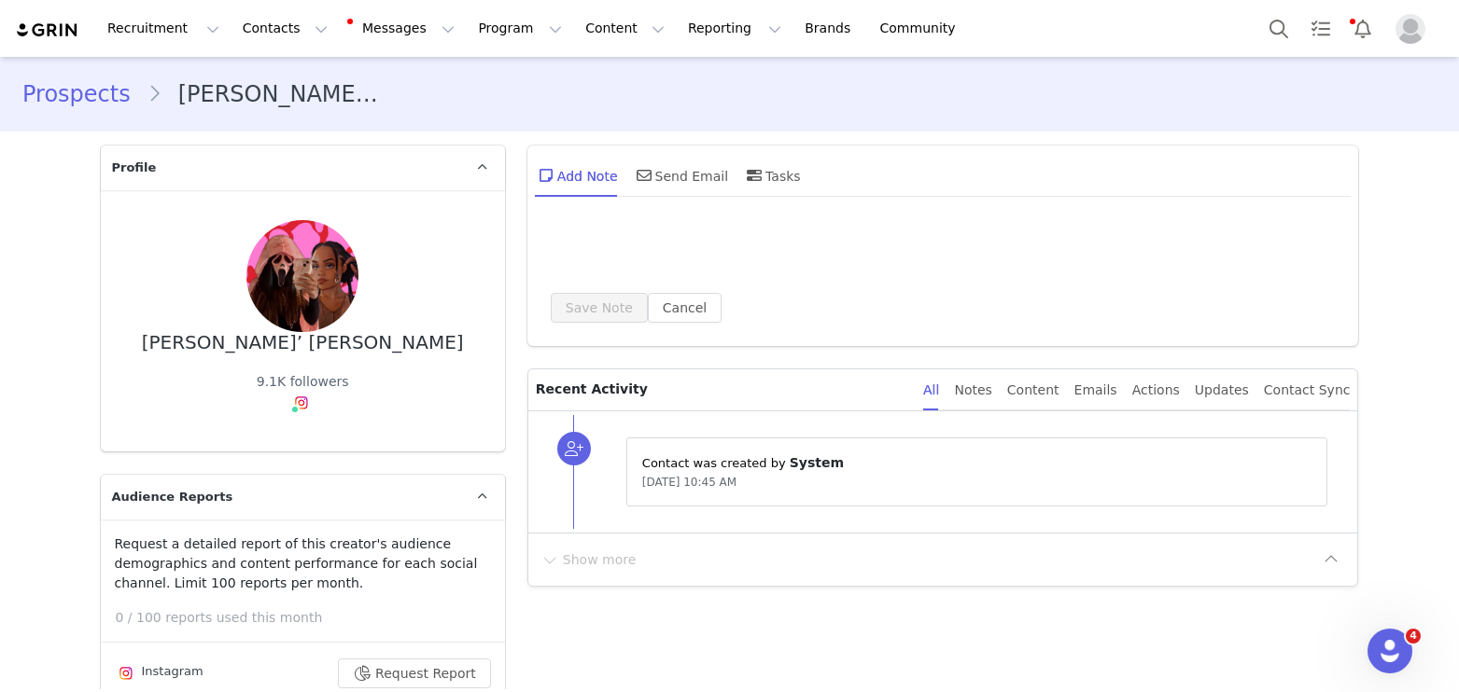
type input "+1 ([GEOGRAPHIC_DATA])"
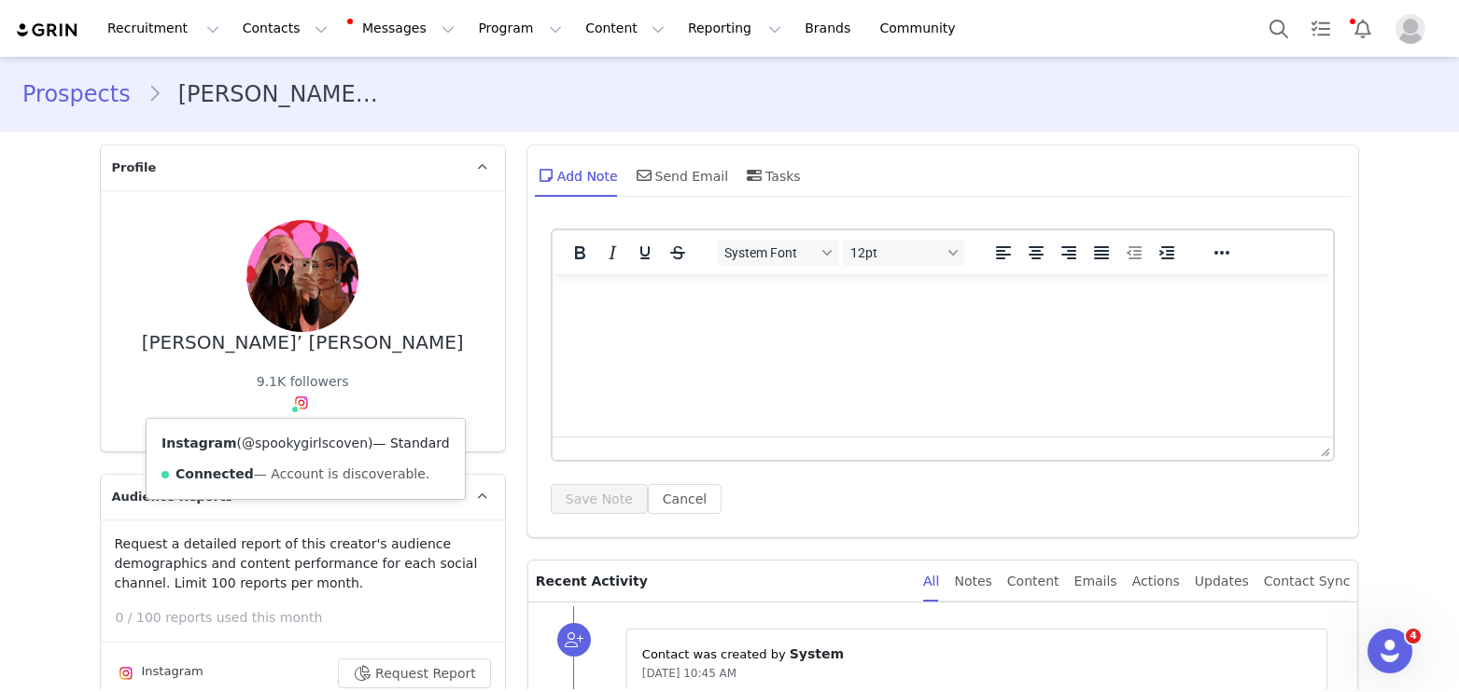
click at [304, 447] on link "@spookygirlscoven" at bounding box center [305, 443] width 126 height 15
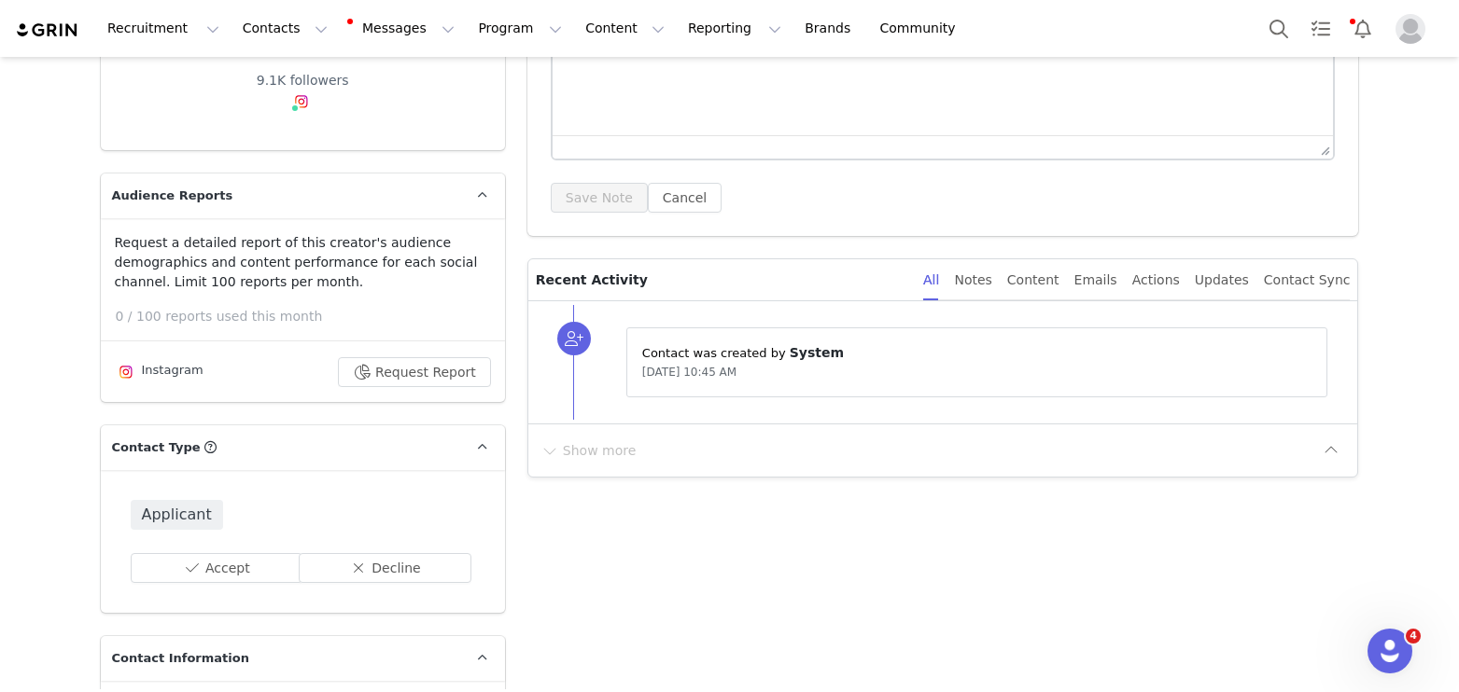
scroll to position [353, 0]
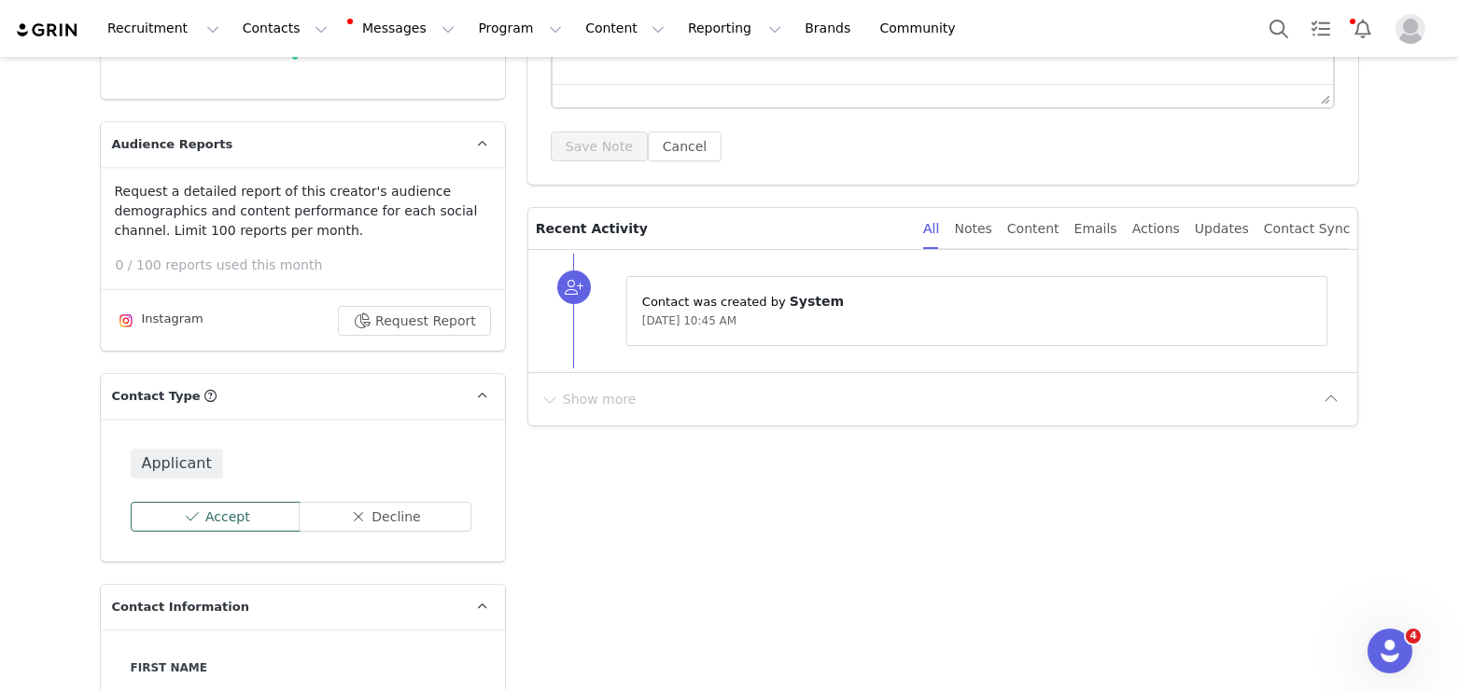
click at [190, 515] on button "Accept" at bounding box center [217, 517] width 173 height 30
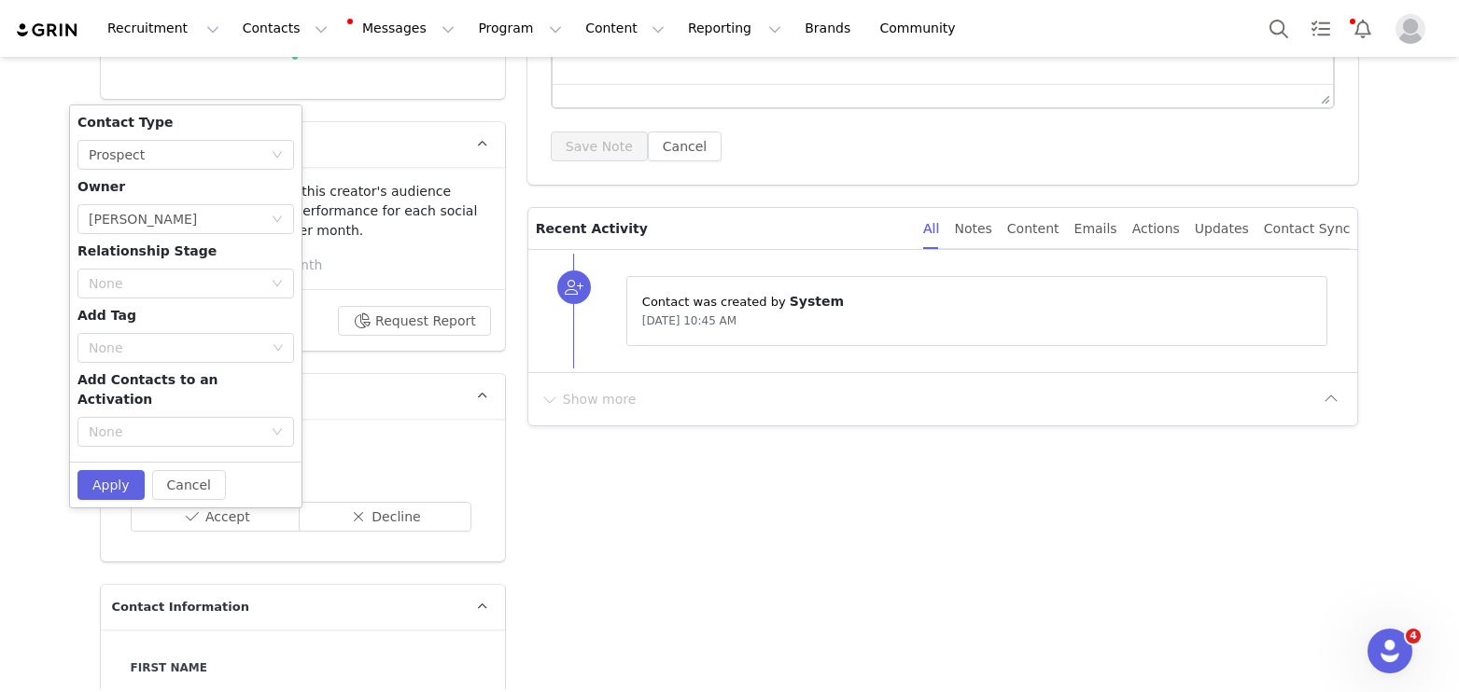
click at [140, 367] on div "Contact Type None Prospect Owner Select Owner [PERSON_NAME] Relationship Stage …" at bounding box center [185, 284] width 217 height 342
click at [136, 357] on div "None" at bounding box center [178, 348] width 191 height 28
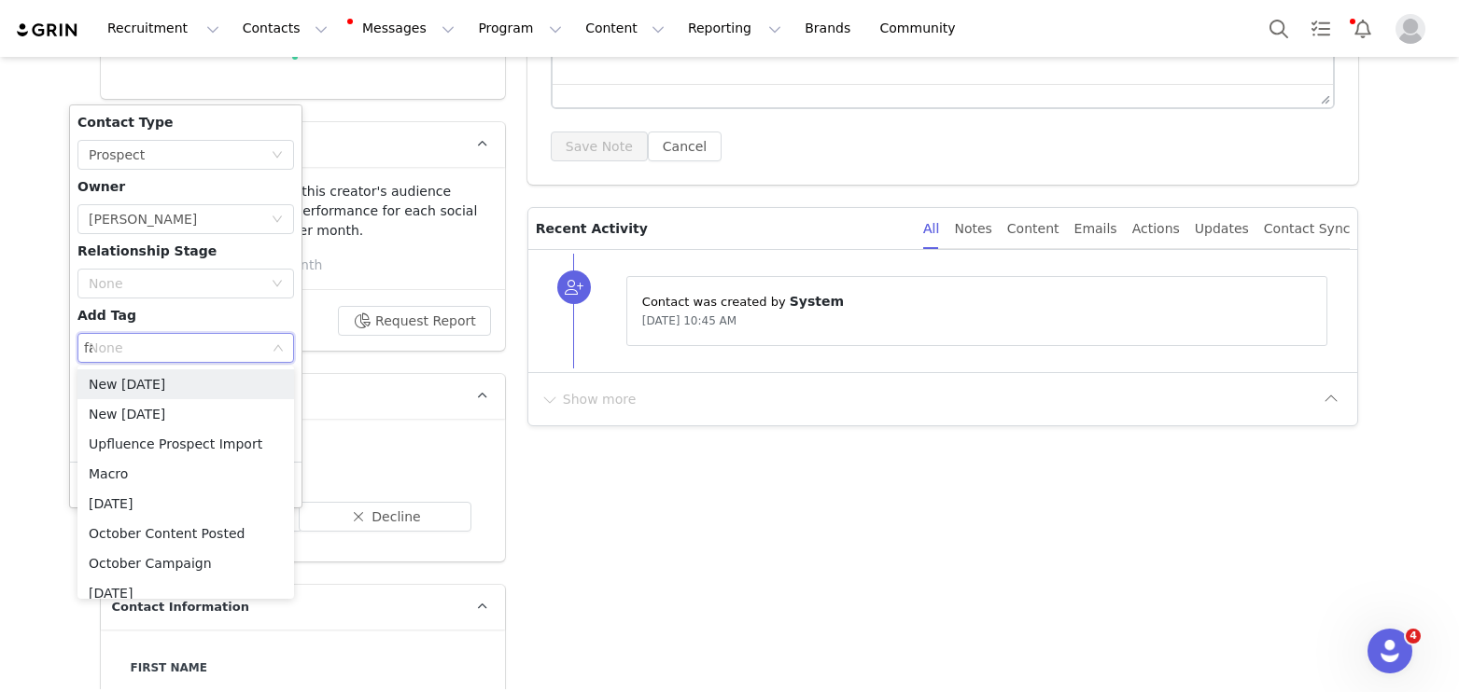
type input "fas"
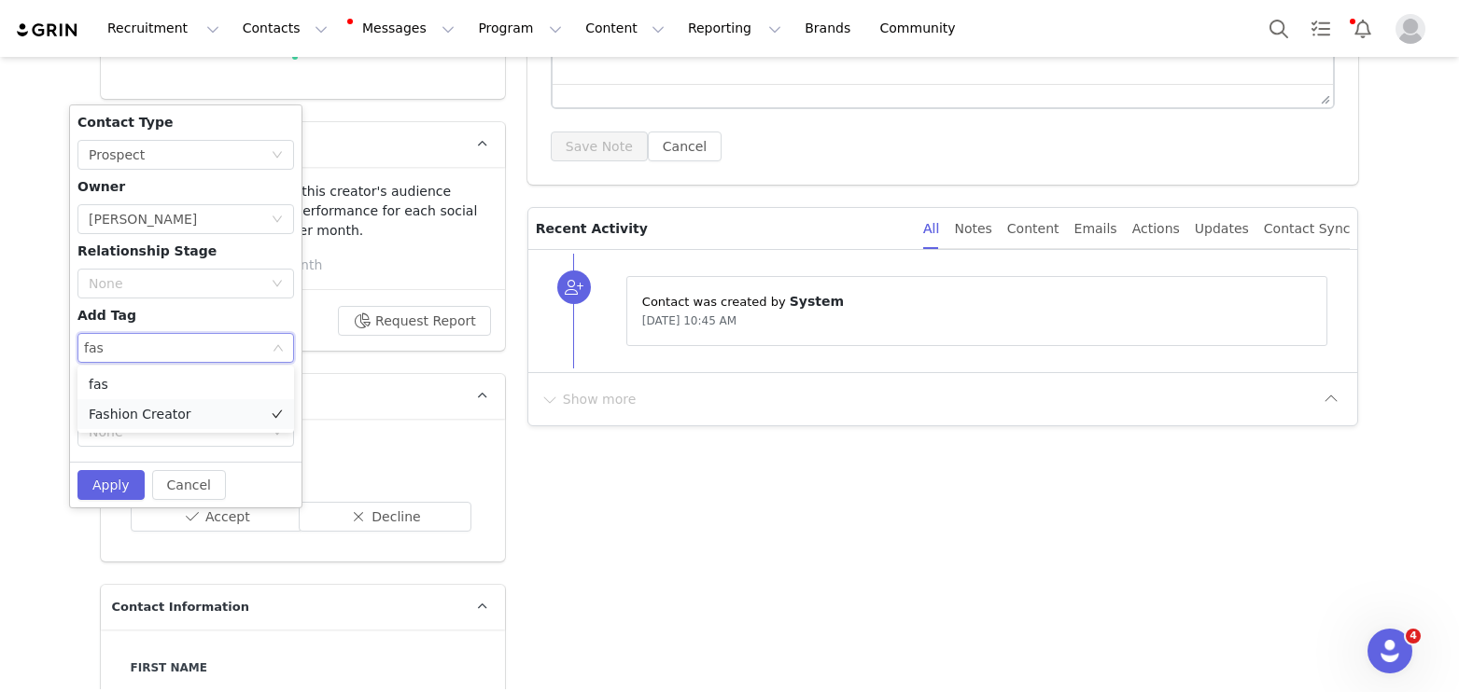
click at [149, 416] on li "Fashion Creator" at bounding box center [185, 414] width 217 height 30
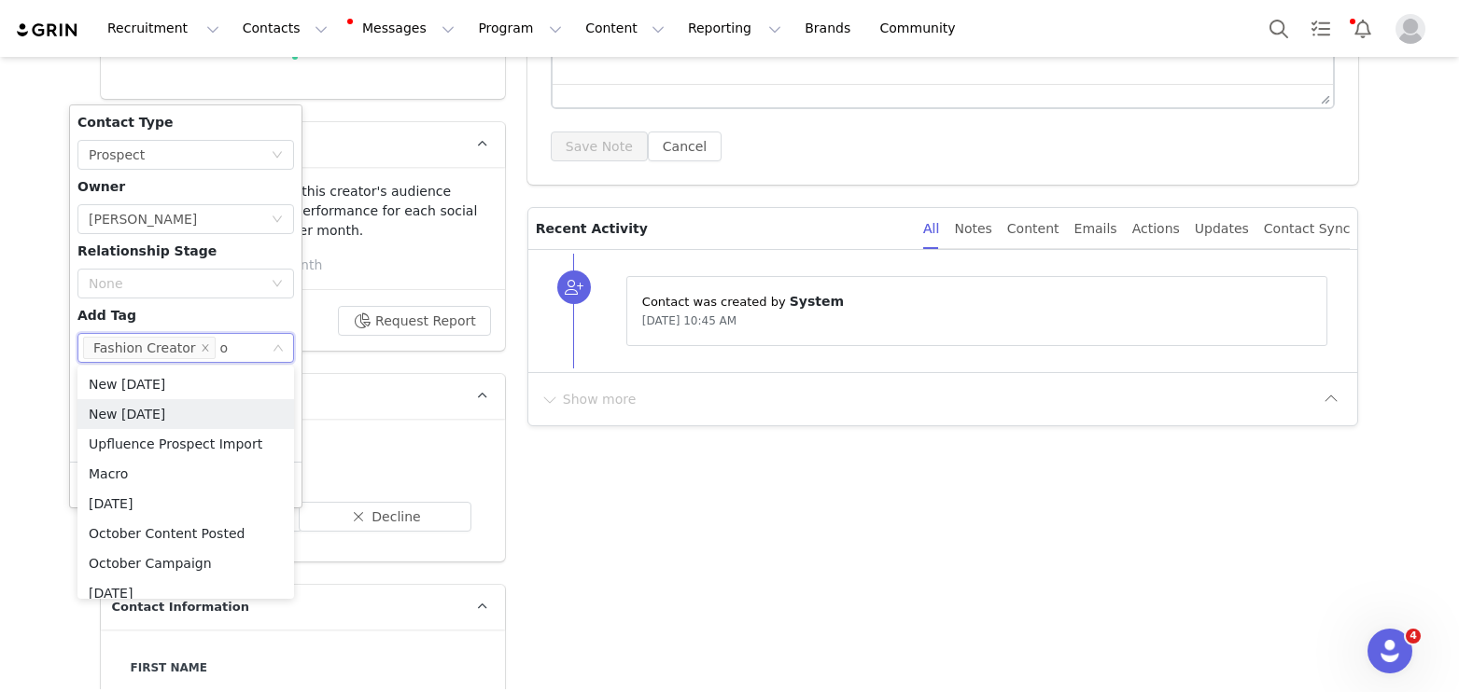
type input "oc"
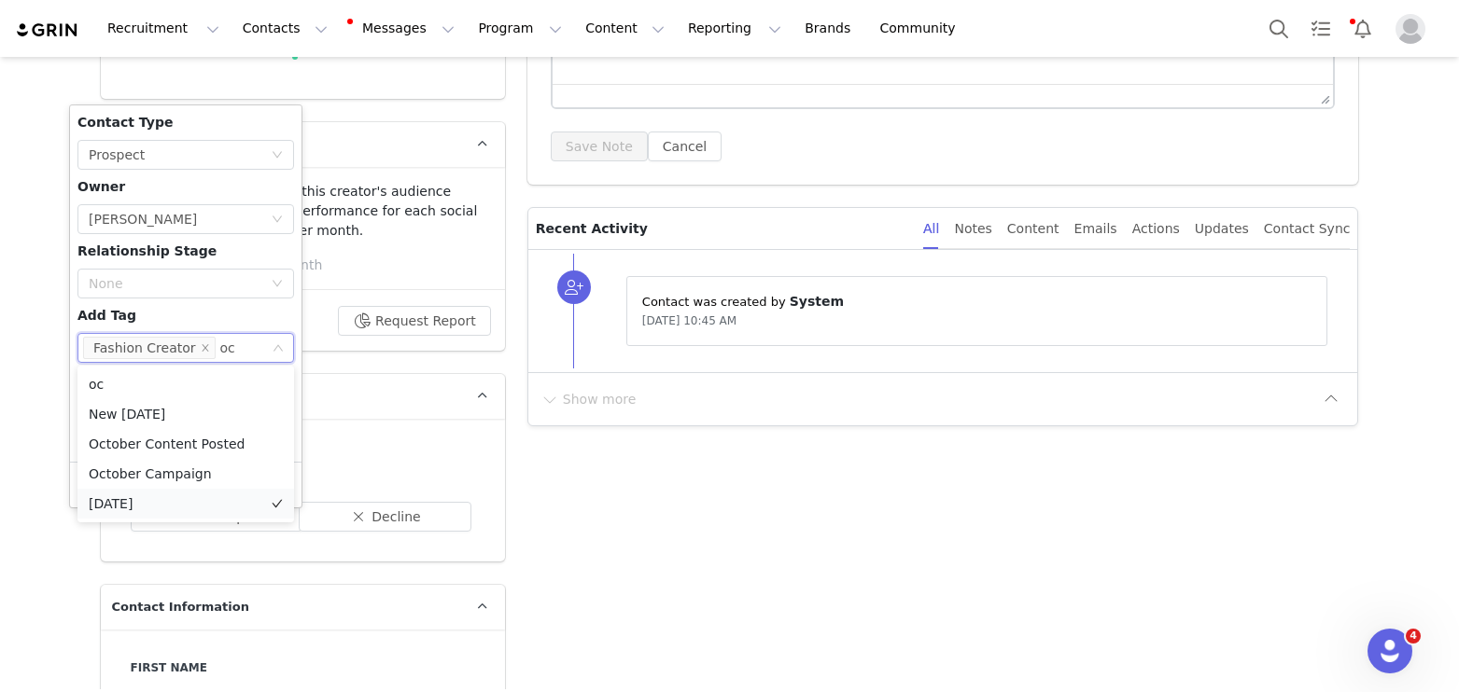
click at [147, 508] on li "[DATE]" at bounding box center [185, 504] width 217 height 30
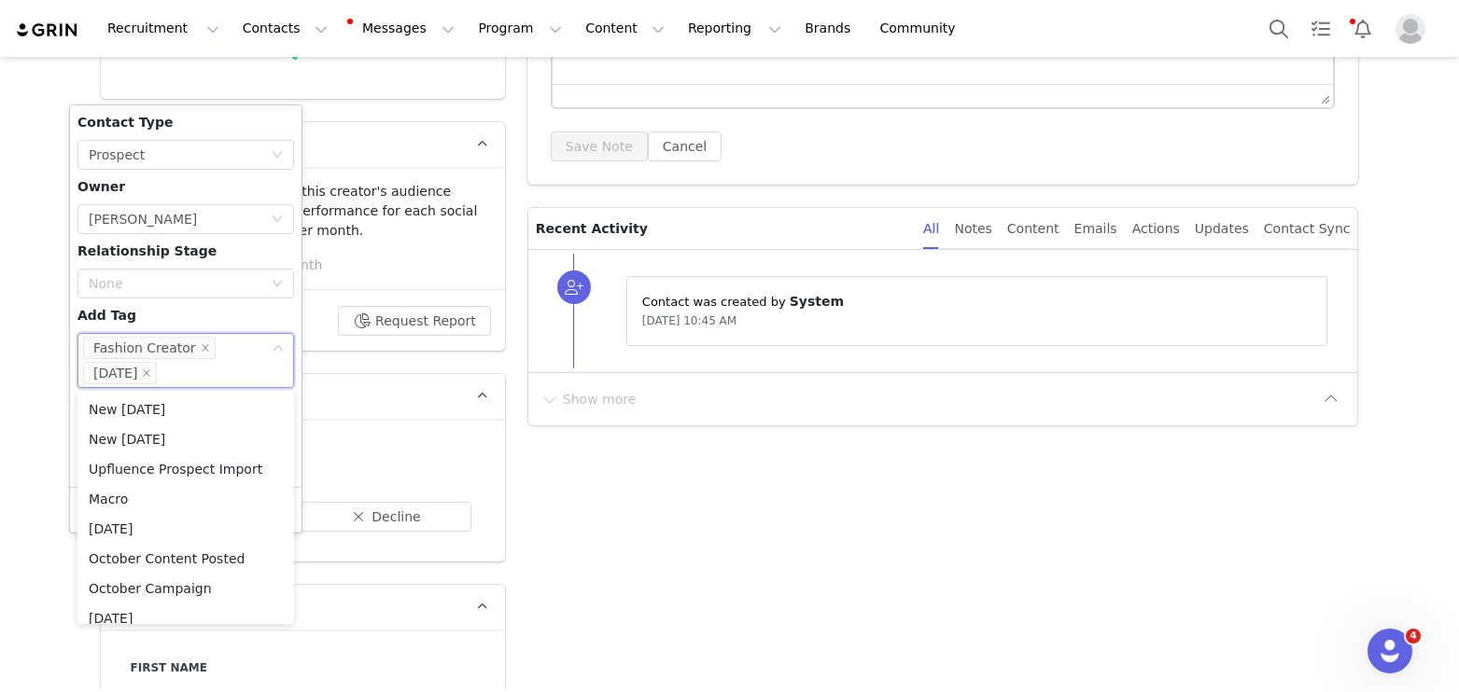
click at [144, 317] on div "Contact Type None Prospect Owner Select Owner [PERSON_NAME] Relationship Stage …" at bounding box center [185, 296] width 217 height 367
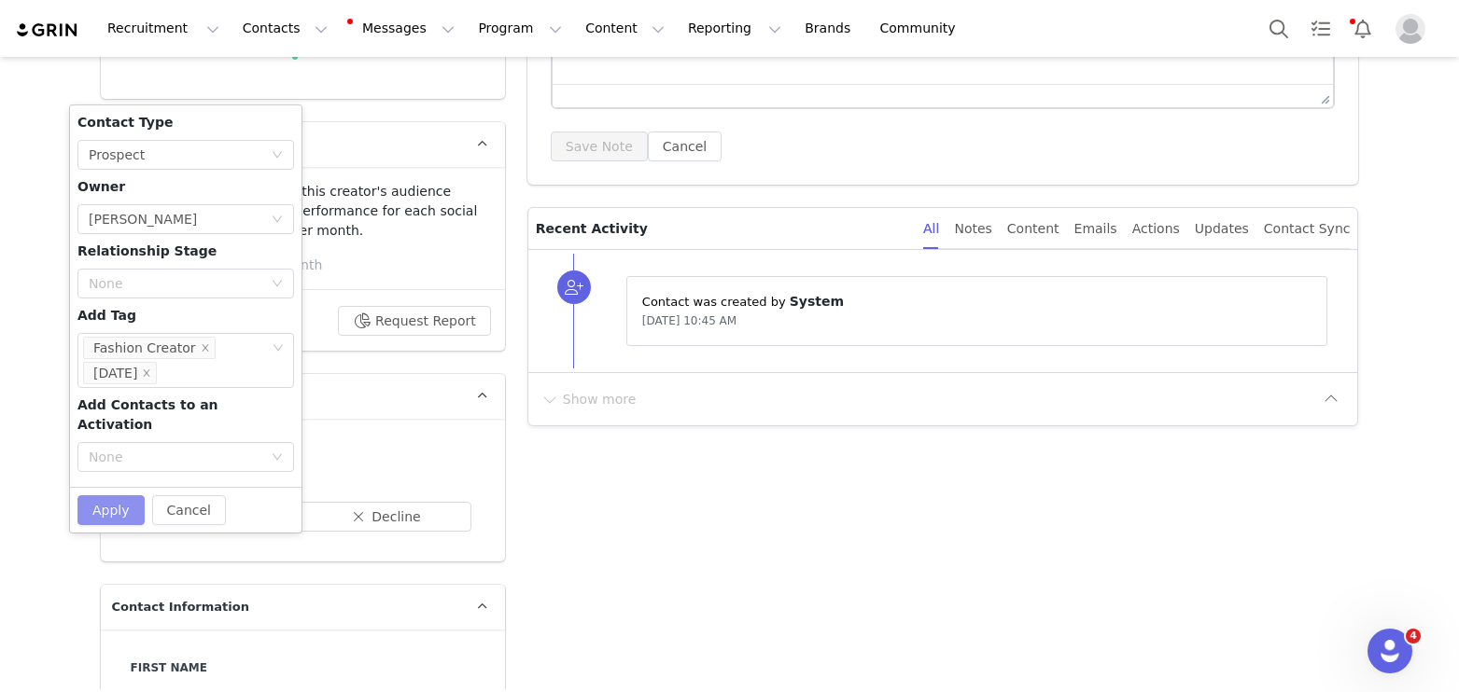
click at [122, 496] on button "Apply" at bounding box center [110, 511] width 67 height 30
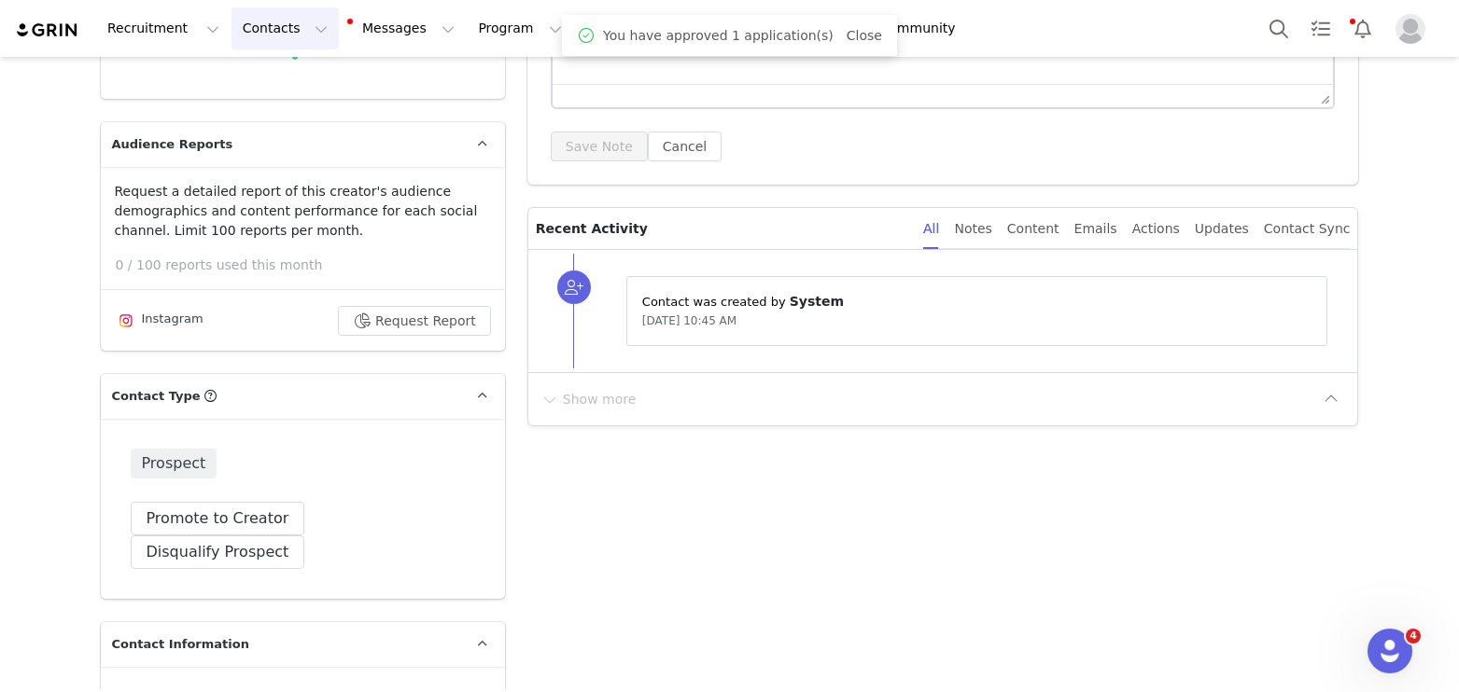
click at [282, 25] on button "Contacts Contacts" at bounding box center [284, 28] width 107 height 42
click at [282, 145] on p "Applicants" at bounding box center [267, 152] width 68 height 20
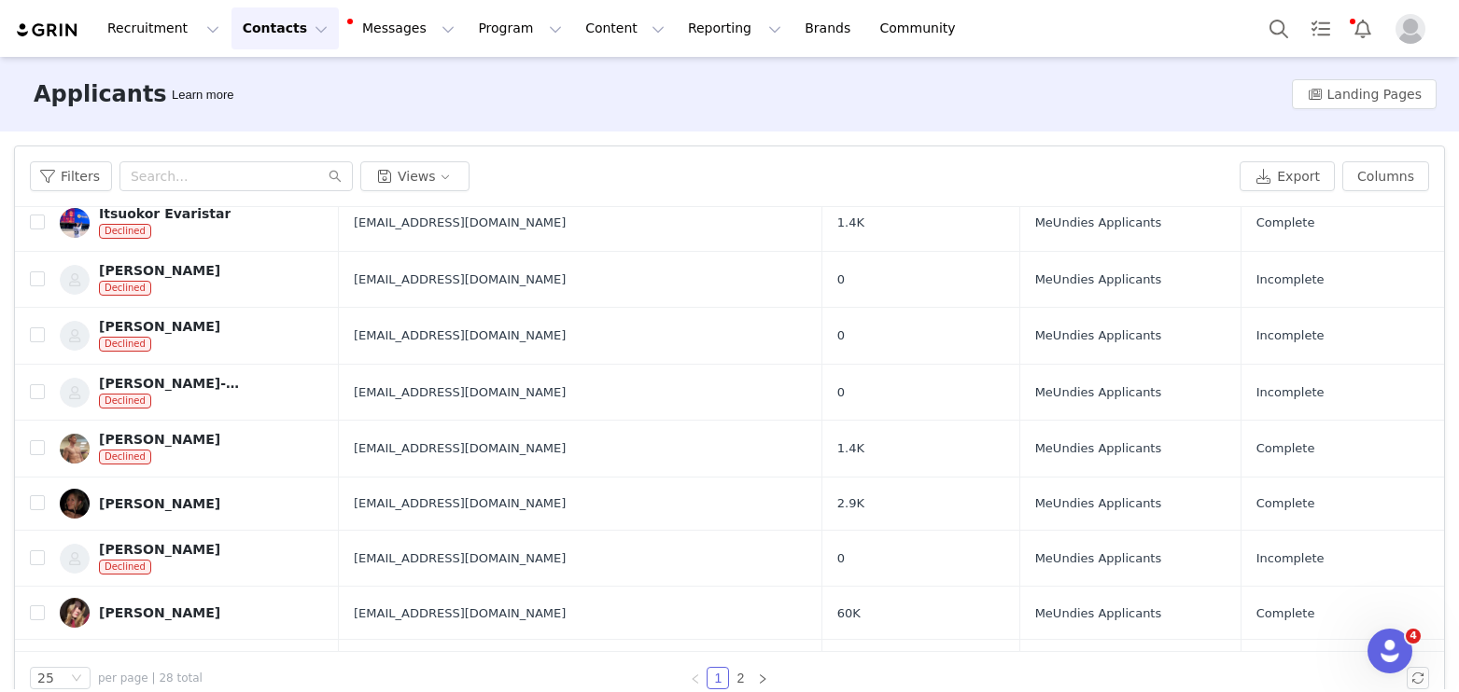
scroll to position [1004, 0]
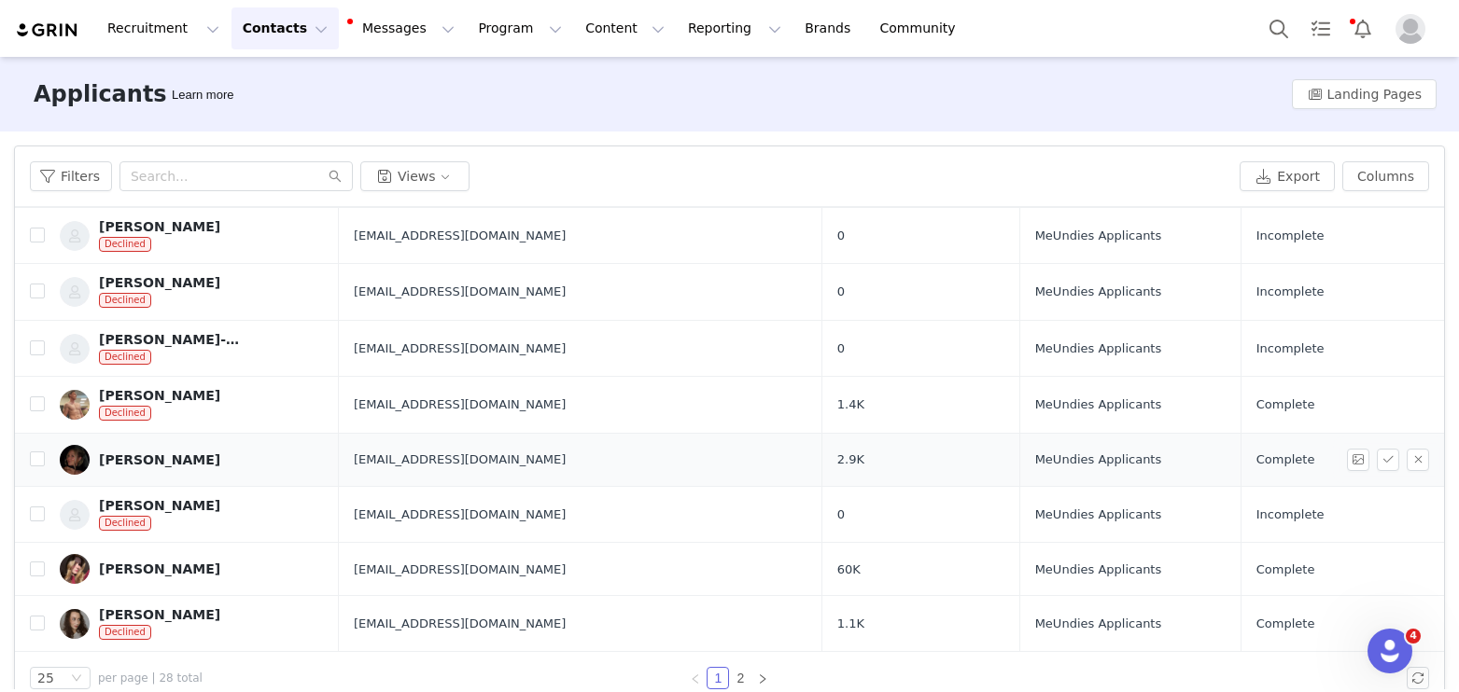
click at [161, 458] on div "[PERSON_NAME]" at bounding box center [159, 460] width 121 height 15
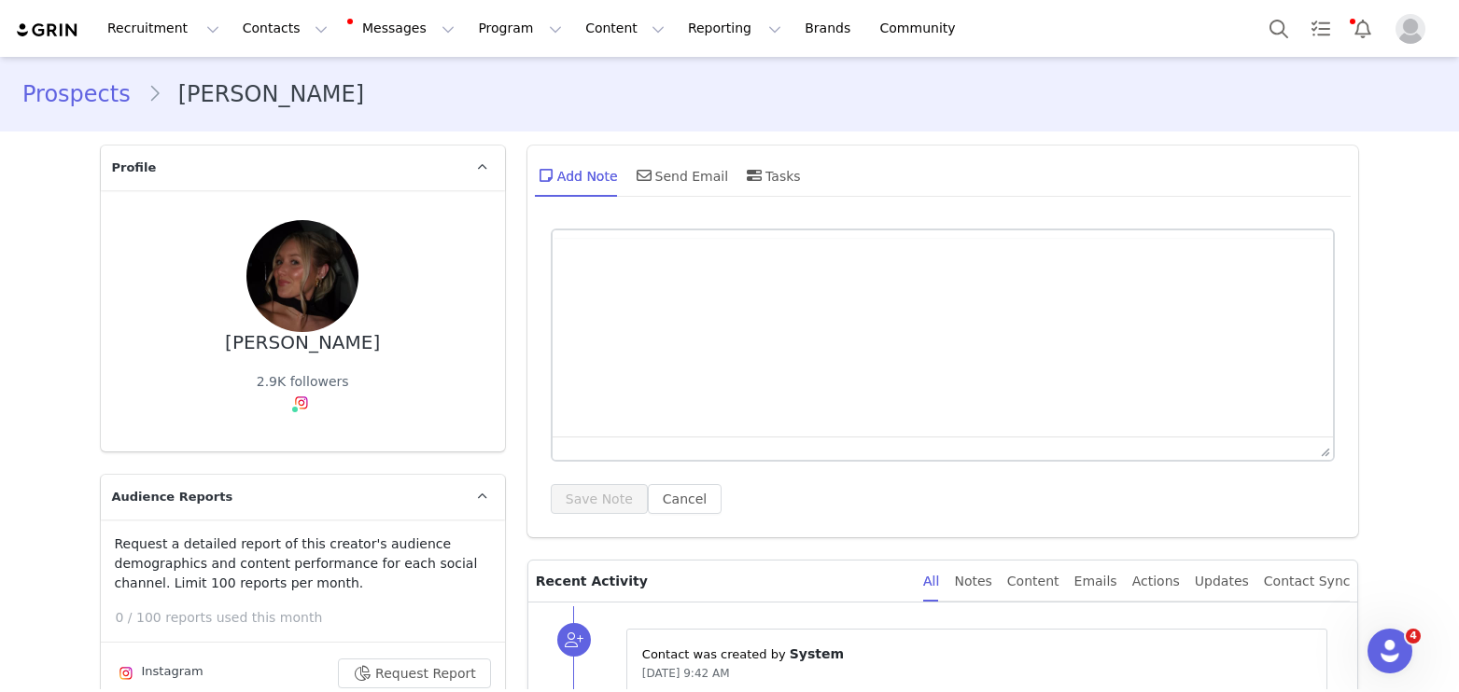
type input "+1 ([GEOGRAPHIC_DATA])"
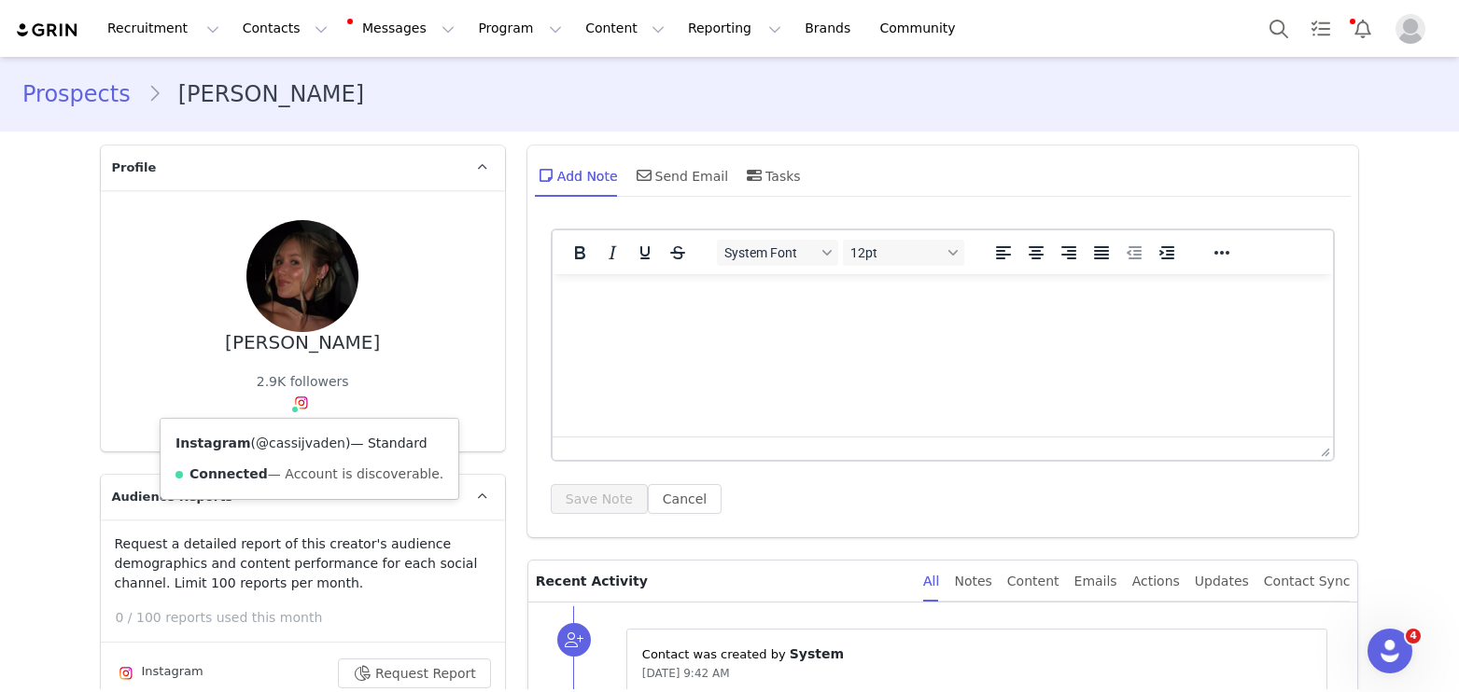
click at [300, 447] on link "@cassijvaden" at bounding box center [301, 443] width 90 height 15
click at [356, 382] on div "[PERSON_NAME] 2.9K followers Instagram ( @cassijvaden ) — Standard Connected — …" at bounding box center [303, 321] width 344 height 202
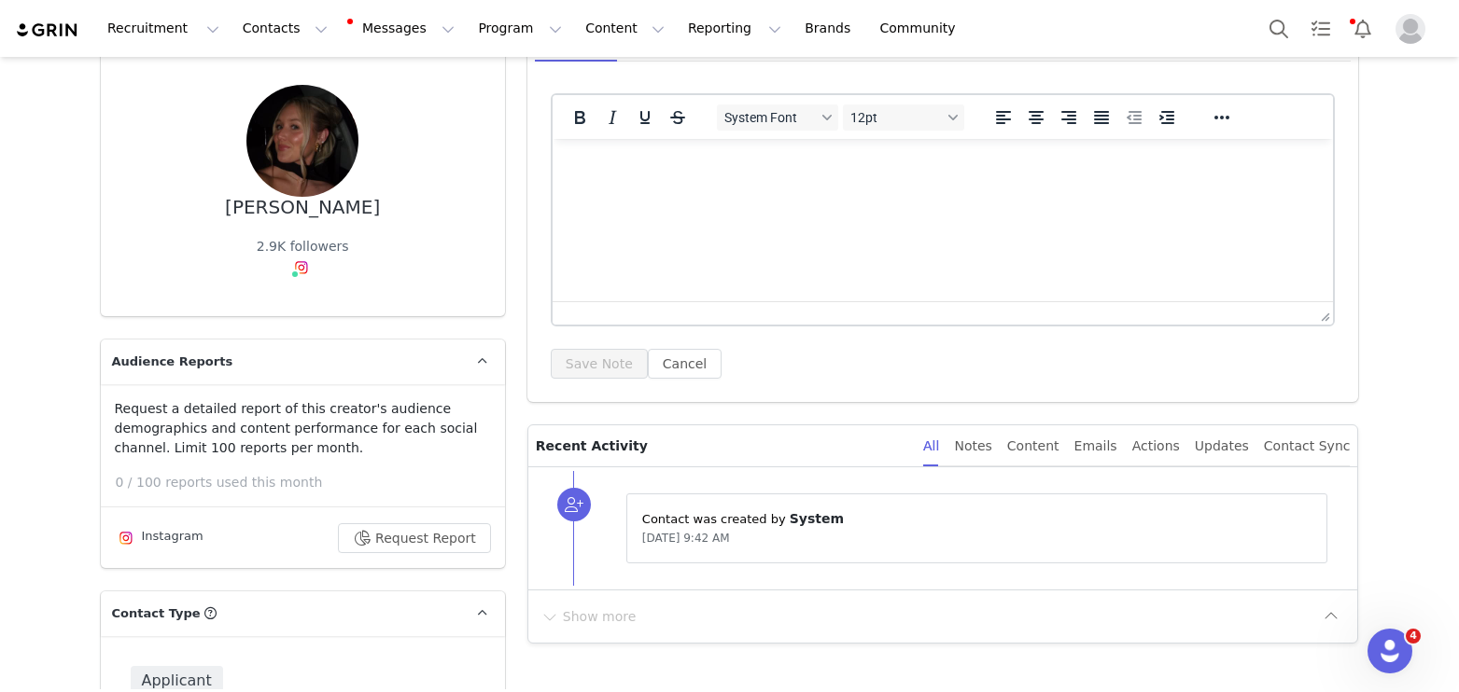
scroll to position [210, 0]
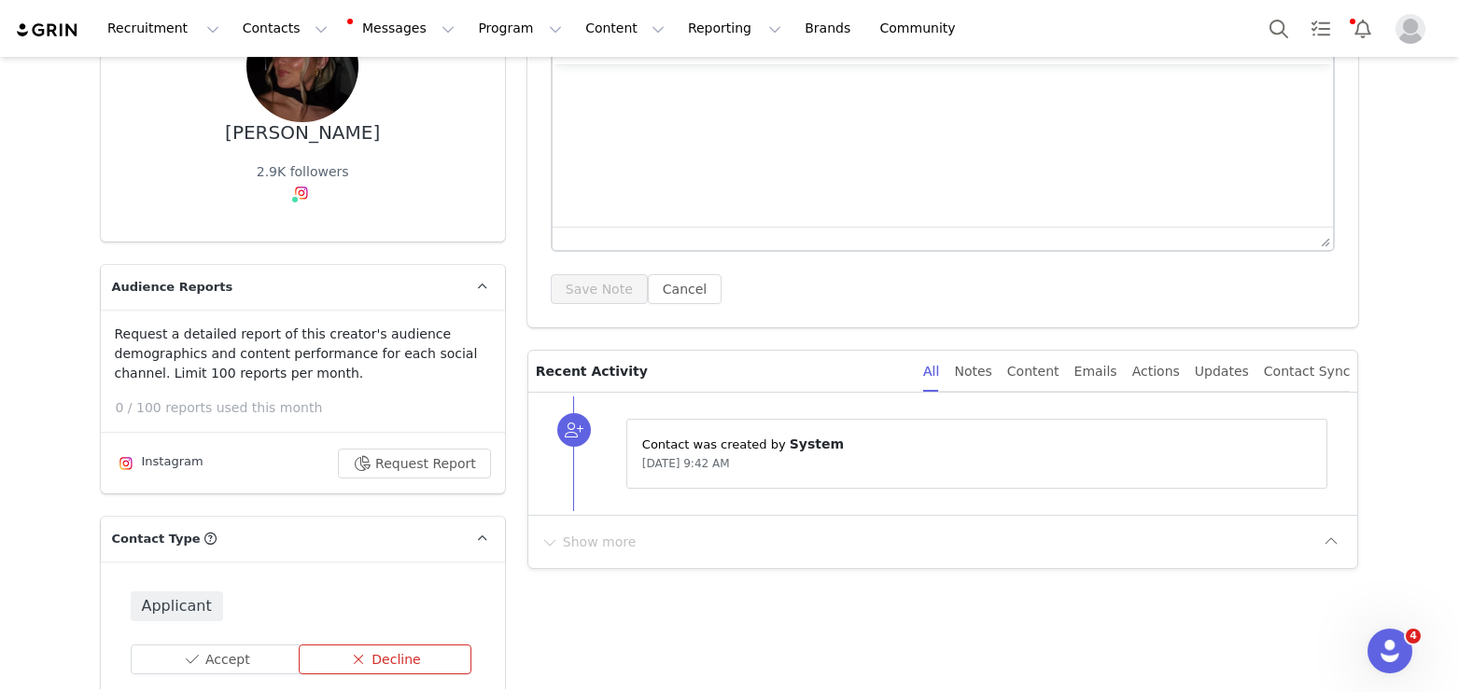
click at [368, 649] on button "Decline" at bounding box center [385, 660] width 173 height 30
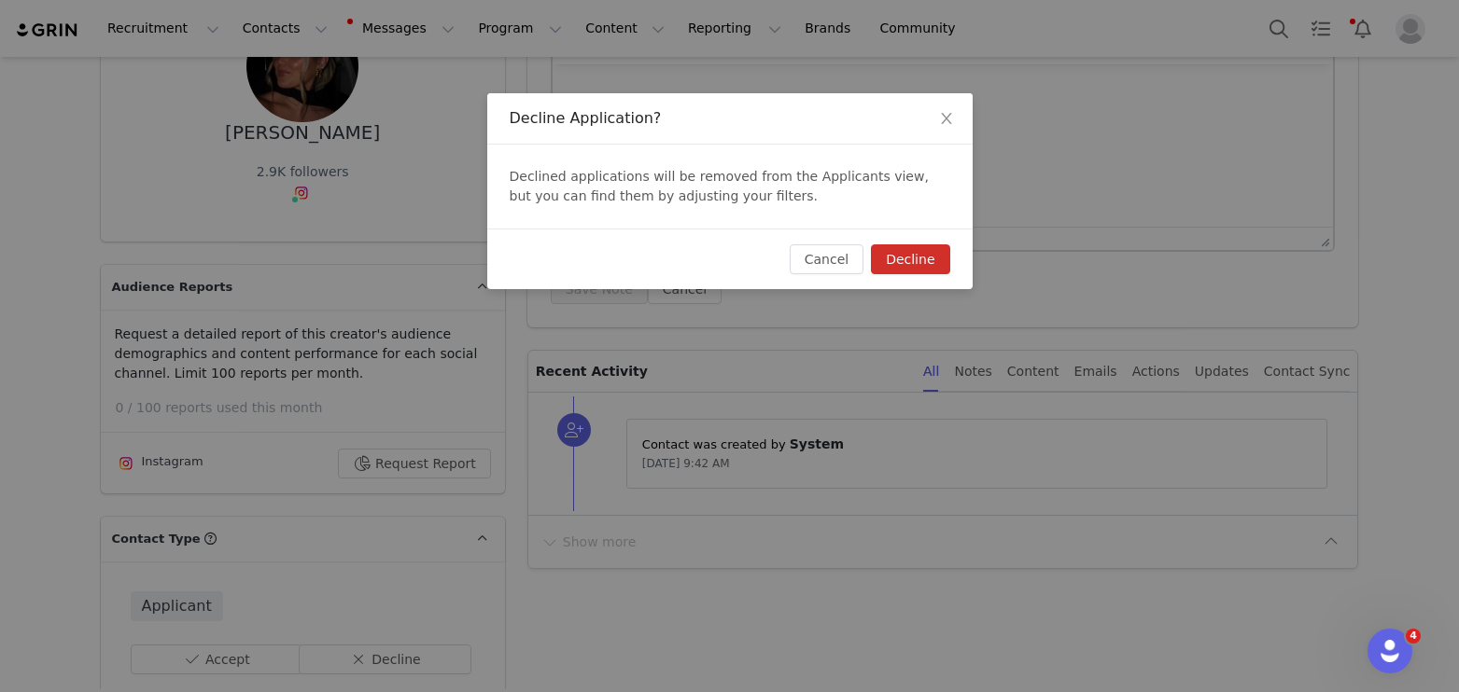
click at [911, 265] on button "Decline" at bounding box center [910, 260] width 78 height 30
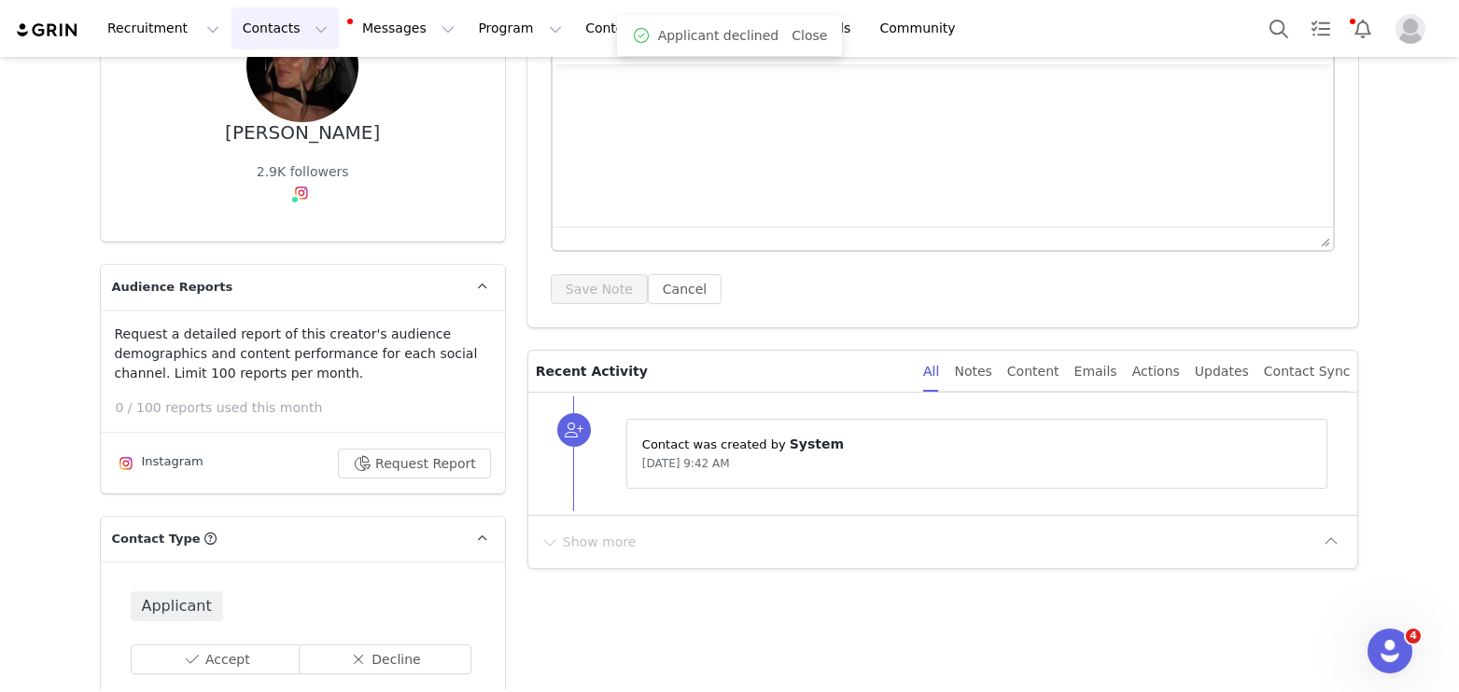
click at [246, 29] on button "Contacts Contacts" at bounding box center [284, 28] width 107 height 42
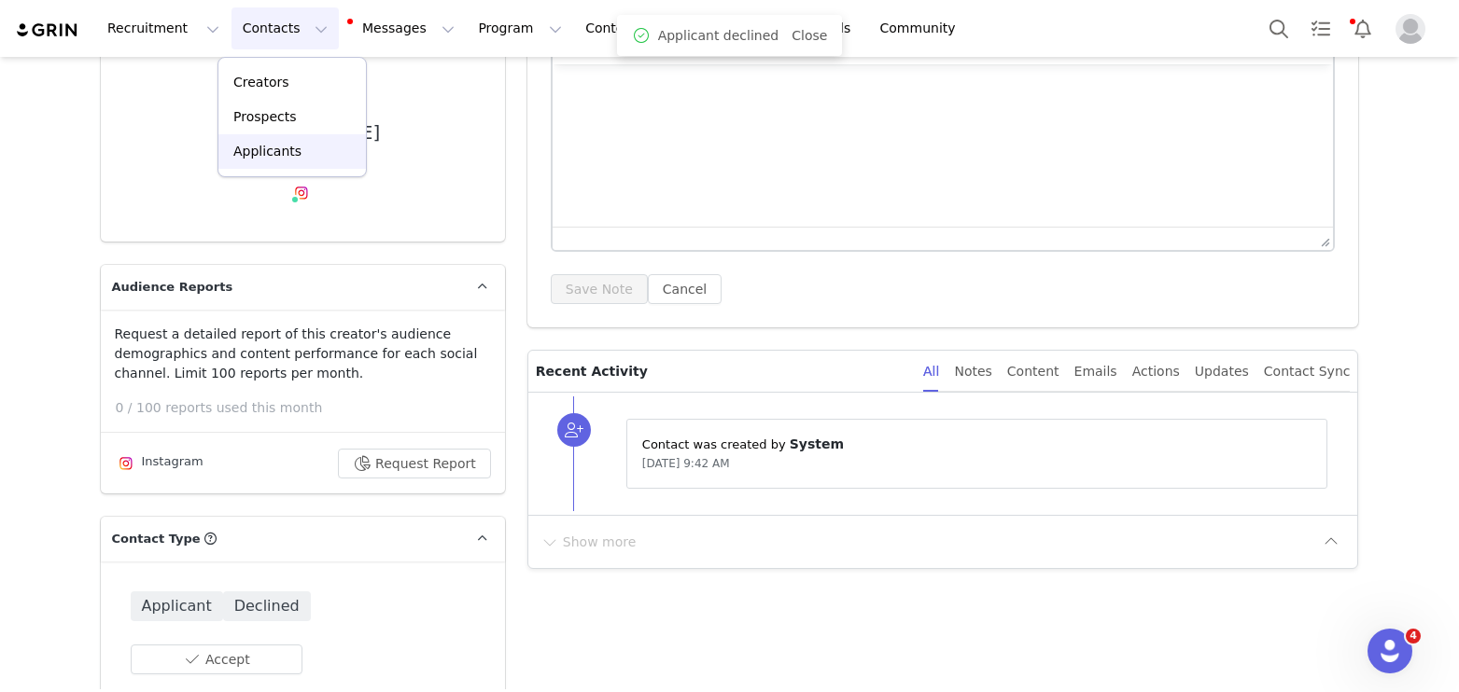
click at [263, 164] on link "Applicants" at bounding box center [291, 151] width 147 height 35
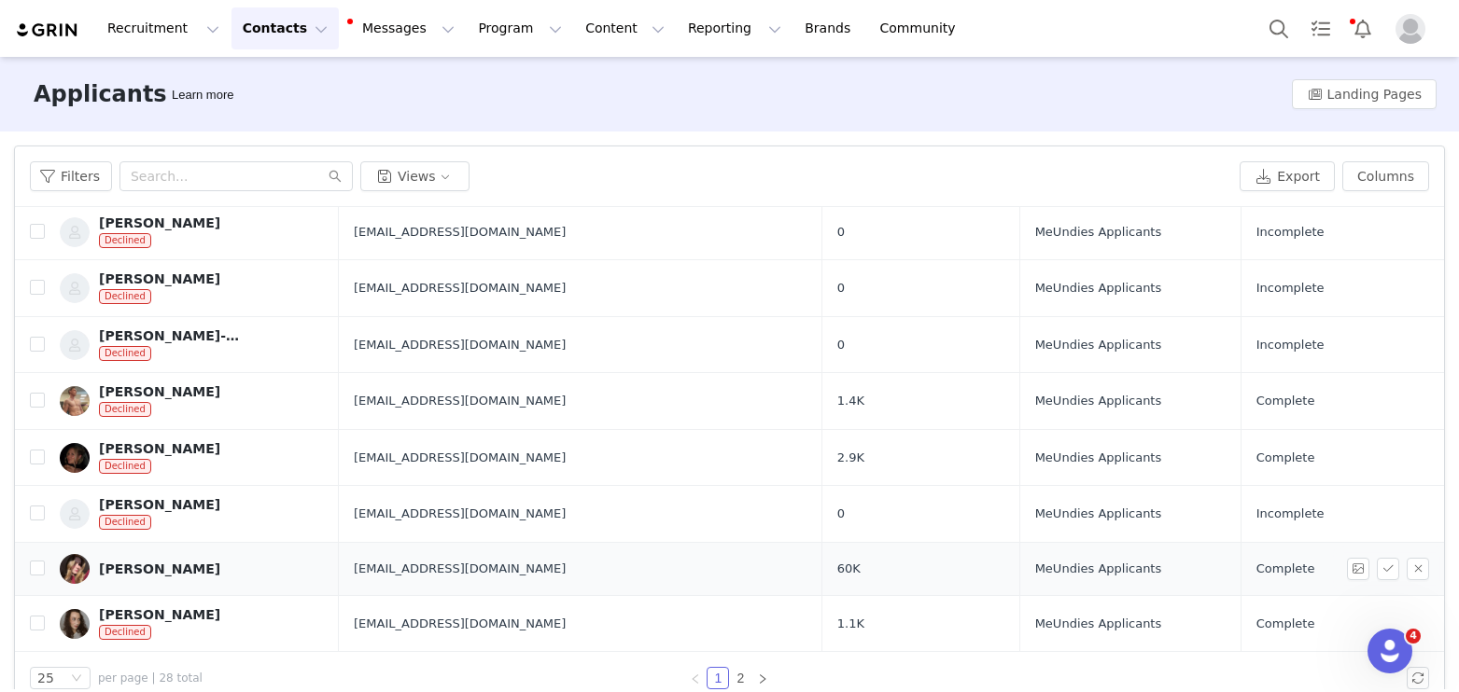
scroll to position [30, 0]
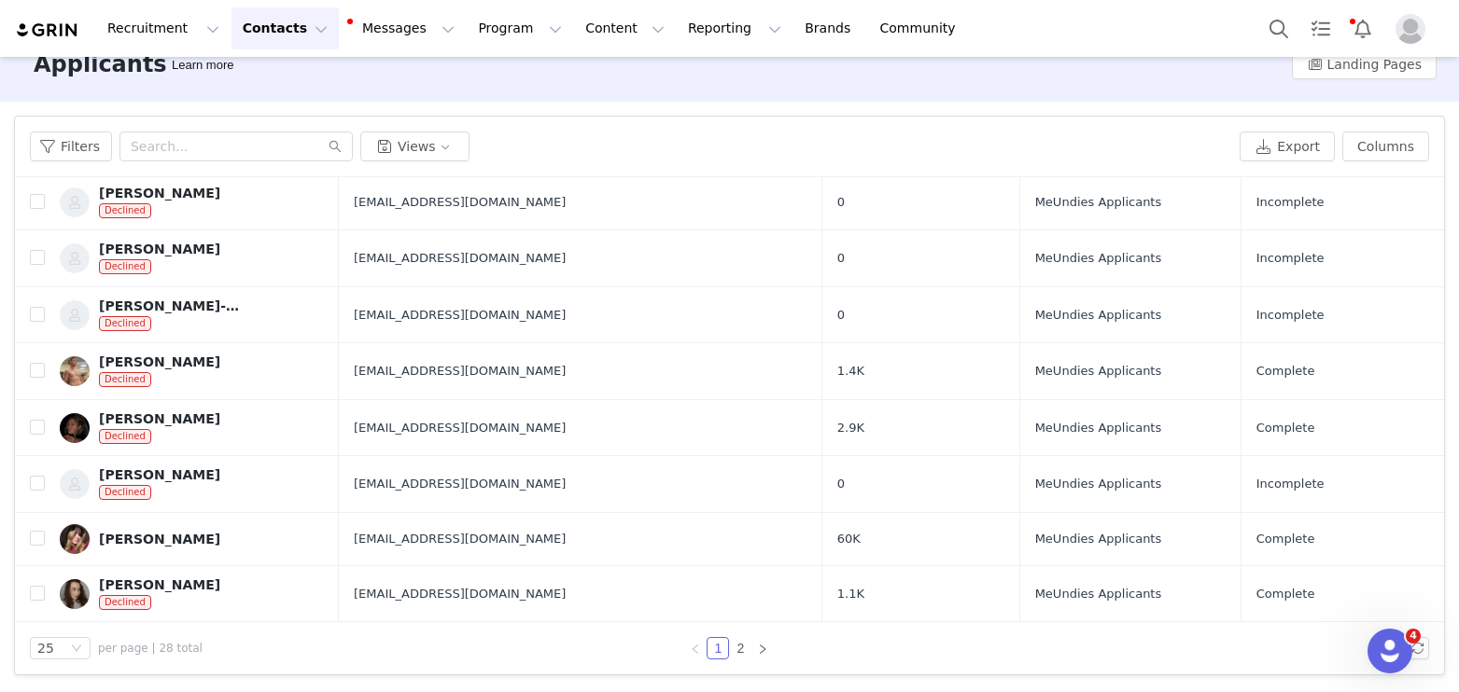
click at [155, 537] on div "[PERSON_NAME]" at bounding box center [159, 539] width 121 height 15
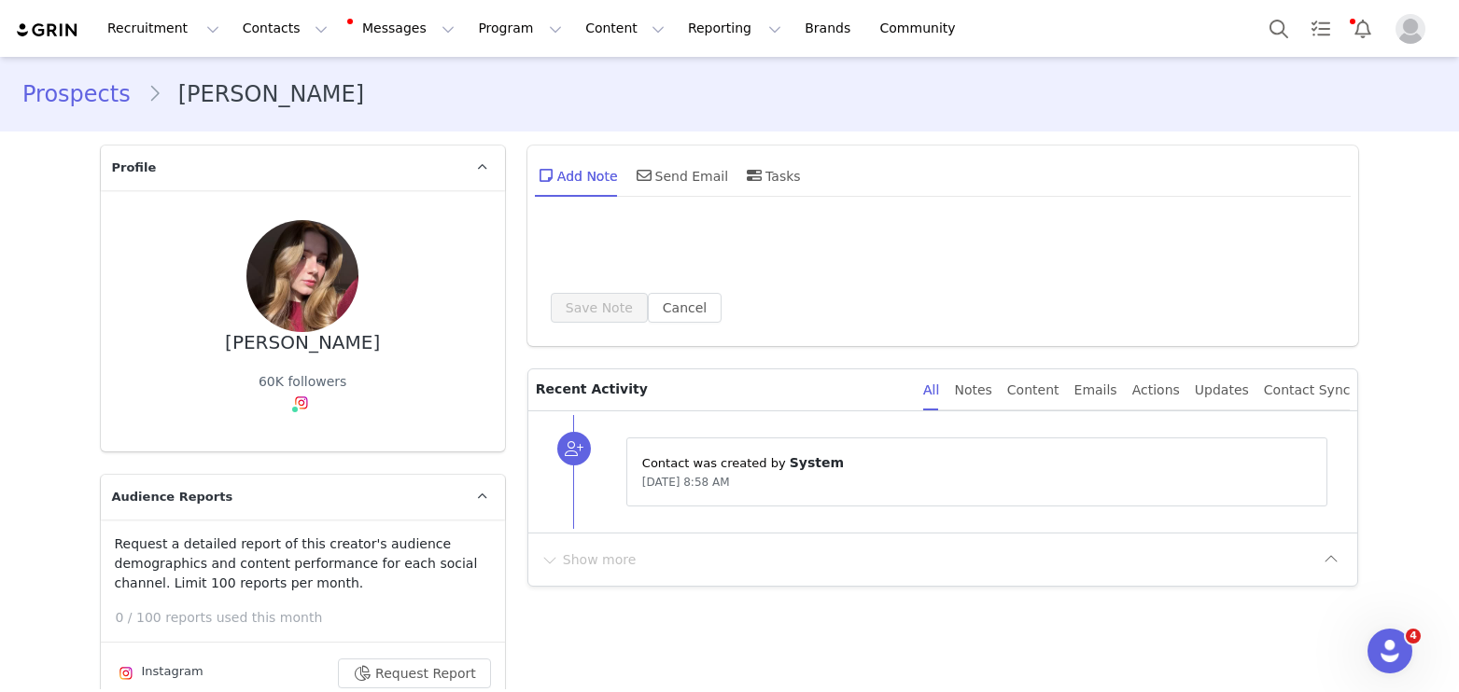
type input "+1 ([GEOGRAPHIC_DATA])"
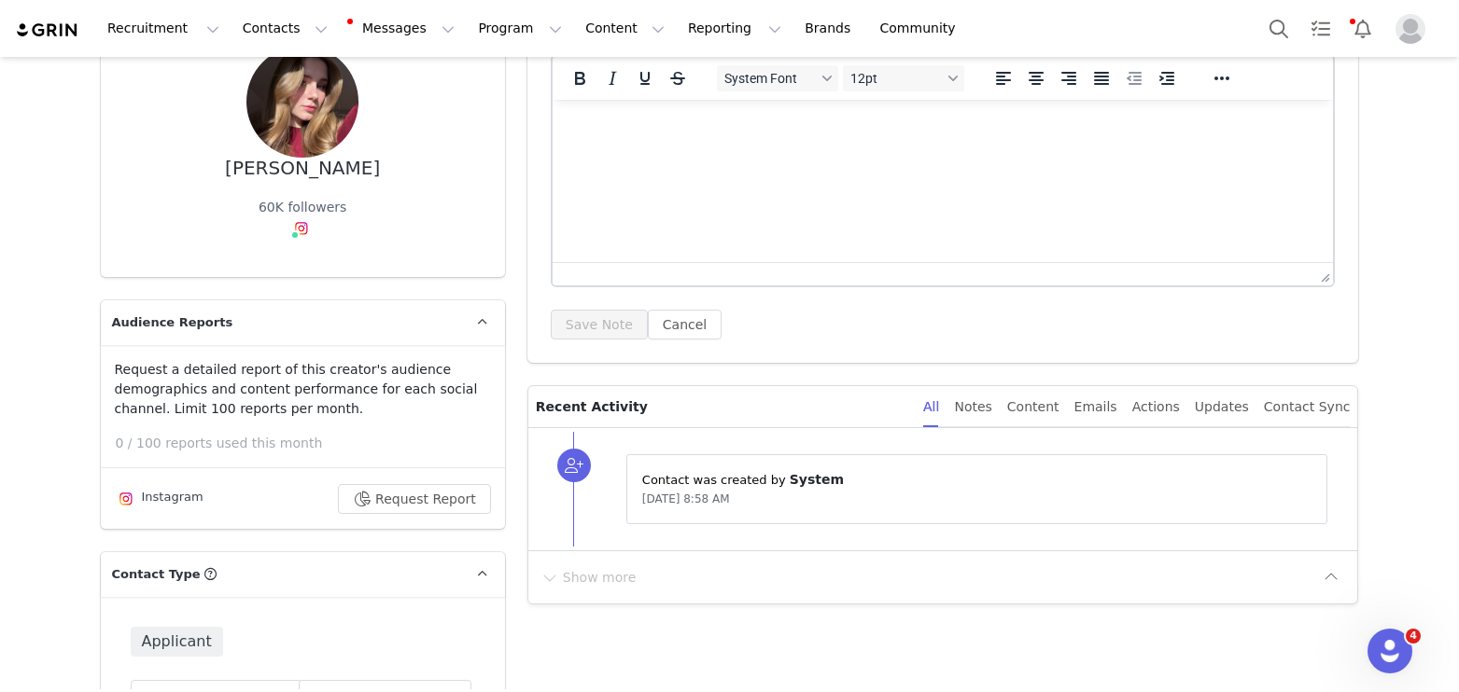
scroll to position [141, 0]
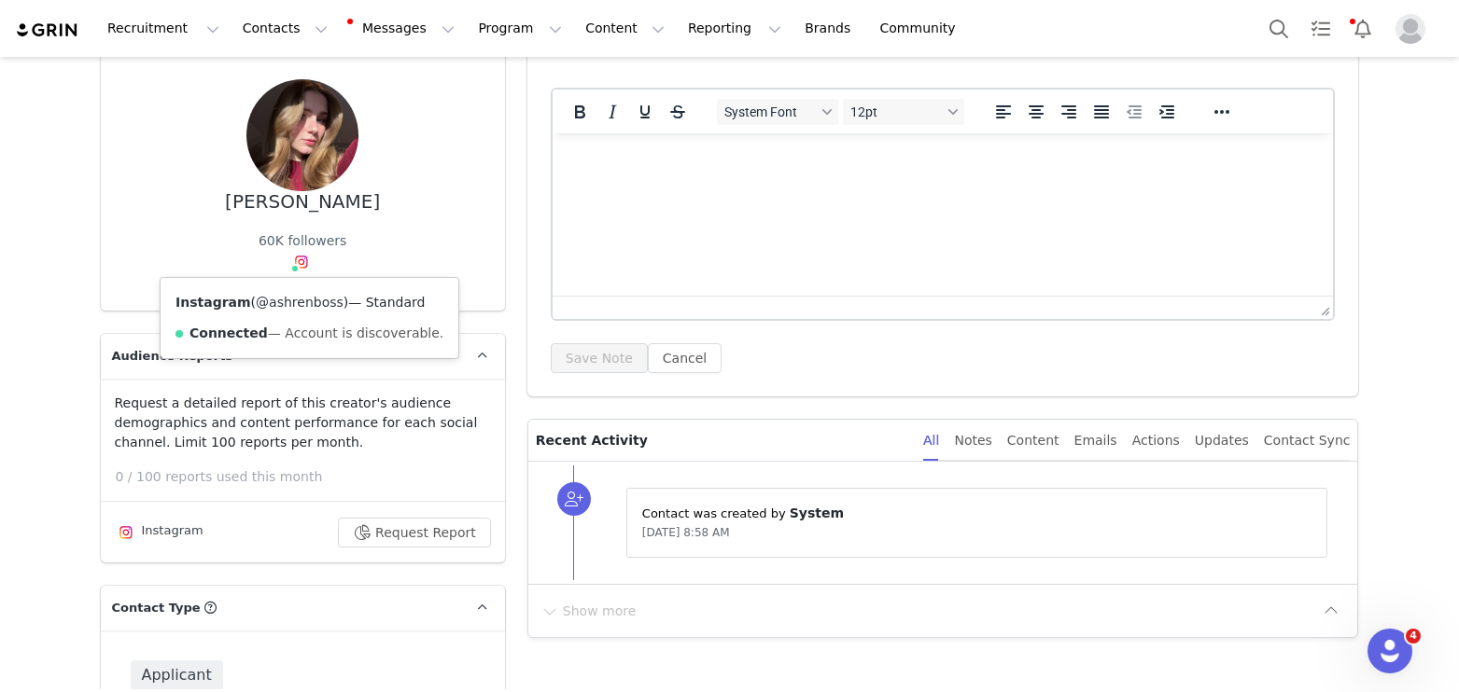
click at [303, 301] on link "@ashrenboss" at bounding box center [300, 302] width 88 height 15
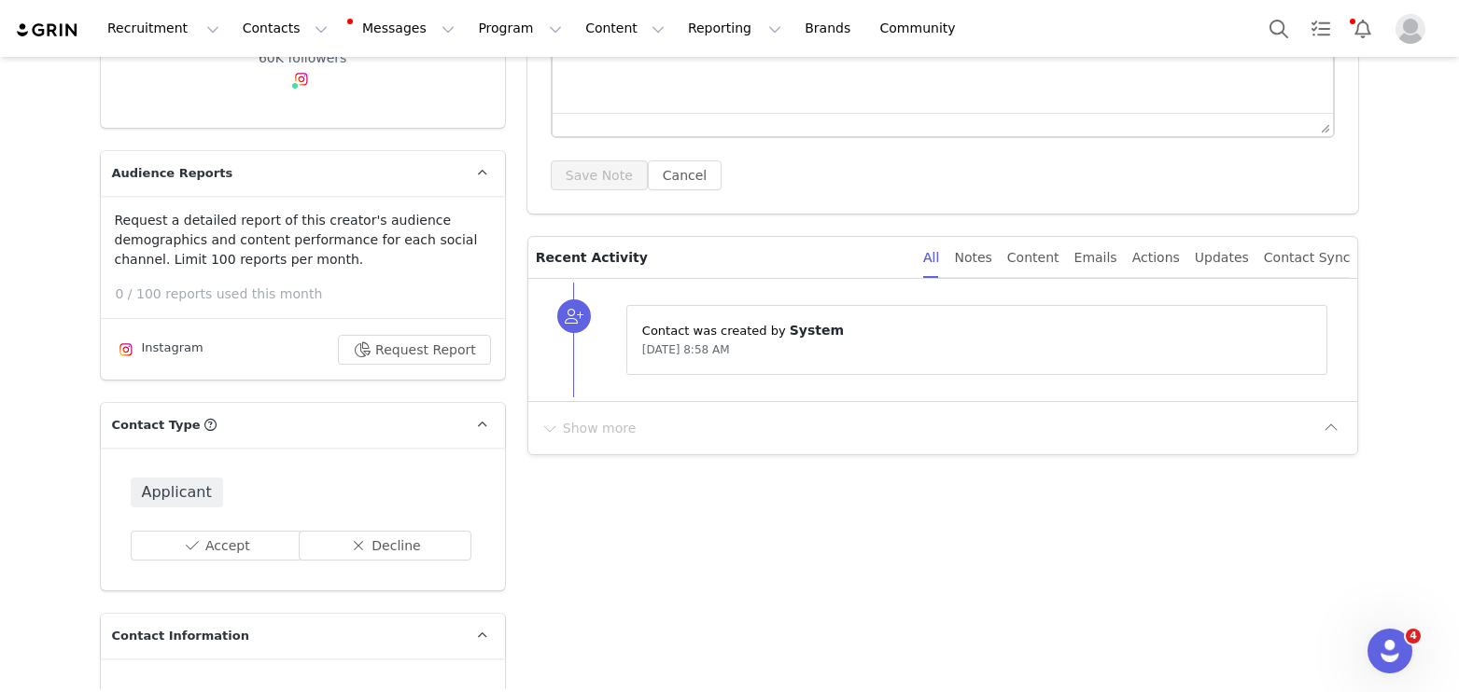
scroll to position [425, 0]
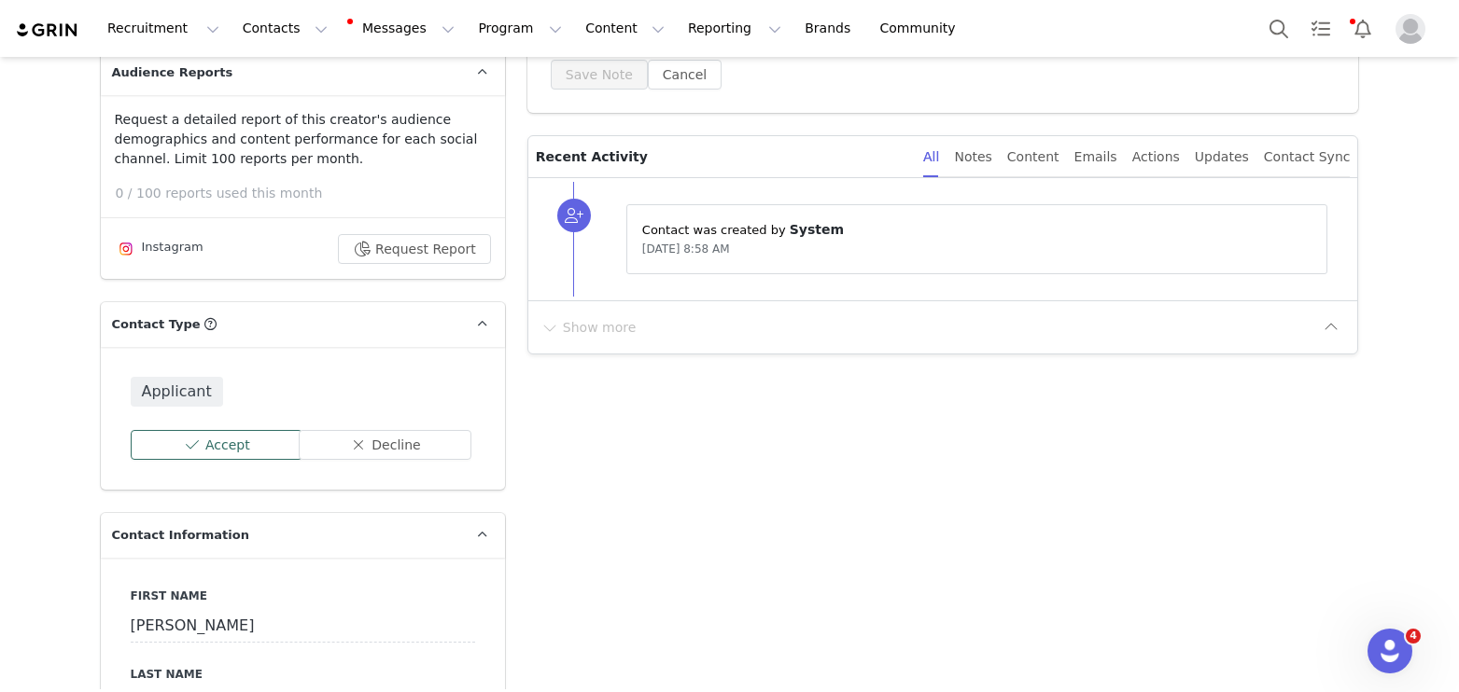
click at [213, 453] on button "Accept" at bounding box center [217, 445] width 173 height 30
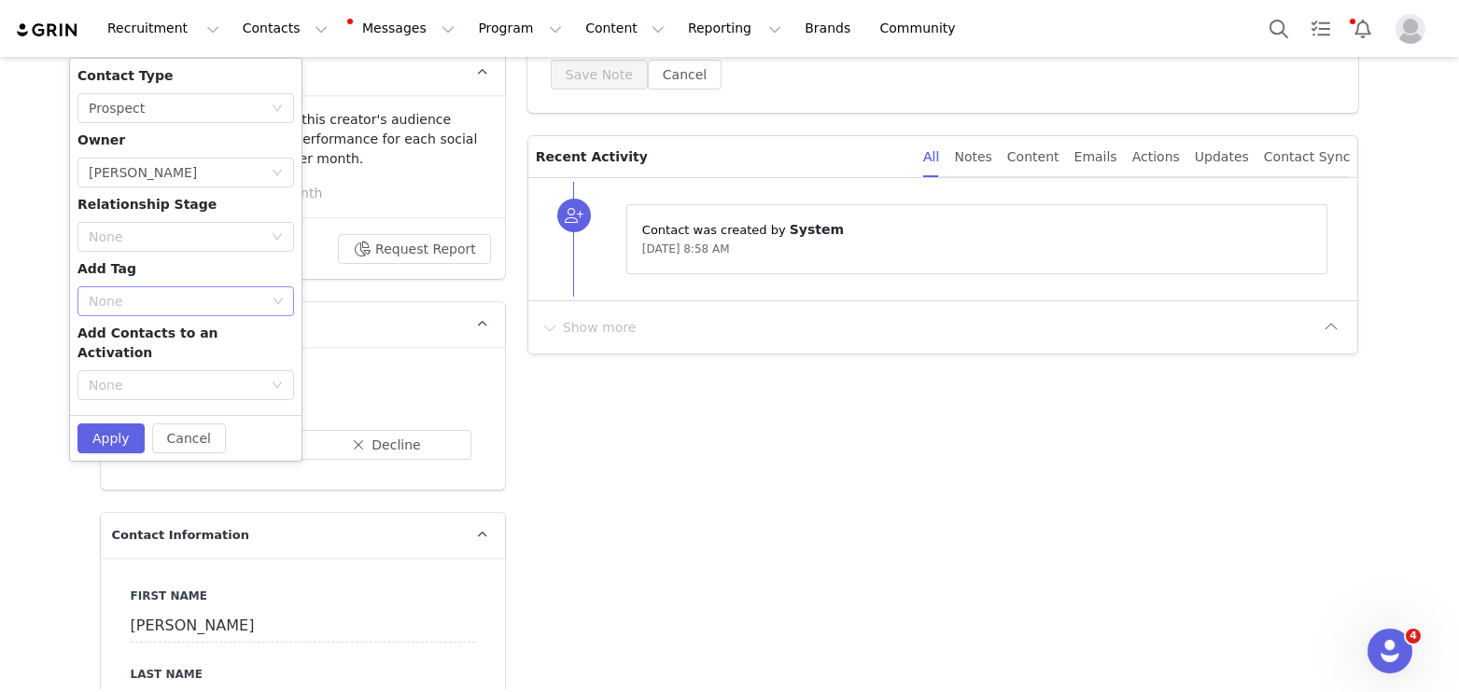
click at [131, 298] on div "None" at bounding box center [177, 301] width 177 height 19
type input "well"
click at [144, 376] on li "Wellness Creator" at bounding box center [185, 368] width 217 height 30
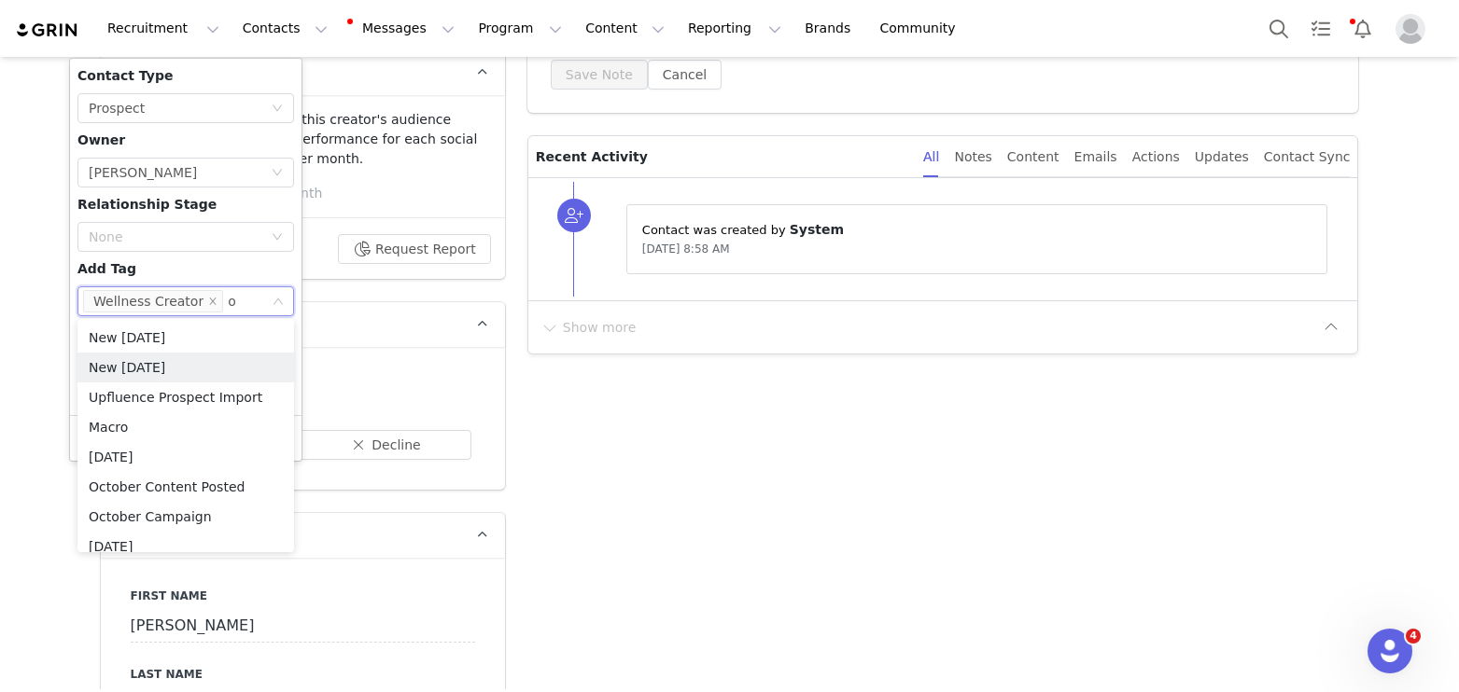
type input "oc"
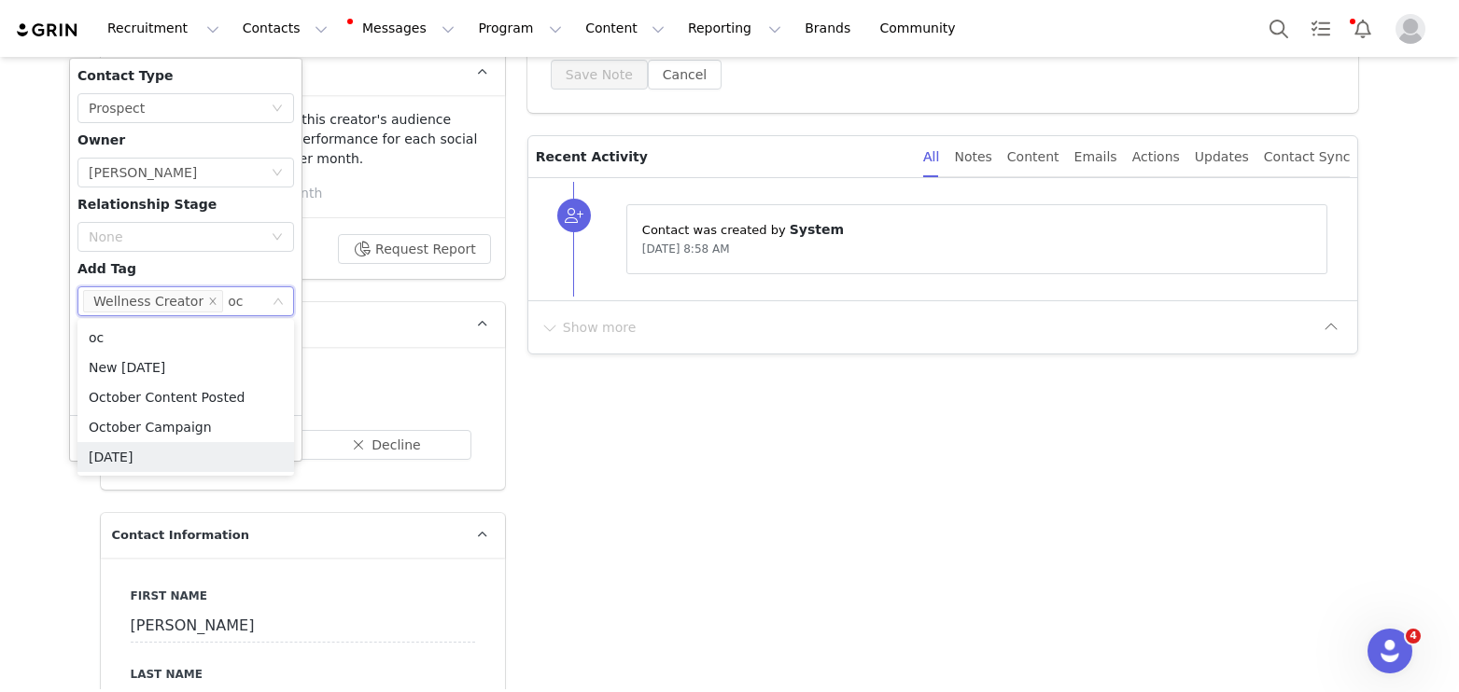
click at [151, 451] on li "[DATE]" at bounding box center [185, 457] width 217 height 30
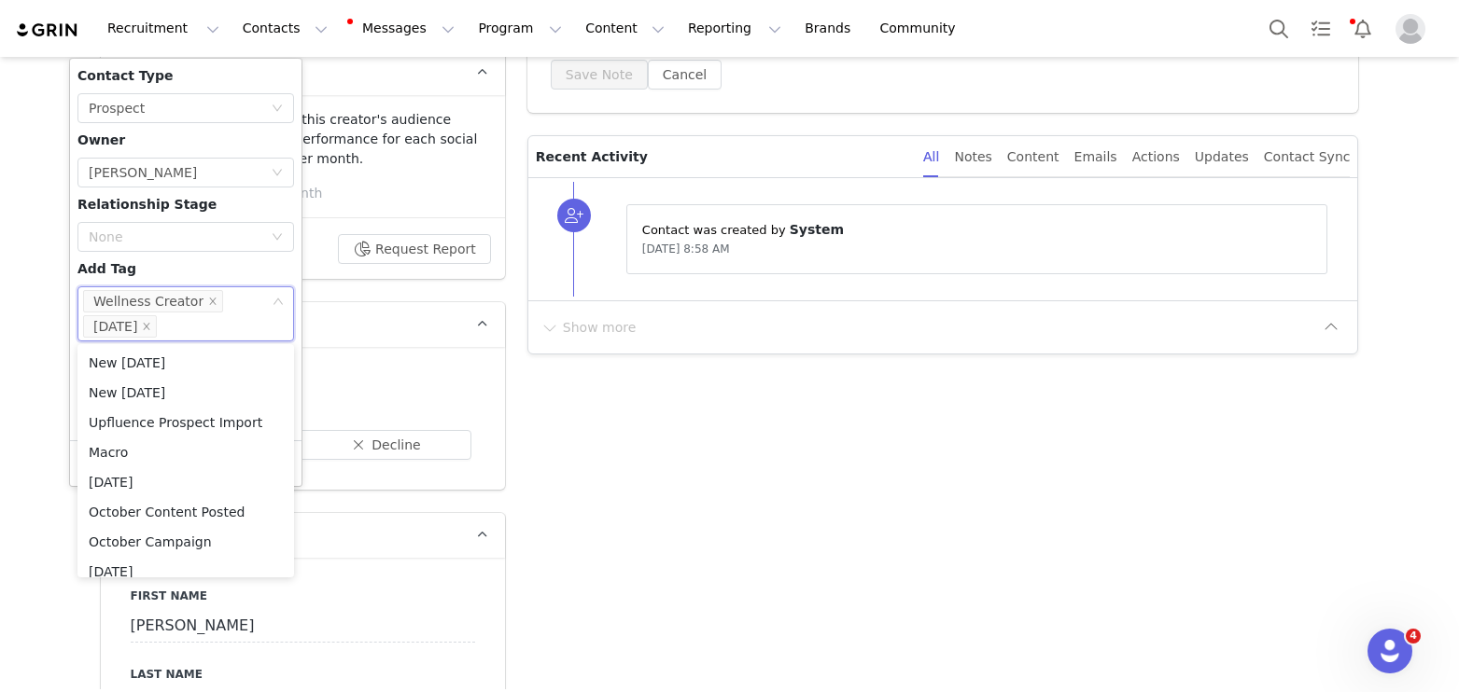
click at [173, 268] on div "Contact Type None Prospect Owner Select Owner [PERSON_NAME] Relationship Stage …" at bounding box center [185, 249] width 217 height 367
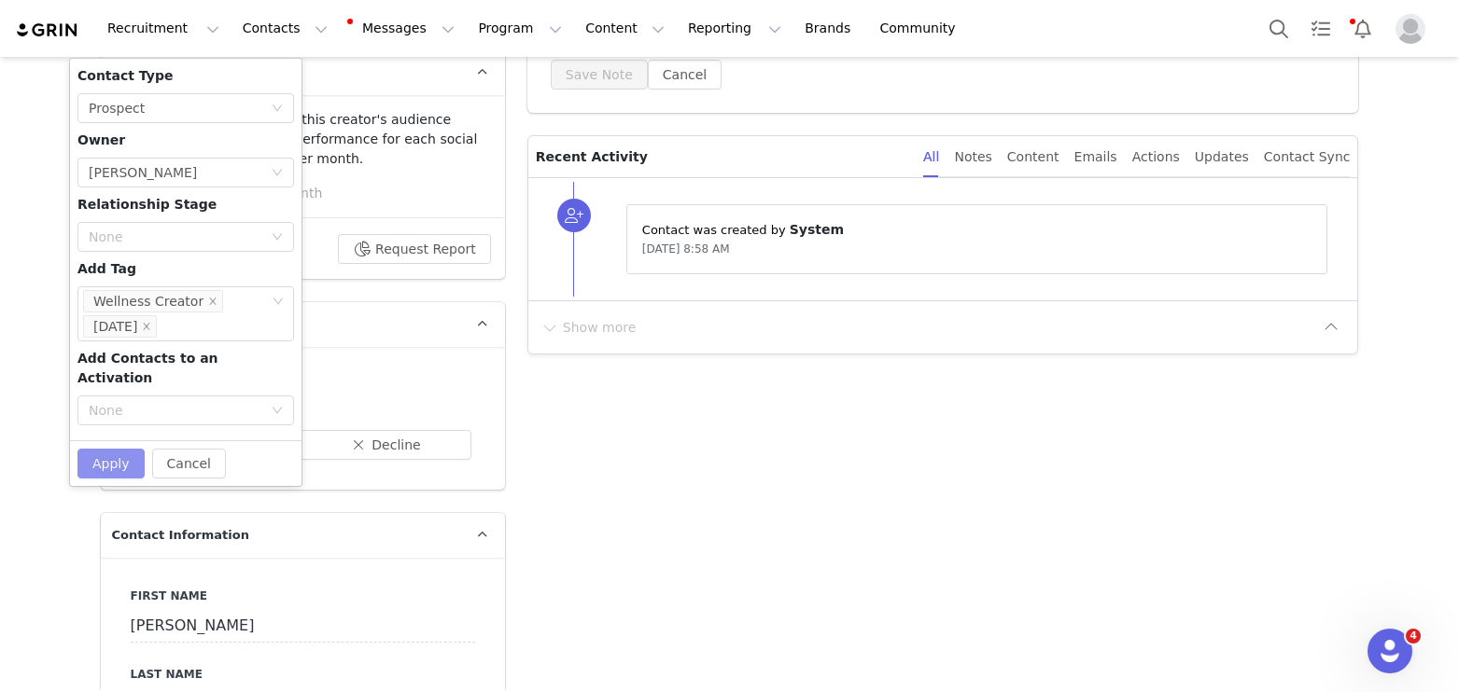
click at [105, 452] on button "Apply" at bounding box center [110, 464] width 67 height 30
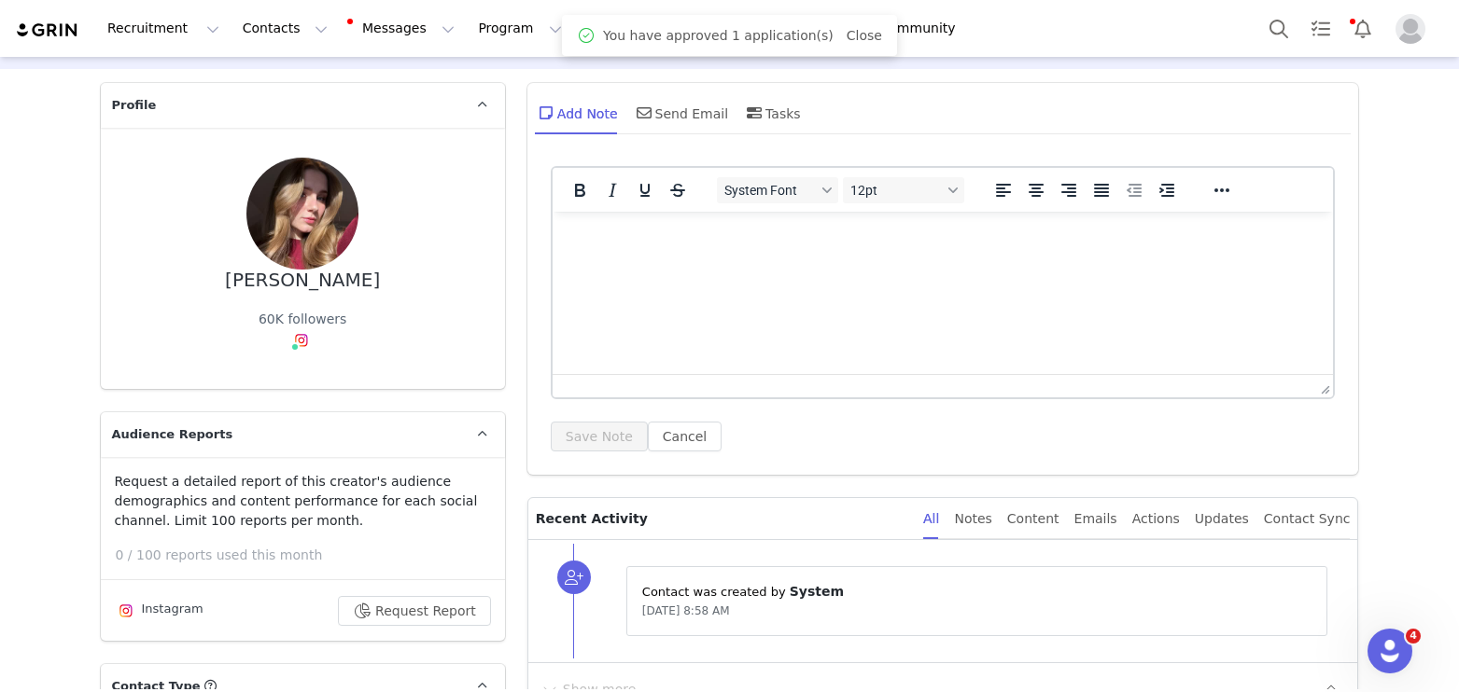
scroll to position [0, 0]
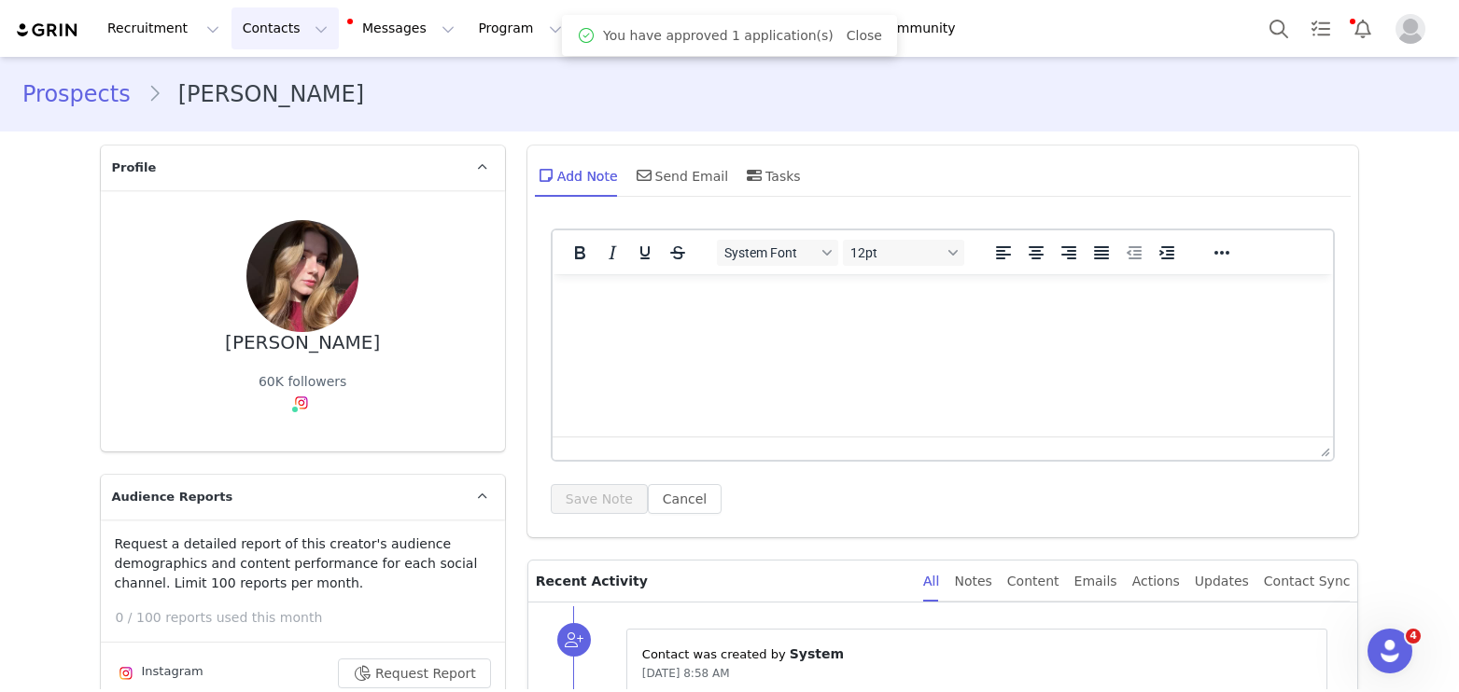
click at [262, 33] on button "Contacts Contacts" at bounding box center [284, 28] width 107 height 42
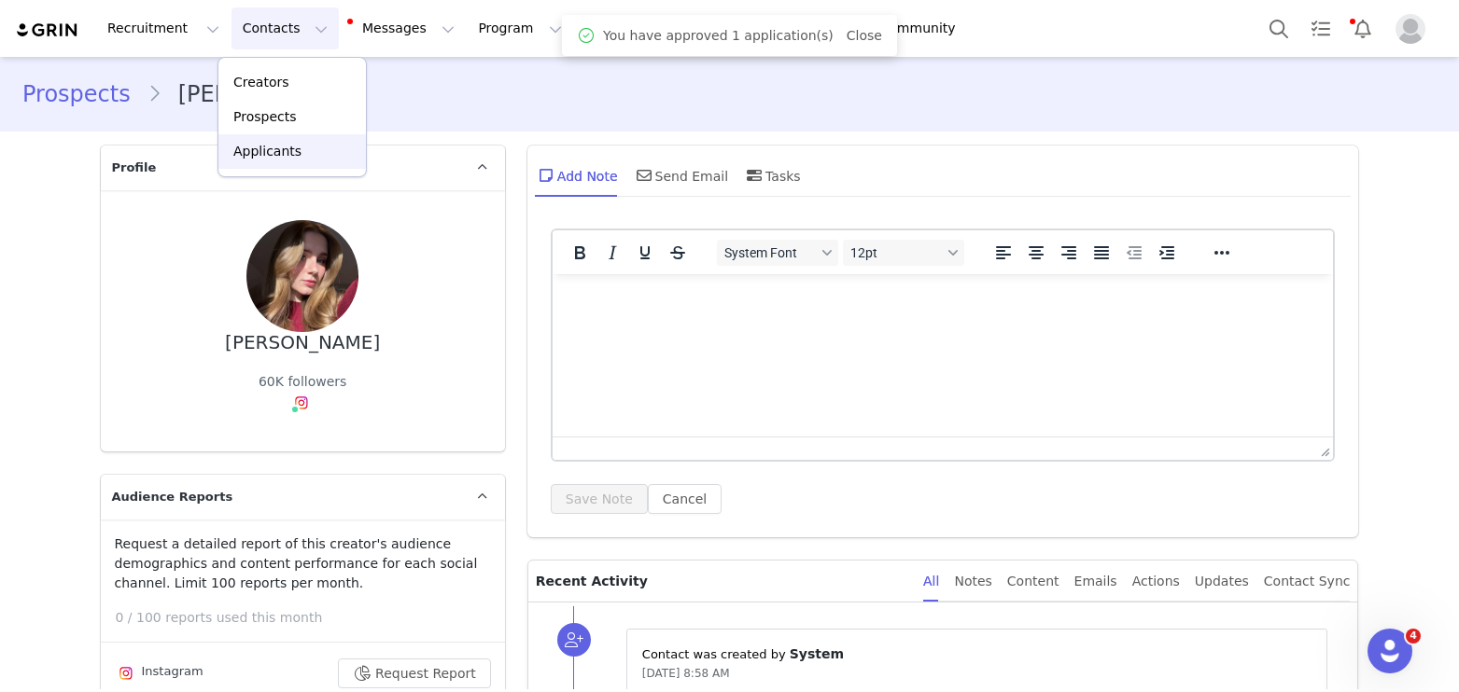
click at [264, 163] on link "Applicants" at bounding box center [291, 151] width 147 height 35
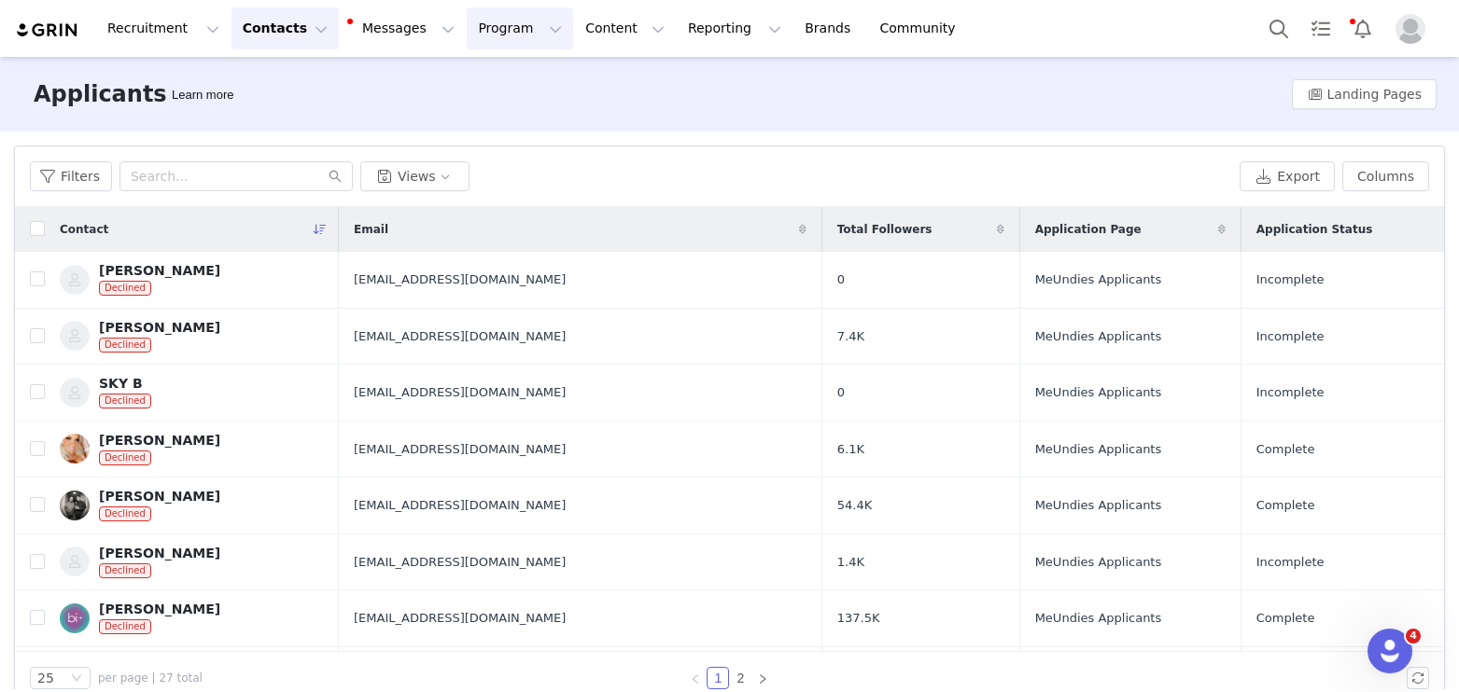
click at [494, 33] on button "Program Program" at bounding box center [520, 28] width 106 height 42
click at [478, 93] on link "Activations" at bounding box center [511, 82] width 147 height 35
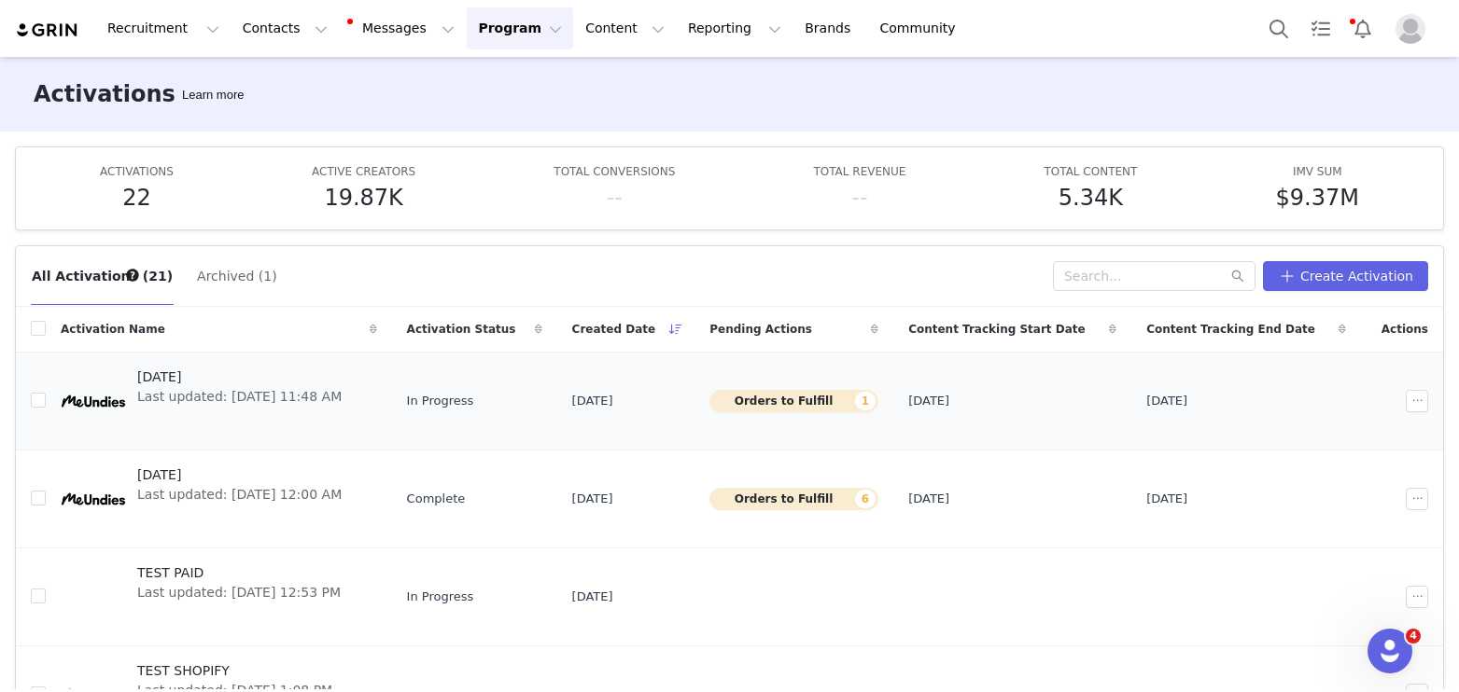
click at [278, 378] on span "[DATE]" at bounding box center [239, 378] width 204 height 20
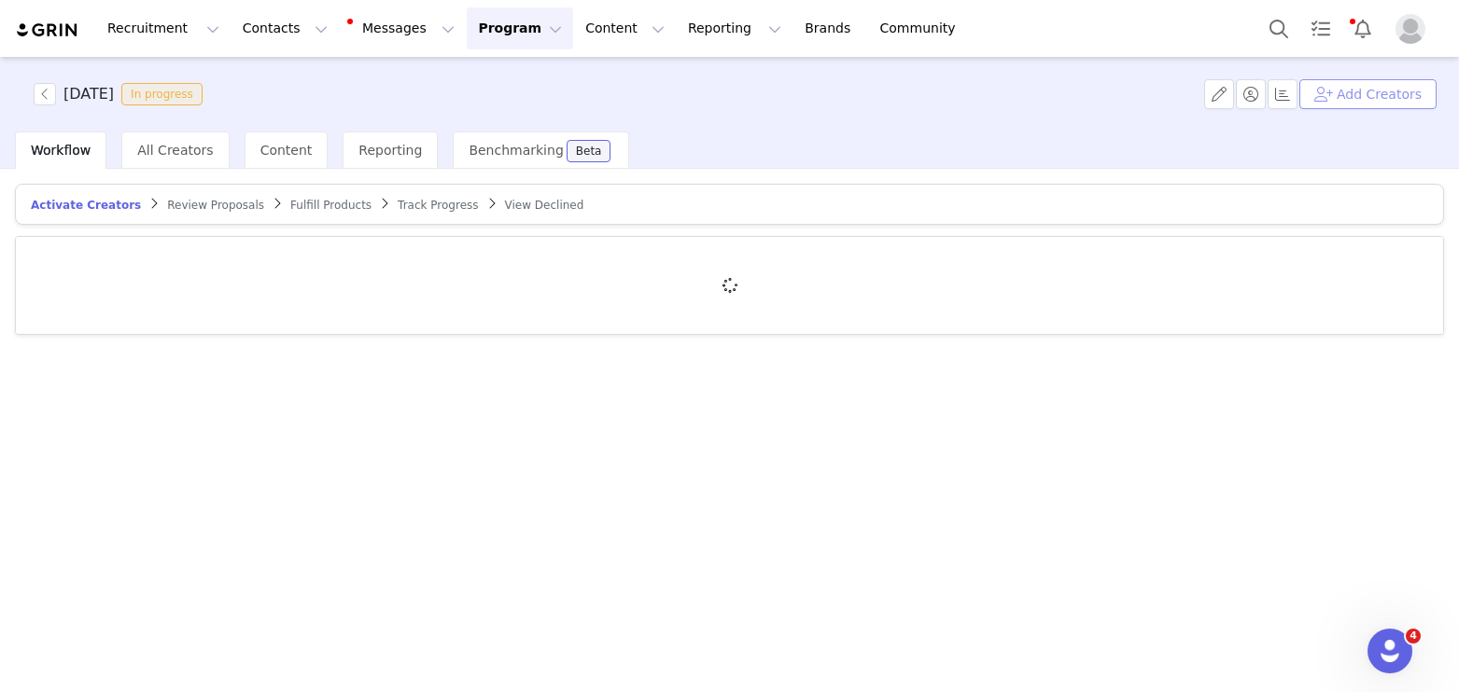
click at [1408, 81] on button "Add Creators" at bounding box center [1367, 94] width 137 height 30
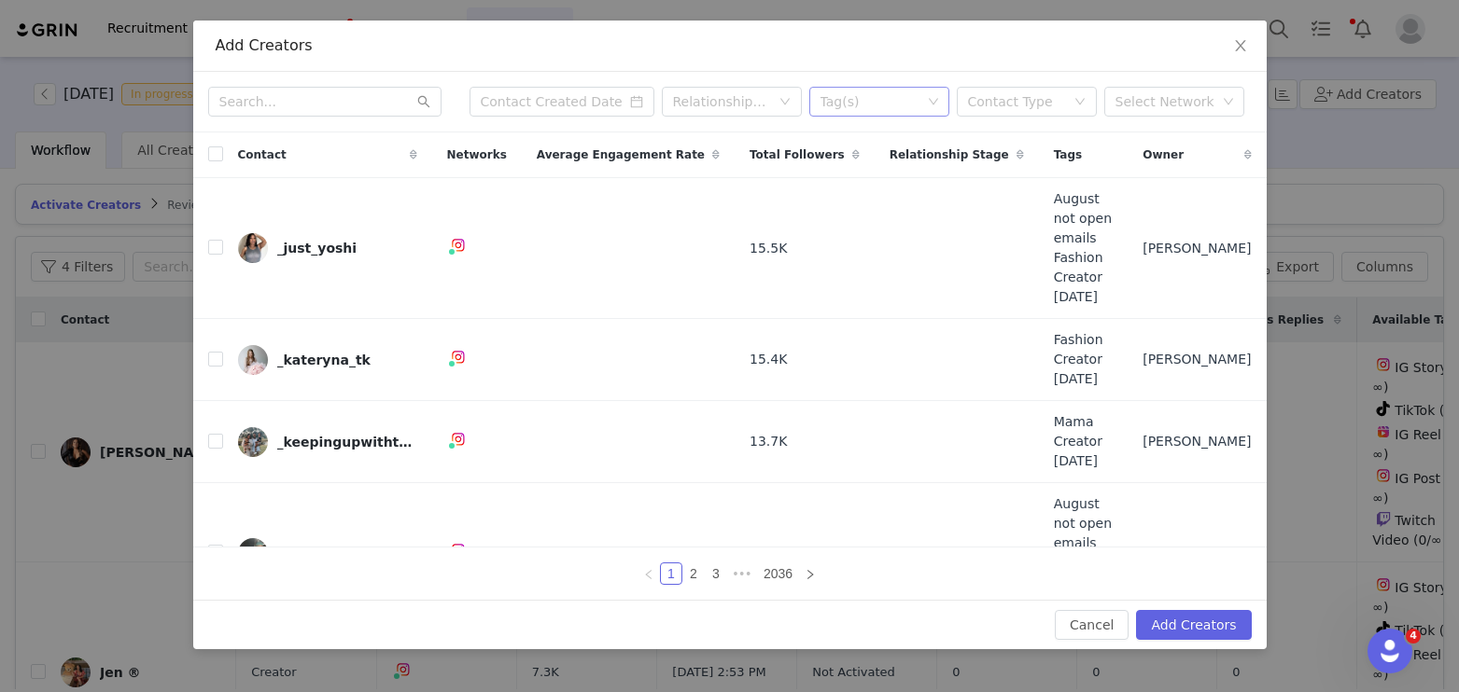
click at [874, 98] on div "Tag(s)" at bounding box center [870, 101] width 101 height 19
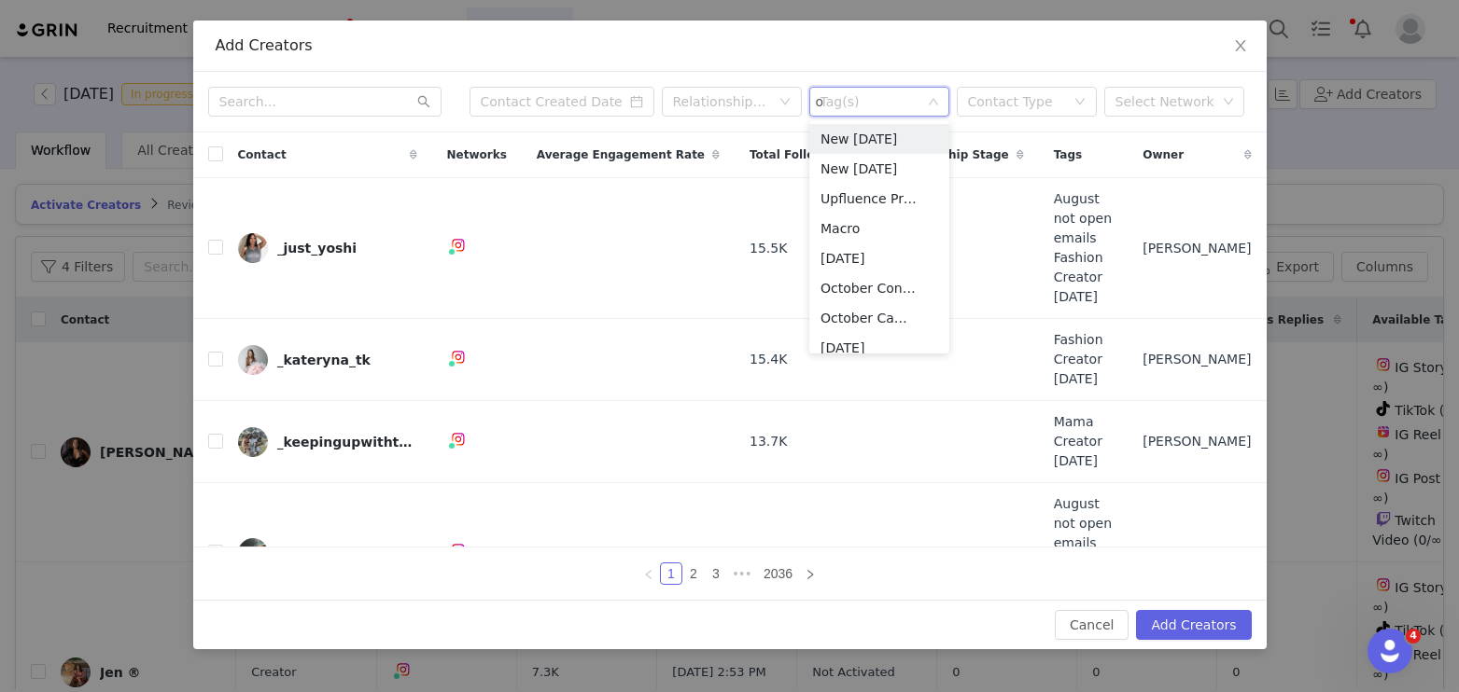
type input "octob"
click at [885, 200] on li "[DATE]" at bounding box center [879, 199] width 140 height 30
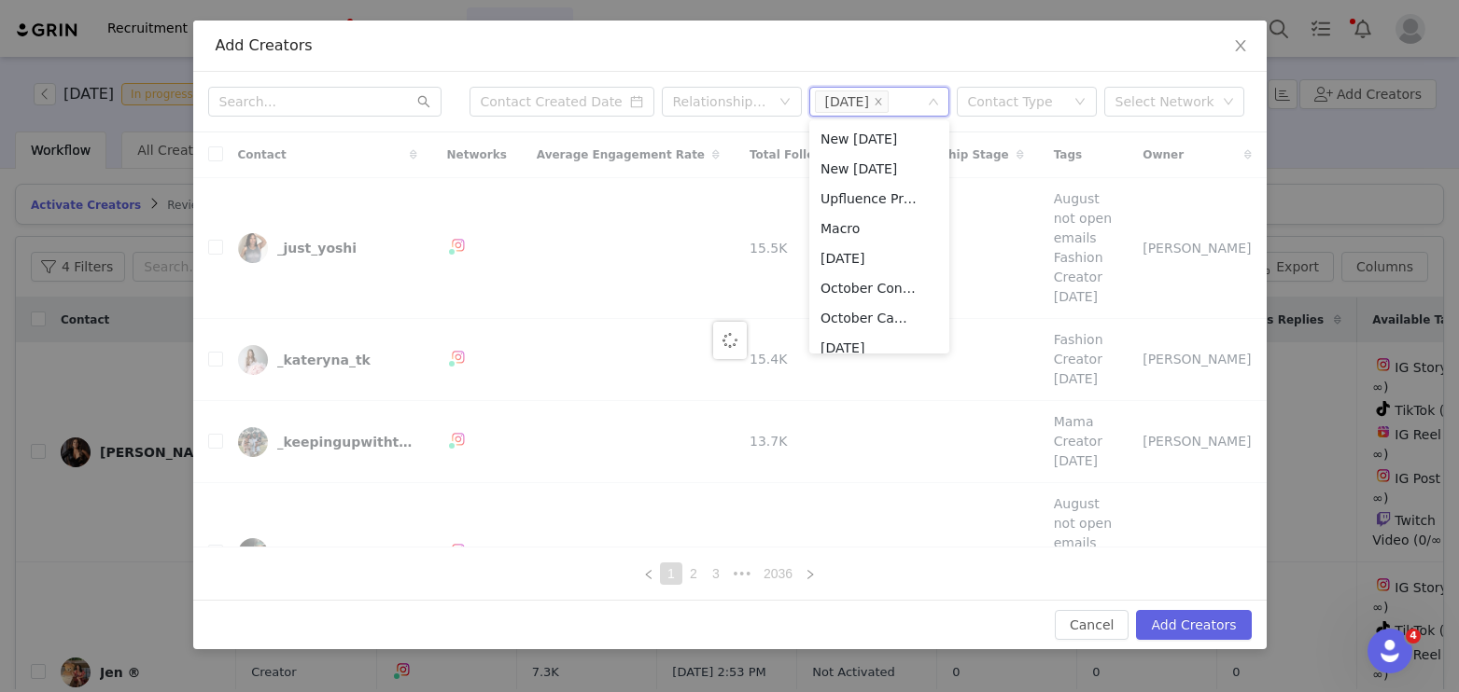
click at [839, 62] on div "Add Creators" at bounding box center [729, 46] width 1073 height 51
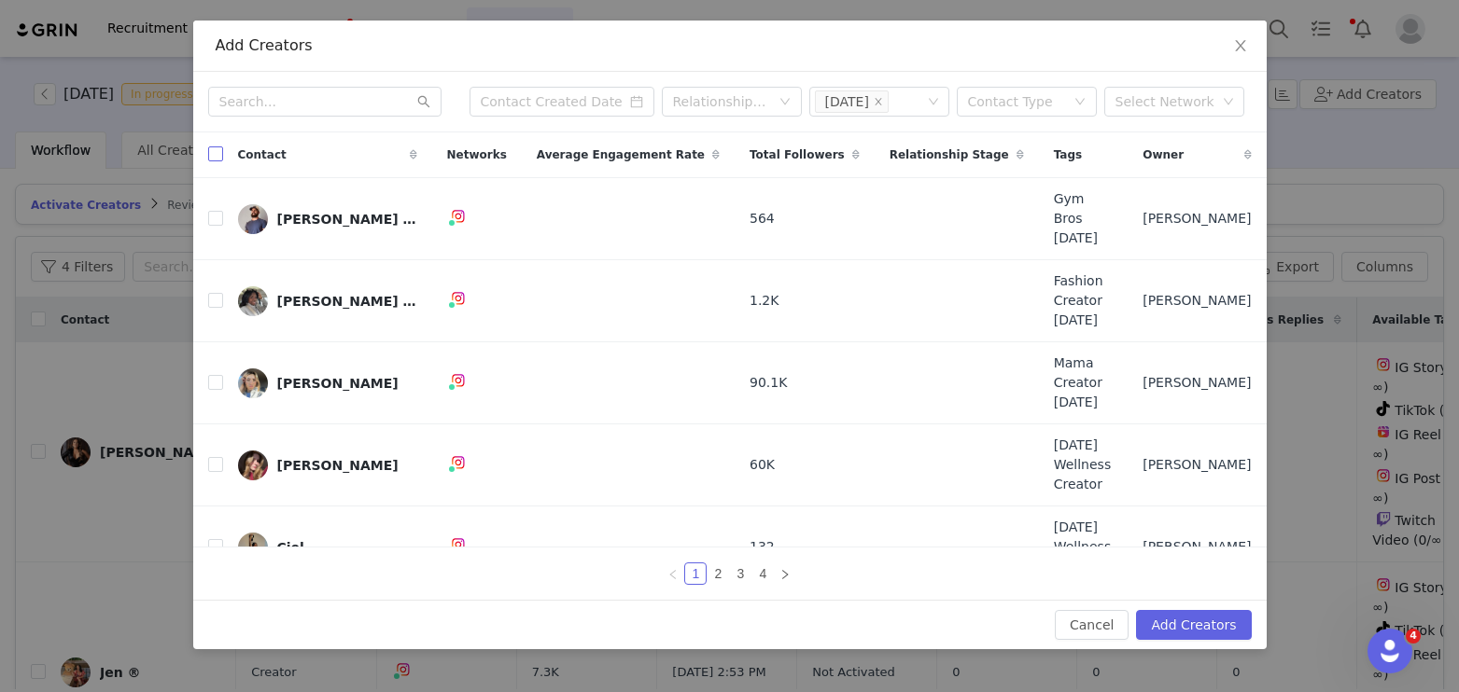
click at [213, 156] on input "checkbox" at bounding box center [215, 154] width 15 height 15
checkbox input "true"
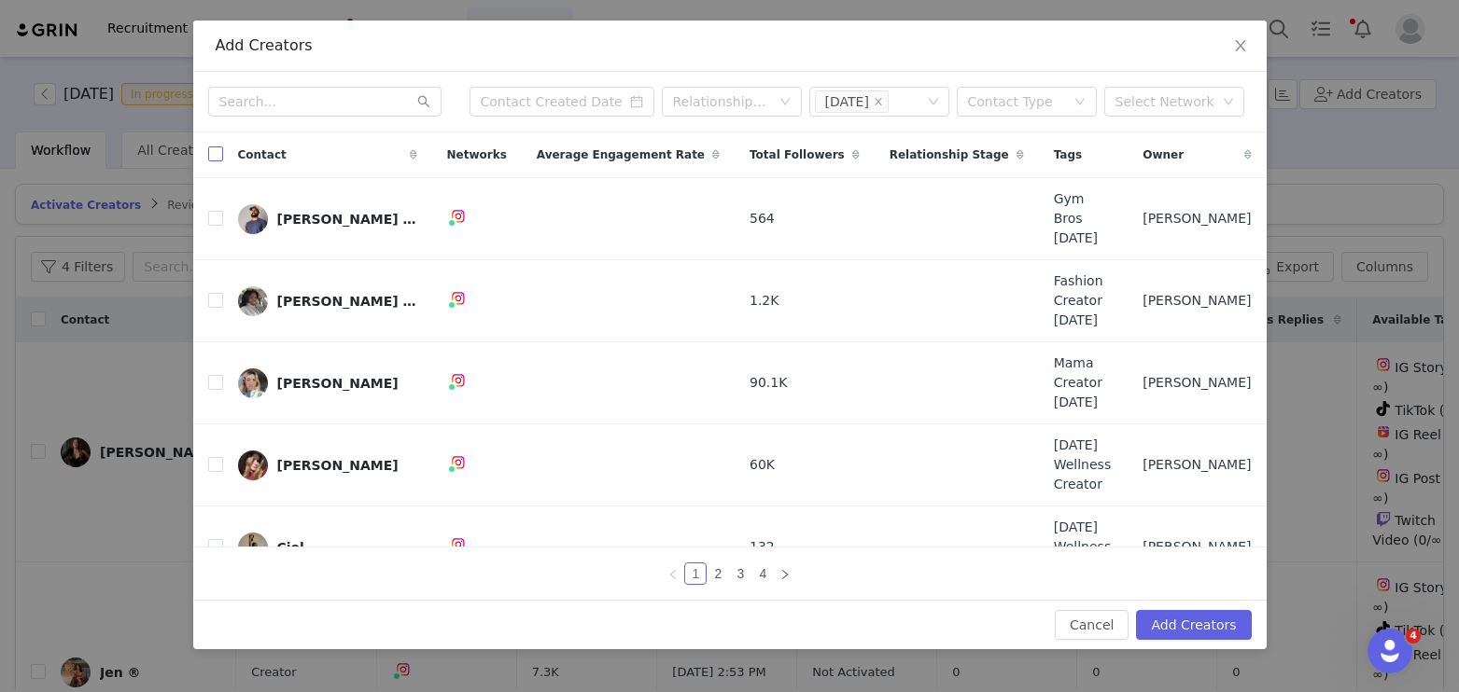
checkbox input "true"
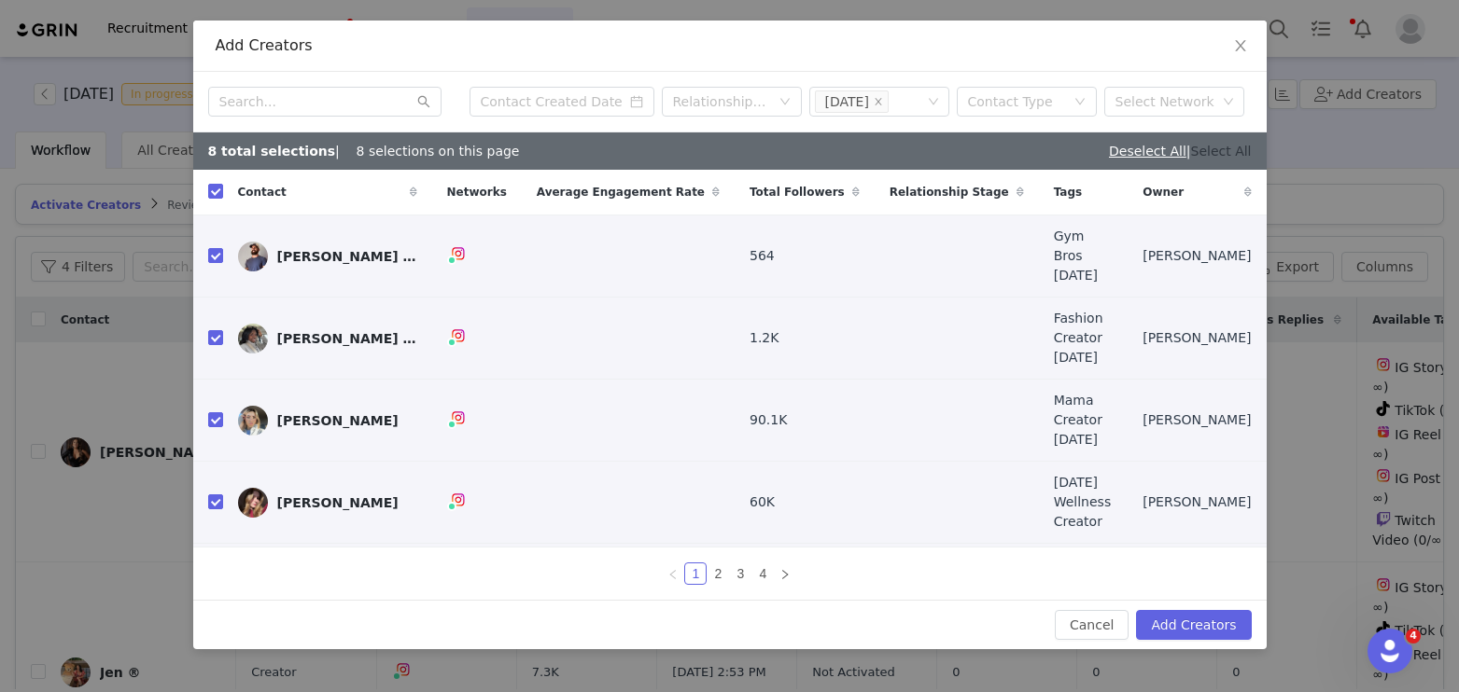
click at [1213, 147] on link "Select All" at bounding box center [1221, 151] width 61 height 15
click at [1178, 632] on button "Add Creators" at bounding box center [1193, 625] width 115 height 30
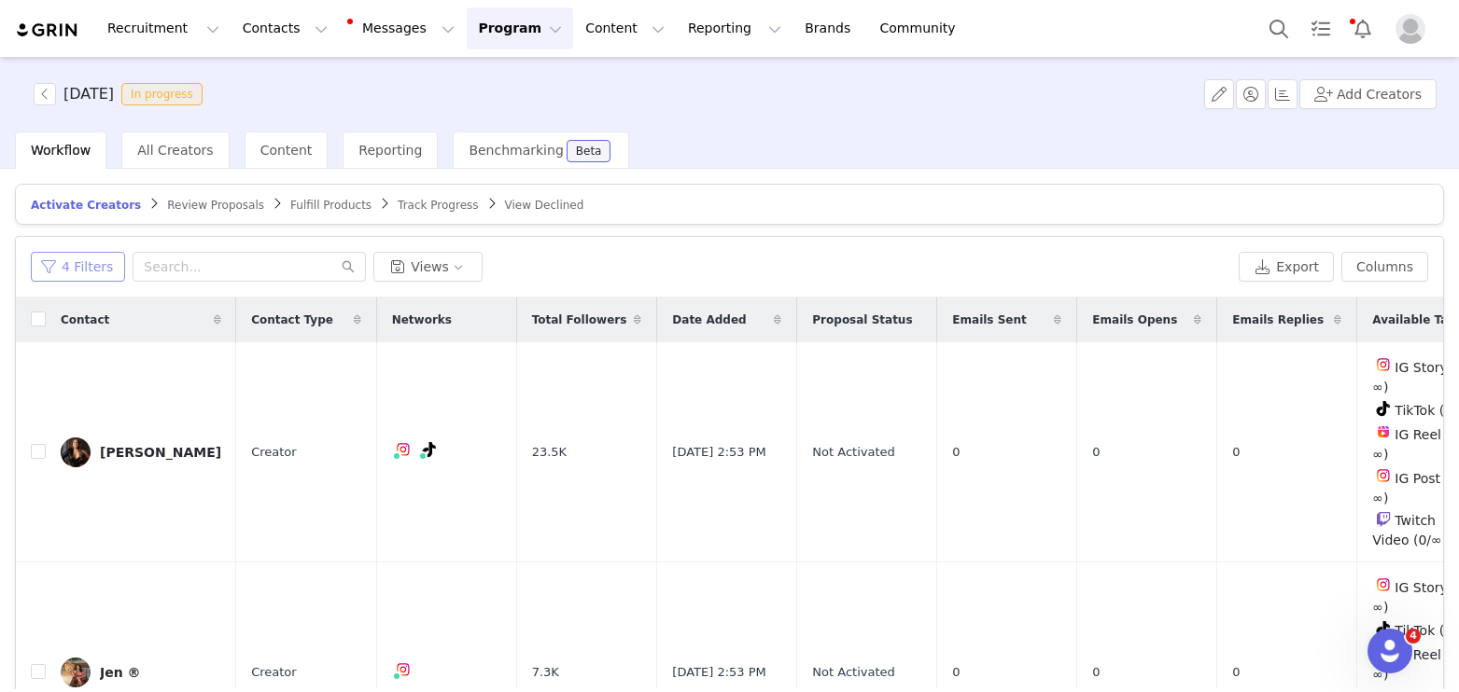
click at [73, 257] on button "4 Filters" at bounding box center [78, 267] width 94 height 30
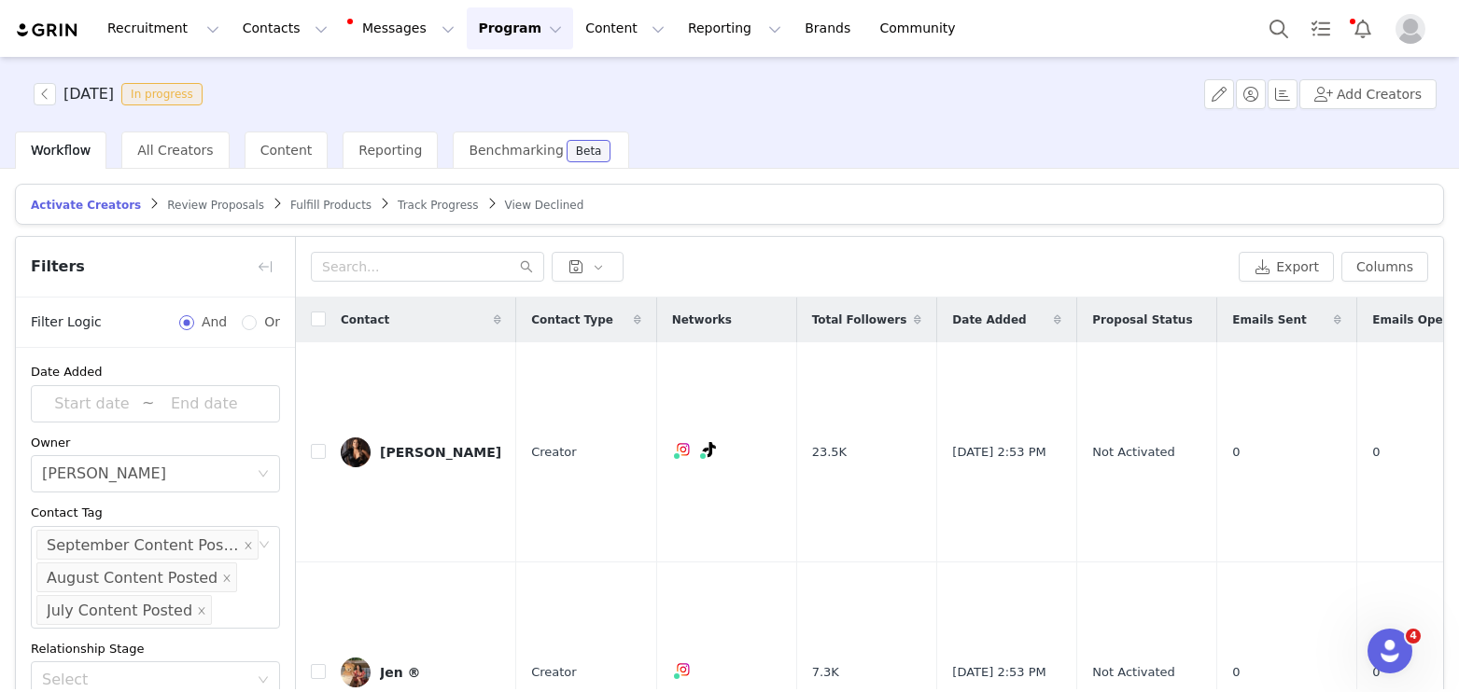
scroll to position [70, 0]
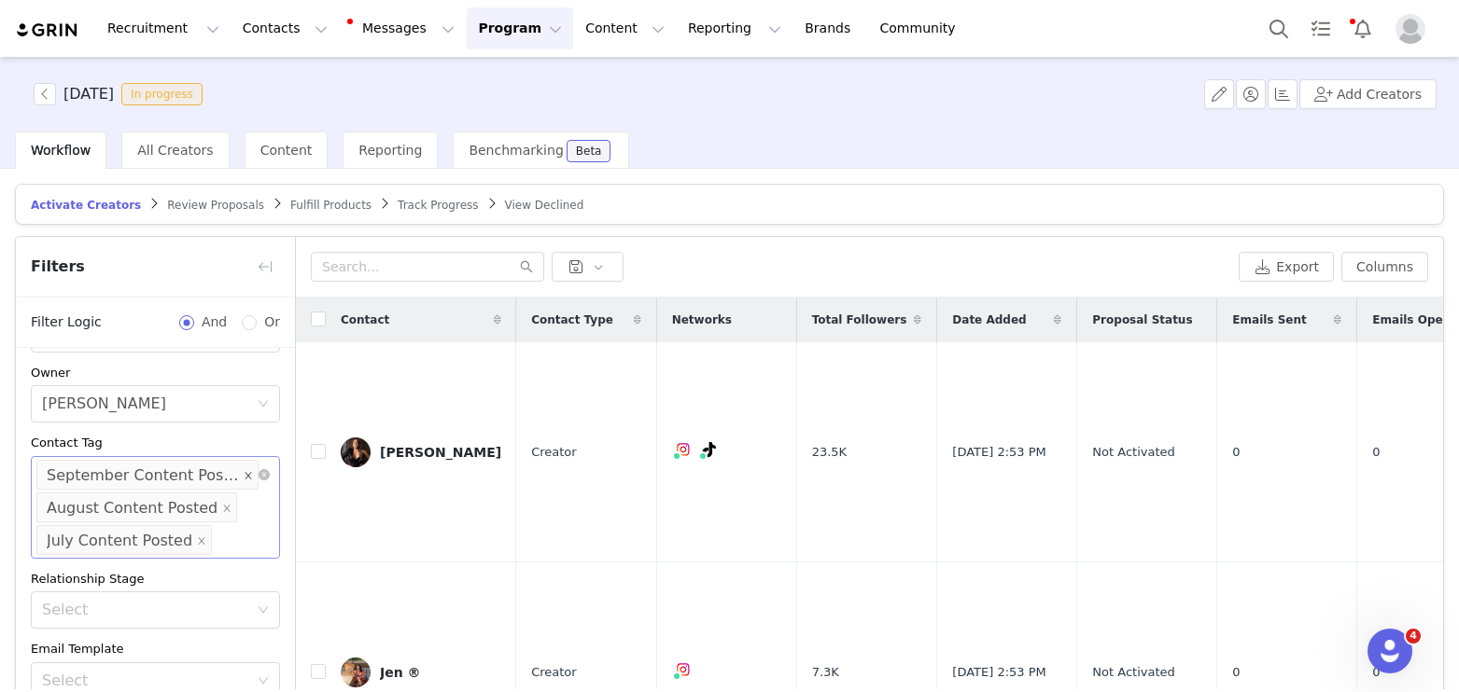
click at [244, 471] on icon "icon: close" at bounding box center [248, 474] width 9 height 9
click at [222, 473] on icon "icon: close" at bounding box center [226, 474] width 9 height 9
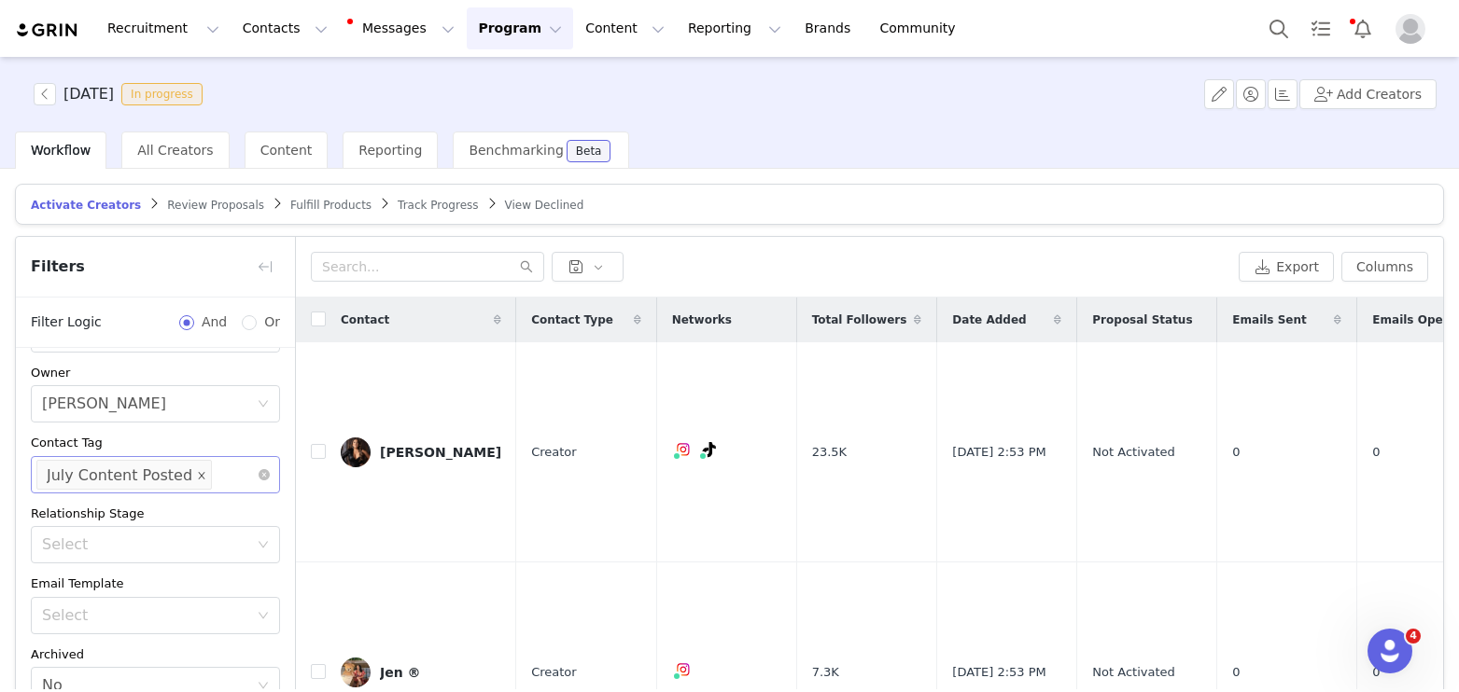
click at [197, 470] on icon "icon: close" at bounding box center [201, 474] width 9 height 9
click at [181, 475] on div "Select Network" at bounding box center [147, 475] width 210 height 19
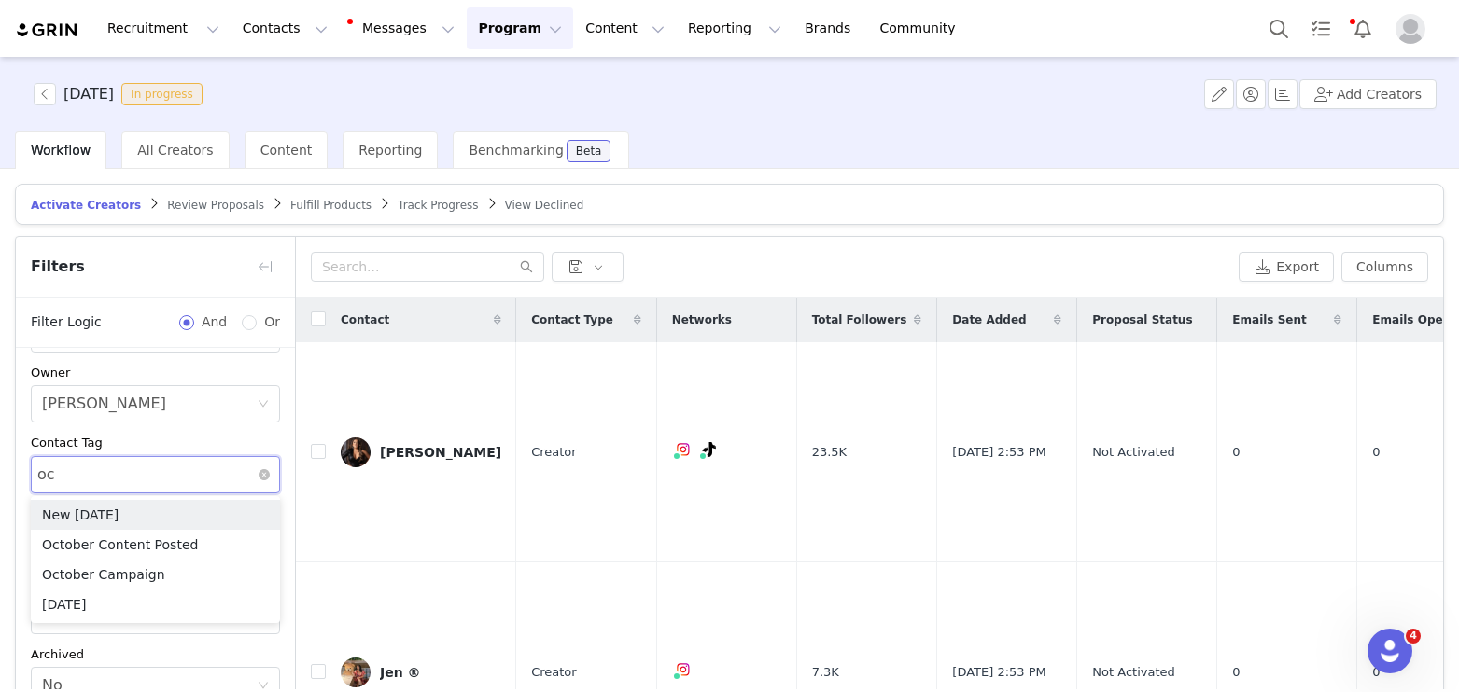
type input "oct"
click at [158, 601] on li "[DATE]" at bounding box center [155, 605] width 249 height 30
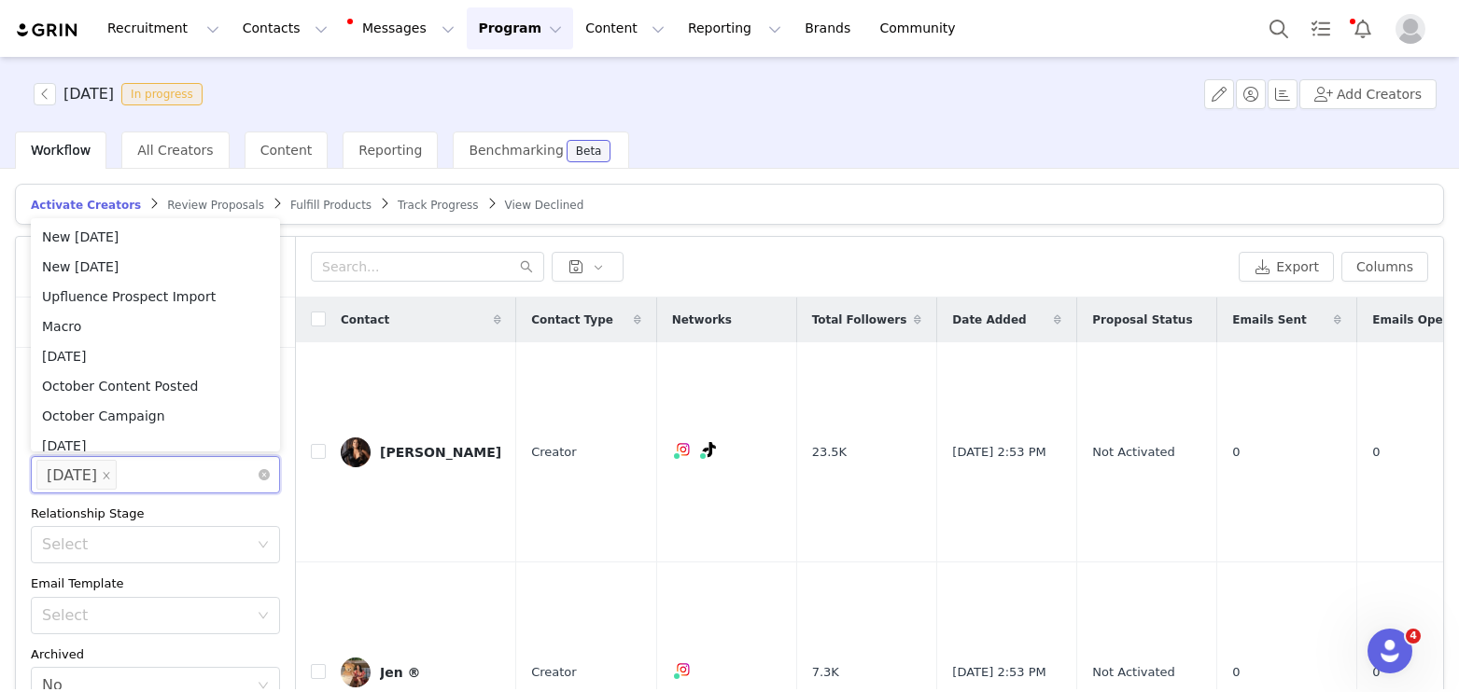
scroll to position [9, 0]
click at [162, 513] on div "Relationship Stage" at bounding box center [155, 514] width 249 height 19
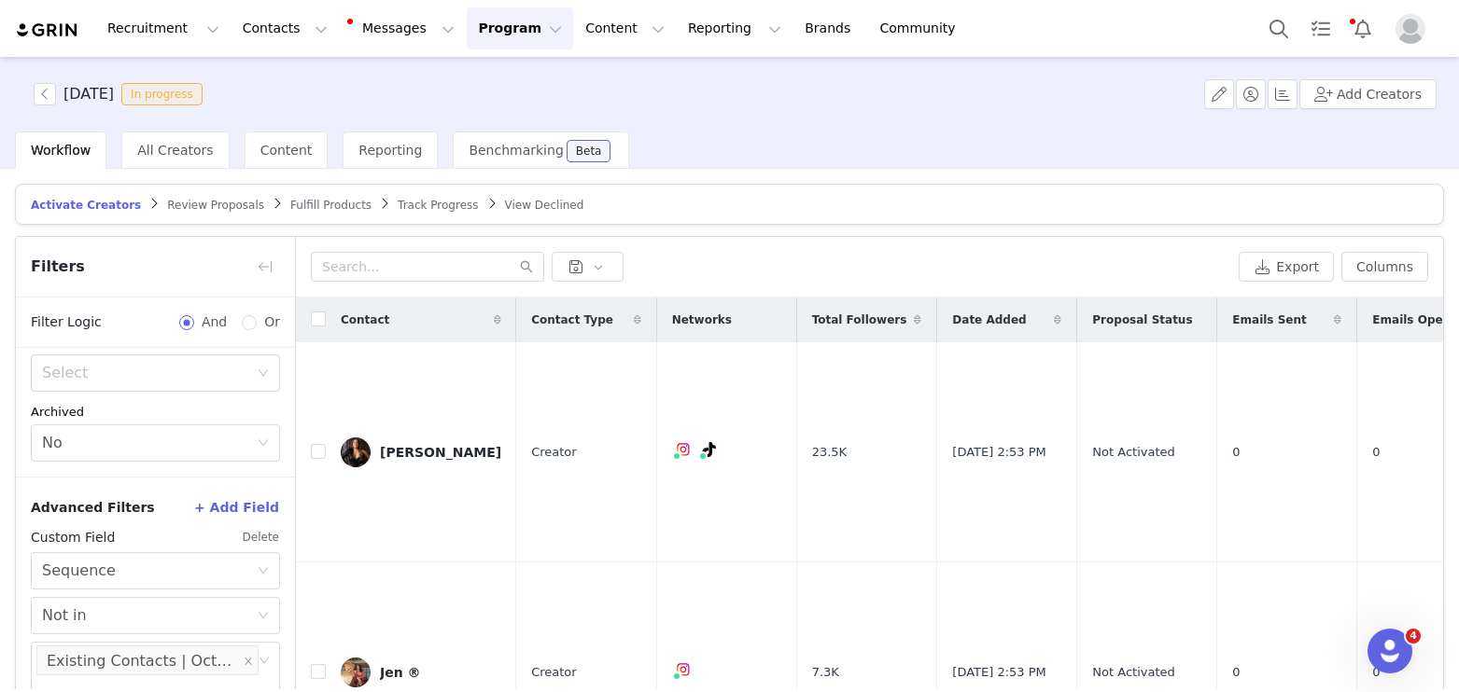
scroll to position [120, 0]
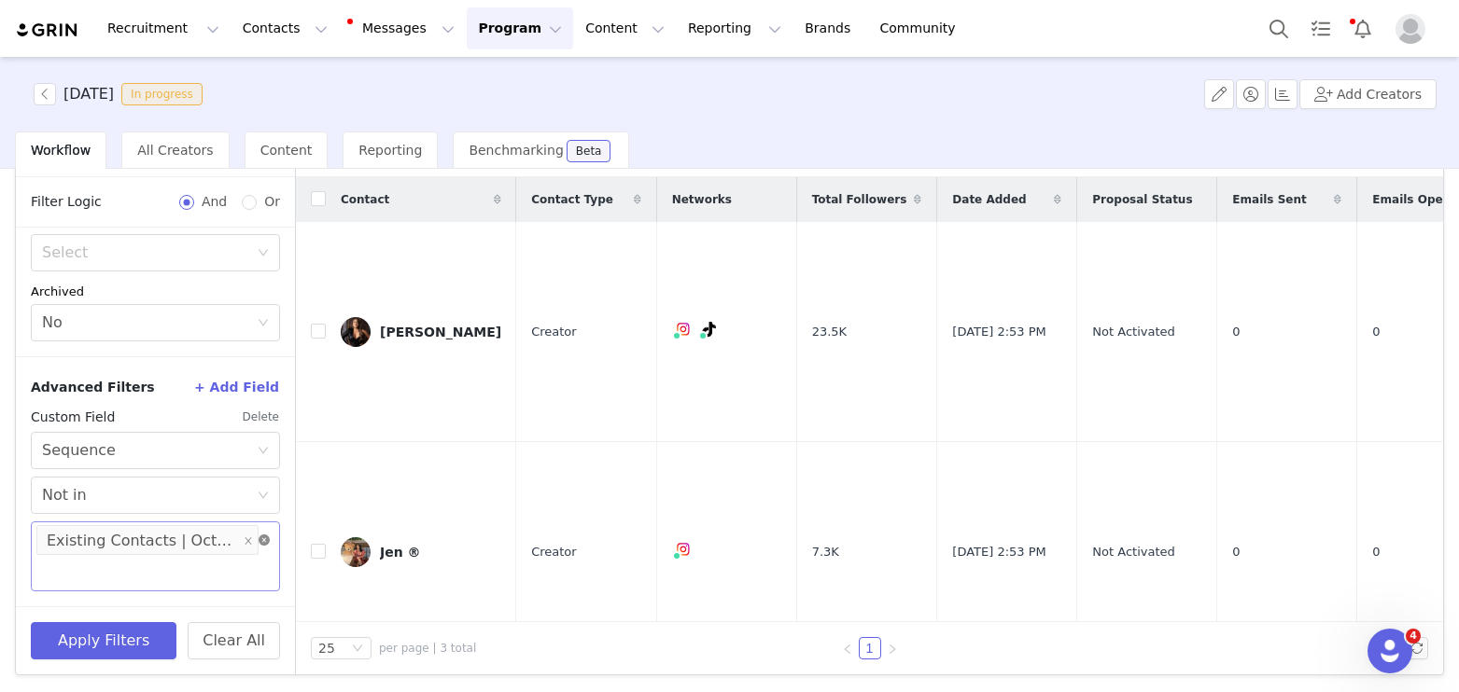
click at [262, 537] on icon "icon: close-circle" at bounding box center [264, 540] width 11 height 11
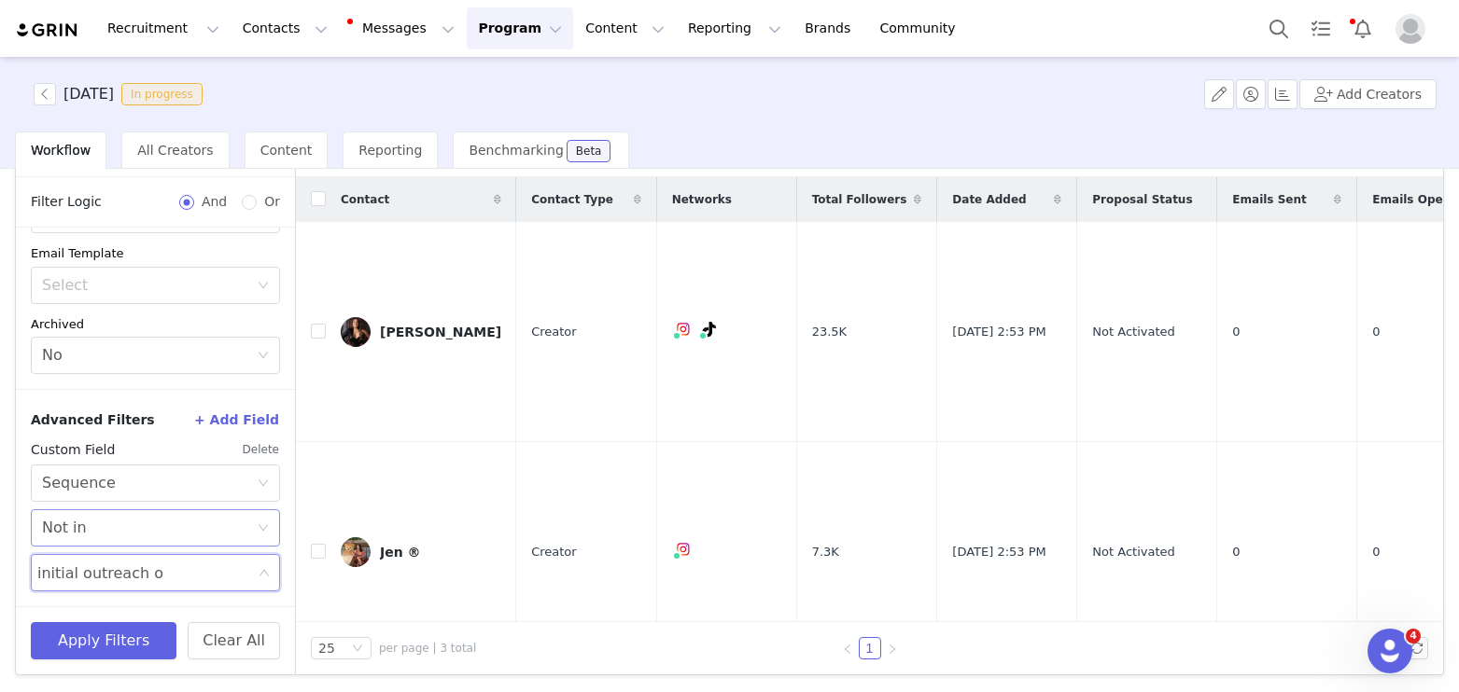
type input "initial outreach"
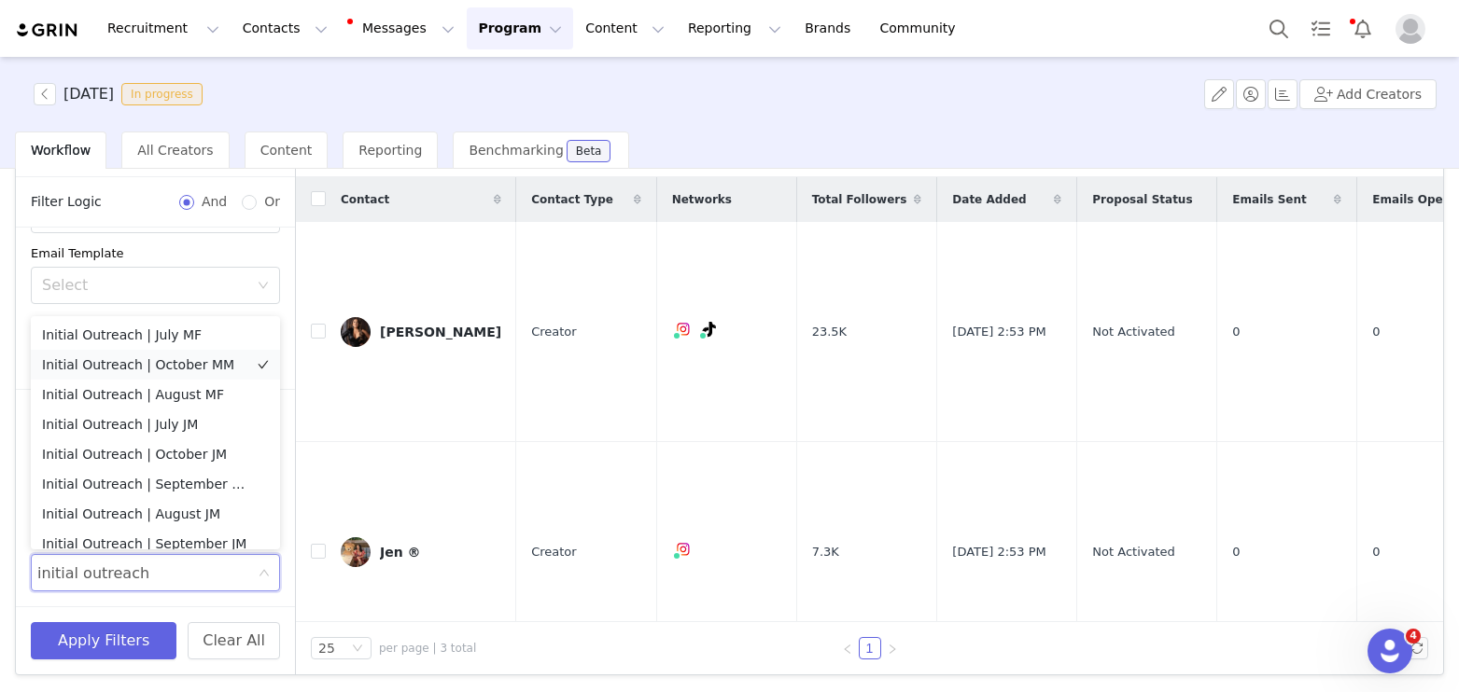
click at [128, 359] on li "Initial Outreach | October MM" at bounding box center [155, 365] width 249 height 30
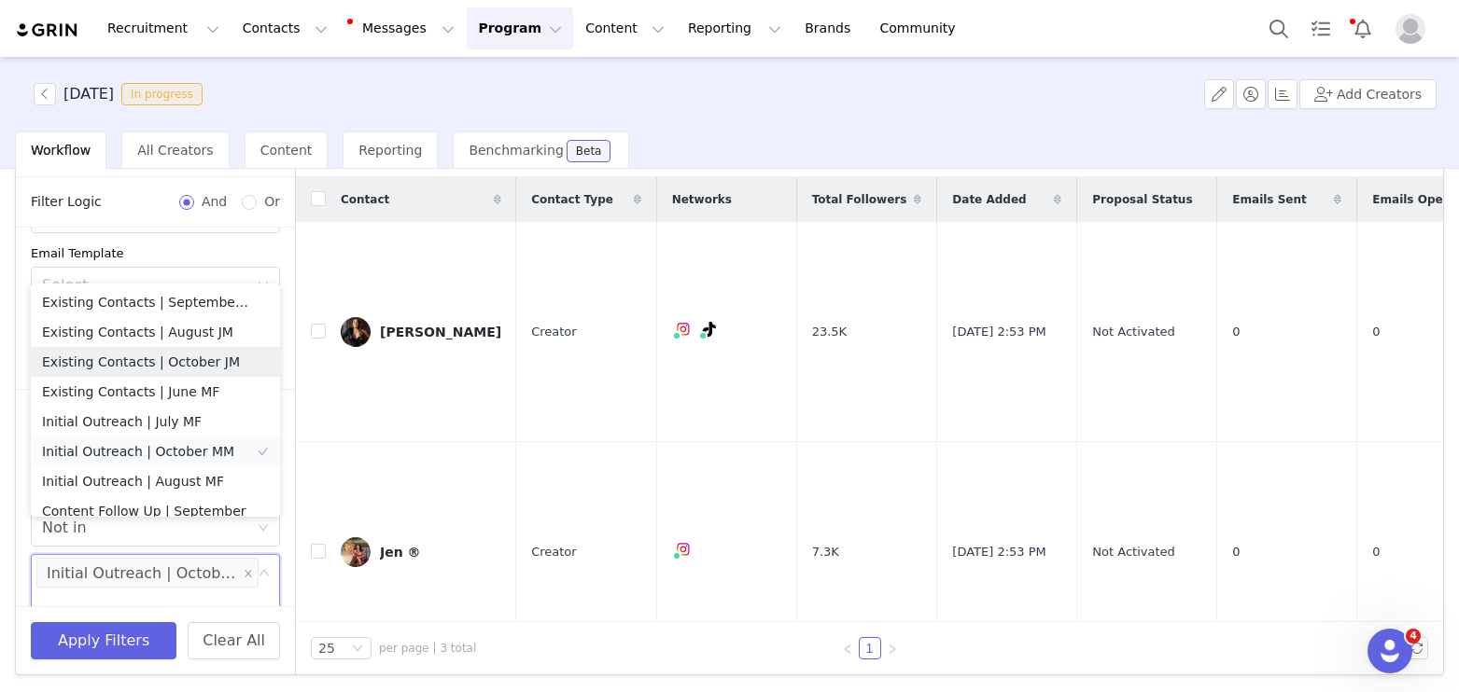
scroll to position [313, 0]
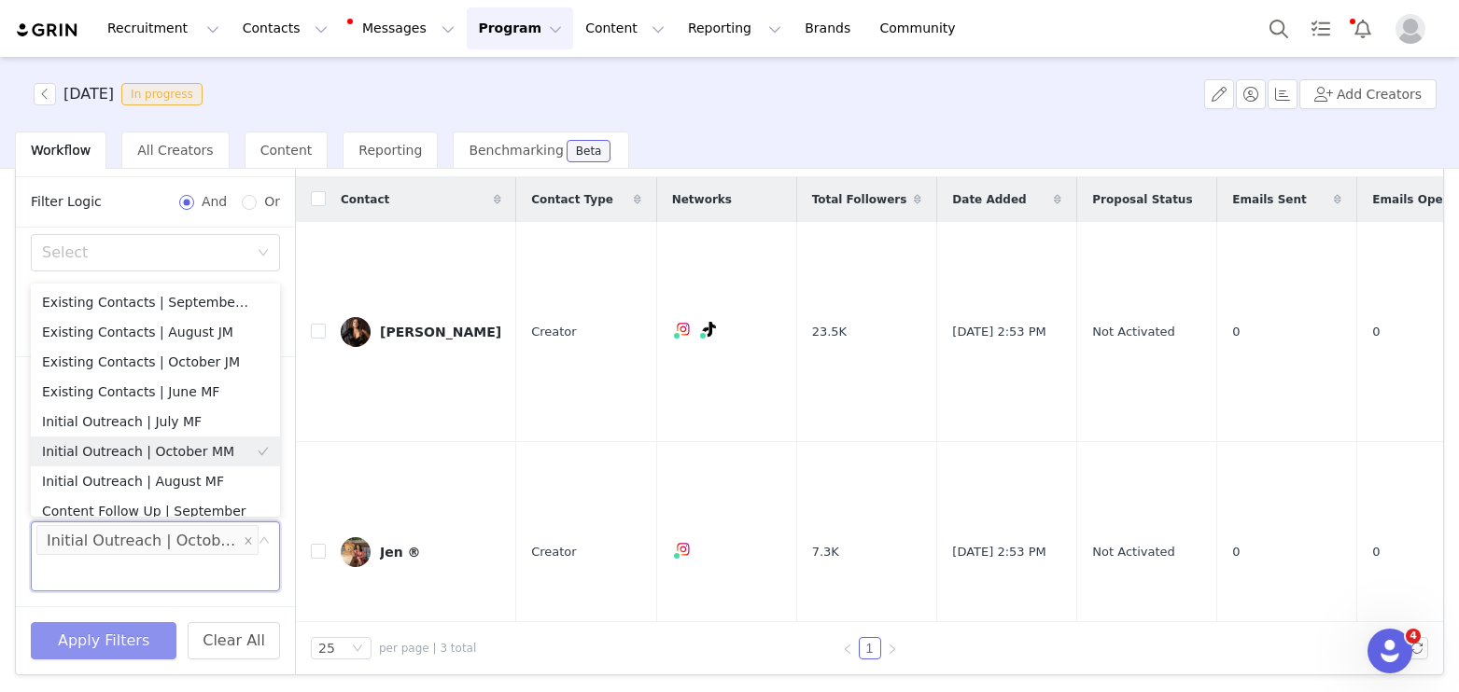
click at [129, 636] on button "Apply Filters" at bounding box center [104, 640] width 146 height 37
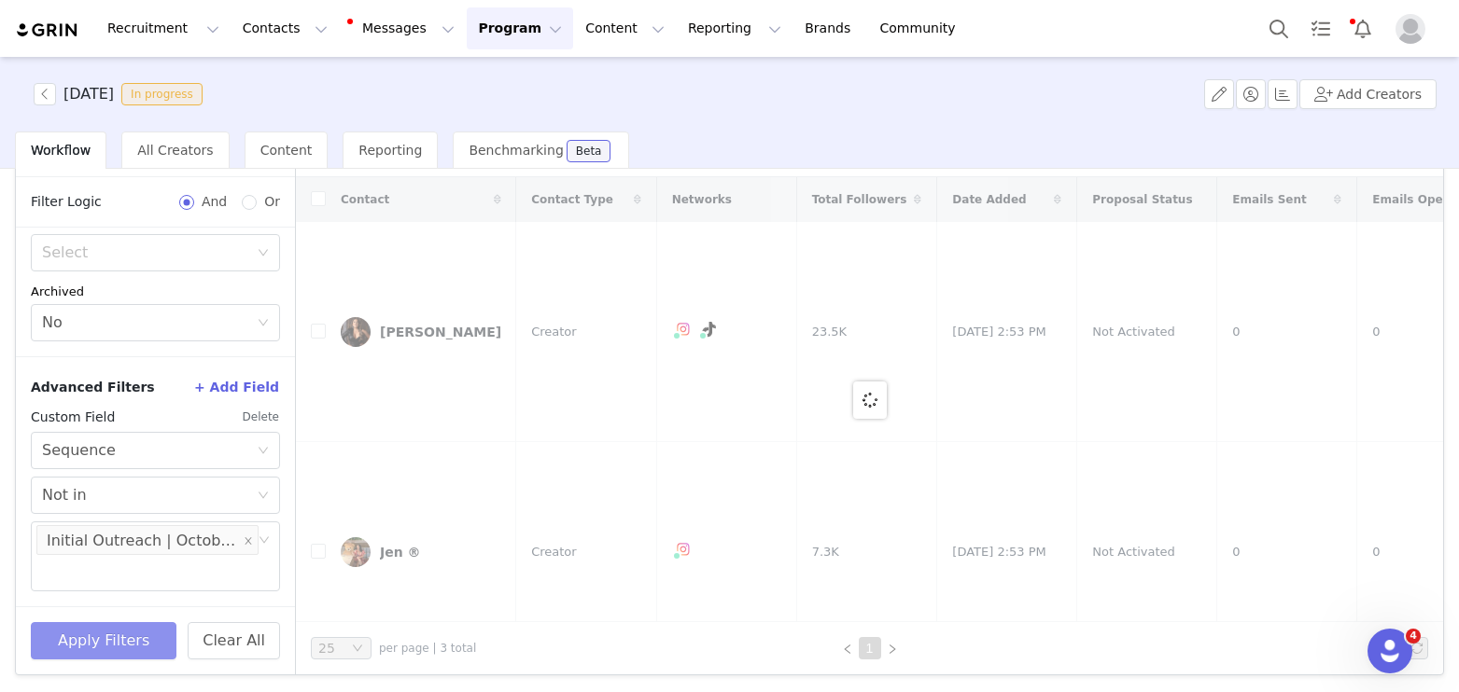
scroll to position [0, 0]
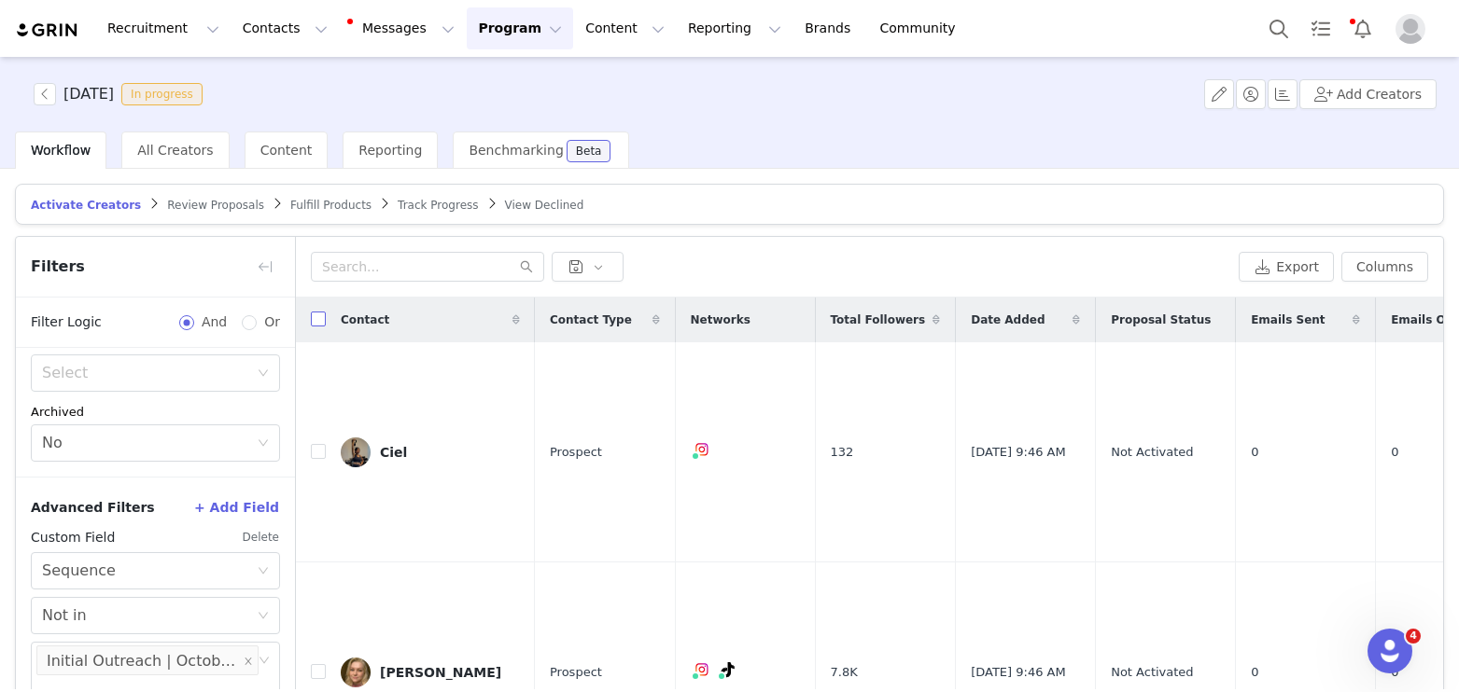
click at [314, 323] on input "checkbox" at bounding box center [318, 319] width 15 height 15
checkbox input "true"
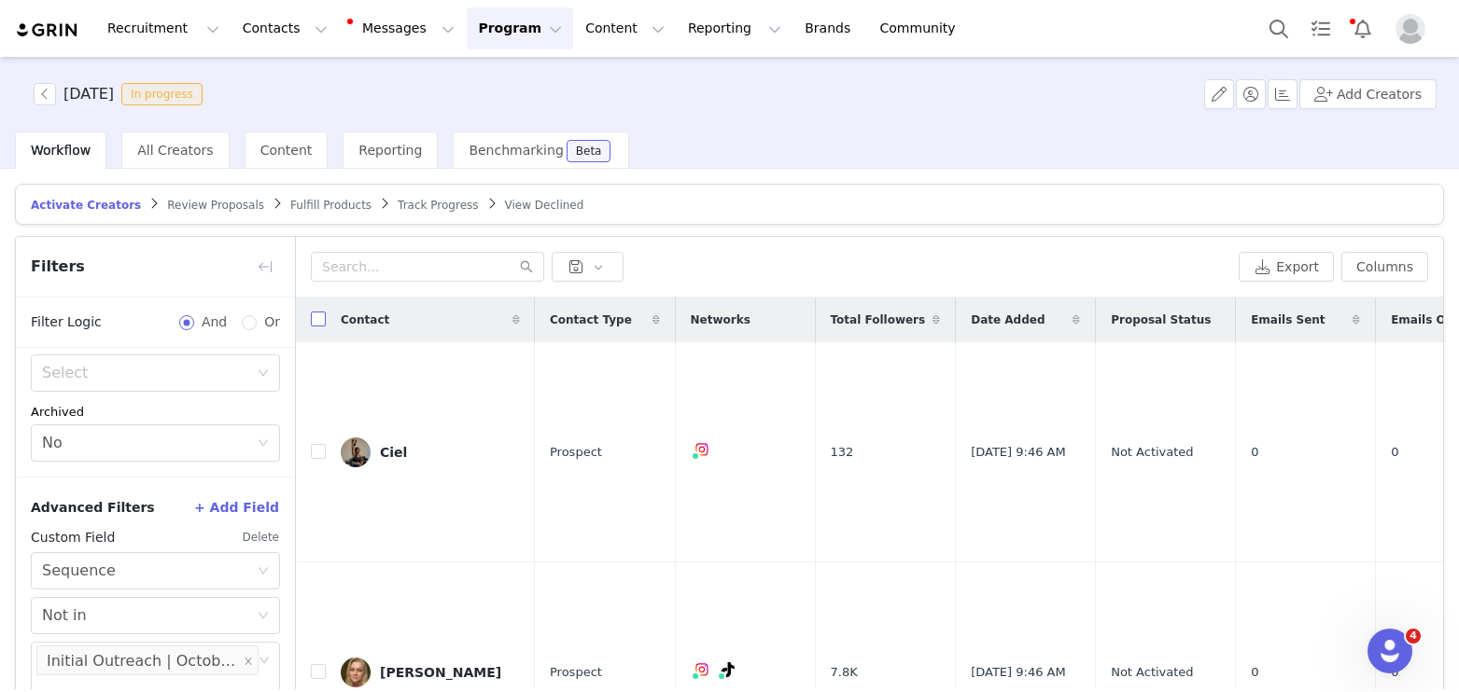
checkbox input "true"
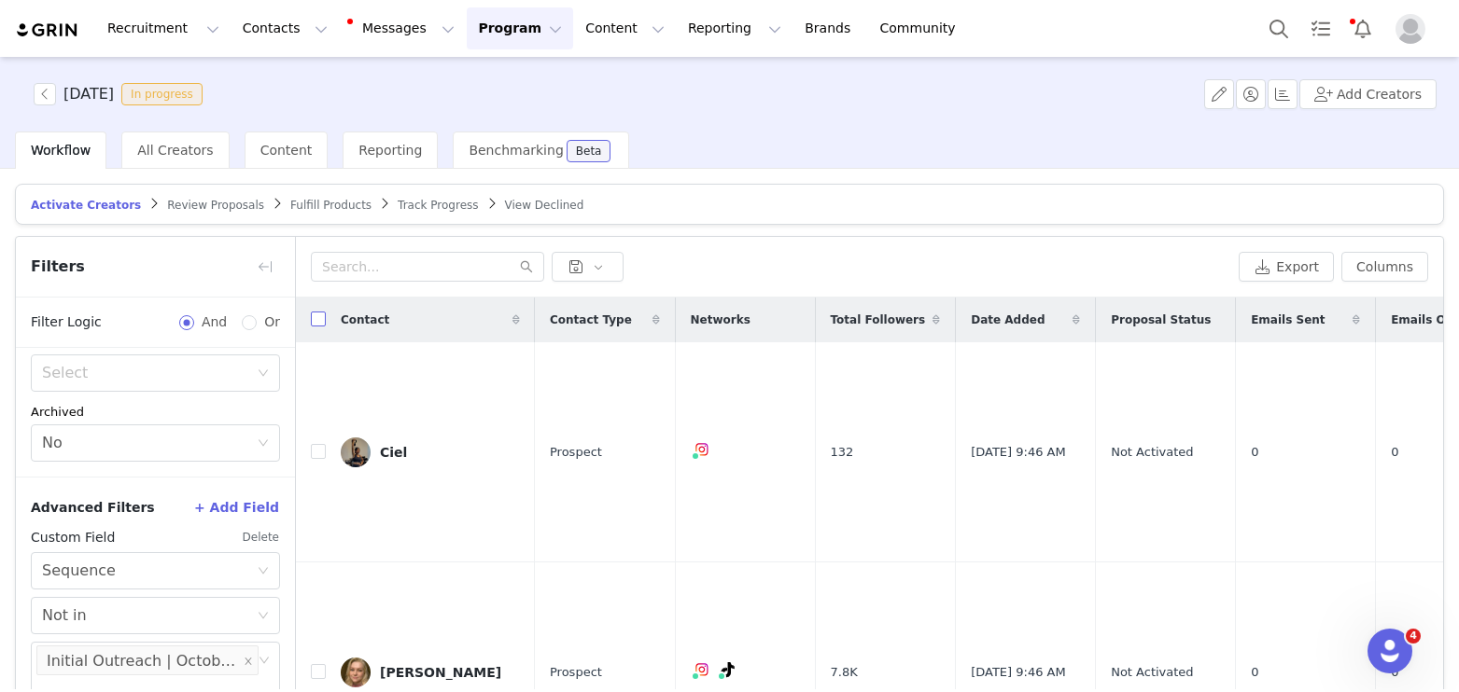
checkbox input "true"
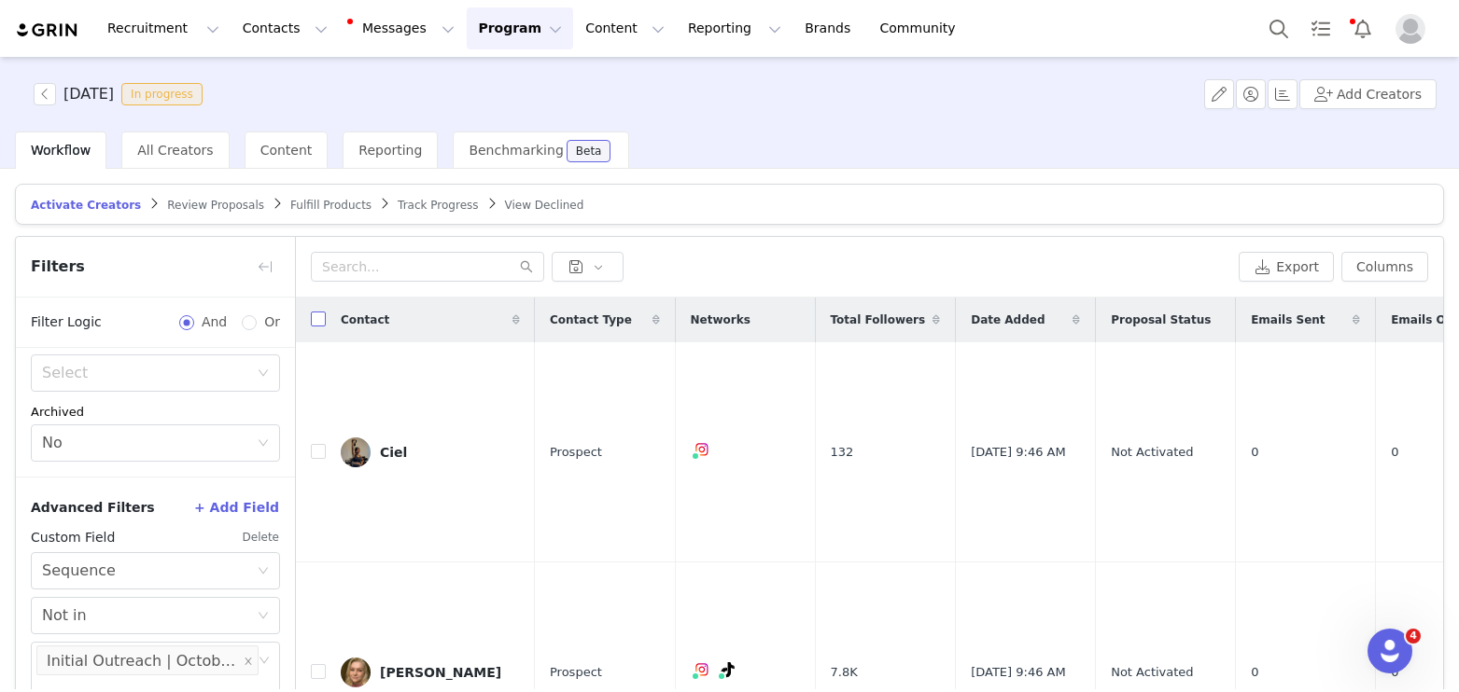
checkbox input "true"
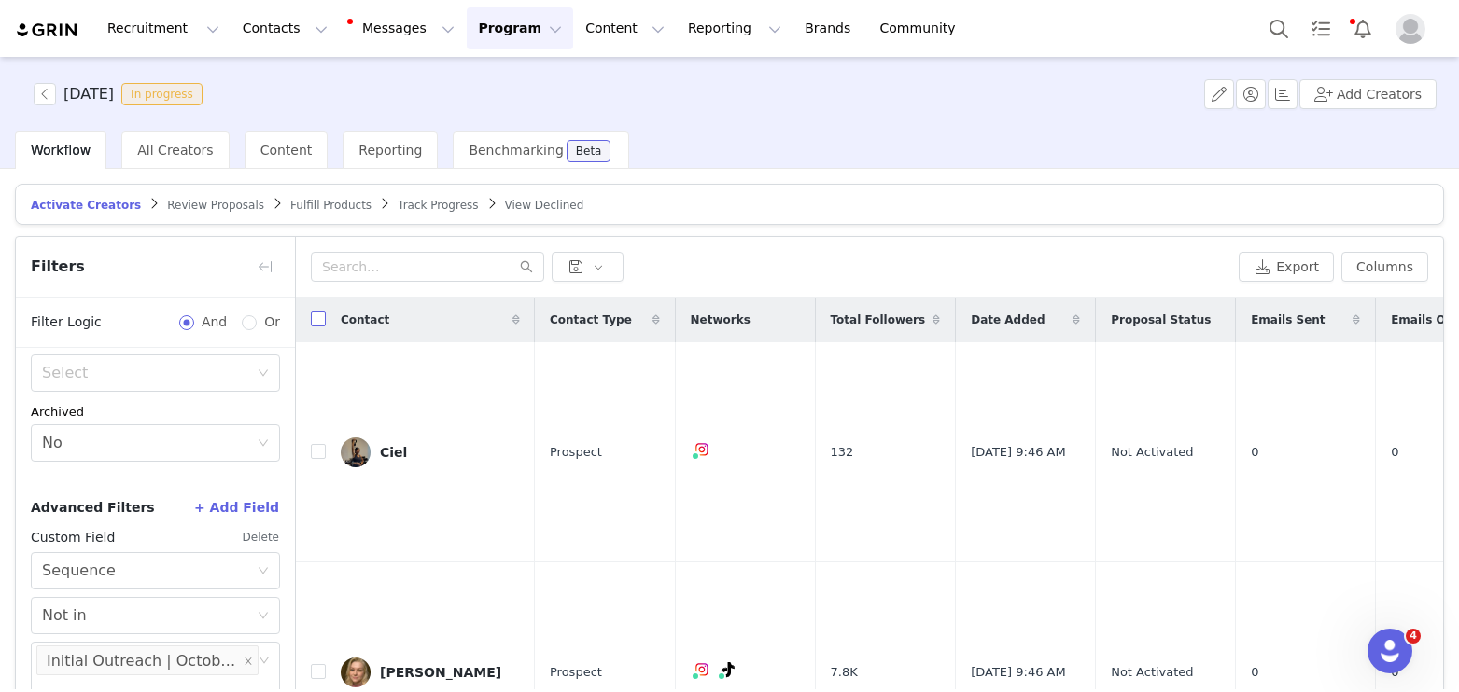
checkbox input "true"
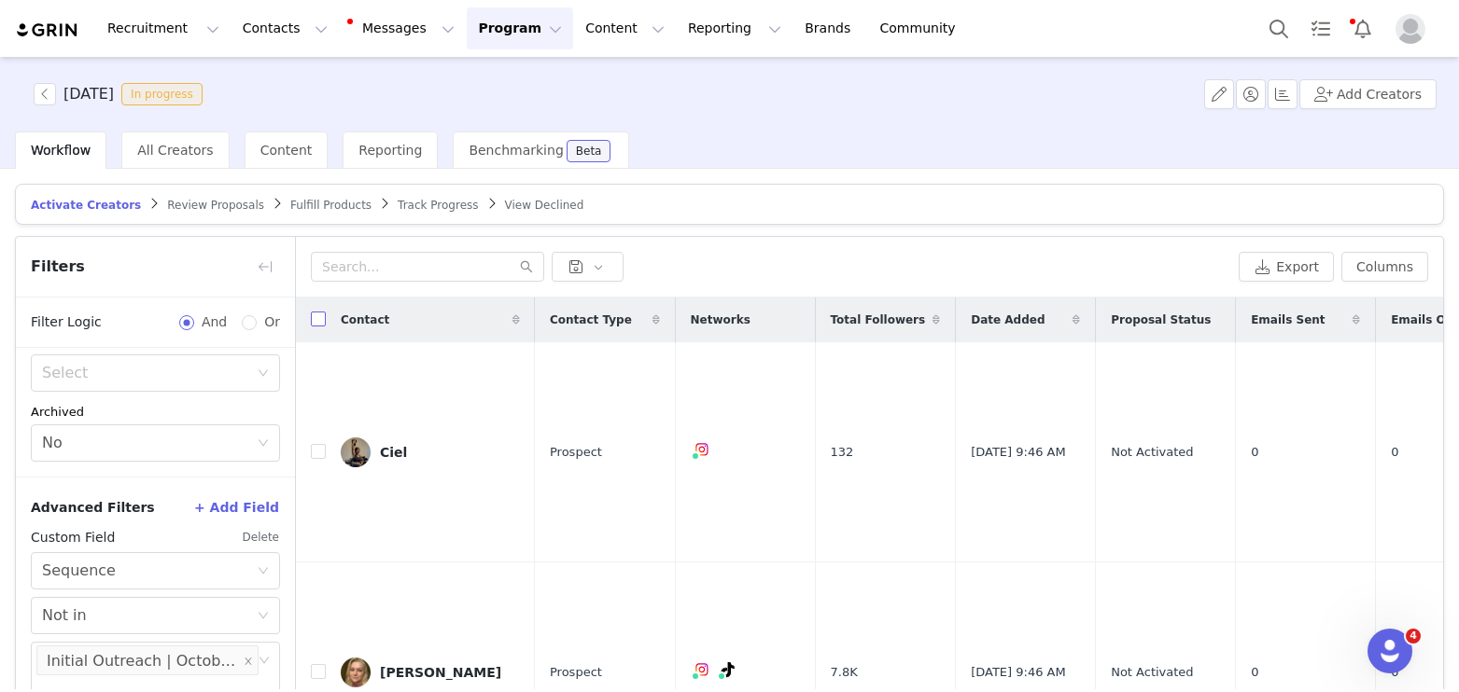
checkbox input "true"
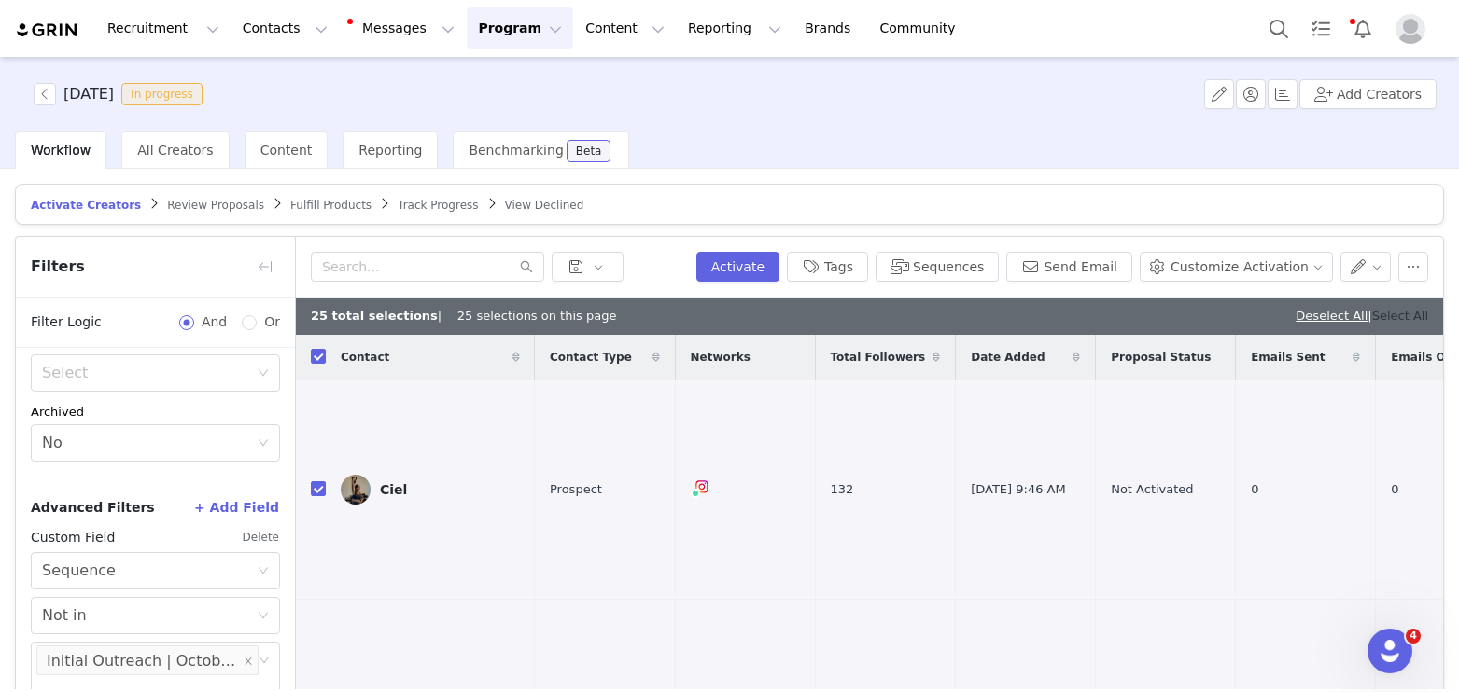
click at [1391, 312] on link "Select All" at bounding box center [1400, 316] width 56 height 14
click at [986, 270] on button "Sequences" at bounding box center [936, 267] width 123 height 30
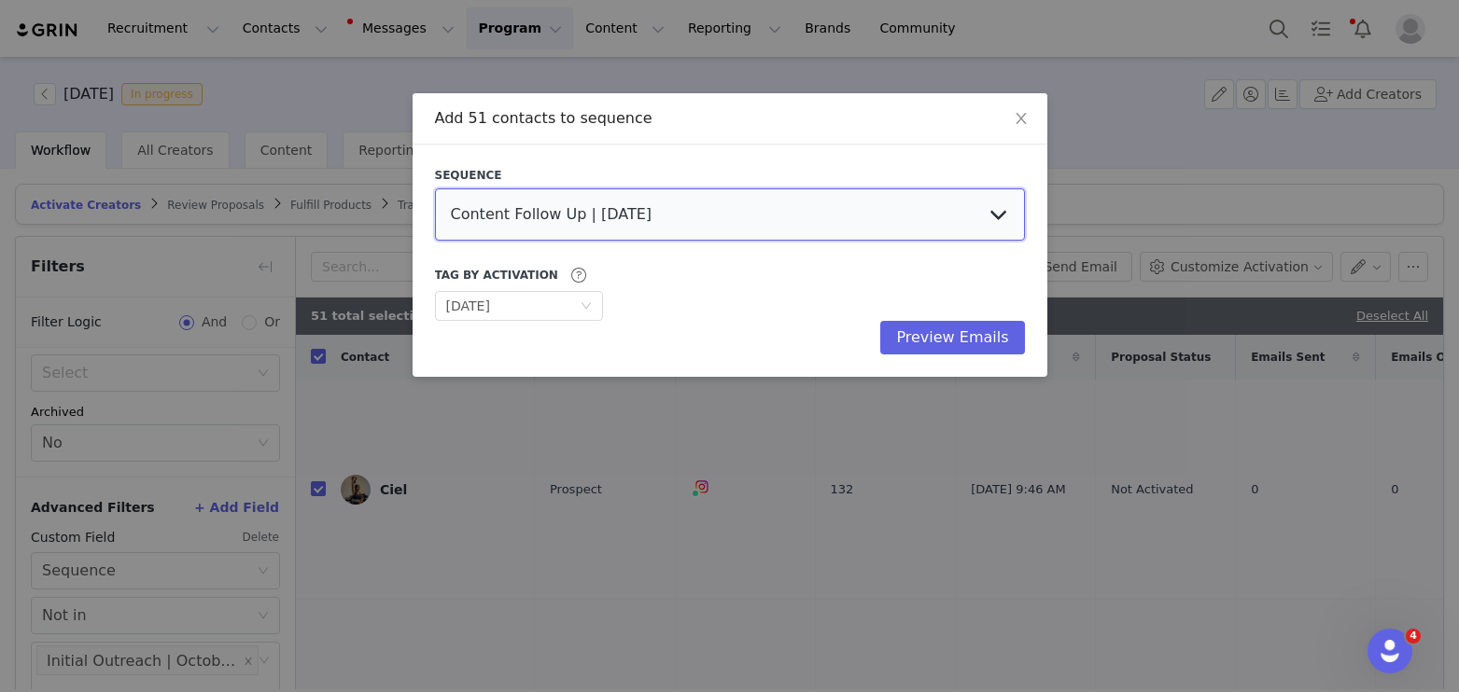
click at [518, 231] on select "Content Follow Up | [DATE] Content Follow Up | September JM Existing Contacts |…" at bounding box center [730, 215] width 590 height 52
select select "1edd94e2-bf7c-49e8-8361-18658df8bf7d"
click at [435, 189] on select "Content Follow Up | [DATE] Content Follow Up | September JM Existing Contacts |…" at bounding box center [730, 215] width 590 height 52
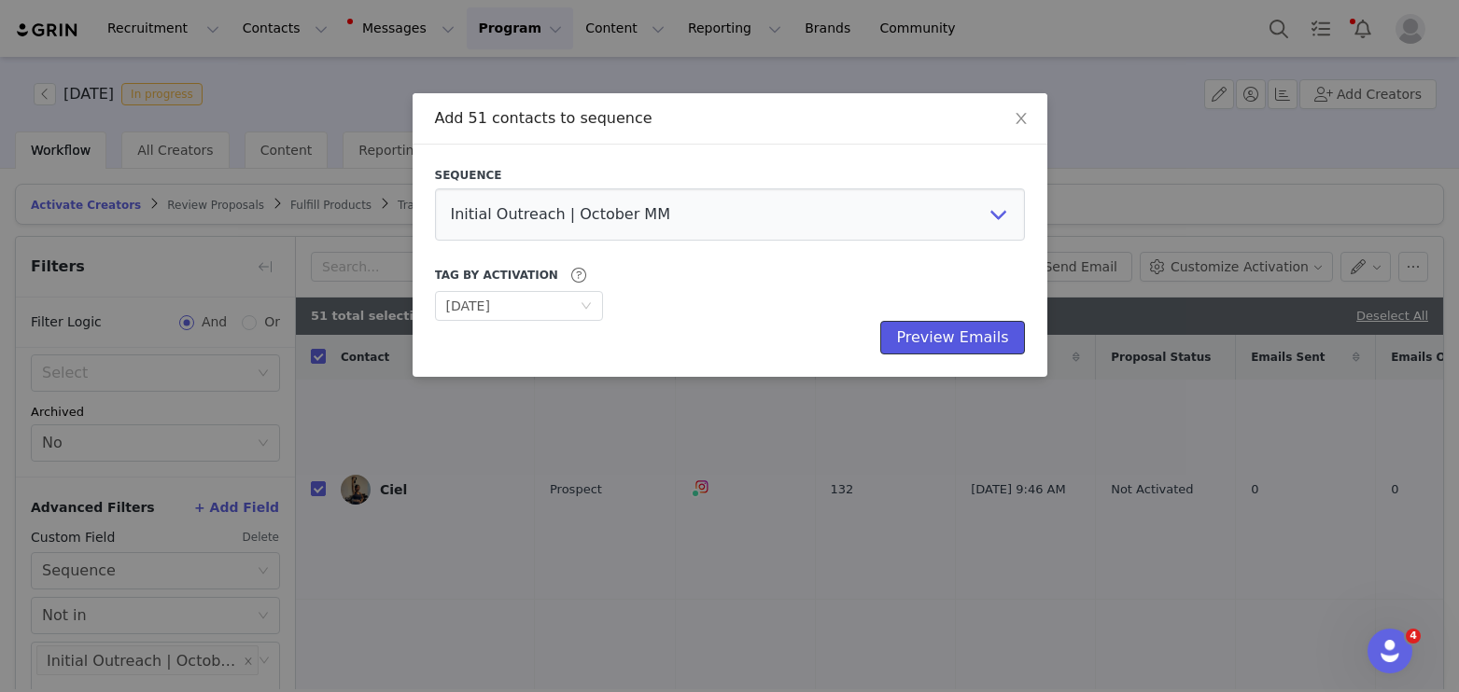
click at [987, 341] on button "Preview Emails" at bounding box center [952, 338] width 144 height 34
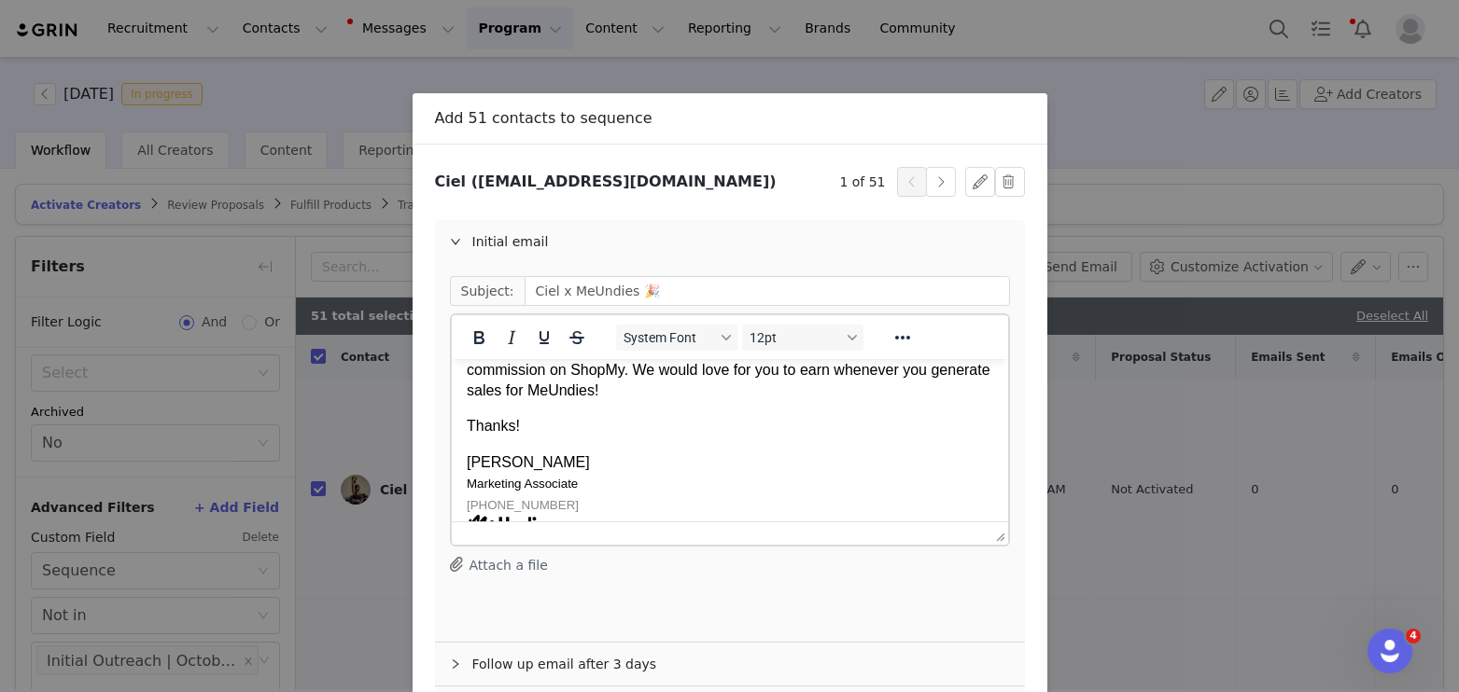
scroll to position [136, 0]
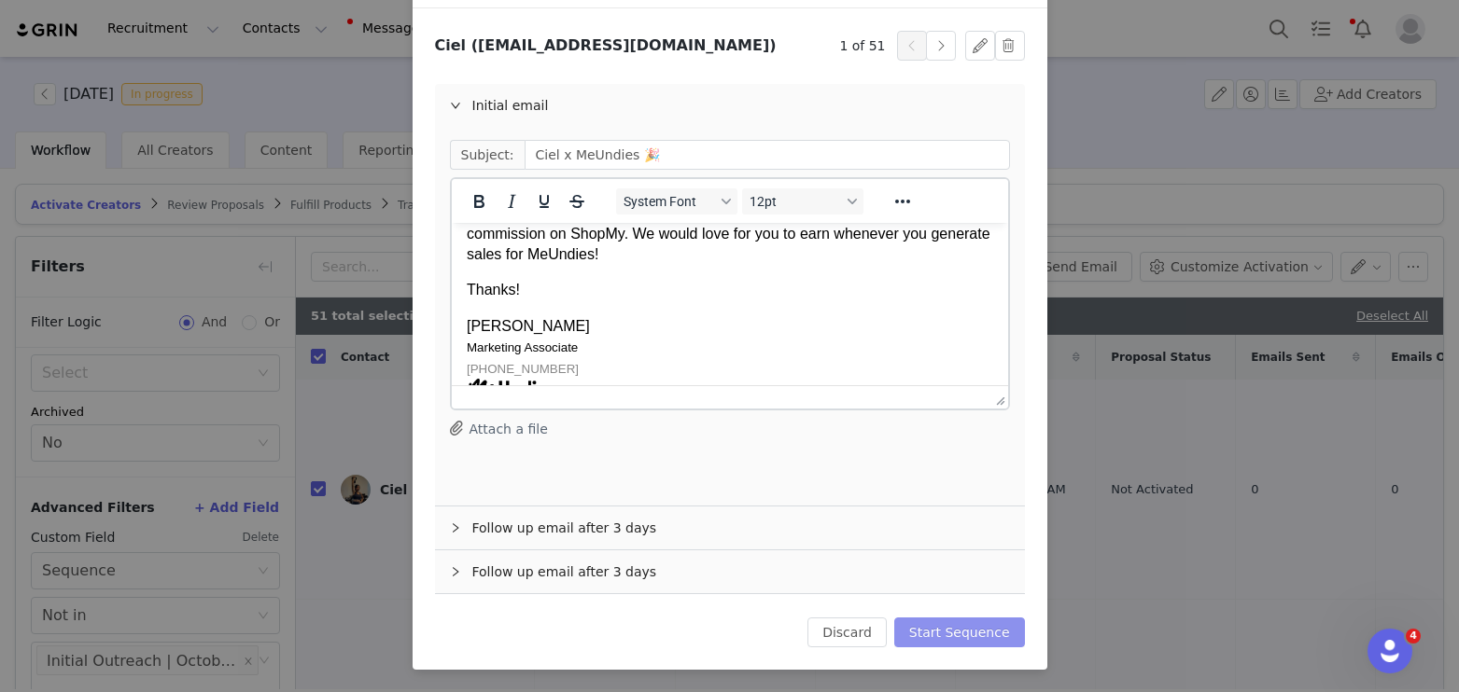
click at [952, 624] on button "Start Sequence" at bounding box center [959, 633] width 131 height 30
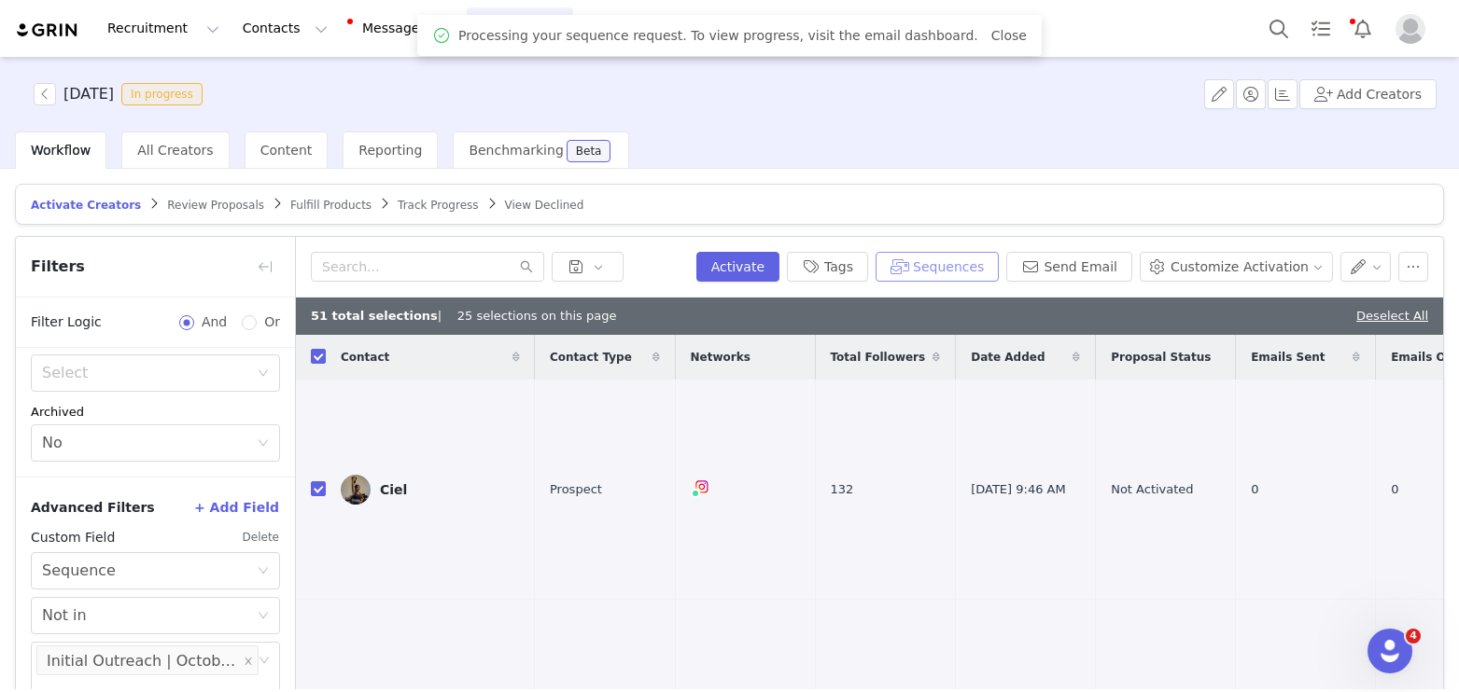
scroll to position [0, 0]
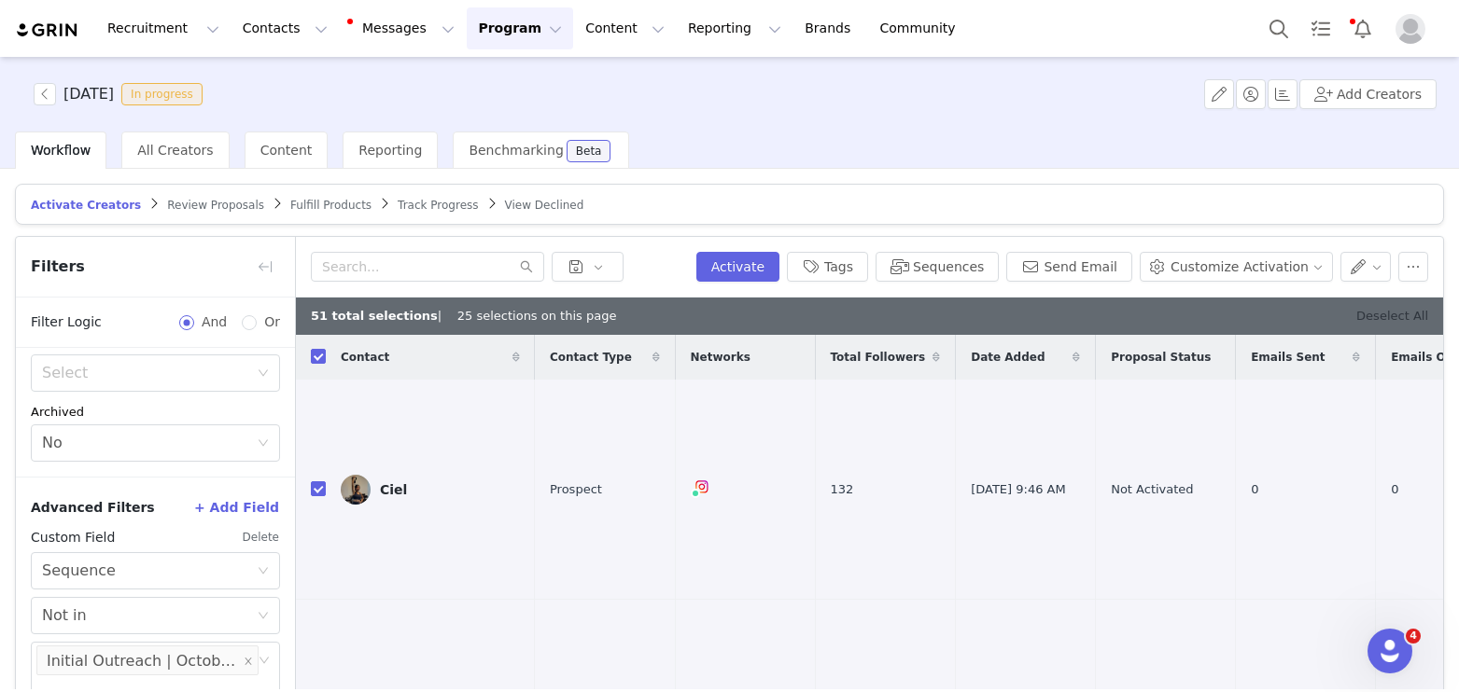
click at [1400, 313] on link "Deselect All" at bounding box center [1392, 316] width 72 height 14
checkbox input "false"
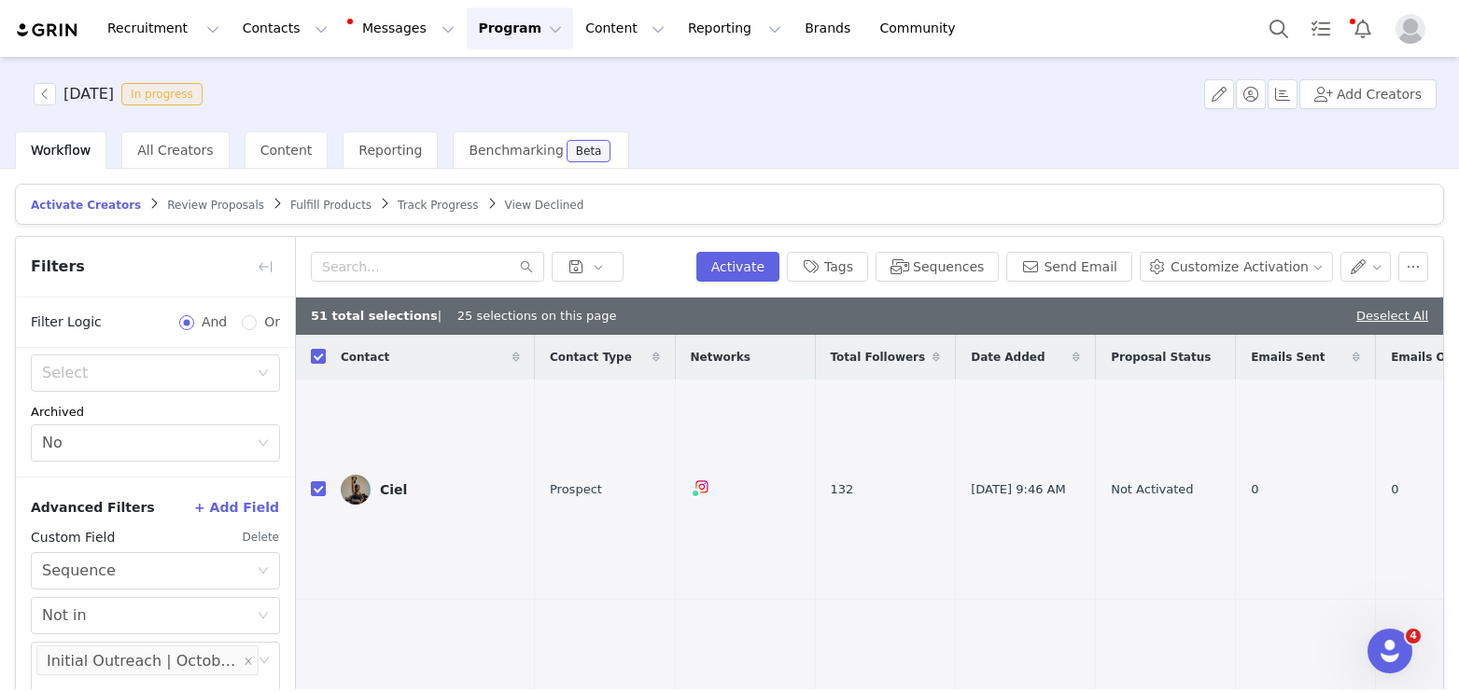
checkbox input "false"
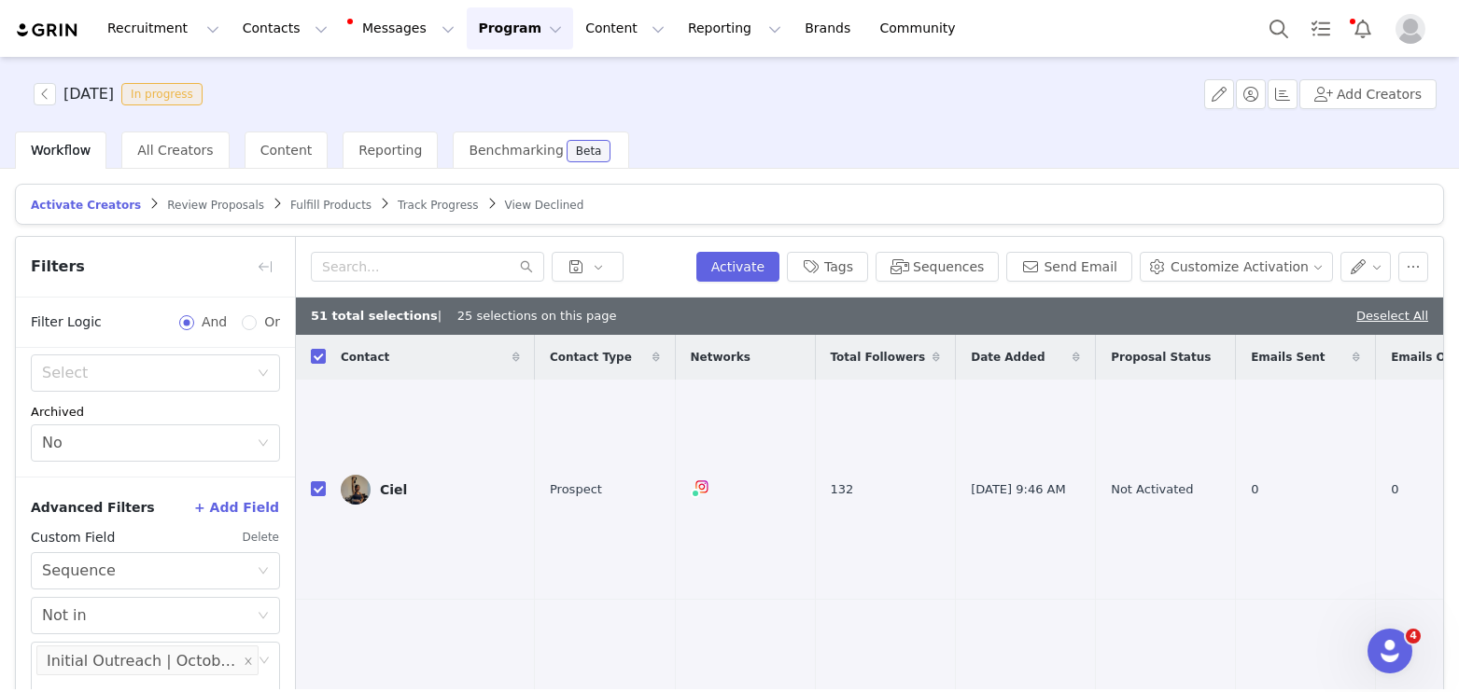
checkbox input "false"
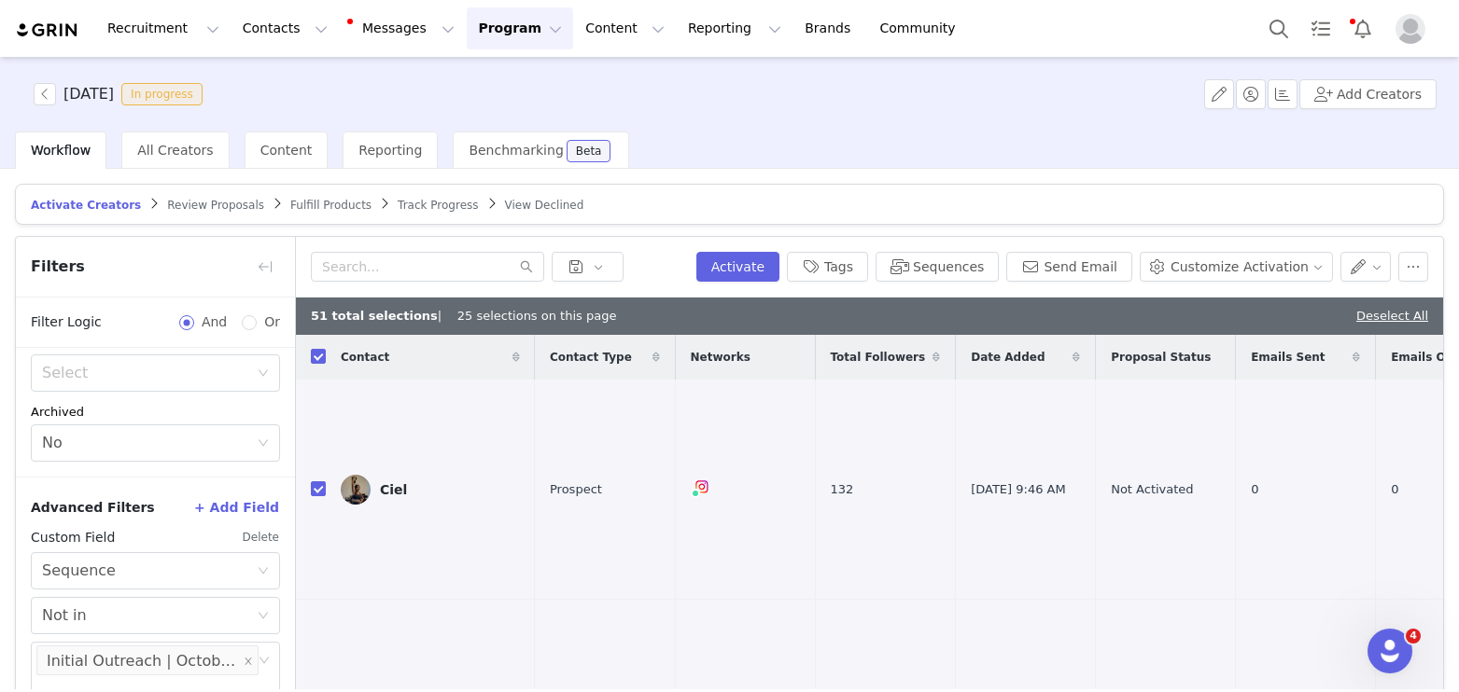
checkbox input "false"
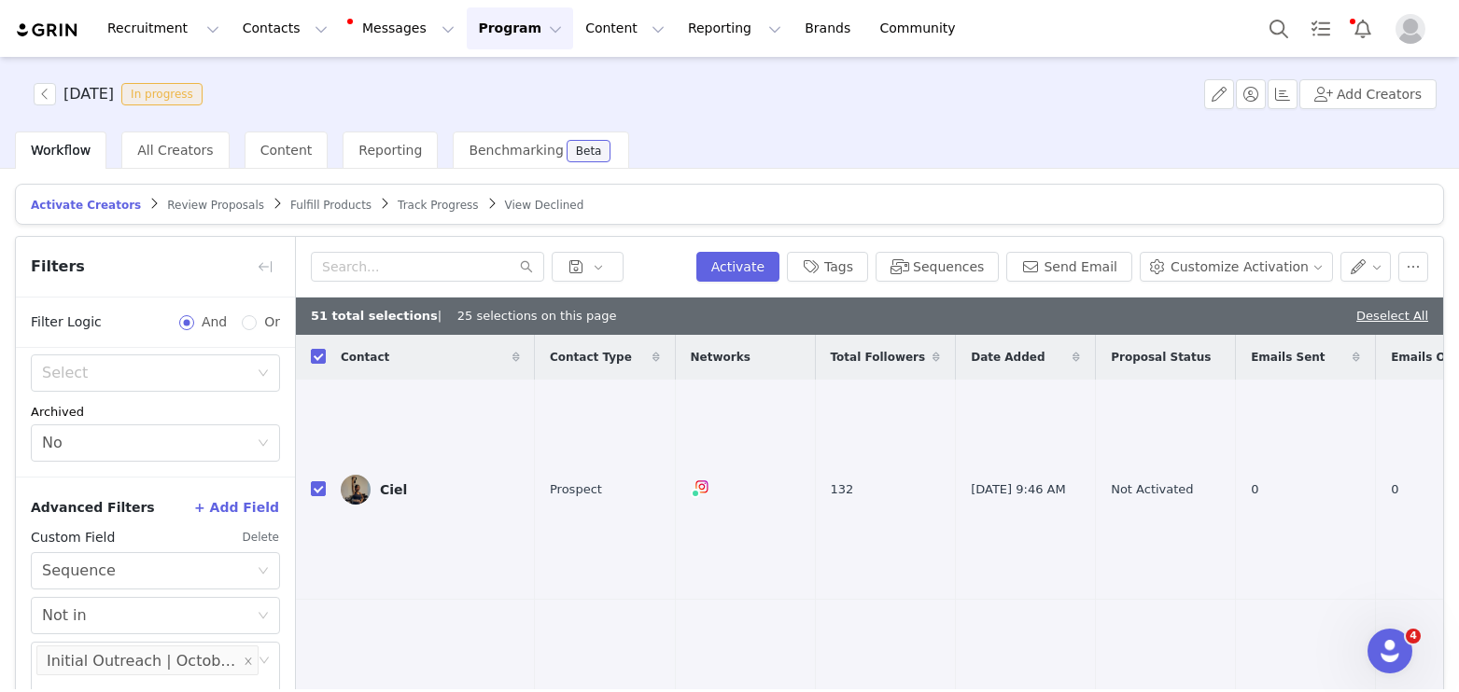
checkbox input "false"
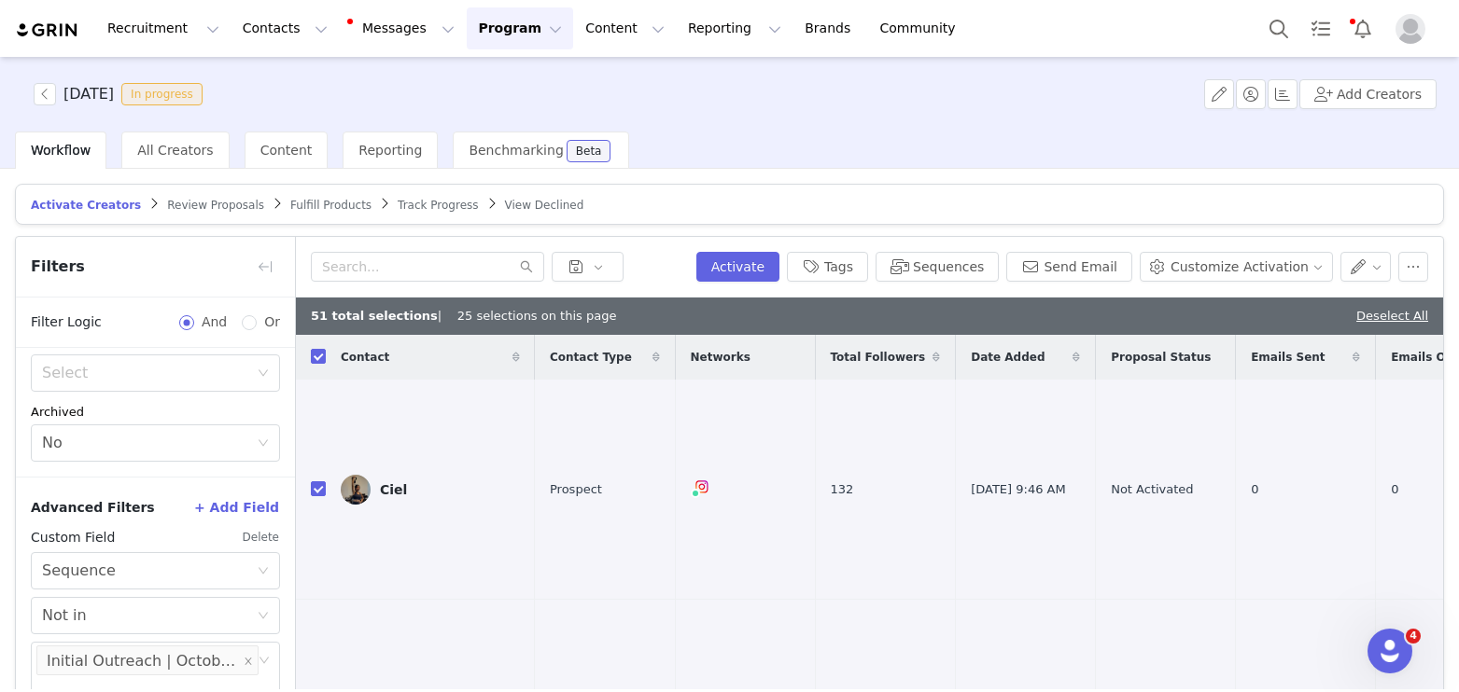
checkbox input "false"
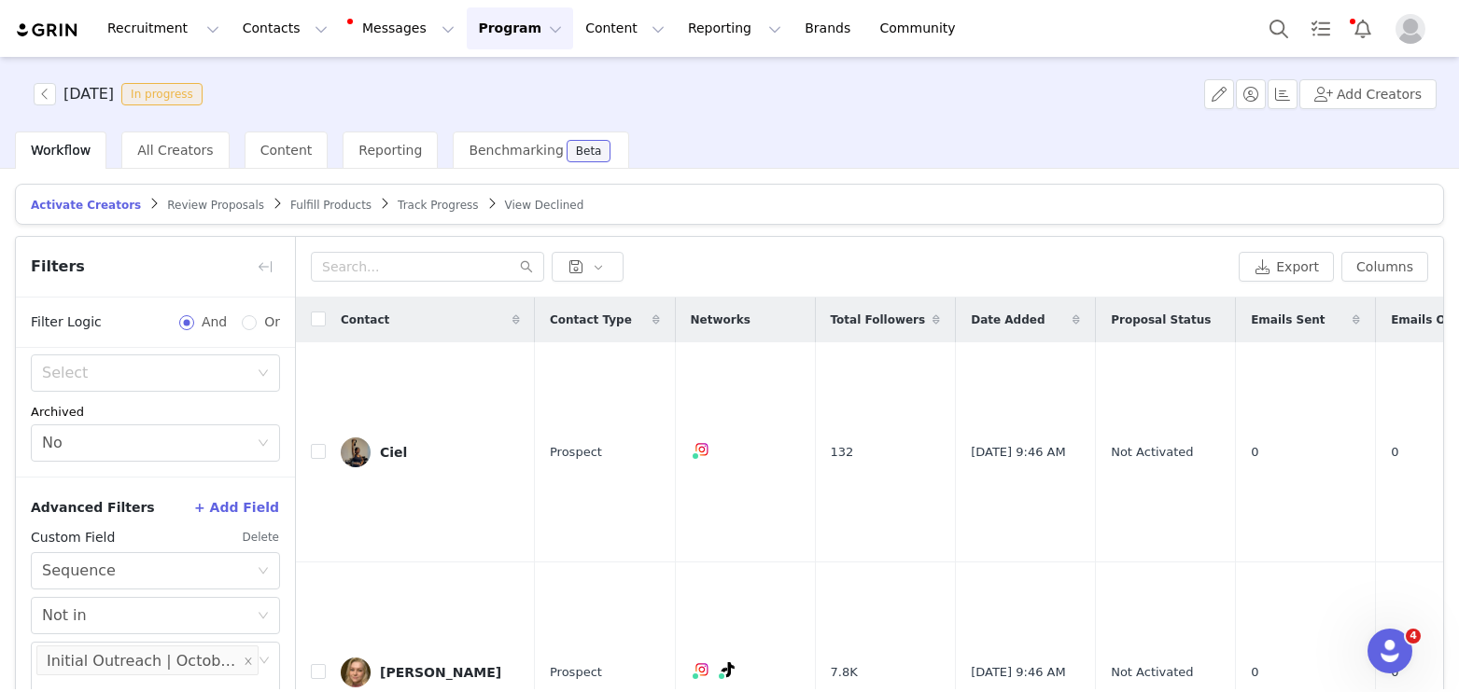
click at [208, 216] on article "Activate Creators Review Proposals Fulfill Products Track Progress View Declined" at bounding box center [729, 204] width 1429 height 41
click at [42, 95] on button "button" at bounding box center [45, 94] width 22 height 22
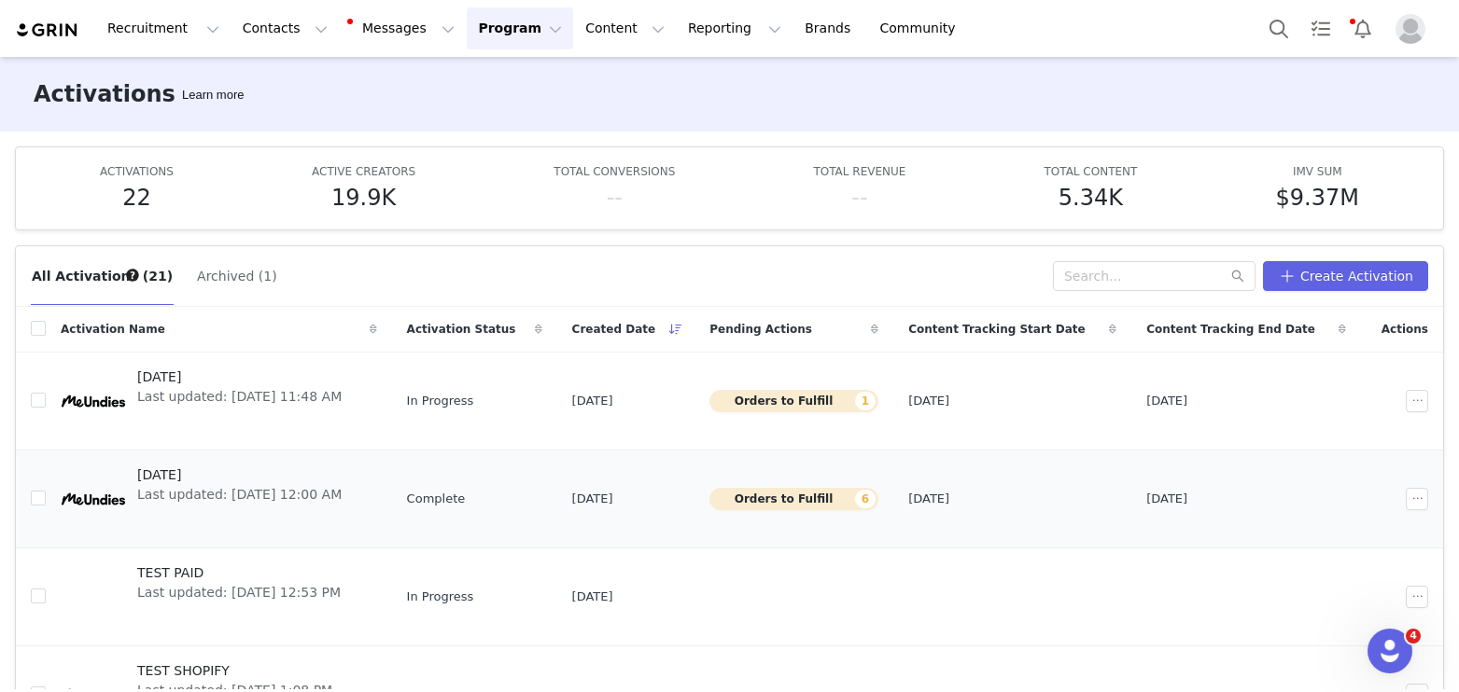
click at [189, 485] on span "Last updated: [DATE] 12:00 AM" at bounding box center [239, 495] width 204 height 20
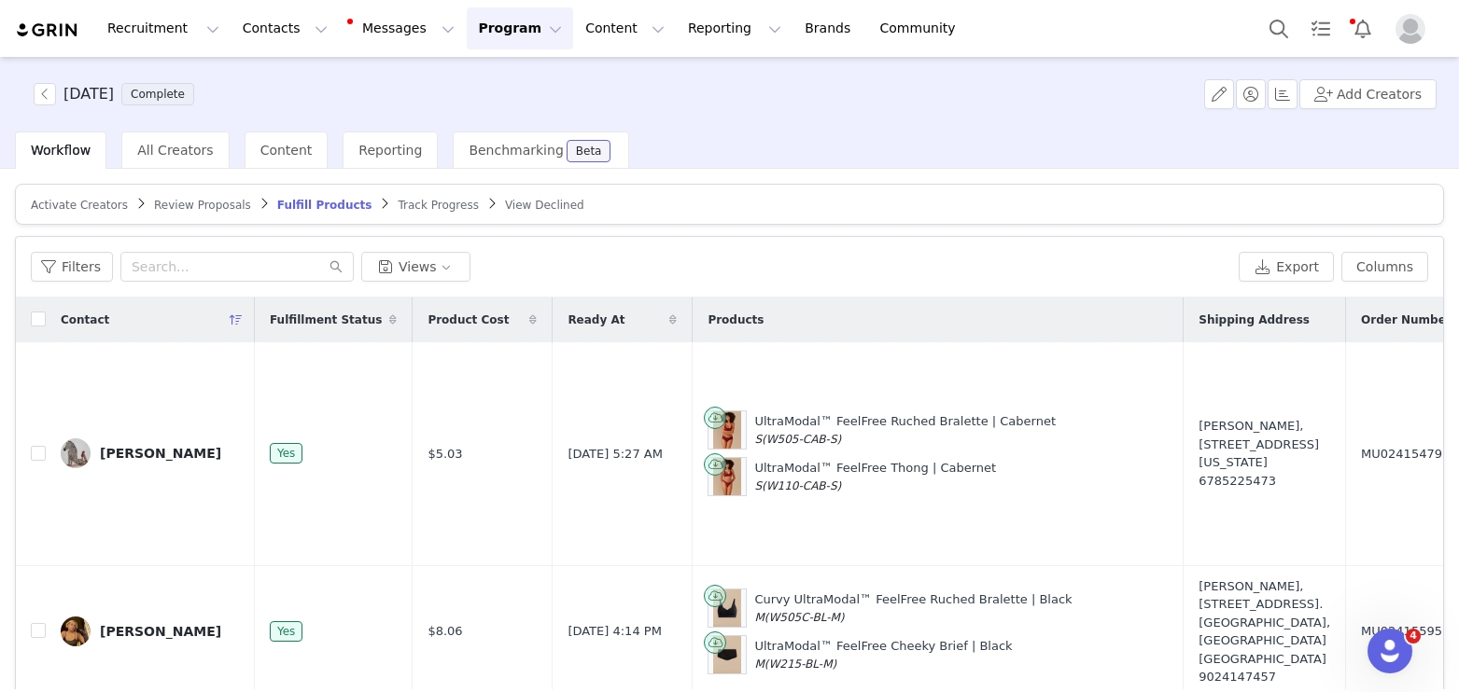
click at [412, 203] on span "Track Progress" at bounding box center [438, 205] width 80 height 13
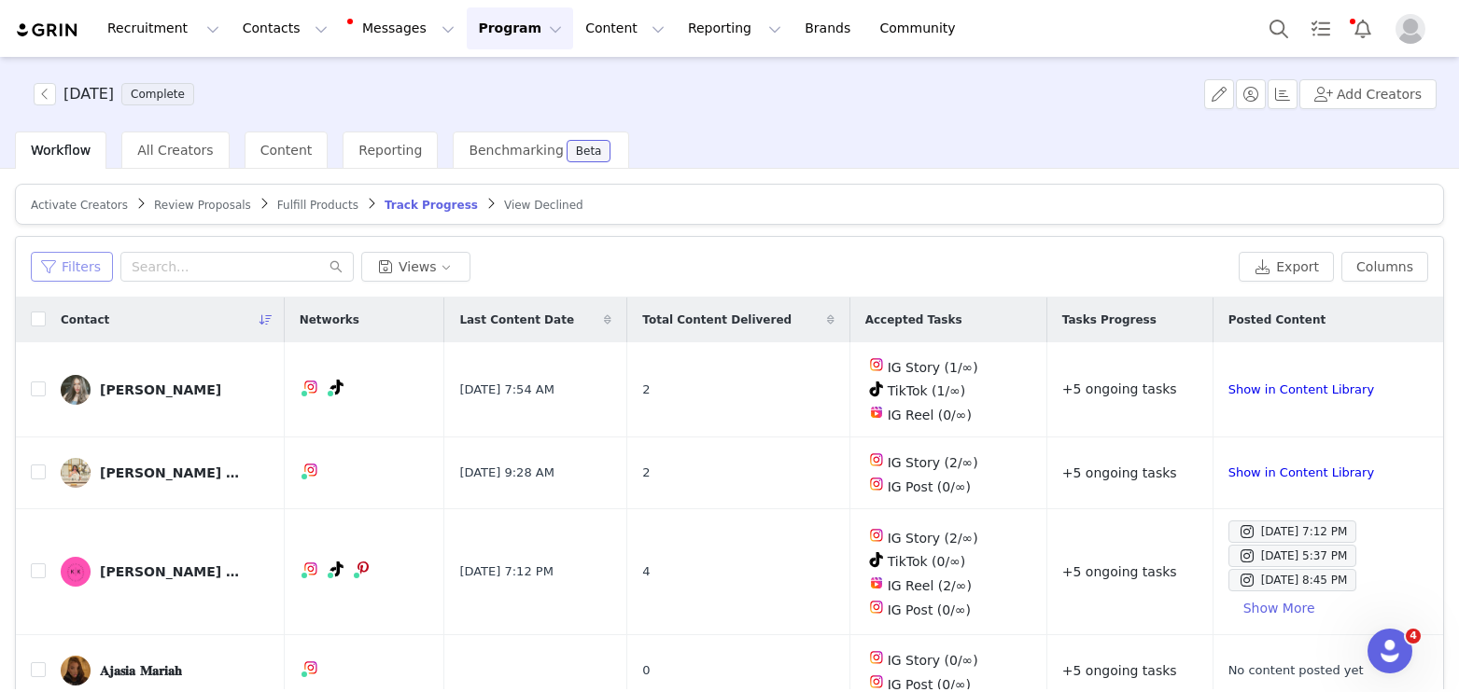
click at [67, 253] on button "Filters" at bounding box center [72, 267] width 82 height 30
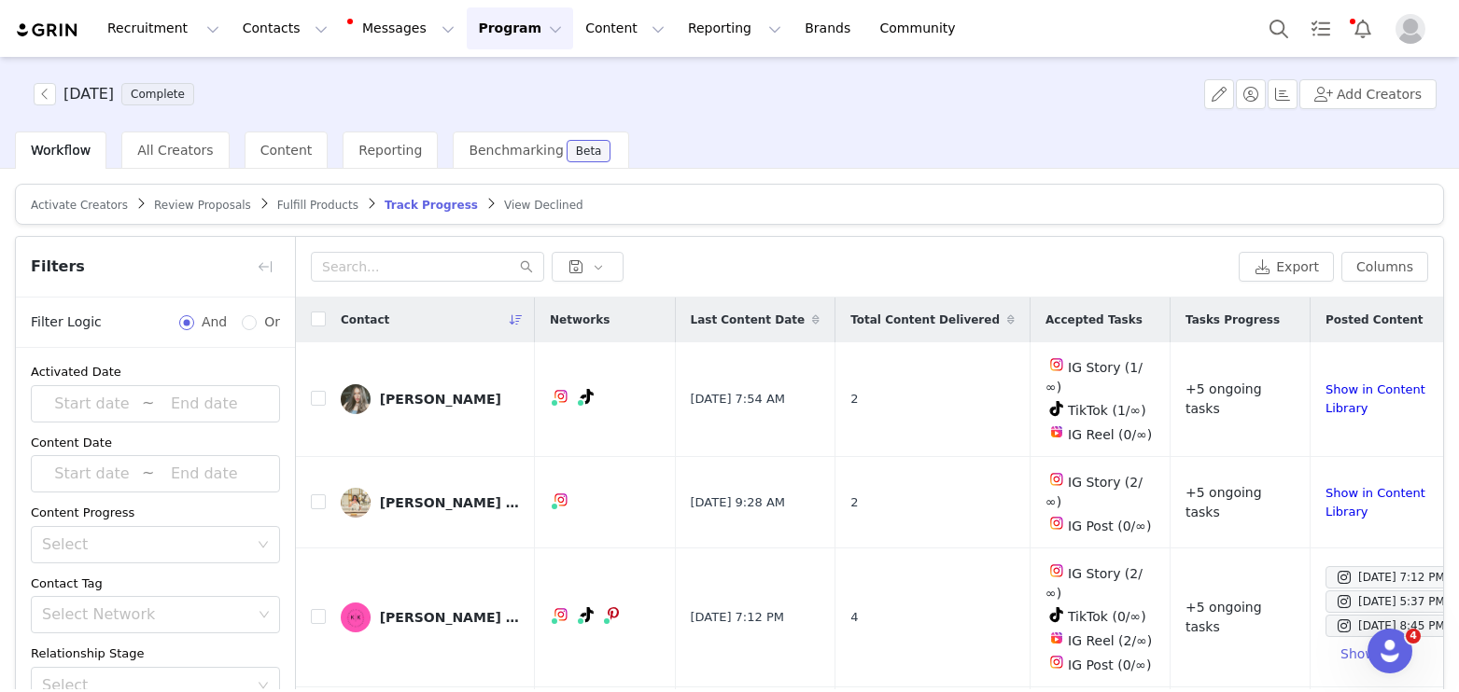
scroll to position [123, 0]
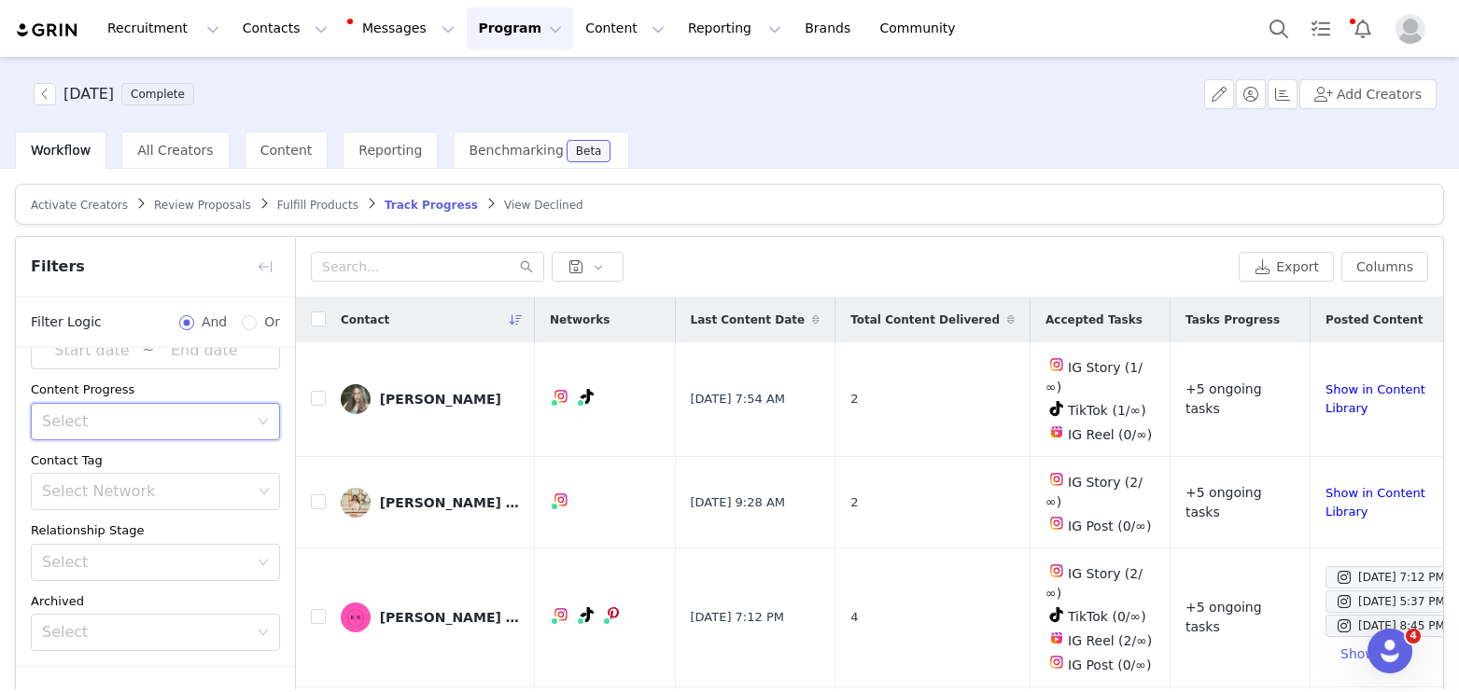
click at [99, 411] on div "Select" at bounding box center [149, 421] width 215 height 35
click at [83, 456] on li "Has content" at bounding box center [155, 462] width 249 height 30
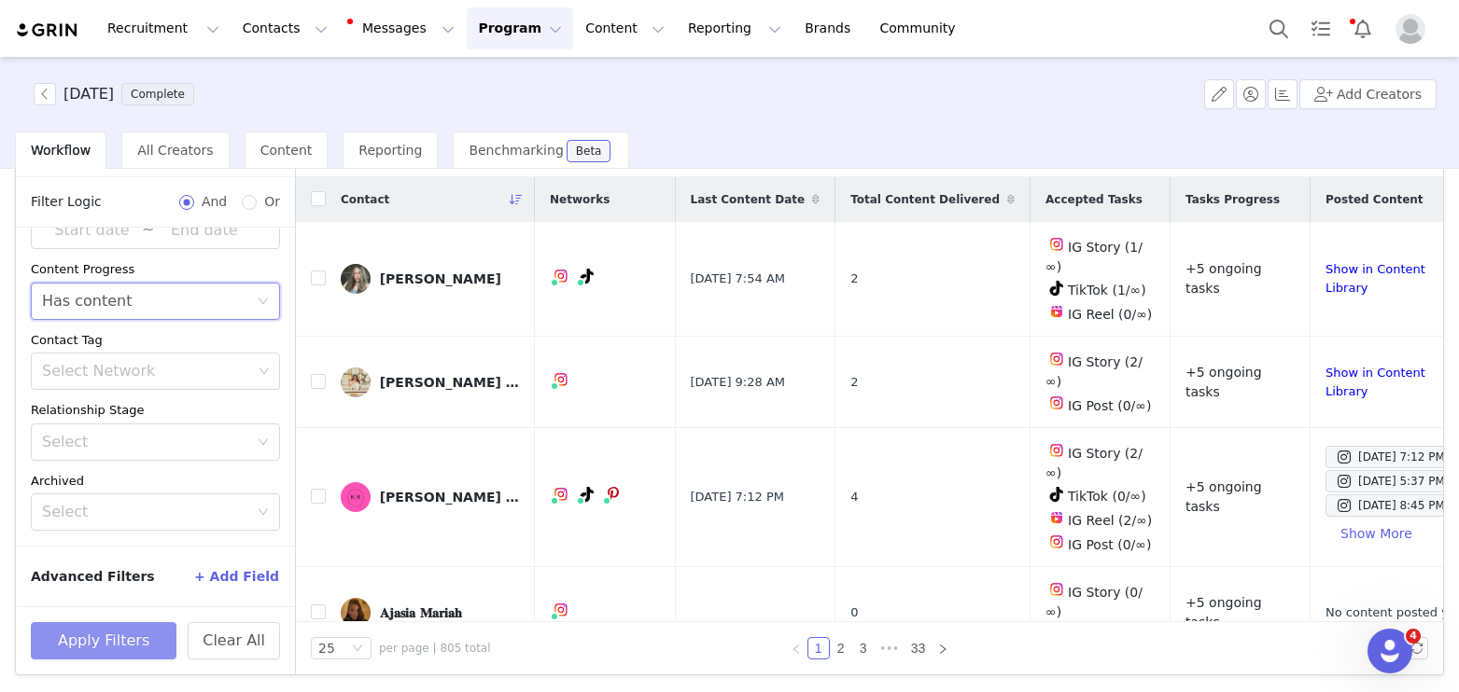
click at [129, 652] on button "Apply Filters" at bounding box center [104, 640] width 146 height 37
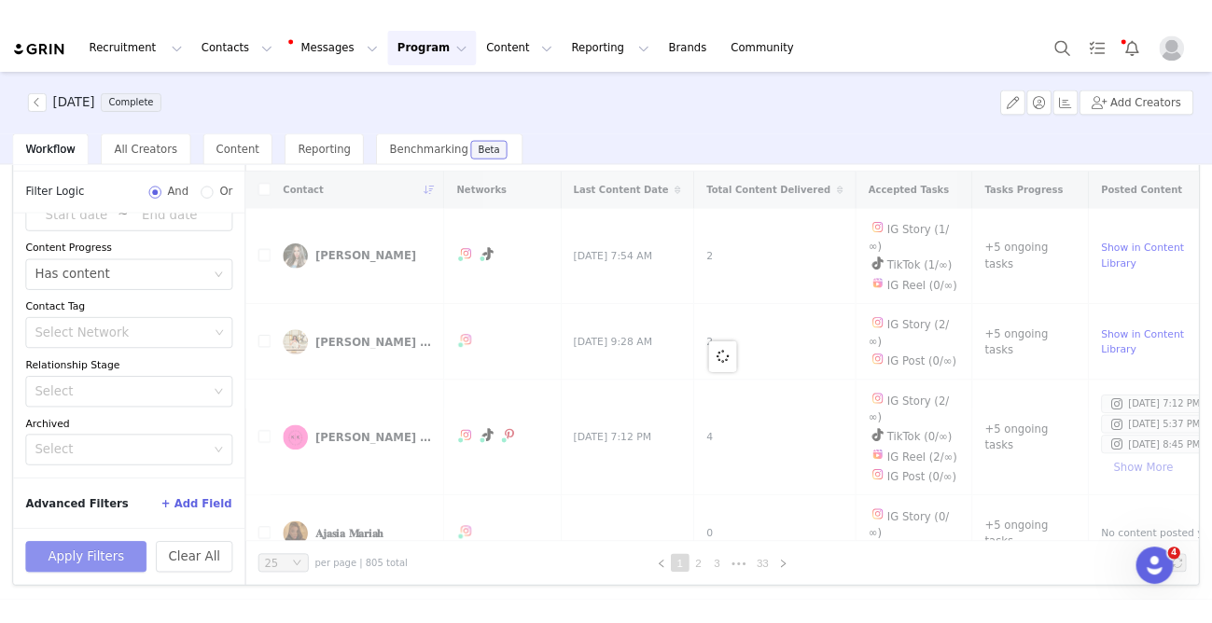
scroll to position [0, 0]
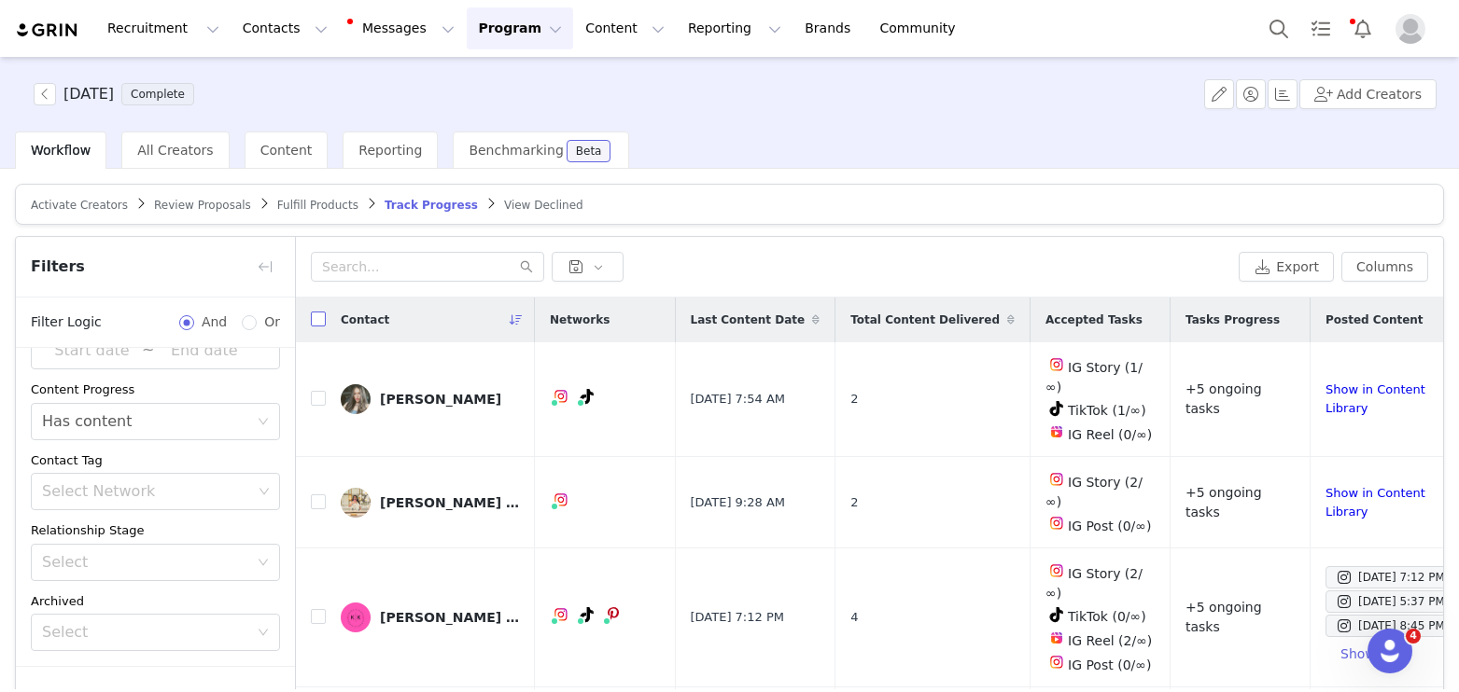
click at [317, 320] on input "checkbox" at bounding box center [318, 319] width 15 height 15
checkbox input "true"
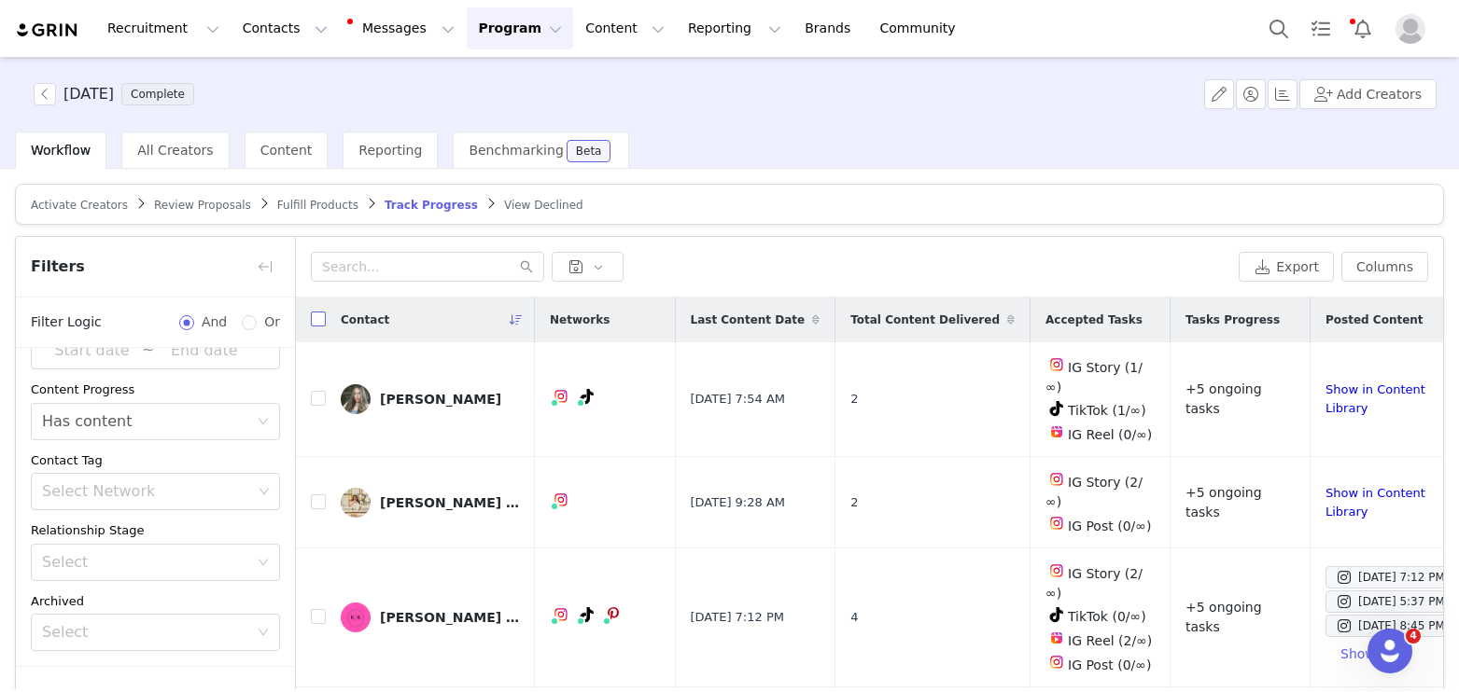
checkbox input "true"
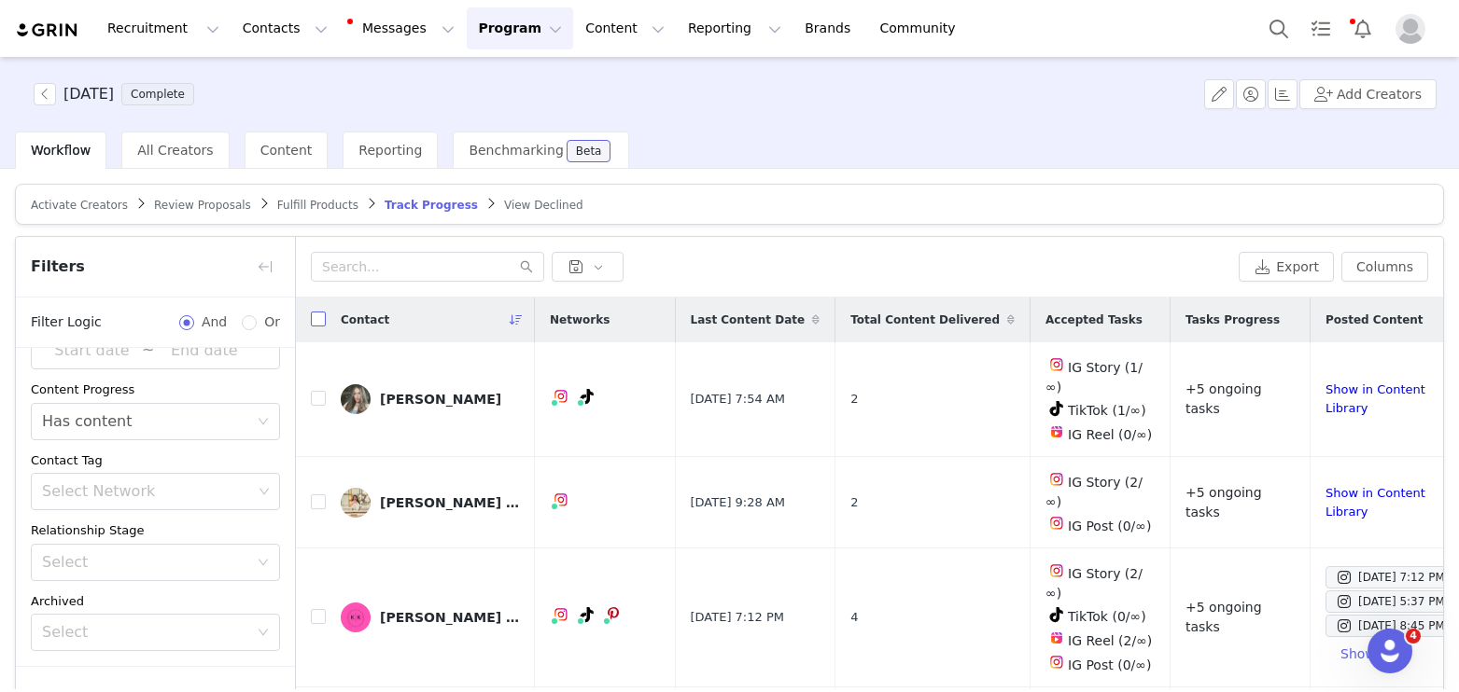
checkbox input "true"
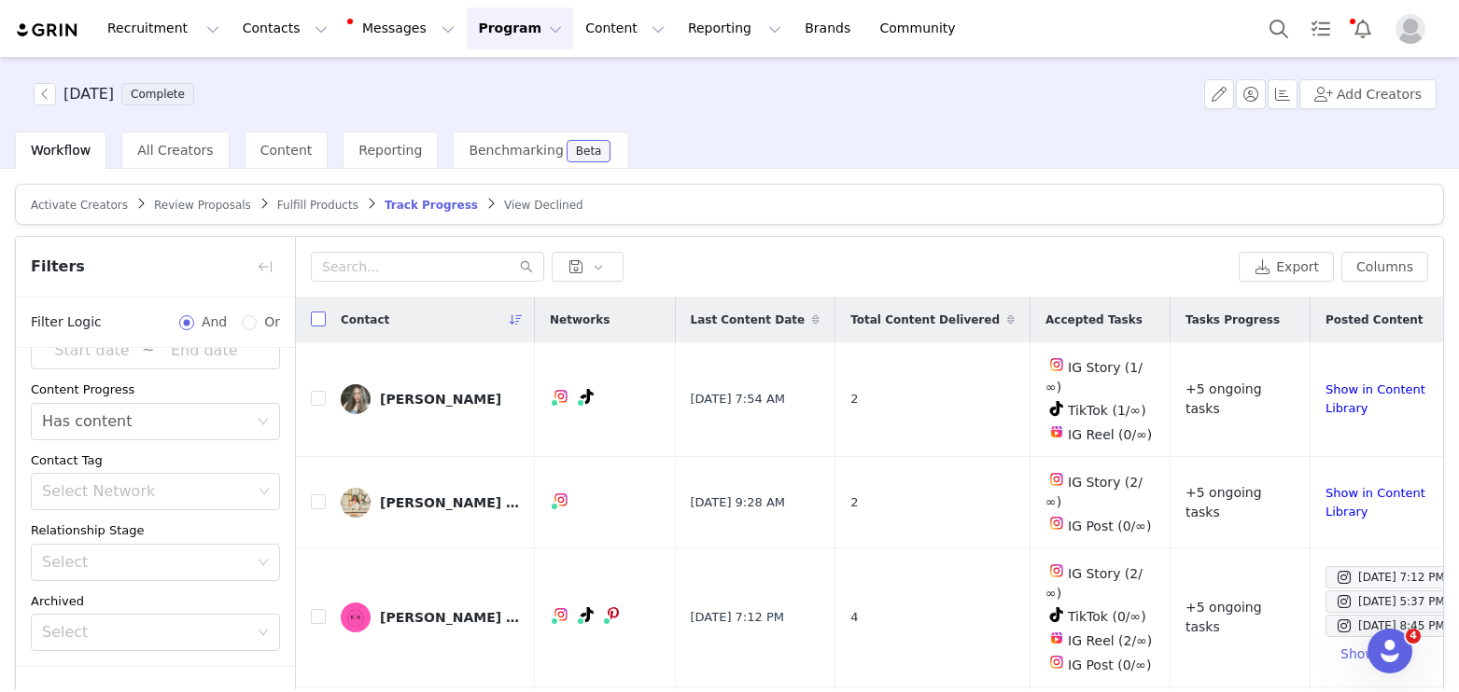
checkbox input "true"
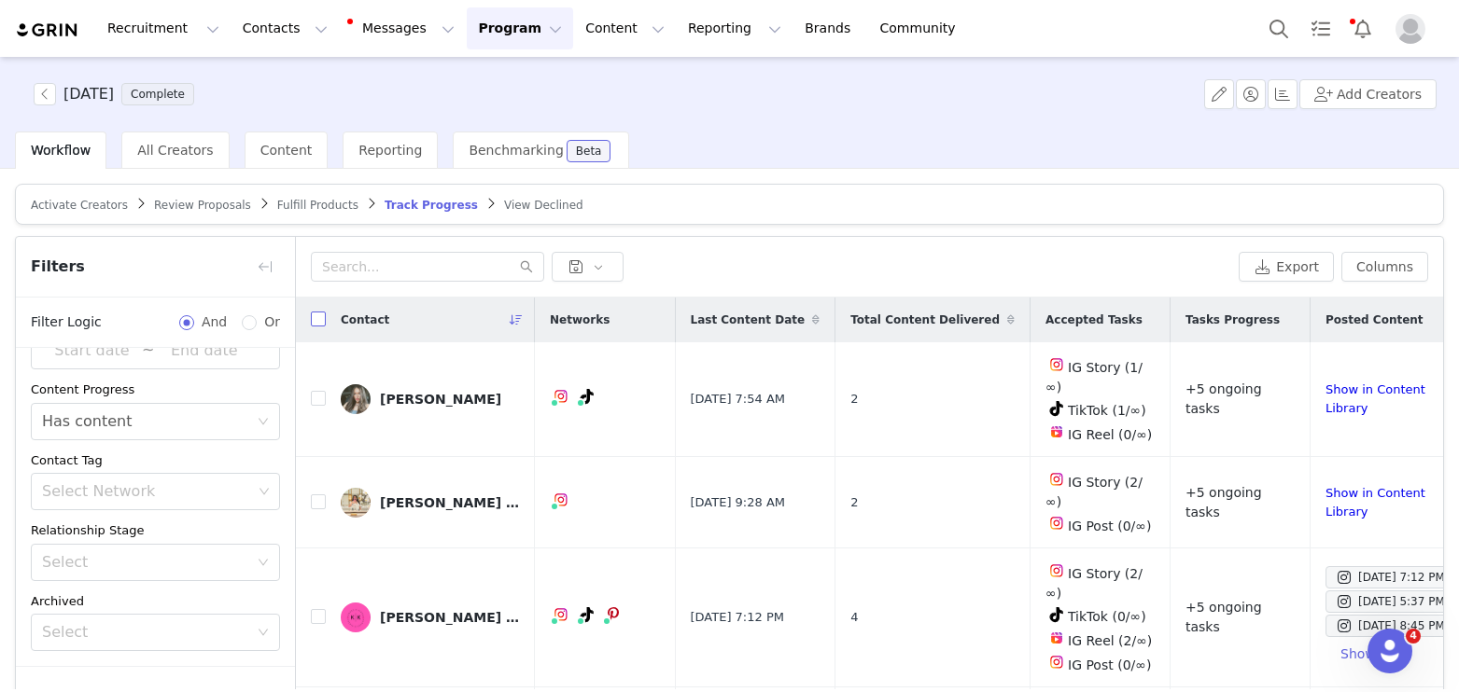
checkbox input "true"
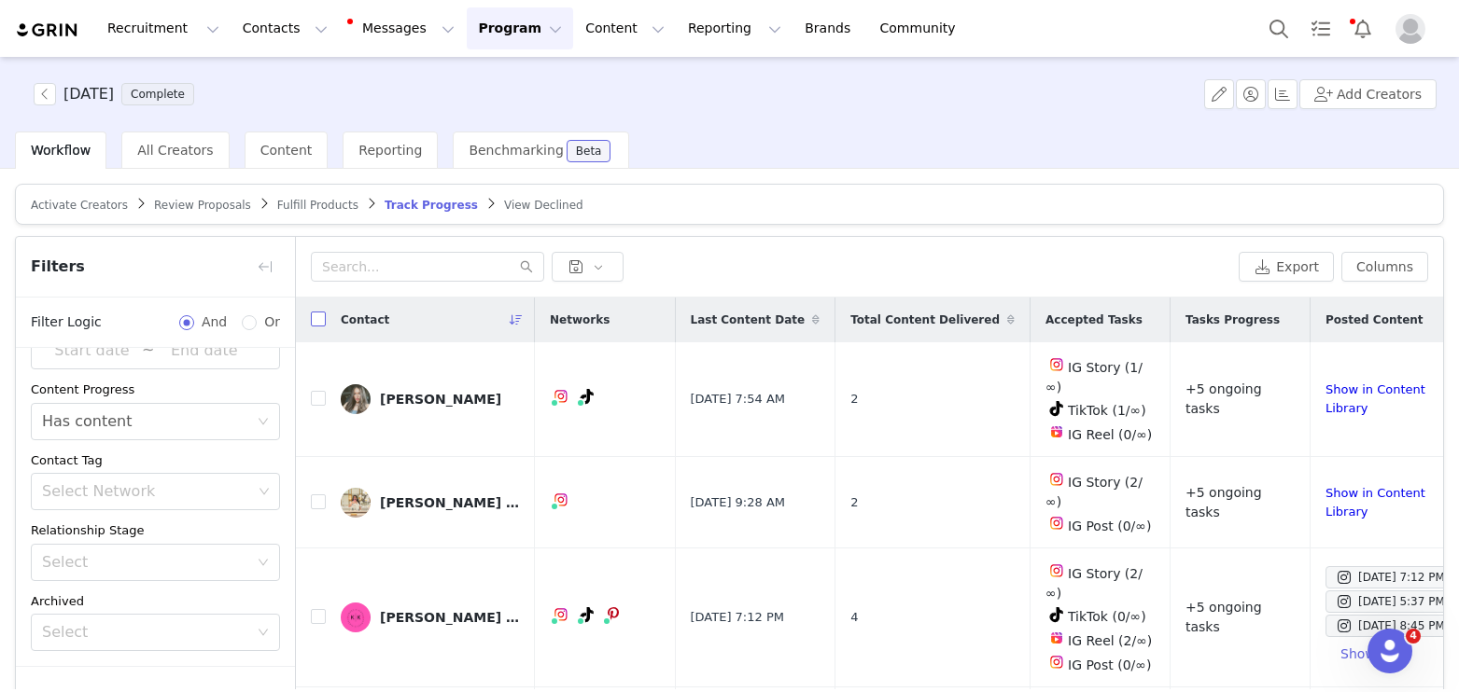
checkbox input "true"
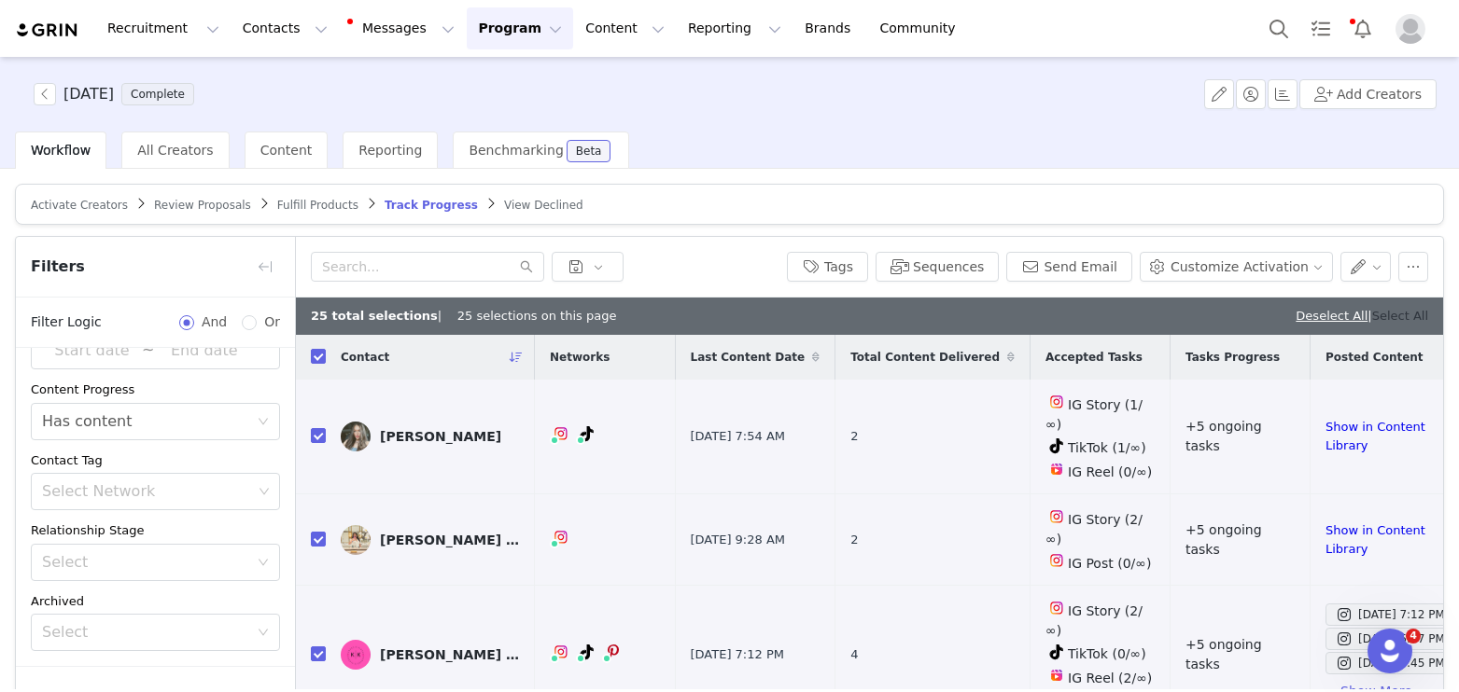
click at [1388, 319] on link "Select All" at bounding box center [1400, 316] width 56 height 14
click at [836, 263] on button "Tags" at bounding box center [827, 267] width 81 height 30
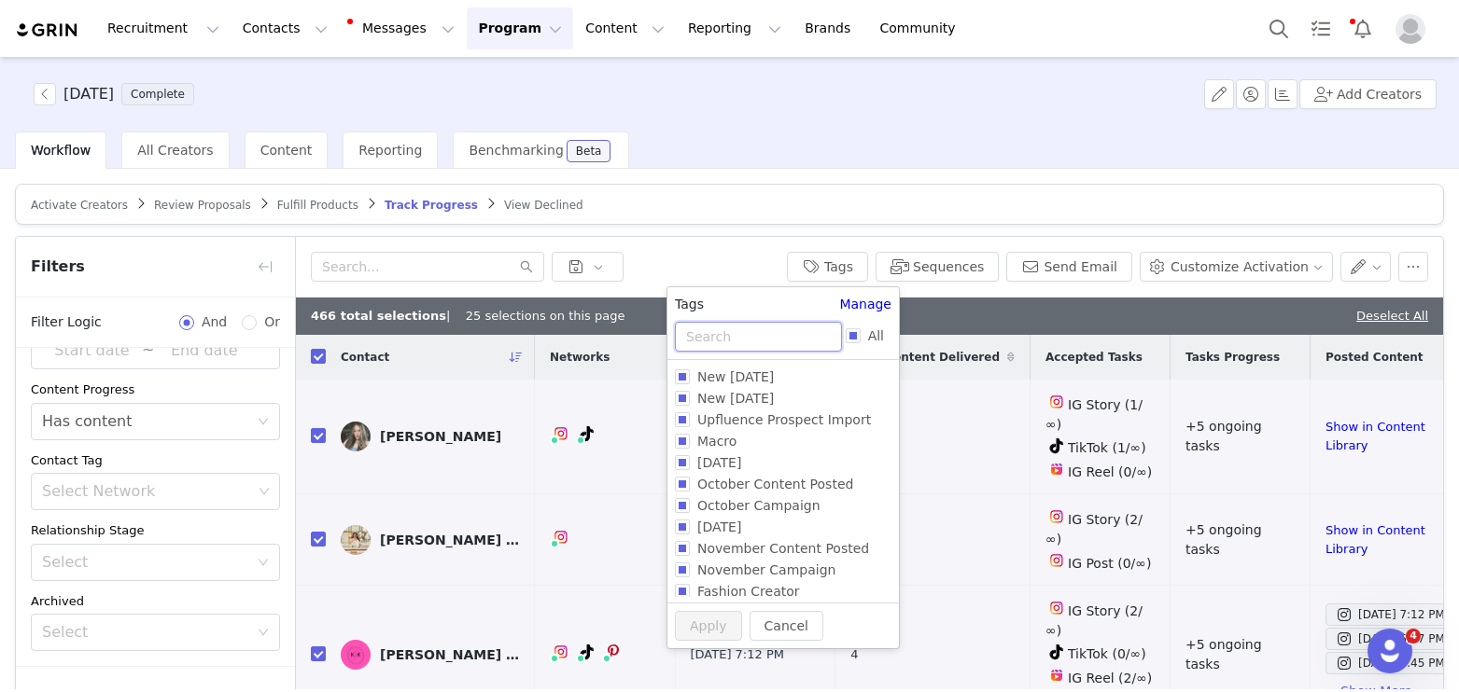
click at [709, 345] on input "text" at bounding box center [758, 337] width 167 height 30
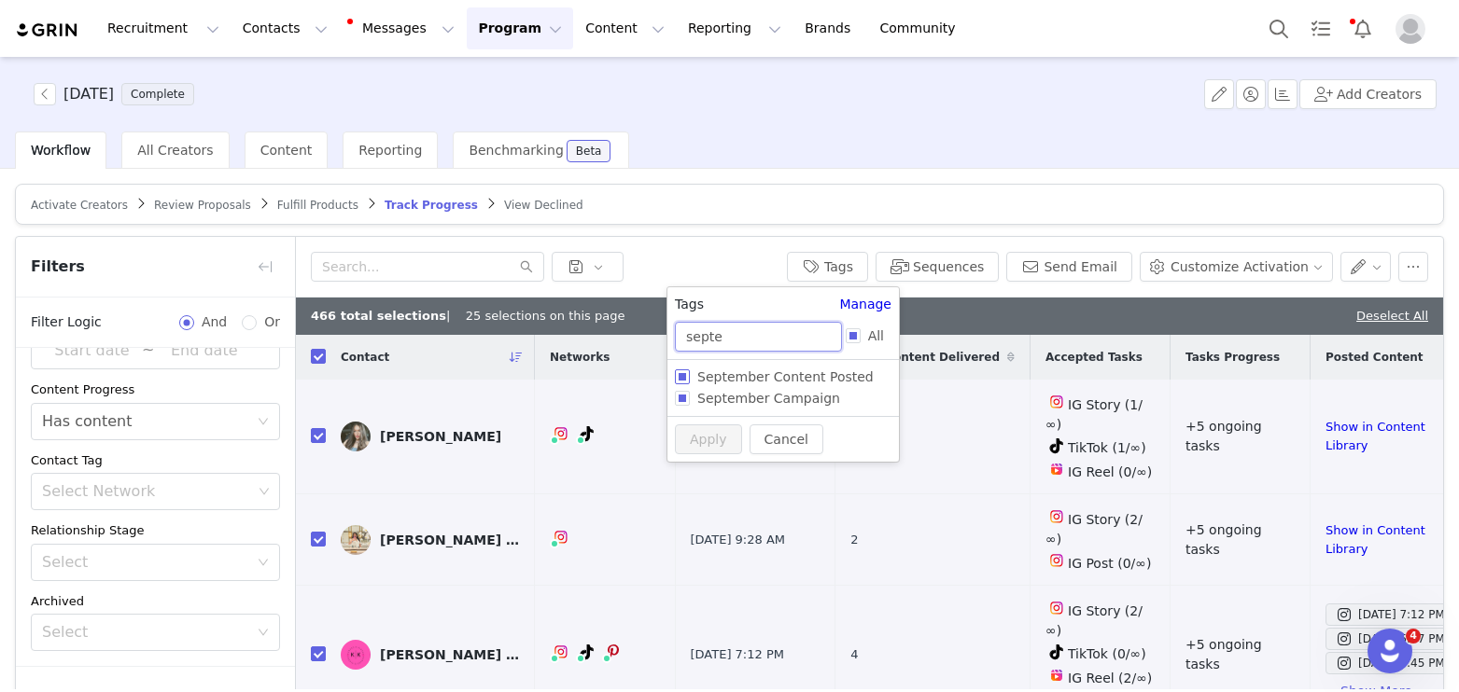
type input "septe"
click at [818, 374] on span "September Content Posted" at bounding box center [785, 377] width 191 height 15
click at [690, 374] on input "September Content Posted" at bounding box center [682, 377] width 15 height 15
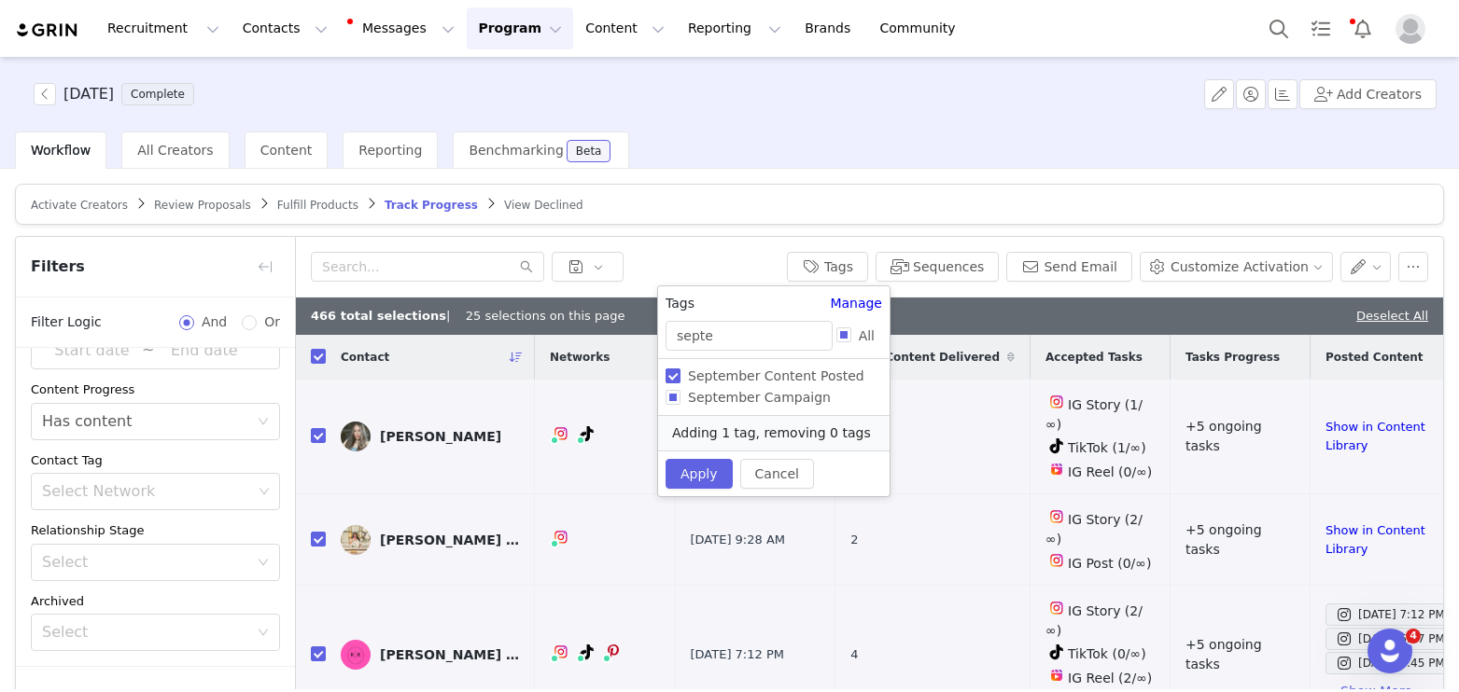
checkbox input "true"
click at [684, 473] on button "Apply" at bounding box center [698, 474] width 67 height 30
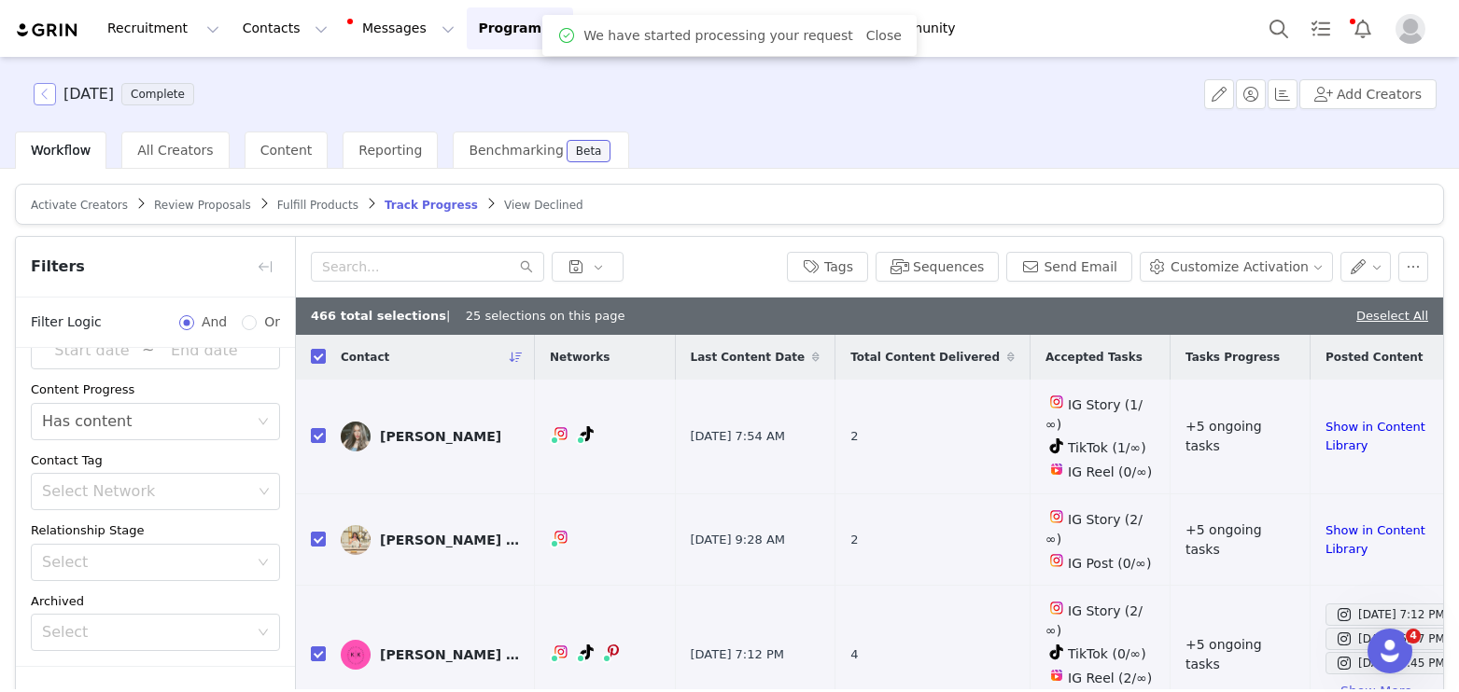
click at [48, 90] on button "button" at bounding box center [45, 94] width 22 height 22
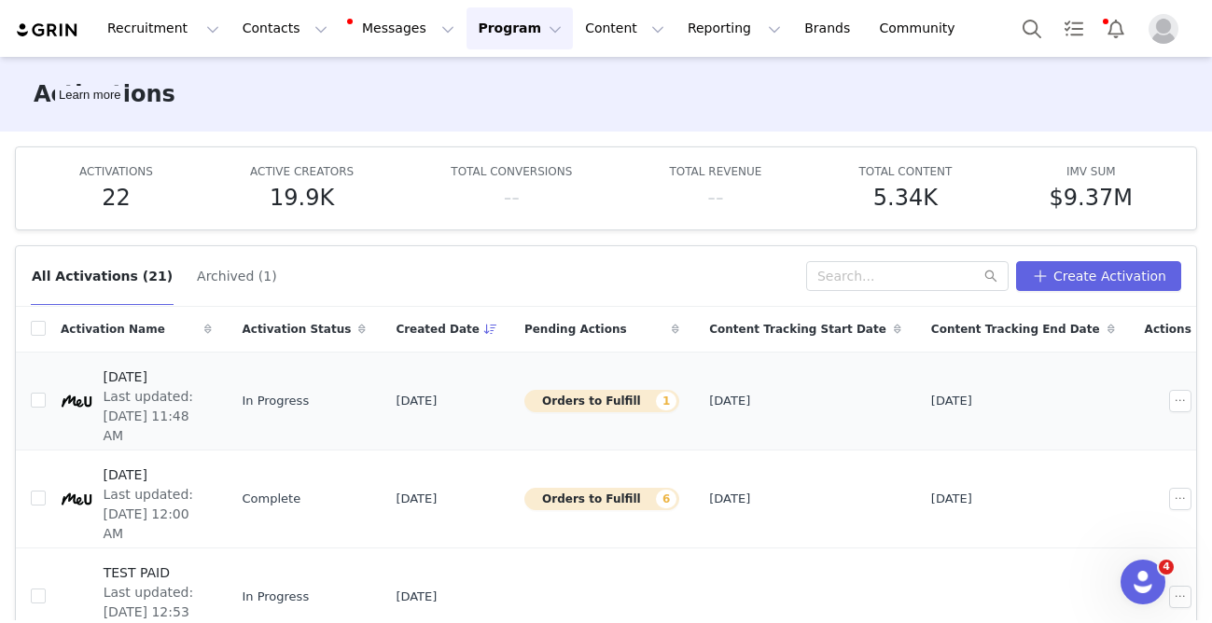
click at [187, 396] on span "Last updated: [DATE] 11:48 AM" at bounding box center [153, 416] width 98 height 59
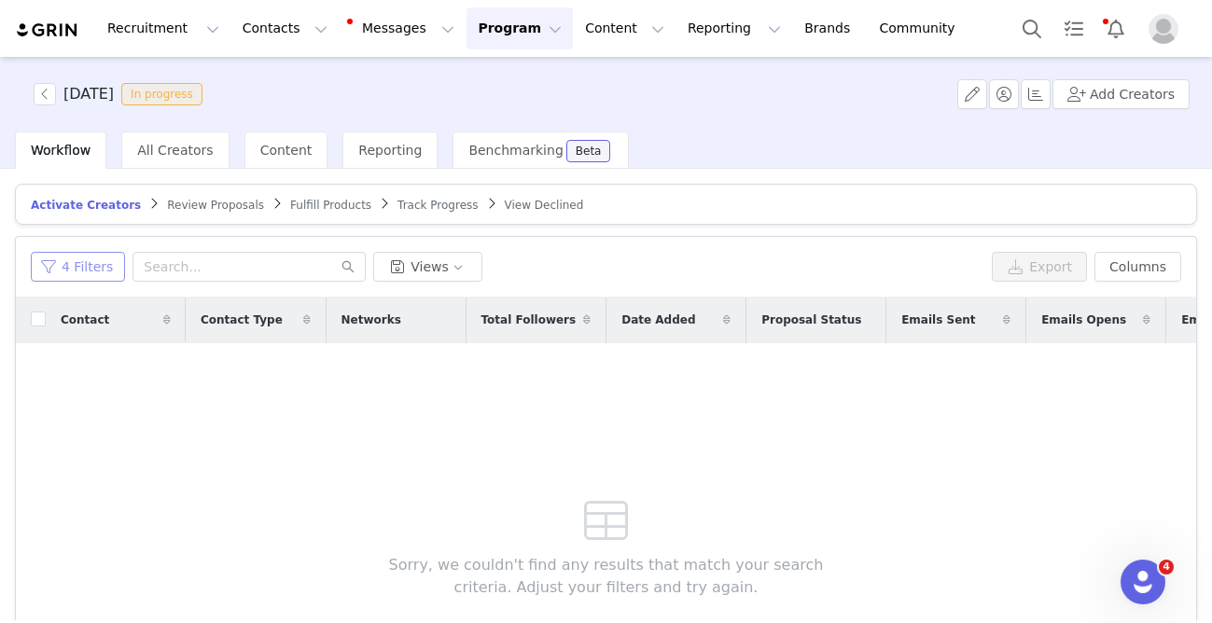
click at [96, 273] on button "4 Filters" at bounding box center [78, 267] width 94 height 30
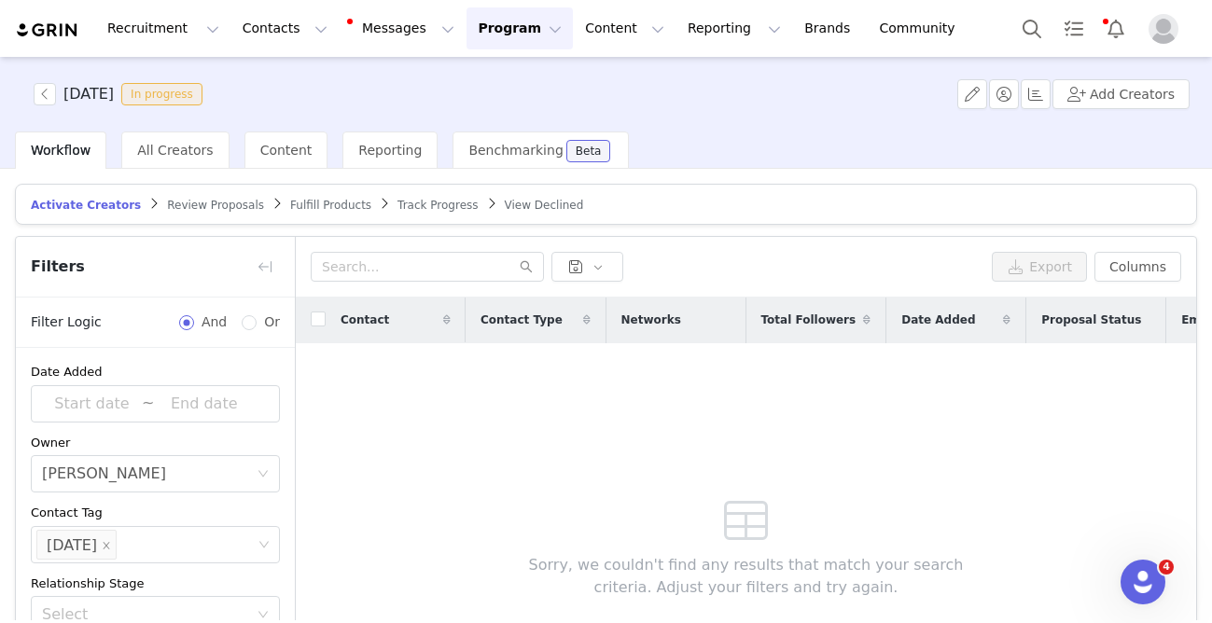
scroll to position [313, 0]
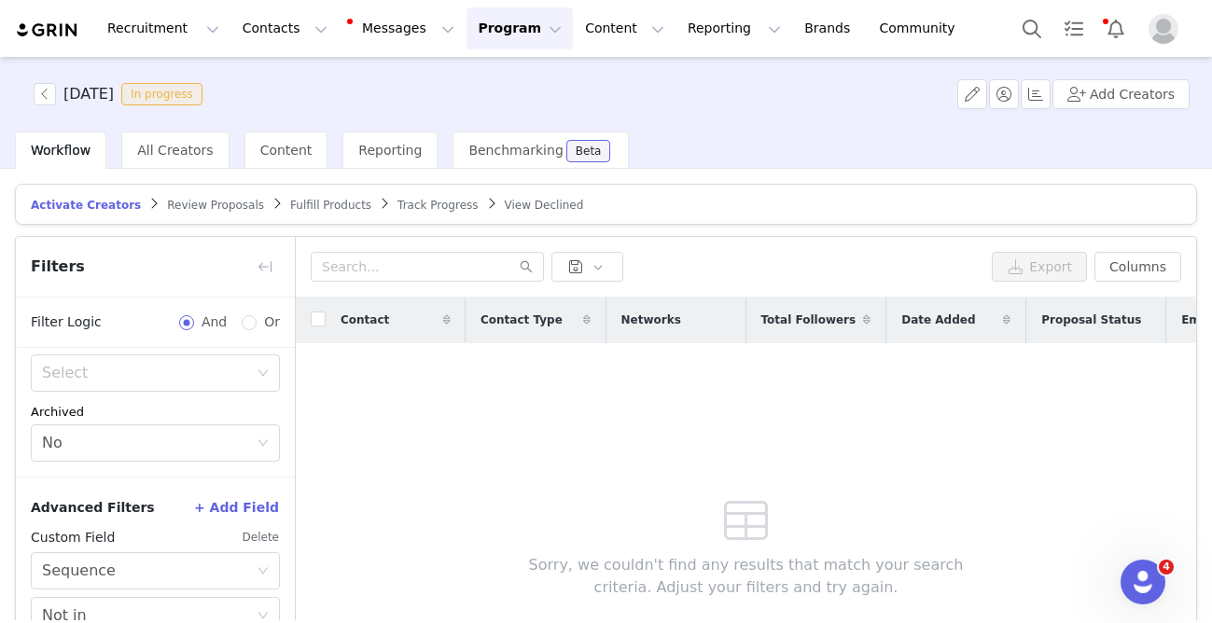
click at [311, 212] on article "Activate Creators Review Proposals Fulfill Products Track Progress View Declined" at bounding box center [606, 204] width 1182 height 41
click at [307, 202] on span "Fulfill Products" at bounding box center [330, 205] width 81 height 13
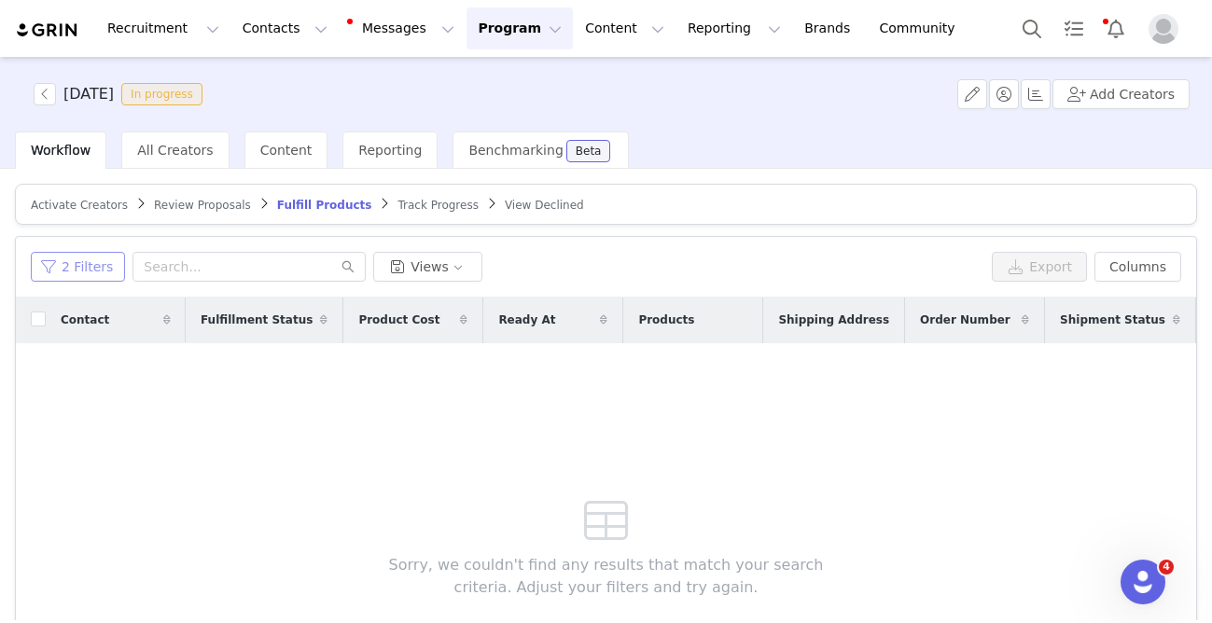
click at [66, 274] on button "2 Filters" at bounding box center [78, 267] width 94 height 30
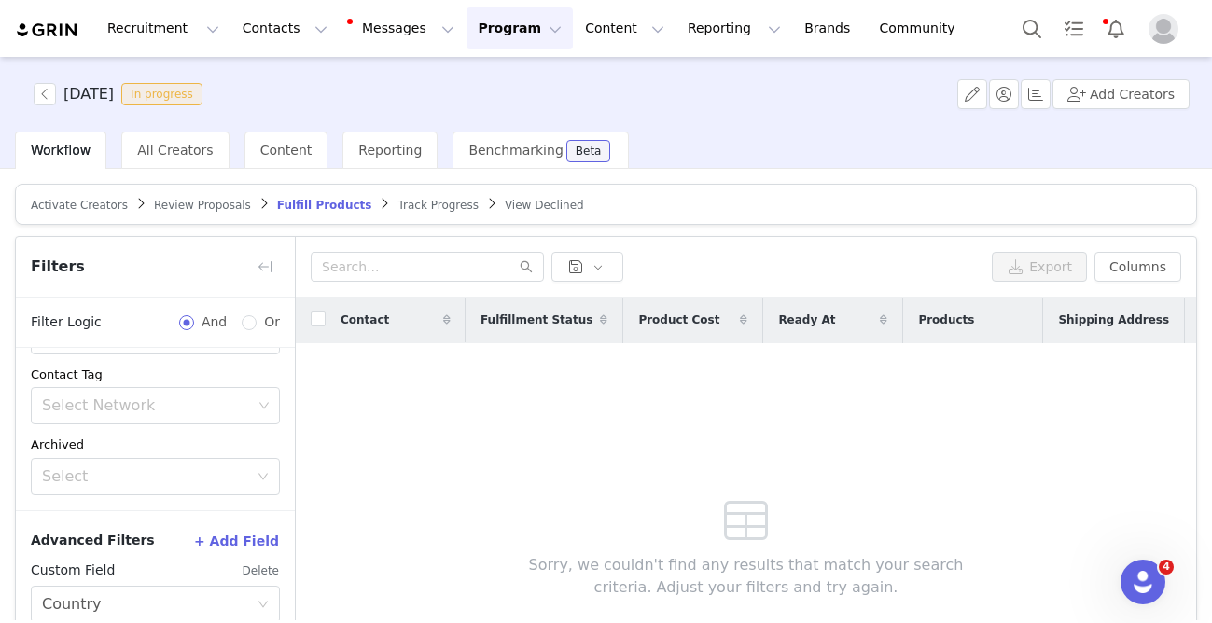
scroll to position [189, 0]
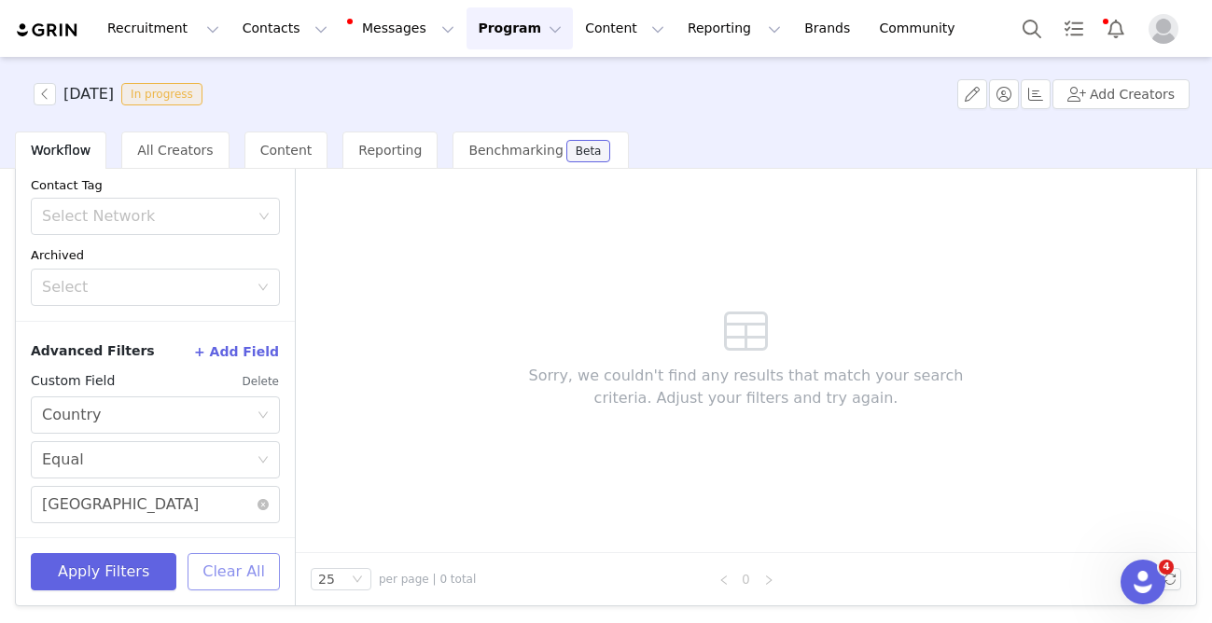
click at [222, 570] on button "Clear All" at bounding box center [234, 571] width 92 height 37
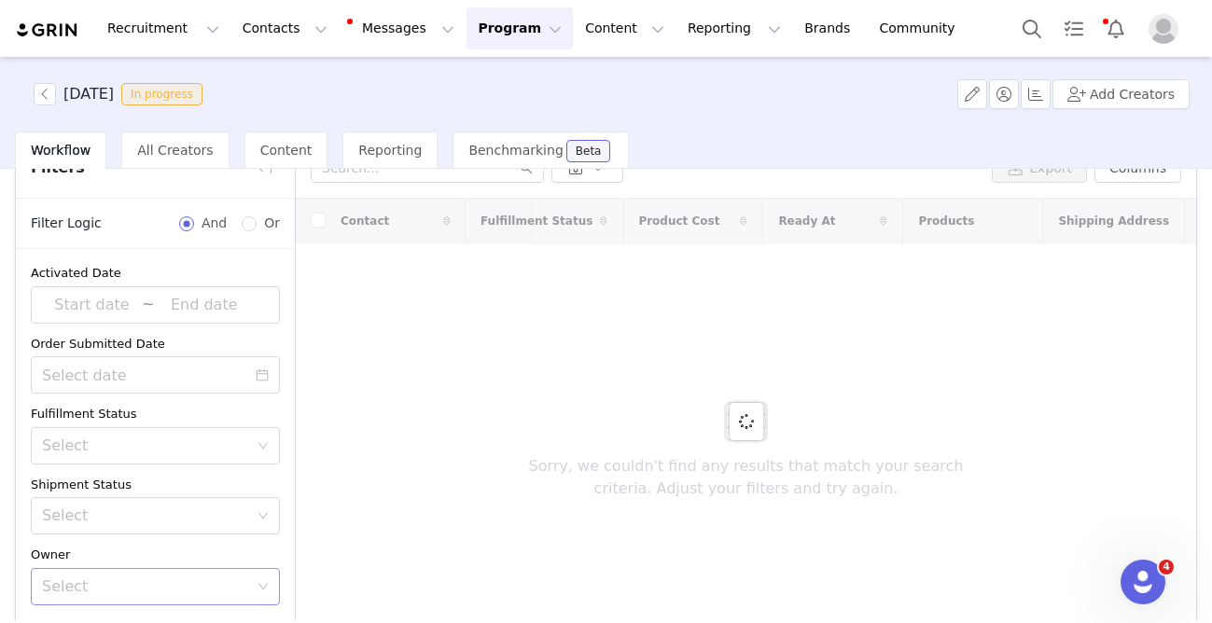
scroll to position [0, 0]
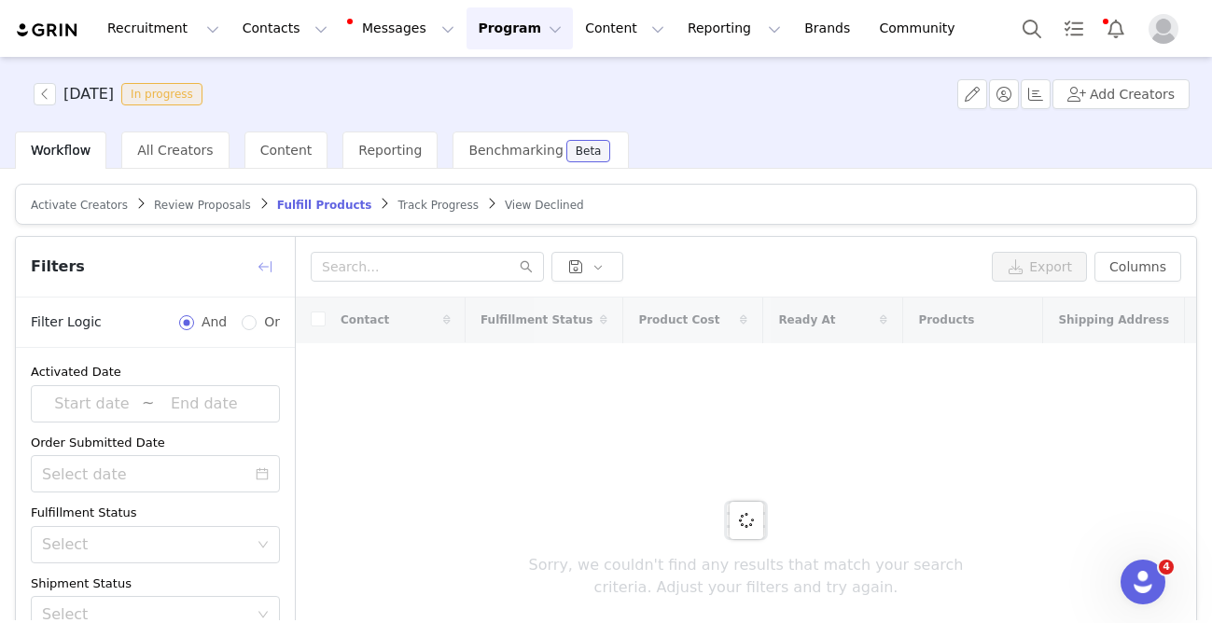
click at [269, 273] on button "button" at bounding box center [265, 267] width 30 height 30
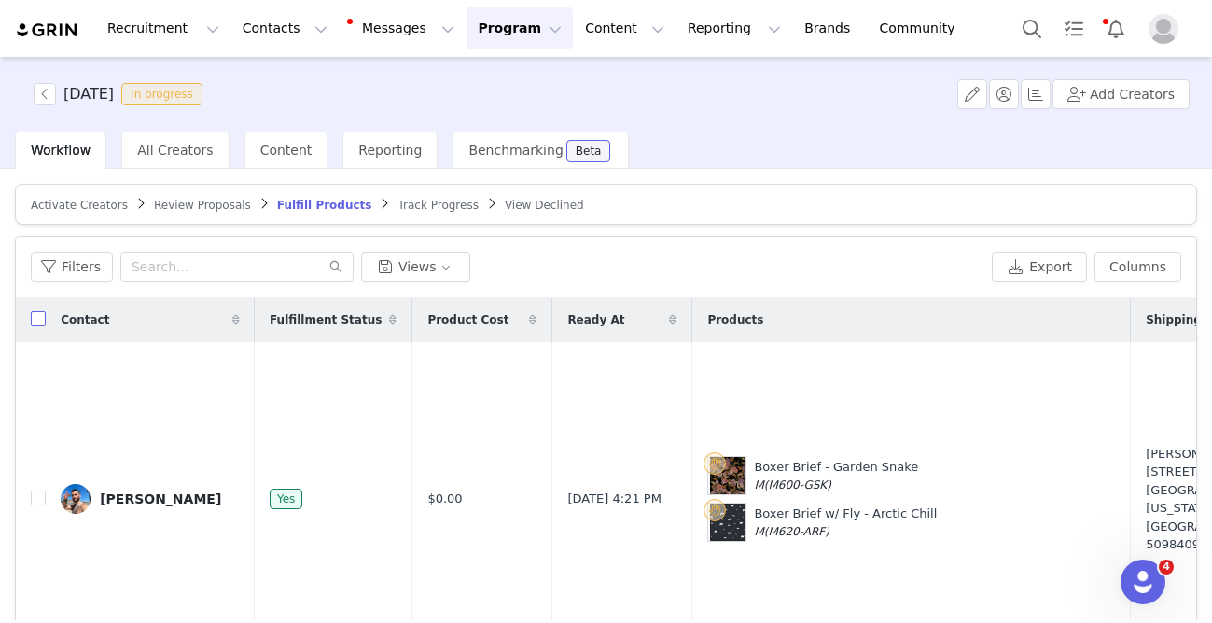
click at [42, 320] on input "checkbox" at bounding box center [38, 319] width 15 height 15
checkbox input "true"
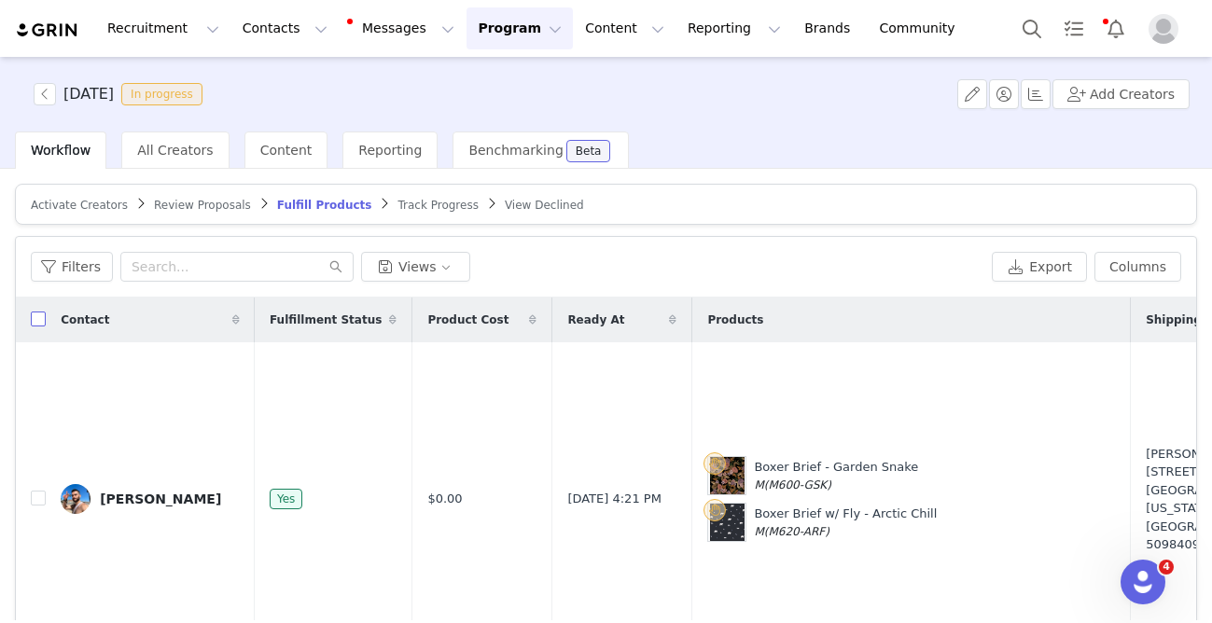
checkbox input "true"
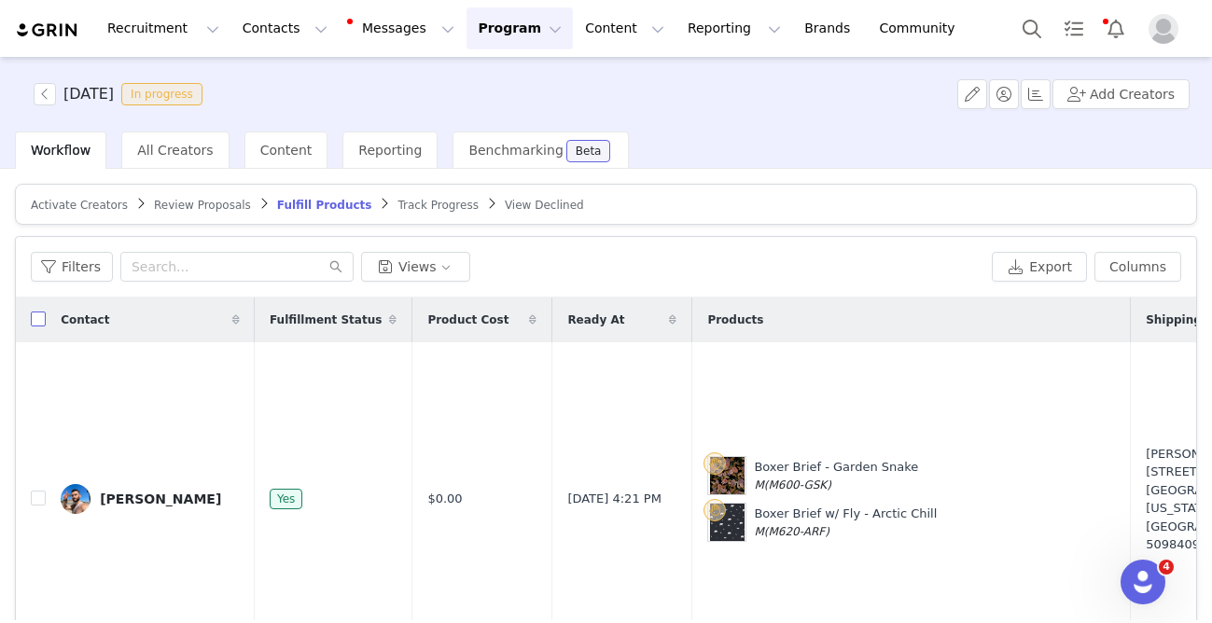
checkbox input "true"
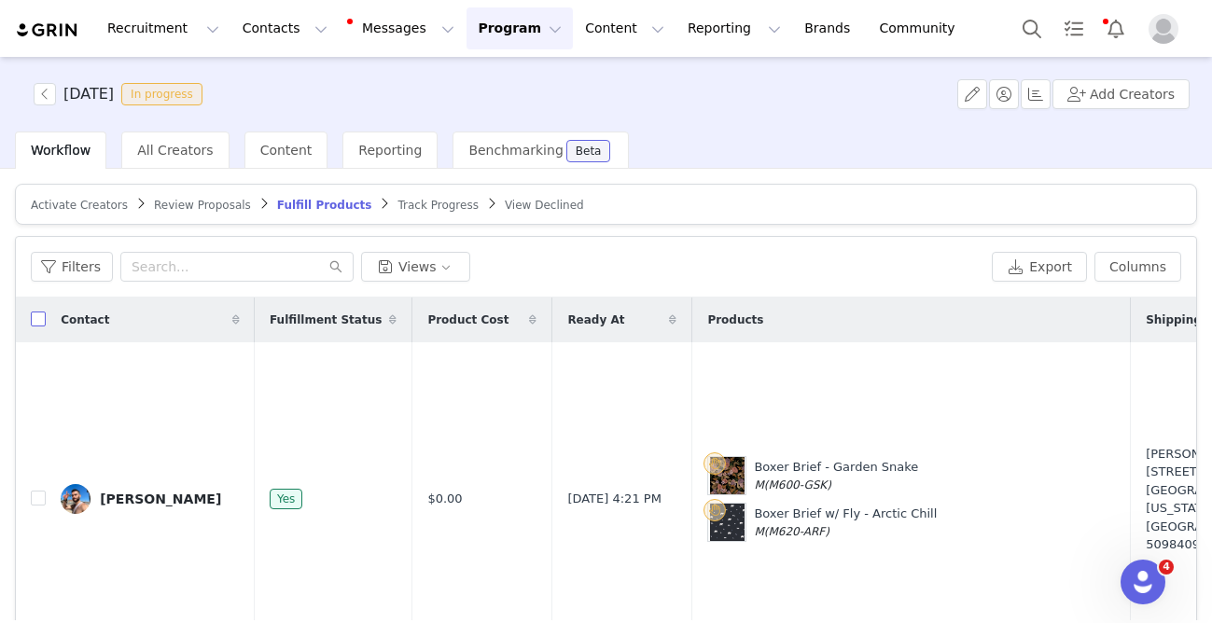
checkbox input "true"
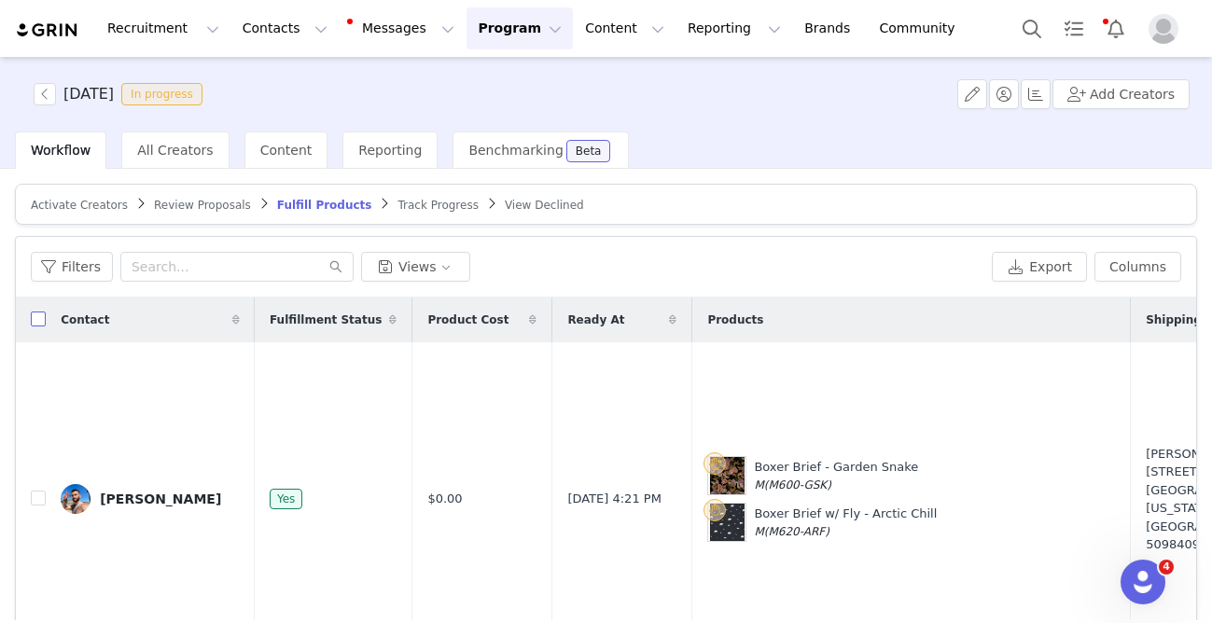
checkbox input "true"
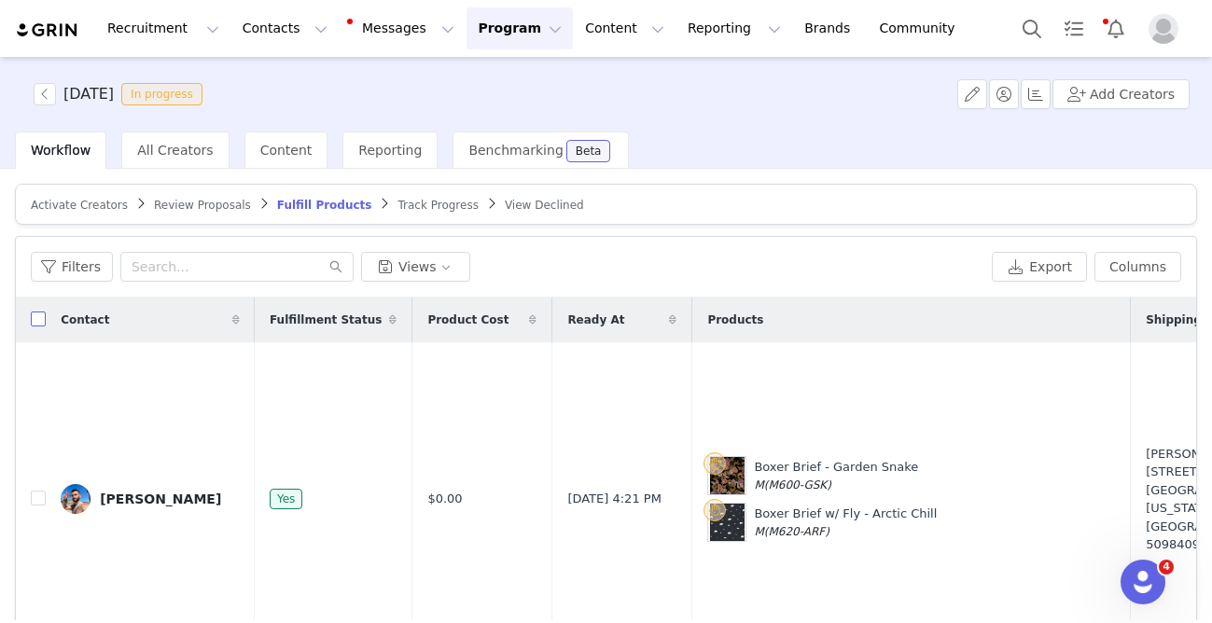
checkbox input "true"
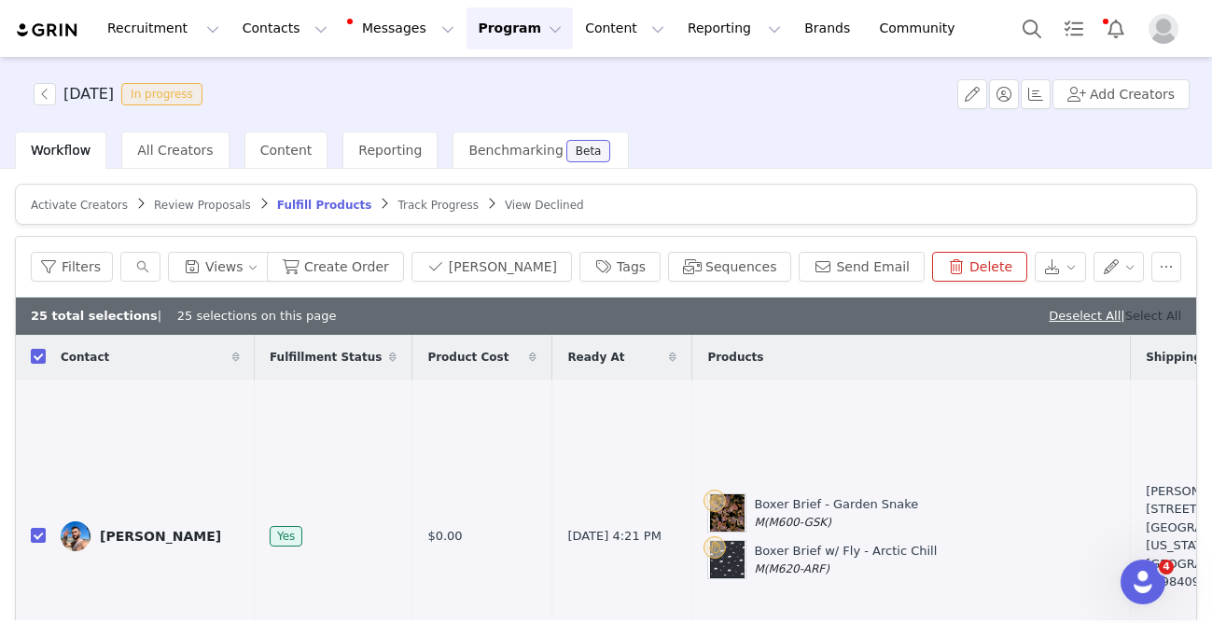
click at [1170, 317] on link "Select All" at bounding box center [1153, 316] width 56 height 14
click at [45, 90] on button "button" at bounding box center [45, 94] width 22 height 22
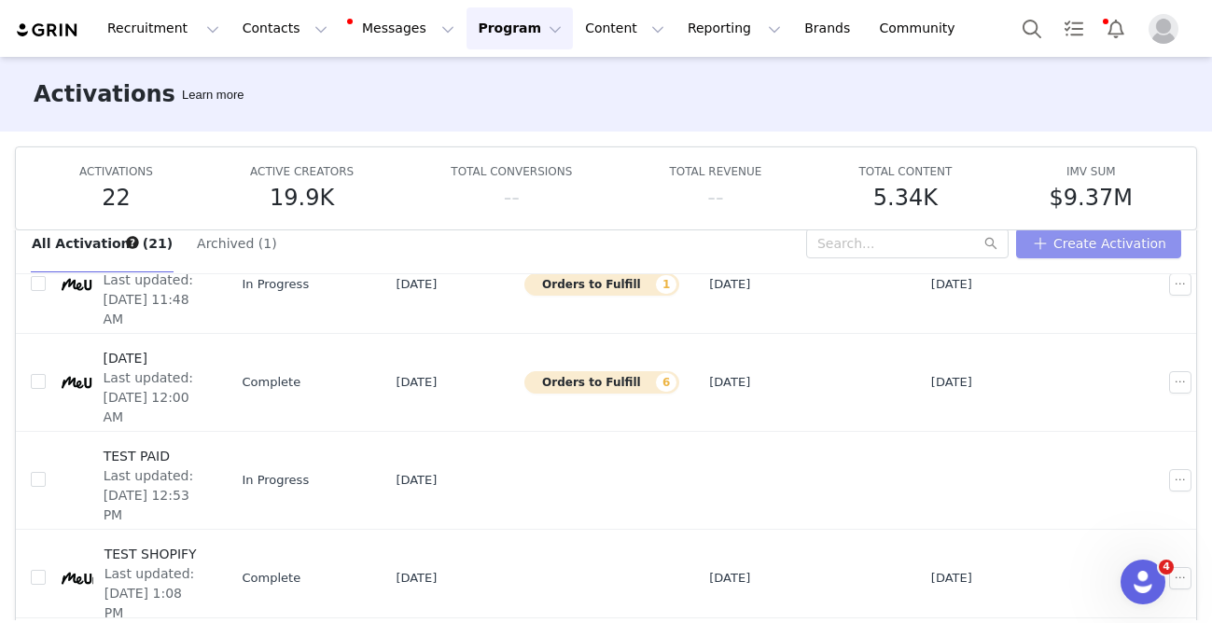
scroll to position [47, 0]
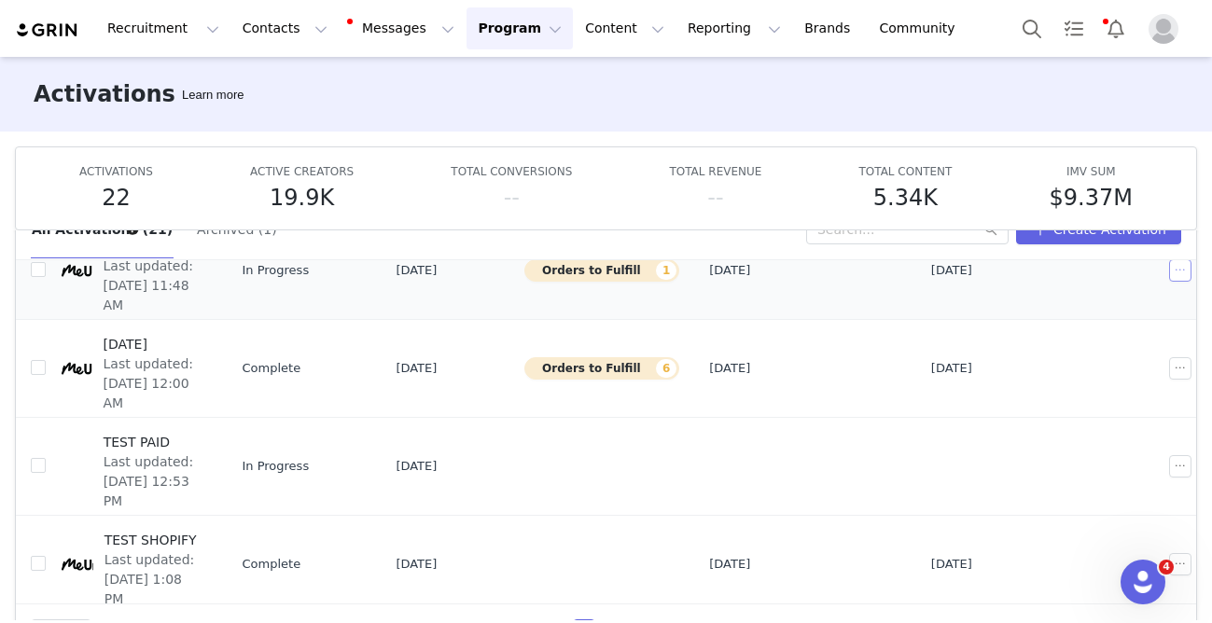
click at [1169, 270] on button "button" at bounding box center [1180, 270] width 22 height 22
click at [1086, 302] on div "Edit" at bounding box center [1098, 304] width 161 height 21
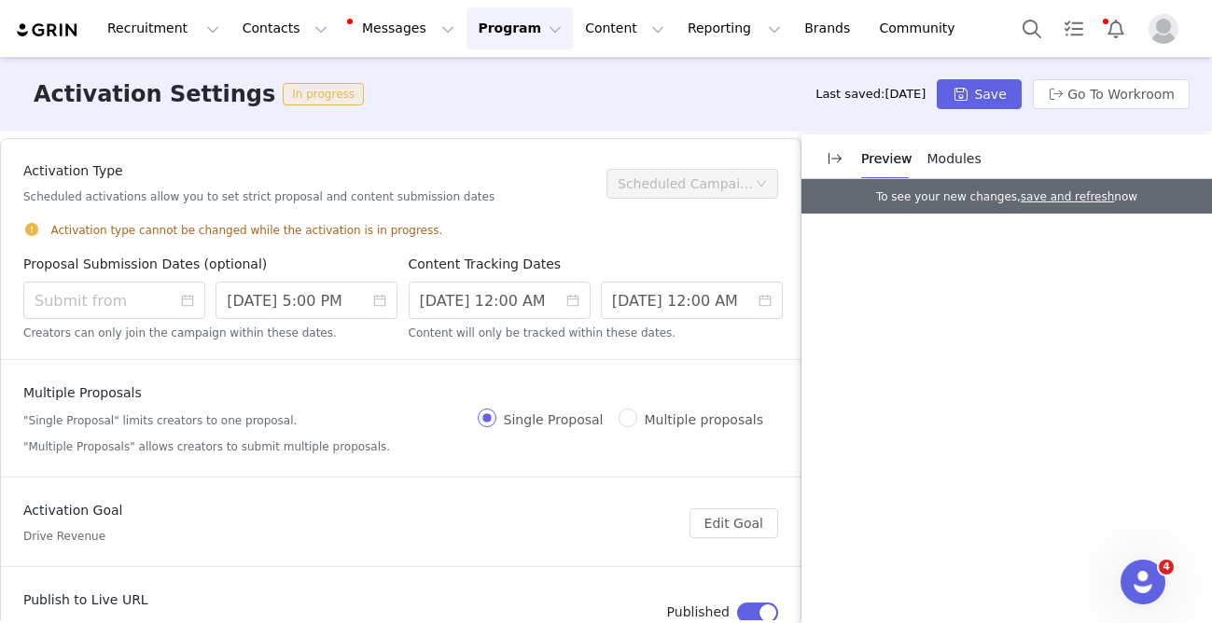
scroll to position [16, 0]
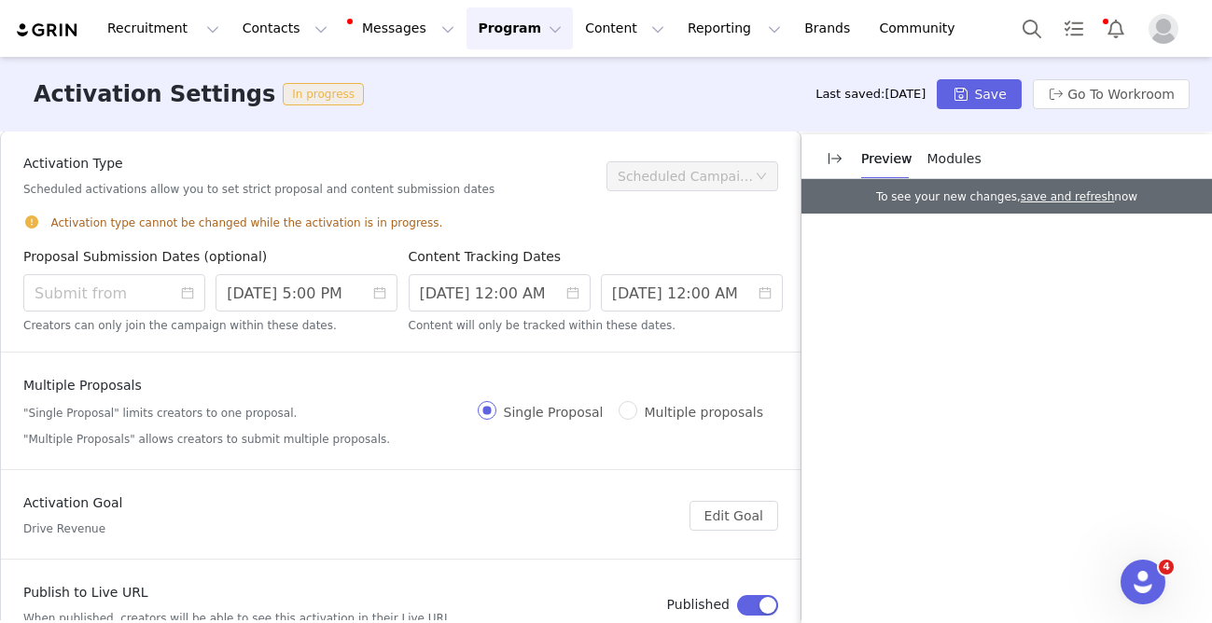
click at [478, 29] on button "Program Program" at bounding box center [520, 28] width 106 height 42
click at [482, 74] on p "Activations" at bounding box center [489, 83] width 72 height 20
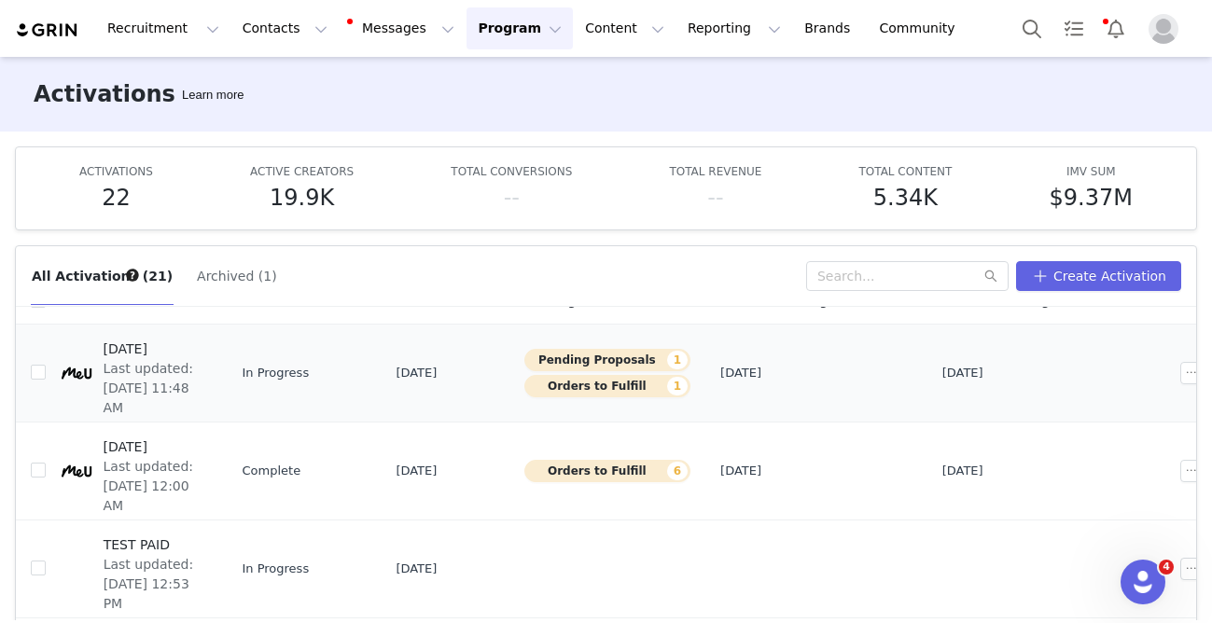
scroll to position [24, 0]
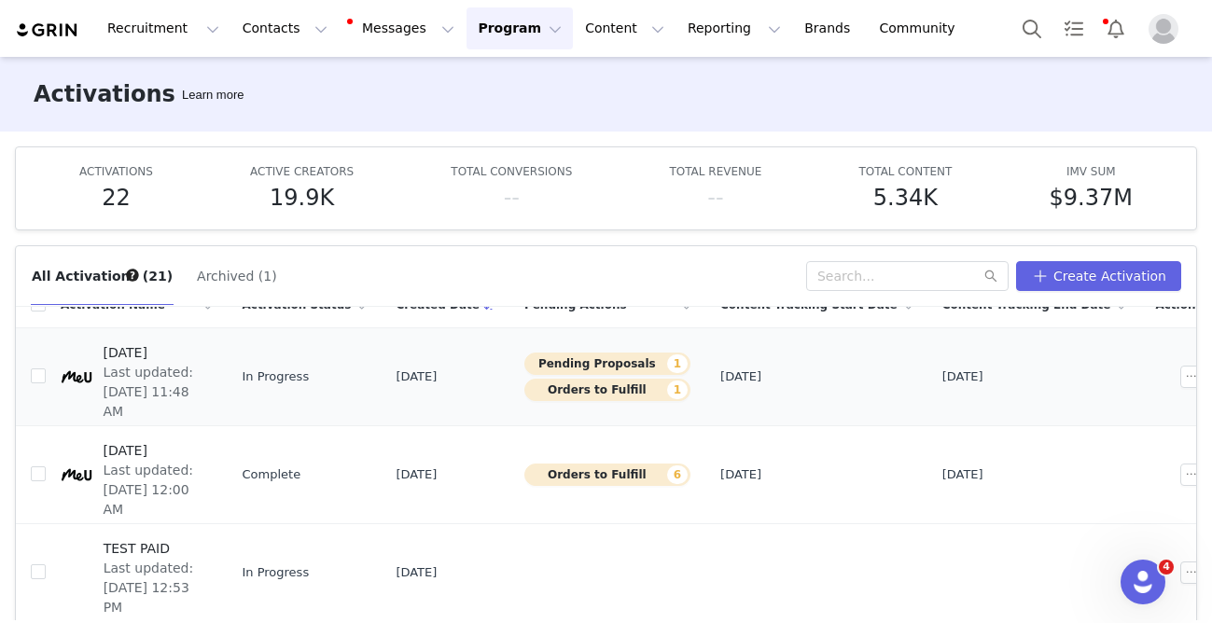
click at [193, 353] on span "[DATE]" at bounding box center [153, 353] width 98 height 20
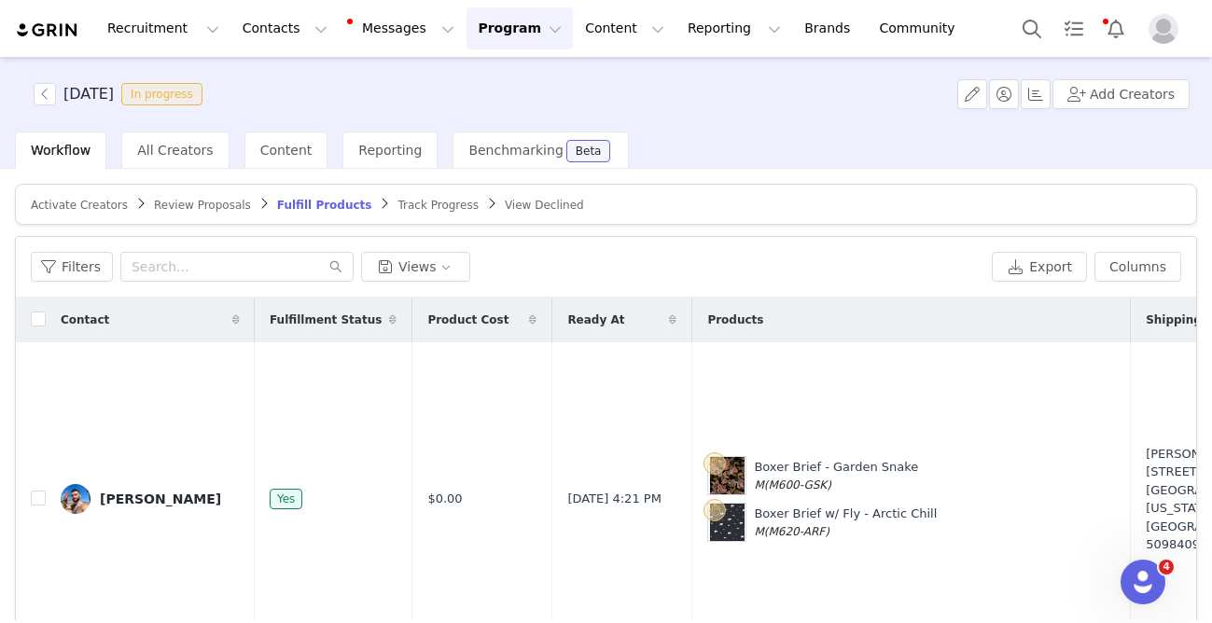
click at [205, 200] on span "Review Proposals" at bounding box center [202, 205] width 97 height 13
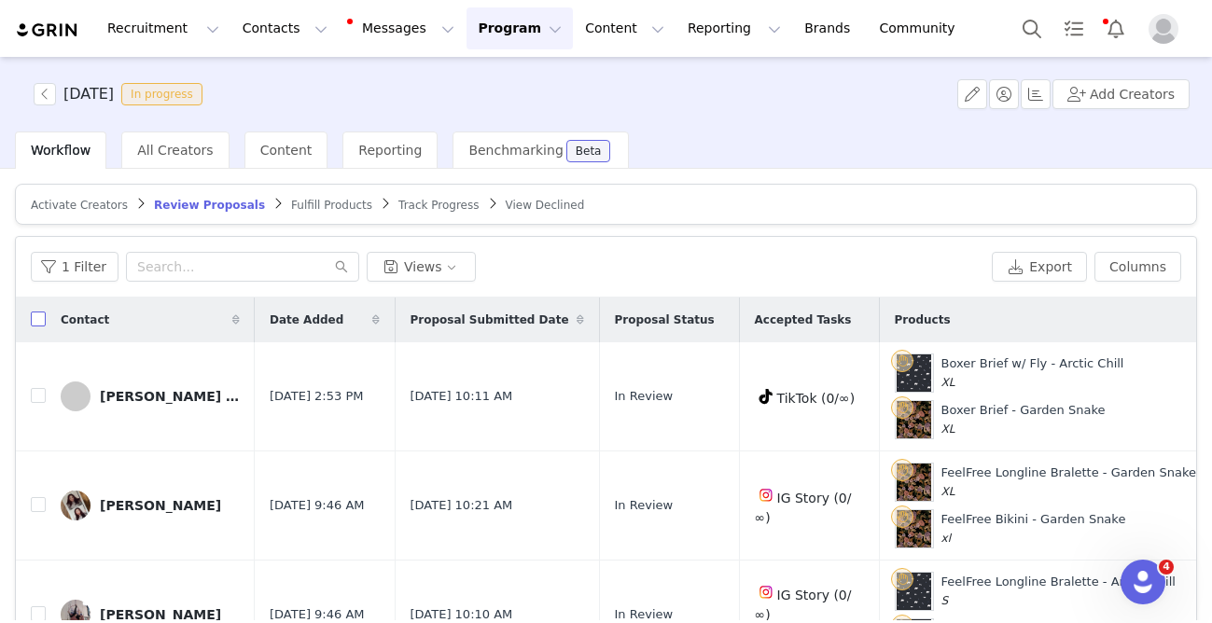
click at [43, 311] on label at bounding box center [38, 321] width 15 height 20
click at [43, 312] on input "checkbox" at bounding box center [38, 319] width 15 height 15
checkbox input "true"
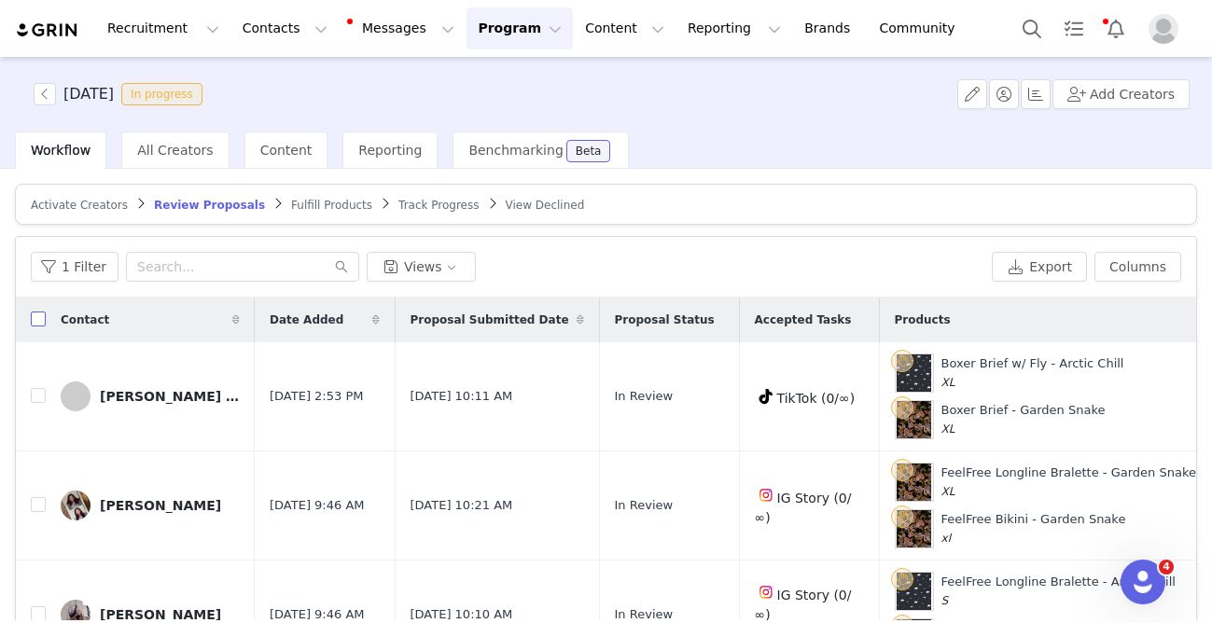
checkbox input "true"
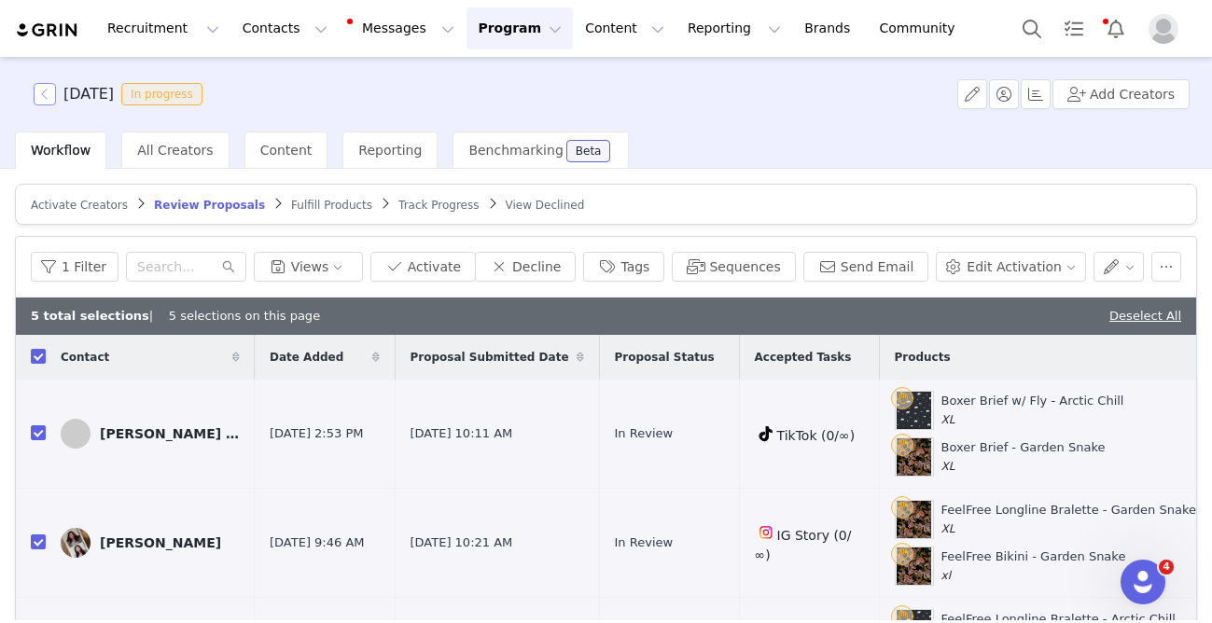
click at [43, 89] on button "button" at bounding box center [45, 94] width 22 height 22
